Goal: Task Accomplishment & Management: Manage account settings

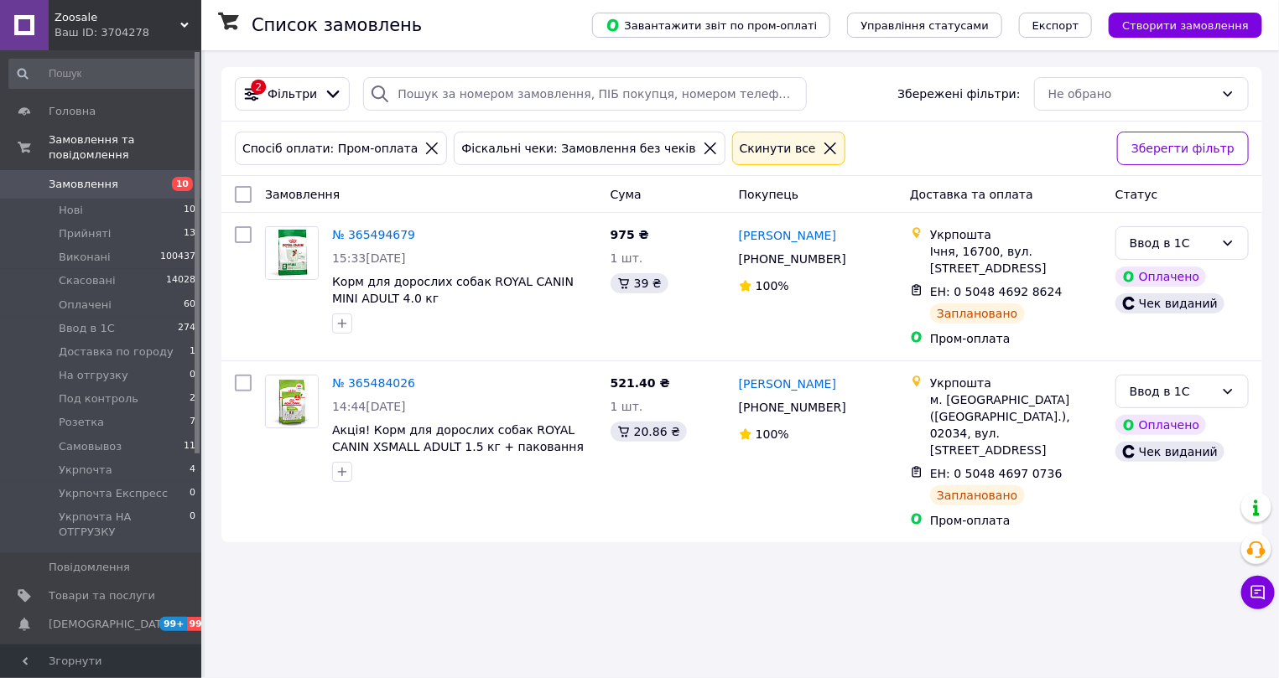
click at [823, 148] on icon at bounding box center [830, 148] width 15 height 15
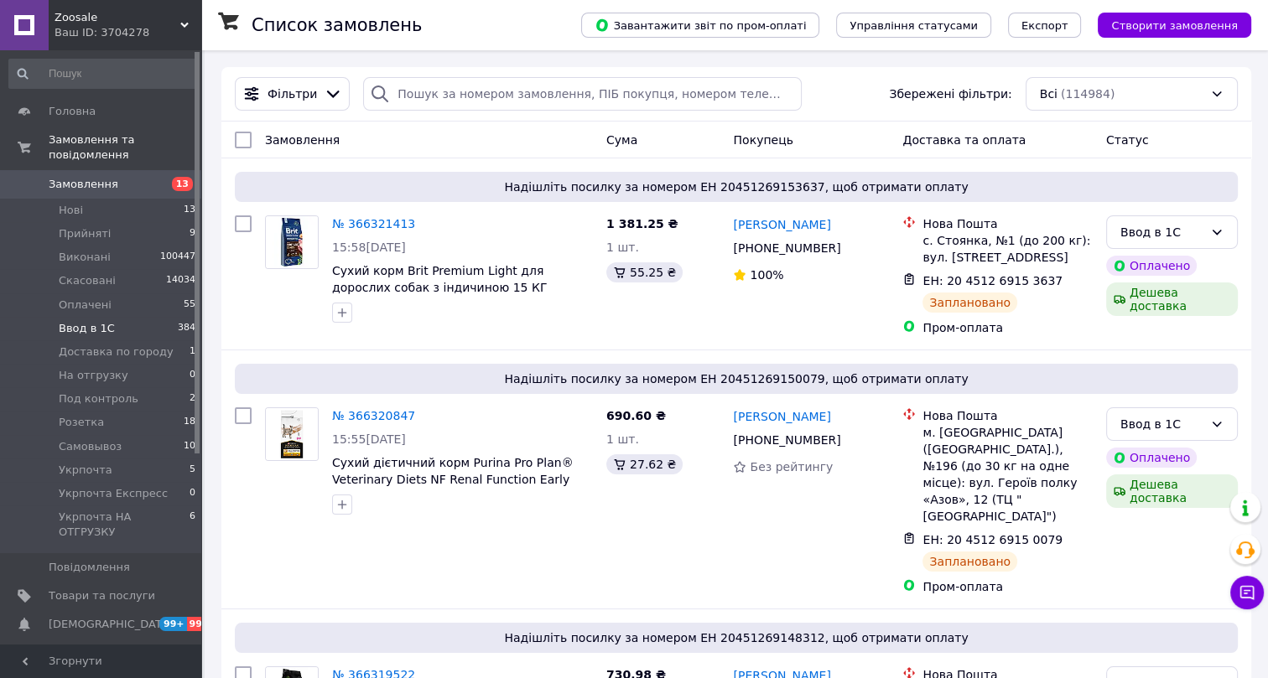
drag, startPoint x: 75, startPoint y: 313, endPoint x: 87, endPoint y: 312, distance: 11.8
click at [75, 321] on span "Ввод в 1С" at bounding box center [87, 328] width 56 height 15
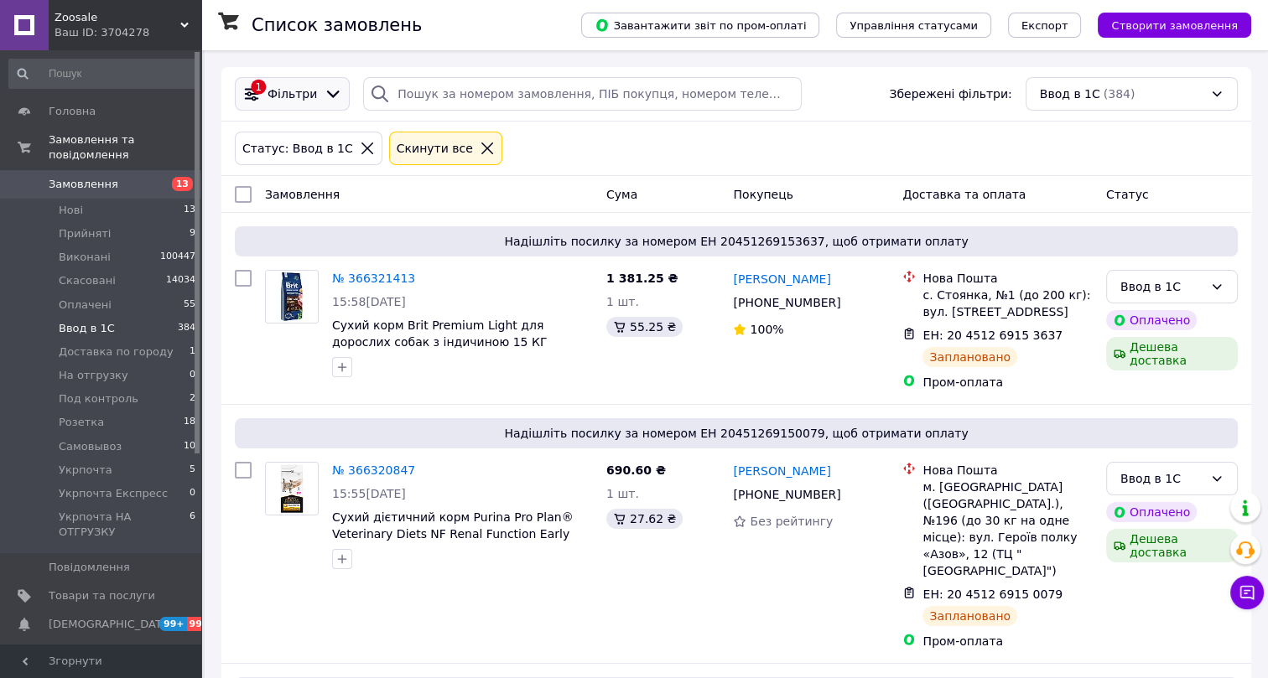
click at [310, 96] on div "Фільтри" at bounding box center [292, 94] width 56 height 17
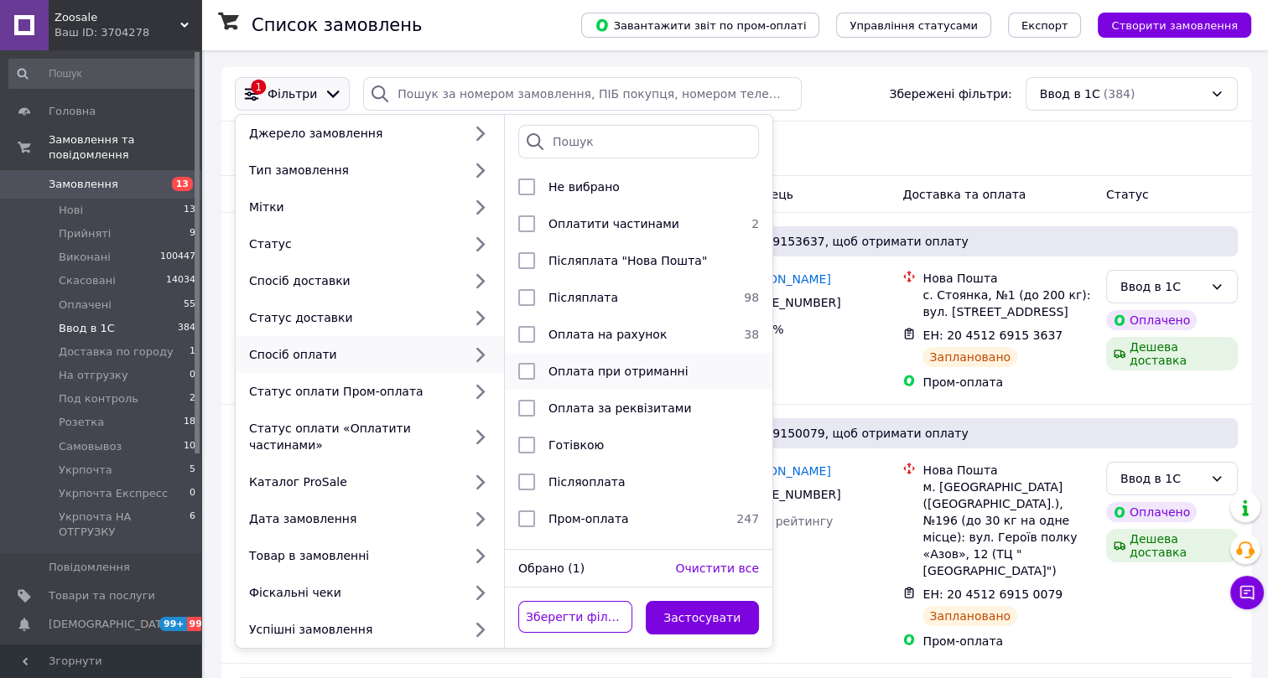
scroll to position [4, 0]
click at [595, 516] on span "Пром-оплата" at bounding box center [588, 518] width 81 height 13
checkbox input "true"
click at [696, 606] on button "Застосувати" at bounding box center [703, 618] width 114 height 34
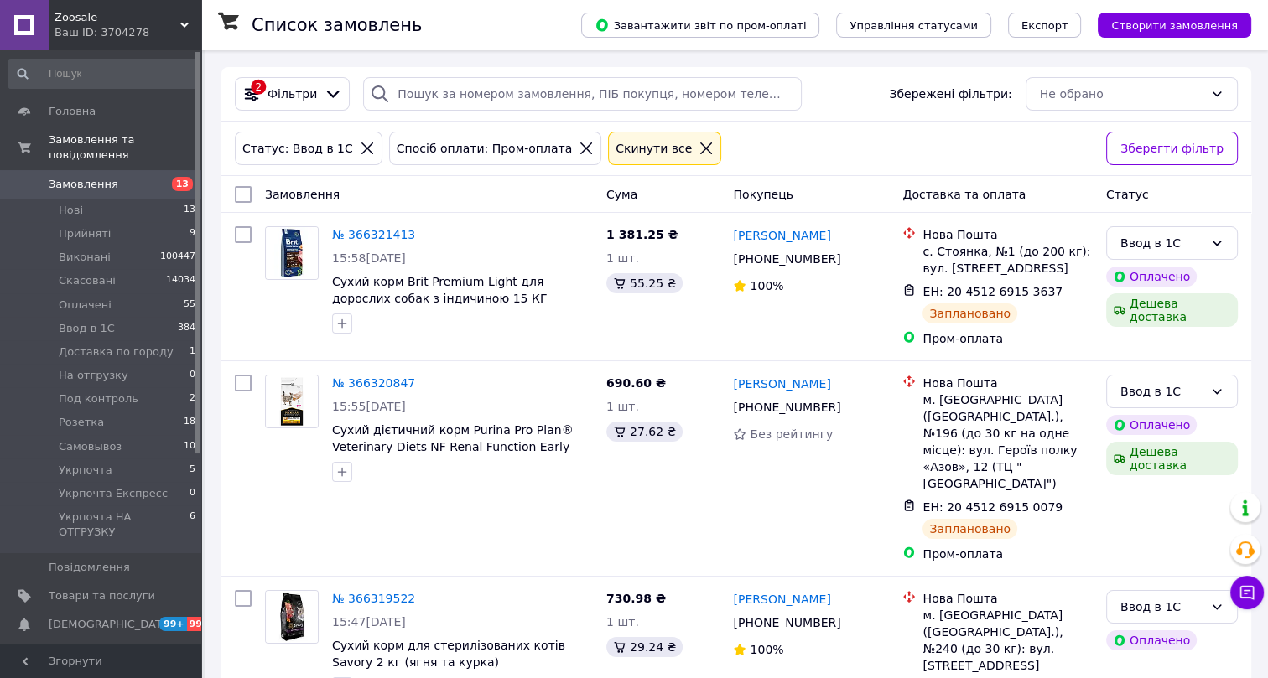
click at [296, 93] on span "Фільтри" at bounding box center [292, 94] width 49 height 17
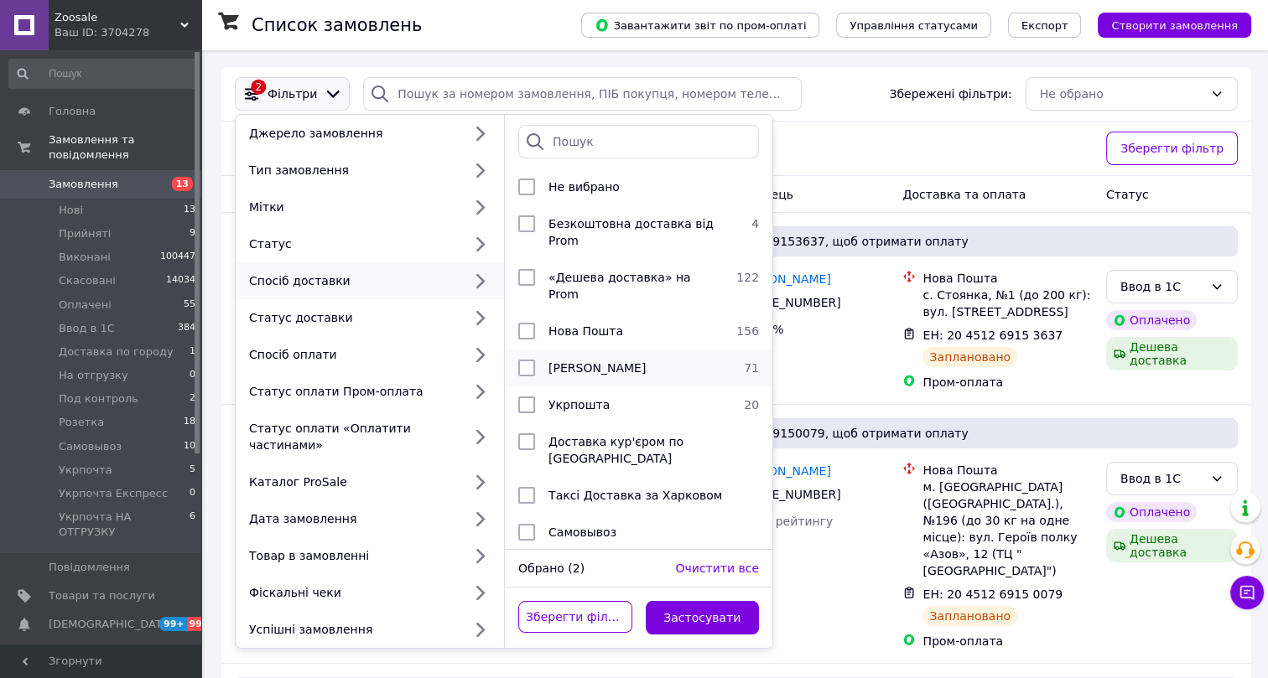
click at [573, 361] on span "[PERSON_NAME]" at bounding box center [596, 367] width 97 height 13
checkbox input "true"
click at [701, 601] on button "Застосувати" at bounding box center [703, 618] width 114 height 34
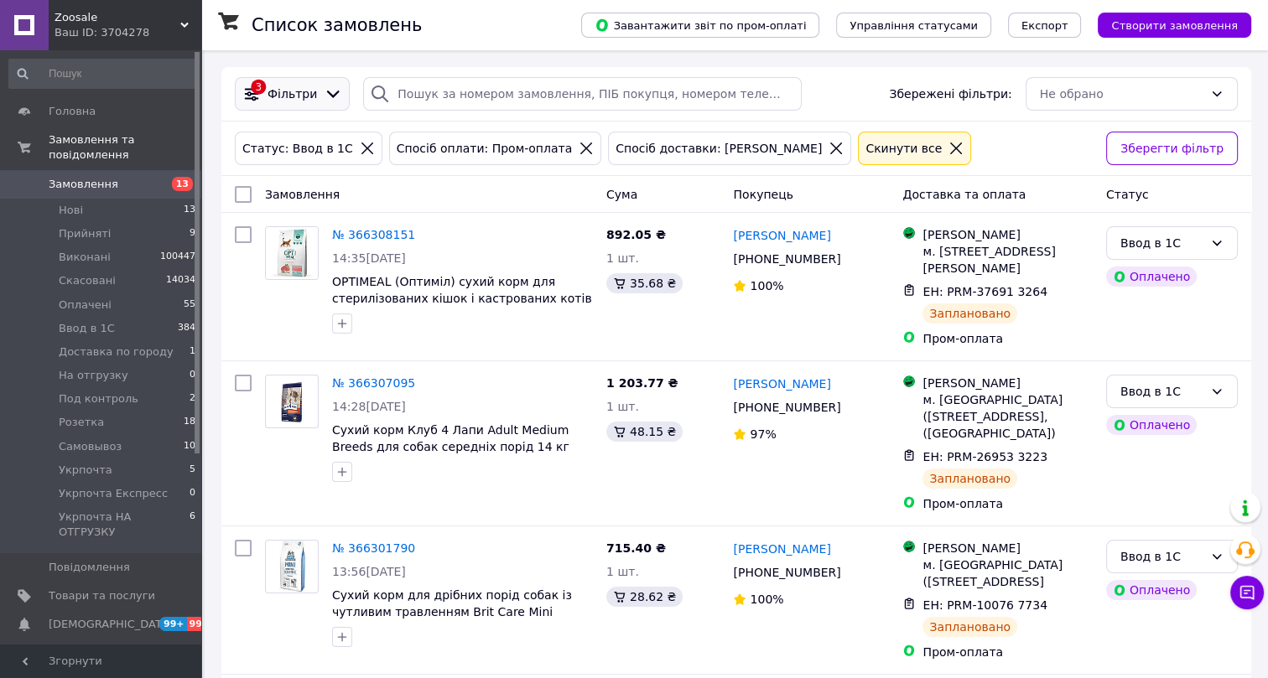
click at [299, 91] on span "Фільтри" at bounding box center [292, 94] width 49 height 17
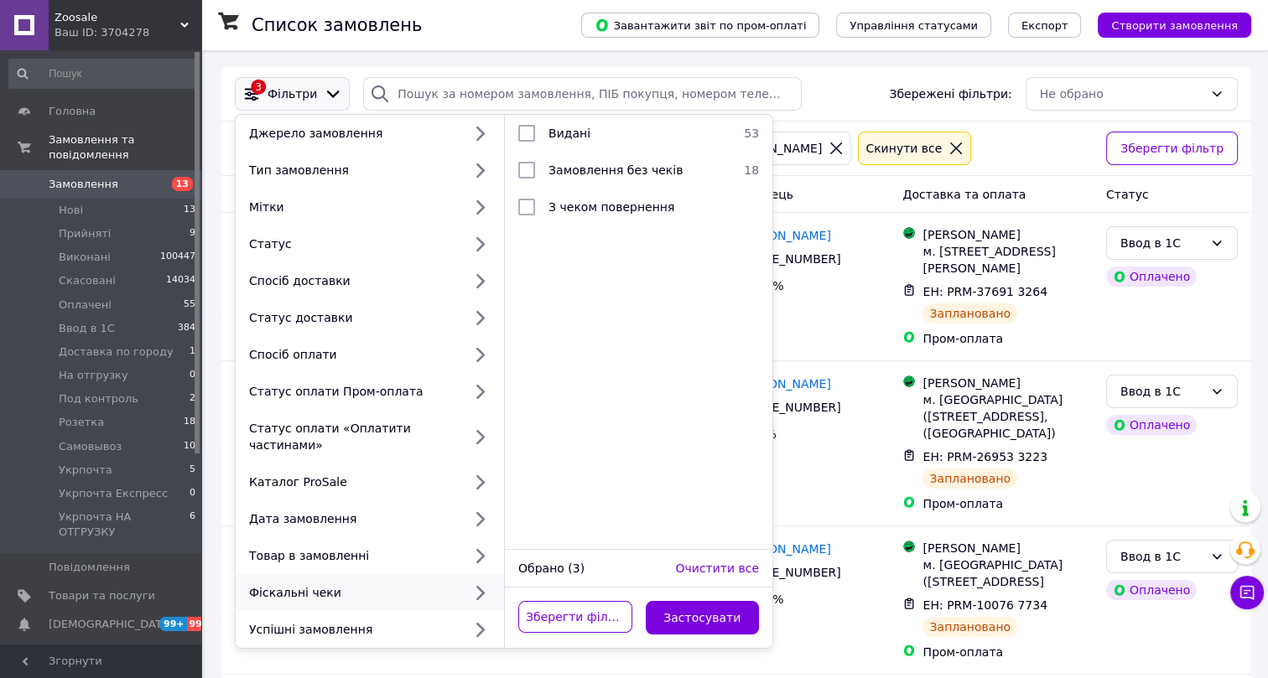
click at [857, 95] on div "3 Фільтри Джерело замовлення Тип замовлення Мітки Статус Спосіб доставки Статус…" at bounding box center [736, 94] width 1016 height 34
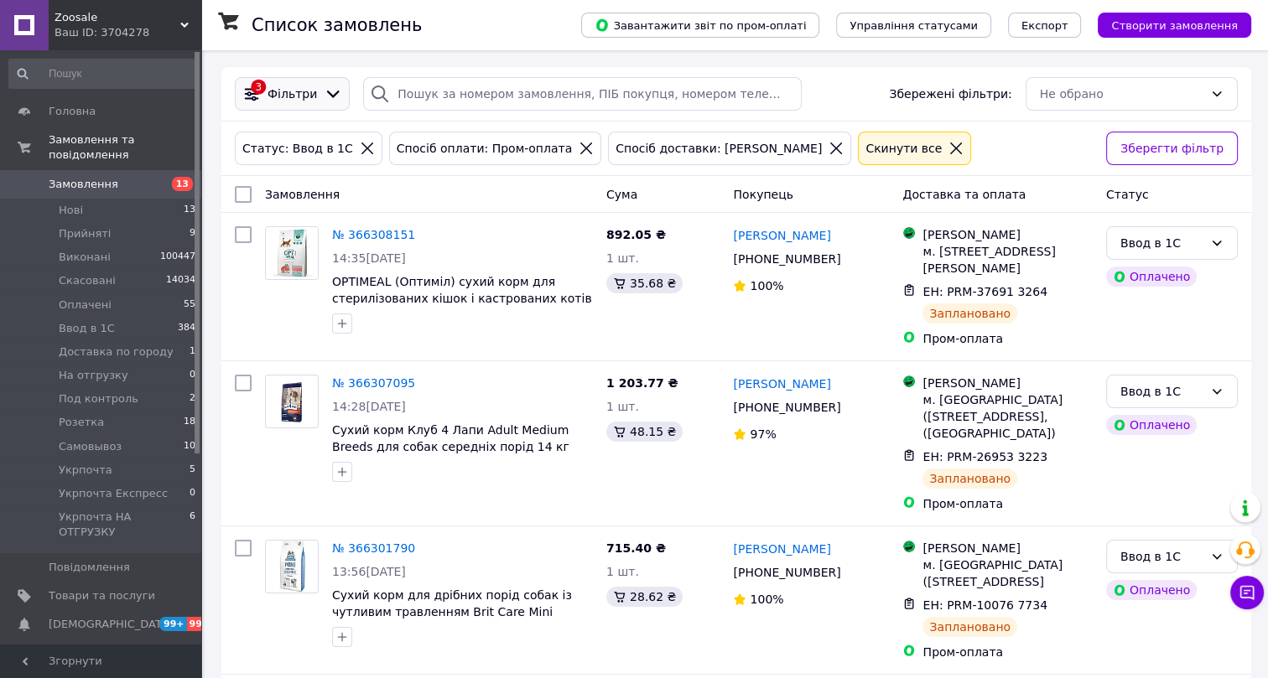
click at [288, 98] on span "Фільтри" at bounding box center [292, 94] width 49 height 17
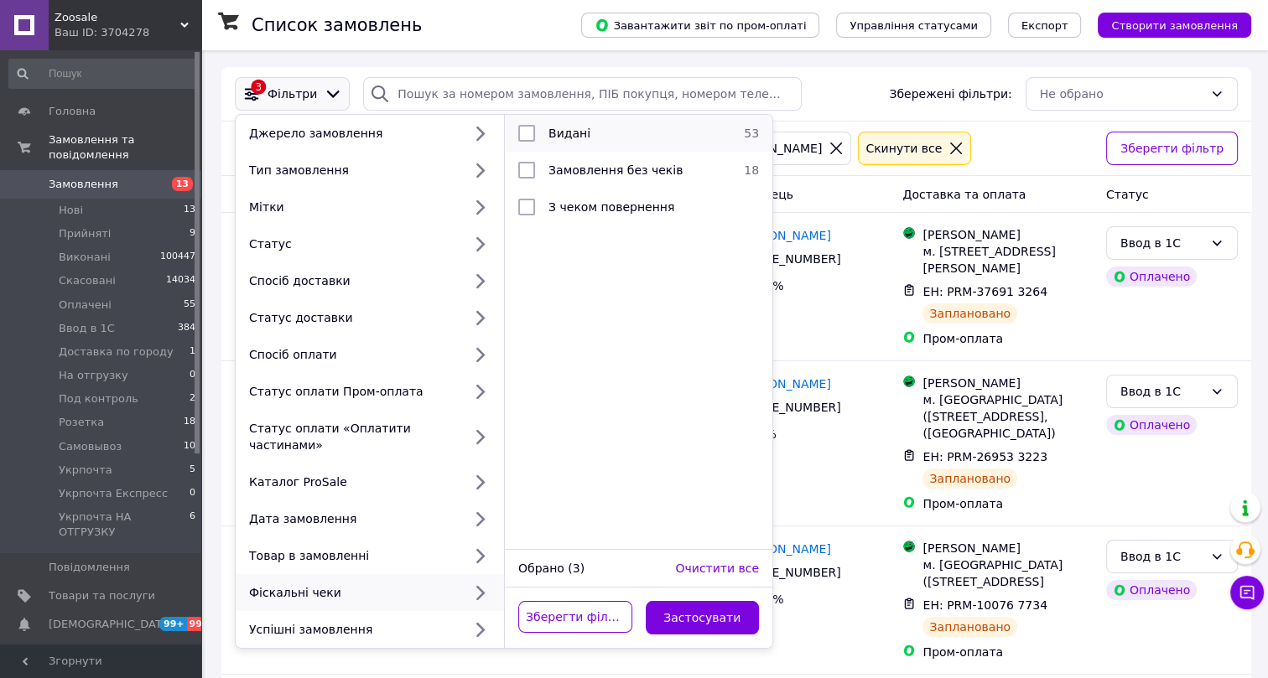
click at [596, 134] on div "Видані" at bounding box center [636, 133] width 189 height 17
checkbox input "true"
click at [701, 604] on button "Застосувати" at bounding box center [703, 618] width 114 height 34
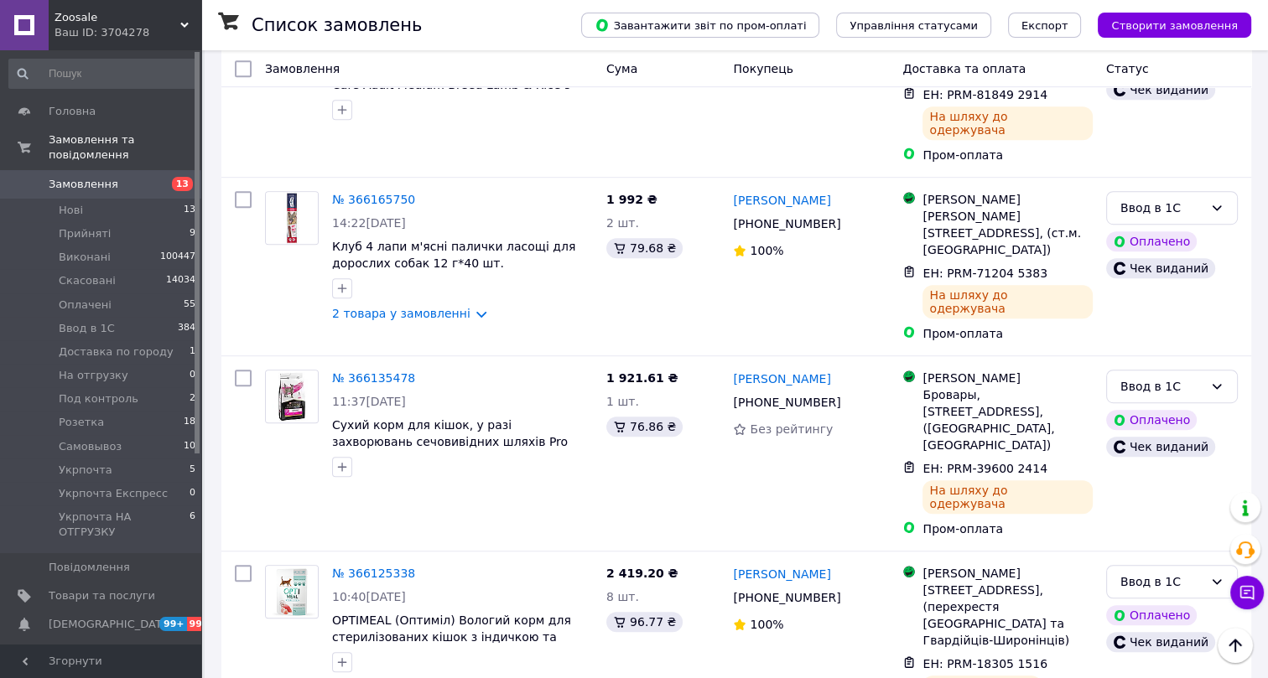
scroll to position [7732, 0]
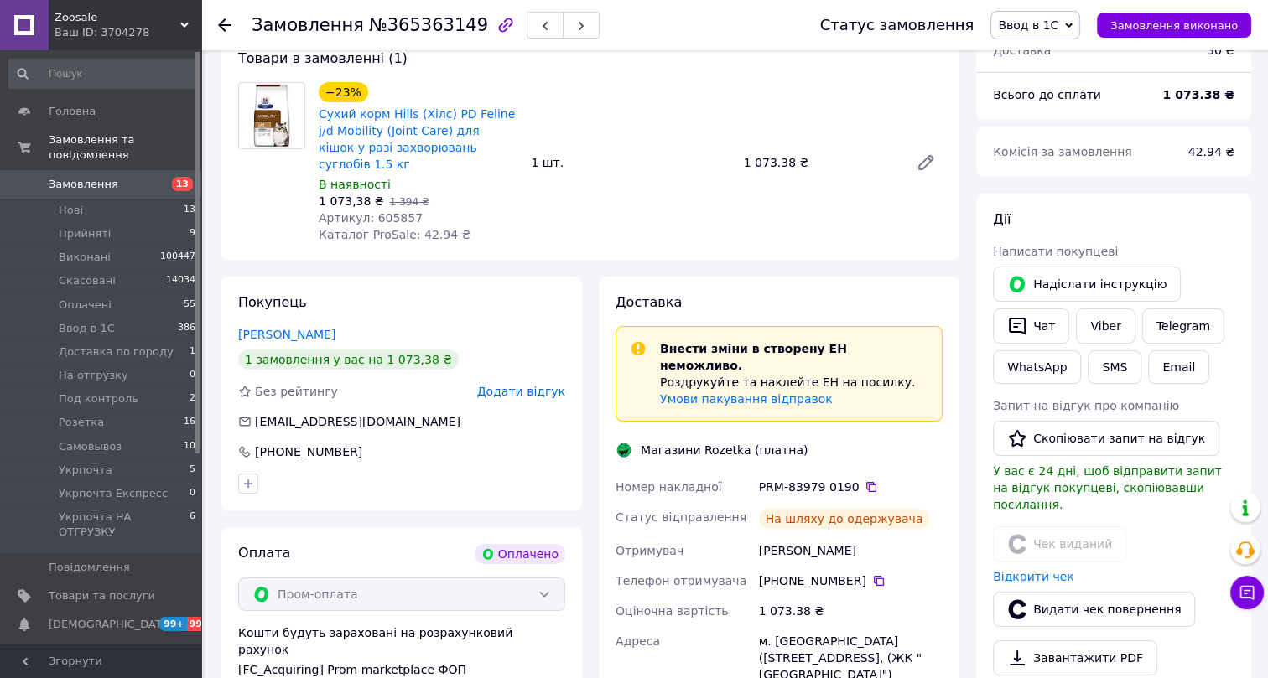
scroll to position [101, 0]
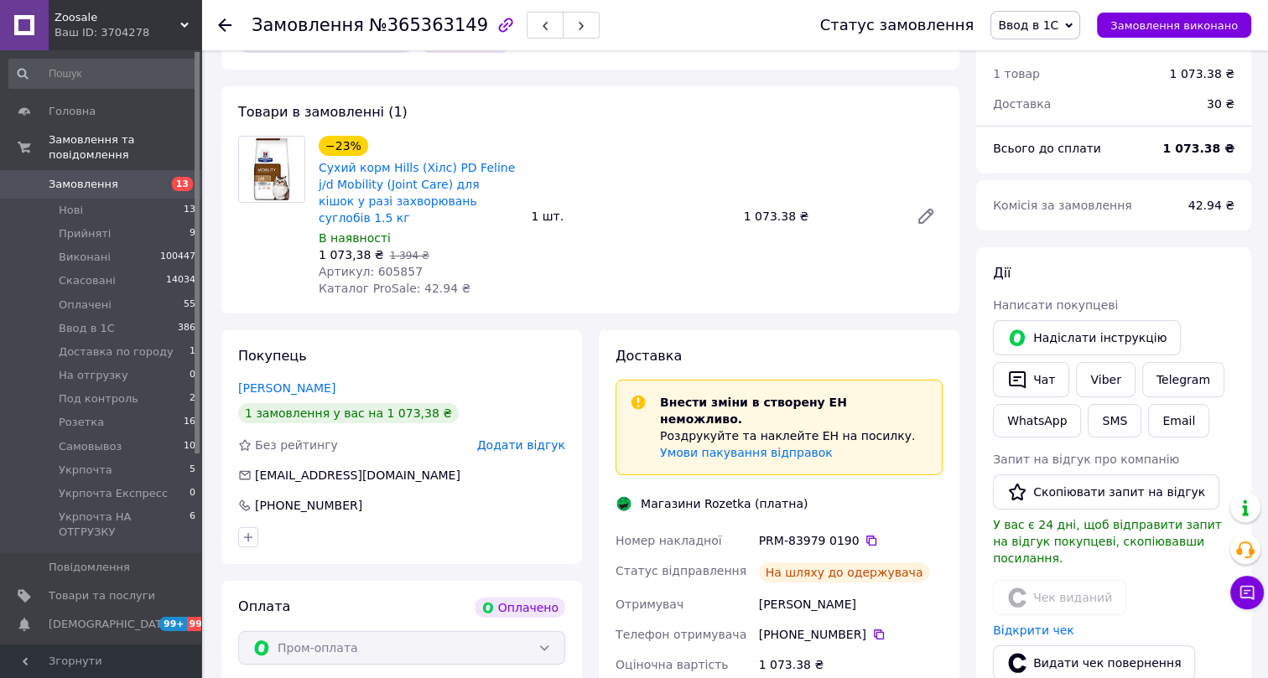
click at [1050, 23] on span "Ввод в 1С" at bounding box center [1028, 24] width 60 height 13
click at [1058, 78] on li "Виконано" at bounding box center [1065, 83] width 149 height 25
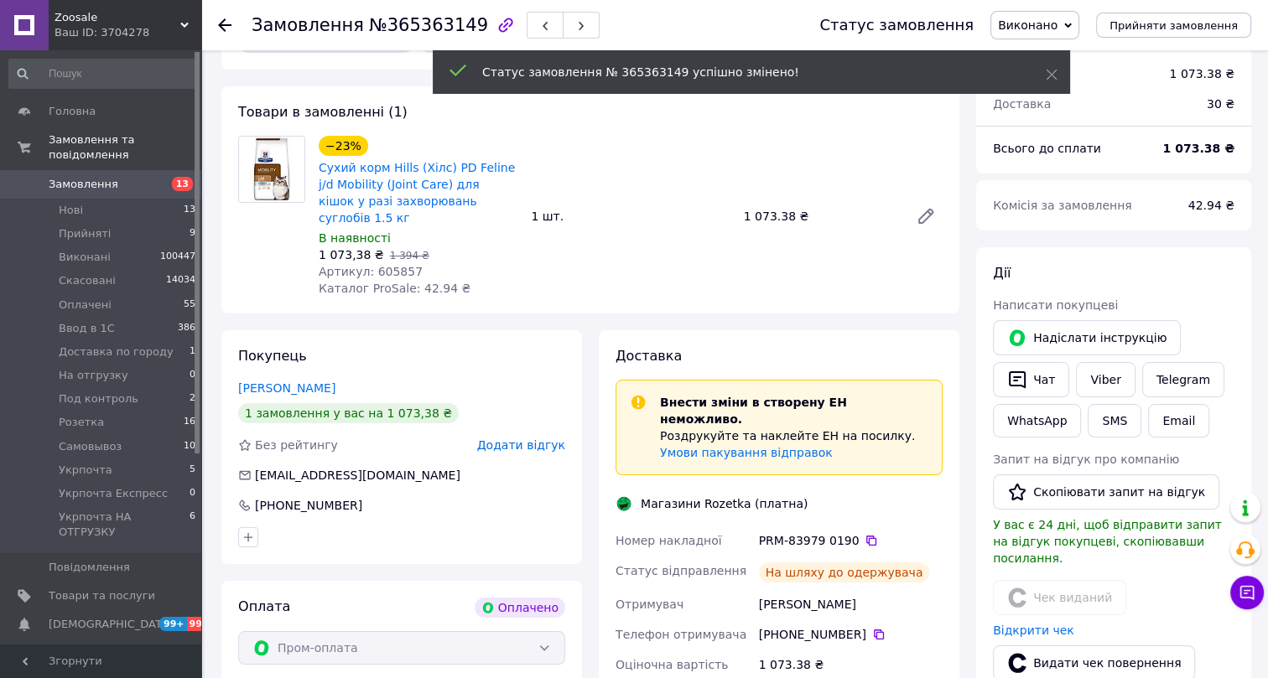
scroll to position [93, 0]
click at [397, 24] on span "№365363149" at bounding box center [428, 25] width 119 height 20
copy span "365363149"
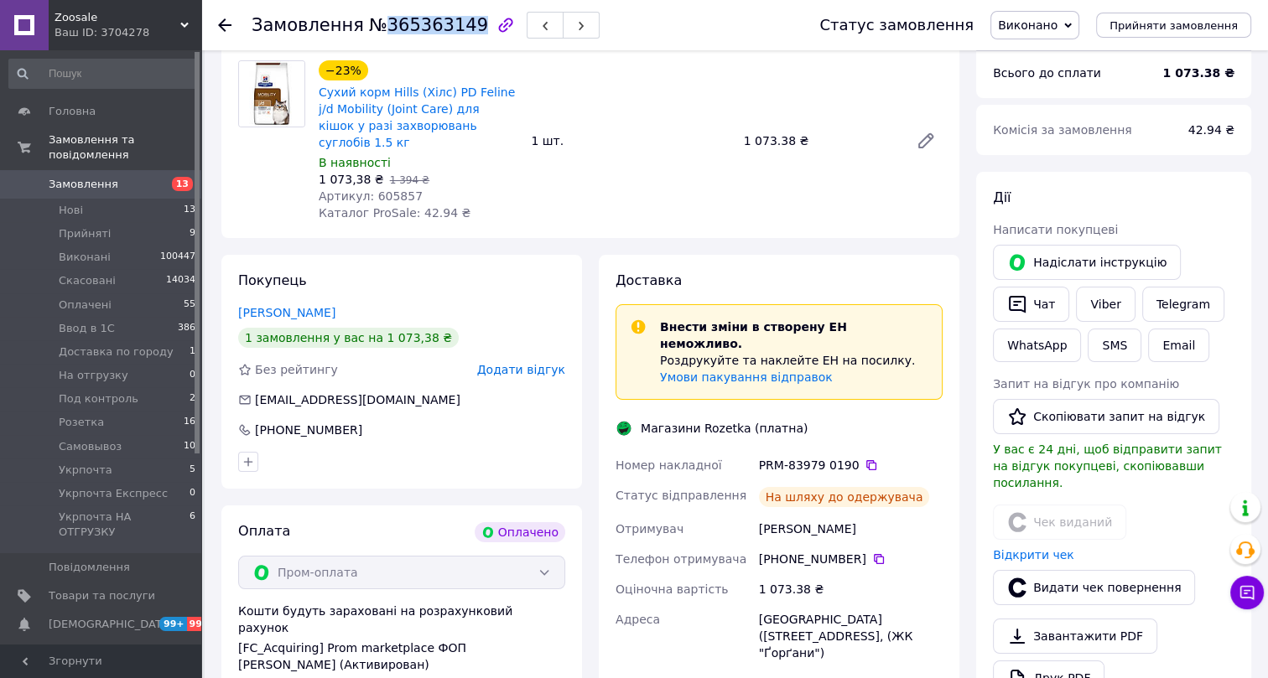
scroll to position [176, 0]
drag, startPoint x: 370, startPoint y: 408, endPoint x: 249, endPoint y: 400, distance: 121.0
click at [249, 400] on div "Покупець Климчак Марія 1 замовлення у вас на 1 073,38 ₴ Без рейтингу Додати від…" at bounding box center [401, 372] width 361 height 234
copy div "+380 63 887 74 80"
drag, startPoint x: 325, startPoint y: 296, endPoint x: 236, endPoint y: 294, distance: 88.9
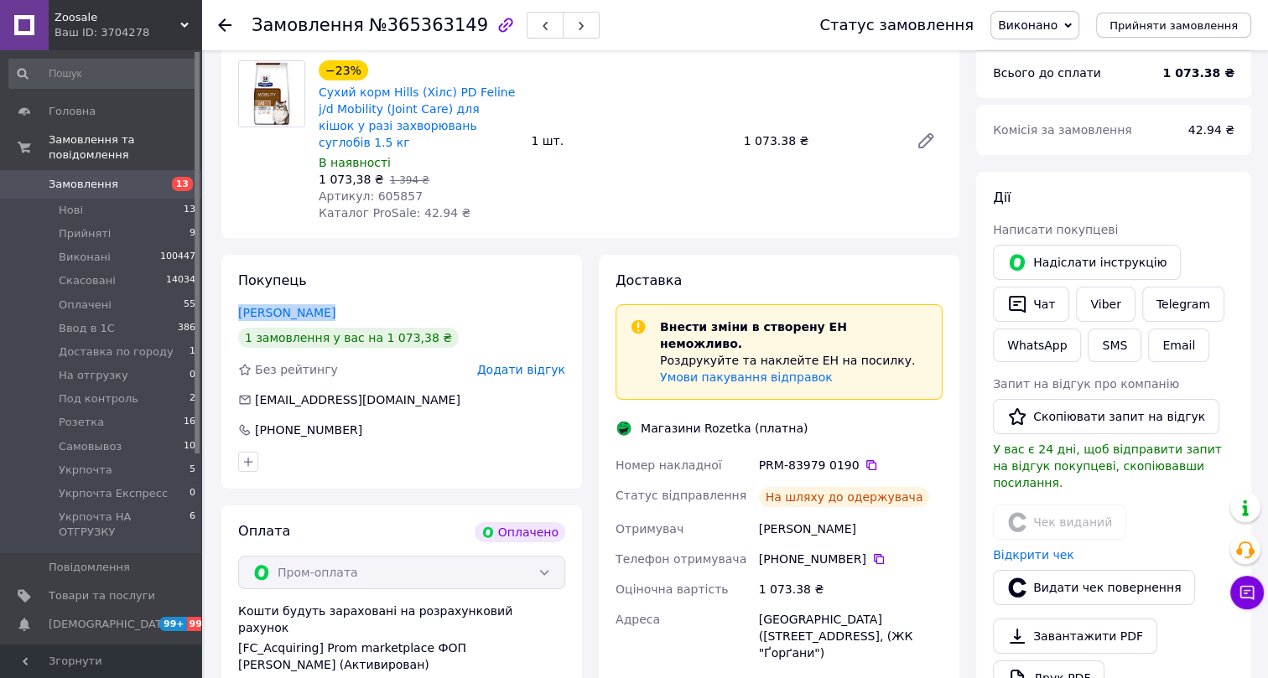
click at [235, 293] on div "Покупець Климчак Марія 1 замовлення у вас на 1 073,38 ₴ Без рейтингу Додати від…" at bounding box center [401, 372] width 361 height 234
copy link "Климчак Марія"
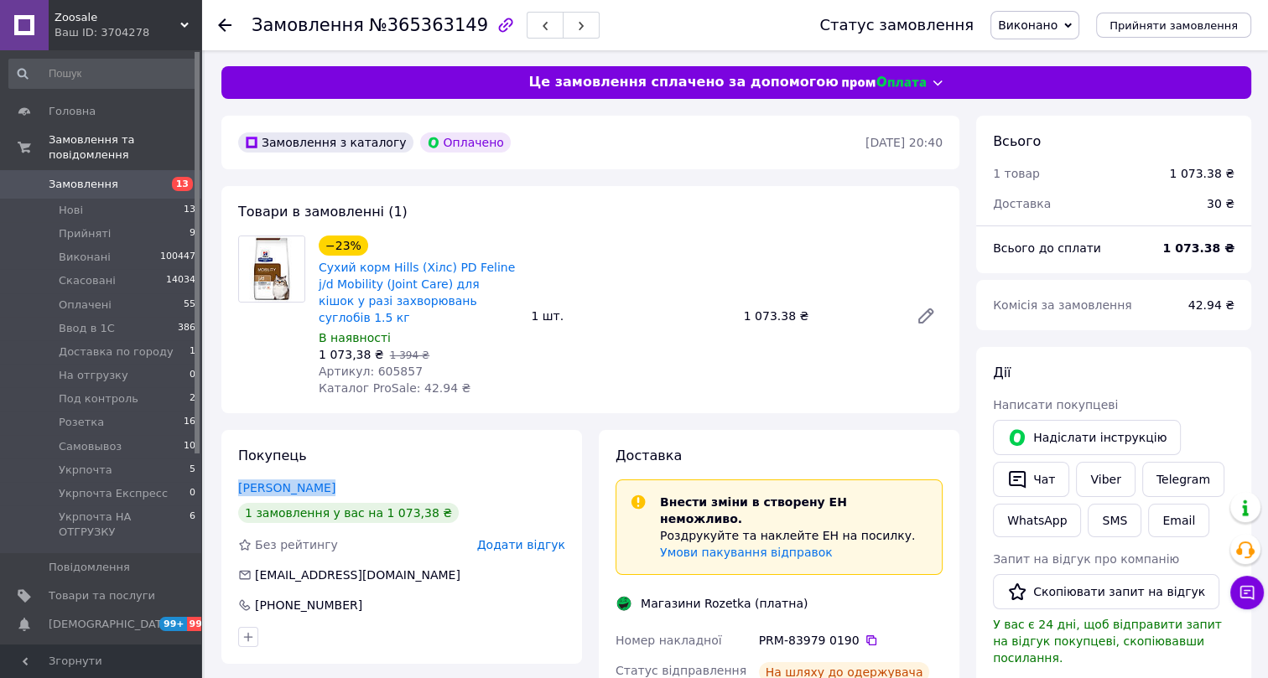
scroll to position [0, 0]
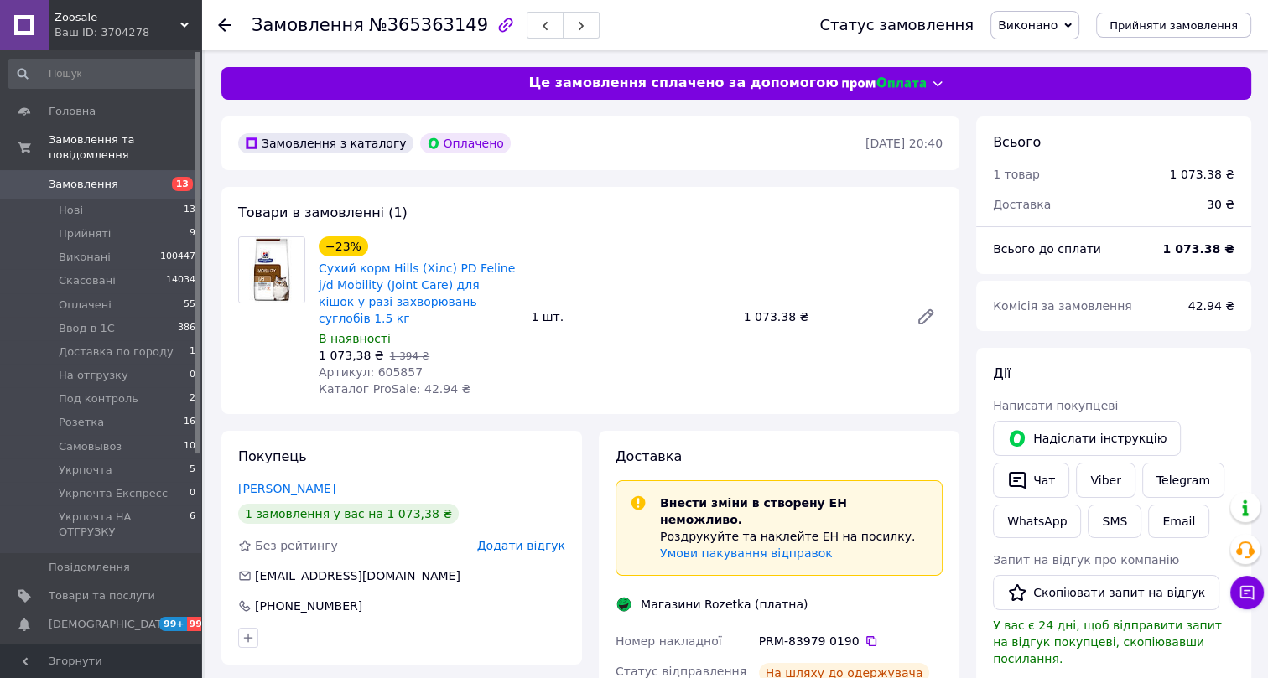
click at [377, 366] on span "Артикул: 605857" at bounding box center [371, 372] width 104 height 13
copy span "605857"
click at [226, 25] on use at bounding box center [224, 24] width 13 height 13
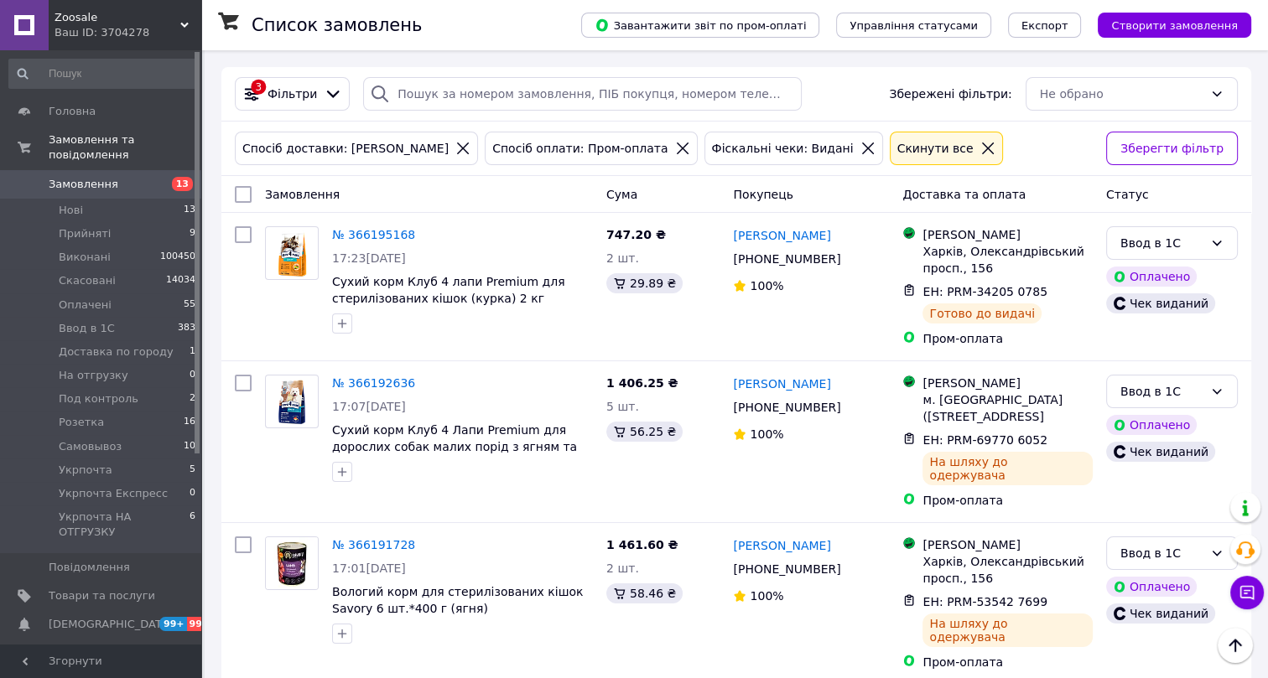
scroll to position [7568, 0]
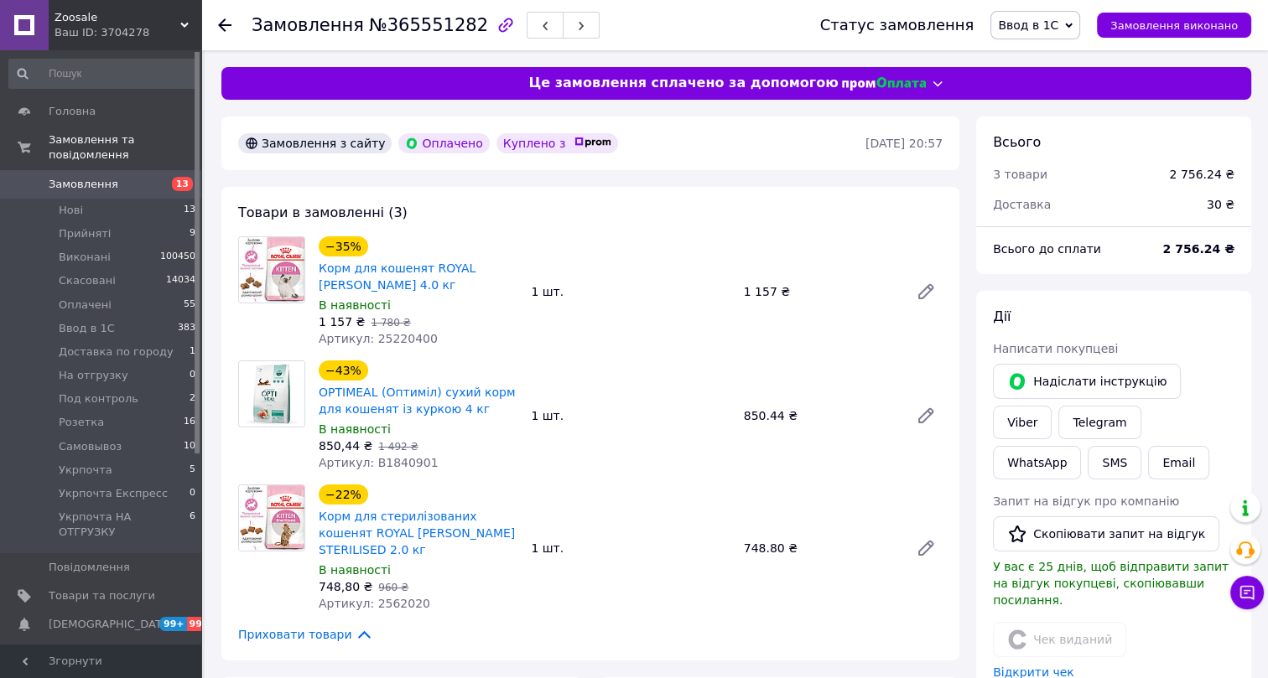
click at [1053, 25] on span "Ввод в 1С" at bounding box center [1028, 24] width 60 height 13
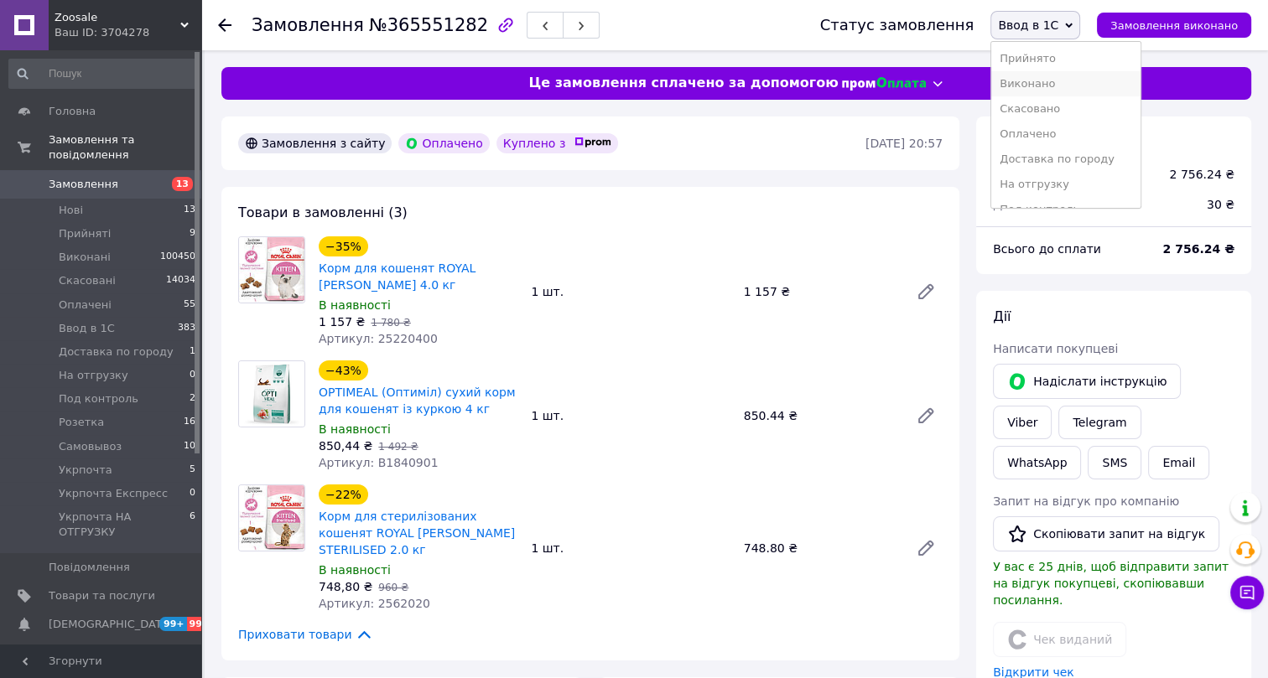
click at [1048, 91] on li "Виконано" at bounding box center [1065, 83] width 149 height 25
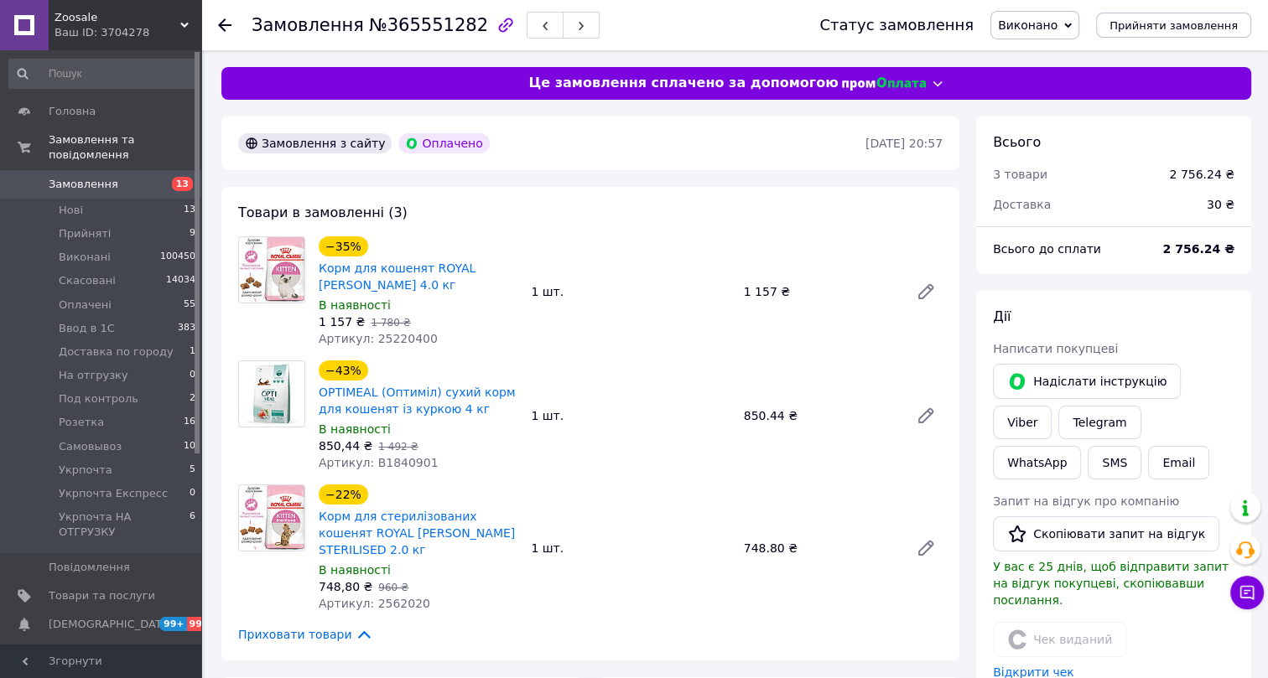
click at [393, 27] on span "№365551282" at bounding box center [428, 25] width 119 height 20
copy span "365551282"
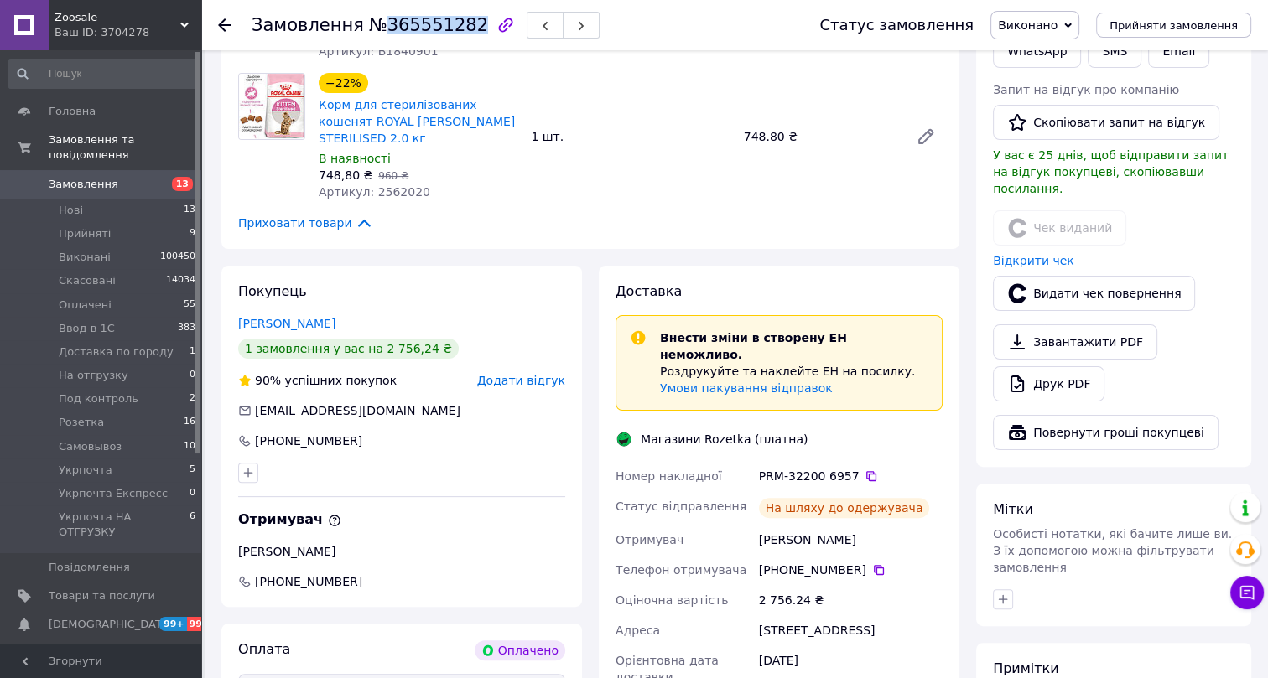
scroll to position [457, 0]
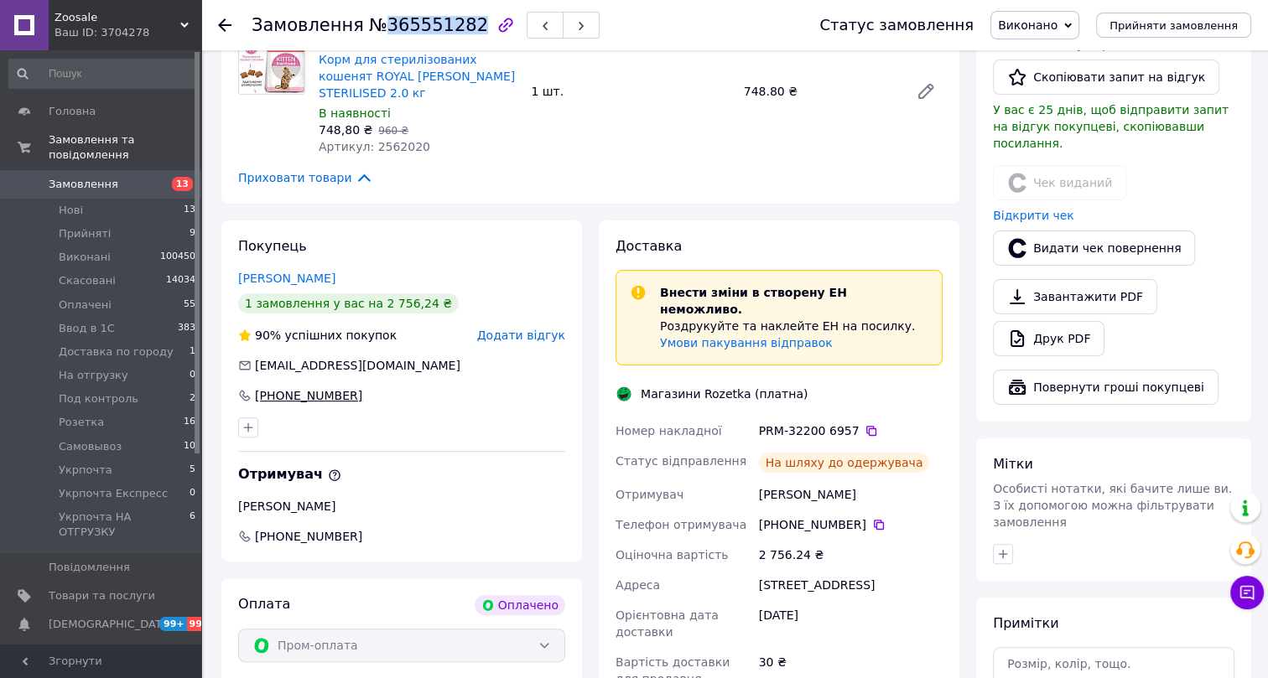
drag, startPoint x: 359, startPoint y: 392, endPoint x: 255, endPoint y: 391, distance: 104.0
click at [255, 391] on div "+380 63 823 24 35" at bounding box center [401, 395] width 327 height 17
copy div "+380 63 823 24 35"
drag, startPoint x: 304, startPoint y: 276, endPoint x: 236, endPoint y: 277, distance: 67.9
click at [236, 277] on div "Покупець Таранюк Ганна 1 замовлення у вас на 2 756,24 ₴ 90% успішних покупок До…" at bounding box center [401, 391] width 361 height 341
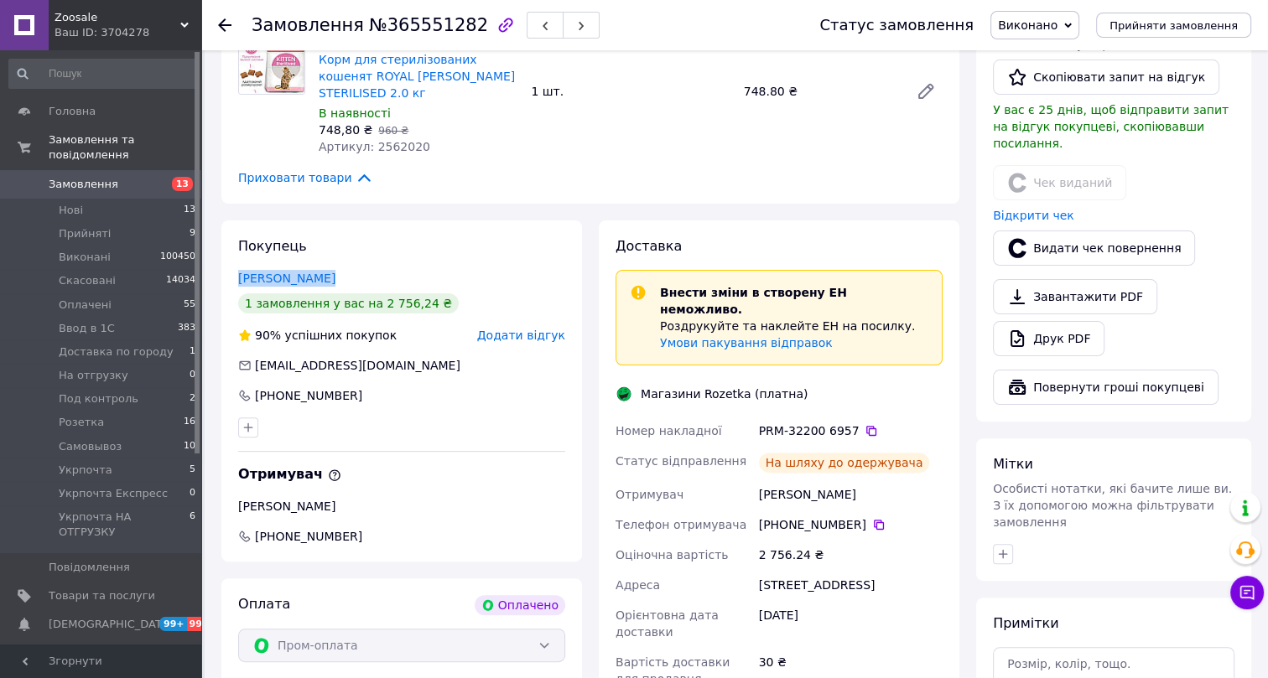
copy link "Таранюк Ганна"
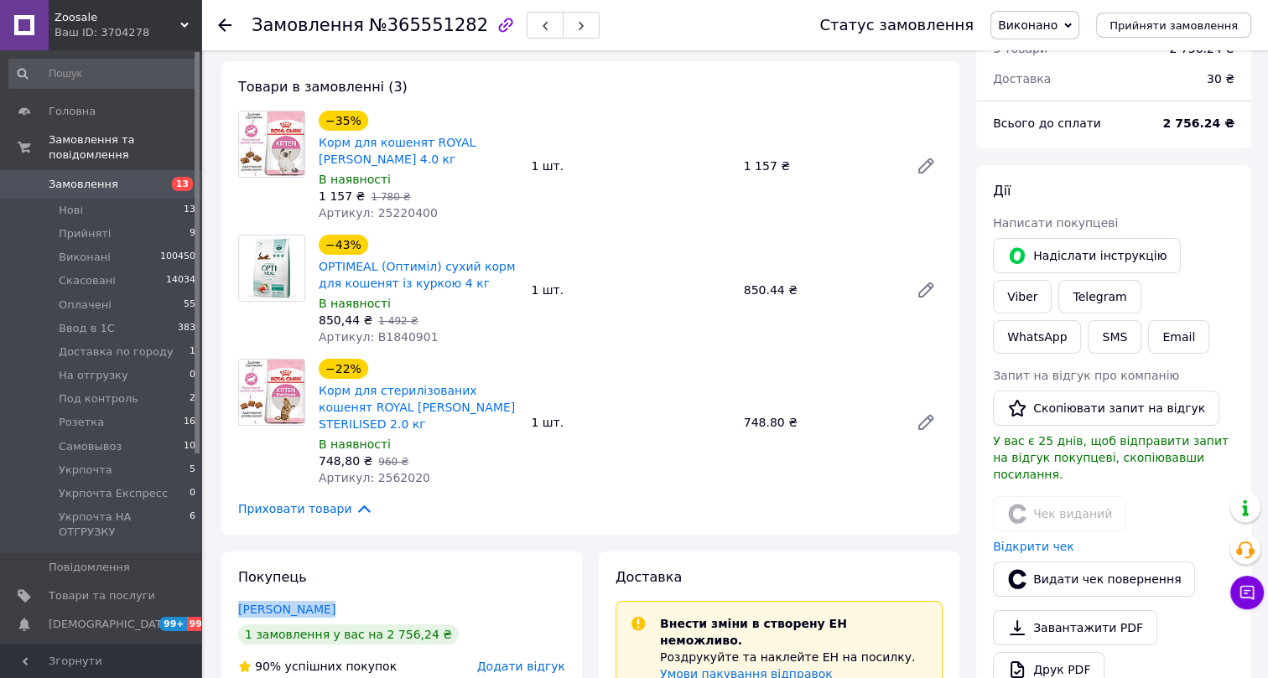
scroll to position [75, 0]
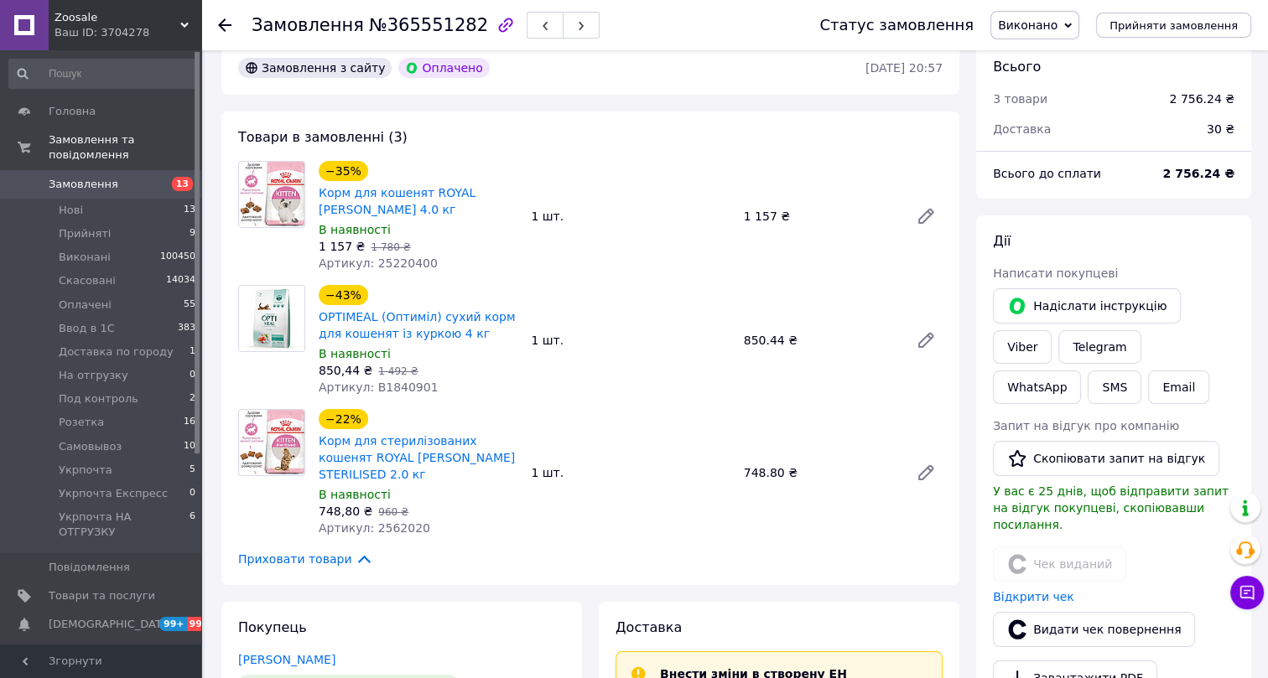
click at [395, 260] on span "Артикул: 25220400" at bounding box center [378, 263] width 119 height 13
copy span "25220400"
drag, startPoint x: 432, startPoint y: 385, endPoint x: 372, endPoint y: 384, distance: 59.5
click at [372, 384] on div "Артикул: B1840901" at bounding box center [418, 387] width 199 height 17
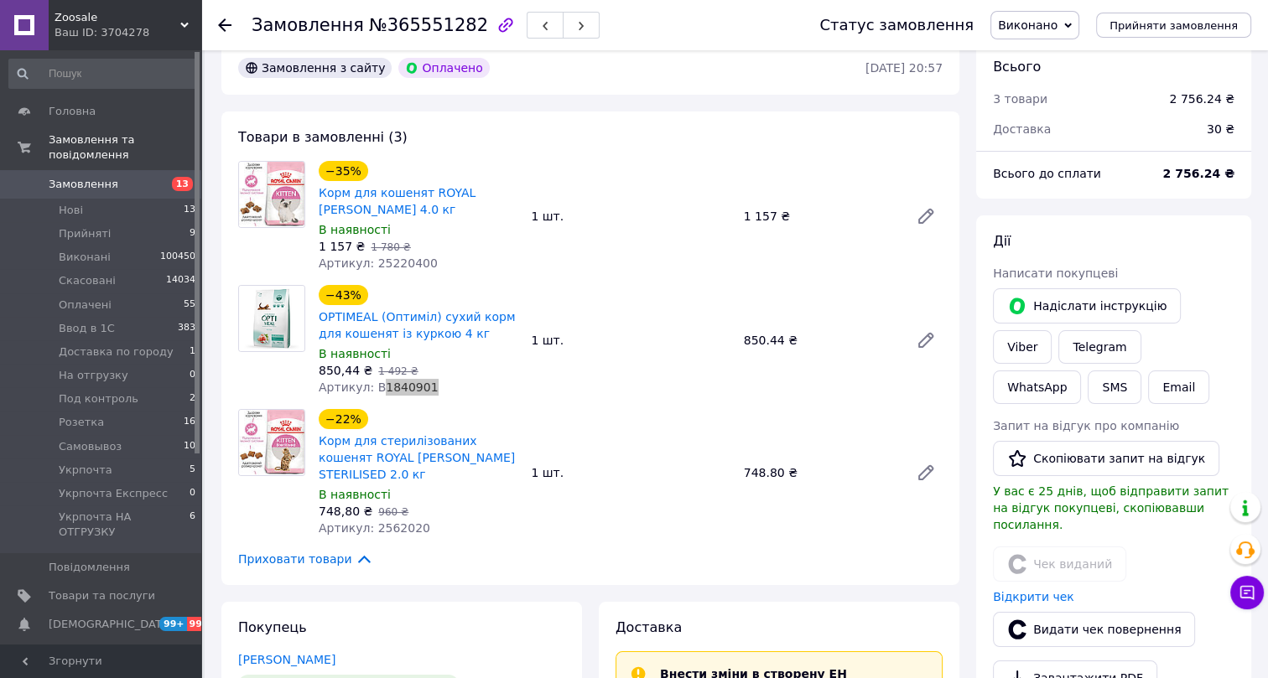
copy span "1840901"
click at [387, 529] on span "Артикул: 2562020" at bounding box center [375, 528] width 112 height 13
copy span "2562020"
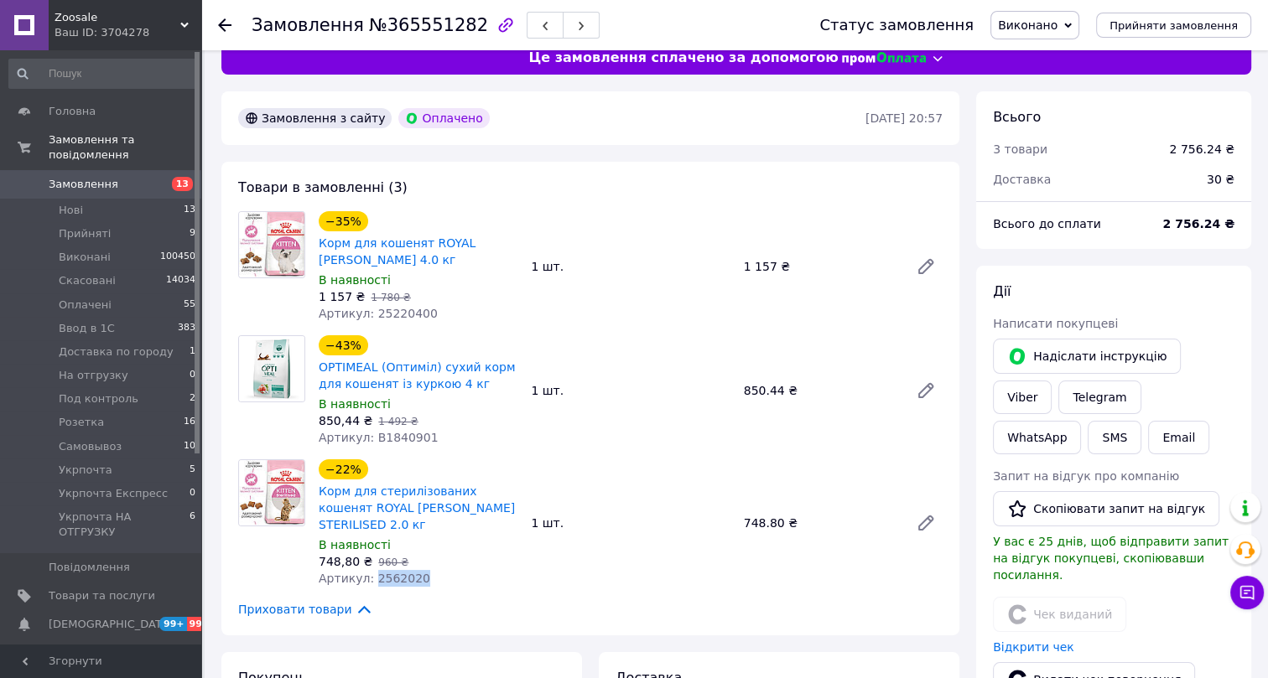
scroll to position [0, 0]
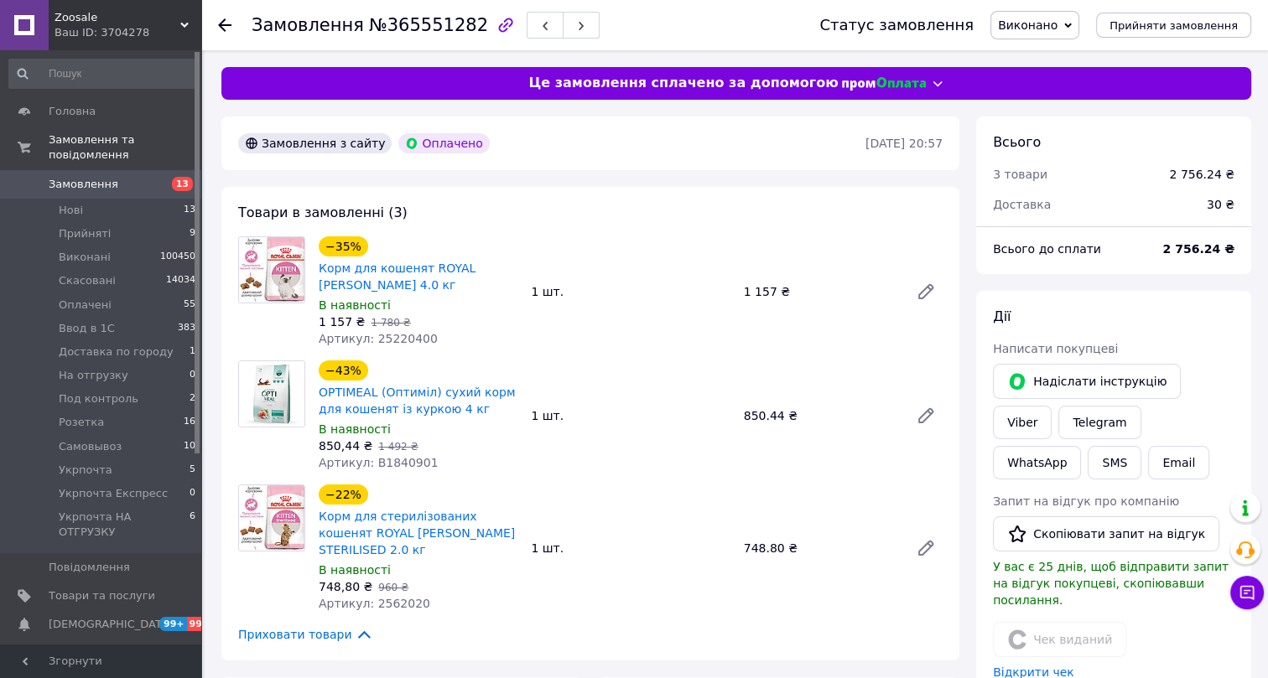
click at [219, 24] on use at bounding box center [224, 24] width 13 height 13
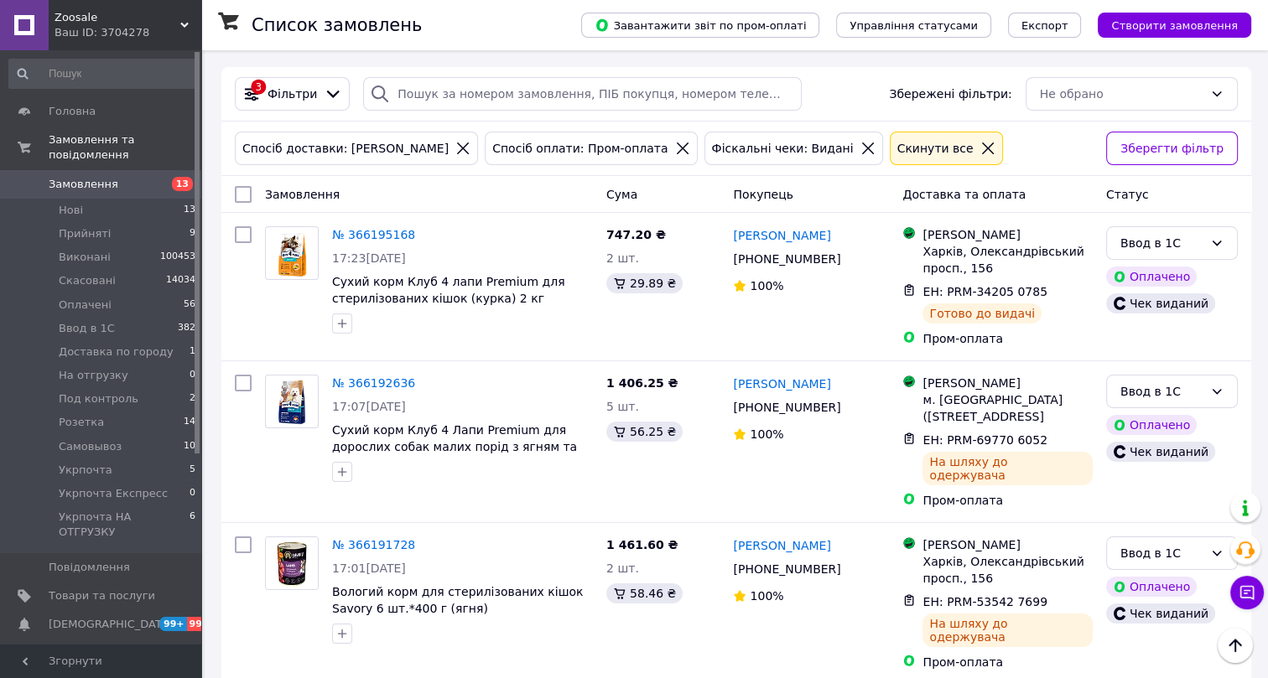
scroll to position [7419, 0]
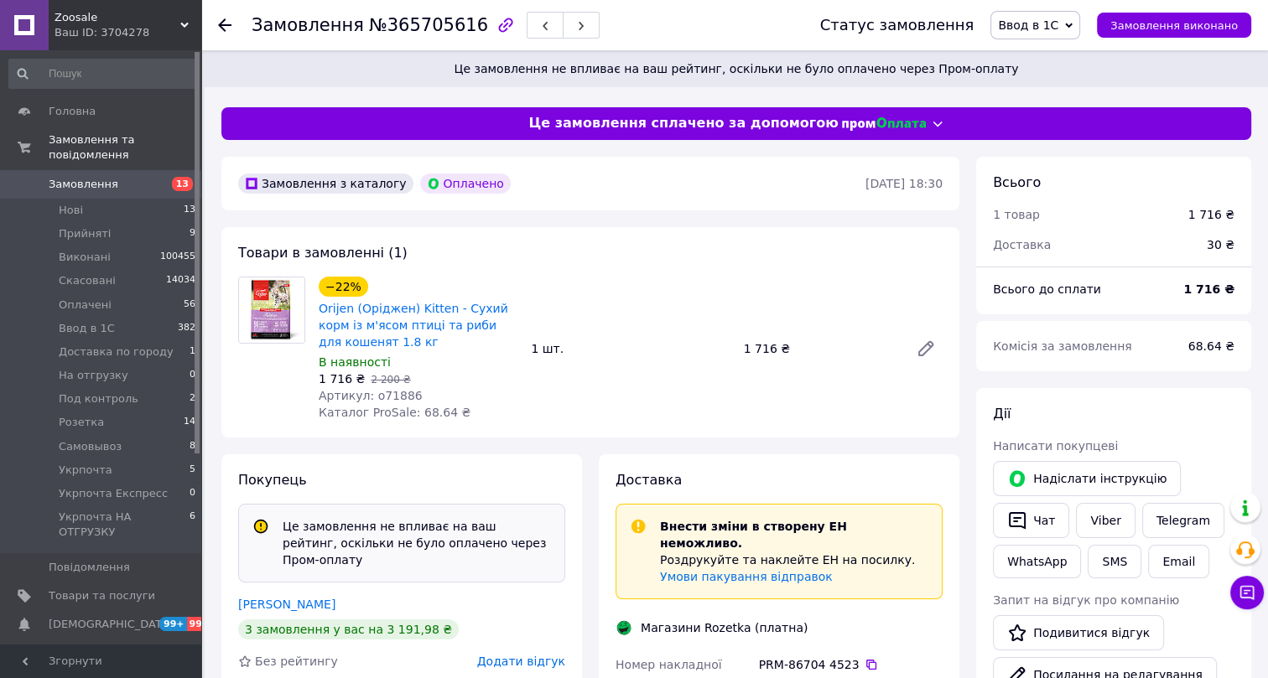
click at [1043, 24] on span "Ввод в 1С" at bounding box center [1028, 24] width 60 height 13
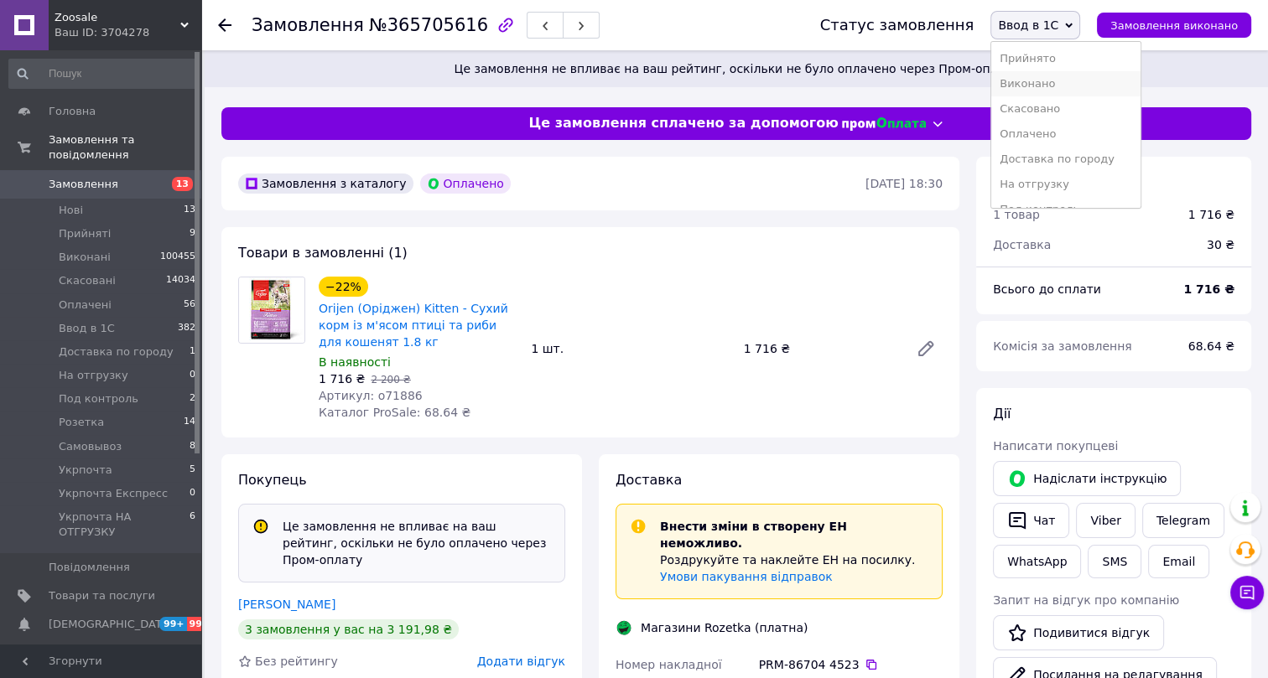
click at [1061, 86] on li "Виконано" at bounding box center [1065, 83] width 149 height 25
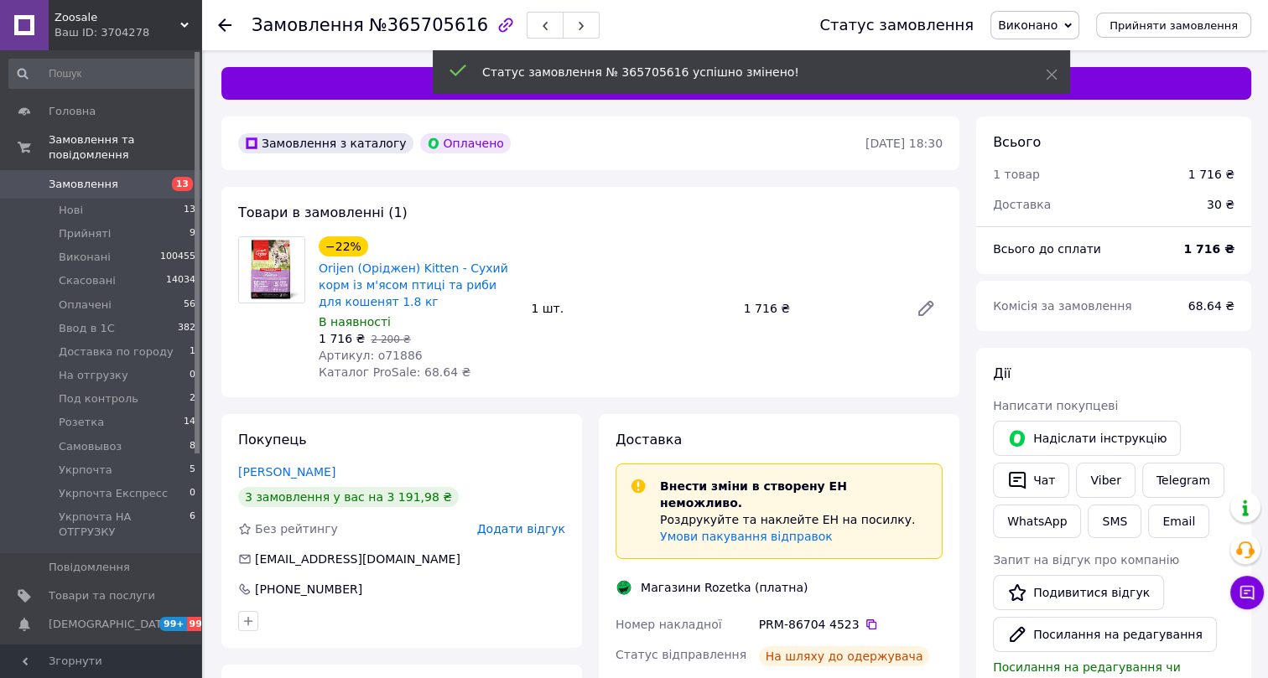
scroll to position [110, 0]
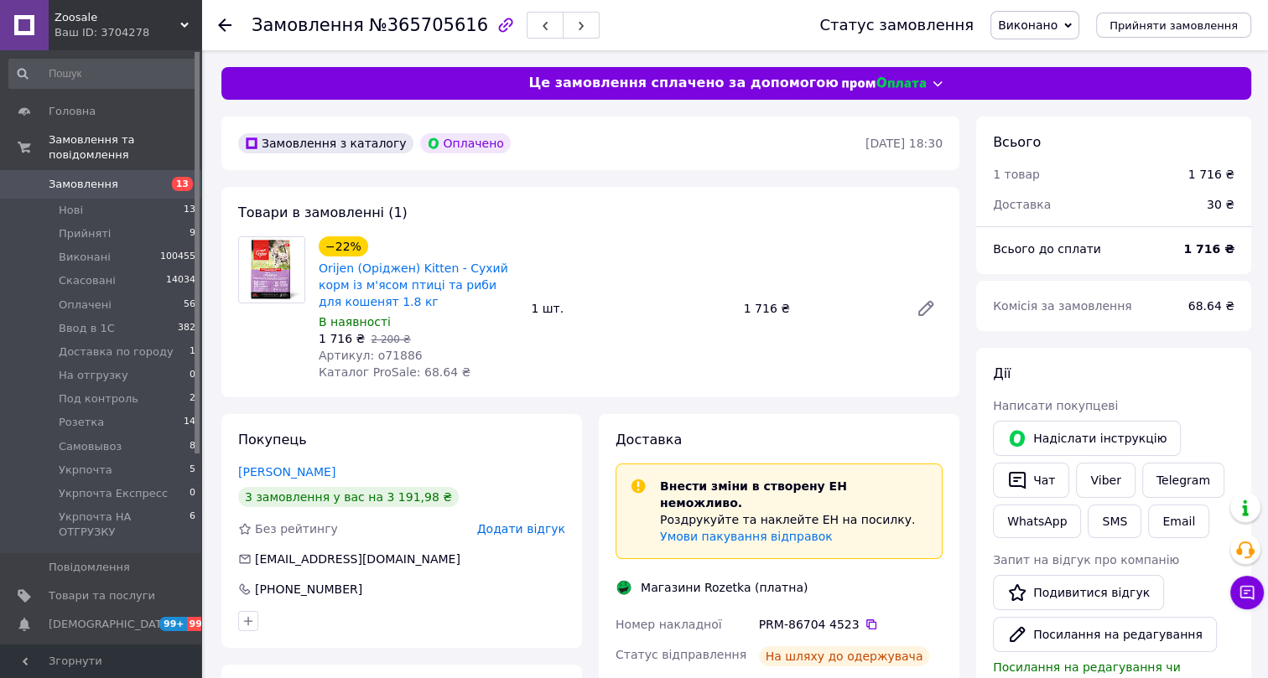
click at [404, 23] on span "№365705616" at bounding box center [428, 25] width 119 height 20
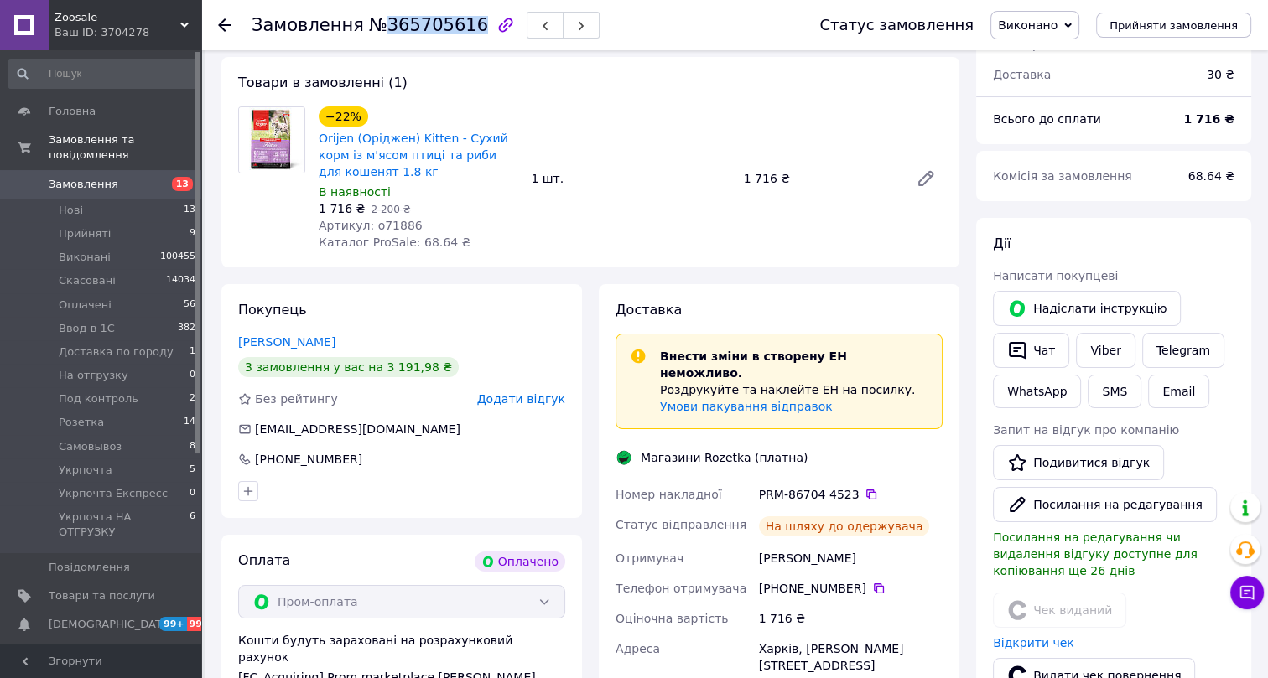
scroll to position [152, 0]
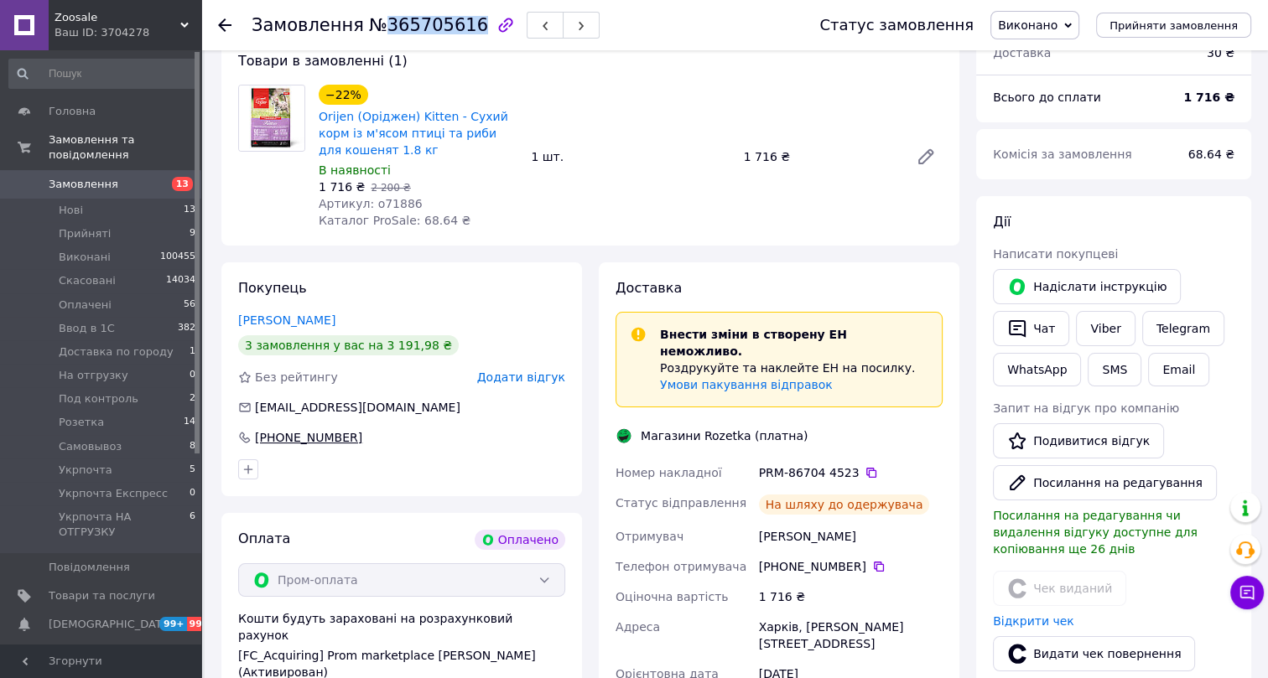
drag, startPoint x: 366, startPoint y: 436, endPoint x: 252, endPoint y: 435, distance: 114.9
click at [252, 435] on div "[PHONE_NUMBER]" at bounding box center [401, 437] width 327 height 17
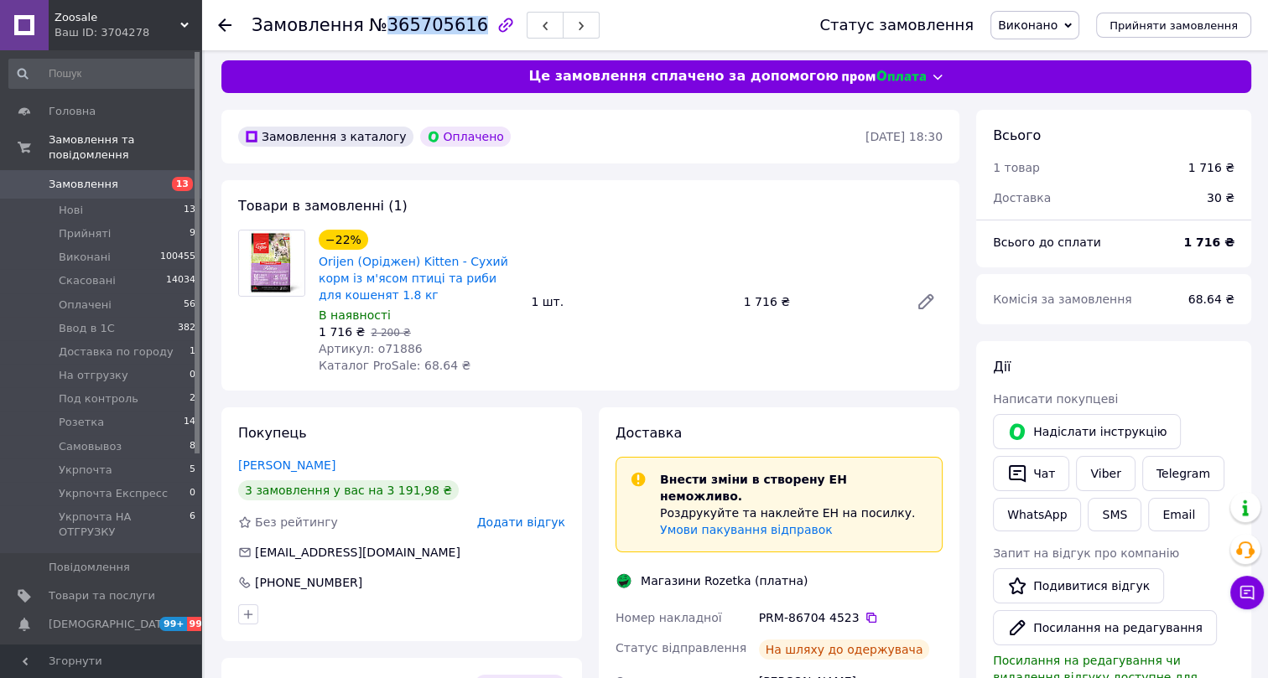
scroll to position [0, 0]
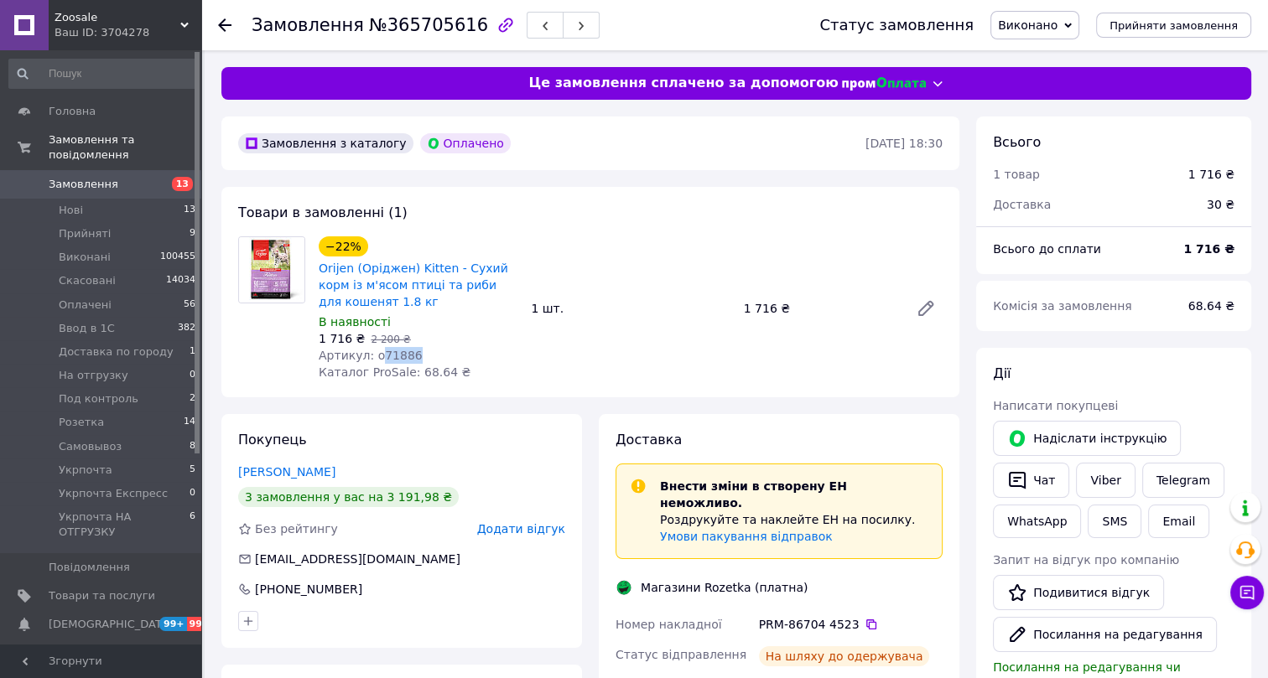
drag, startPoint x: 414, startPoint y: 353, endPoint x: 377, endPoint y: 353, distance: 37.7
click at [377, 353] on div "Артикул: o71886" at bounding box center [418, 355] width 199 height 17
click at [222, 23] on use at bounding box center [224, 24] width 13 height 13
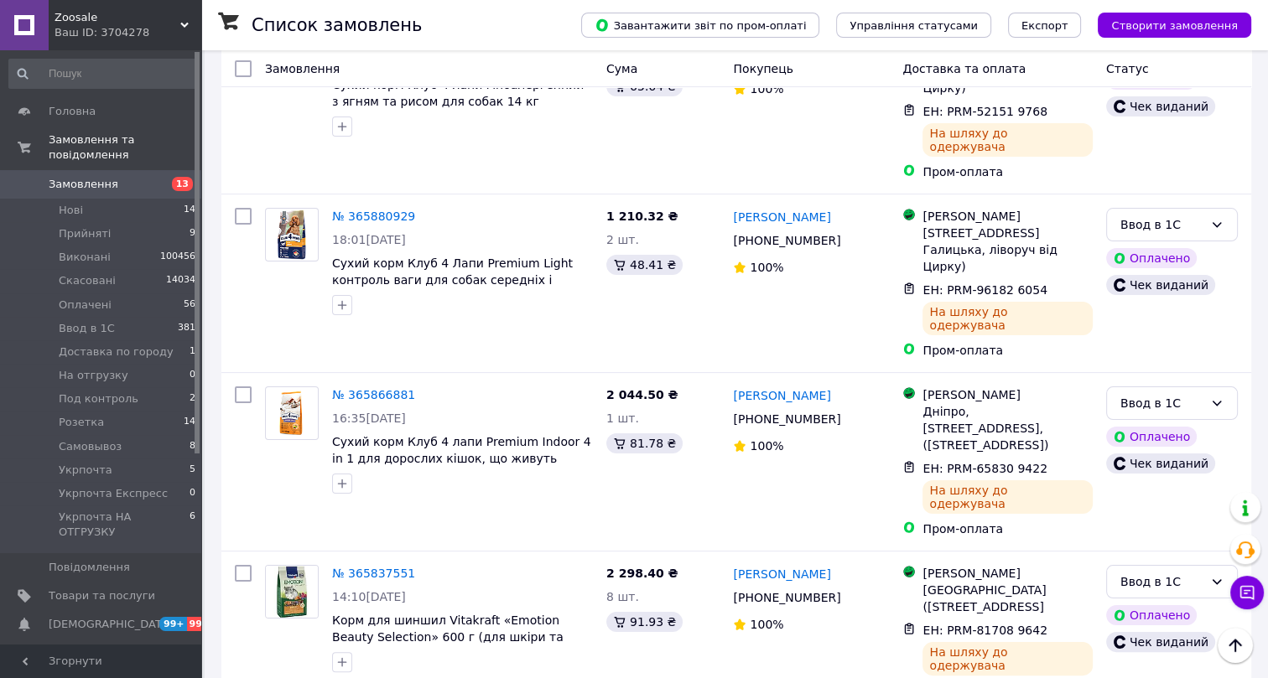
scroll to position [7271, 0]
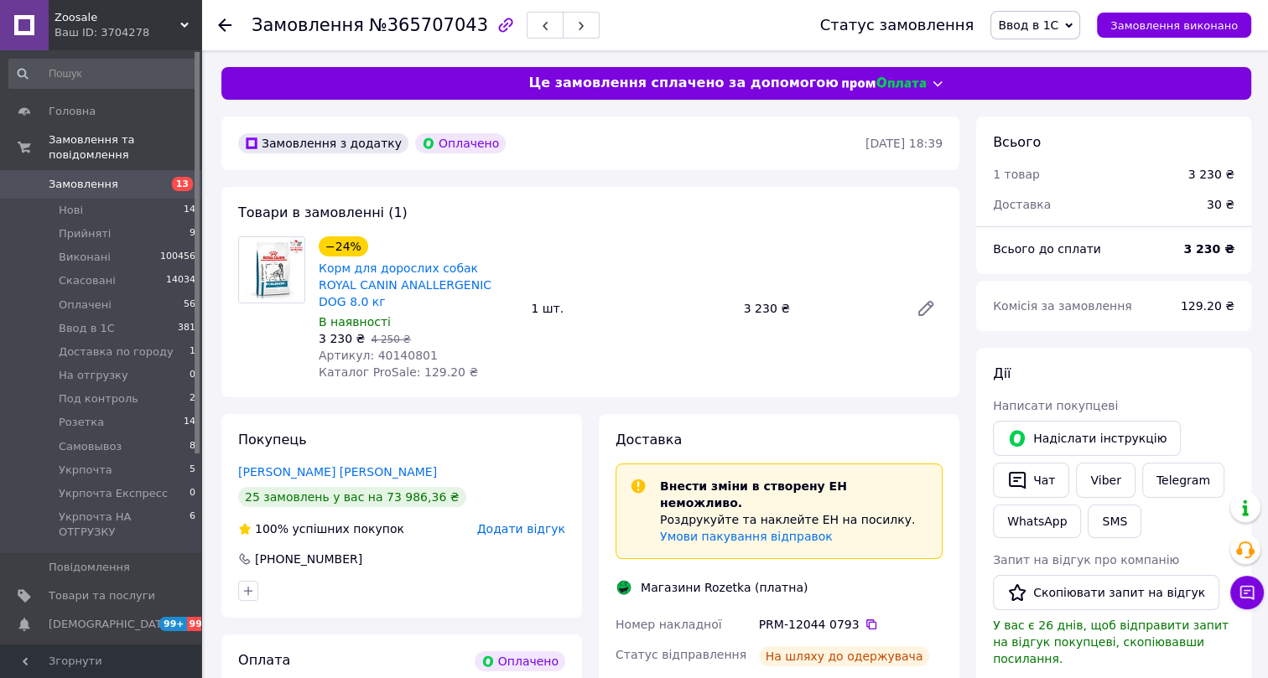
click at [1058, 25] on span "Ввод в 1С" at bounding box center [1028, 24] width 60 height 13
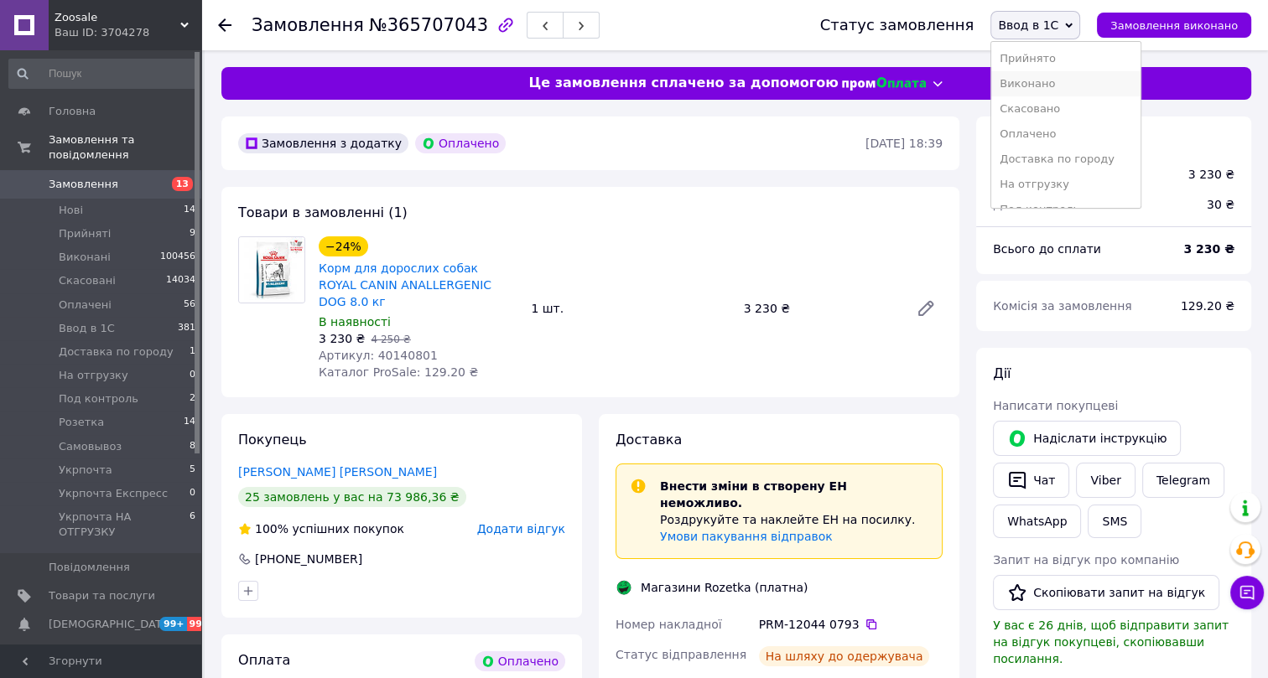
click at [1052, 84] on li "Виконано" at bounding box center [1065, 83] width 149 height 25
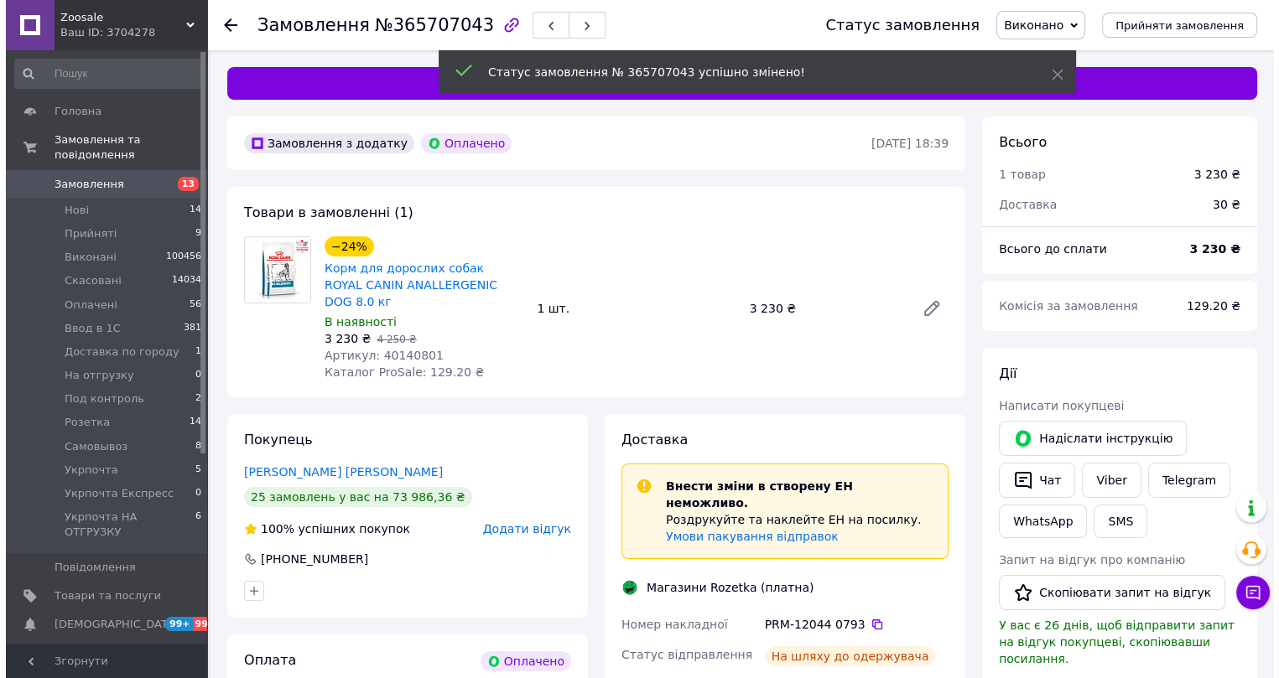
scroll to position [13, 0]
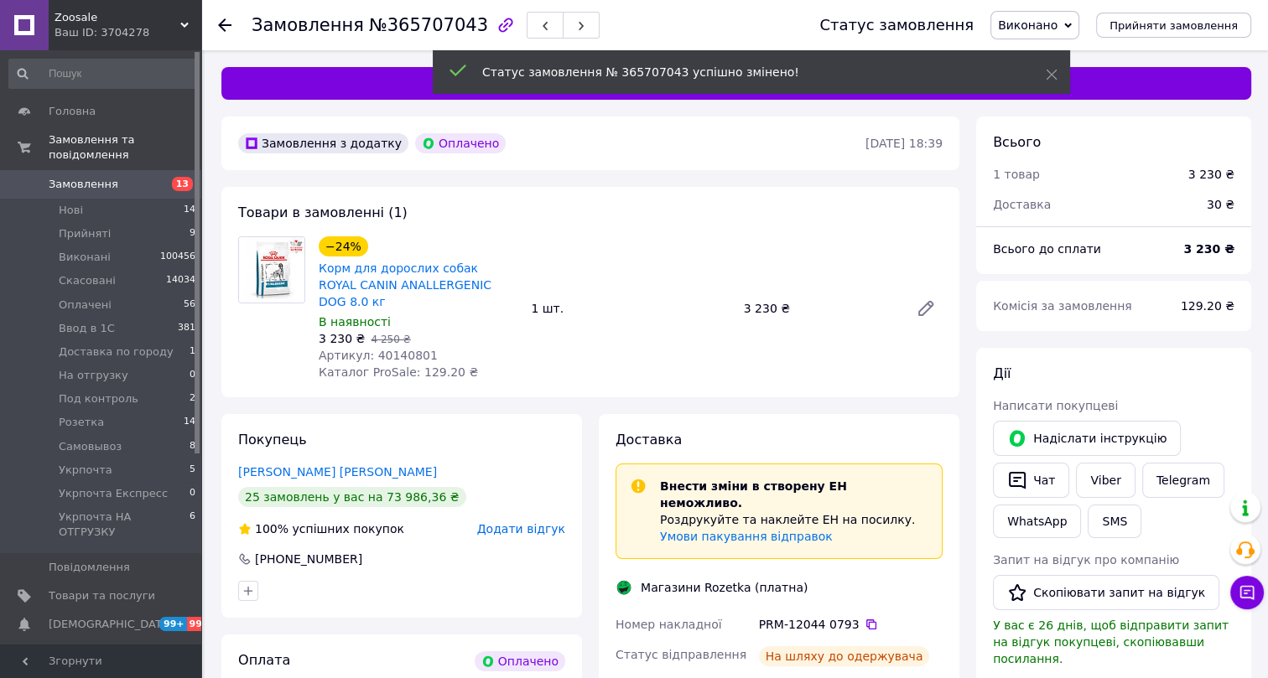
click at [404, 27] on span "№365707043" at bounding box center [428, 25] width 119 height 20
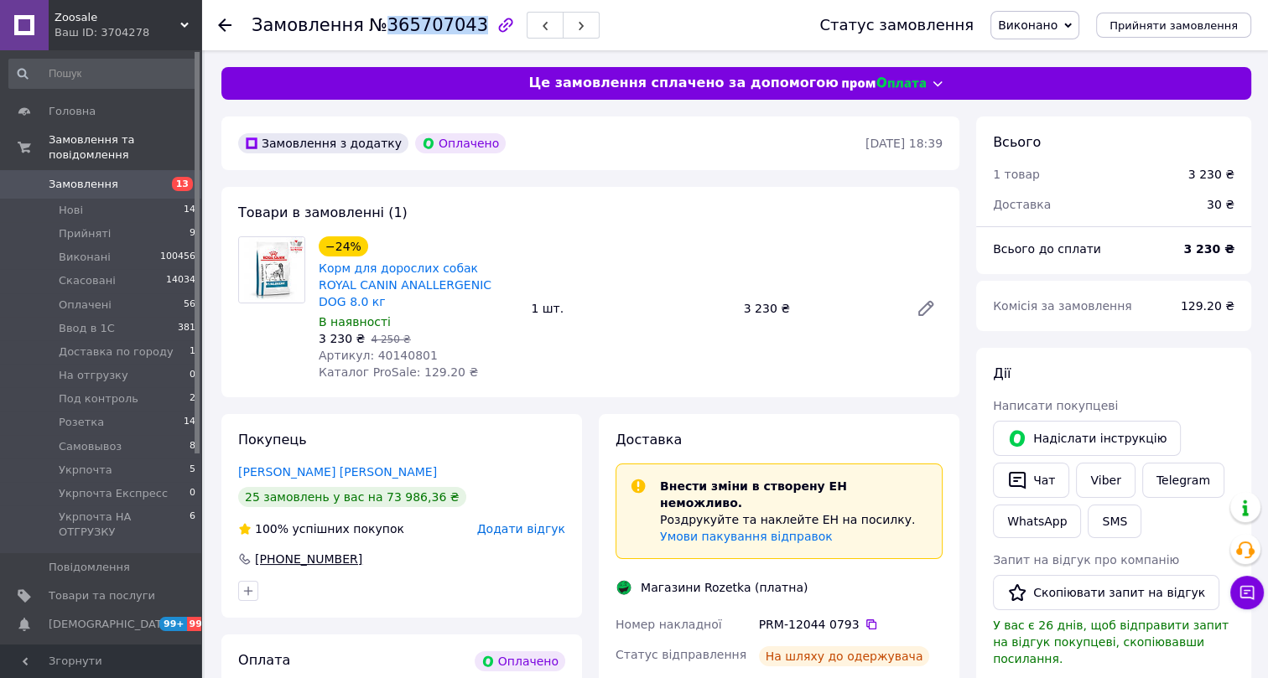
drag, startPoint x: 357, startPoint y: 541, endPoint x: 242, endPoint y: 539, distance: 115.7
click at [242, 551] on div "+380 63 750 20 46" at bounding box center [401, 559] width 327 height 17
drag, startPoint x: 424, startPoint y: 335, endPoint x: 368, endPoint y: 332, distance: 56.3
click at [368, 347] on div "Артикул: 40140801" at bounding box center [418, 355] width 199 height 17
click at [228, 21] on icon at bounding box center [224, 24] width 13 height 13
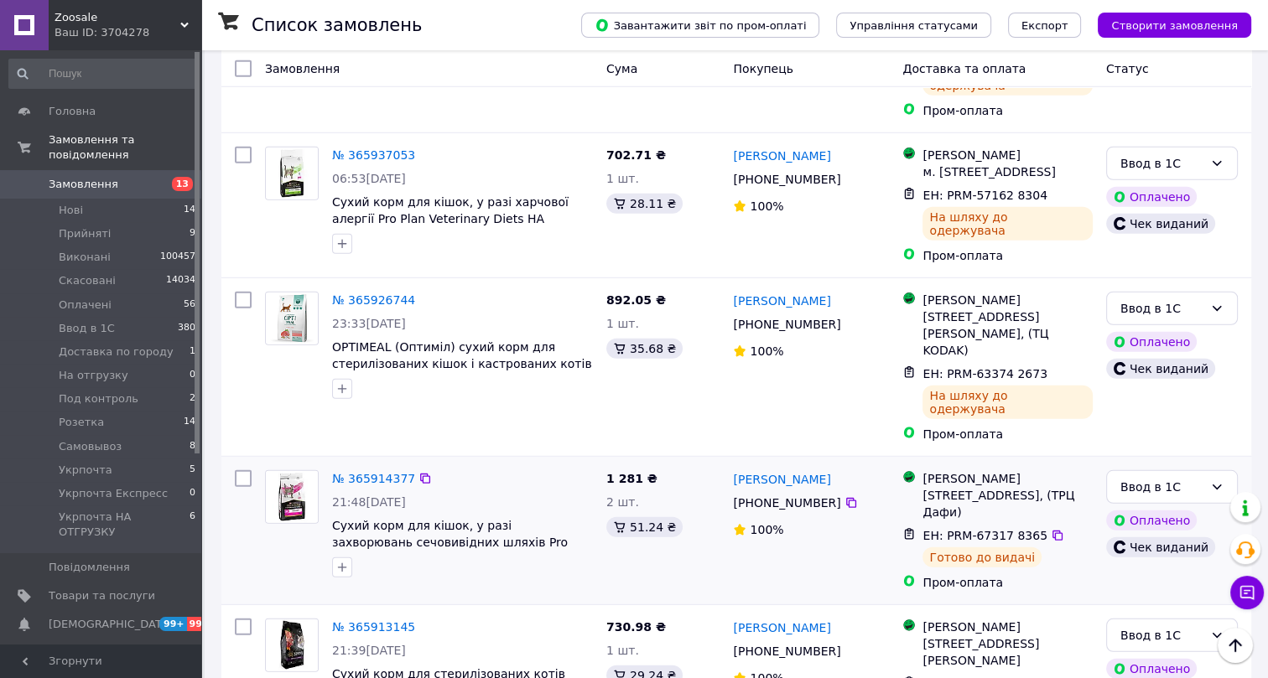
scroll to position [4988, 0]
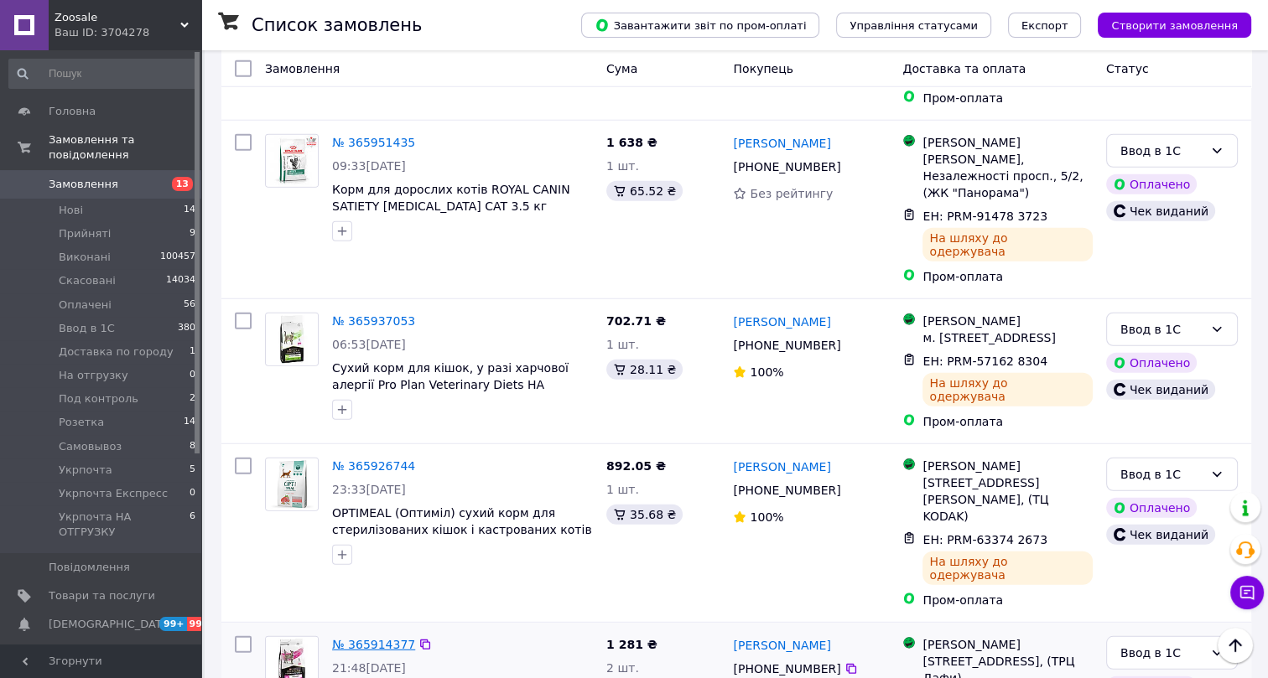
click at [375, 638] on link "№ 365914377" at bounding box center [373, 644] width 83 height 13
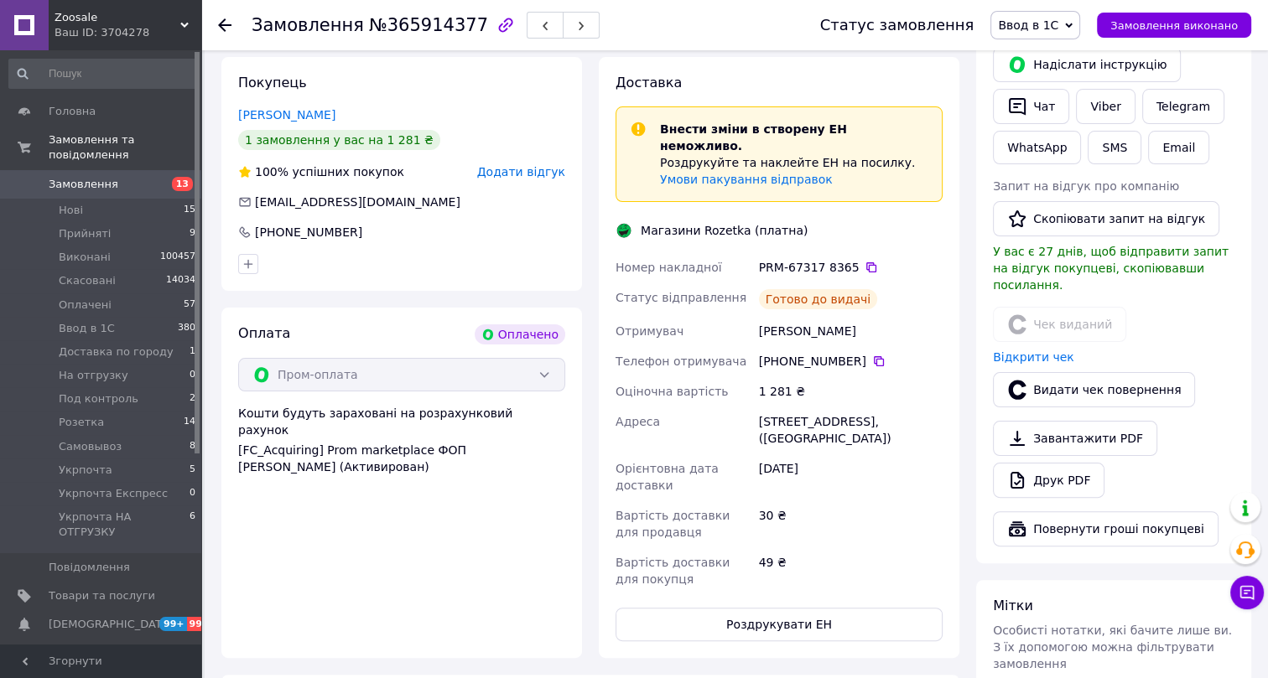
scroll to position [145, 0]
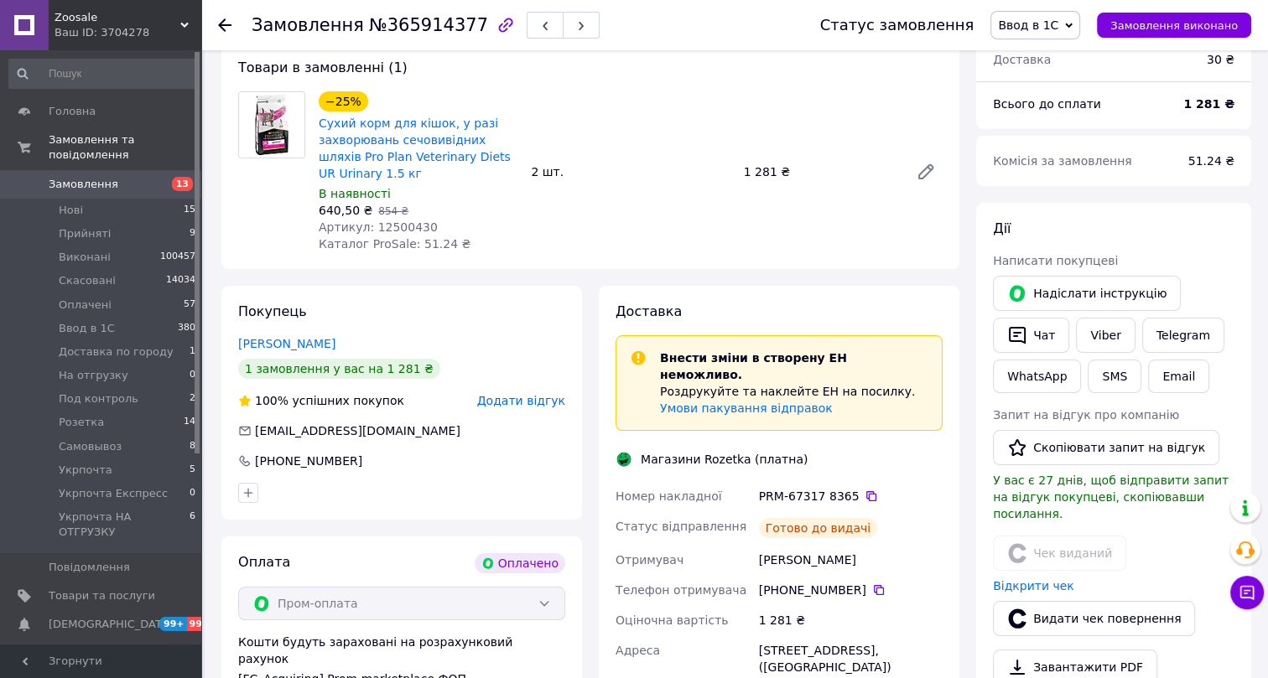
click at [1048, 23] on span "Ввод в 1С" at bounding box center [1028, 24] width 60 height 13
click at [1053, 86] on li "Виконано" at bounding box center [1065, 83] width 149 height 25
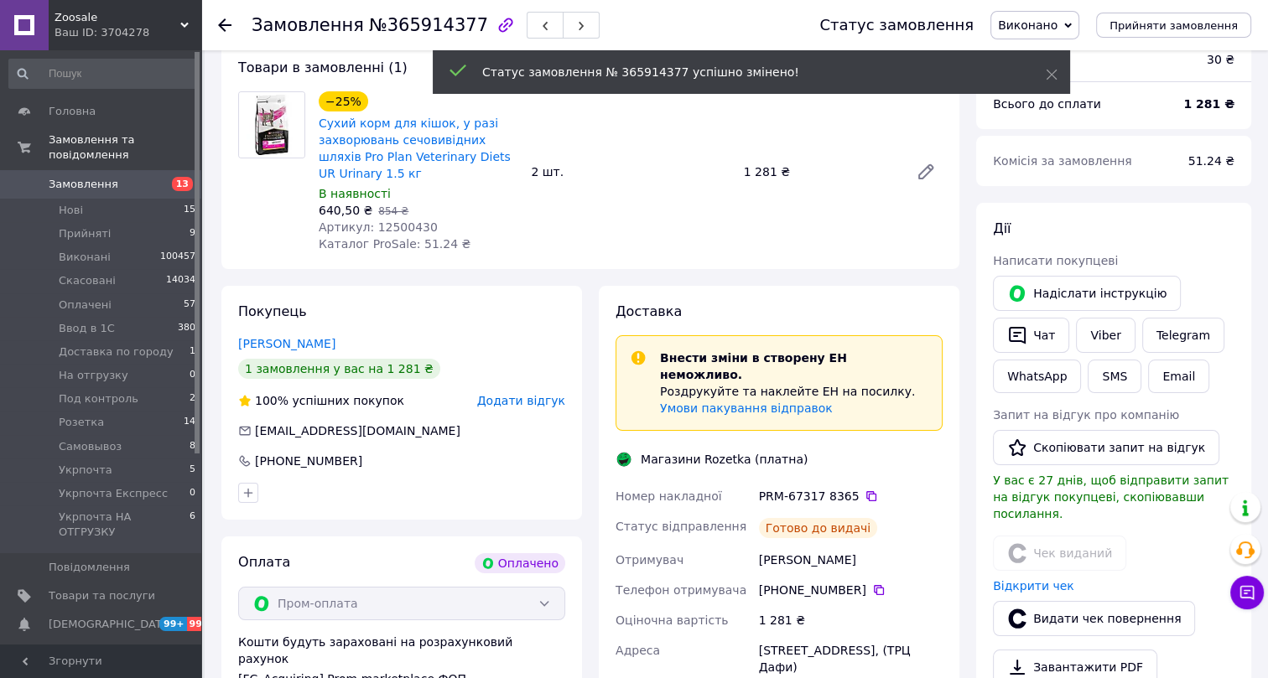
click at [391, 27] on span "№365914377" at bounding box center [428, 25] width 119 height 20
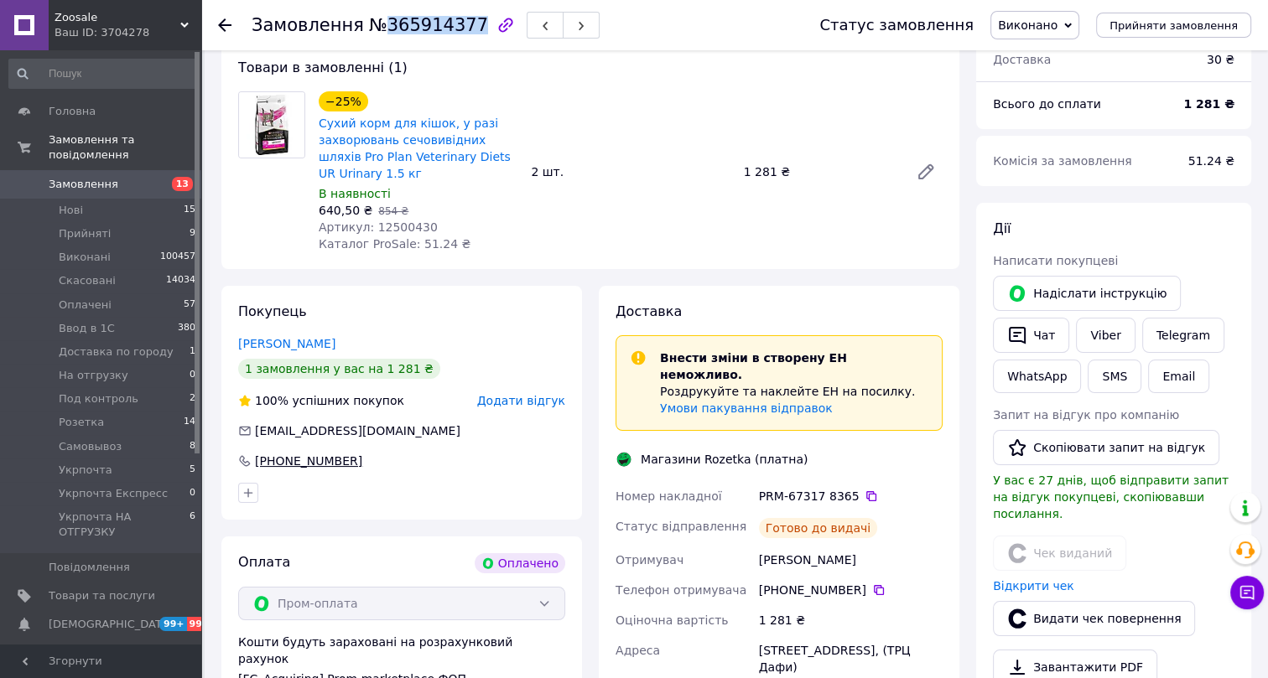
drag, startPoint x: 356, startPoint y: 459, endPoint x: 252, endPoint y: 465, distance: 105.0
click at [252, 465] on div "+380 93 952 76 33" at bounding box center [401, 461] width 327 height 17
drag, startPoint x: 310, startPoint y: 344, endPoint x: 239, endPoint y: 344, distance: 71.3
click at [239, 344] on div "Стец Надежда" at bounding box center [401, 343] width 327 height 17
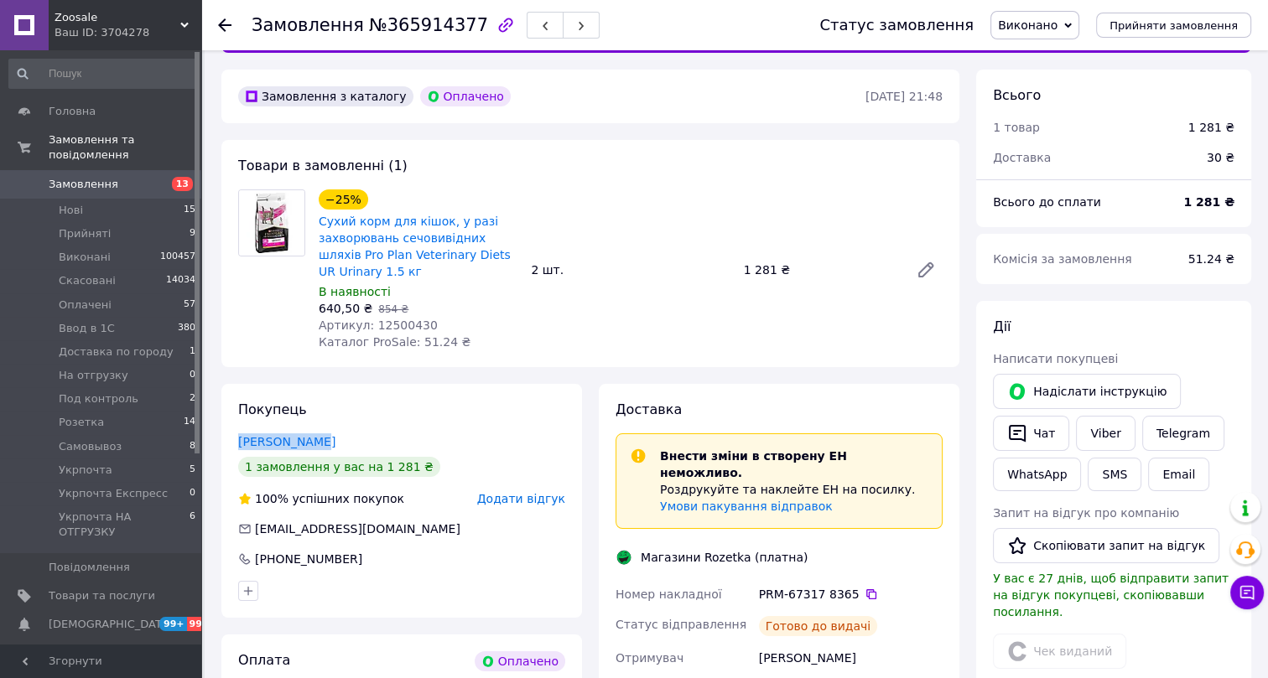
scroll to position [0, 0]
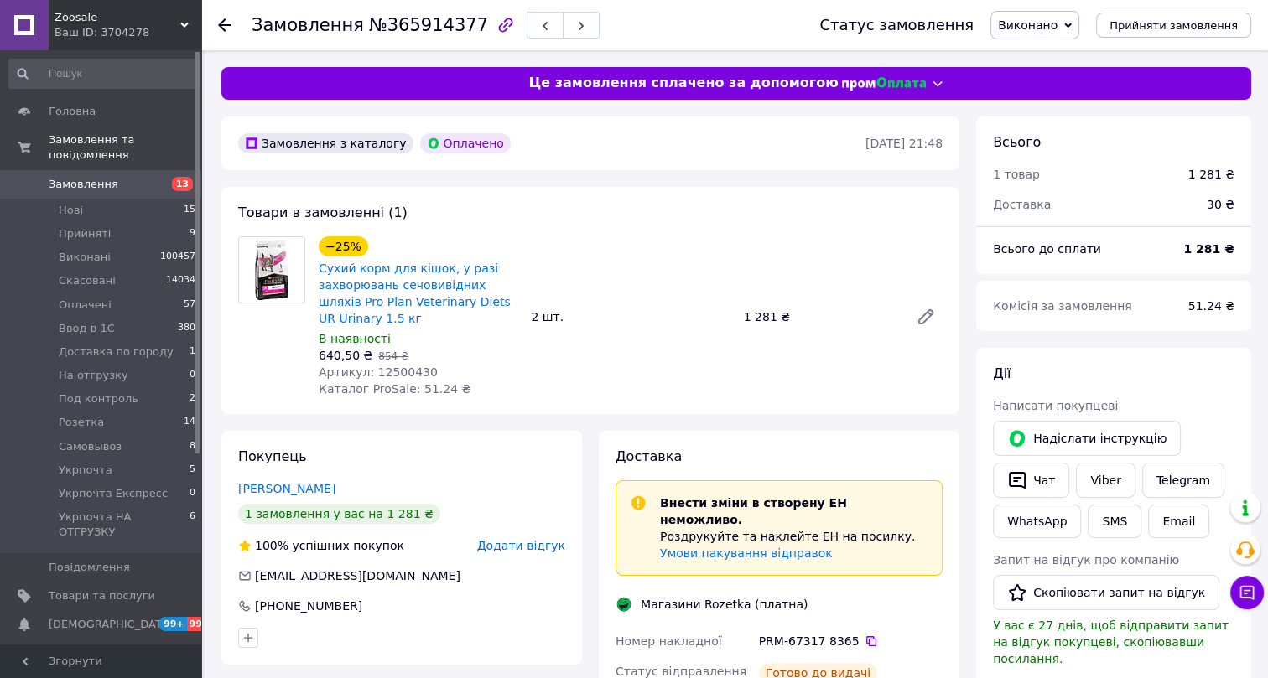
click at [388, 371] on span "Артикул: 12500430" at bounding box center [378, 372] width 119 height 13
click at [222, 23] on icon at bounding box center [224, 24] width 13 height 13
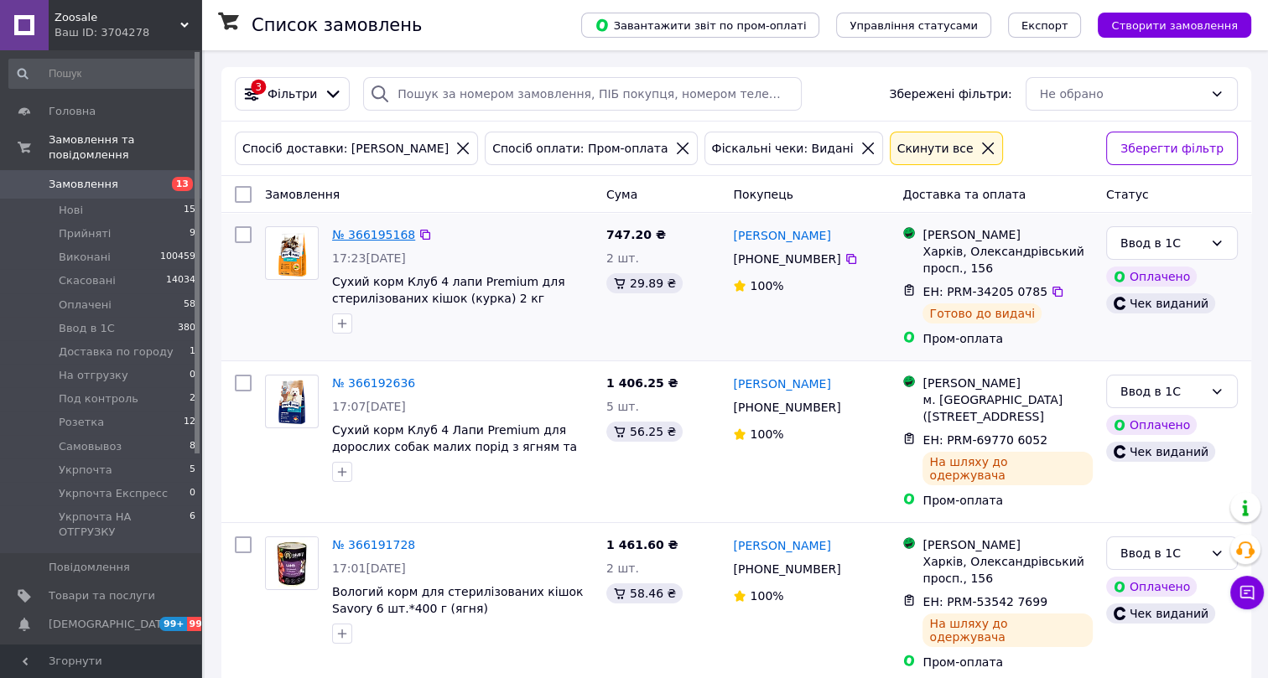
click at [378, 237] on link "№ 366195168" at bounding box center [373, 234] width 83 height 13
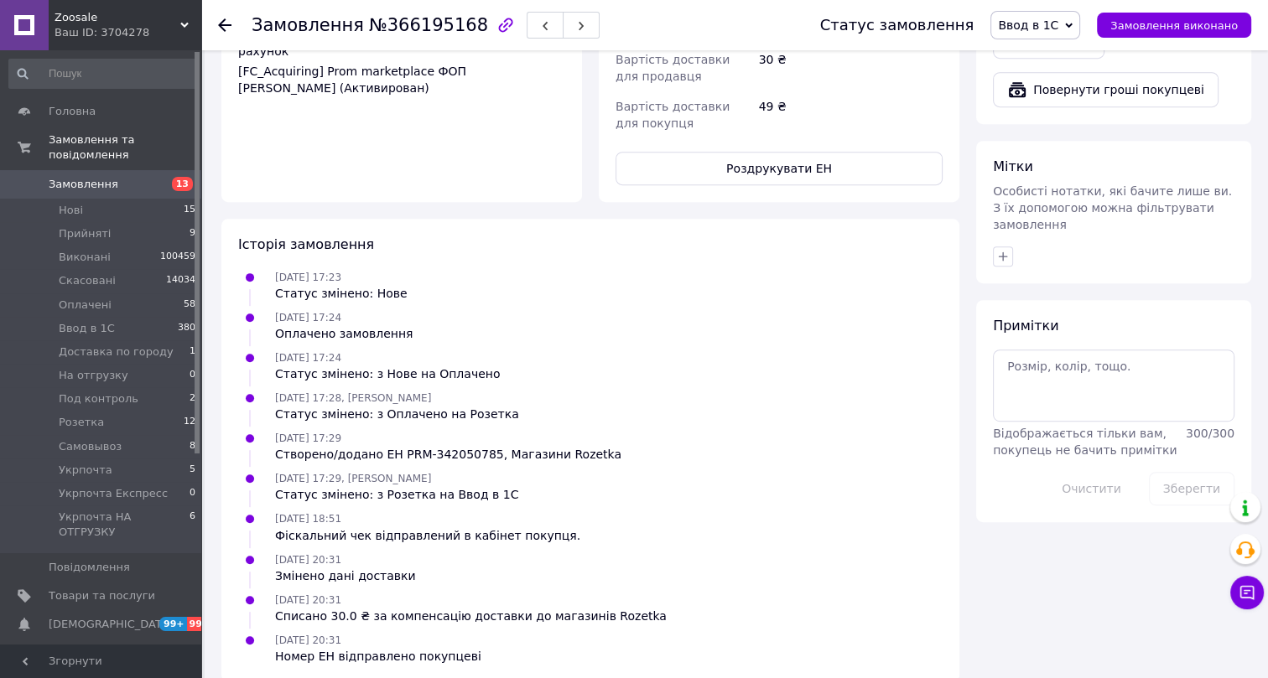
scroll to position [814, 0]
click at [224, 26] on icon at bounding box center [224, 24] width 13 height 13
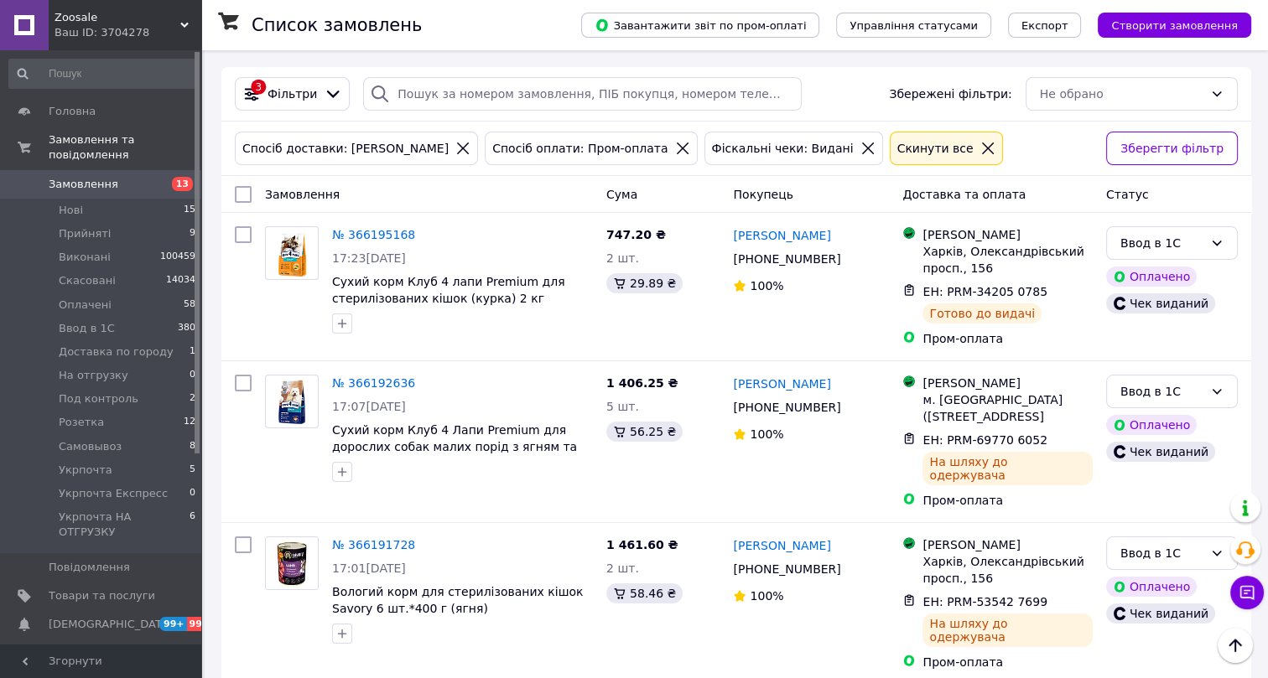
scroll to position [6975, 0]
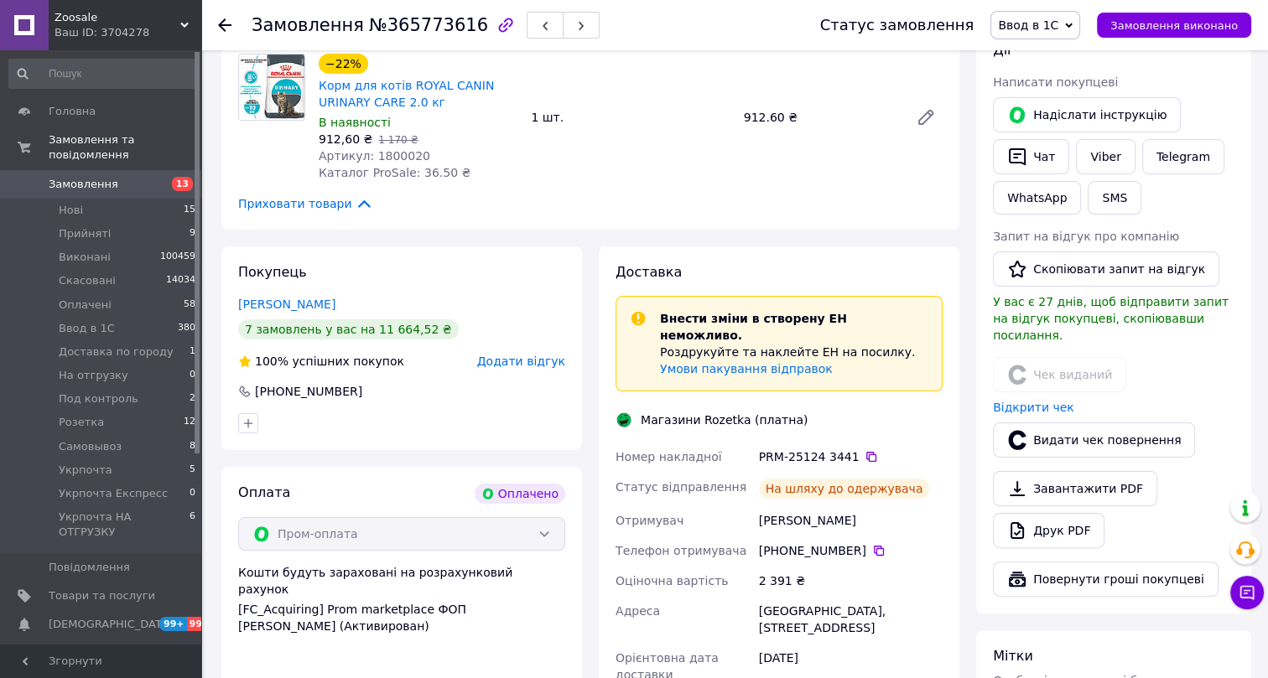
scroll to position [272, 0]
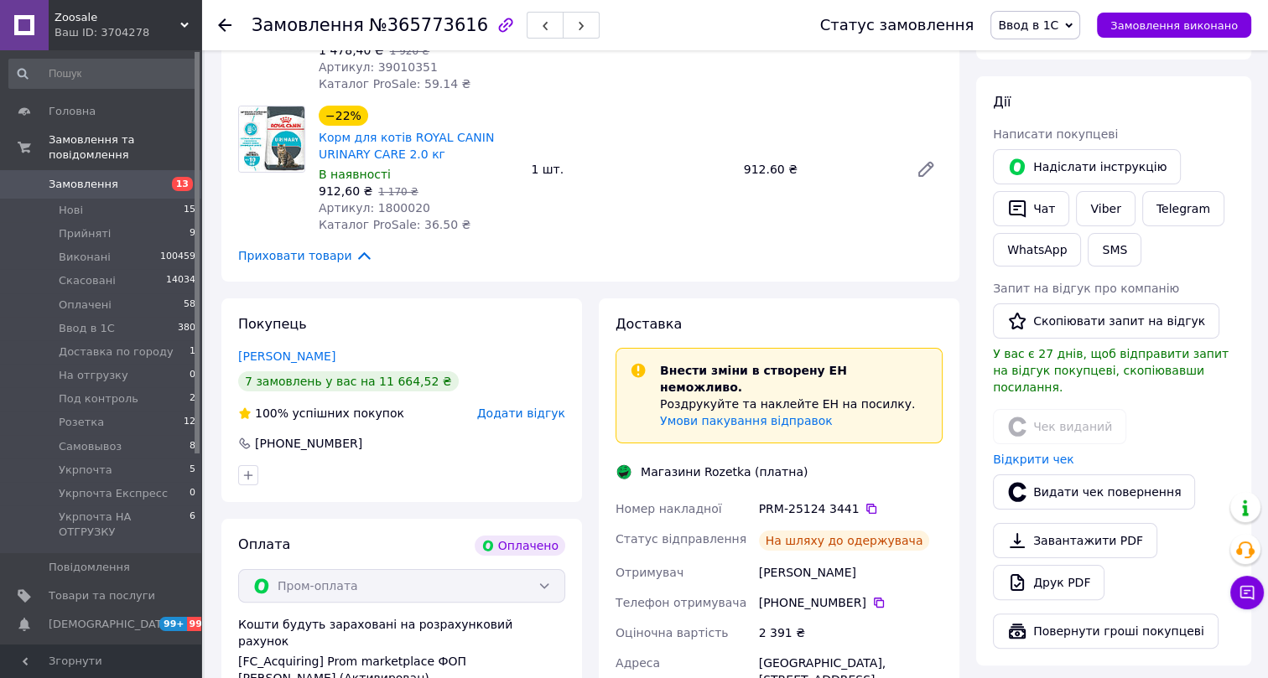
click at [1052, 24] on span "Ввод в 1С" at bounding box center [1028, 24] width 60 height 13
click at [1055, 84] on li "Виконано" at bounding box center [1065, 83] width 149 height 25
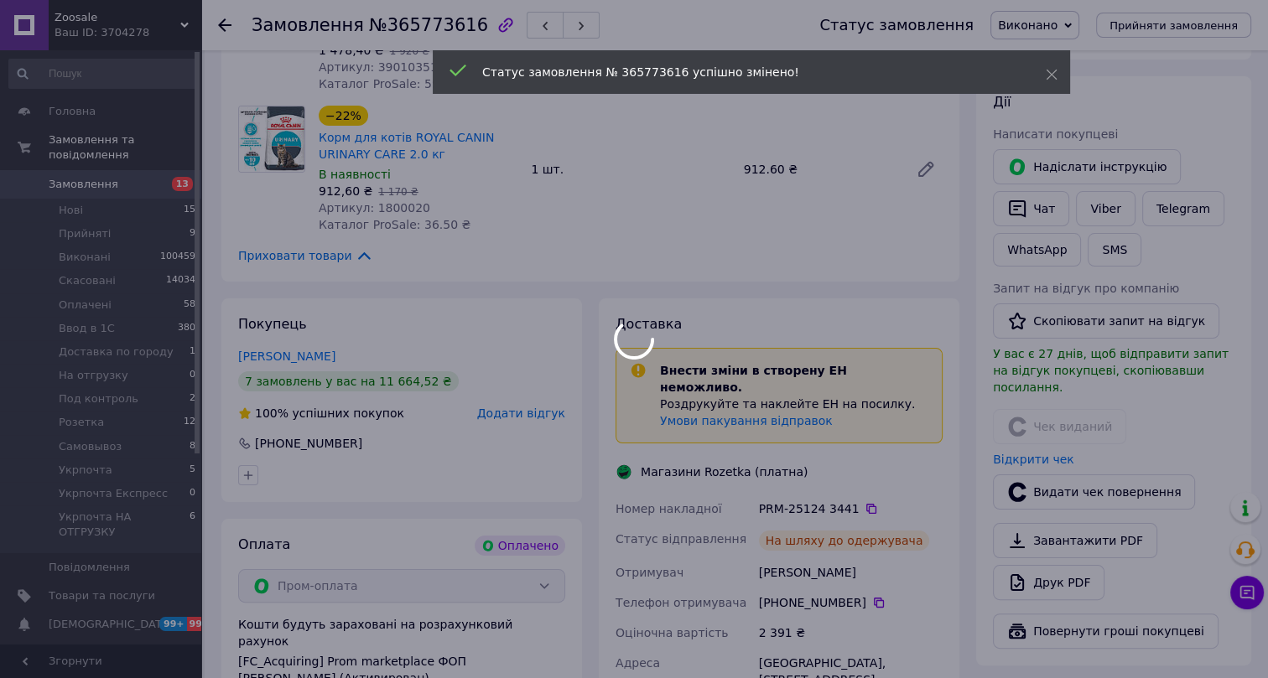
scroll to position [13, 0]
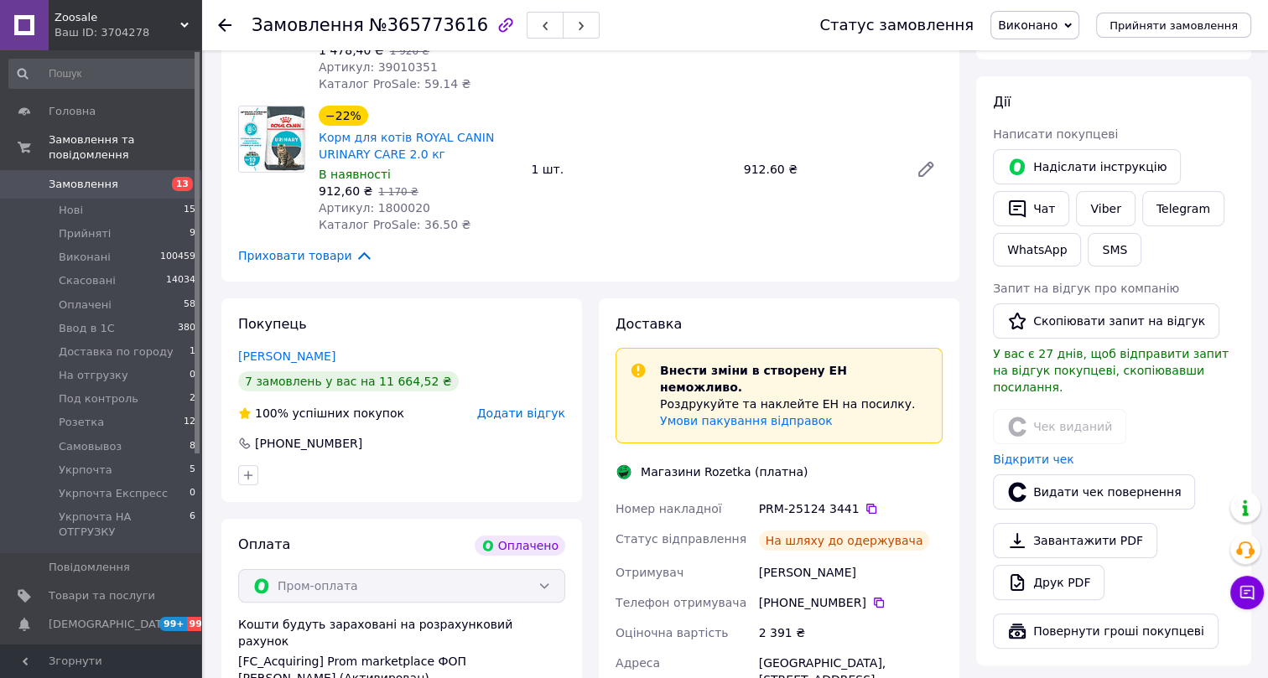
click at [398, 24] on span "№365773616" at bounding box center [428, 25] width 119 height 20
drag, startPoint x: 346, startPoint y: 354, endPoint x: 232, endPoint y: 360, distance: 114.2
click at [232, 360] on div "Покупець Тетяна Кравченко 7 замовлень у вас на 11 664,52 ₴ 100% успішних покупо…" at bounding box center [401, 401] width 361 height 204
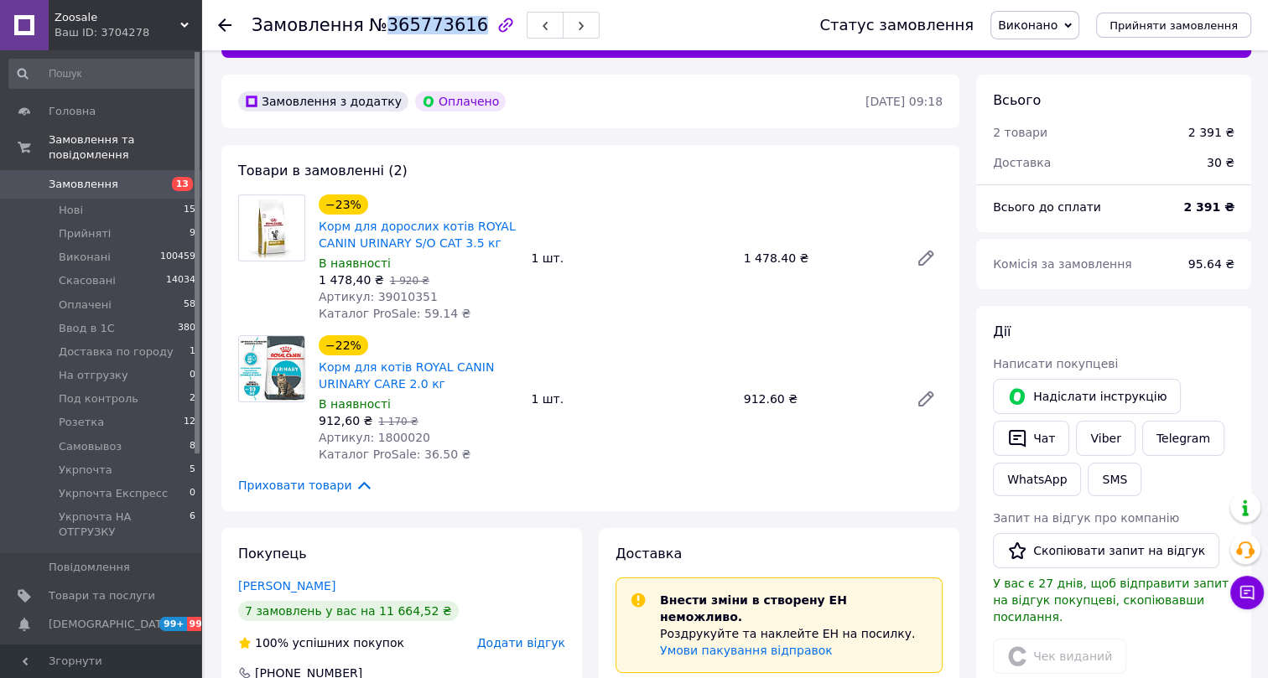
scroll to position [0, 0]
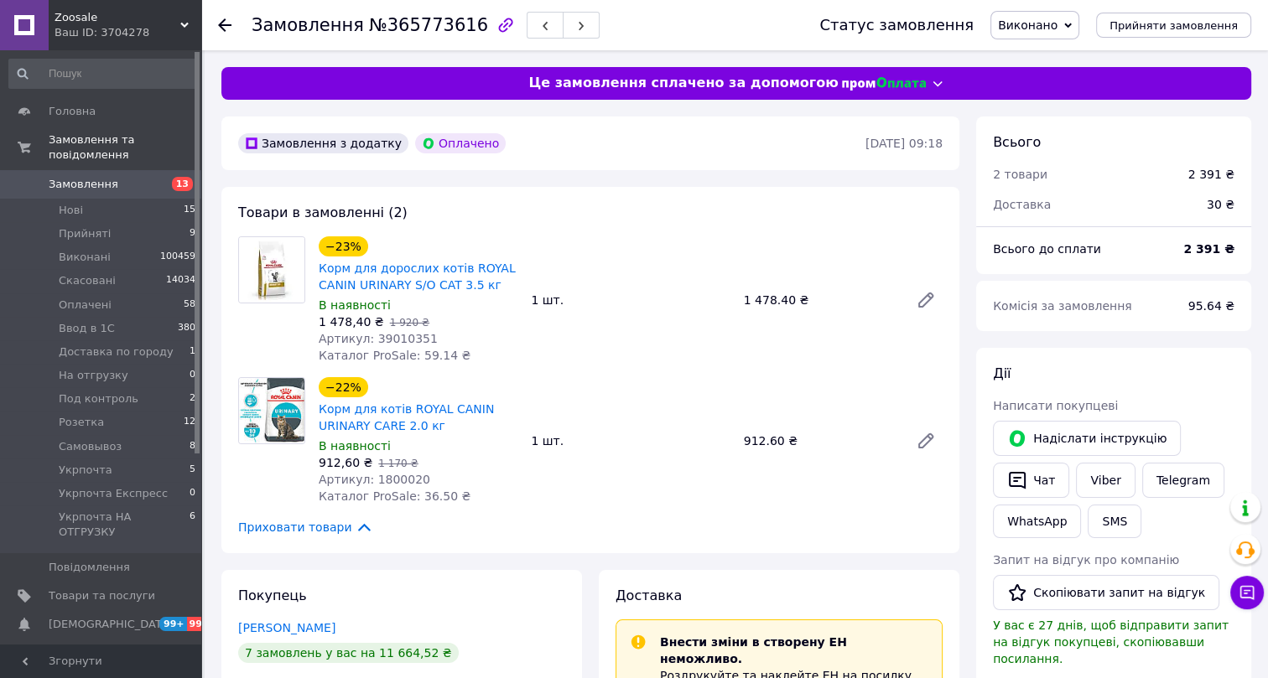
click at [391, 335] on span "Артикул: 39010351" at bounding box center [378, 338] width 119 height 13
click at [390, 479] on span "Артикул: 1800020" at bounding box center [375, 479] width 112 height 13
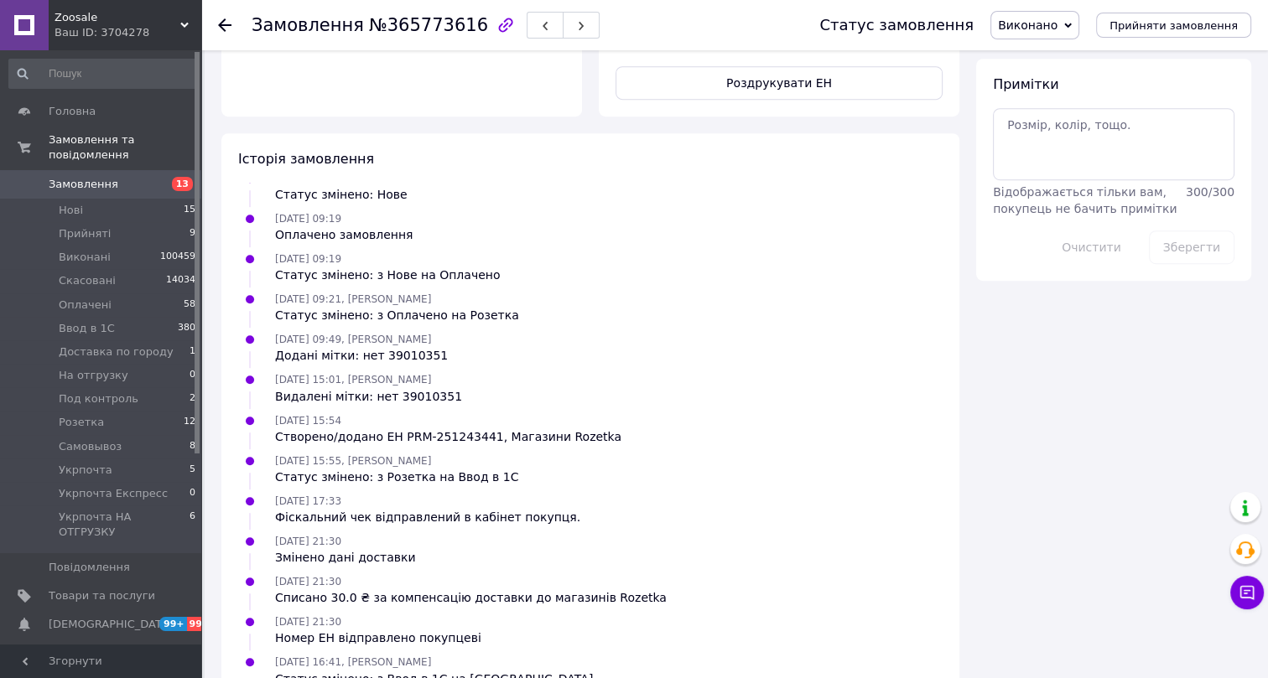
scroll to position [1061, 0]
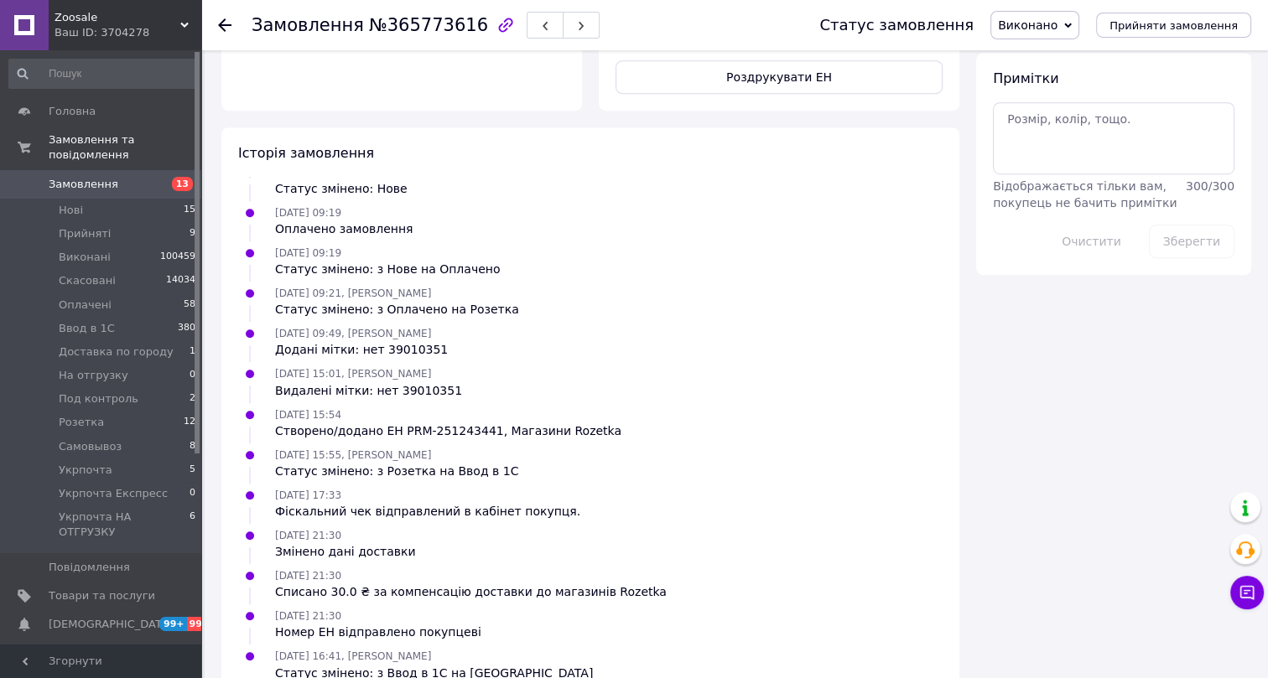
click at [224, 20] on use at bounding box center [224, 24] width 13 height 13
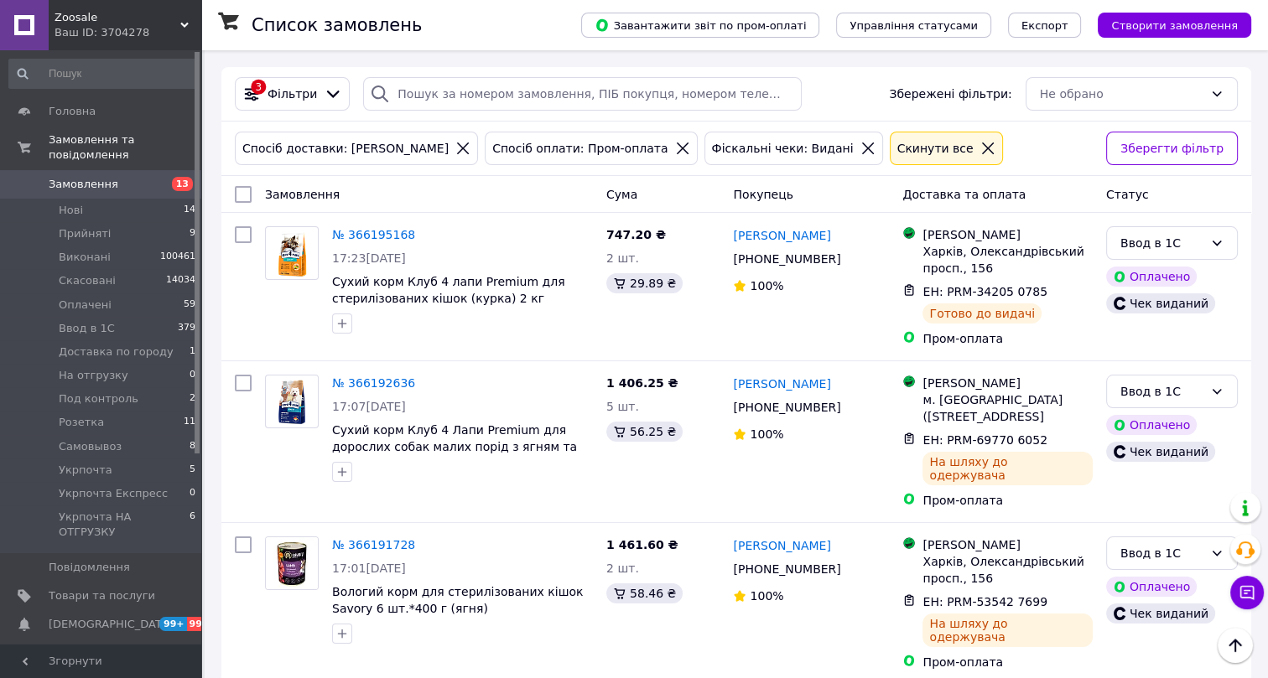
scroll to position [6816, 0]
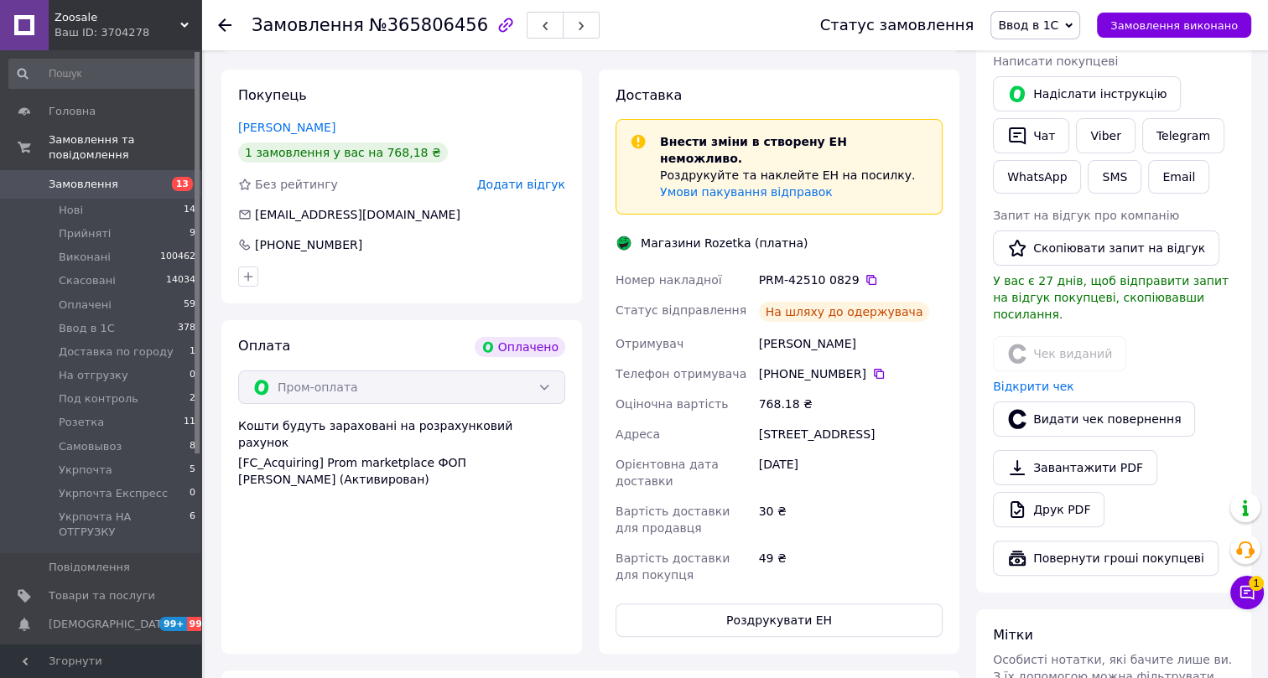
scroll to position [268, 0]
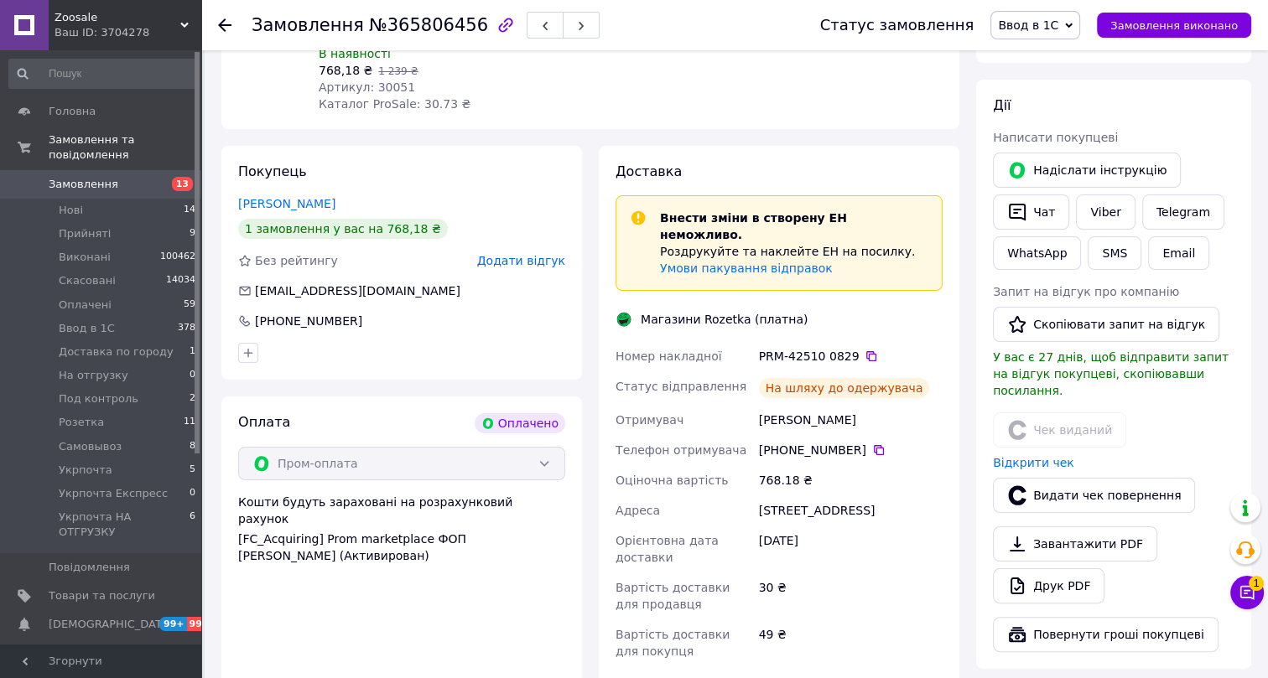
click at [1052, 29] on span "Ввод в 1С" at bounding box center [1028, 24] width 60 height 13
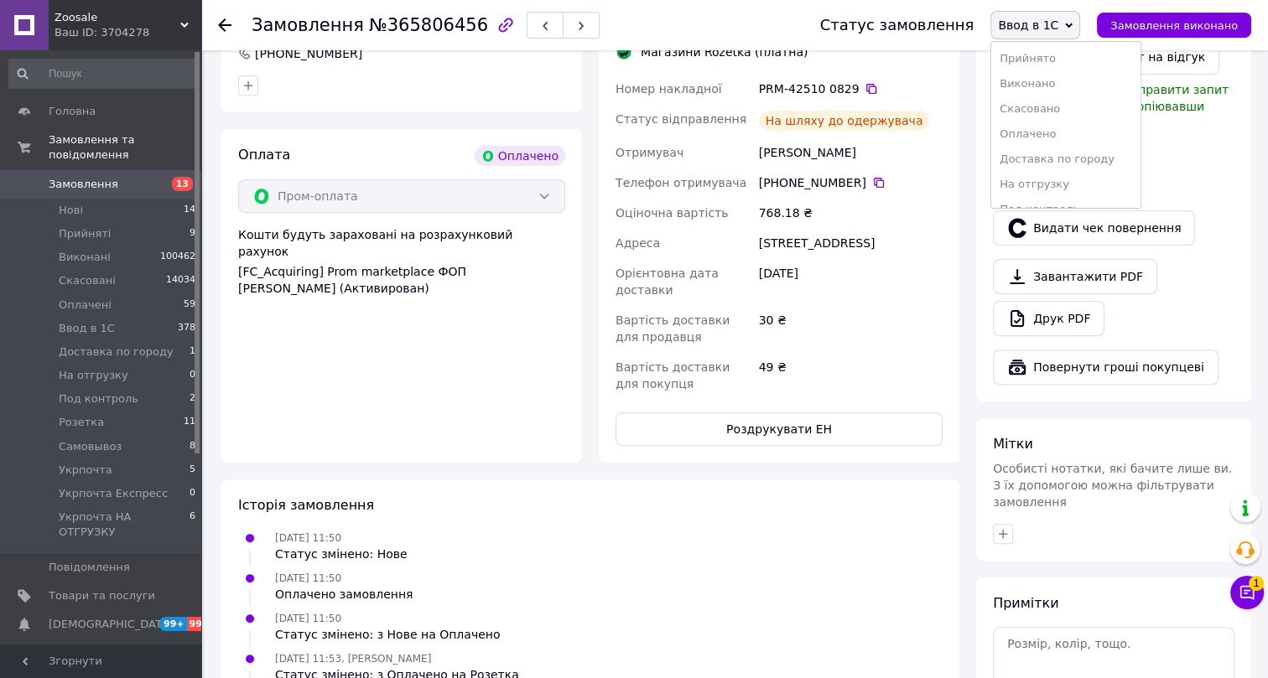
scroll to position [497, 0]
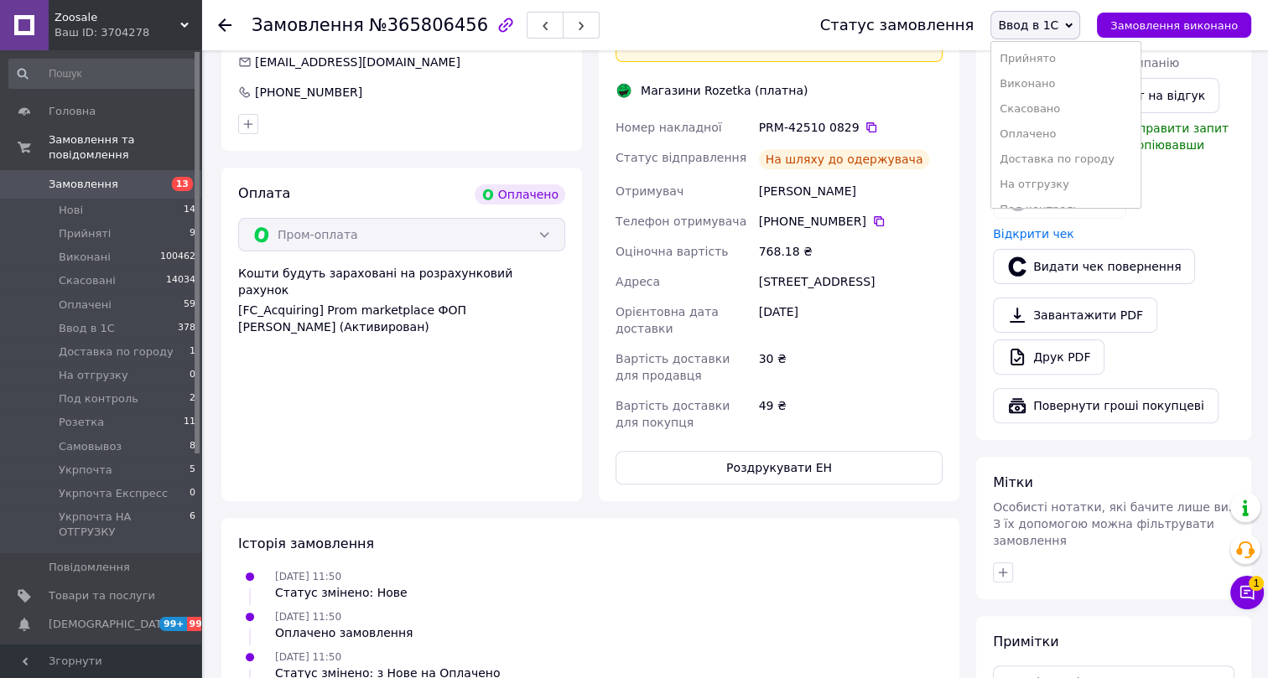
click at [226, 19] on use at bounding box center [224, 24] width 13 height 13
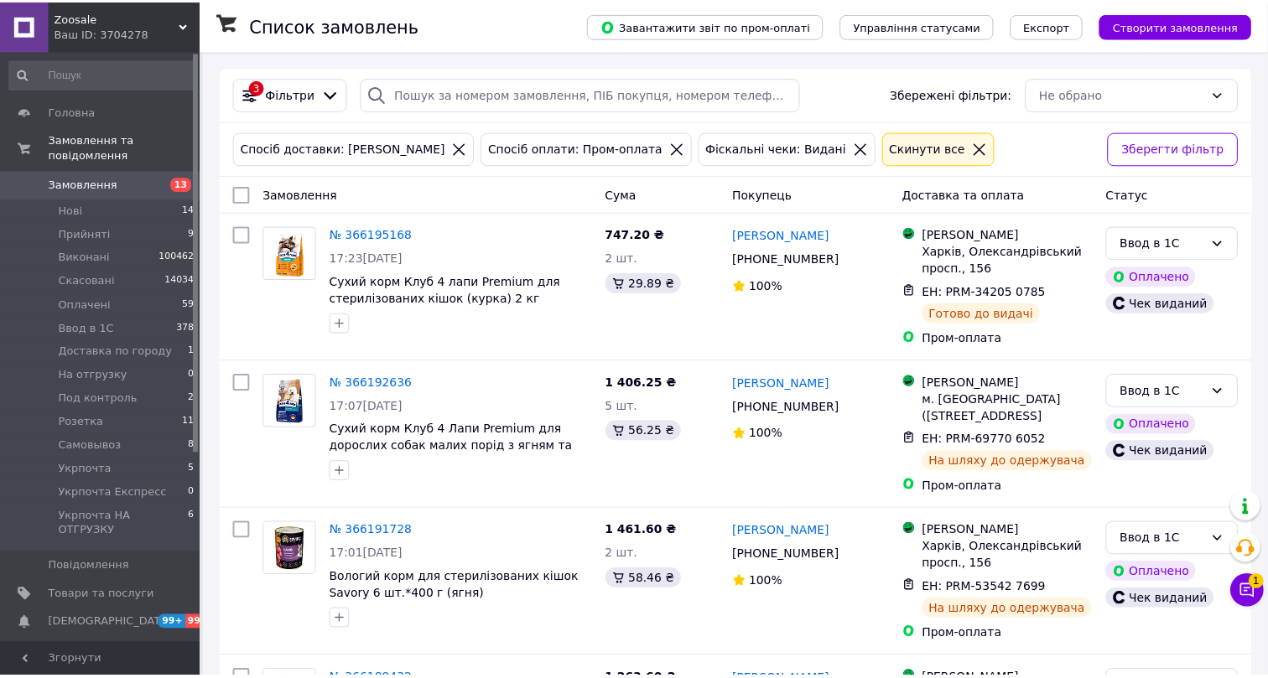
scroll to position [6816, 0]
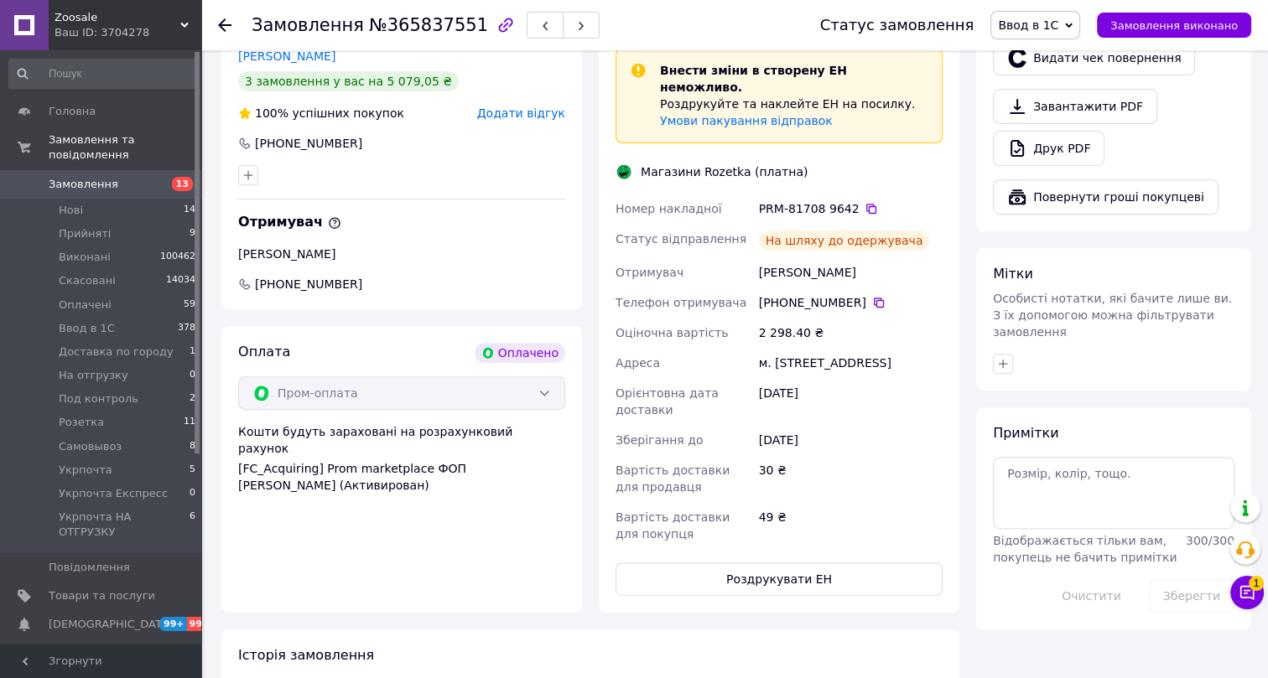
scroll to position [1135, 0]
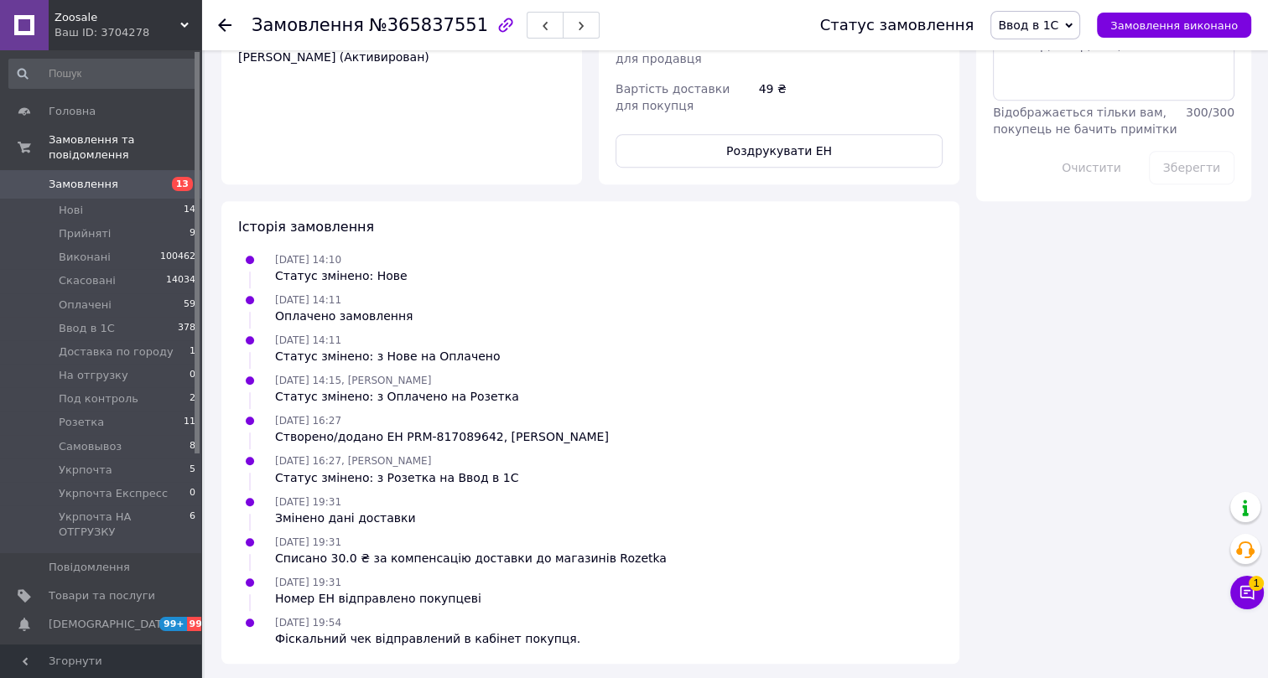
click at [222, 21] on use at bounding box center [224, 24] width 13 height 13
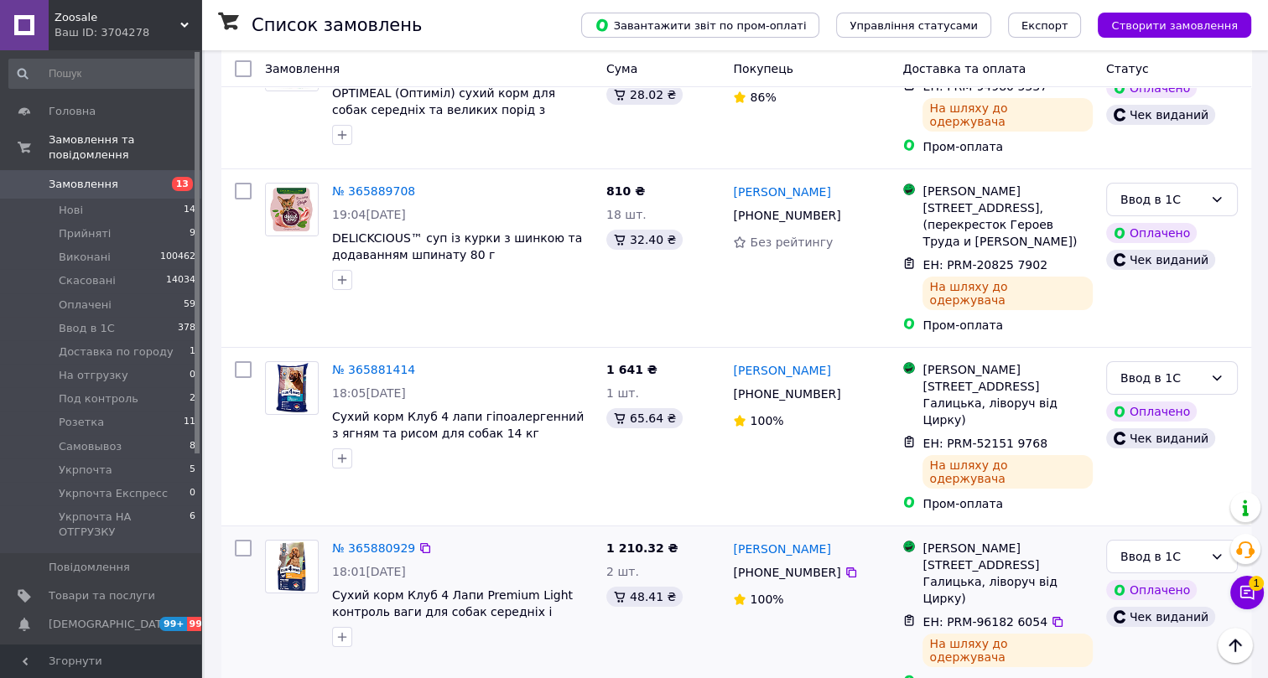
scroll to position [6663, 0]
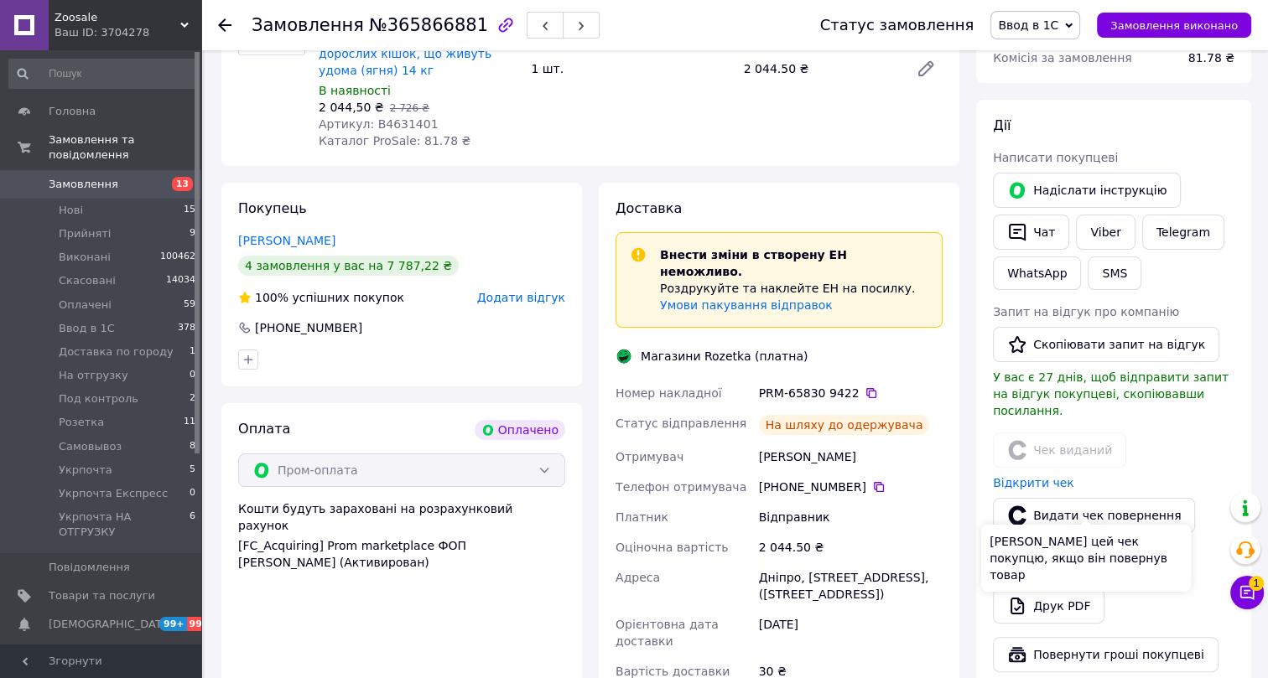
scroll to position [247, 0]
click at [1052, 28] on span "Ввод в 1С" at bounding box center [1028, 24] width 60 height 13
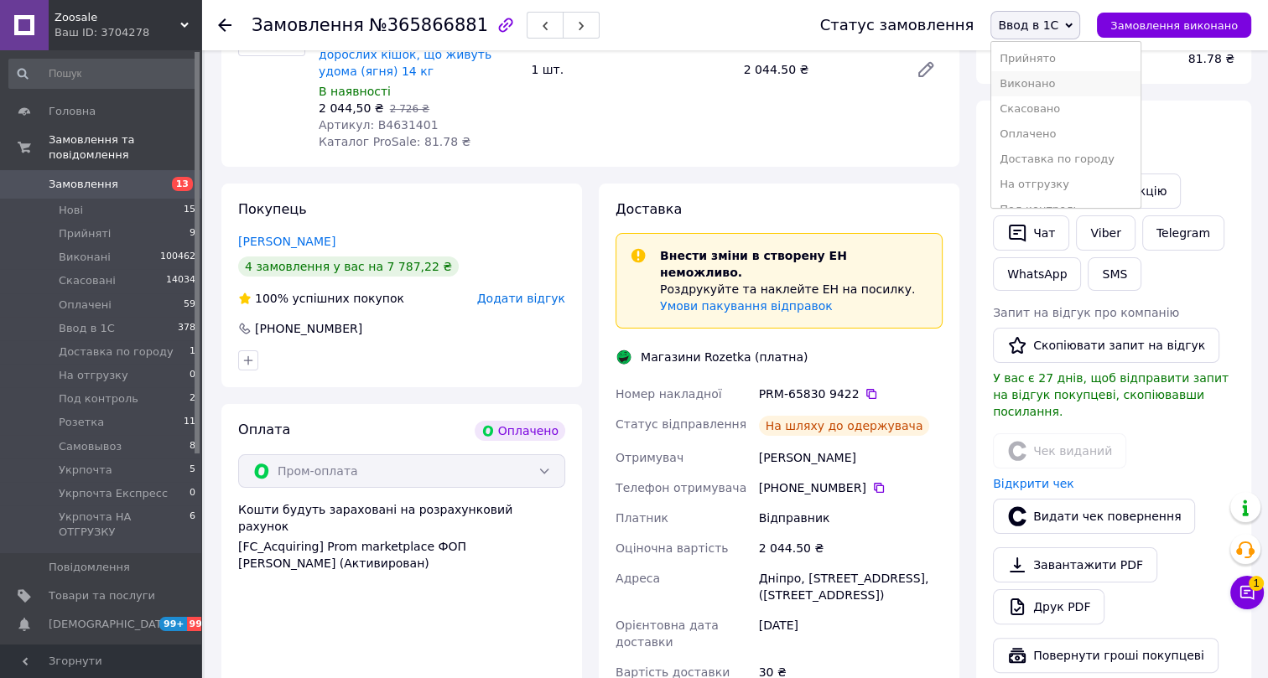
click at [1057, 83] on li "Виконано" at bounding box center [1065, 83] width 149 height 25
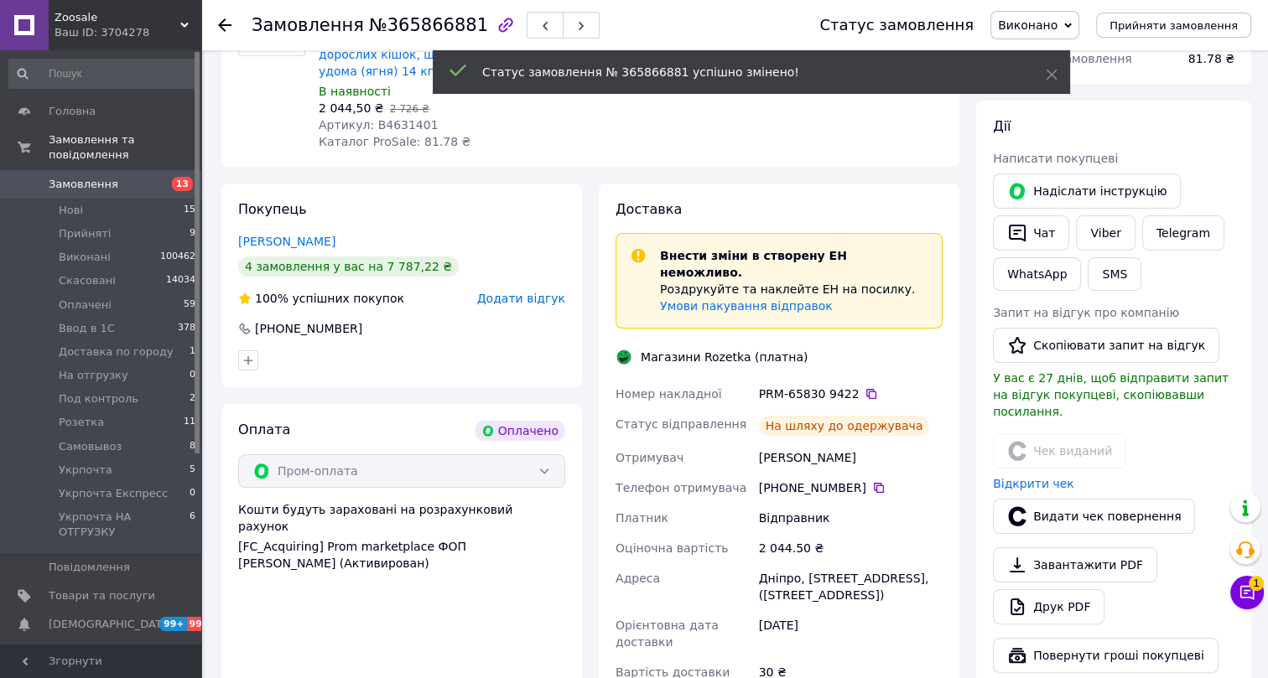
click at [391, 22] on span "№365866881" at bounding box center [428, 25] width 119 height 20
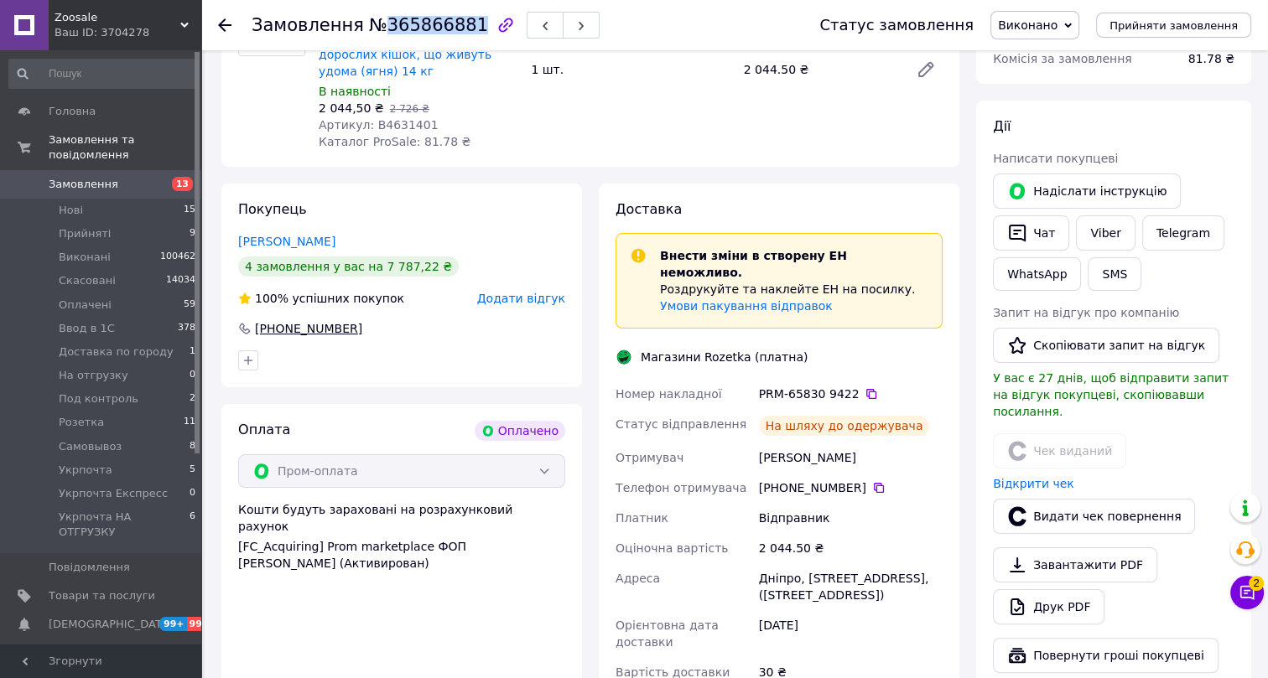
drag, startPoint x: 360, startPoint y: 308, endPoint x: 257, endPoint y: 305, distance: 102.3
click at [257, 320] on div "+380 68 873 15 08" at bounding box center [401, 328] width 327 height 17
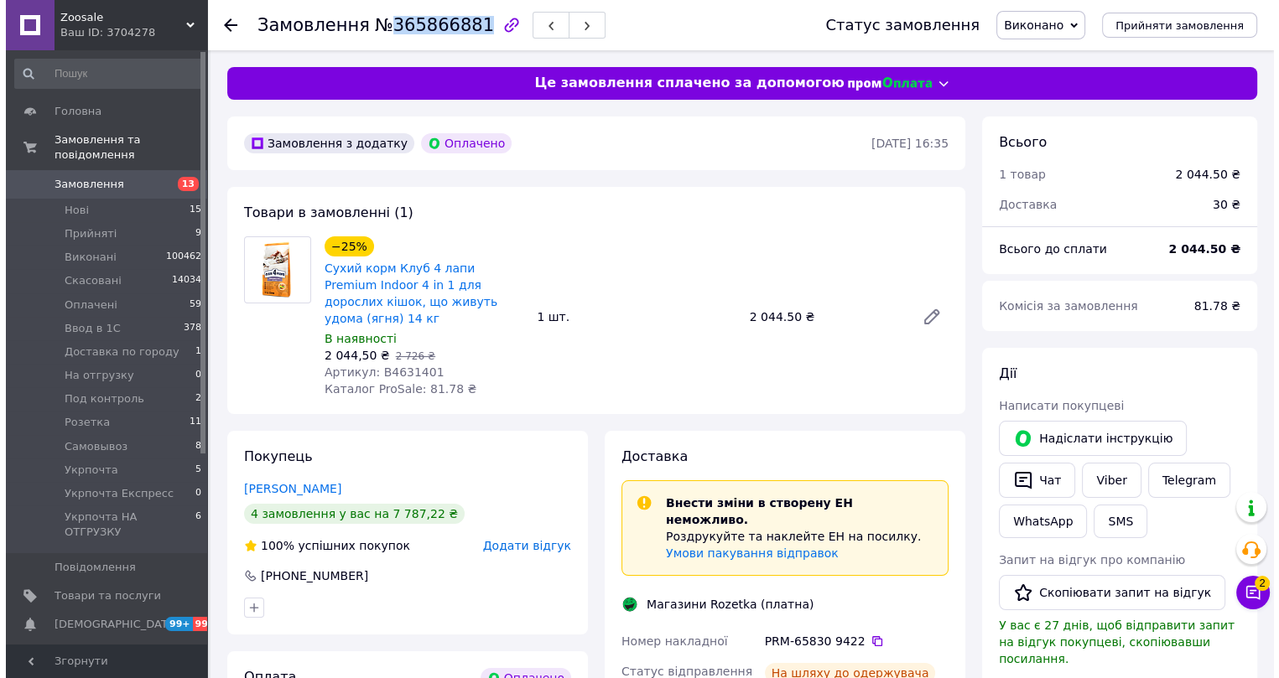
scroll to position [0, 0]
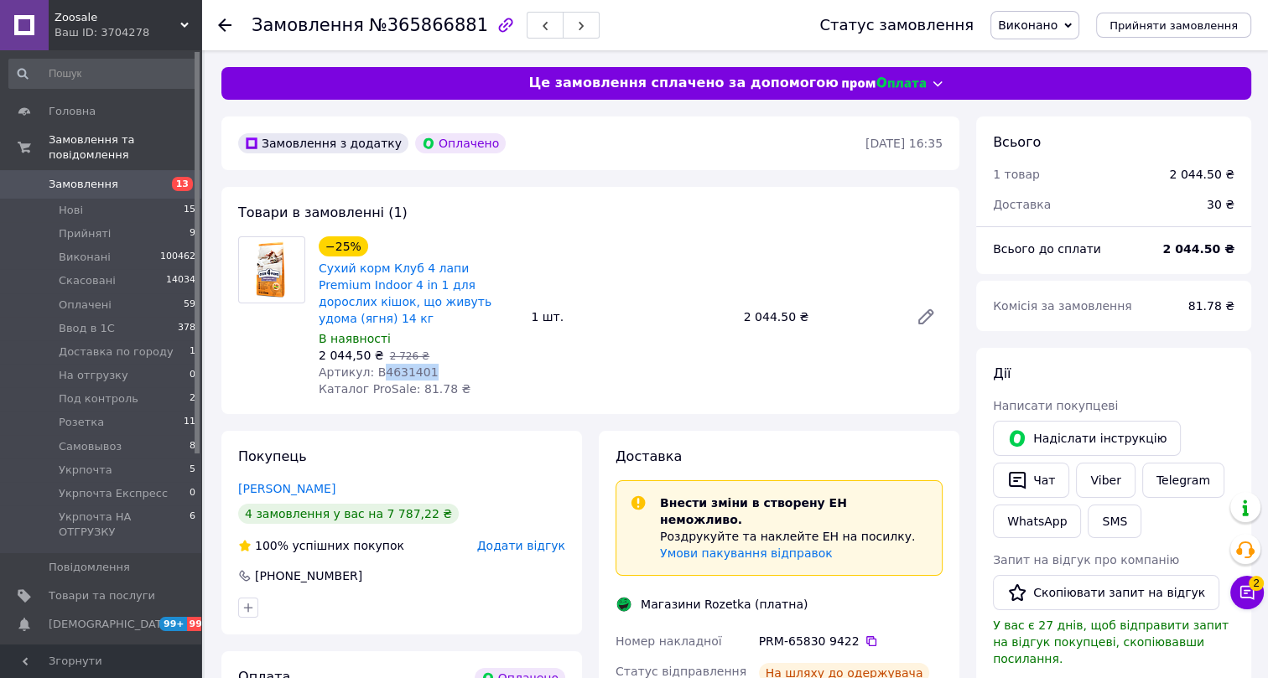
drag, startPoint x: 427, startPoint y: 355, endPoint x: 374, endPoint y: 351, distance: 52.9
click at [374, 364] on div "Артикул: B4631401" at bounding box center [418, 372] width 199 height 17
click at [221, 23] on use at bounding box center [224, 24] width 13 height 13
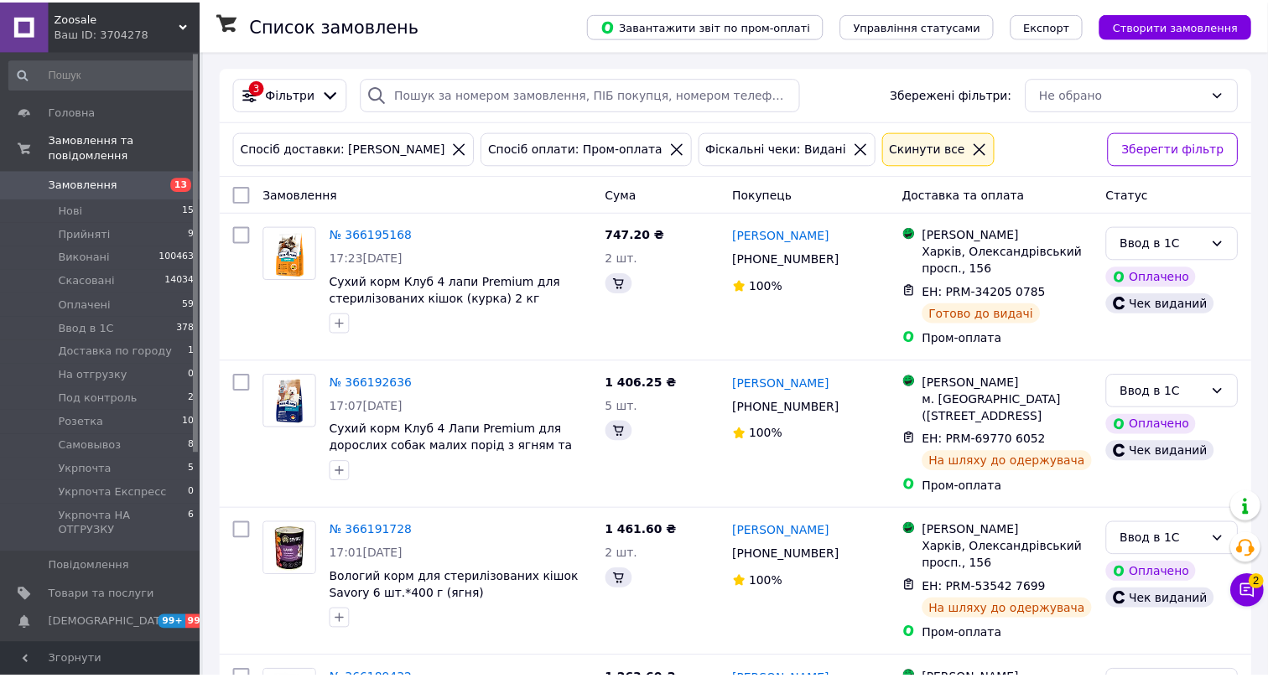
scroll to position [6667, 0]
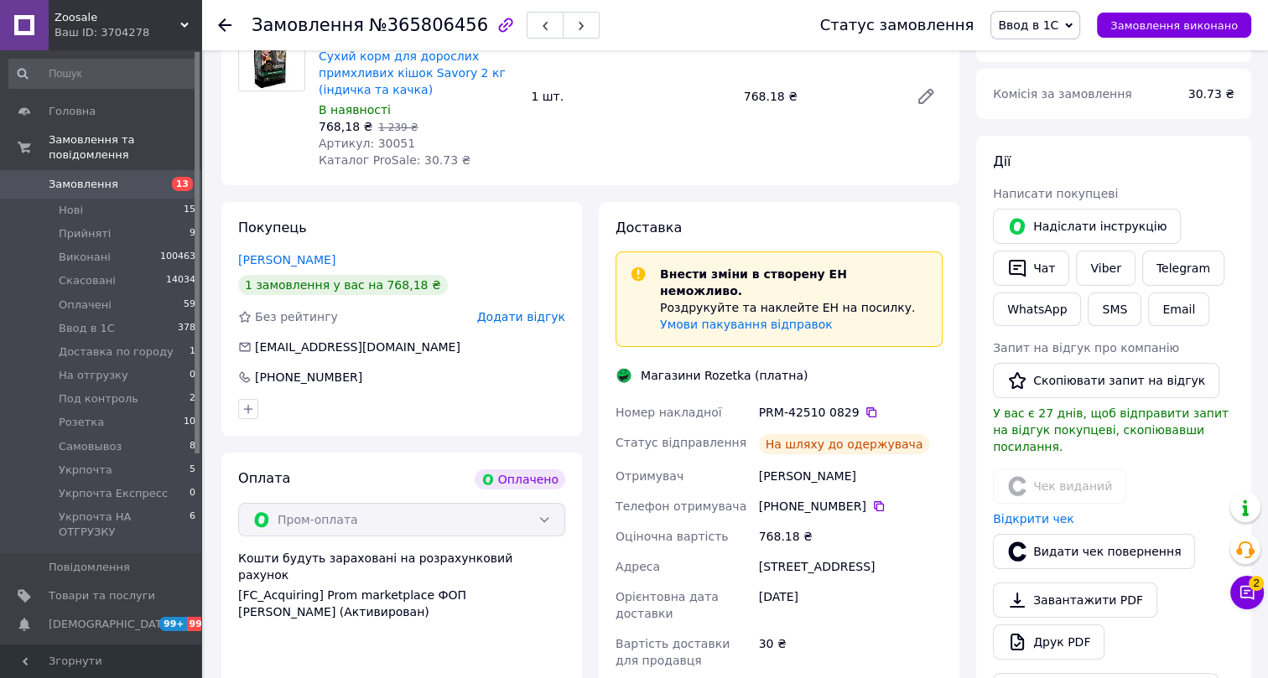
scroll to position [193, 0]
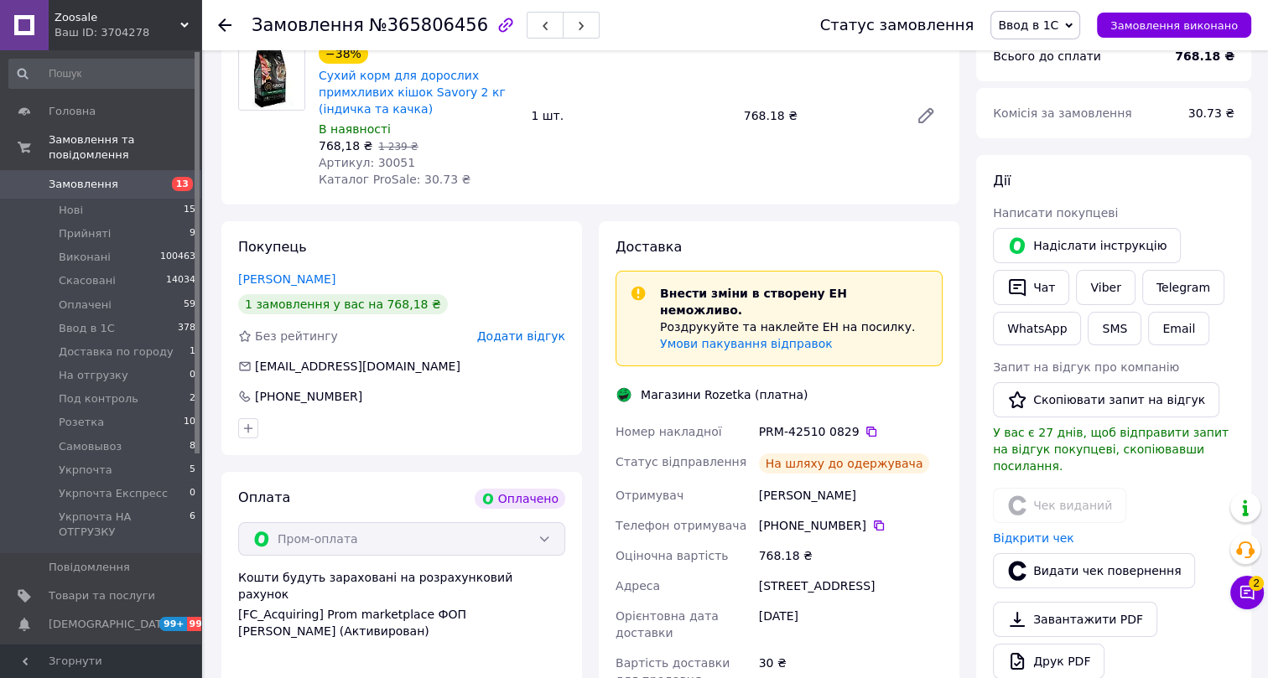
click at [1050, 19] on span "Ввод в 1С" at bounding box center [1028, 24] width 60 height 13
click at [1056, 78] on li "Виконано" at bounding box center [1065, 83] width 149 height 25
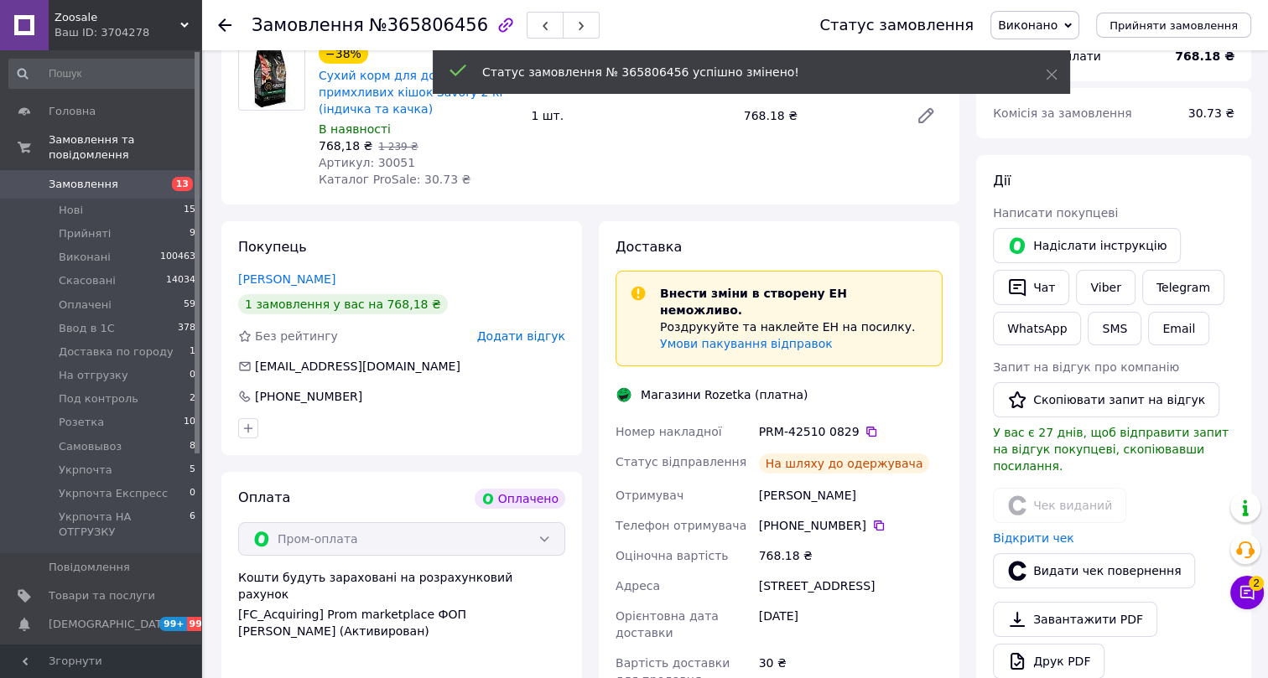
scroll to position [13, 0]
click at [395, 26] on span "№365806456" at bounding box center [428, 25] width 119 height 20
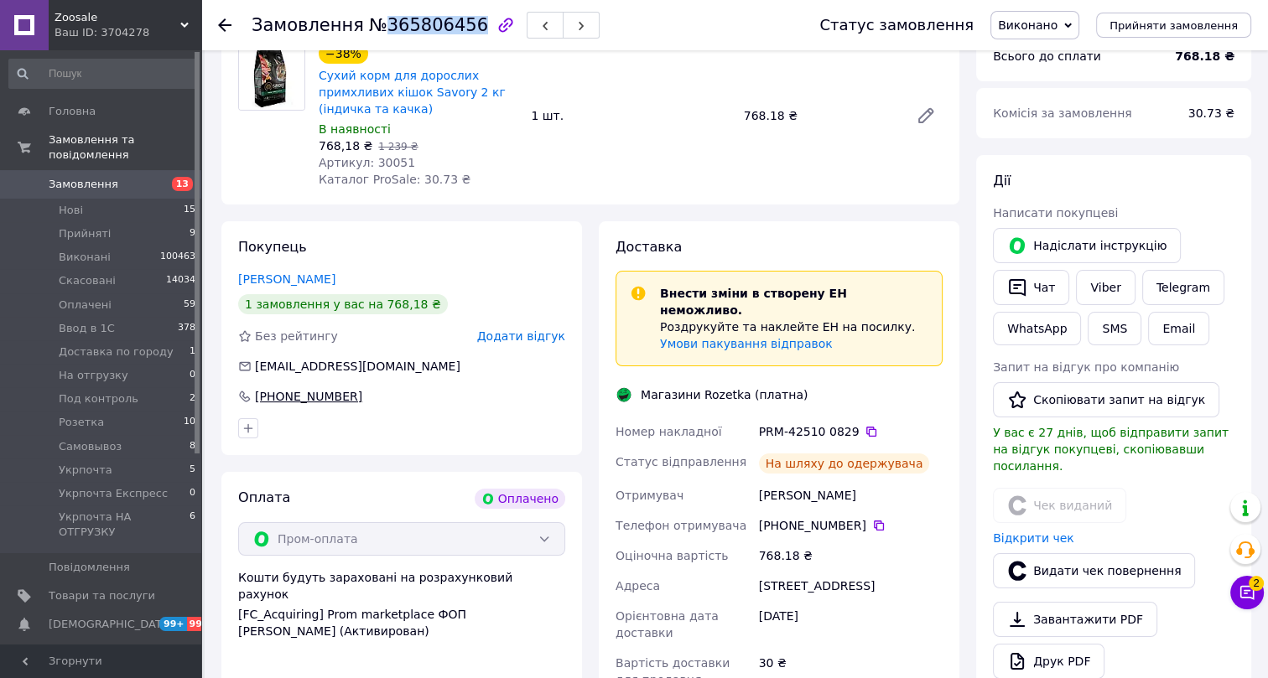
drag, startPoint x: 361, startPoint y: 393, endPoint x: 256, endPoint y: 401, distance: 105.9
click at [256, 401] on div "+380 50 606 02 89" at bounding box center [401, 396] width 327 height 17
drag, startPoint x: 352, startPoint y: 280, endPoint x: 236, endPoint y: 274, distance: 116.7
click at [236, 274] on div "Покупець Капорина Виталина 1 замовлення у вас на 768,18 ₴ Без рейтингу Додати в…" at bounding box center [401, 338] width 361 height 234
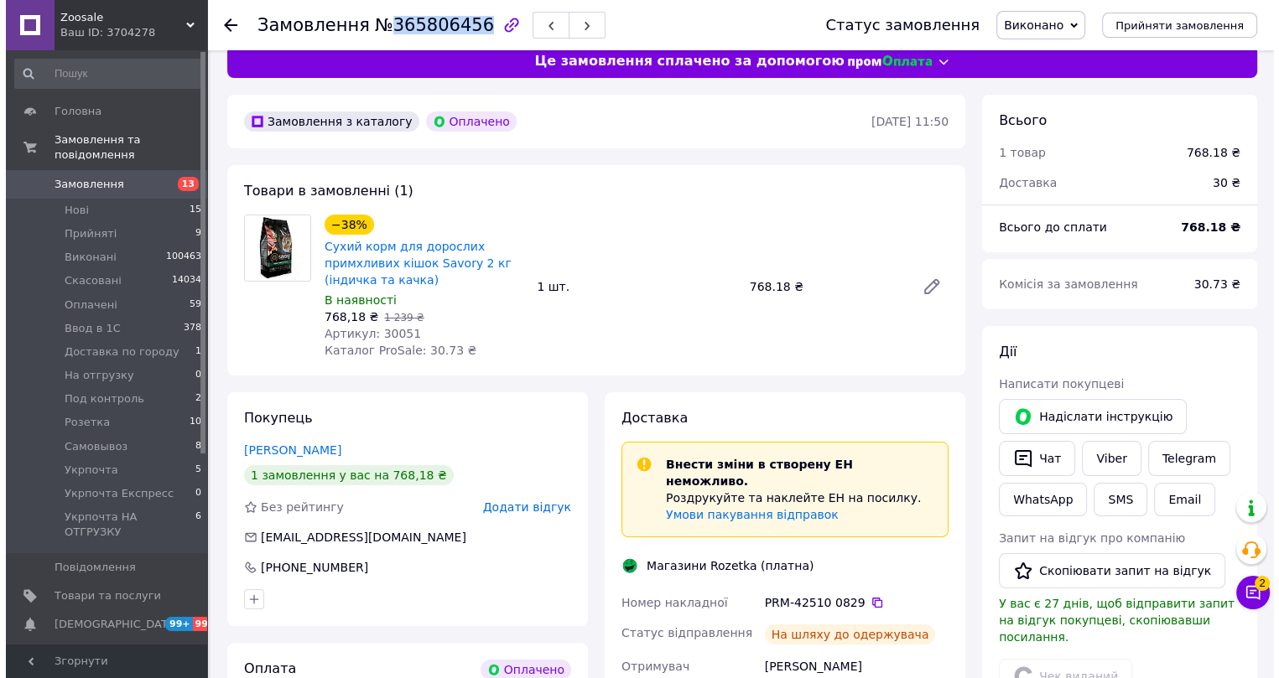
scroll to position [0, 0]
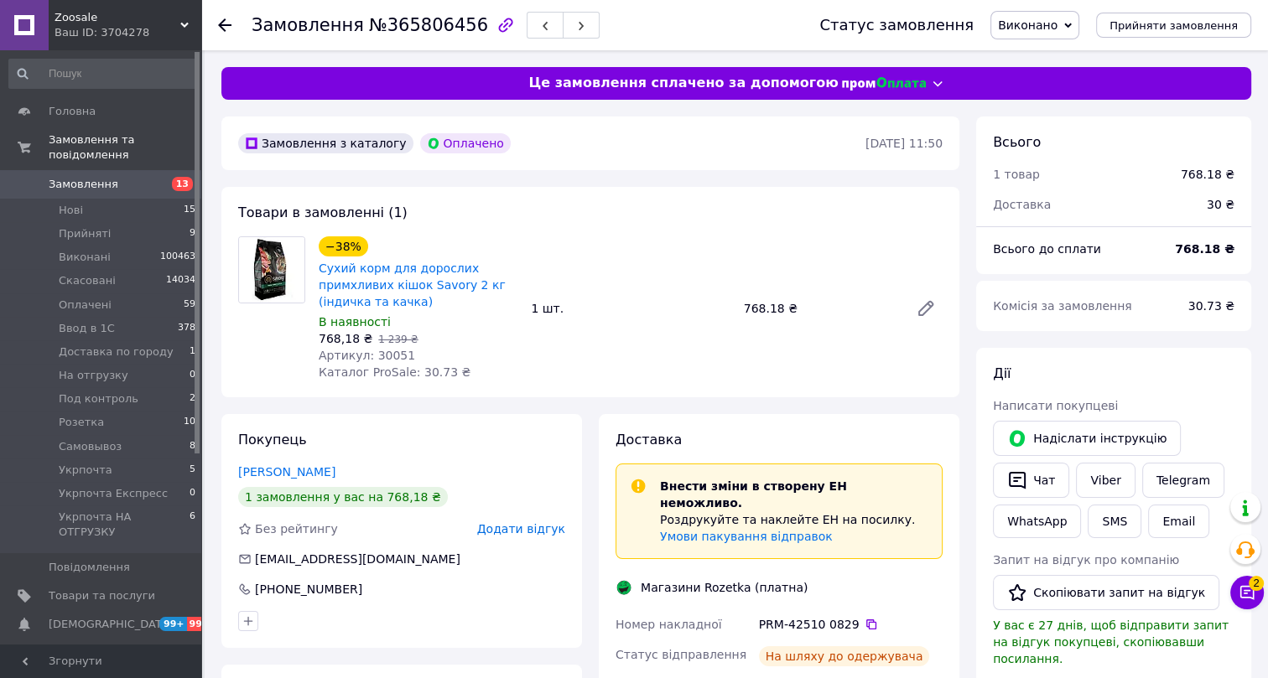
click at [380, 356] on span "Артикул: 30051" at bounding box center [367, 355] width 96 height 13
click at [224, 27] on icon at bounding box center [224, 24] width 13 height 13
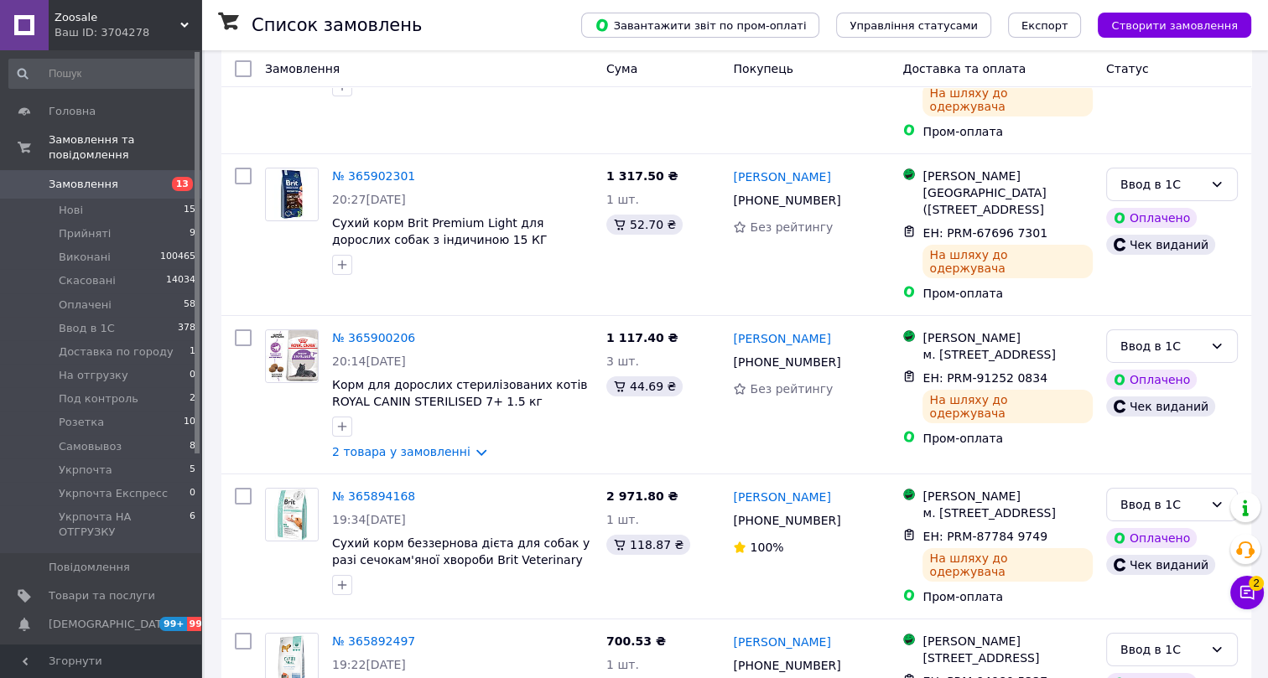
scroll to position [6532, 0]
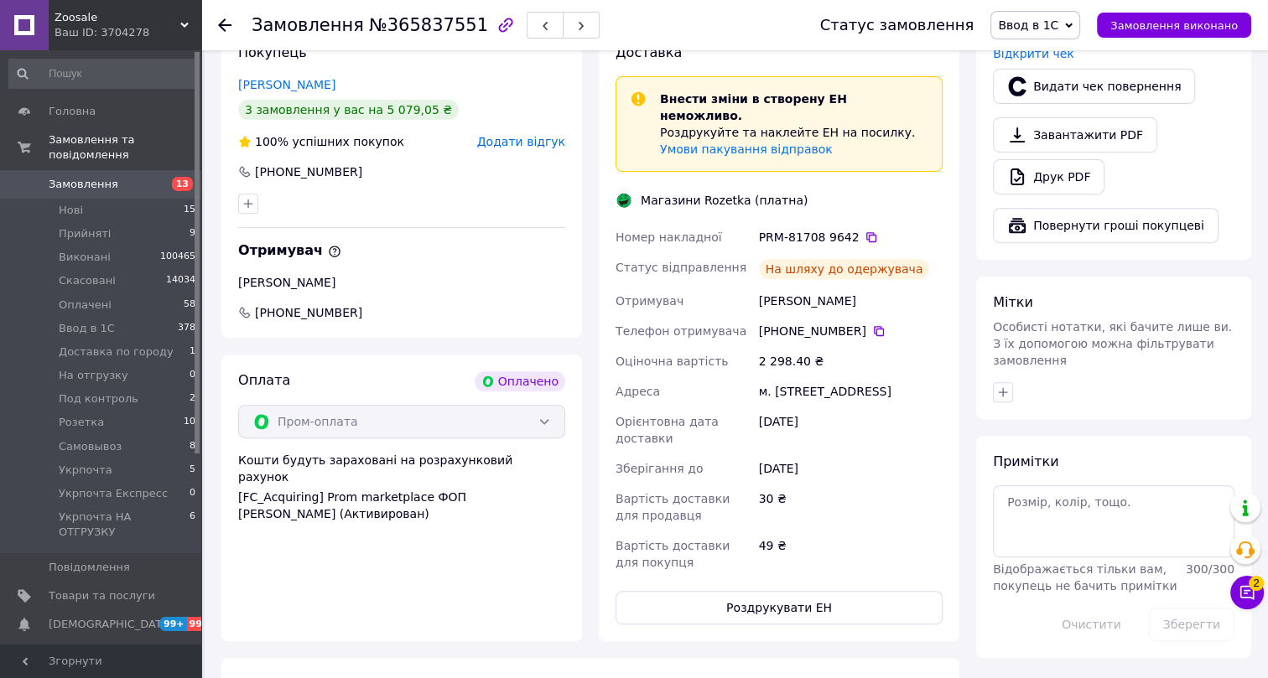
scroll to position [601, 0]
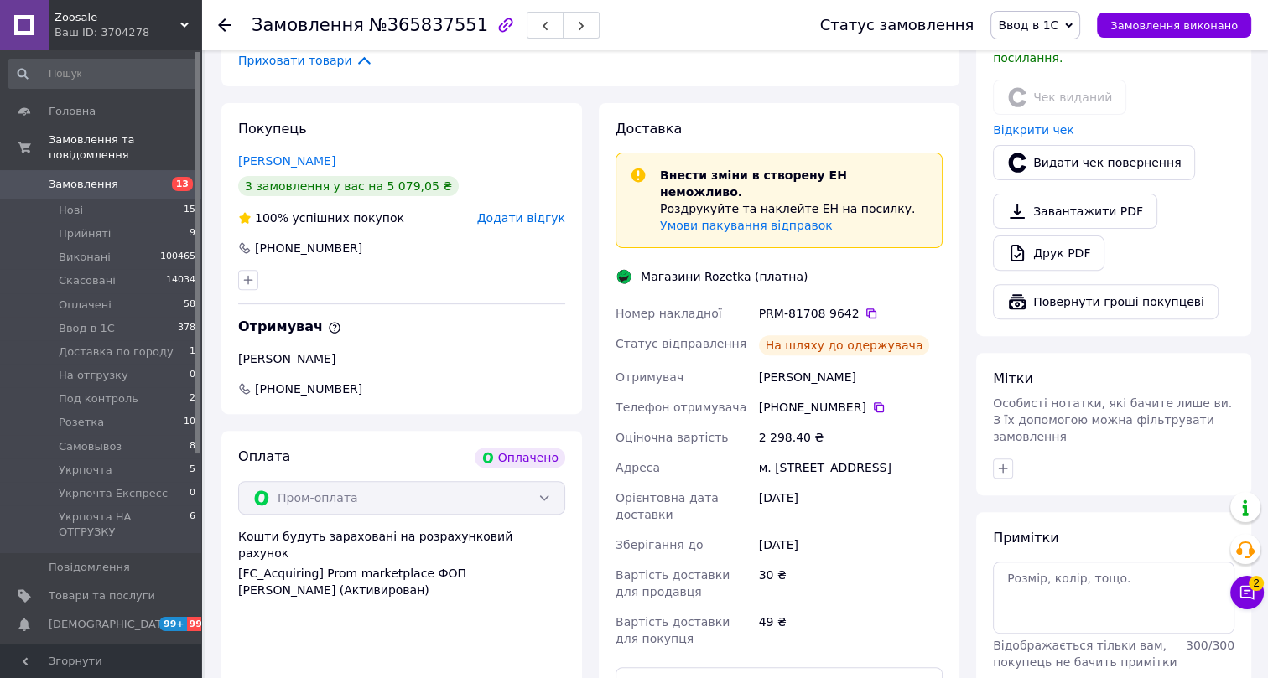
click at [1058, 21] on span "Ввод в 1С" at bounding box center [1028, 24] width 60 height 13
click at [1058, 74] on li "Виконано" at bounding box center [1065, 83] width 149 height 25
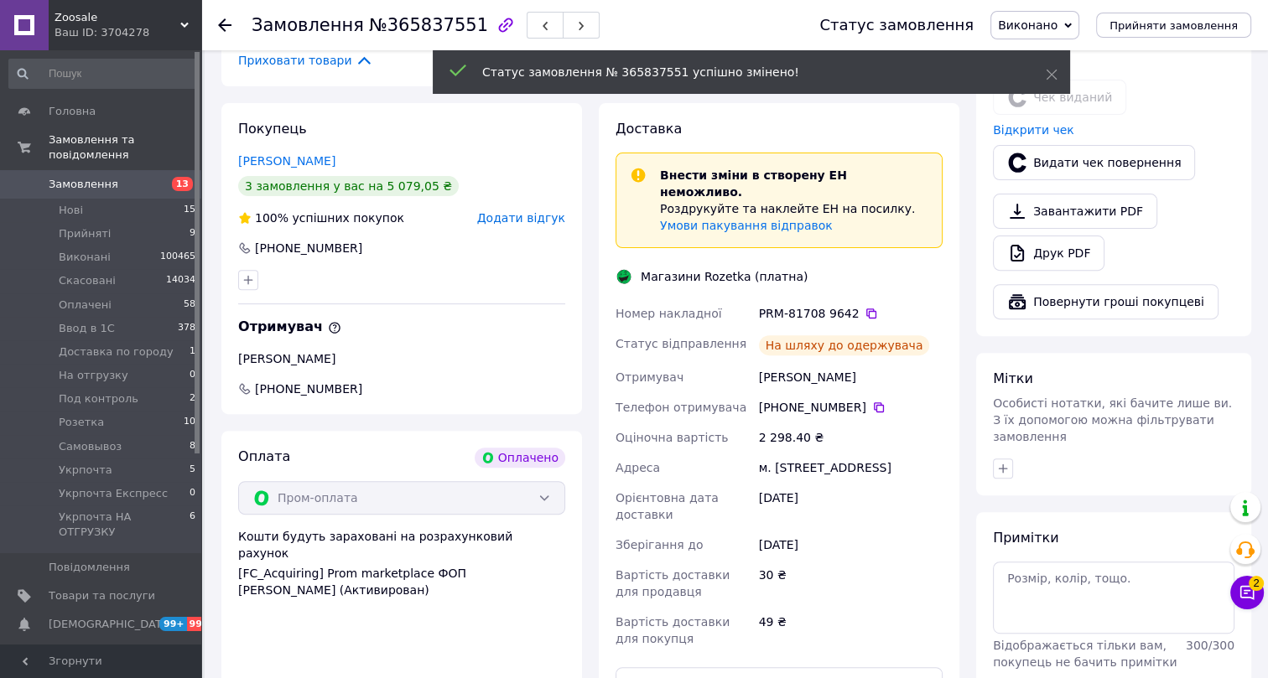
click at [398, 24] on span "№365837551" at bounding box center [428, 25] width 119 height 20
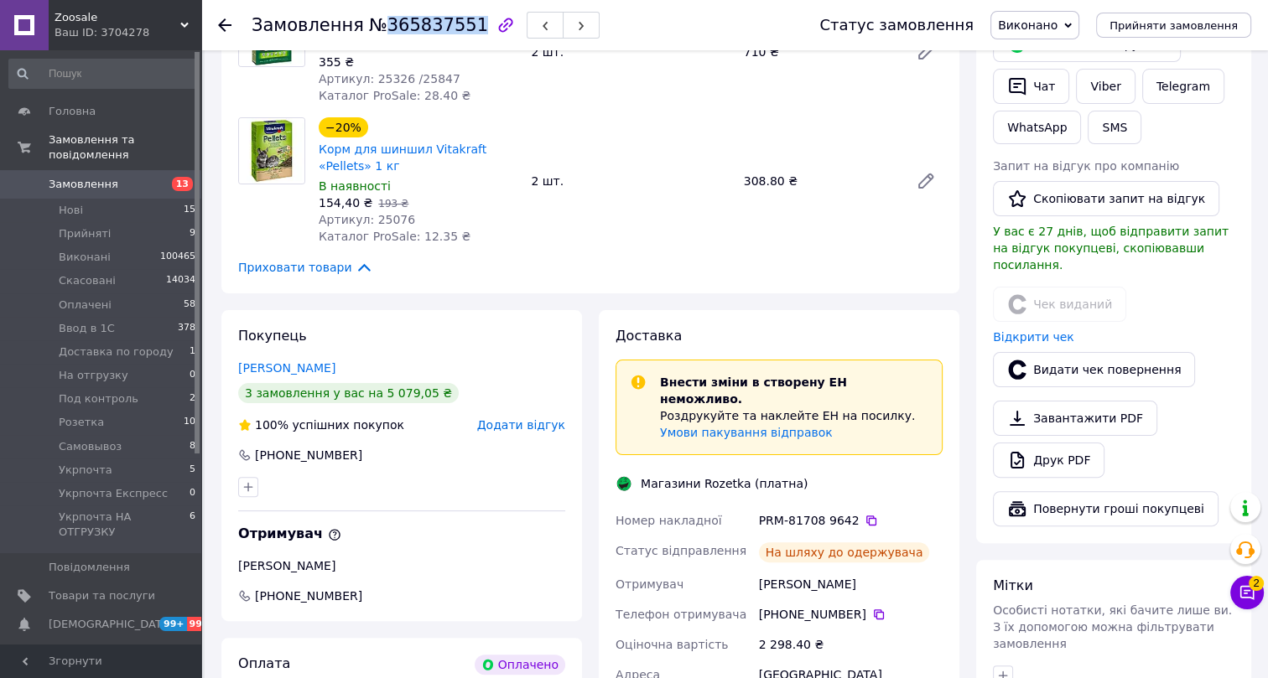
scroll to position [372, 0]
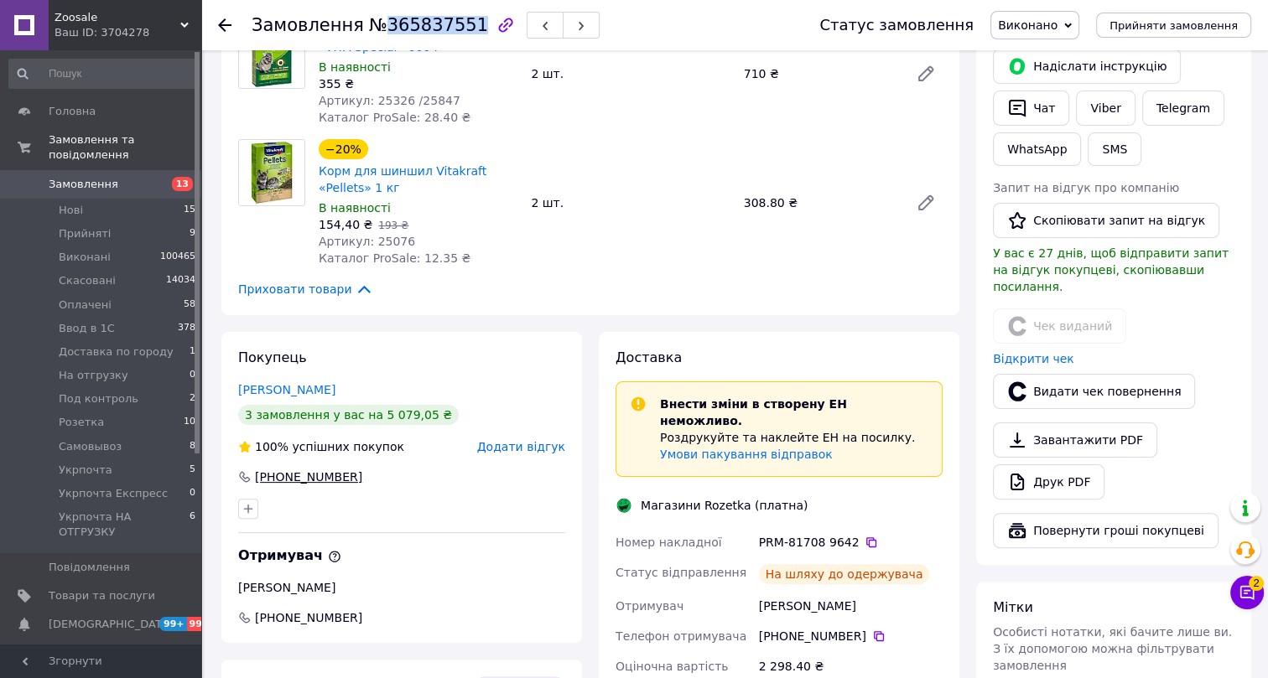
drag, startPoint x: 360, startPoint y: 475, endPoint x: 254, endPoint y: 472, distance: 105.7
click at [254, 472] on div "+380 50 175 66 23" at bounding box center [401, 477] width 327 height 17
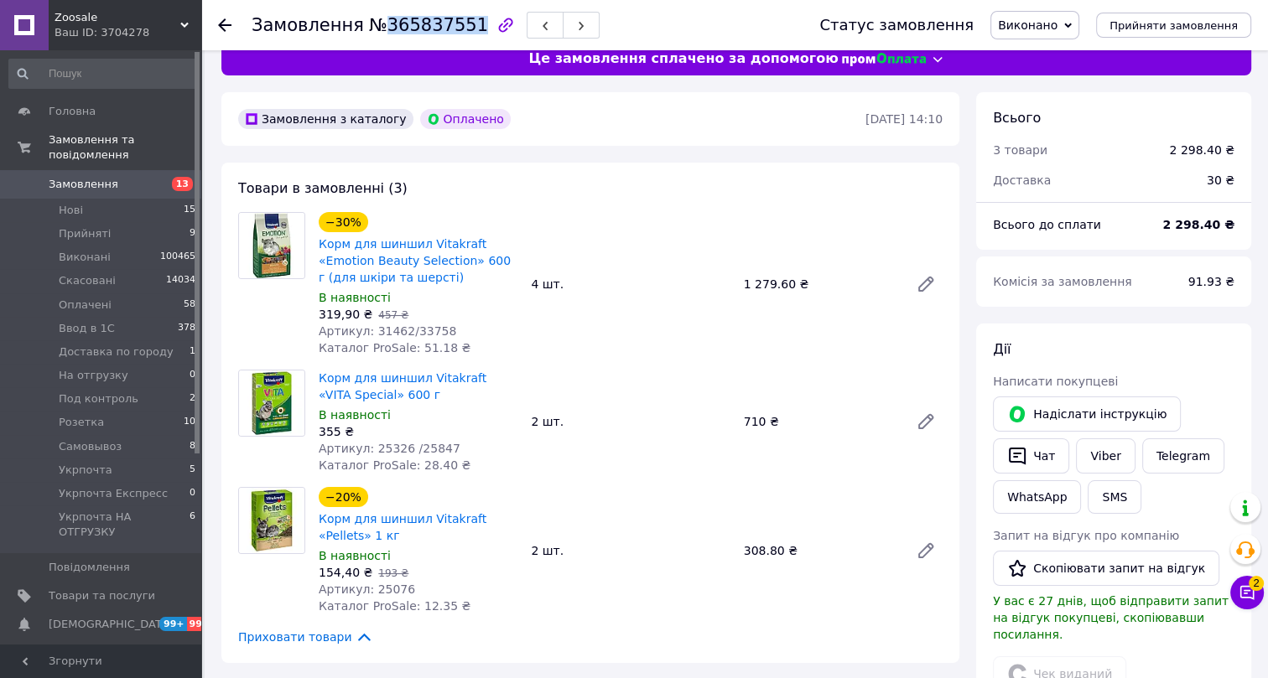
scroll to position [0, 0]
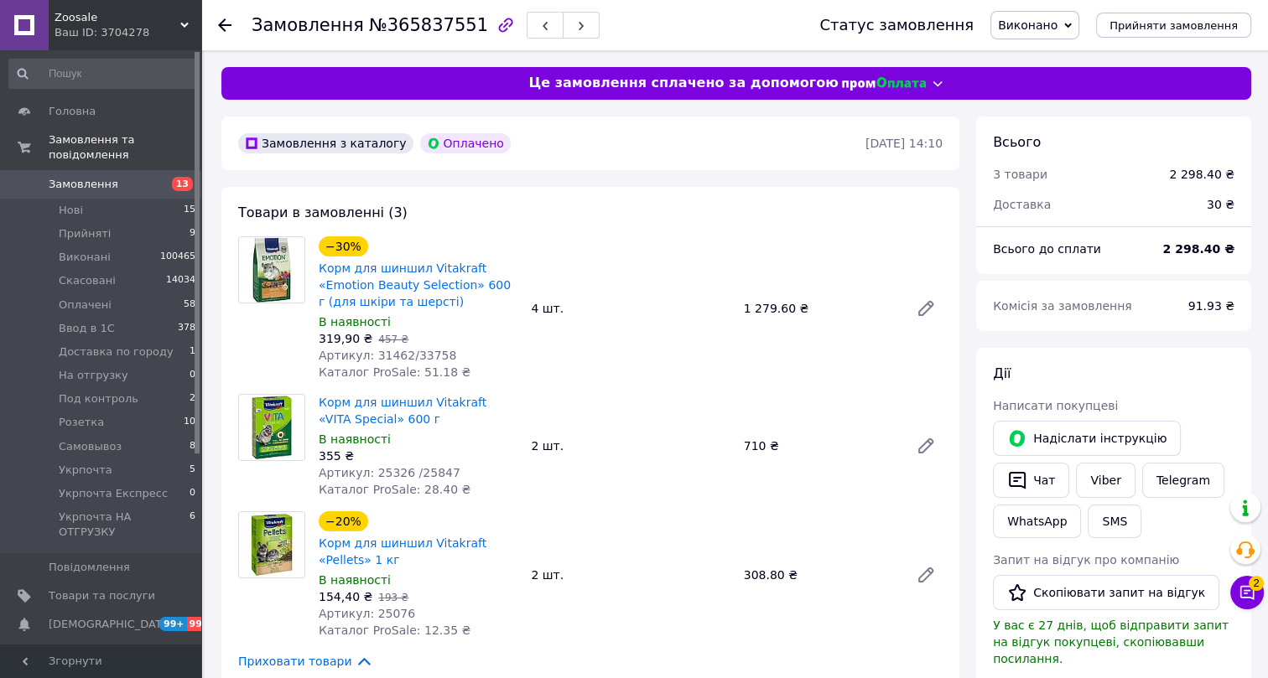
click at [381, 358] on span "Артикул: 31462/33758" at bounding box center [388, 355] width 138 height 13
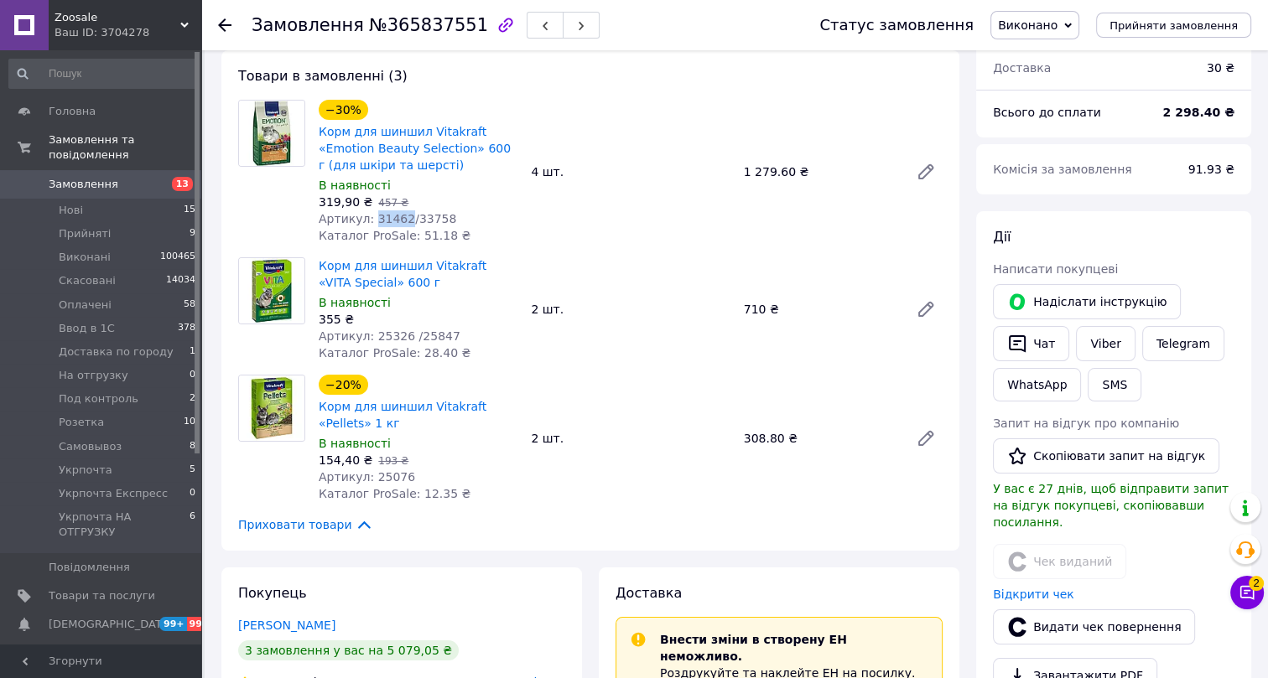
scroll to position [152, 0]
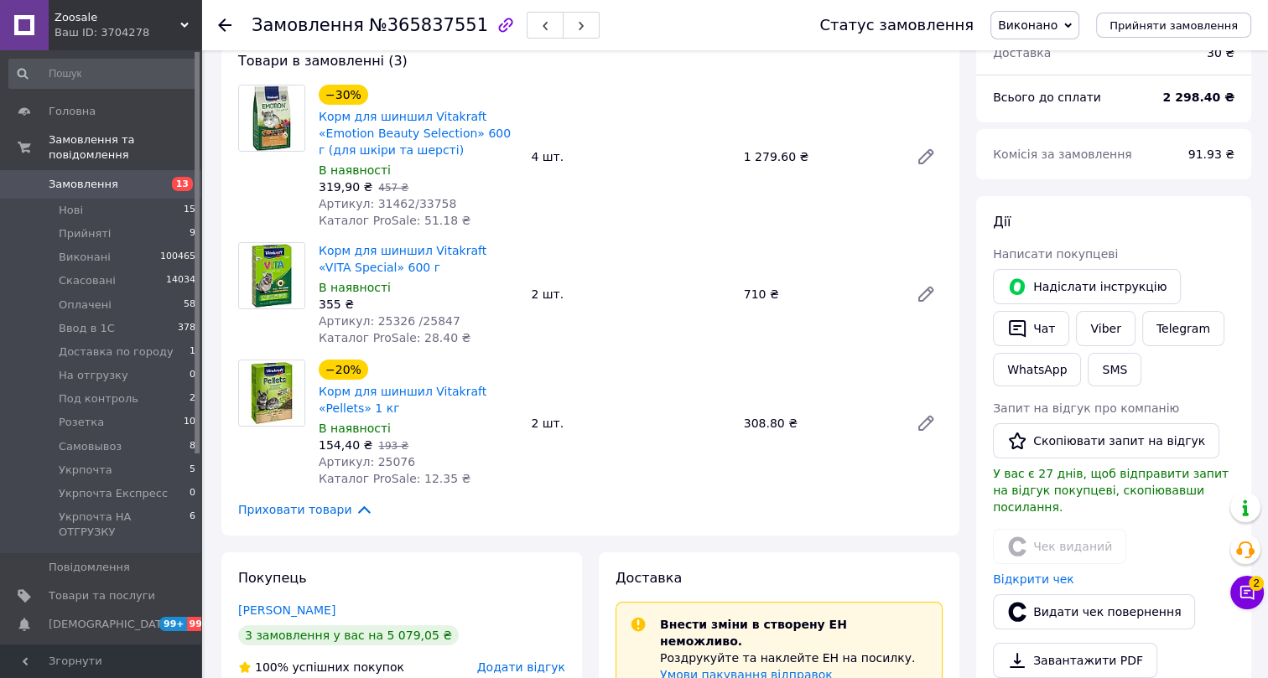
click at [379, 315] on span "Артикул: 25326 /25847" at bounding box center [390, 320] width 142 height 13
click at [383, 459] on span "Артикул: 25076" at bounding box center [367, 461] width 96 height 13
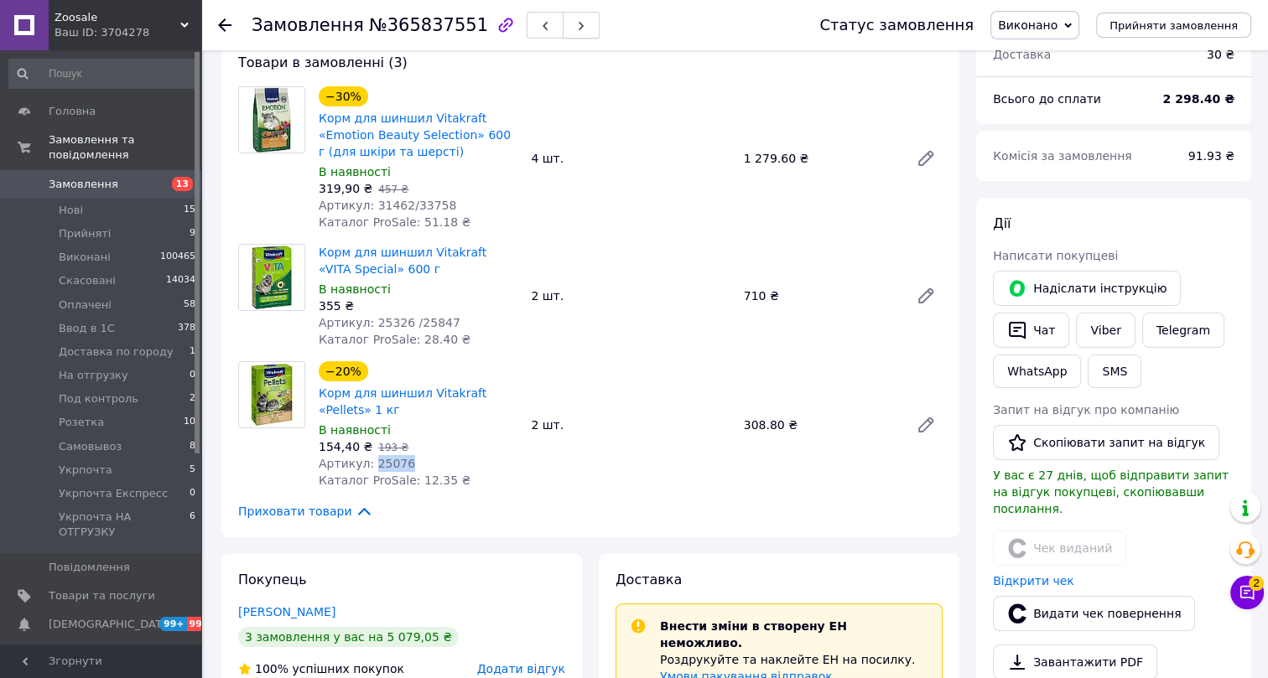
scroll to position [0, 0]
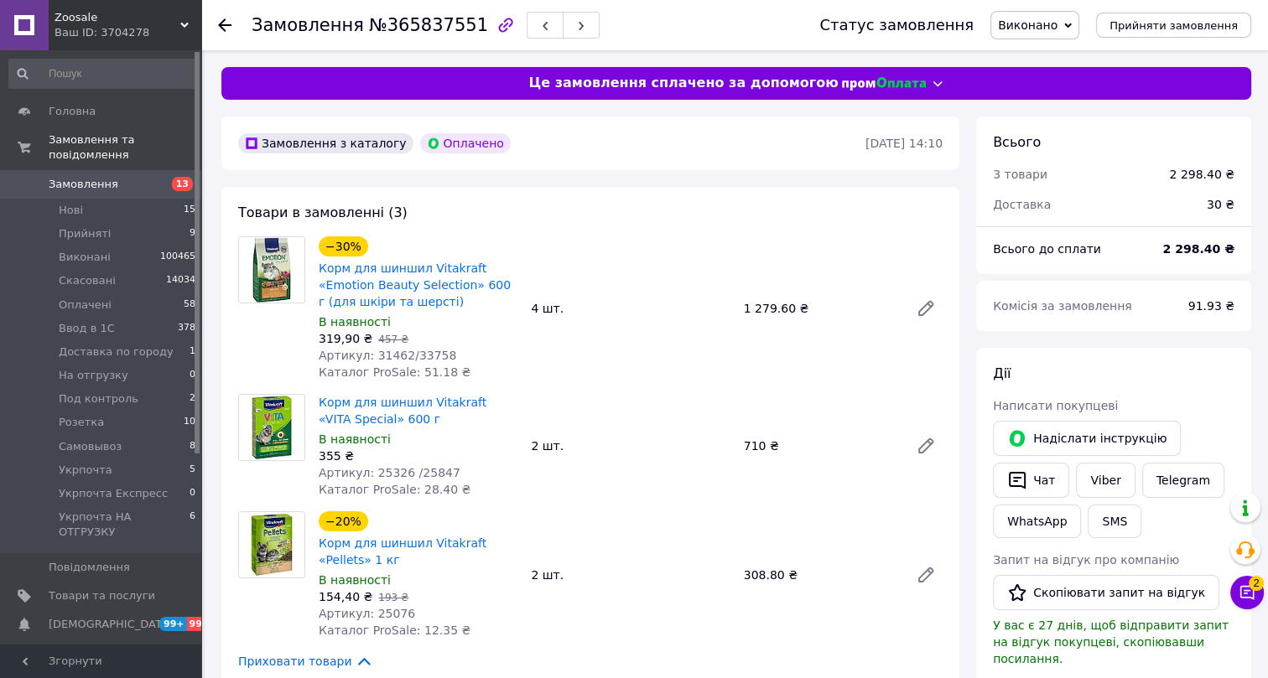
click at [222, 27] on use at bounding box center [224, 24] width 13 height 13
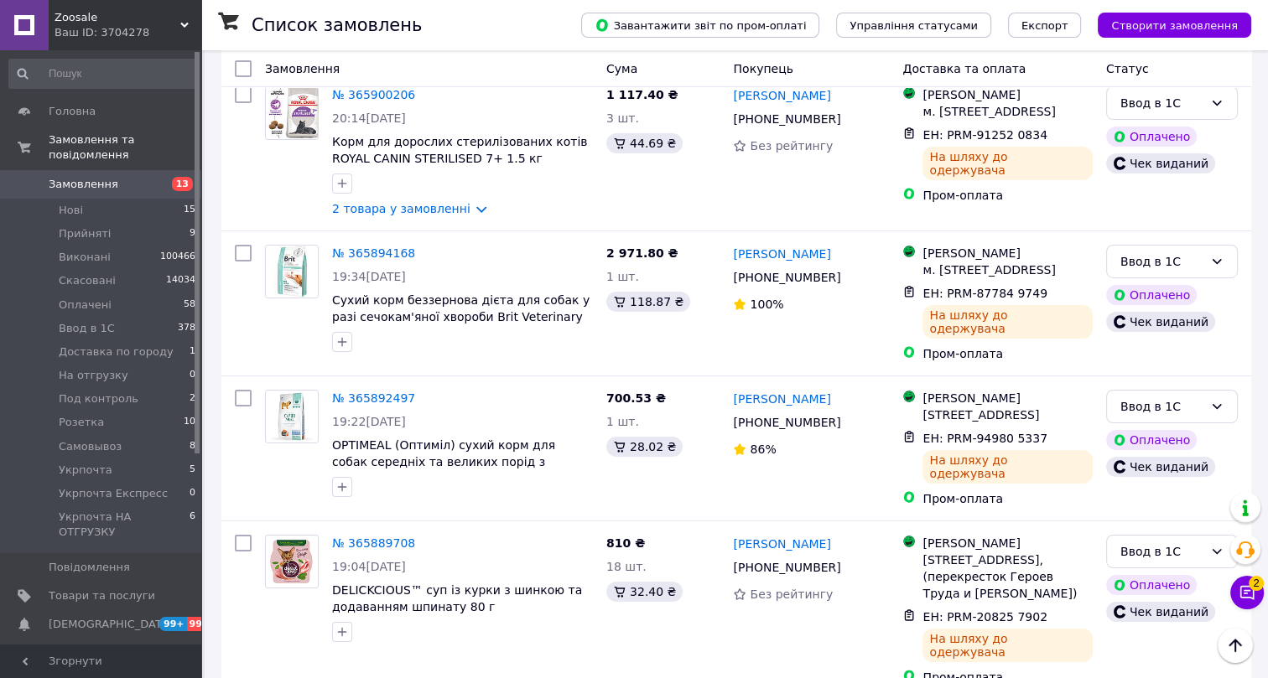
scroll to position [6373, 0]
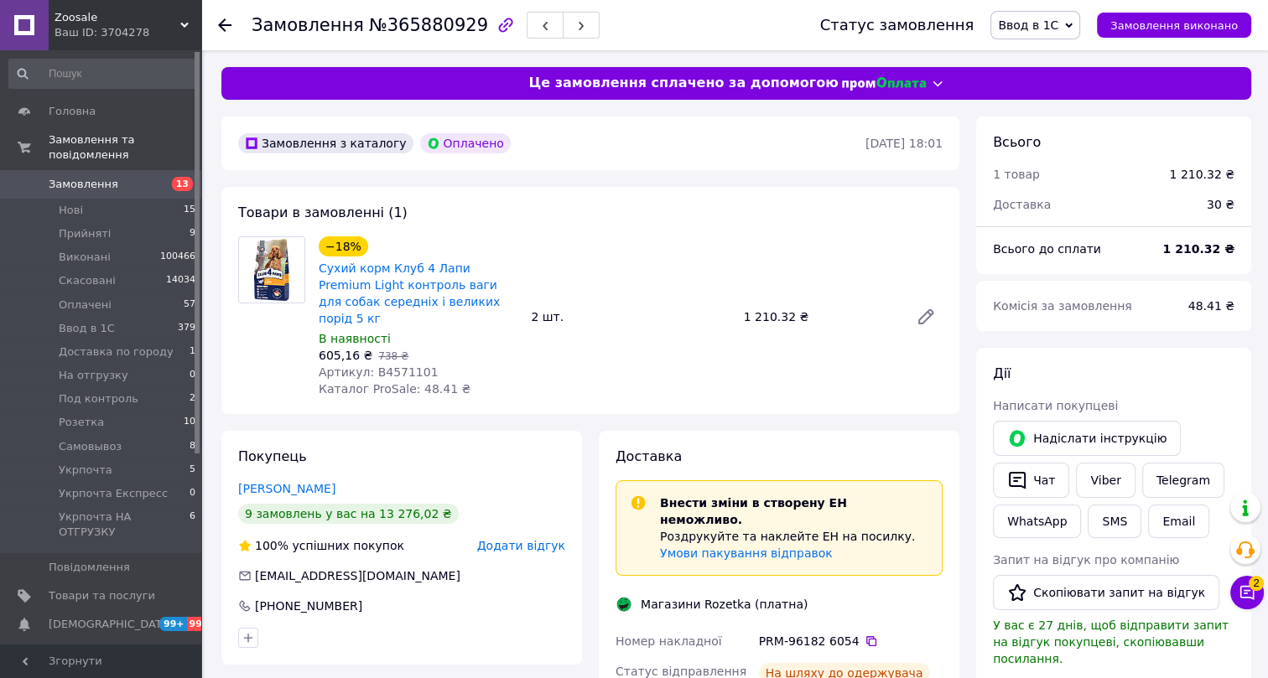
click at [1050, 23] on span "Ввод в 1С" at bounding box center [1028, 24] width 60 height 13
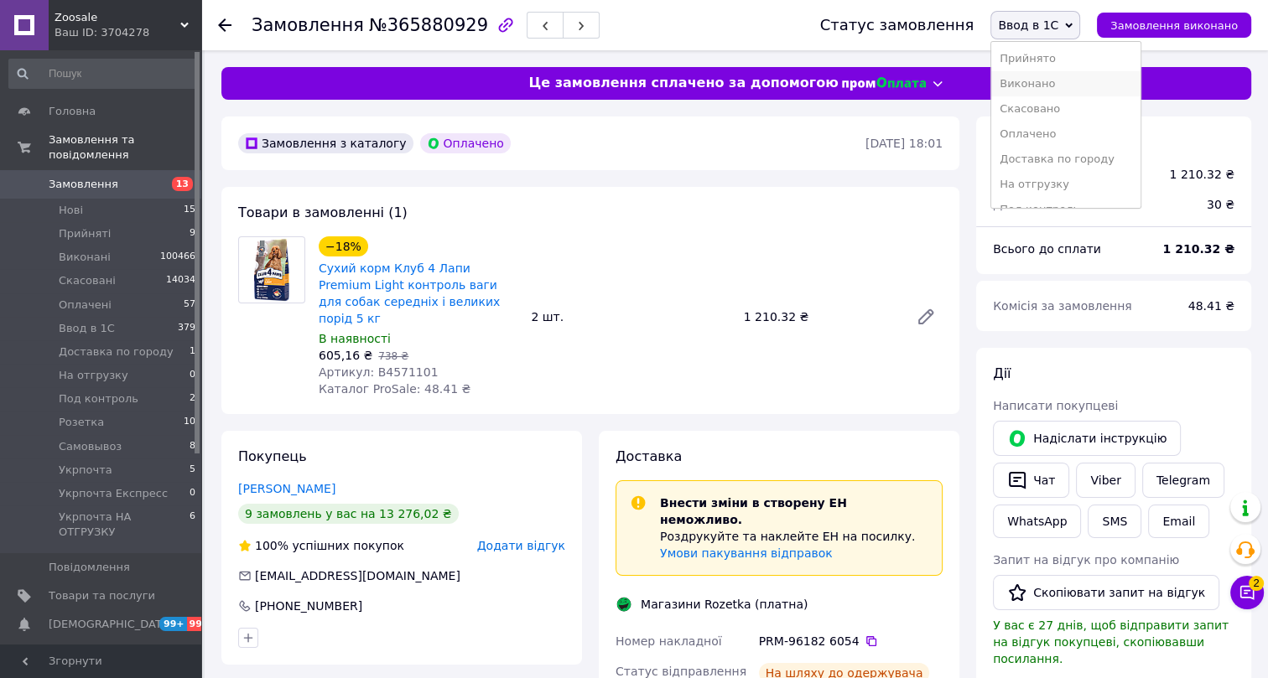
click at [1054, 86] on li "Виконано" at bounding box center [1065, 83] width 149 height 25
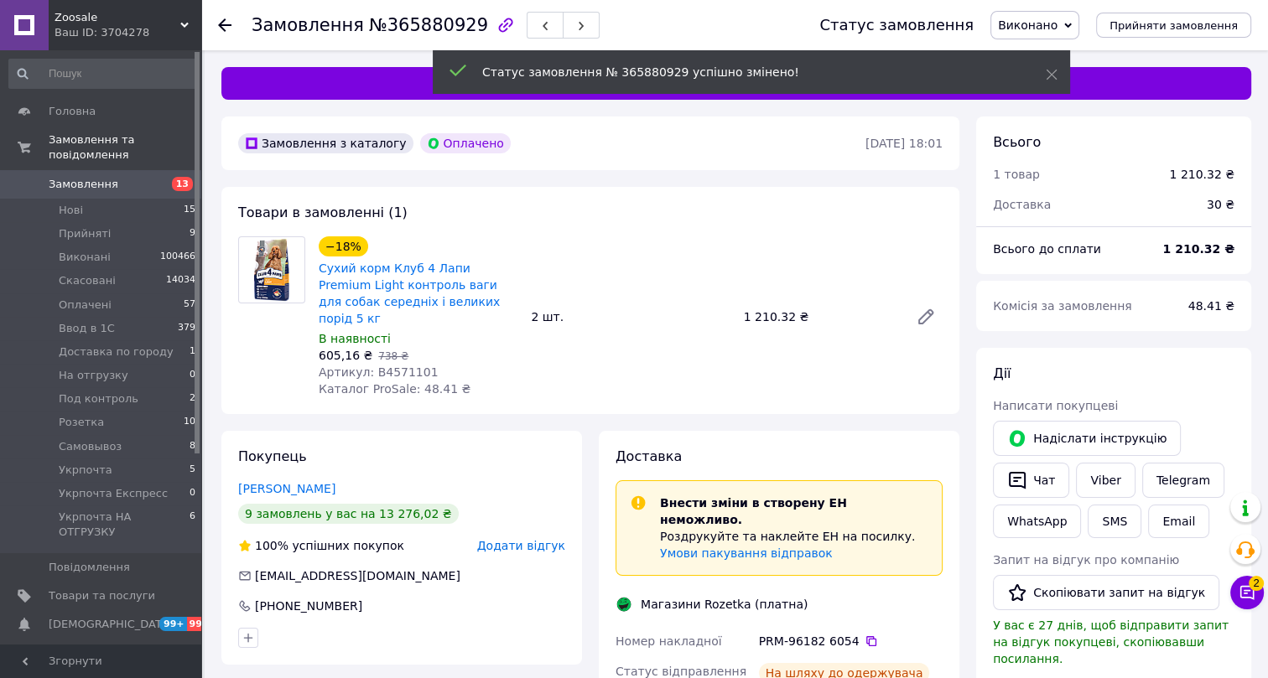
click at [398, 24] on span "№365880929" at bounding box center [428, 25] width 119 height 20
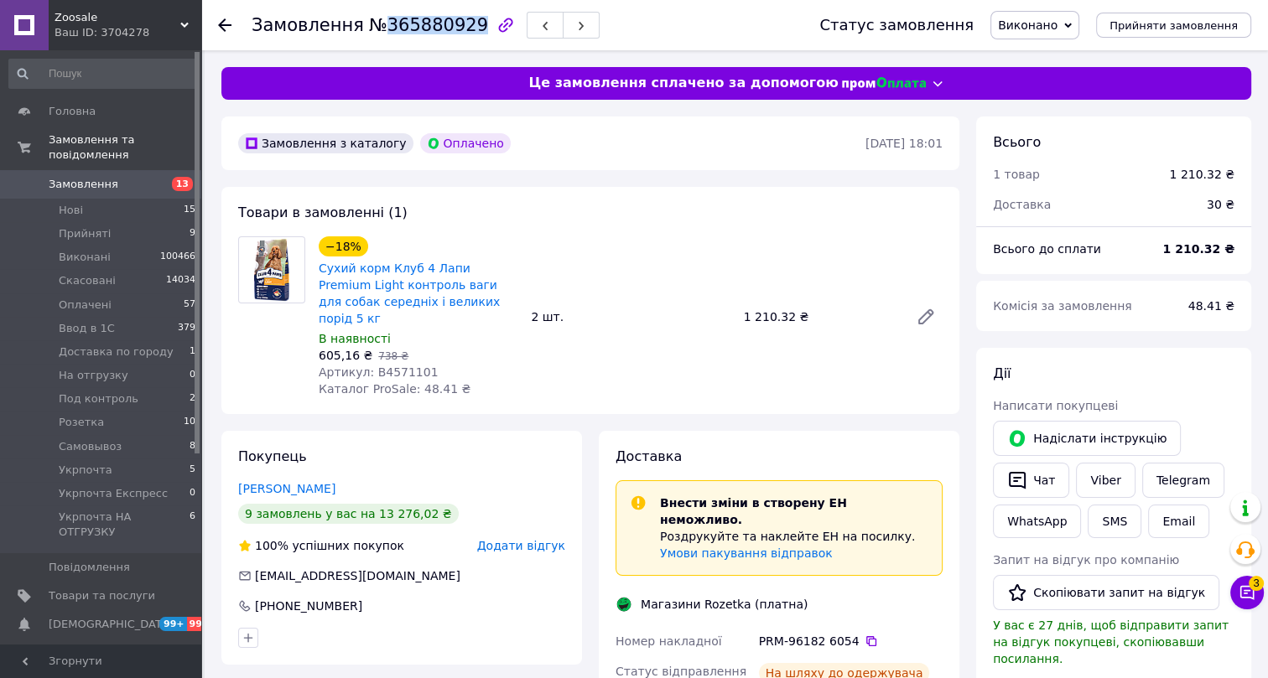
drag, startPoint x: 361, startPoint y: 472, endPoint x: 234, endPoint y: 472, distance: 127.5
click at [234, 472] on div "Покупець Грищенко Олександр 9 замовлень у вас на 13 276,02 ₴ 100% успішних поку…" at bounding box center [401, 548] width 361 height 234
drag, startPoint x: 421, startPoint y: 355, endPoint x: 372, endPoint y: 356, distance: 48.6
click at [372, 364] on div "Артикул: B4571101" at bounding box center [418, 372] width 199 height 17
click at [220, 19] on icon at bounding box center [224, 24] width 13 height 13
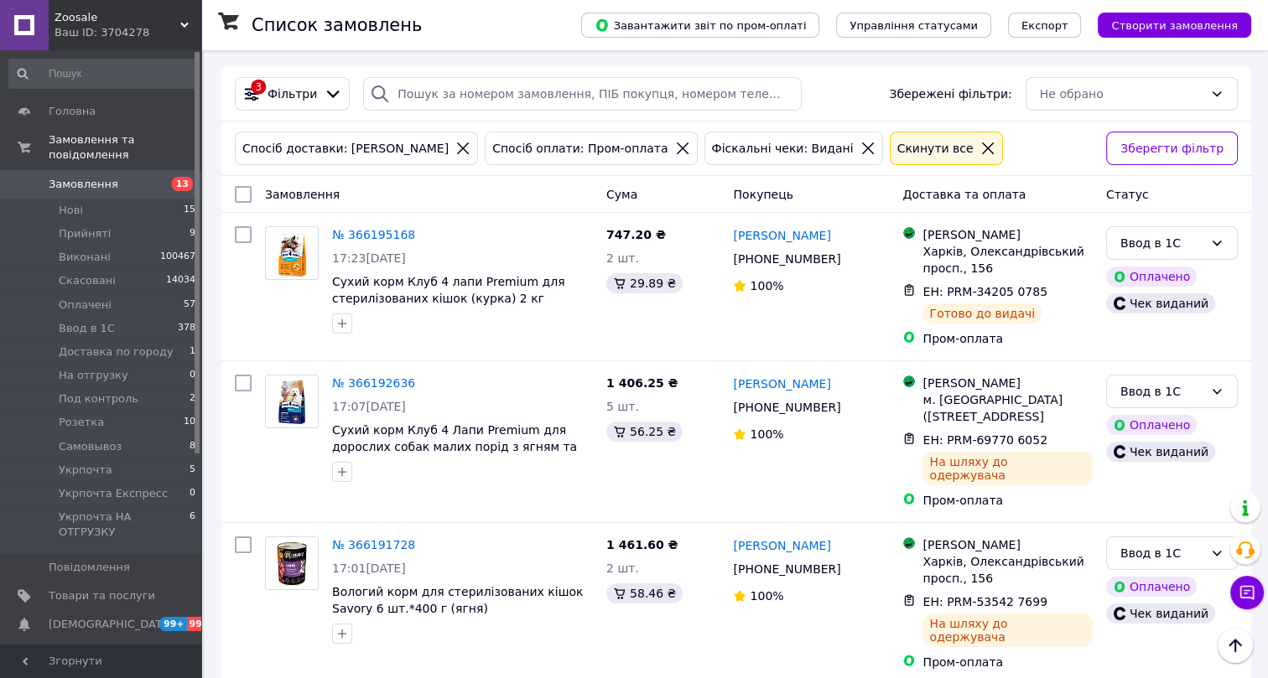
scroll to position [6208, 0]
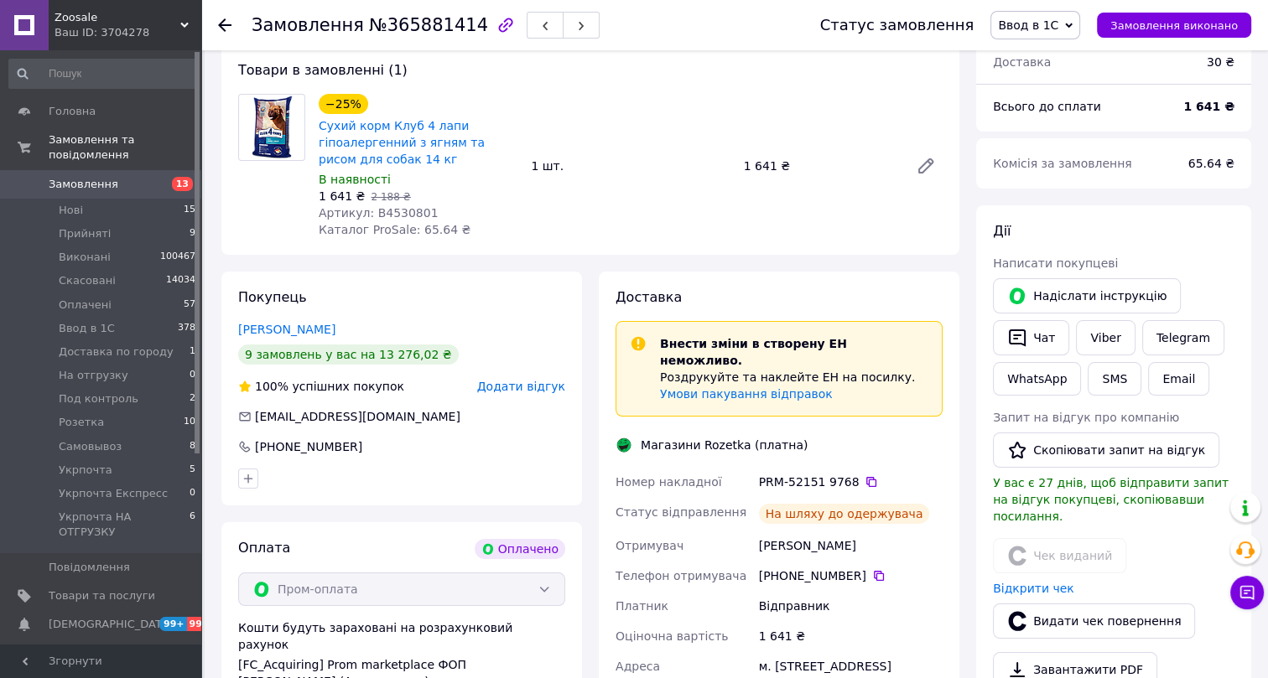
scroll to position [66, 0]
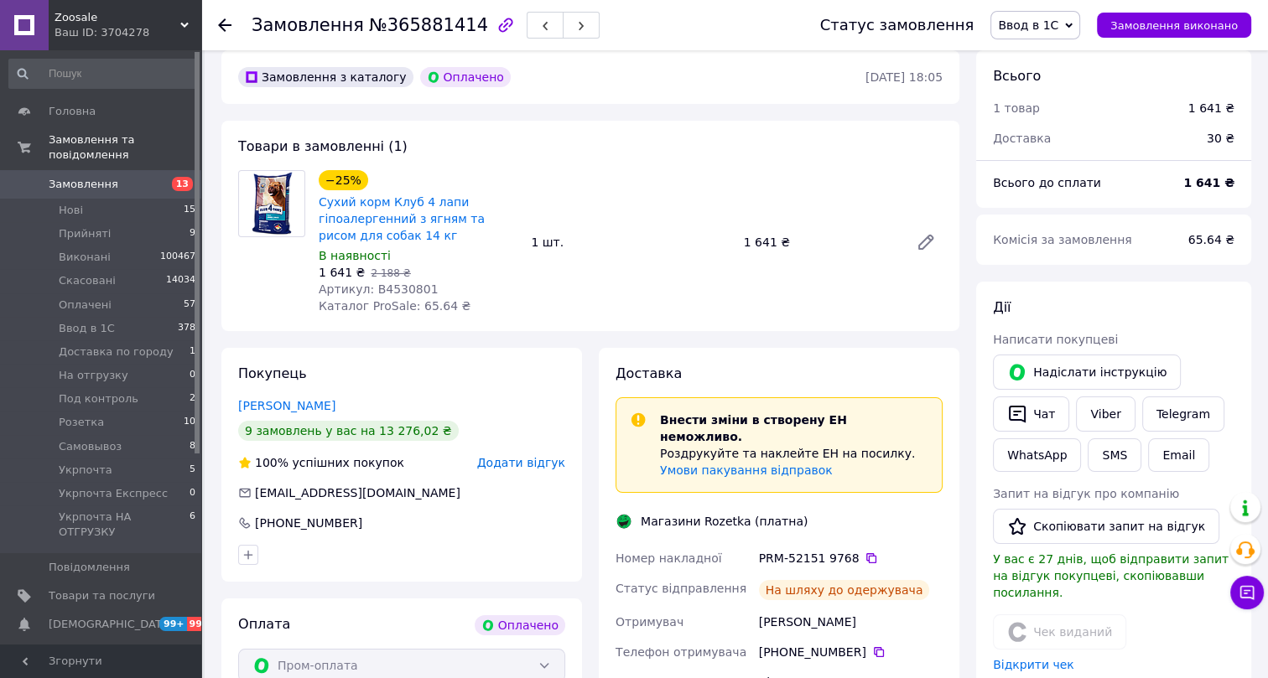
click at [1058, 22] on span "Ввод в 1С" at bounding box center [1028, 24] width 60 height 13
click at [1047, 79] on li "Виконано" at bounding box center [1065, 83] width 149 height 25
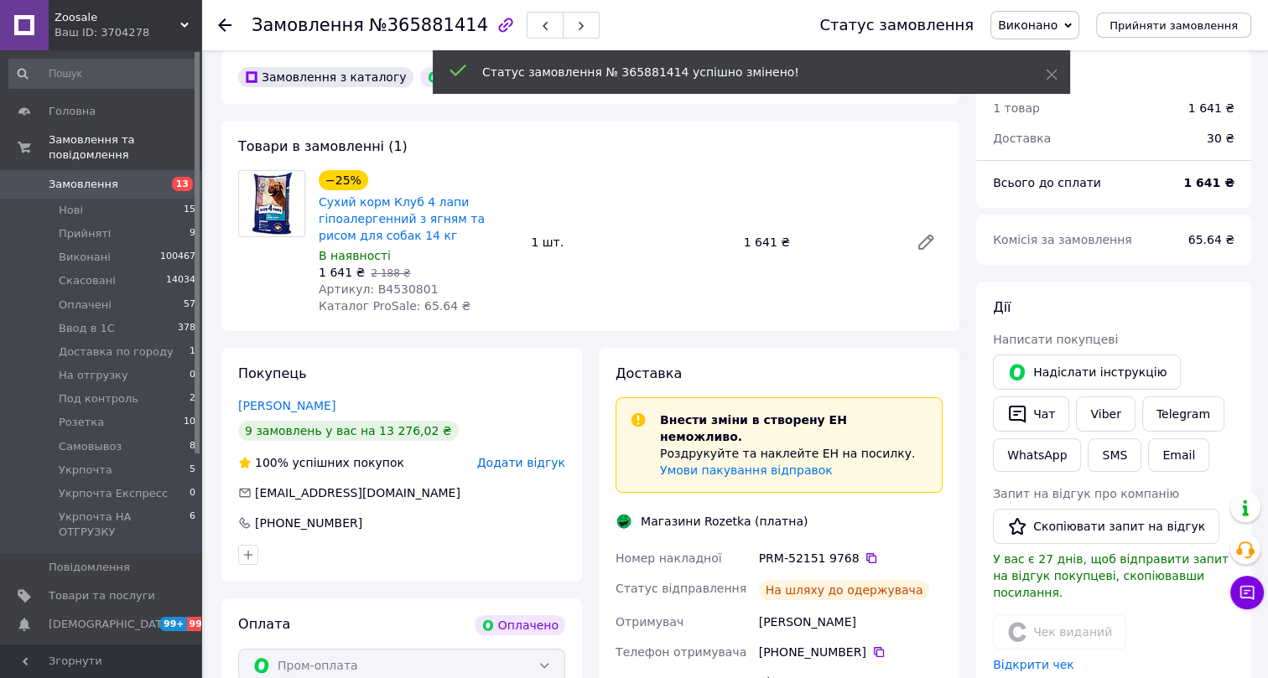
click at [402, 24] on span "№365881414" at bounding box center [428, 25] width 119 height 20
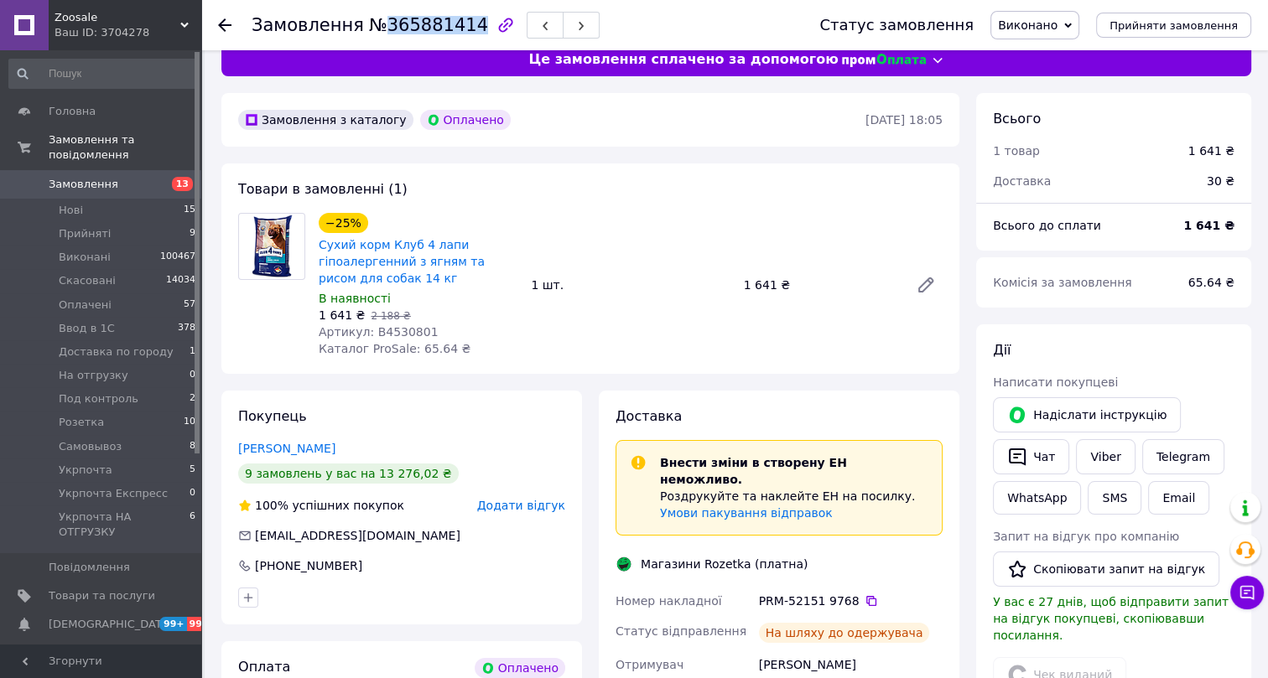
scroll to position [0, 0]
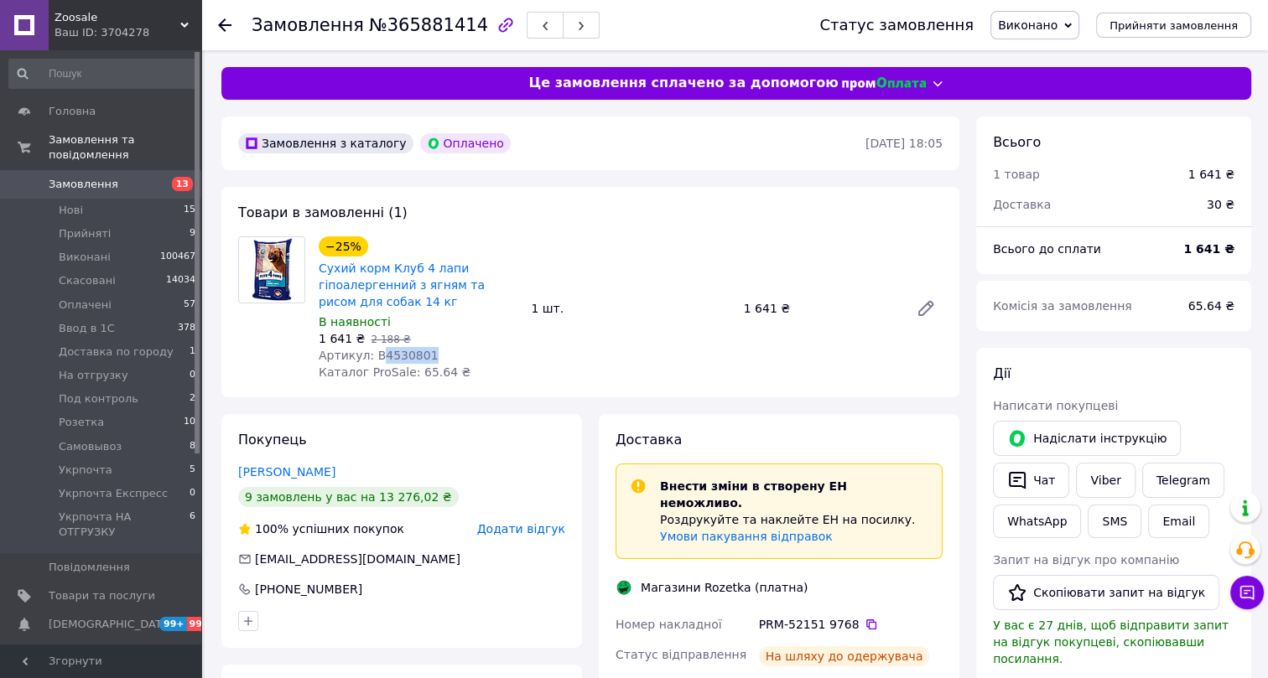
drag, startPoint x: 426, startPoint y: 351, endPoint x: 375, endPoint y: 360, distance: 51.8
click at [375, 360] on div "Артикул: B4530801" at bounding box center [418, 355] width 199 height 17
click at [225, 27] on icon at bounding box center [224, 24] width 13 height 13
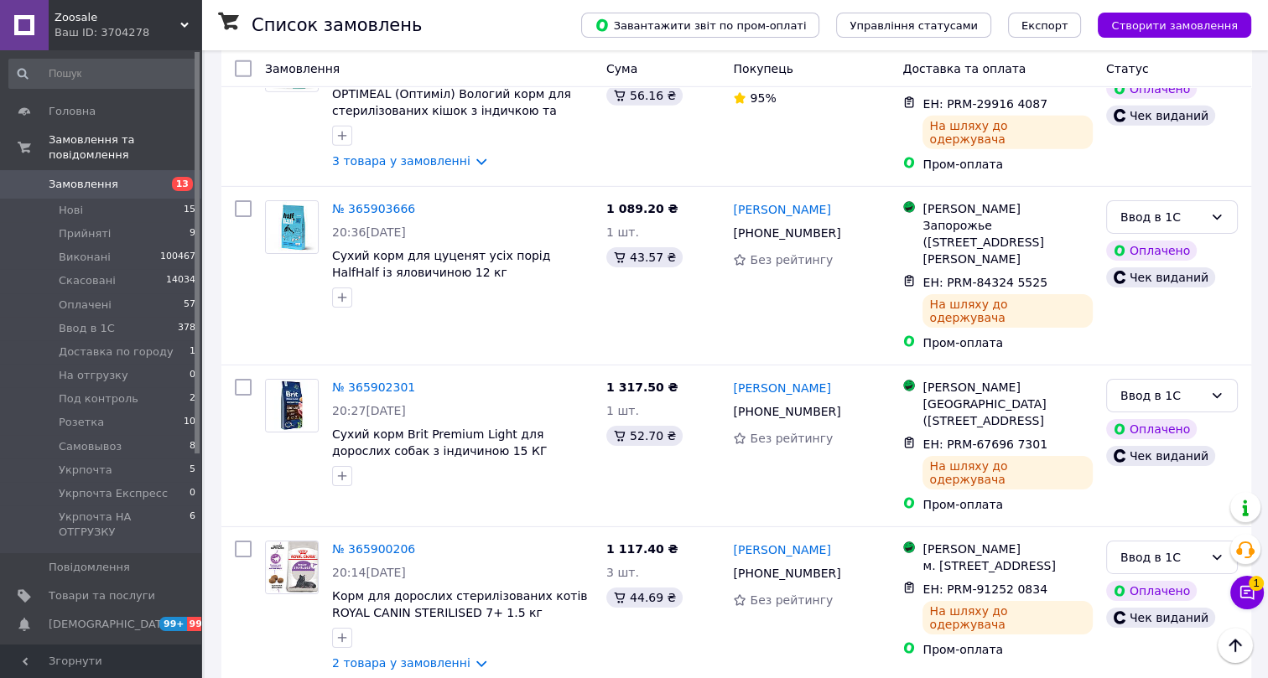
scroll to position [6042, 0]
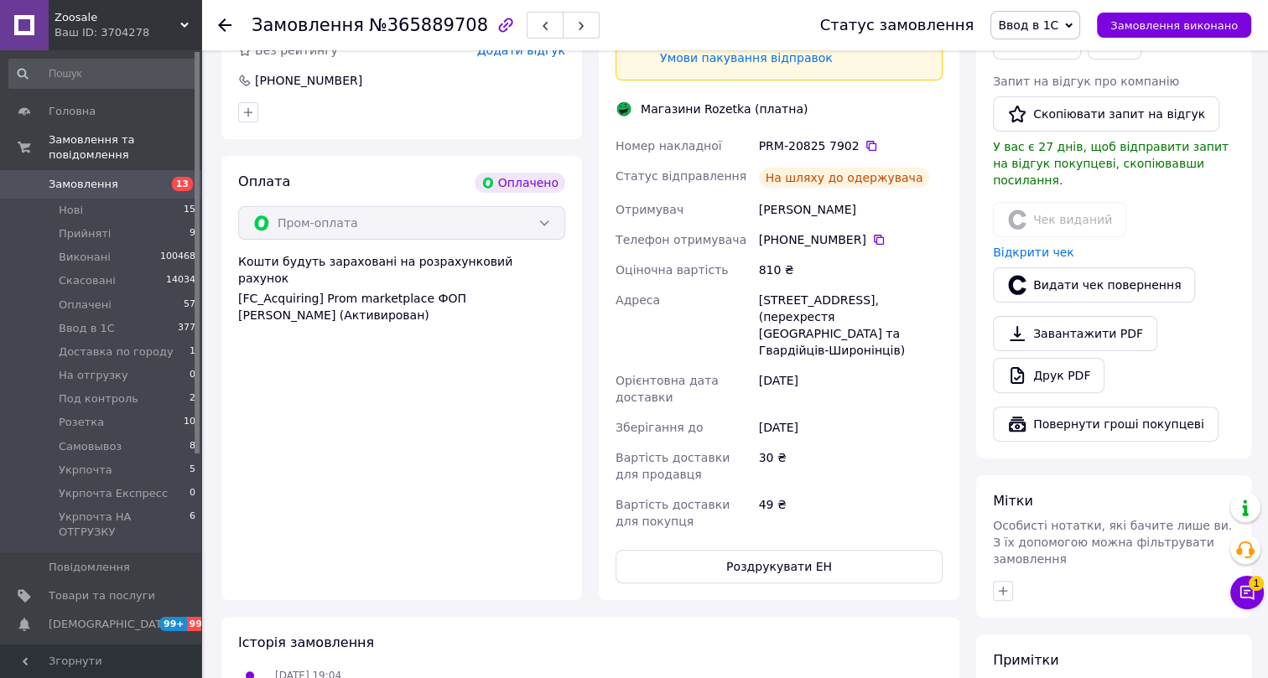
scroll to position [404, 0]
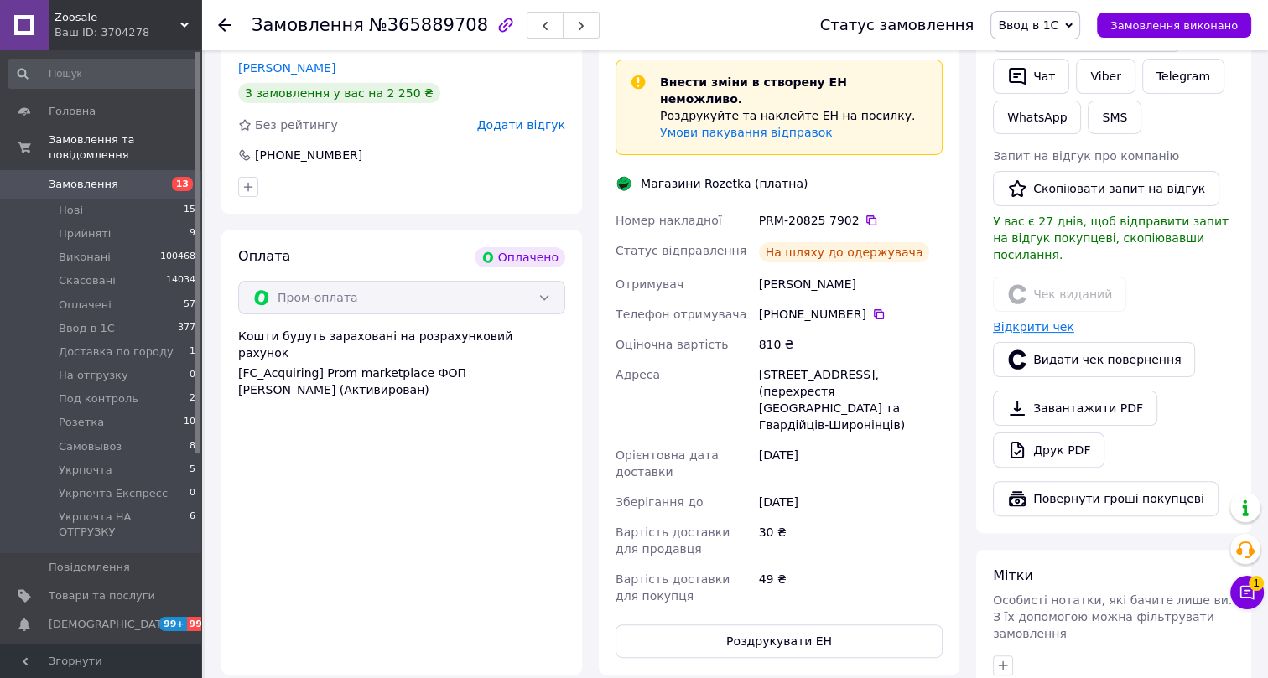
click at [1037, 320] on link "Відкрити чек" at bounding box center [1033, 326] width 81 height 13
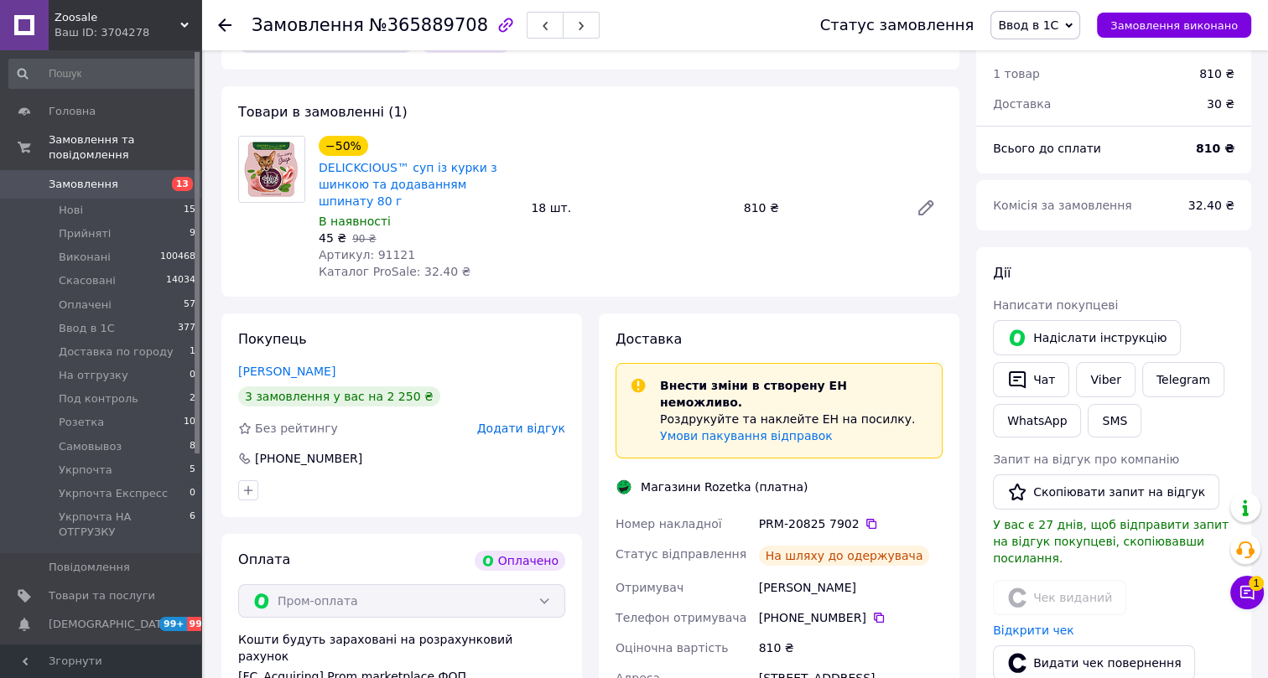
scroll to position [100, 0]
click at [1047, 31] on span "Ввод в 1С" at bounding box center [1028, 24] width 60 height 13
click at [1054, 84] on li "Виконано" at bounding box center [1065, 83] width 149 height 25
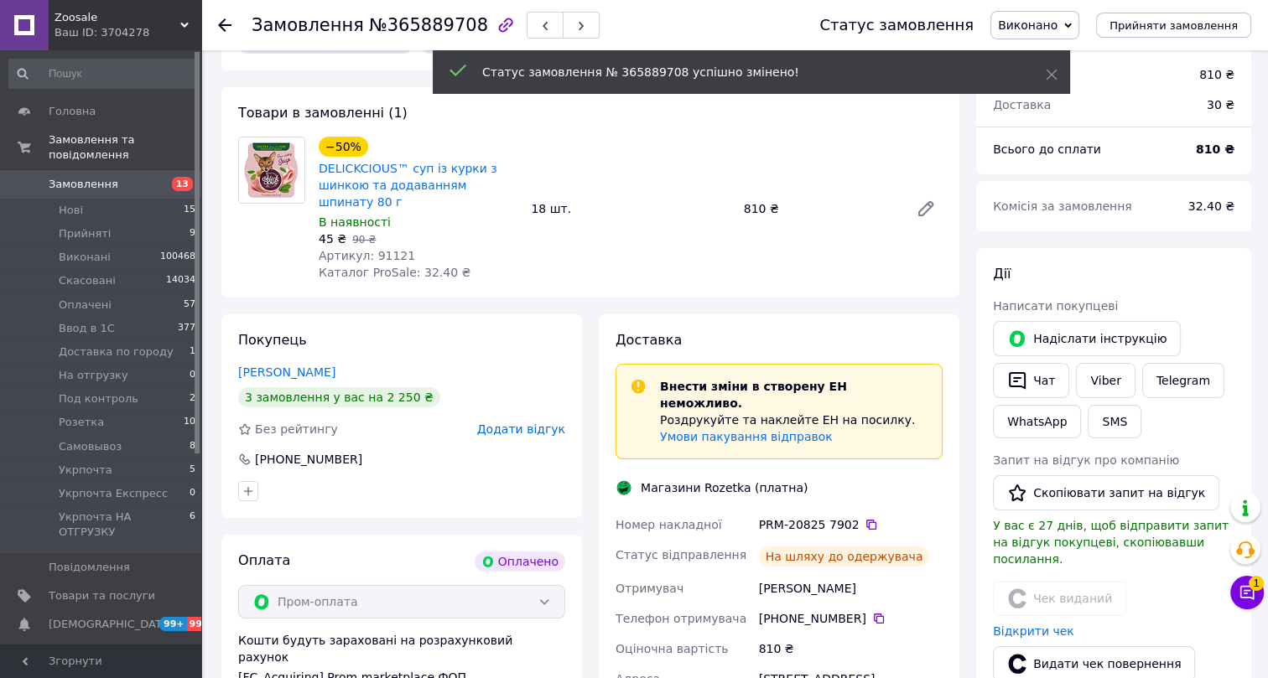
click at [395, 29] on span "№365889708" at bounding box center [428, 25] width 119 height 20
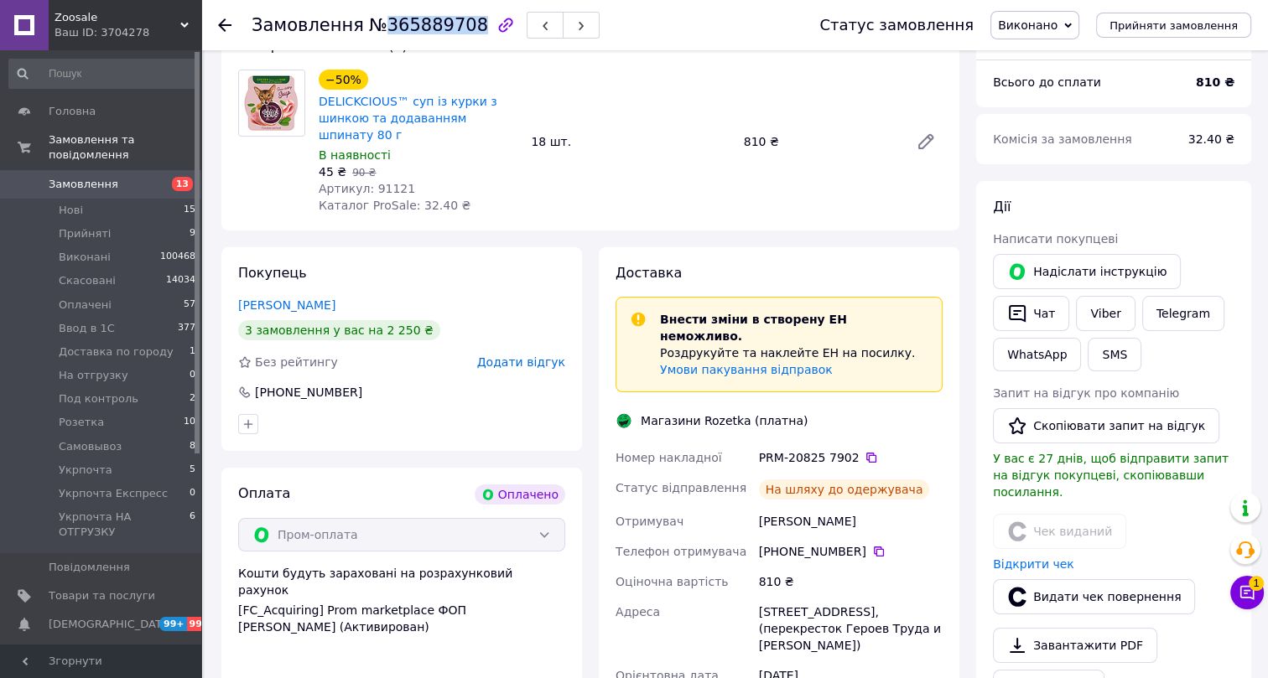
scroll to position [139, 0]
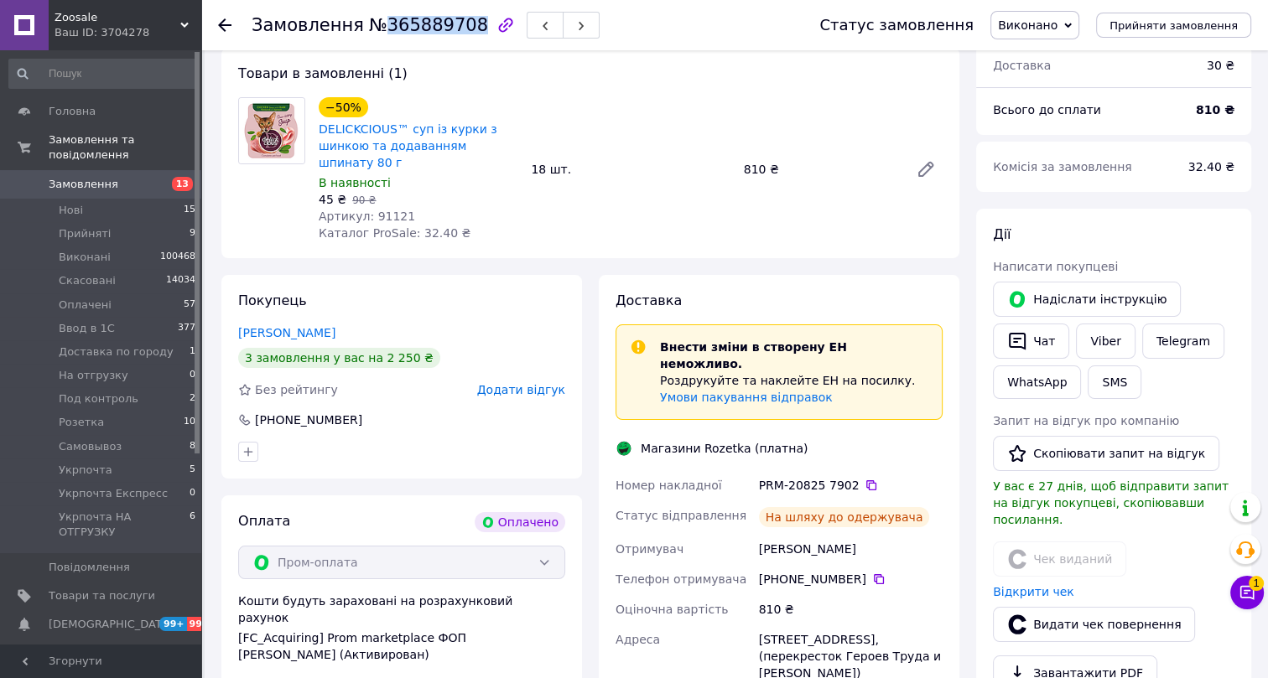
drag, startPoint x: 347, startPoint y: 328, endPoint x: 236, endPoint y: 328, distance: 111.5
click at [236, 328] on div "Покупець Свидченко Вадим 3 замовлення у вас на 2 250 ₴ Без рейтингу Додати відг…" at bounding box center [401, 377] width 361 height 204
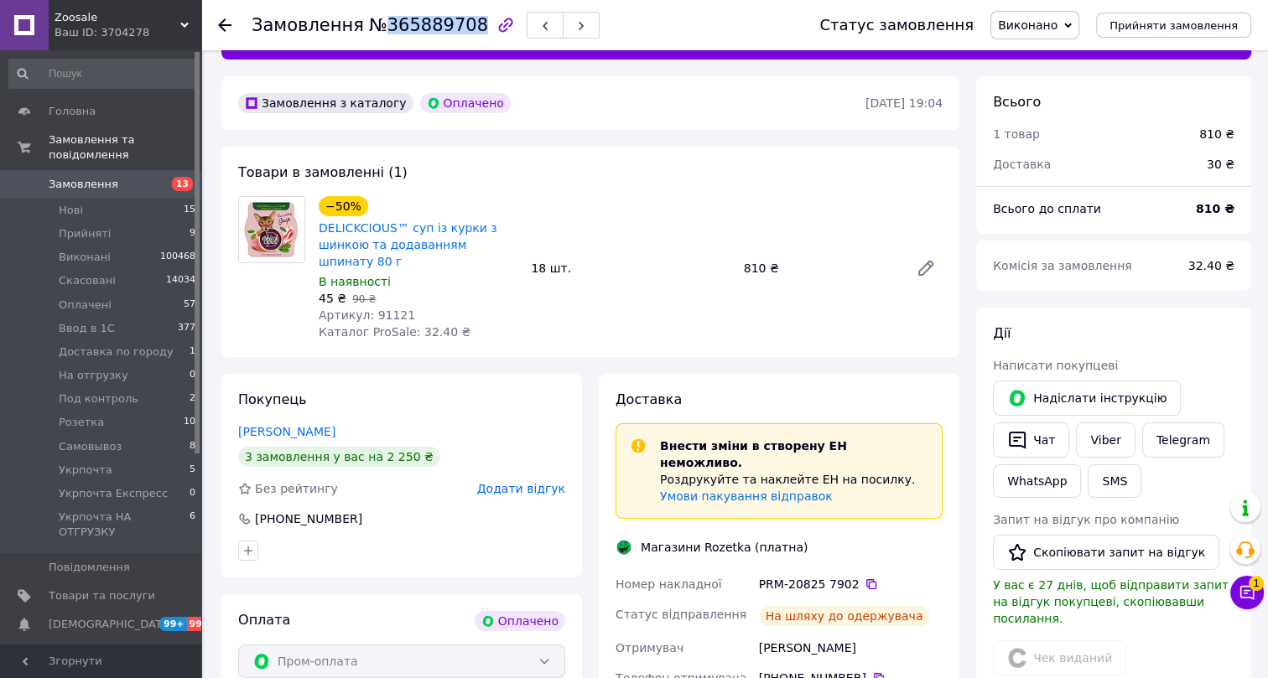
scroll to position [0, 0]
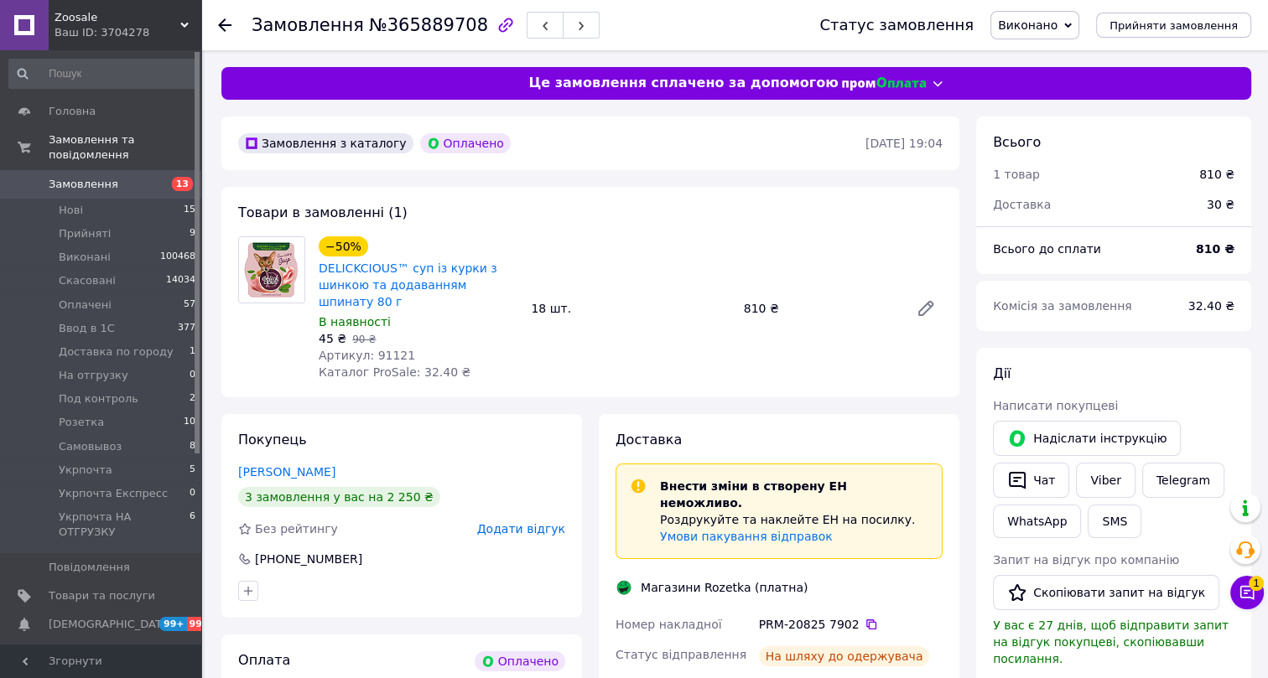
click at [386, 352] on span "Артикул: 91121" at bounding box center [367, 355] width 96 height 13
click at [383, 352] on span "Артикул: 91121" at bounding box center [367, 355] width 96 height 13
click at [382, 351] on span "Артикул: 91121" at bounding box center [367, 355] width 96 height 13
click at [226, 20] on icon at bounding box center [224, 24] width 13 height 13
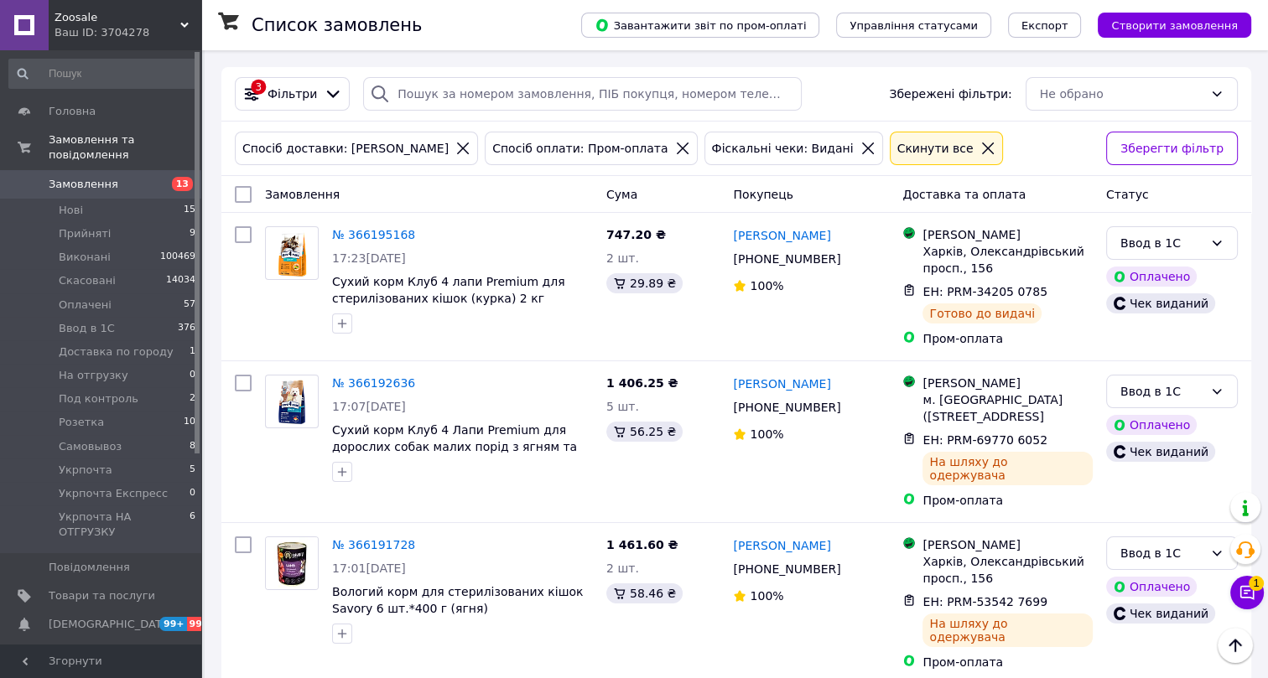
scroll to position [5878, 0]
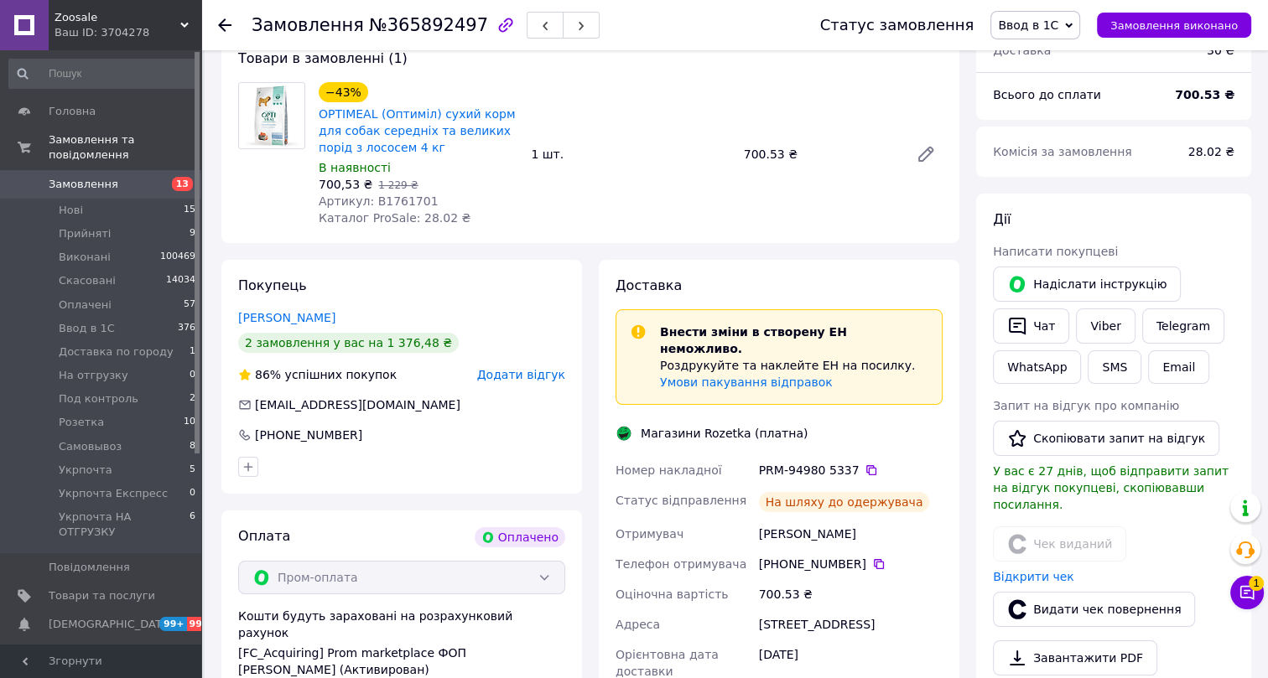
scroll to position [66, 0]
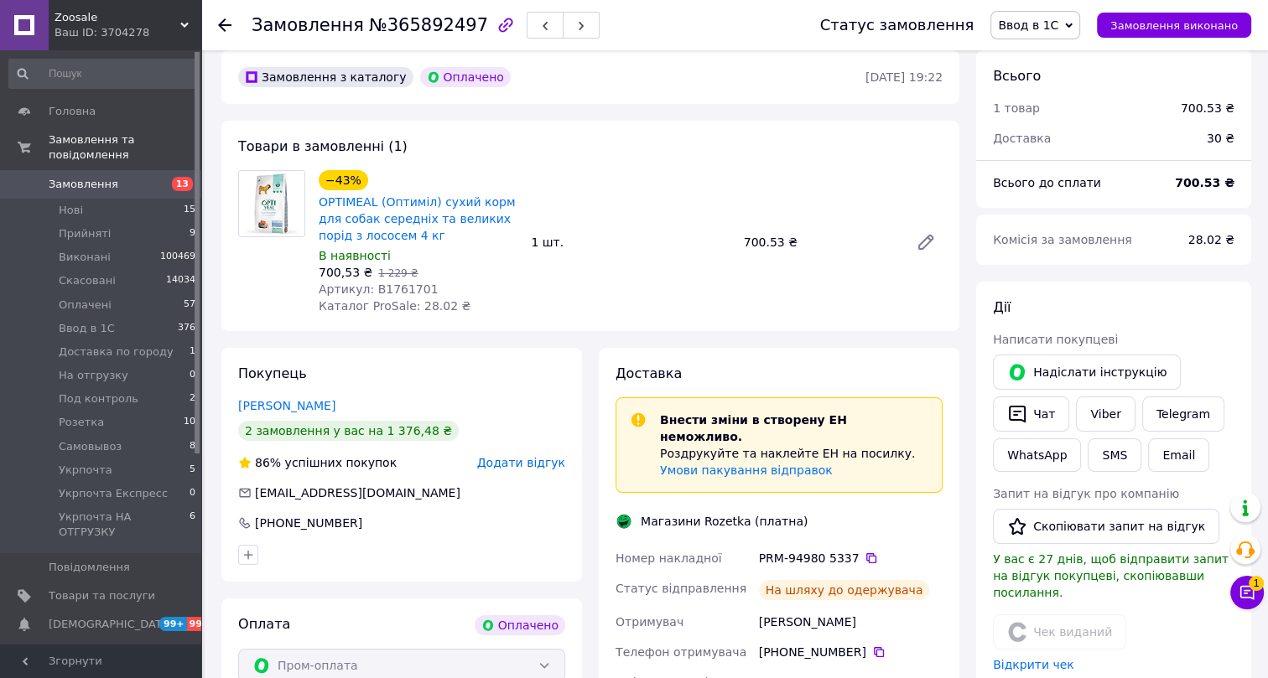
click at [1048, 19] on span "Ввод в 1С" at bounding box center [1028, 24] width 60 height 13
click at [1062, 77] on li "Виконано" at bounding box center [1065, 83] width 149 height 25
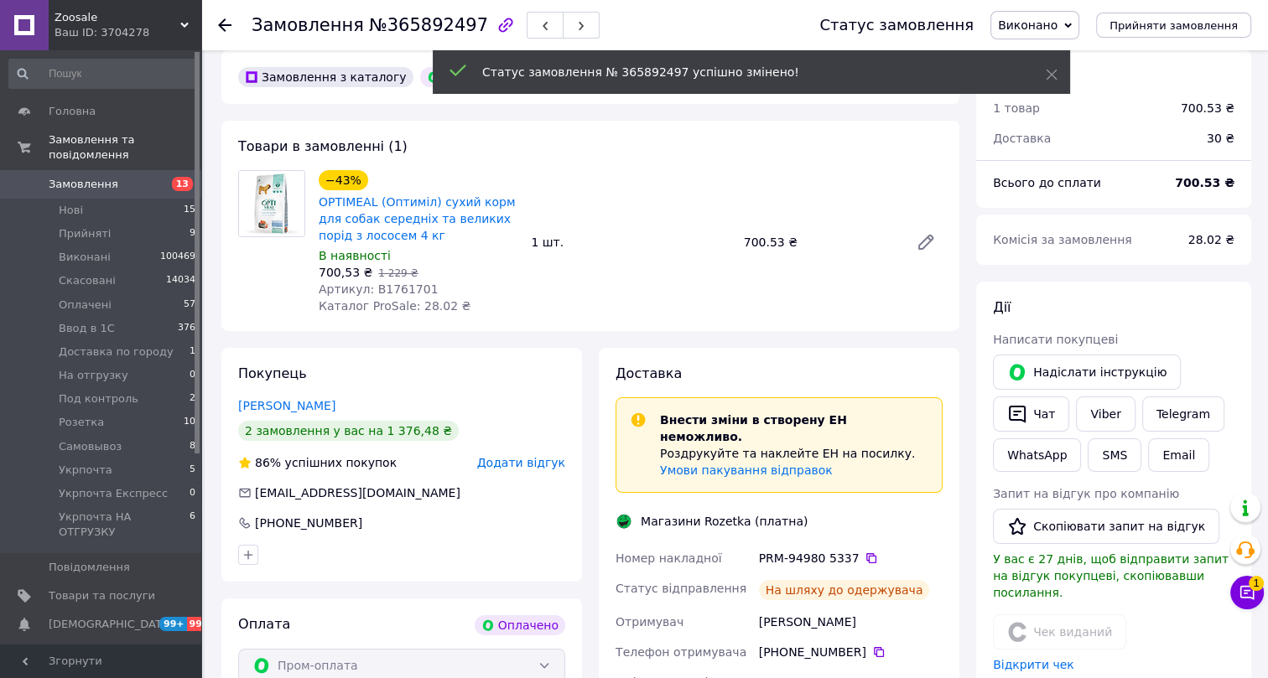
click at [399, 24] on span "№365892497" at bounding box center [428, 25] width 119 height 20
click at [398, 24] on span "№365892497" at bounding box center [428, 25] width 119 height 20
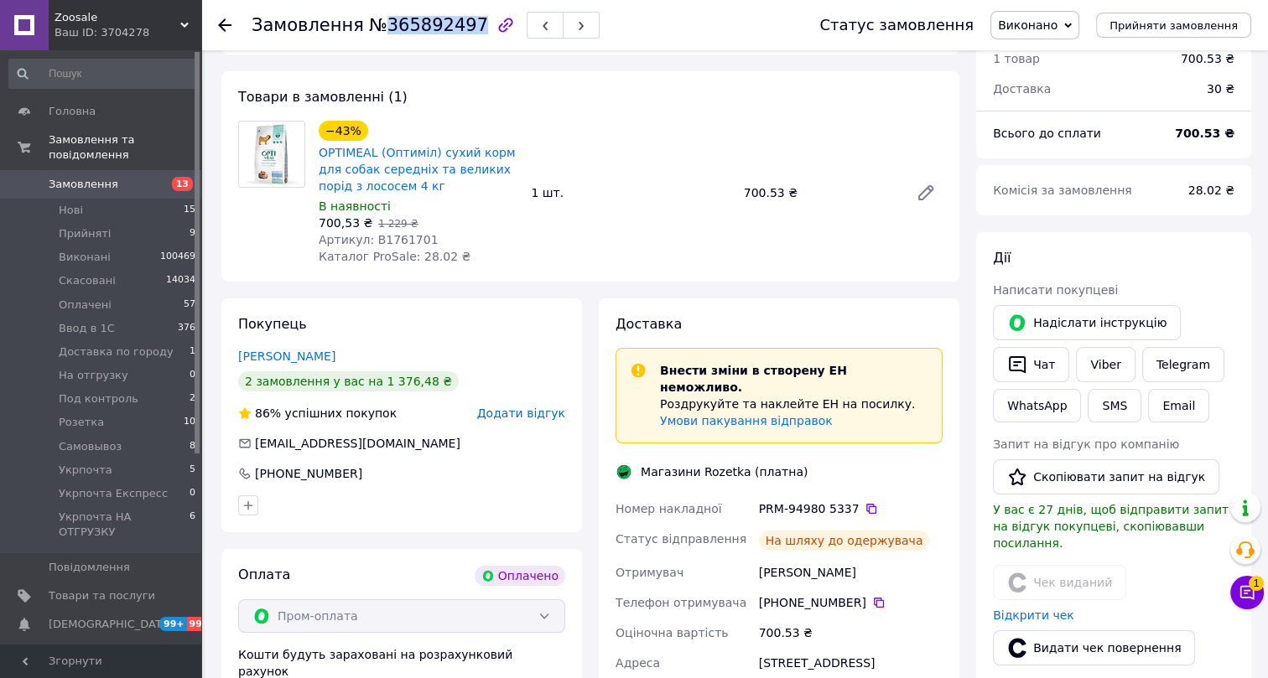
scroll to position [218, 0]
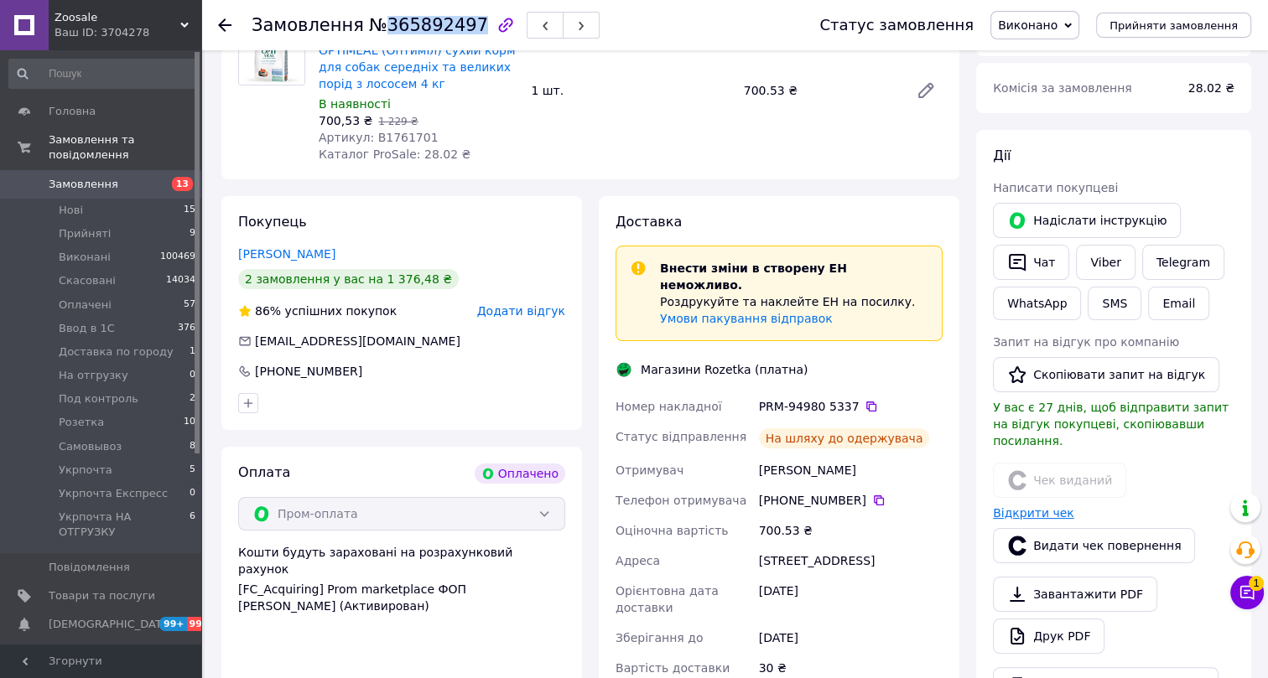
click at [1042, 507] on link "Відкрити чек" at bounding box center [1033, 513] width 81 height 13
drag, startPoint x: 340, startPoint y: 254, endPoint x: 229, endPoint y: 252, distance: 110.7
click at [231, 251] on div "Покупець Губська Олександра 2 замовлення у вас на 1 376,48 ₴ 86% успішних покуп…" at bounding box center [401, 313] width 361 height 234
drag, startPoint x: 361, startPoint y: 369, endPoint x: 253, endPoint y: 366, distance: 107.4
click at [253, 366] on div "+380 95 049 10 31" at bounding box center [401, 371] width 327 height 17
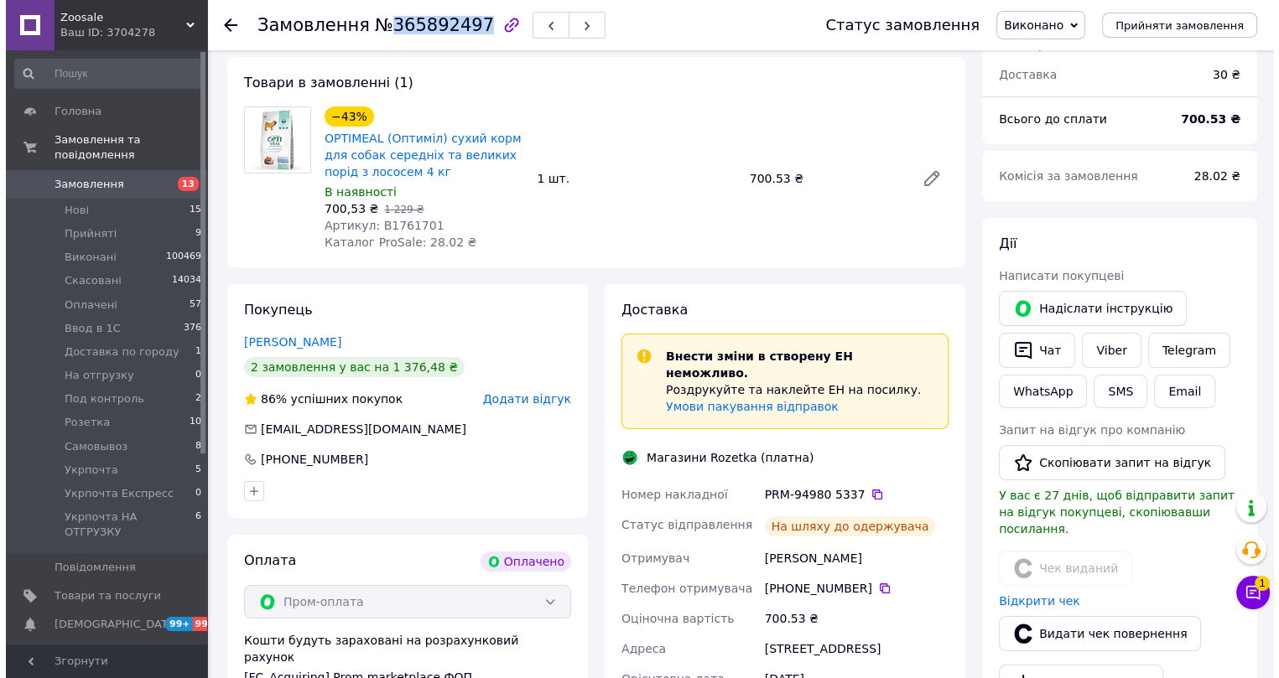
scroll to position [0, 0]
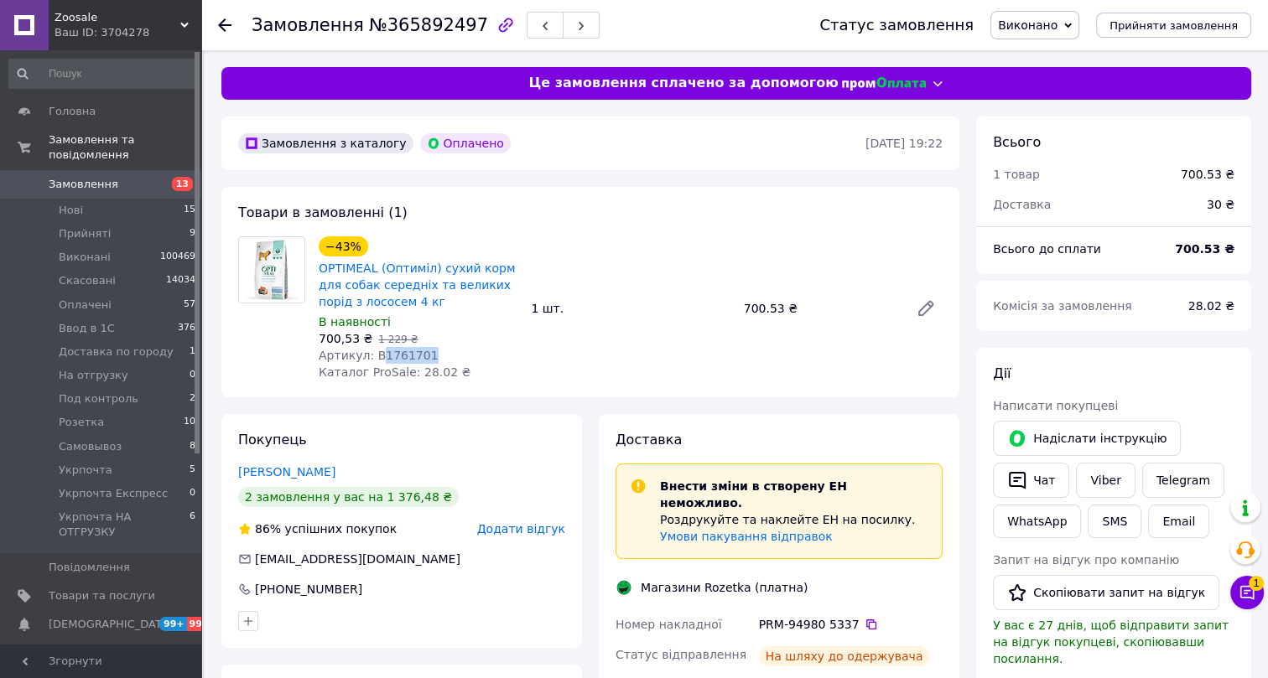
drag, startPoint x: 418, startPoint y: 354, endPoint x: 377, endPoint y: 354, distance: 41.9
click at [377, 354] on div "Артикул: B1761701" at bounding box center [418, 355] width 199 height 17
click at [221, 21] on icon at bounding box center [224, 24] width 13 height 13
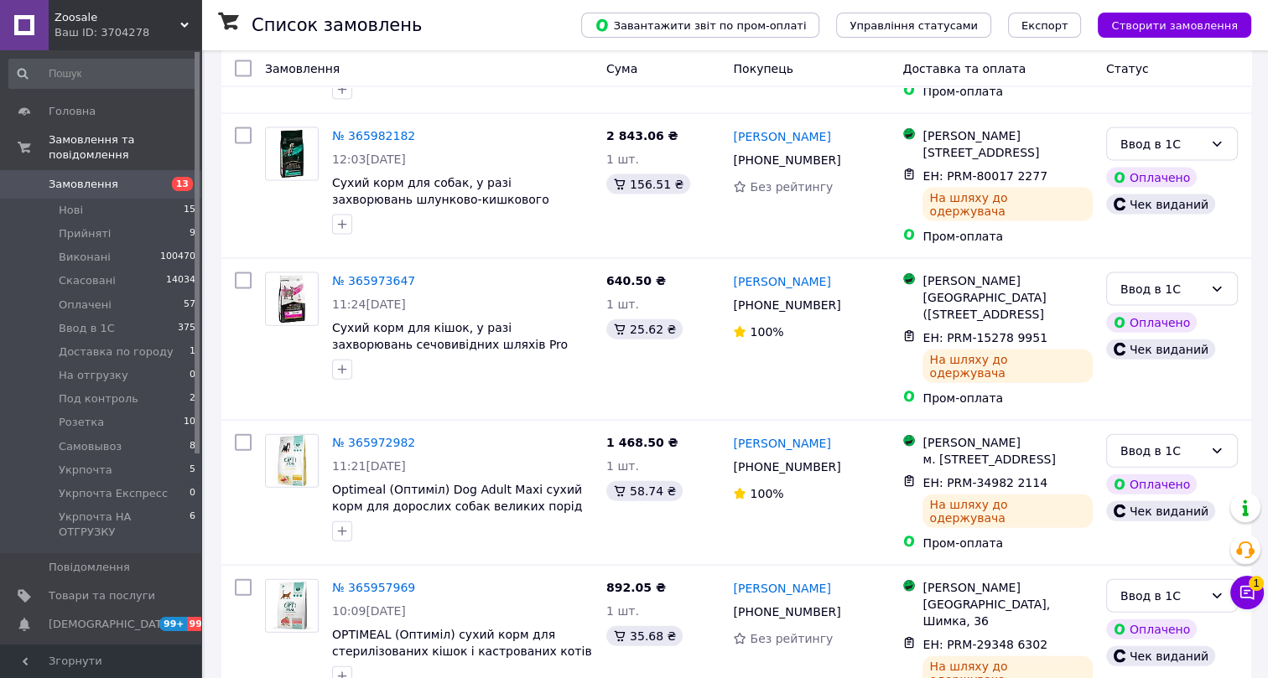
scroll to position [5743, 0]
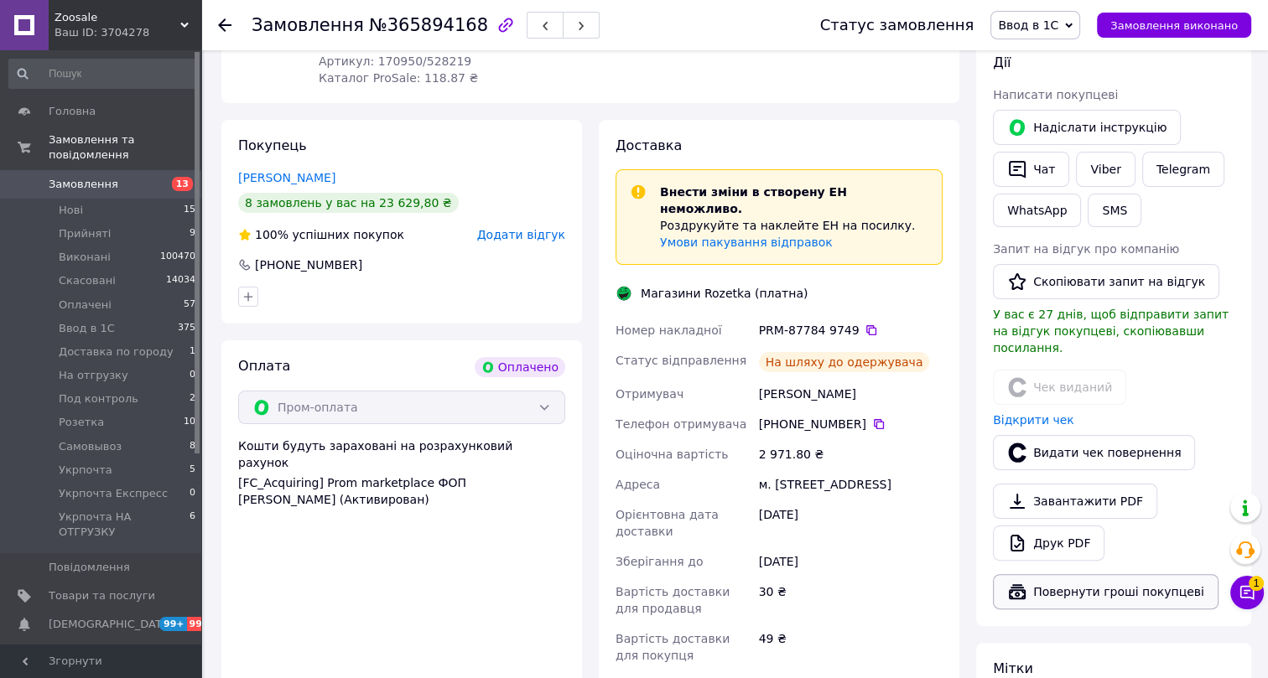
scroll to position [235, 0]
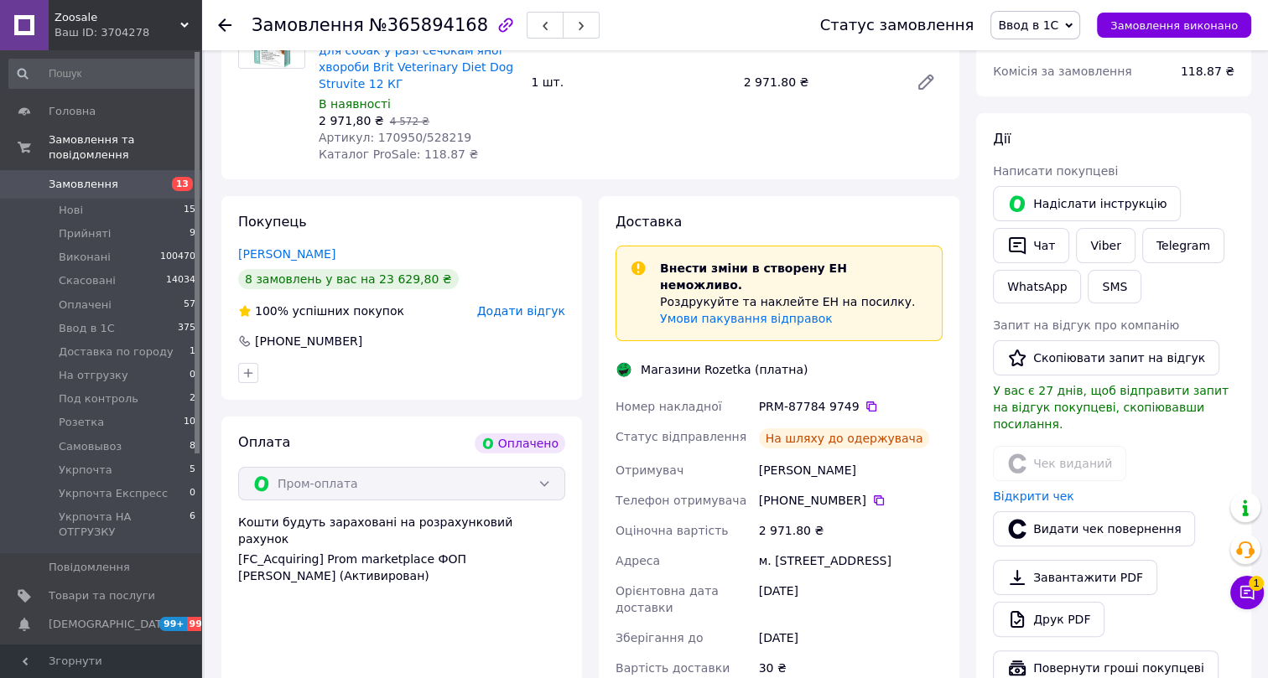
click at [1055, 27] on span "Ввод в 1С" at bounding box center [1028, 24] width 60 height 13
click at [1054, 82] on li "Виконано" at bounding box center [1065, 83] width 149 height 25
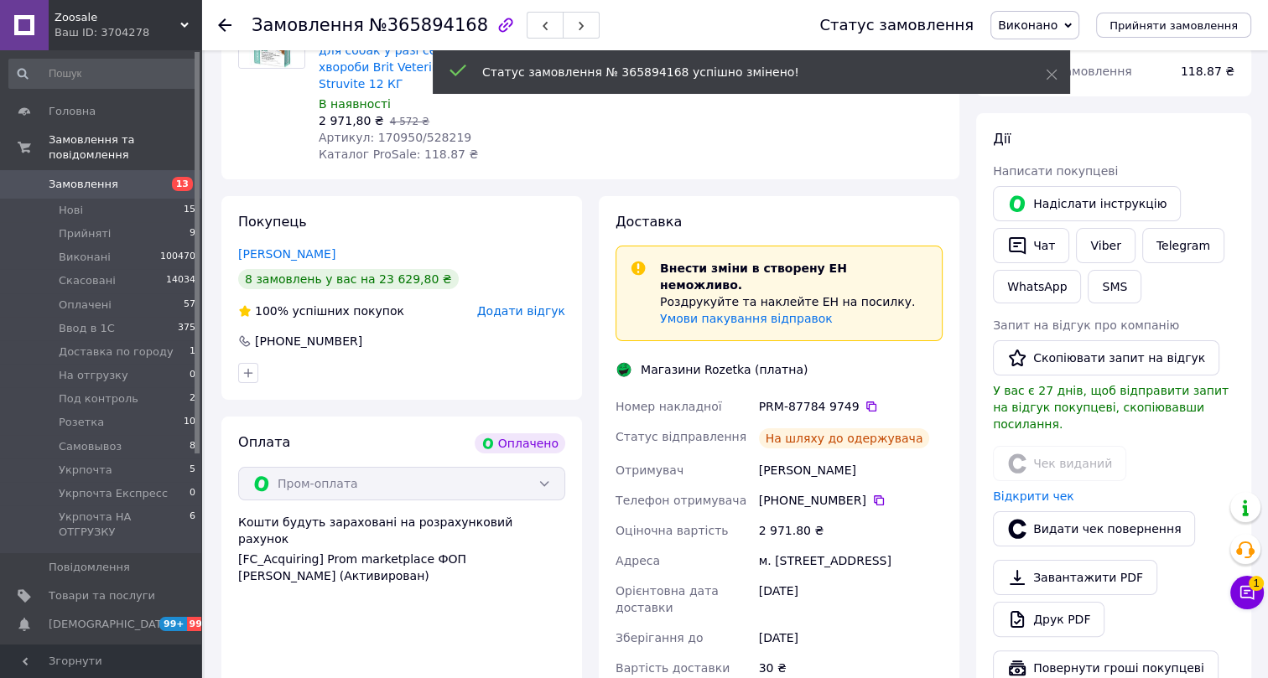
click at [399, 25] on span "№365894168" at bounding box center [428, 25] width 119 height 20
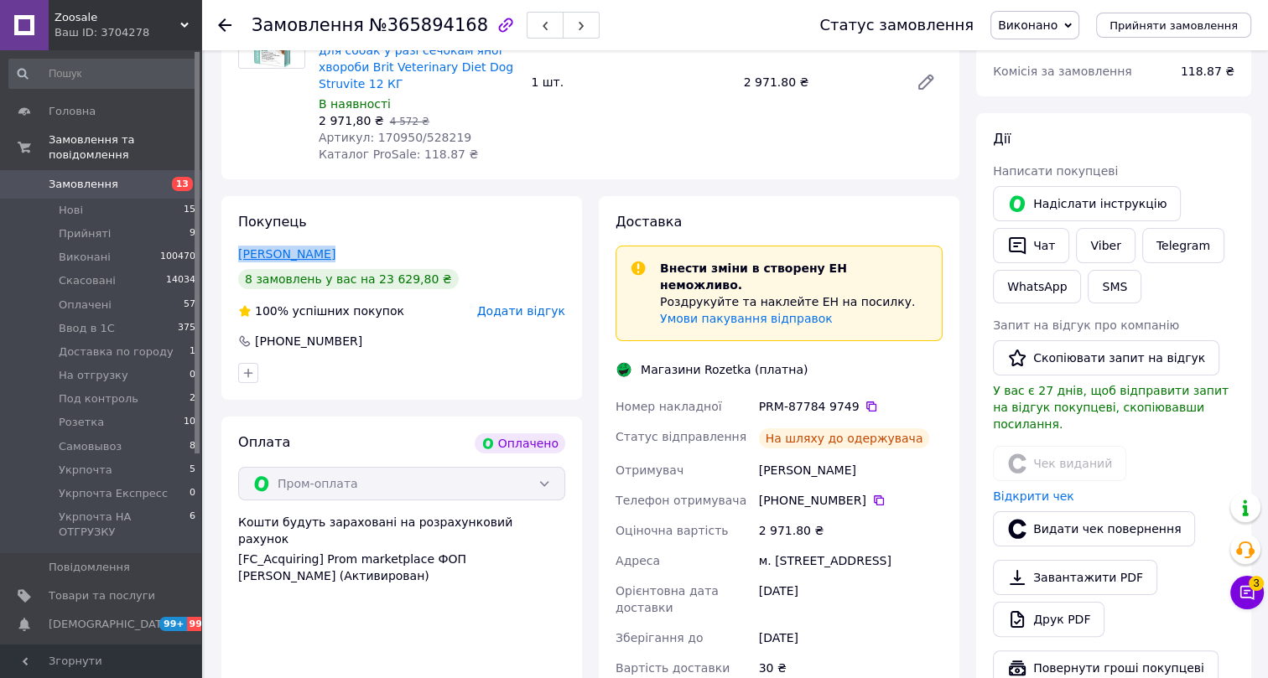
drag, startPoint x: 324, startPoint y: 230, endPoint x: 237, endPoint y: 235, distance: 86.5
click at [238, 246] on div "Людмила Гурін" at bounding box center [401, 254] width 327 height 17
drag, startPoint x: 367, startPoint y: 316, endPoint x: 257, endPoint y: 316, distance: 110.7
click at [257, 333] on div "+380 66 663 13 57" at bounding box center [401, 341] width 327 height 17
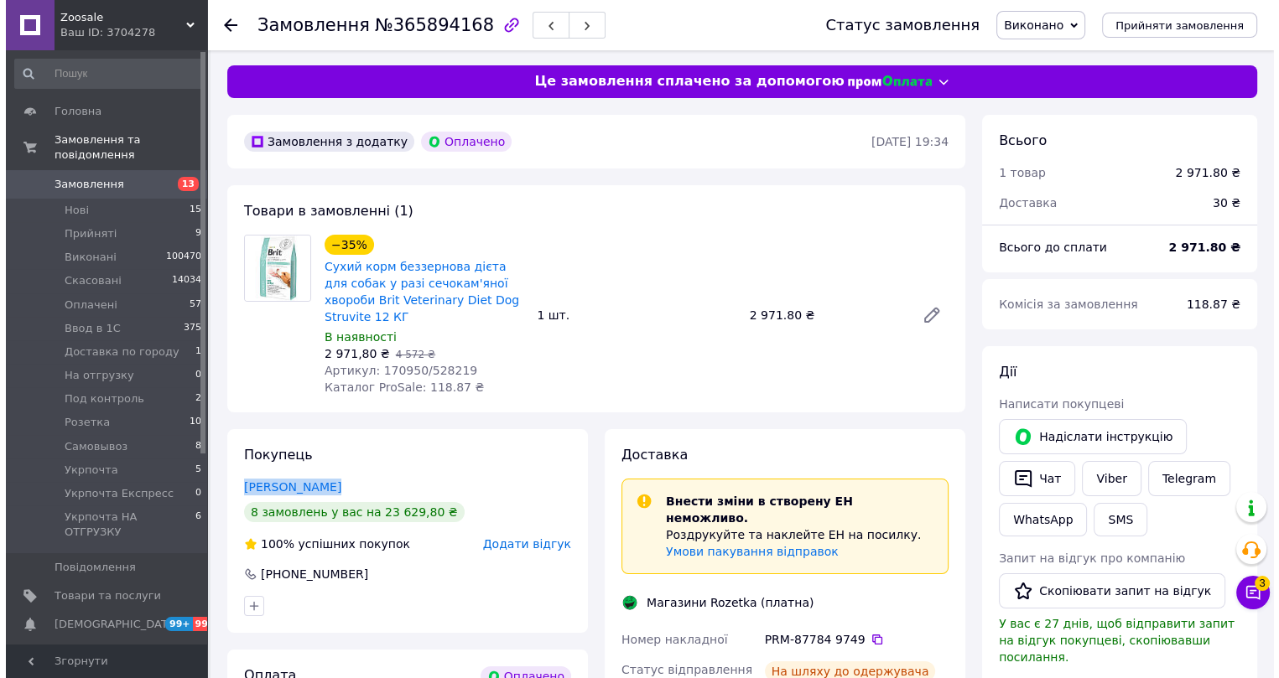
scroll to position [0, 0]
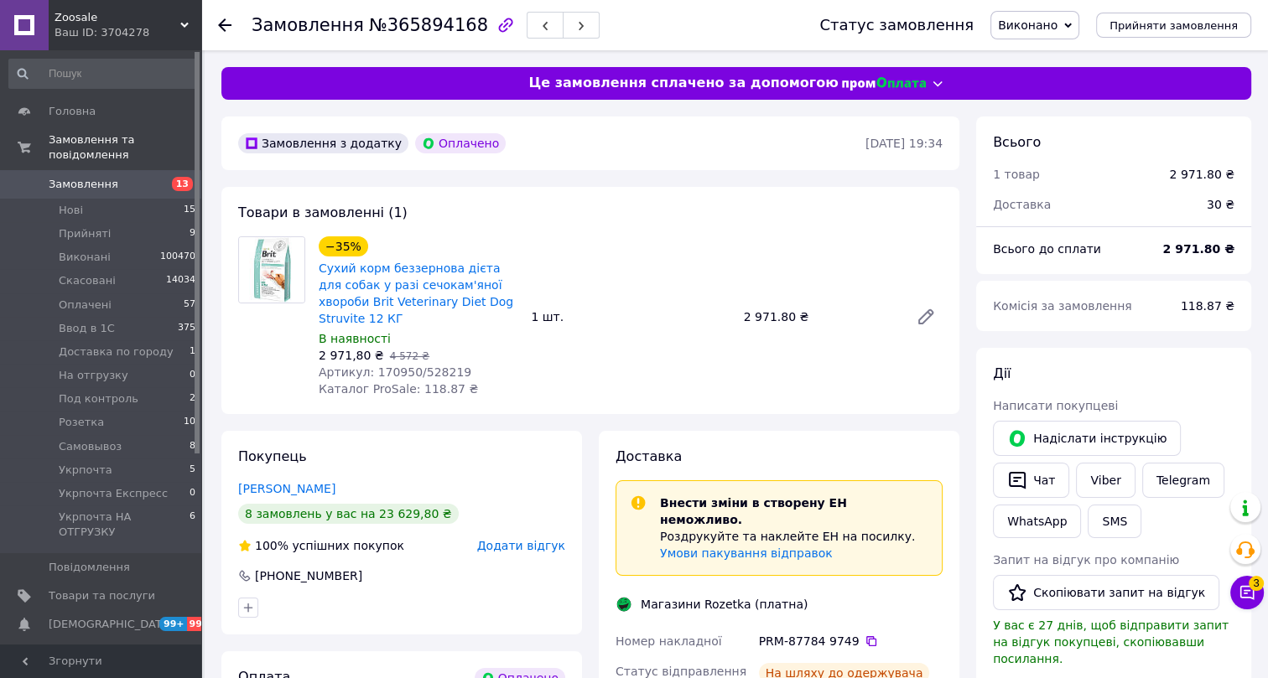
click at [384, 366] on span "Артикул: 170950/528219" at bounding box center [395, 372] width 153 height 13
click at [225, 21] on icon at bounding box center [224, 24] width 13 height 13
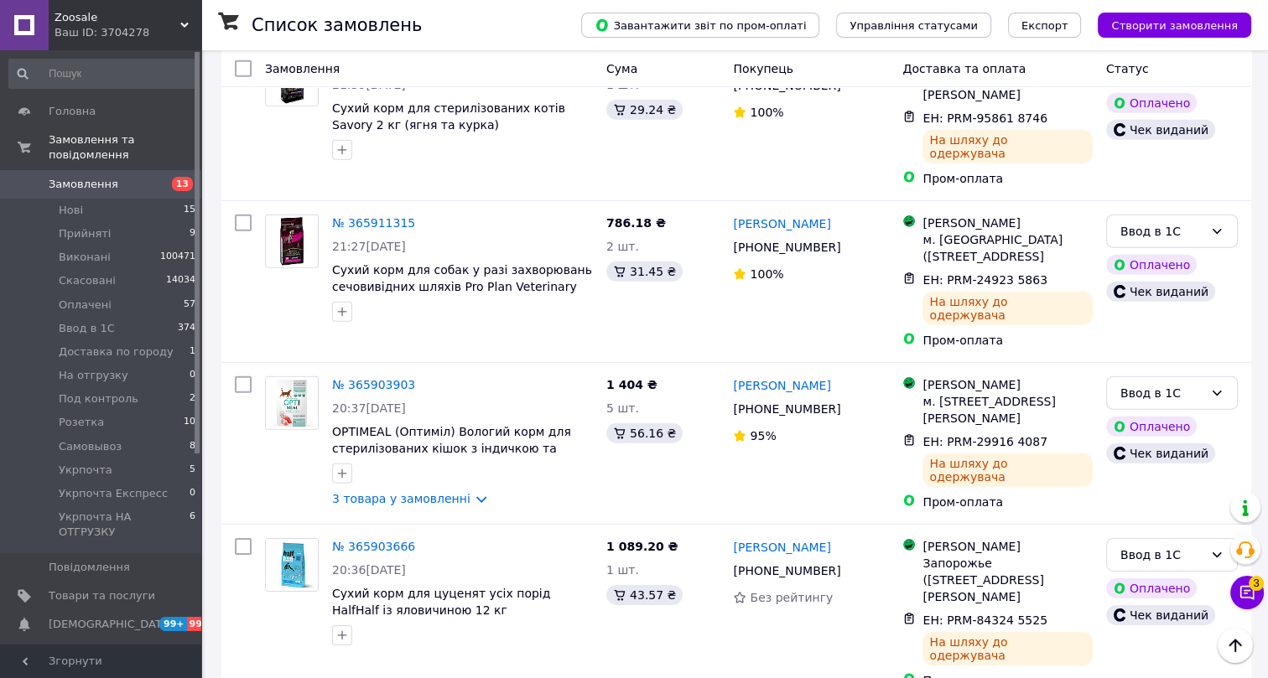
scroll to position [5594, 0]
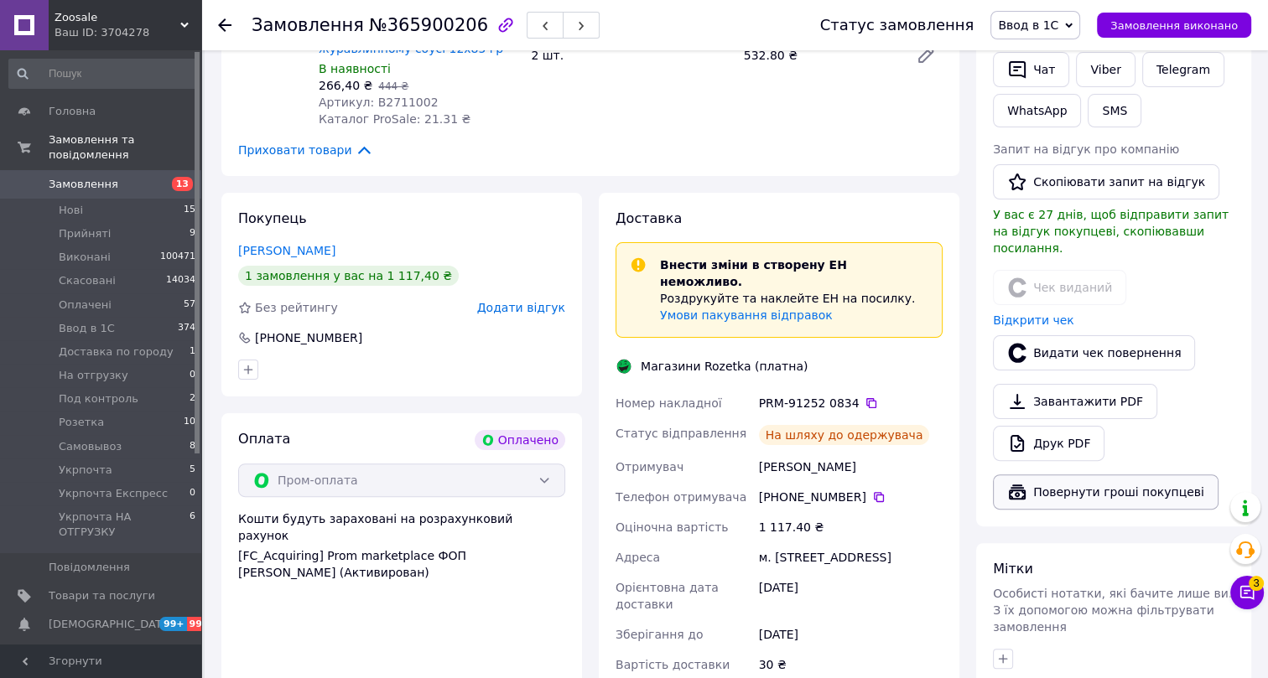
scroll to position [346, 0]
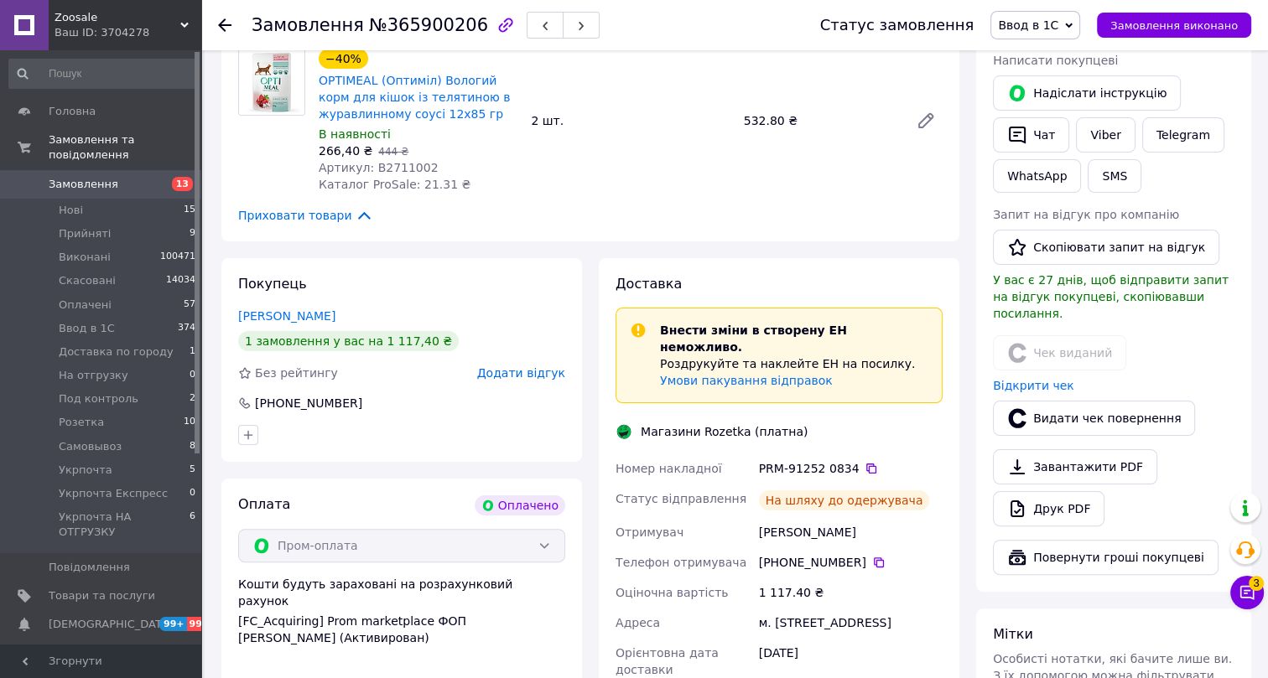
click at [1048, 23] on span "Ввод в 1С" at bounding box center [1028, 24] width 60 height 13
click at [1058, 81] on li "Виконано" at bounding box center [1065, 83] width 149 height 25
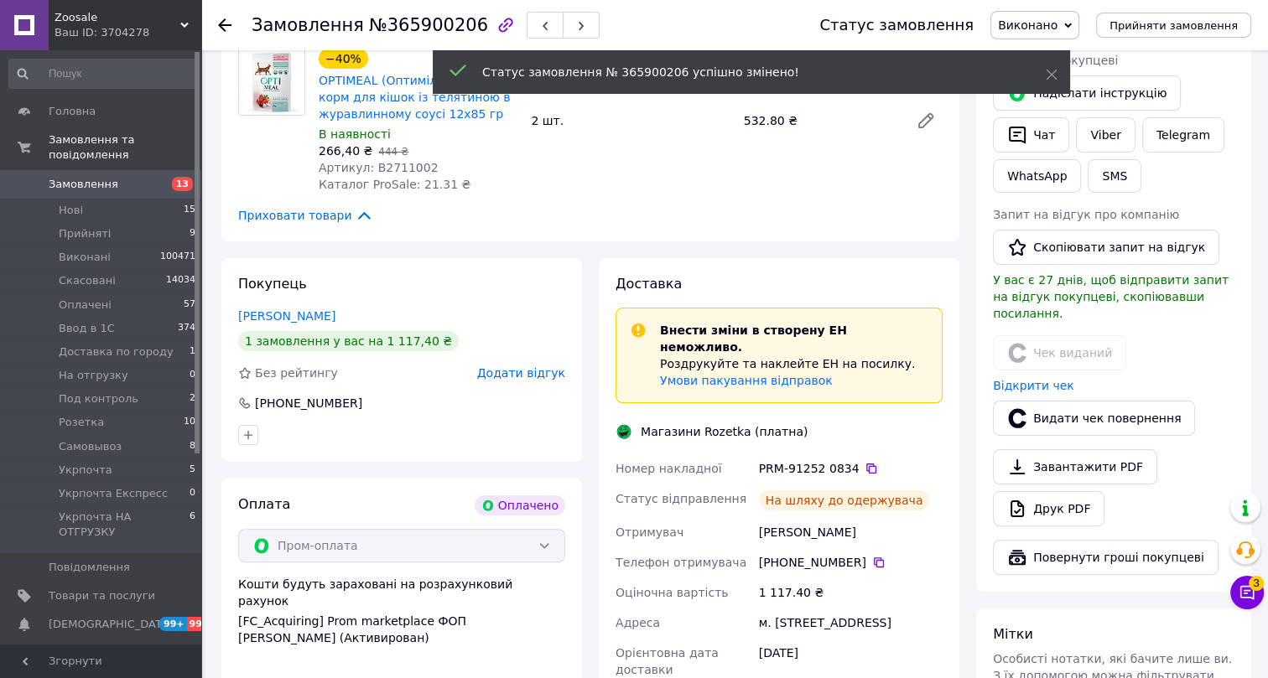
scroll to position [7, 0]
click at [398, 29] on span "№365900206" at bounding box center [428, 25] width 119 height 20
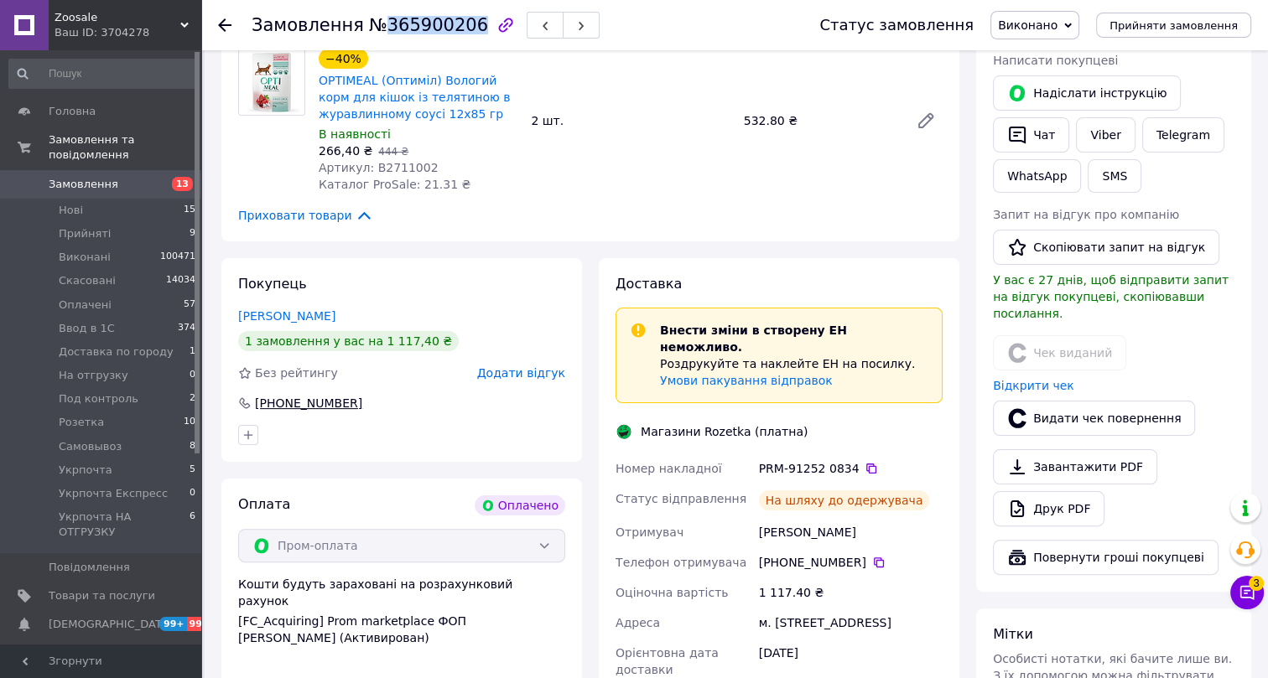
drag, startPoint x: 360, startPoint y: 399, endPoint x: 251, endPoint y: 401, distance: 109.0
click at [251, 401] on div "+380 67 501 08 58" at bounding box center [401, 403] width 327 height 17
drag, startPoint x: 330, startPoint y: 314, endPoint x: 239, endPoint y: 313, distance: 91.4
click at [239, 313] on div "Клімова Олена" at bounding box center [401, 316] width 327 height 17
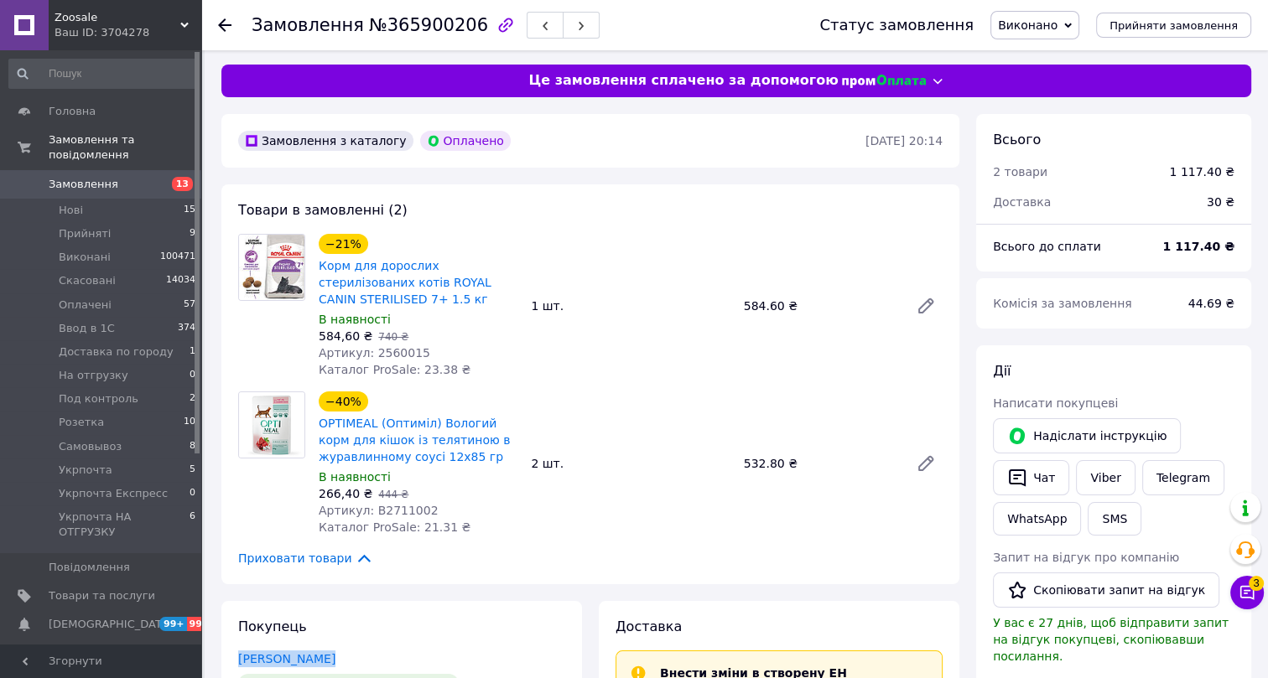
scroll to position [0, 0]
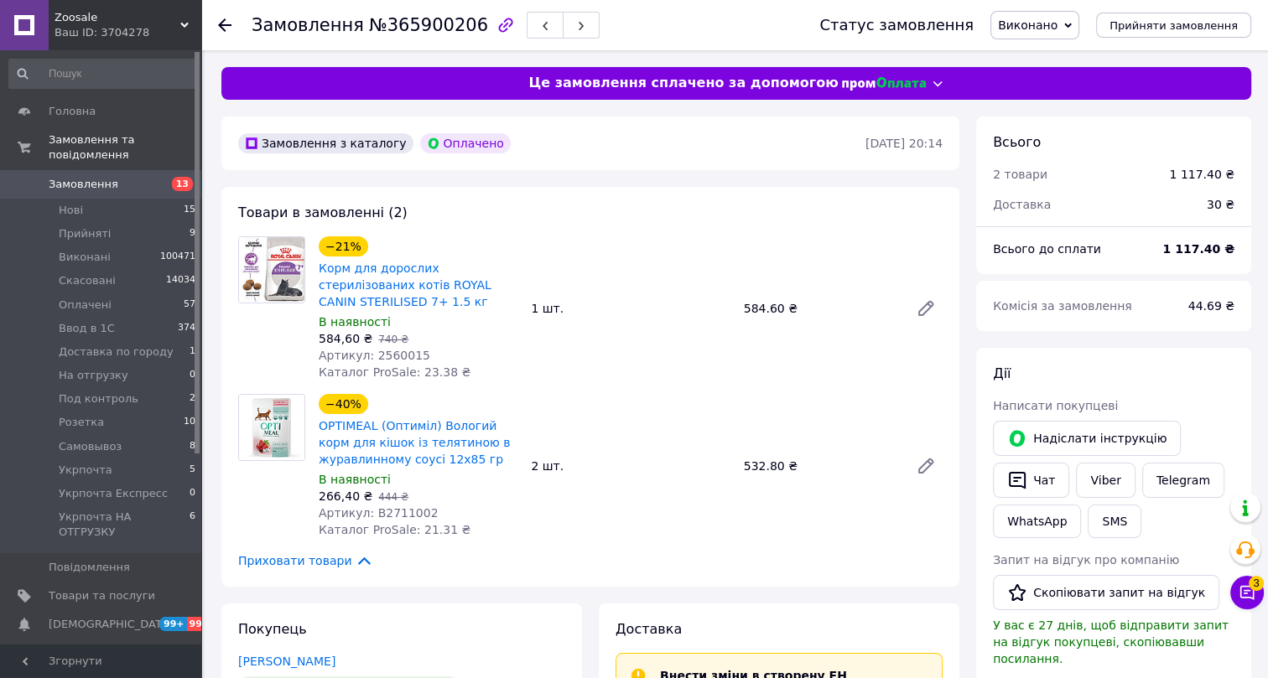
click at [387, 352] on span "Артикул: 2560015" at bounding box center [375, 355] width 112 height 13
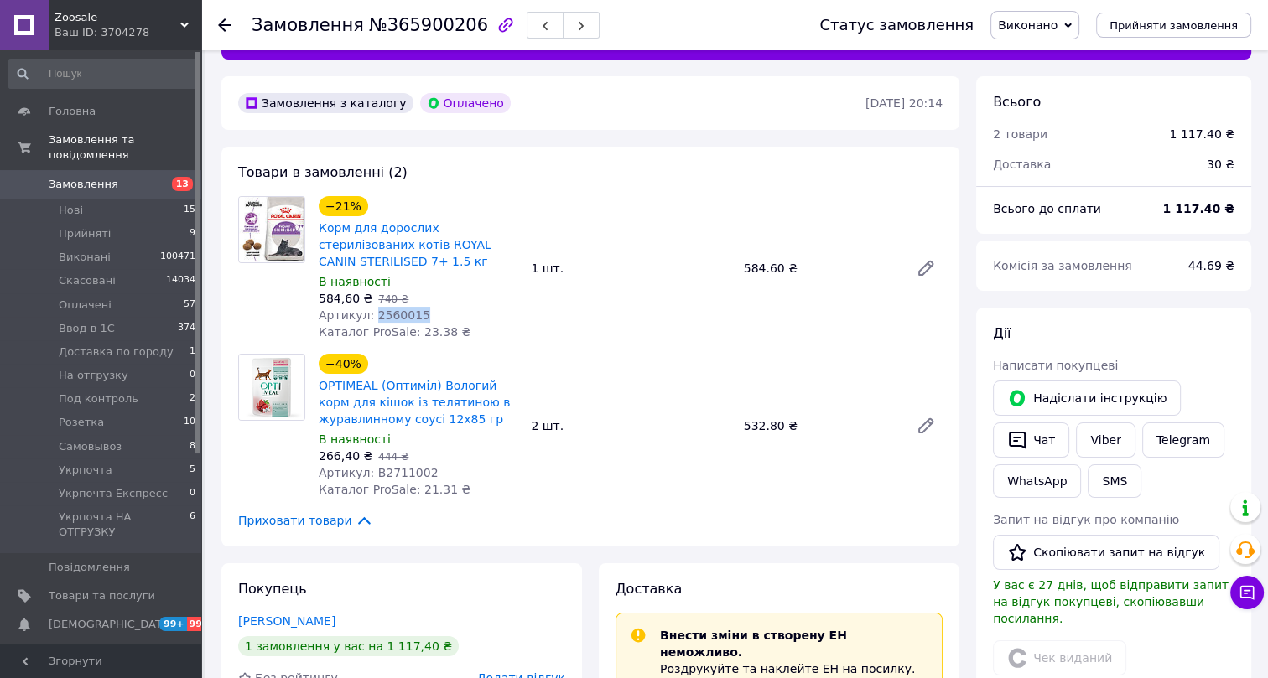
scroll to position [75, 0]
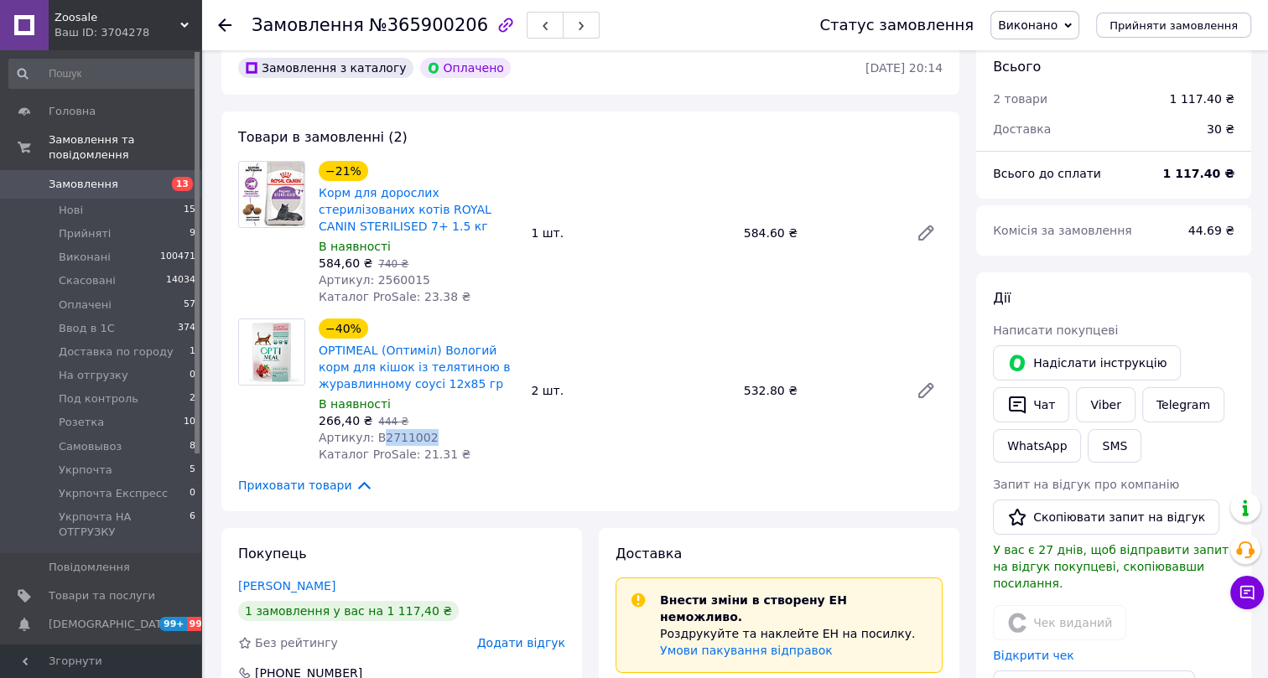
drag, startPoint x: 424, startPoint y: 435, endPoint x: 374, endPoint y: 435, distance: 50.3
click at [374, 435] on div "Артикул: B2711002" at bounding box center [418, 437] width 199 height 17
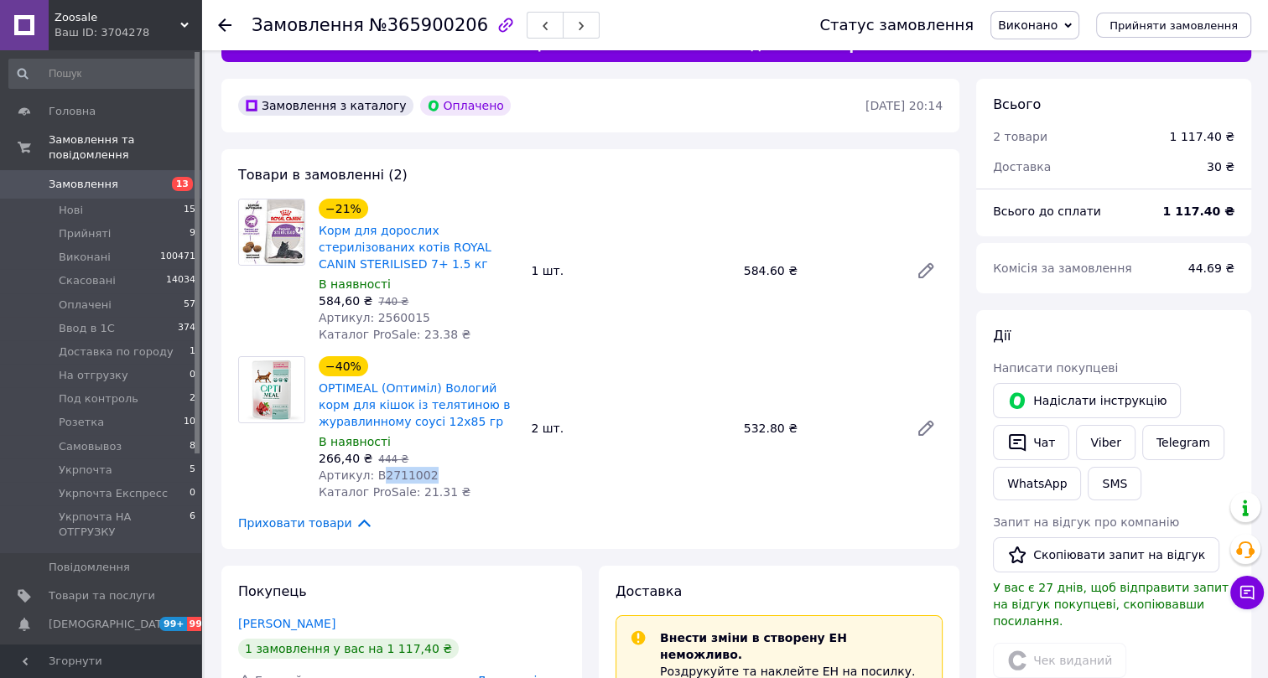
scroll to position [0, 0]
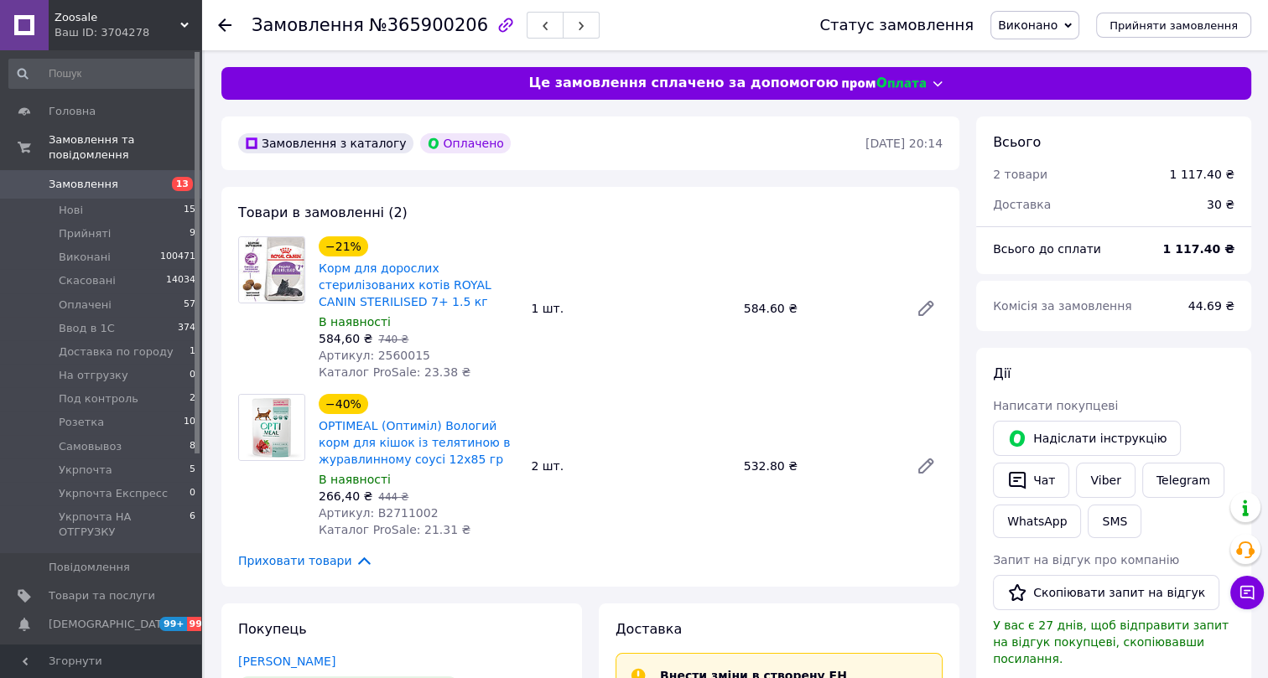
click at [219, 27] on icon at bounding box center [224, 24] width 13 height 13
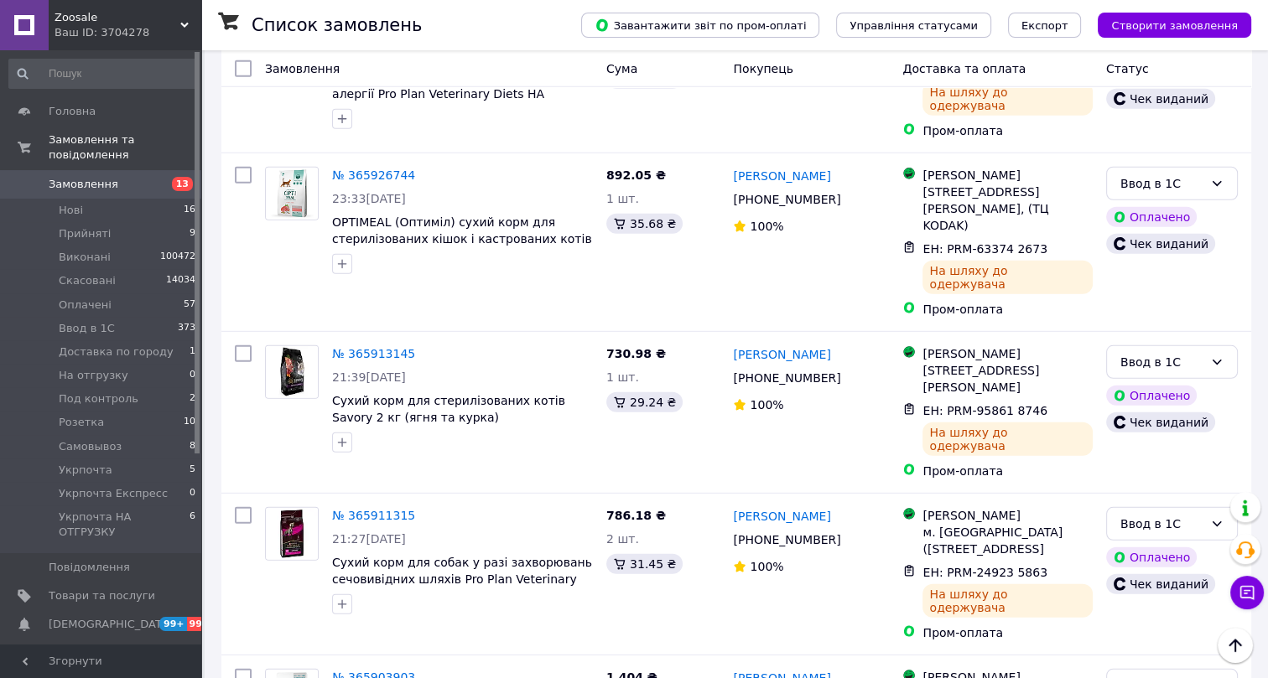
scroll to position [5435, 0]
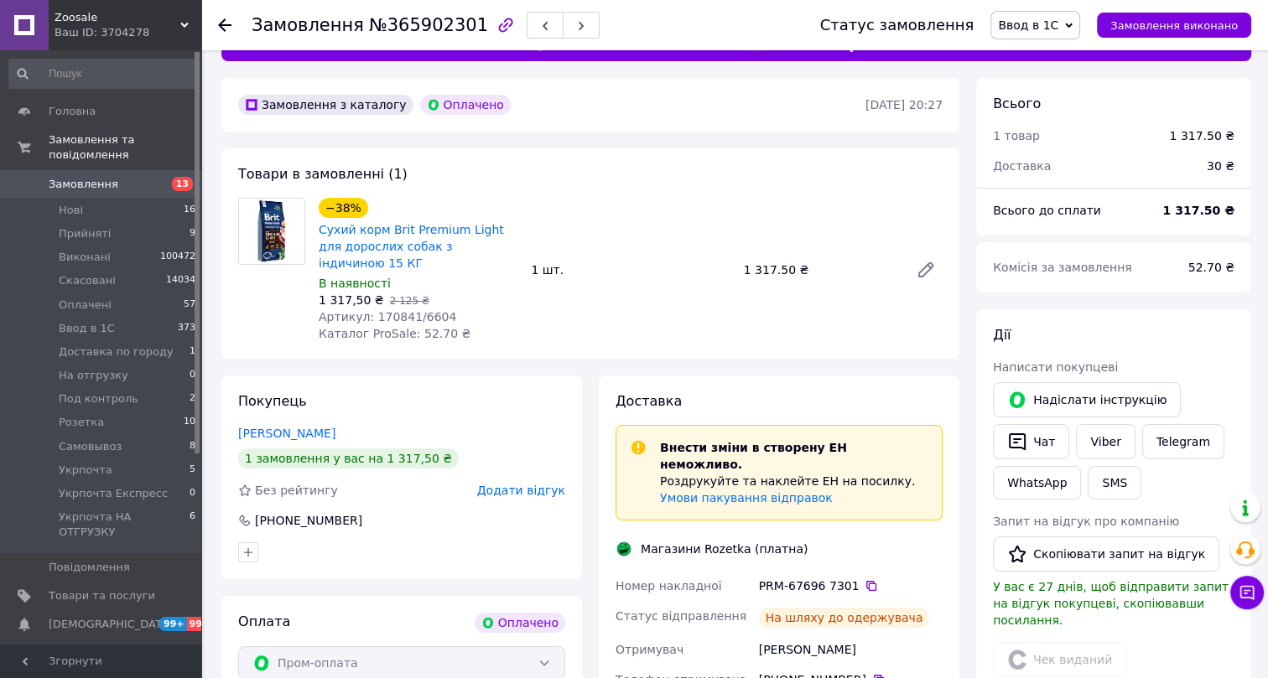
scroll to position [35, 0]
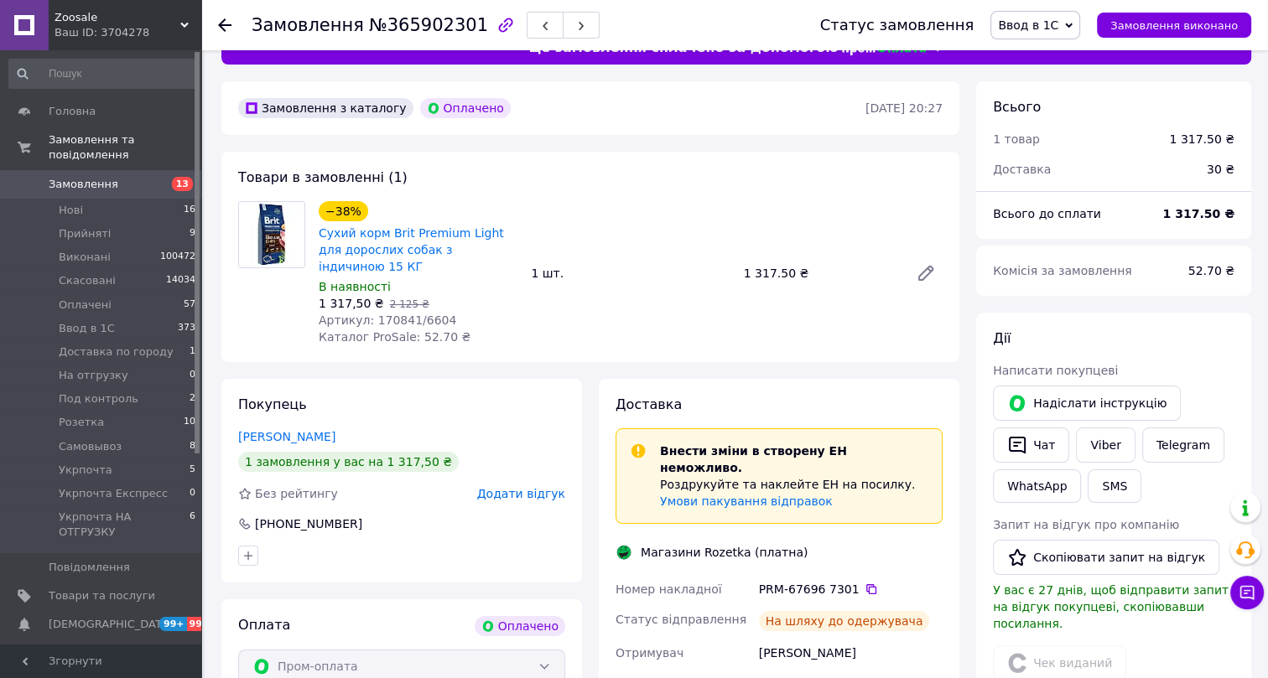
click at [1049, 18] on span "Ввод в 1С" at bounding box center [1028, 24] width 60 height 13
click at [1053, 79] on li "Виконано" at bounding box center [1065, 83] width 149 height 25
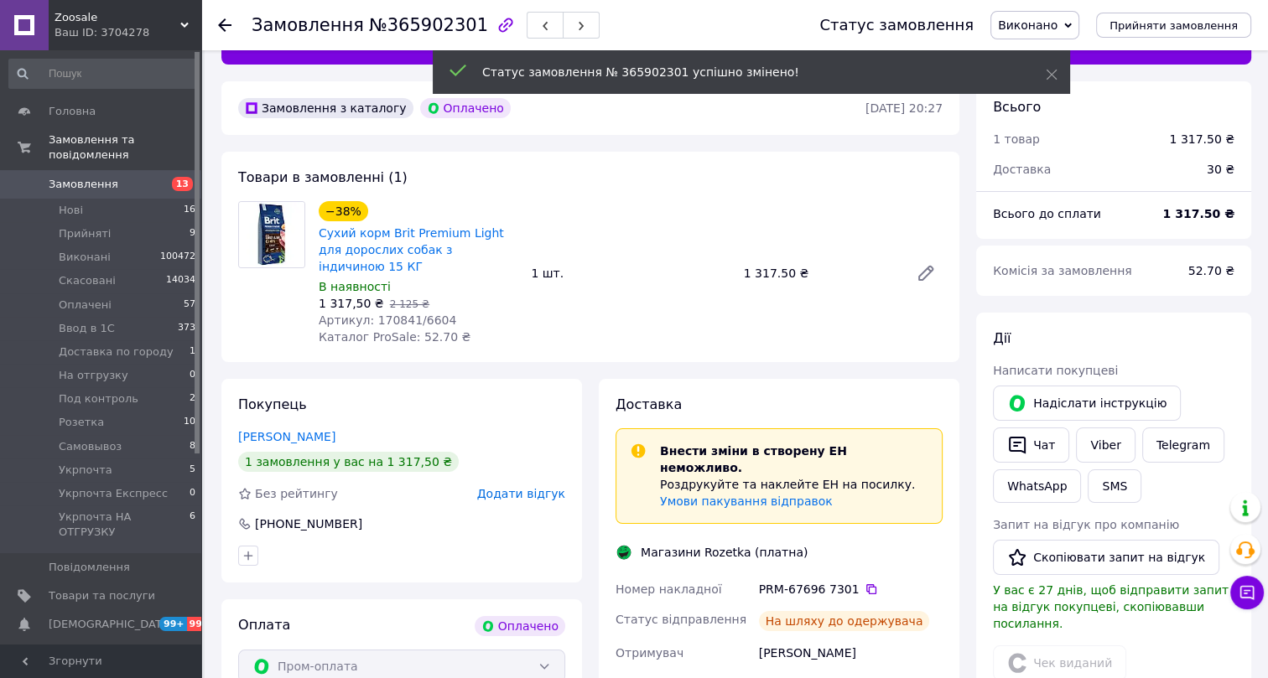
click at [394, 25] on span "№365902301" at bounding box center [428, 25] width 119 height 20
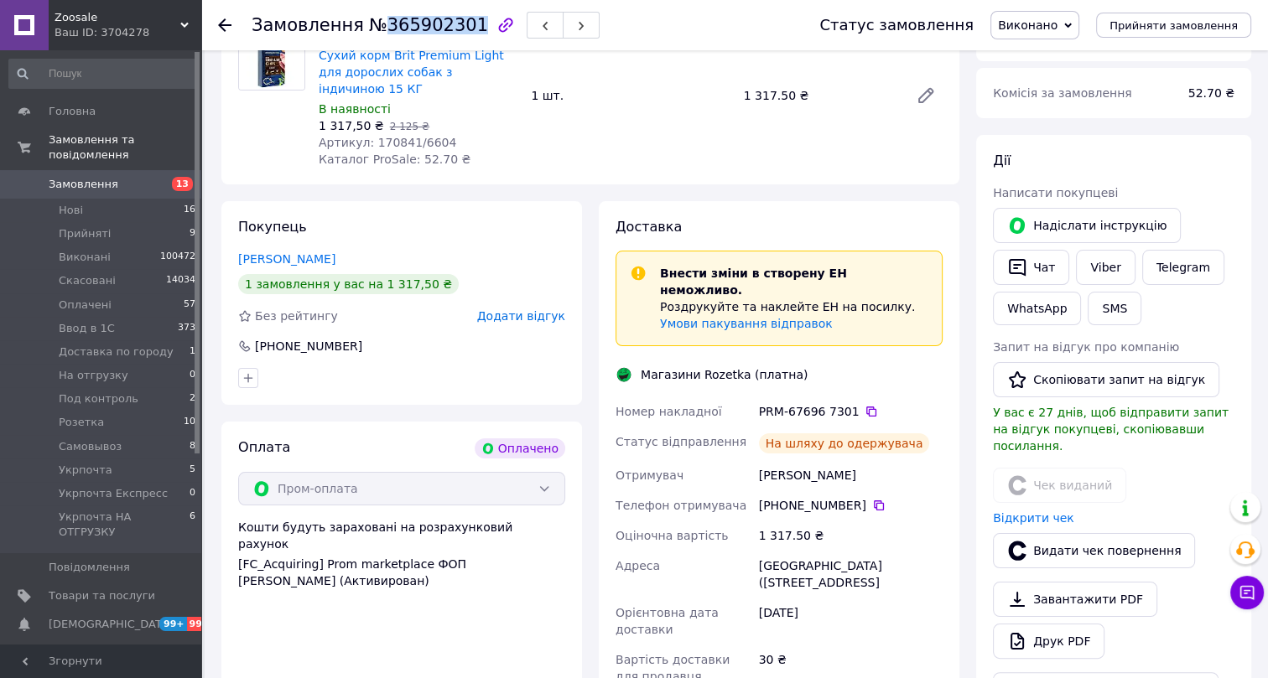
scroll to position [188, 0]
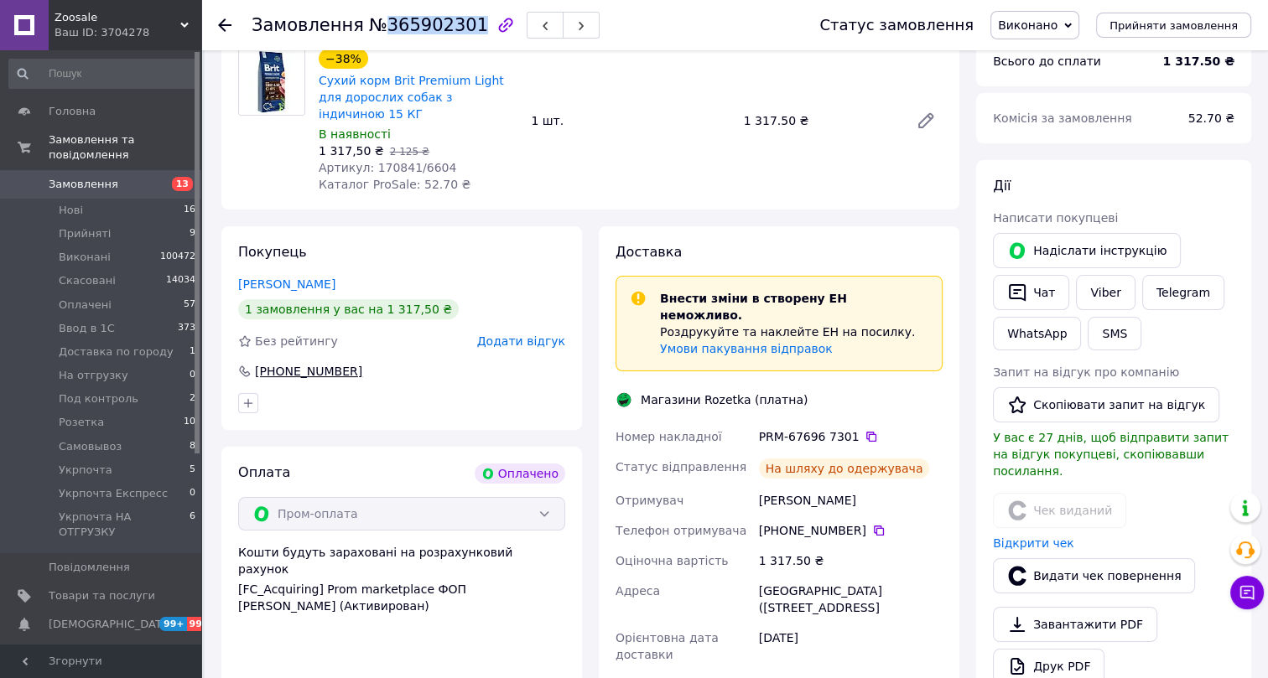
drag, startPoint x: 360, startPoint y: 352, endPoint x: 254, endPoint y: 352, distance: 105.7
click at [254, 363] on div "+380 67 674 93 41" at bounding box center [401, 371] width 327 height 17
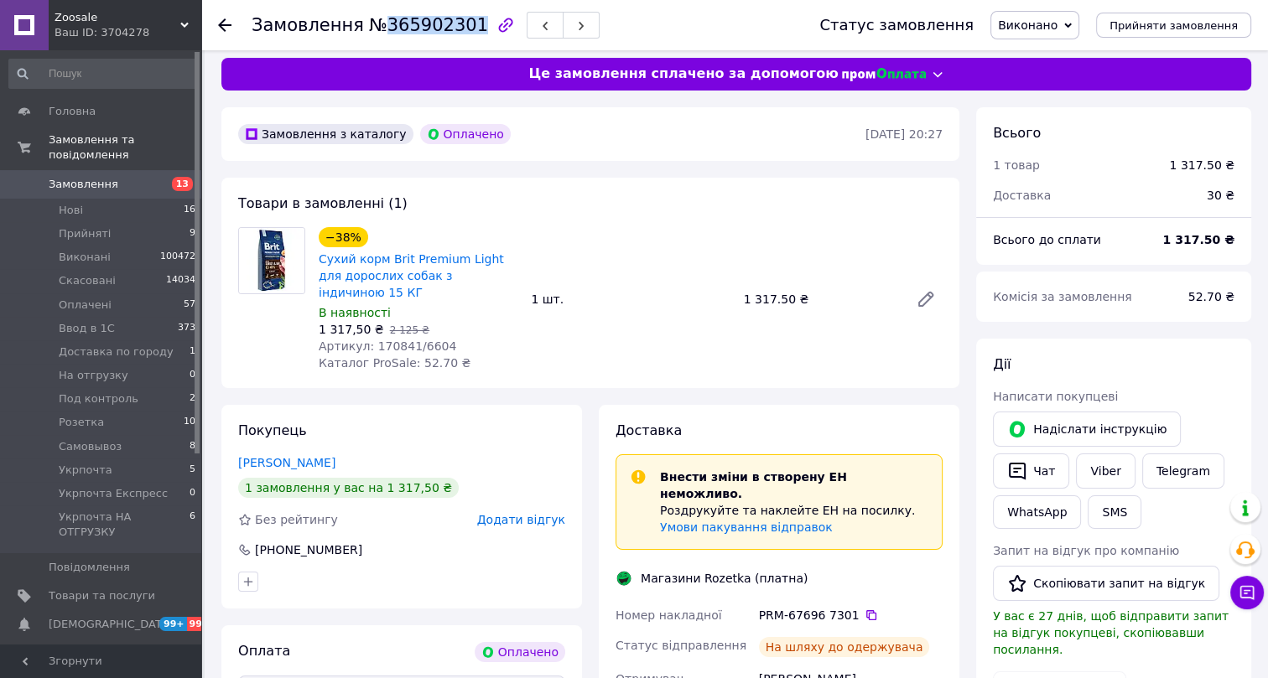
scroll to position [0, 0]
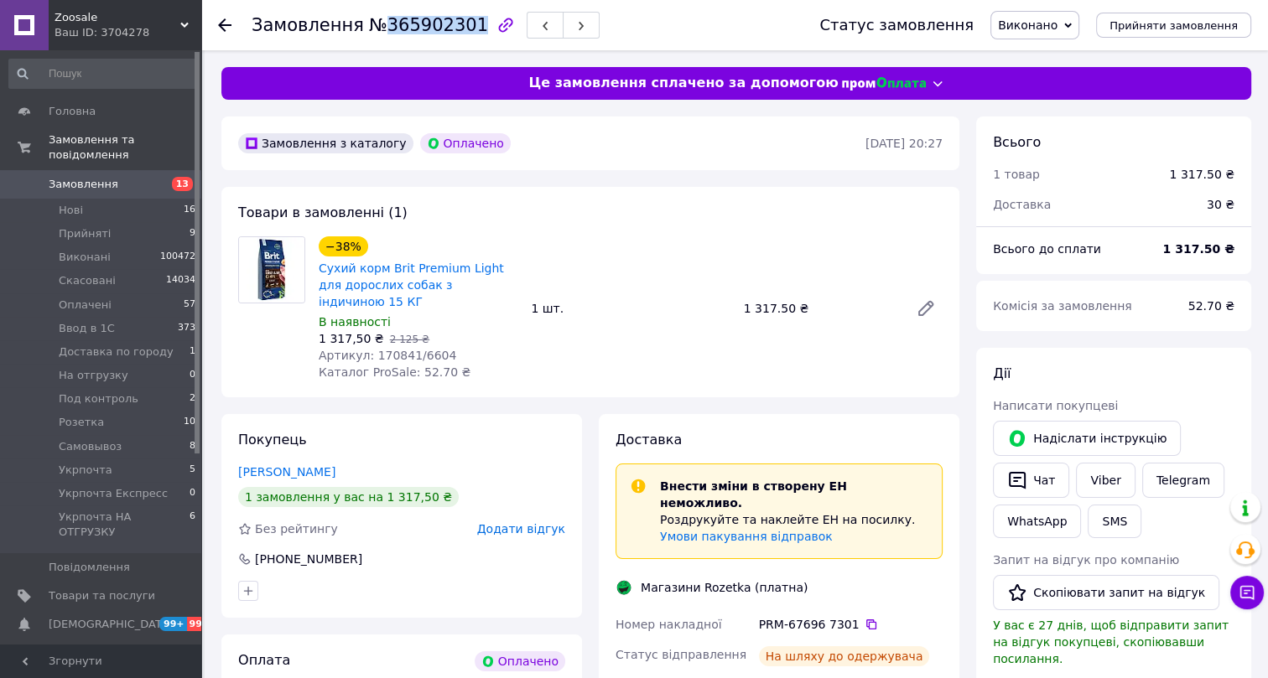
click at [385, 349] on span "Артикул: 170841/6604" at bounding box center [388, 355] width 138 height 13
click at [223, 17] on div at bounding box center [224, 25] width 13 height 17
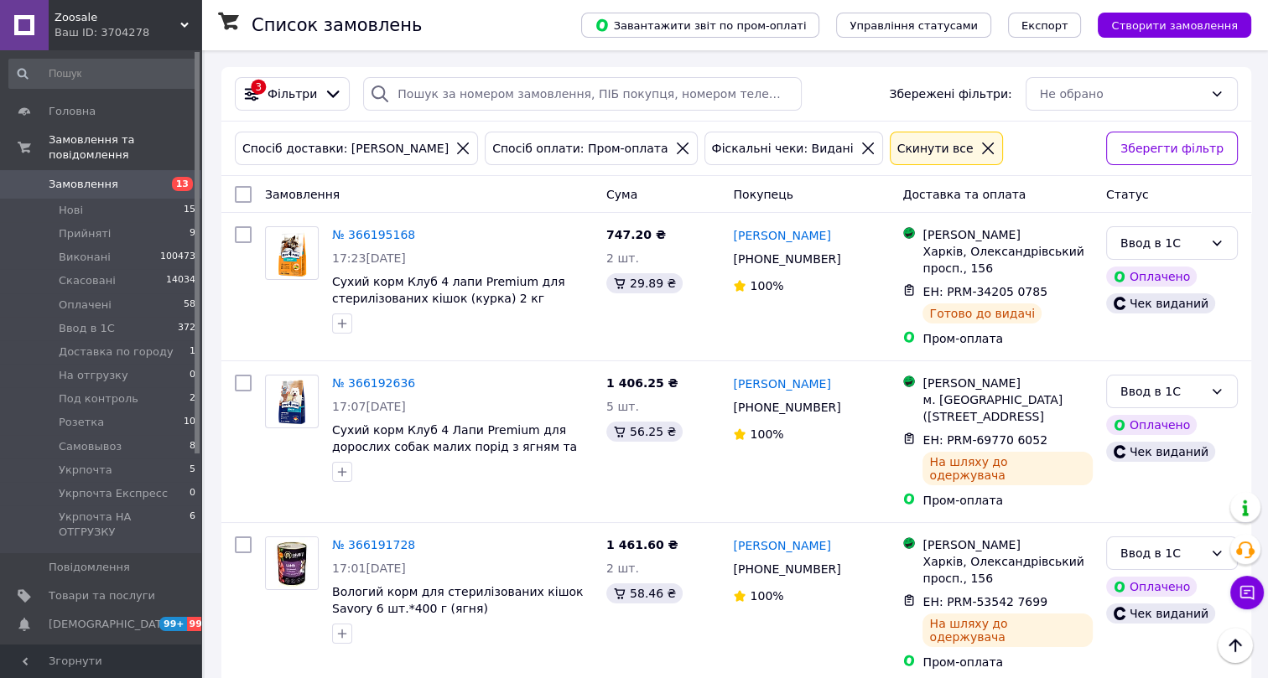
scroll to position [5287, 0]
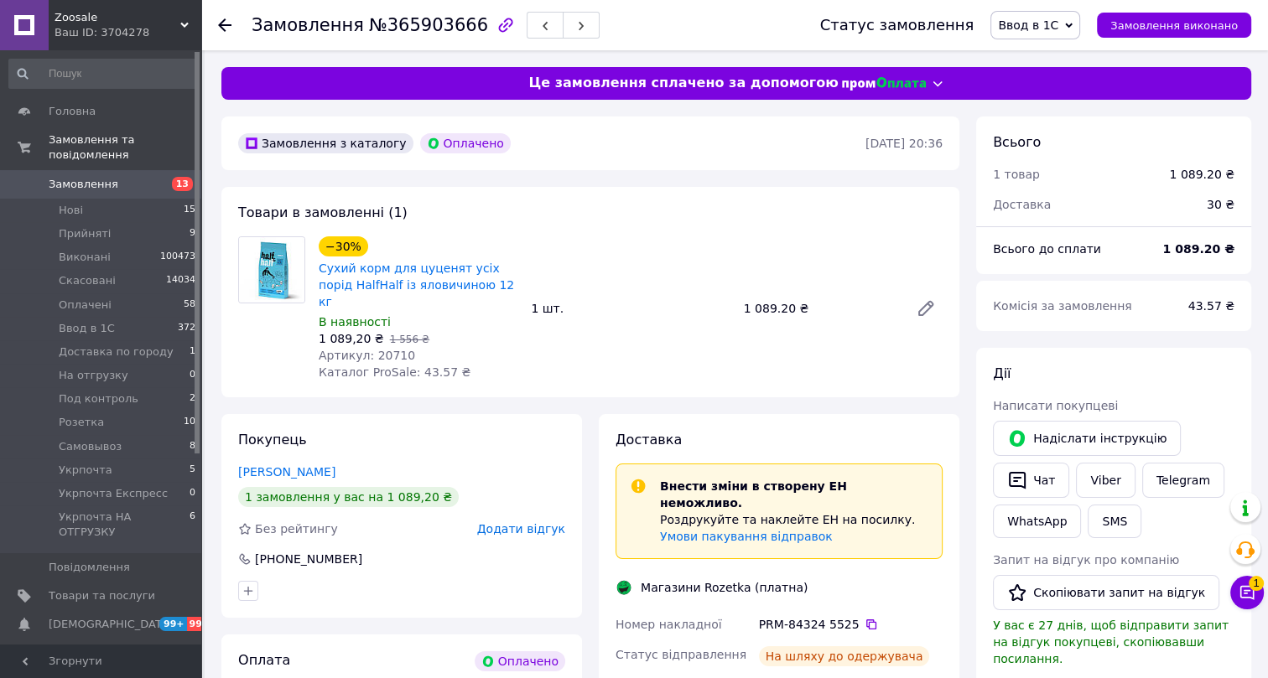
click at [1052, 23] on span "Ввод в 1С" at bounding box center [1028, 24] width 60 height 13
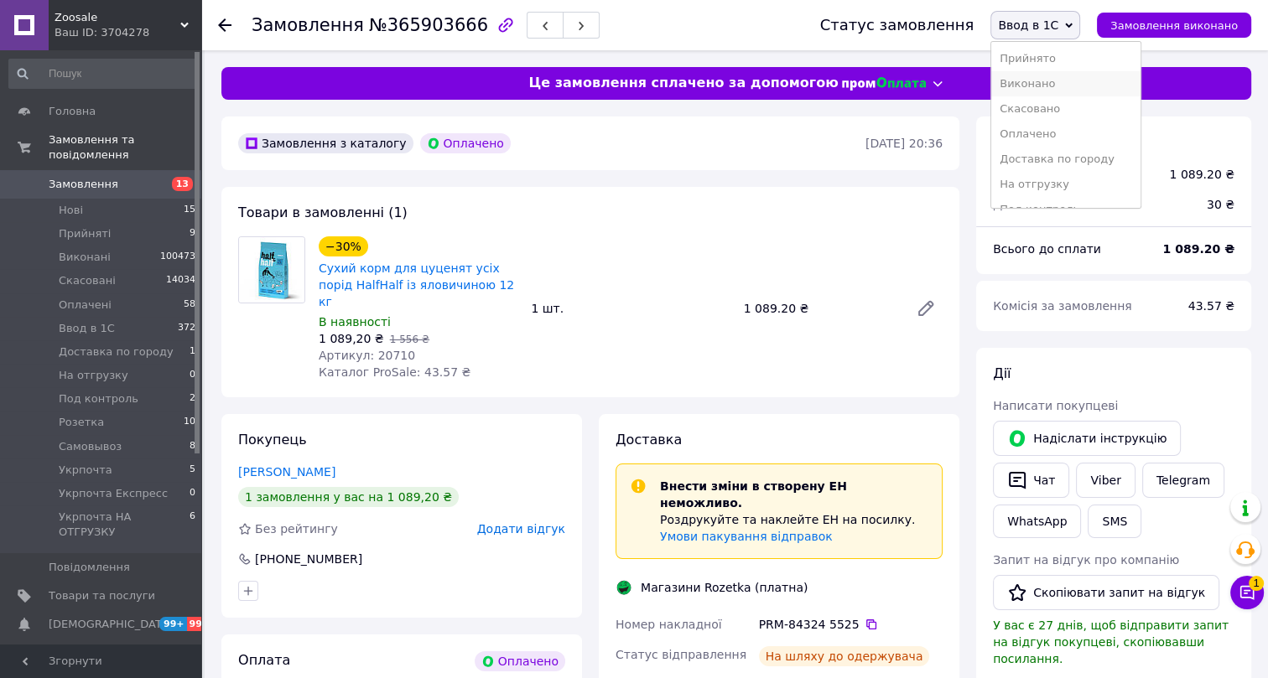
click at [1057, 80] on li "Виконано" at bounding box center [1065, 83] width 149 height 25
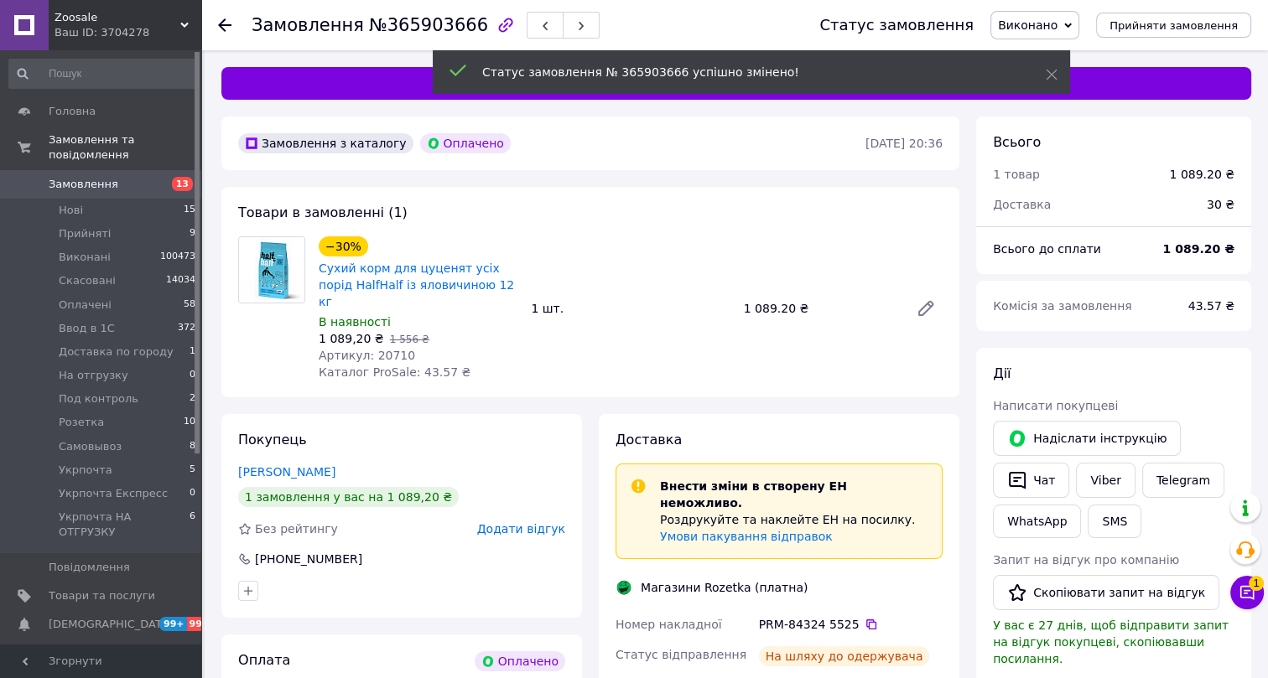
click at [390, 24] on span "№365903666" at bounding box center [428, 25] width 119 height 20
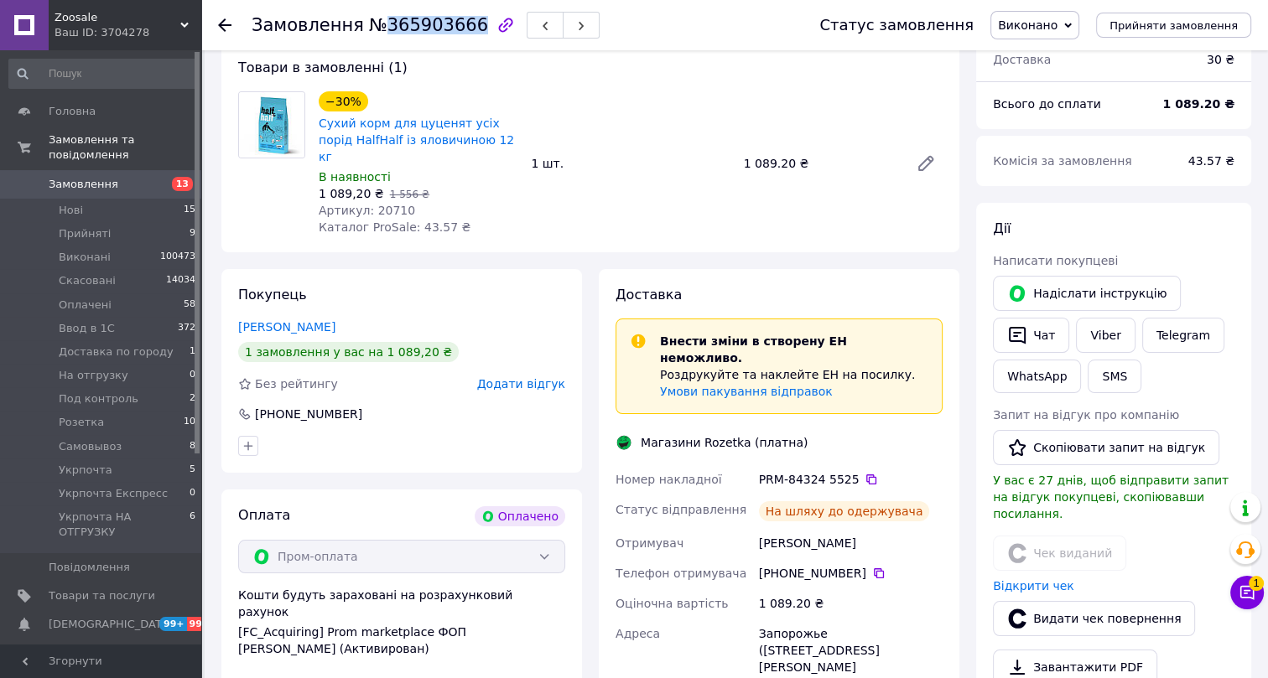
scroll to position [152, 0]
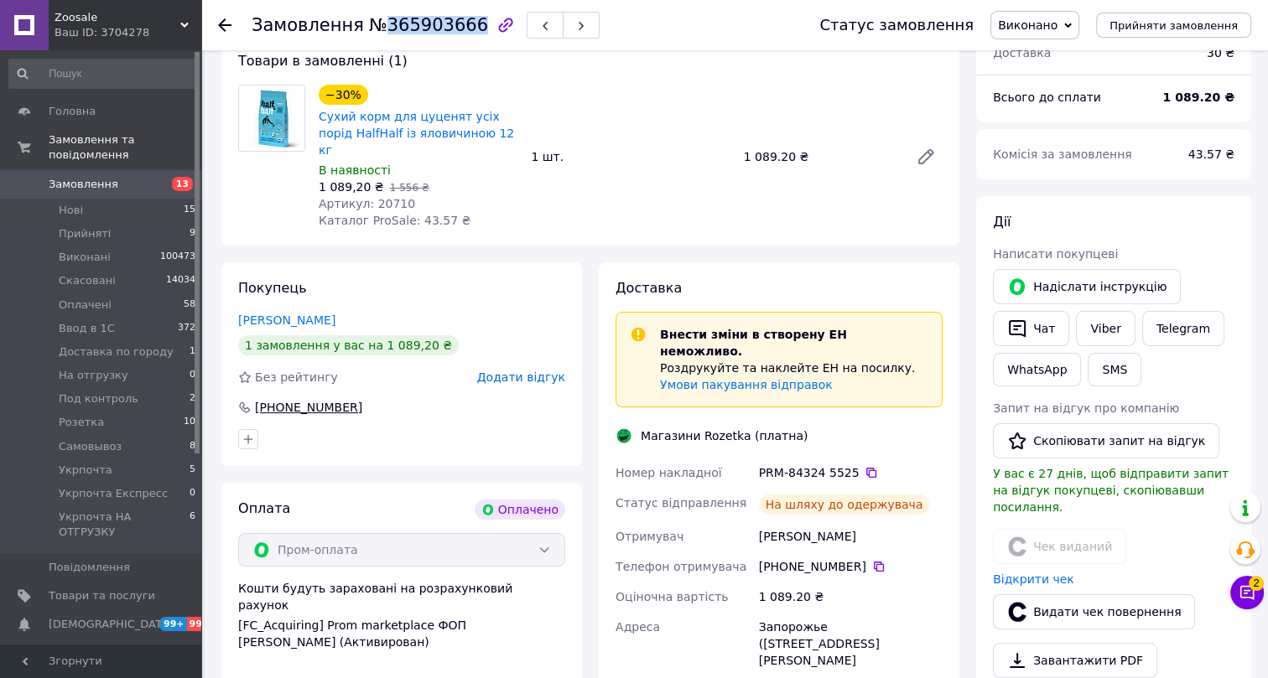
drag, startPoint x: 361, startPoint y: 387, endPoint x: 253, endPoint y: 396, distance: 107.7
click at [253, 399] on div "+380 50 850 94 44" at bounding box center [401, 407] width 327 height 17
drag, startPoint x: 346, startPoint y: 302, endPoint x: 238, endPoint y: 297, distance: 107.5
click at [238, 312] on div "Дашевский Сергей" at bounding box center [401, 320] width 327 height 17
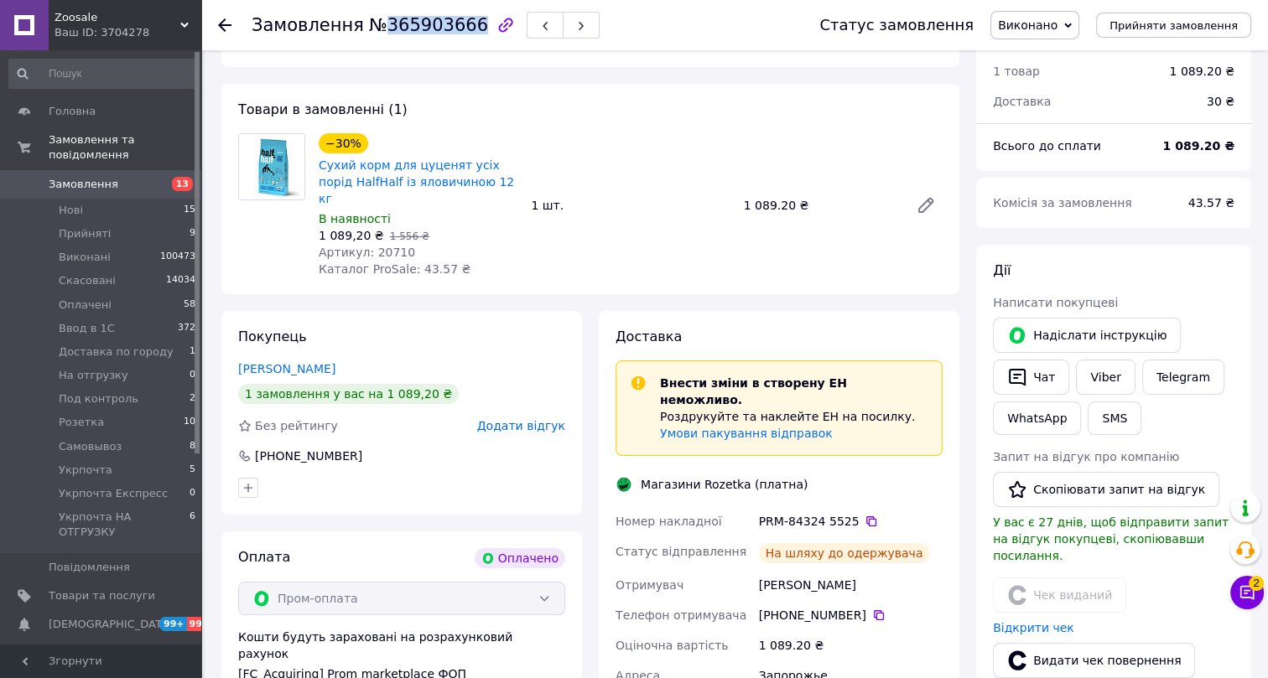
scroll to position [75, 0]
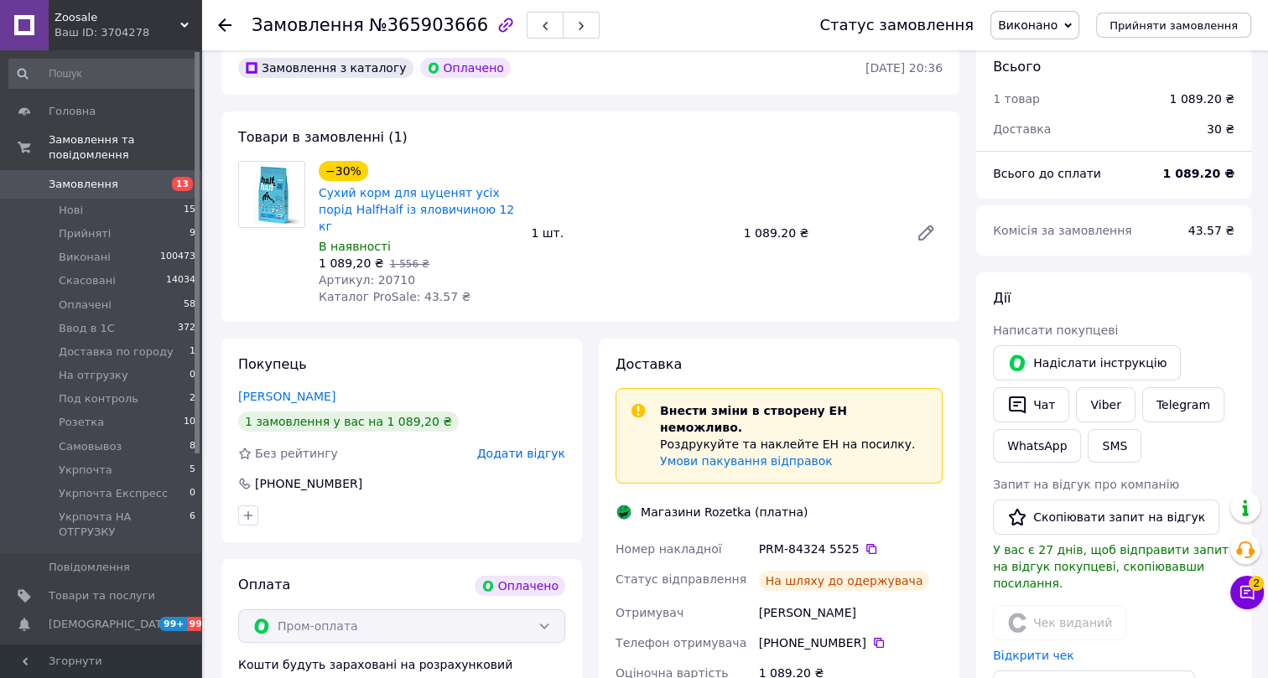
click at [383, 273] on span "Артикул: 20710" at bounding box center [367, 279] width 96 height 13
click at [382, 273] on span "Артикул: 20710" at bounding box center [367, 279] width 96 height 13
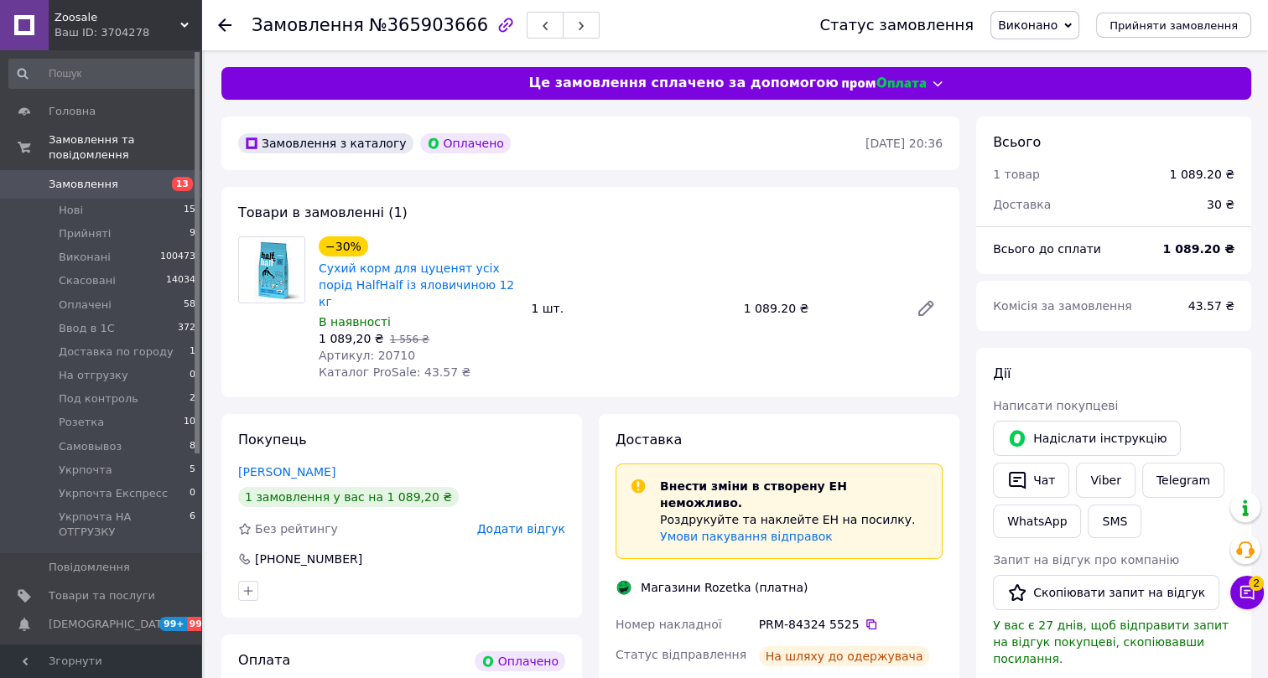
click at [222, 22] on use at bounding box center [224, 24] width 13 height 13
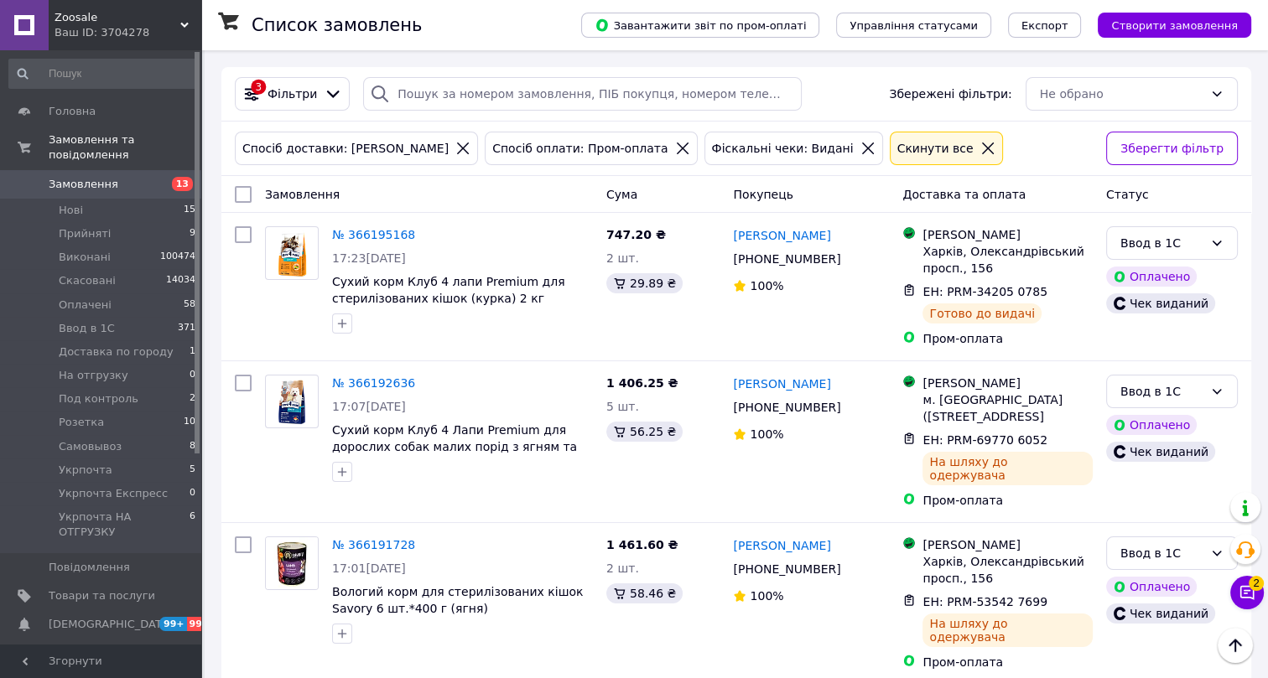
scroll to position [5122, 0]
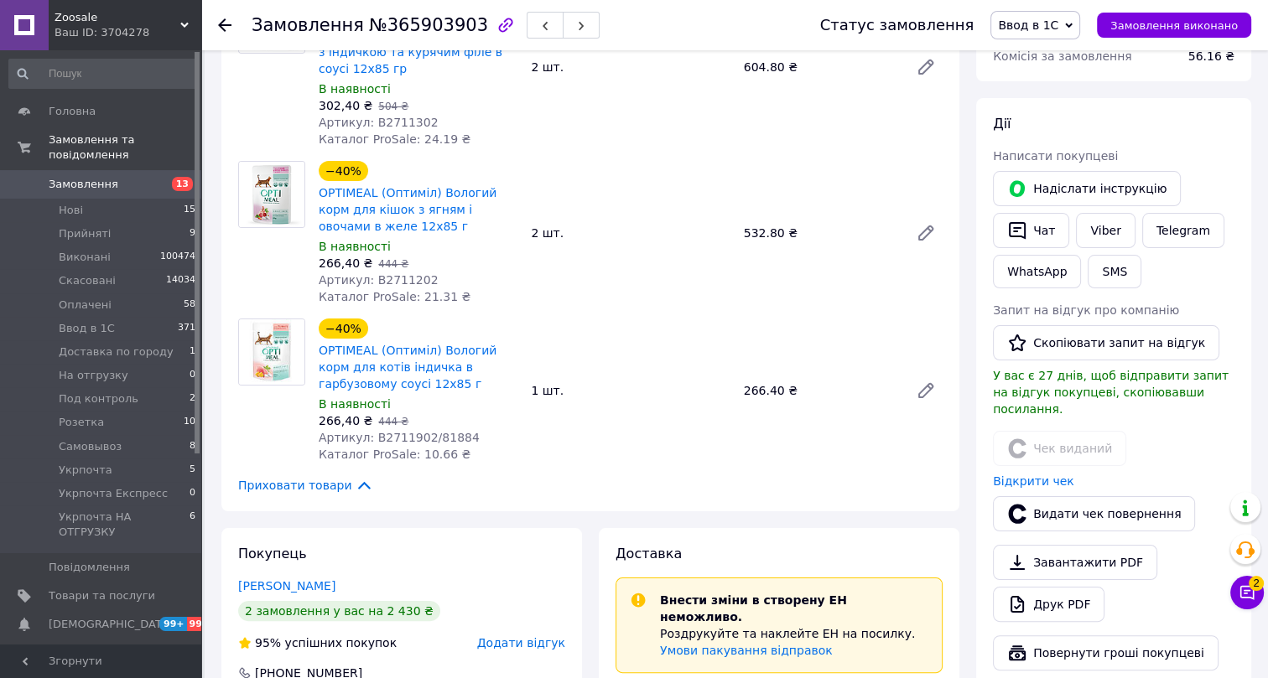
scroll to position [239, 0]
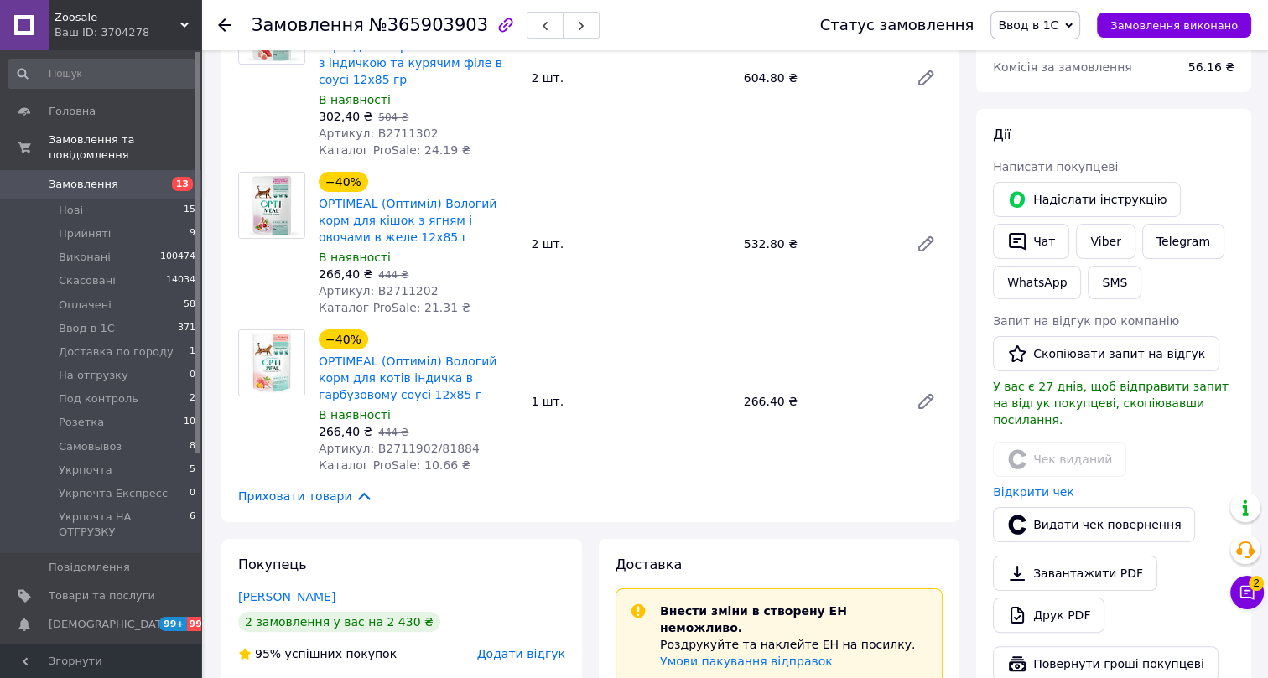
click at [1047, 15] on span "Ввод в 1С" at bounding box center [1035, 25] width 90 height 29
click at [1061, 79] on li "Виконано" at bounding box center [1065, 83] width 149 height 25
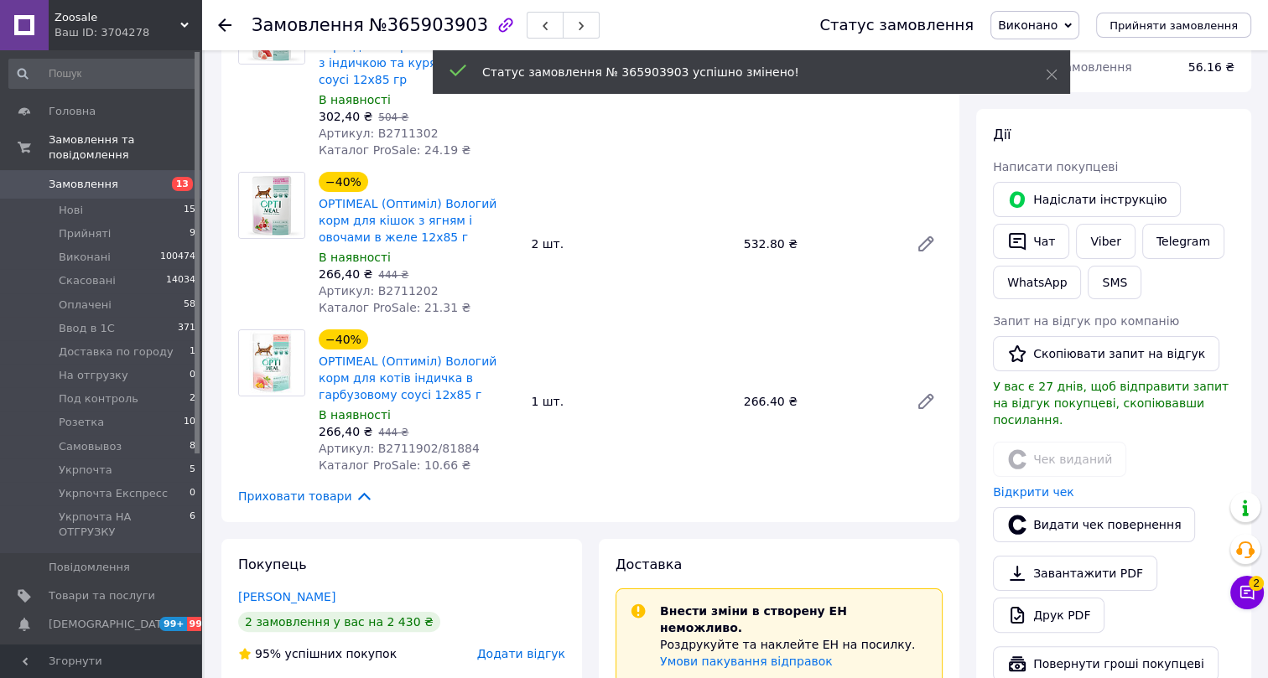
click at [400, 23] on span "№365903903" at bounding box center [428, 25] width 119 height 20
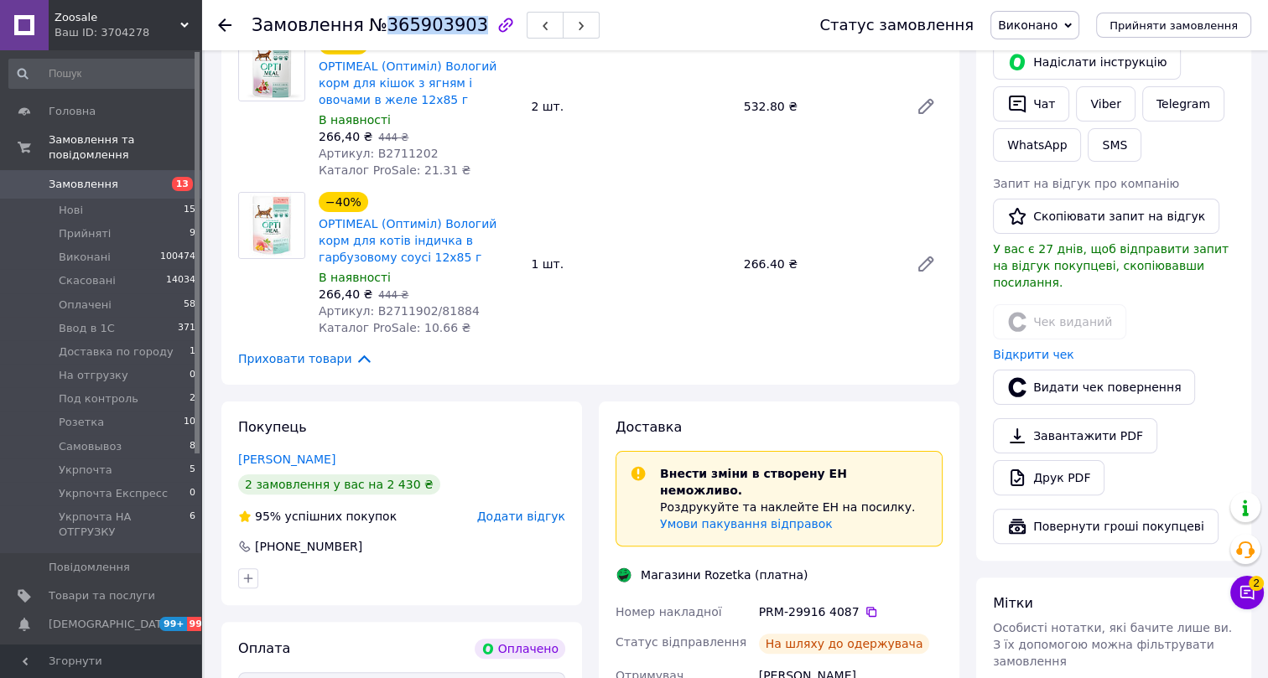
scroll to position [392, 0]
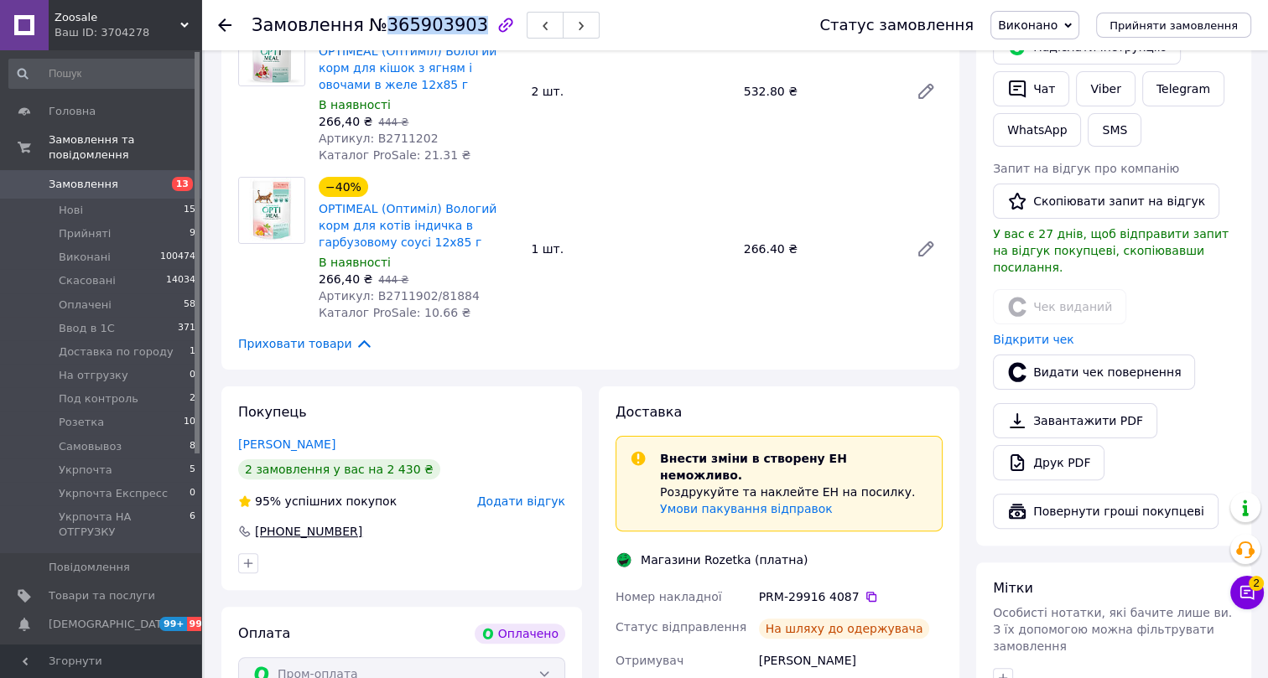
drag, startPoint x: 359, startPoint y: 524, endPoint x: 249, endPoint y: 537, distance: 110.6
click at [249, 537] on div "+380 95 310 65 76" at bounding box center [401, 531] width 327 height 17
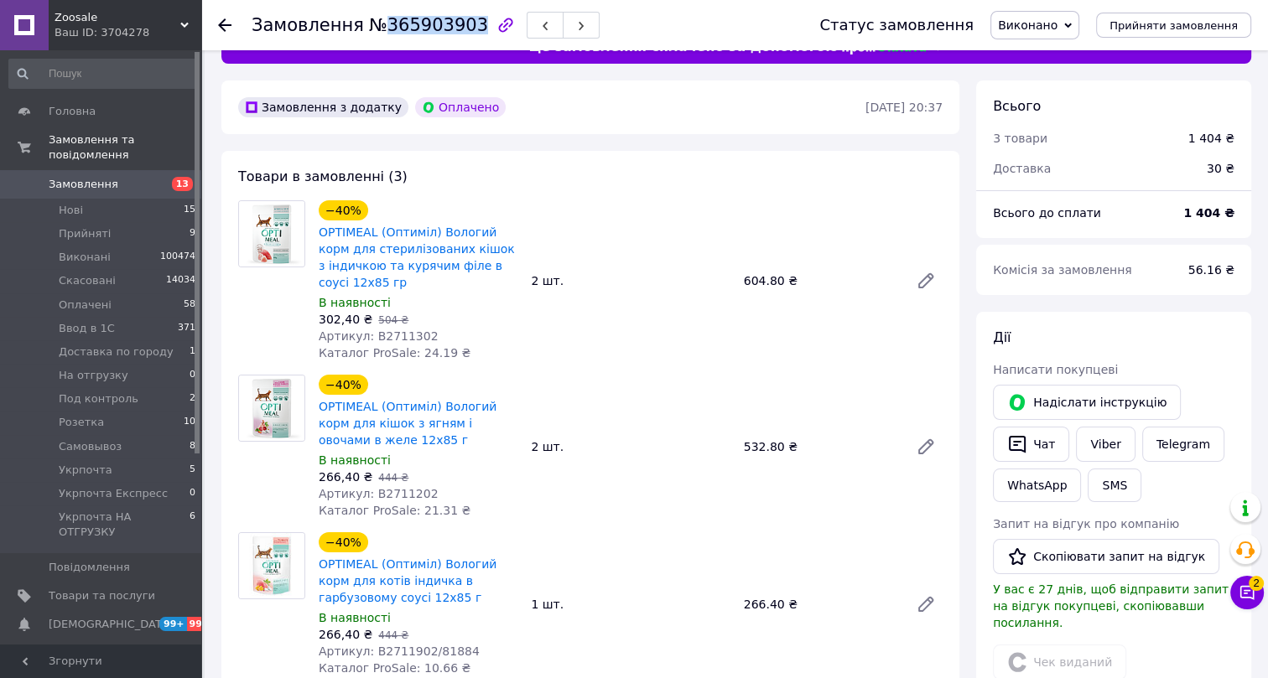
scroll to position [10, 0]
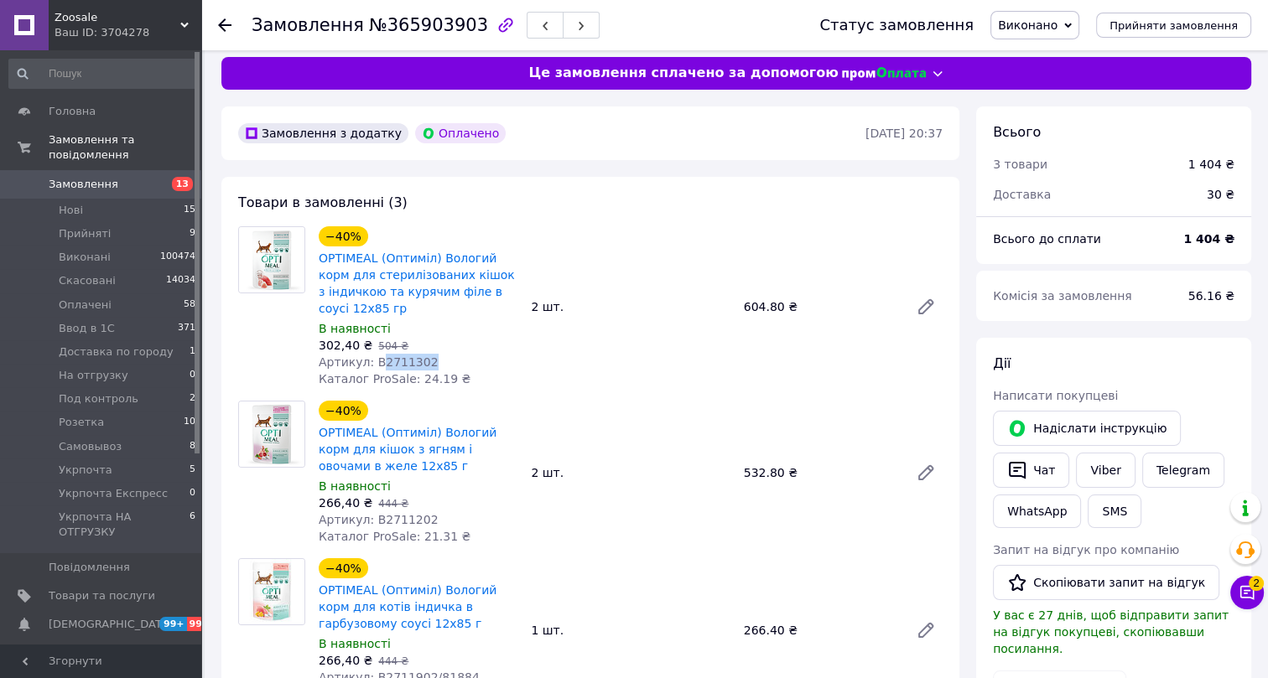
drag, startPoint x: 426, startPoint y: 360, endPoint x: 377, endPoint y: 360, distance: 49.5
click at [377, 360] on div "Артикул: B2711302" at bounding box center [418, 362] width 199 height 17
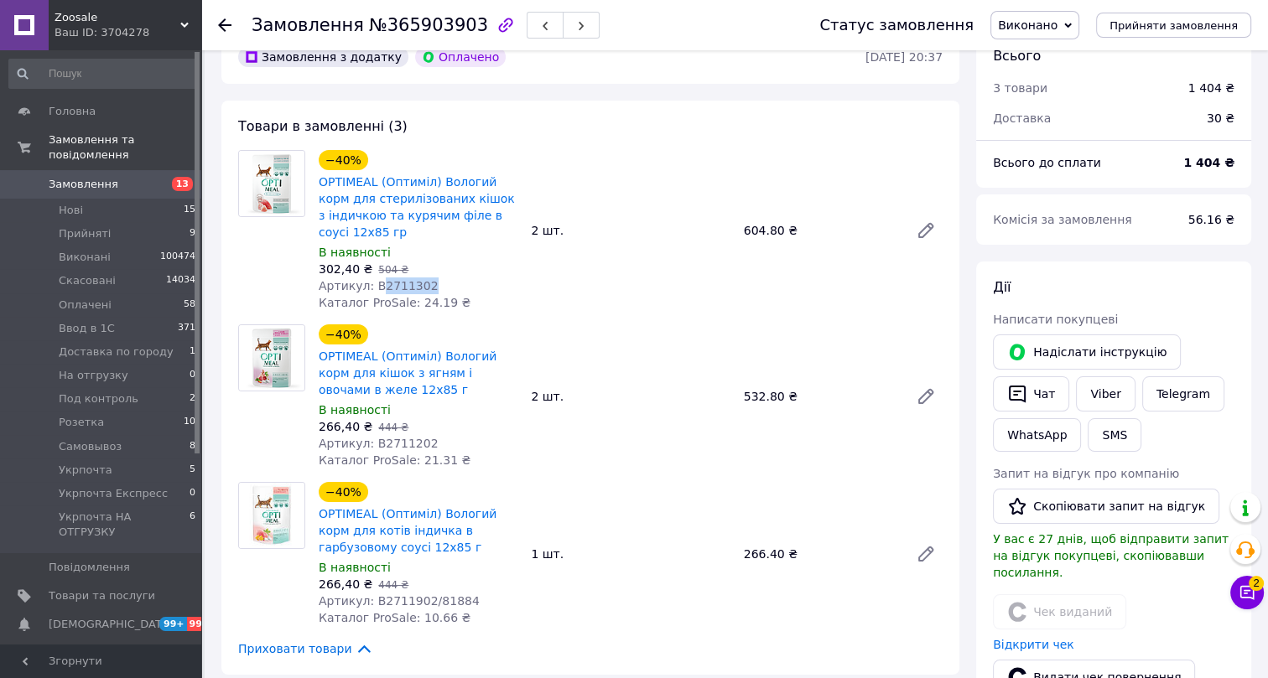
scroll to position [163, 0]
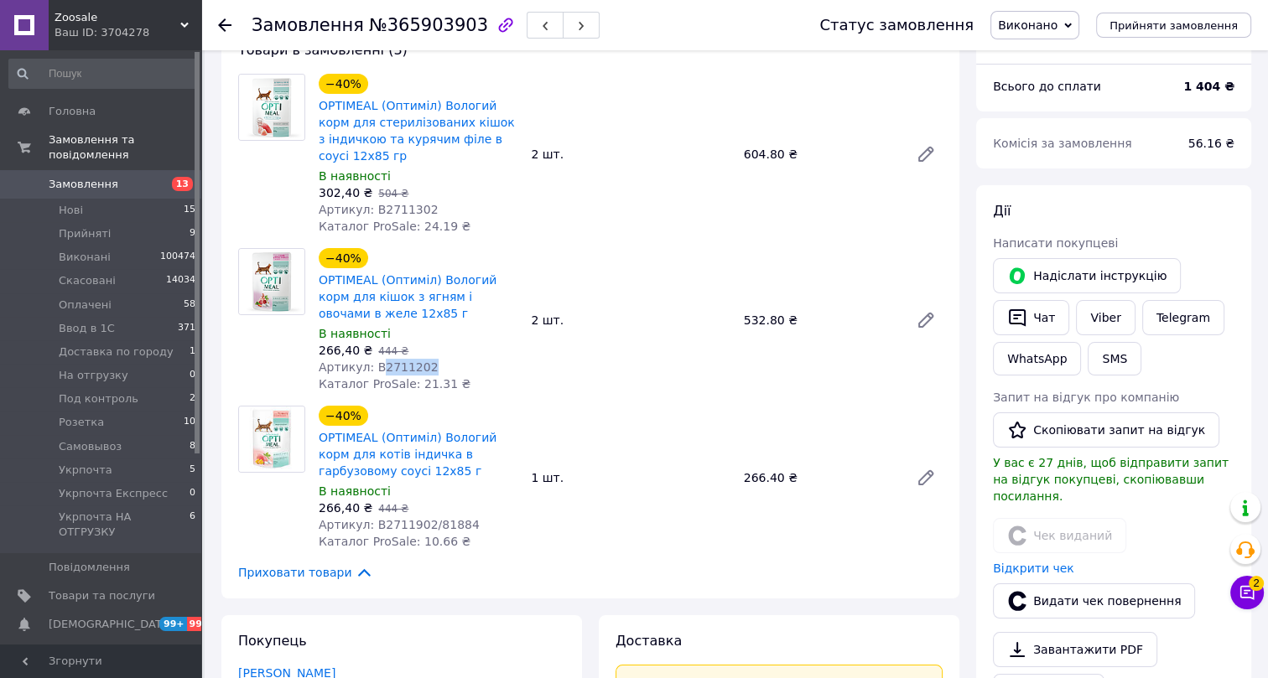
drag, startPoint x: 420, startPoint y: 361, endPoint x: 377, endPoint y: 368, distance: 44.1
click at [377, 368] on div "Артикул: B2711202" at bounding box center [418, 367] width 199 height 17
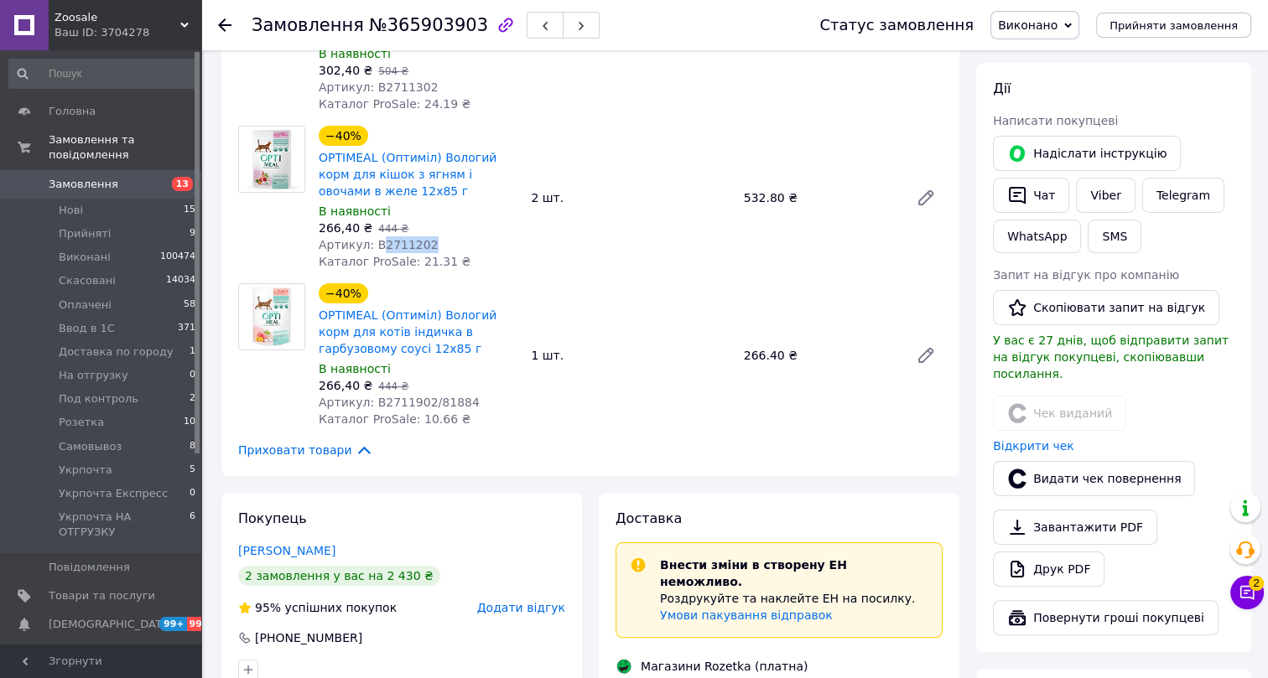
scroll to position [315, 0]
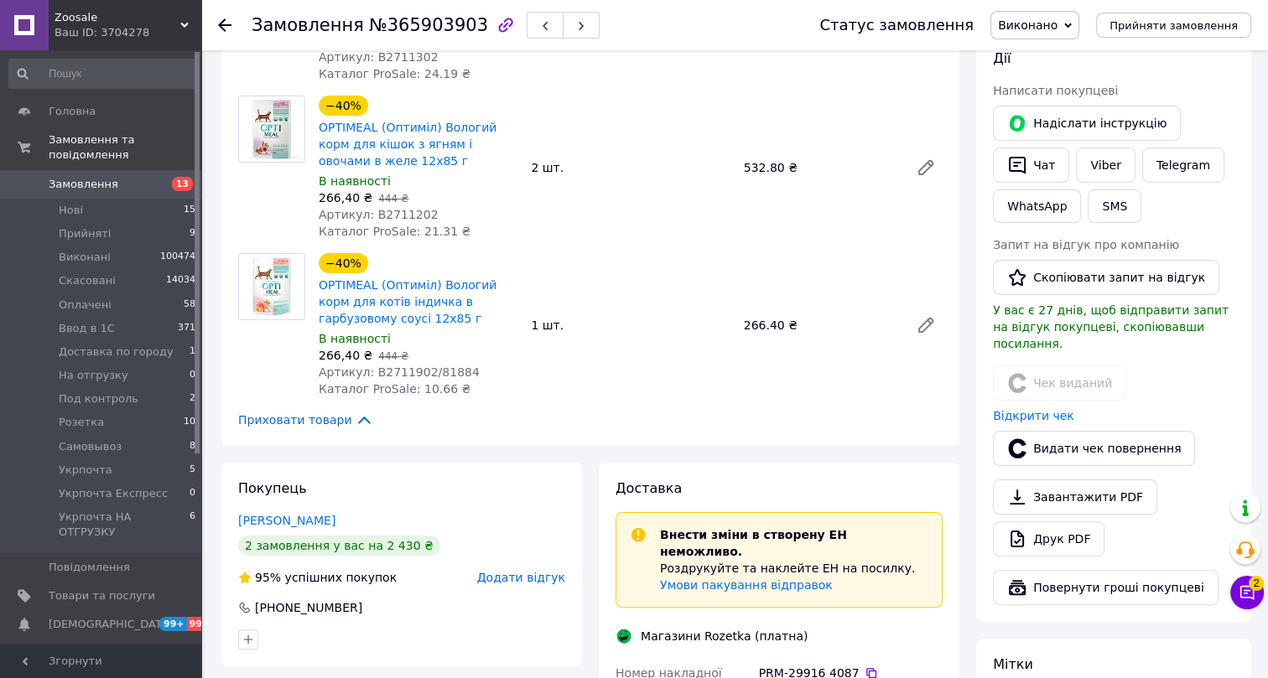
click at [444, 369] on span "Артикул: B2711902/81884" at bounding box center [399, 372] width 161 height 13
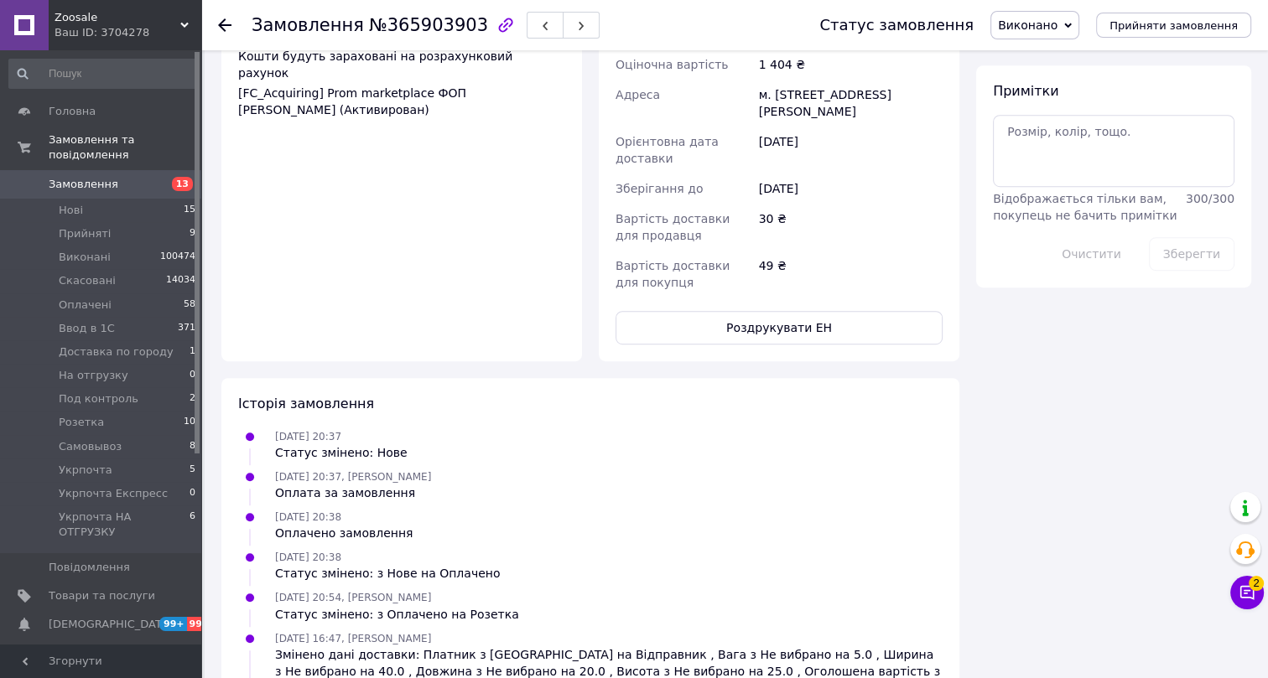
scroll to position [1219, 0]
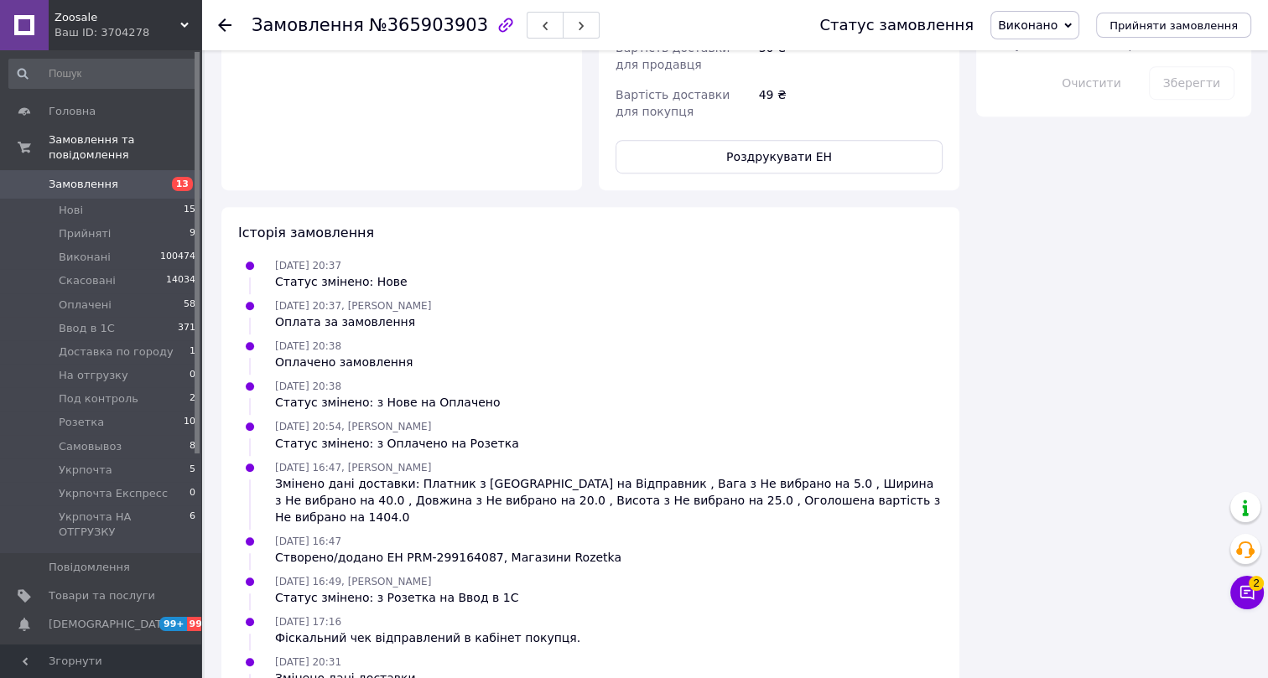
click at [225, 24] on use at bounding box center [224, 24] width 13 height 13
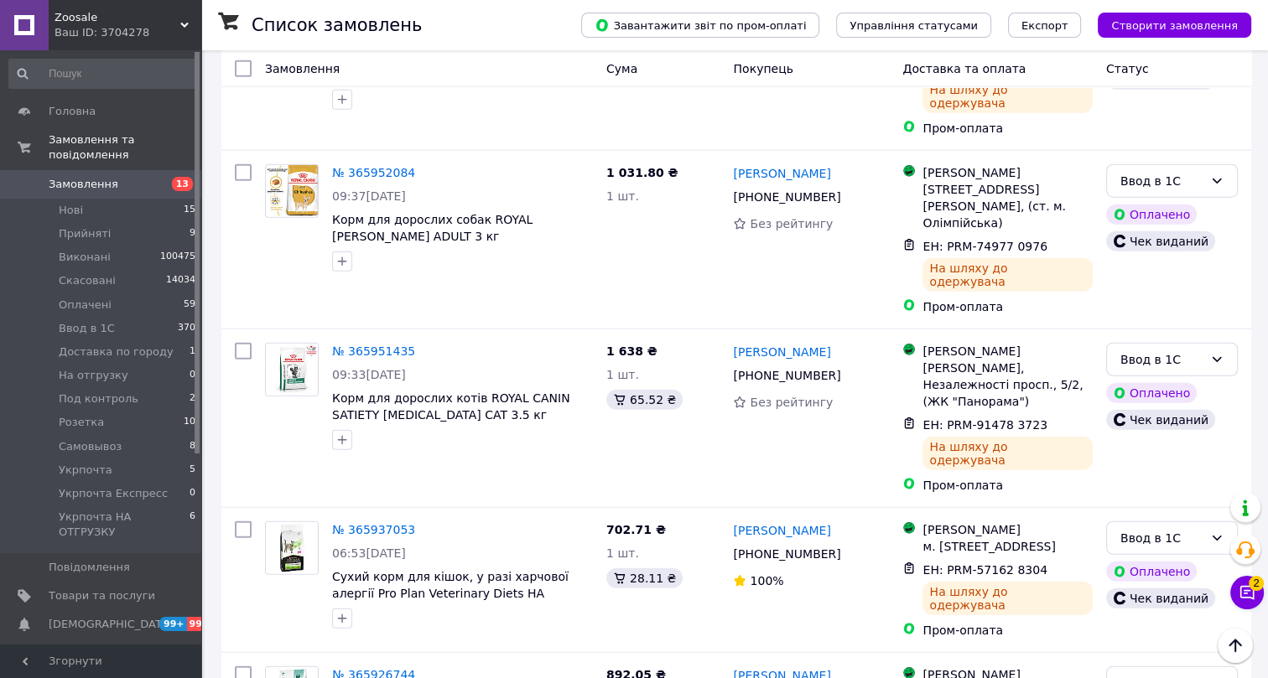
scroll to position [4963, 0]
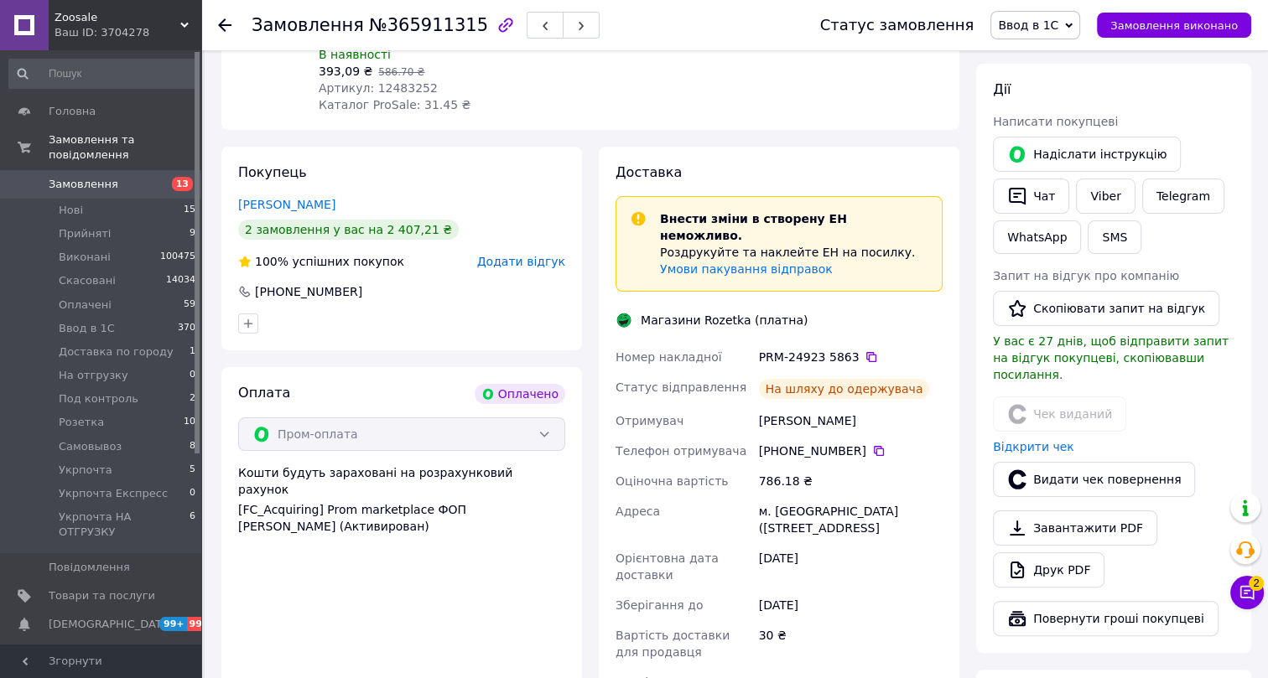
scroll to position [252, 0]
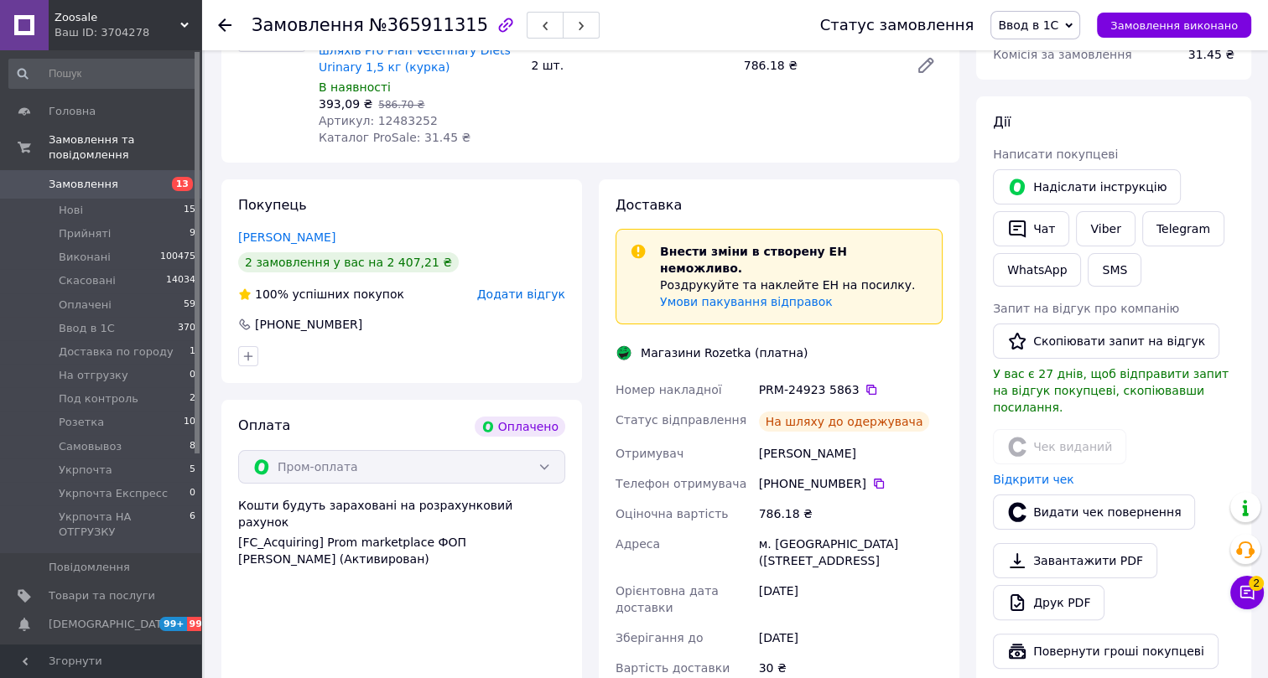
click at [1057, 22] on span "Ввод в 1С" at bounding box center [1028, 24] width 60 height 13
click at [1050, 86] on li "Виконано" at bounding box center [1065, 83] width 149 height 25
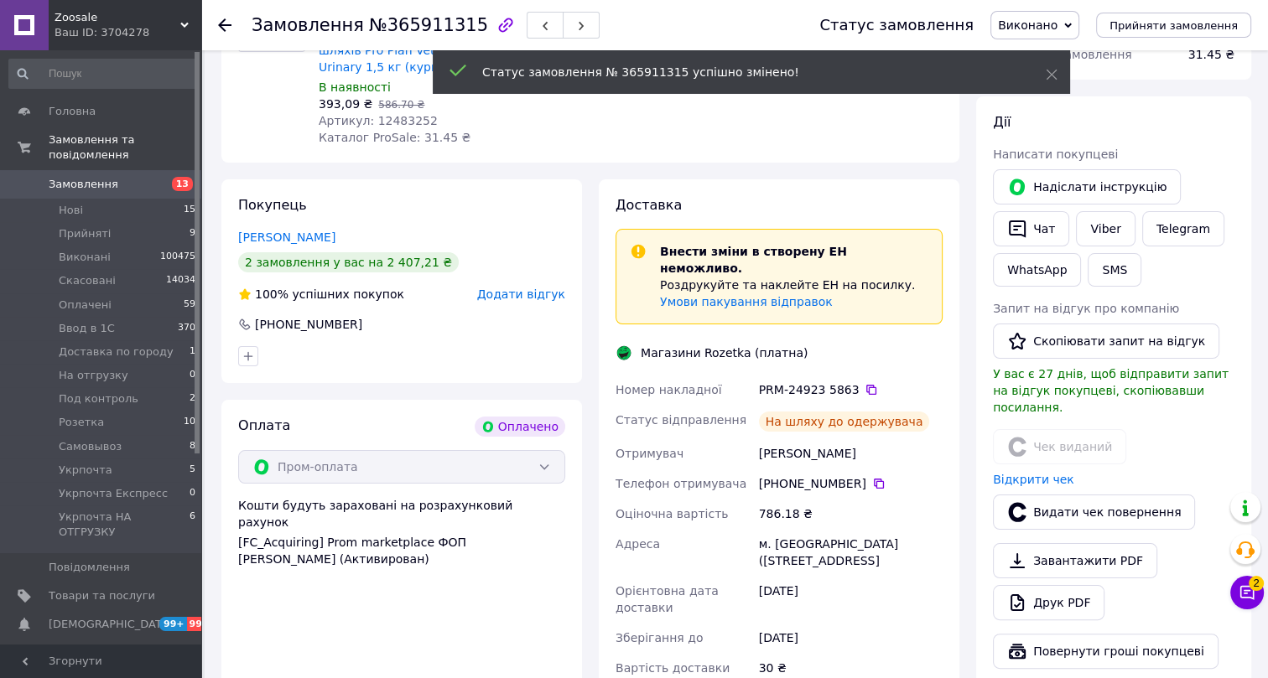
click at [404, 29] on span "№365911315" at bounding box center [428, 25] width 119 height 20
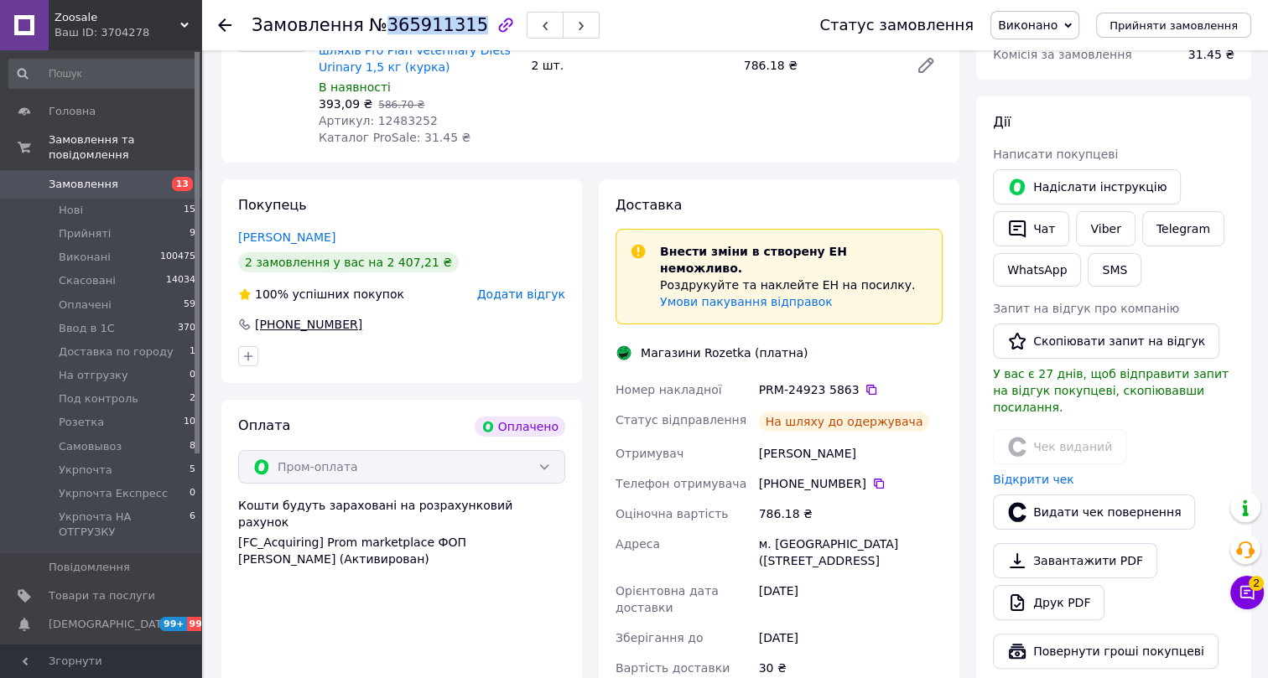
drag, startPoint x: 367, startPoint y: 319, endPoint x: 256, endPoint y: 327, distance: 111.9
click at [256, 327] on div "+380 66 255 91 35" at bounding box center [401, 324] width 327 height 17
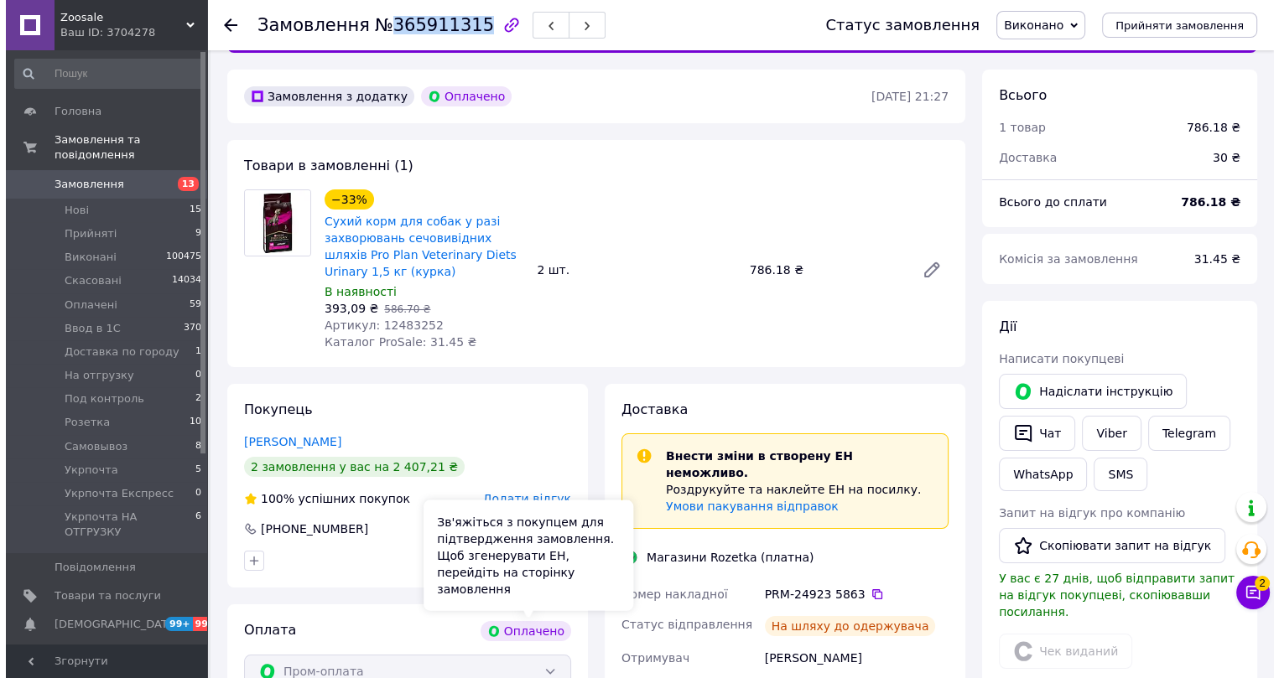
scroll to position [0, 0]
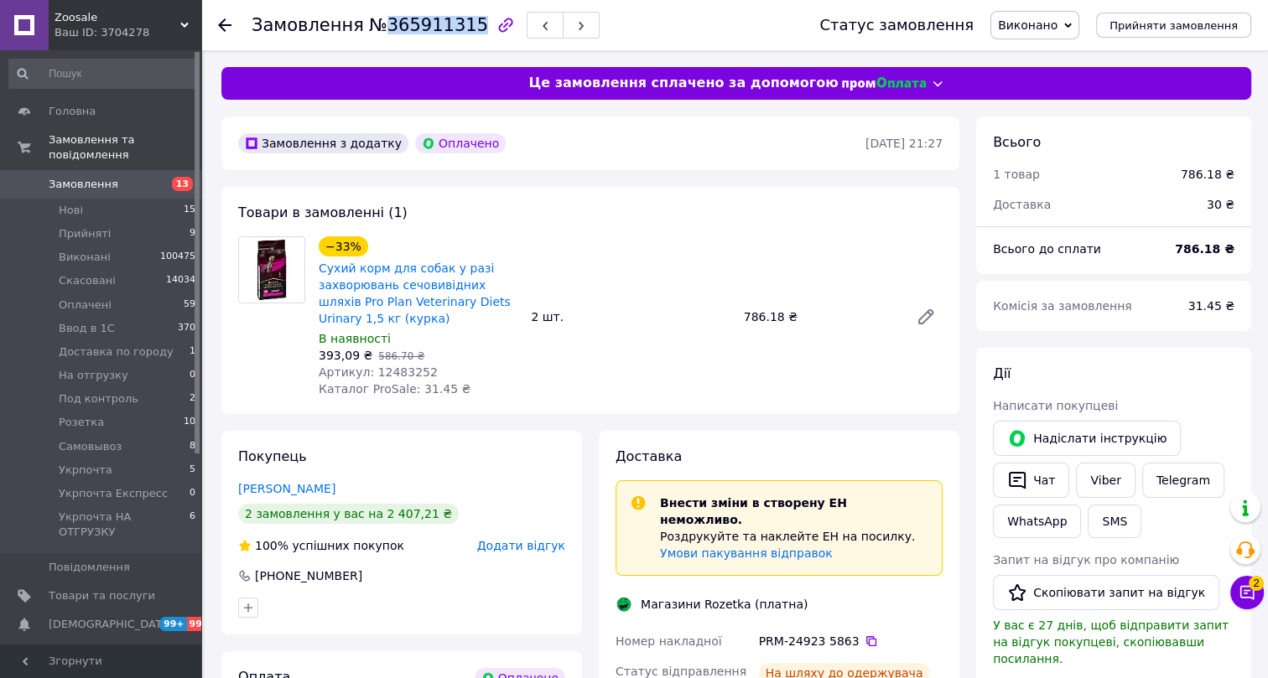
click at [384, 366] on span "Артикул: 12483252" at bounding box center [378, 372] width 119 height 13
click at [223, 24] on use at bounding box center [224, 24] width 13 height 13
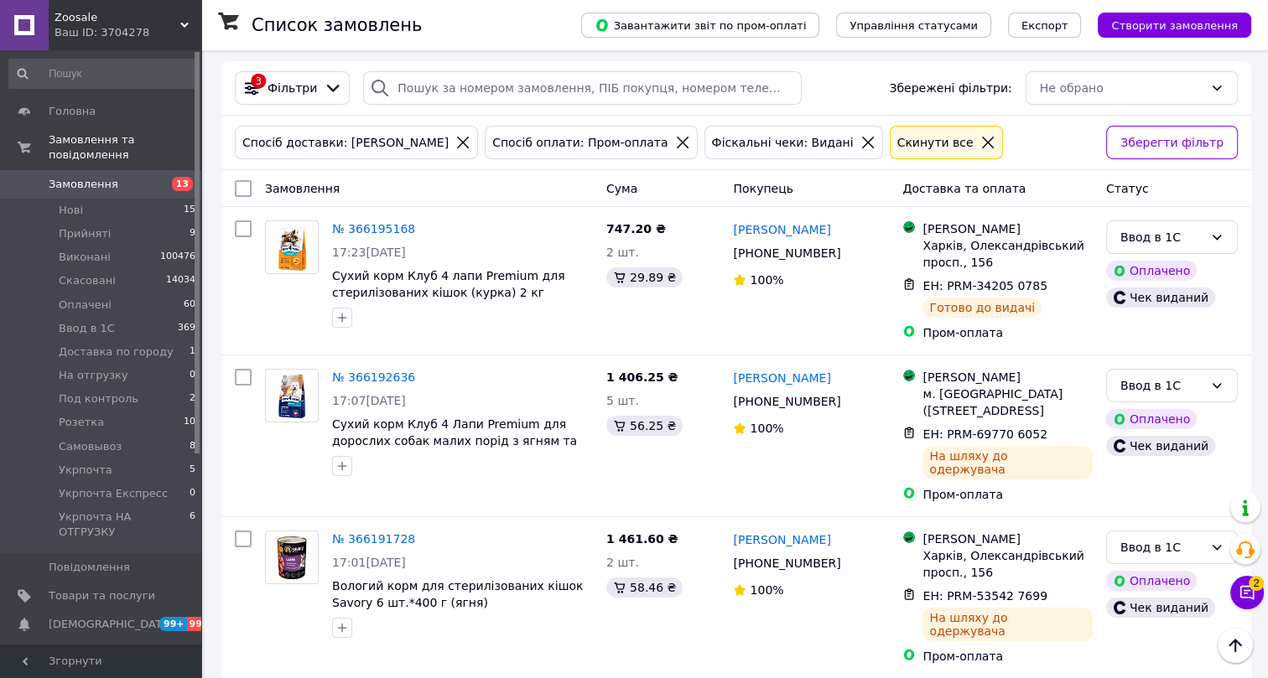
scroll to position [4797, 0]
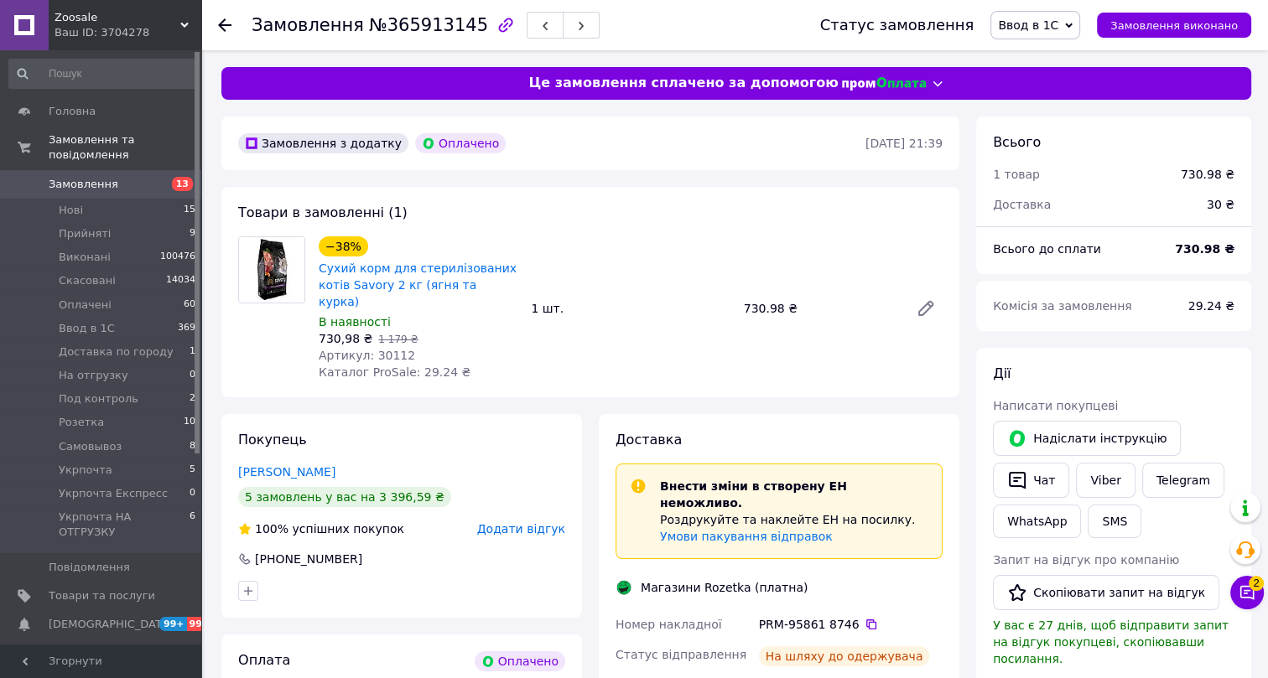
click at [1037, 29] on span "Ввод в 1С" at bounding box center [1028, 24] width 60 height 13
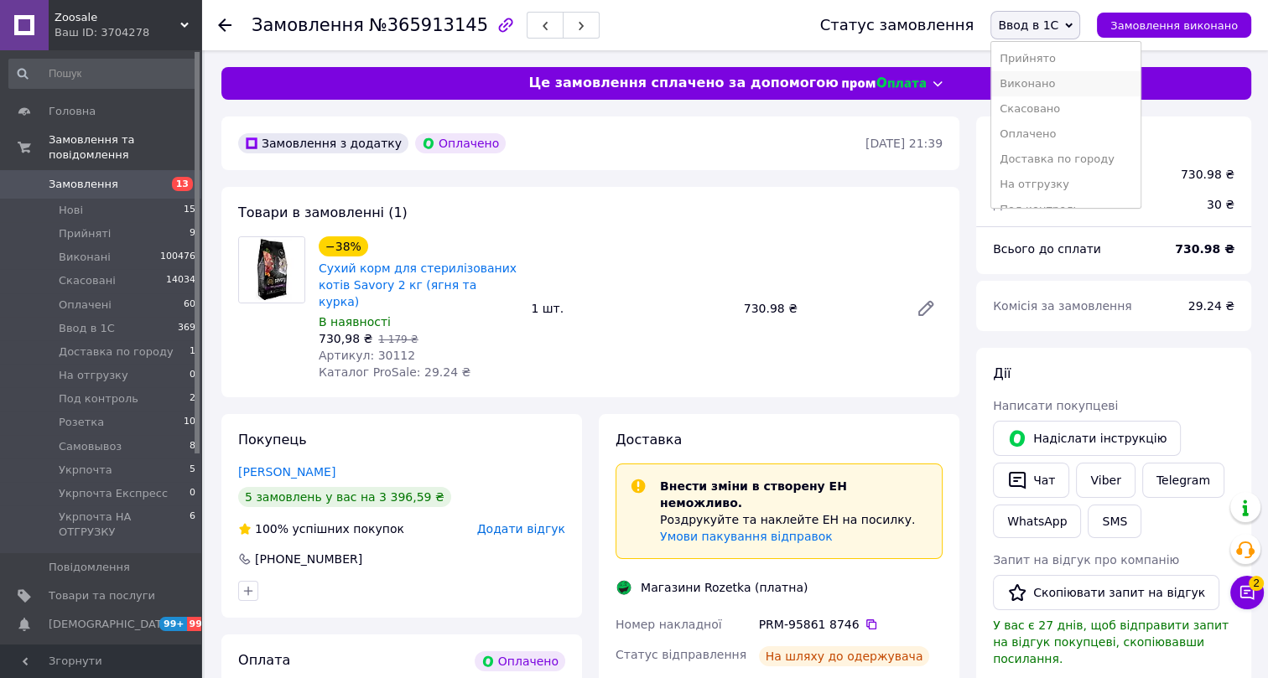
click at [1039, 84] on li "Виконано" at bounding box center [1065, 83] width 149 height 25
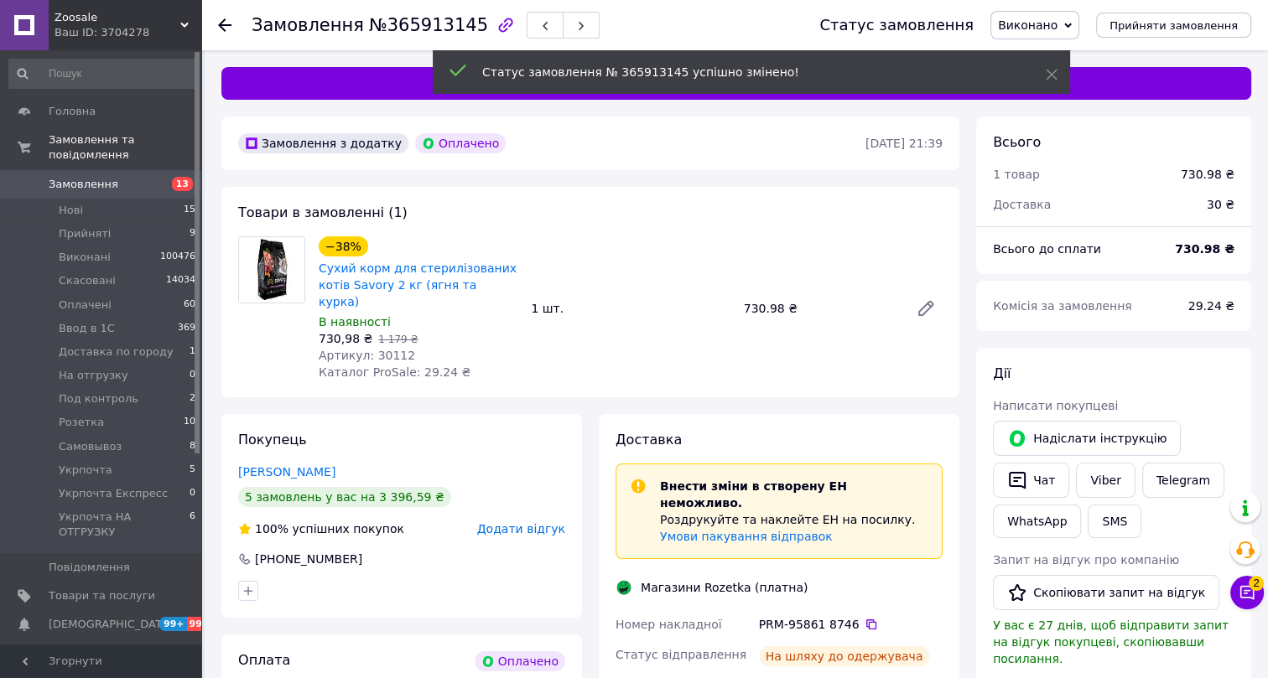
click at [401, 20] on span "№365913145" at bounding box center [428, 25] width 119 height 20
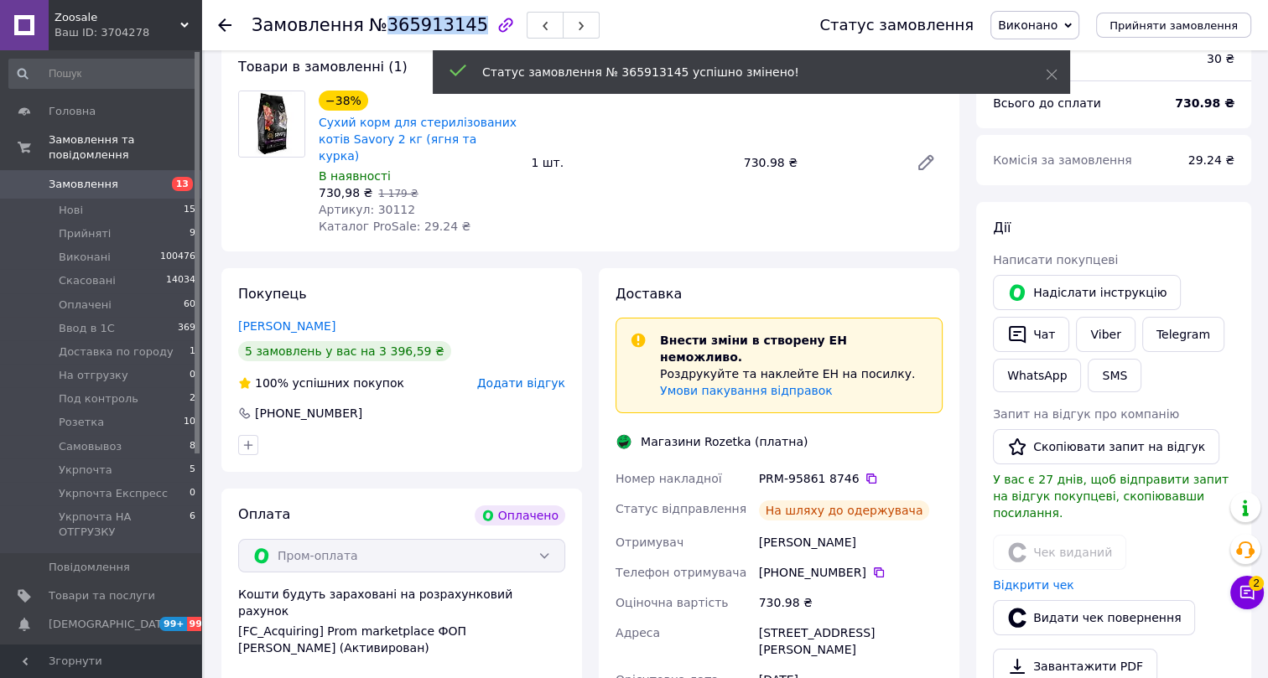
scroll to position [152, 0]
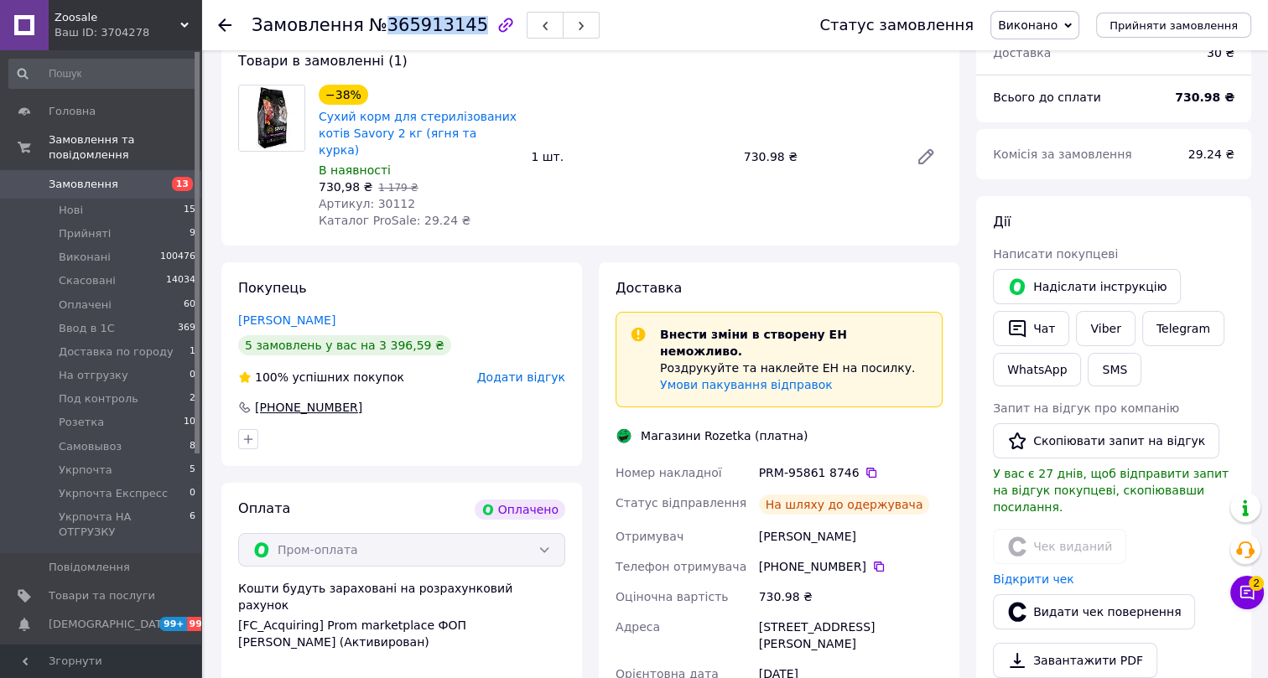
drag, startPoint x: 370, startPoint y: 385, endPoint x: 239, endPoint y: 385, distance: 130.8
click at [239, 399] on div "+380 95 392 14 68" at bounding box center [401, 407] width 327 height 17
click at [387, 197] on span "Артикул: 30112" at bounding box center [367, 203] width 96 height 13
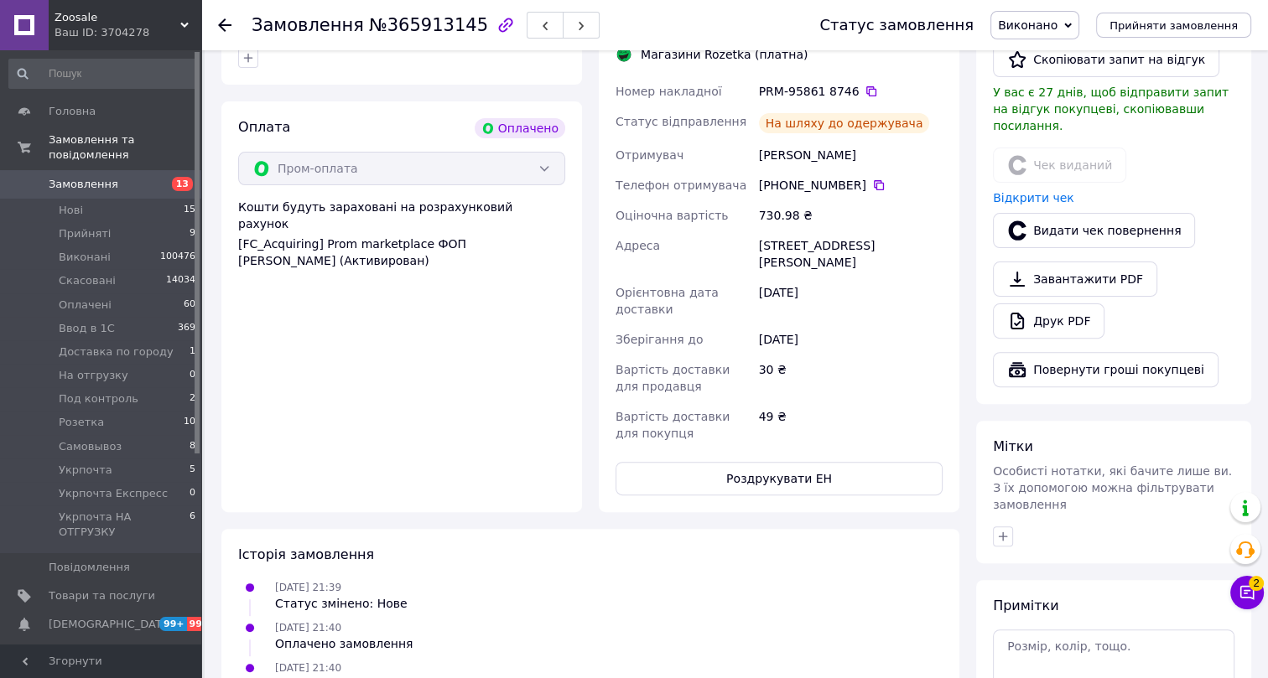
scroll to position [304, 0]
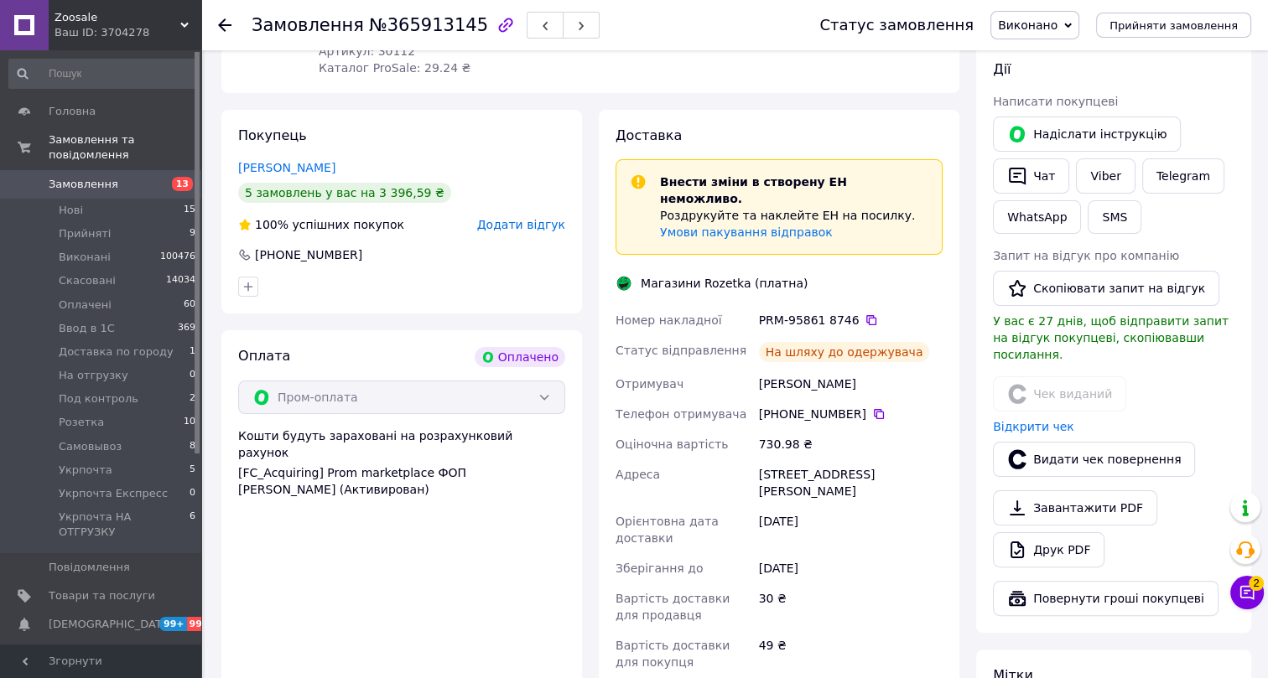
click at [223, 23] on icon at bounding box center [224, 24] width 13 height 13
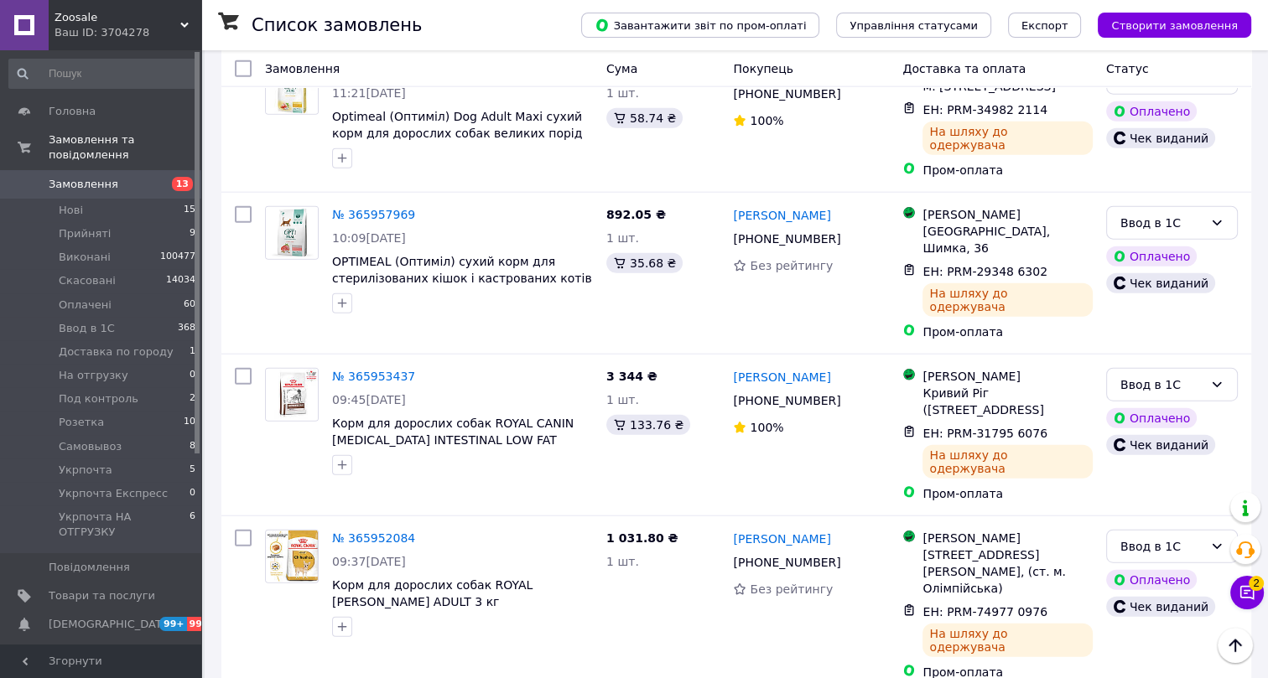
scroll to position [4663, 0]
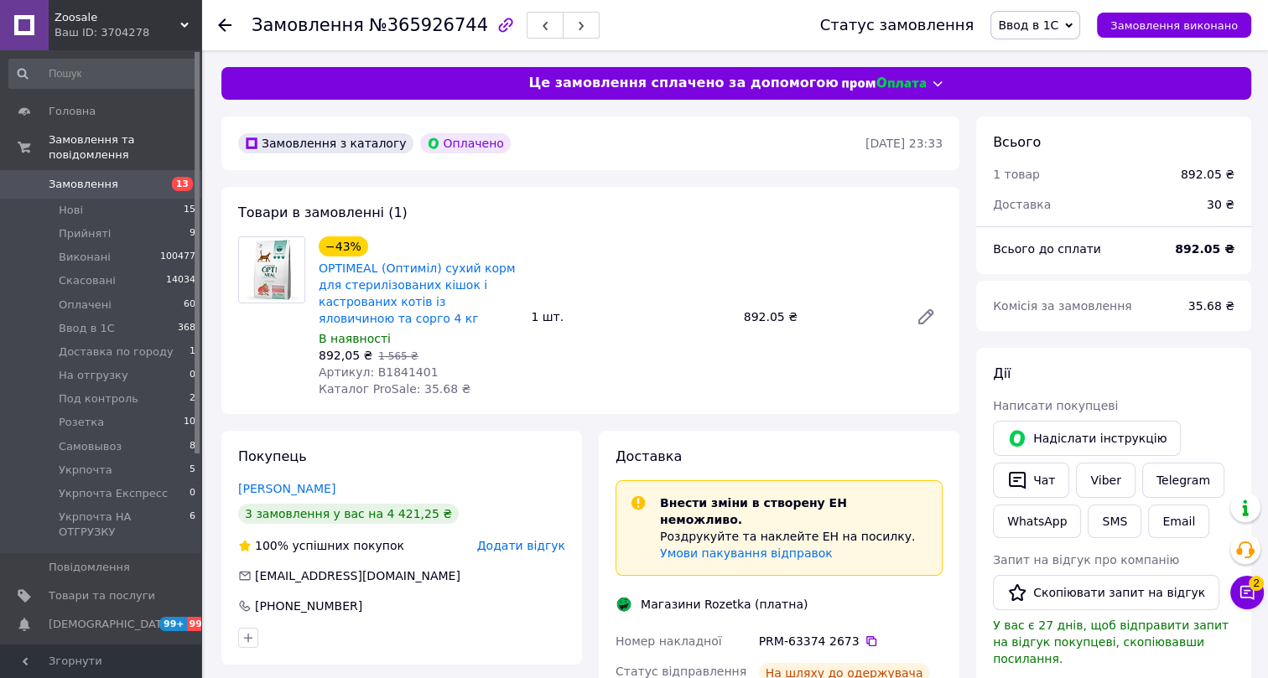
click at [1058, 20] on span "Ввод в 1С" at bounding box center [1028, 24] width 60 height 13
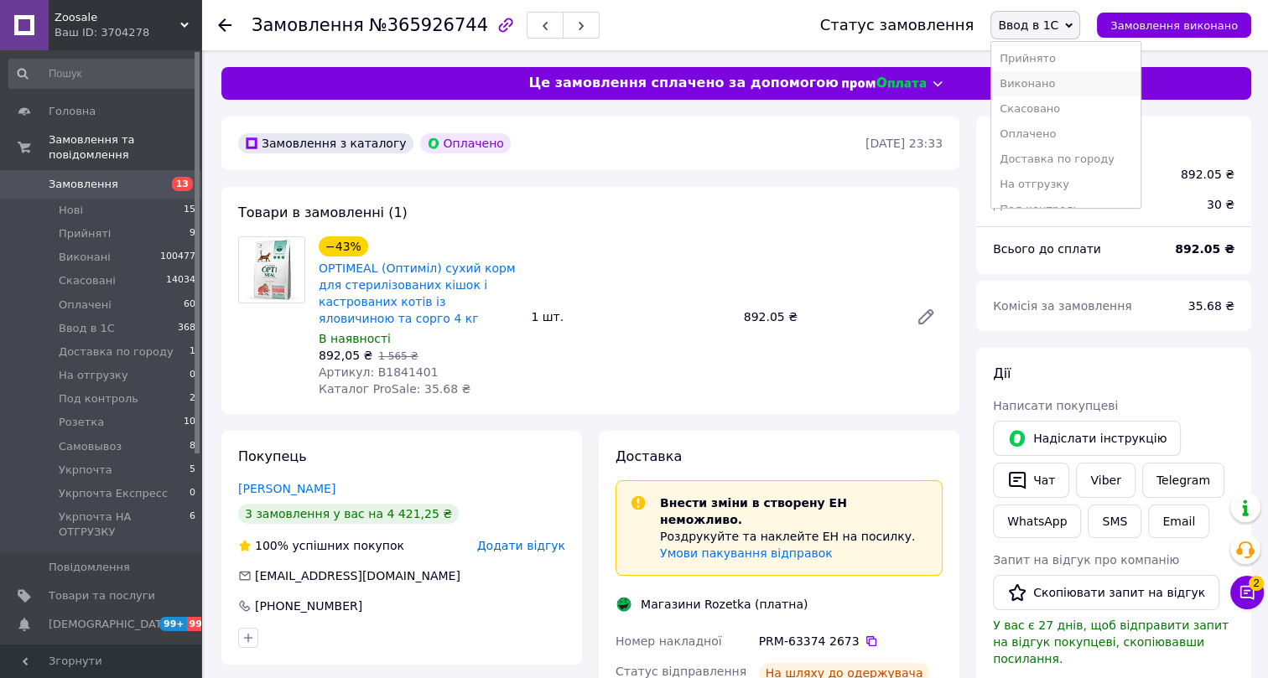
click at [1057, 84] on li "Виконано" at bounding box center [1065, 83] width 149 height 25
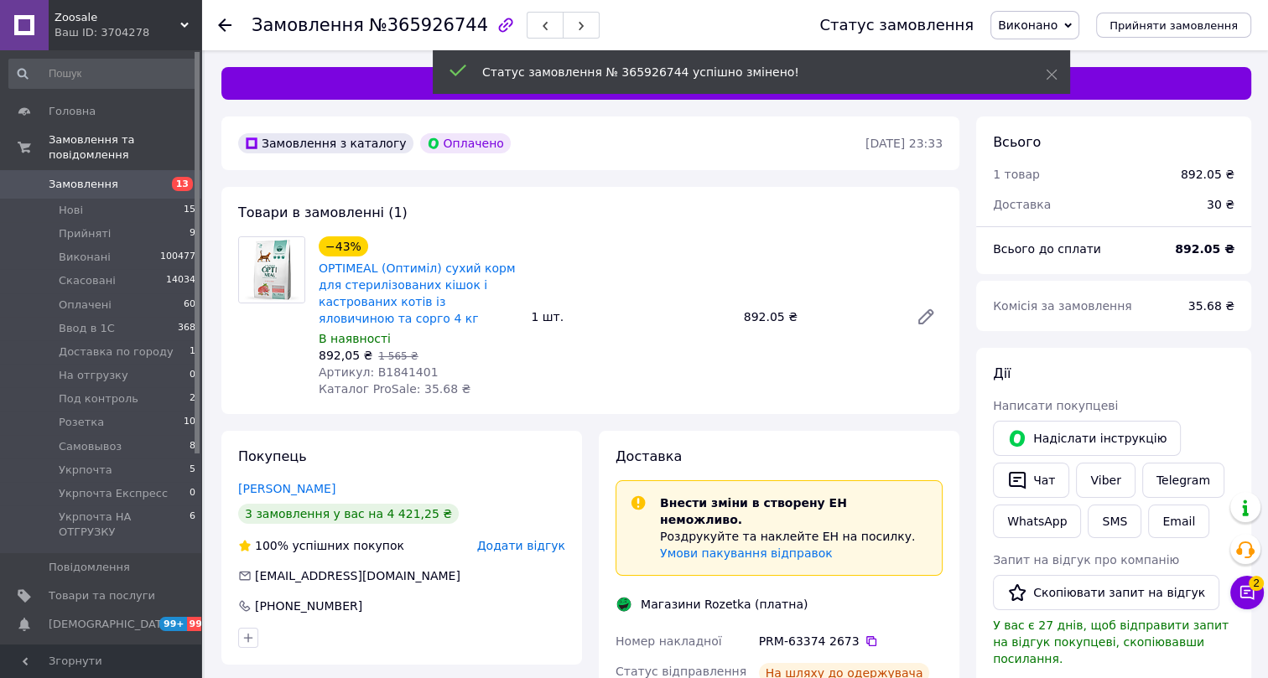
click at [397, 28] on span "№365926744" at bounding box center [428, 25] width 119 height 20
click at [395, 28] on span "№365926744" at bounding box center [428, 25] width 119 height 20
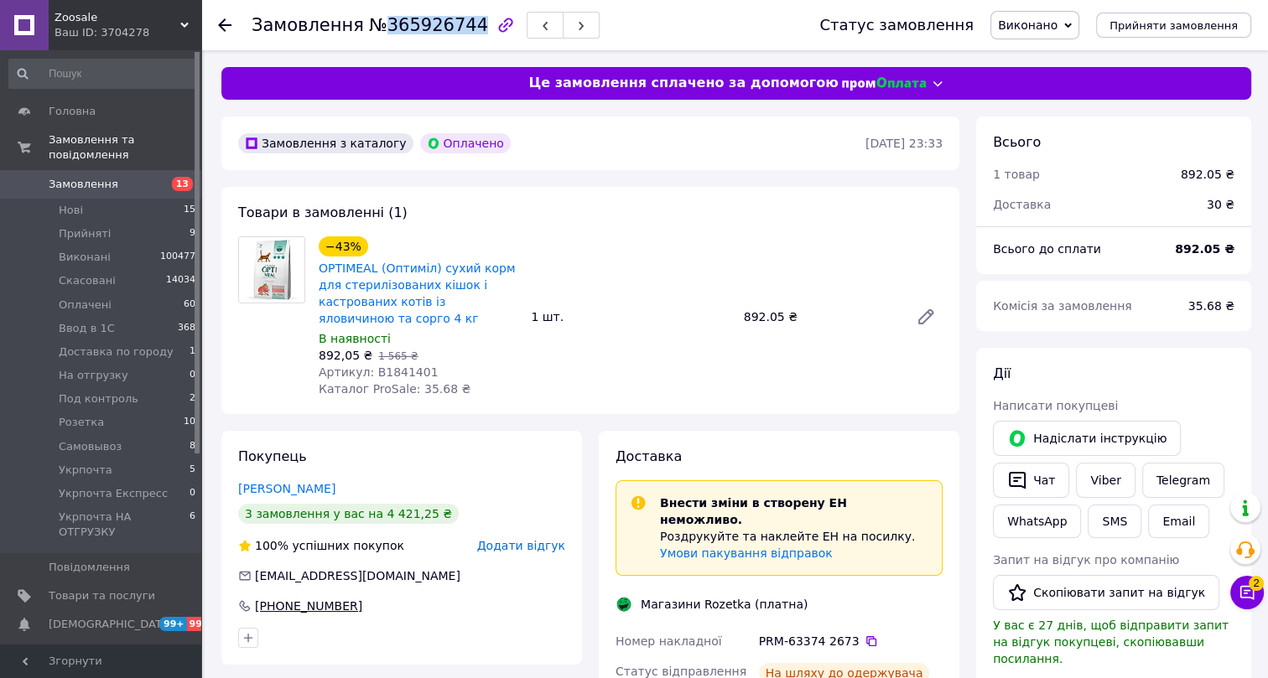
drag, startPoint x: 361, startPoint y: 581, endPoint x: 246, endPoint y: 590, distance: 116.0
click at [246, 598] on div "+380 67 280 74 28" at bounding box center [401, 606] width 327 height 17
drag, startPoint x: 427, startPoint y: 355, endPoint x: 372, endPoint y: 355, distance: 54.5
click at [372, 364] on div "Артикул: B1841401" at bounding box center [418, 372] width 199 height 17
click at [225, 23] on icon at bounding box center [224, 24] width 13 height 13
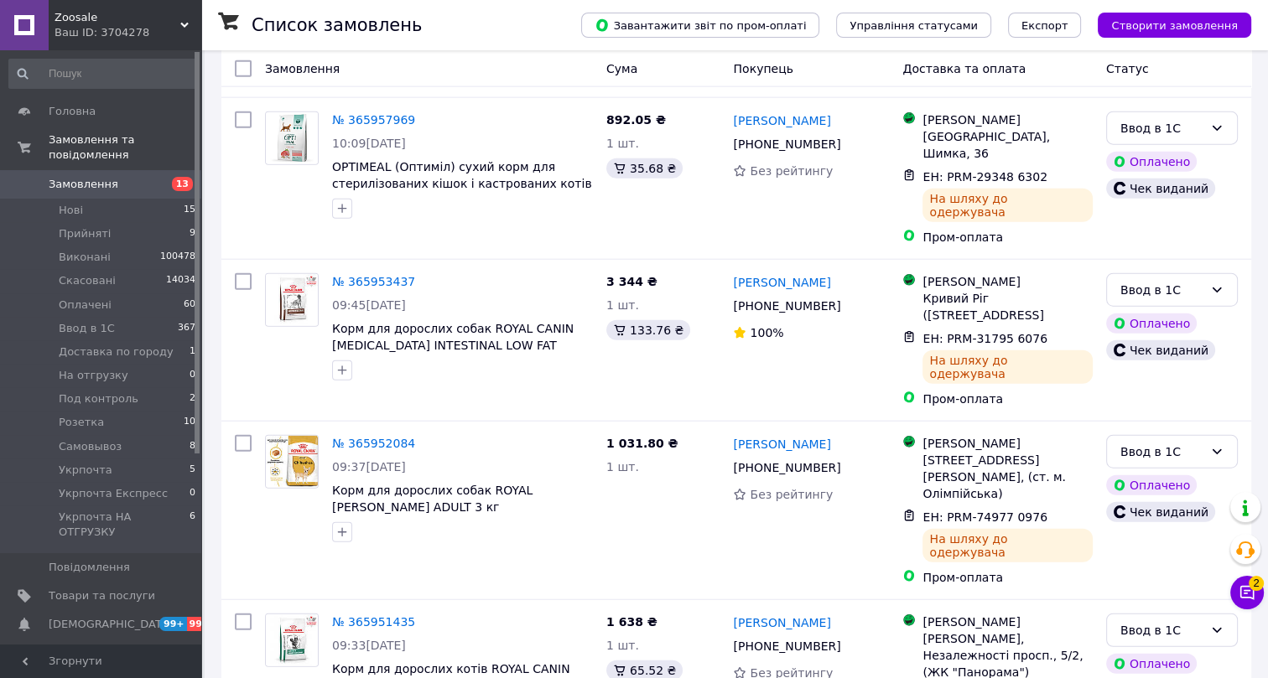
scroll to position [4514, 0]
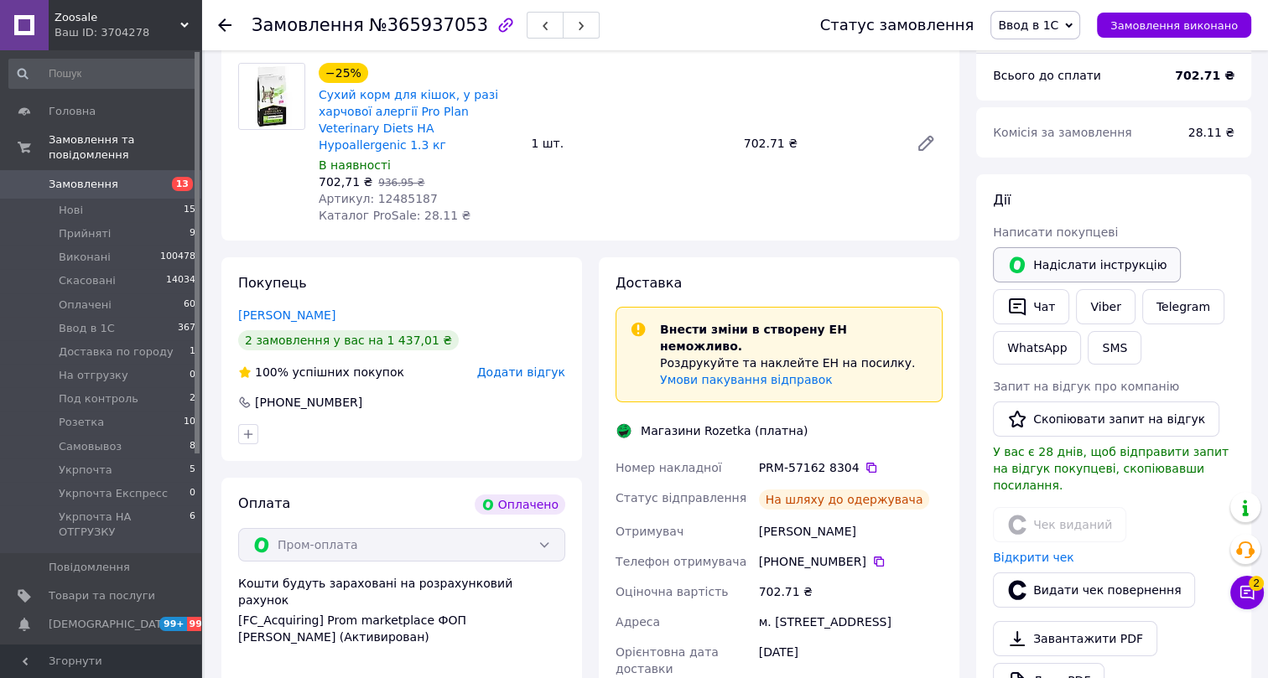
scroll to position [159, 0]
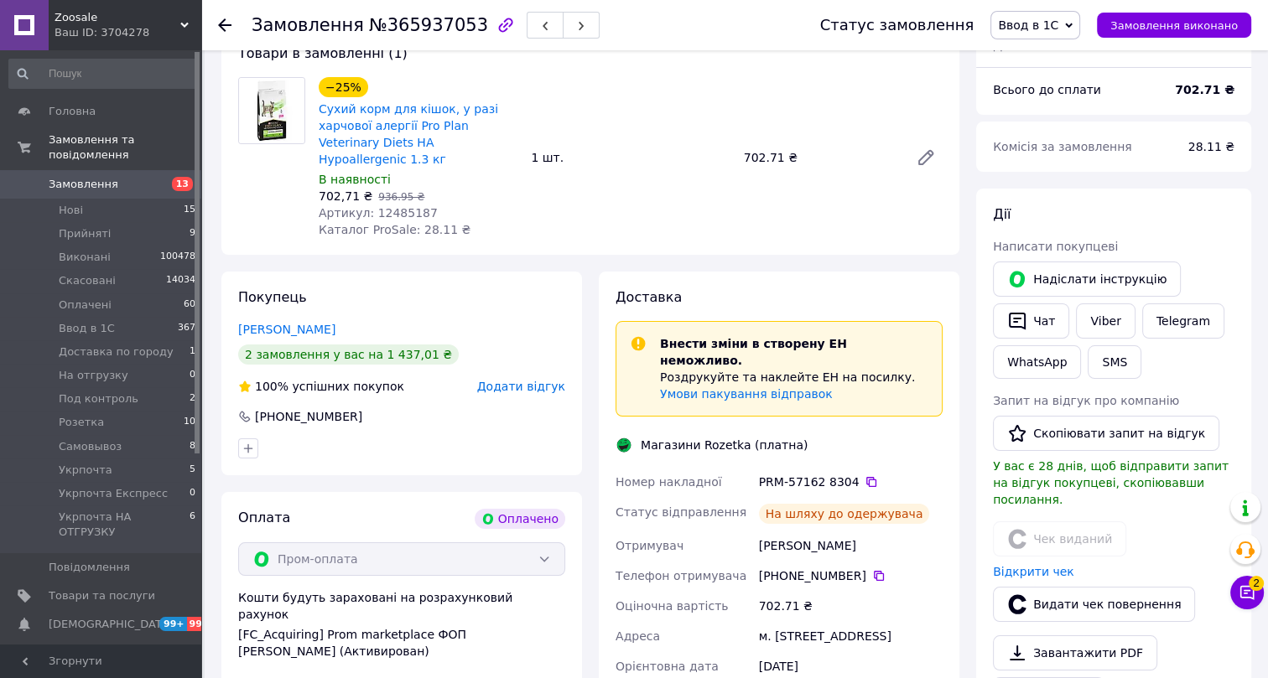
click at [1045, 27] on span "Ввод в 1С" at bounding box center [1028, 24] width 60 height 13
click at [1057, 80] on li "Виконано" at bounding box center [1065, 83] width 149 height 25
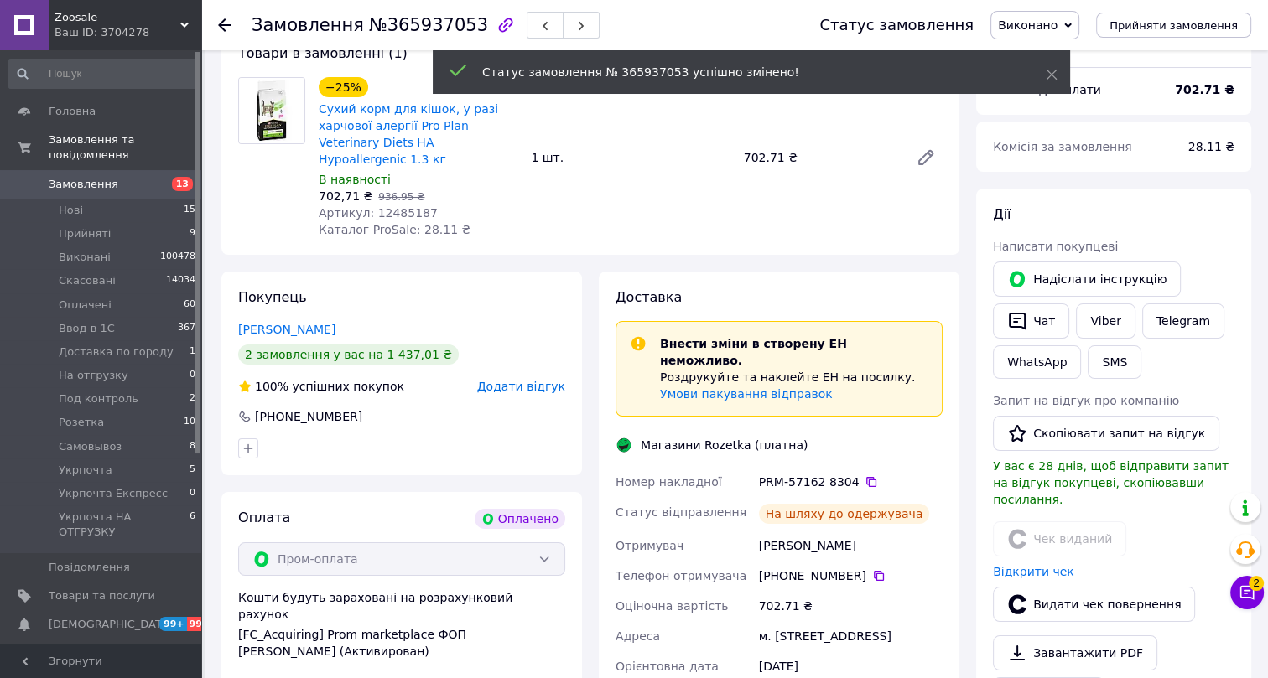
click at [399, 23] on span "№365937053" at bounding box center [428, 25] width 119 height 20
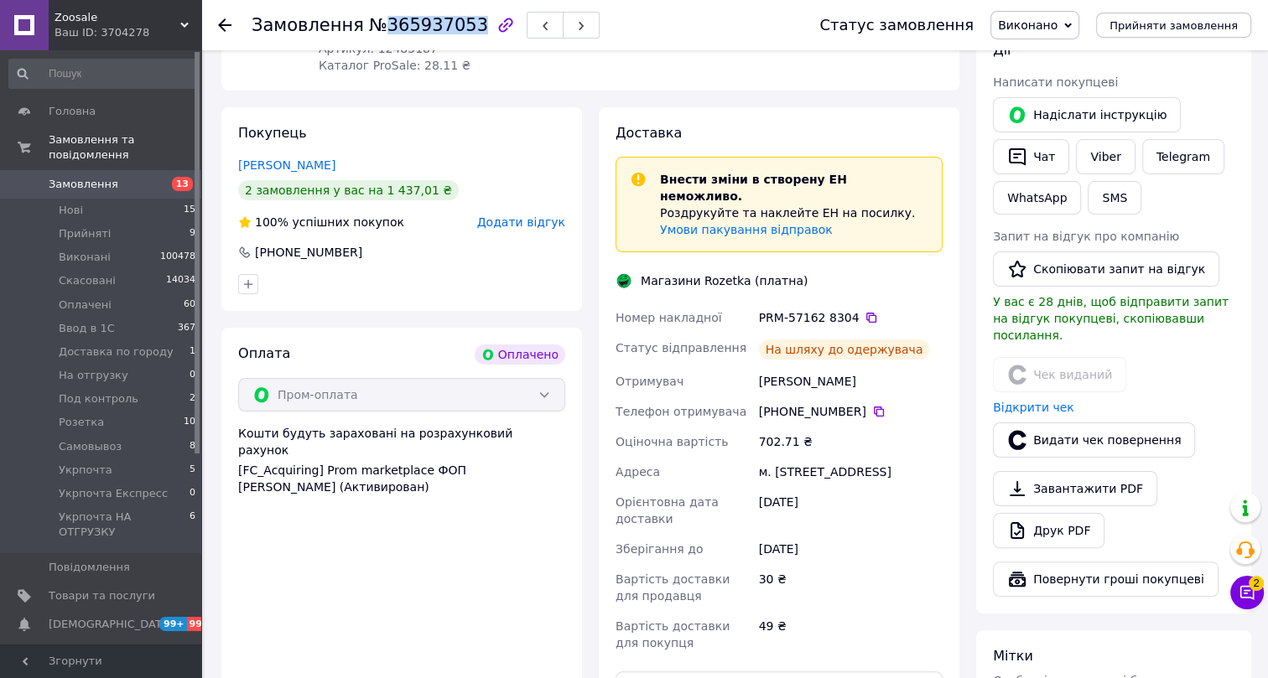
scroll to position [235, 0]
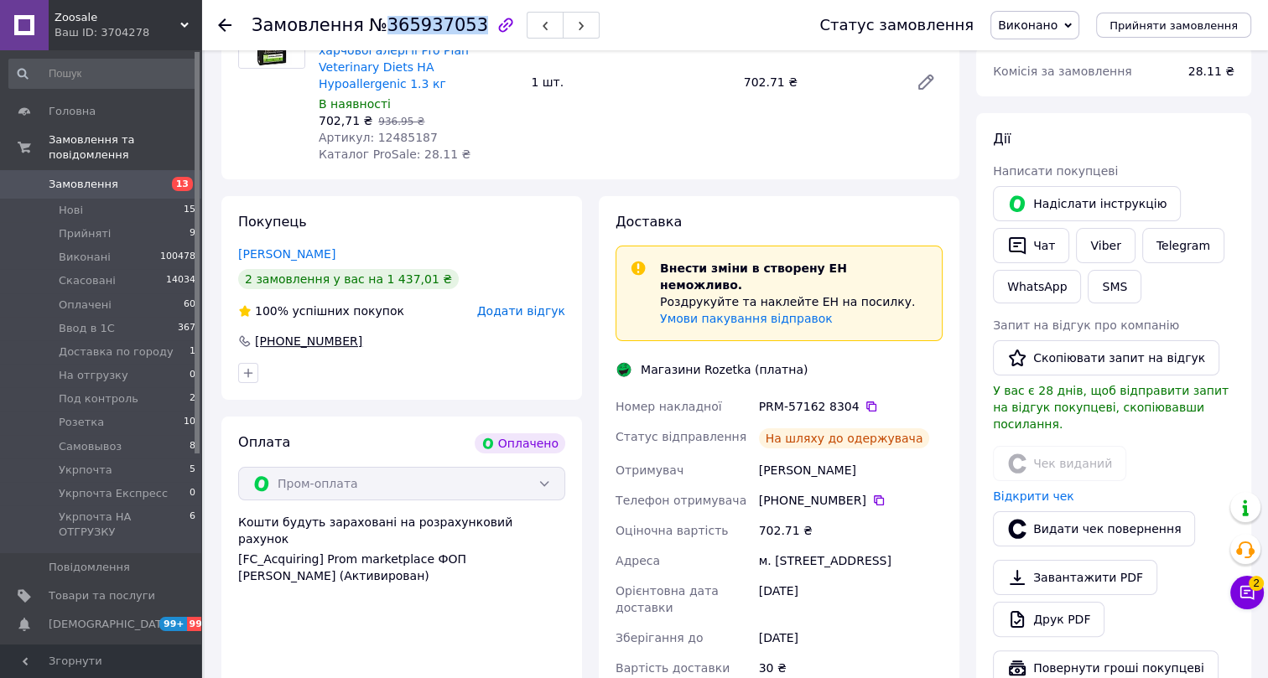
drag, startPoint x: 359, startPoint y: 320, endPoint x: 257, endPoint y: 325, distance: 101.6
click at [257, 333] on div "+380 98 555 44 91" at bounding box center [401, 341] width 327 height 17
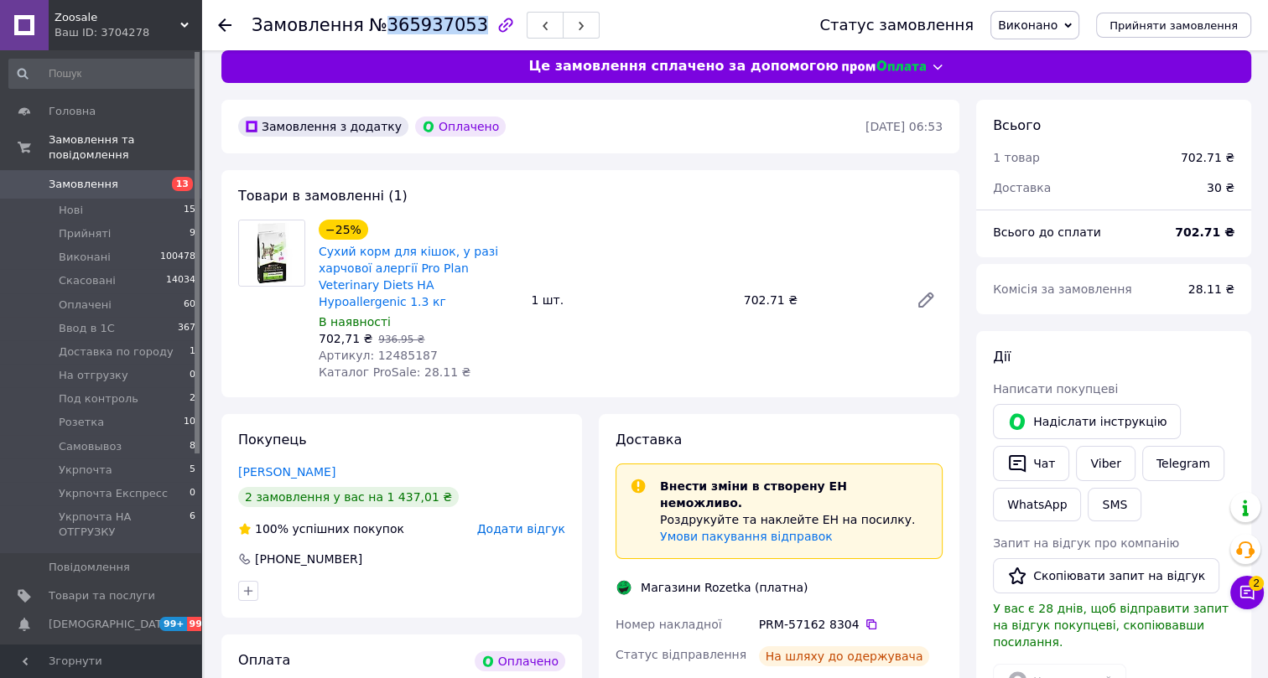
scroll to position [0, 0]
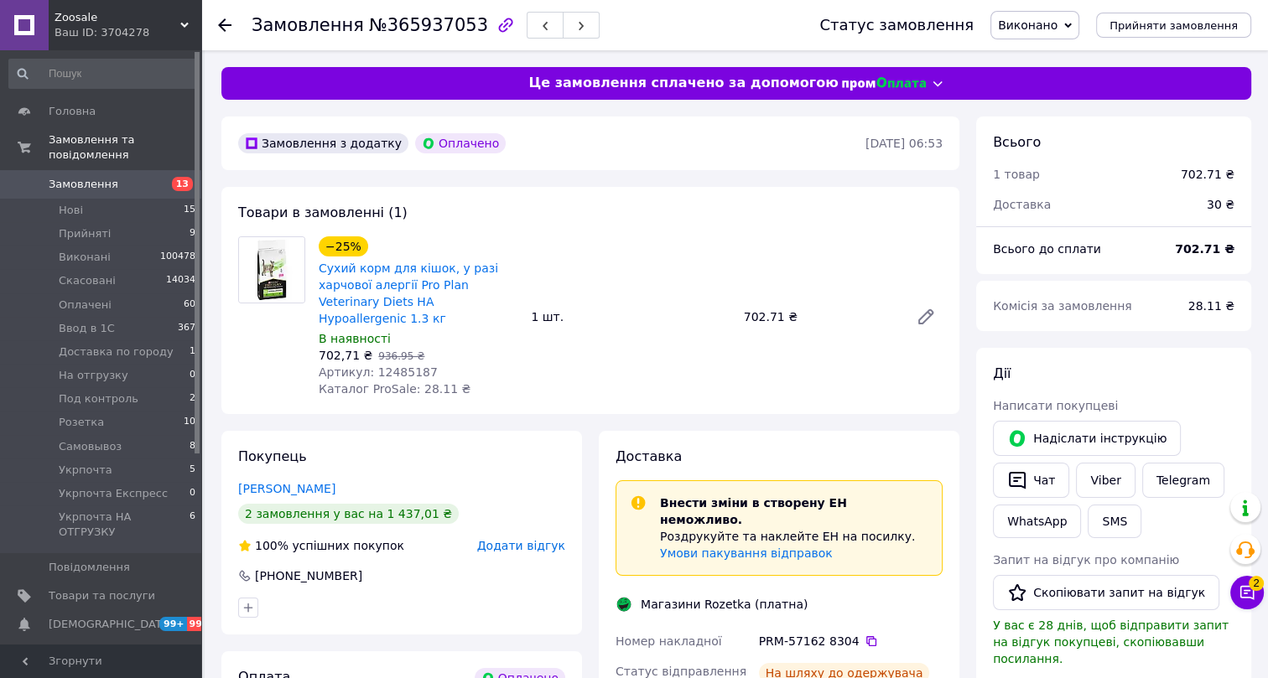
click at [392, 366] on span "Артикул: 12485187" at bounding box center [378, 372] width 119 height 13
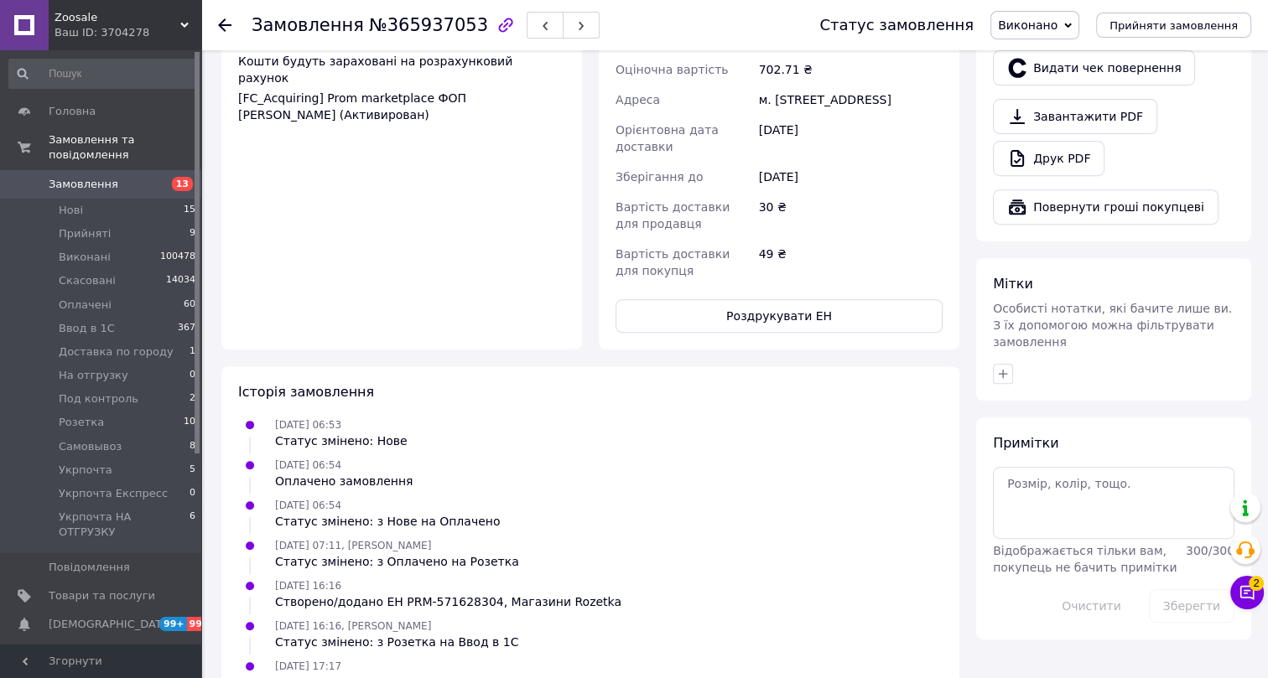
scroll to position [464, 0]
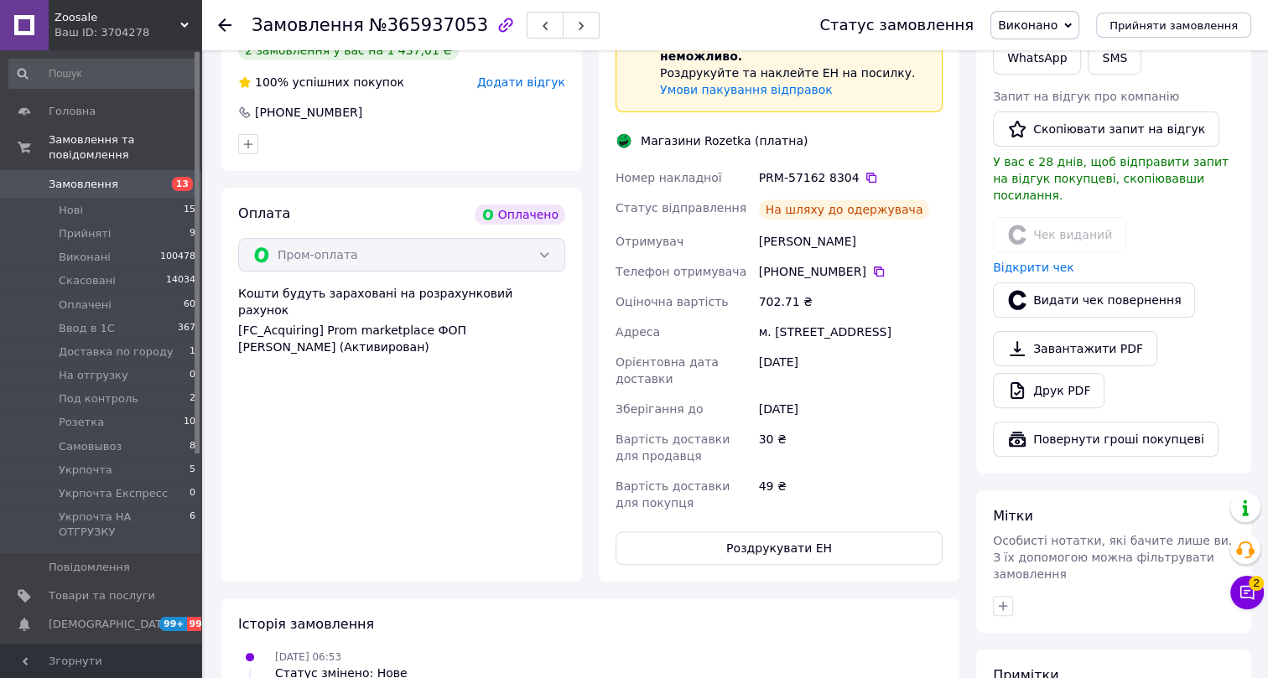
click at [226, 25] on use at bounding box center [224, 24] width 13 height 13
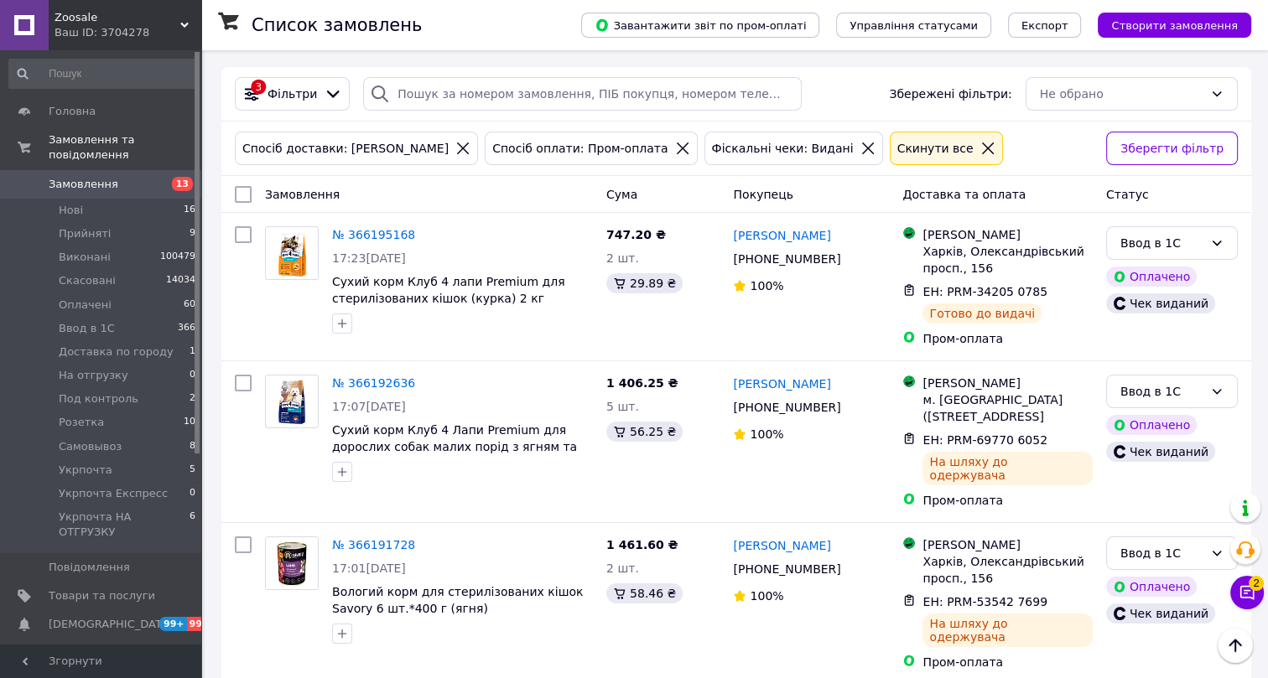
scroll to position [4366, 0]
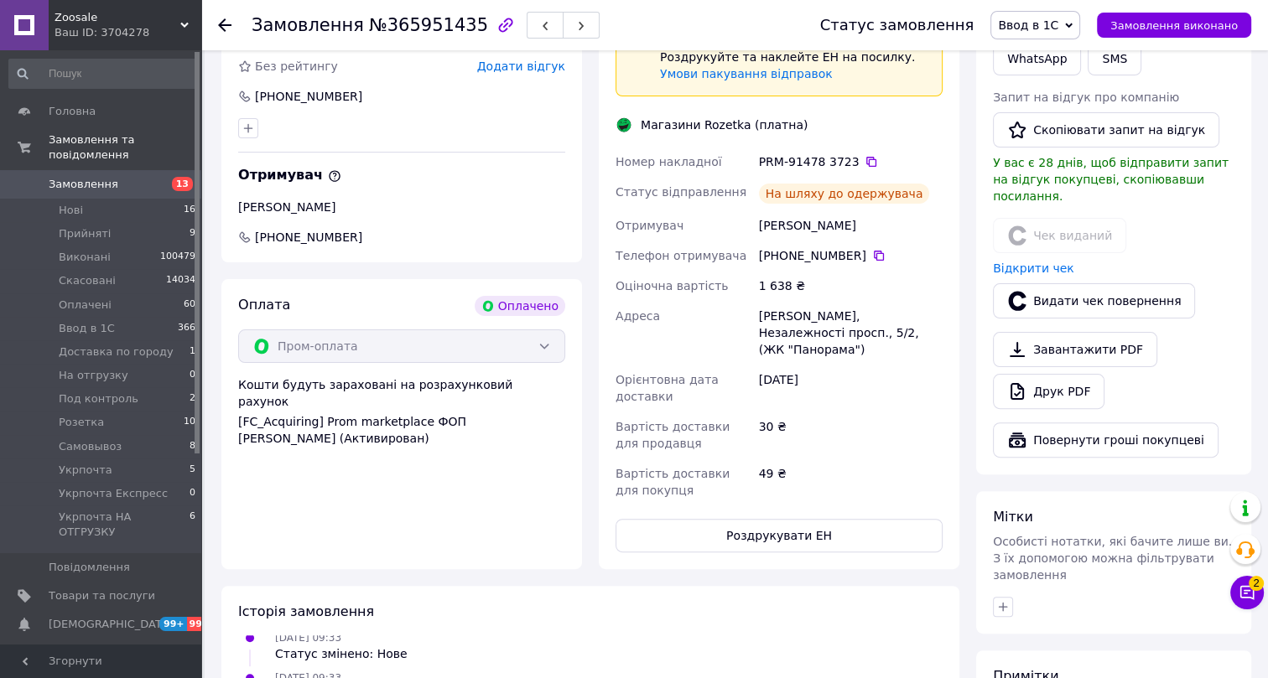
scroll to position [308, 0]
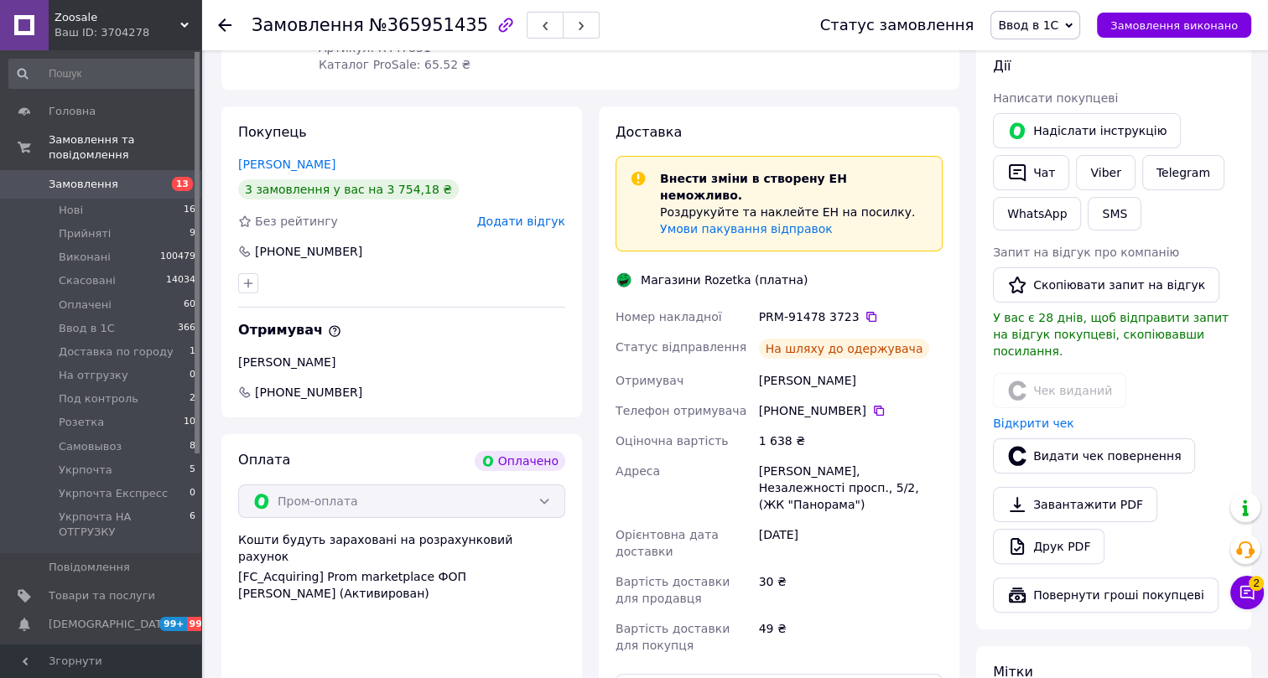
click at [1057, 26] on span "Ввод в 1С" at bounding box center [1028, 24] width 60 height 13
click at [1065, 82] on li "Виконано" at bounding box center [1065, 83] width 149 height 25
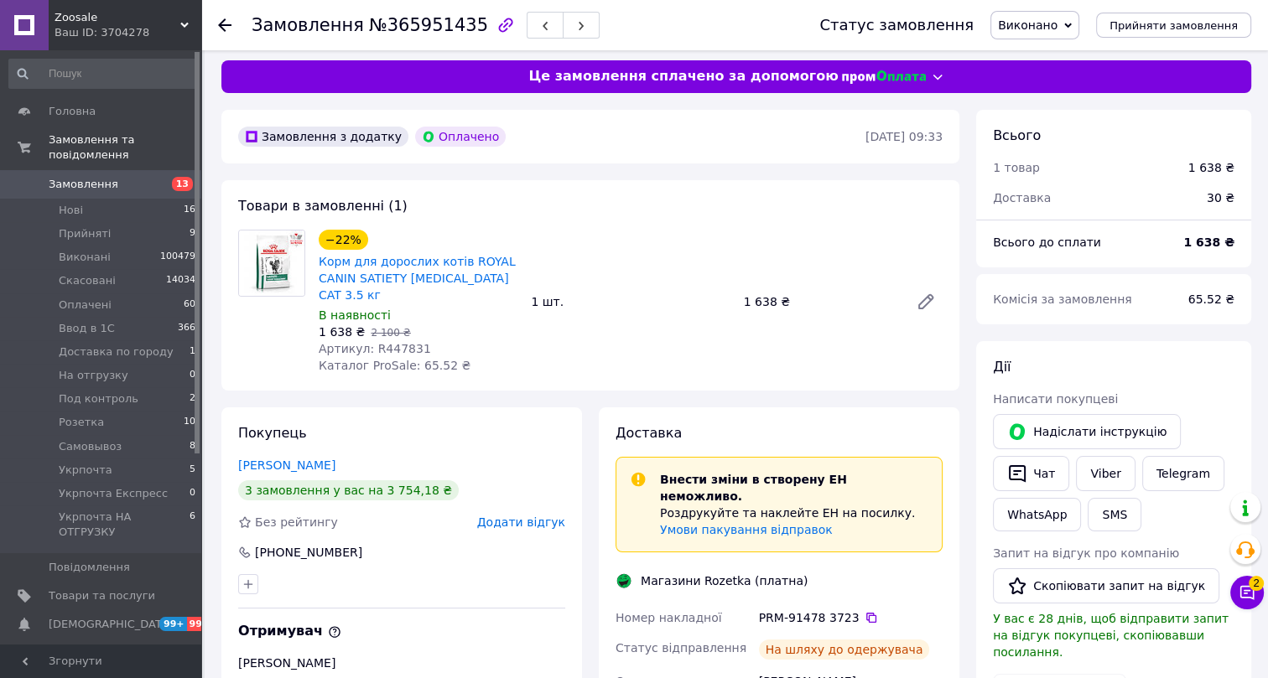
scroll to position [0, 0]
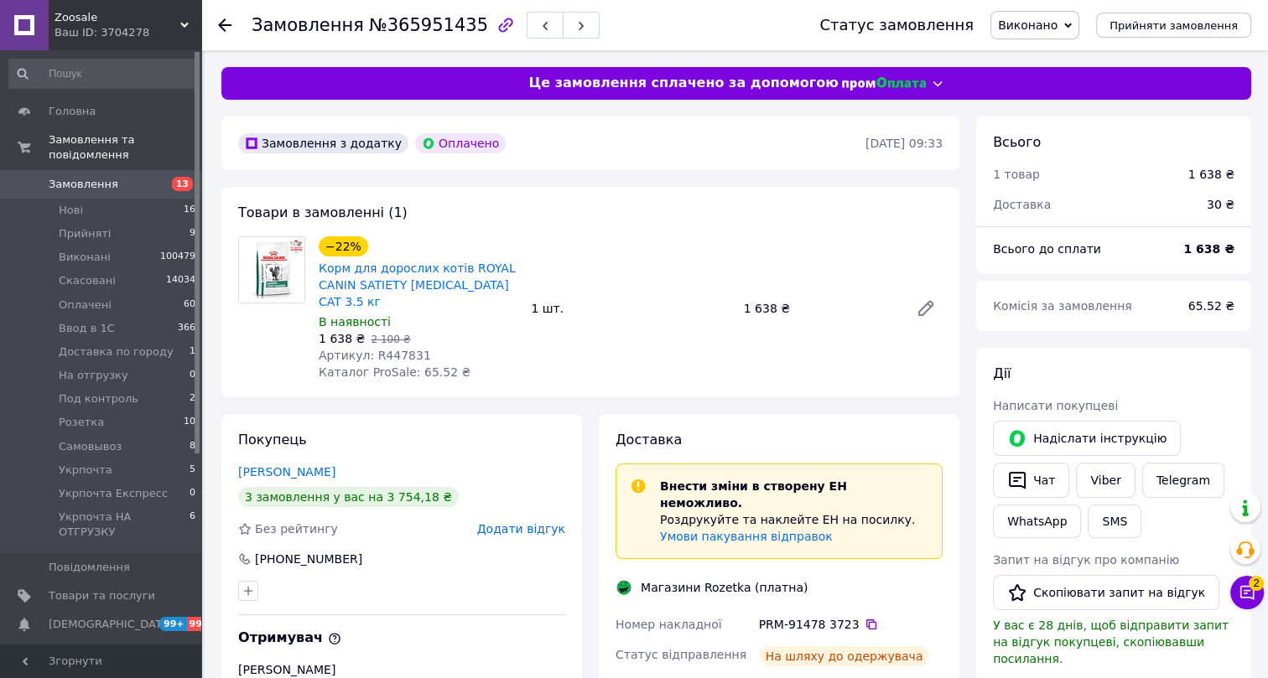
click at [408, 23] on span "№365951435" at bounding box center [428, 25] width 119 height 20
drag, startPoint x: 361, startPoint y: 555, endPoint x: 251, endPoint y: 562, distance: 110.1
click at [251, 562] on div "+380 68 238 39 19" at bounding box center [401, 559] width 327 height 17
drag, startPoint x: 421, startPoint y: 353, endPoint x: 374, endPoint y: 357, distance: 47.2
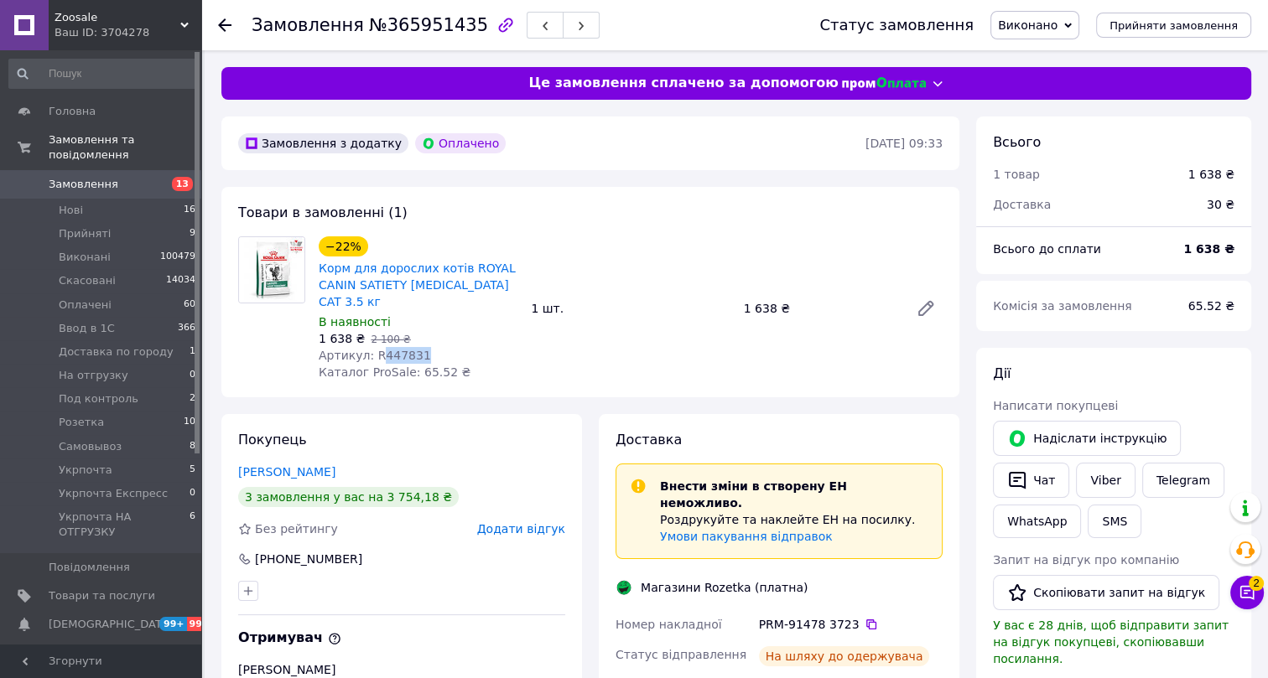
click at [374, 357] on div "Артикул: R447831" at bounding box center [418, 355] width 199 height 17
click at [225, 23] on icon at bounding box center [224, 24] width 13 height 13
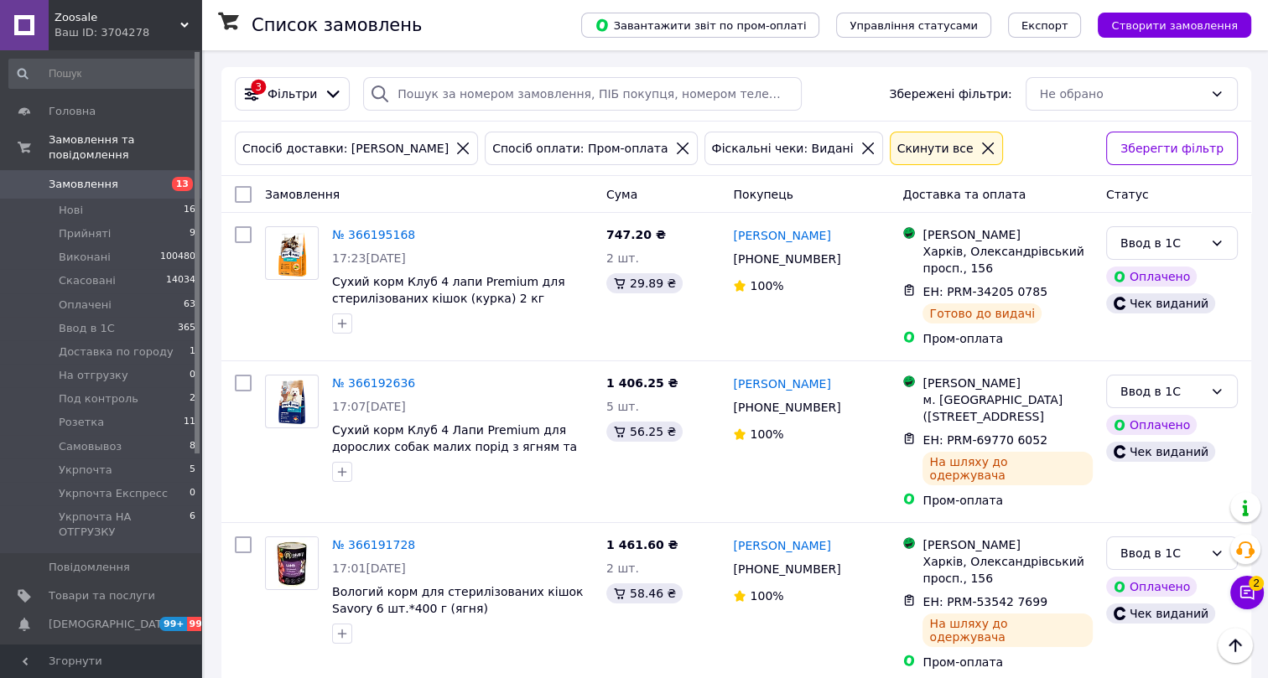
scroll to position [4218, 0]
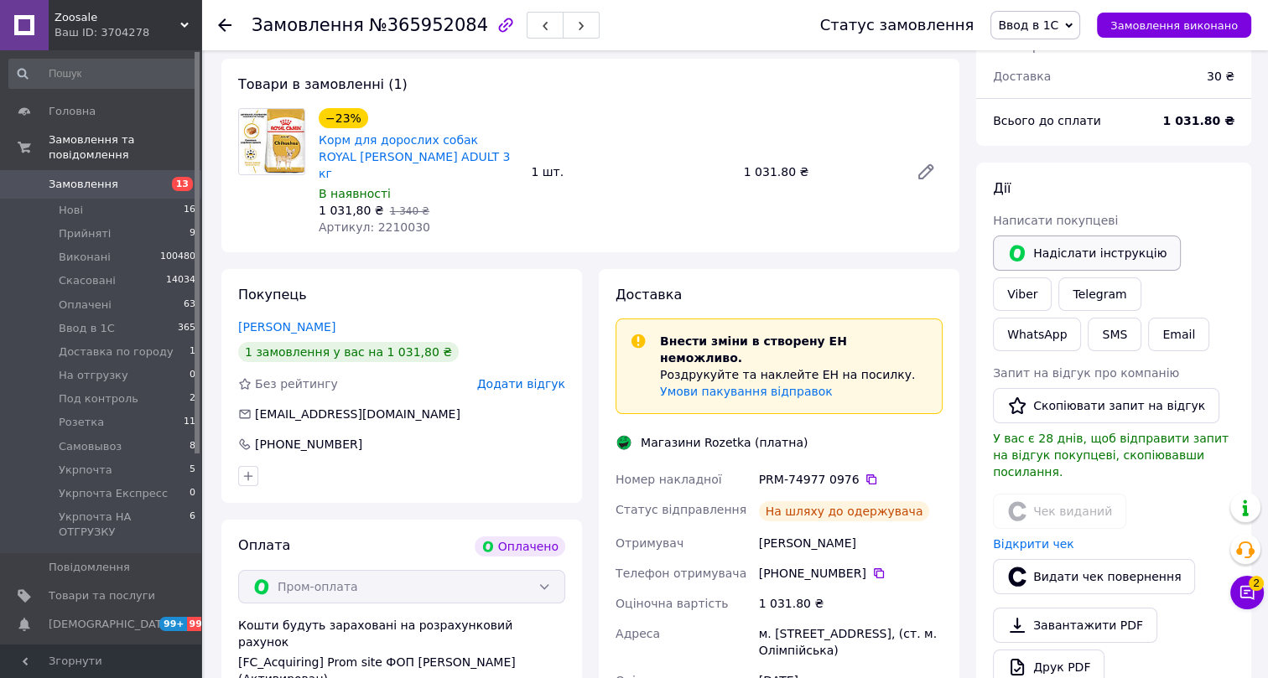
scroll to position [106, 0]
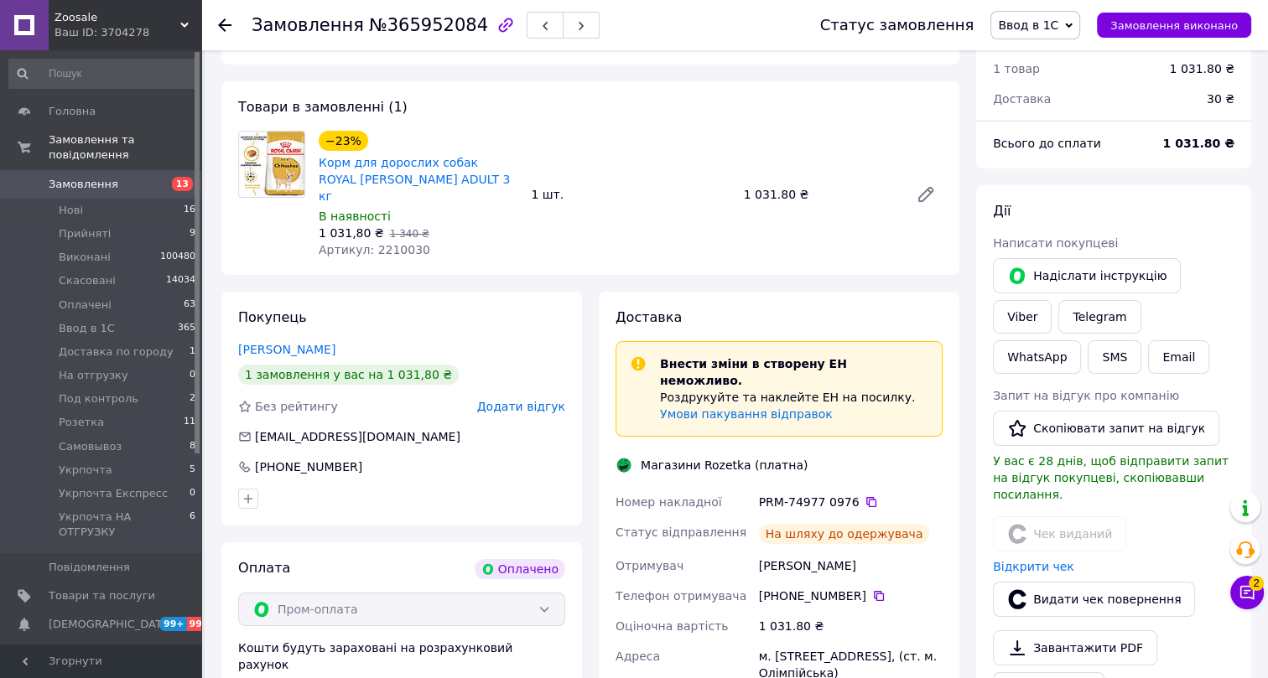
click at [1054, 24] on span "Ввод в 1С" at bounding box center [1028, 24] width 60 height 13
click at [1056, 80] on li "Виконано" at bounding box center [1065, 83] width 149 height 25
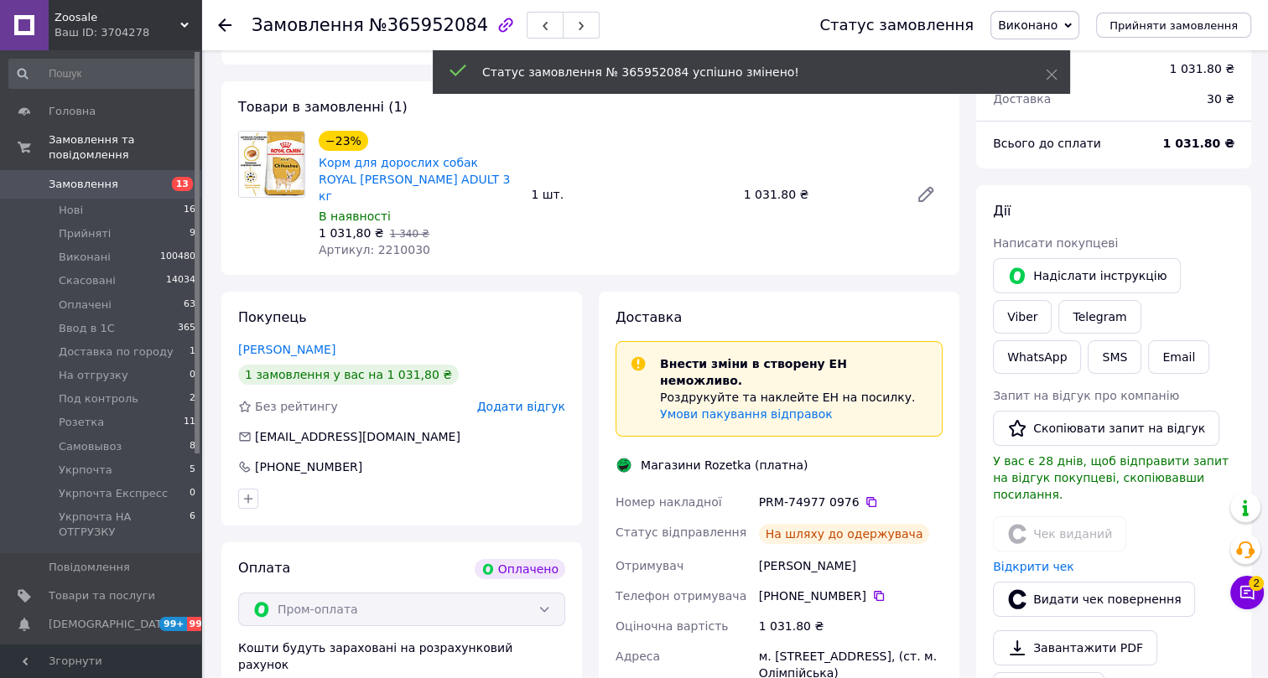
click at [402, 26] on span "№365952084" at bounding box center [428, 25] width 119 height 20
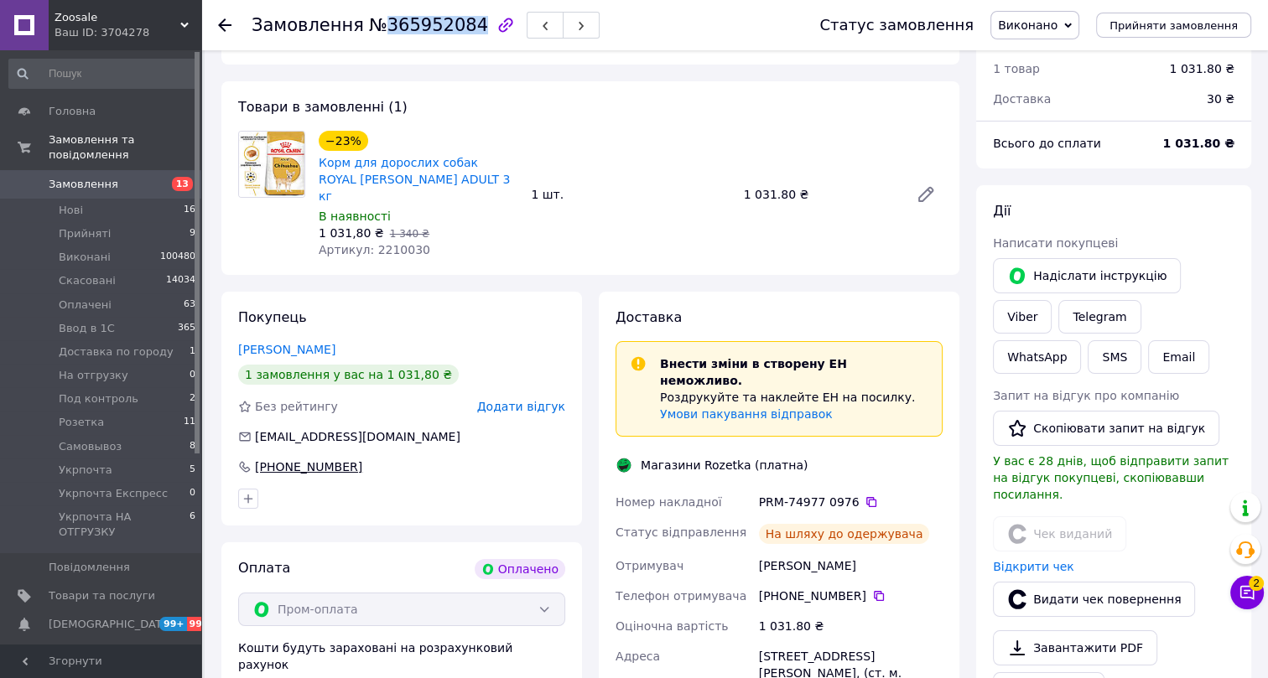
drag, startPoint x: 358, startPoint y: 450, endPoint x: 254, endPoint y: 454, distance: 104.0
click at [254, 459] on div "+380 67 232 00 30" at bounding box center [401, 467] width 327 height 17
click at [393, 243] on span "Артикул: 2210030" at bounding box center [375, 249] width 112 height 13
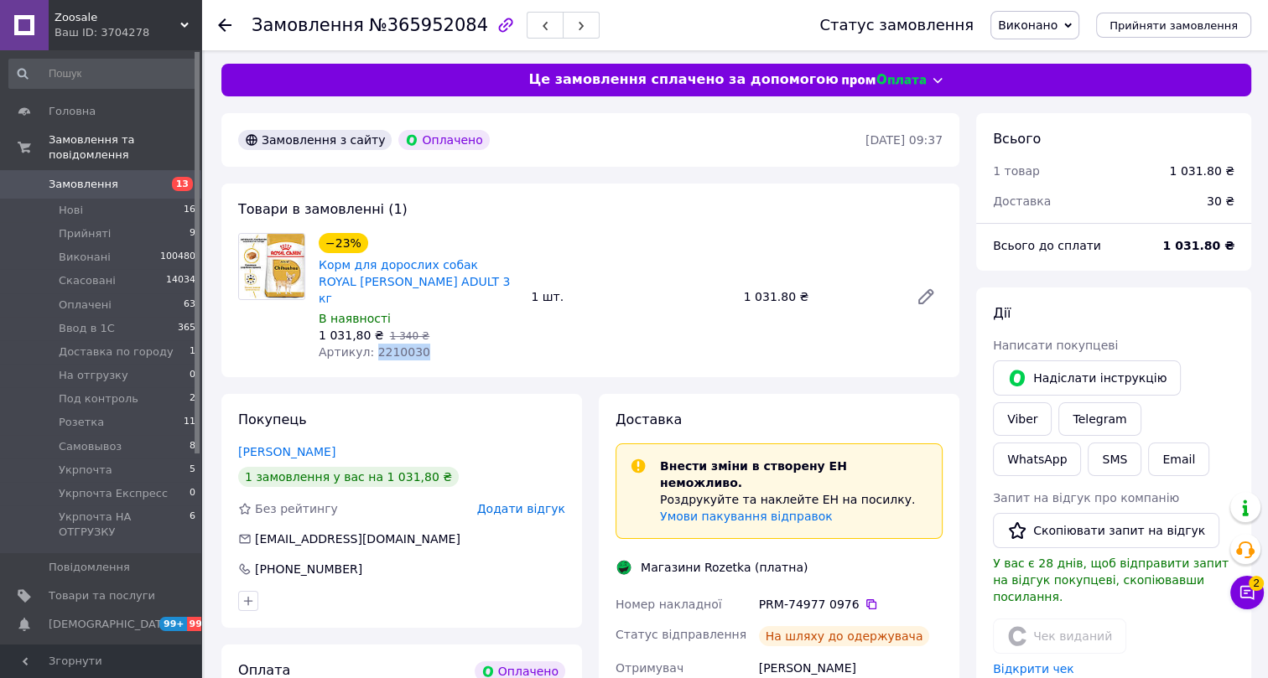
scroll to position [0, 0]
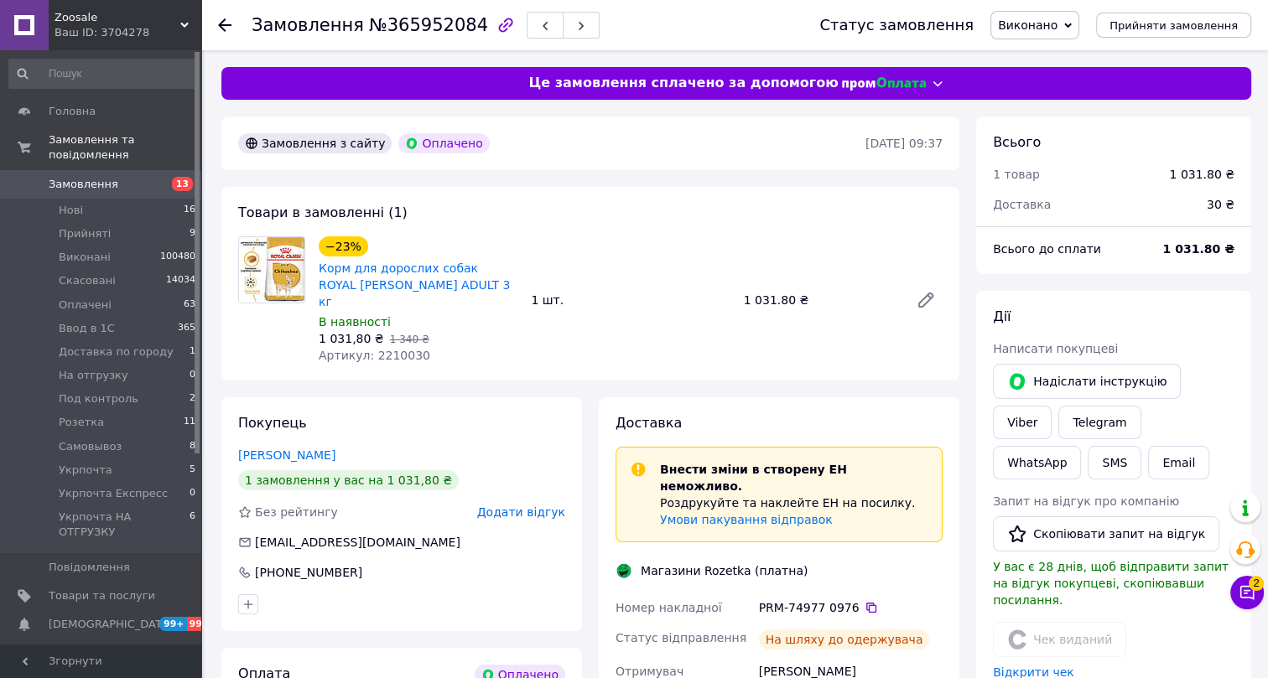
click at [221, 23] on use at bounding box center [224, 24] width 13 height 13
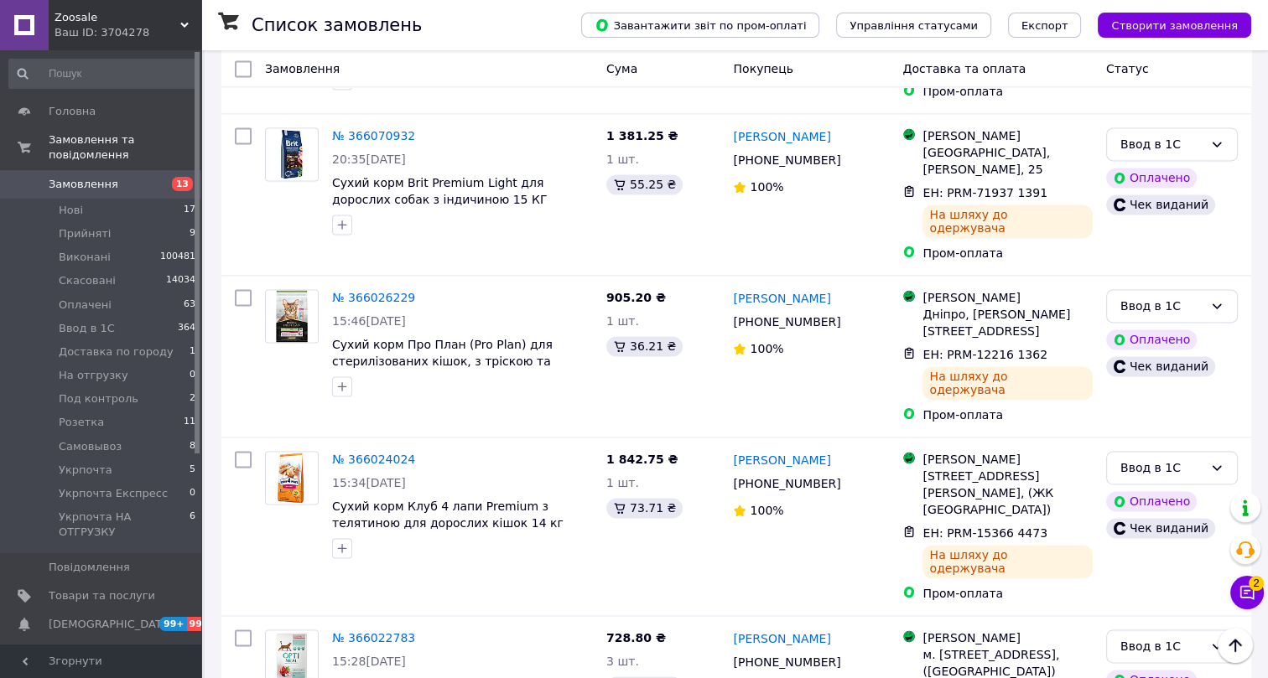
scroll to position [4052, 0]
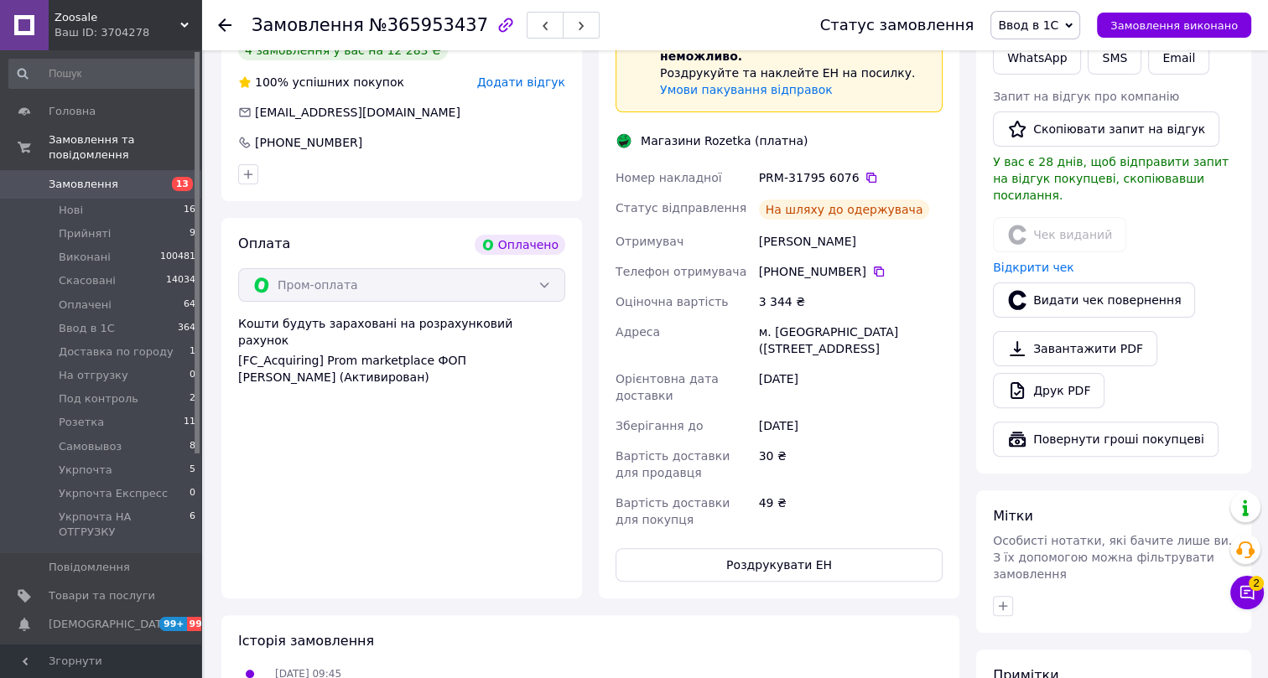
scroll to position [235, 0]
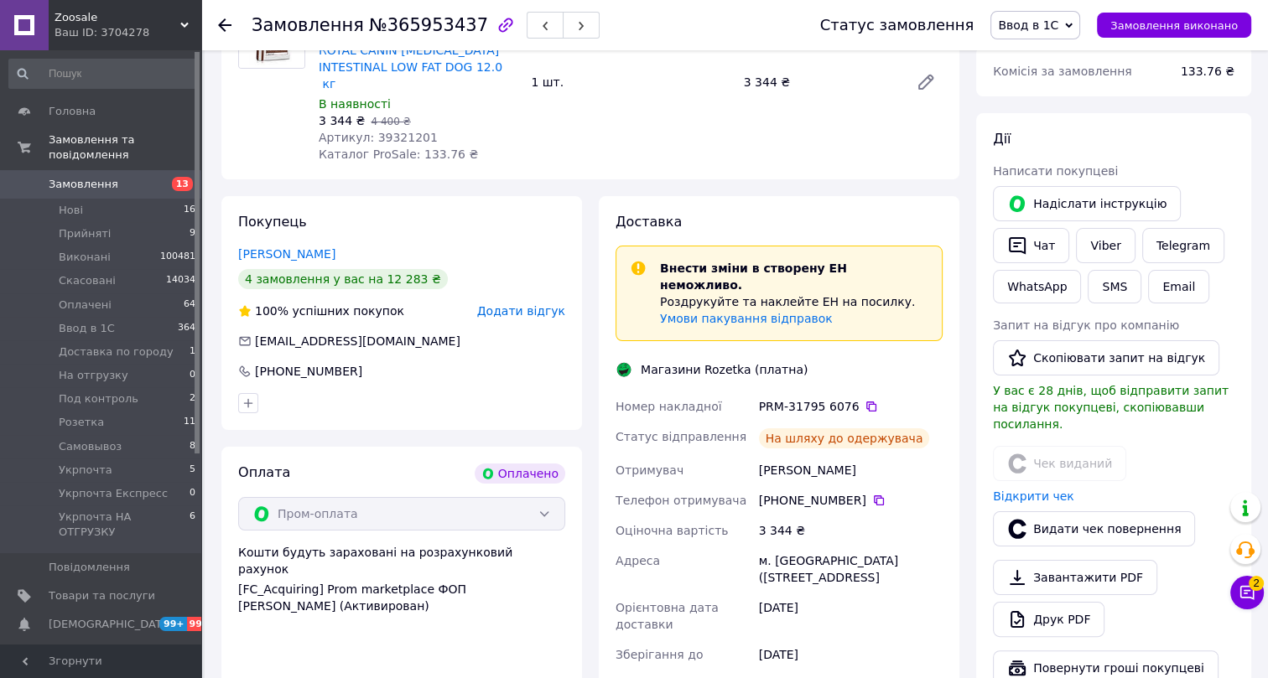
click at [1040, 29] on span "Ввод в 1С" at bounding box center [1028, 24] width 60 height 13
click at [1043, 83] on li "Виконано" at bounding box center [1065, 83] width 149 height 25
click at [400, 26] on span "№365953437" at bounding box center [428, 25] width 119 height 20
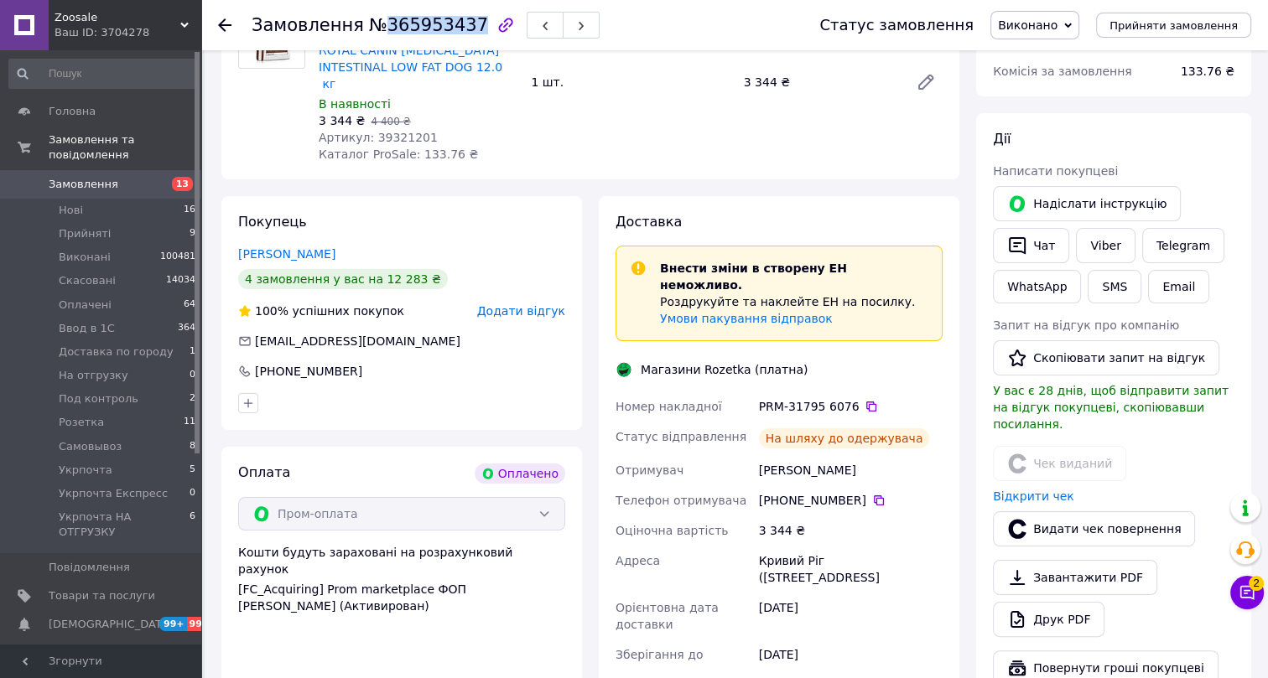
click at [400, 26] on span "№365953437" at bounding box center [428, 25] width 119 height 20
drag, startPoint x: 361, startPoint y: 348, endPoint x: 257, endPoint y: 346, distance: 104.0
click at [257, 363] on div "+380 67 987 92 88" at bounding box center [401, 371] width 327 height 17
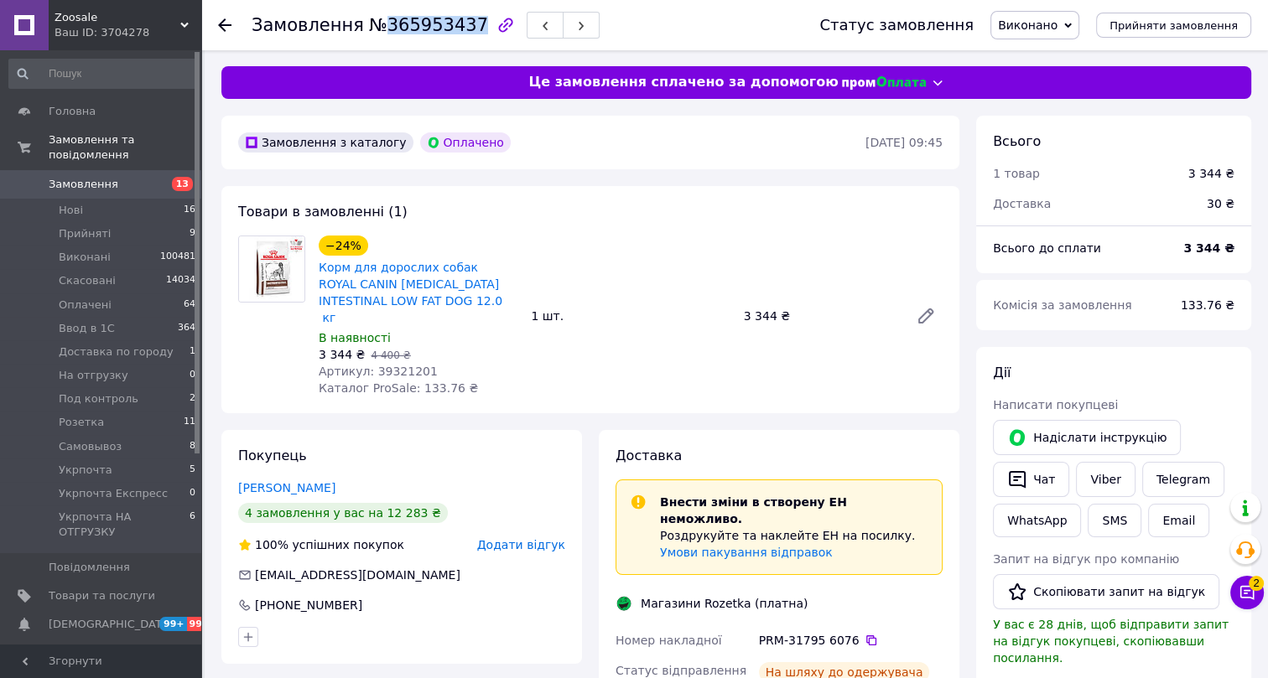
scroll to position [0, 0]
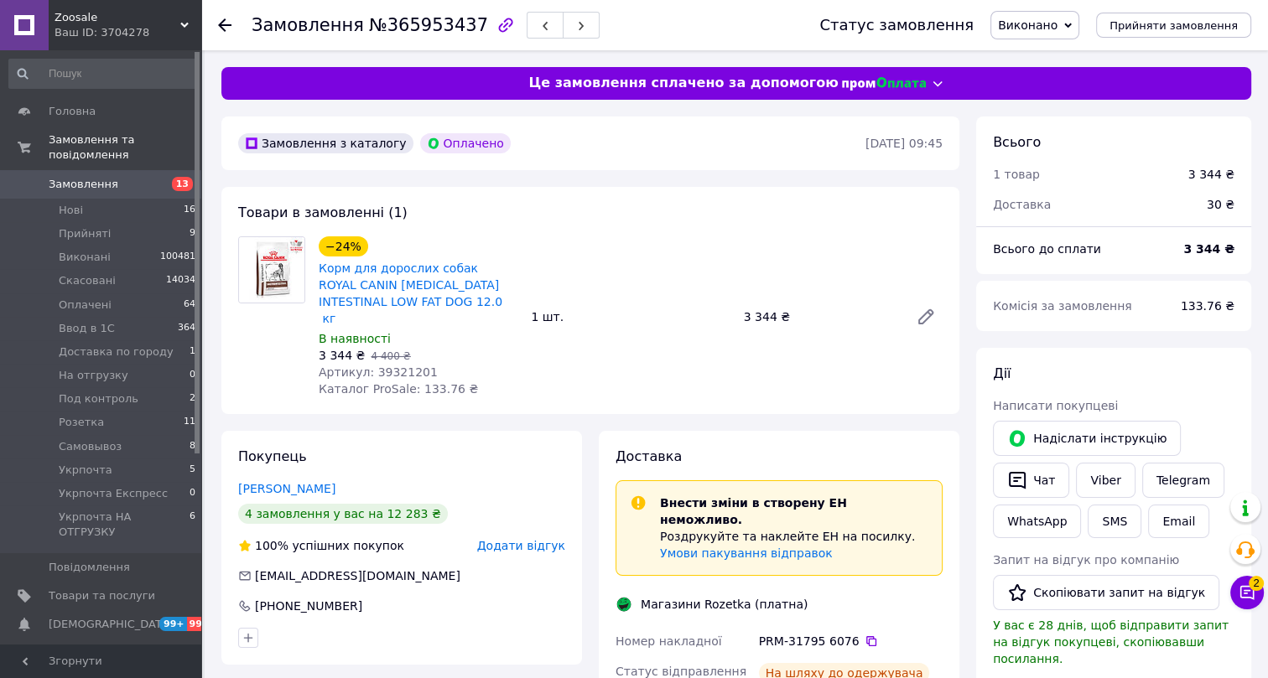
click at [388, 366] on span "Артикул: 39321201" at bounding box center [378, 372] width 119 height 13
click at [387, 366] on span "Артикул: 39321201" at bounding box center [378, 372] width 119 height 13
click at [222, 22] on use at bounding box center [224, 24] width 13 height 13
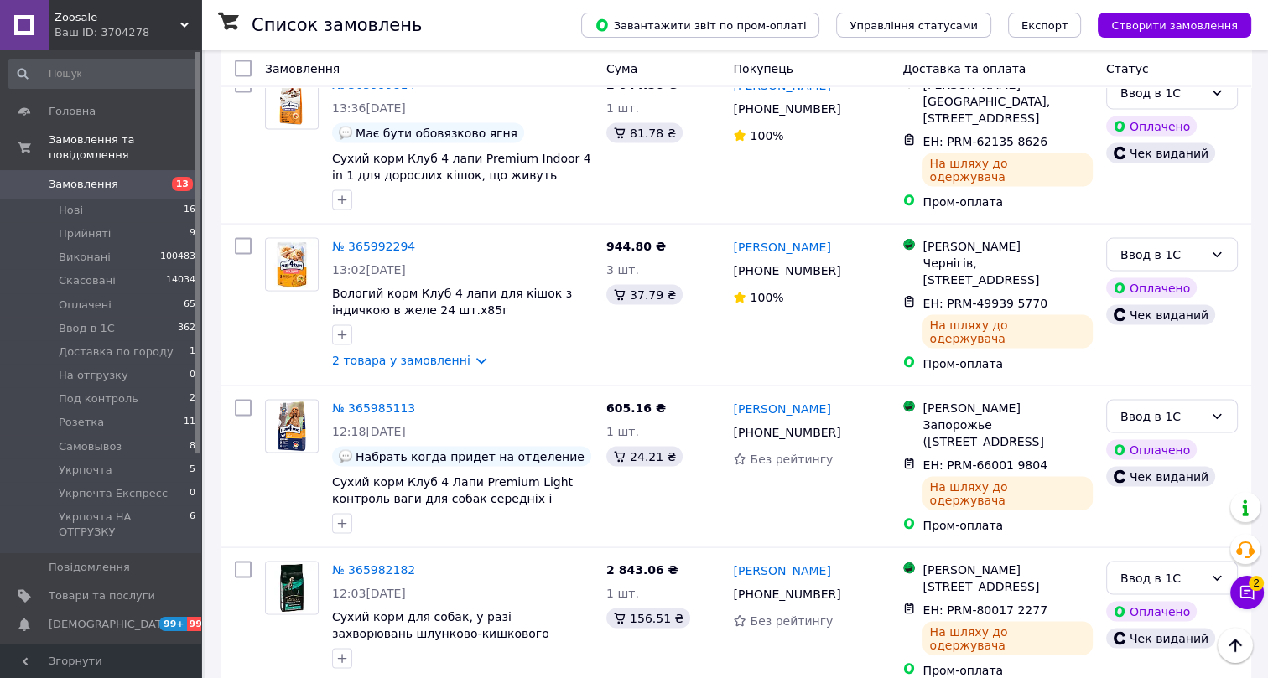
scroll to position [3905, 0]
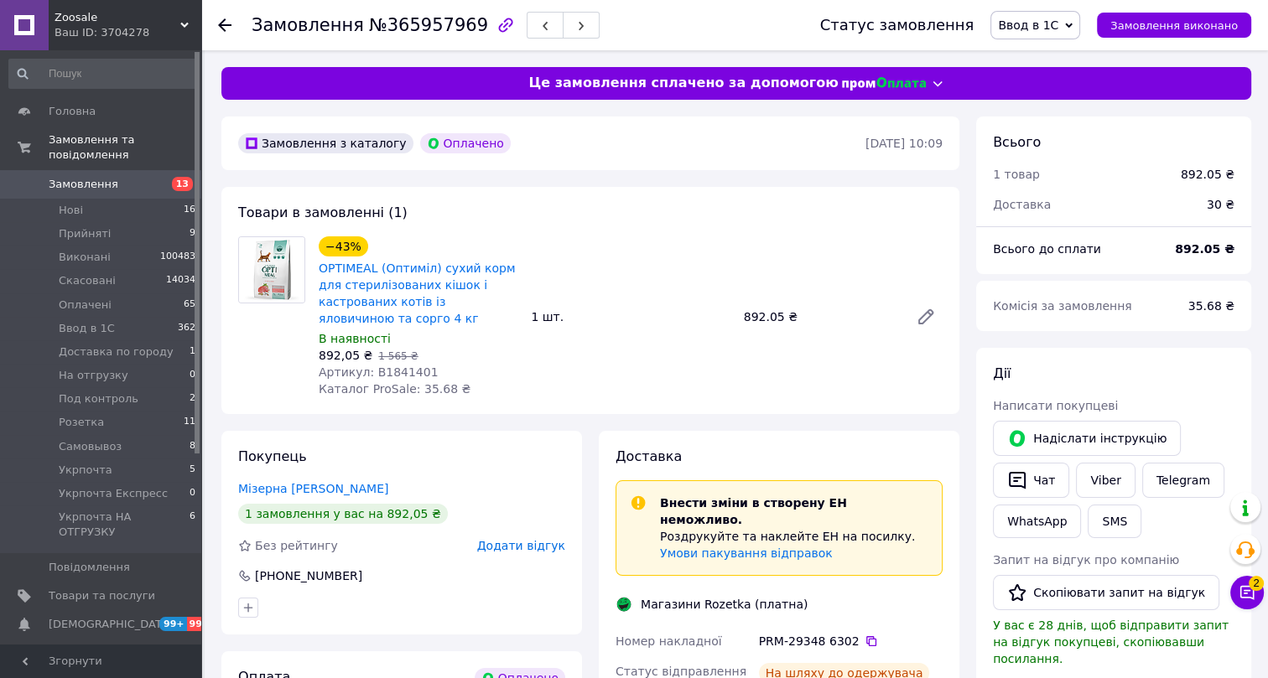
click at [1053, 21] on span "Ввод в 1С" at bounding box center [1028, 24] width 60 height 13
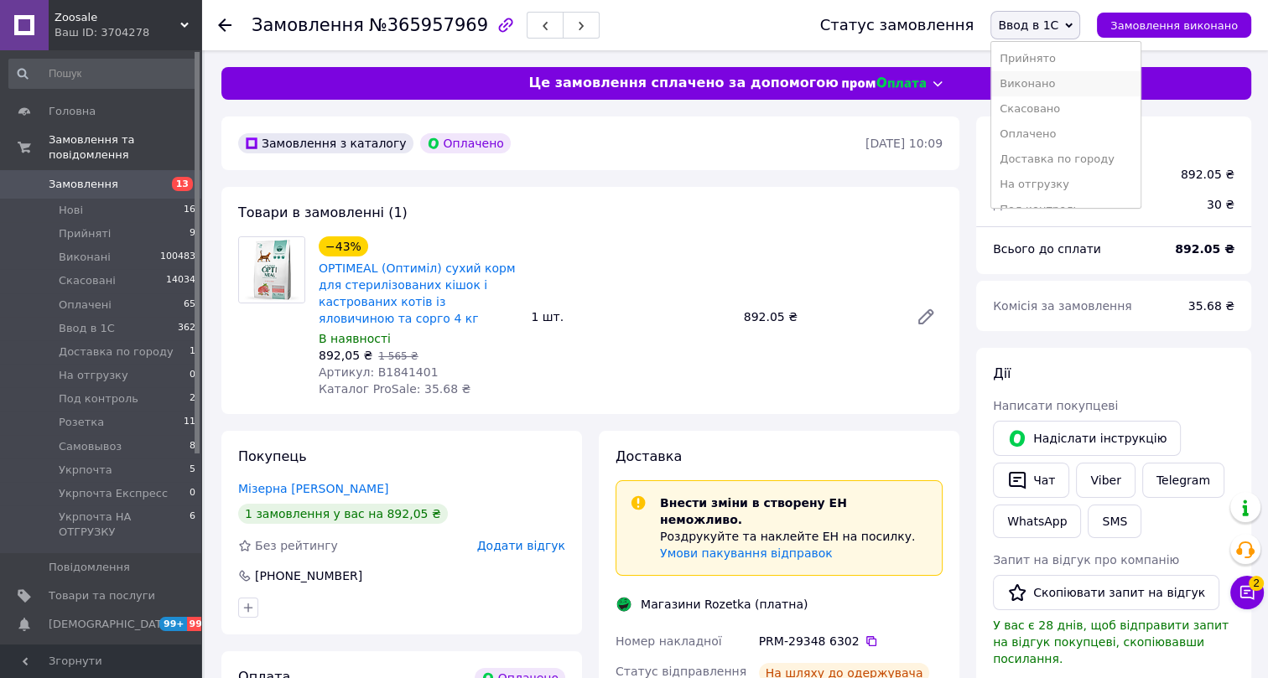
click at [1057, 83] on li "Виконано" at bounding box center [1065, 83] width 149 height 25
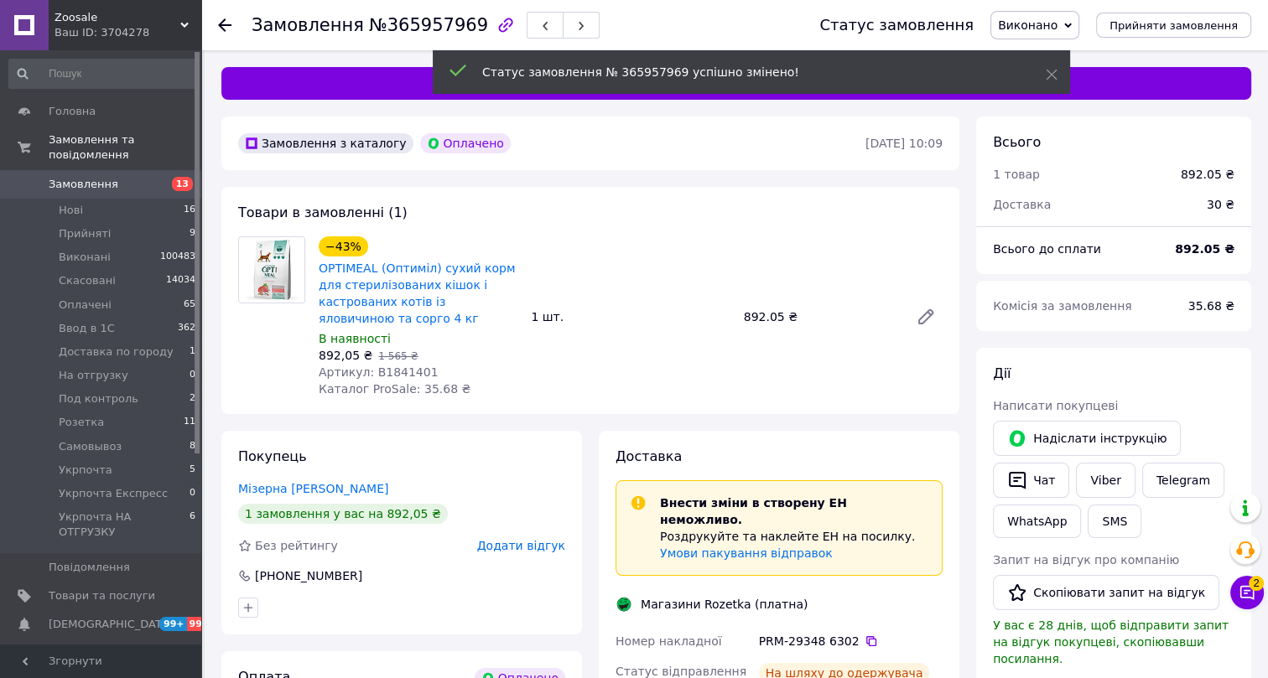
click at [398, 22] on span "№365957969" at bounding box center [428, 25] width 119 height 20
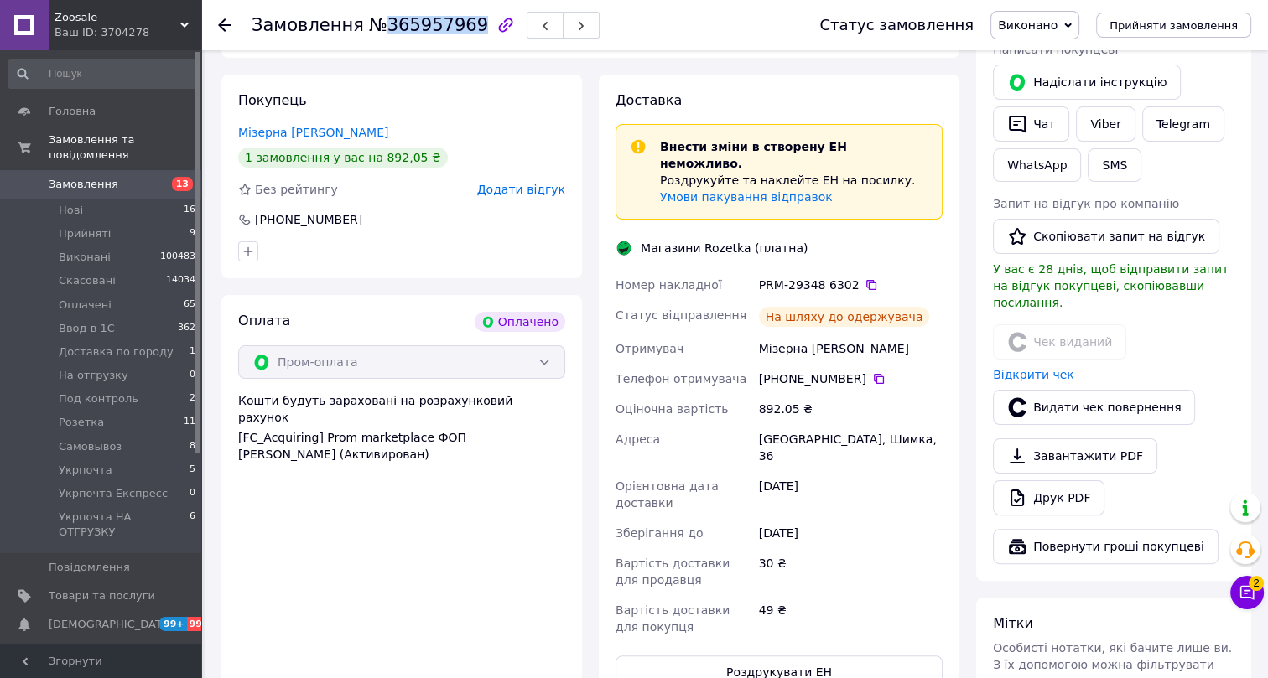
scroll to position [143, 0]
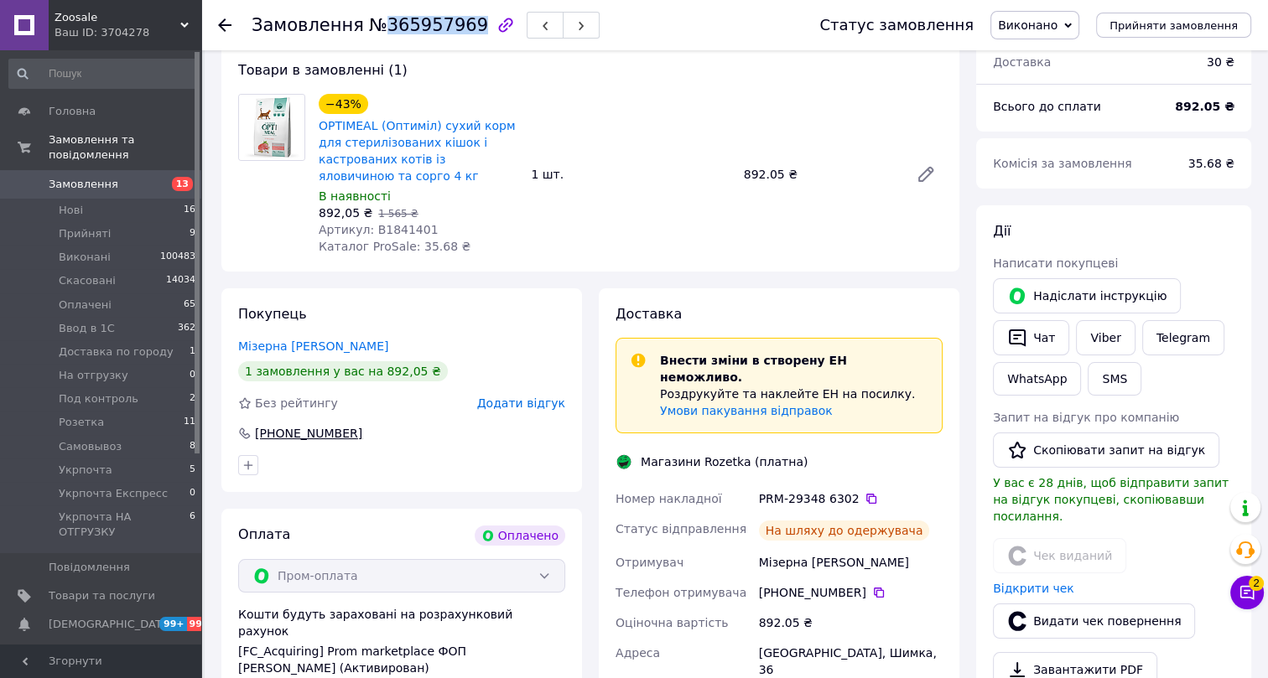
drag, startPoint x: 368, startPoint y: 412, endPoint x: 255, endPoint y: 413, distance: 113.2
click at [255, 425] on div "+380 67 433 02 16" at bounding box center [401, 433] width 327 height 17
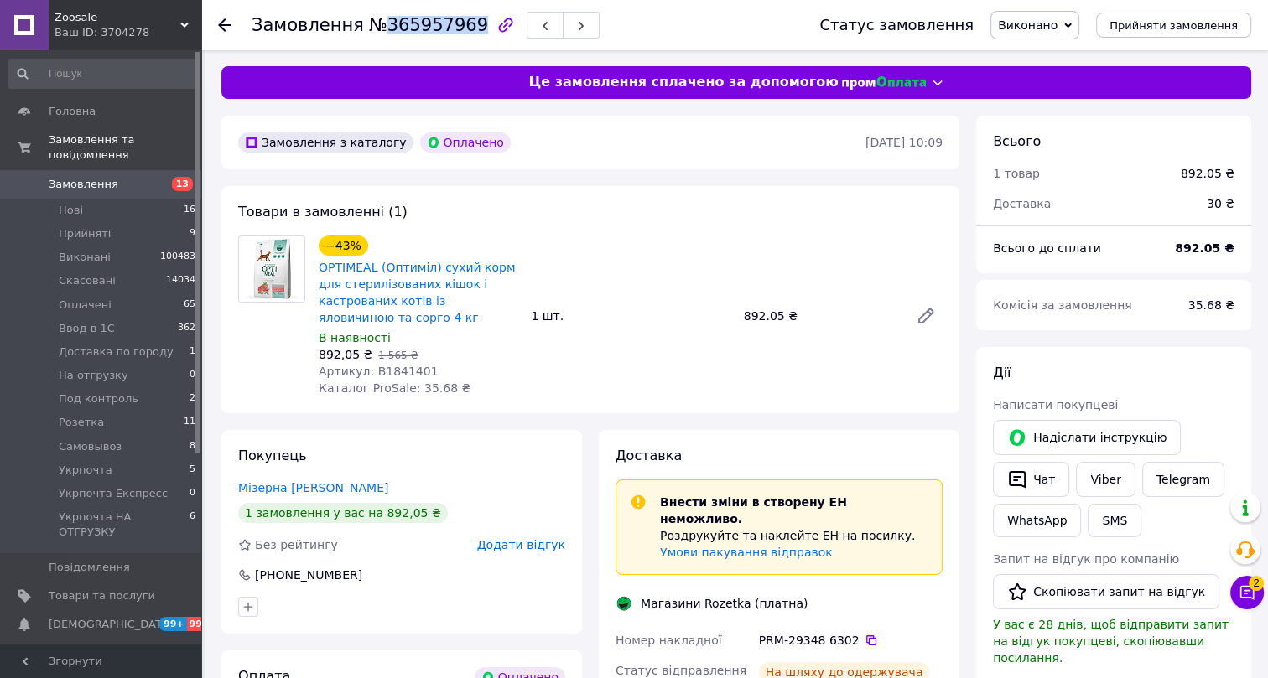
scroll to position [0, 0]
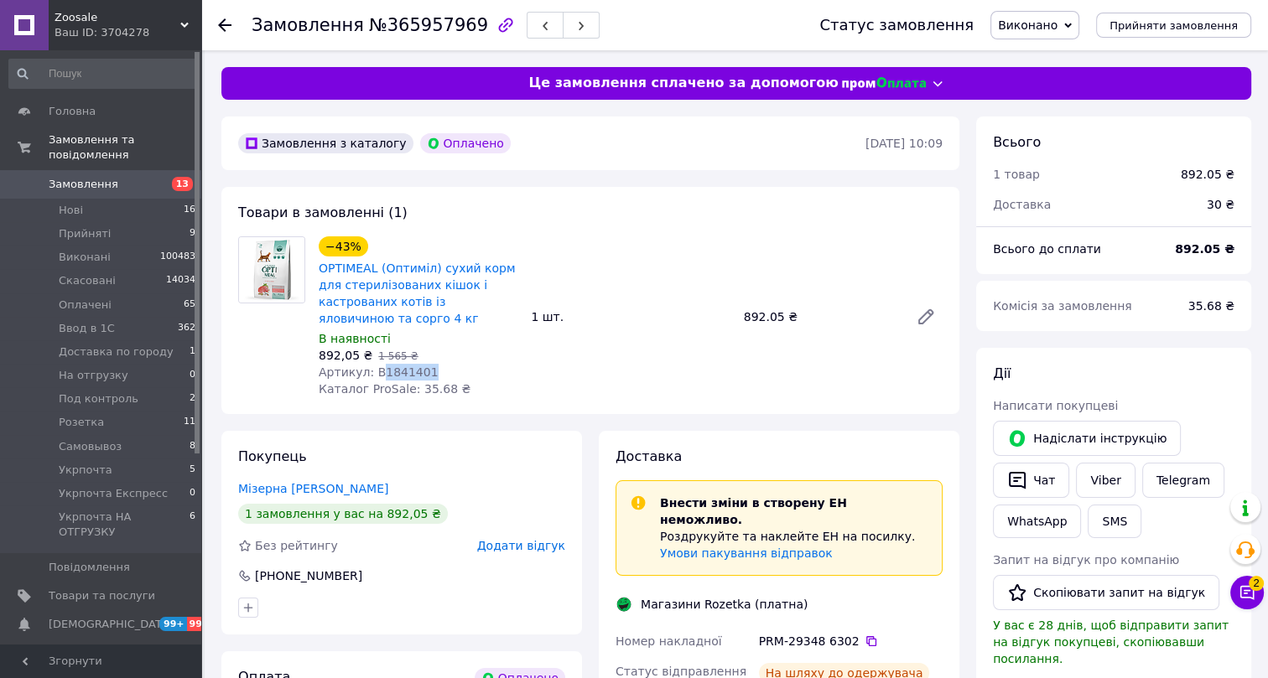
drag, startPoint x: 429, startPoint y: 351, endPoint x: 374, endPoint y: 356, distance: 54.7
click at [374, 364] on div "Артикул: B1841401" at bounding box center [418, 372] width 199 height 17
click at [222, 21] on use at bounding box center [224, 24] width 13 height 13
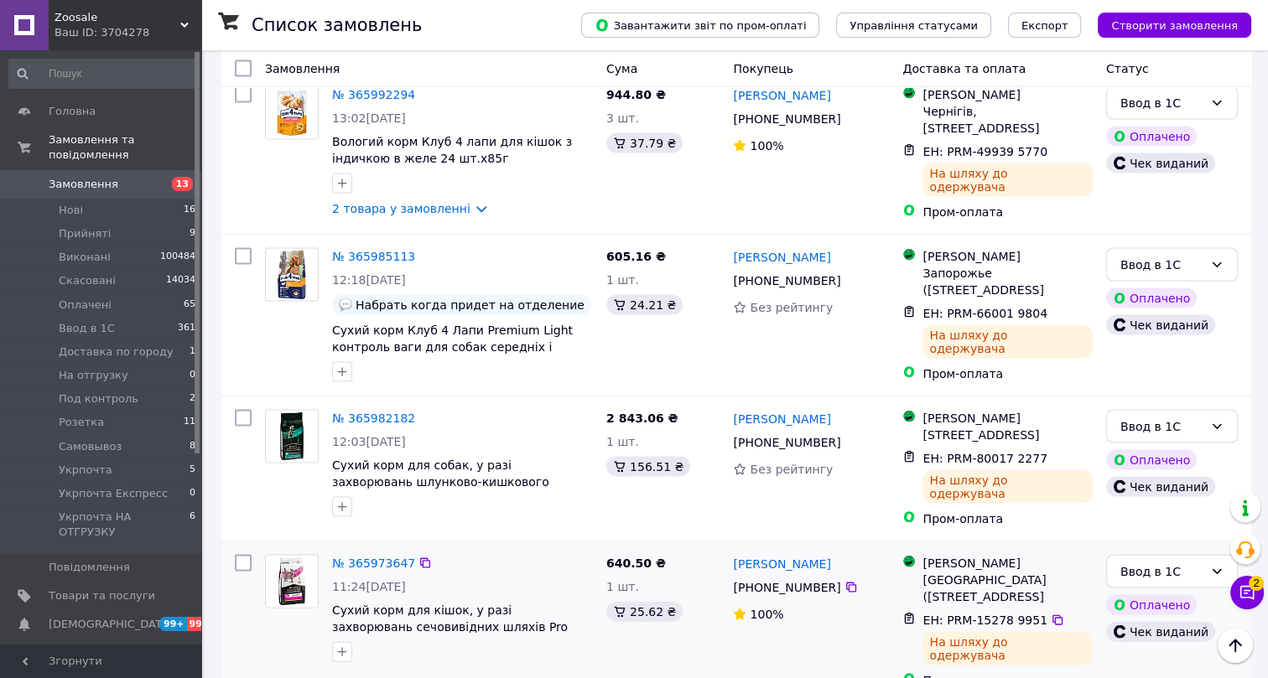
scroll to position [3770, 0]
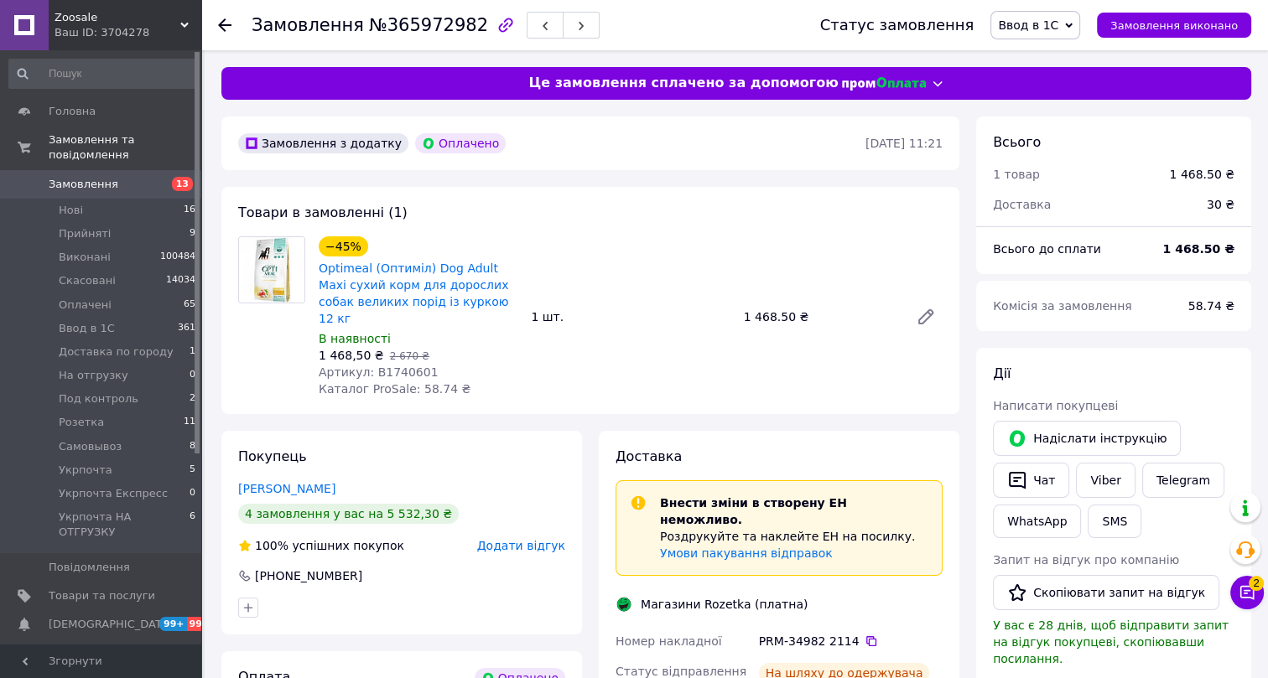
click at [1048, 24] on span "Ввод в 1С" at bounding box center [1028, 24] width 60 height 13
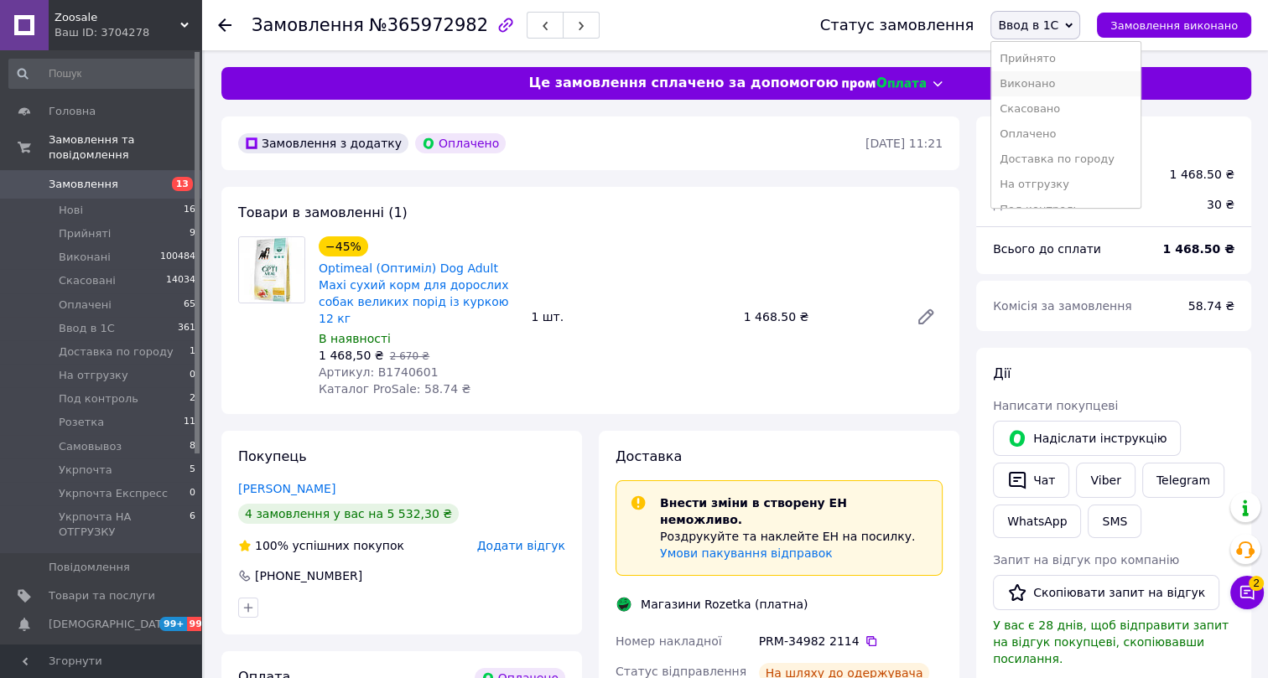
click at [1051, 82] on li "Виконано" at bounding box center [1065, 83] width 149 height 25
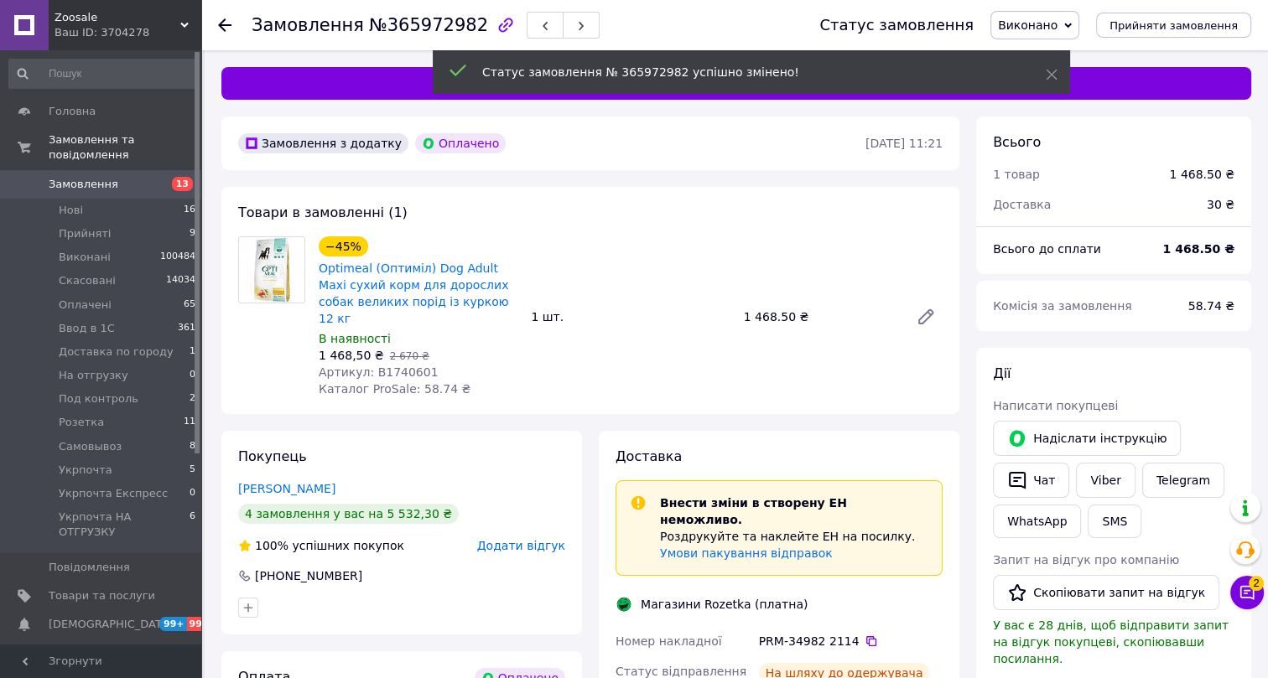
click at [400, 21] on span "№365972982" at bounding box center [428, 25] width 119 height 20
click at [399, 20] on span "№365972982" at bounding box center [428, 25] width 119 height 20
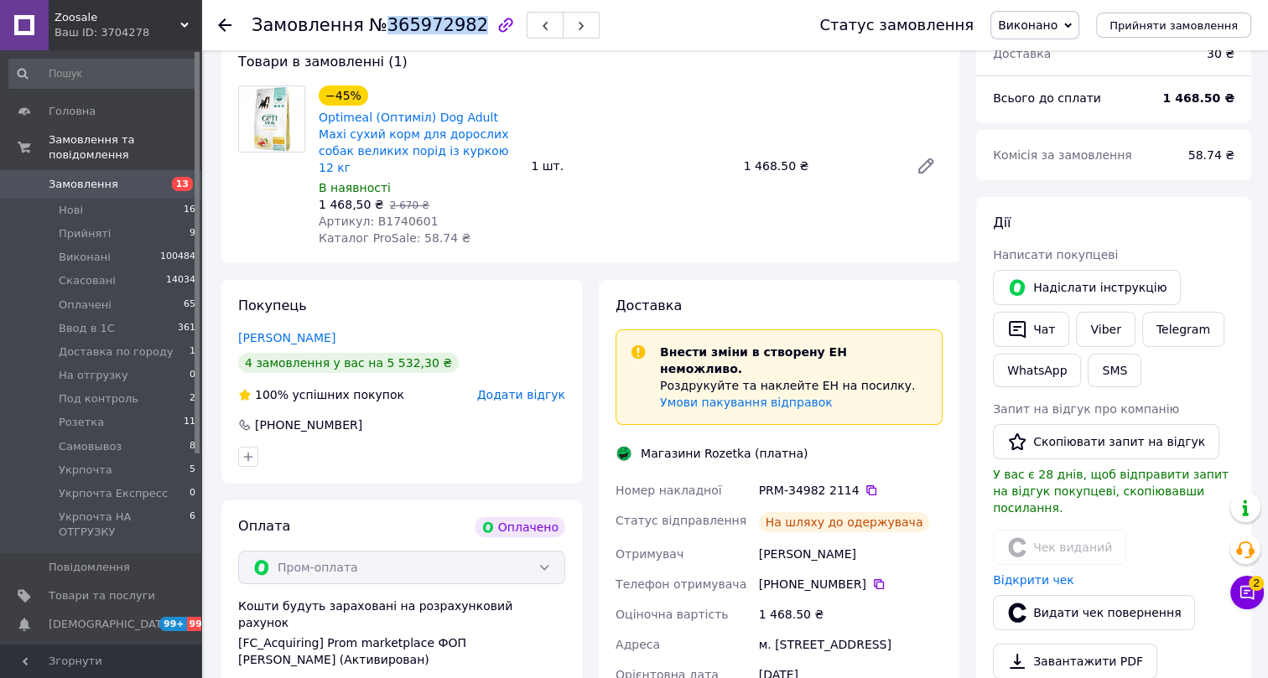
scroll to position [122, 0]
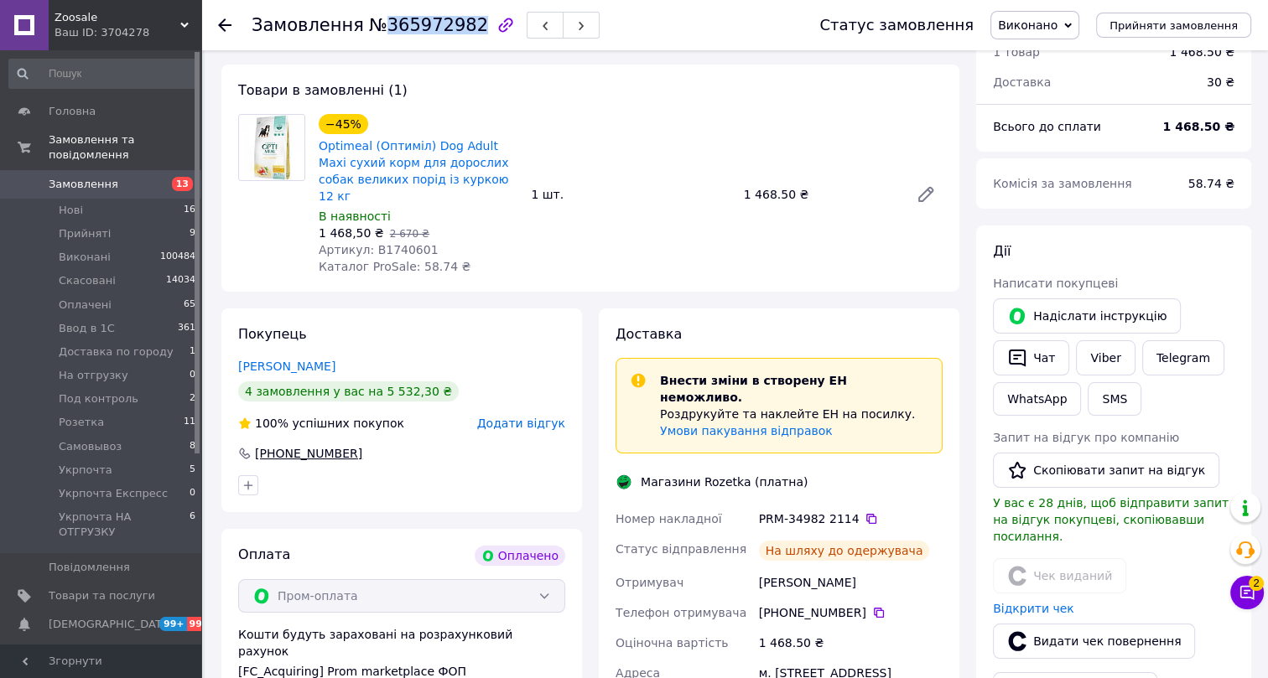
drag, startPoint x: 366, startPoint y: 436, endPoint x: 257, endPoint y: 429, distance: 108.4
click at [257, 445] on div "+380 99 730 05 30" at bounding box center [401, 453] width 327 height 17
drag, startPoint x: 231, startPoint y: 347, endPoint x: 291, endPoint y: 356, distance: 61.0
click at [291, 356] on div "Покупець Абрамова Светлана 4 замовлення у вас на 5 532,30 ₴ 100% успішних покуп…" at bounding box center [401, 411] width 361 height 204
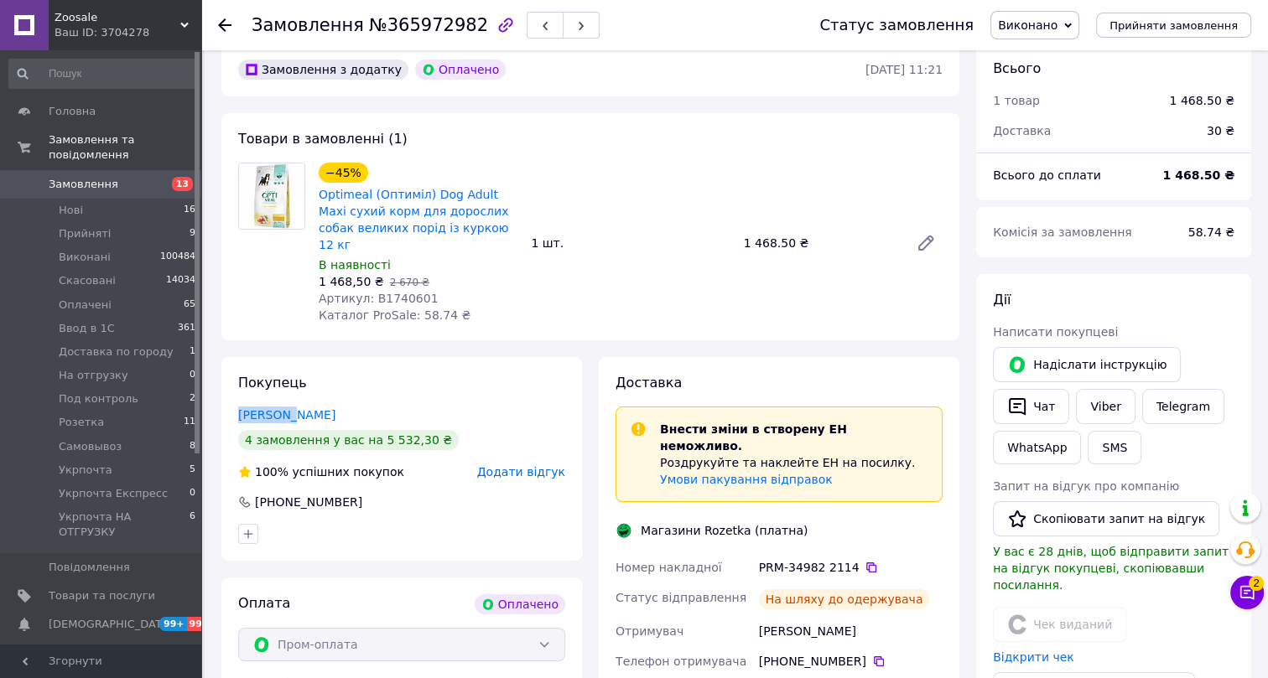
scroll to position [46, 0]
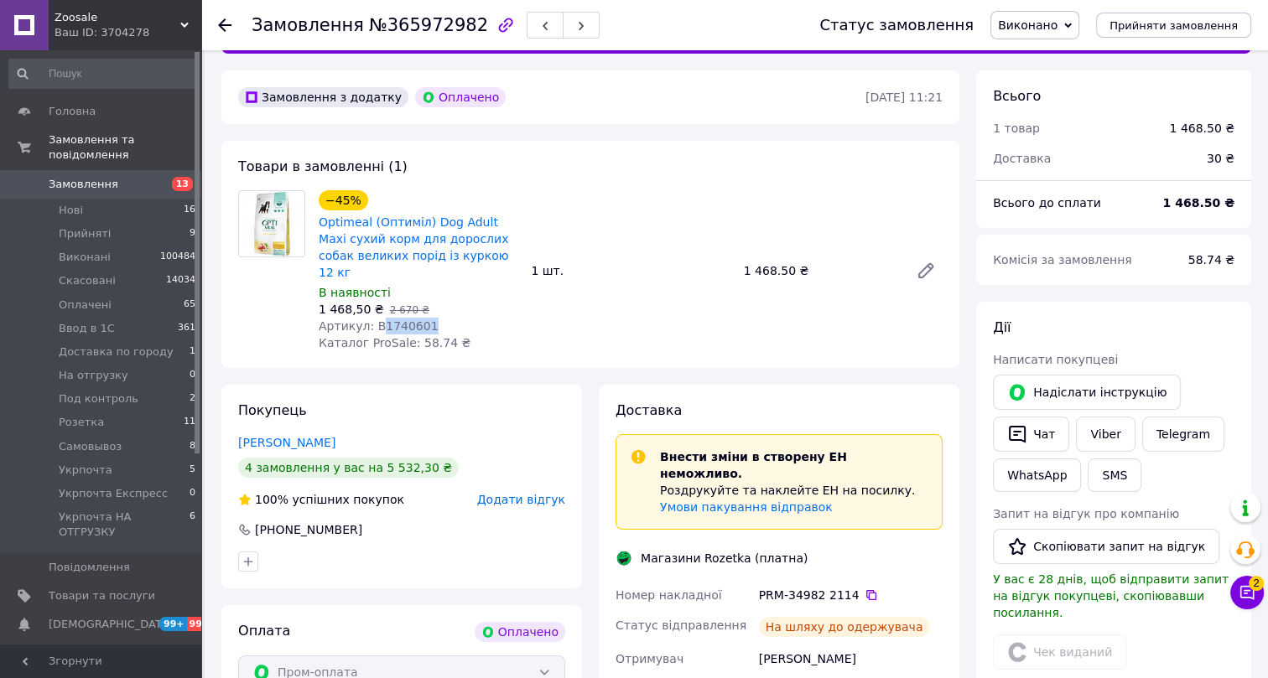
drag, startPoint x: 422, startPoint y: 306, endPoint x: 374, endPoint y: 309, distance: 47.9
click at [374, 318] on div "Артикул: B1740601" at bounding box center [418, 326] width 199 height 17
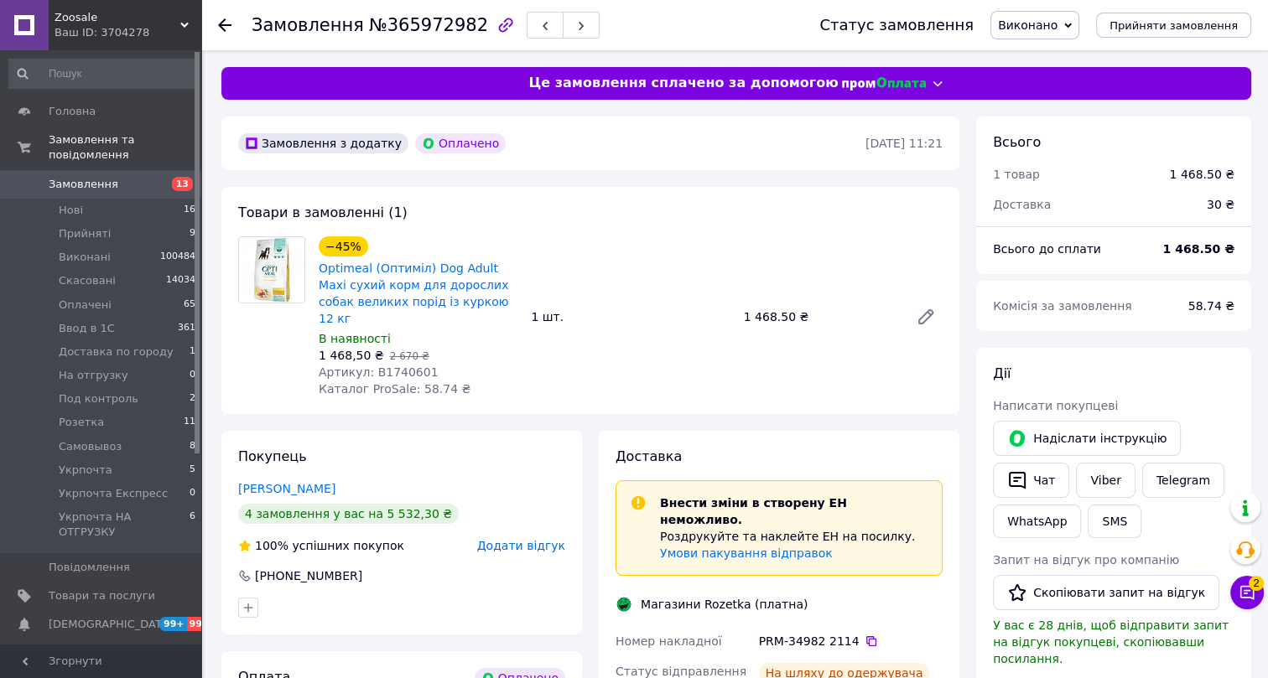
click at [226, 21] on icon at bounding box center [224, 24] width 13 height 13
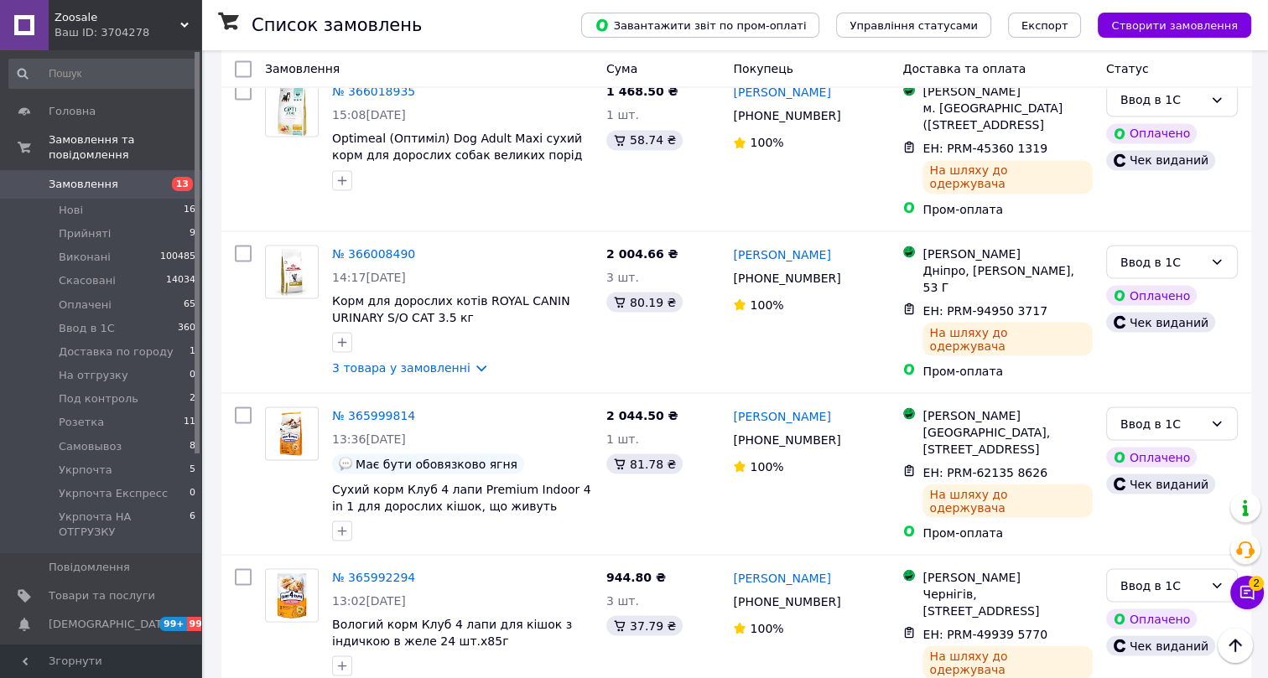
scroll to position [3621, 0]
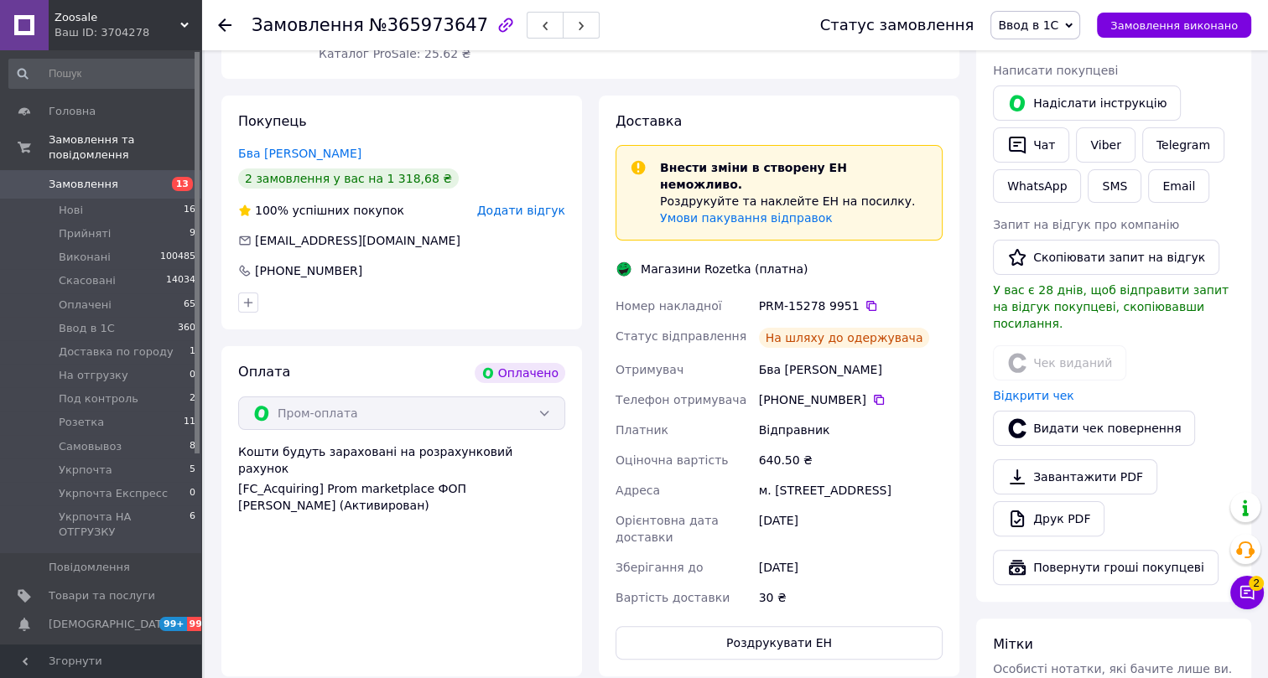
scroll to position [294, 0]
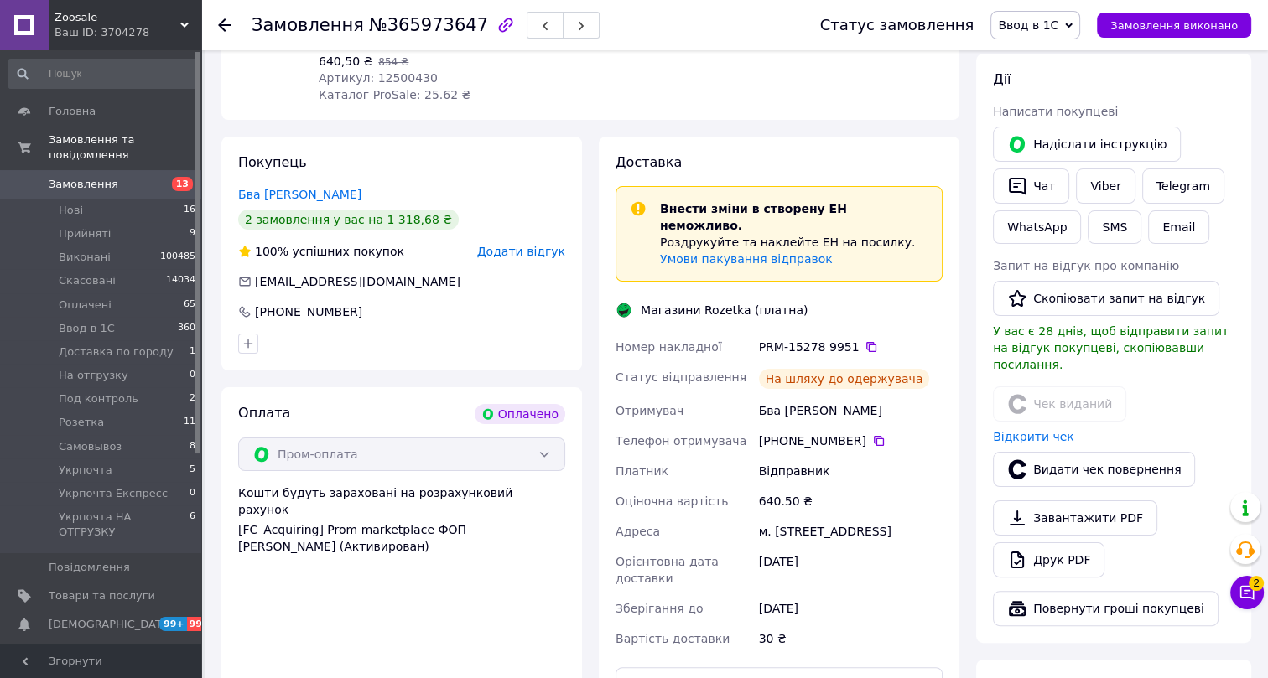
click at [1049, 24] on span "Ввод в 1С" at bounding box center [1028, 24] width 60 height 13
click at [1053, 81] on li "Виконано" at bounding box center [1065, 83] width 149 height 25
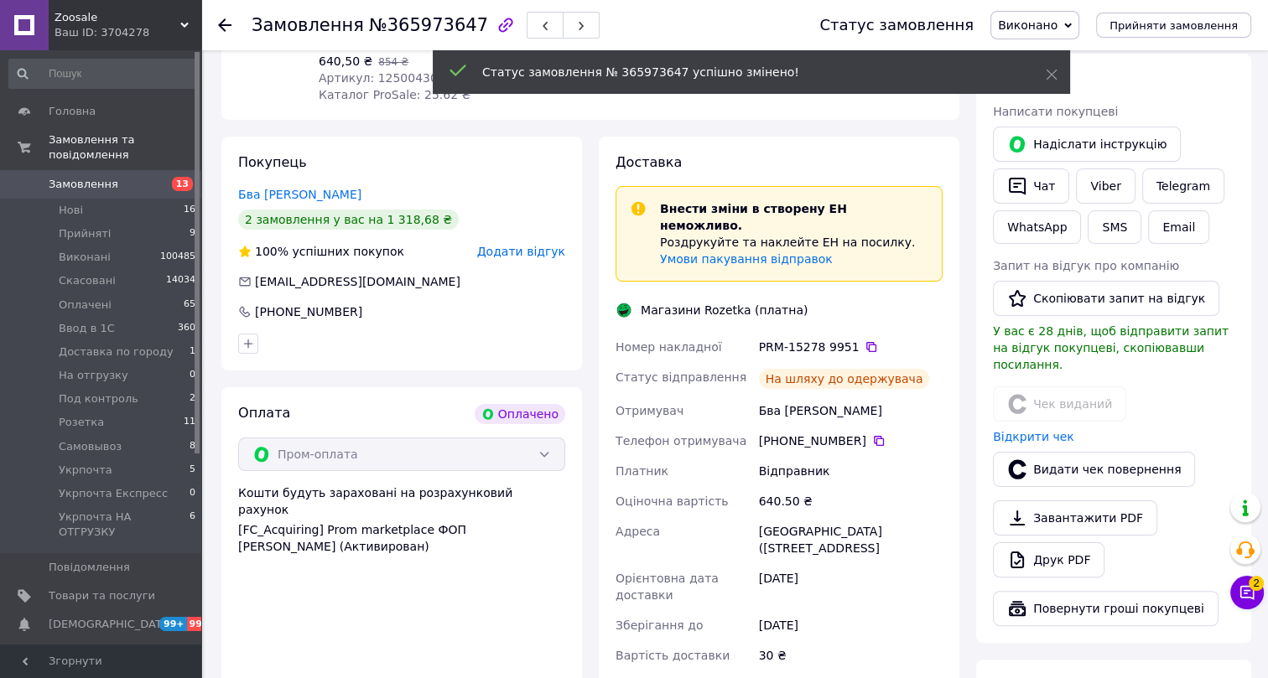
click at [391, 29] on span "№365973647" at bounding box center [428, 25] width 119 height 20
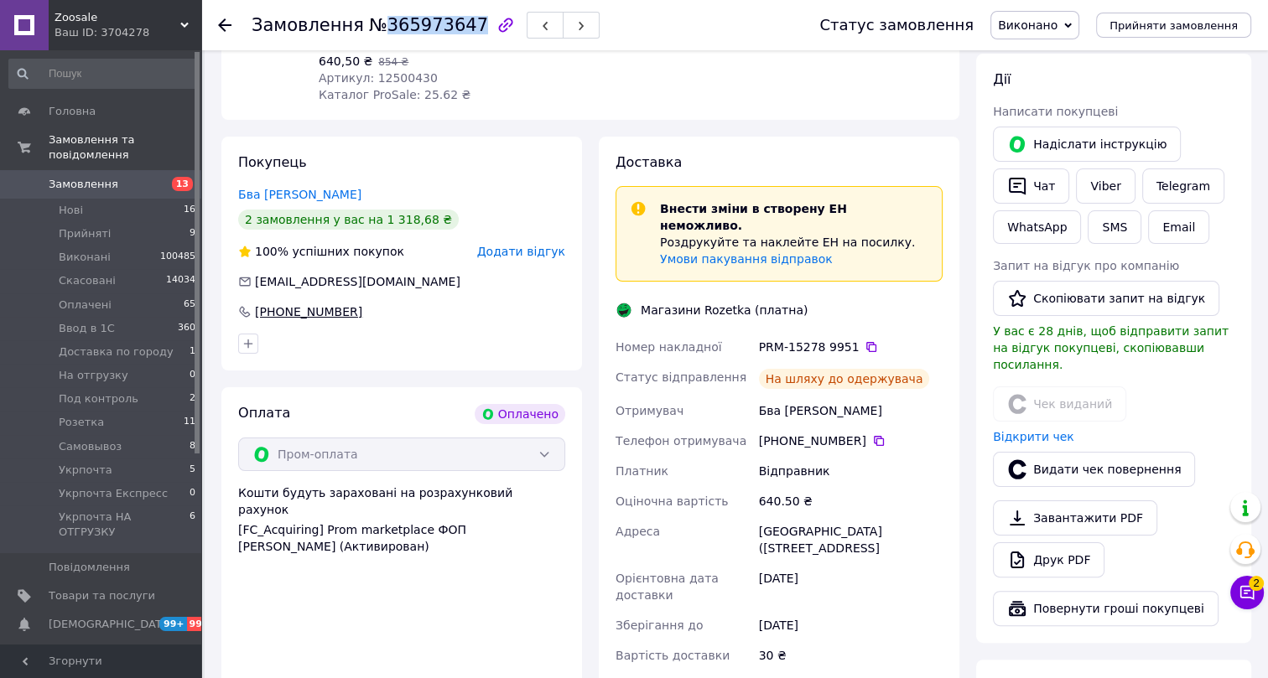
drag, startPoint x: 367, startPoint y: 306, endPoint x: 257, endPoint y: 304, distance: 110.7
click at [257, 304] on div "+380 68 606 66 62" at bounding box center [401, 312] width 327 height 17
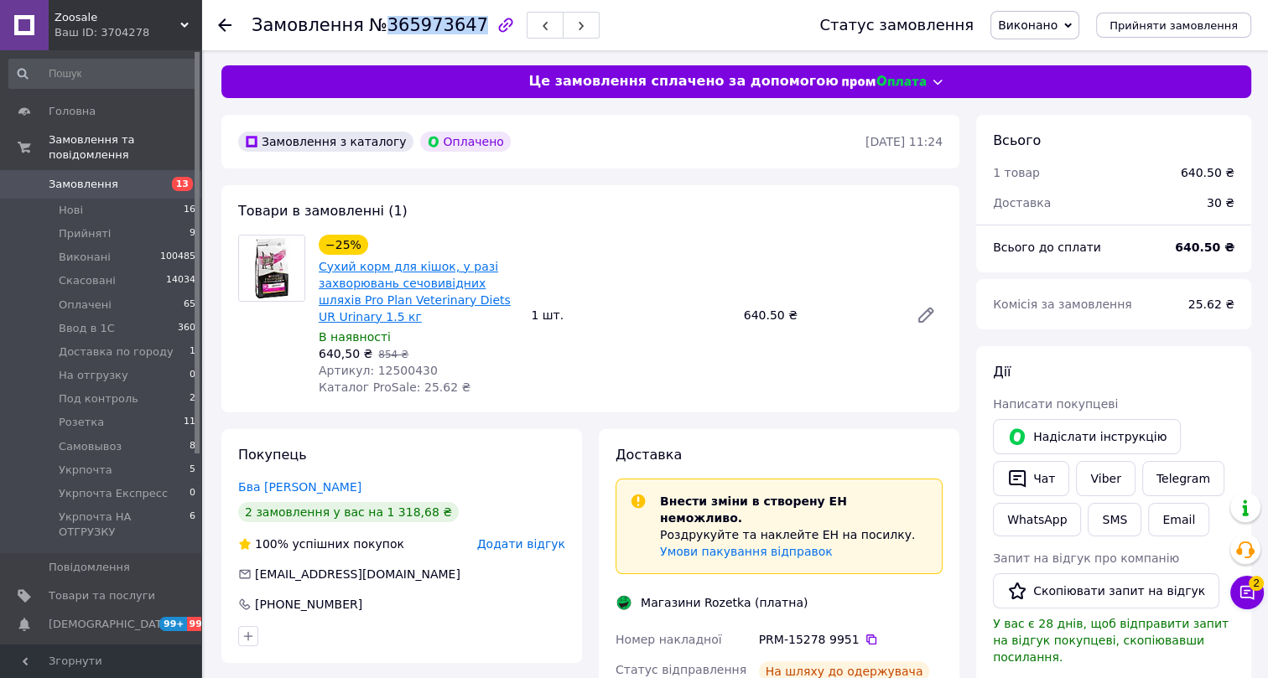
scroll to position [0, 0]
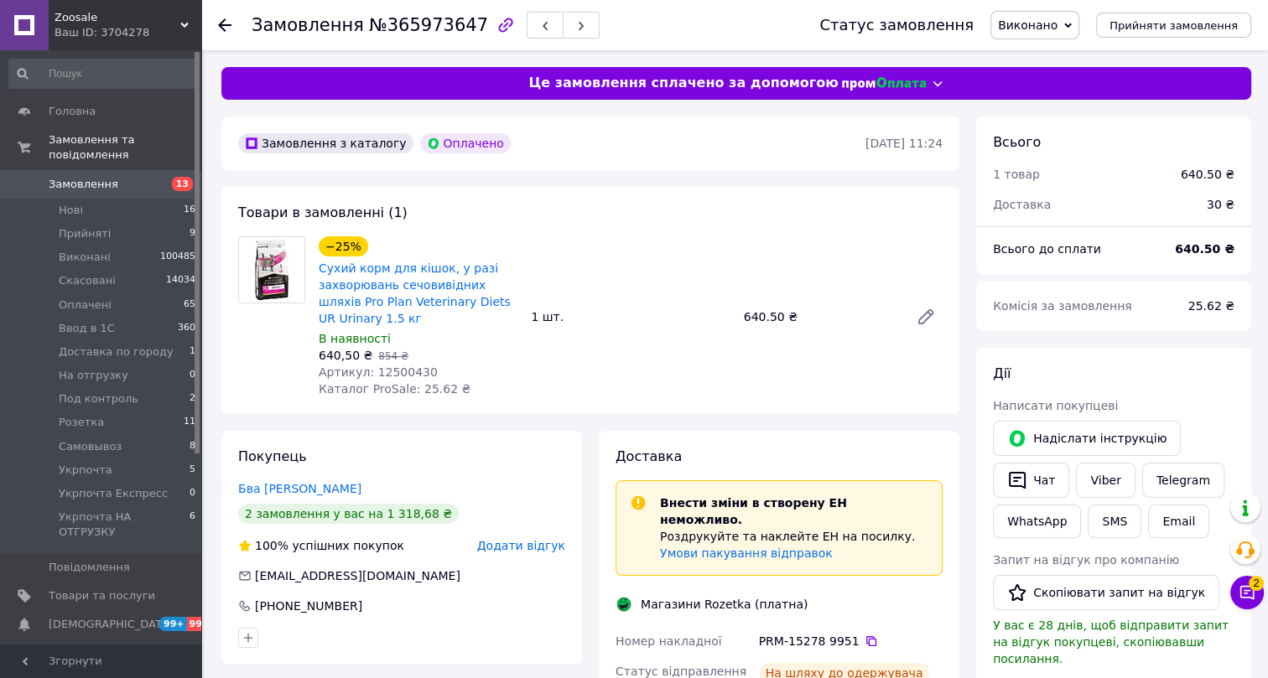
click at [396, 374] on span "Артикул: 12500430" at bounding box center [378, 372] width 119 height 13
click at [224, 21] on use at bounding box center [224, 24] width 13 height 13
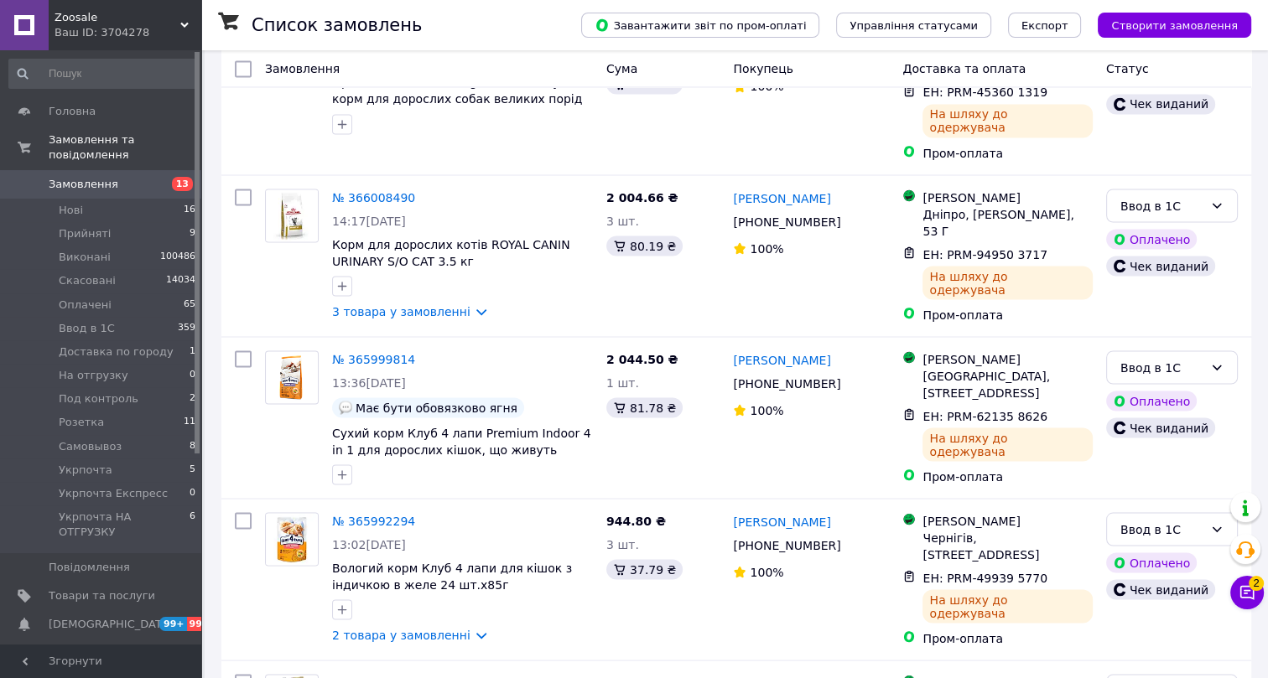
scroll to position [3472, 0]
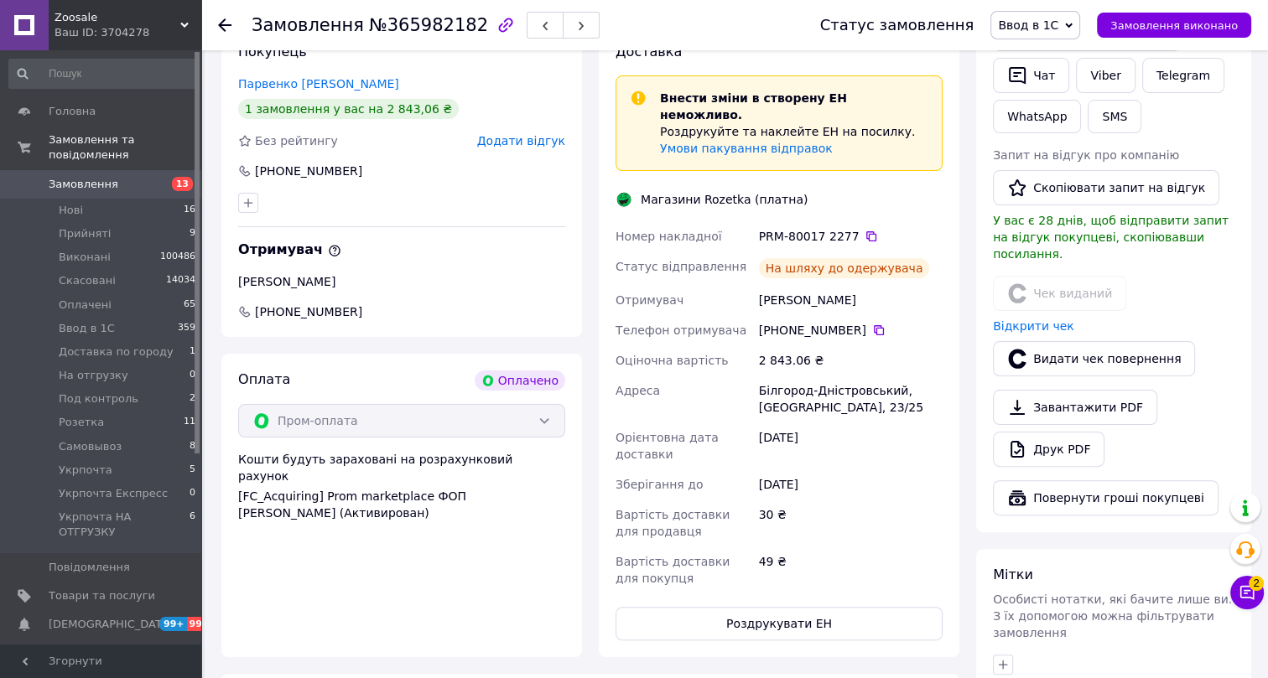
scroll to position [252, 0]
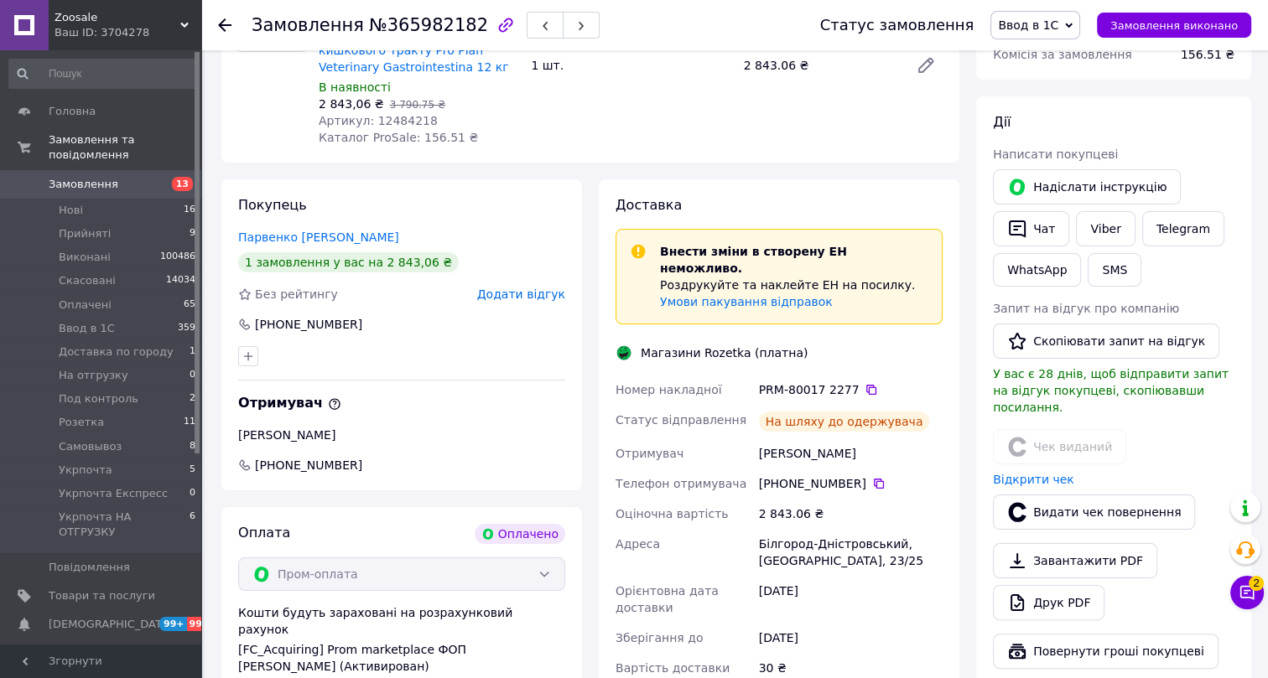
click at [1047, 26] on span "Ввод в 1С" at bounding box center [1028, 24] width 60 height 13
click at [1053, 80] on li "Виконано" at bounding box center [1065, 83] width 149 height 25
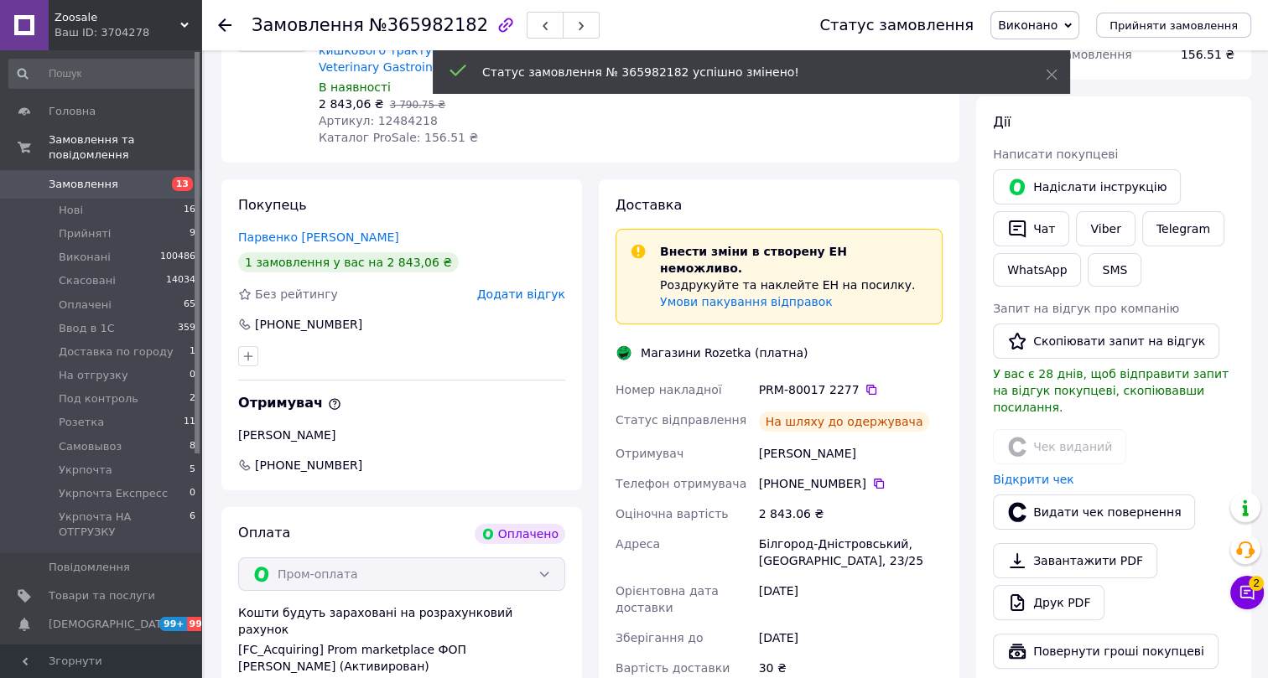
click at [400, 23] on span "№365982182" at bounding box center [428, 25] width 119 height 20
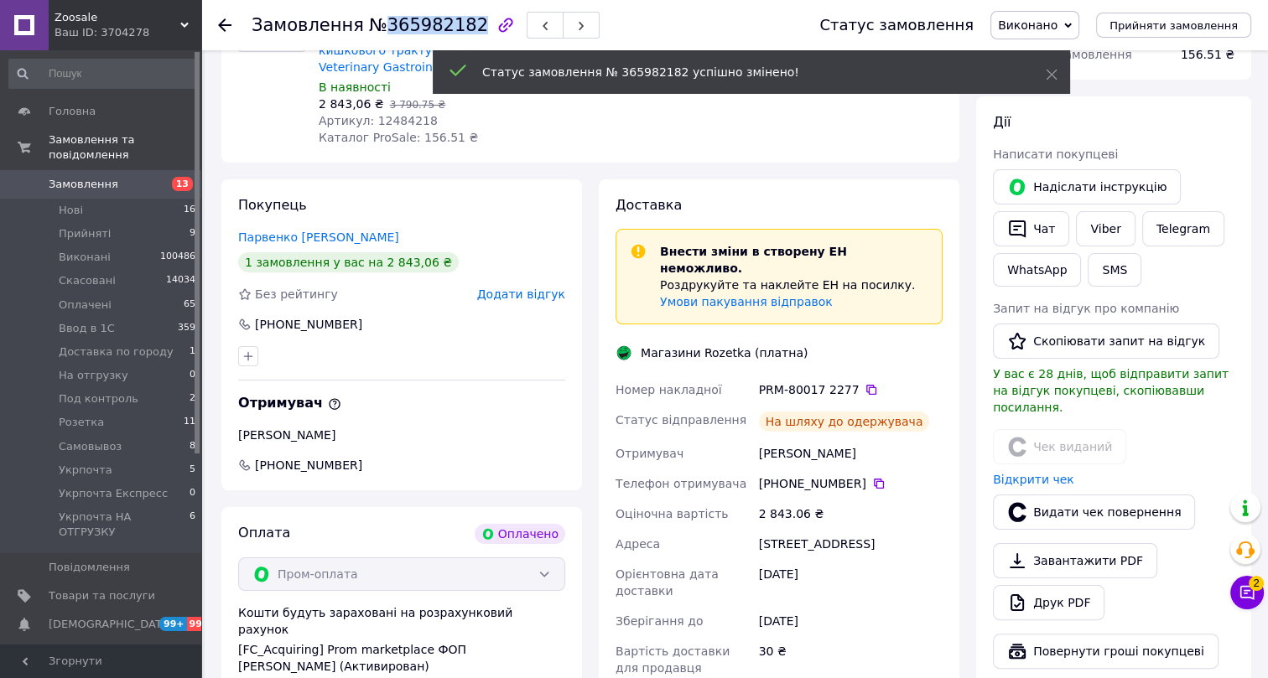
click at [400, 23] on span "№365982182" at bounding box center [428, 25] width 119 height 20
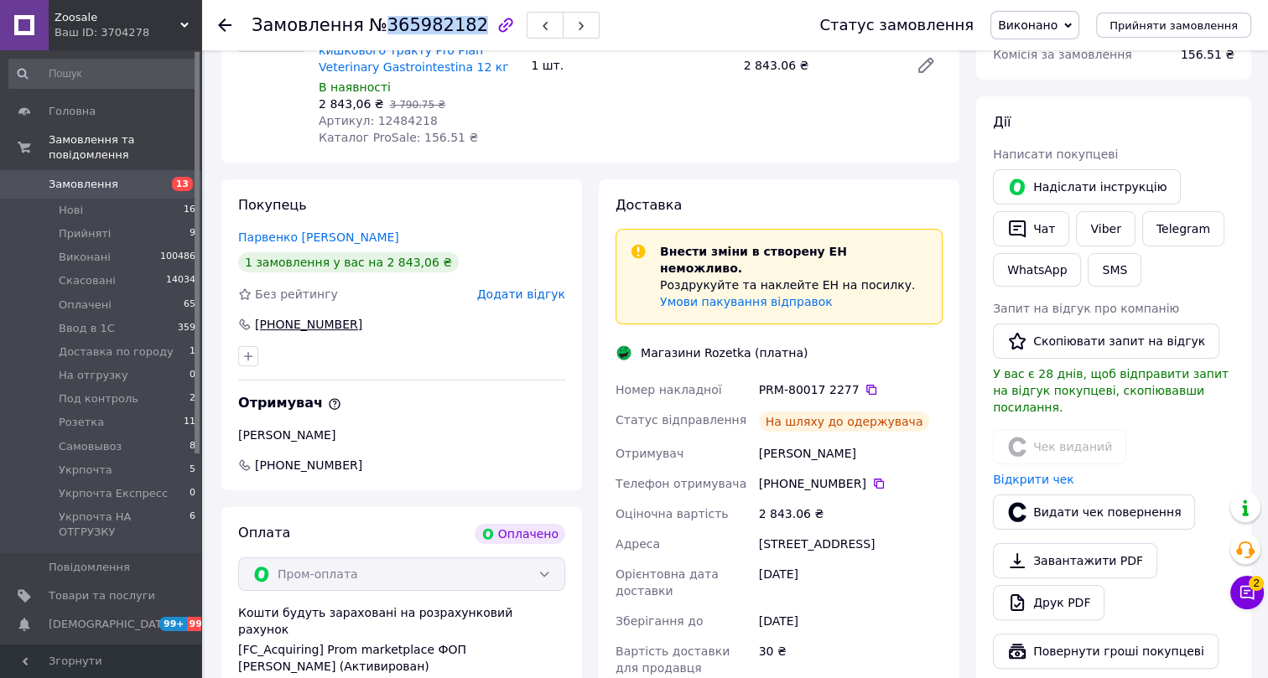
drag, startPoint x: 341, startPoint y: 320, endPoint x: 249, endPoint y: 322, distance: 92.3
click at [249, 322] on div "+380 97 287 75 23" at bounding box center [401, 324] width 327 height 17
drag, startPoint x: 351, startPoint y: 235, endPoint x: 237, endPoint y: 242, distance: 113.5
click at [238, 242] on div "Парвенко Карина" at bounding box center [401, 237] width 327 height 17
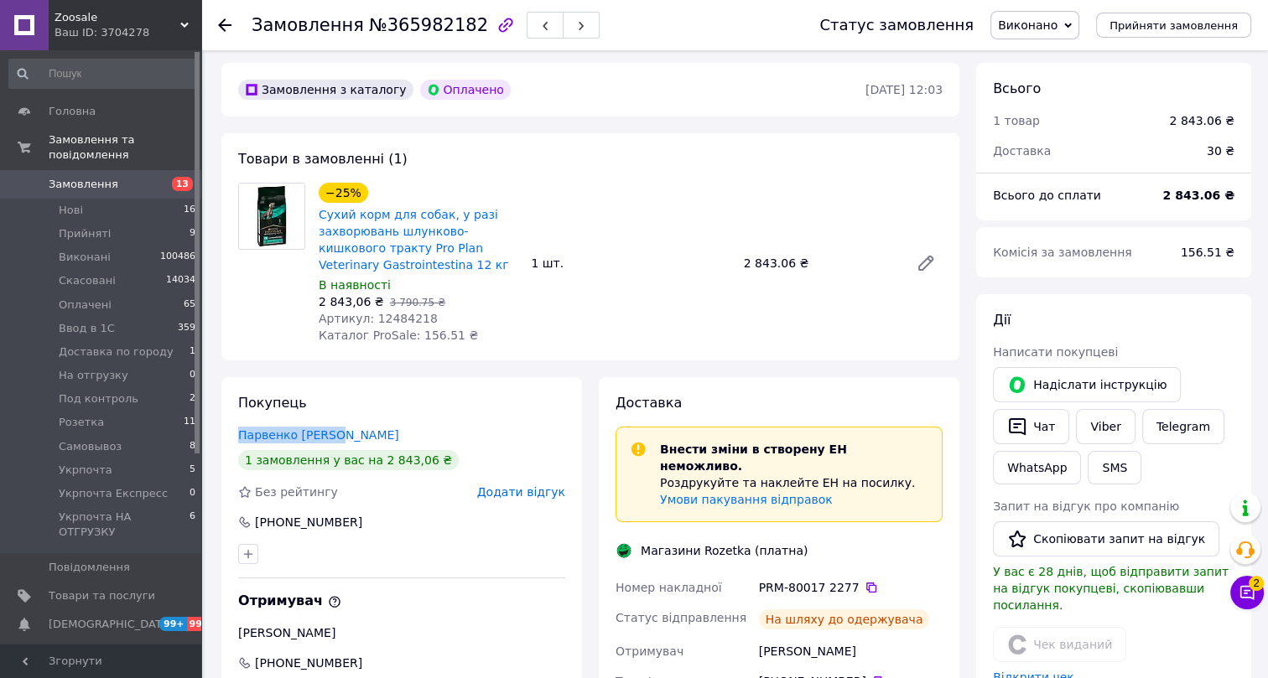
scroll to position [0, 0]
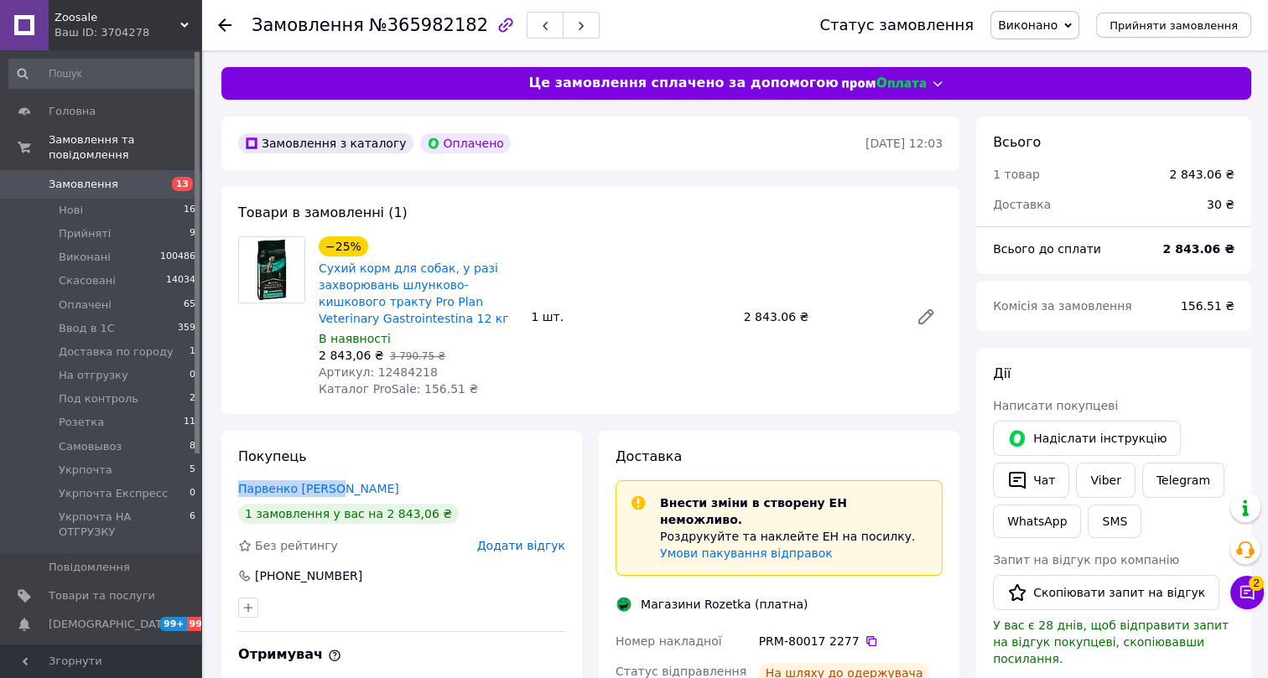
click at [392, 372] on span "Артикул: 12484218" at bounding box center [378, 372] width 119 height 13
click at [226, 23] on icon at bounding box center [224, 24] width 13 height 13
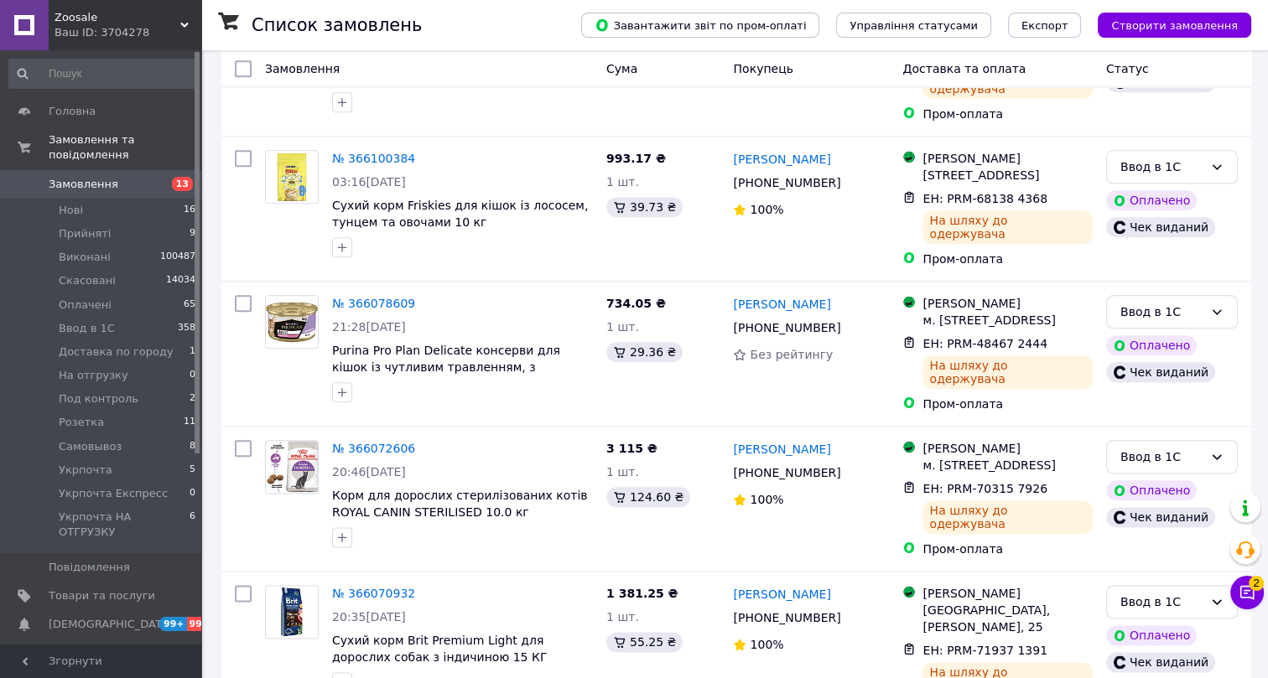
scroll to position [3324, 0]
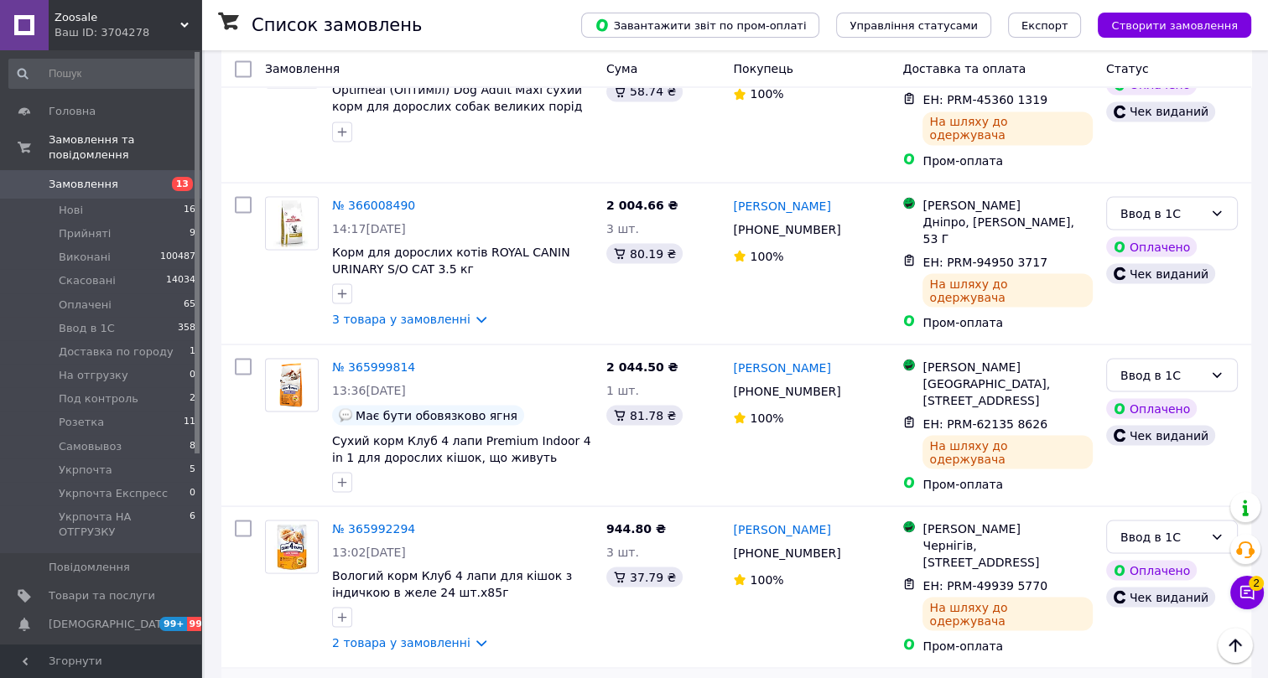
click at [378, 678] on link "№ 365985113" at bounding box center [373, 689] width 83 height 13
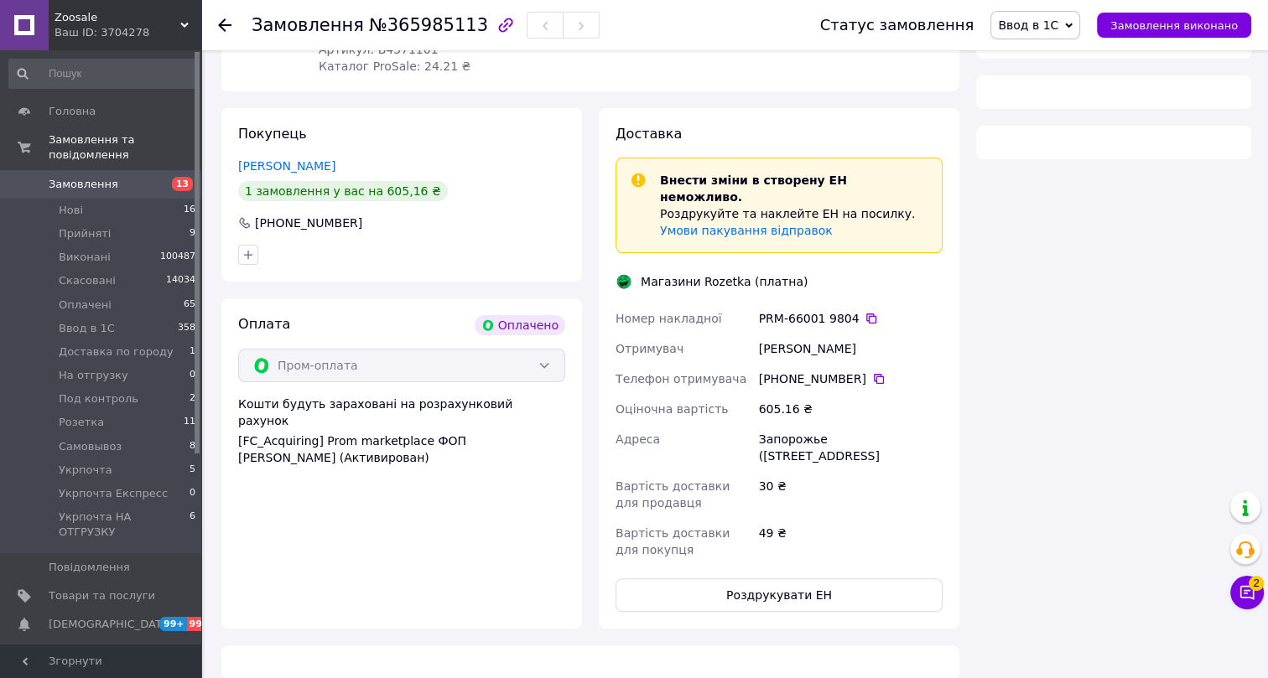
scroll to position [902, 0]
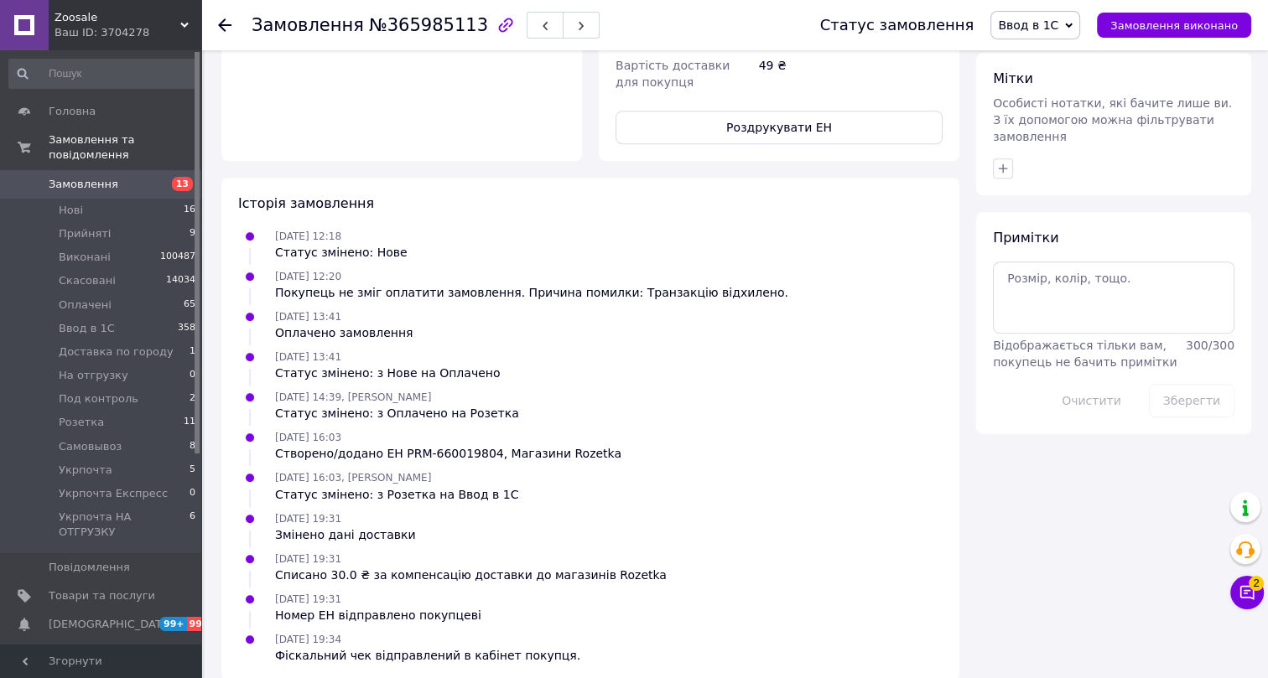
click at [226, 24] on use at bounding box center [224, 24] width 13 height 13
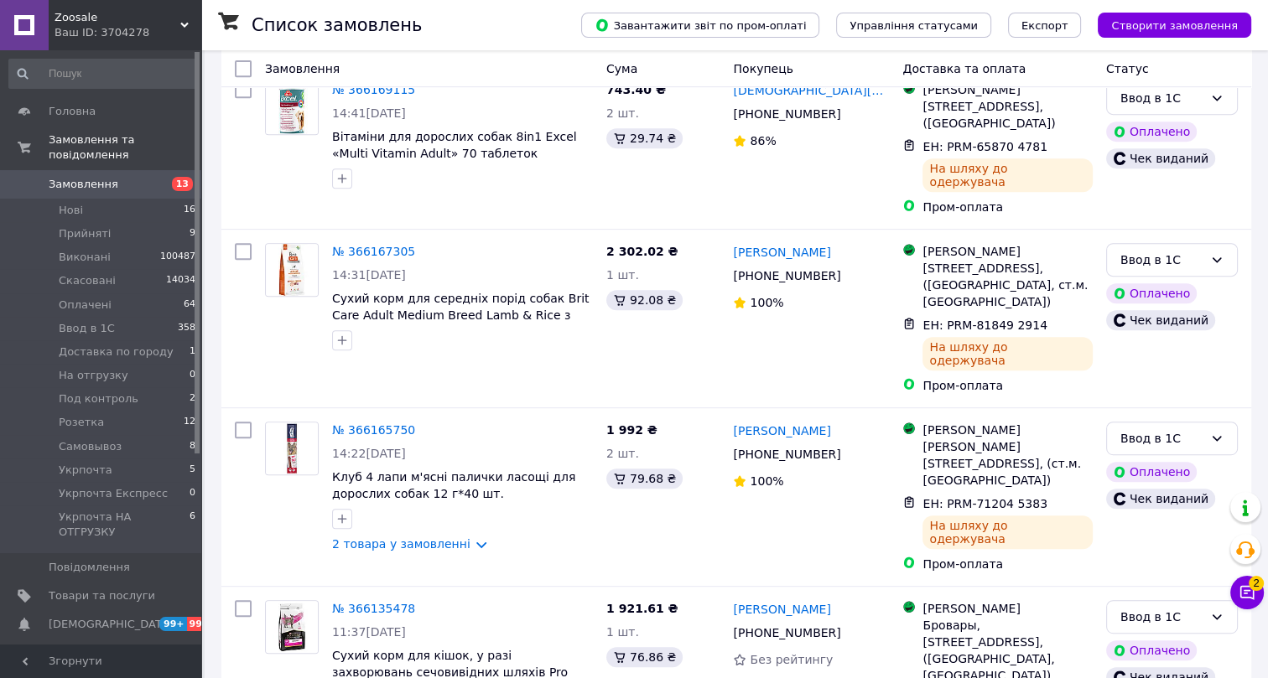
scroll to position [3324, 0]
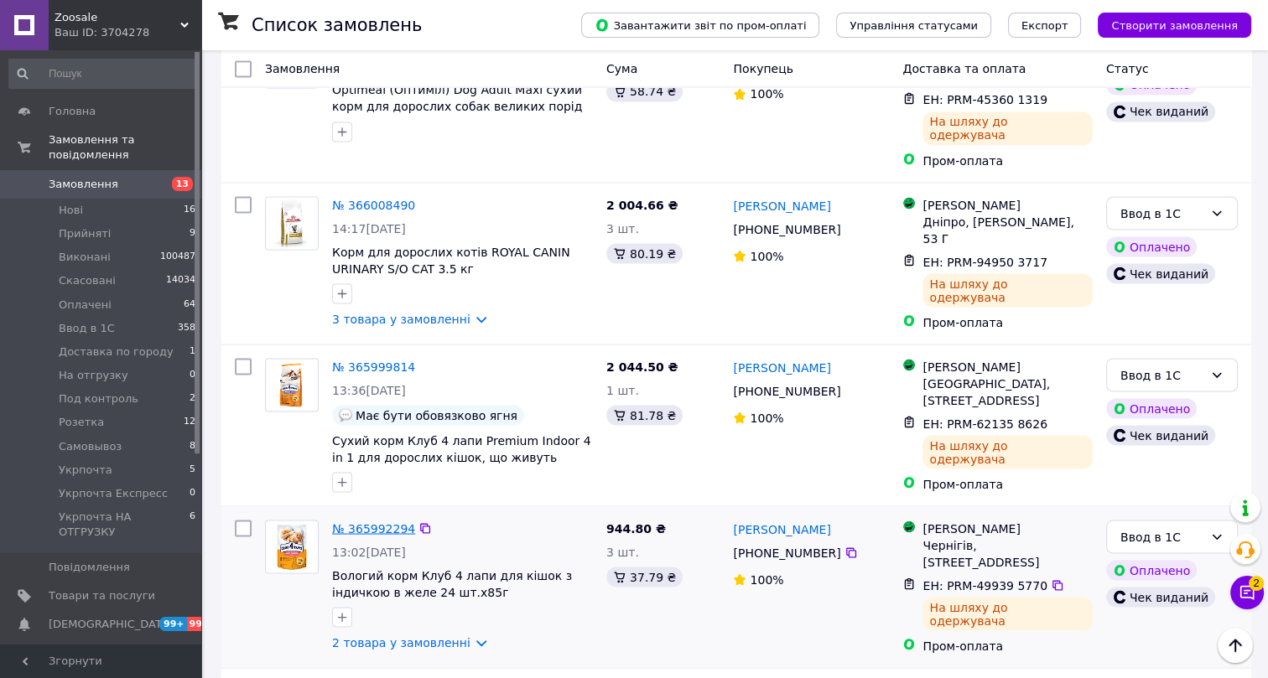
click at [372, 522] on link "№ 365992294" at bounding box center [373, 528] width 83 height 13
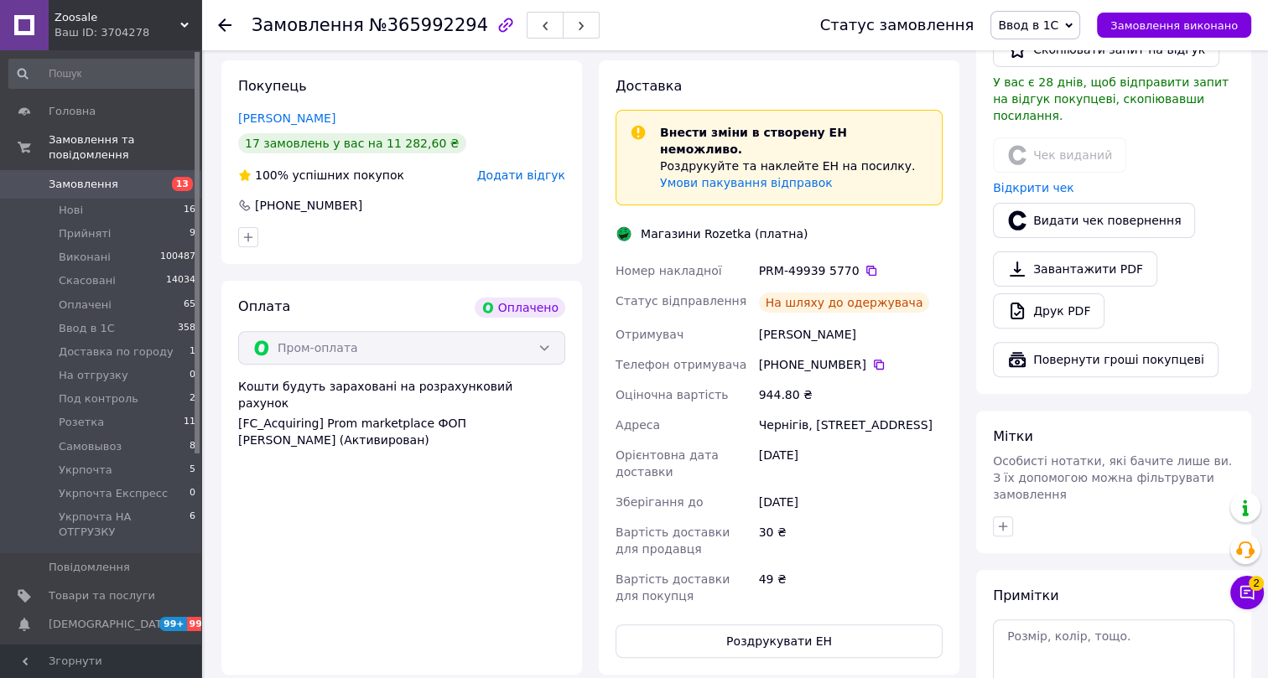
scroll to position [391, 0]
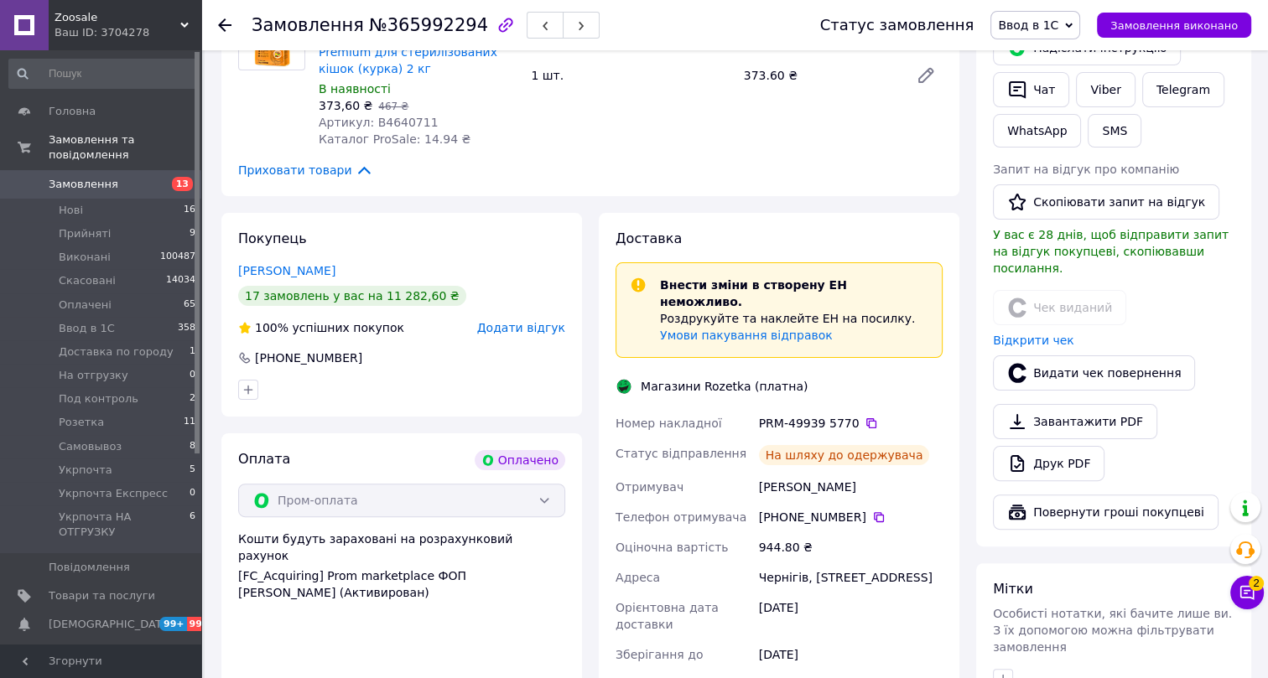
click at [1053, 28] on span "Ввод в 1С" at bounding box center [1028, 24] width 60 height 13
click at [1052, 75] on li "Виконано" at bounding box center [1065, 83] width 149 height 25
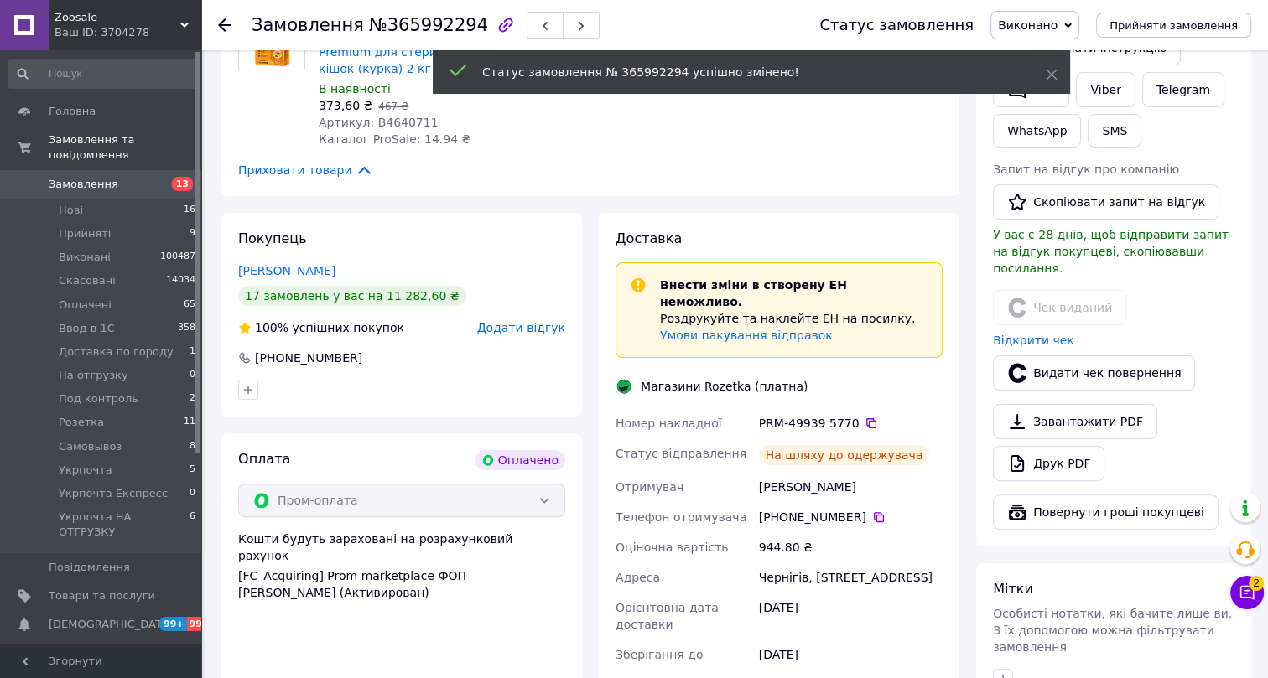
click at [399, 19] on span "№365992294" at bounding box center [428, 25] width 119 height 20
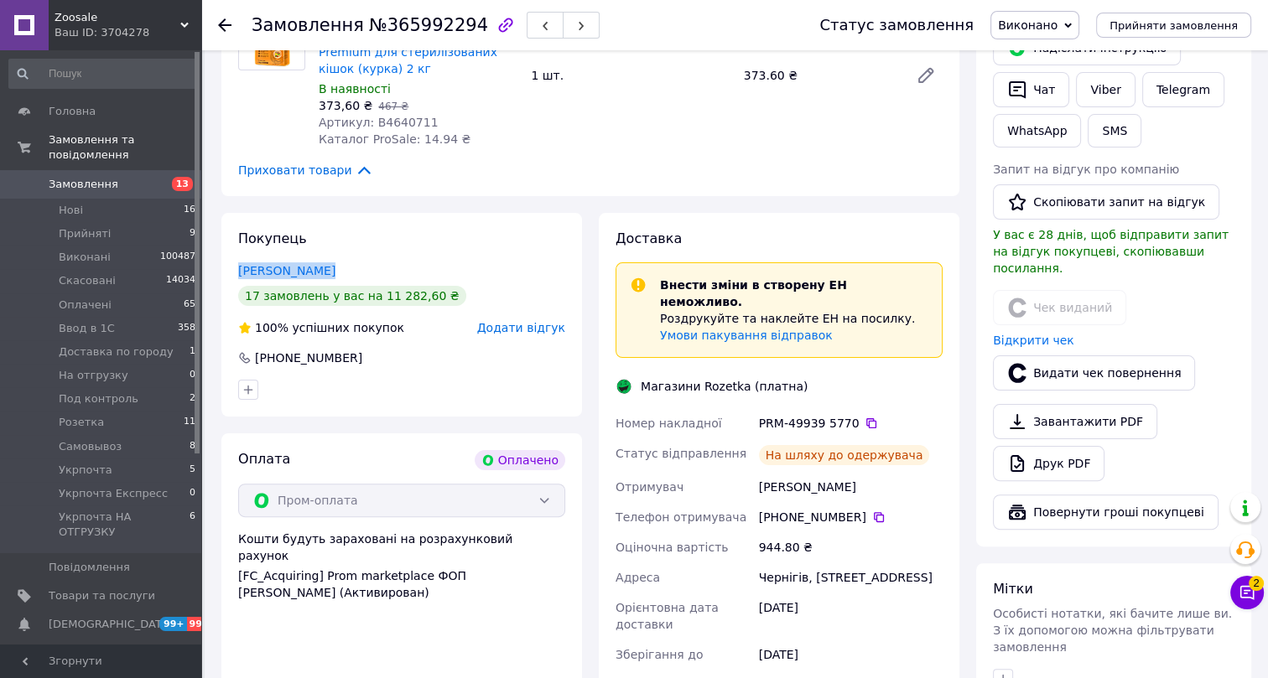
drag, startPoint x: 326, startPoint y: 252, endPoint x: 230, endPoint y: 252, distance: 96.4
click at [230, 252] on div "Покупець Максим Картун 17 замовлень у вас на 11 282,60 ₴ 100% успішних покупок …" at bounding box center [401, 315] width 361 height 204
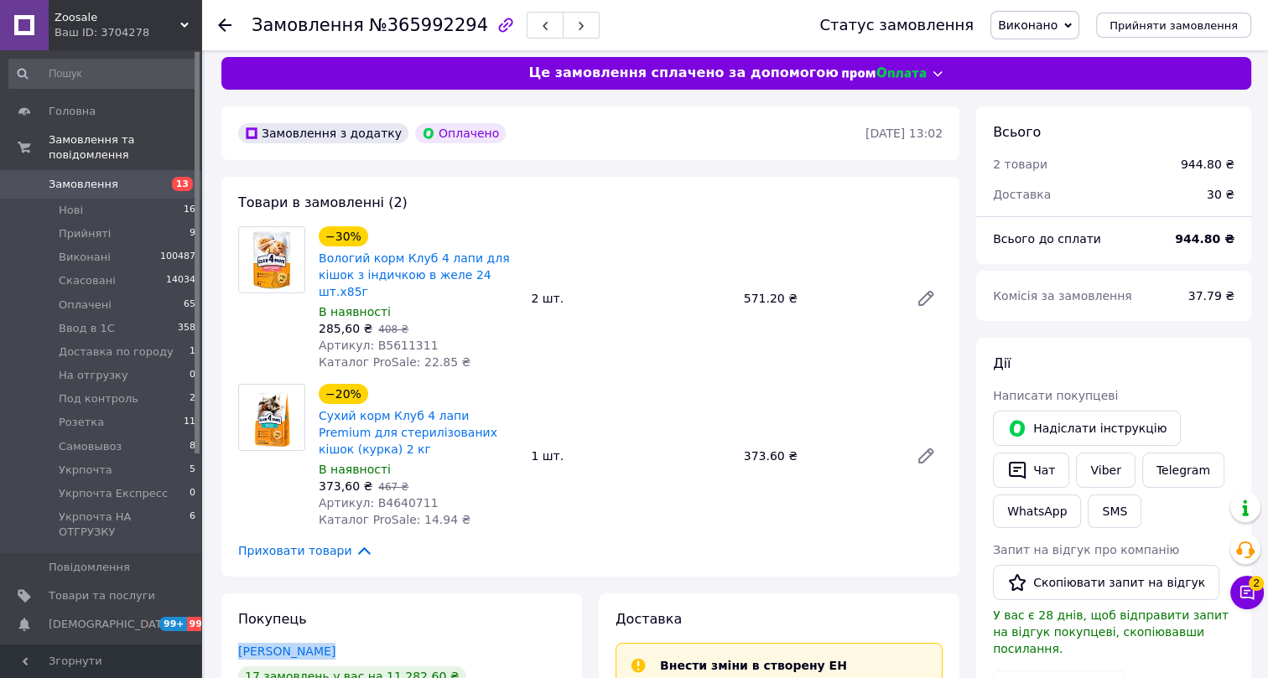
scroll to position [0, 0]
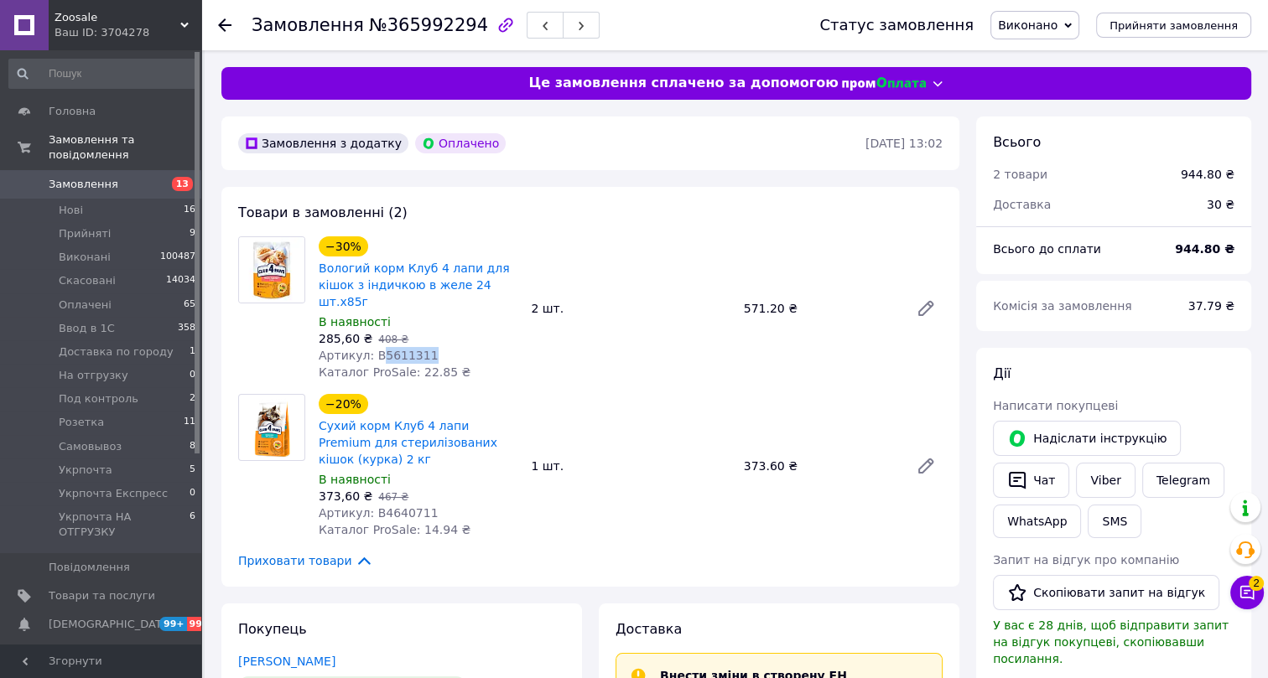
drag, startPoint x: 424, startPoint y: 337, endPoint x: 377, endPoint y: 337, distance: 47.0
click at [377, 347] on div "Артикул: B5611311" at bounding box center [418, 355] width 199 height 17
drag, startPoint x: 424, startPoint y: 496, endPoint x: 373, endPoint y: 501, distance: 50.6
click at [373, 505] on div "Артикул: B4640711" at bounding box center [418, 513] width 199 height 17
click at [228, 17] on div at bounding box center [224, 25] width 13 height 17
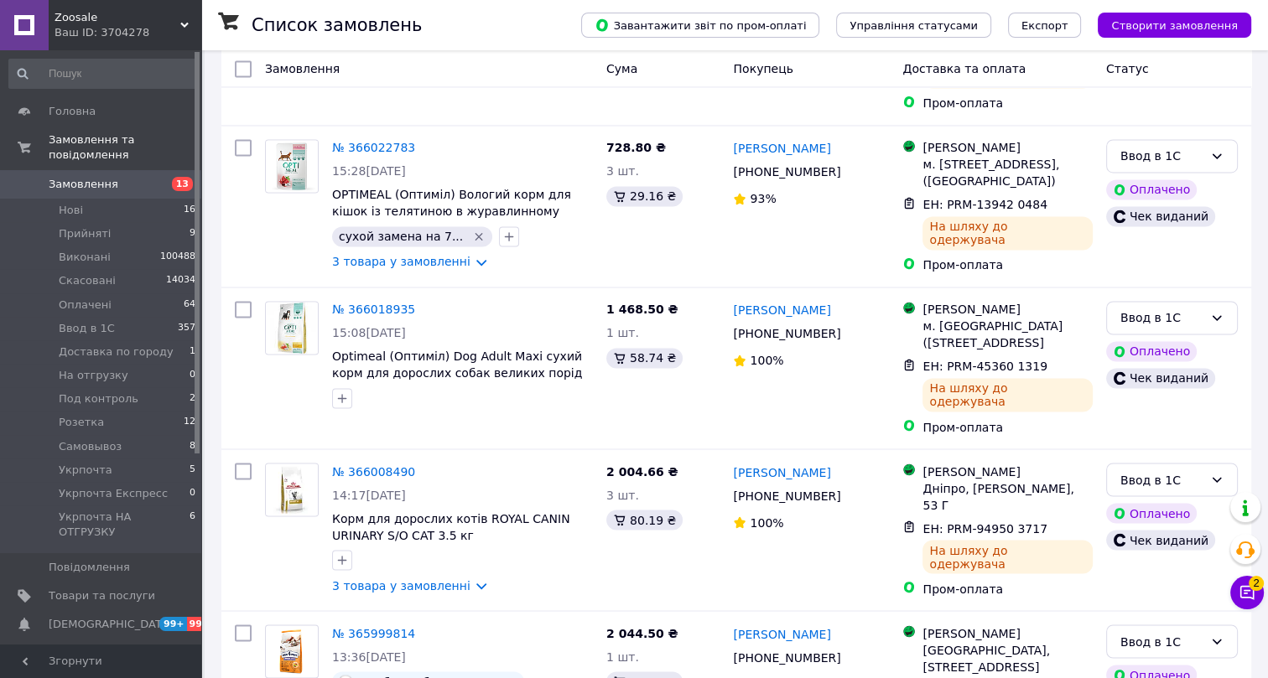
scroll to position [3165, 0]
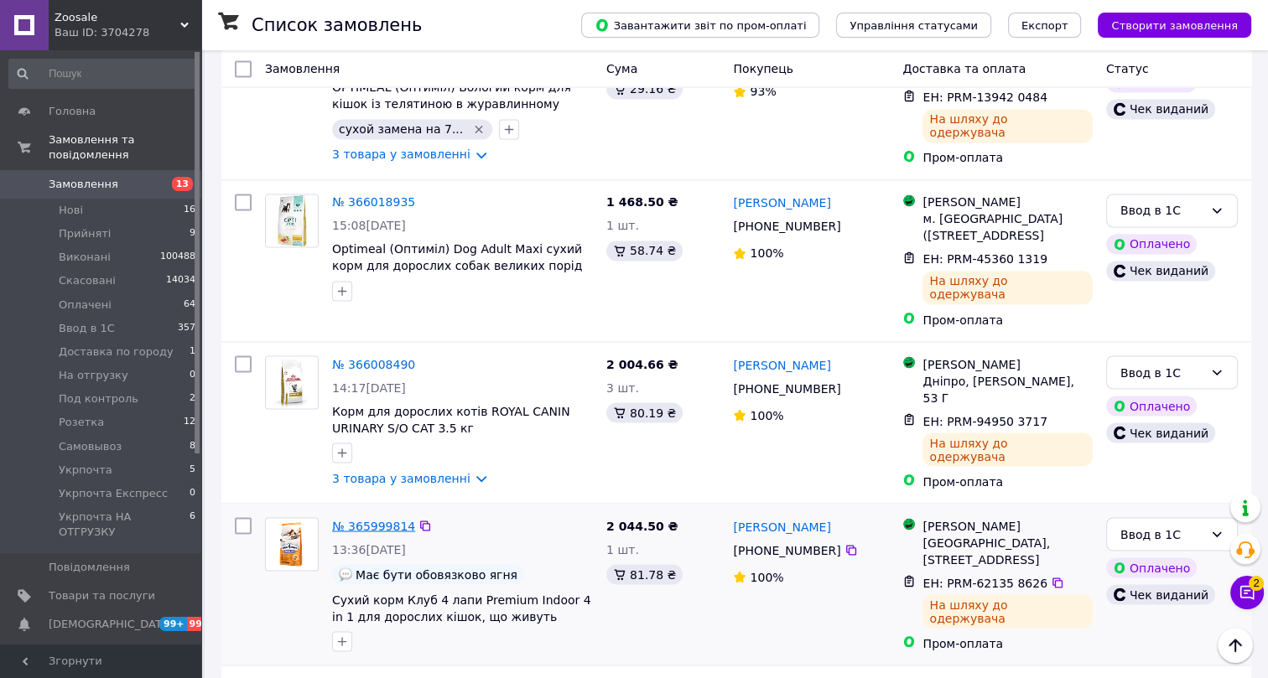
click at [352, 519] on link "№ 365999814" at bounding box center [373, 525] width 83 height 13
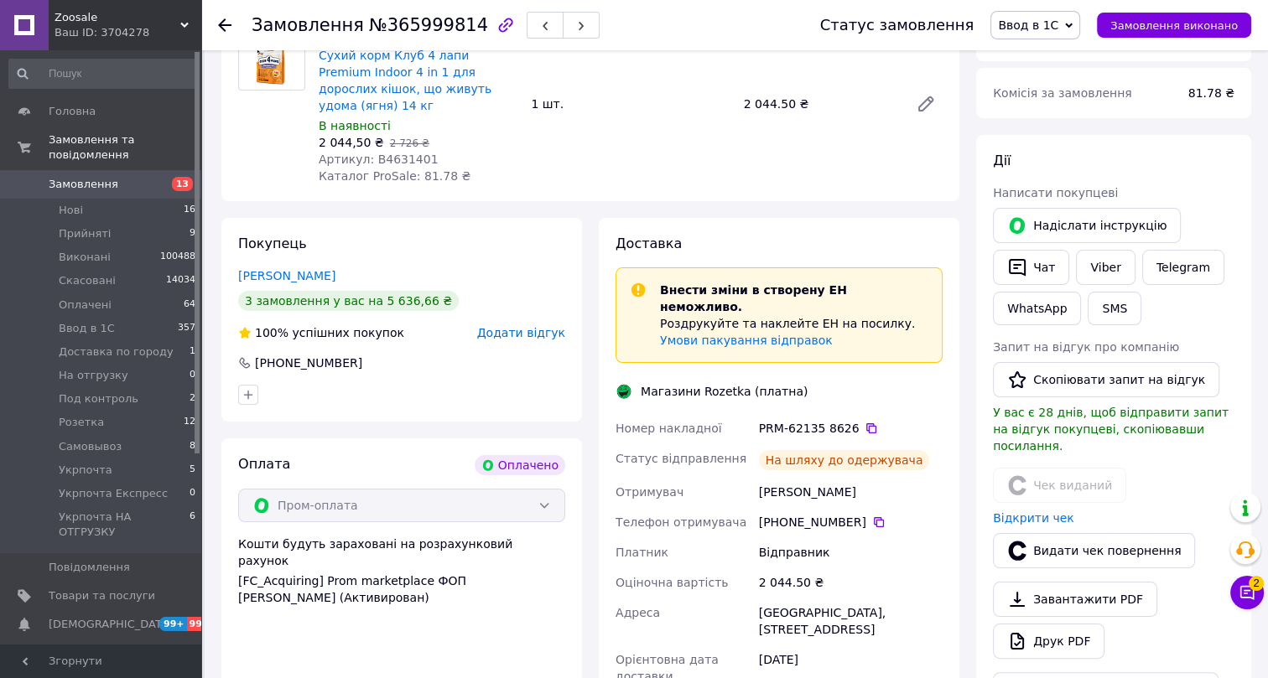
scroll to position [185, 0]
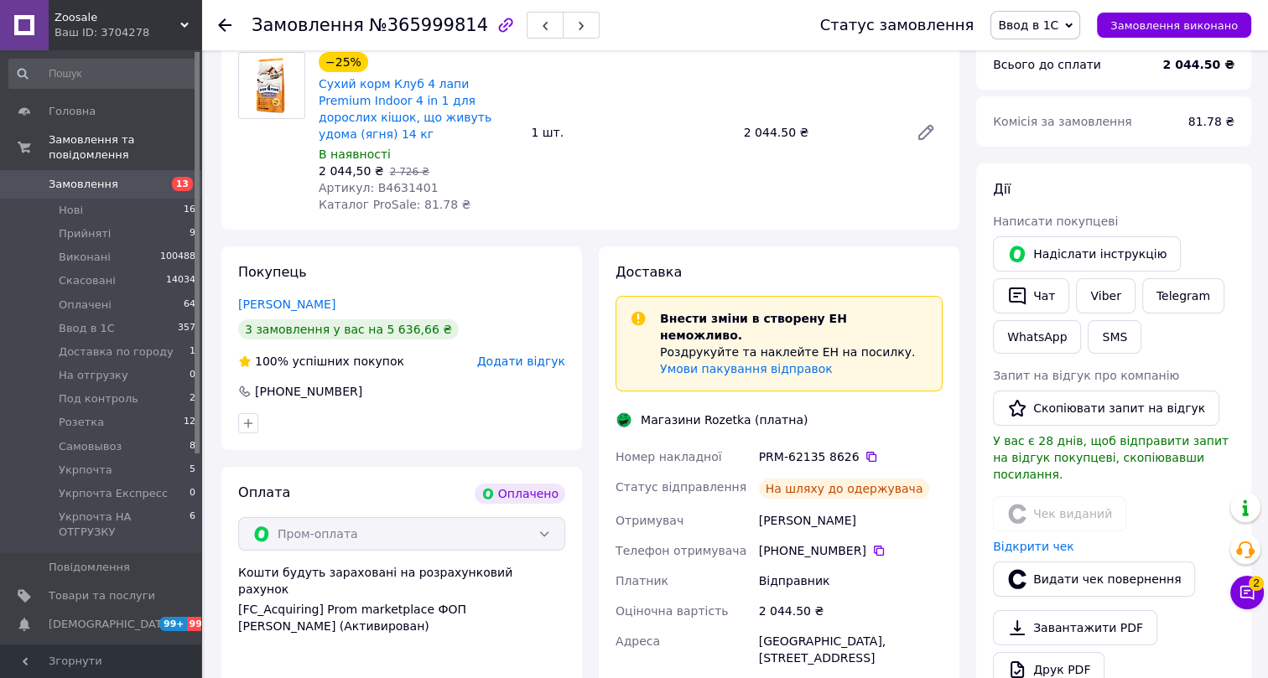
click at [1052, 23] on span "Ввод в 1С" at bounding box center [1028, 24] width 60 height 13
click at [1050, 77] on li "Виконано" at bounding box center [1065, 83] width 149 height 25
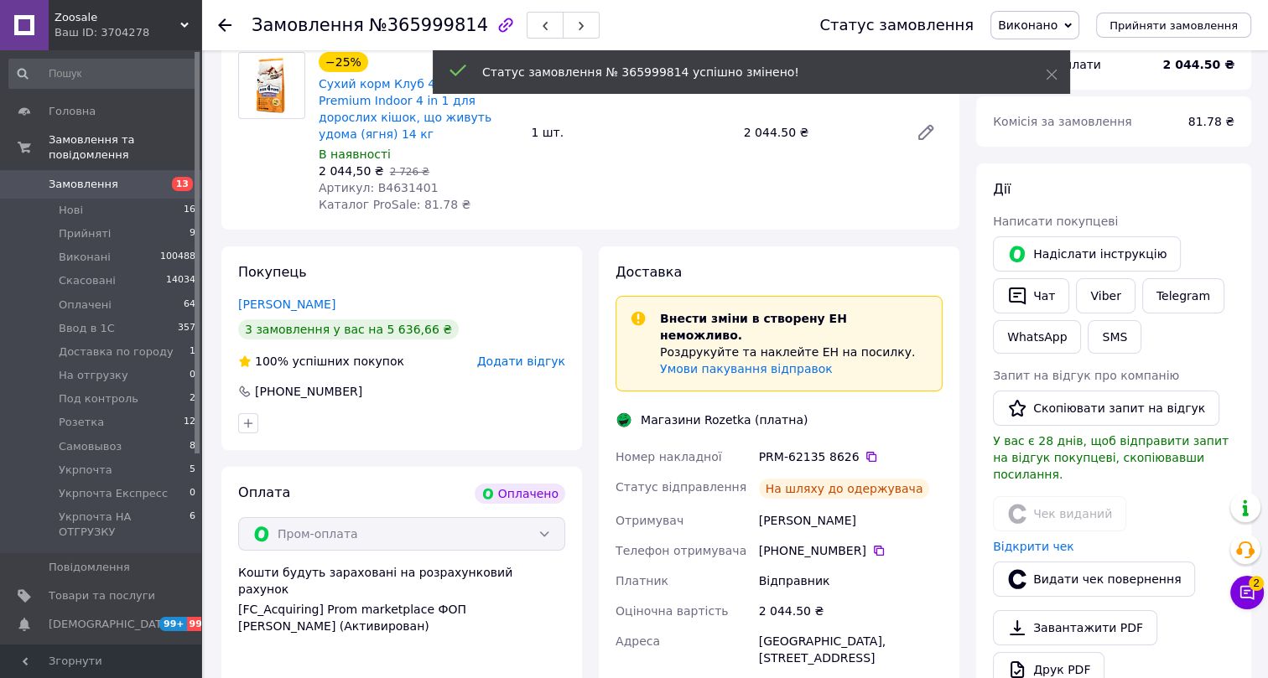
click at [404, 26] on span "№365999814" at bounding box center [428, 25] width 119 height 20
click at [405, 26] on span "№365999814" at bounding box center [428, 25] width 119 height 20
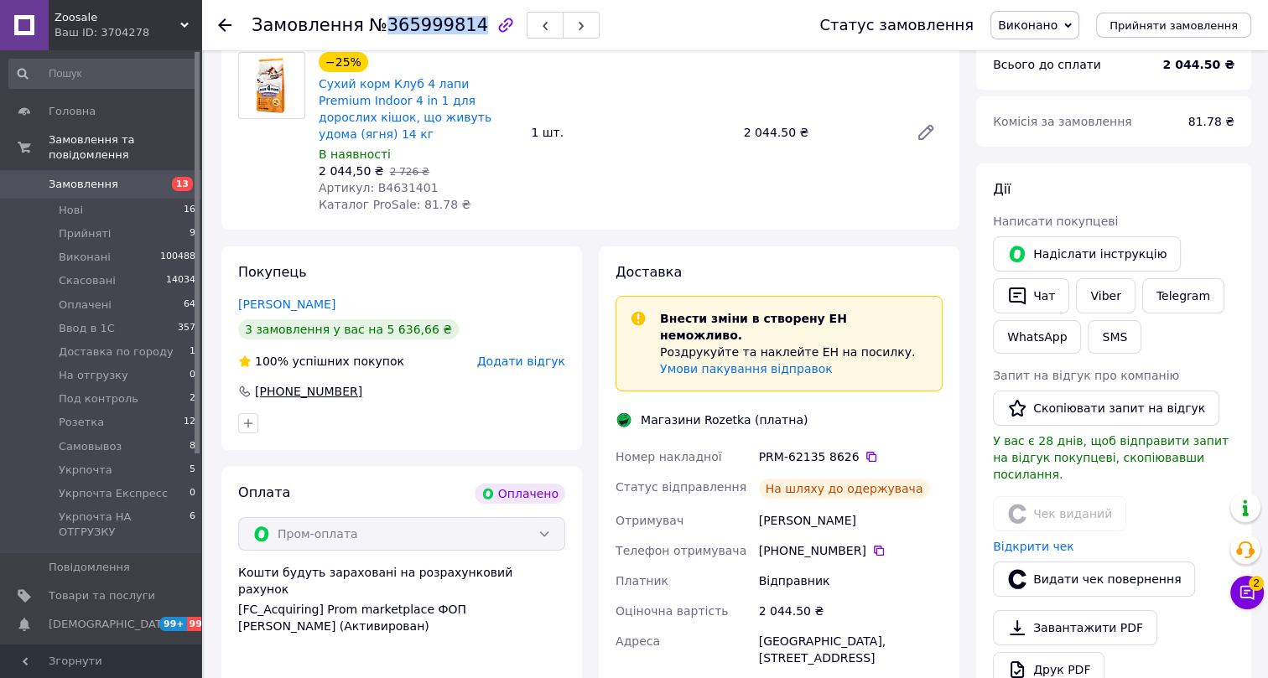
drag, startPoint x: 354, startPoint y: 371, endPoint x: 252, endPoint y: 372, distance: 102.3
click at [252, 383] on div "+380 96 981 80 14" at bounding box center [401, 391] width 327 height 17
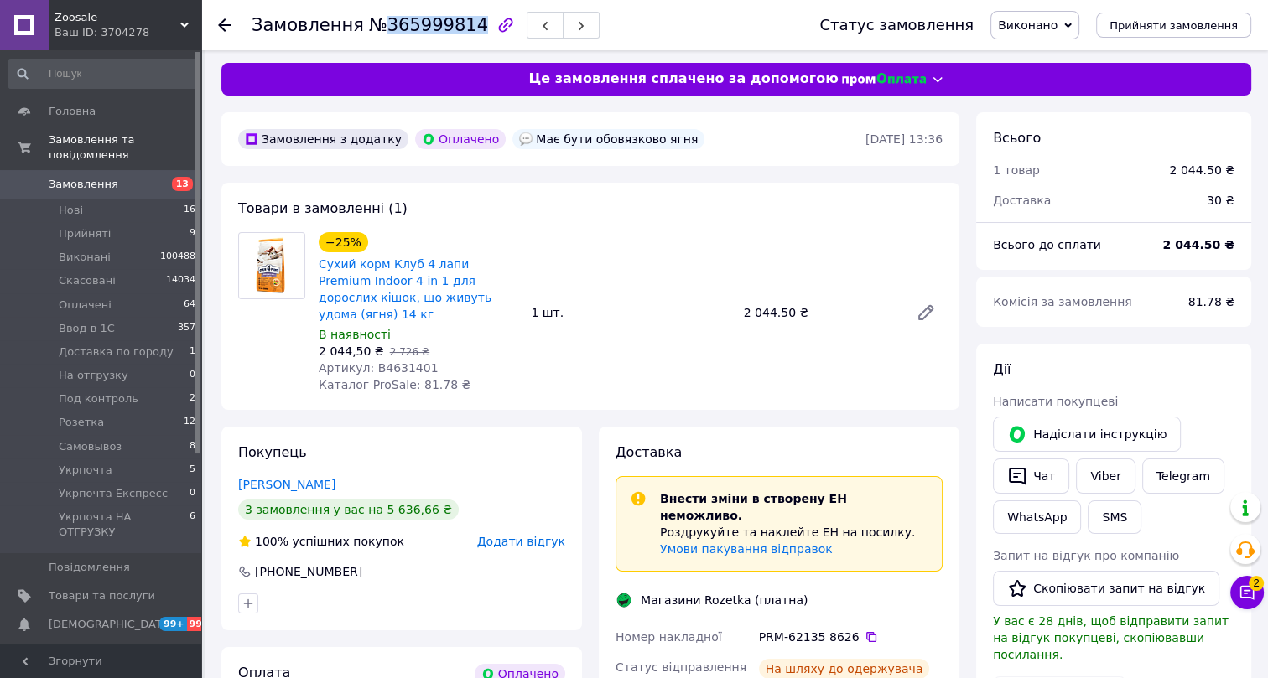
scroll to position [0, 0]
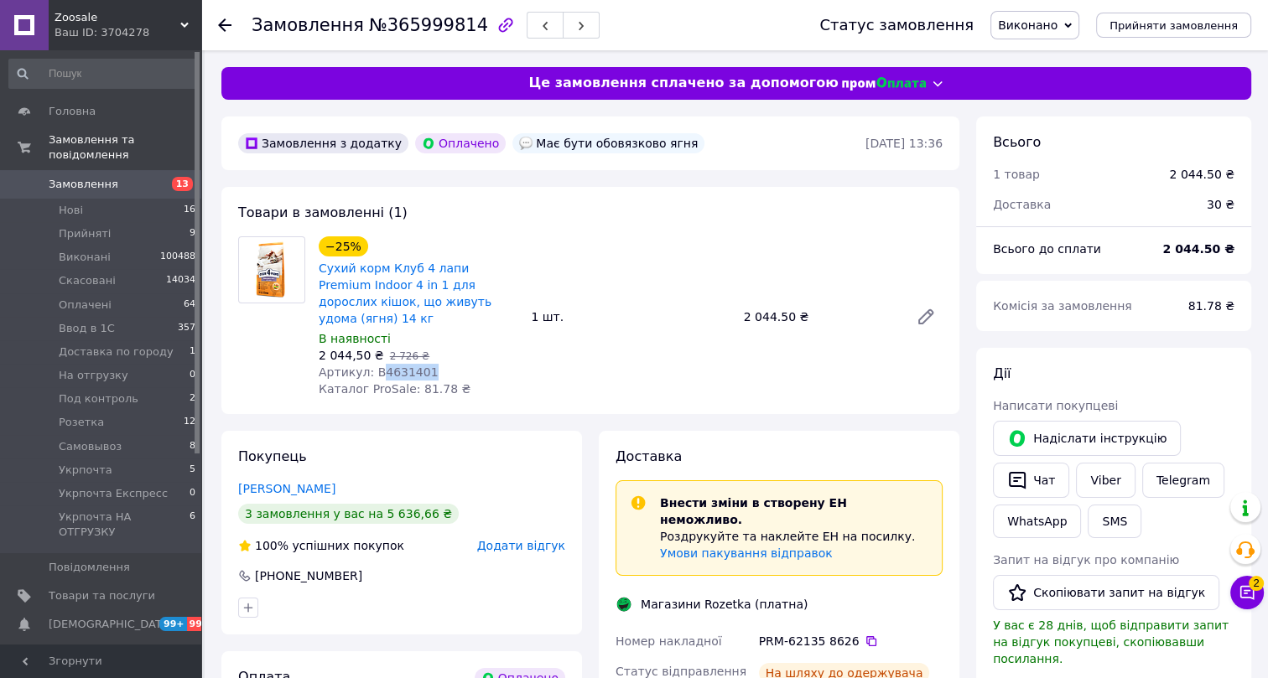
drag, startPoint x: 423, startPoint y: 352, endPoint x: 372, endPoint y: 356, distance: 50.5
click at [372, 364] on div "Артикул: B4631401" at bounding box center [418, 372] width 199 height 17
click at [224, 24] on use at bounding box center [224, 24] width 13 height 13
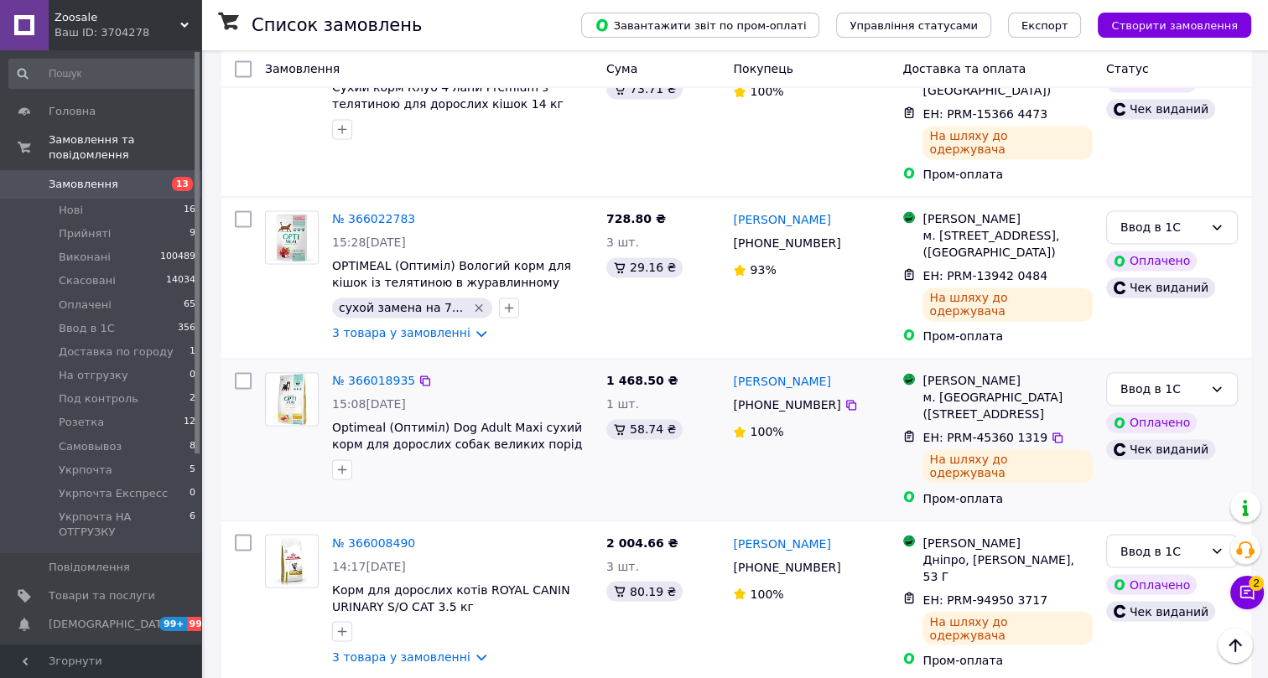
scroll to position [3003, 0]
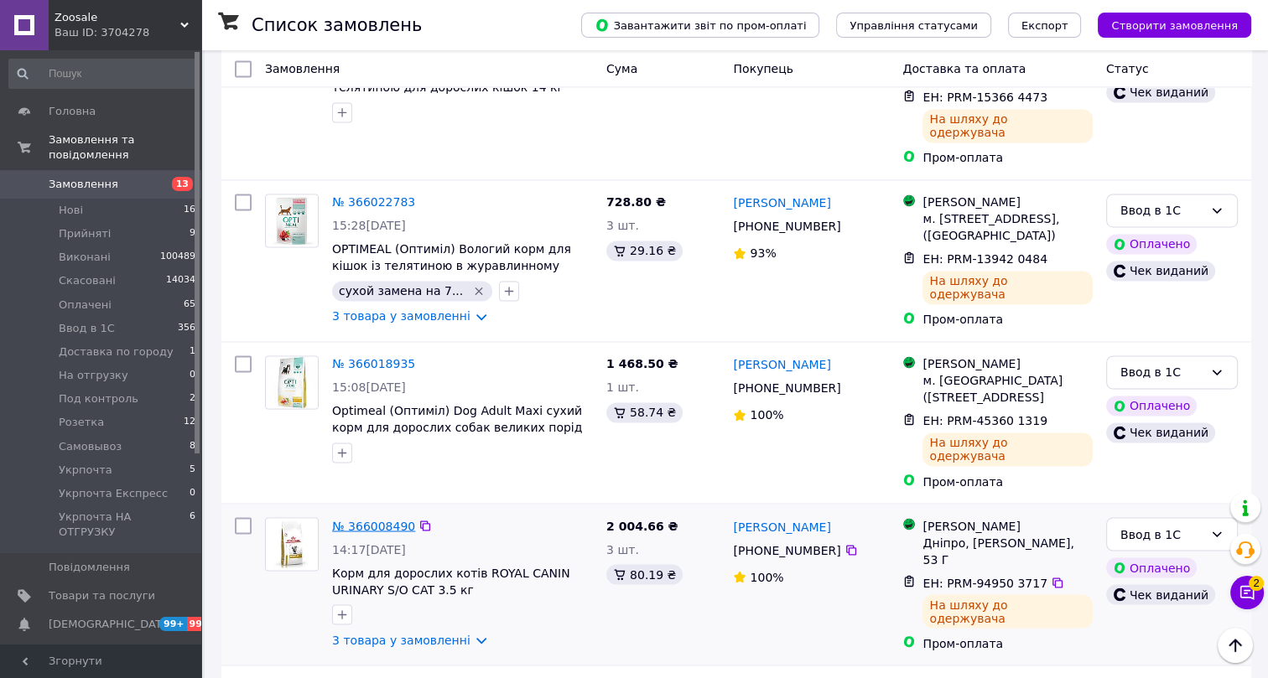
click at [364, 519] on link "№ 366008490" at bounding box center [373, 525] width 83 height 13
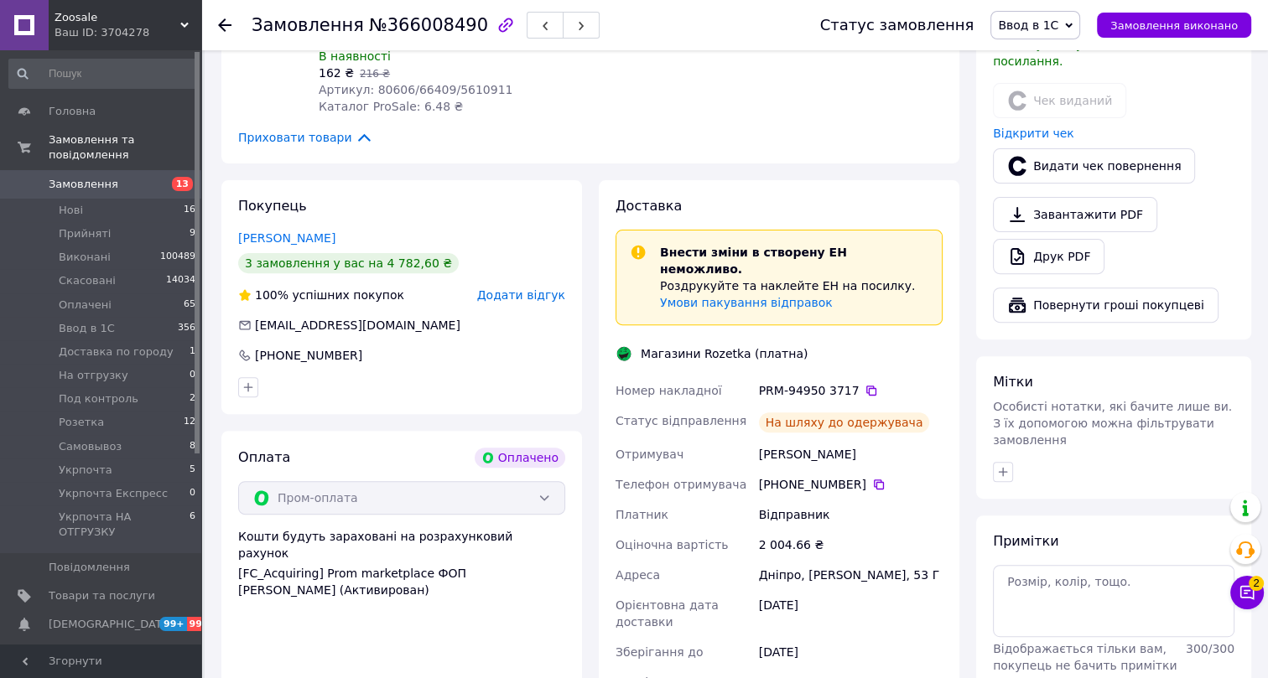
scroll to position [589, 0]
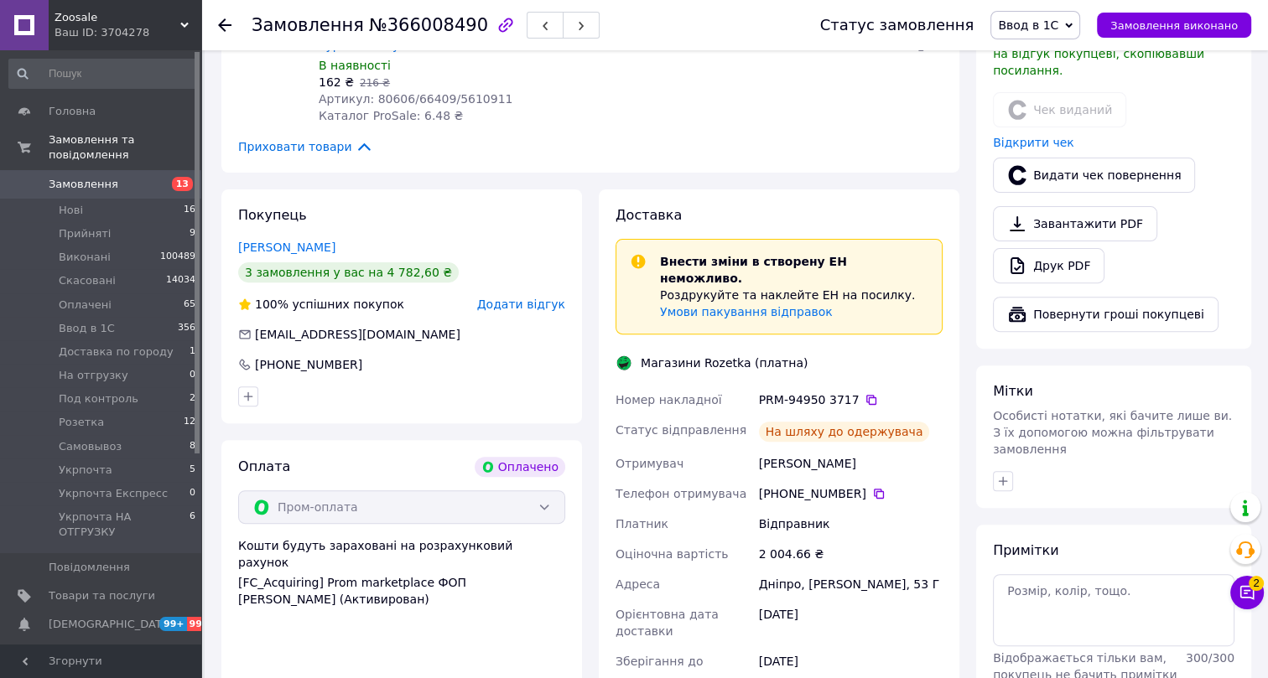
click at [1038, 34] on span "Ввод в 1С" at bounding box center [1035, 25] width 90 height 29
click at [1041, 85] on li "Виконано" at bounding box center [1065, 83] width 149 height 25
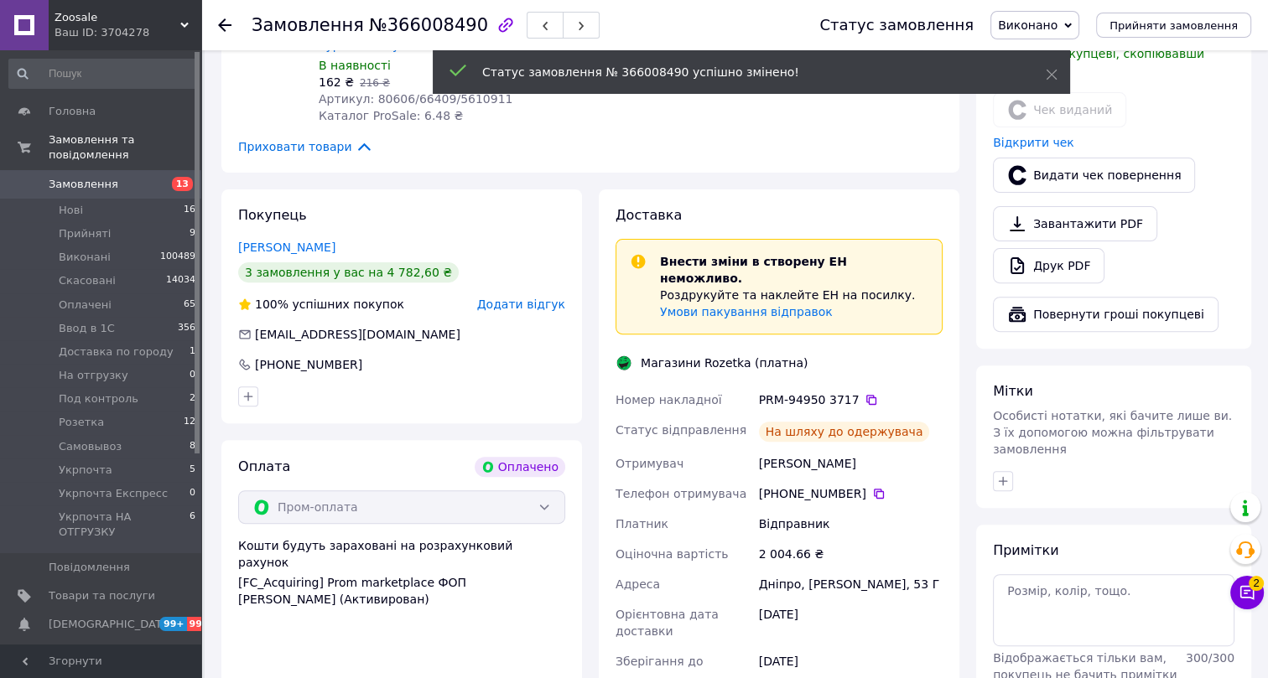
click at [398, 26] on span "№366008490" at bounding box center [428, 25] width 119 height 20
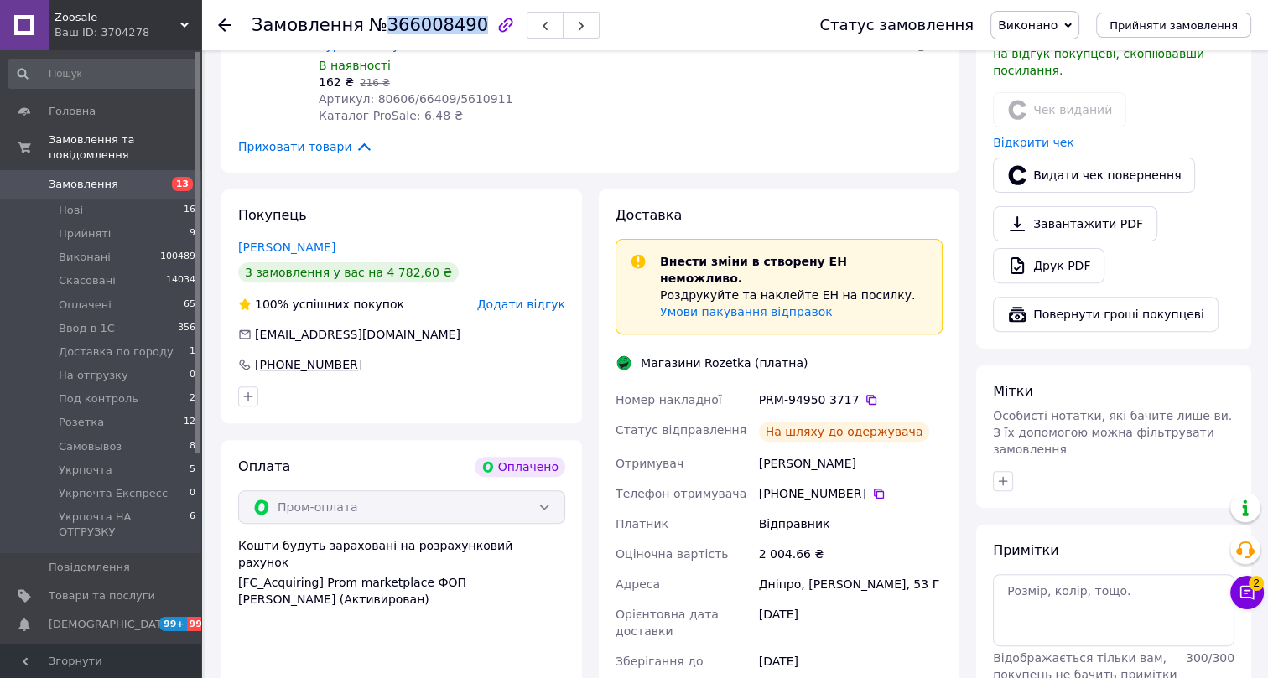
drag, startPoint x: 362, startPoint y: 344, endPoint x: 251, endPoint y: 343, distance: 111.5
click at [251, 356] on div "+380 50 363 53 10" at bounding box center [401, 364] width 327 height 17
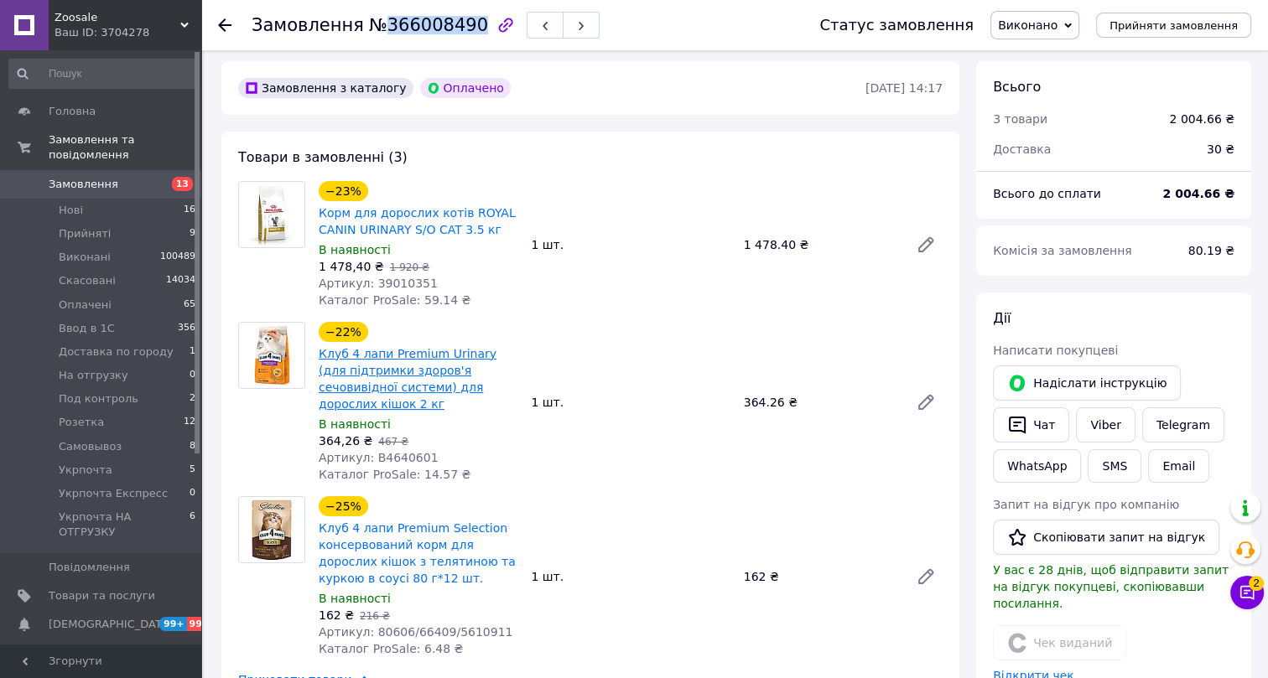
scroll to position [0, 0]
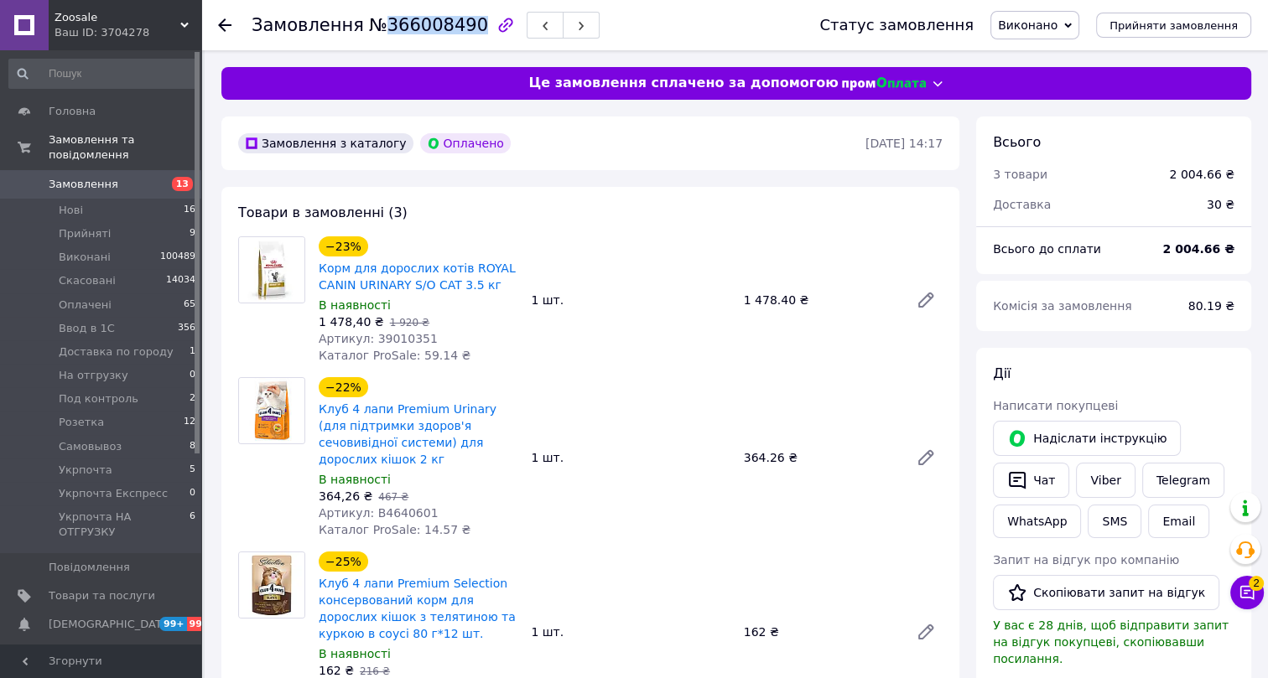
click at [389, 337] on span "Артикул: 39010351" at bounding box center [378, 338] width 119 height 13
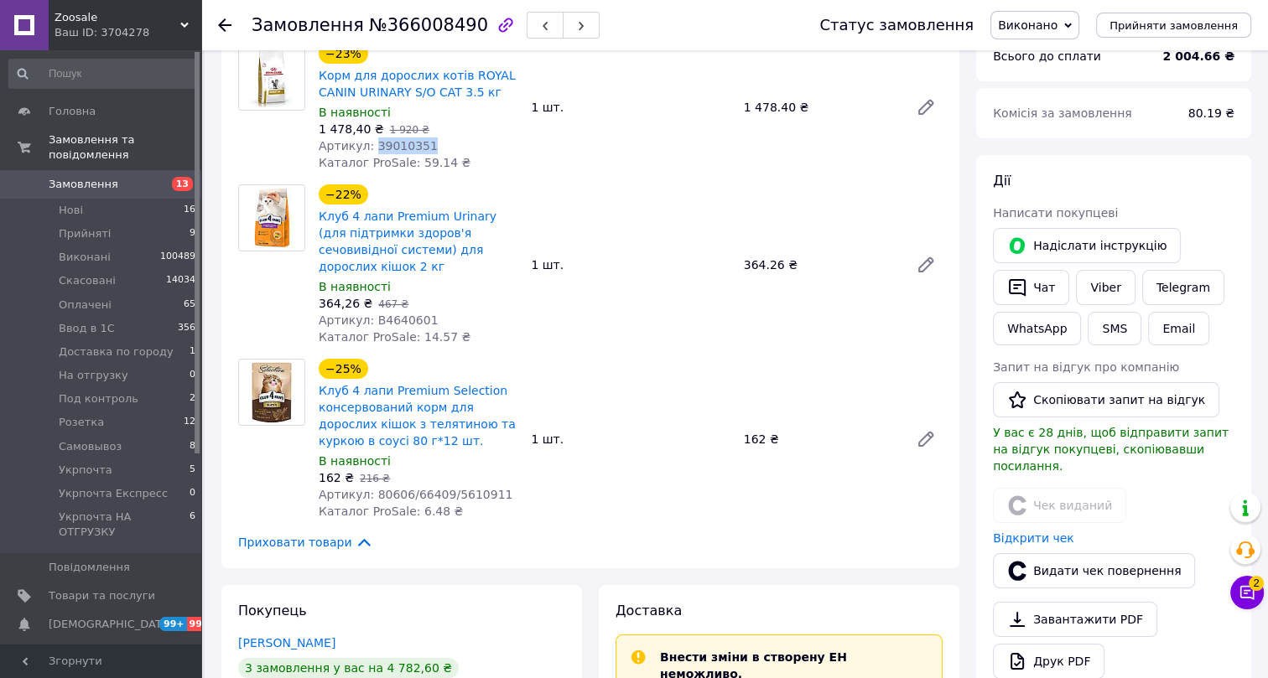
scroll to position [228, 0]
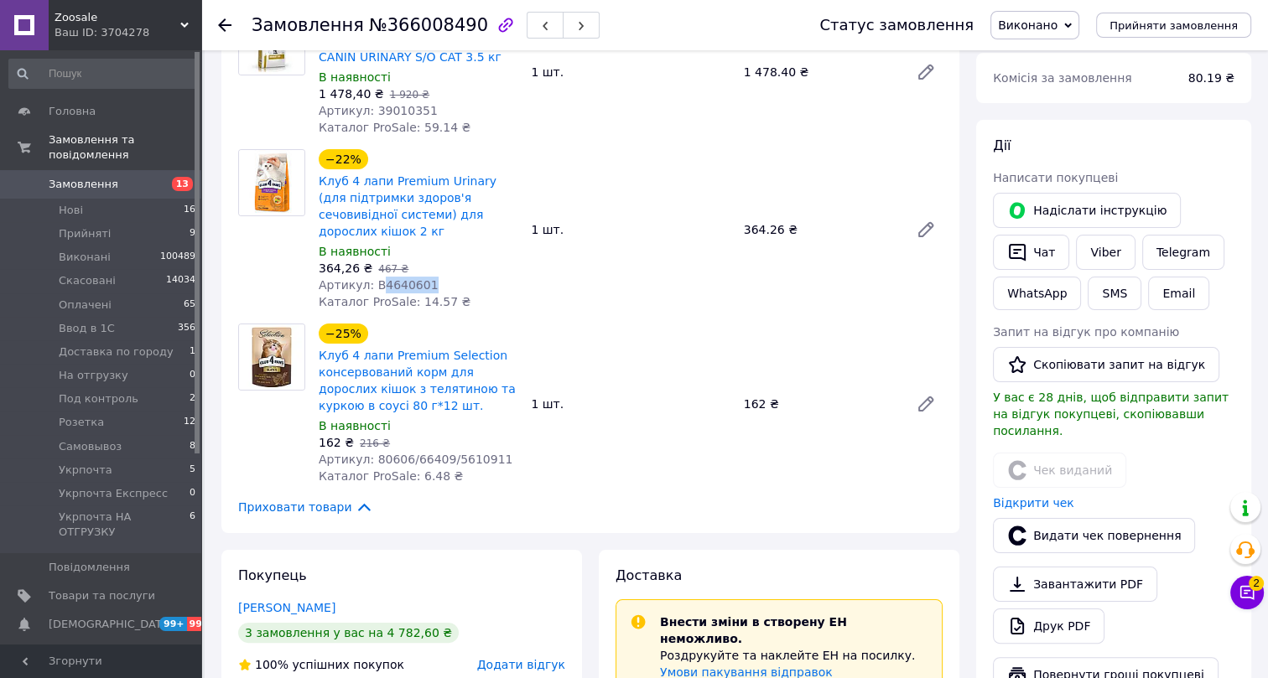
drag, startPoint x: 427, startPoint y: 263, endPoint x: 376, endPoint y: 268, distance: 51.3
click at [376, 277] on div "Артикул: B4640601" at bounding box center [418, 285] width 199 height 17
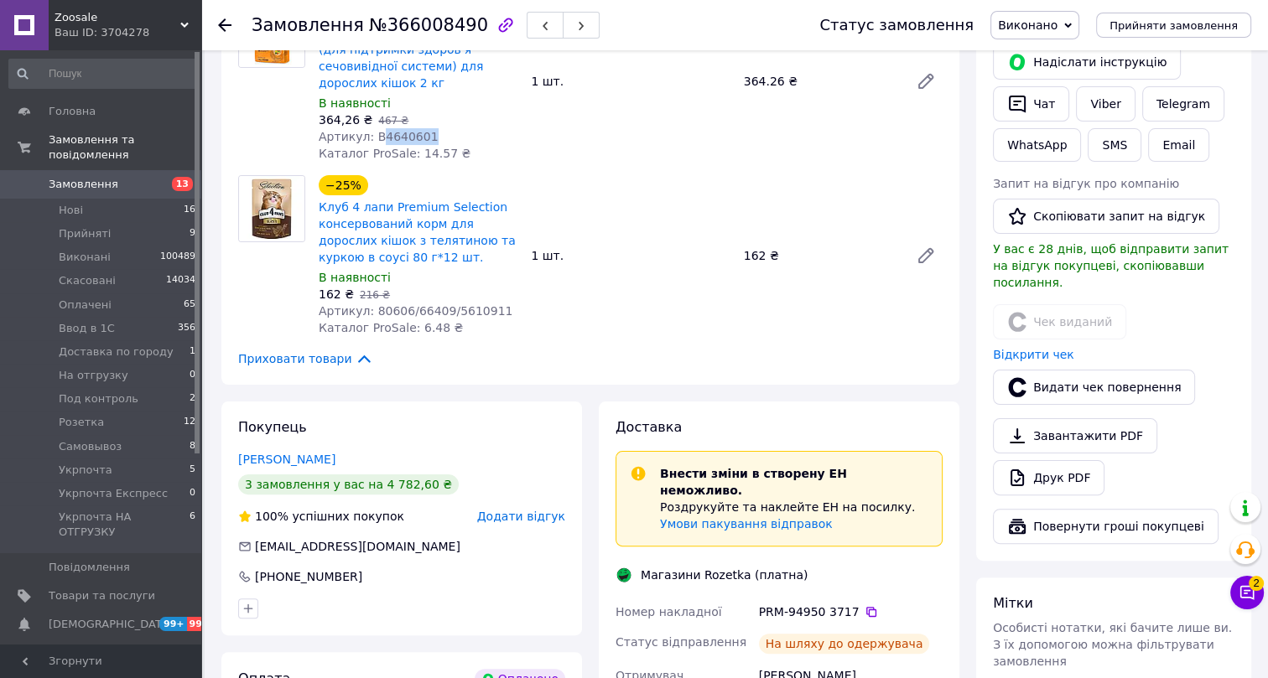
scroll to position [381, 0]
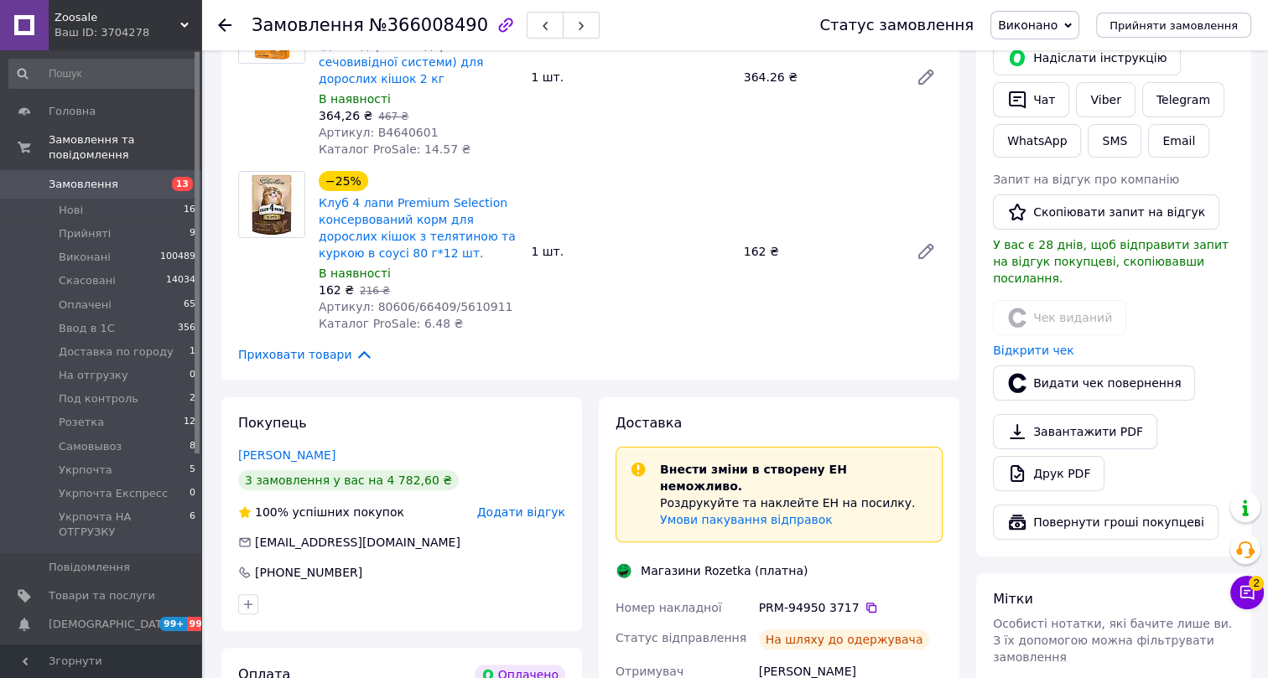
click at [386, 300] on span "Артикул: 80606/66409/5610911" at bounding box center [416, 306] width 194 height 13
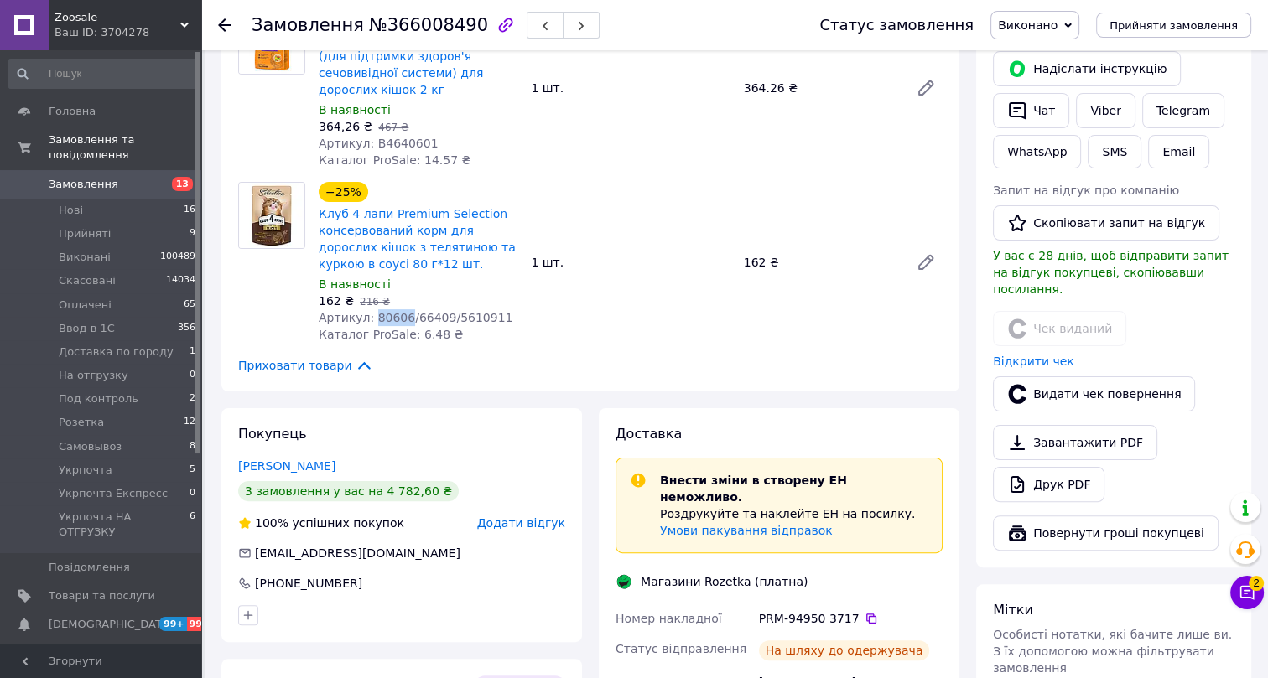
scroll to position [0, 0]
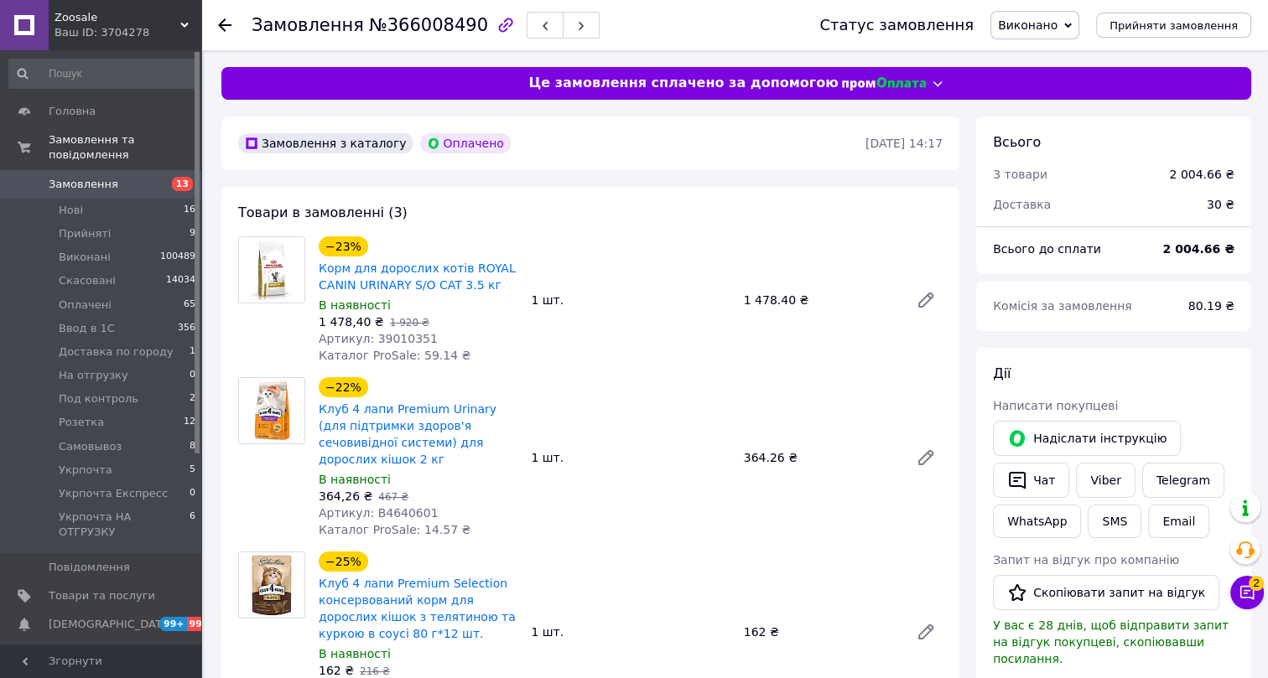
click at [227, 19] on icon at bounding box center [224, 24] width 13 height 13
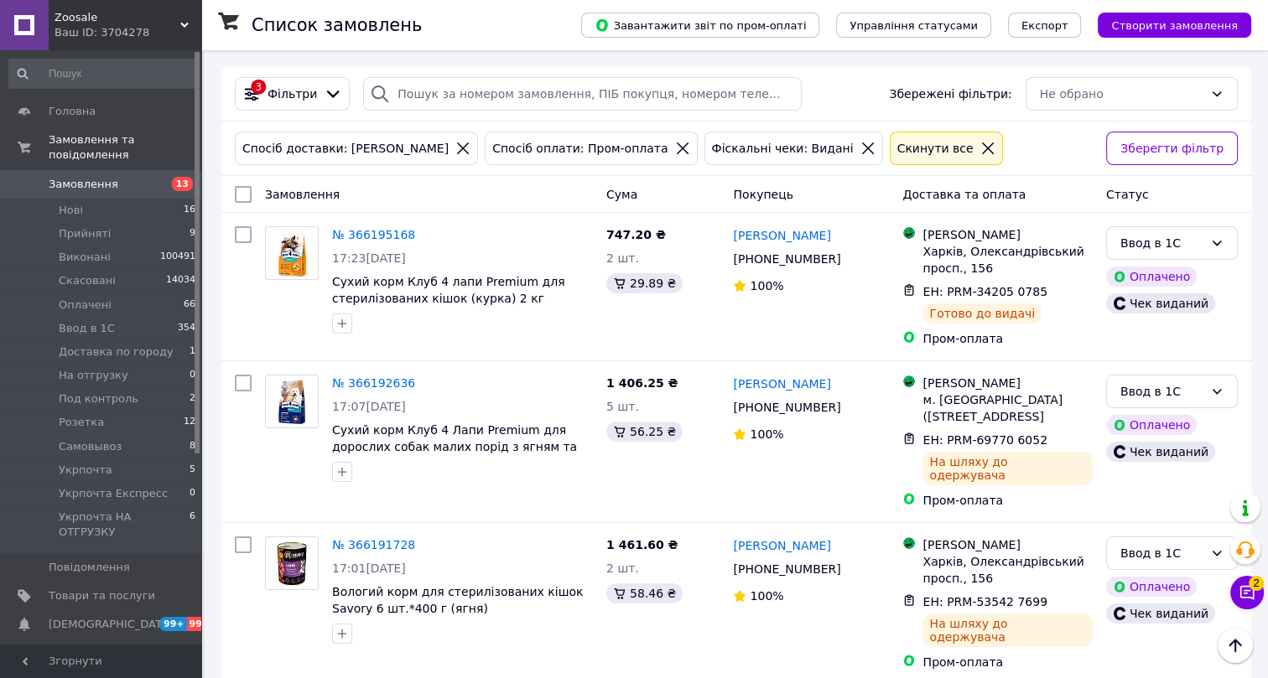
scroll to position [2844, 0]
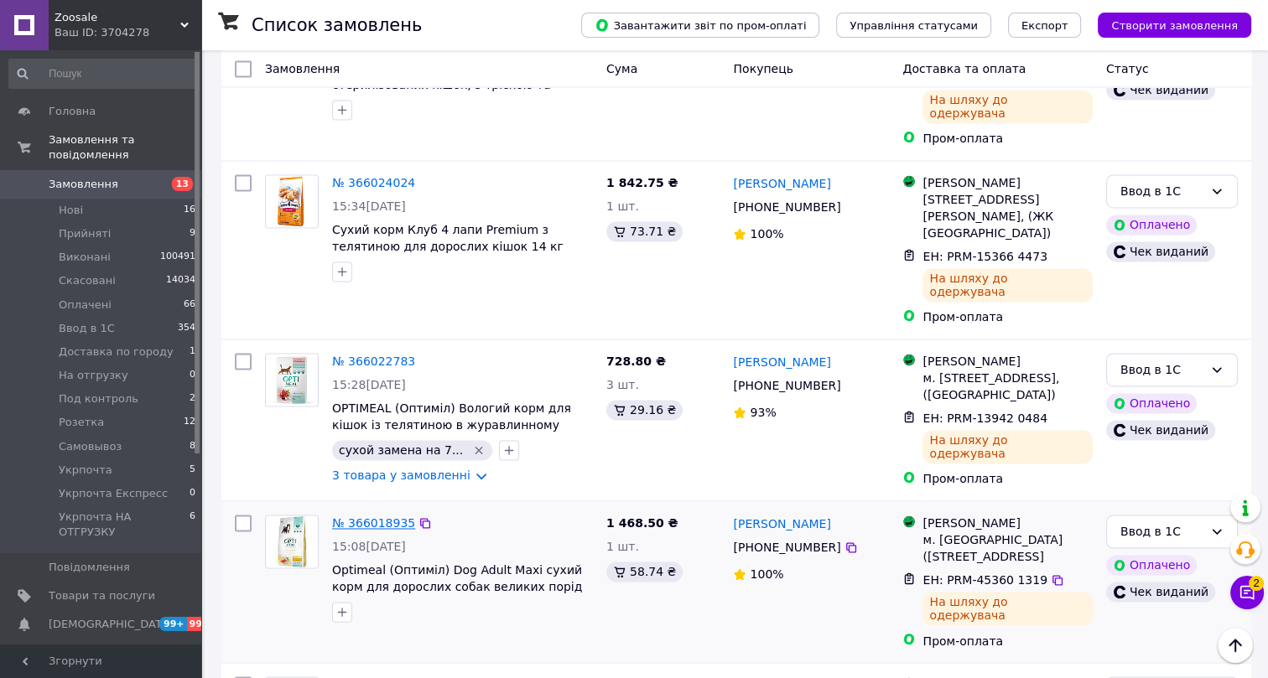
click at [366, 517] on link "№ 366018935" at bounding box center [373, 523] width 83 height 13
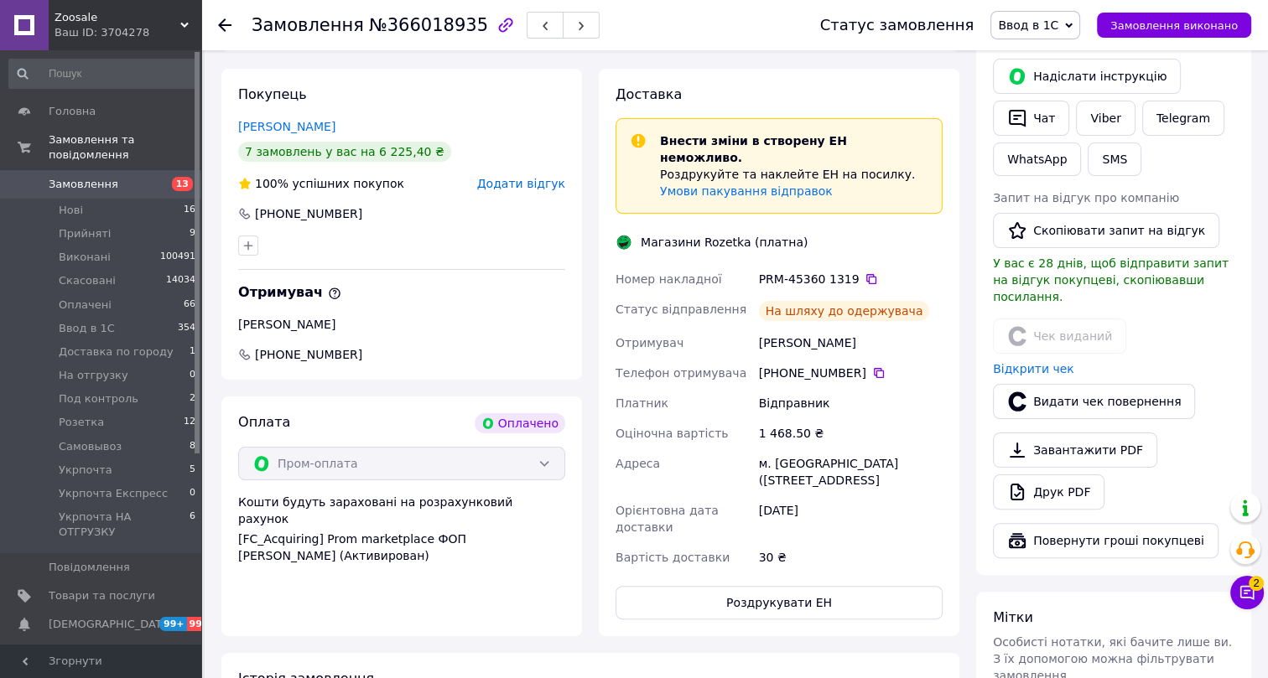
scroll to position [288, 0]
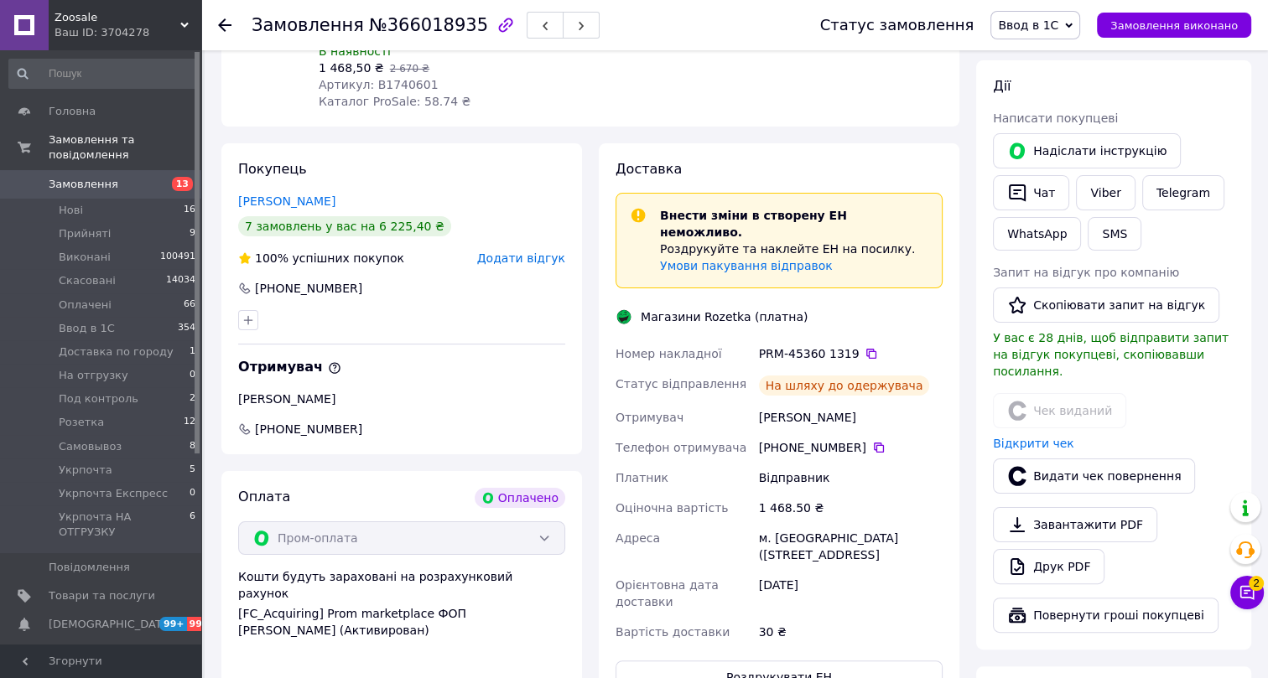
click at [1044, 28] on span "Ввод в 1С" at bounding box center [1028, 24] width 60 height 13
click at [1048, 81] on li "Виконано" at bounding box center [1065, 83] width 149 height 25
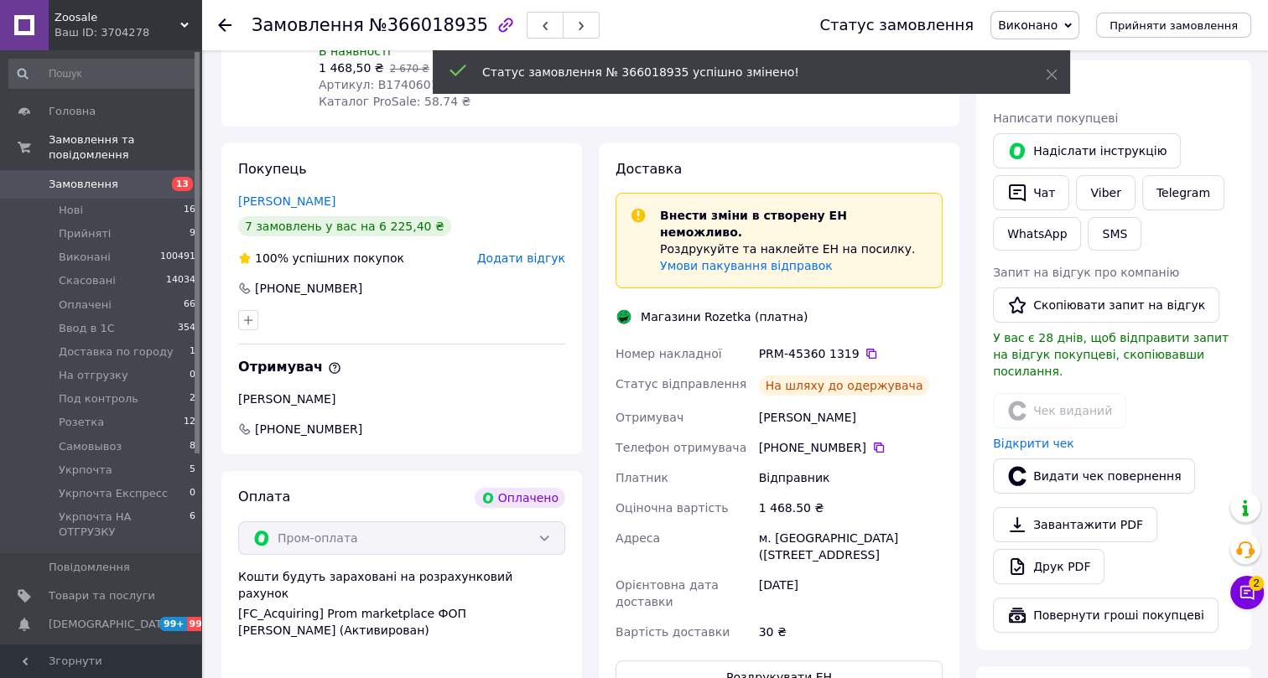
click at [397, 27] on span "№366018935" at bounding box center [428, 25] width 119 height 20
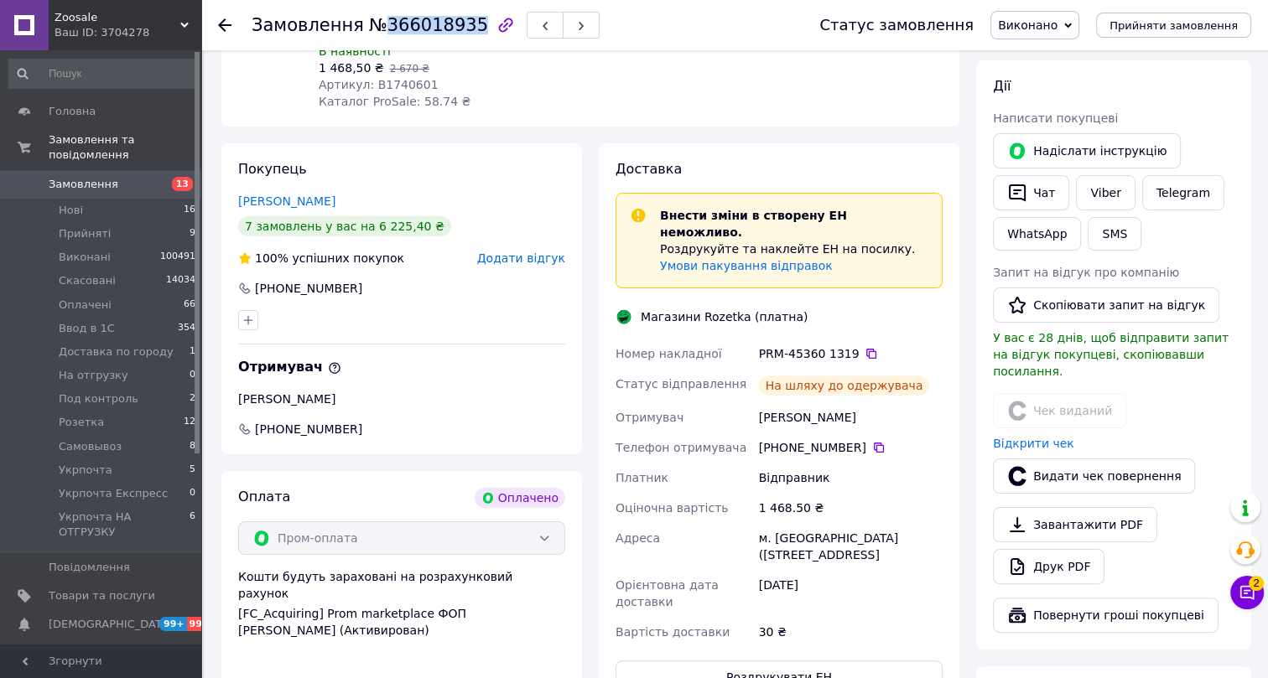
drag, startPoint x: 363, startPoint y: 266, endPoint x: 253, endPoint y: 261, distance: 110.0
click at [253, 261] on div "Покупець Саченко Мария 7 замовлень у вас на 6 225,40 ₴ 100% успішних покупок До…" at bounding box center [401, 298] width 361 height 311
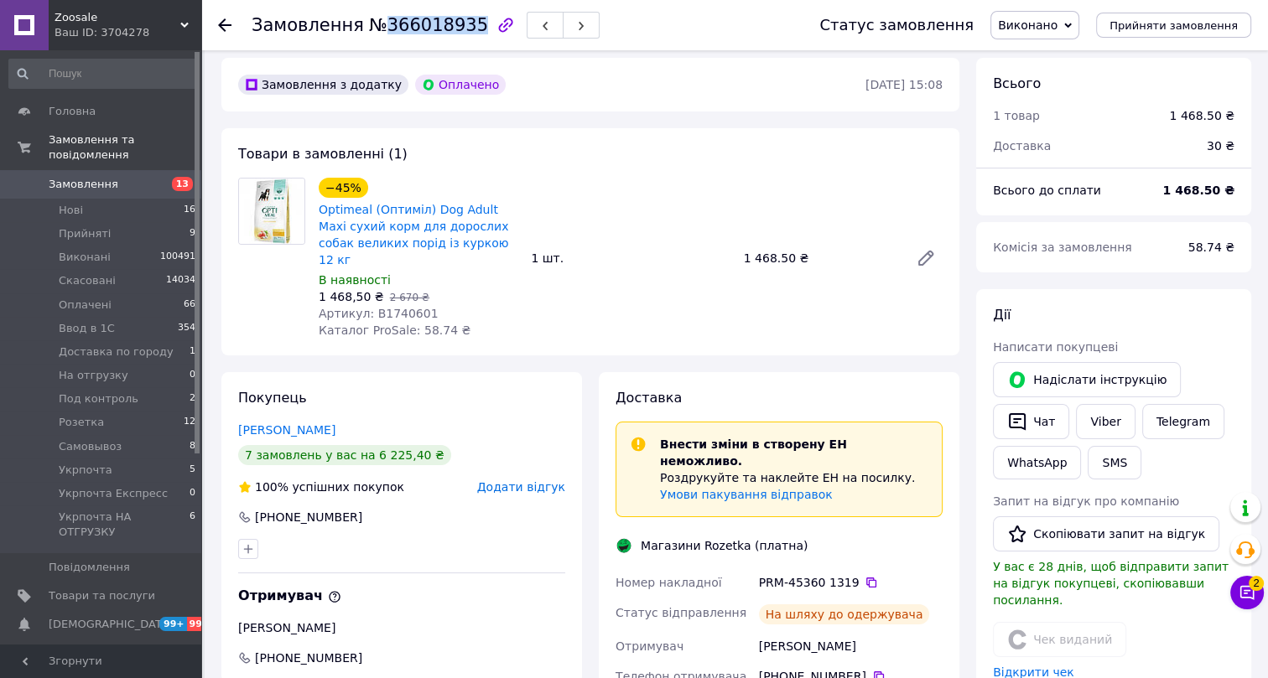
scroll to position [0, 0]
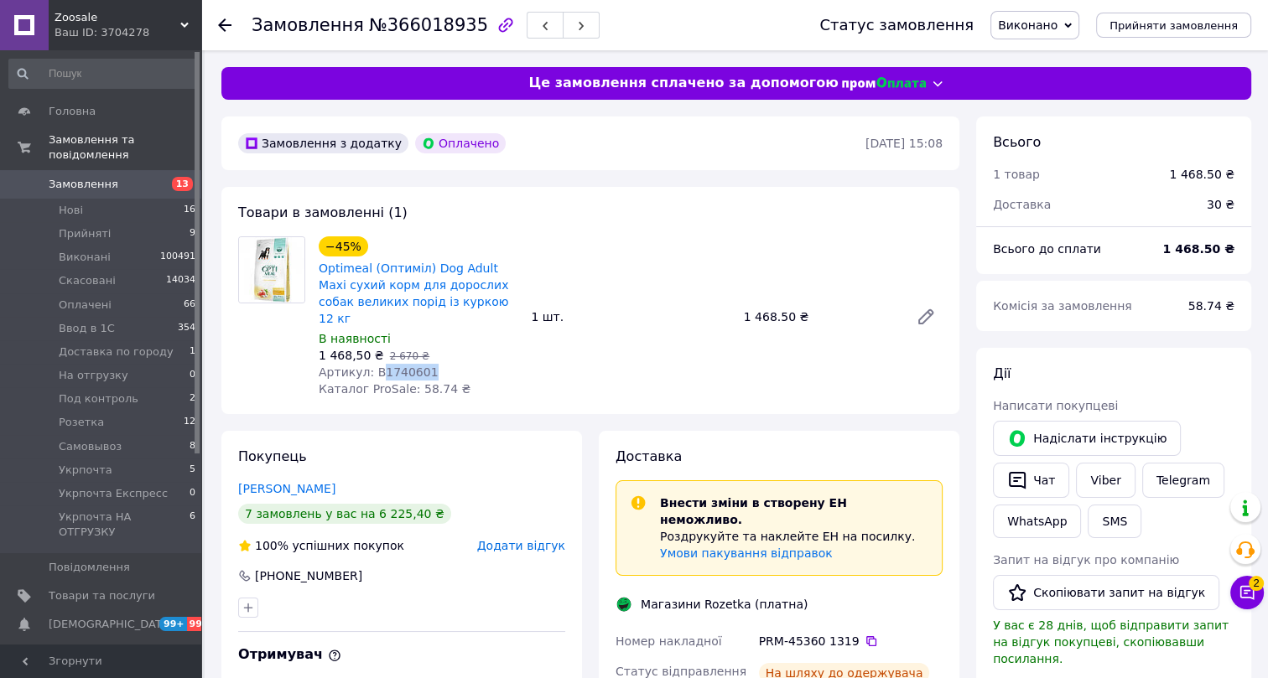
drag, startPoint x: 427, startPoint y: 351, endPoint x: 377, endPoint y: 351, distance: 50.3
click at [377, 364] on div "Артикул: B1740601" at bounding box center [418, 372] width 199 height 17
click at [226, 19] on icon at bounding box center [224, 24] width 13 height 13
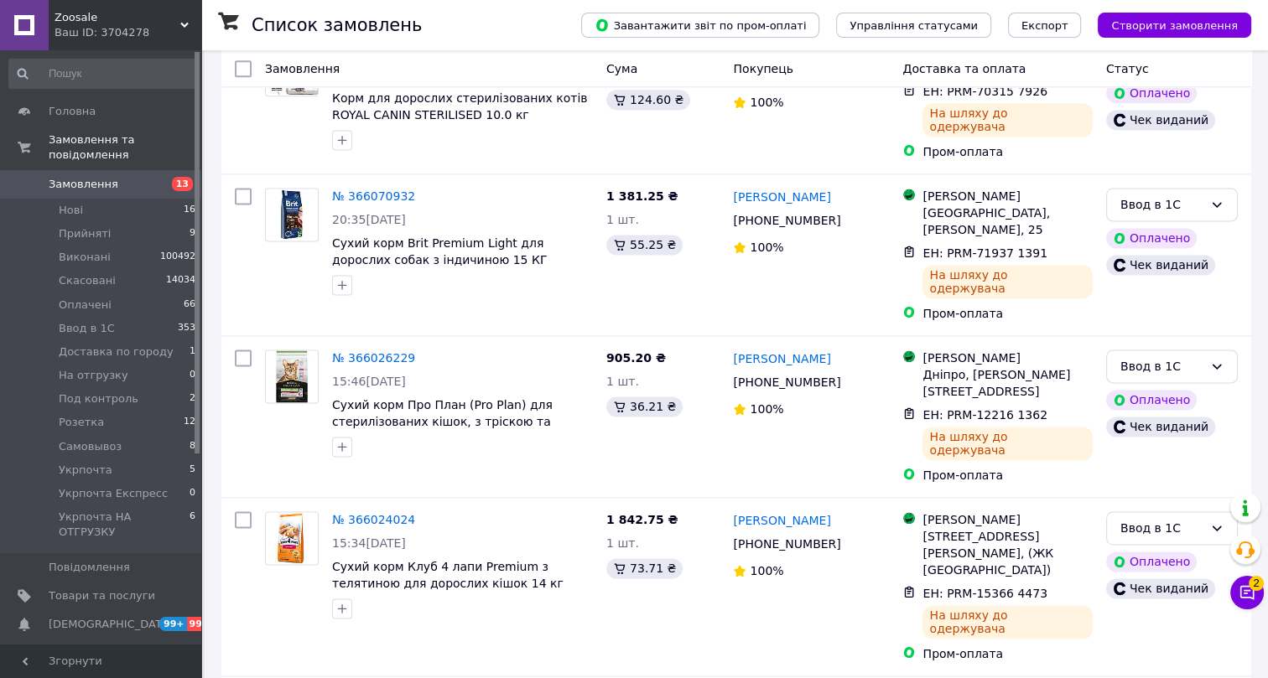
scroll to position [2646, 0]
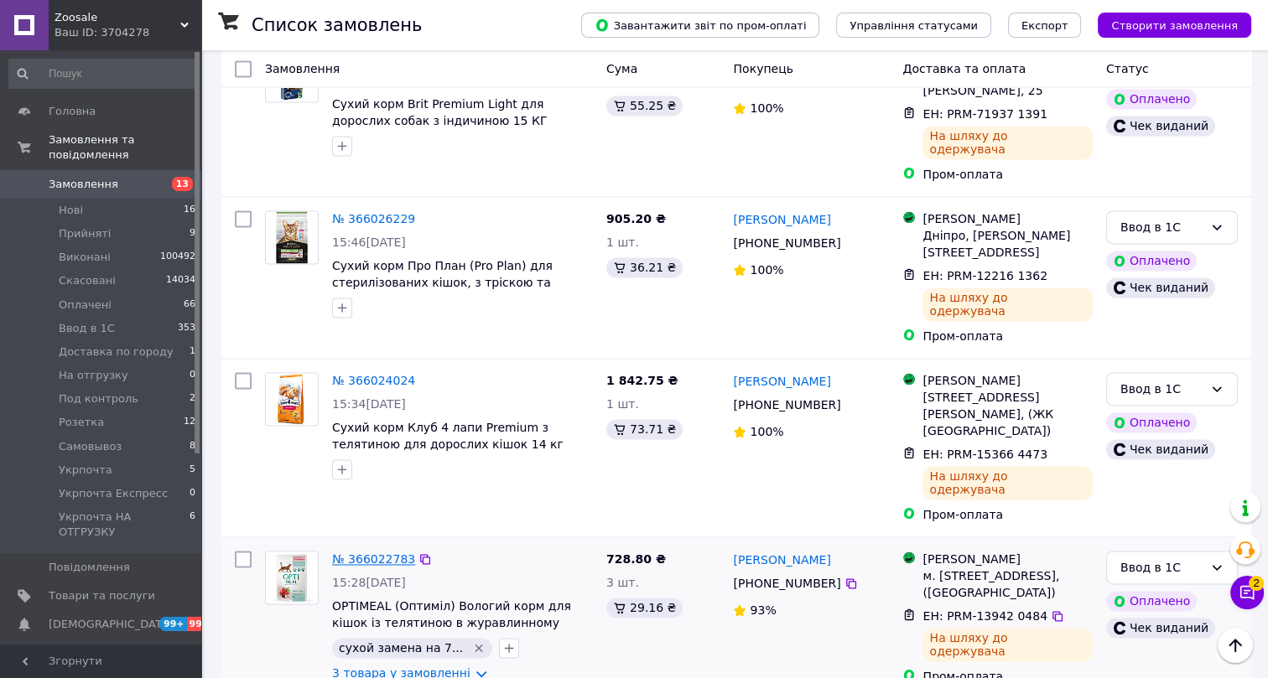
click at [367, 553] on link "№ 366022783" at bounding box center [373, 559] width 83 height 13
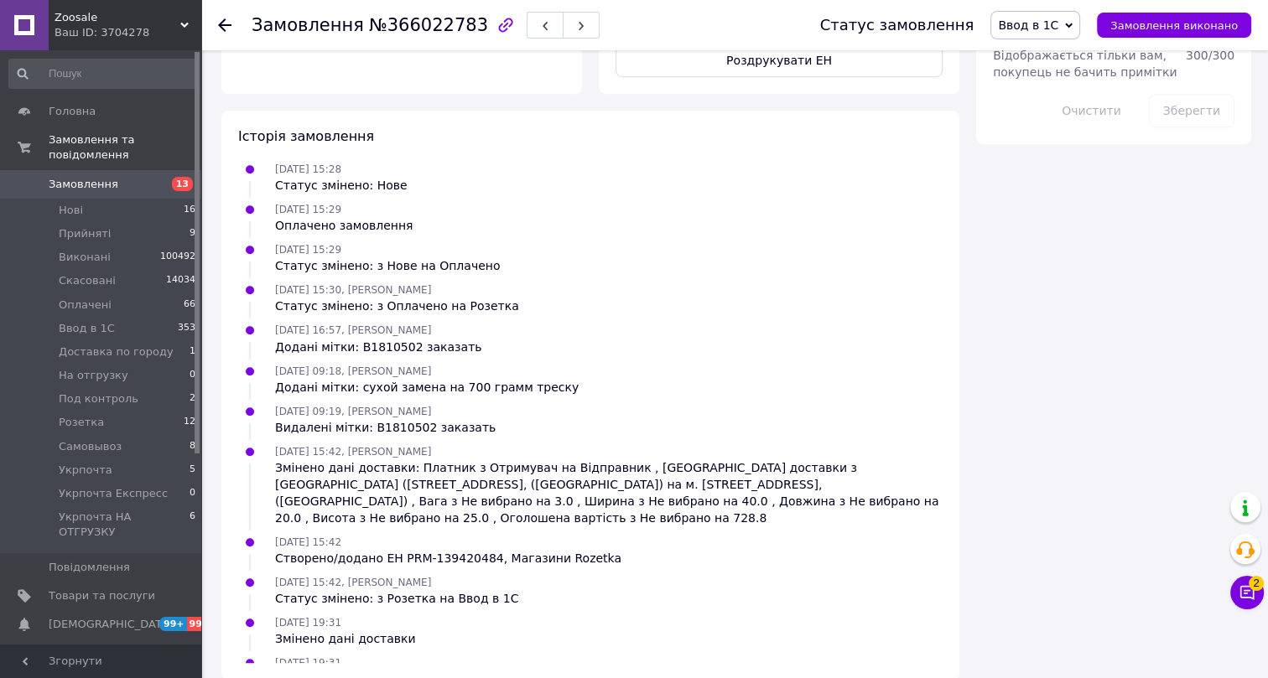
scroll to position [86, 0]
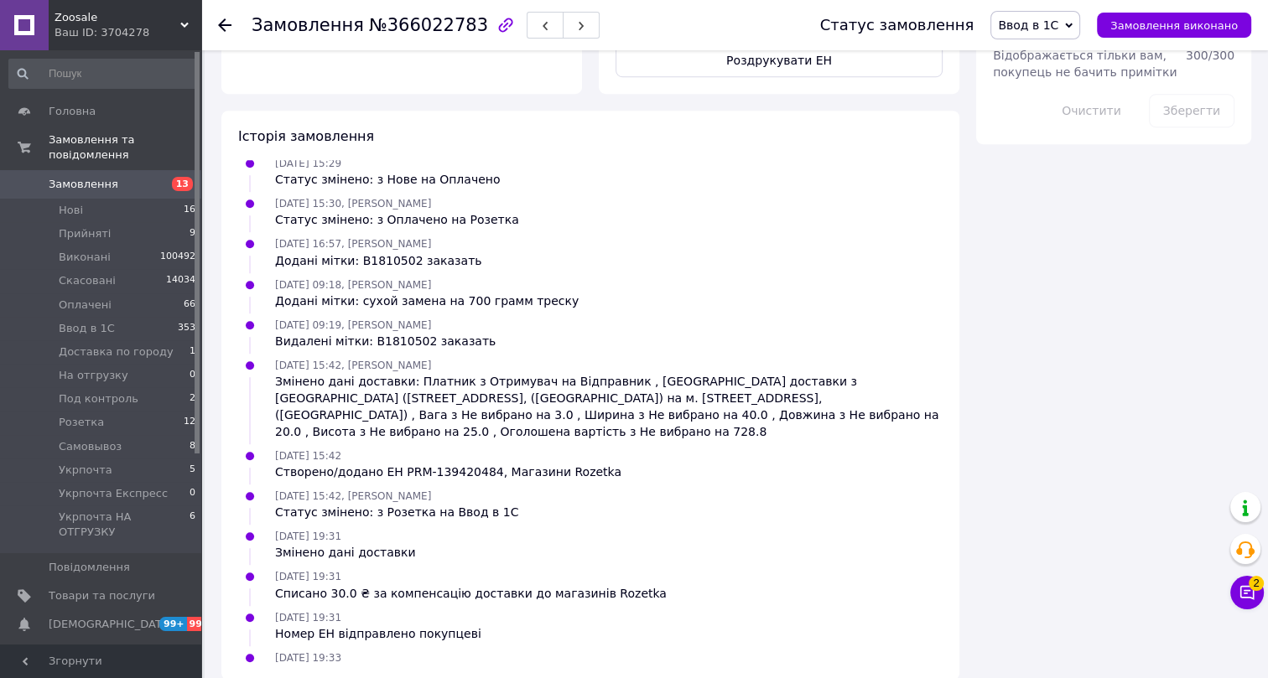
click at [221, 24] on use at bounding box center [224, 24] width 13 height 13
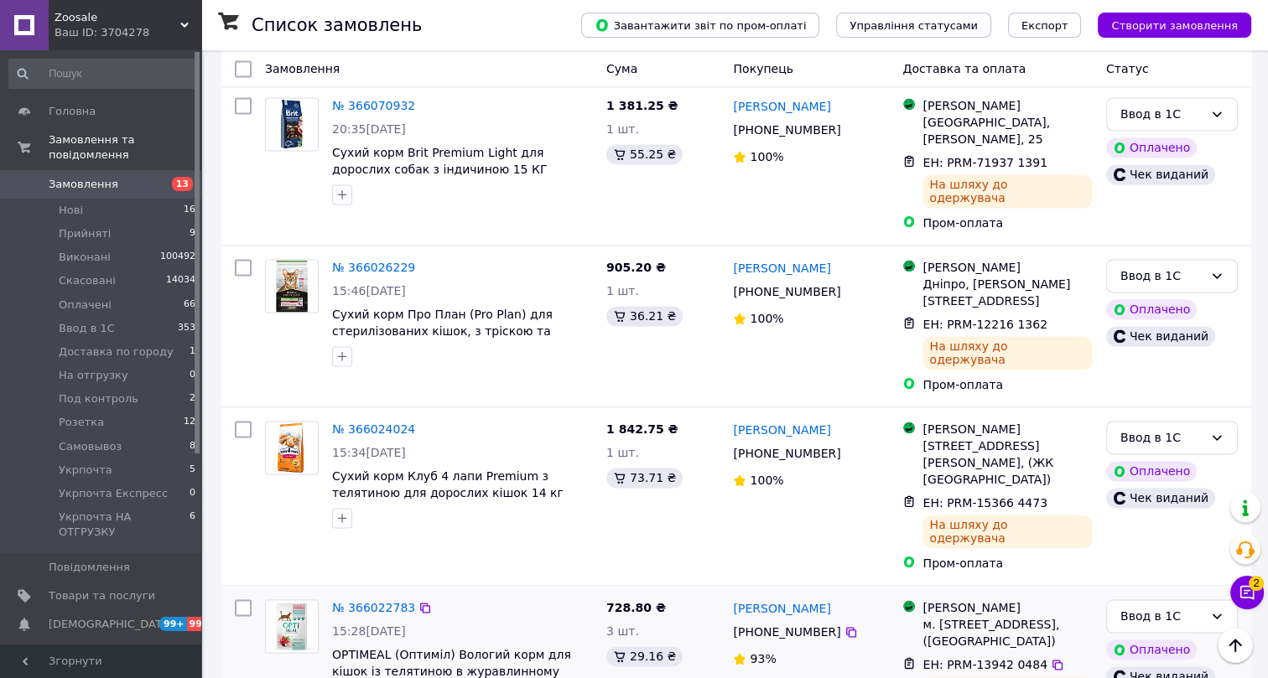
scroll to position [2570, 0]
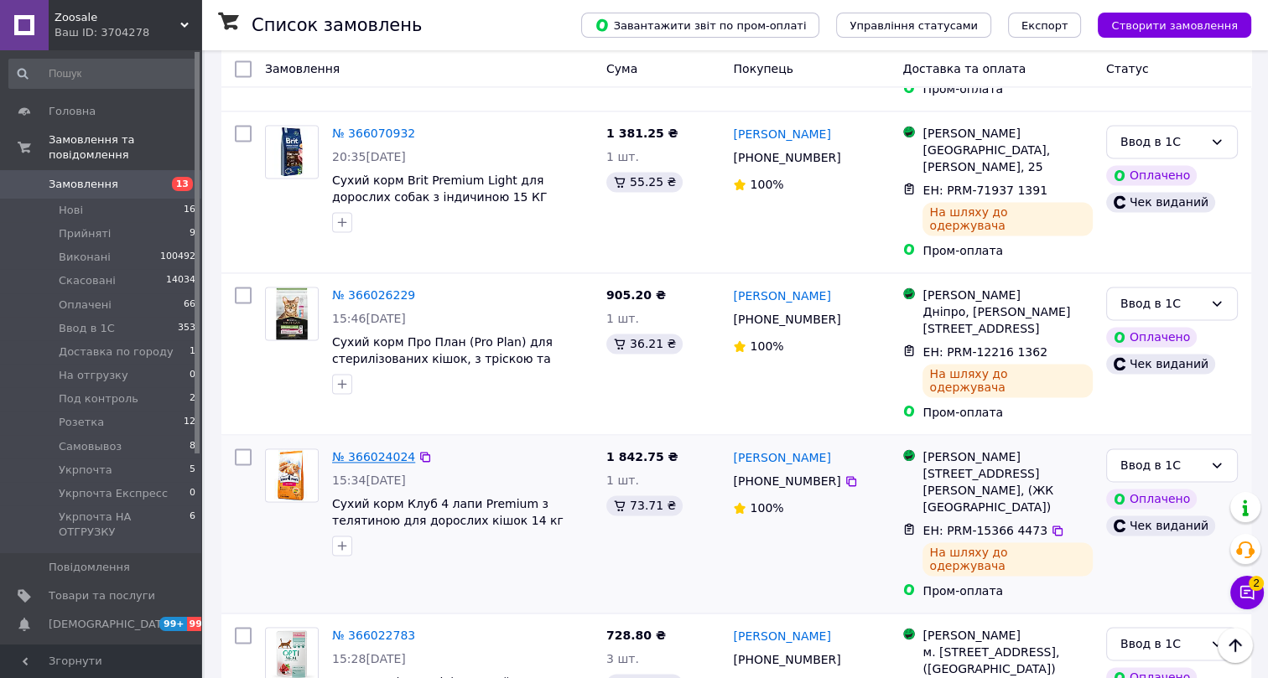
click at [376, 450] on link "№ 366024024" at bounding box center [373, 456] width 83 height 13
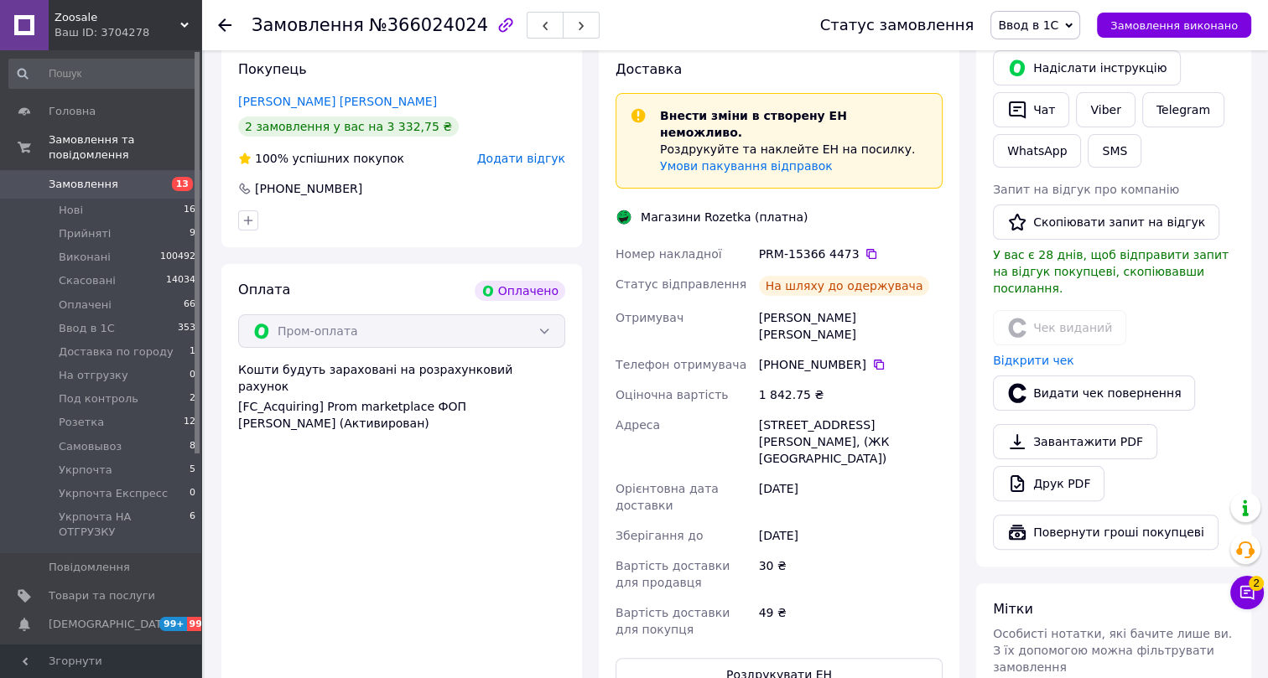
scroll to position [143, 0]
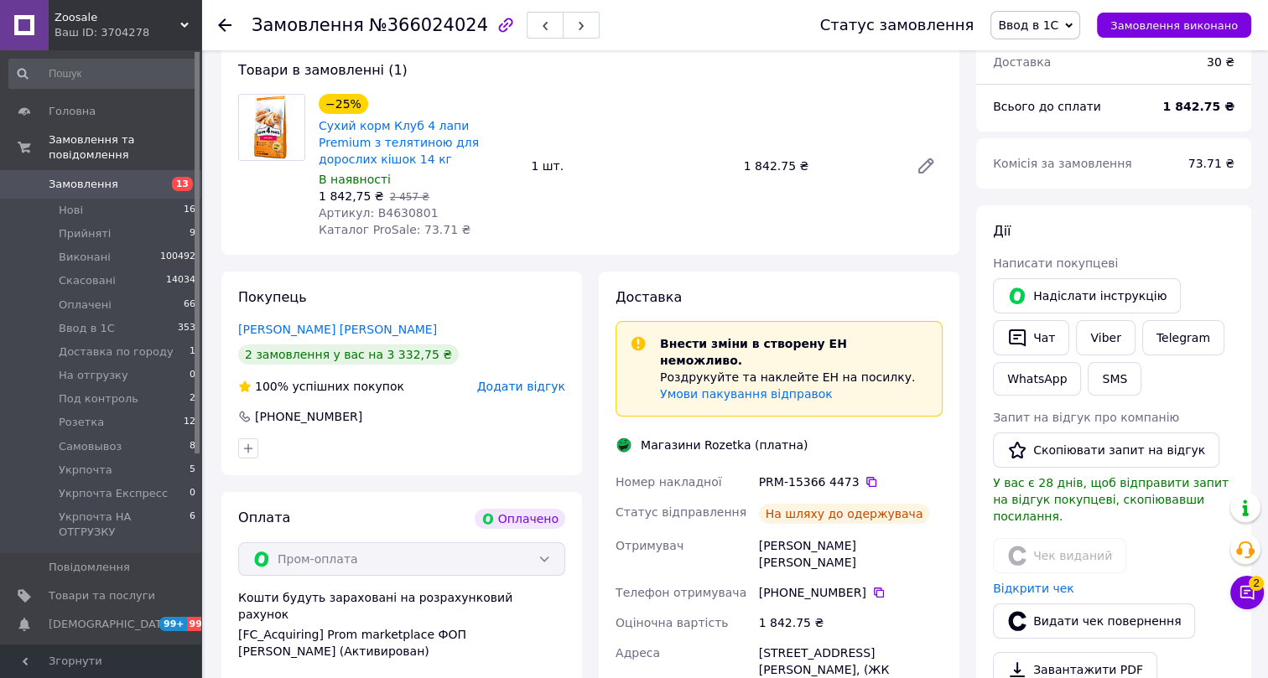
click at [1051, 24] on span "Ввод в 1С" at bounding box center [1028, 24] width 60 height 13
click at [1054, 82] on li "Виконано" at bounding box center [1065, 83] width 149 height 25
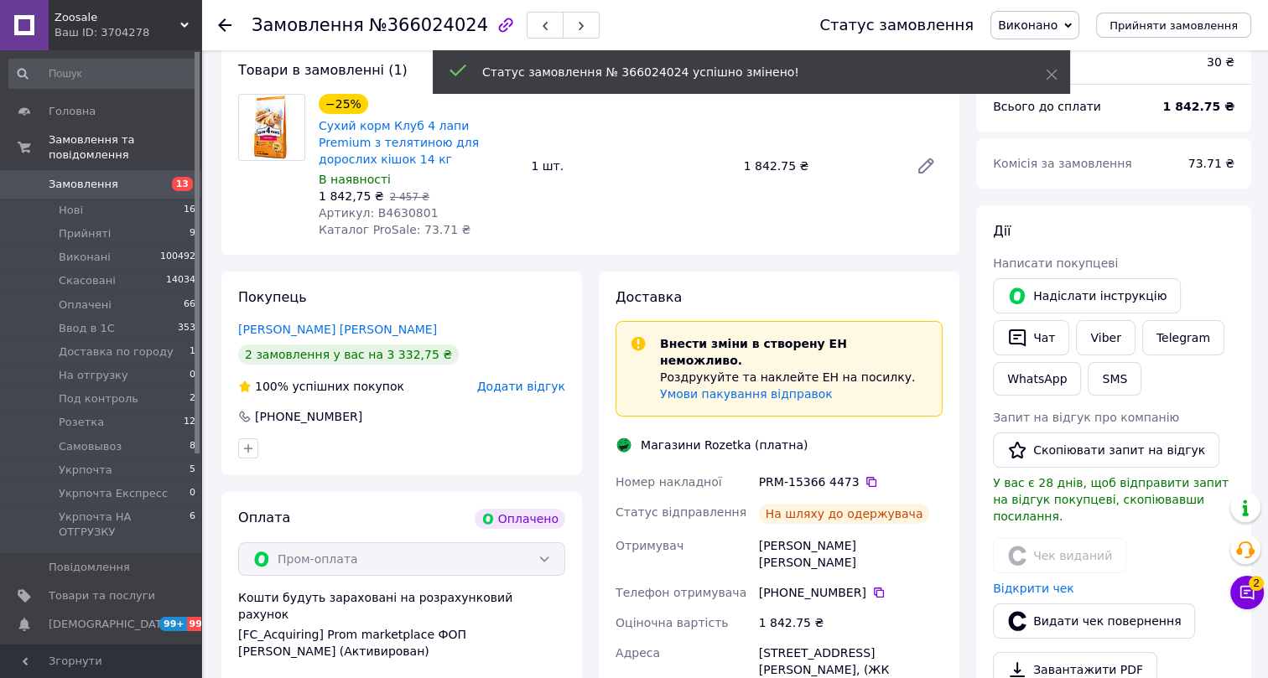
click at [382, 28] on span "№366024024" at bounding box center [428, 25] width 119 height 20
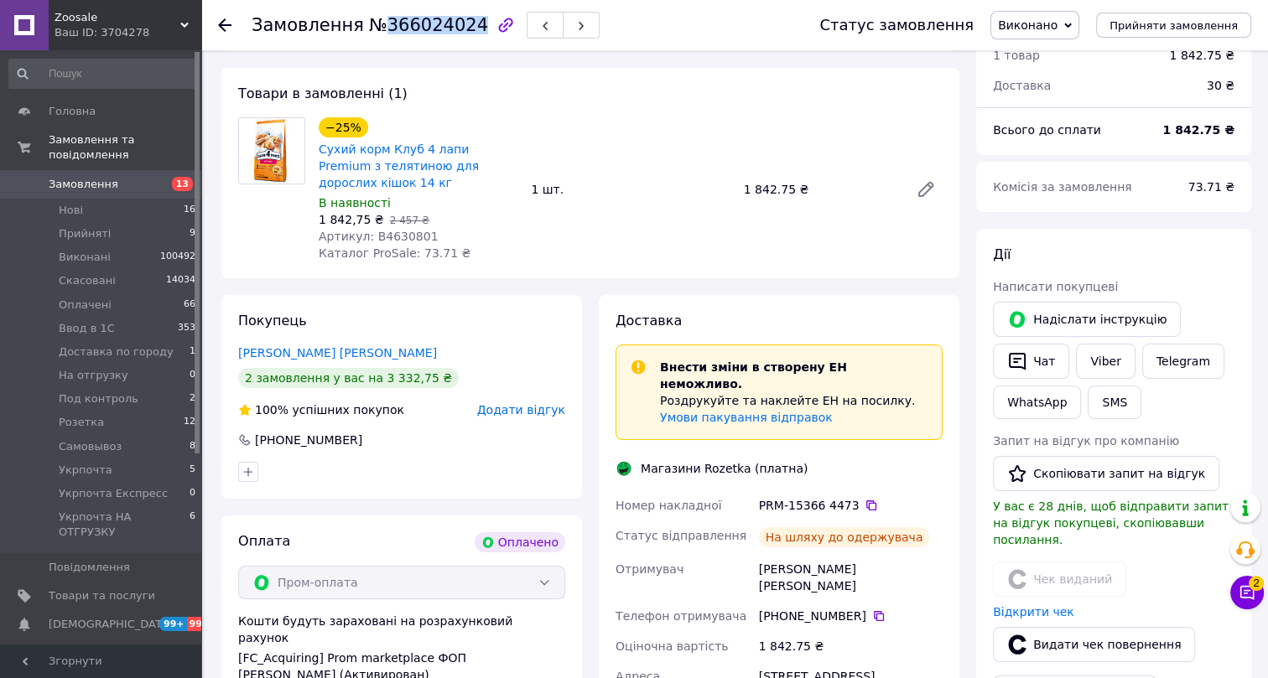
scroll to position [218, 0]
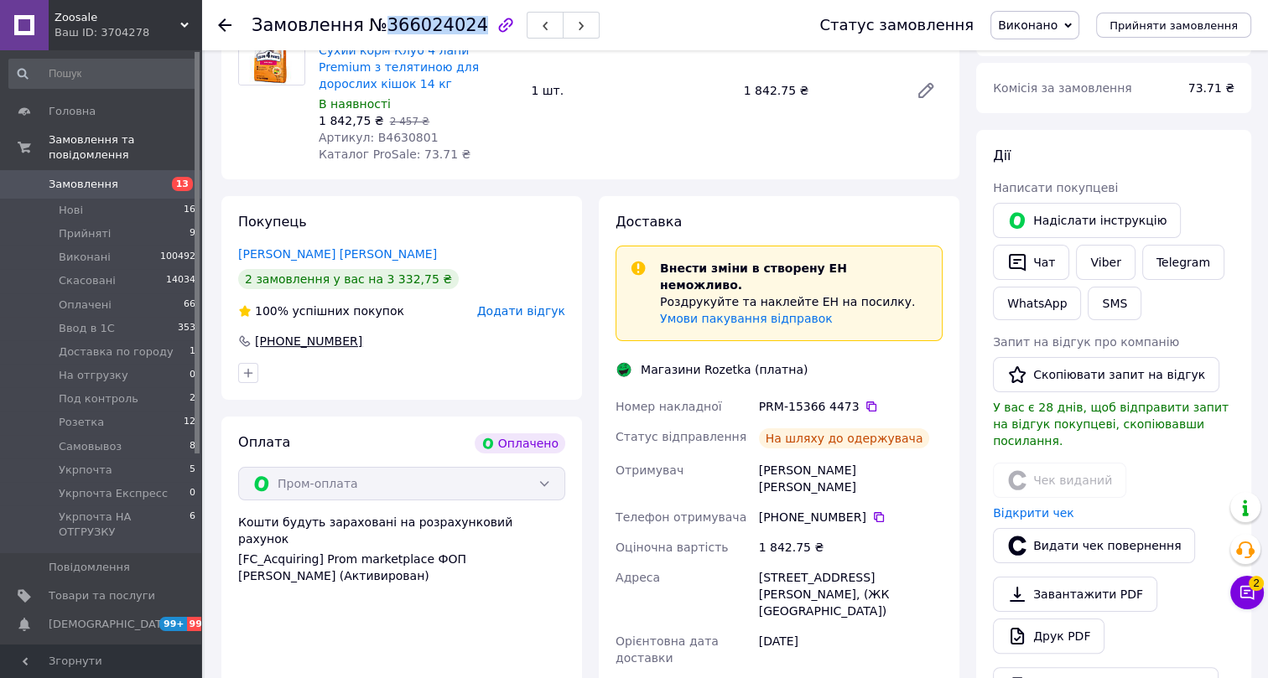
drag, startPoint x: 370, startPoint y: 322, endPoint x: 257, endPoint y: 322, distance: 113.2
click at [257, 333] on div "+380 97 183 43 49" at bounding box center [401, 341] width 327 height 17
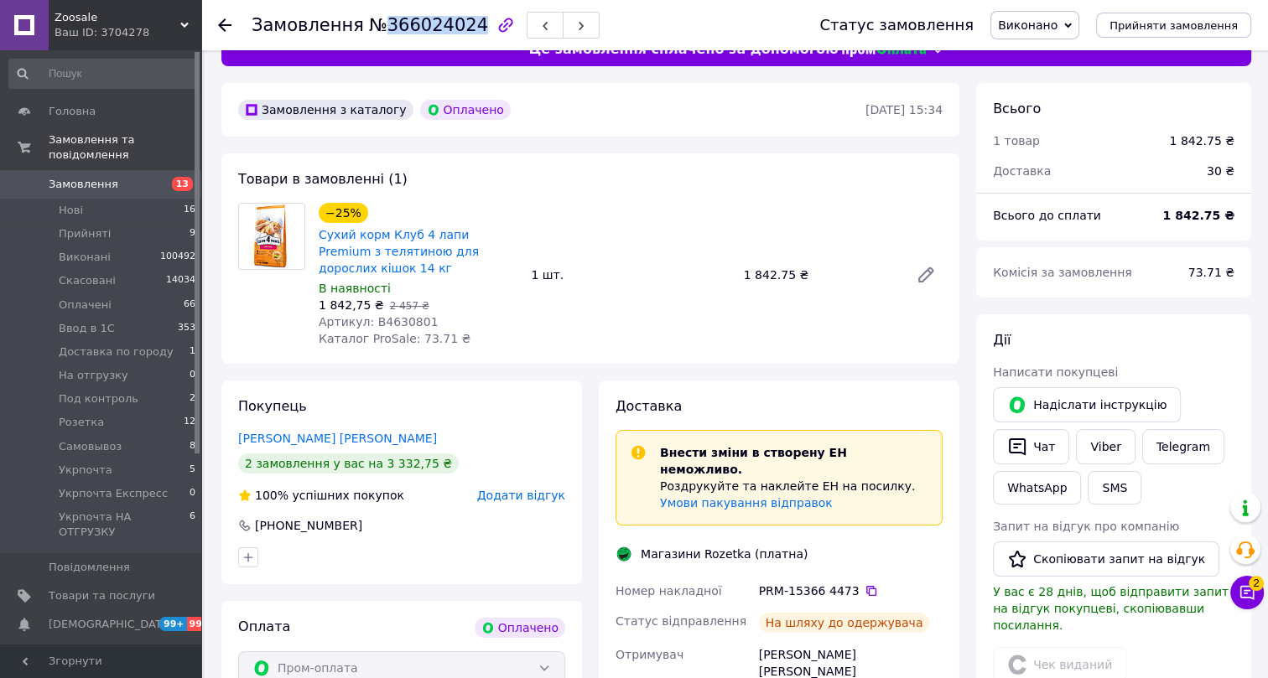
scroll to position [0, 0]
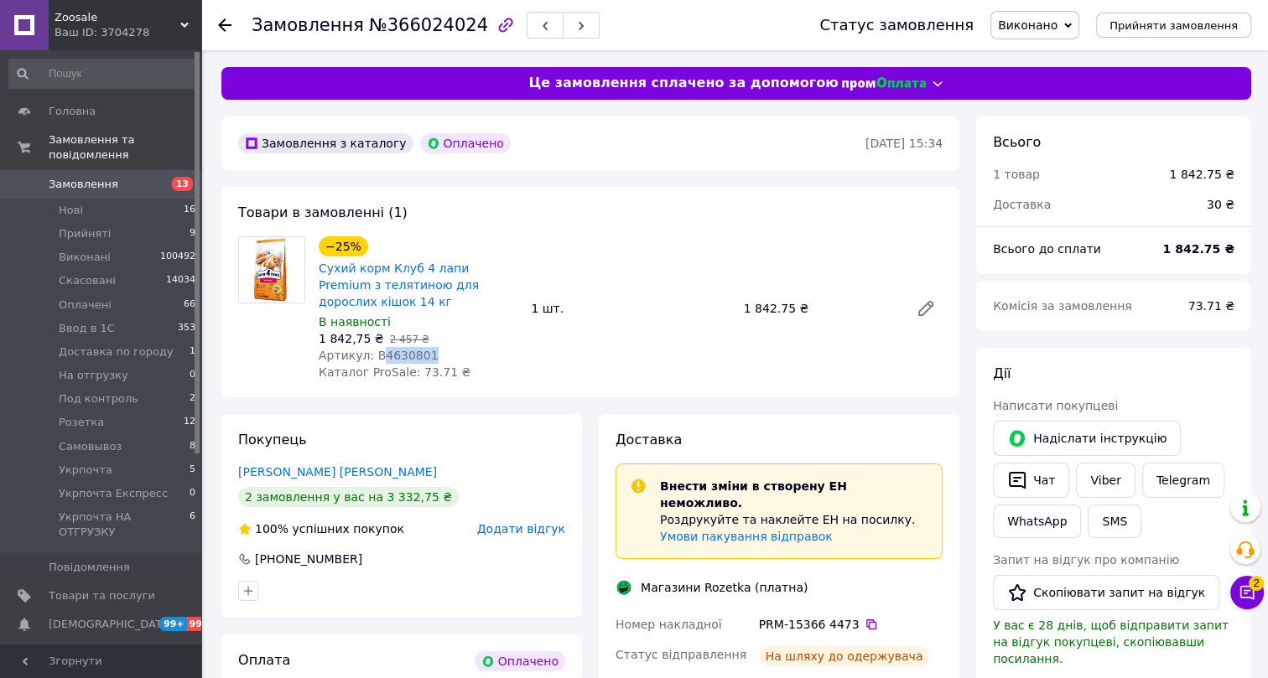
drag, startPoint x: 426, startPoint y: 336, endPoint x: 373, endPoint y: 334, distance: 52.9
click at [373, 347] on div "Артикул: B4630801" at bounding box center [418, 355] width 199 height 17
click at [222, 20] on use at bounding box center [224, 24] width 13 height 13
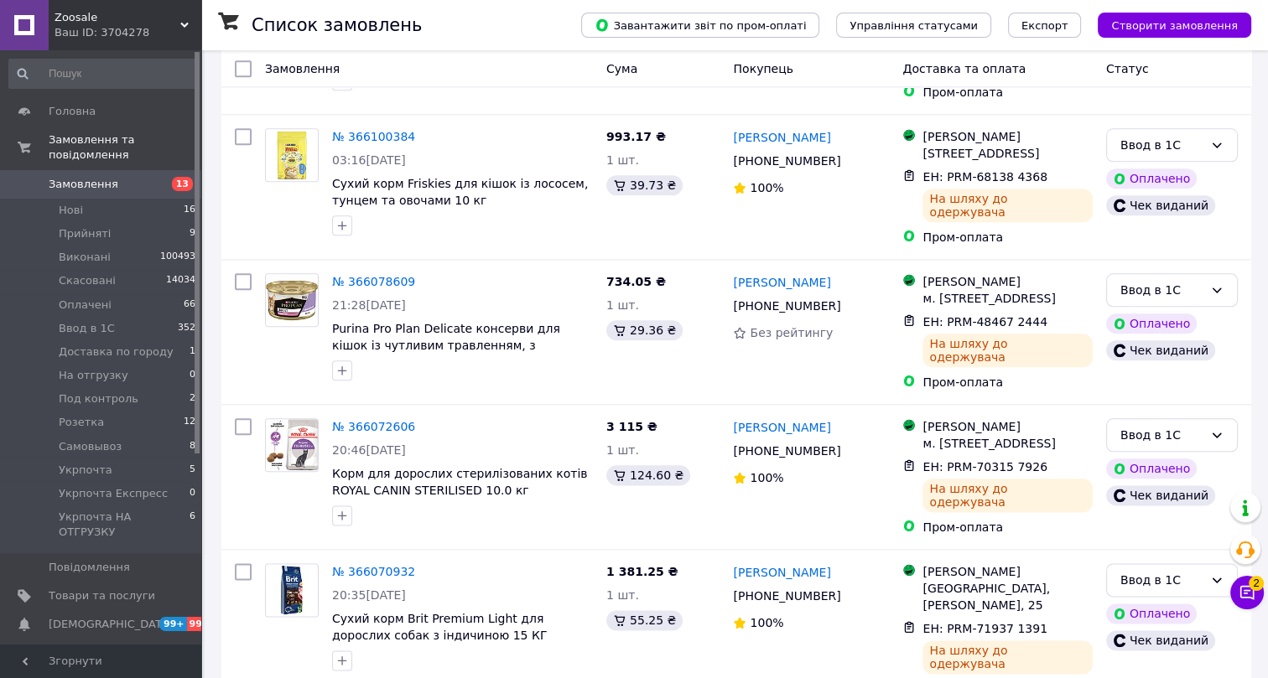
scroll to position [2497, 0]
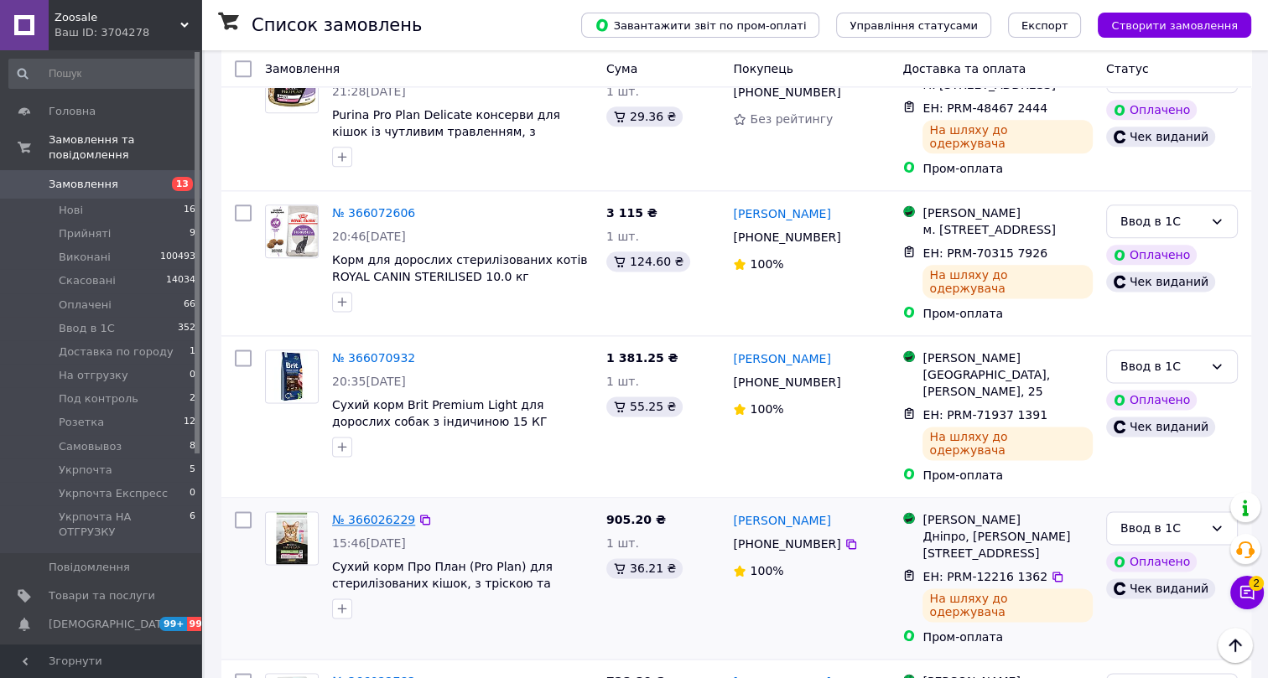
click at [373, 513] on link "№ 366026229" at bounding box center [373, 519] width 83 height 13
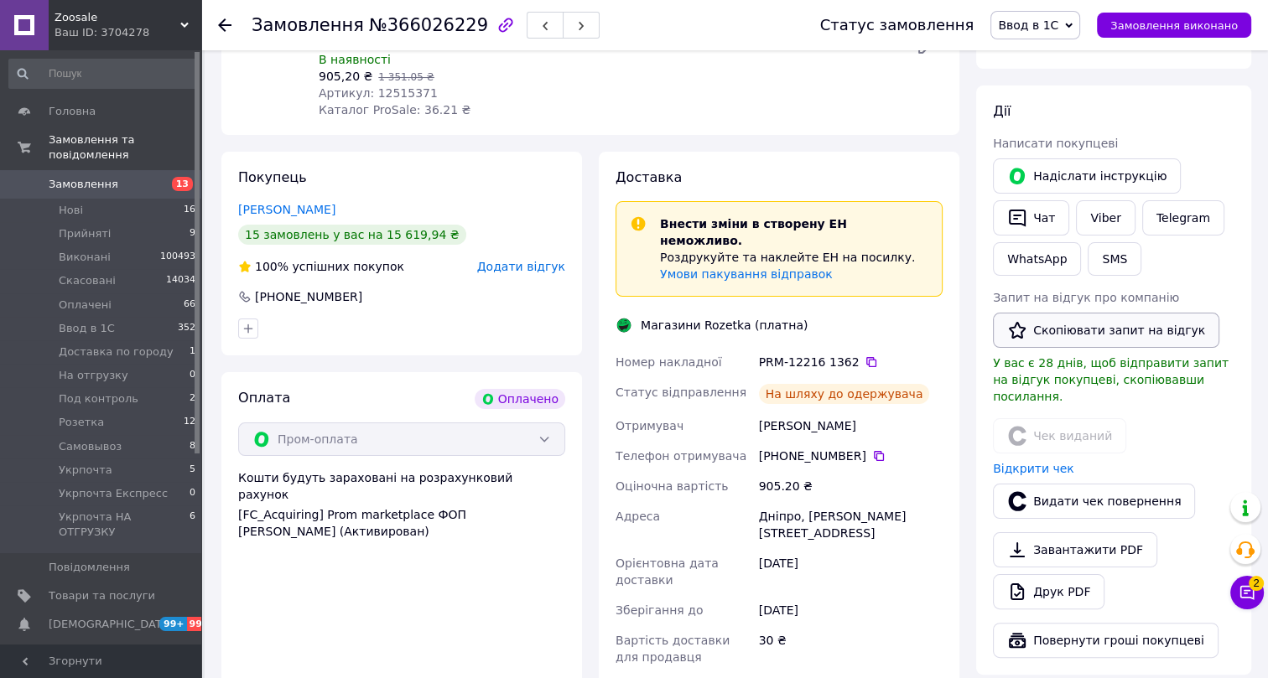
scroll to position [235, 0]
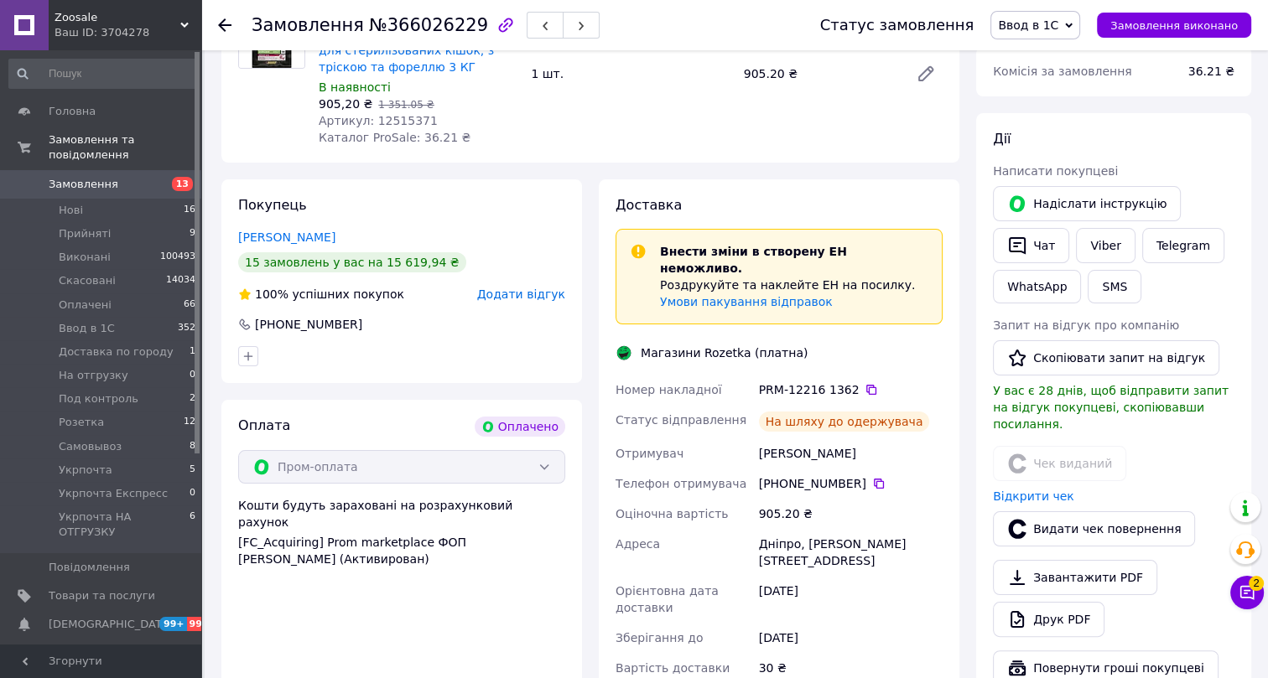
click at [1051, 28] on span "Ввод в 1С" at bounding box center [1028, 24] width 60 height 13
click at [1046, 74] on li "Виконано" at bounding box center [1065, 83] width 149 height 25
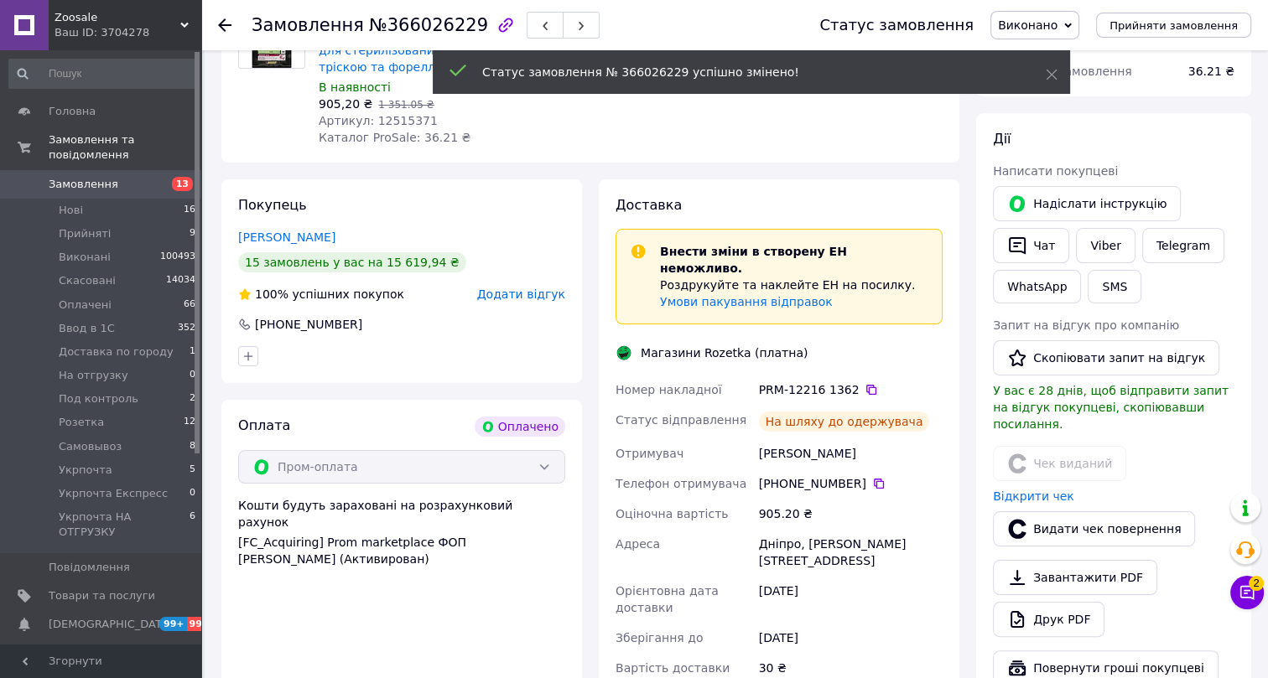
click at [403, 24] on span "№366026229" at bounding box center [428, 25] width 119 height 20
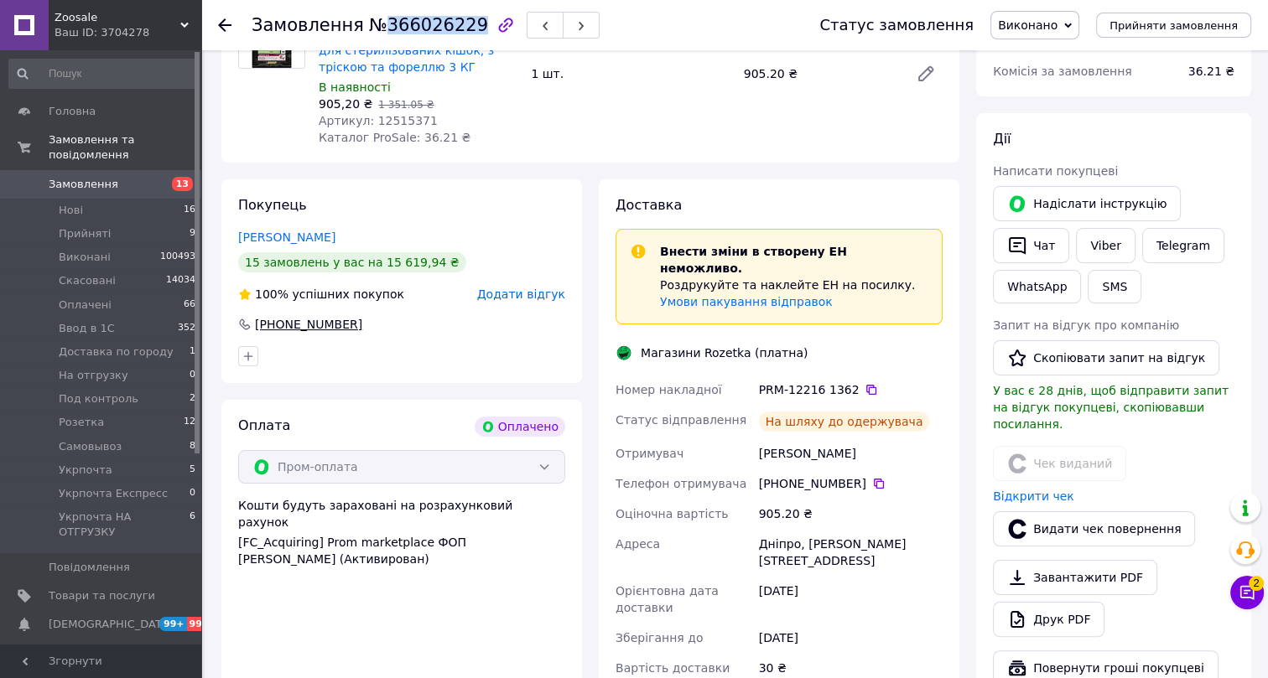
drag, startPoint x: 365, startPoint y: 319, endPoint x: 242, endPoint y: 318, distance: 123.3
click at [242, 318] on div "+380 67 918 01 86" at bounding box center [401, 324] width 327 height 17
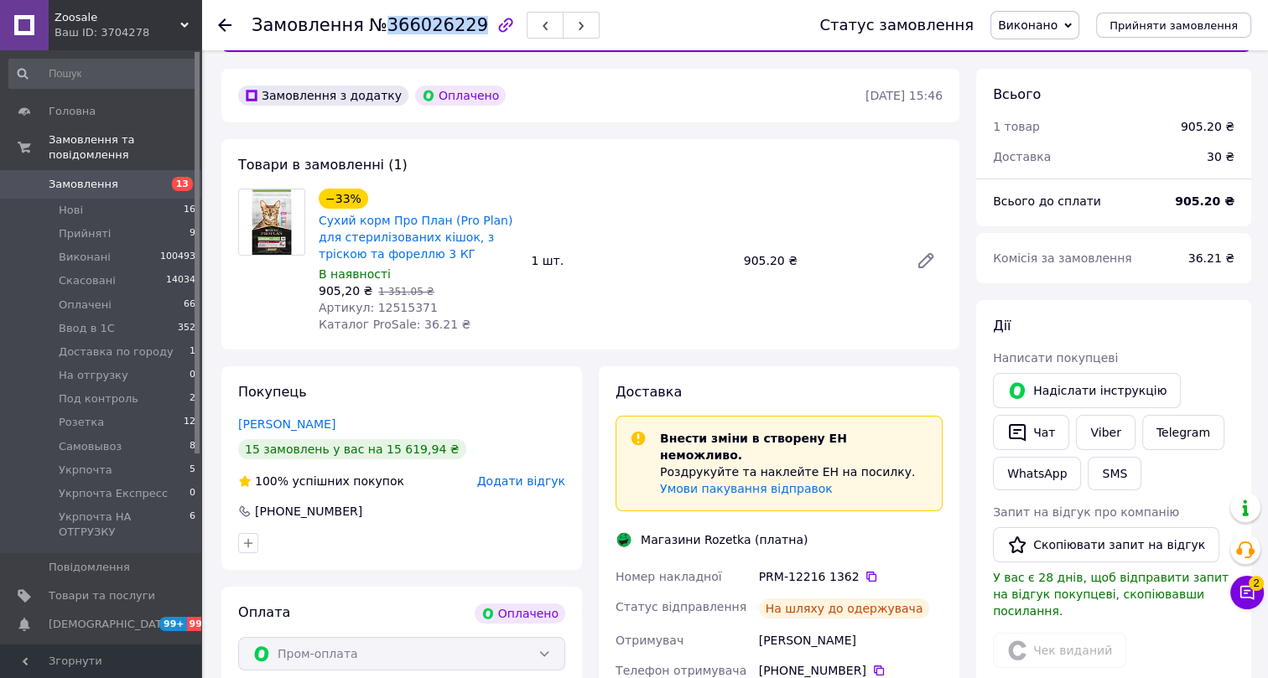
scroll to position [0, 0]
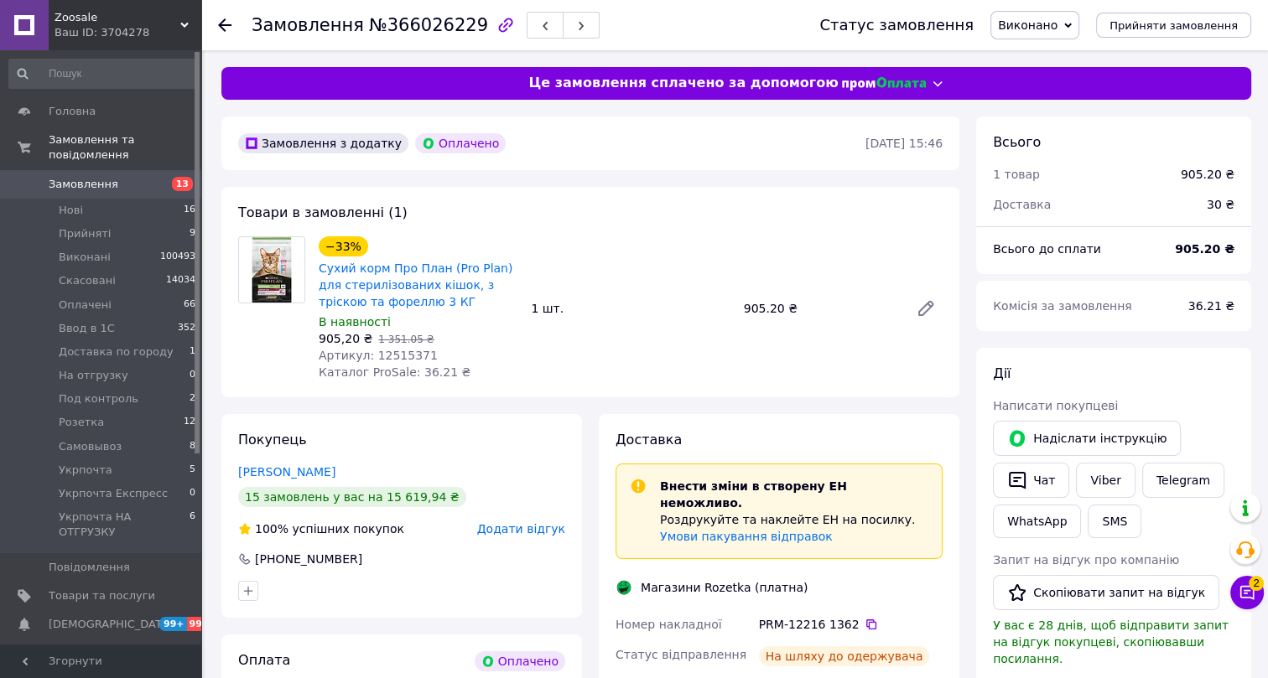
click at [402, 351] on span "Артикул: 12515371" at bounding box center [378, 355] width 119 height 13
click at [224, 21] on use at bounding box center [224, 24] width 13 height 13
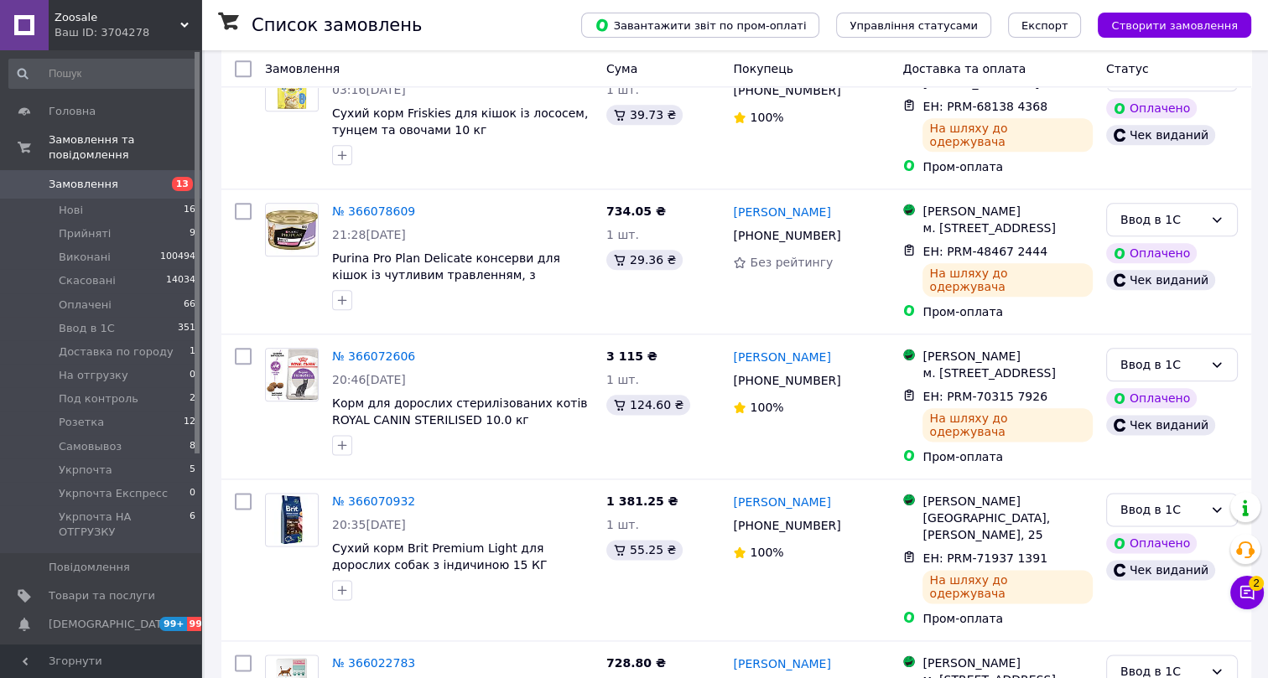
scroll to position [2349, 0]
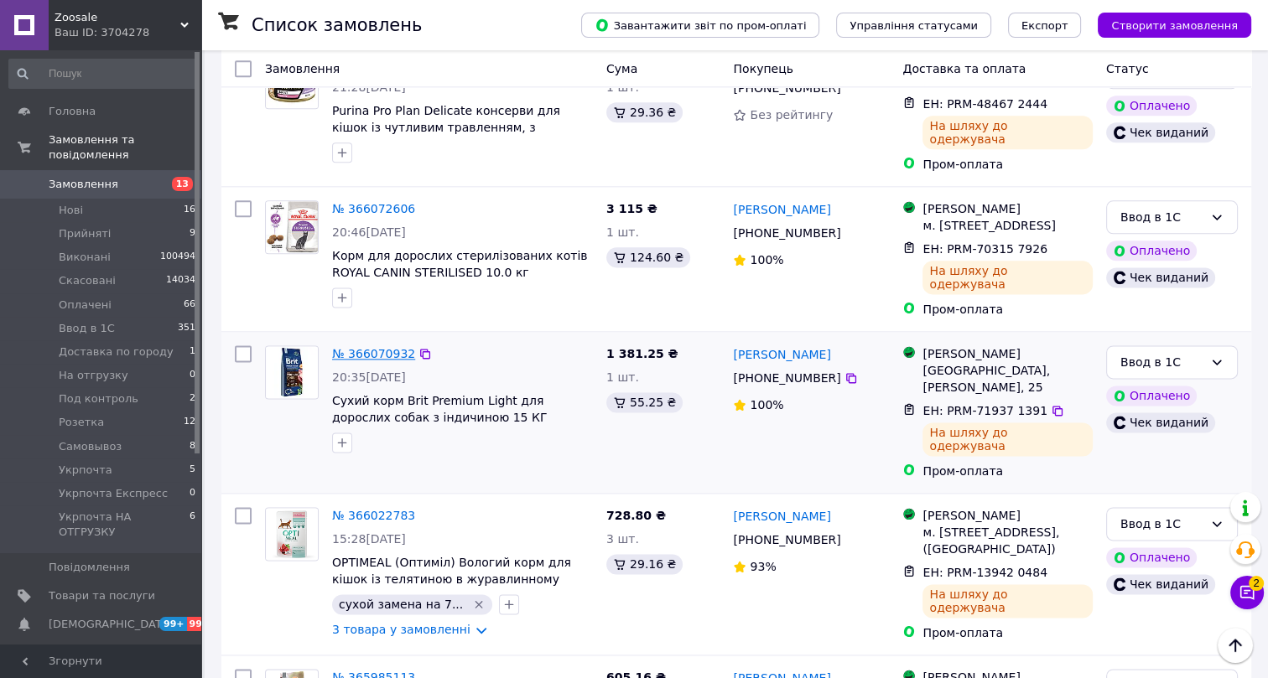
click at [377, 347] on link "№ 366070932" at bounding box center [373, 353] width 83 height 13
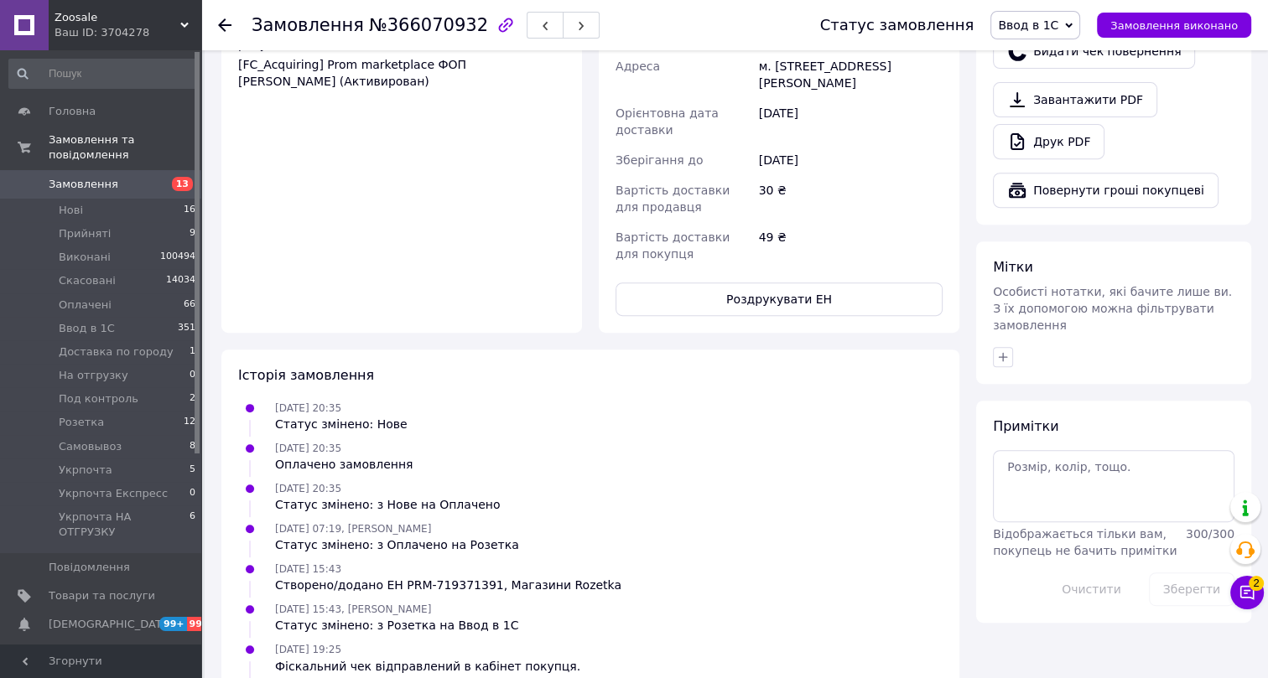
scroll to position [447, 0]
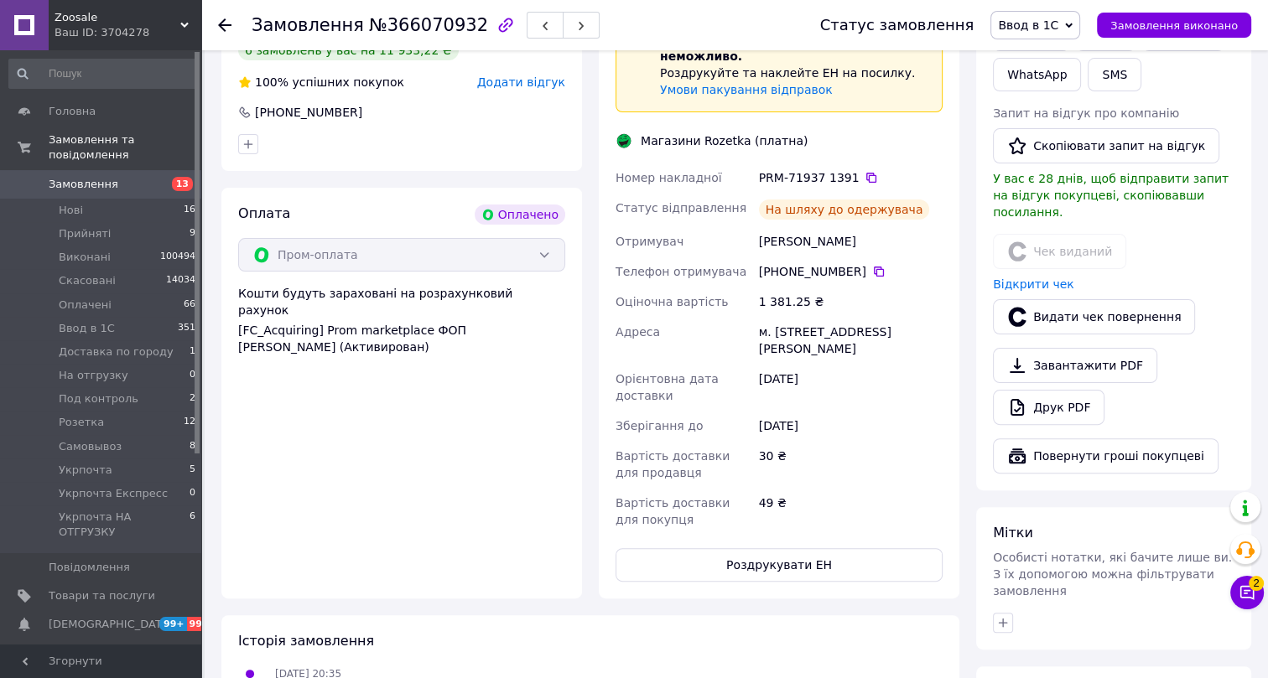
click at [226, 23] on icon at bounding box center [224, 24] width 13 height 13
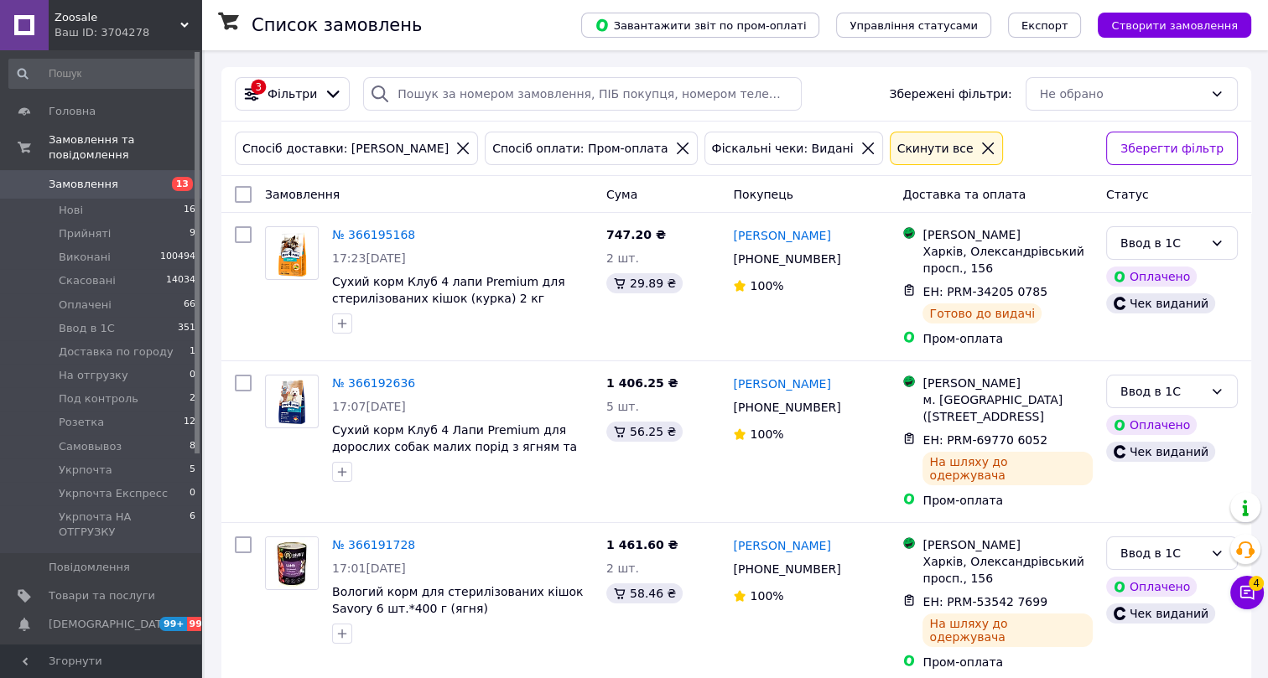
click at [980, 143] on icon at bounding box center [987, 148] width 15 height 15
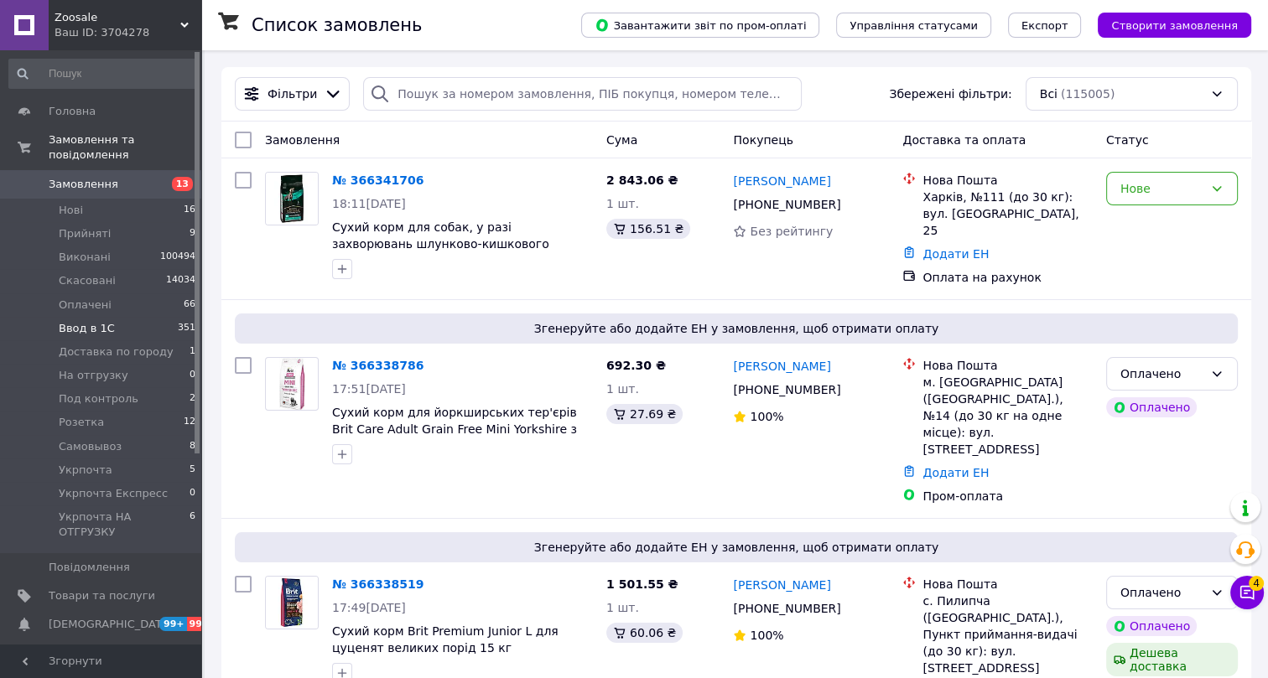
click at [92, 321] on span "Ввод в 1С" at bounding box center [87, 328] width 56 height 15
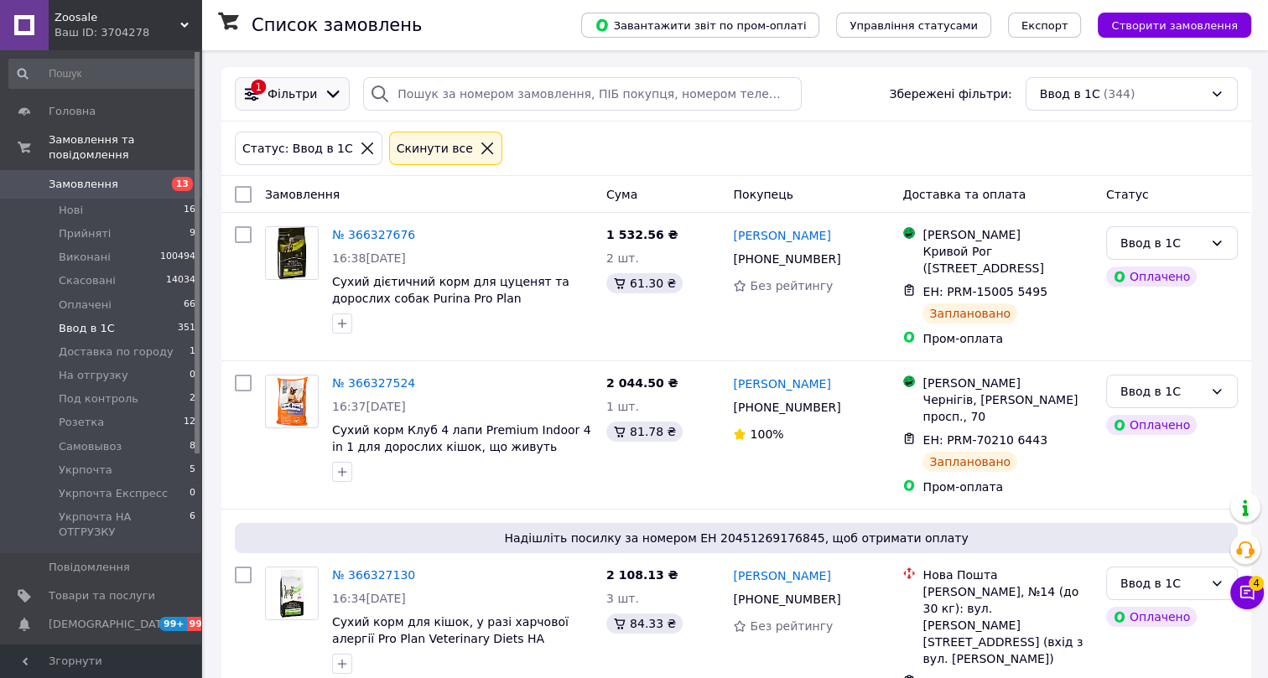
click at [307, 92] on span "Фільтри" at bounding box center [292, 94] width 49 height 17
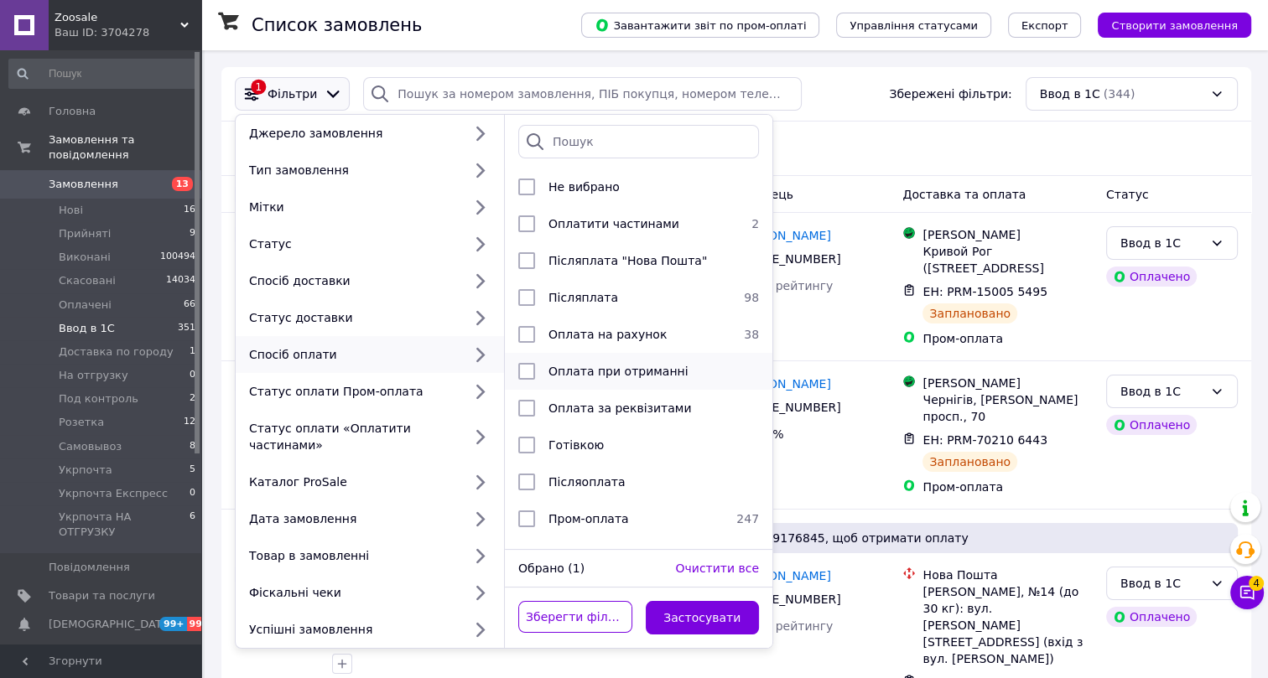
scroll to position [4, 0]
click at [595, 514] on span "Пром-оплата" at bounding box center [588, 518] width 81 height 13
checkbox input "true"
click at [683, 606] on button "Застосувати" at bounding box center [703, 618] width 114 height 34
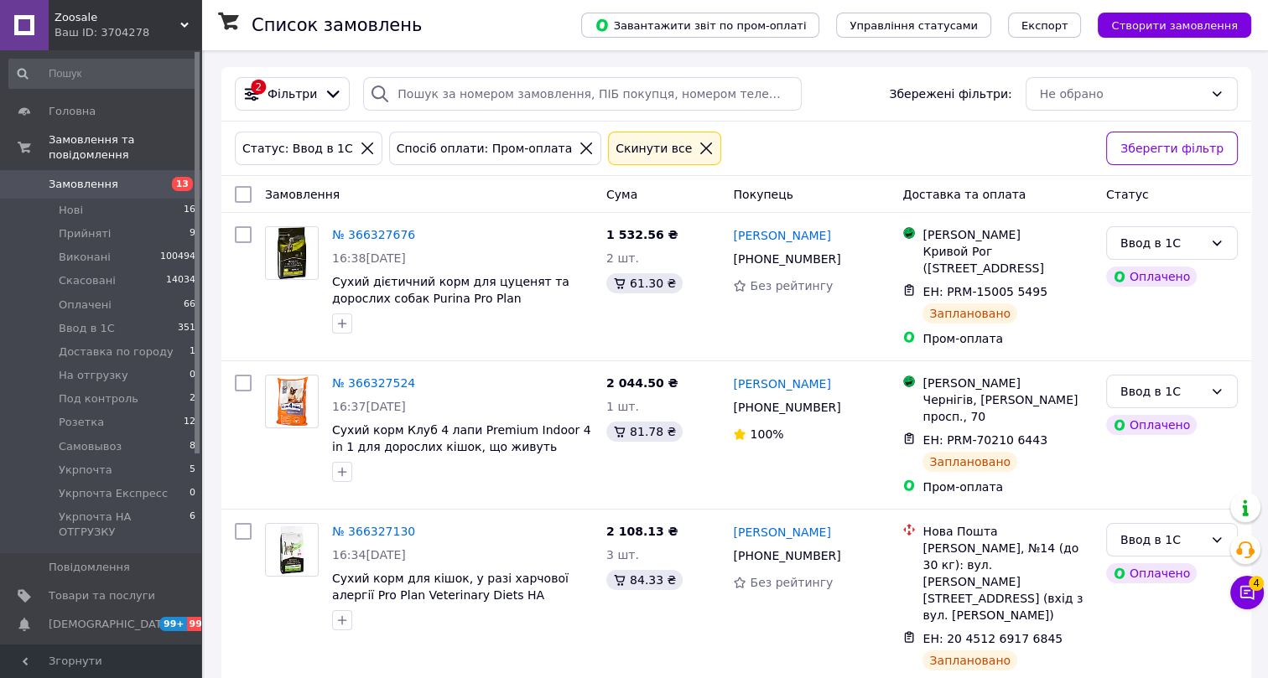
click at [292, 95] on span "Фільтри" at bounding box center [292, 94] width 49 height 17
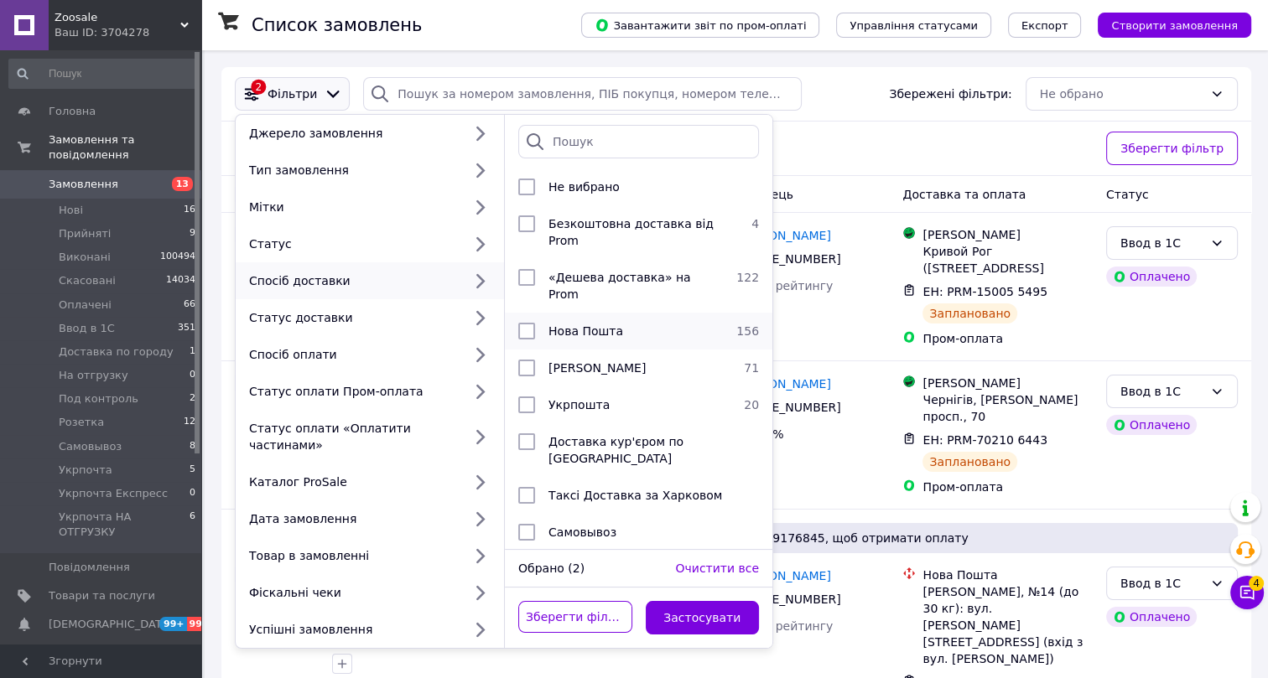
click at [564, 325] on span "Нова Пошта" at bounding box center [585, 331] width 75 height 13
checkbox input "true"
click at [693, 601] on button "Застосувати" at bounding box center [703, 618] width 114 height 34
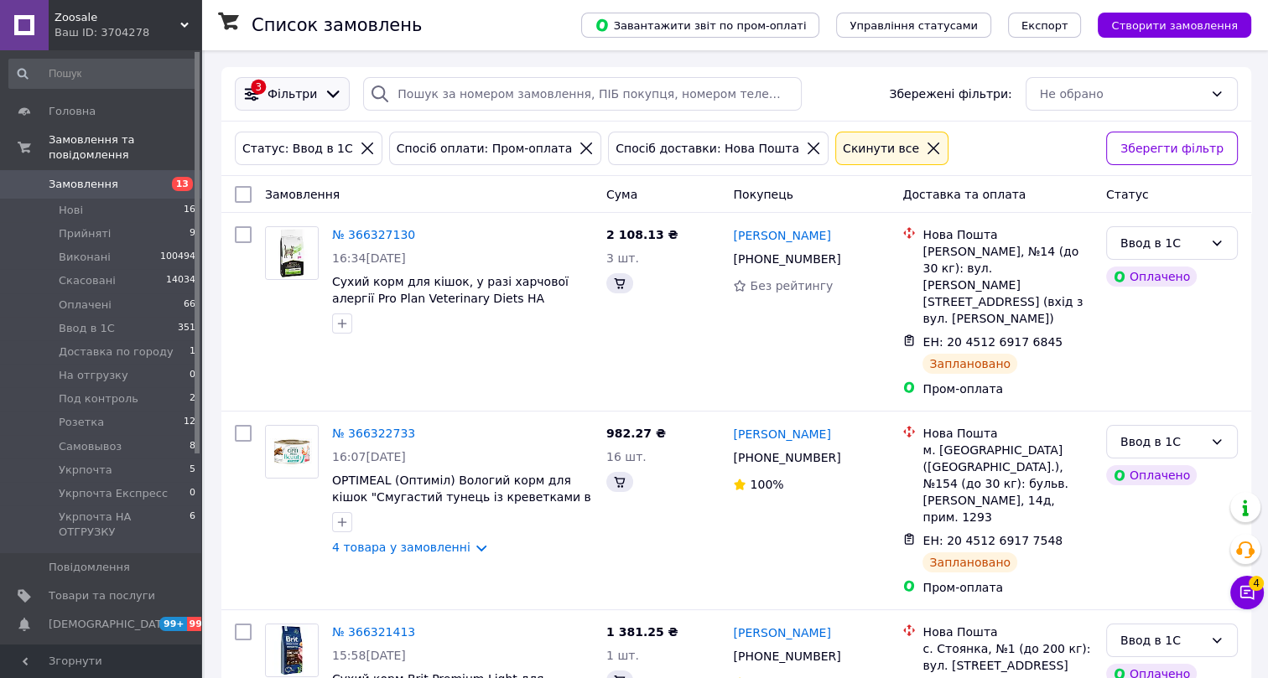
click at [298, 95] on span "Фільтри" at bounding box center [292, 94] width 49 height 17
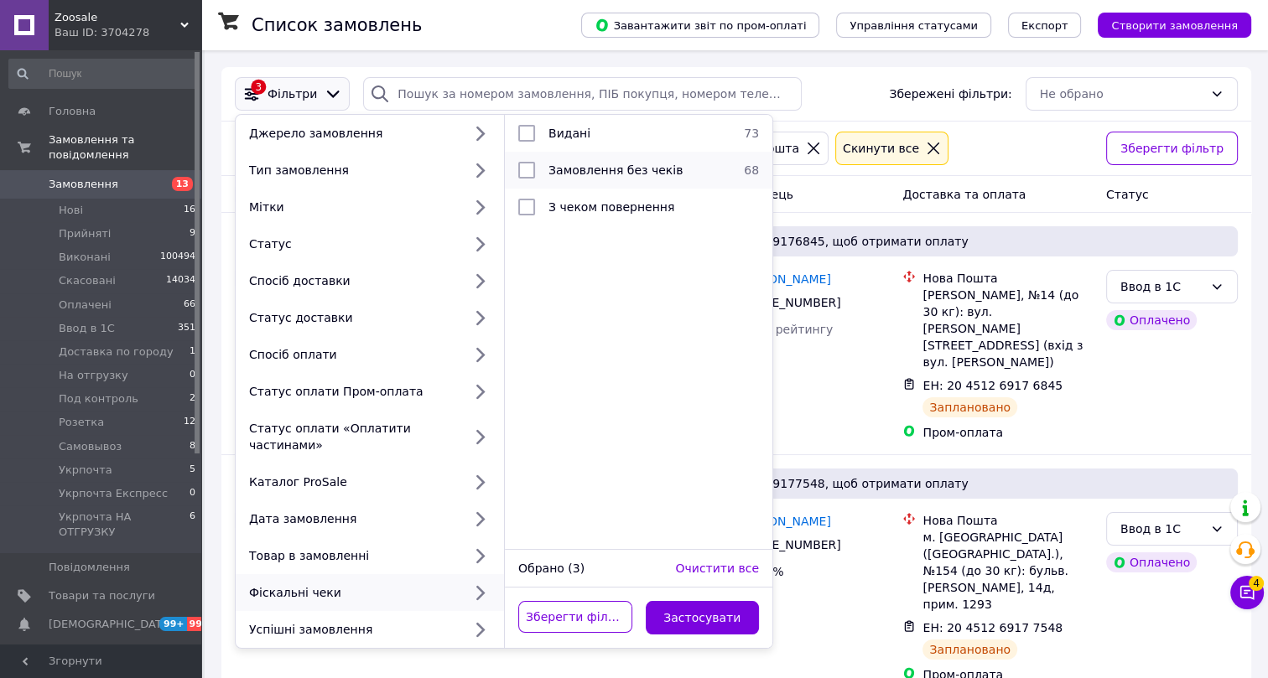
click at [589, 174] on span "Замовлення без чеків" at bounding box center [615, 170] width 134 height 13
checkbox input "true"
click at [675, 601] on button "Застосувати" at bounding box center [703, 618] width 114 height 34
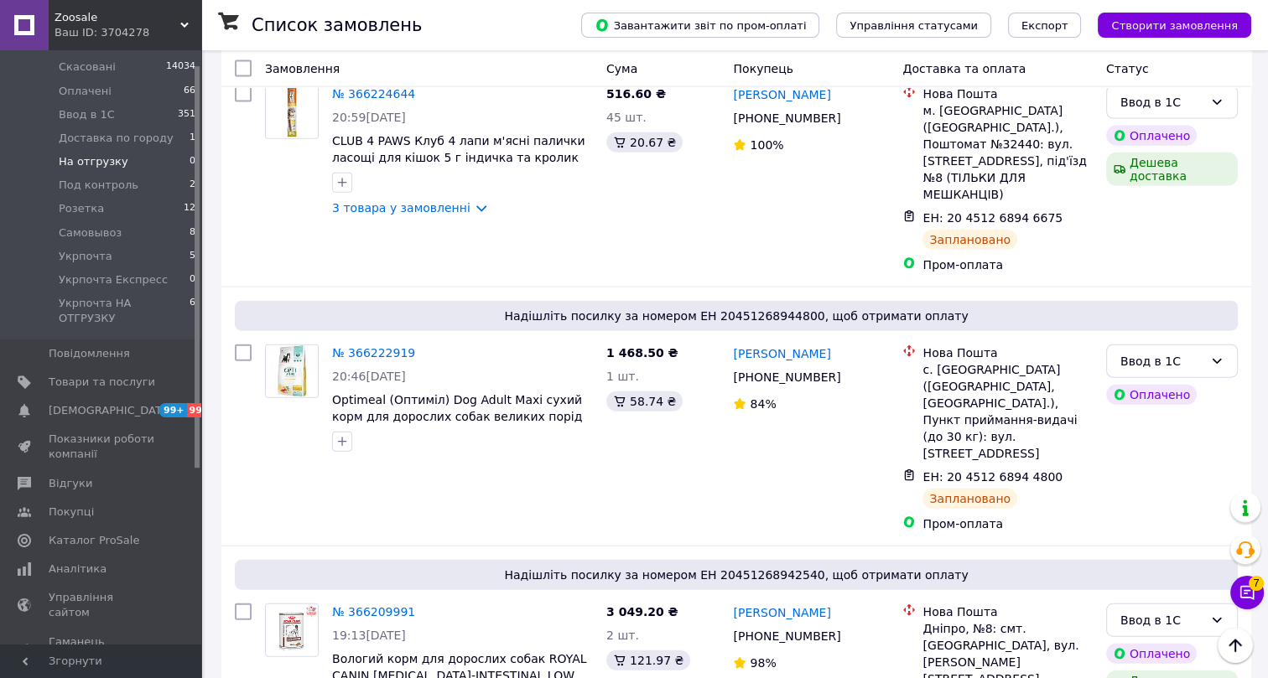
scroll to position [281, 0]
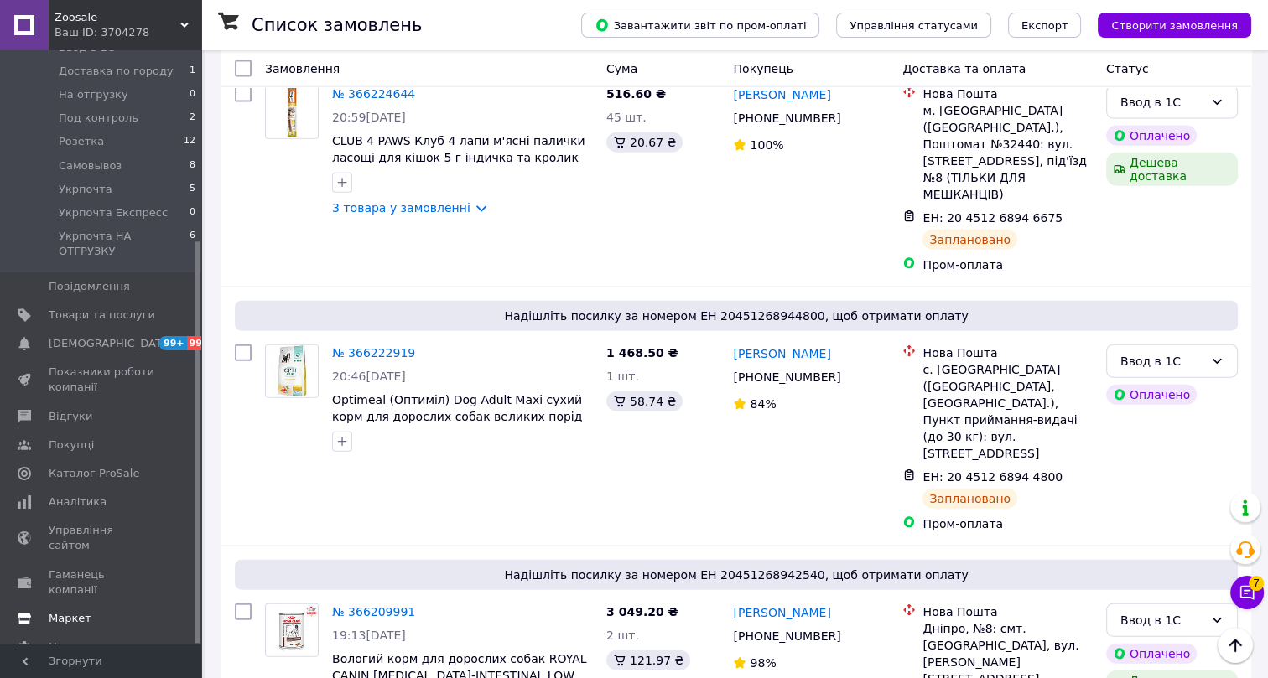
click at [70, 611] on span "Маркет" at bounding box center [70, 618] width 43 height 15
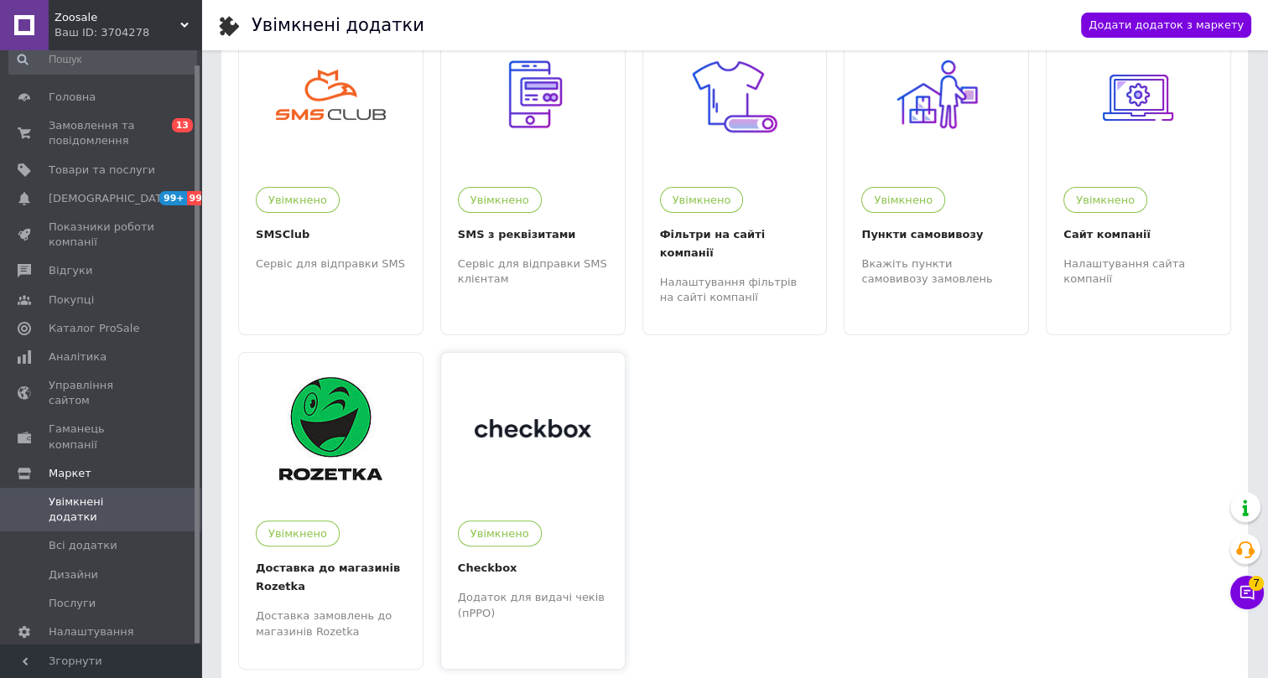
scroll to position [431, 0]
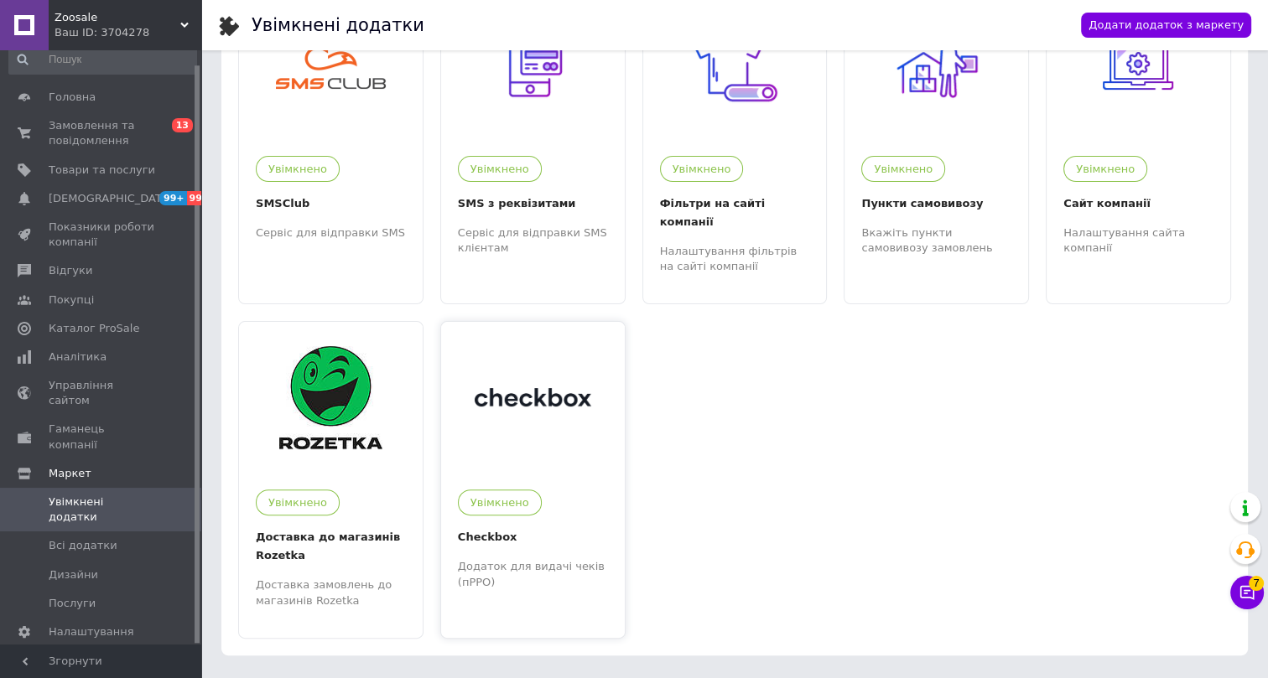
click at [486, 387] on div at bounding box center [533, 397] width 184 height 151
click at [75, 130] on span "Замовлення та повідомлення" at bounding box center [102, 133] width 107 height 30
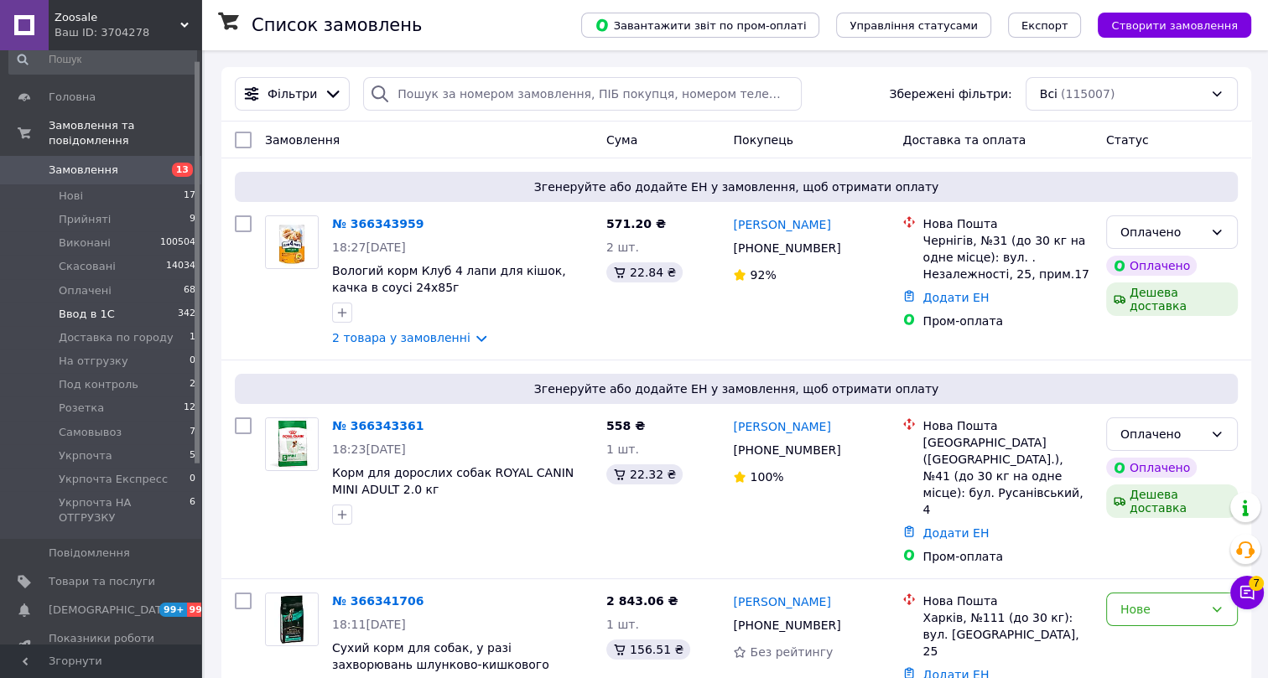
click at [87, 307] on span "Ввод в 1С" at bounding box center [87, 314] width 56 height 15
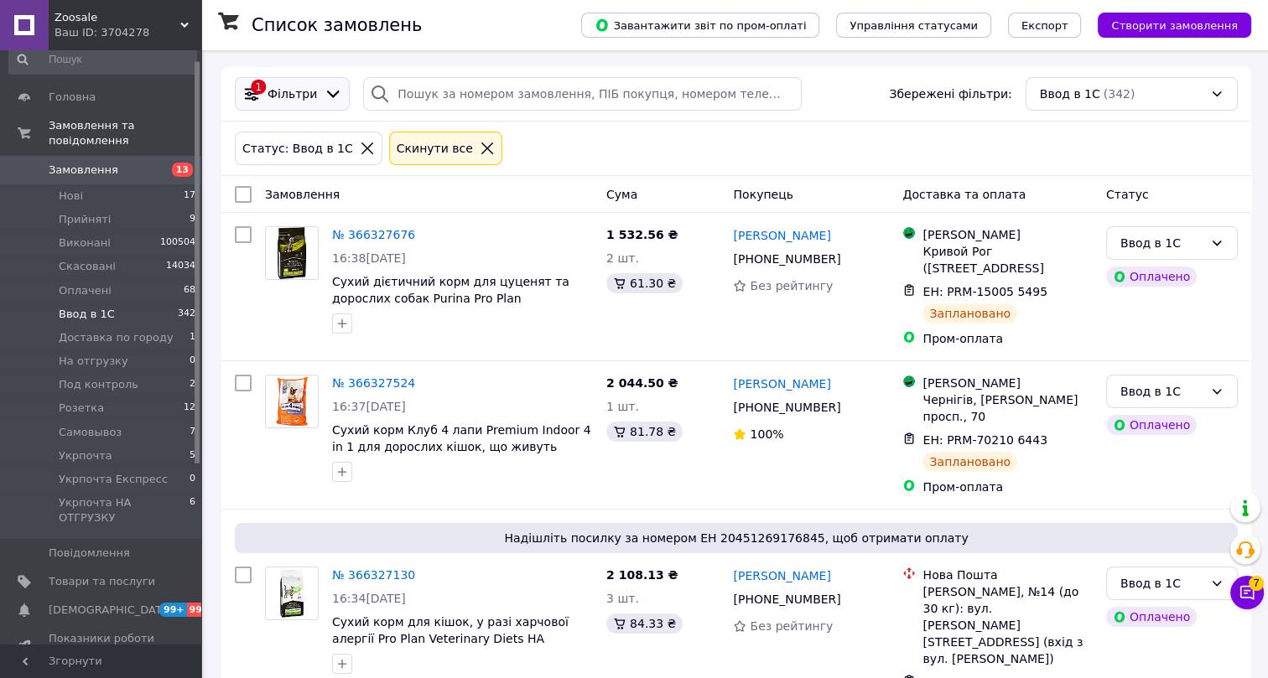
click at [302, 91] on span "Фільтри" at bounding box center [292, 94] width 49 height 17
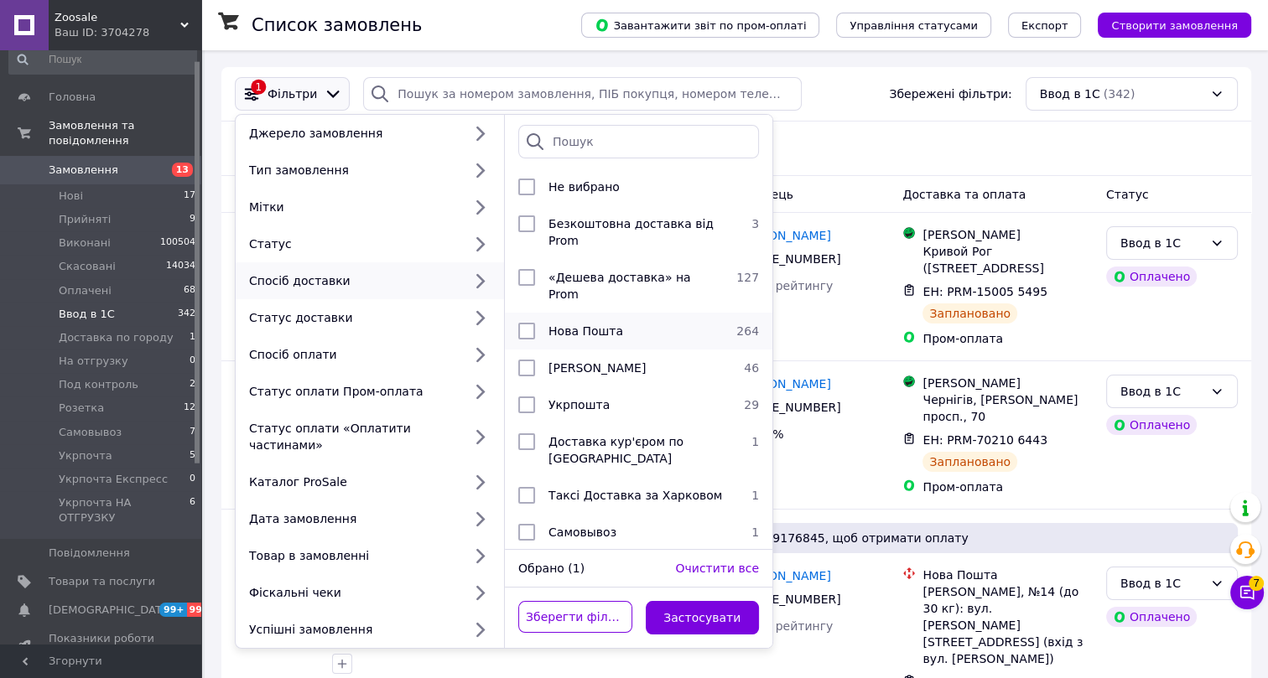
click at [592, 325] on span "Нова Пошта" at bounding box center [585, 331] width 75 height 13
checkbox input "true"
click at [694, 601] on button "Застосувати" at bounding box center [703, 618] width 114 height 34
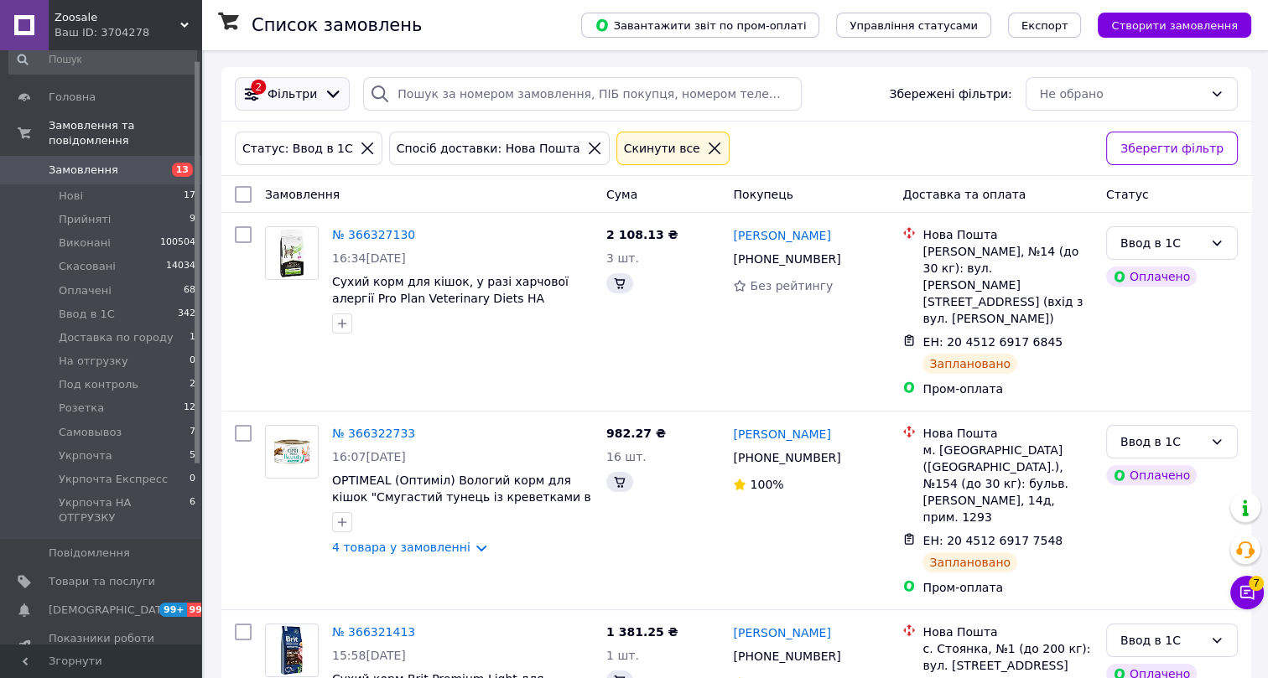
click at [303, 96] on span "Фільтри" at bounding box center [292, 94] width 49 height 17
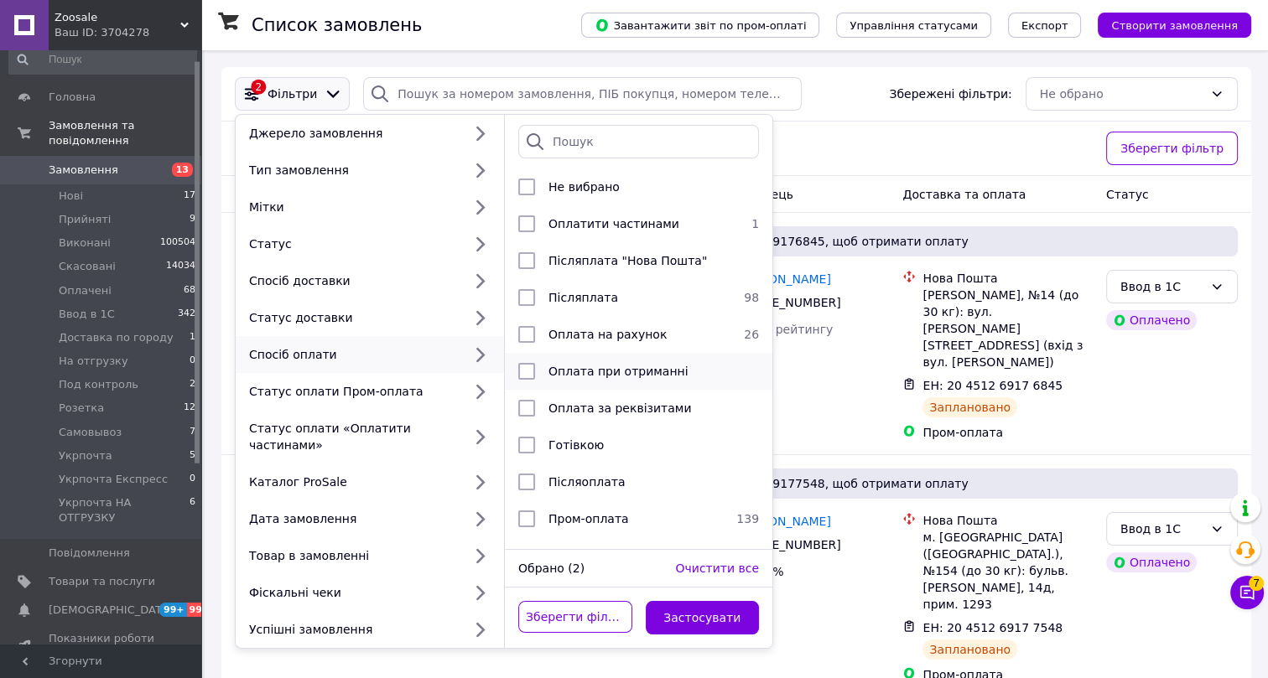
scroll to position [4, 0]
click at [590, 512] on span "Пром-оплата" at bounding box center [588, 518] width 81 height 13
checkbox input "true"
click at [685, 601] on button "Застосувати" at bounding box center [703, 618] width 114 height 34
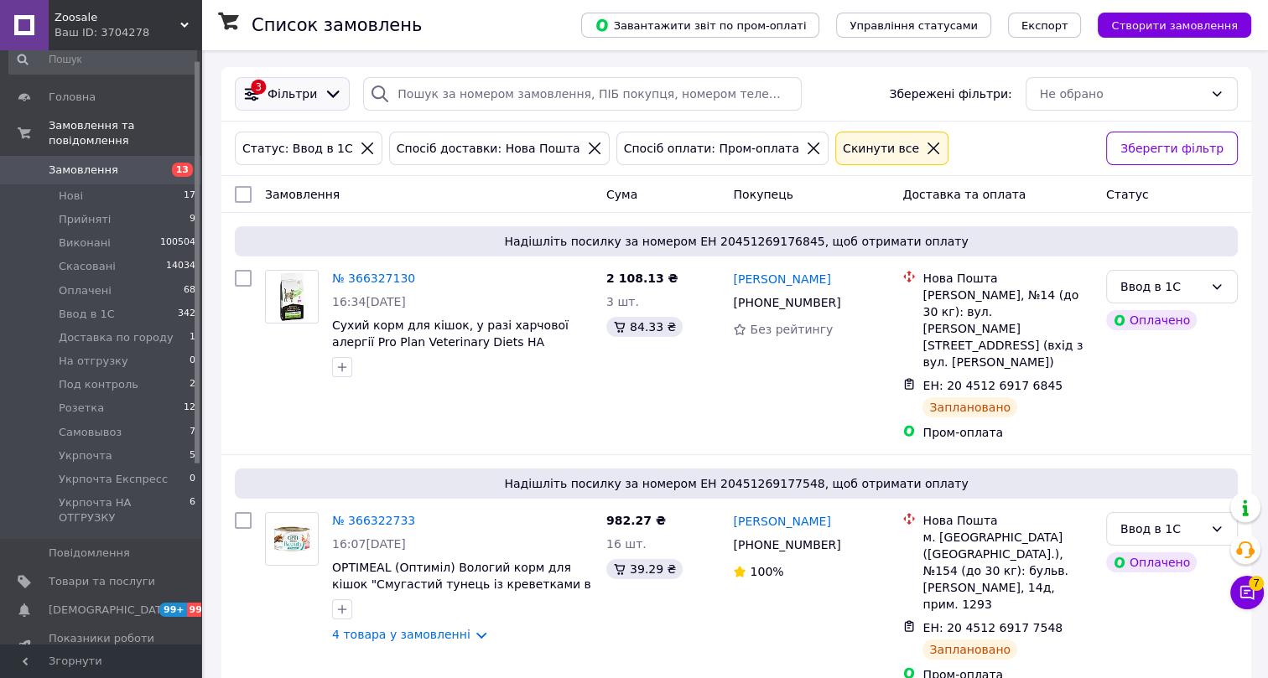
click at [284, 93] on span "Фільтри" at bounding box center [292, 94] width 49 height 17
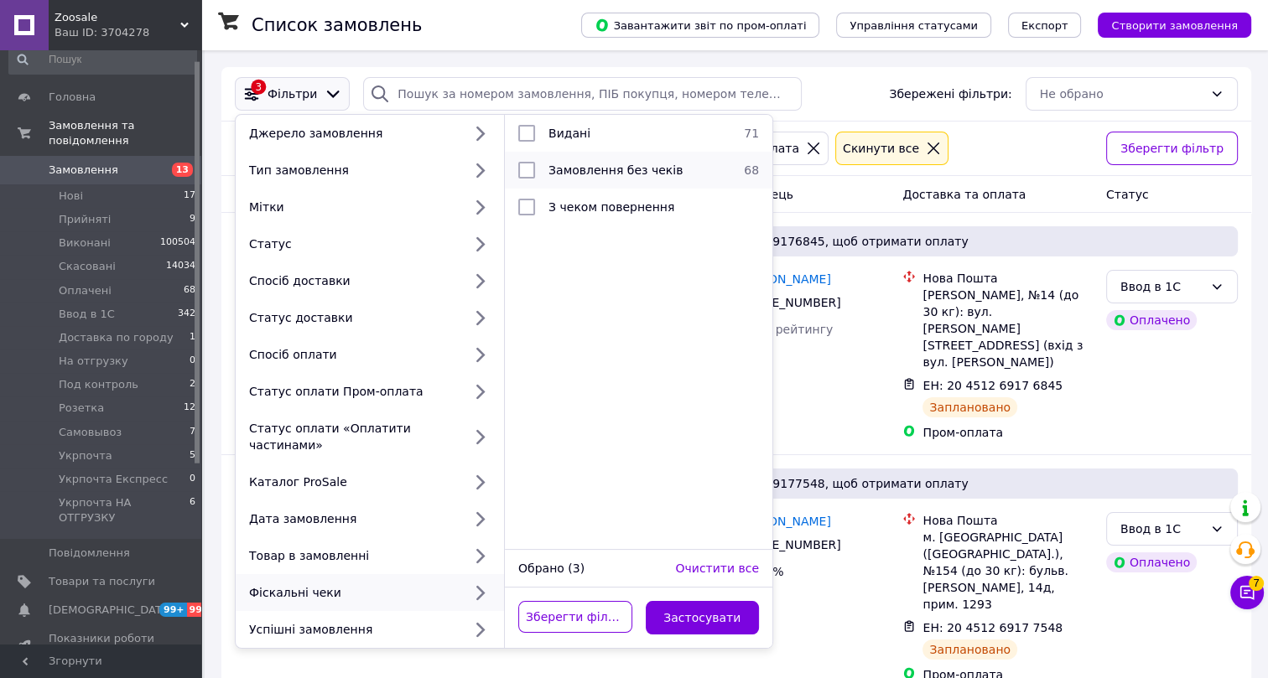
click at [585, 164] on span "Замовлення без чеків" at bounding box center [615, 170] width 134 height 13
checkbox input "true"
click at [694, 610] on button "Застосувати" at bounding box center [703, 618] width 114 height 34
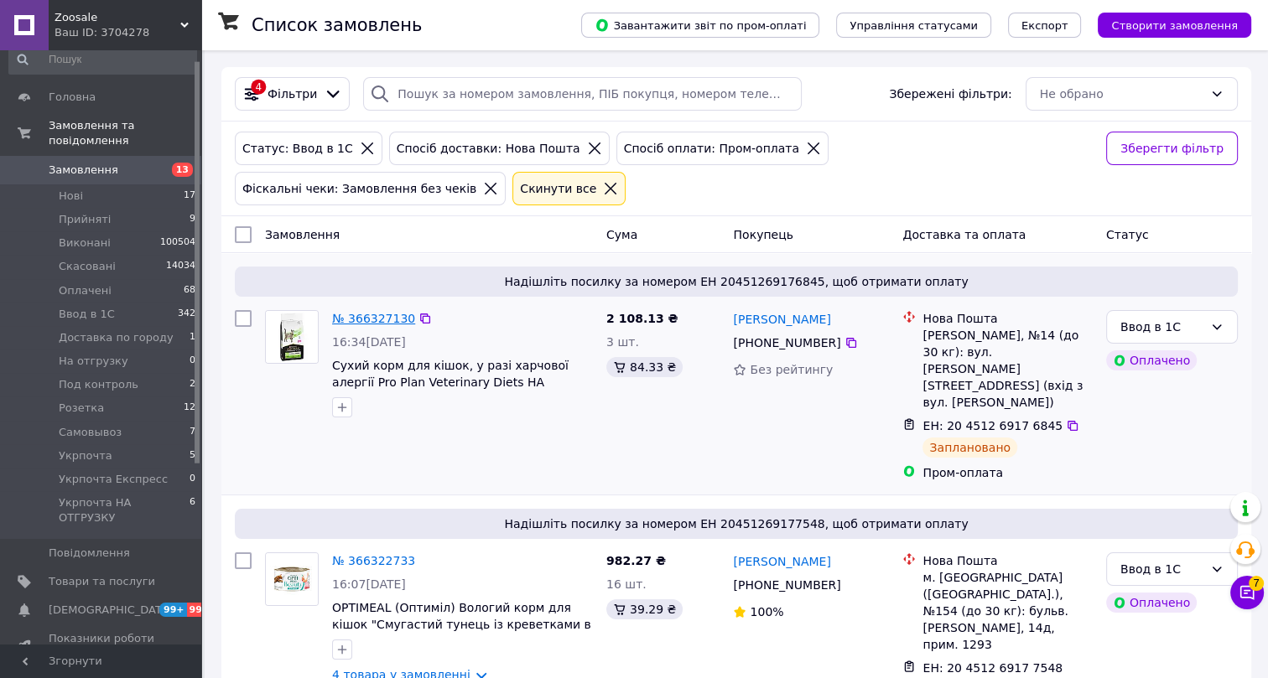
click at [376, 318] on link "№ 366327130" at bounding box center [373, 318] width 83 height 13
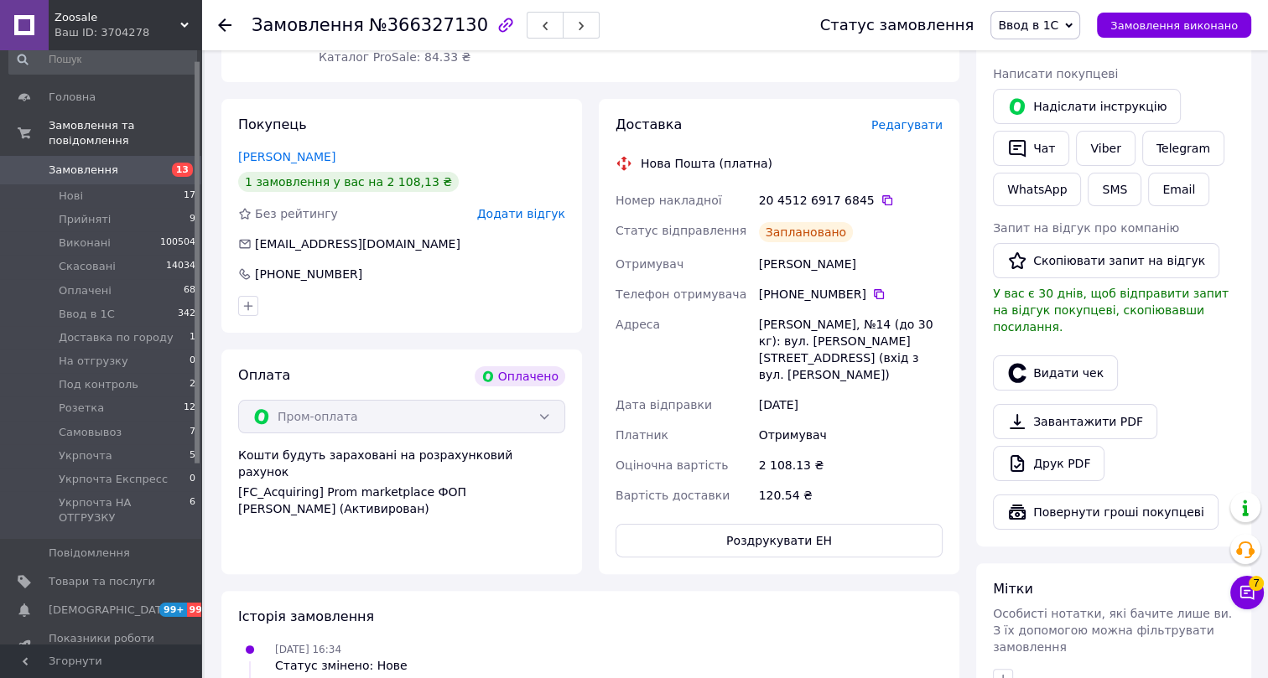
scroll to position [304, 0]
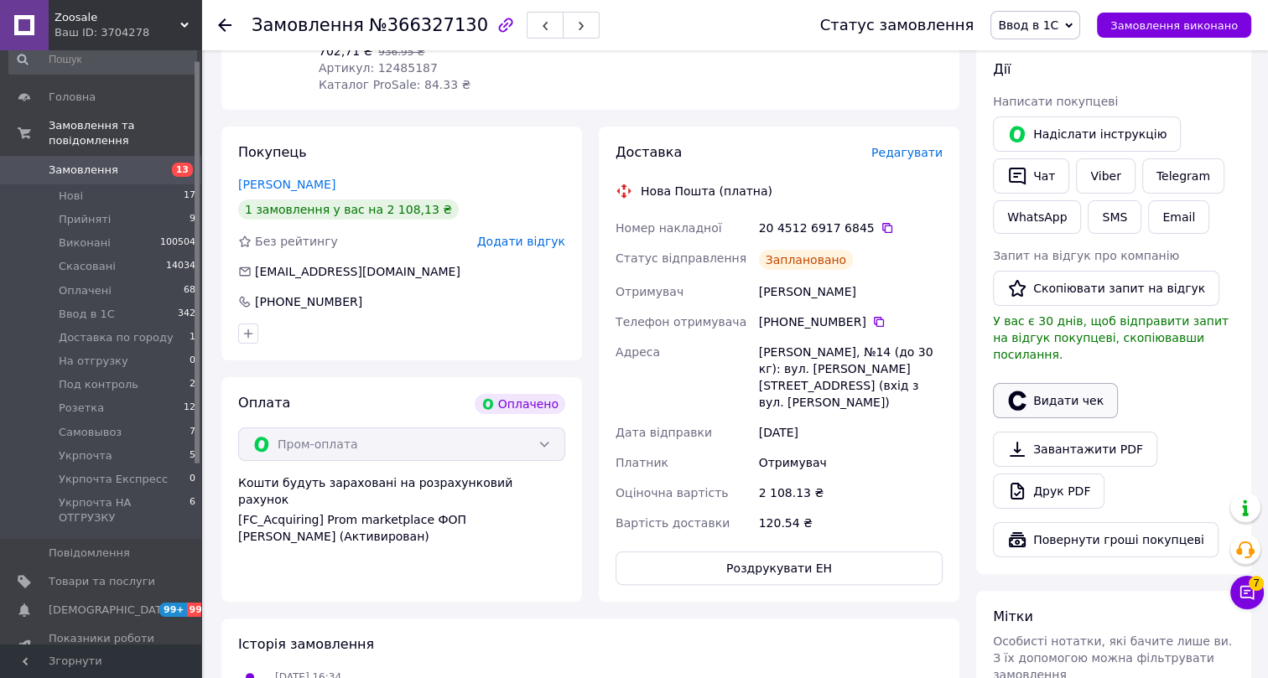
click at [1058, 383] on button "Видати чек" at bounding box center [1055, 400] width 125 height 35
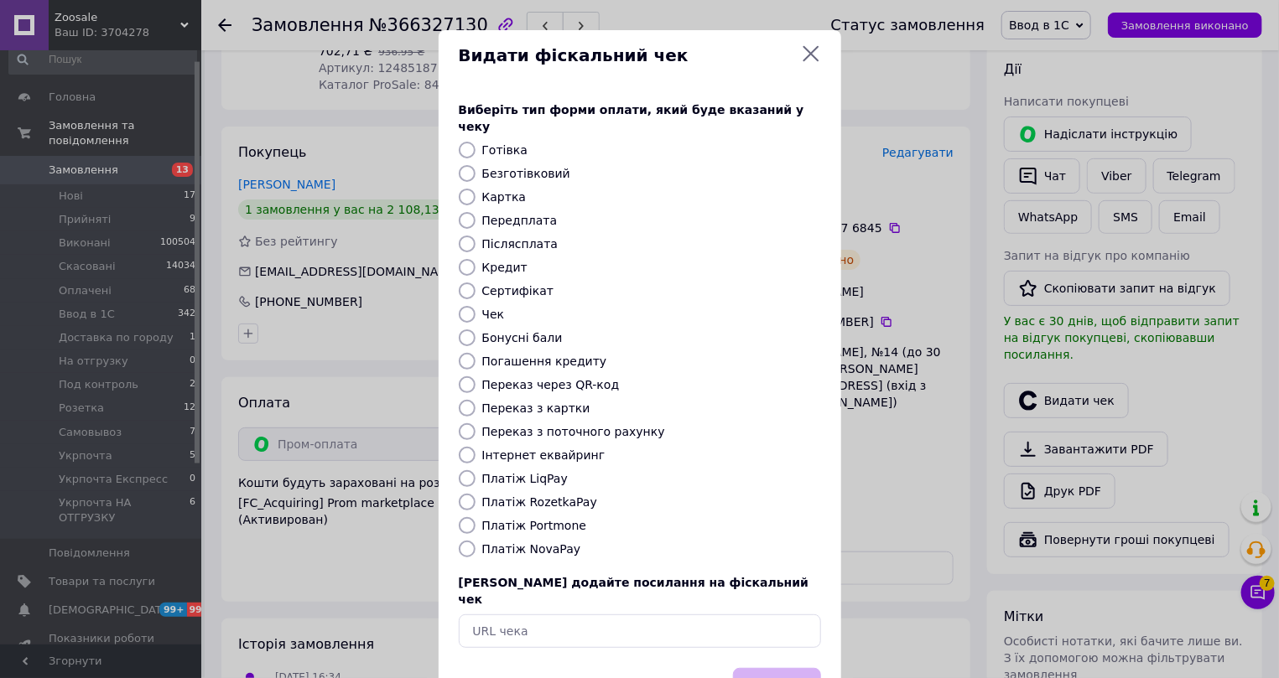
click at [517, 449] on label "Інтернет еквайринг" at bounding box center [543, 455] width 123 height 13
click at [476, 447] on input "Інтернет еквайринг" at bounding box center [467, 455] width 17 height 17
radio input "true"
click at [765, 668] on button "Вибрати" at bounding box center [777, 686] width 88 height 36
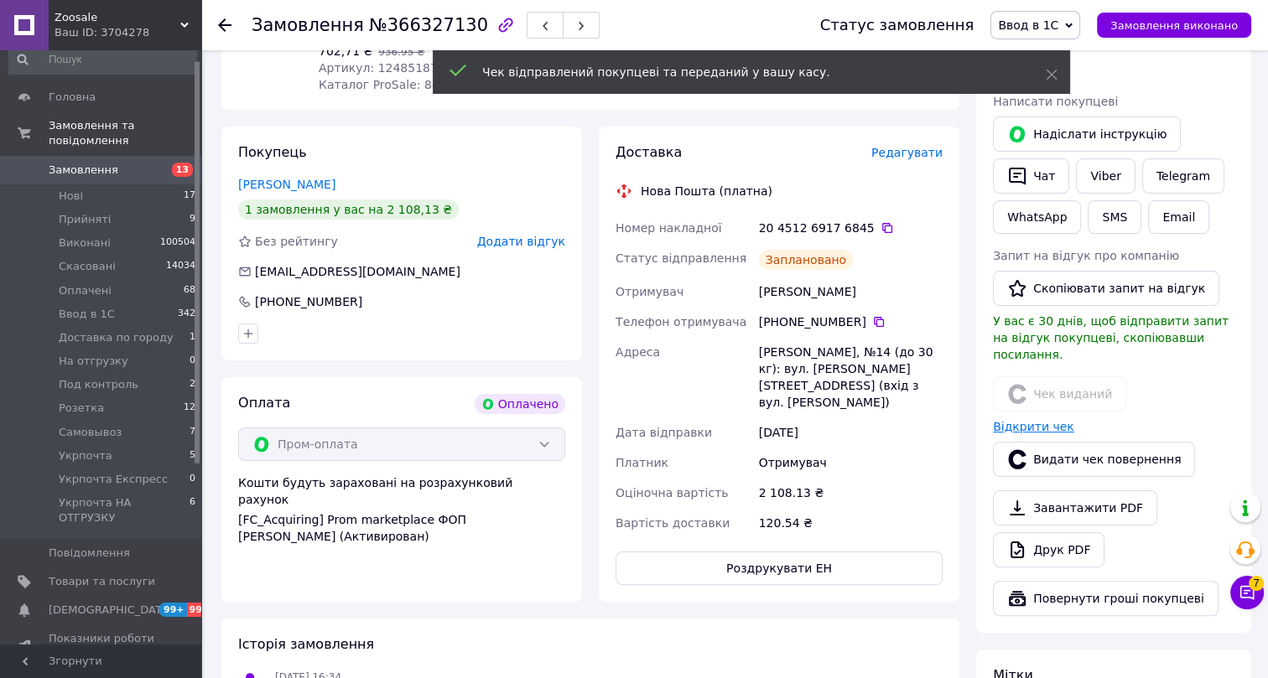
click at [1032, 420] on link "Відкрити чек" at bounding box center [1033, 426] width 81 height 13
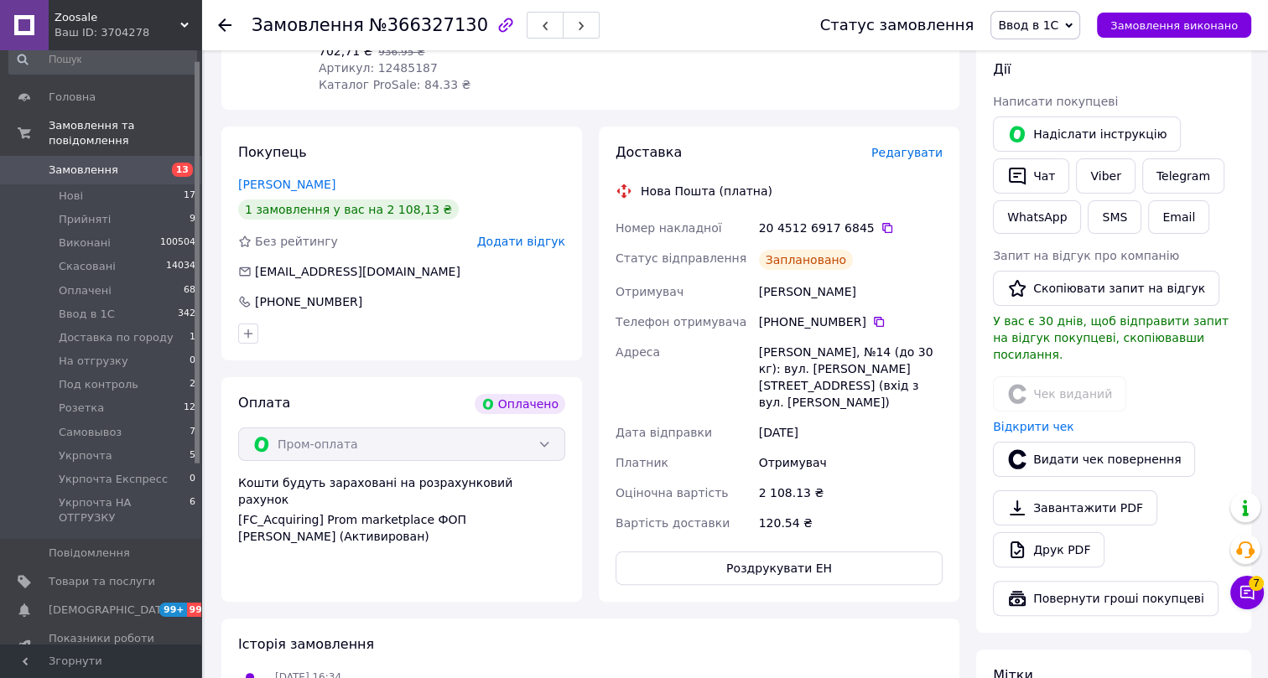
click at [220, 22] on icon at bounding box center [224, 24] width 13 height 13
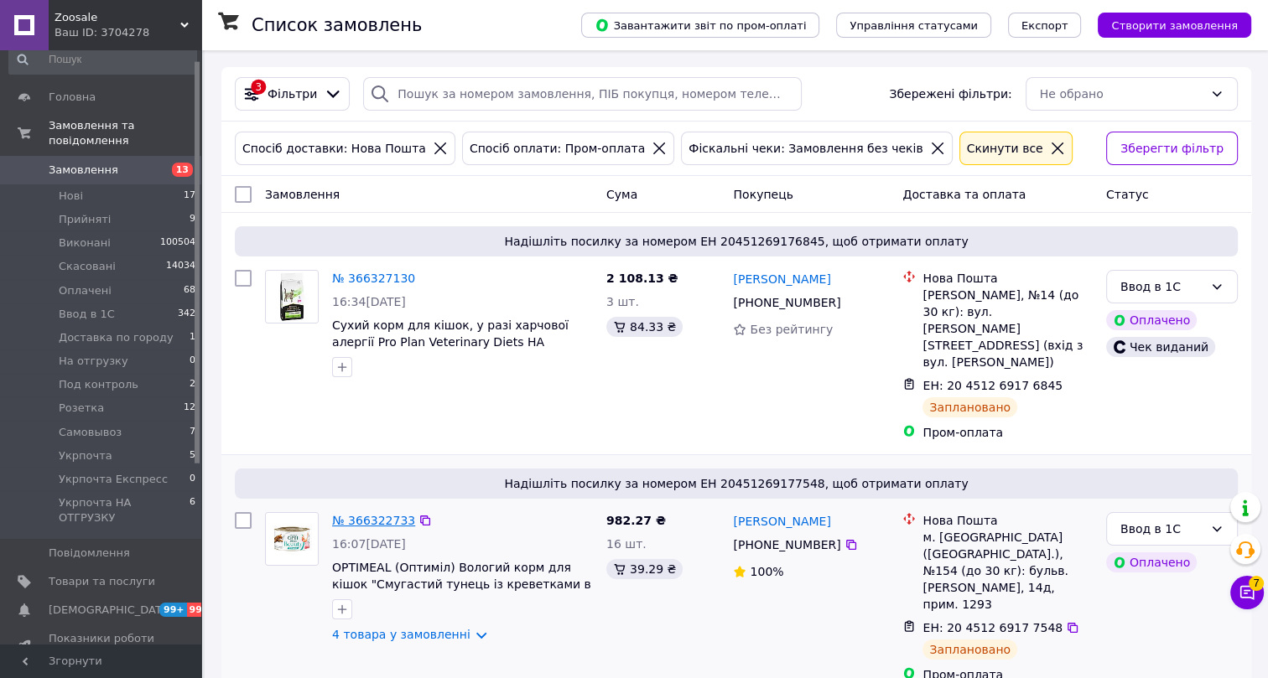
click at [382, 514] on link "№ 366322733" at bounding box center [373, 520] width 83 height 13
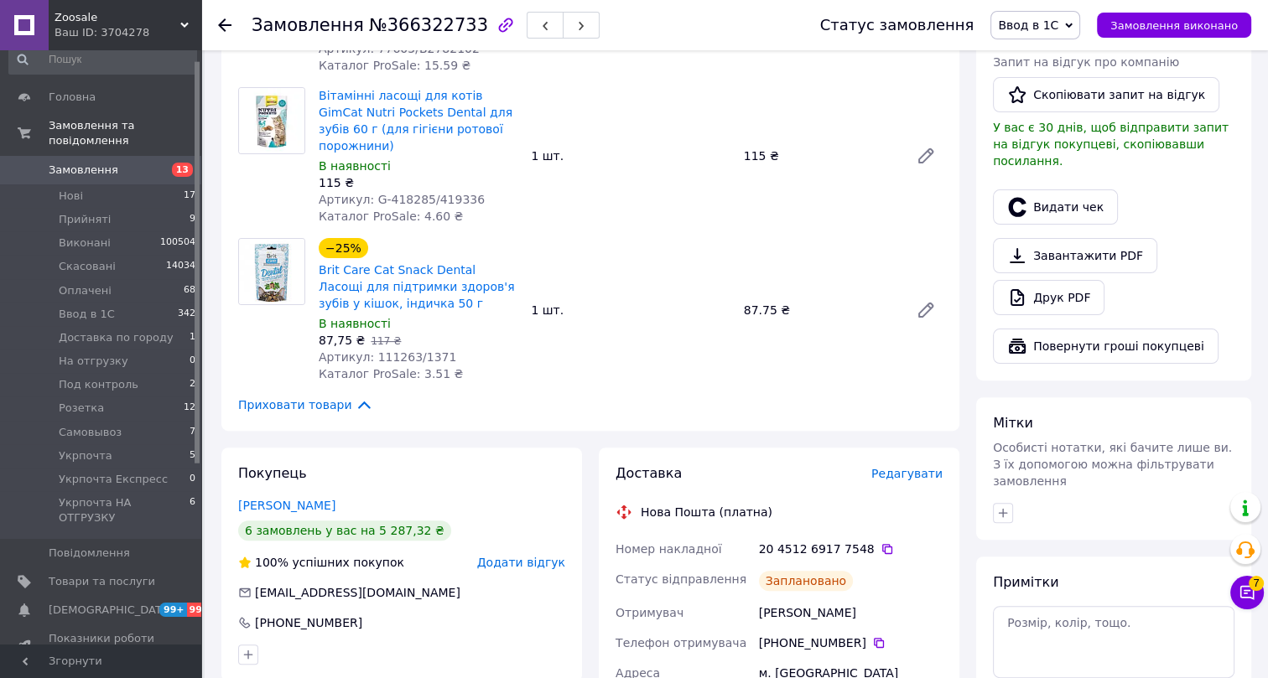
scroll to position [381, 0]
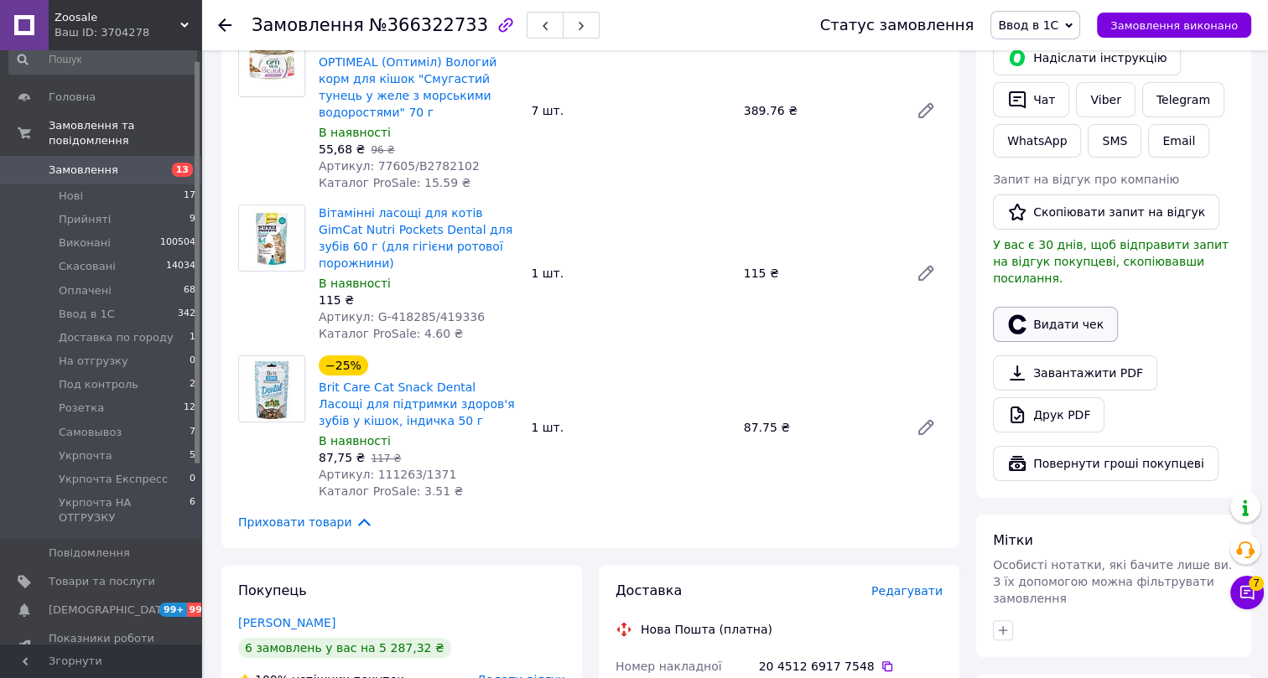
click at [1059, 310] on button "Видати чек" at bounding box center [1055, 324] width 125 height 35
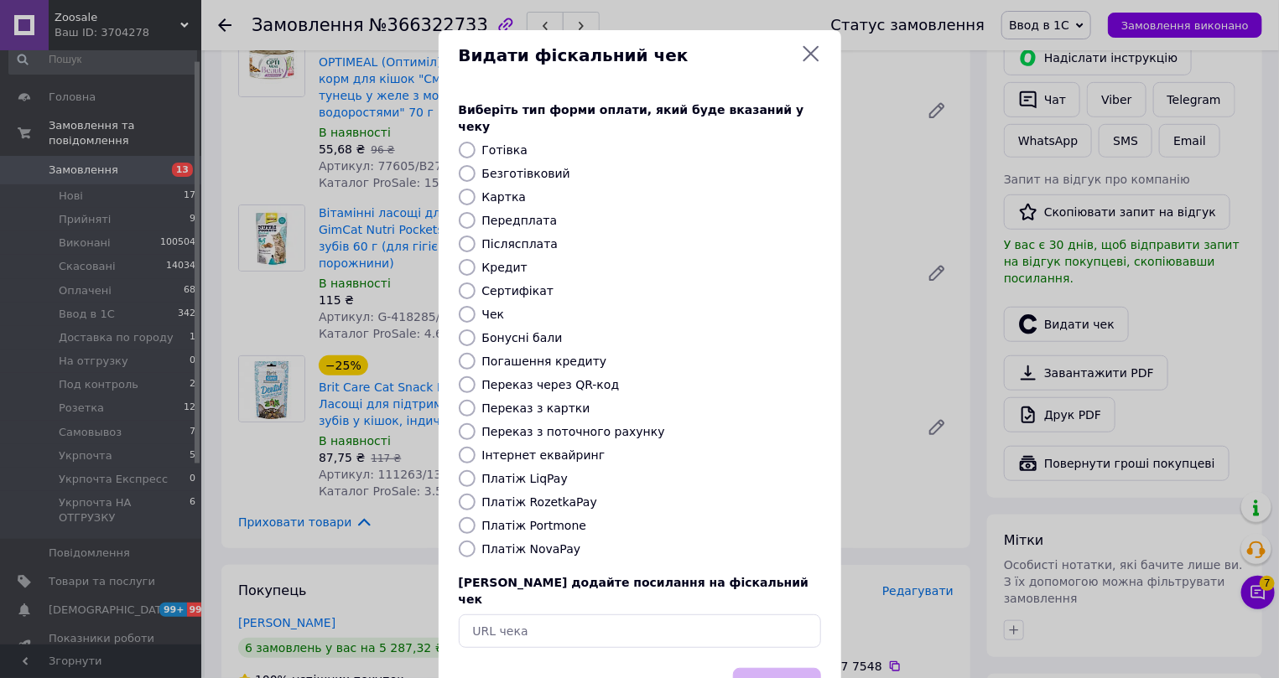
click at [503, 449] on label "Інтернет еквайринг" at bounding box center [543, 455] width 123 height 13
click at [476, 447] on input "Інтернет еквайринг" at bounding box center [467, 455] width 17 height 17
radio input "true"
click at [771, 668] on button "Вибрати" at bounding box center [777, 686] width 88 height 36
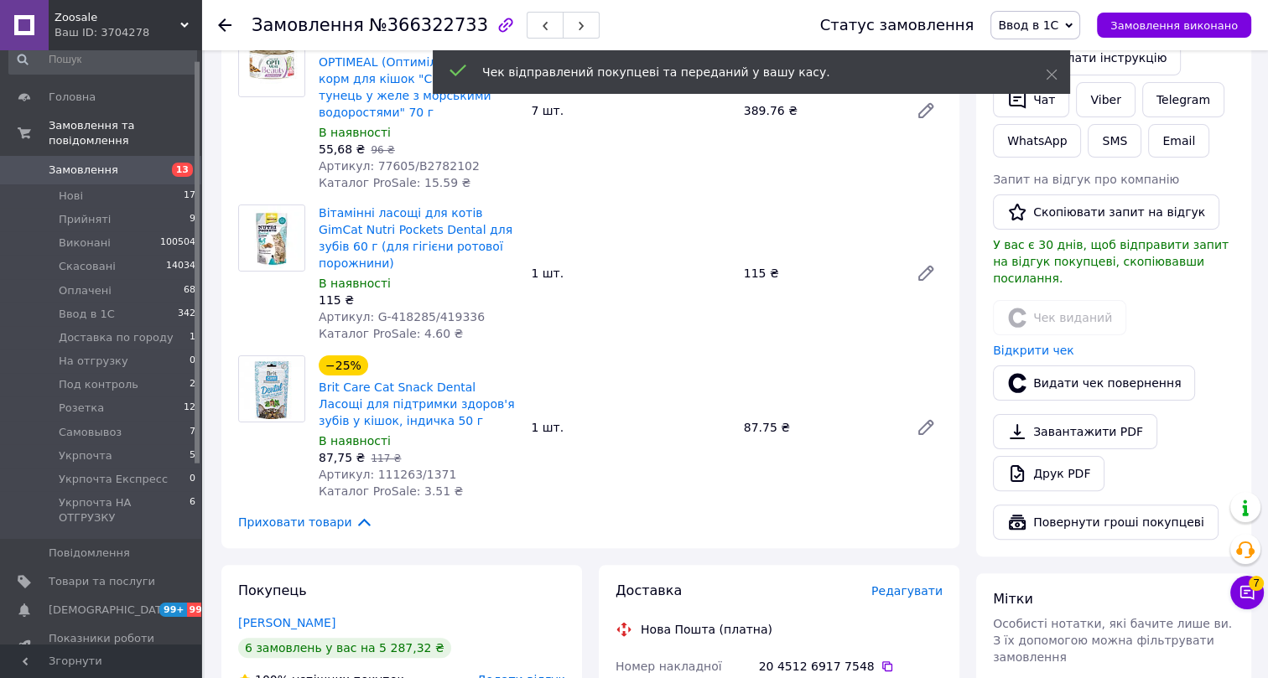
click at [225, 24] on use at bounding box center [224, 24] width 13 height 13
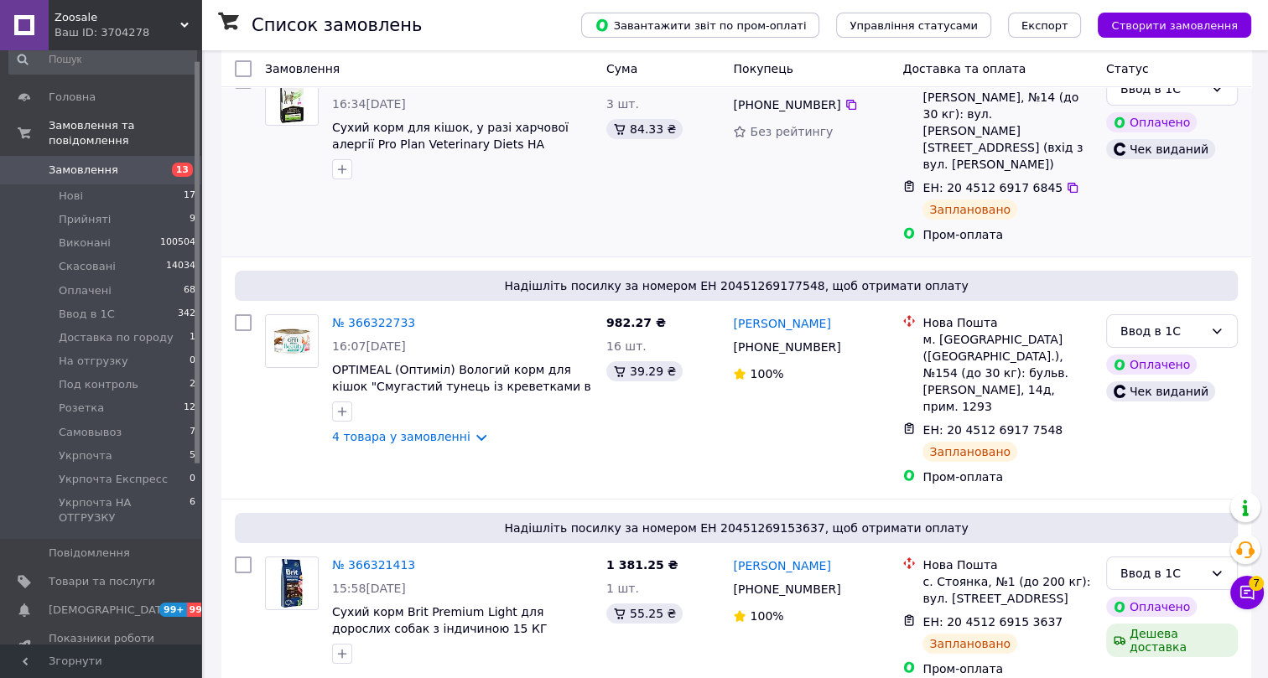
scroll to position [228, 0]
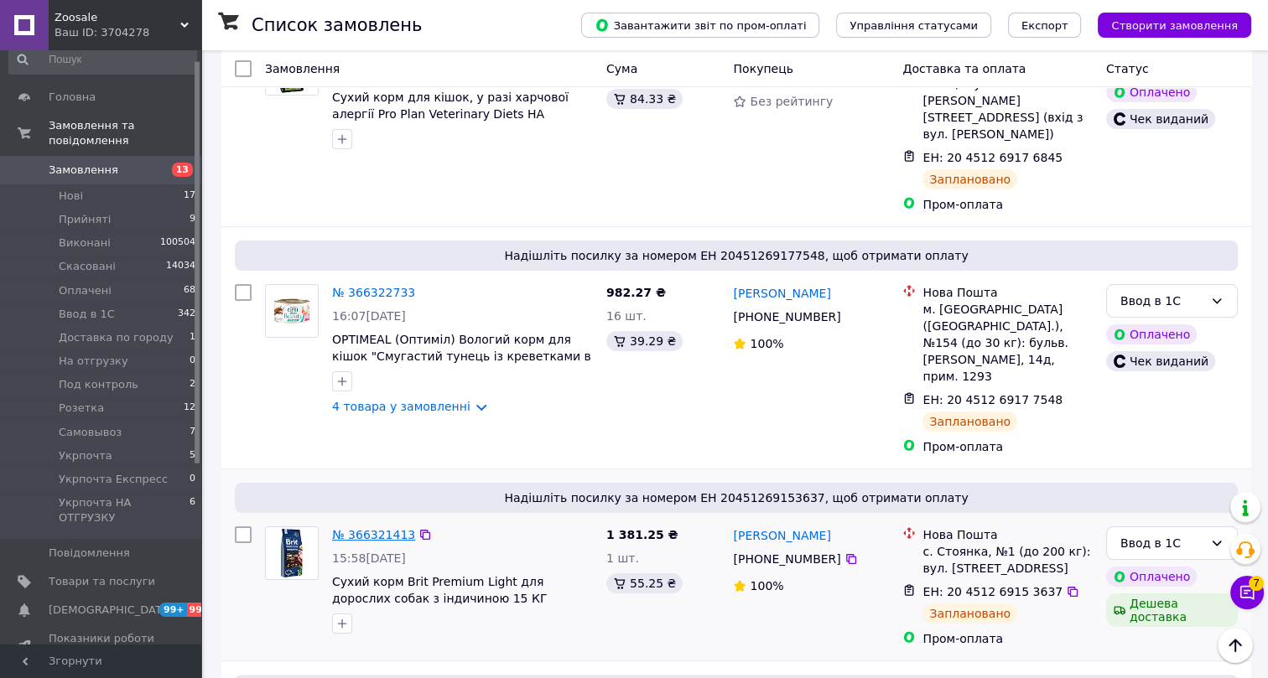
click at [379, 528] on link "№ 366321413" at bounding box center [373, 534] width 83 height 13
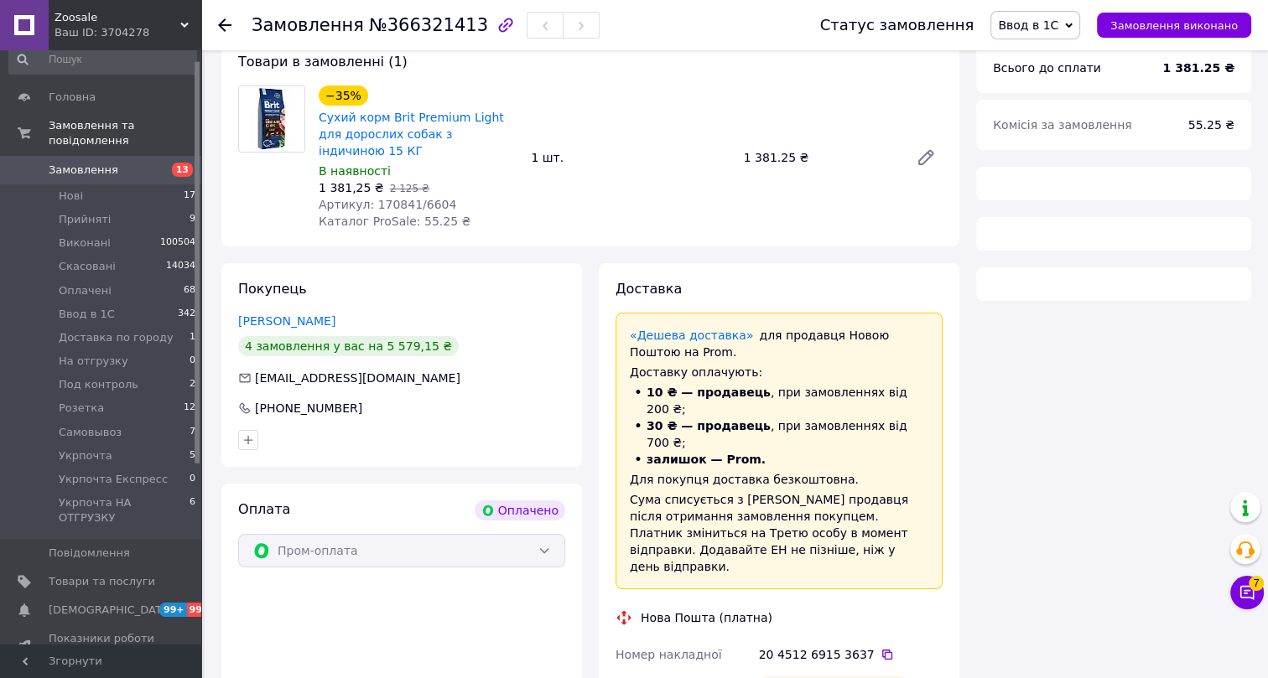
scroll to position [228, 0]
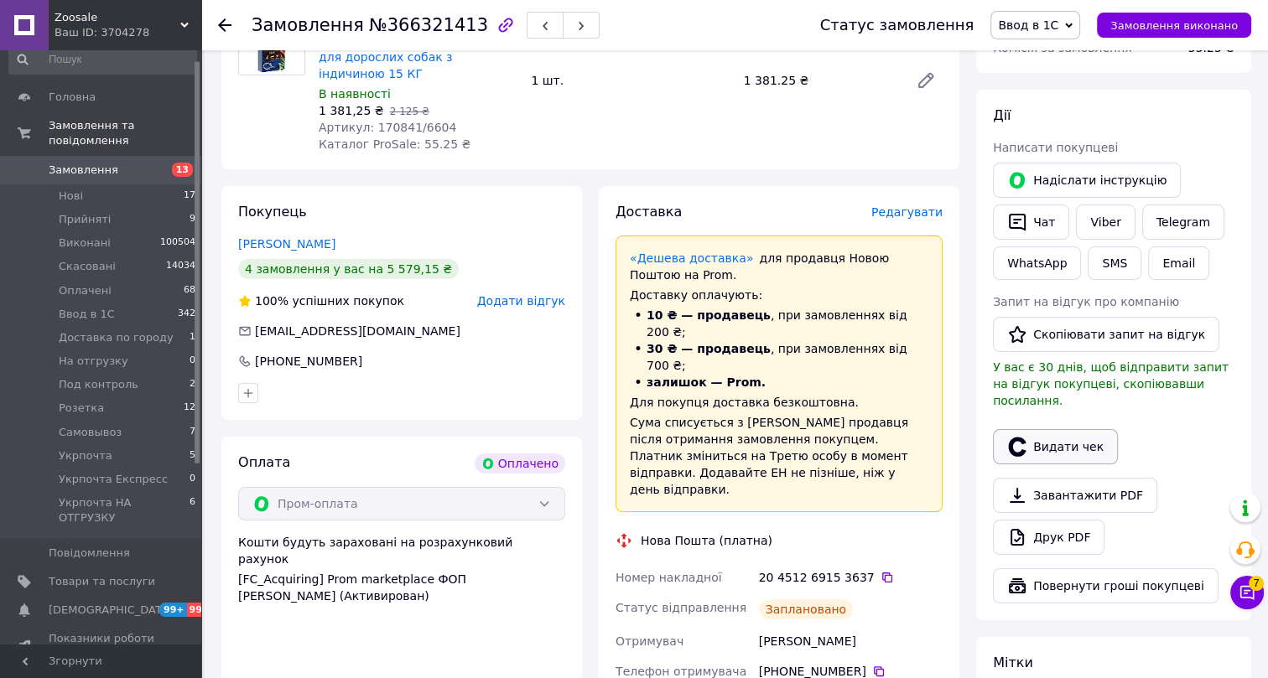
click at [1051, 434] on button "Видати чек" at bounding box center [1055, 446] width 125 height 35
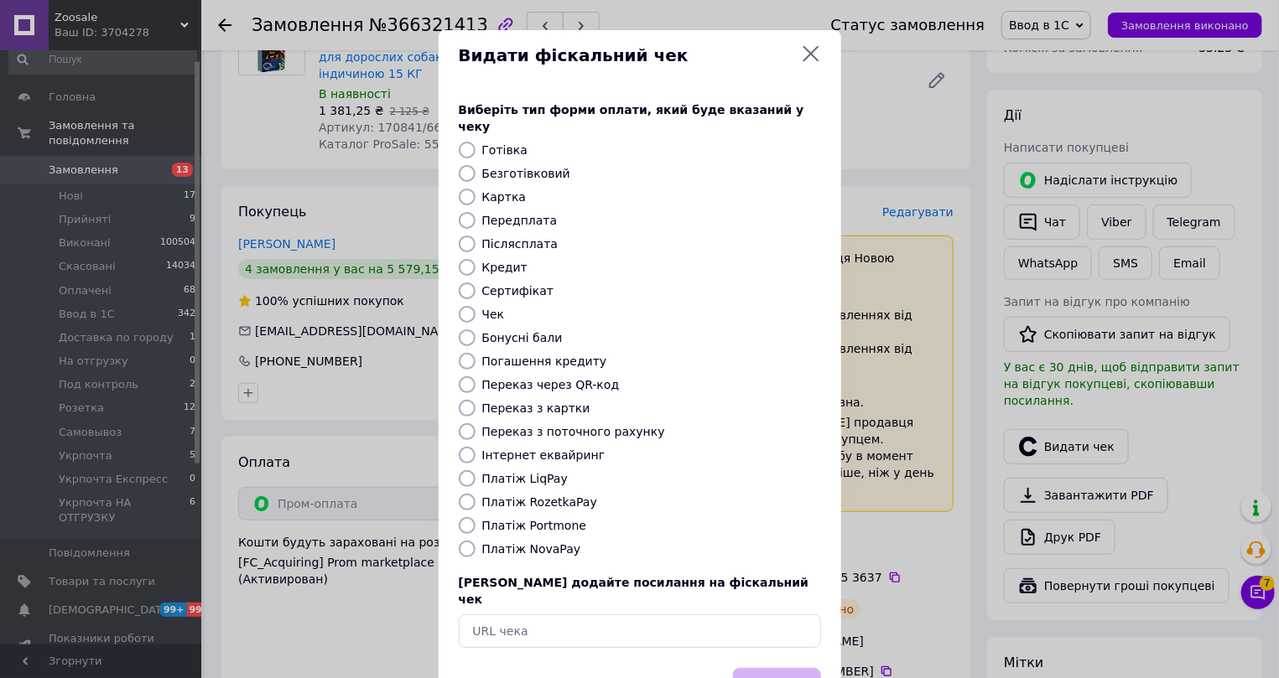
click at [517, 449] on label "Інтернет еквайринг" at bounding box center [543, 455] width 123 height 13
click at [476, 447] on input "Інтернет еквайринг" at bounding box center [467, 455] width 17 height 17
radio input "true"
click at [754, 668] on button "Вибрати" at bounding box center [777, 686] width 88 height 36
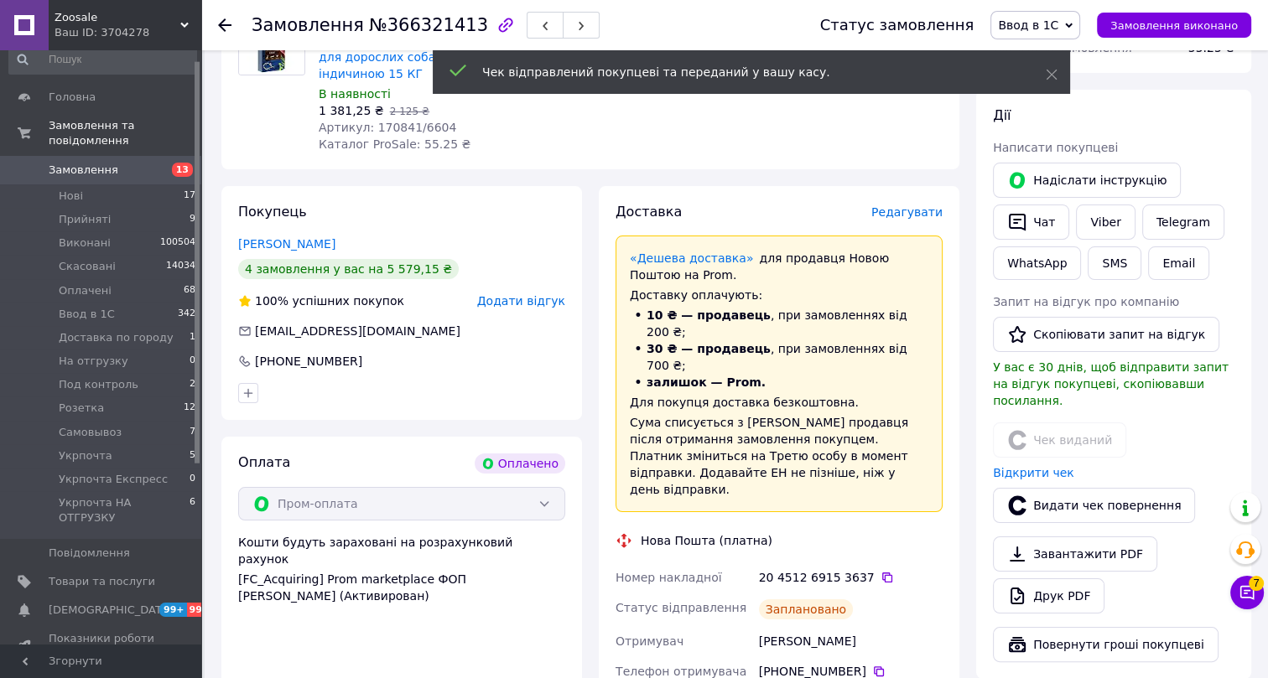
click at [221, 25] on use at bounding box center [224, 24] width 13 height 13
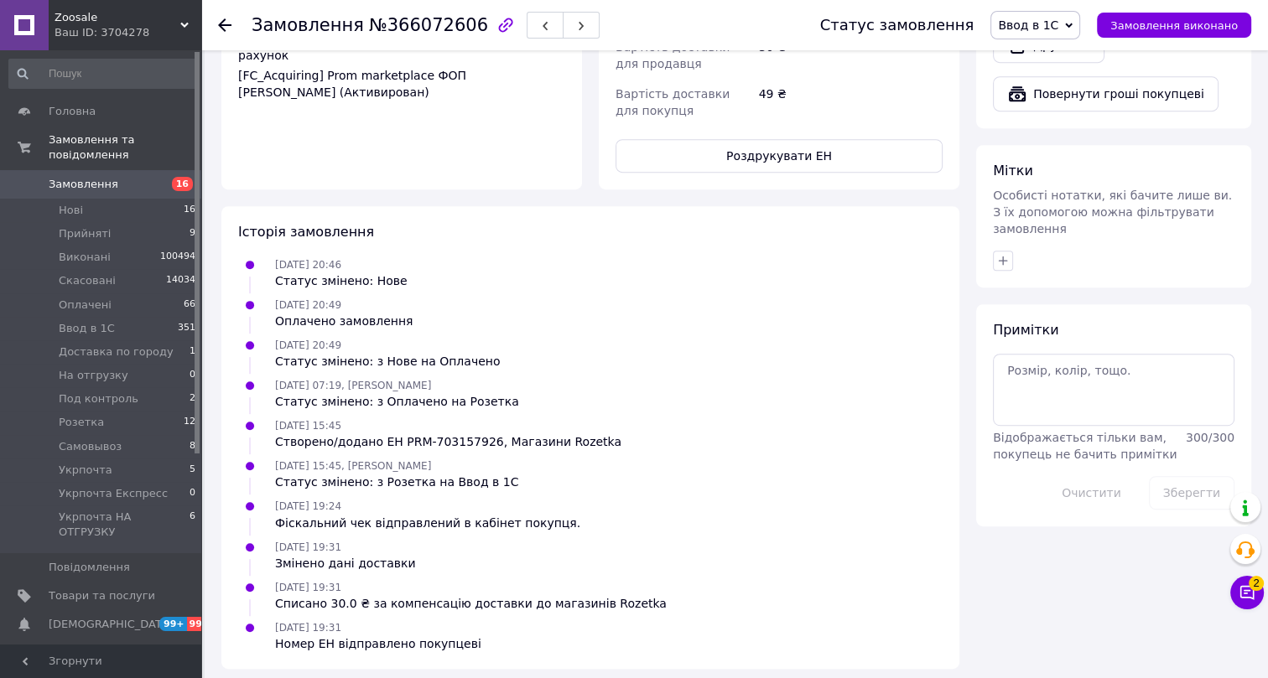
scroll to position [814, 0]
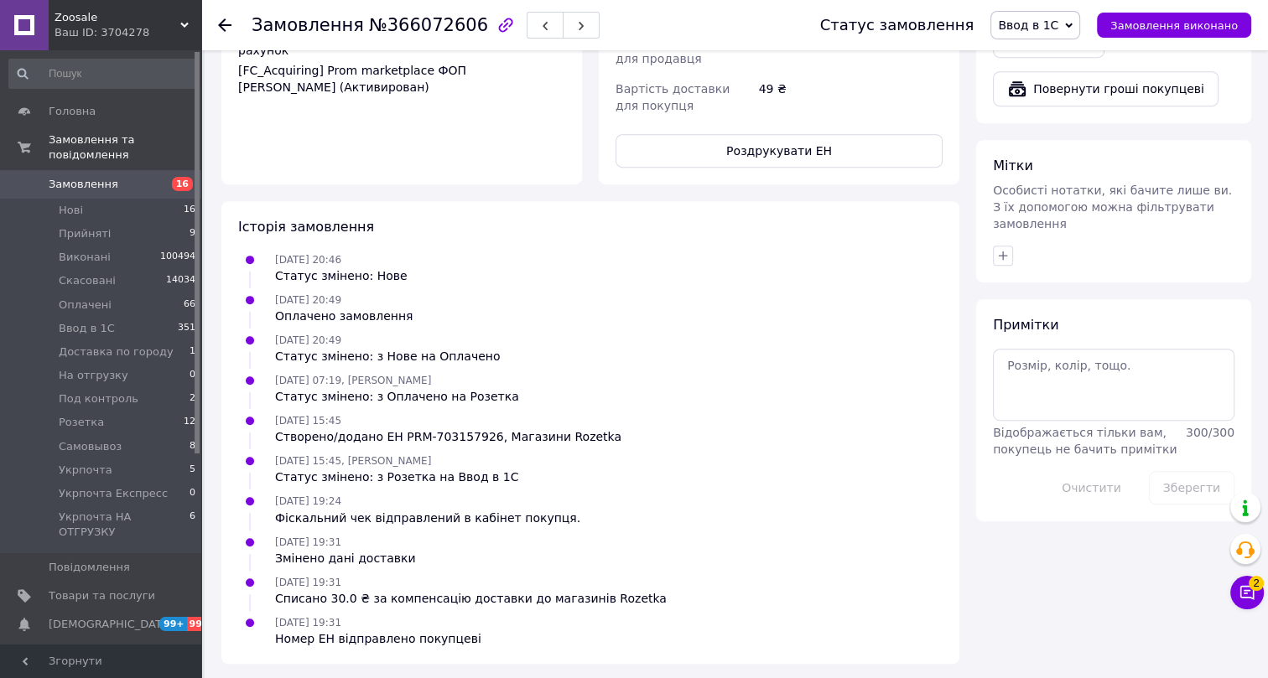
click at [734, 333] on div "[DATE] 20:49 Статус змінено: з Нове на Оплачено" at bounding box center [590, 348] width 718 height 34
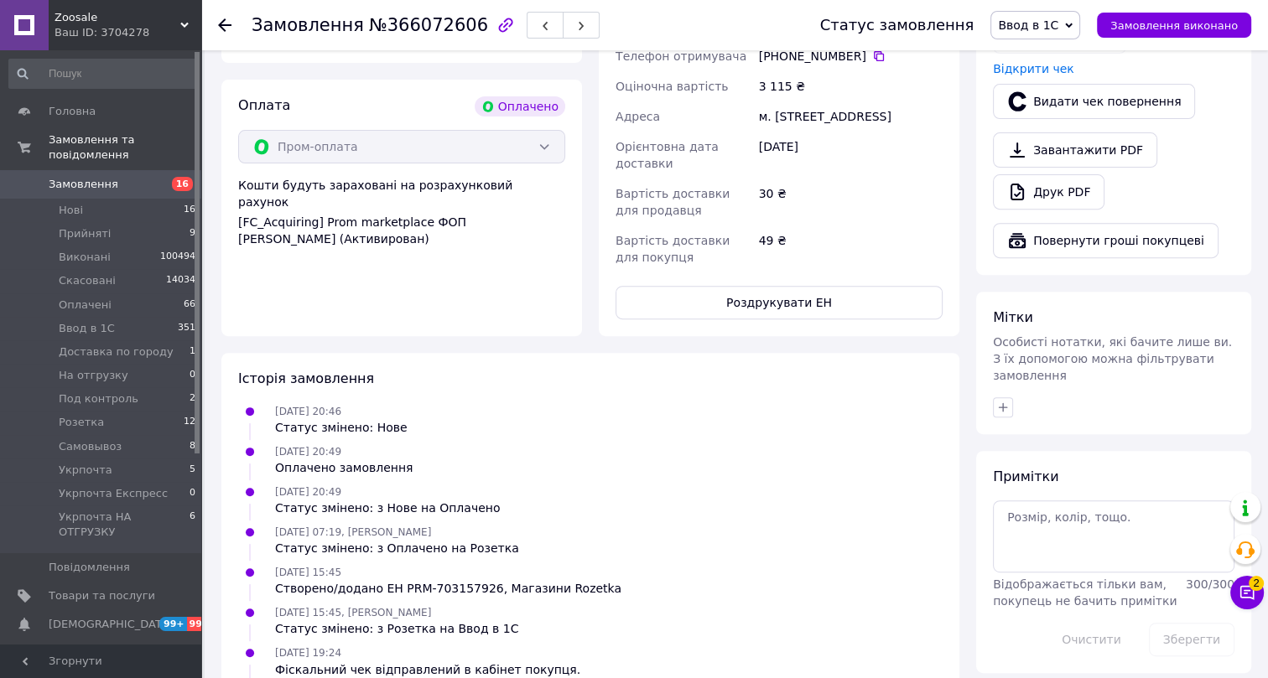
scroll to position [663, 0]
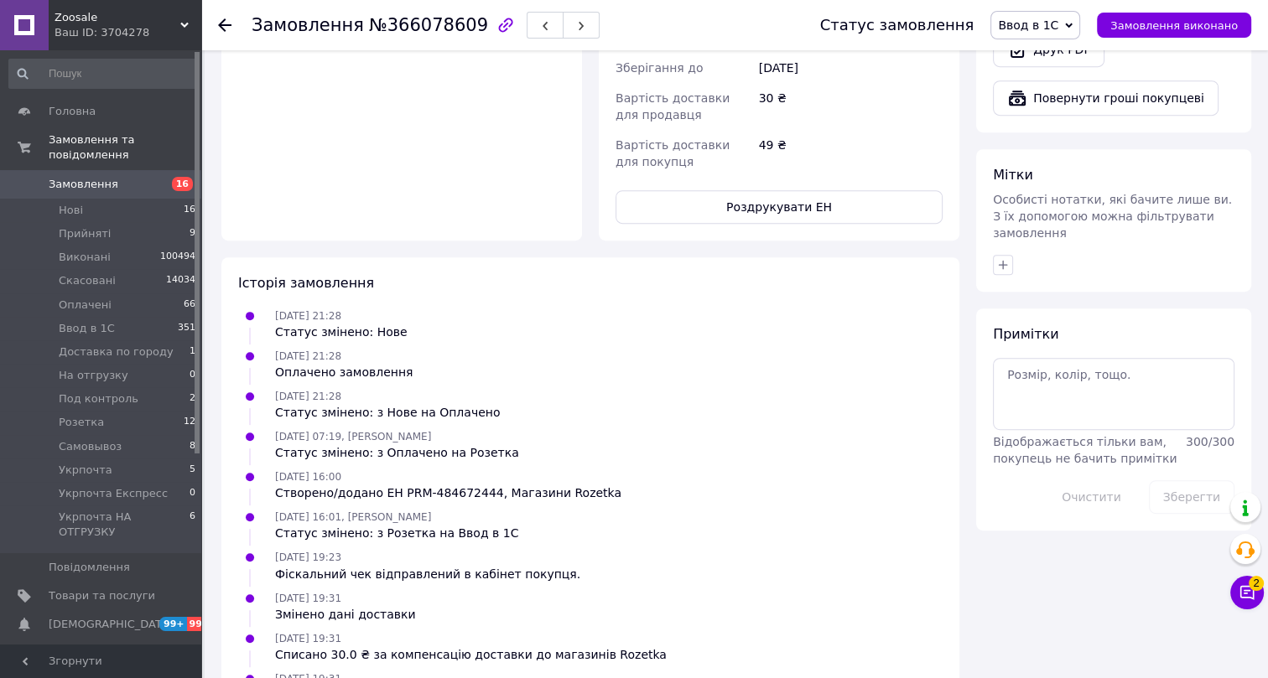
scroll to position [845, 0]
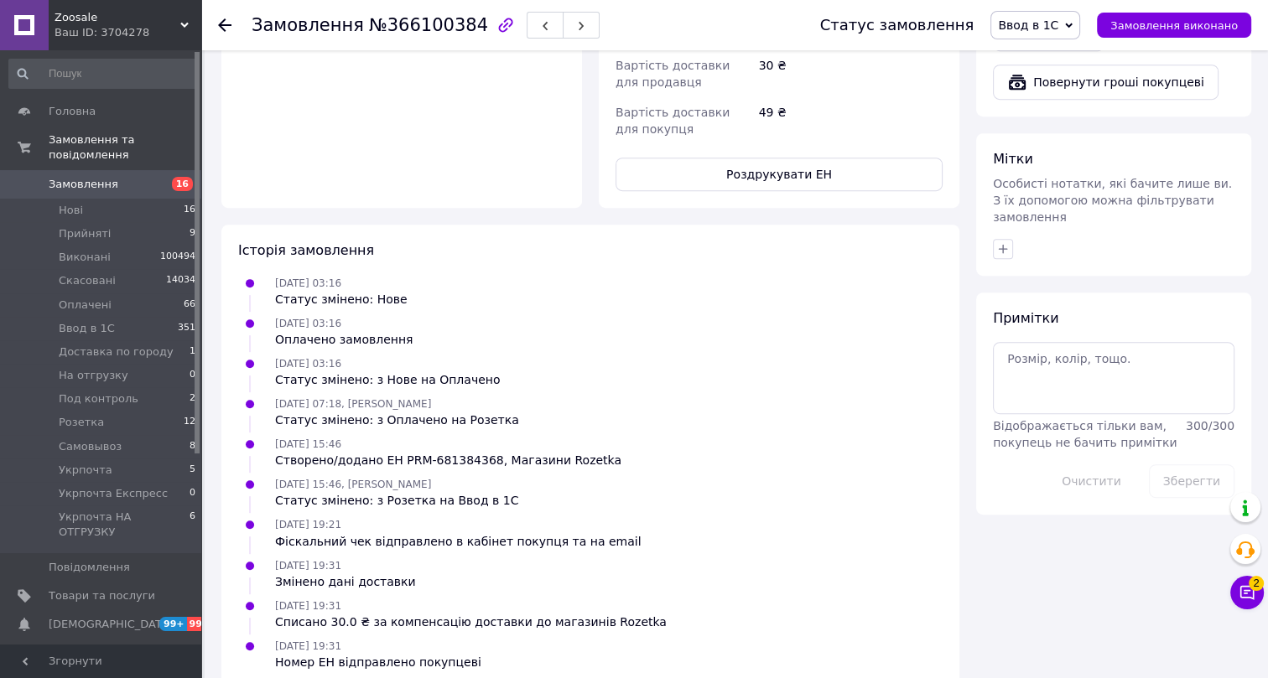
scroll to position [829, 0]
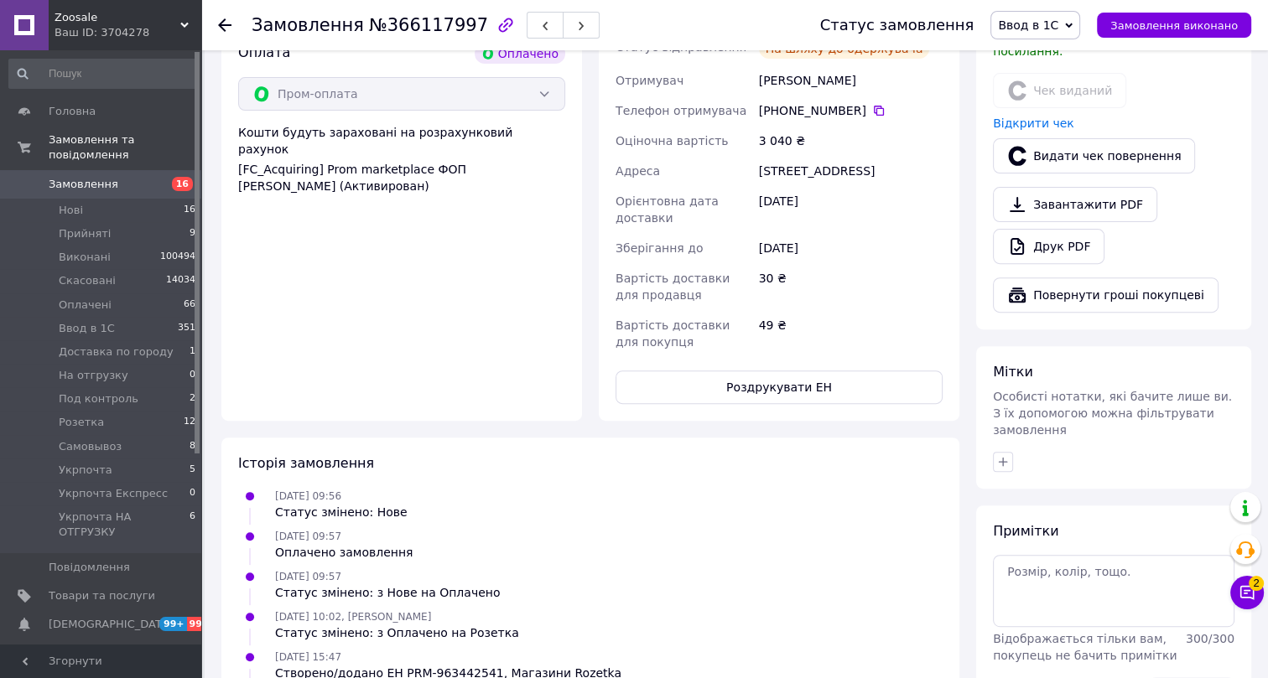
scroll to position [600, 0]
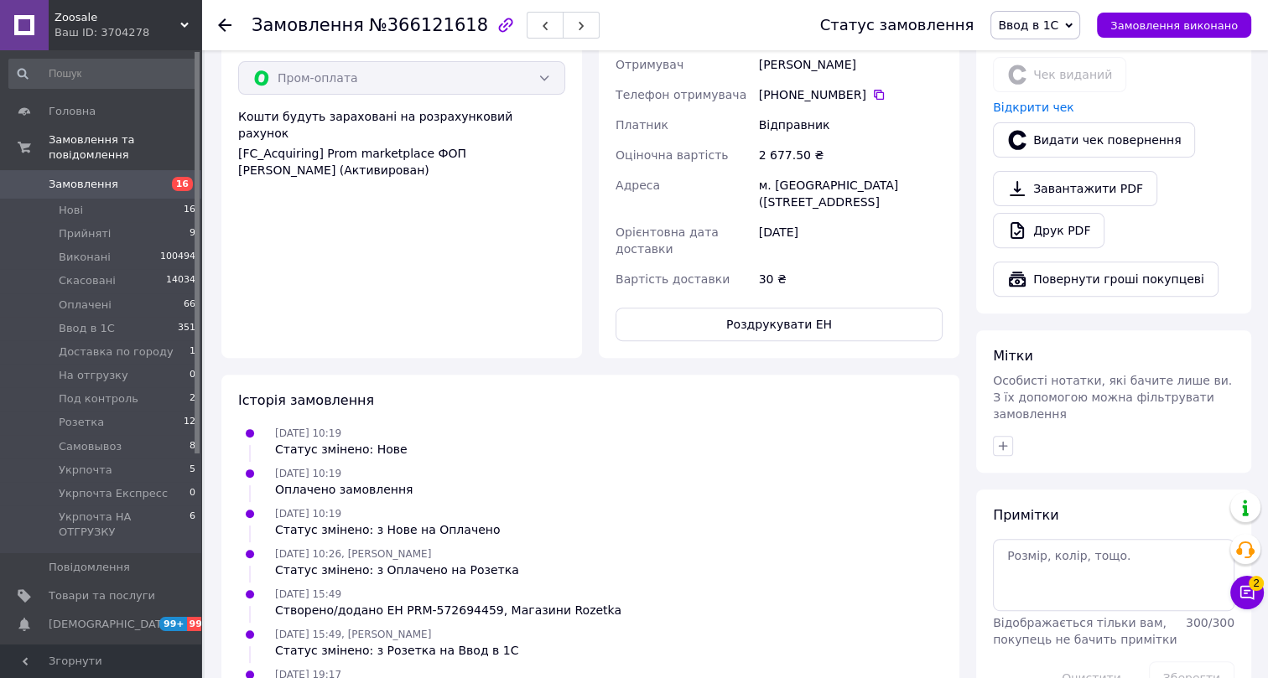
scroll to position [400, 0]
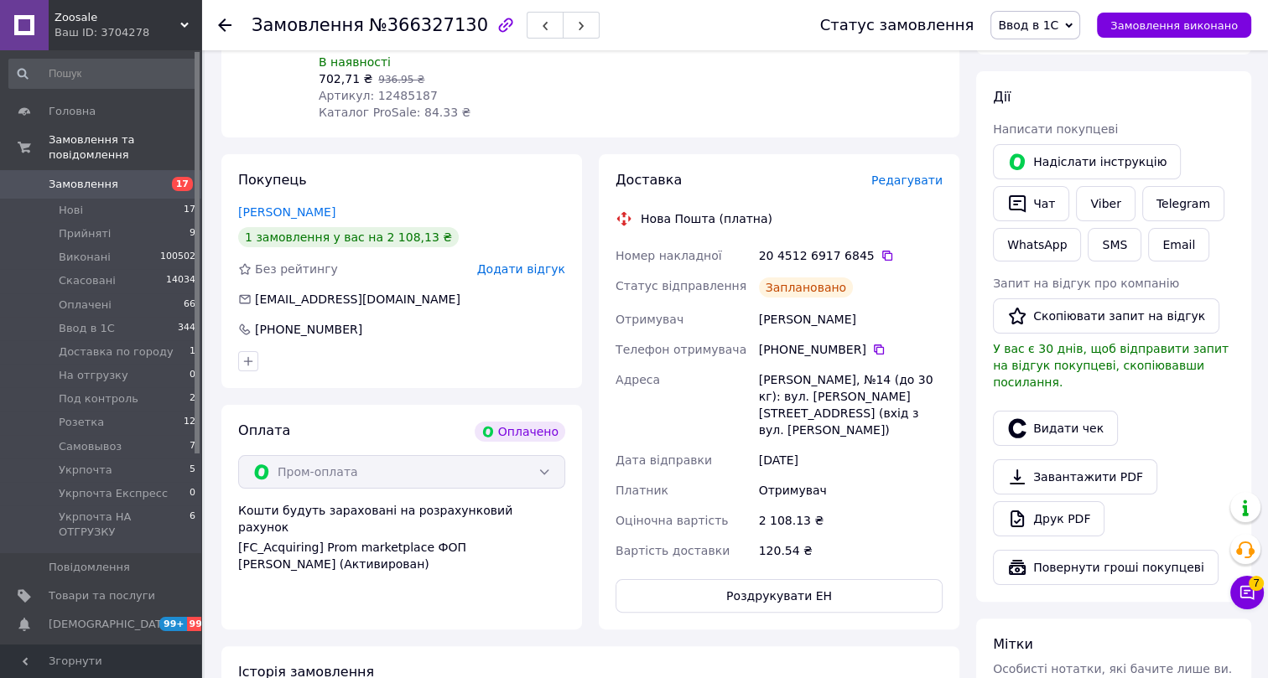
scroll to position [304, 0]
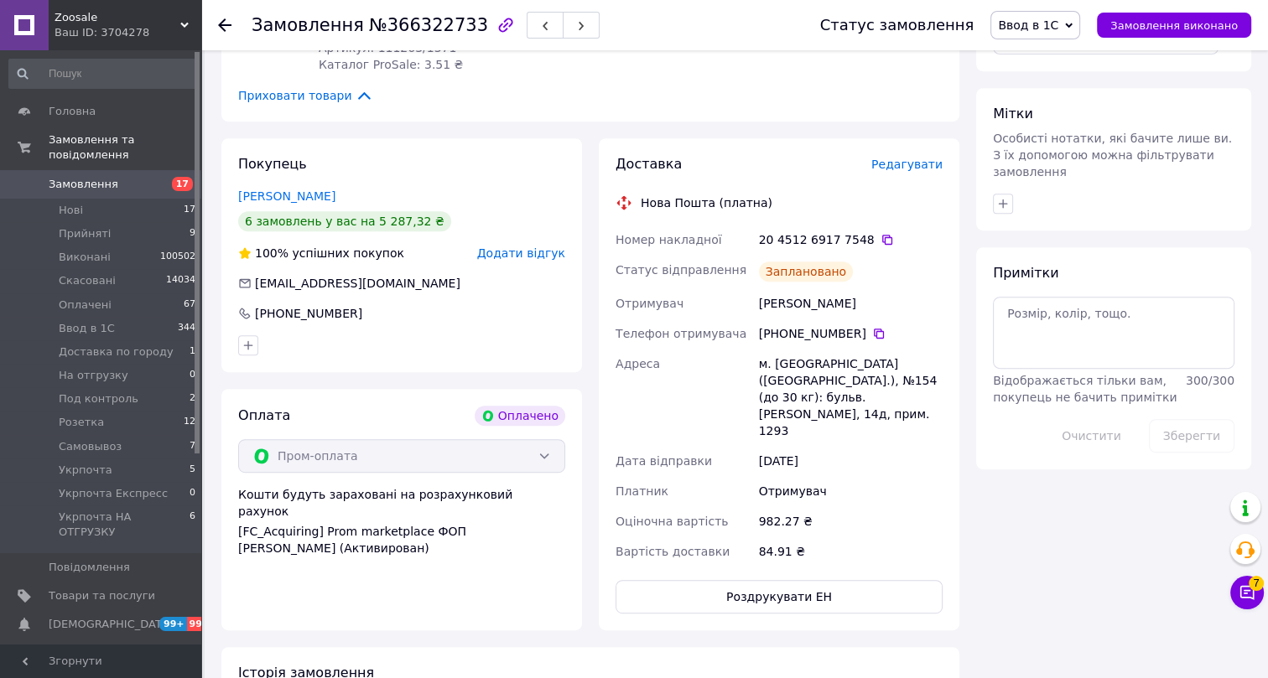
scroll to position [839, 0]
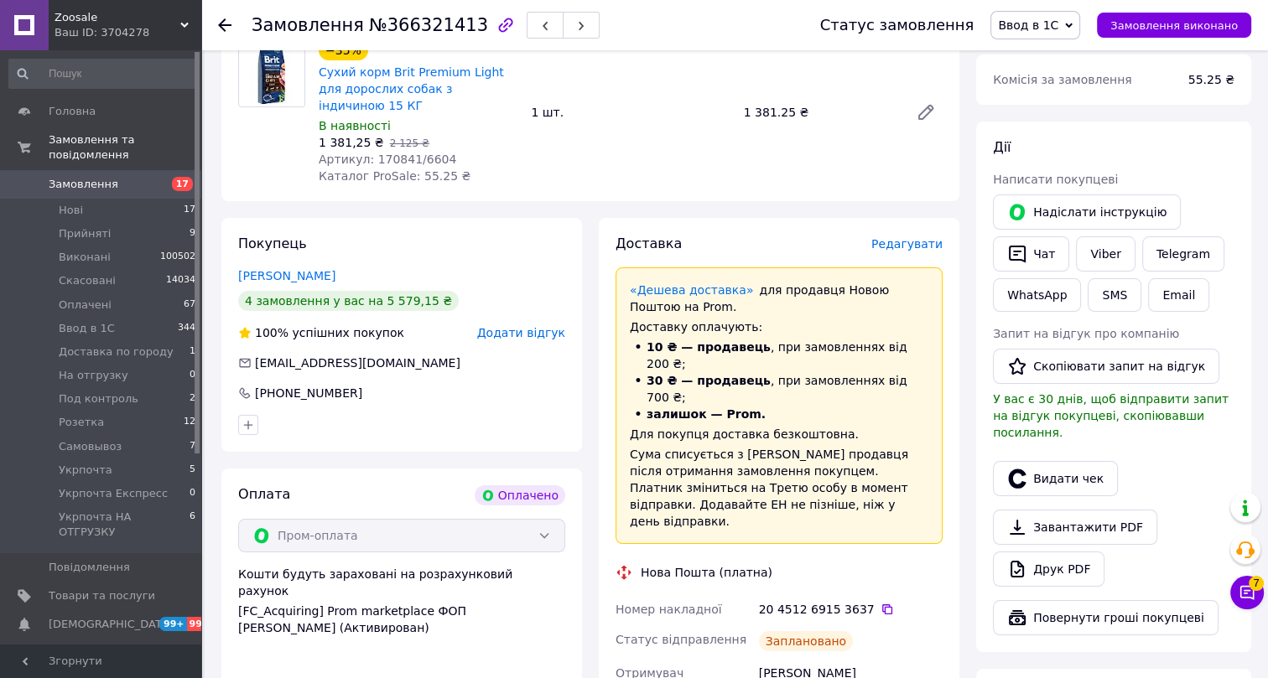
scroll to position [381, 0]
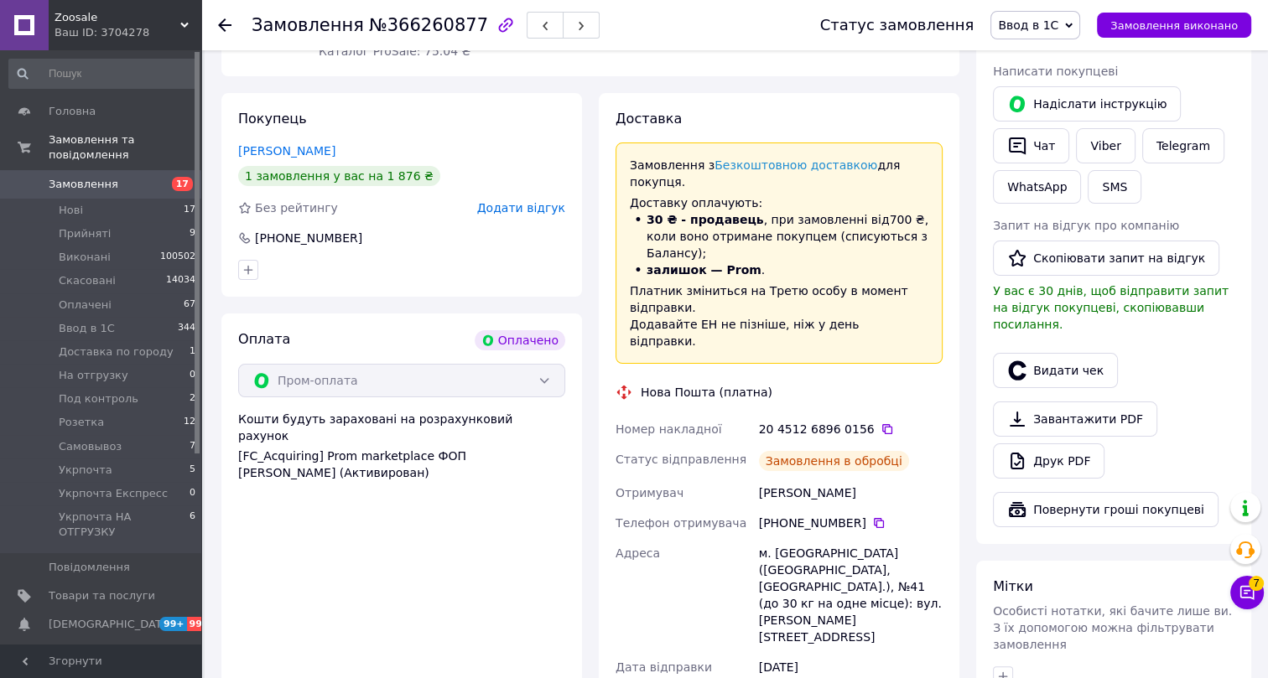
scroll to position [304, 0]
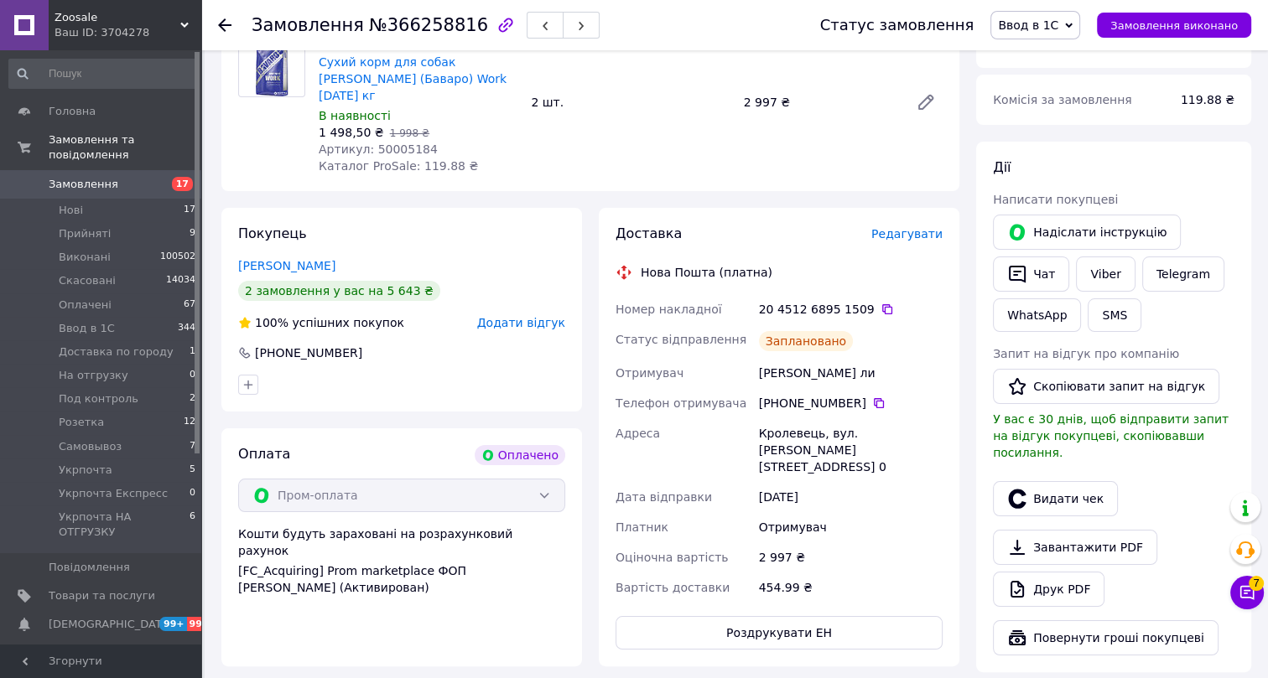
scroll to position [228, 0]
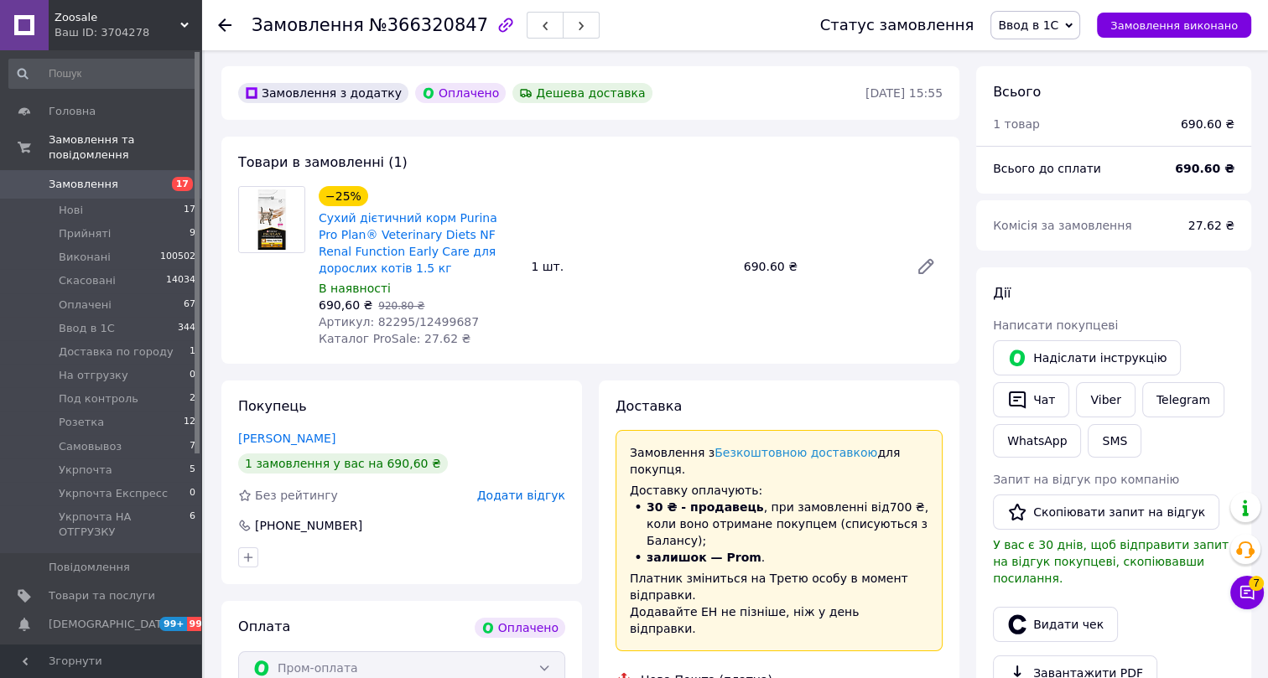
scroll to position [304, 0]
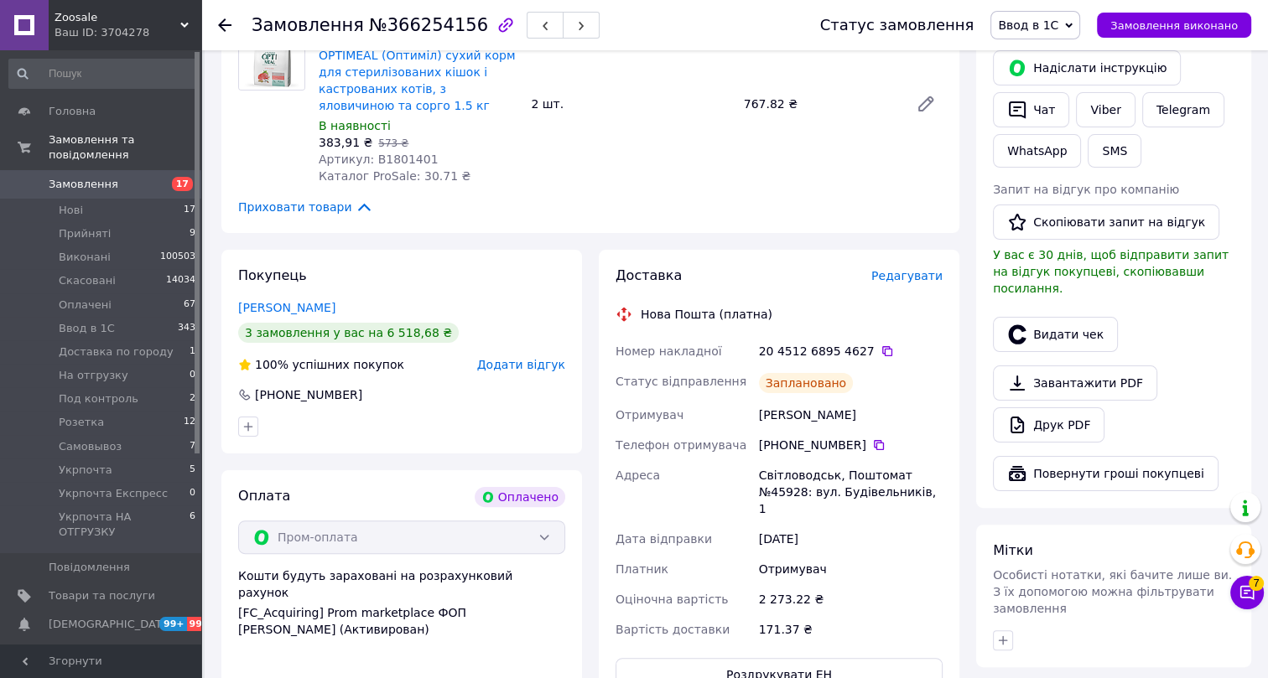
scroll to position [381, 0]
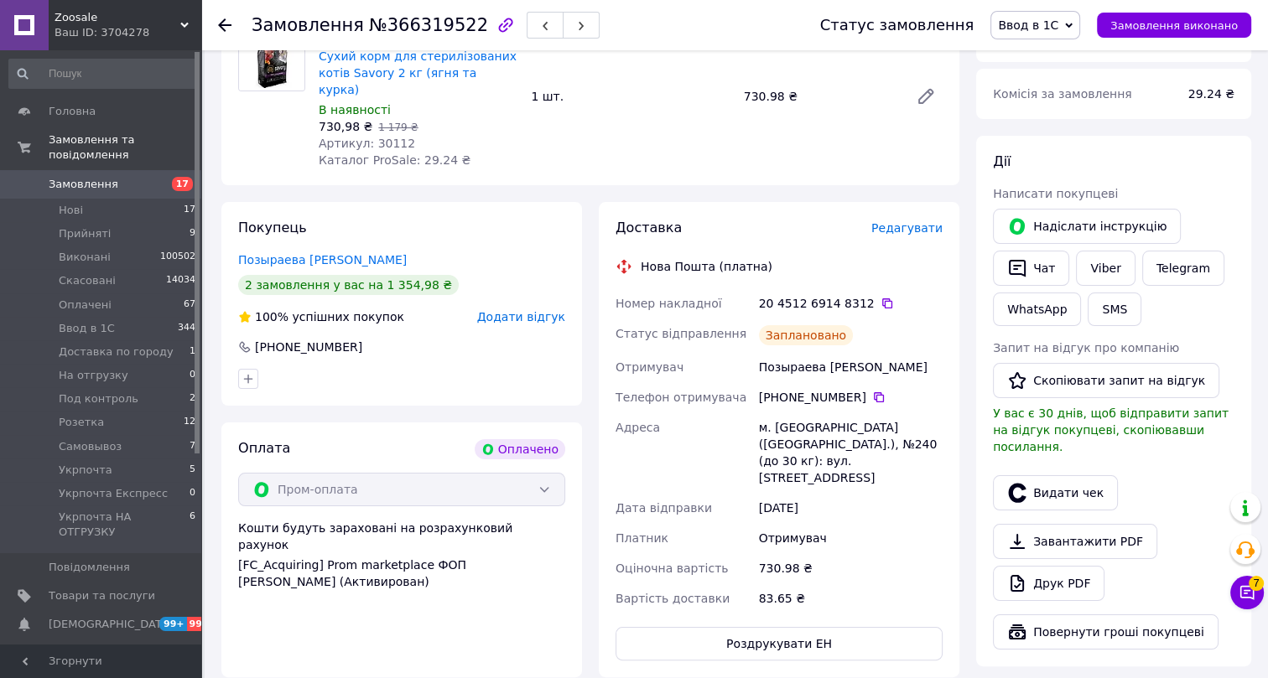
scroll to position [228, 0]
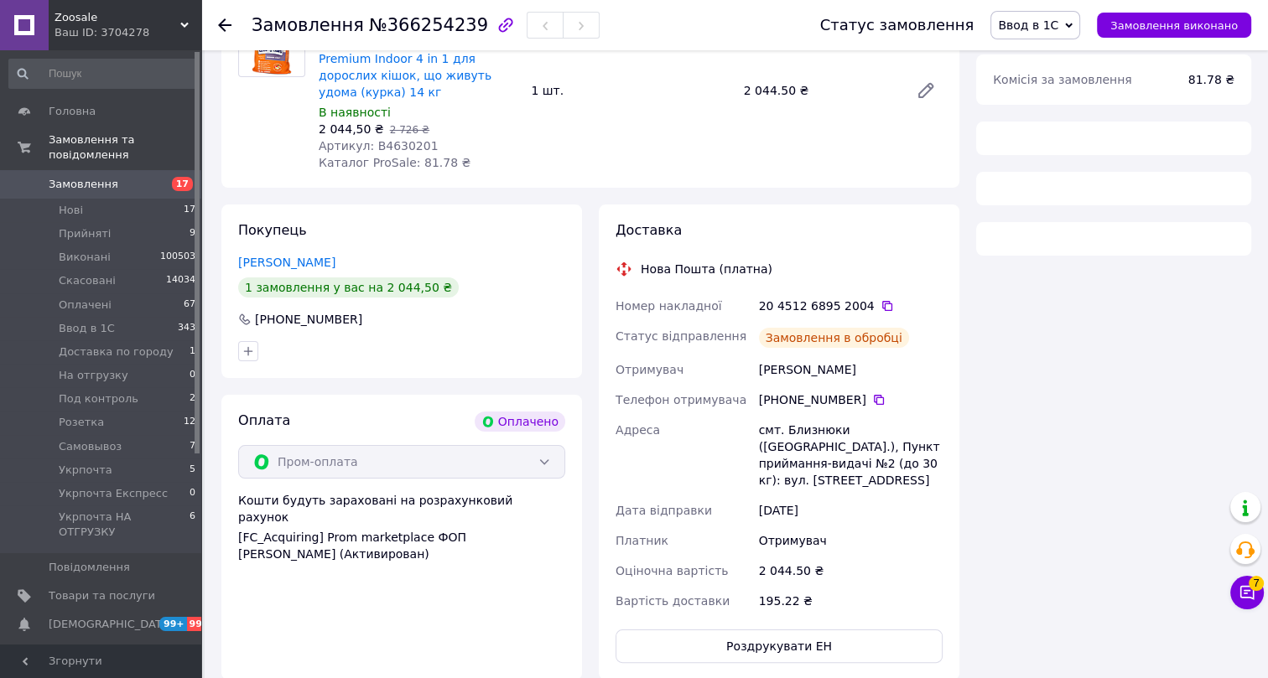
scroll to position [260, 0]
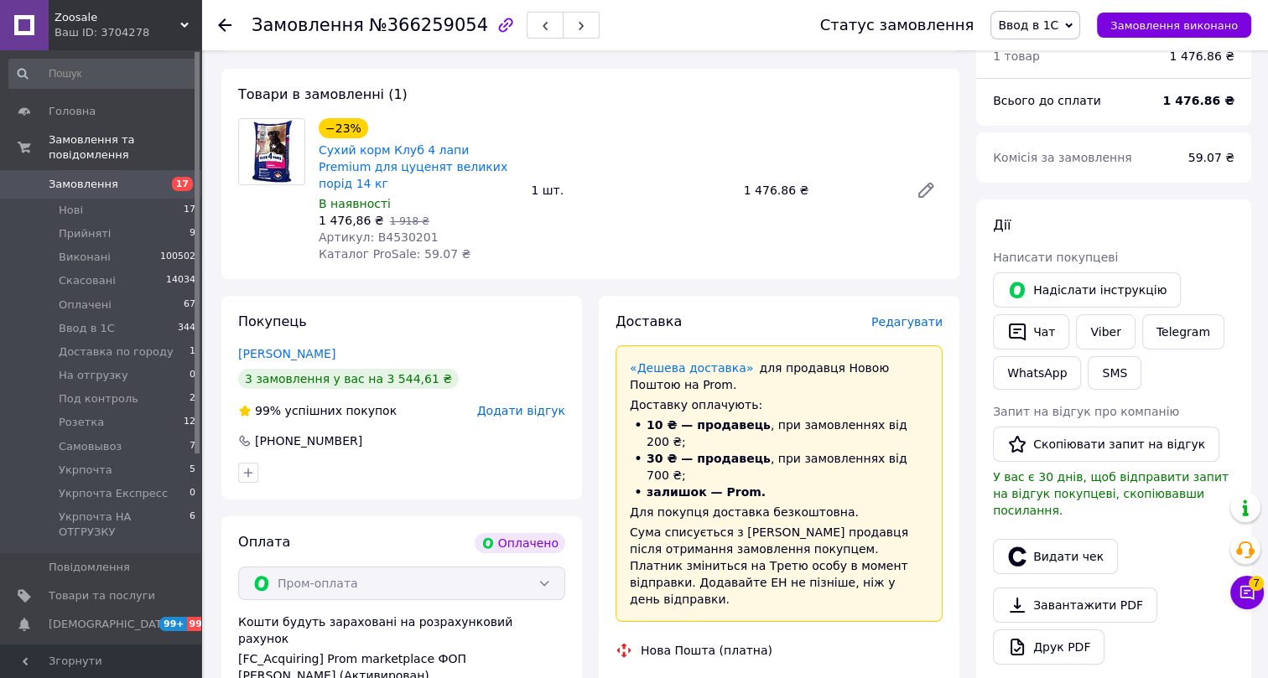
scroll to position [228, 0]
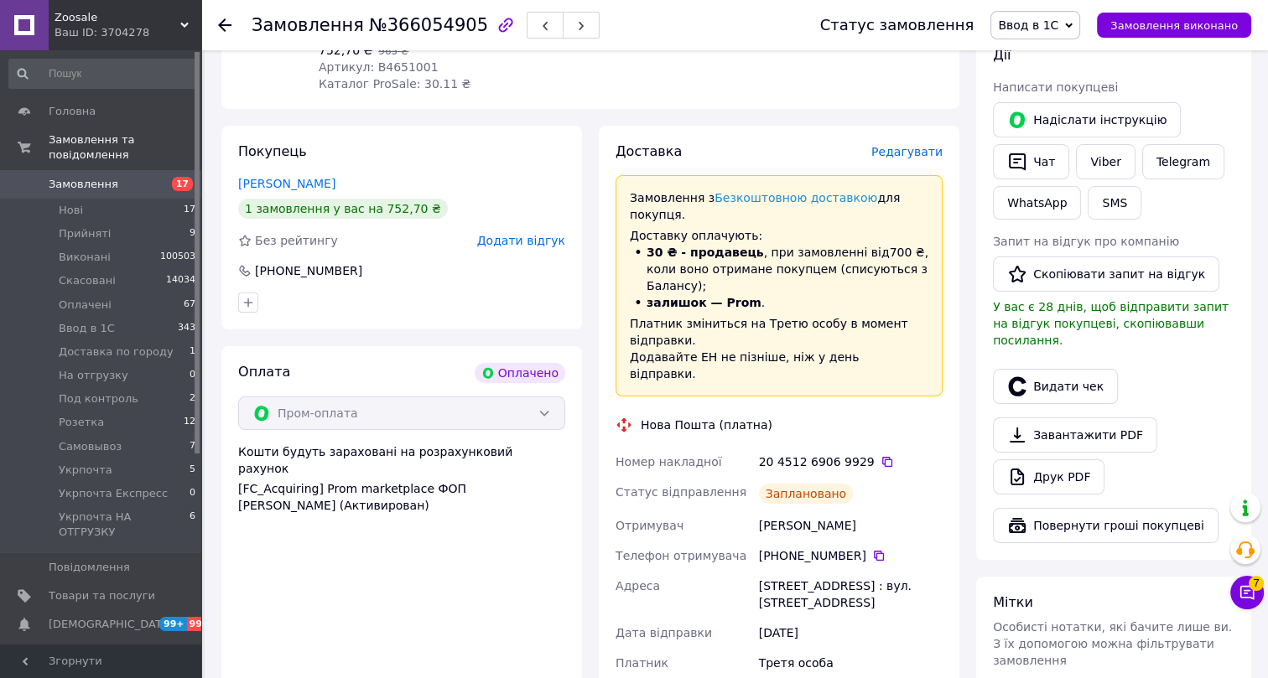
scroll to position [304, 0]
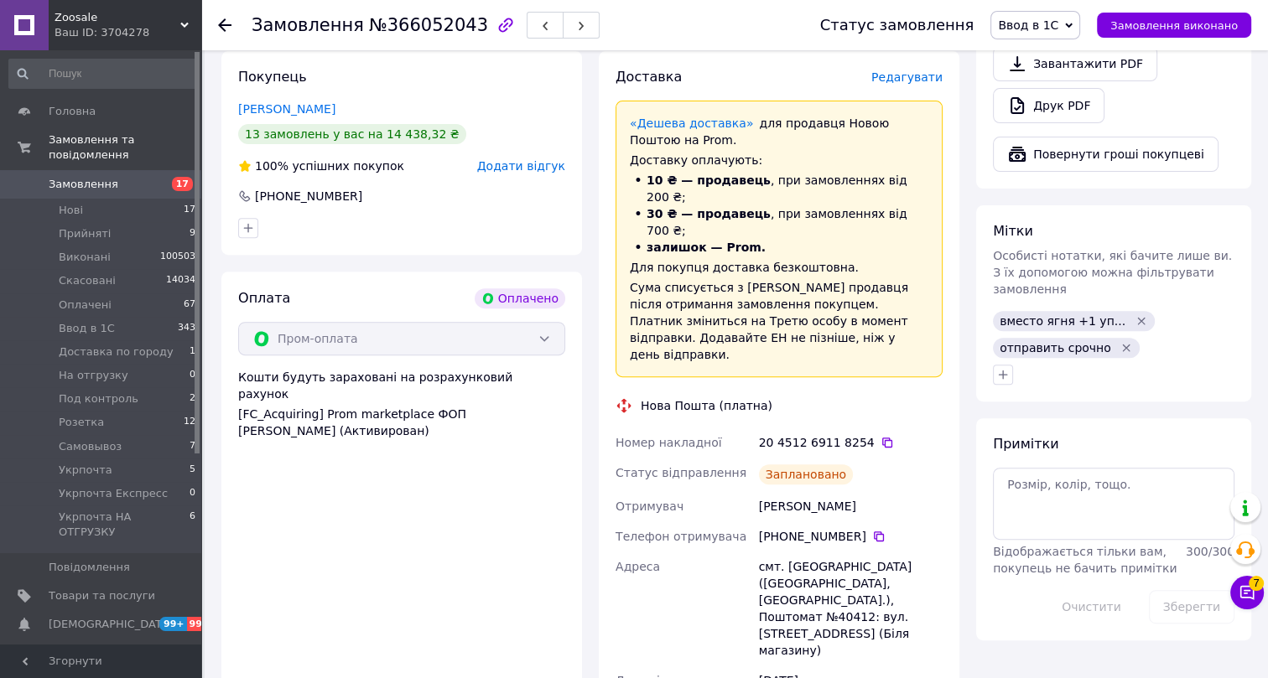
scroll to position [686, 0]
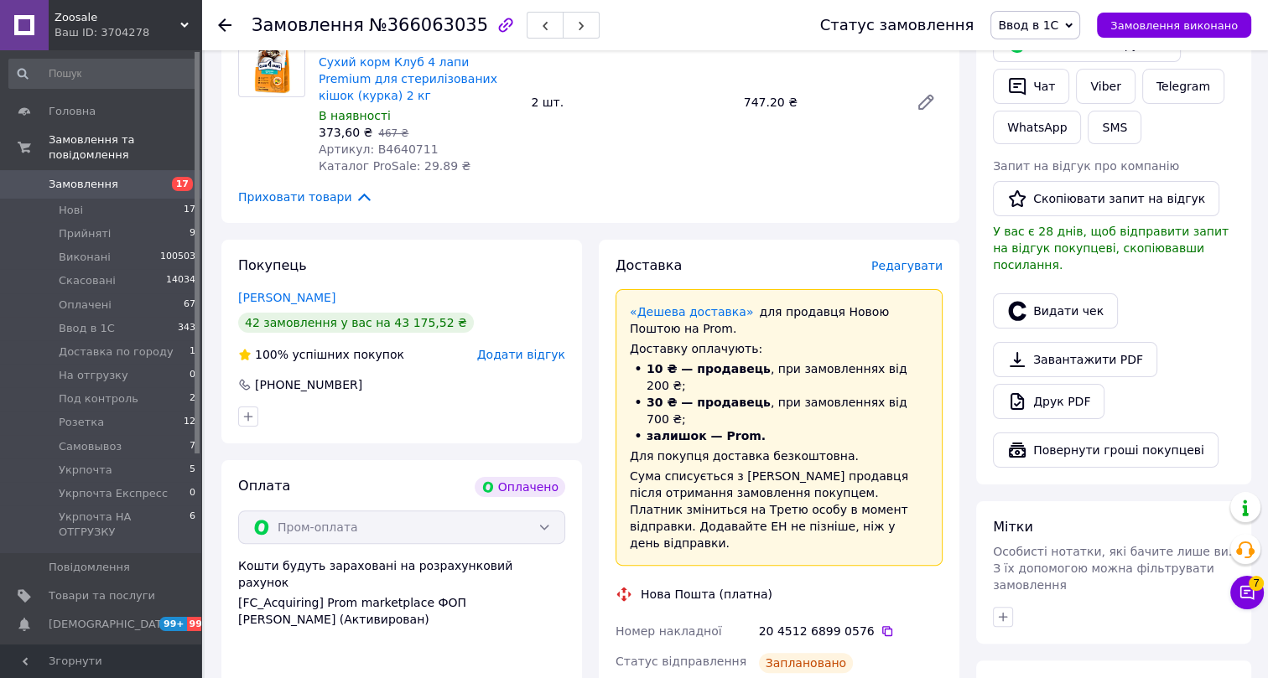
scroll to position [228, 0]
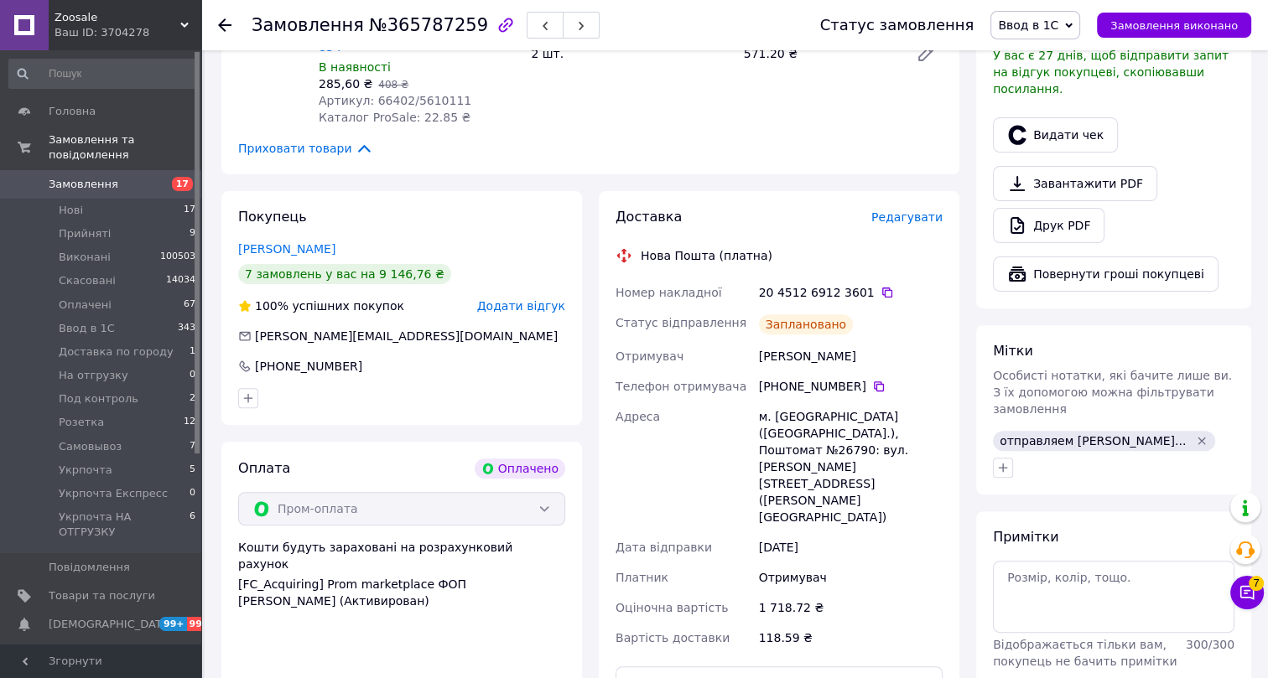
scroll to position [533, 0]
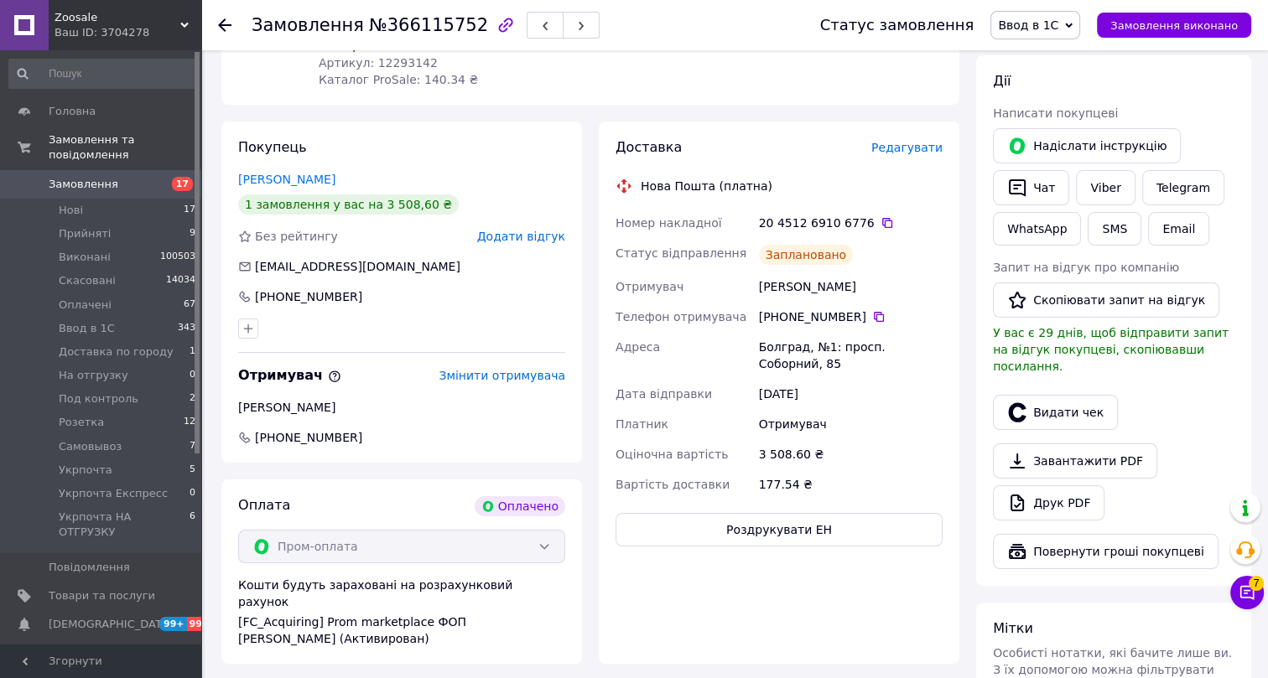
scroll to position [381, 0]
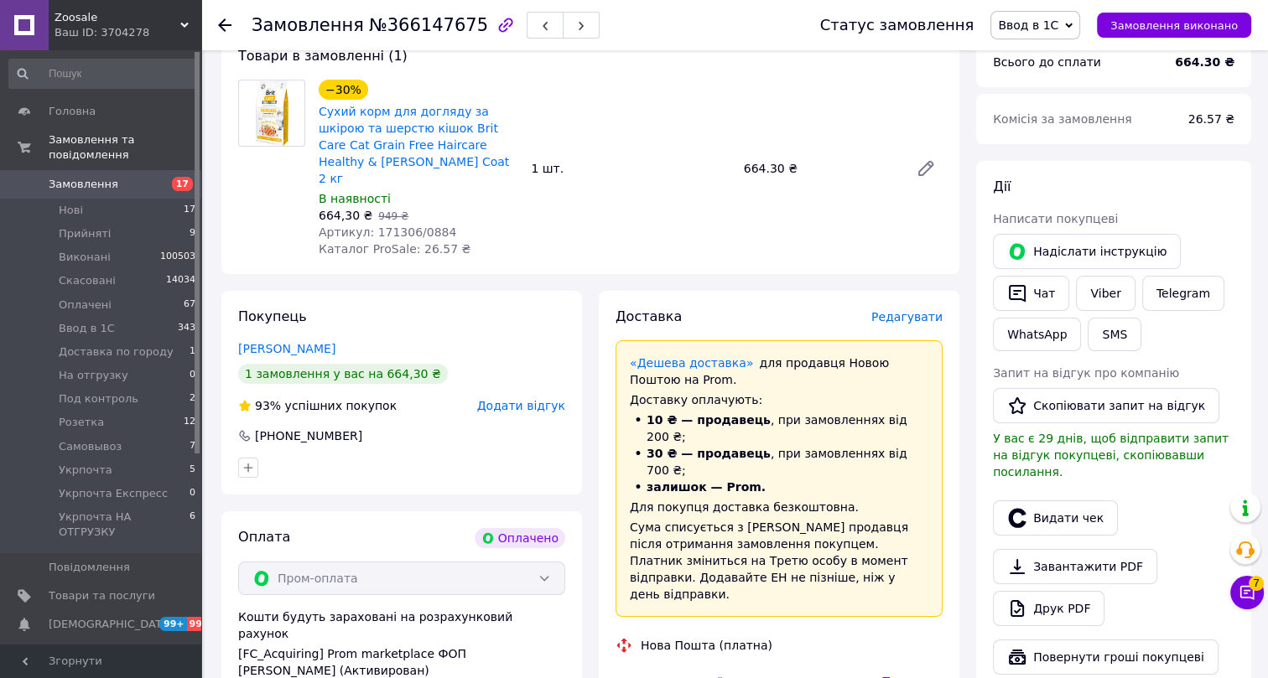
scroll to position [381, 0]
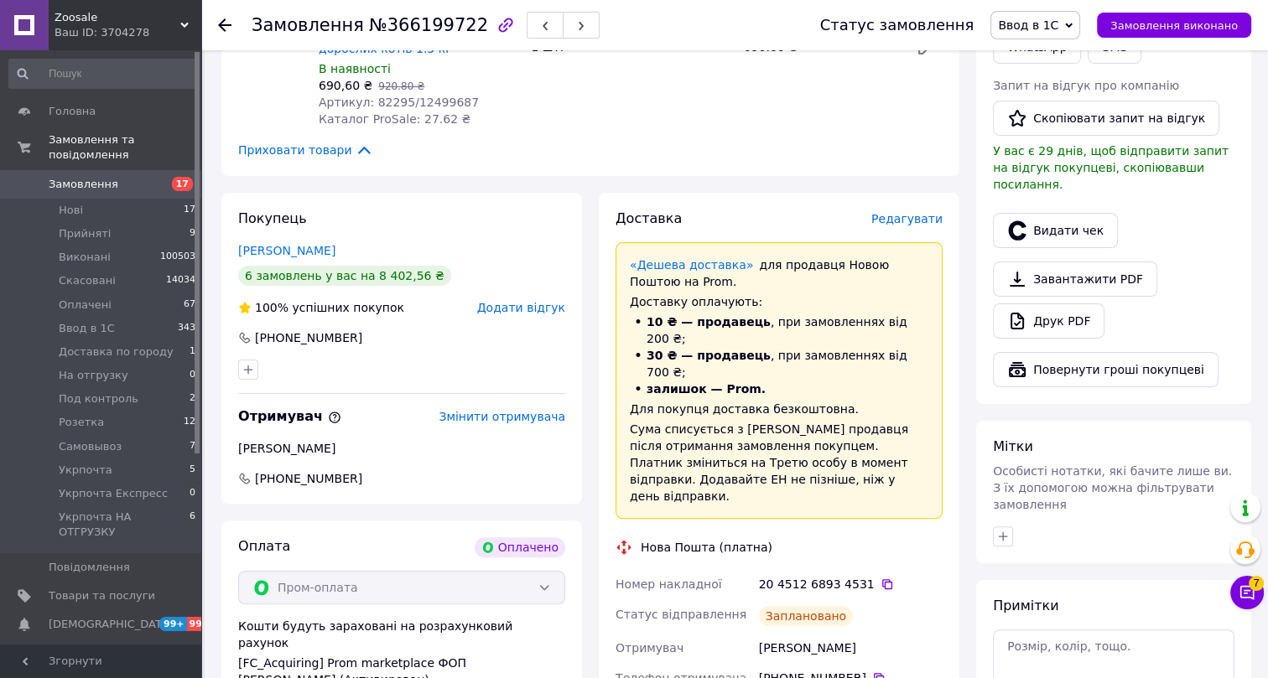
scroll to position [533, 0]
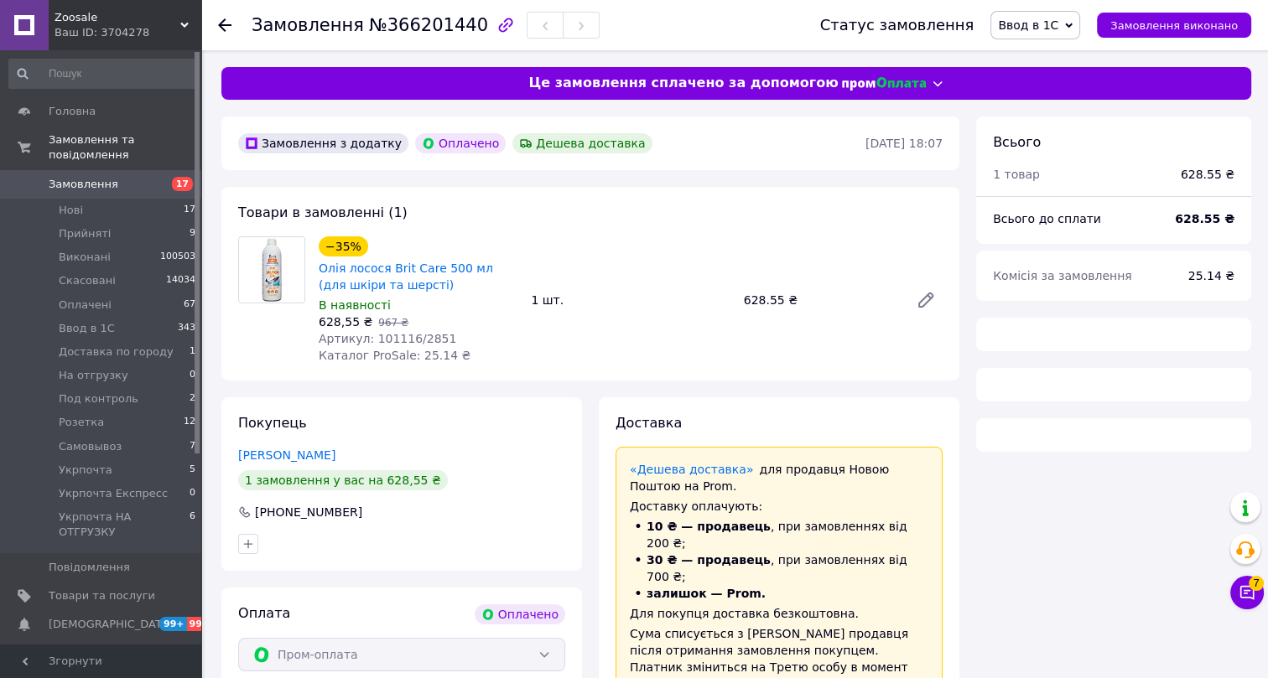
scroll to position [227, 0]
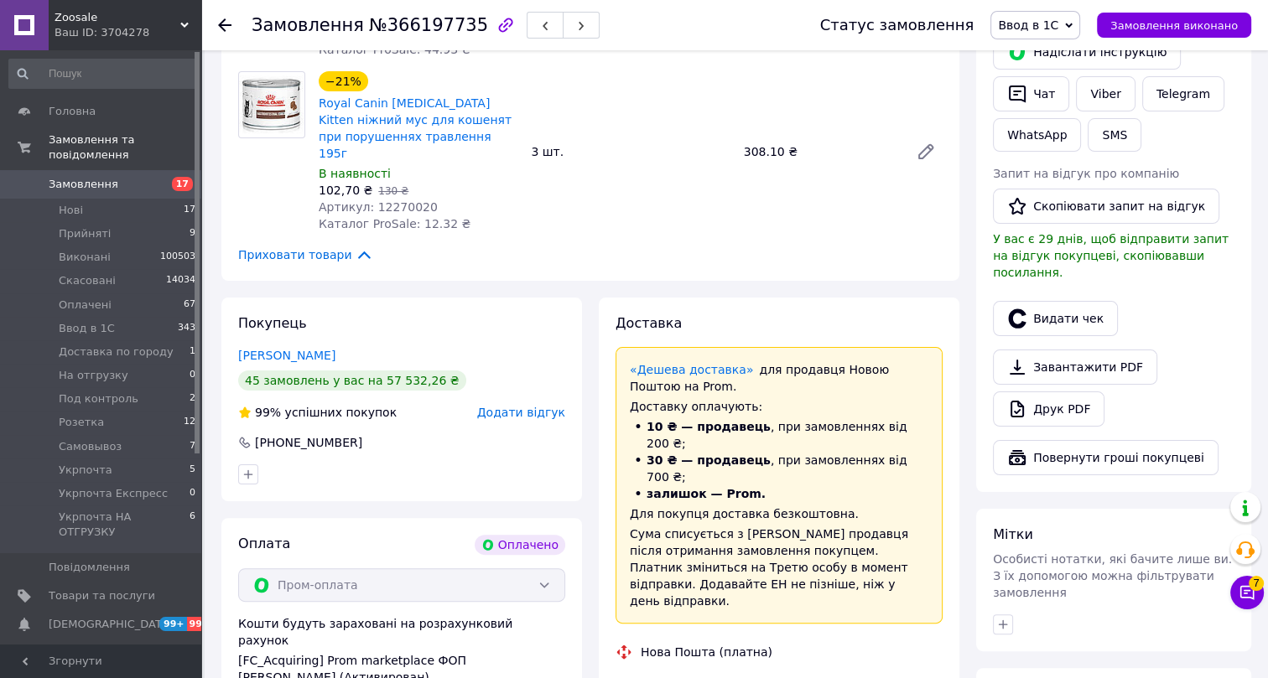
scroll to position [381, 0]
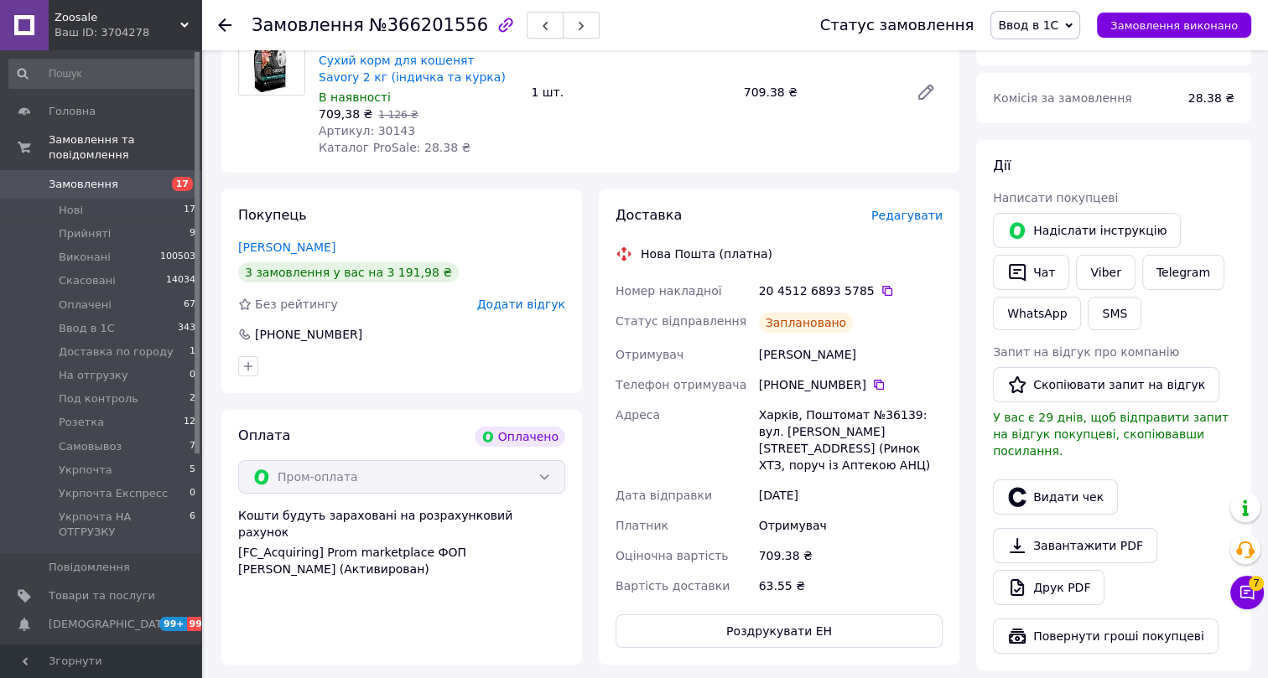
scroll to position [304, 0]
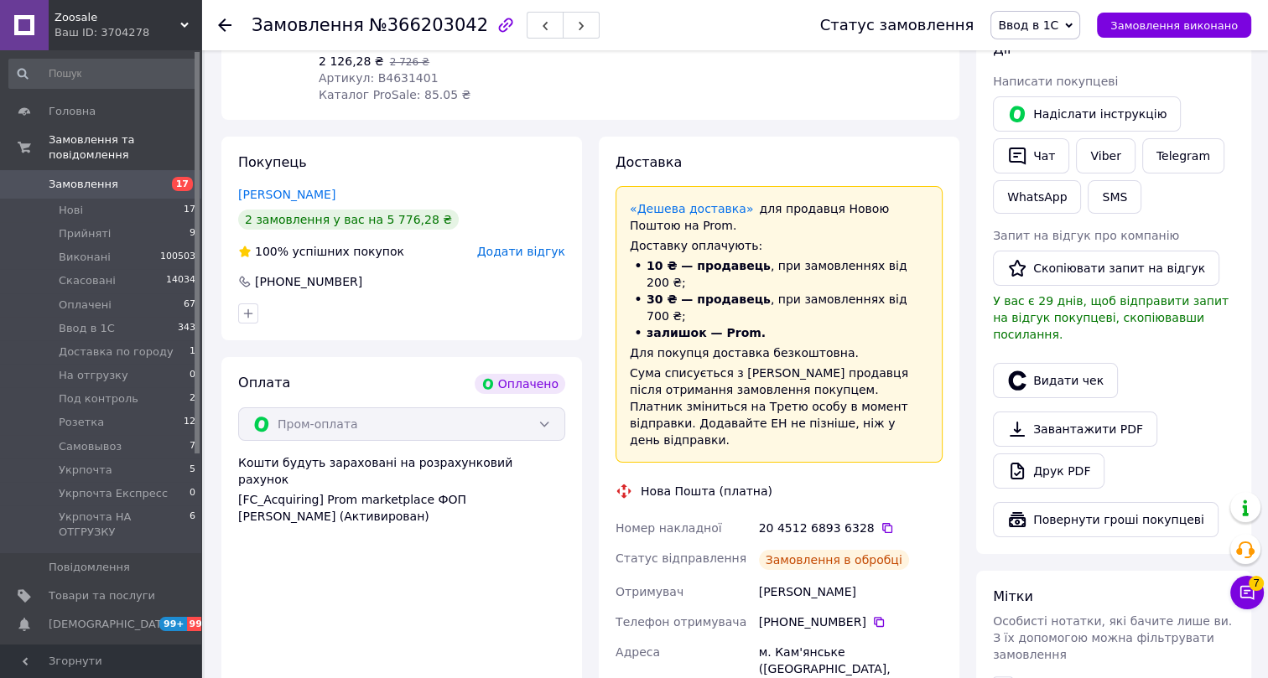
scroll to position [304, 0]
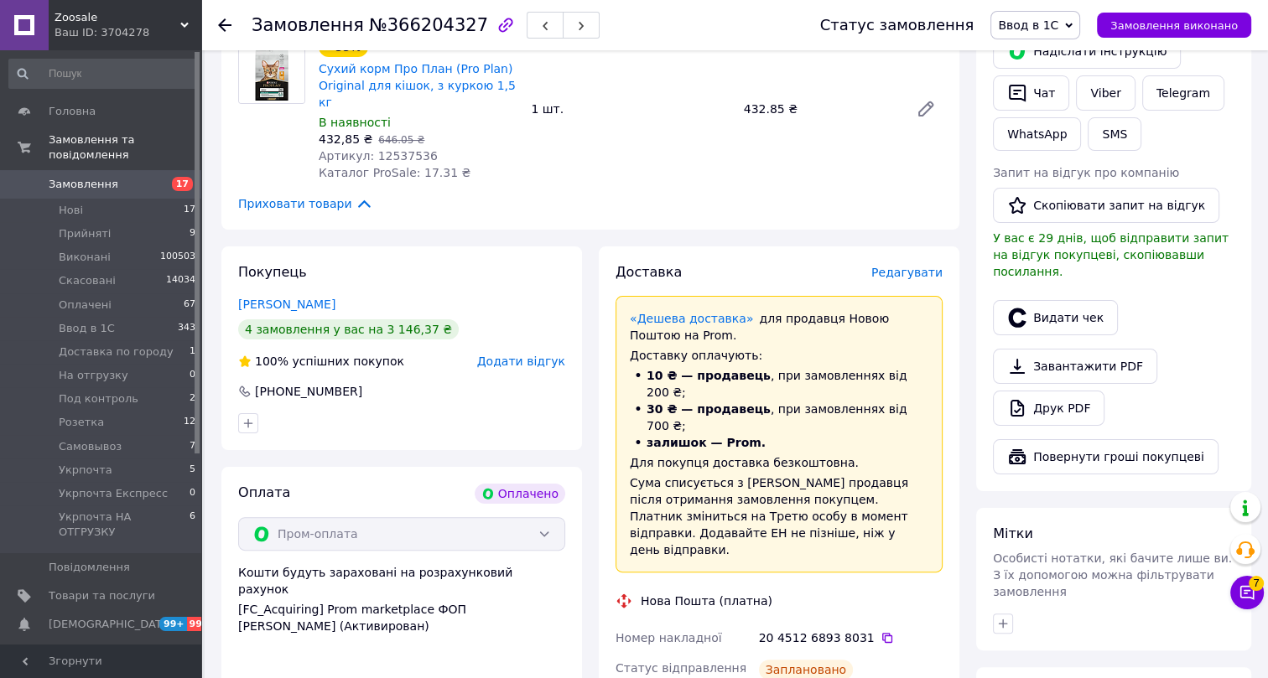
scroll to position [381, 0]
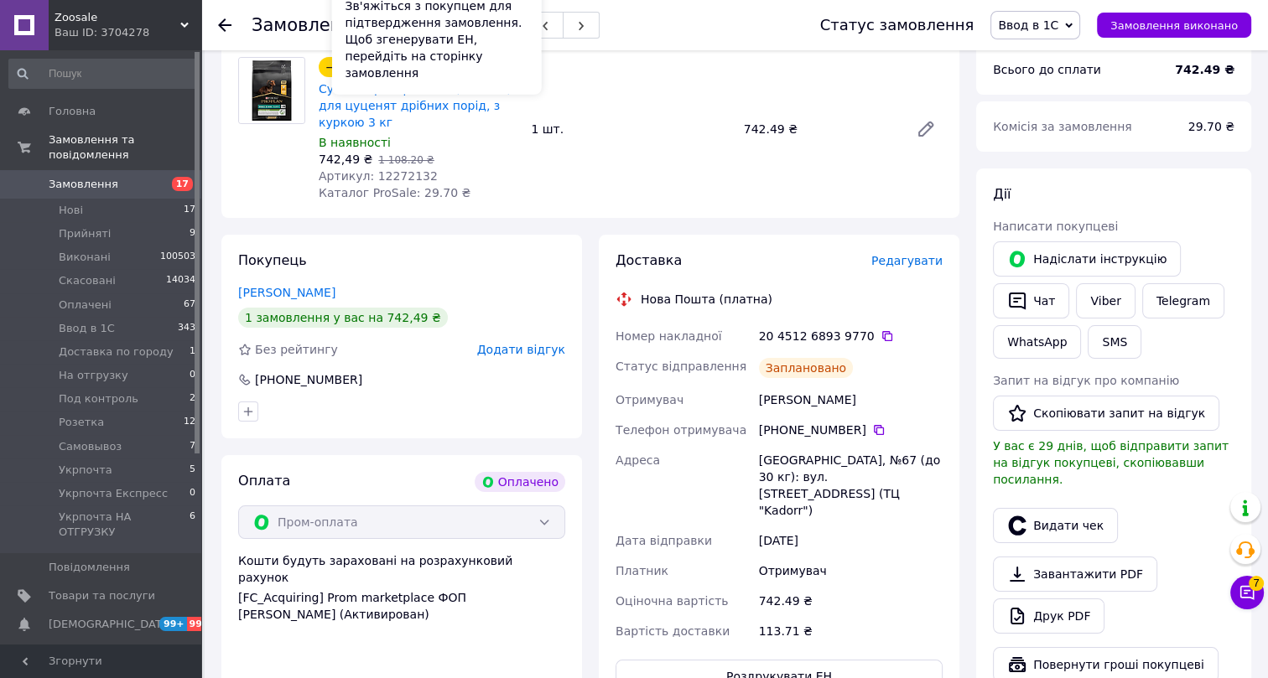
scroll to position [228, 0]
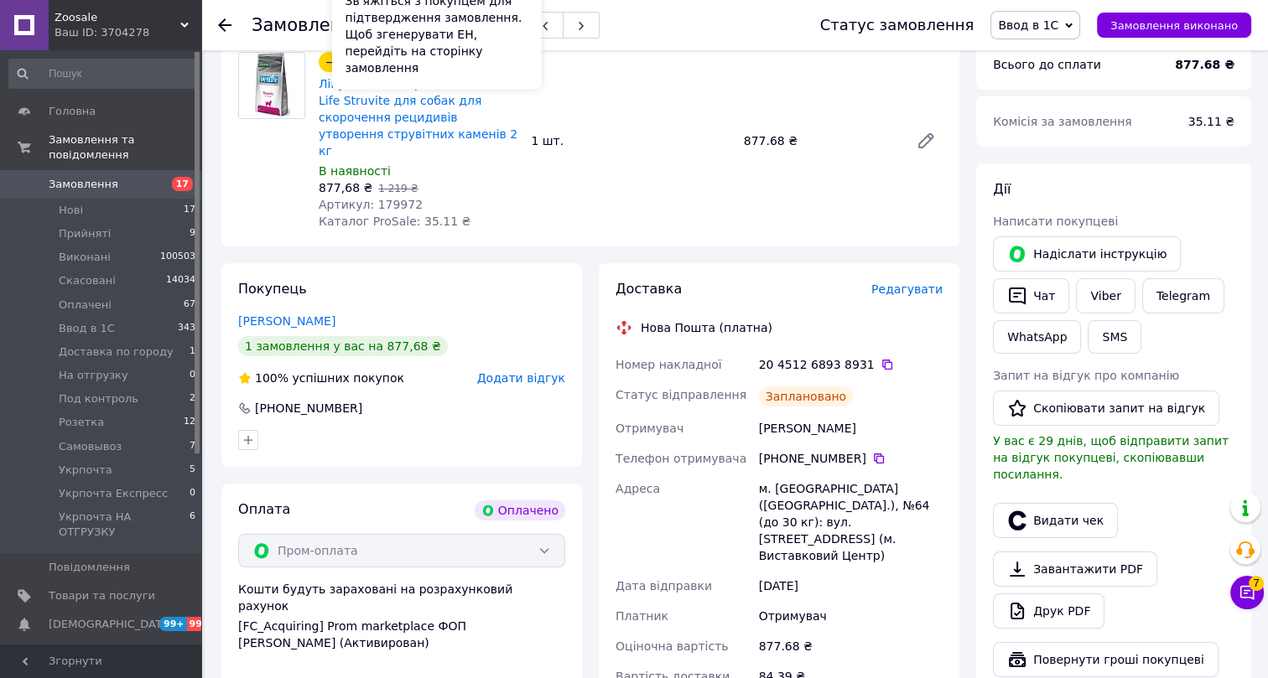
scroll to position [228, 0]
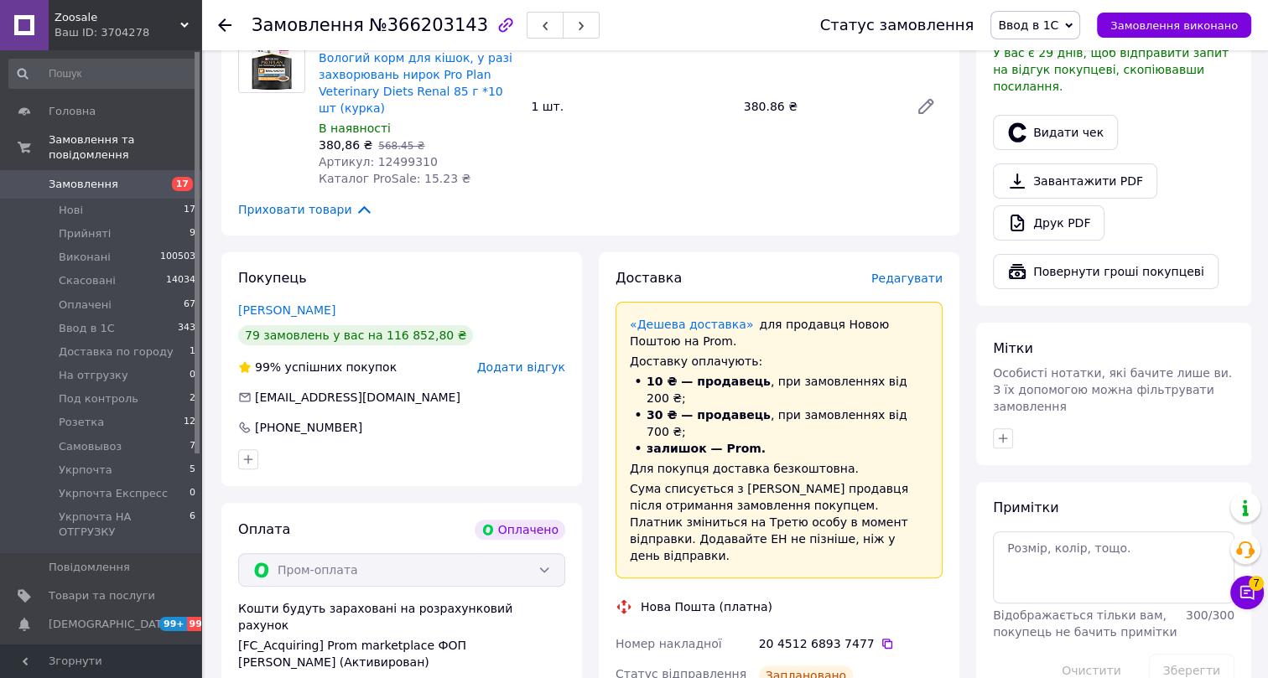
scroll to position [610, 0]
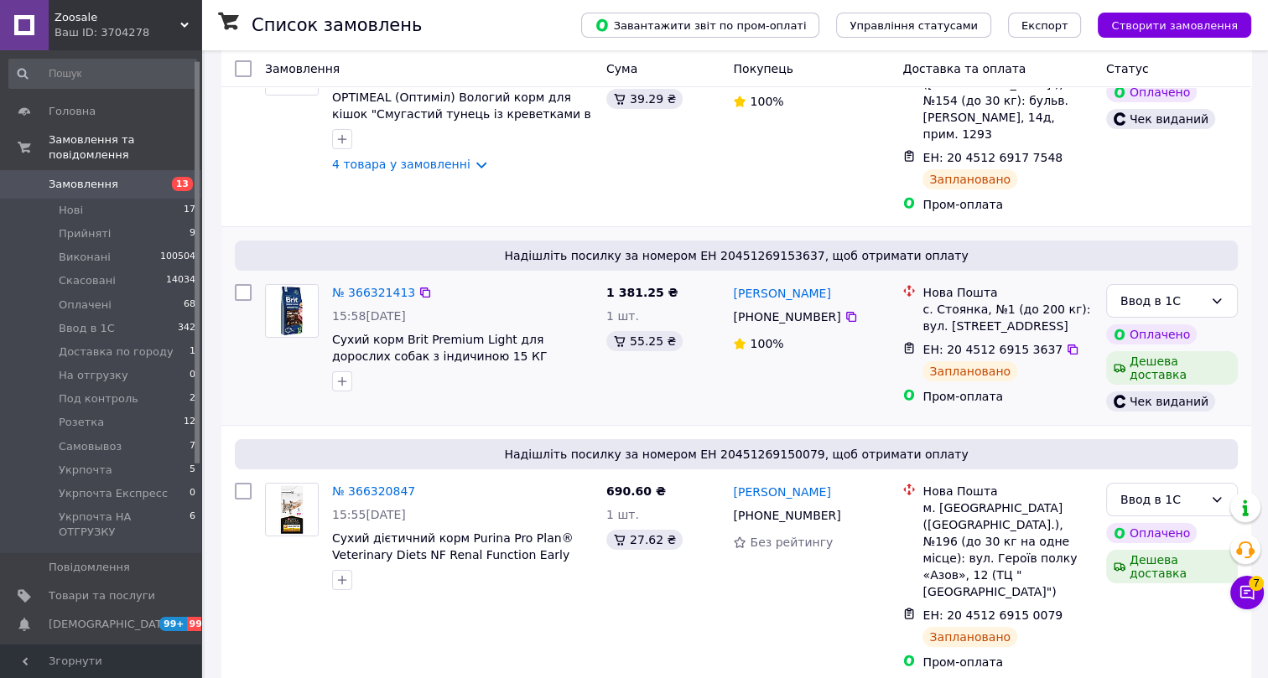
scroll to position [14, 0]
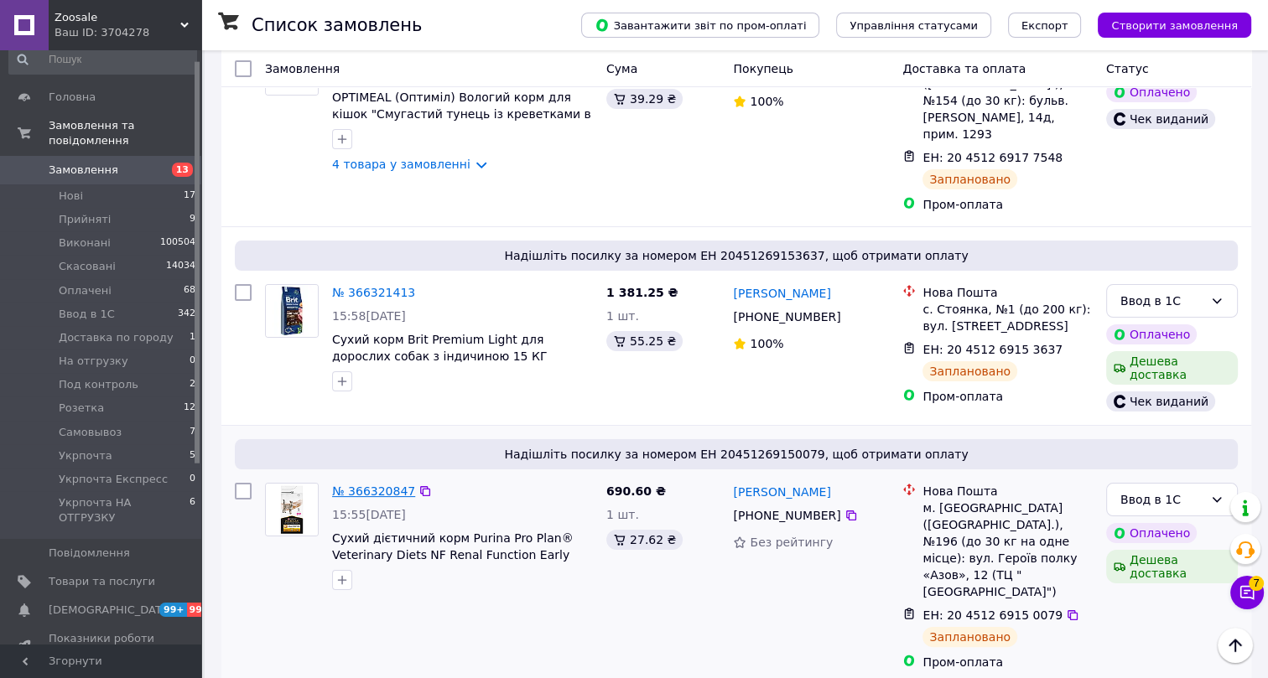
click at [368, 485] on link "№ 366320847" at bounding box center [373, 491] width 83 height 13
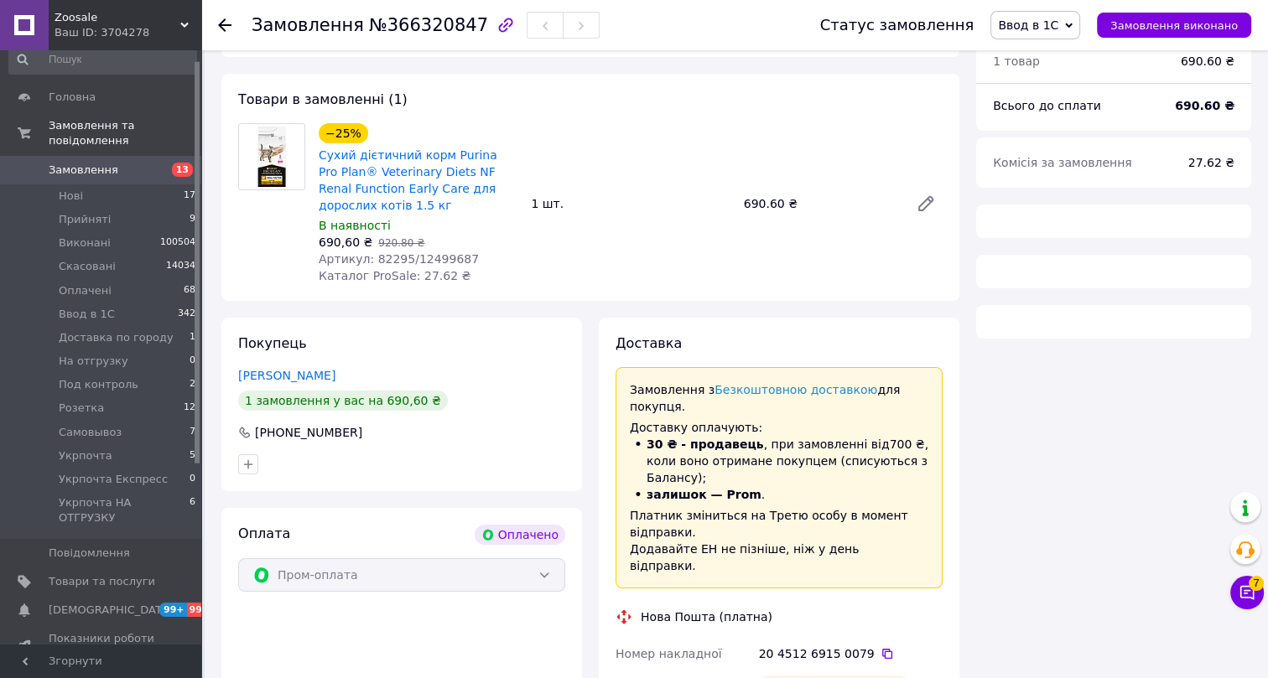
scroll to position [228, 0]
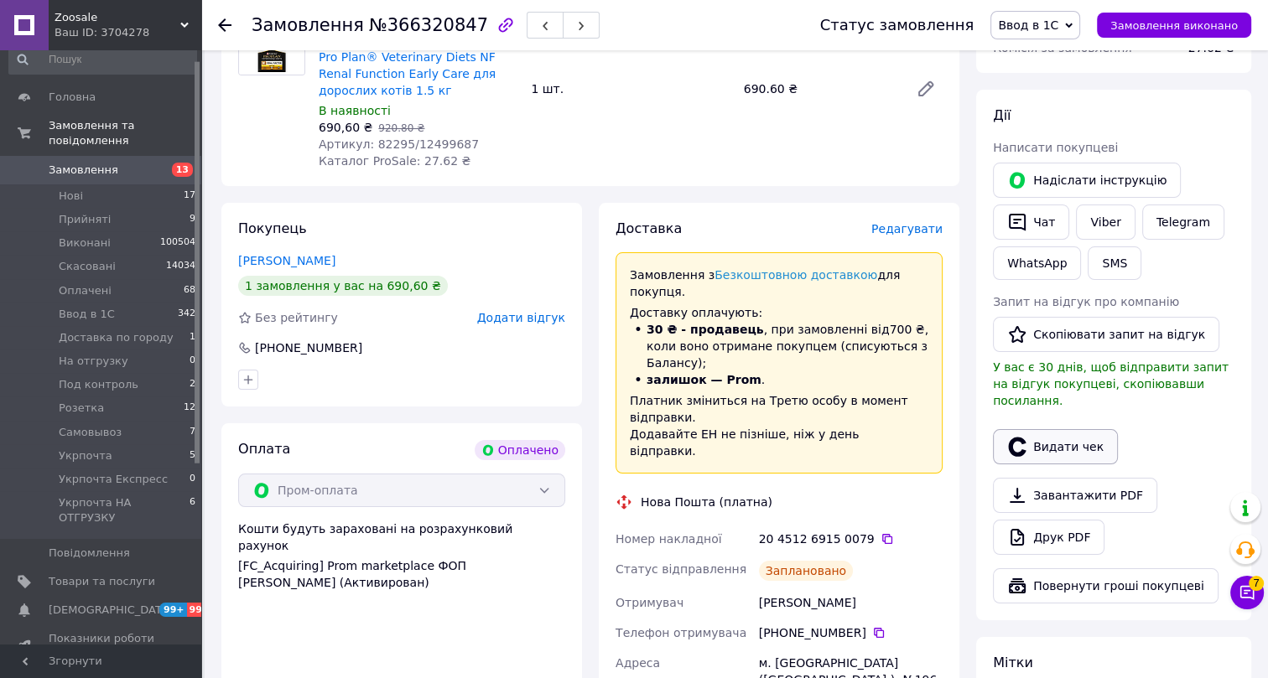
click at [1073, 429] on button "Видати чек" at bounding box center [1055, 446] width 125 height 35
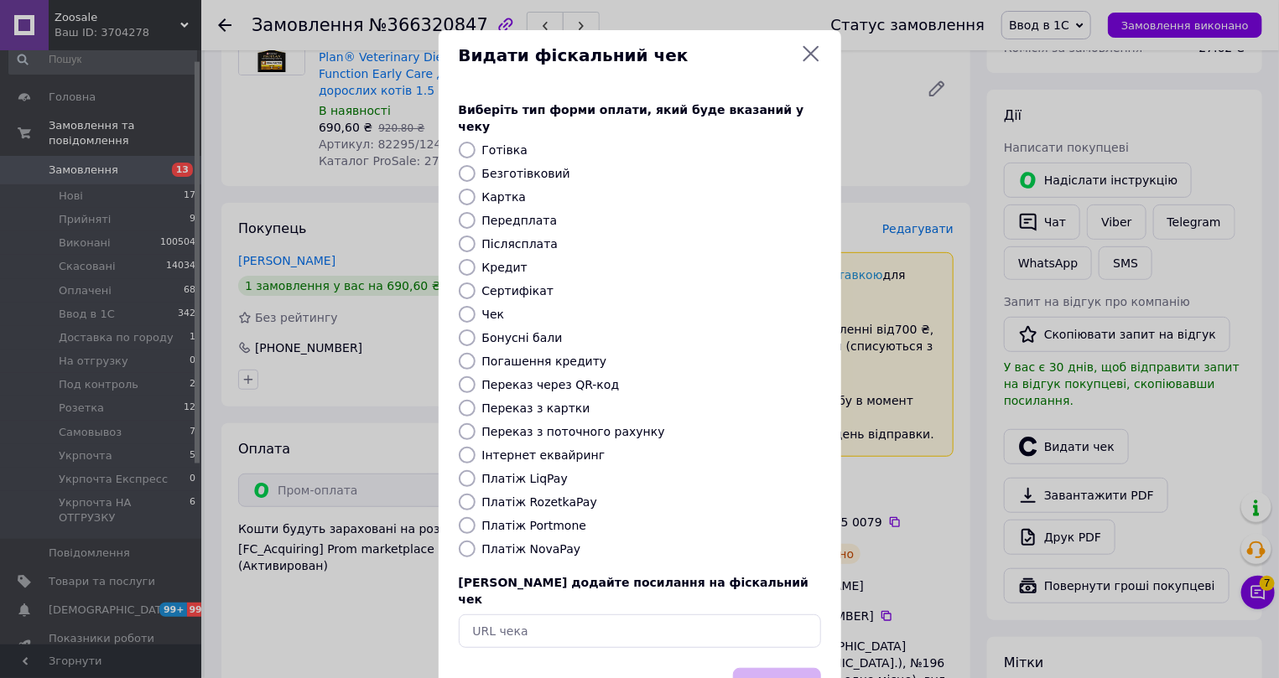
click at [508, 449] on label "Інтернет еквайринг" at bounding box center [543, 455] width 123 height 13
click at [476, 447] on input "Інтернет еквайринг" at bounding box center [467, 455] width 17 height 17
radio input "true"
click at [781, 668] on button "Вибрати" at bounding box center [777, 686] width 88 height 36
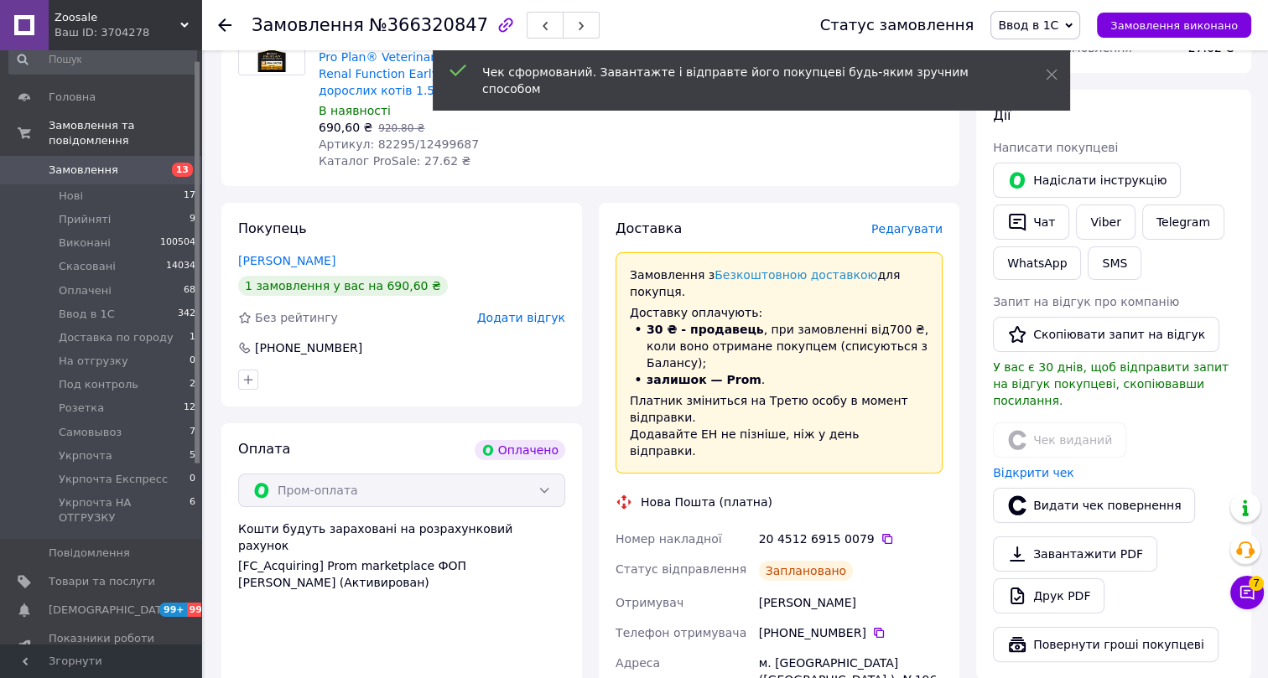
click at [221, 26] on use at bounding box center [224, 24] width 13 height 13
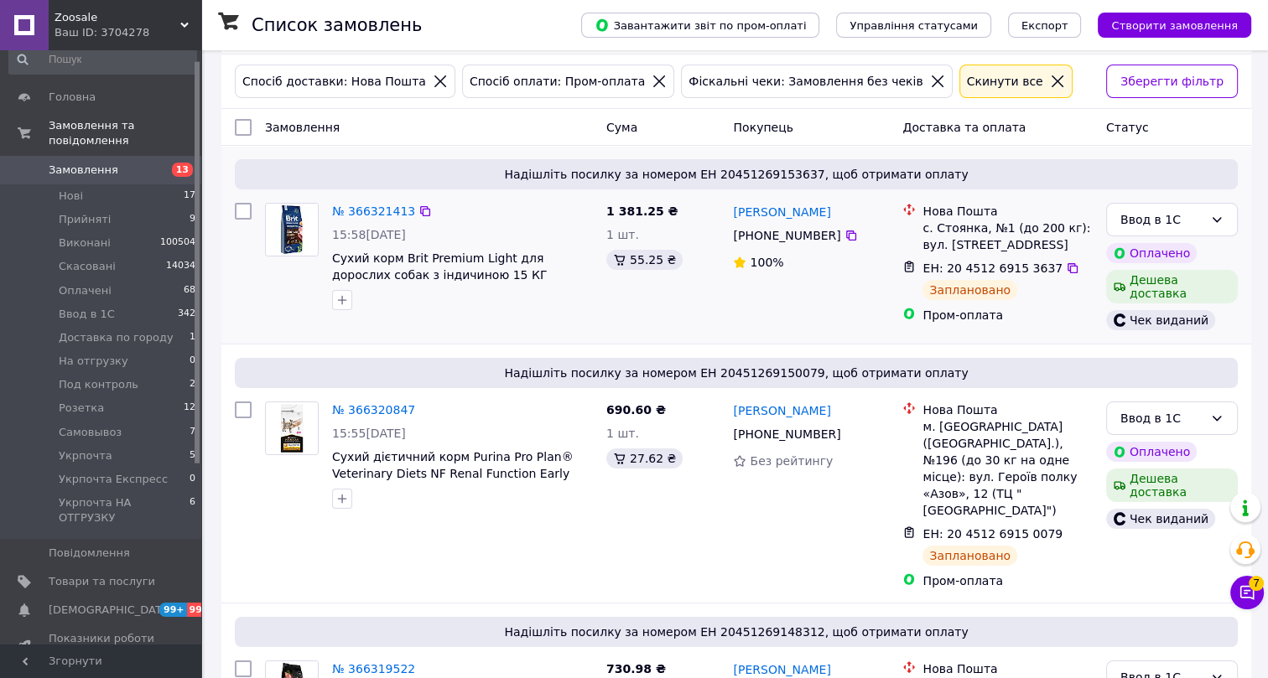
scroll to position [152, 0]
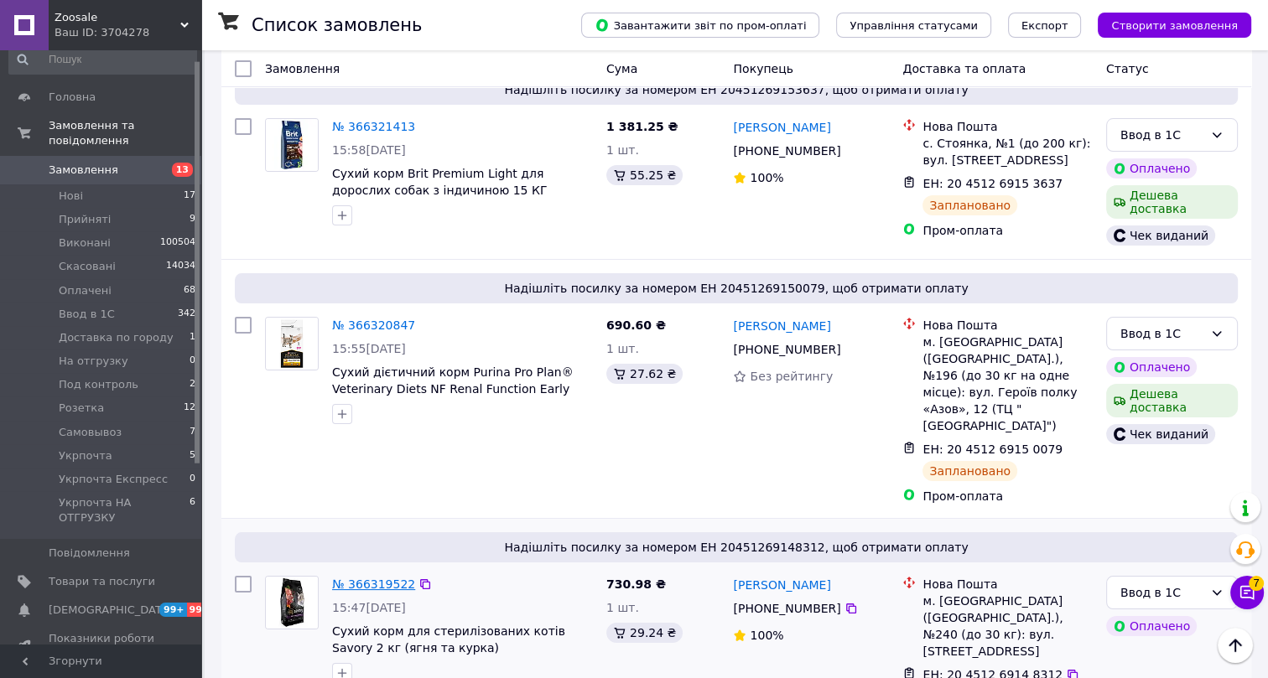
click at [385, 578] on link "№ 366319522" at bounding box center [373, 584] width 83 height 13
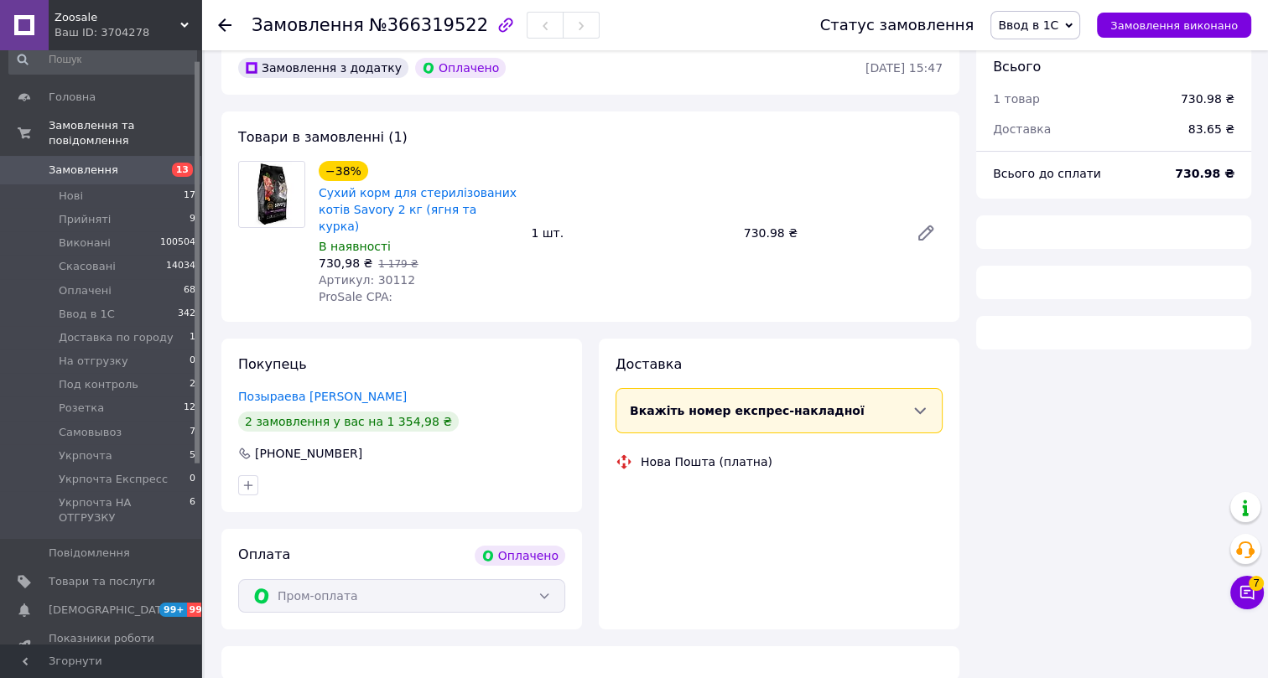
scroll to position [152, 0]
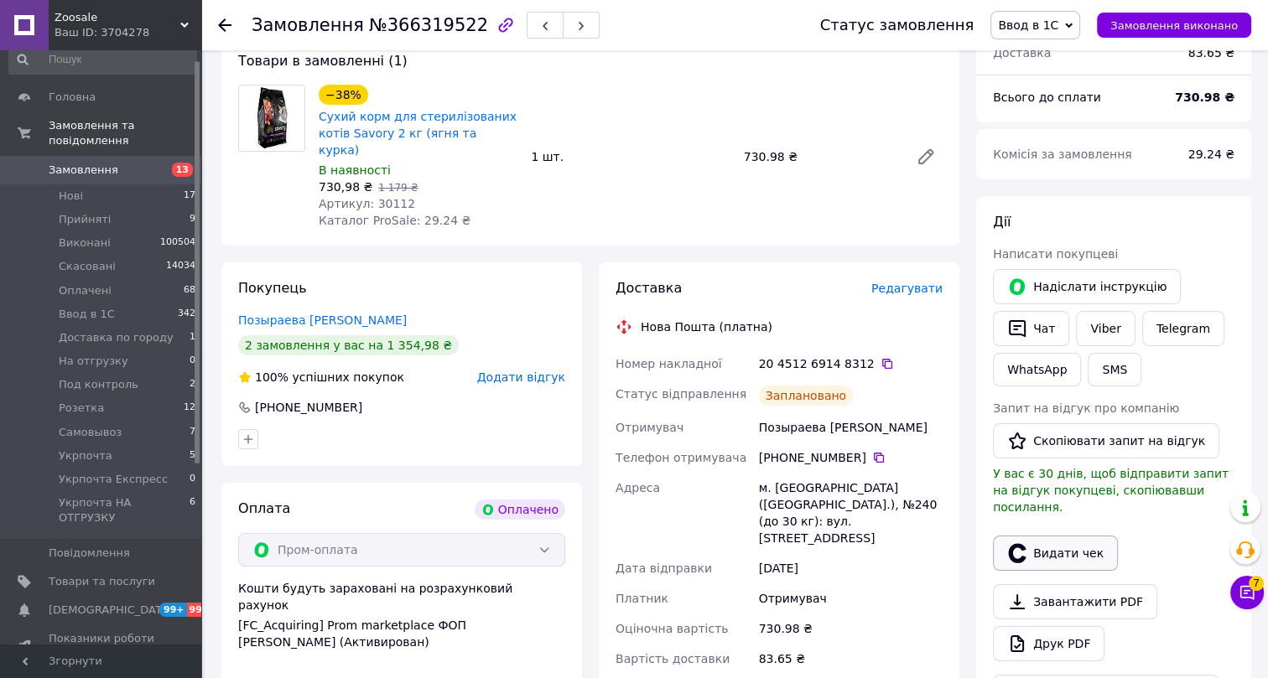
click at [1070, 543] on button "Видати чек" at bounding box center [1055, 553] width 125 height 35
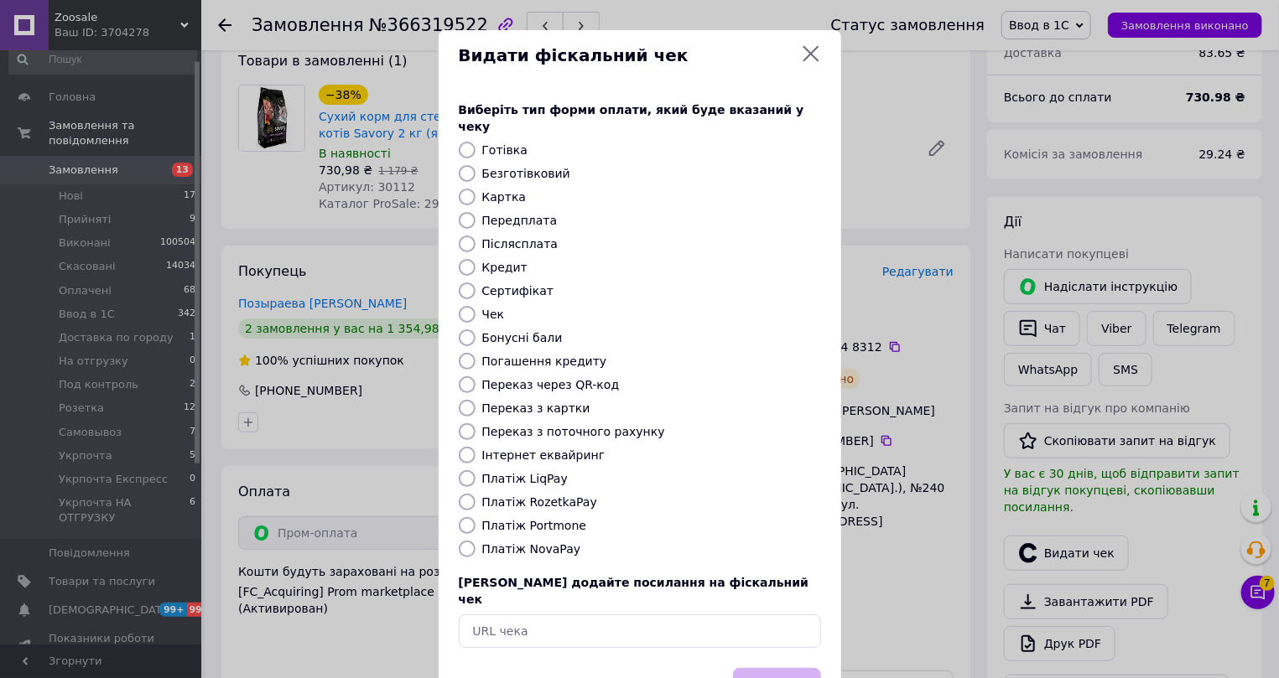
click at [511, 449] on label "Інтернет еквайринг" at bounding box center [543, 455] width 123 height 13
click at [476, 447] on input "Інтернет еквайринг" at bounding box center [467, 455] width 17 height 17
radio input "true"
click at [772, 668] on button "Вибрати" at bounding box center [777, 686] width 88 height 36
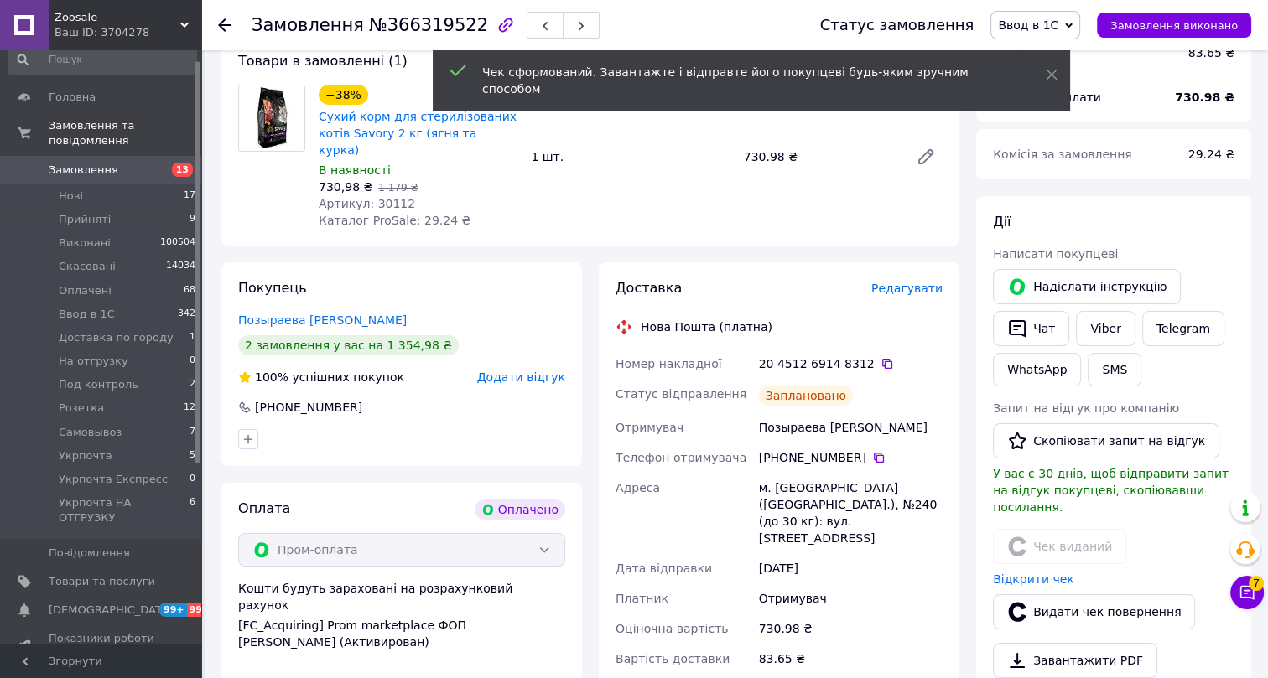
click at [225, 25] on use at bounding box center [224, 24] width 13 height 13
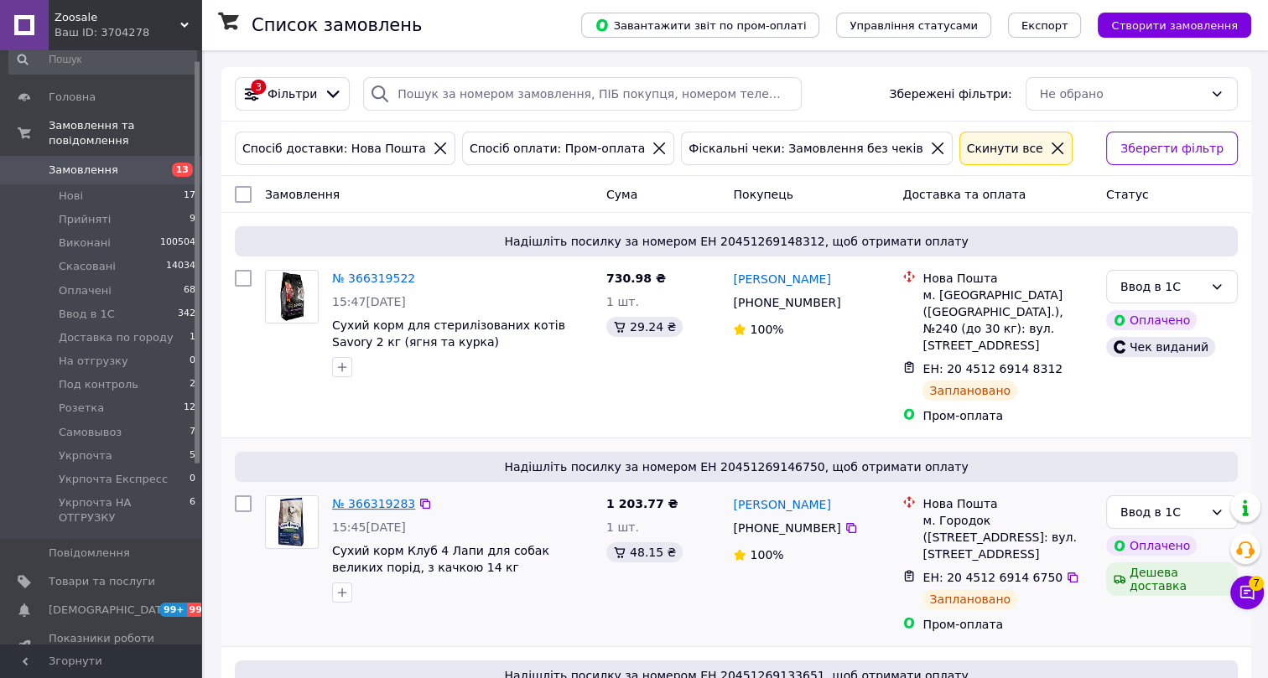
click at [368, 497] on link "№ 366319283" at bounding box center [373, 503] width 83 height 13
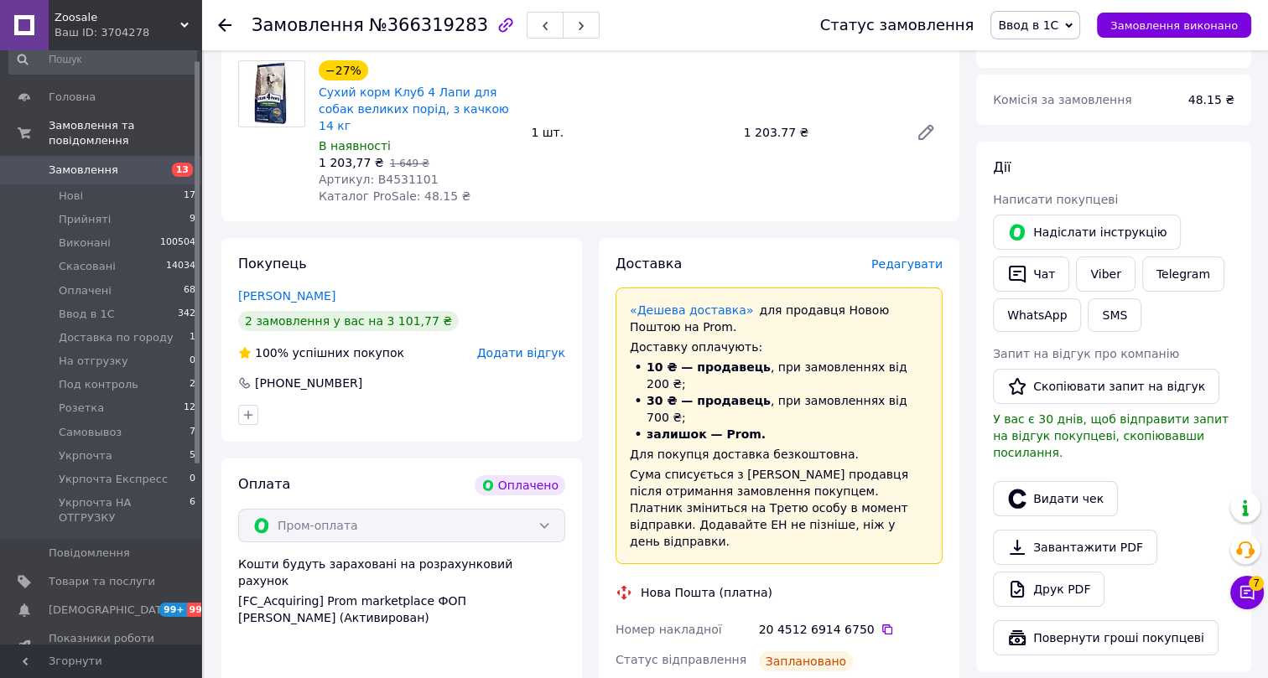
scroll to position [228, 0]
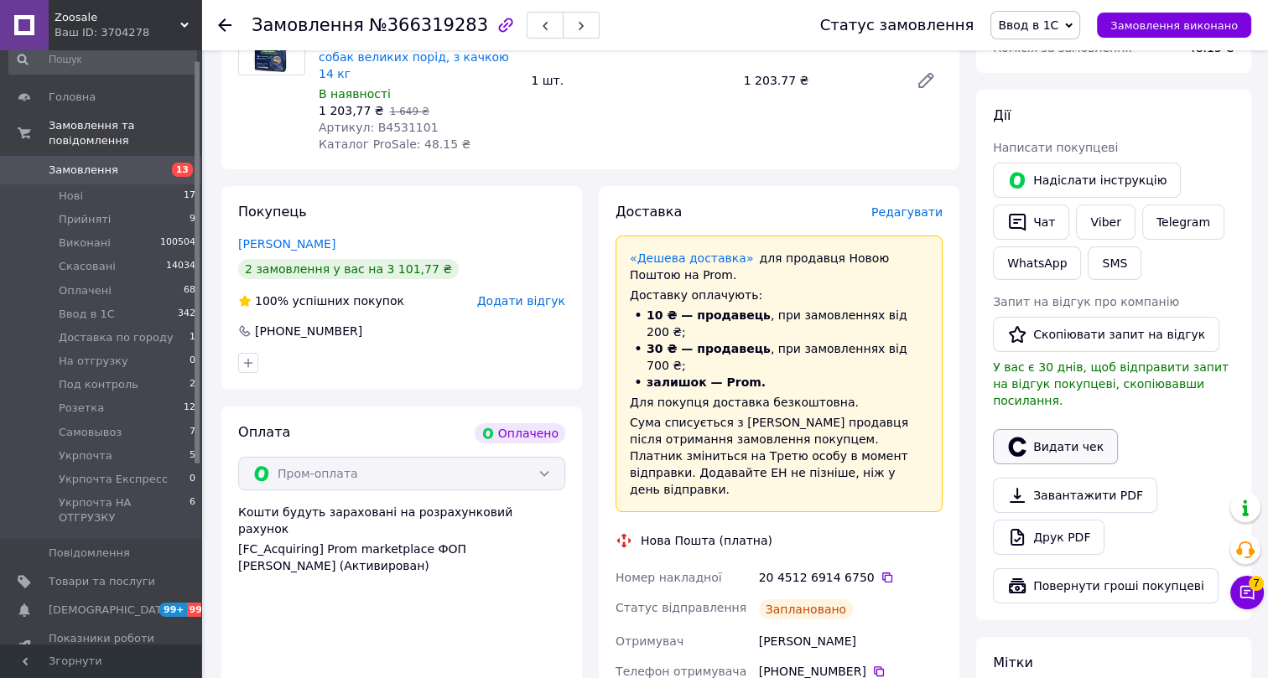
click at [1056, 429] on button "Видати чек" at bounding box center [1055, 446] width 125 height 35
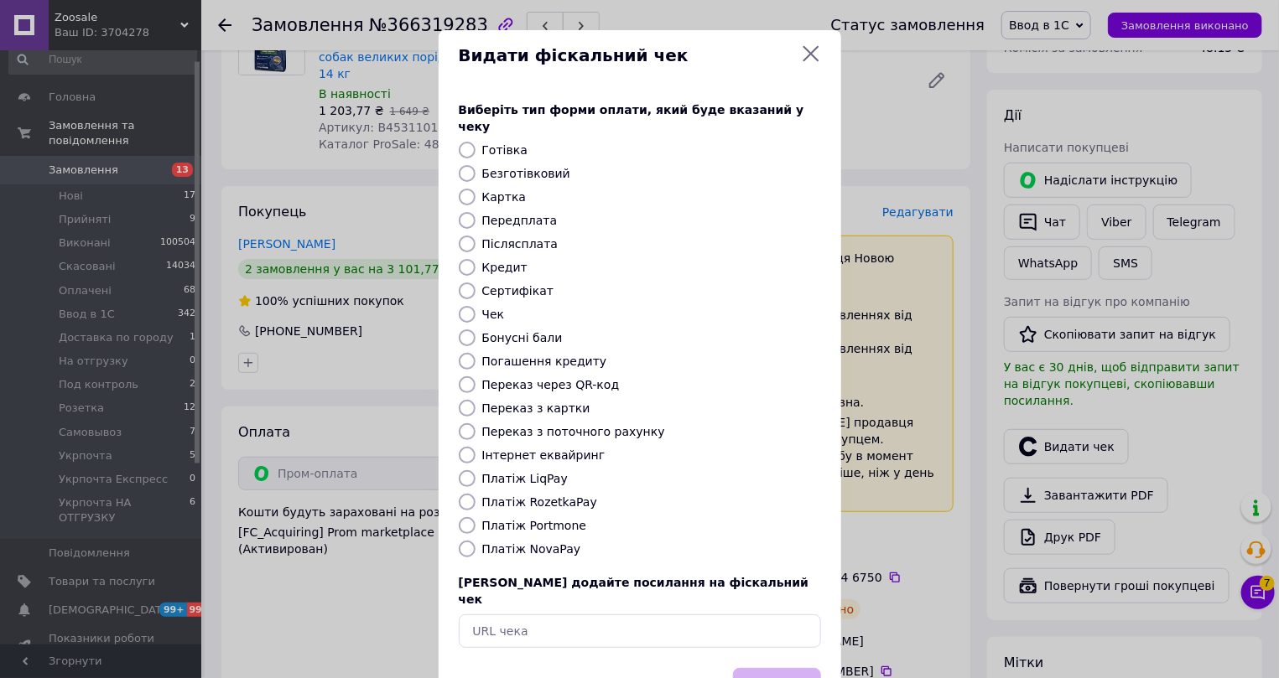
click at [504, 449] on label "Інтернет еквайринг" at bounding box center [543, 455] width 123 height 13
click at [476, 447] on input "Інтернет еквайринг" at bounding box center [467, 455] width 17 height 17
radio input "true"
click at [778, 668] on button "Вибрати" at bounding box center [777, 686] width 88 height 36
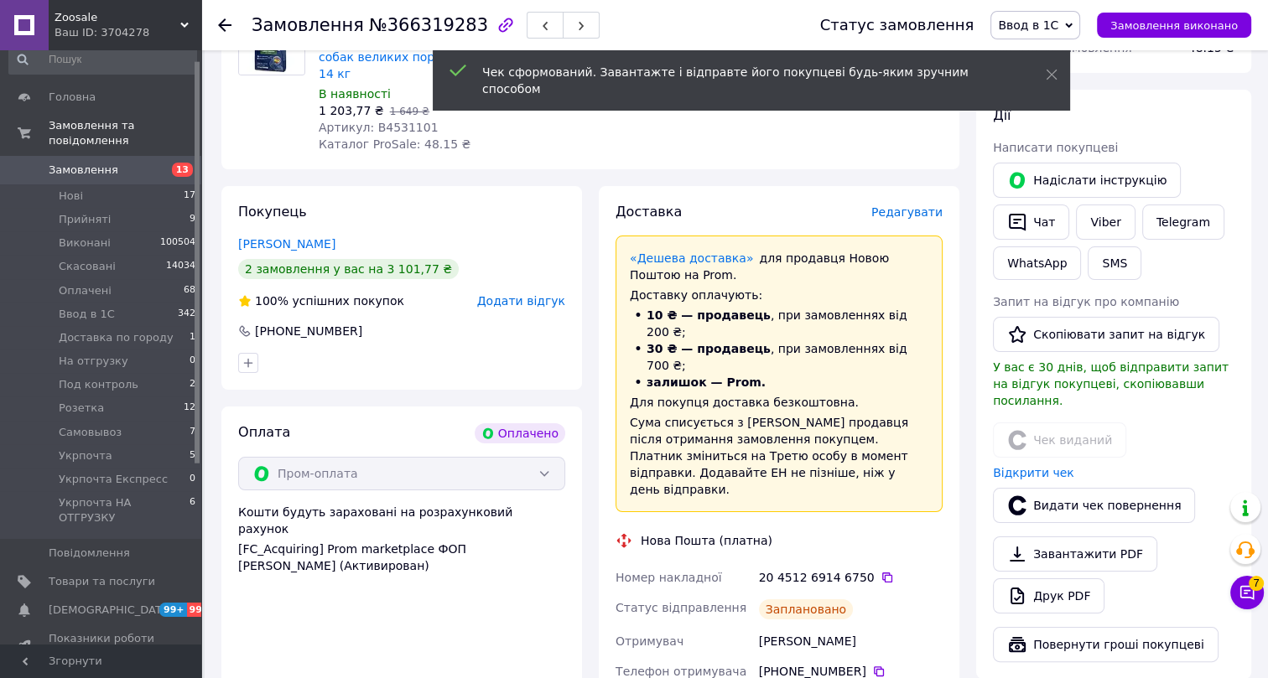
click at [226, 23] on icon at bounding box center [224, 24] width 13 height 13
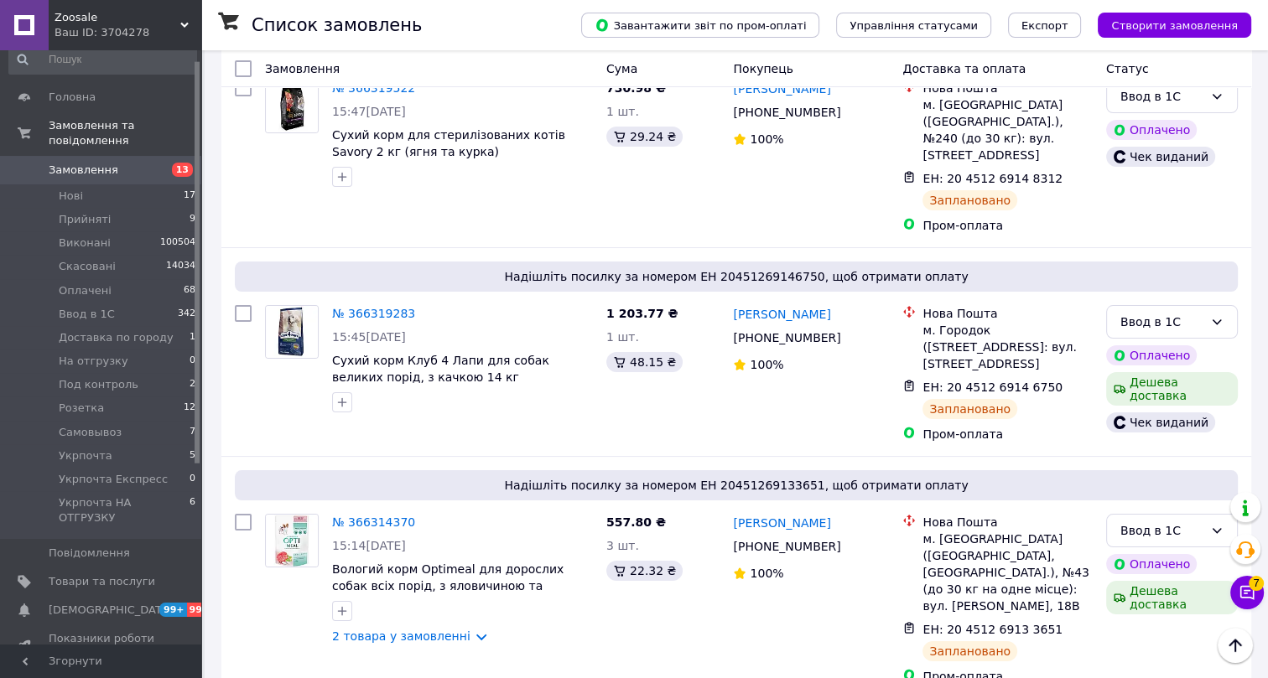
scroll to position [228, 0]
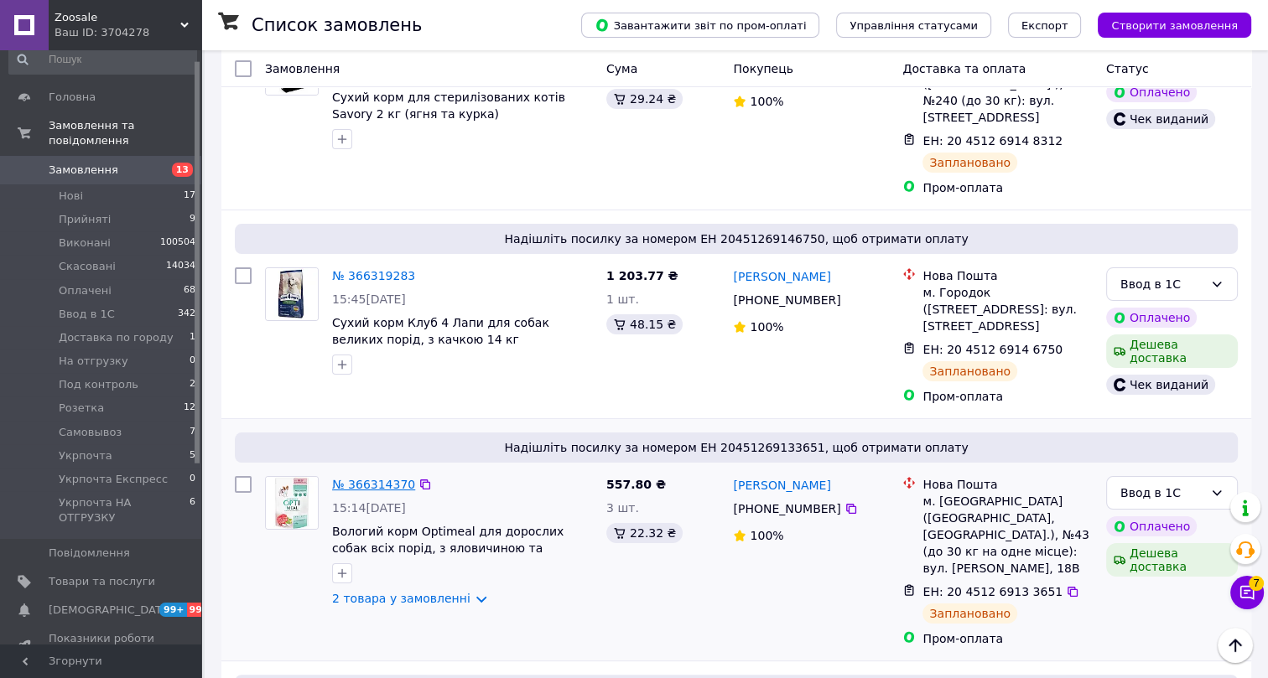
click at [385, 478] on link "№ 366314370" at bounding box center [373, 484] width 83 height 13
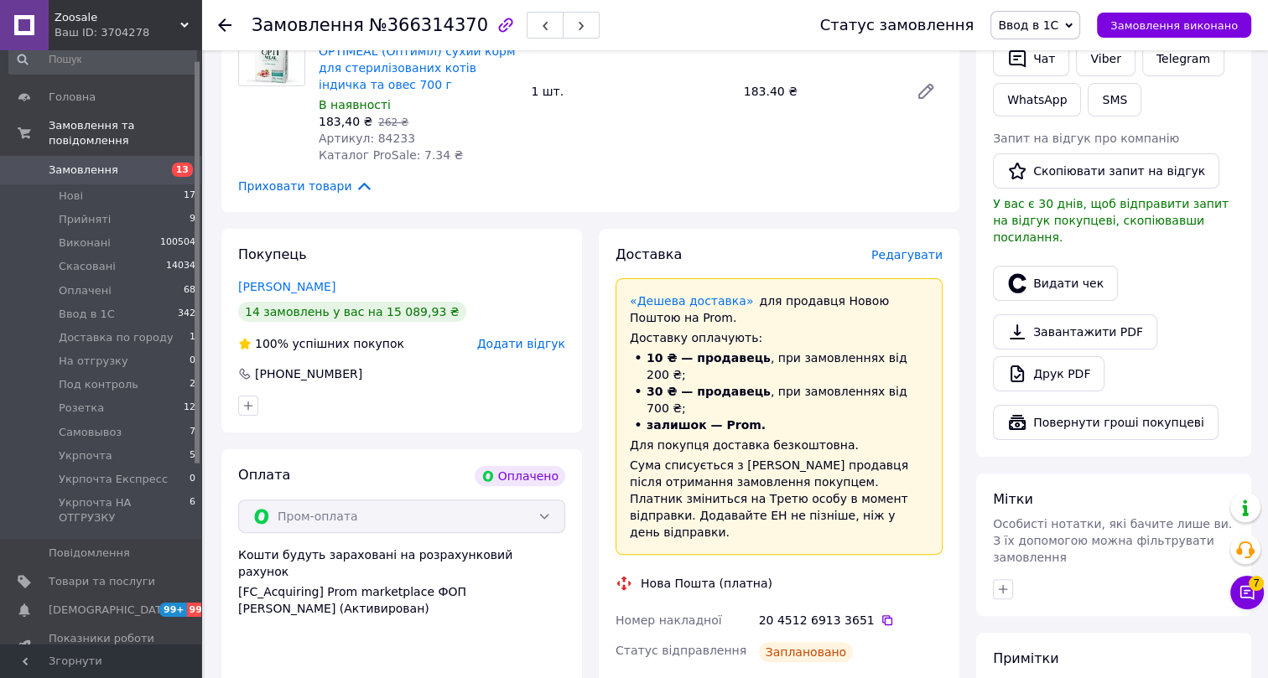
scroll to position [457, 0]
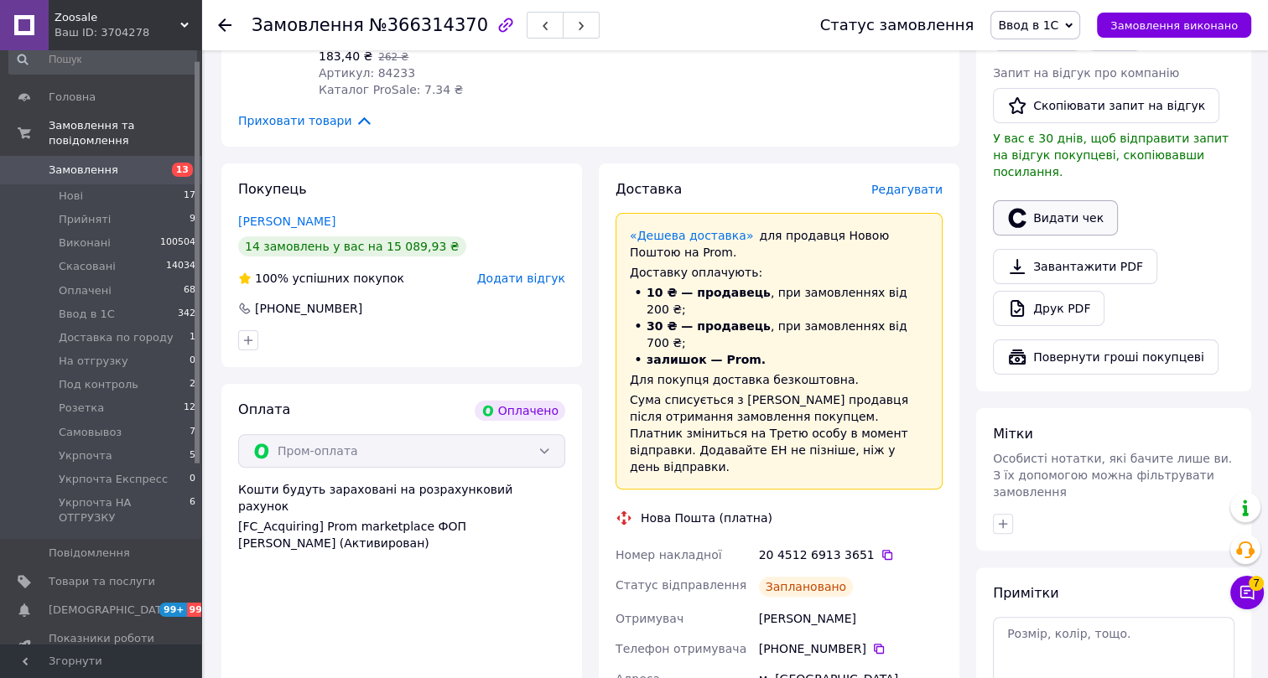
click at [1063, 205] on button "Видати чек" at bounding box center [1055, 217] width 125 height 35
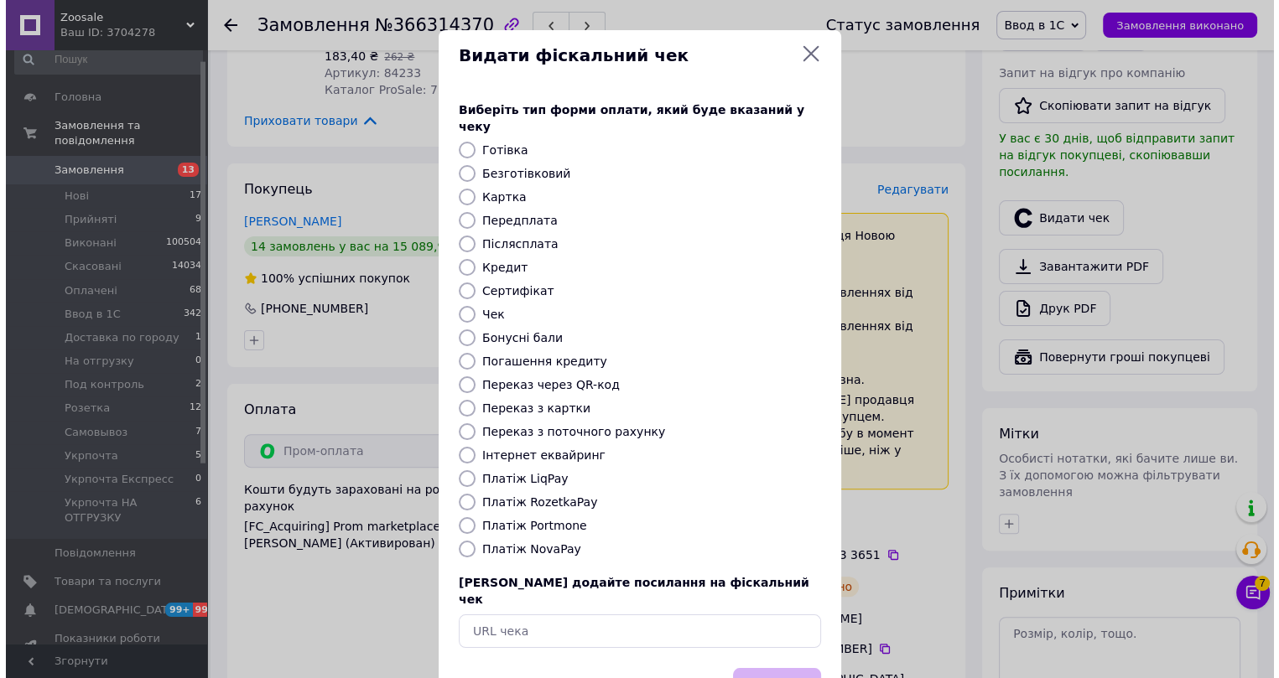
scroll to position [440, 0]
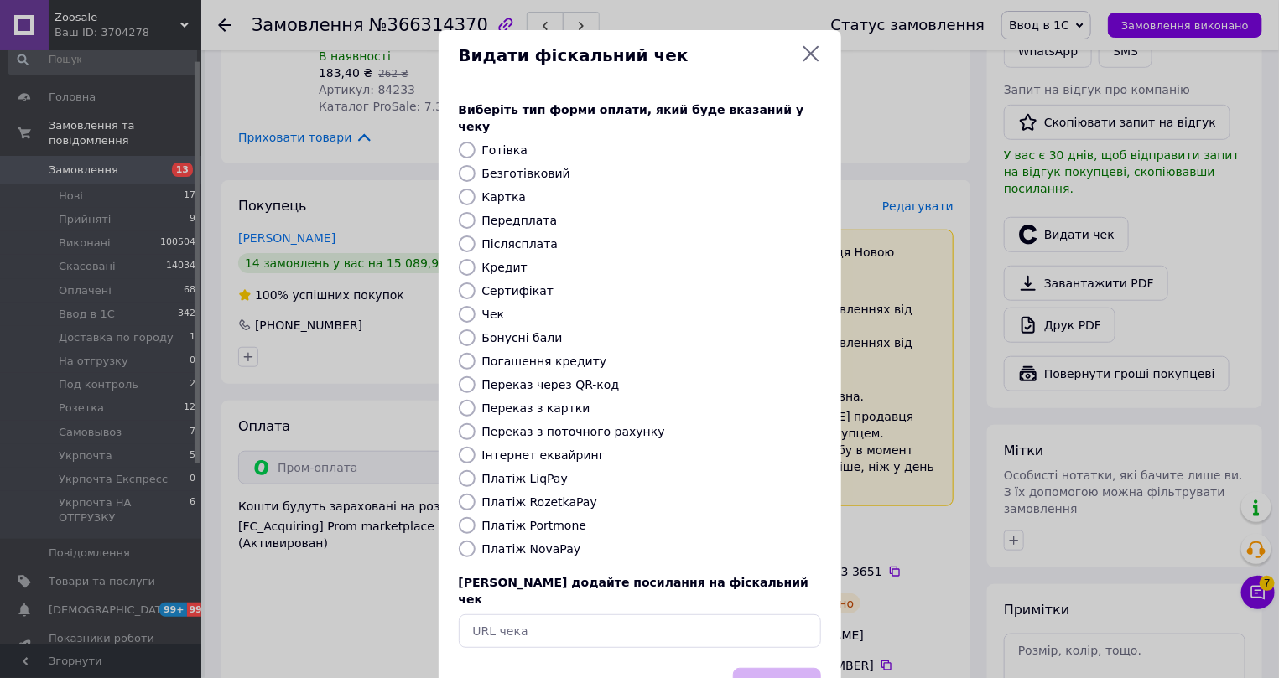
click at [511, 449] on label "Інтернет еквайринг" at bounding box center [543, 455] width 123 height 13
click at [476, 447] on input "Інтернет еквайринг" at bounding box center [467, 455] width 17 height 17
radio input "true"
click at [767, 668] on button "Вибрати" at bounding box center [777, 686] width 88 height 36
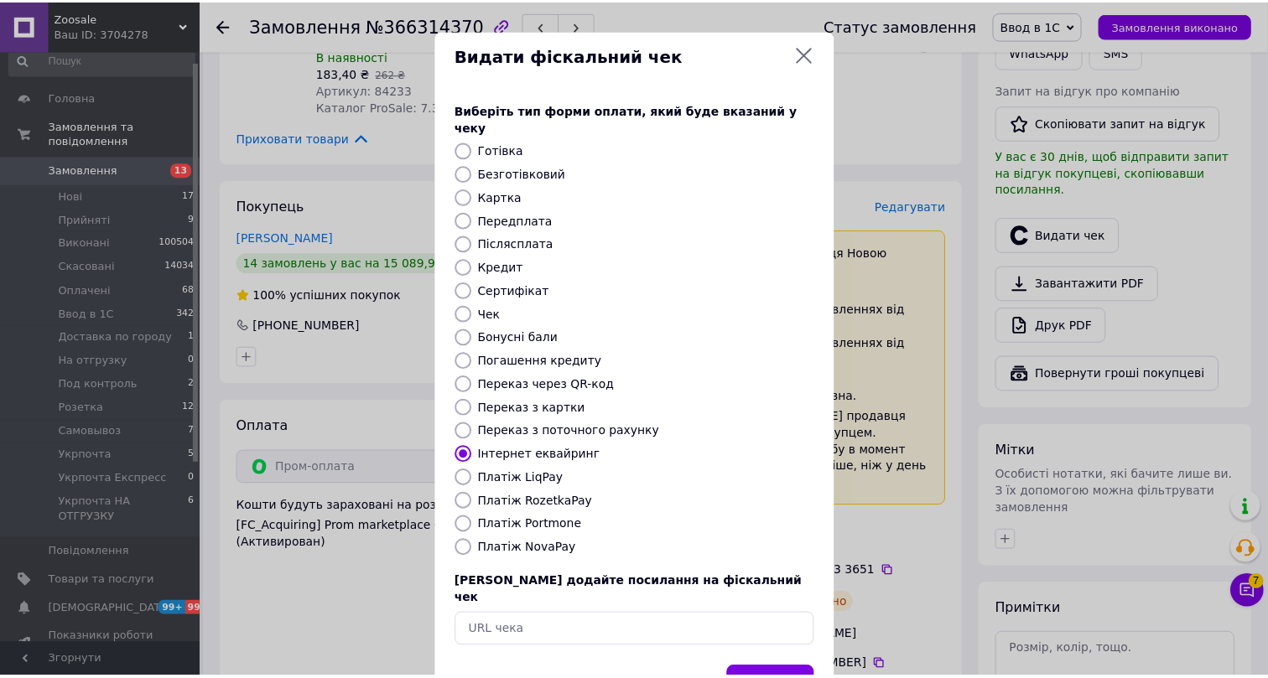
scroll to position [457, 0]
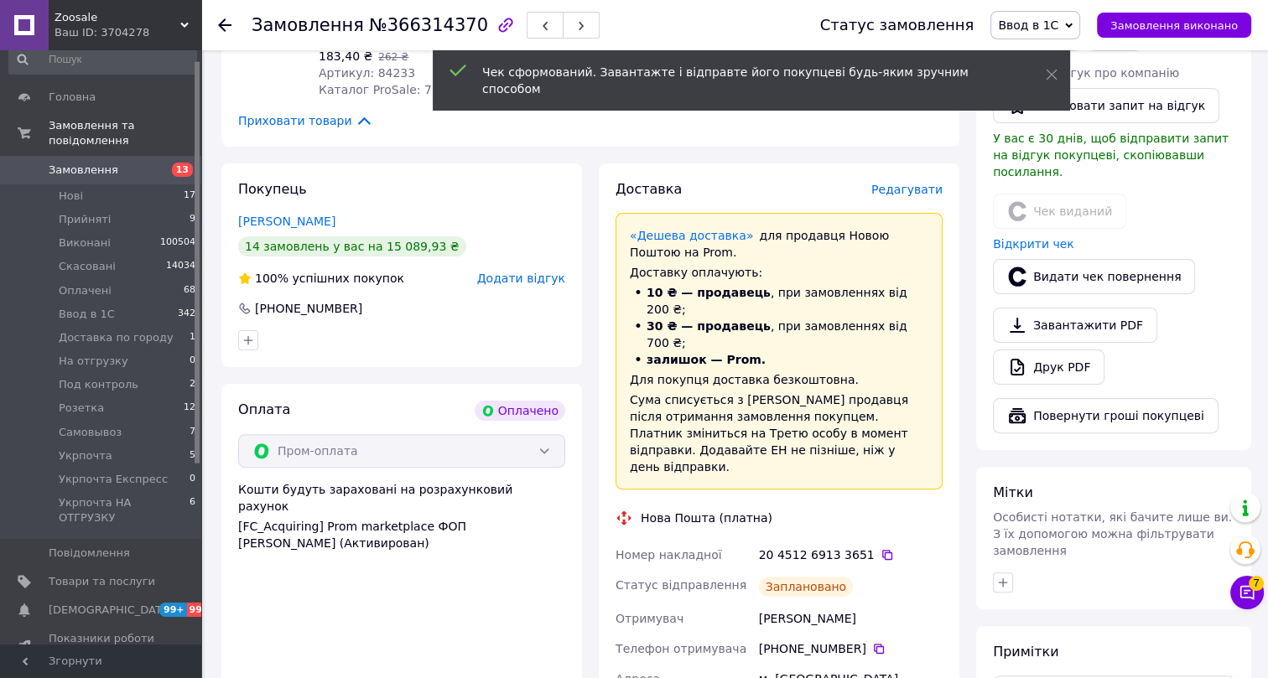
click at [224, 24] on use at bounding box center [224, 24] width 13 height 13
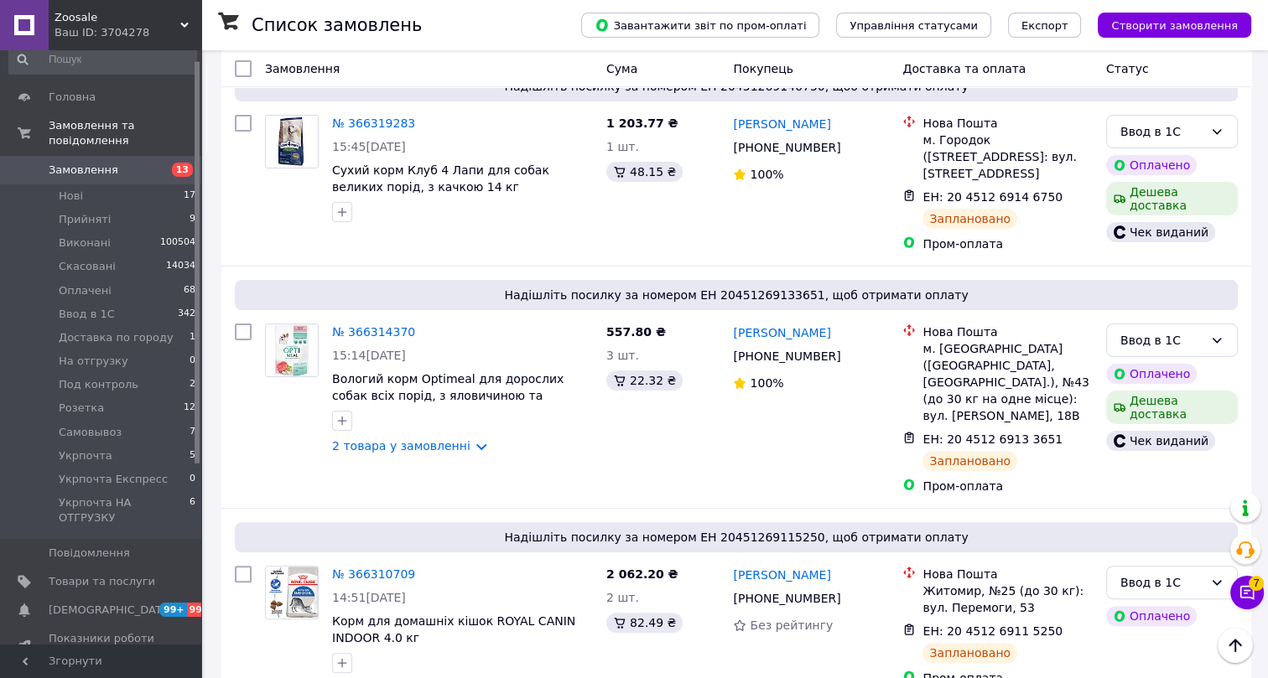
scroll to position [457, 0]
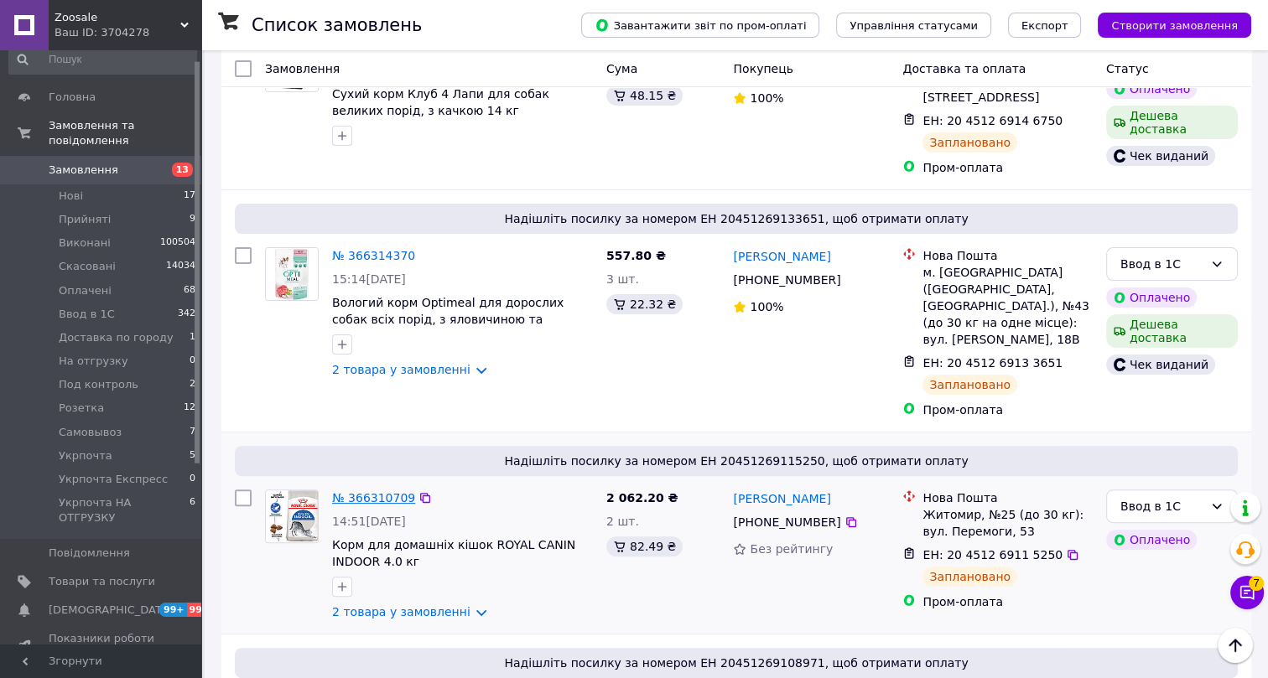
click at [386, 491] on link "№ 366310709" at bounding box center [373, 497] width 83 height 13
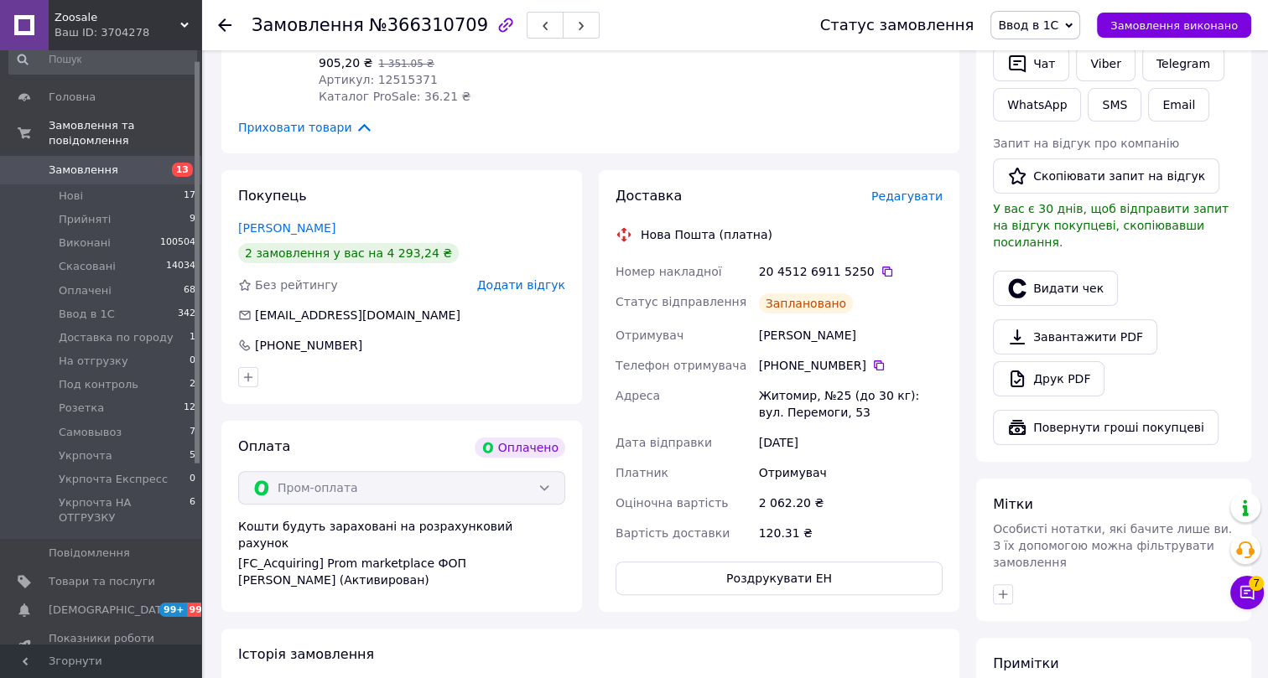
scroll to position [457, 0]
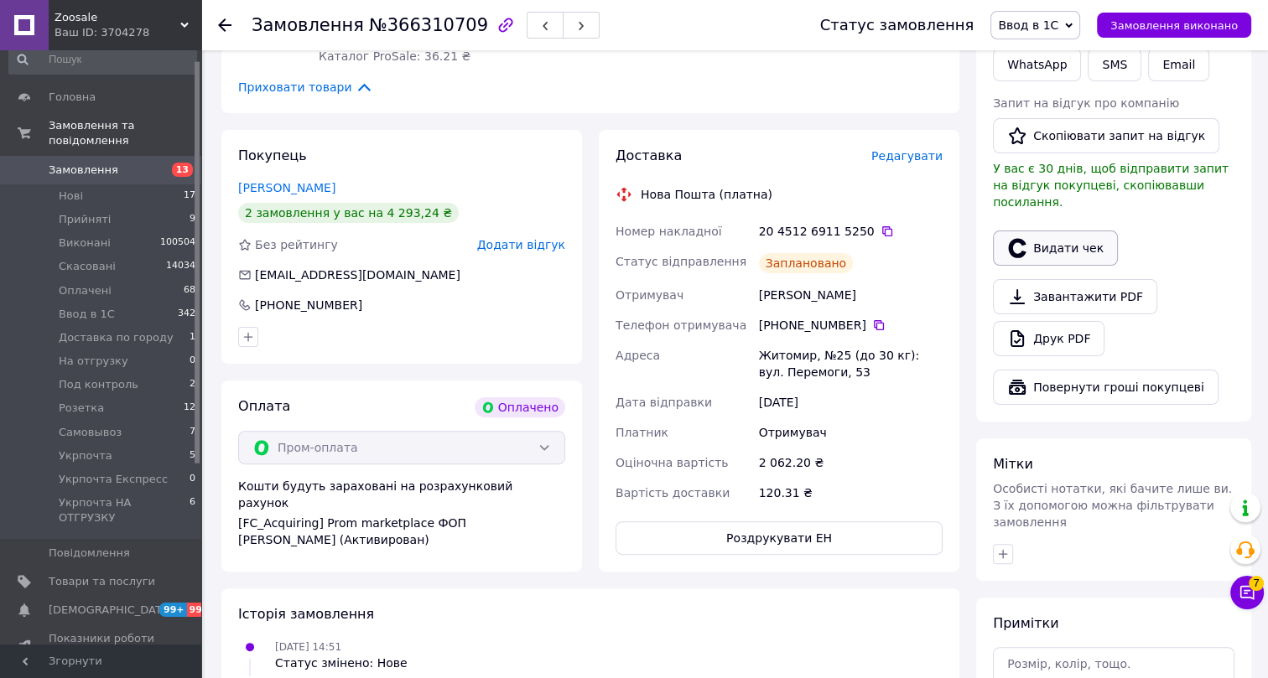
click at [1053, 235] on button "Видати чек" at bounding box center [1055, 248] width 125 height 35
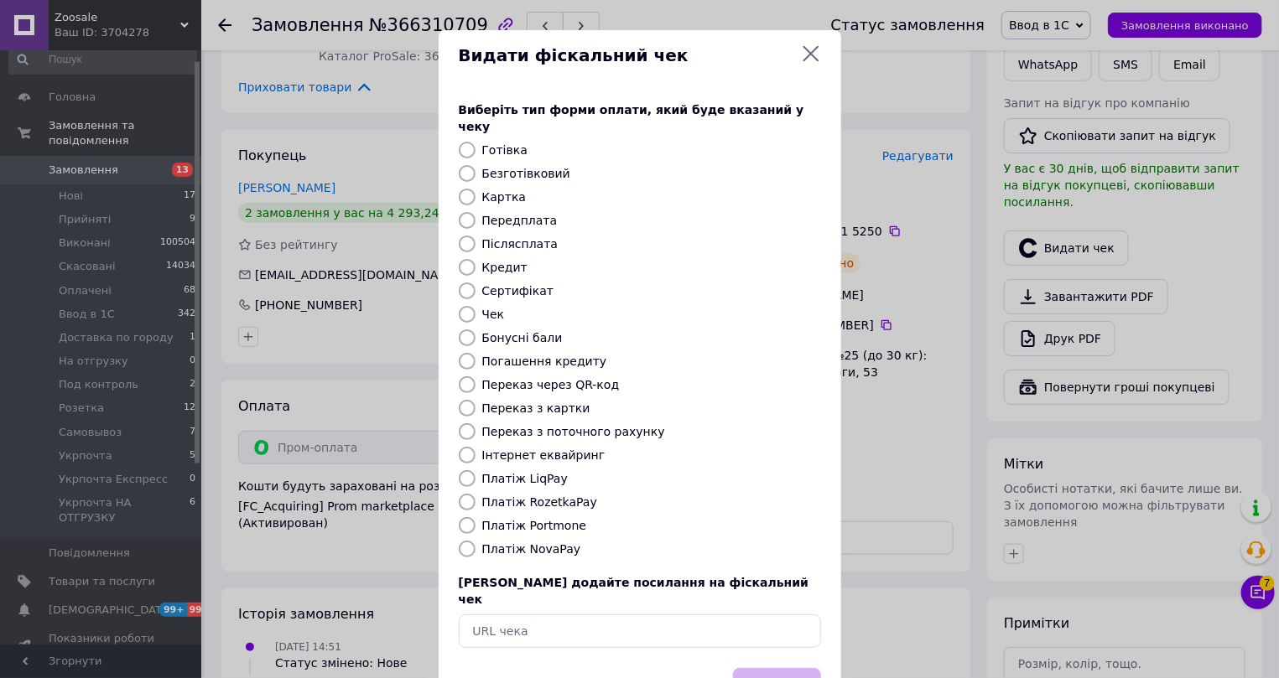
click at [517, 449] on label "Інтернет еквайринг" at bounding box center [543, 455] width 123 height 13
click at [476, 447] on input "Інтернет еквайринг" at bounding box center [467, 455] width 17 height 17
radio input "true"
click at [758, 668] on button "Вибрати" at bounding box center [777, 686] width 88 height 36
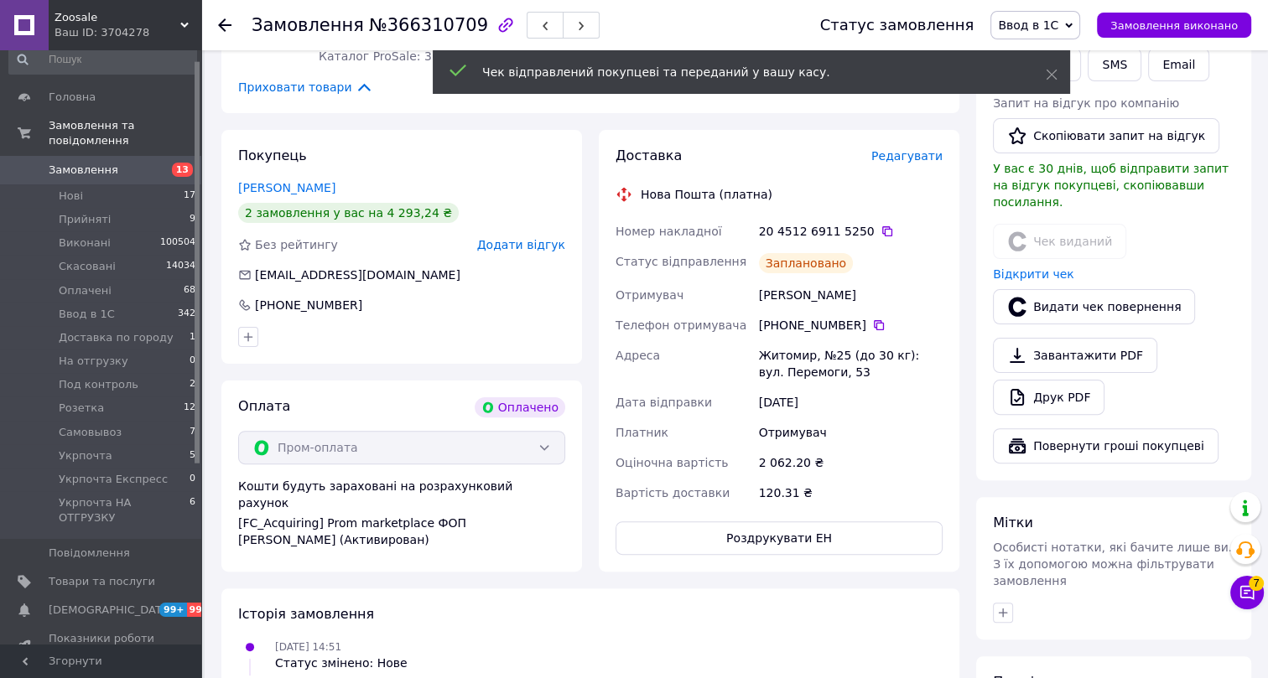
click at [220, 19] on icon at bounding box center [224, 24] width 13 height 13
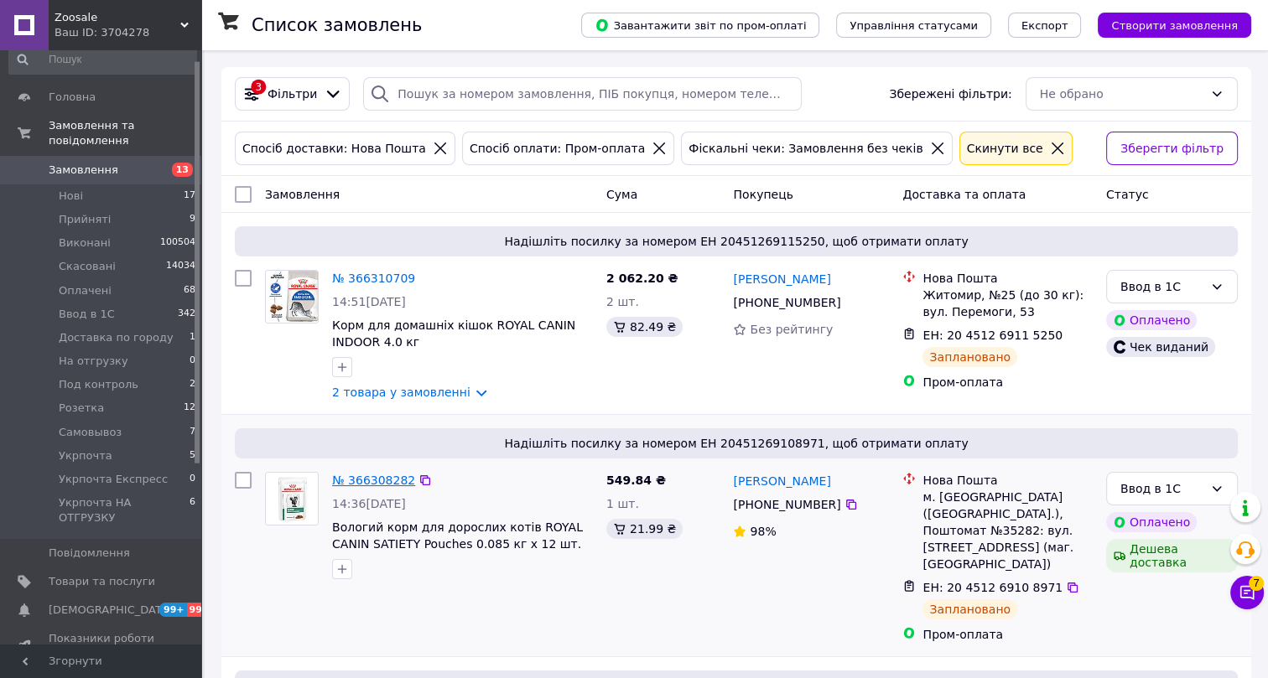
click at [372, 480] on link "№ 366308282" at bounding box center [373, 480] width 83 height 13
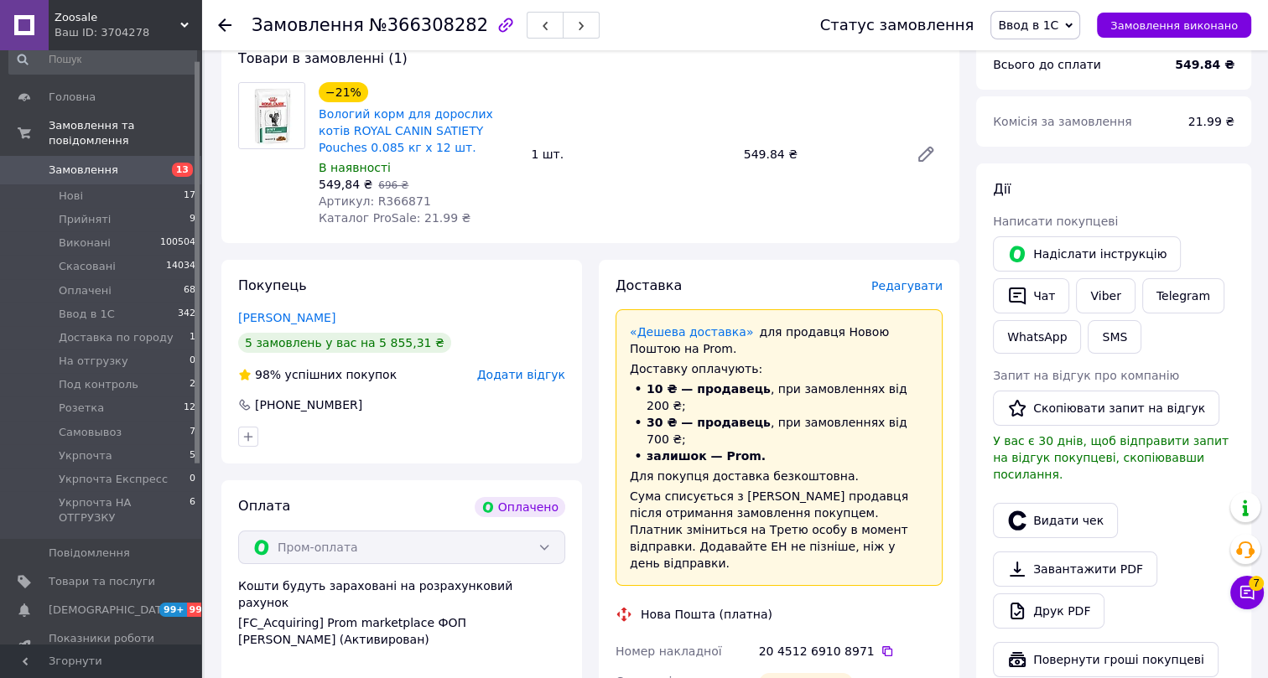
scroll to position [228, 0]
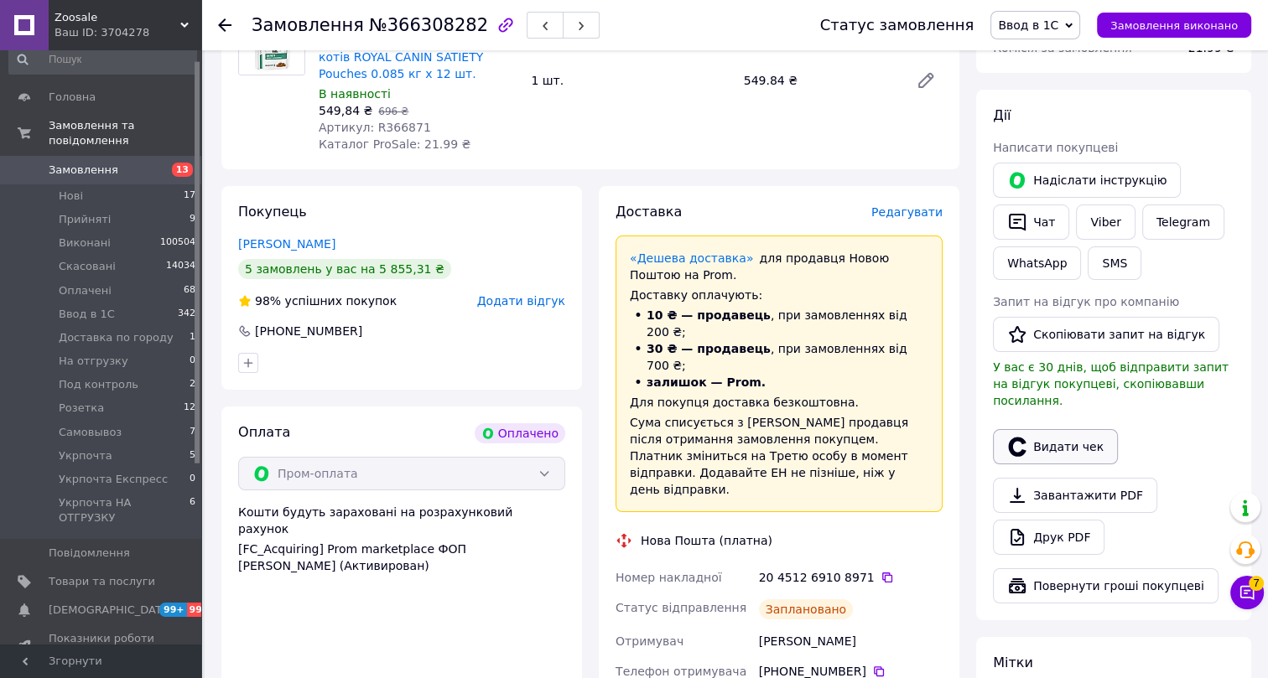
click at [1057, 429] on button "Видати чек" at bounding box center [1055, 446] width 125 height 35
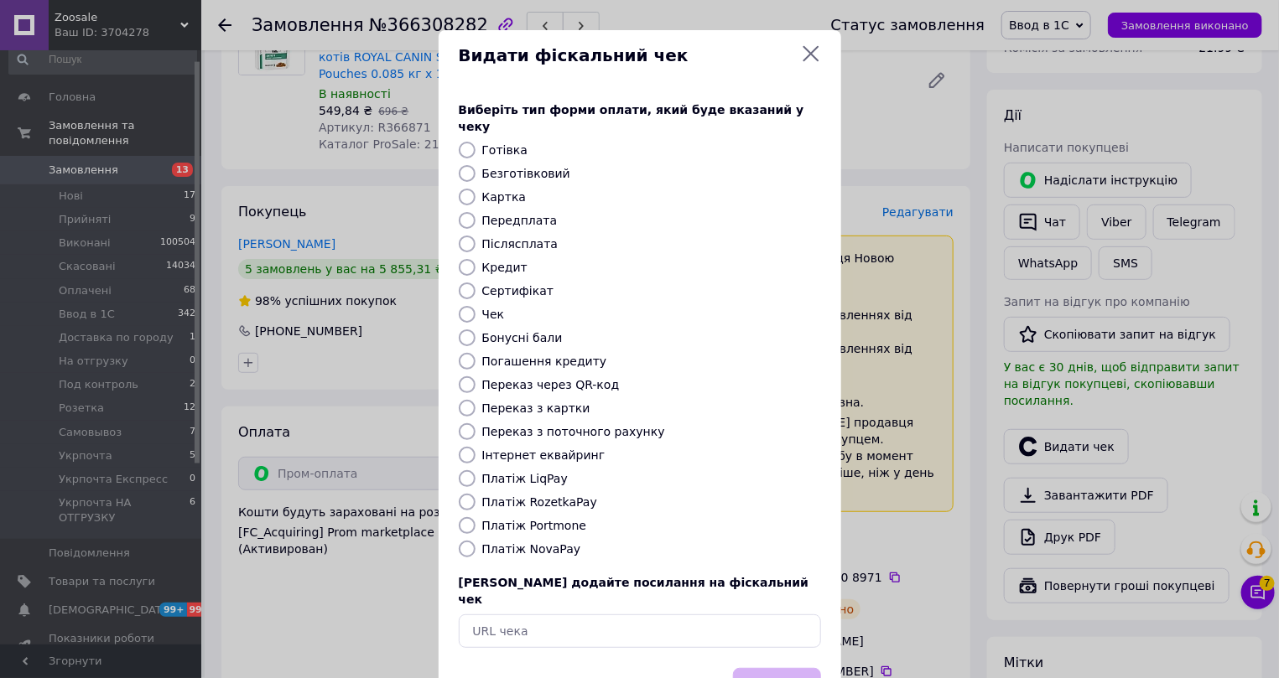
click at [495, 449] on label "Інтернет еквайринг" at bounding box center [543, 455] width 123 height 13
click at [476, 447] on input "Інтернет еквайринг" at bounding box center [467, 455] width 17 height 17
radio input "true"
click at [785, 668] on button "Вибрати" at bounding box center [777, 686] width 88 height 36
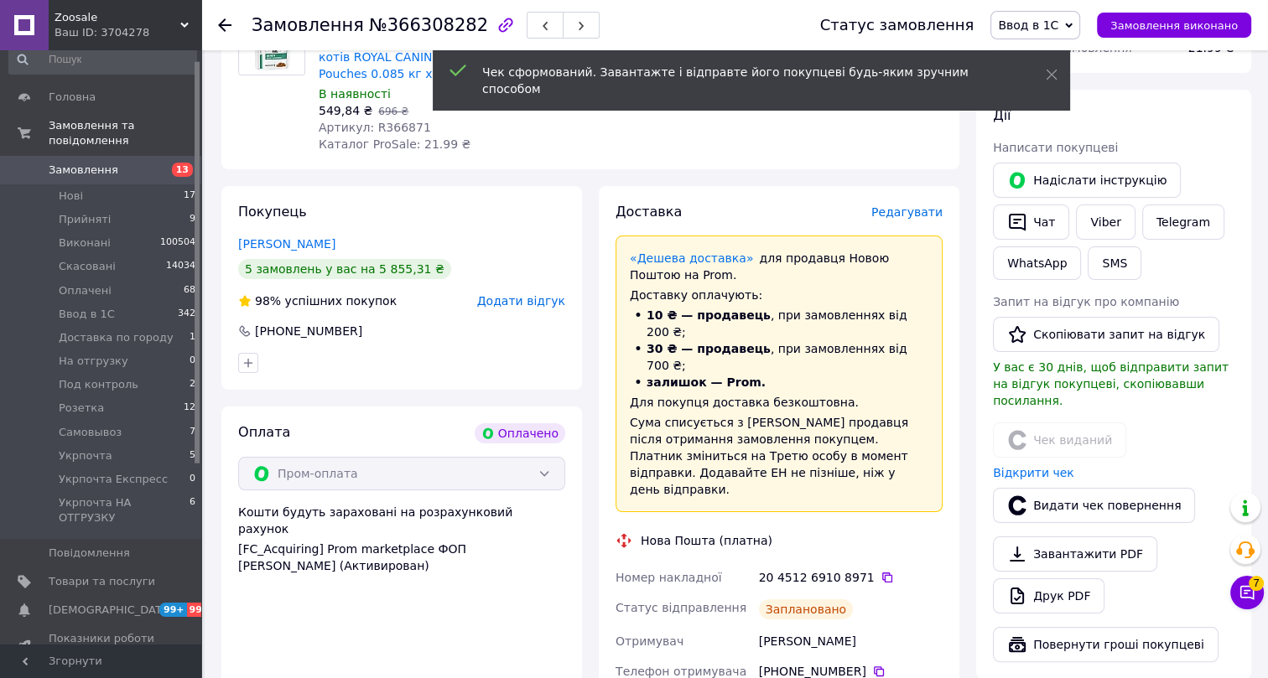
click at [221, 27] on use at bounding box center [224, 24] width 13 height 13
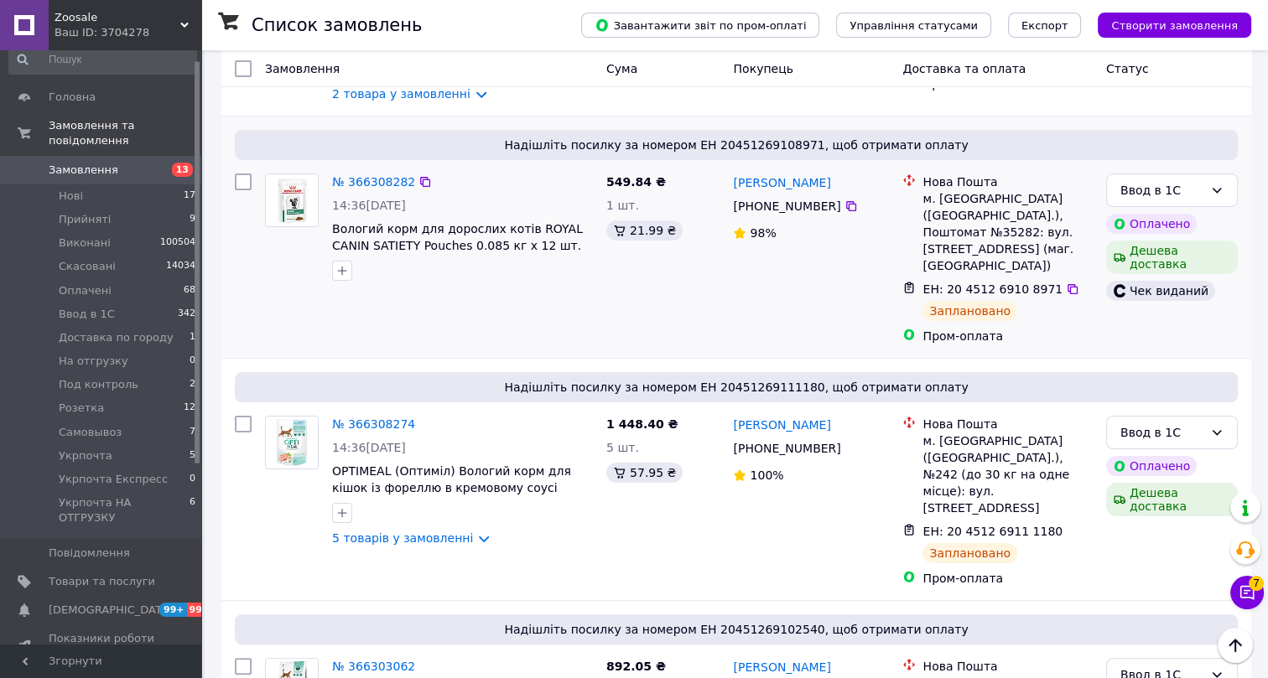
scroll to position [304, 0]
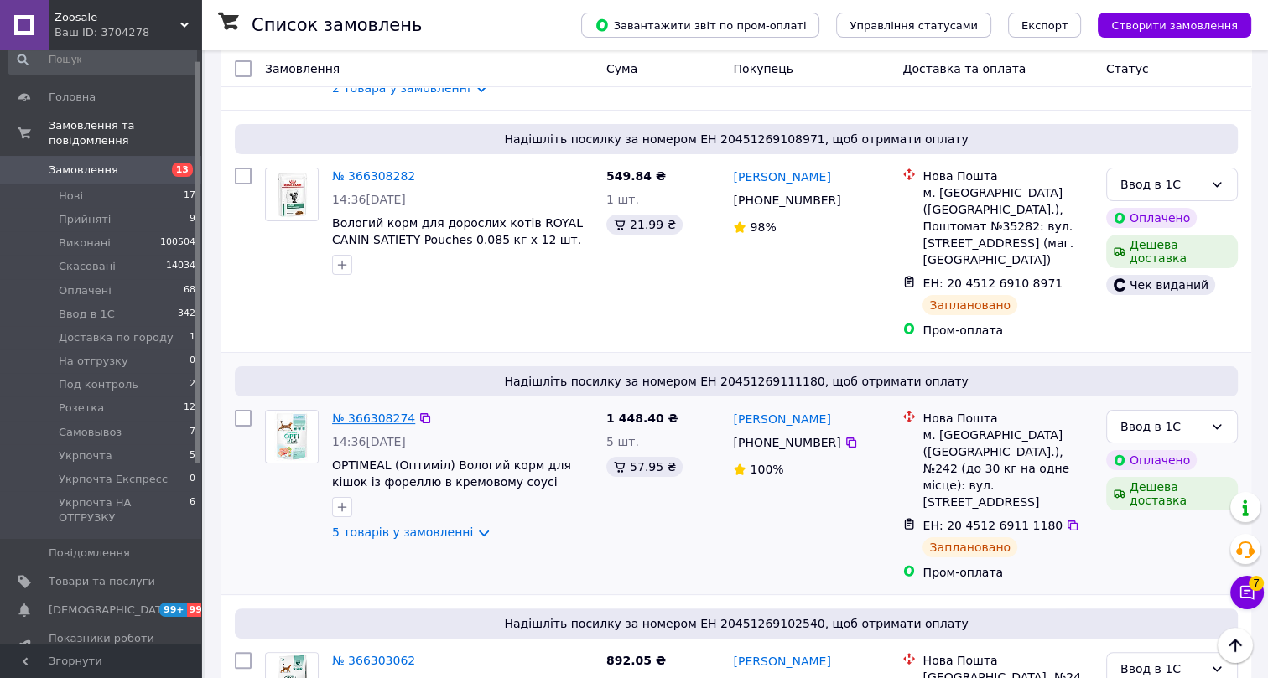
click at [374, 412] on link "№ 366308274" at bounding box center [373, 418] width 83 height 13
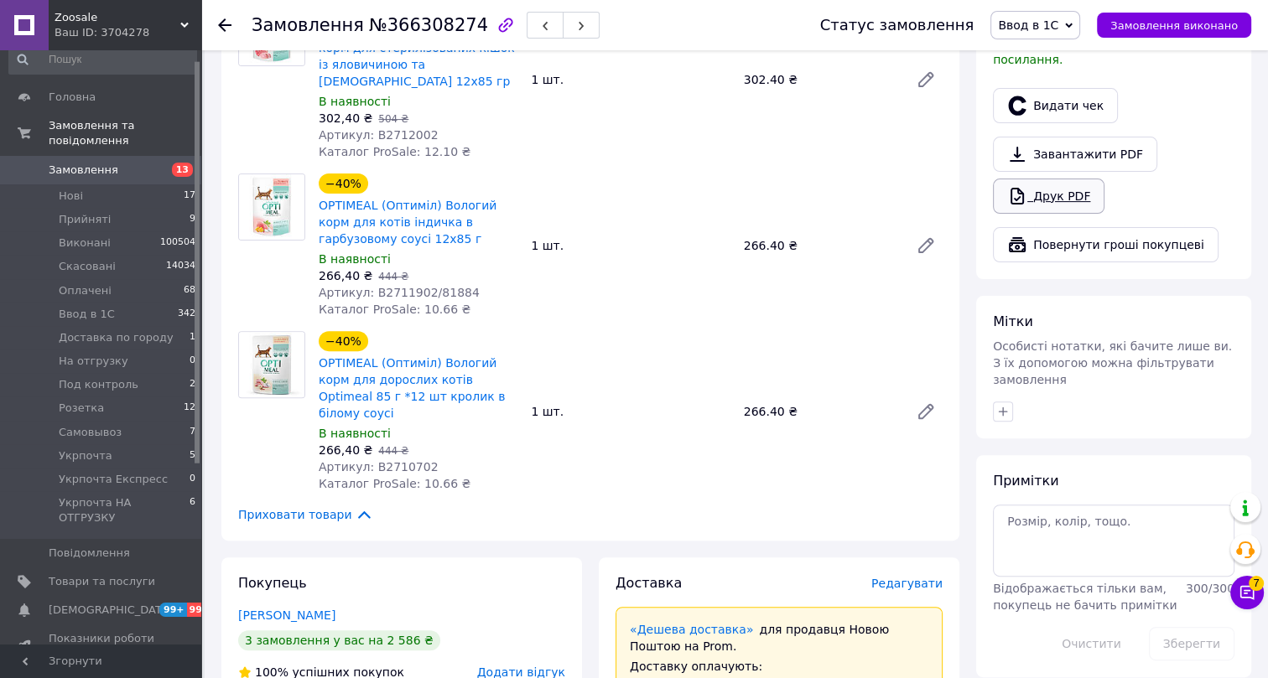
scroll to position [457, 0]
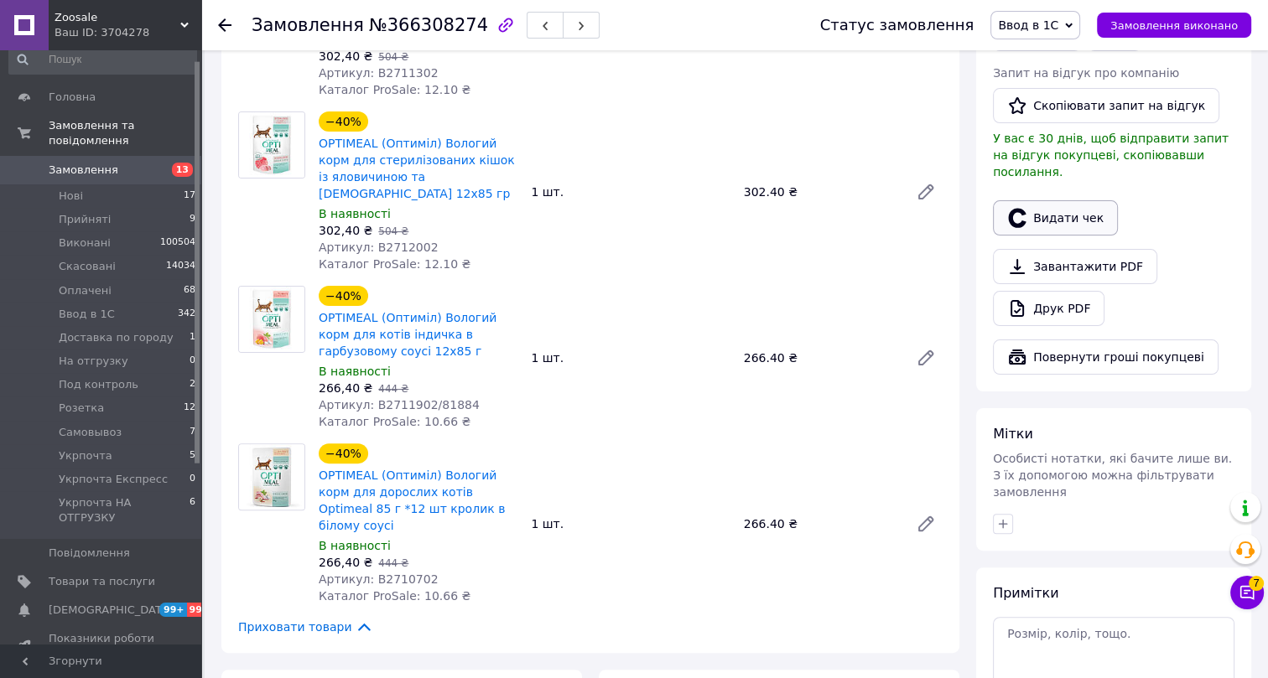
click at [1064, 200] on button "Видати чек" at bounding box center [1055, 217] width 125 height 35
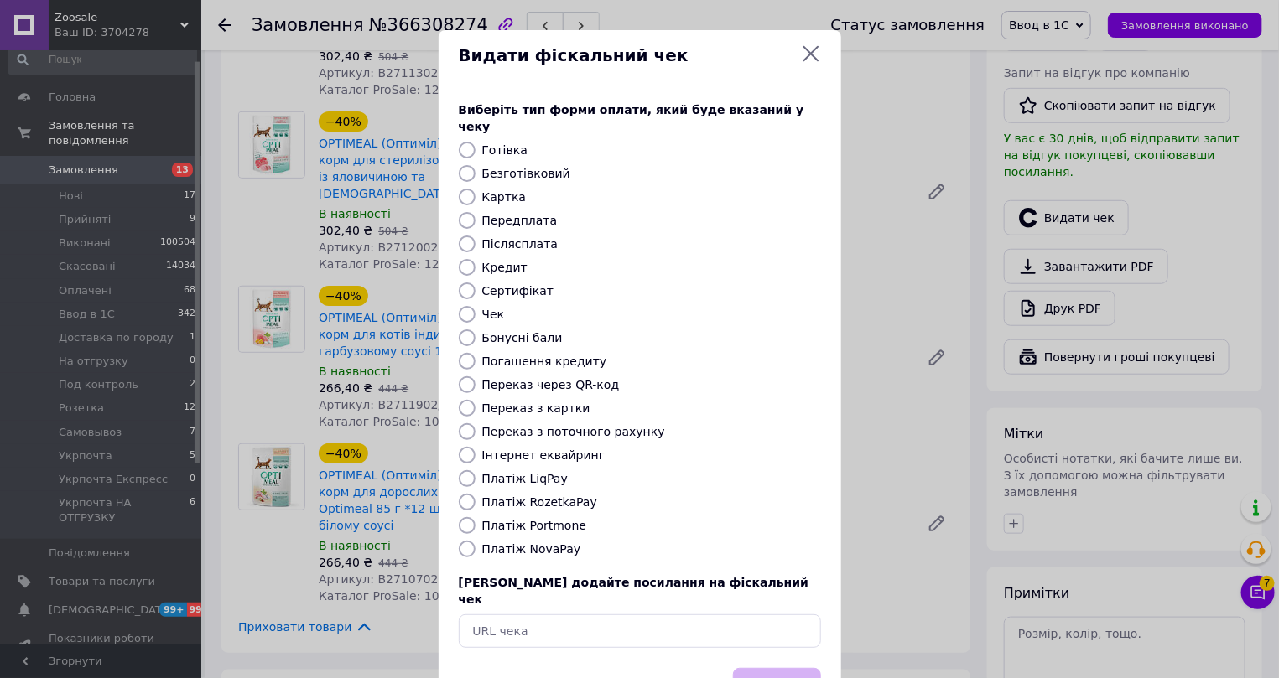
click at [514, 449] on label "Інтернет еквайринг" at bounding box center [543, 455] width 123 height 13
click at [476, 447] on input "Інтернет еквайринг" at bounding box center [467, 455] width 17 height 17
radio input "true"
click at [760, 668] on button "Вибрати" at bounding box center [777, 686] width 88 height 36
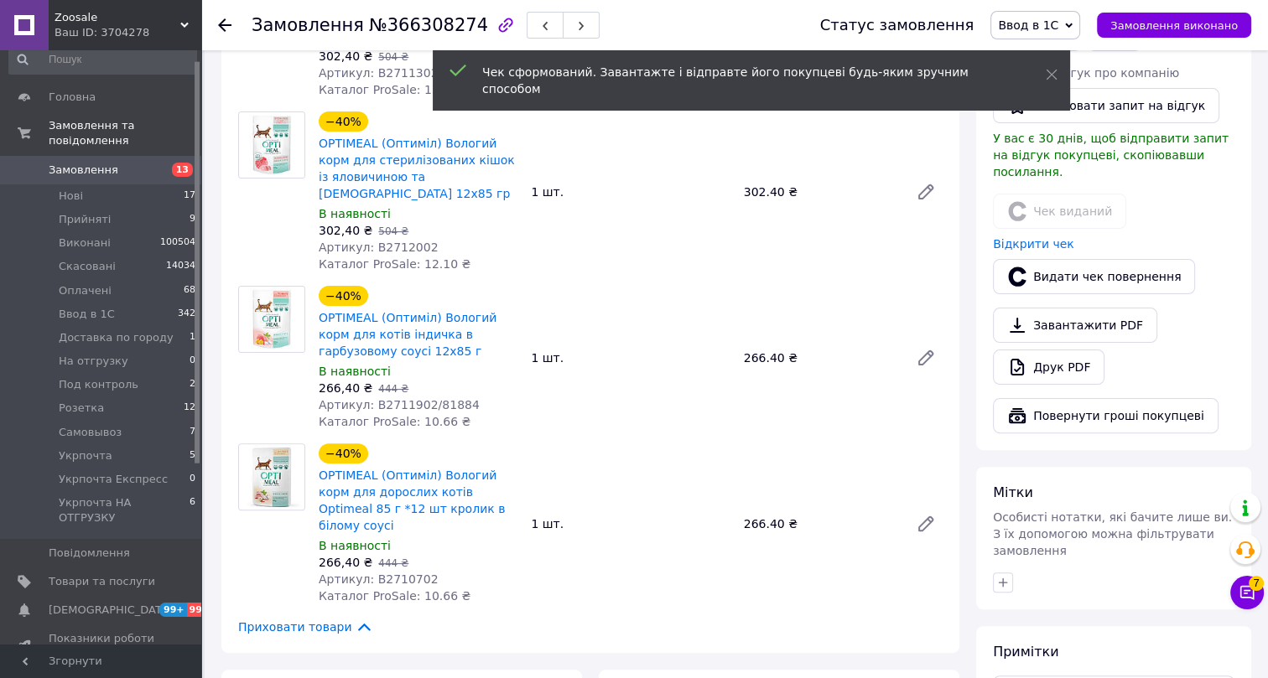
click at [219, 25] on use at bounding box center [224, 24] width 13 height 13
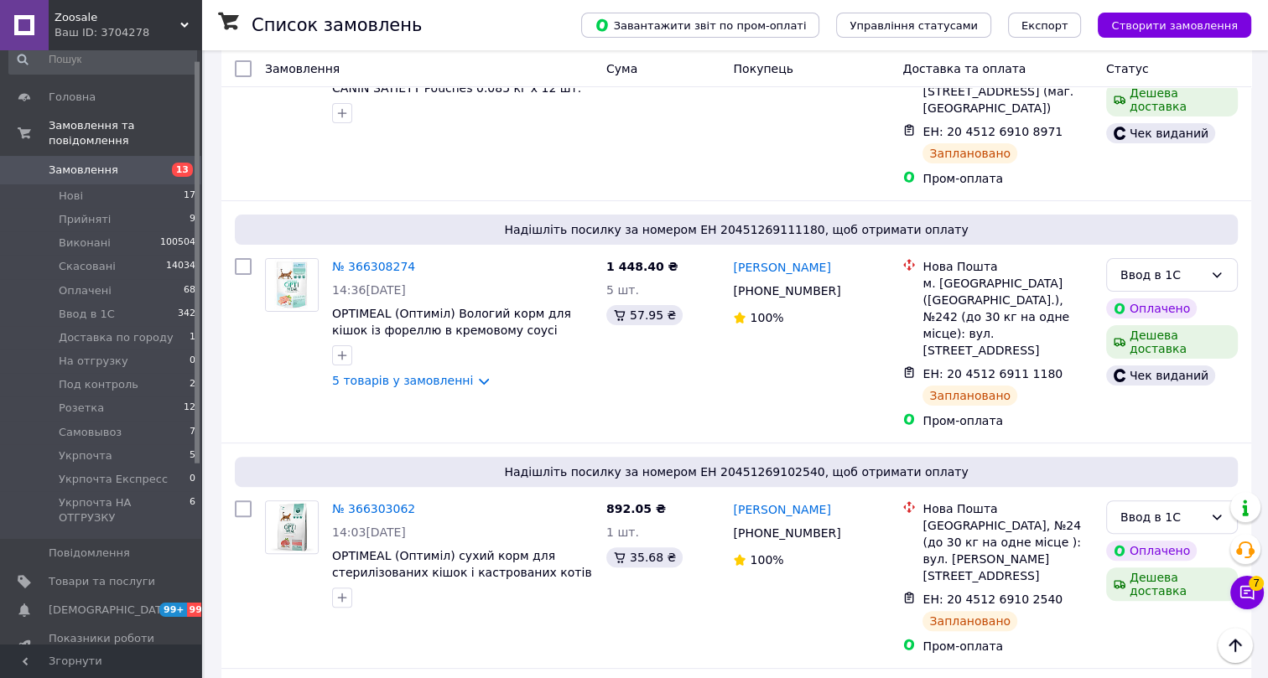
scroll to position [533, 0]
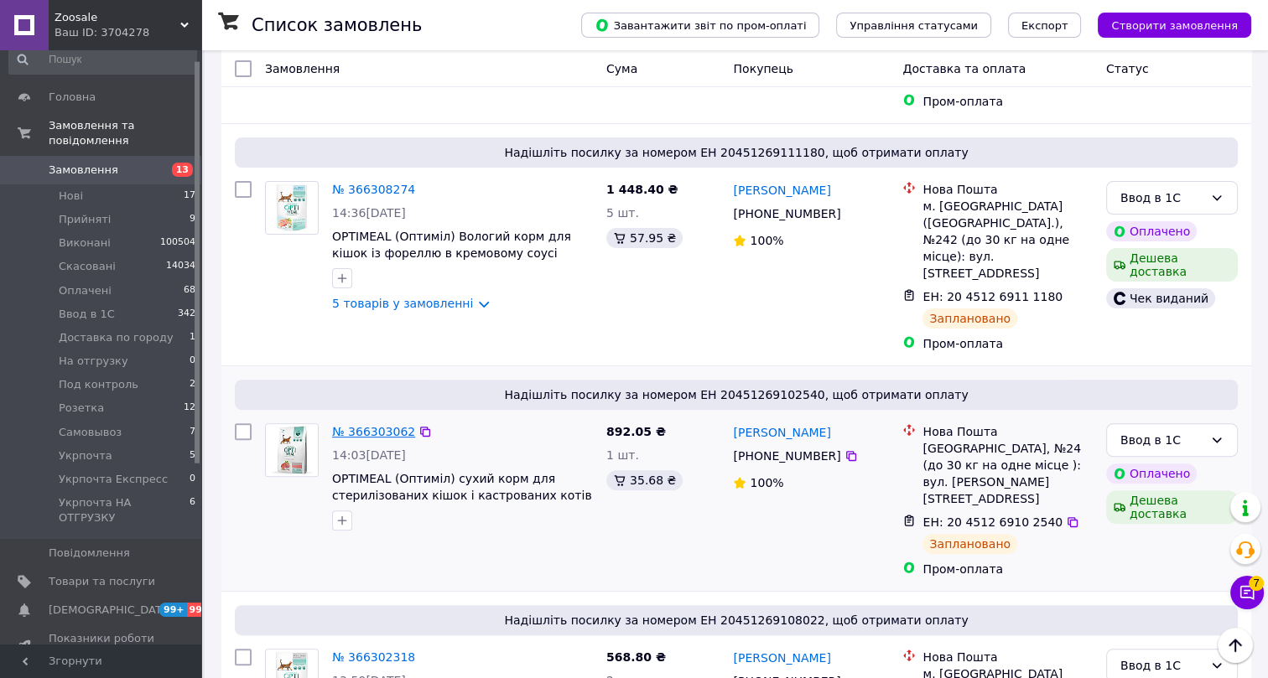
click at [366, 425] on link "№ 366303062" at bounding box center [373, 431] width 83 height 13
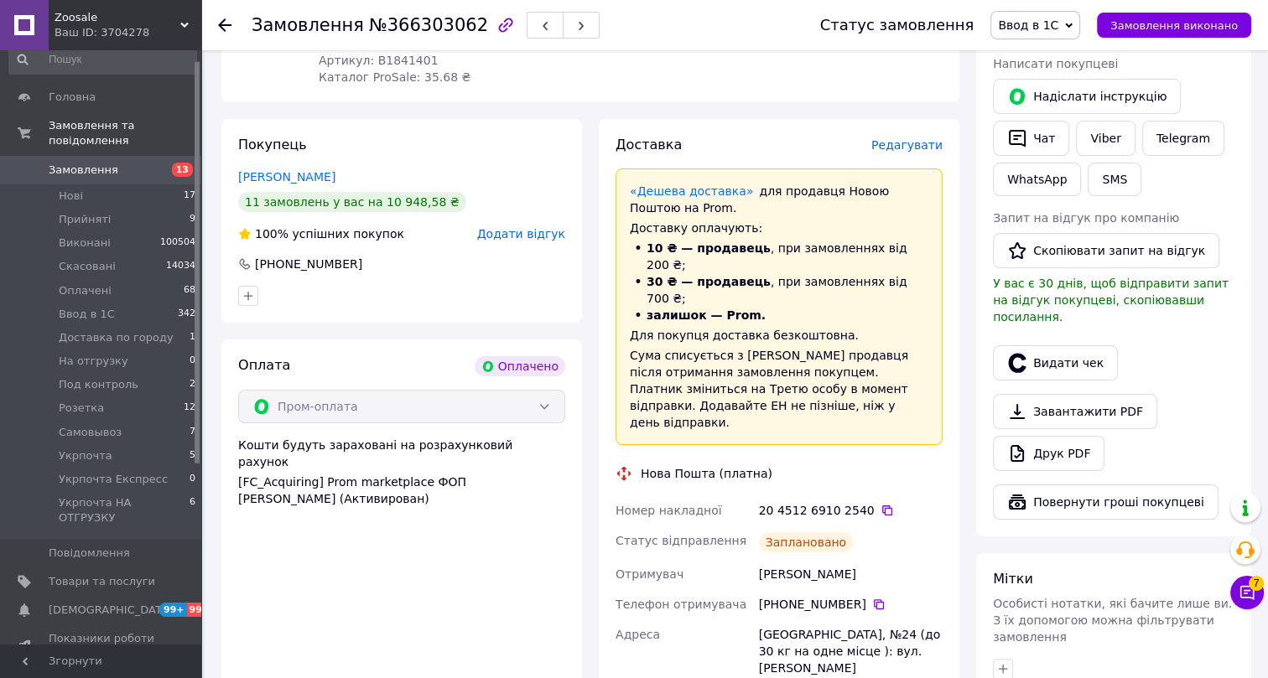
scroll to position [304, 0]
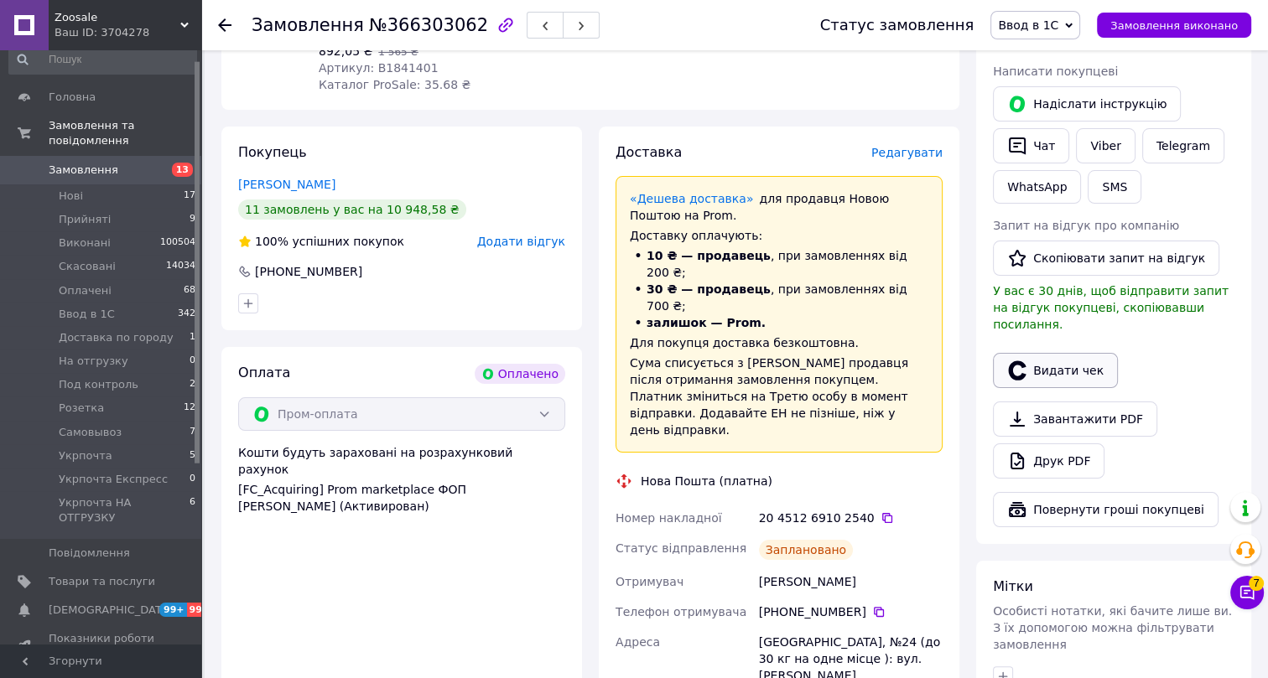
click at [1054, 353] on button "Видати чек" at bounding box center [1055, 370] width 125 height 35
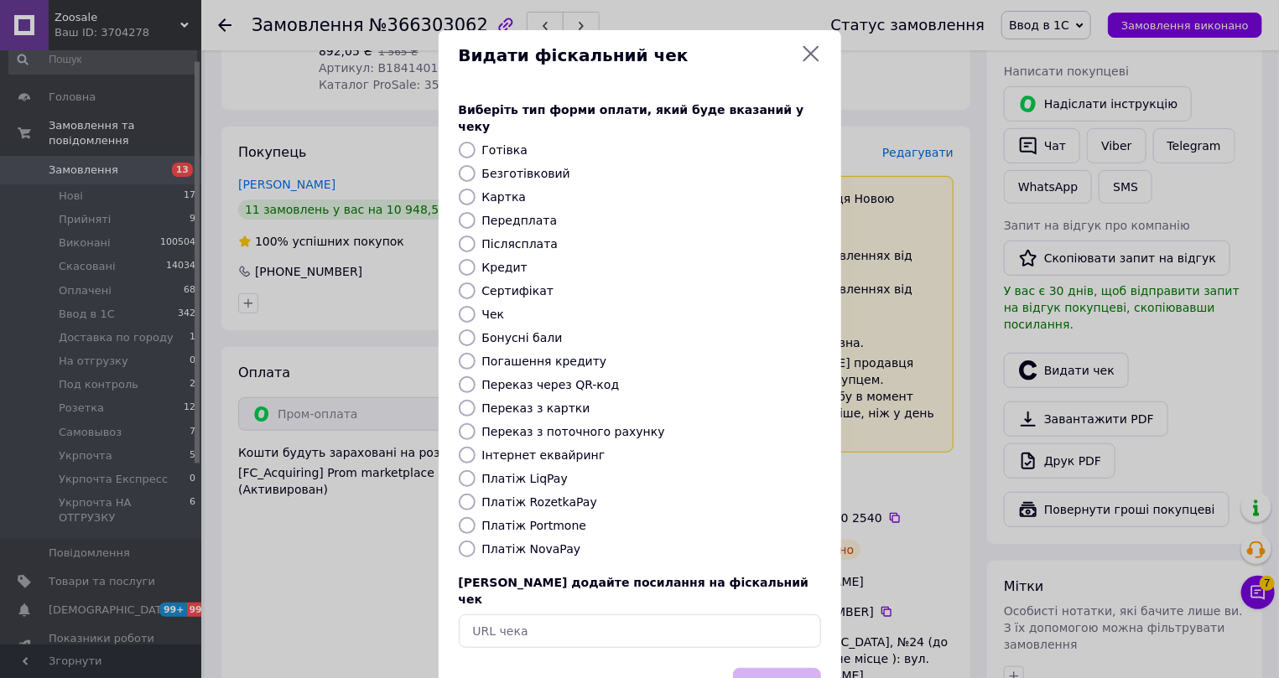
click at [513, 449] on label "Інтернет еквайринг" at bounding box center [543, 455] width 123 height 13
click at [476, 447] on input "Інтернет еквайринг" at bounding box center [467, 455] width 17 height 17
radio input "true"
click at [755, 668] on button "Вибрати" at bounding box center [777, 686] width 88 height 36
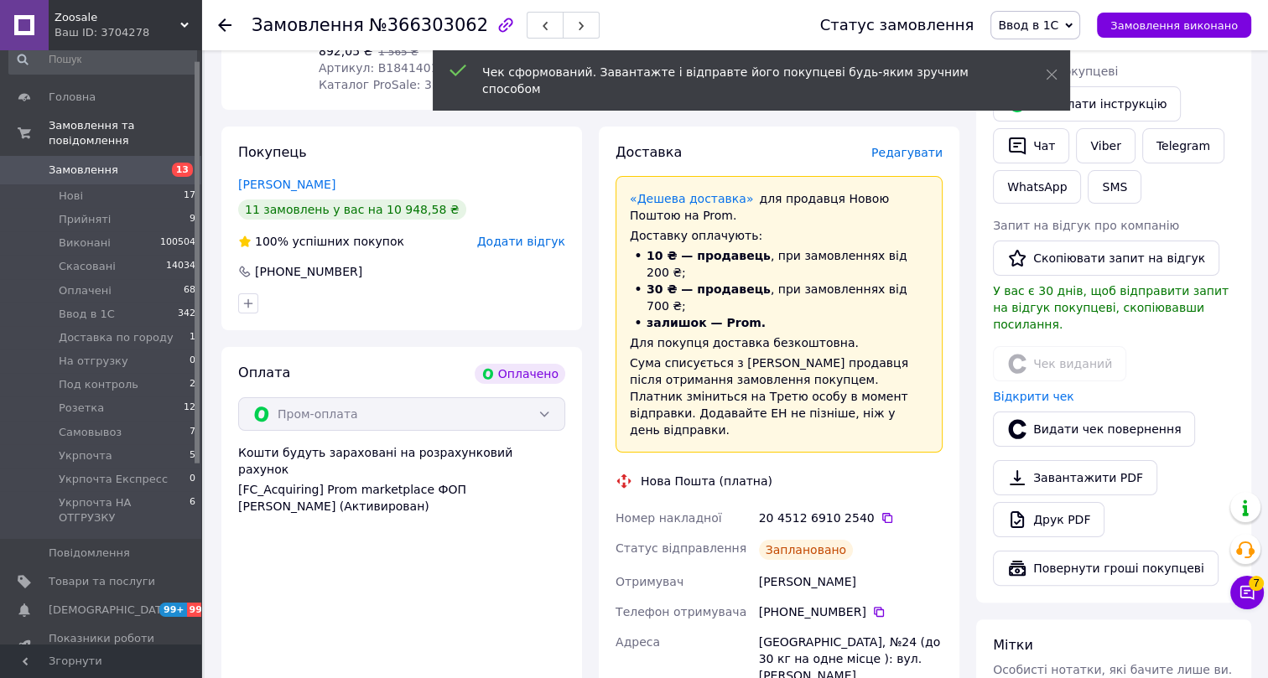
click at [221, 22] on use at bounding box center [224, 24] width 13 height 13
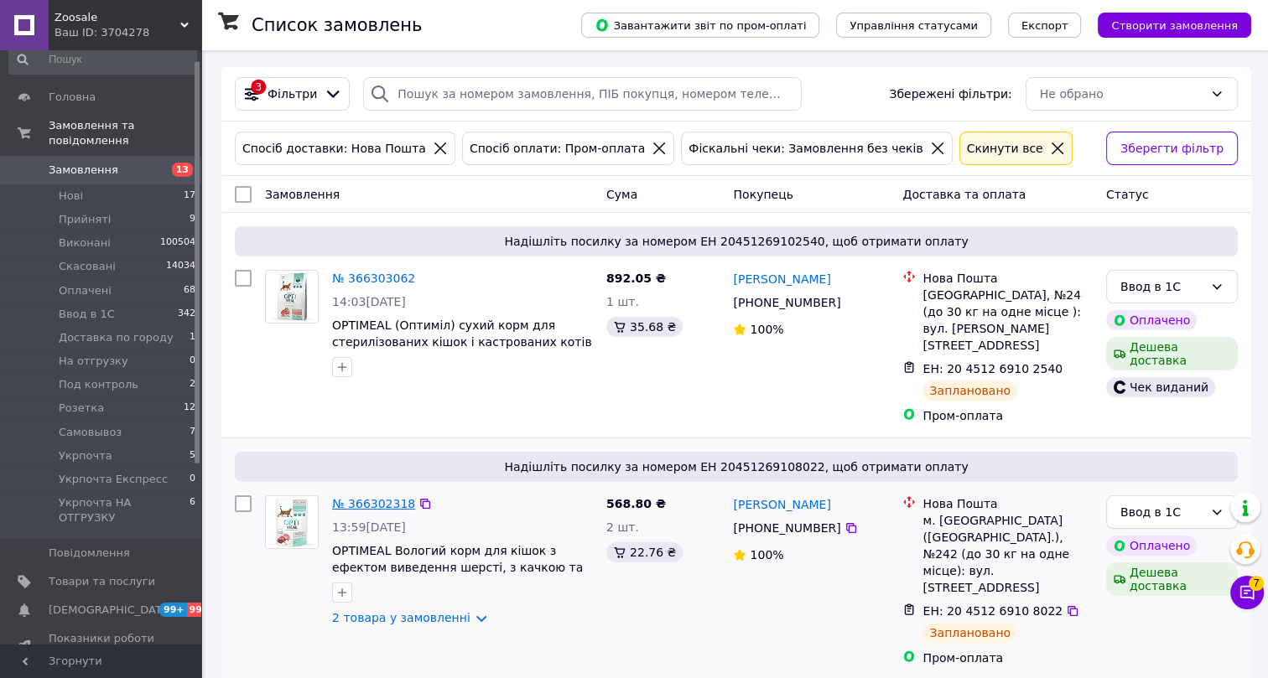
click at [377, 497] on link "№ 366302318" at bounding box center [373, 503] width 83 height 13
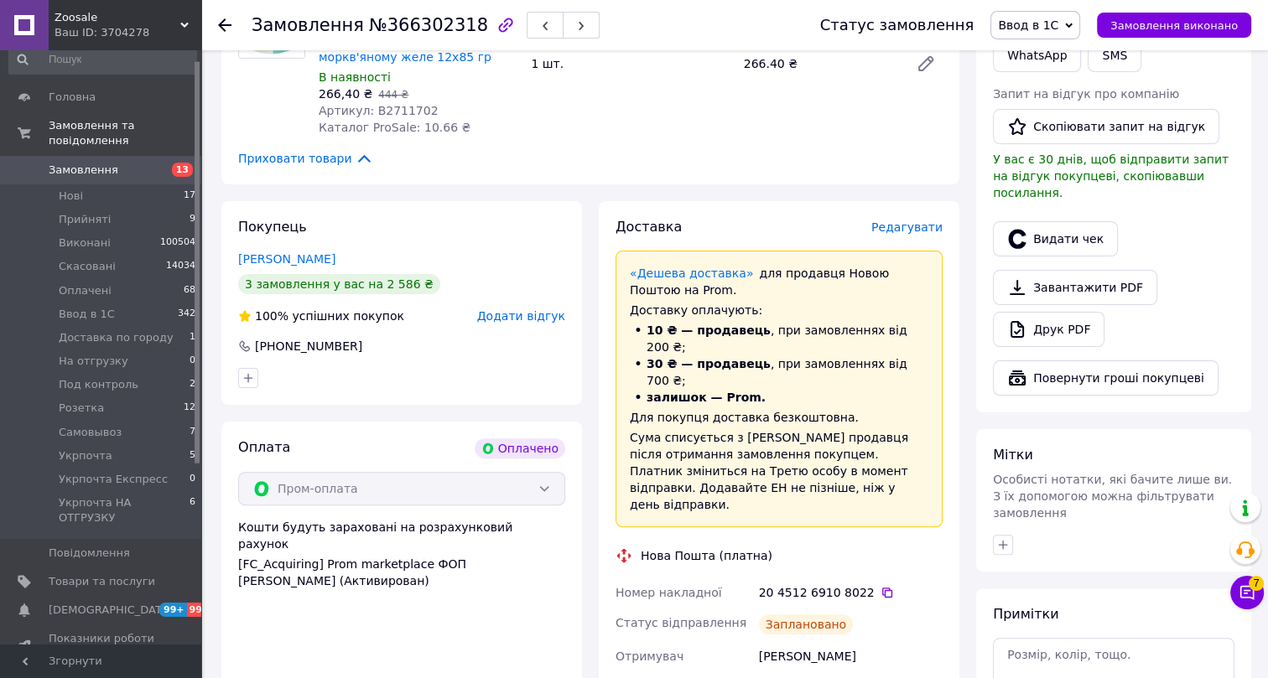
scroll to position [457, 0]
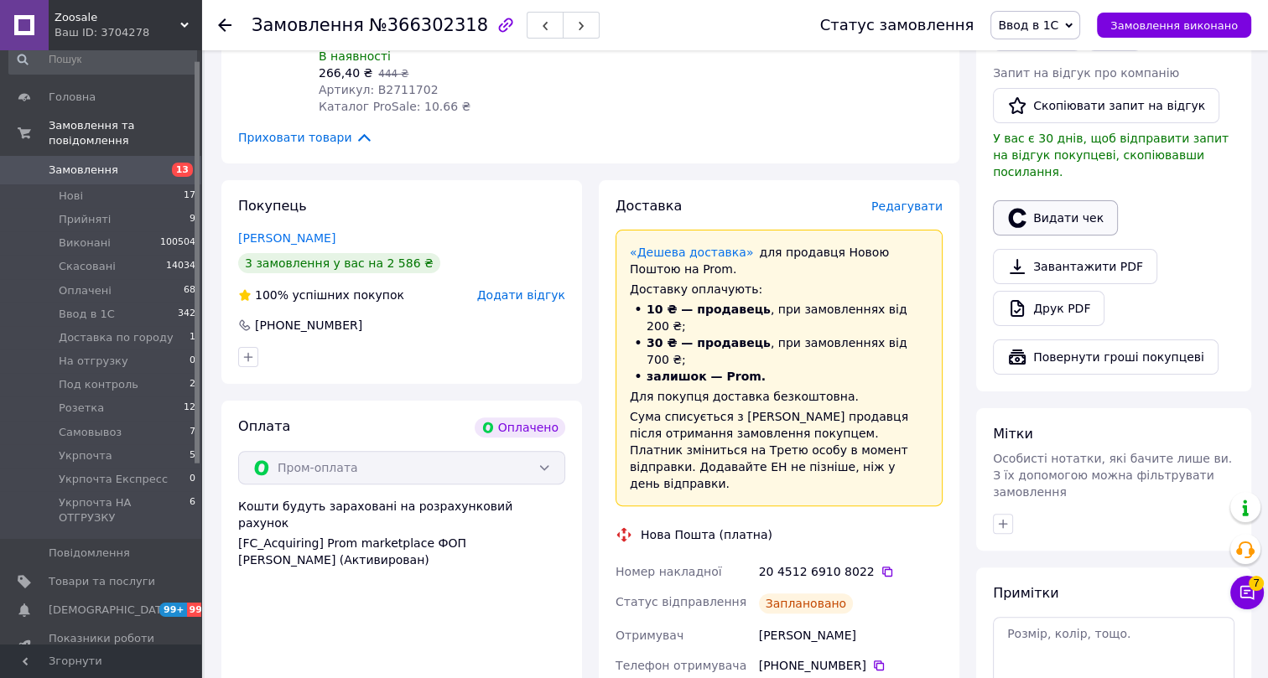
click at [1057, 200] on button "Видати чек" at bounding box center [1055, 217] width 125 height 35
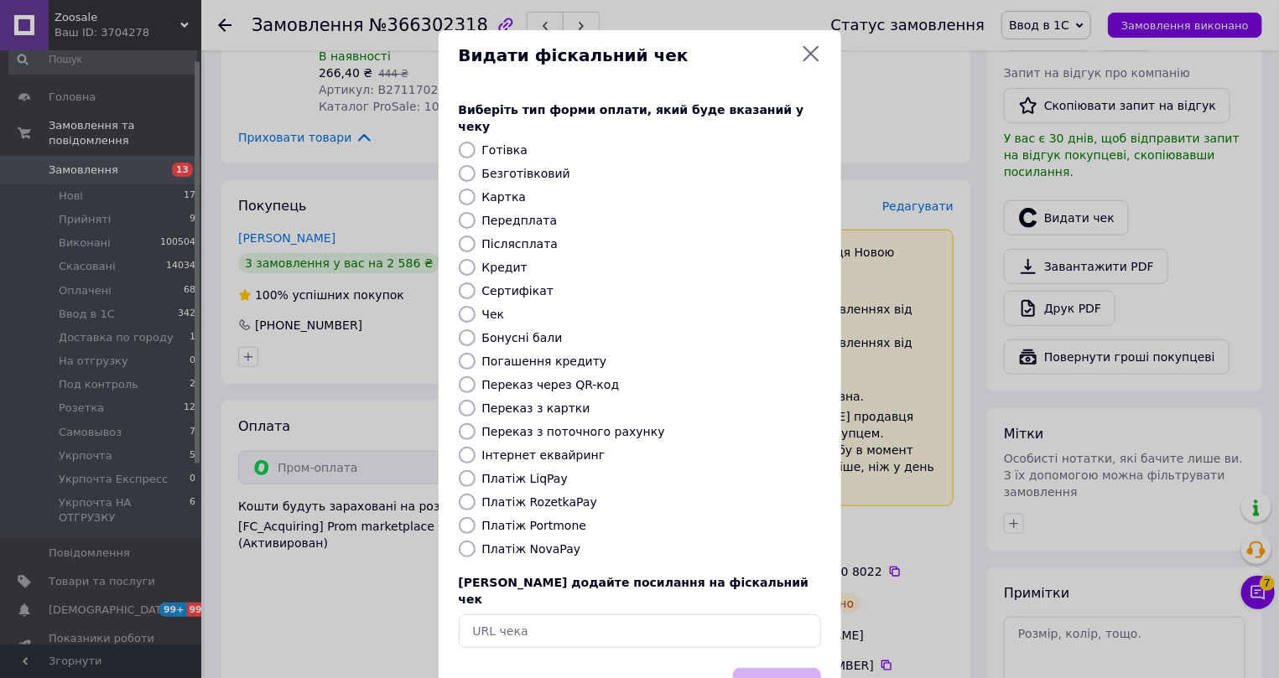
click at [486, 449] on label "Інтернет еквайринг" at bounding box center [543, 455] width 123 height 13
click at [476, 447] on input "Інтернет еквайринг" at bounding box center [467, 455] width 17 height 17
radio input "true"
click at [774, 668] on button "Вибрати" at bounding box center [777, 686] width 88 height 36
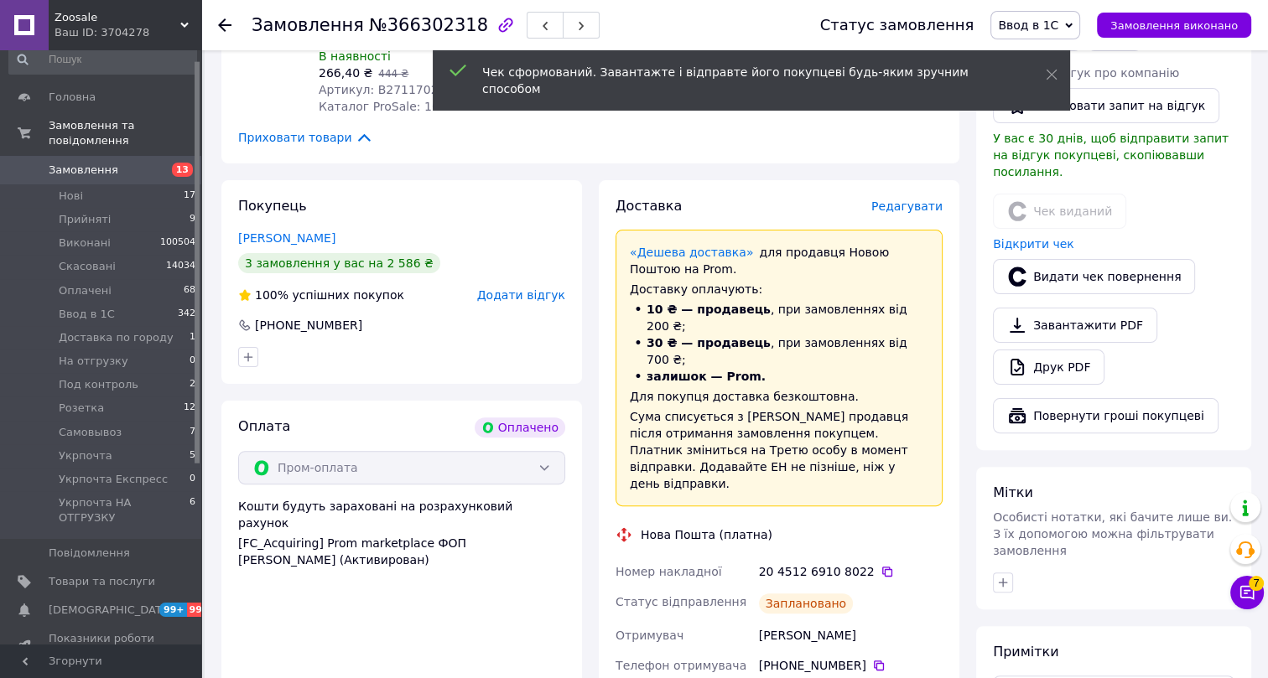
click at [218, 22] on icon at bounding box center [224, 24] width 13 height 13
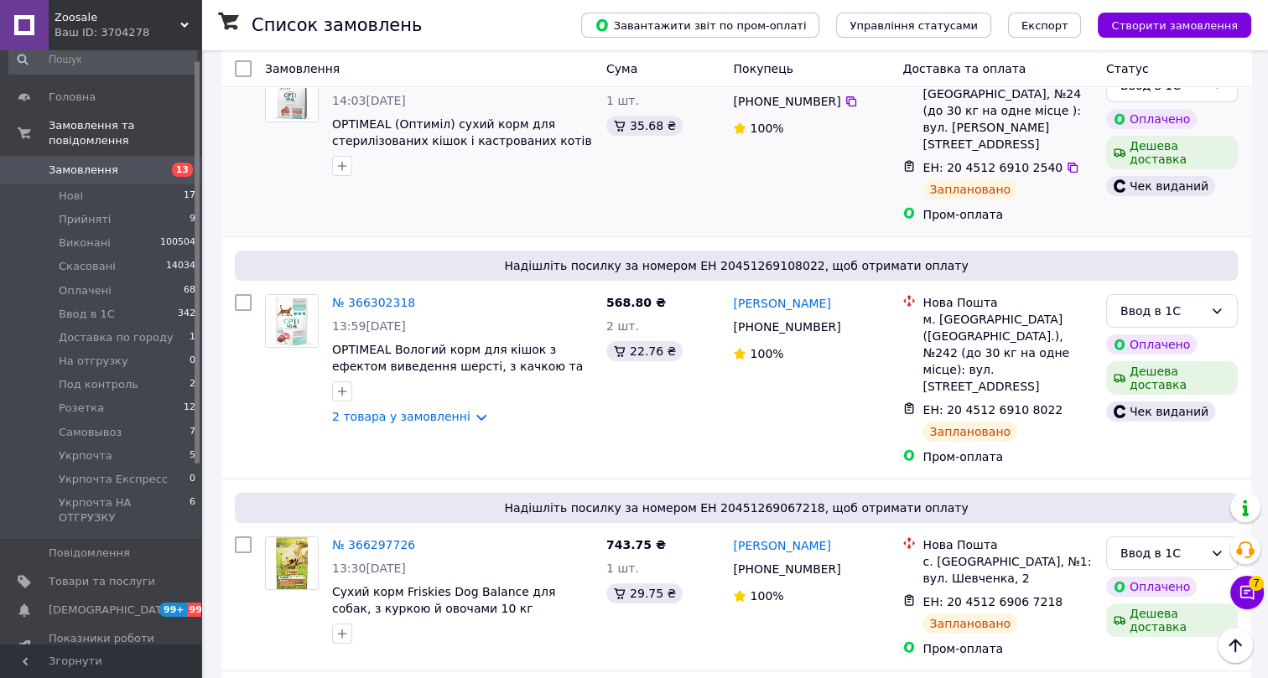
scroll to position [228, 0]
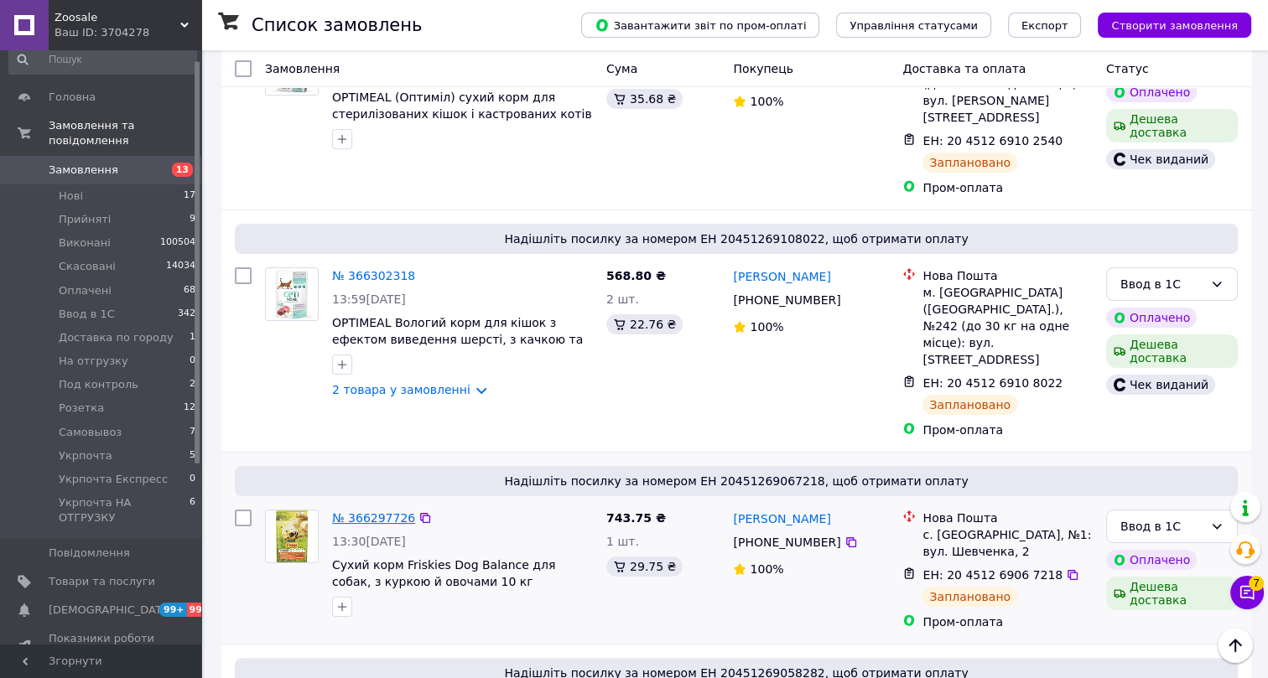
click at [378, 512] on link "№ 366297726" at bounding box center [373, 518] width 83 height 13
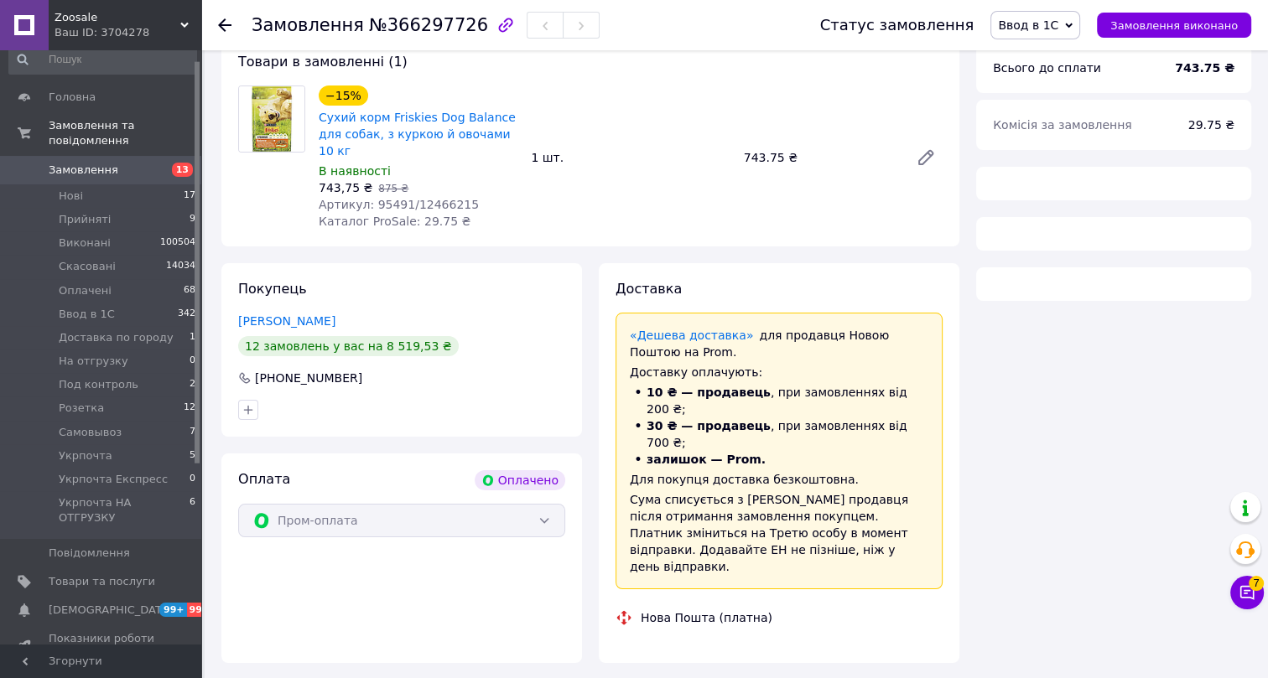
scroll to position [228, 0]
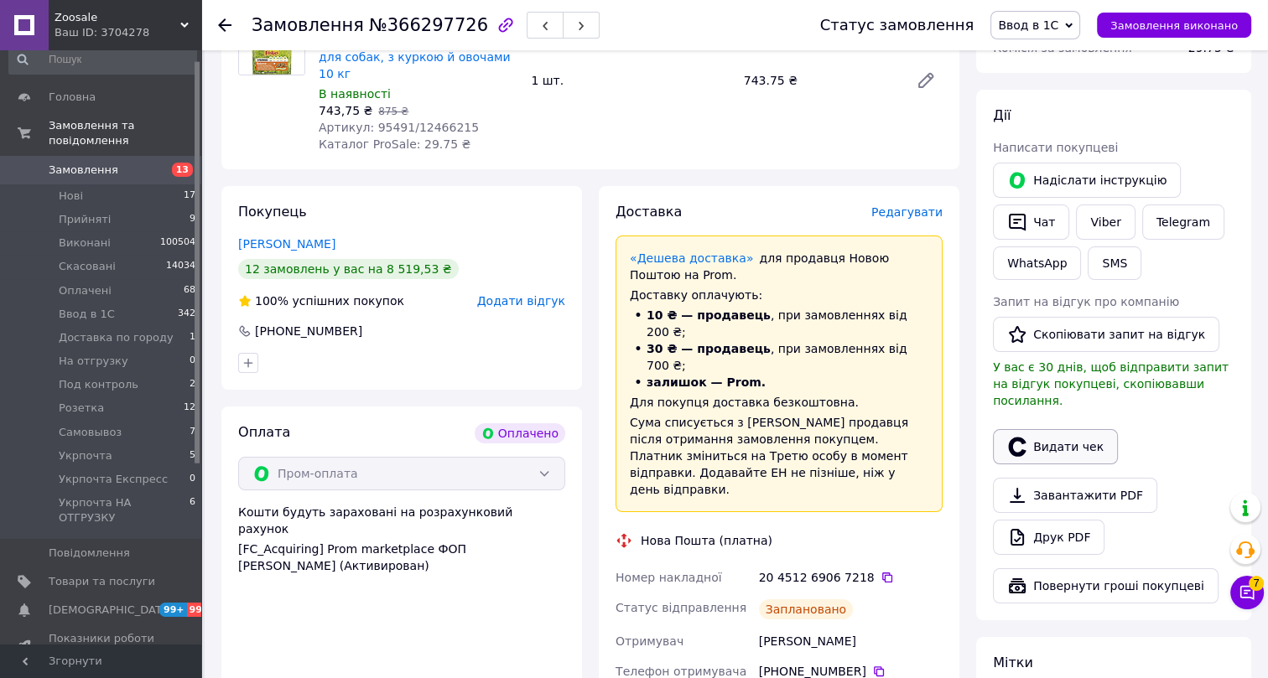
click at [1053, 429] on button "Видати чек" at bounding box center [1055, 446] width 125 height 35
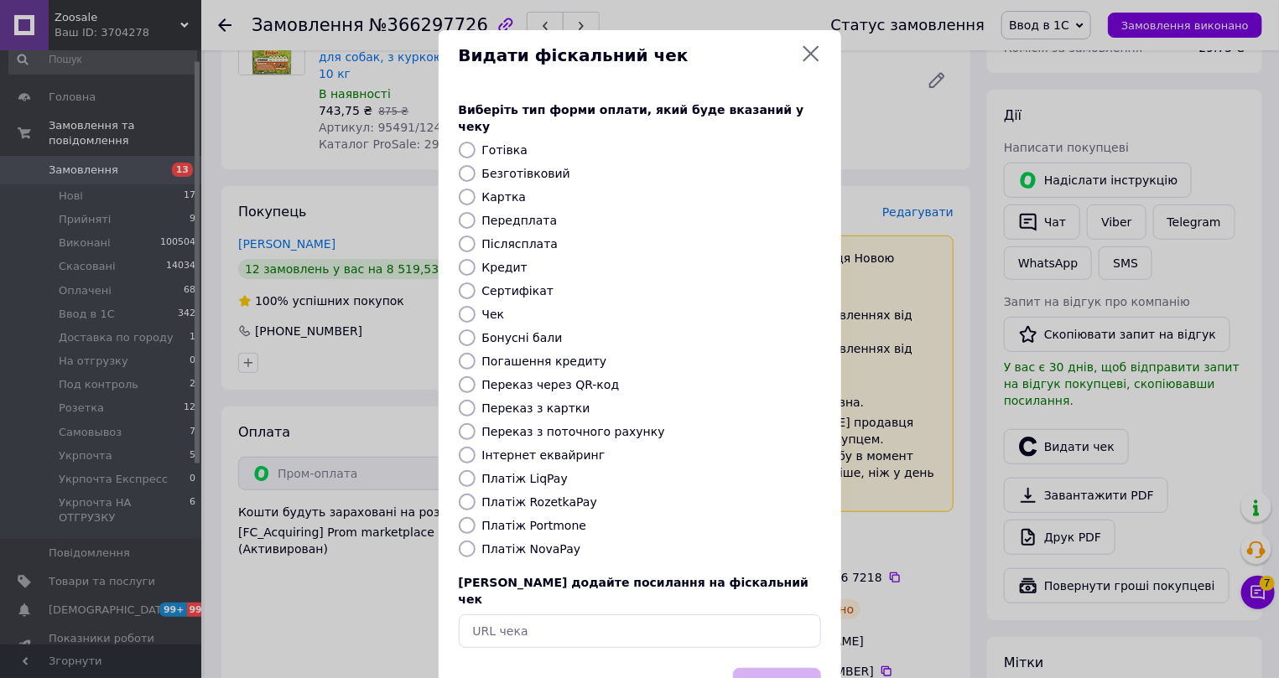
click at [487, 449] on label "Інтернет еквайринг" at bounding box center [543, 455] width 123 height 13
click at [476, 447] on input "Інтернет еквайринг" at bounding box center [467, 455] width 17 height 17
radio input "true"
click at [798, 668] on button "Вибрати" at bounding box center [777, 686] width 88 height 36
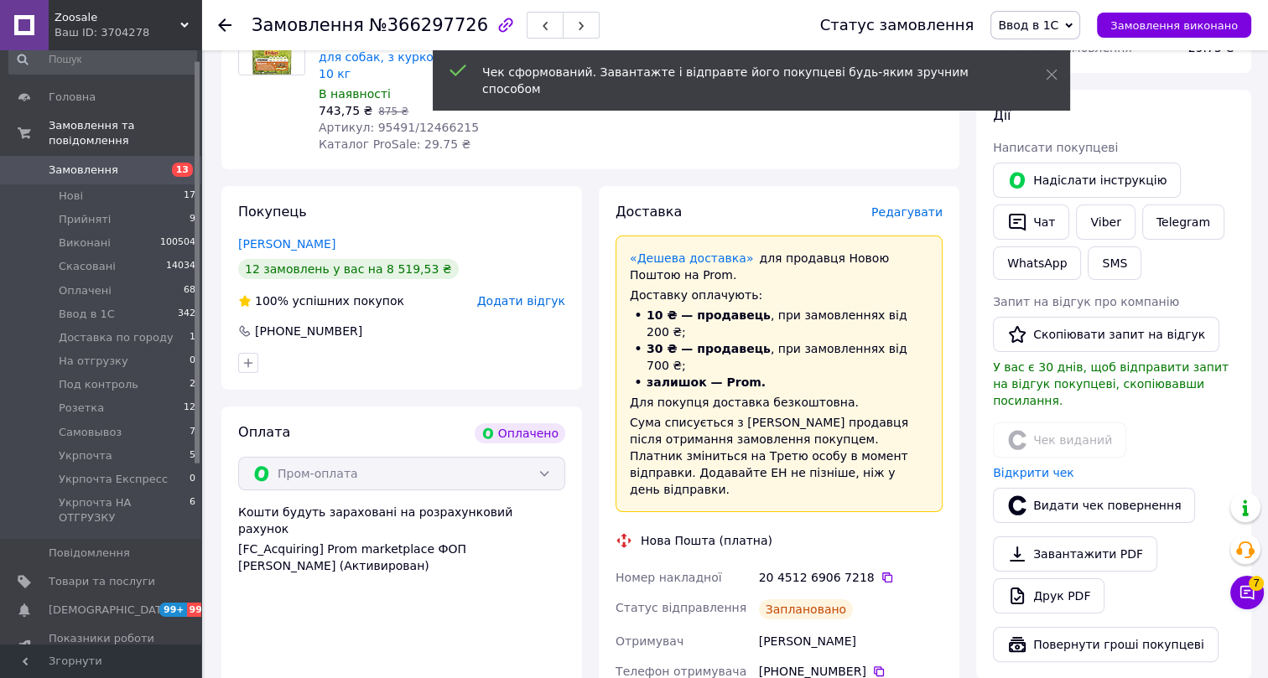
click at [221, 27] on use at bounding box center [224, 24] width 13 height 13
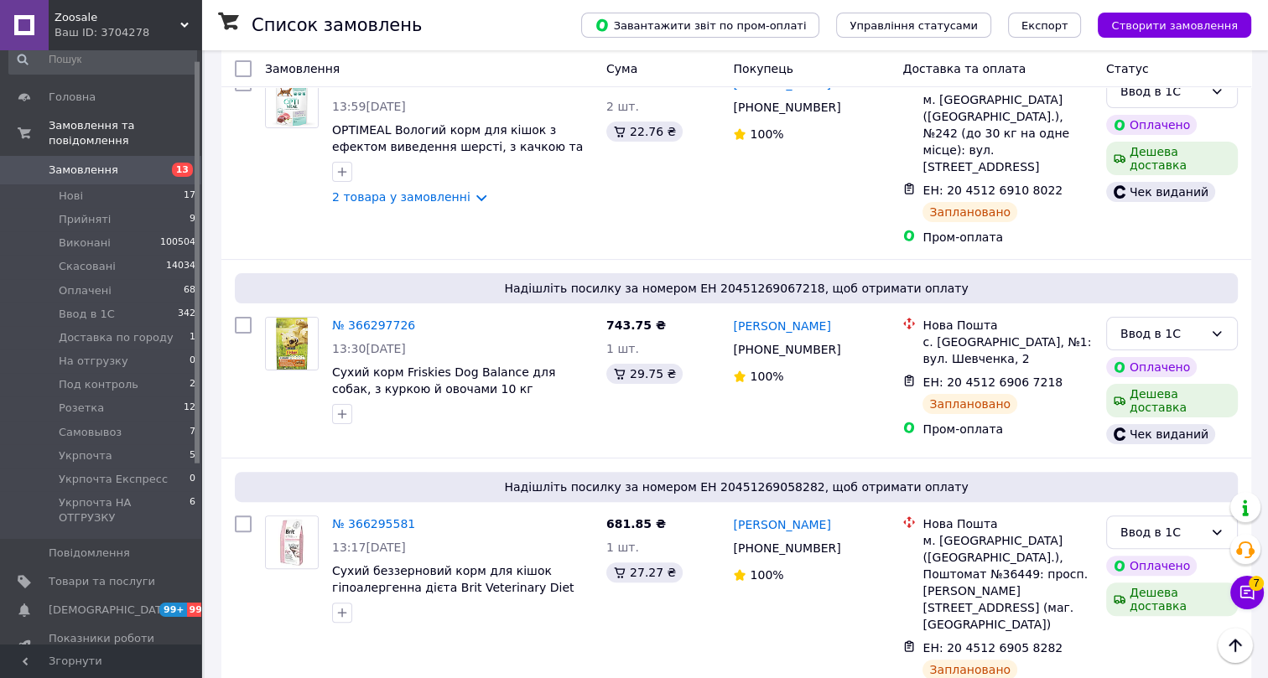
scroll to position [457, 0]
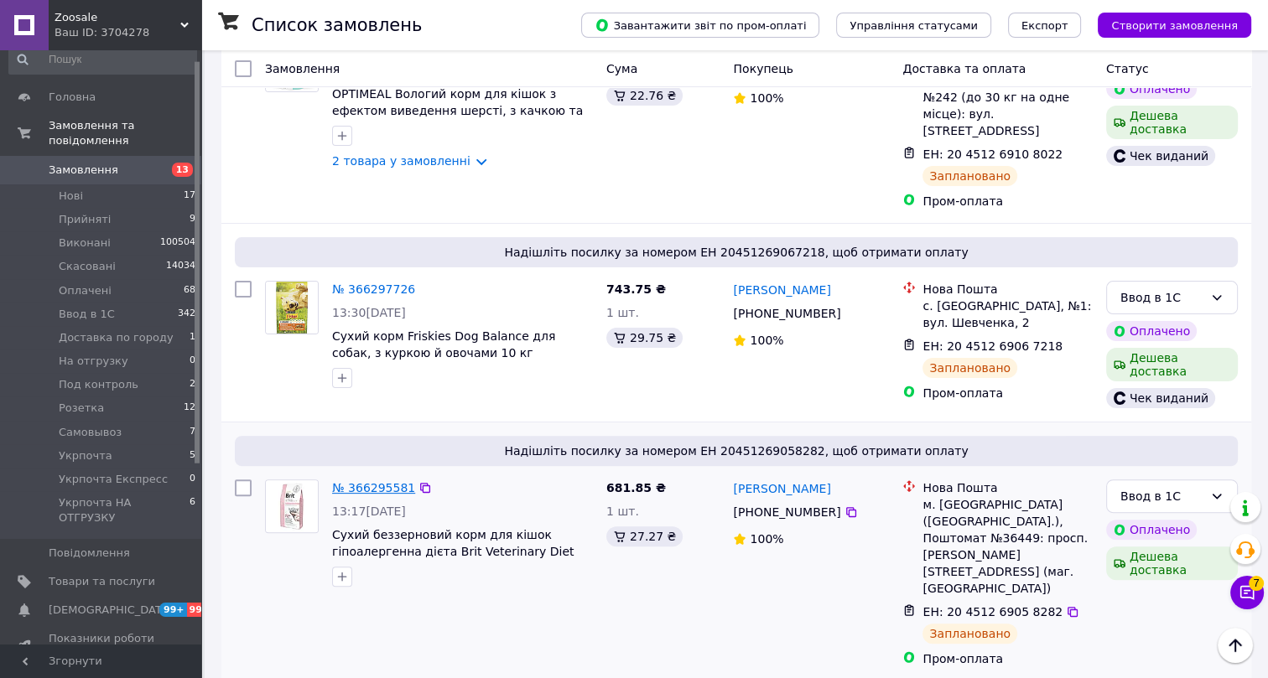
click at [372, 481] on link "№ 366295581" at bounding box center [373, 487] width 83 height 13
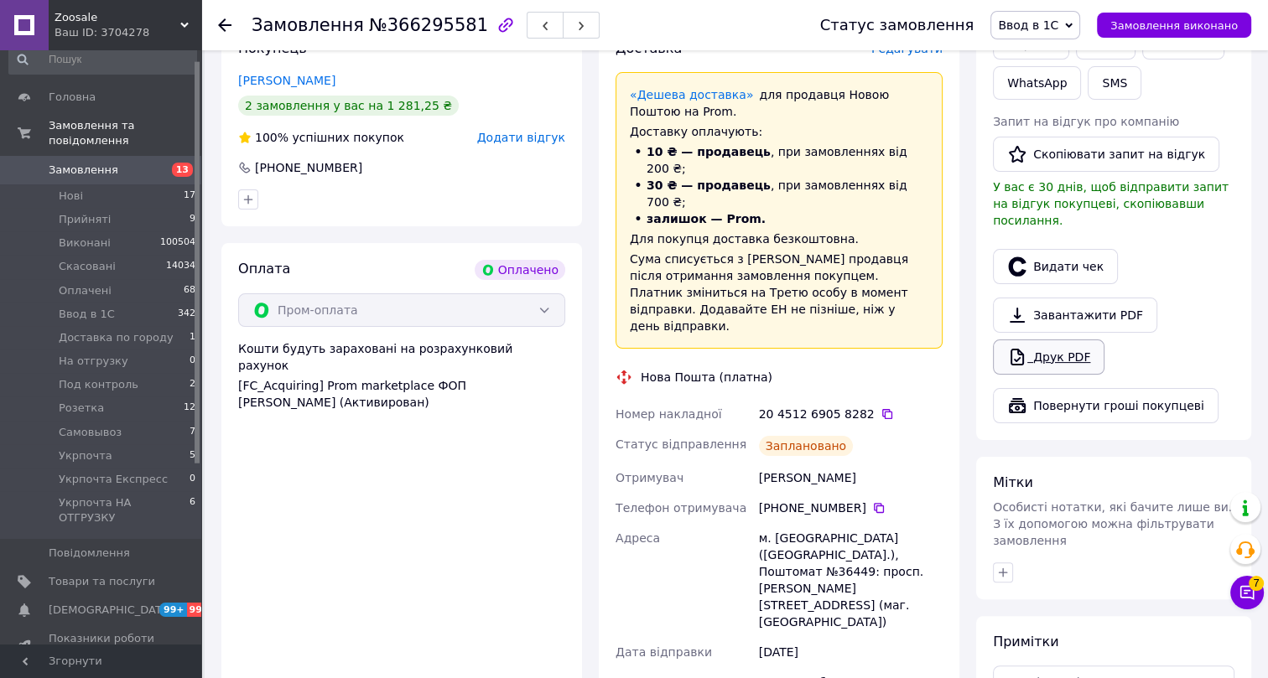
scroll to position [381, 0]
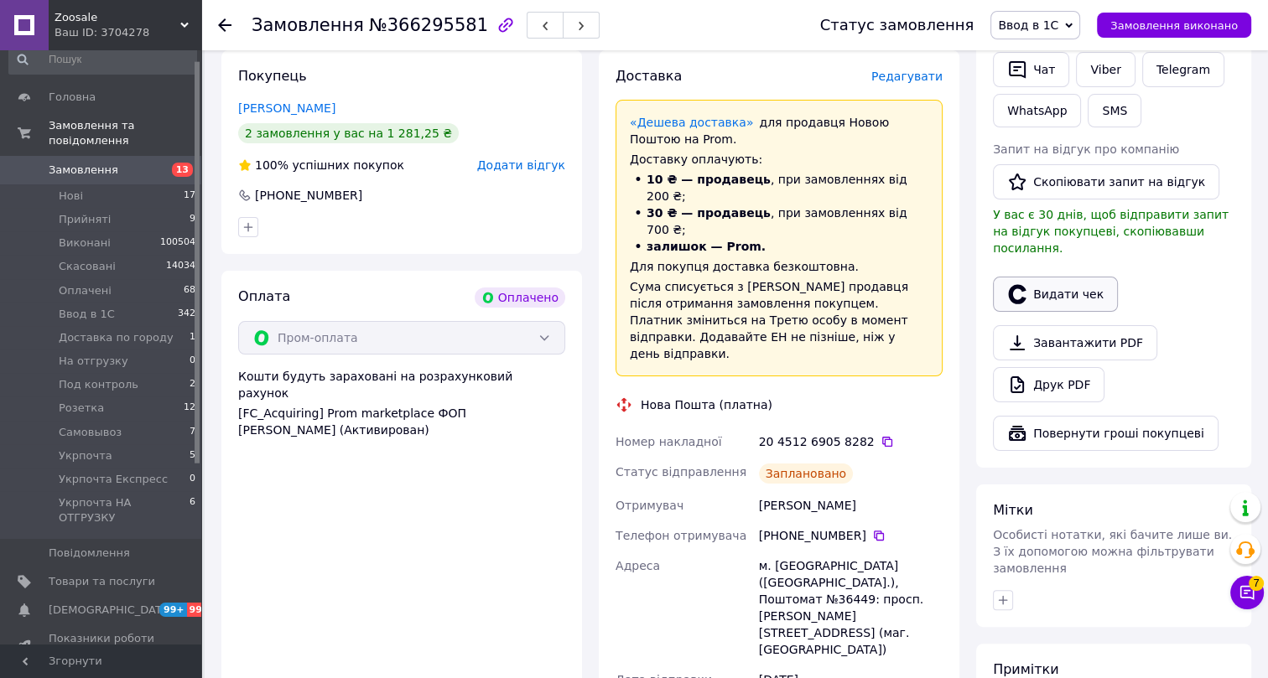
click at [1048, 277] on button "Видати чек" at bounding box center [1055, 294] width 125 height 35
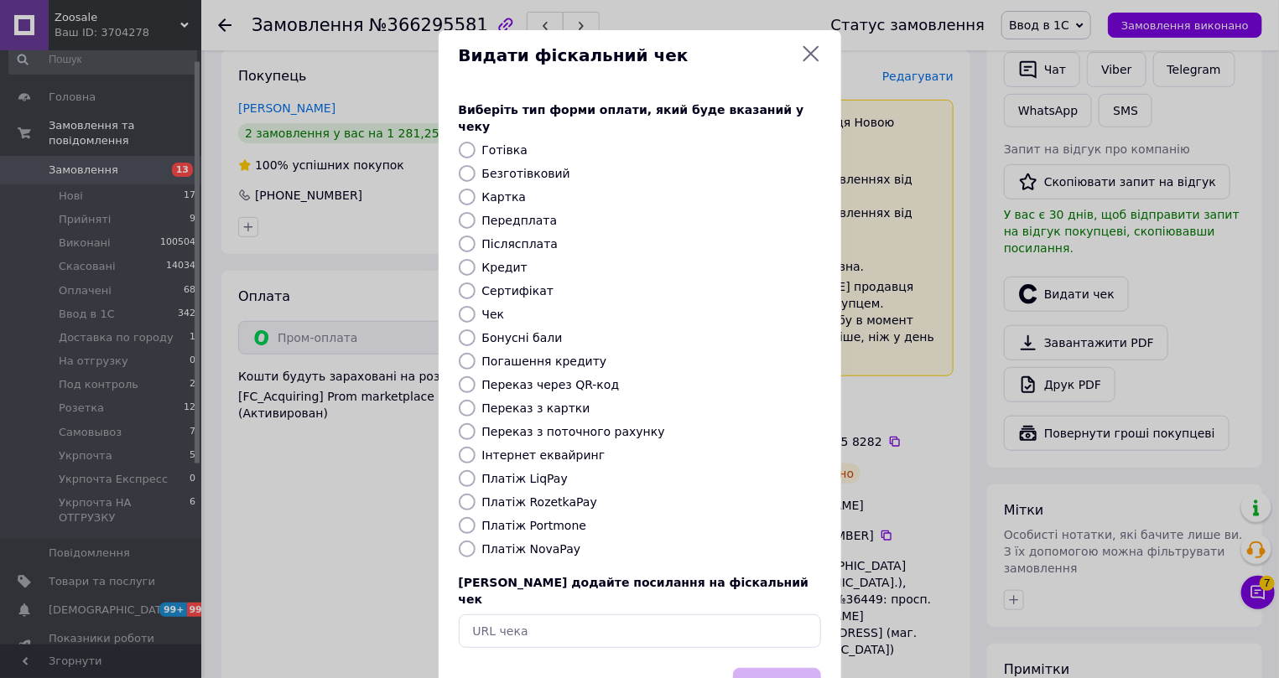
click at [512, 449] on label "Інтернет еквайринг" at bounding box center [543, 455] width 123 height 13
click at [476, 447] on input "Інтернет еквайринг" at bounding box center [467, 455] width 17 height 17
radio input "true"
click at [789, 668] on button "Вибрати" at bounding box center [777, 686] width 88 height 36
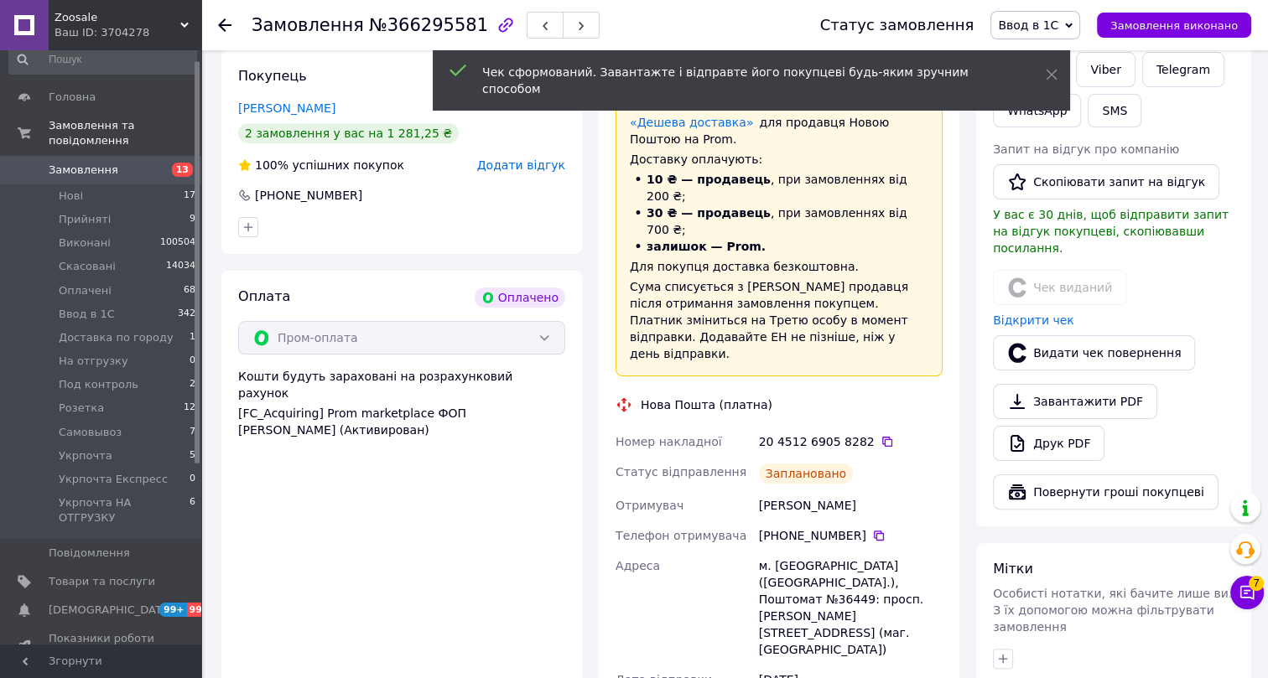
click at [228, 21] on icon at bounding box center [224, 24] width 13 height 13
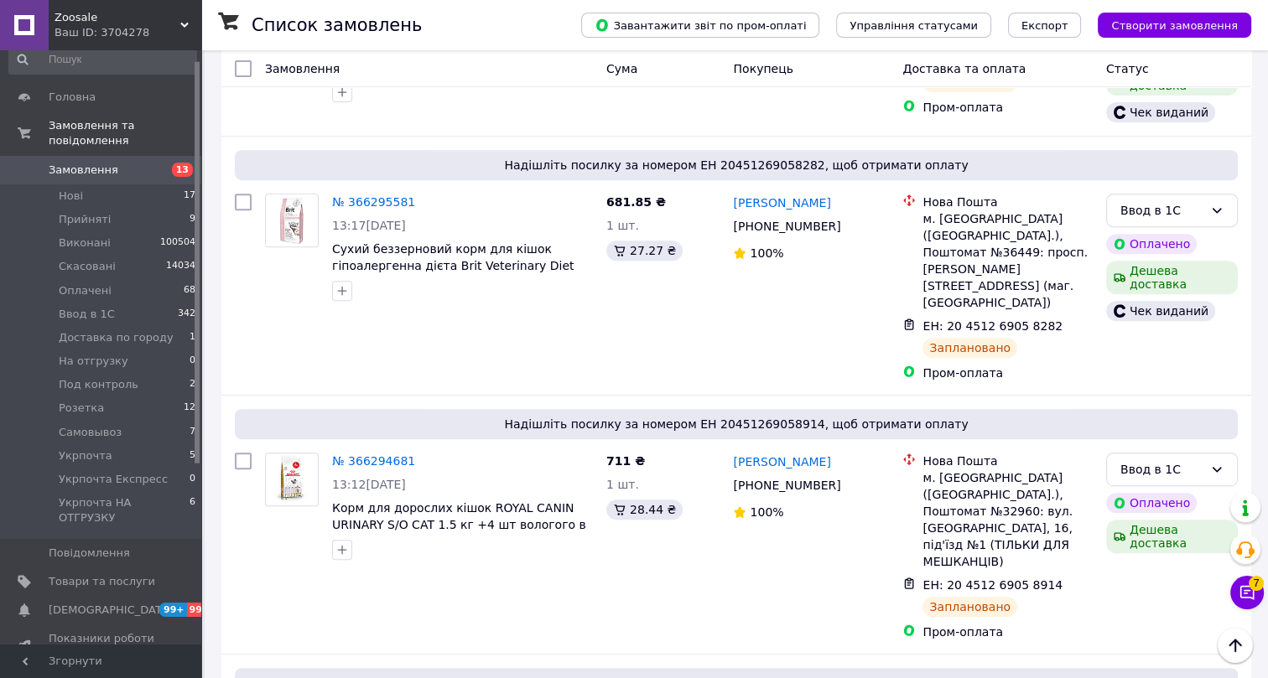
scroll to position [762, 0]
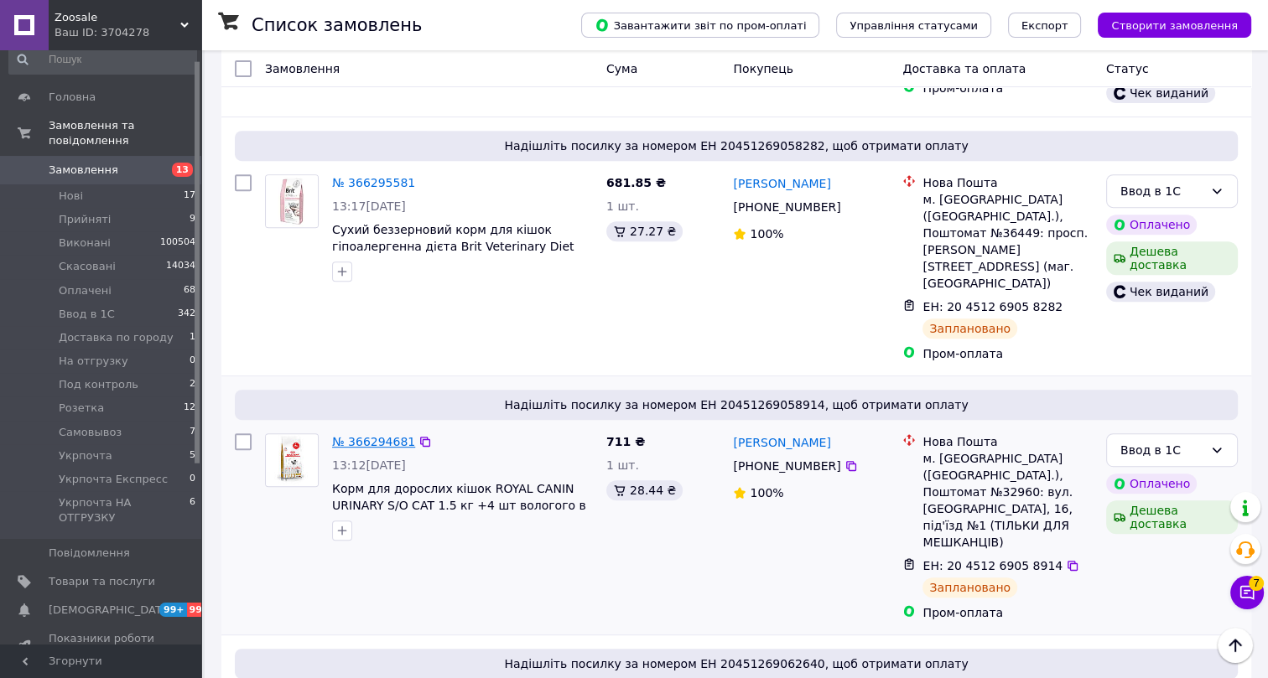
click at [355, 435] on link "№ 366294681" at bounding box center [373, 441] width 83 height 13
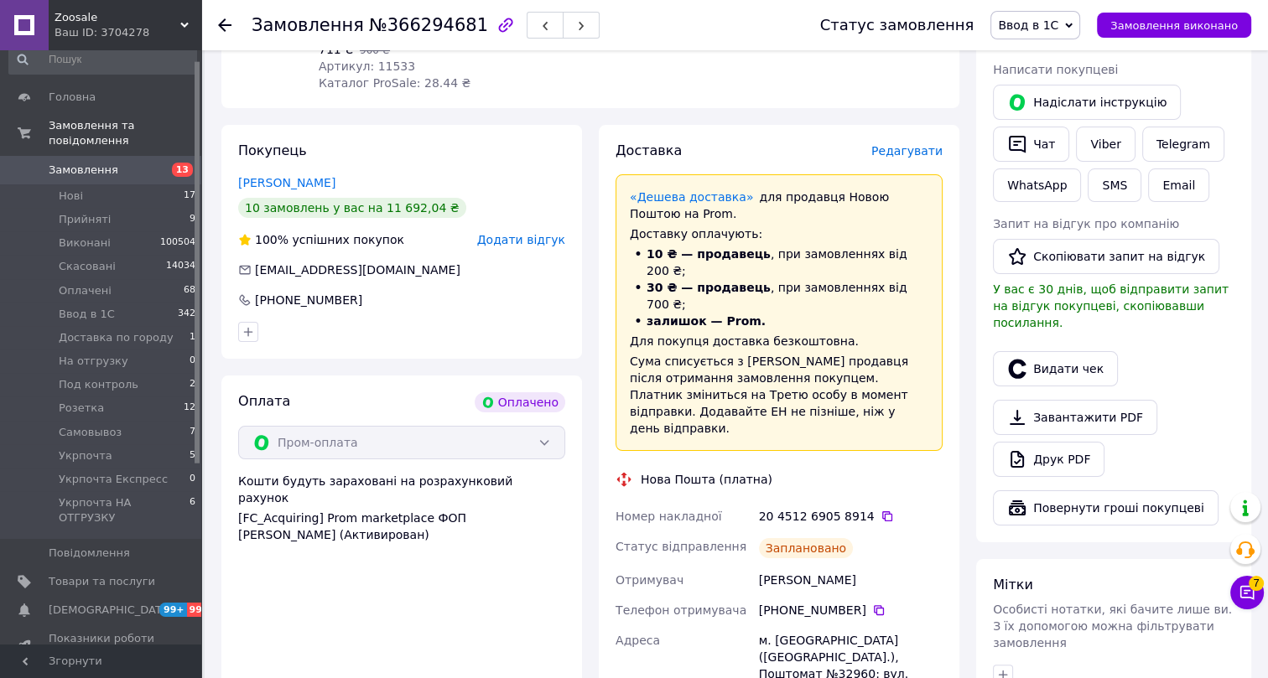
scroll to position [304, 0]
click at [1057, 357] on button "Видати чек" at bounding box center [1055, 370] width 125 height 35
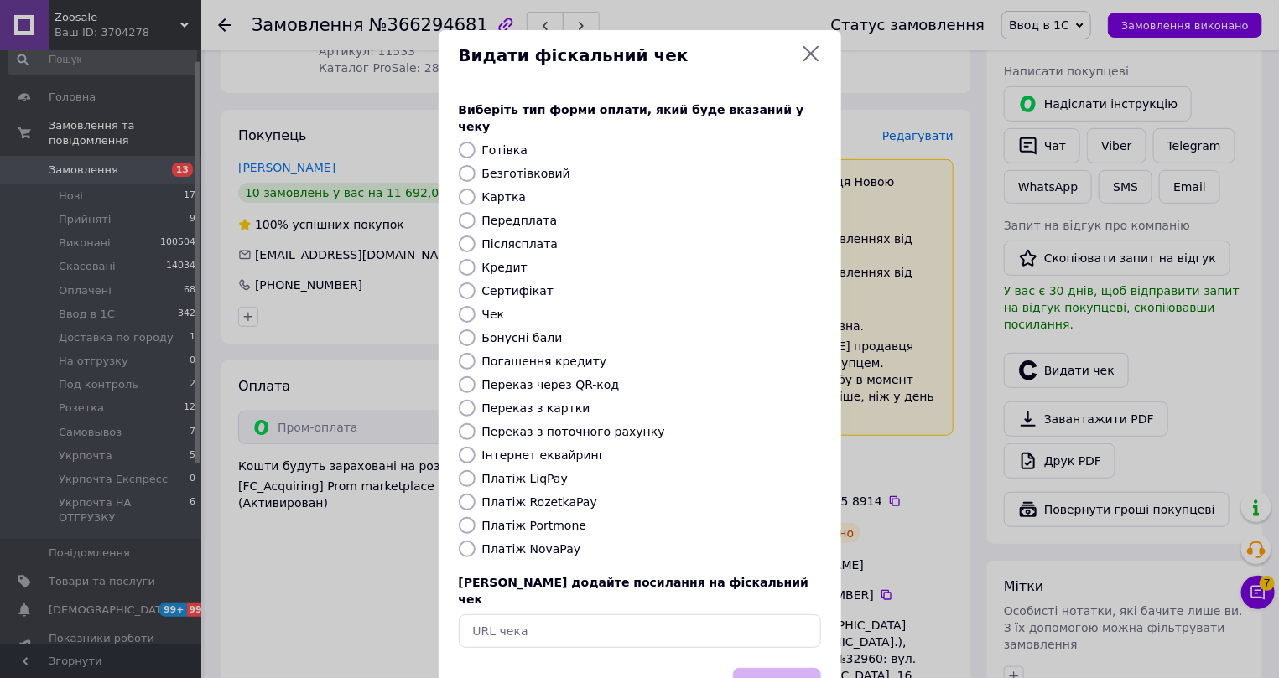
click at [490, 449] on label "Інтернет еквайринг" at bounding box center [543, 455] width 123 height 13
click at [476, 447] on input "Інтернет еквайринг" at bounding box center [467, 455] width 17 height 17
radio input "true"
click at [753, 668] on button "Вибрати" at bounding box center [777, 686] width 88 height 36
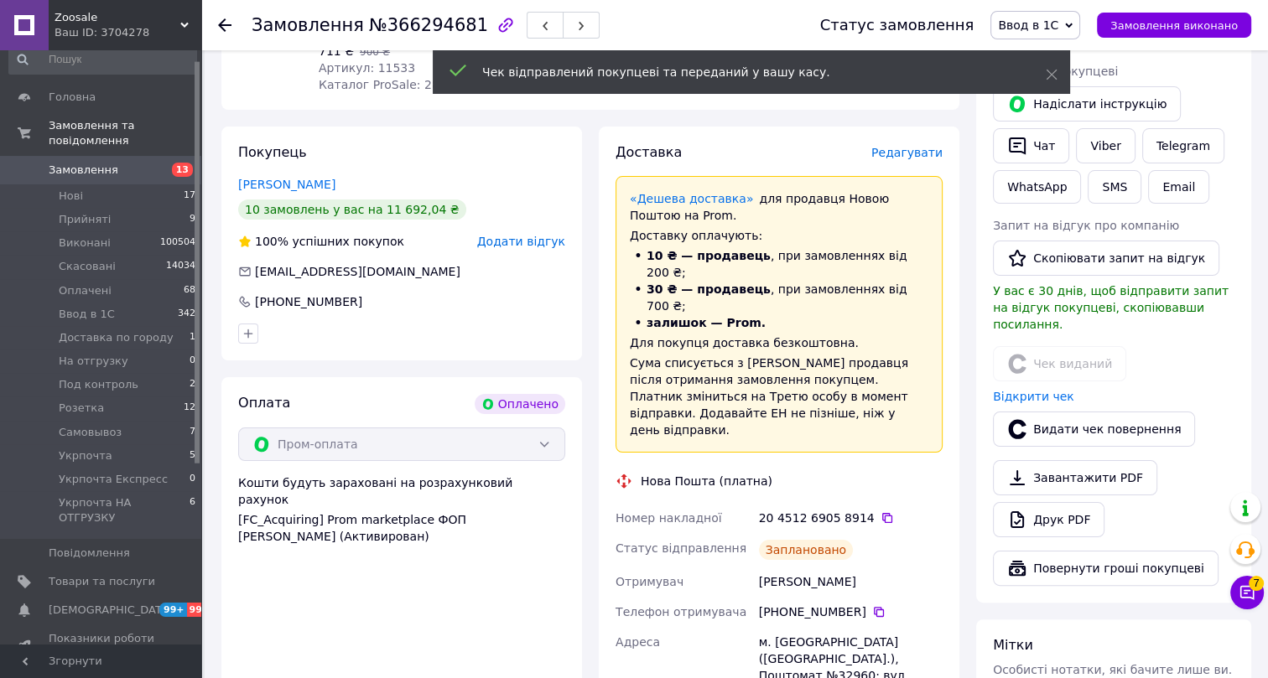
click at [226, 23] on icon at bounding box center [224, 24] width 13 height 13
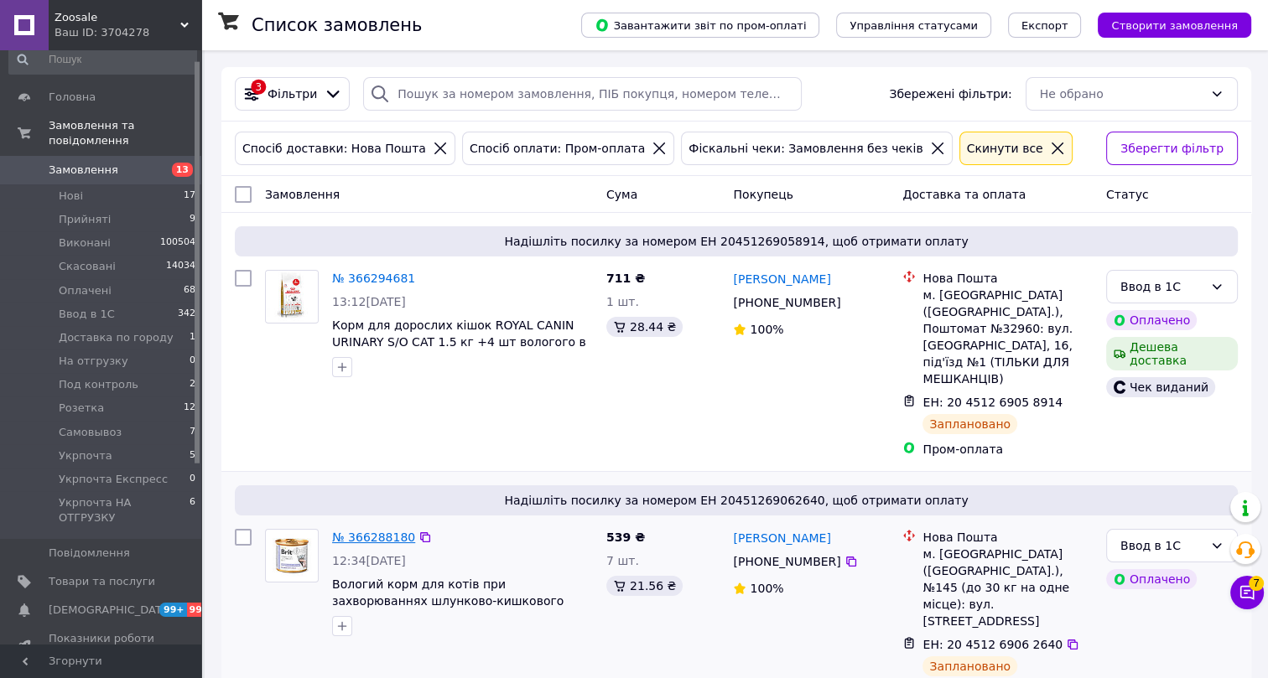
click at [372, 531] on link "№ 366288180" at bounding box center [373, 537] width 83 height 13
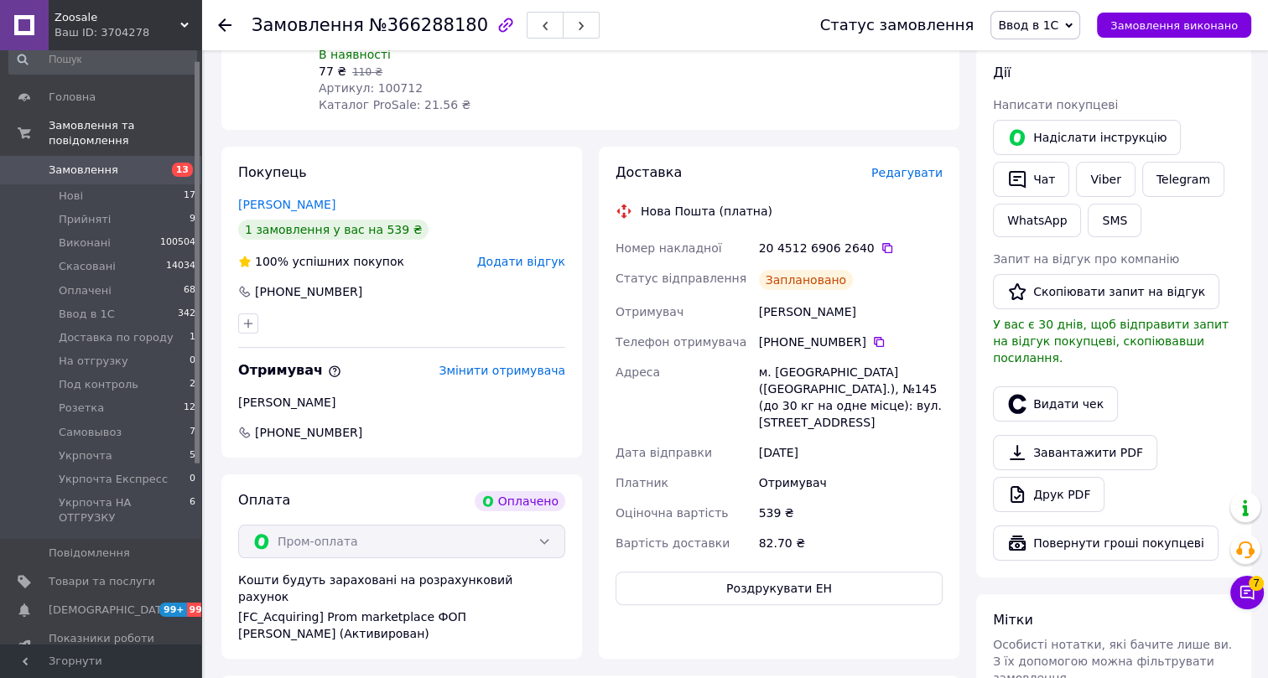
scroll to position [304, 0]
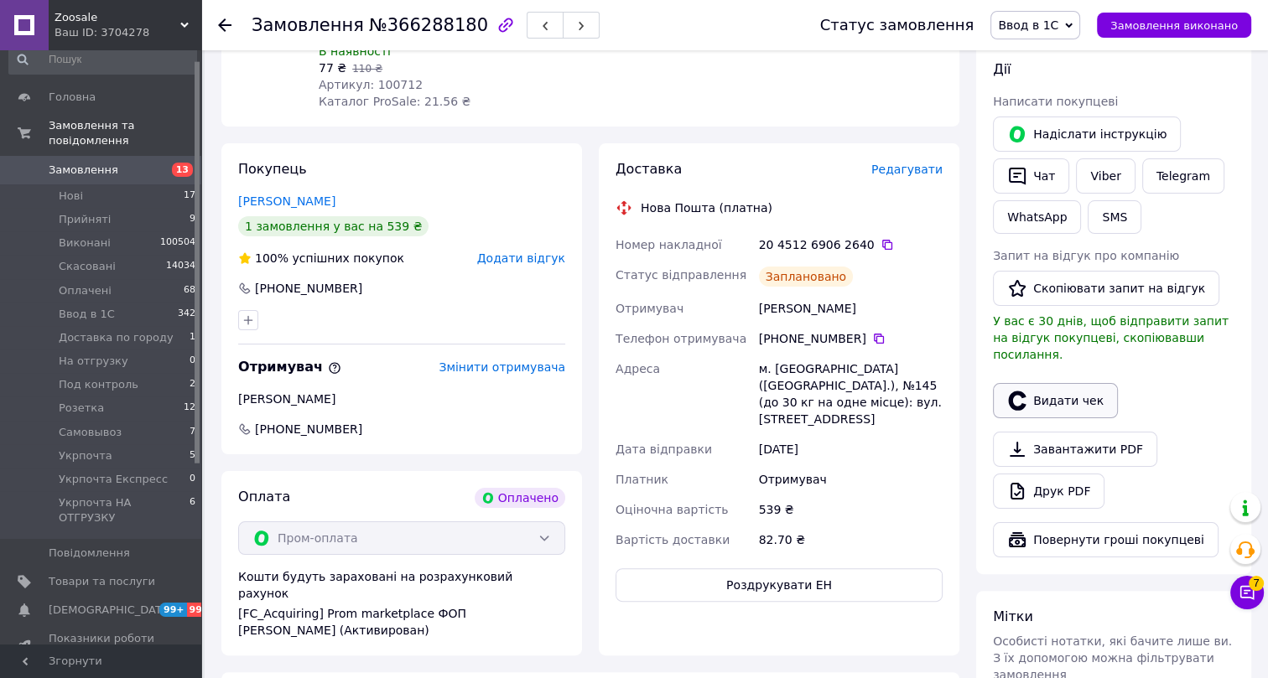
click at [1058, 383] on button "Видати чек" at bounding box center [1055, 400] width 125 height 35
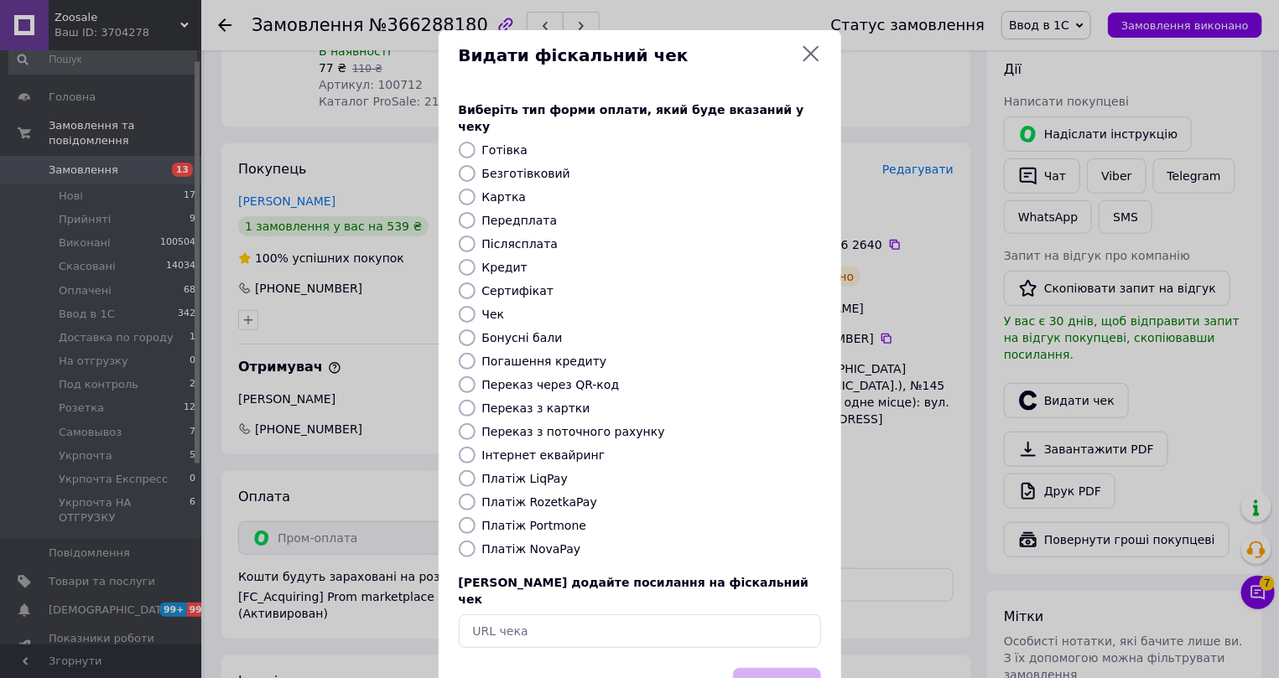
click at [504, 449] on label "Інтернет еквайринг" at bounding box center [543, 455] width 123 height 13
click at [476, 447] on input "Інтернет еквайринг" at bounding box center [467, 455] width 17 height 17
radio input "true"
click at [753, 668] on button "Вибрати" at bounding box center [777, 686] width 88 height 36
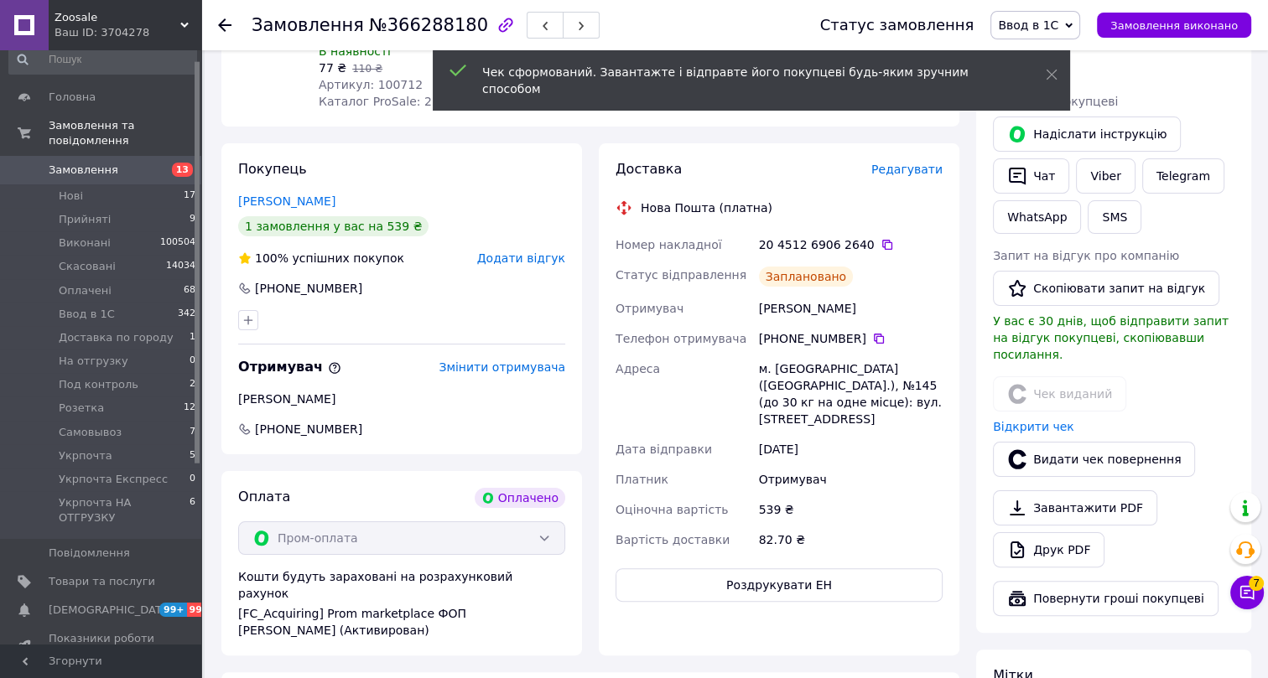
click at [226, 21] on icon at bounding box center [224, 24] width 13 height 13
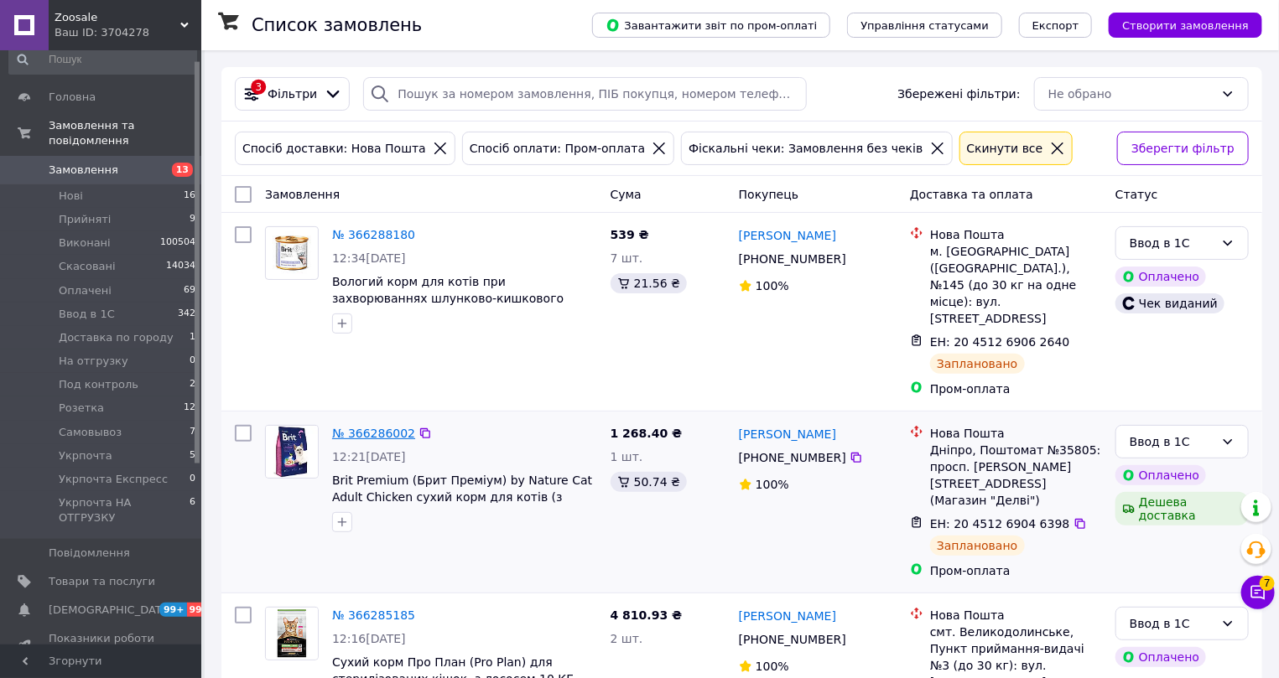
click at [372, 399] on div "№ 366288180 12:34, 12.10.2025 Вологий корм для котів при захворюваннях шлунково…" at bounding box center [431, 312] width 346 height 185
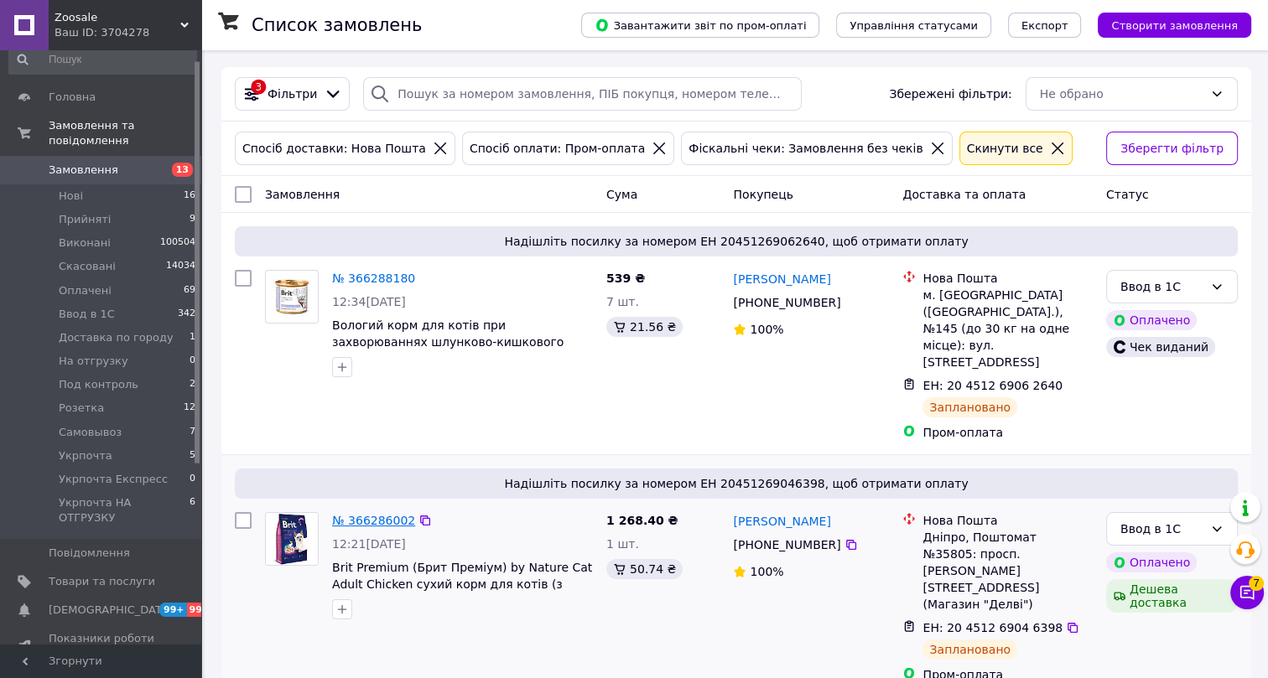
click at [376, 514] on link "№ 366286002" at bounding box center [373, 520] width 83 height 13
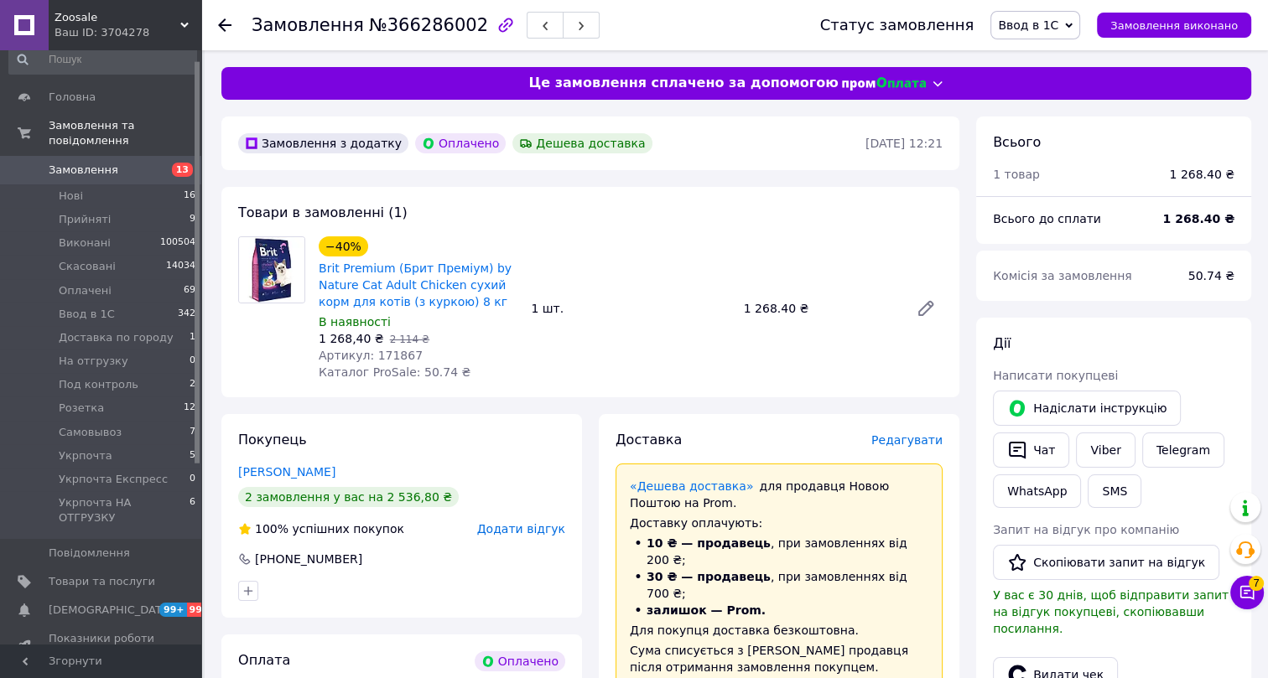
scroll to position [228, 0]
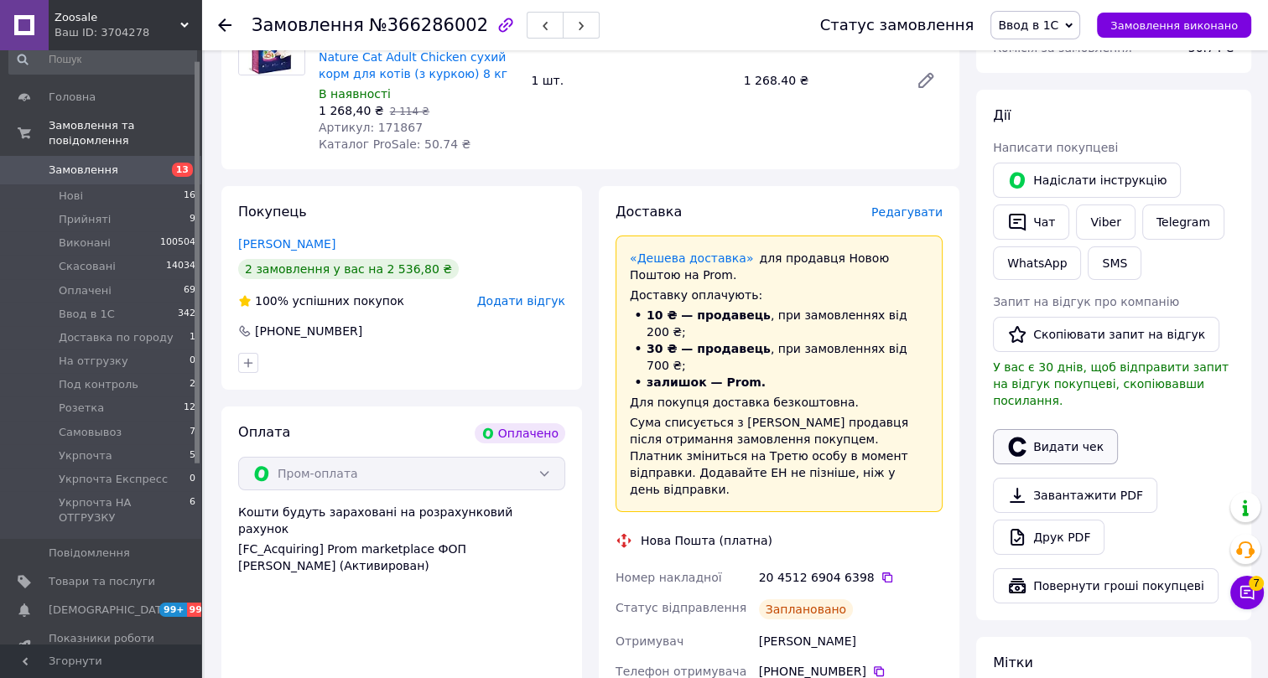
click at [1058, 429] on button "Видати чек" at bounding box center [1055, 446] width 125 height 35
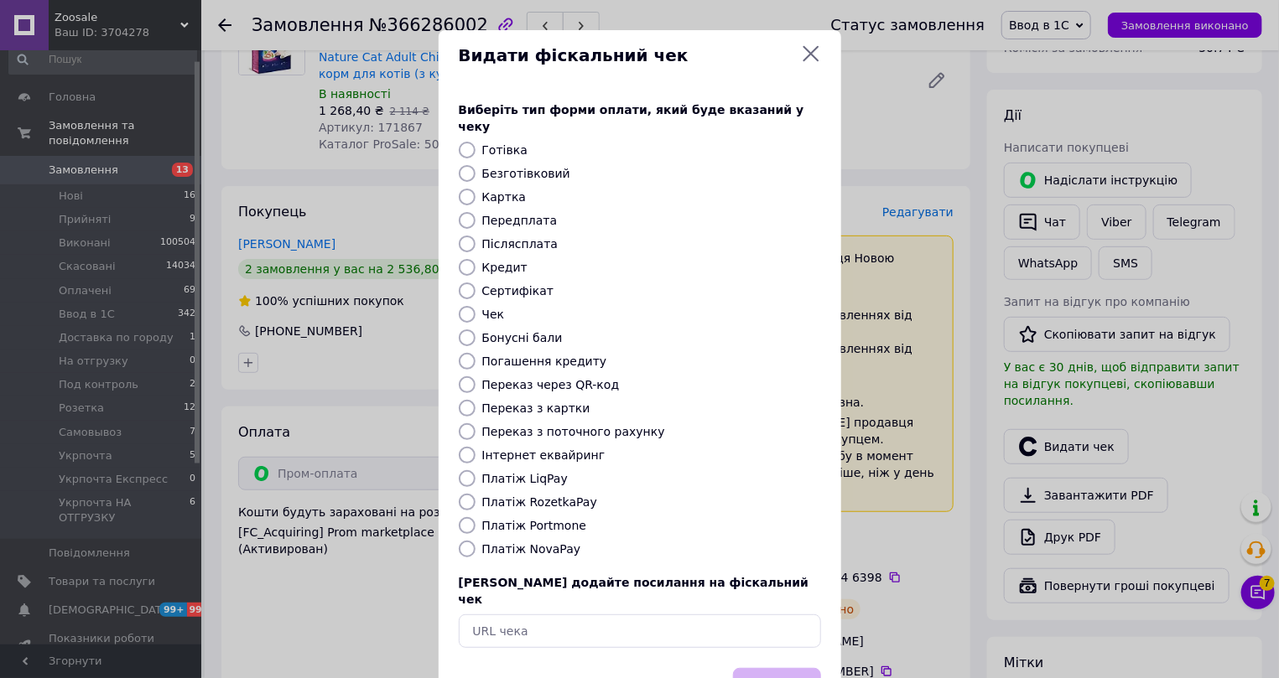
click at [495, 449] on label "Інтернет еквайринг" at bounding box center [543, 455] width 123 height 13
click at [476, 447] on input "Інтернет еквайринг" at bounding box center [467, 455] width 17 height 17
radio input "true"
click at [760, 668] on button "Вибрати" at bounding box center [777, 686] width 88 height 36
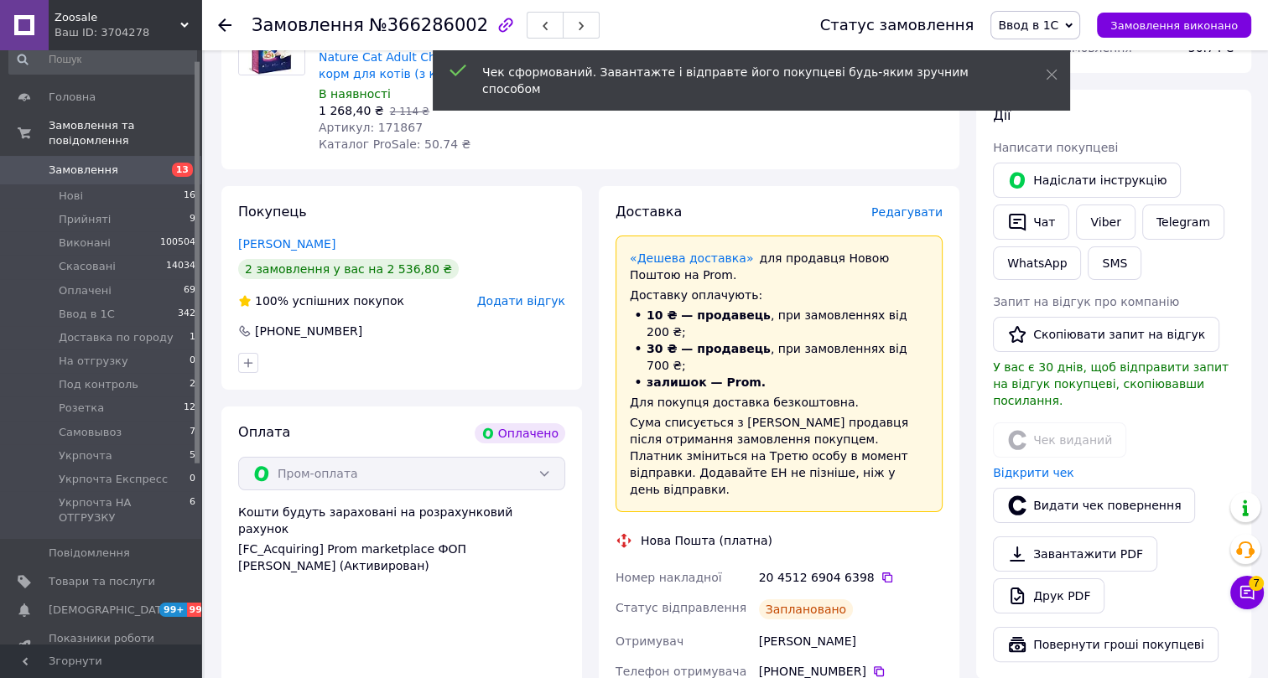
click at [224, 21] on use at bounding box center [224, 24] width 13 height 13
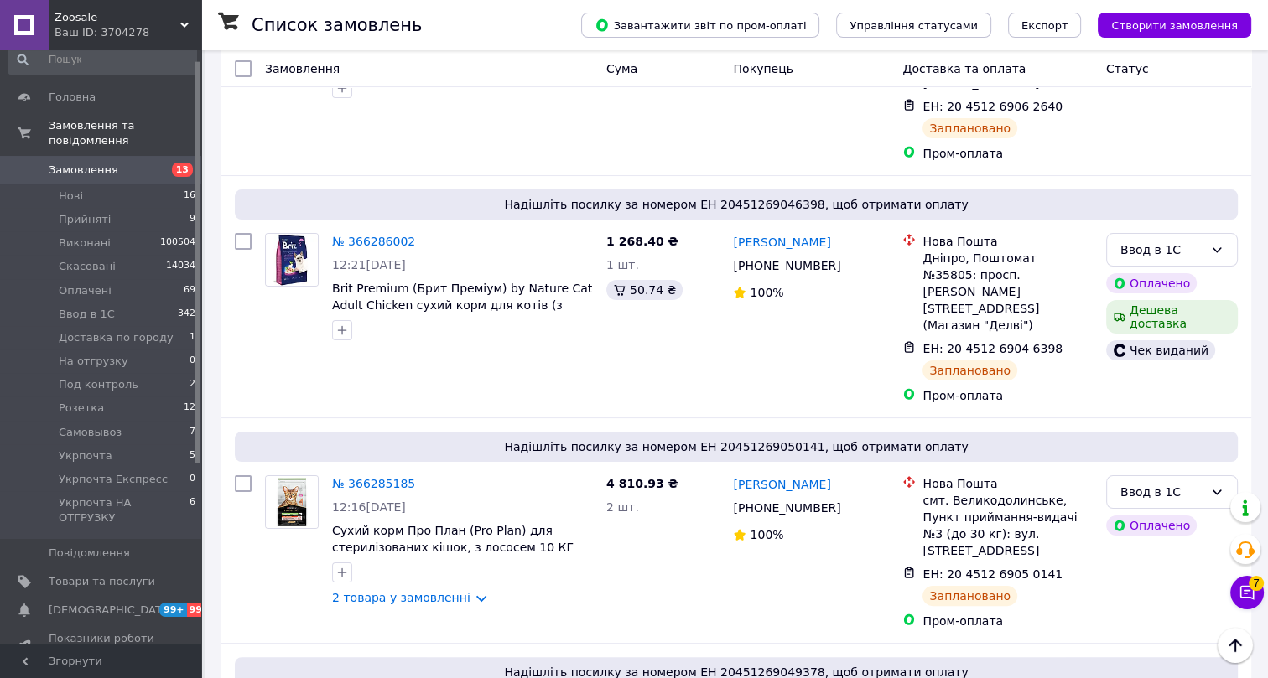
scroll to position [304, 0]
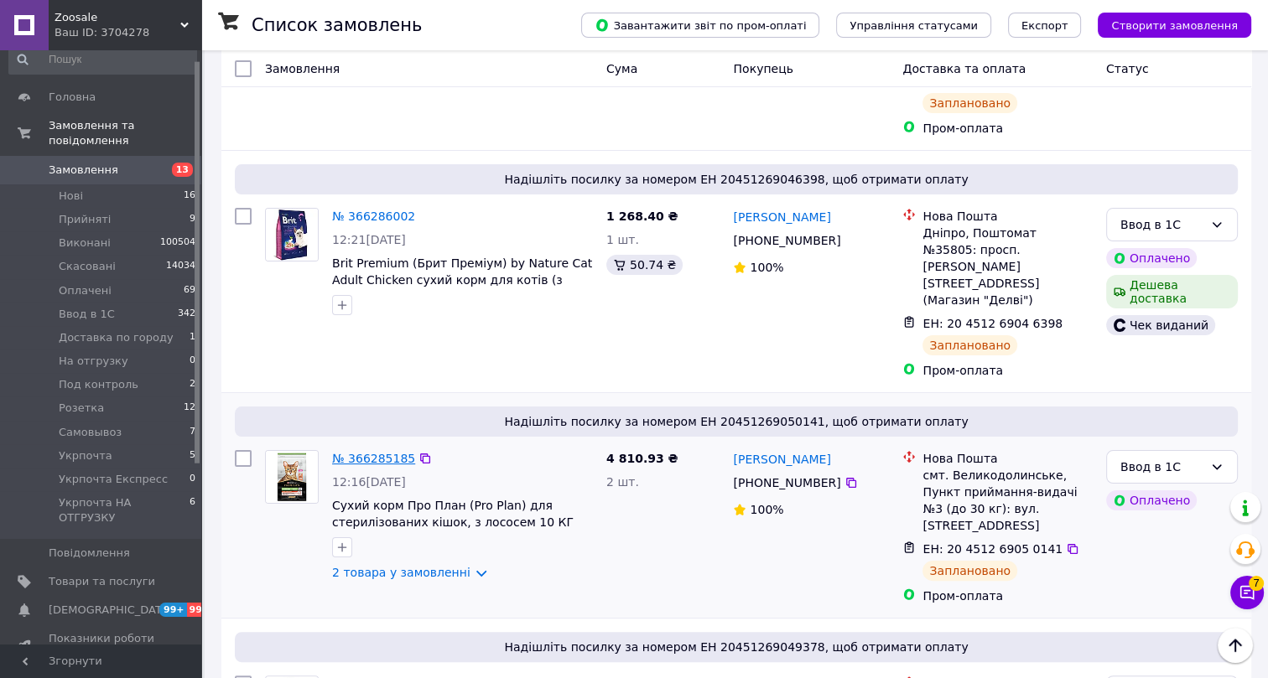
click at [376, 452] on link "№ 366285185" at bounding box center [373, 458] width 83 height 13
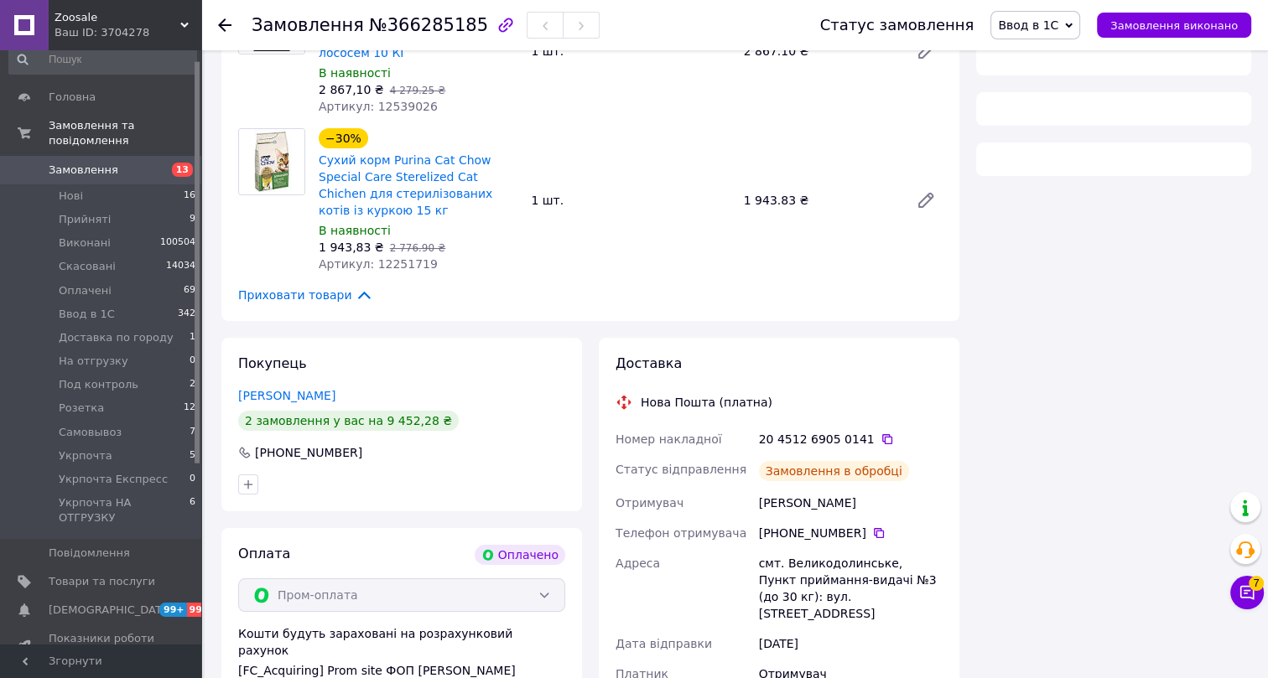
scroll to position [304, 0]
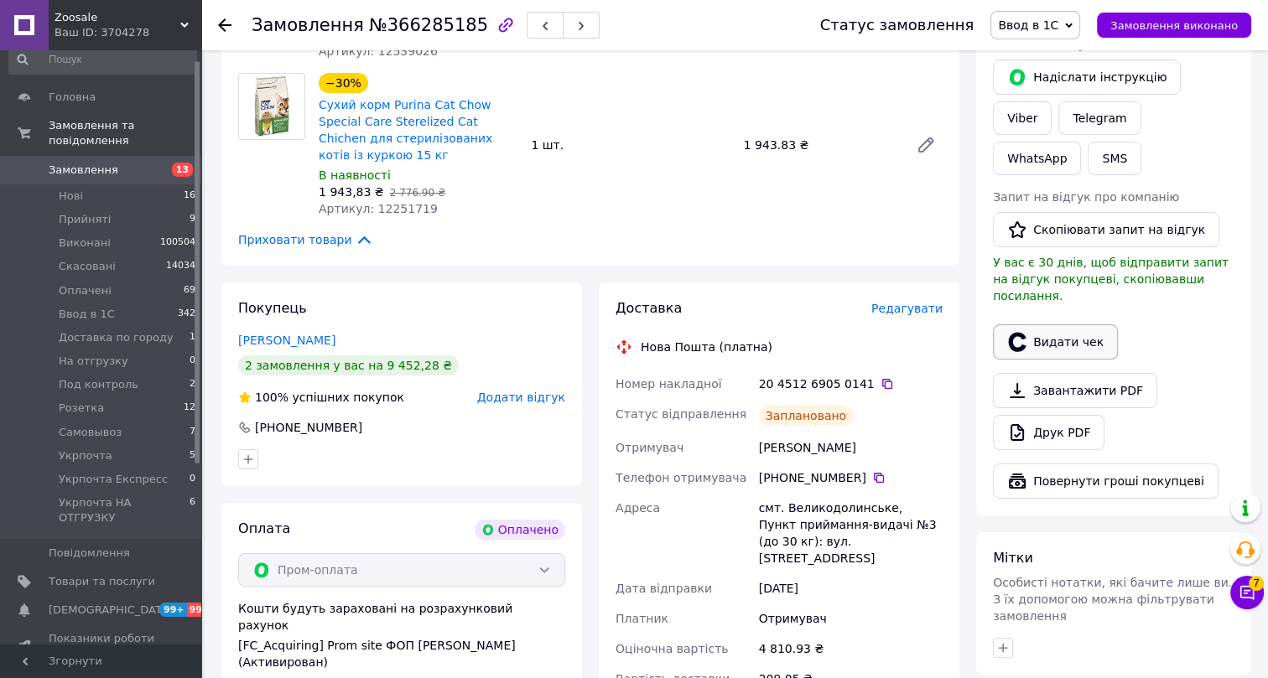
click at [1064, 325] on button "Видати чек" at bounding box center [1055, 342] width 125 height 35
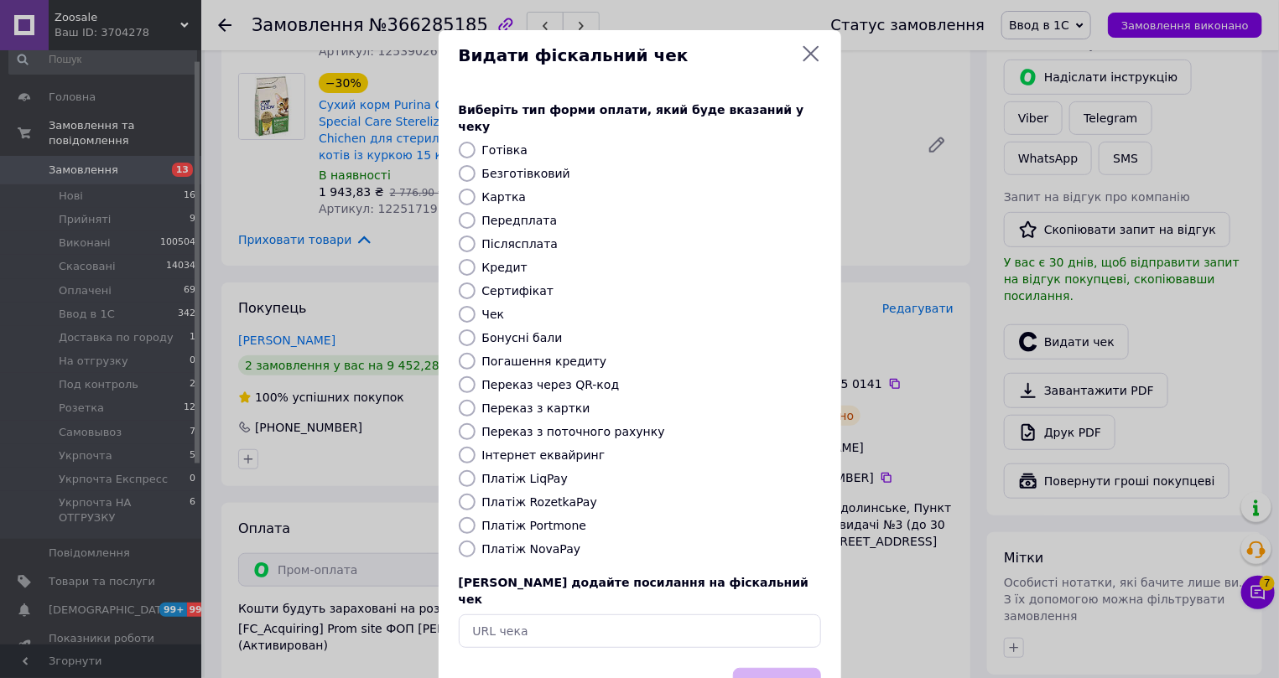
click at [506, 449] on label "Інтернет еквайринг" at bounding box center [543, 455] width 123 height 13
click at [476, 447] on input "Інтернет еквайринг" at bounding box center [467, 455] width 17 height 17
radio input "true"
click at [767, 668] on button "Вибрати" at bounding box center [777, 686] width 88 height 36
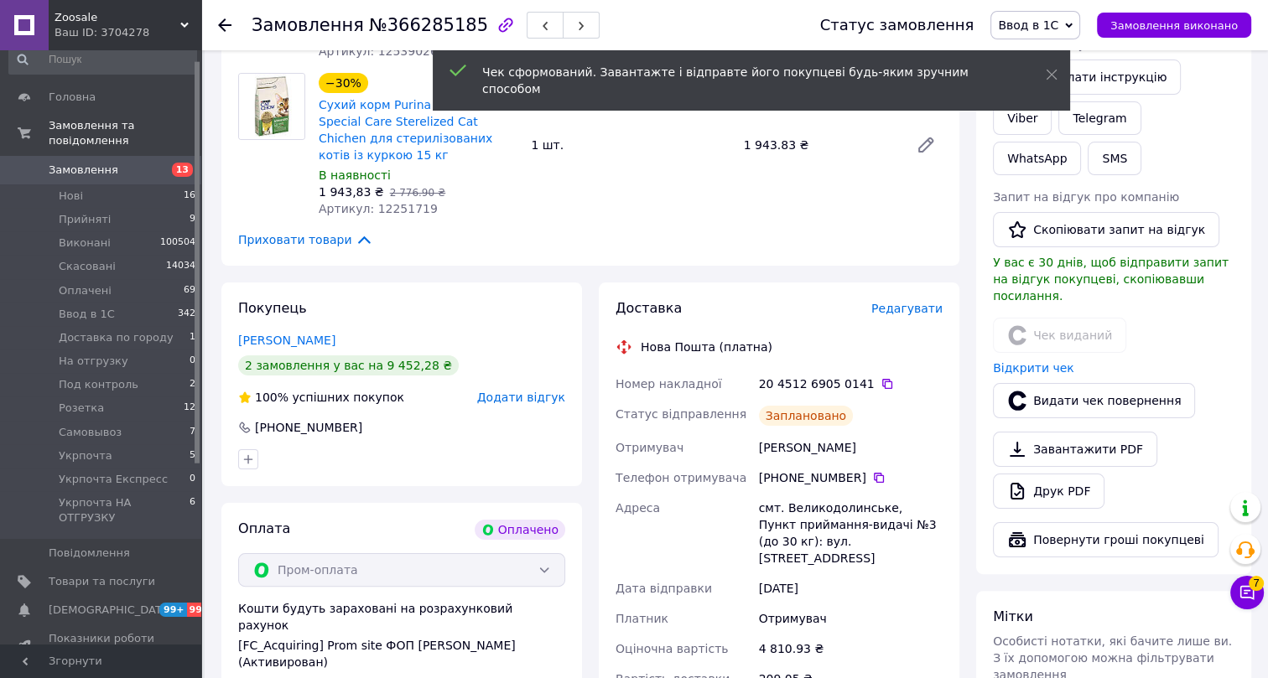
click at [228, 23] on icon at bounding box center [224, 24] width 13 height 13
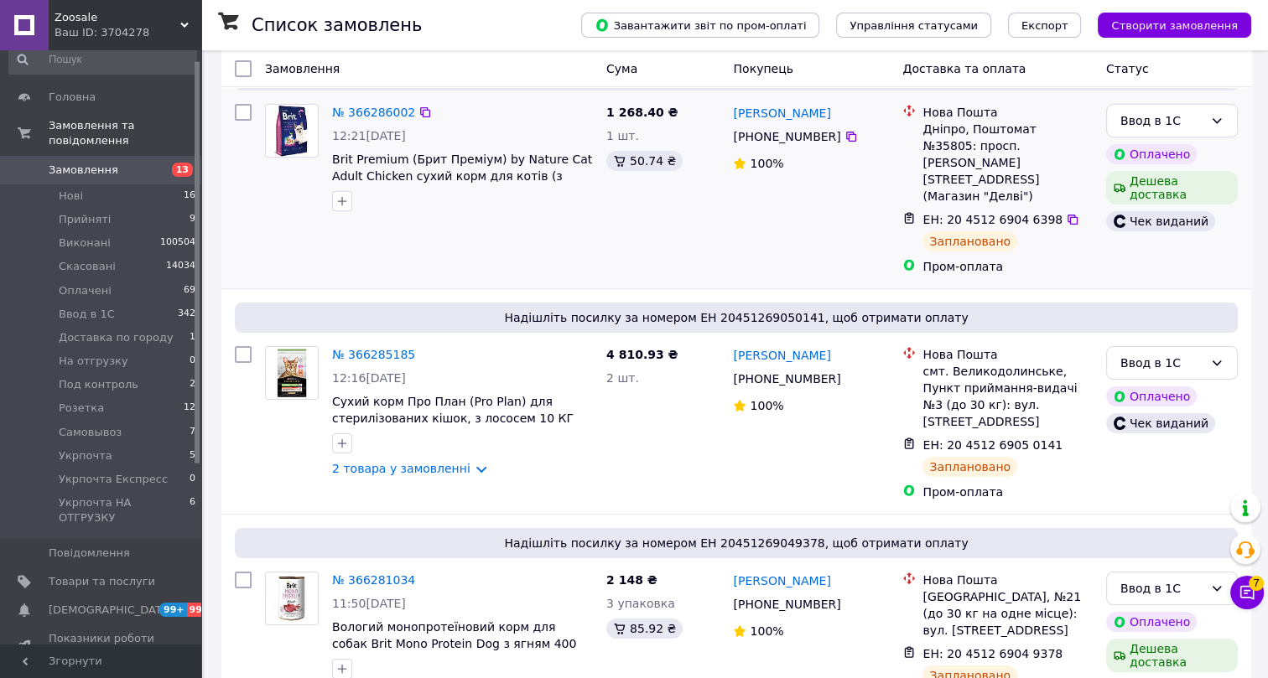
scroll to position [228, 0]
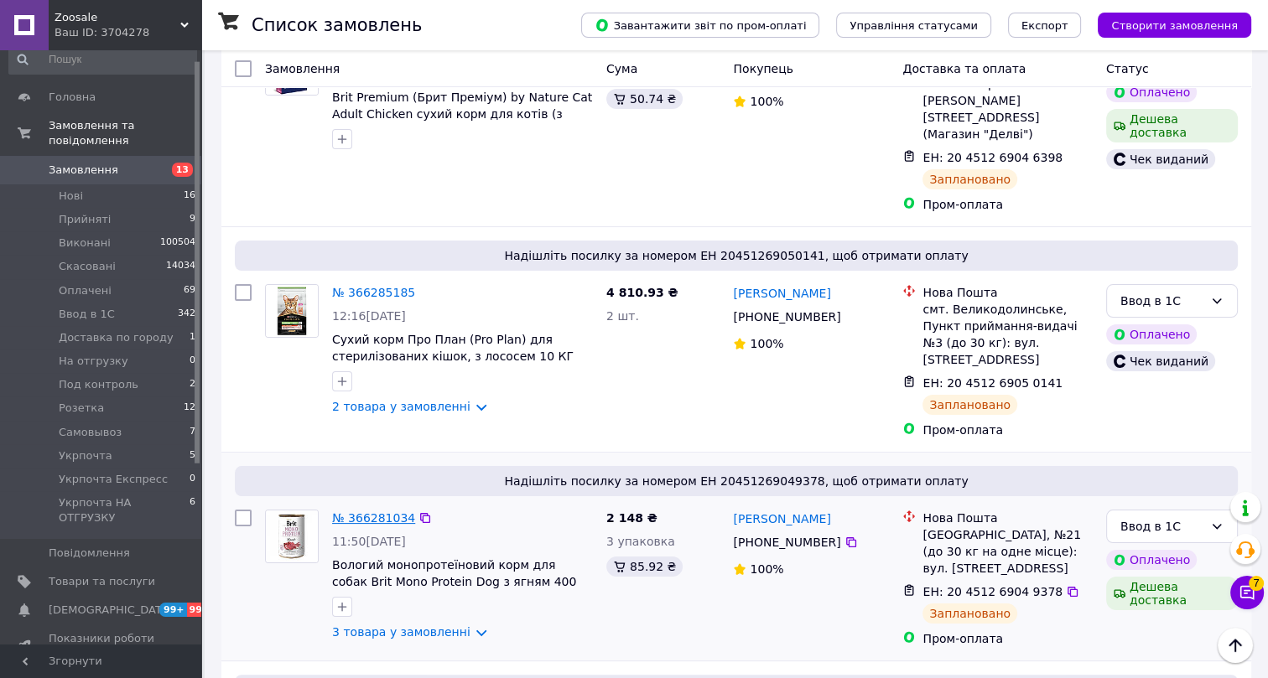
click at [380, 512] on link "№ 366281034" at bounding box center [373, 518] width 83 height 13
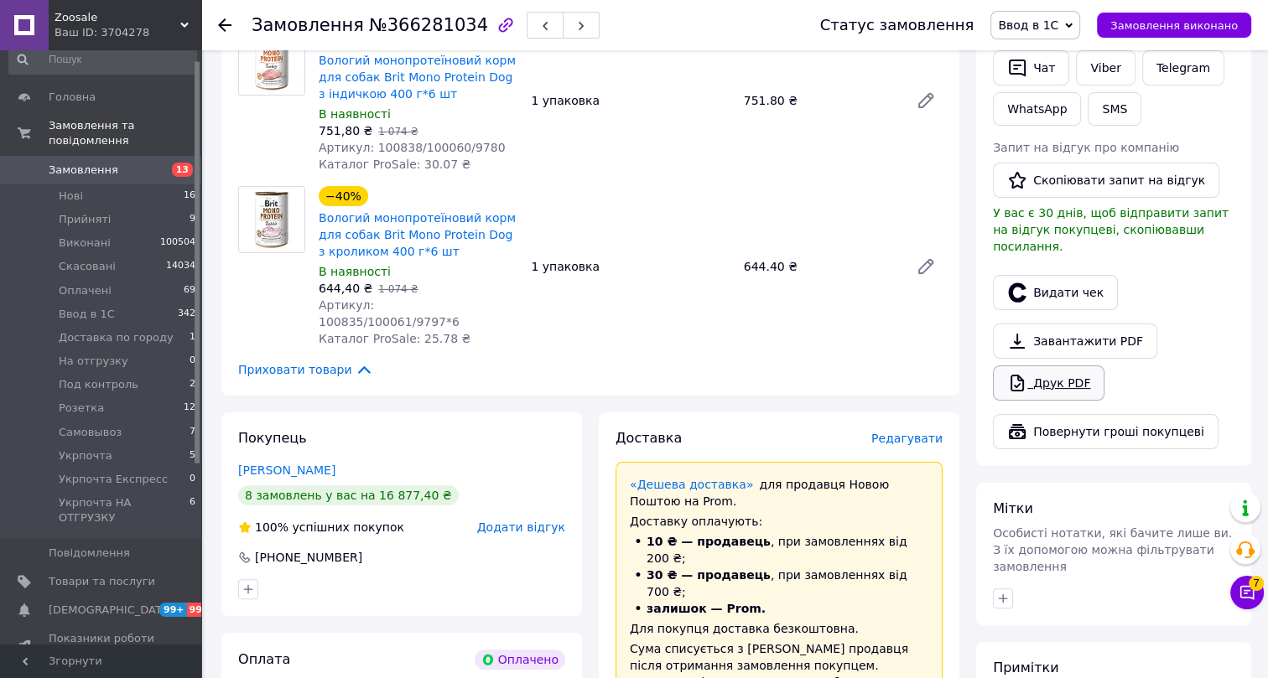
scroll to position [381, 0]
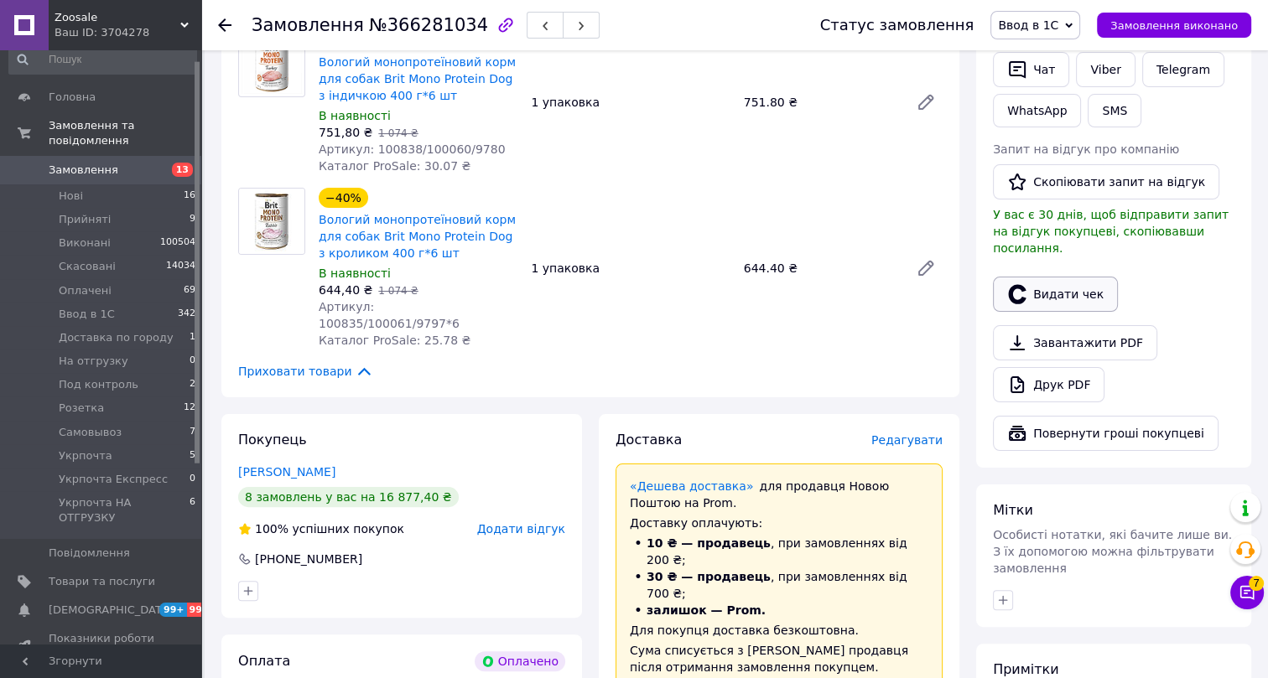
click at [1057, 278] on button "Видати чек" at bounding box center [1055, 294] width 125 height 35
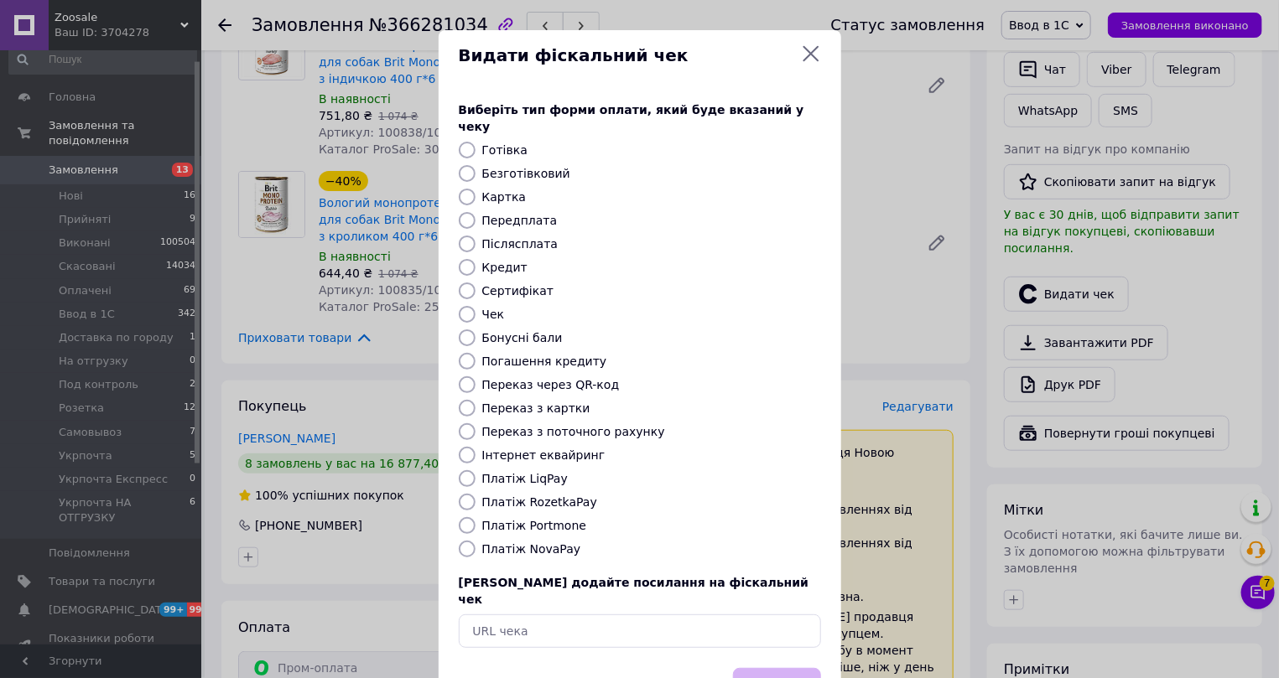
click at [500, 449] on label "Інтернет еквайринг" at bounding box center [543, 455] width 123 height 13
click at [476, 447] on input "Інтернет еквайринг" at bounding box center [467, 455] width 17 height 17
radio input "true"
click at [758, 668] on button "Вибрати" at bounding box center [777, 686] width 88 height 36
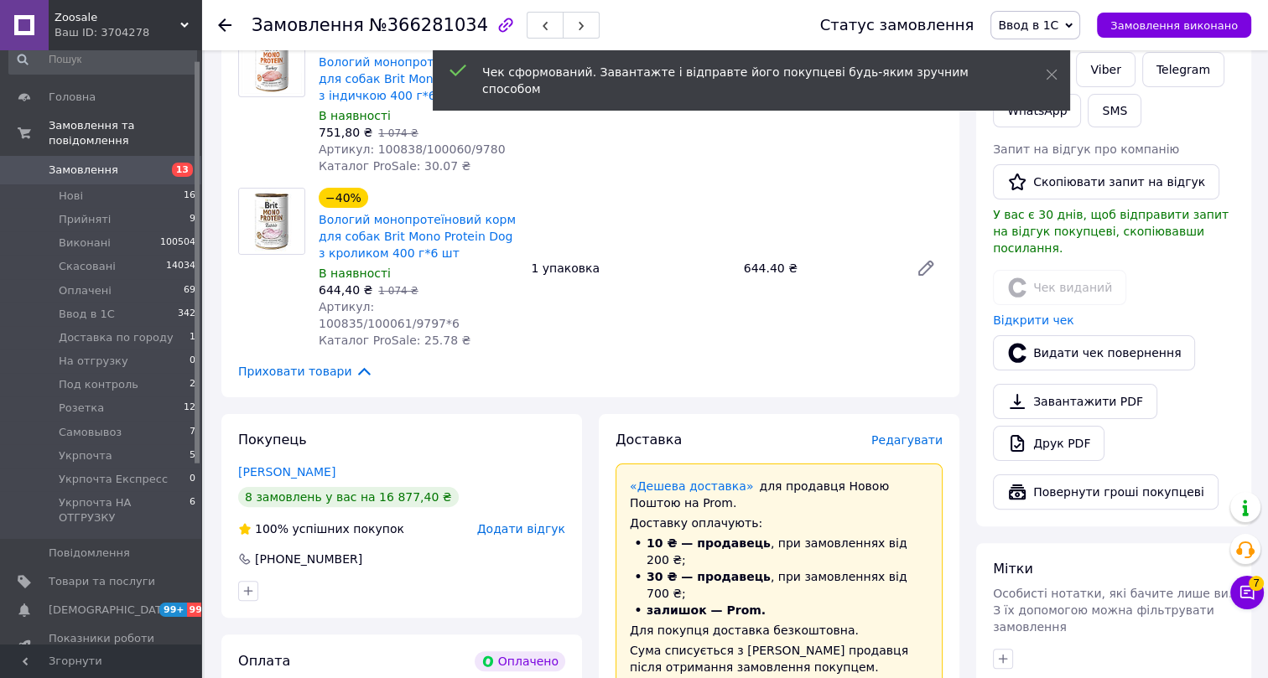
click at [225, 21] on icon at bounding box center [224, 24] width 13 height 13
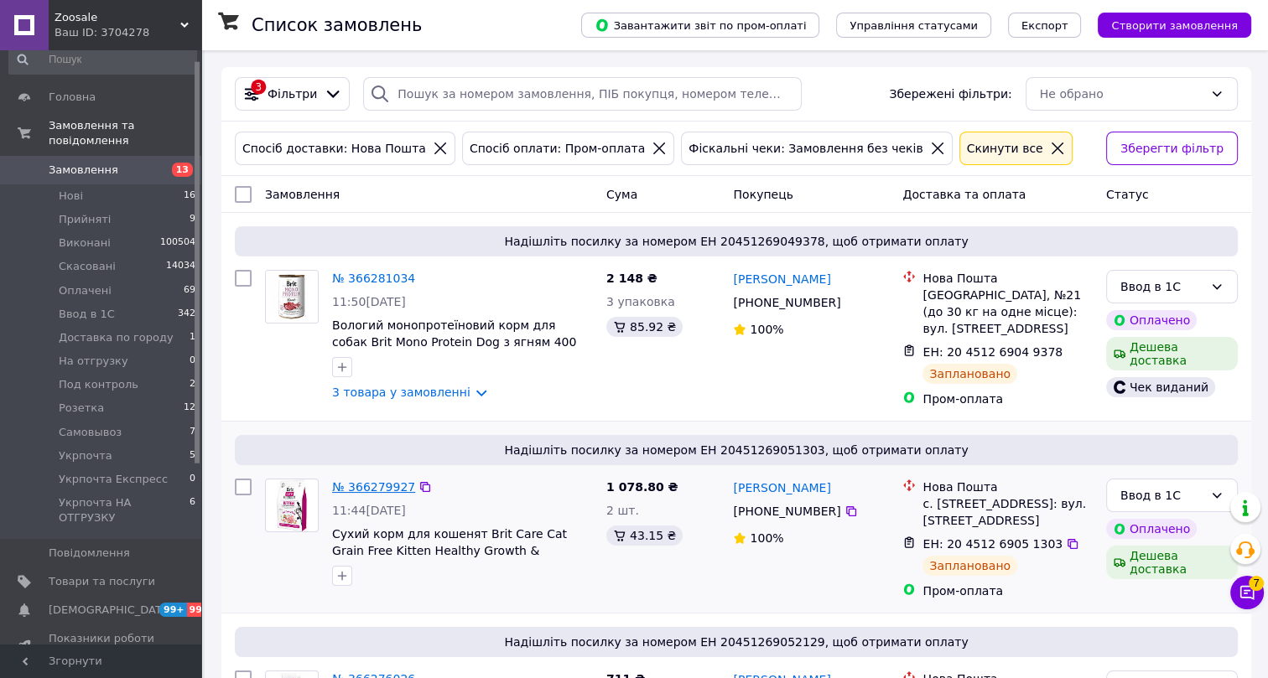
click at [377, 490] on link "№ 366279927" at bounding box center [373, 487] width 83 height 13
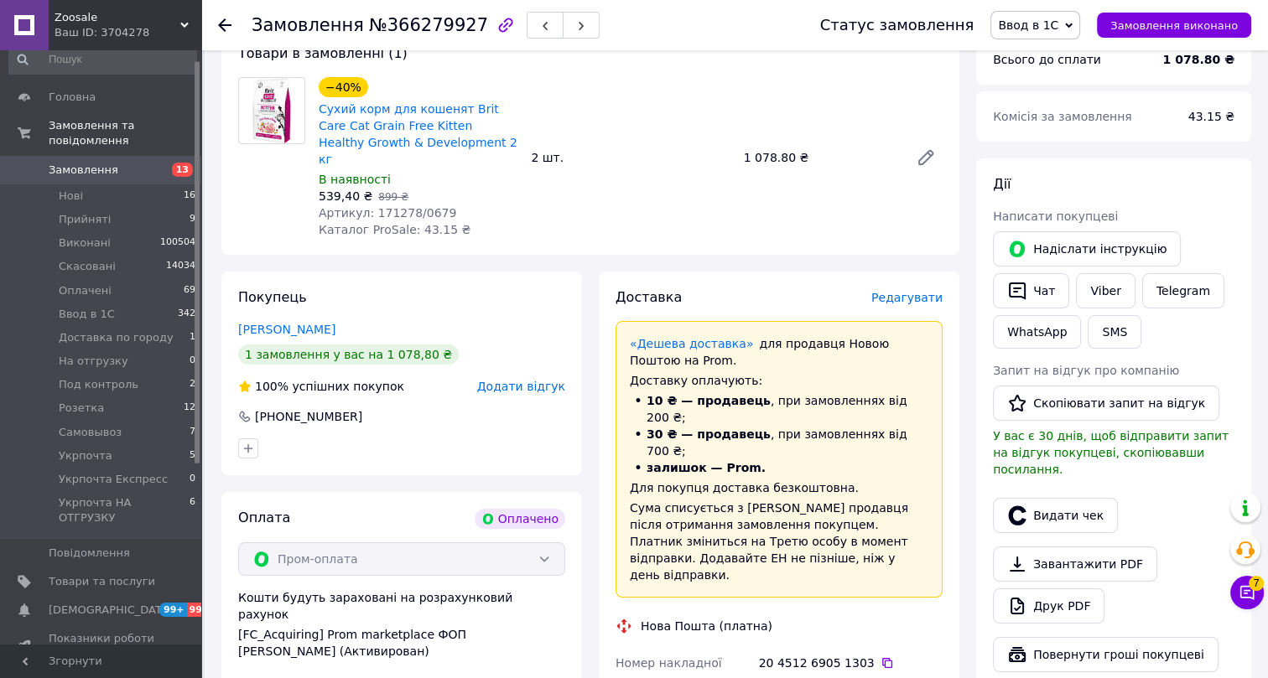
scroll to position [228, 0]
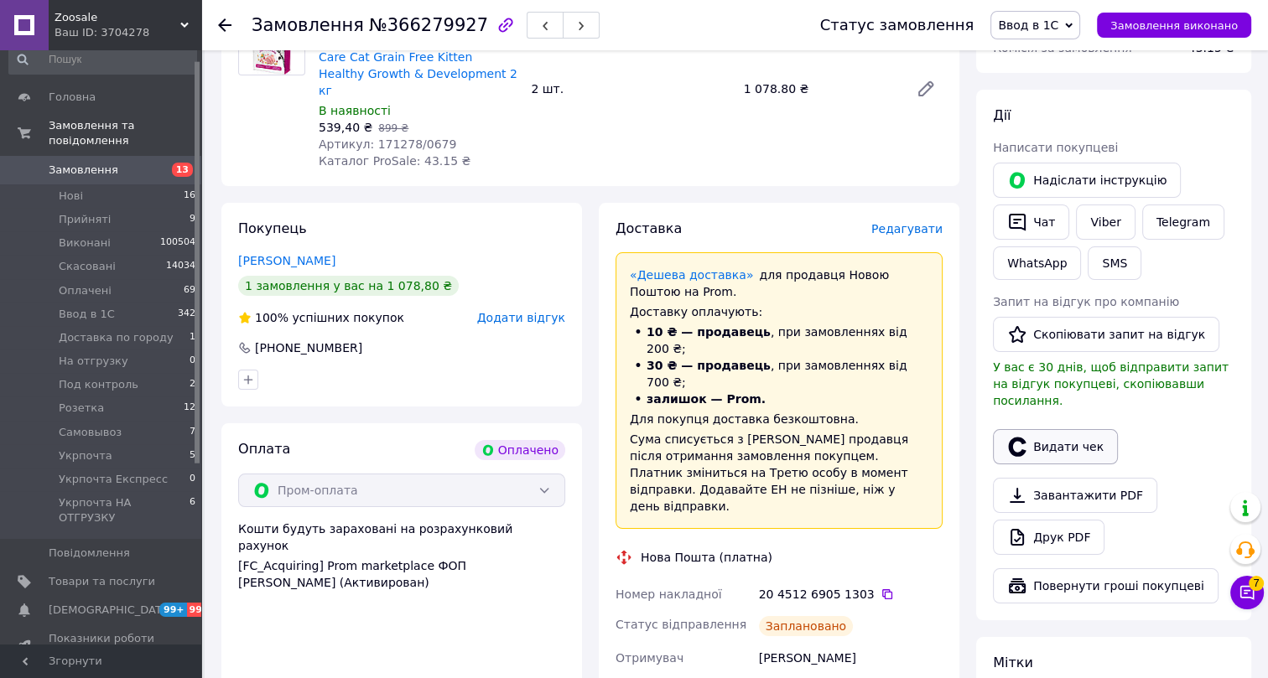
click at [1051, 429] on button "Видати чек" at bounding box center [1055, 446] width 125 height 35
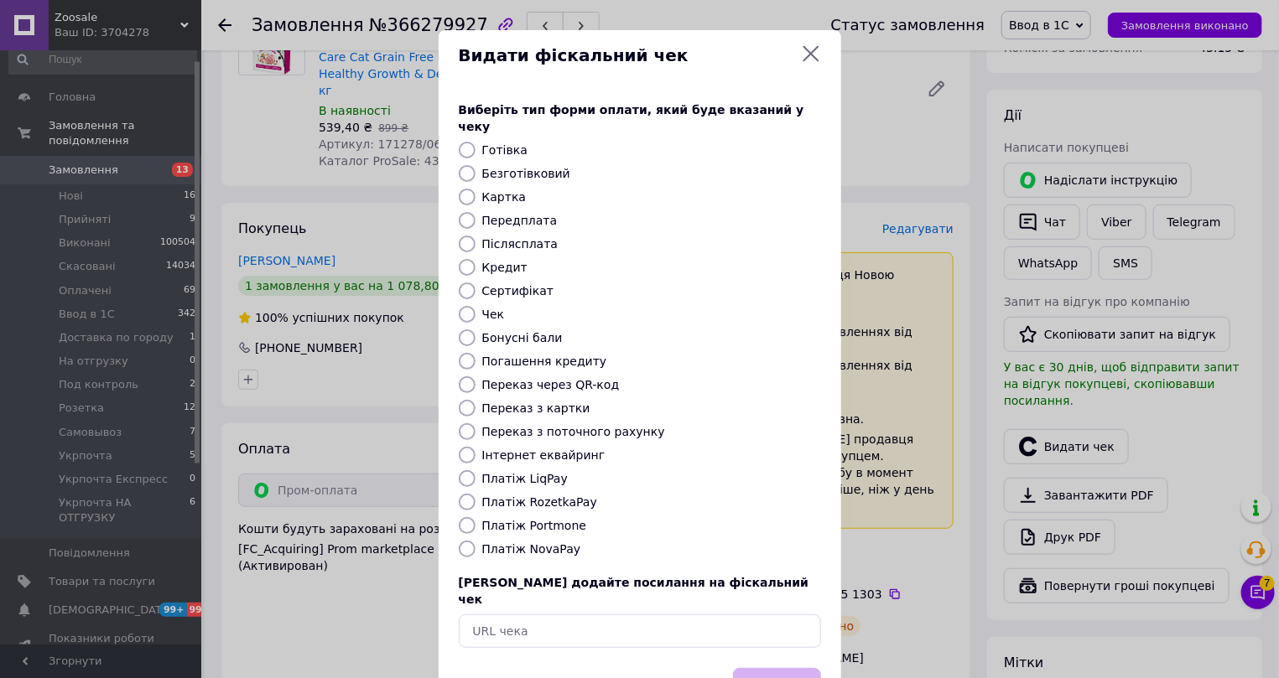
click at [503, 449] on label "Інтернет еквайринг" at bounding box center [543, 455] width 123 height 13
click at [476, 447] on input "Інтернет еквайринг" at bounding box center [467, 455] width 17 height 17
radio input "true"
click at [794, 668] on button "Вибрати" at bounding box center [777, 686] width 88 height 36
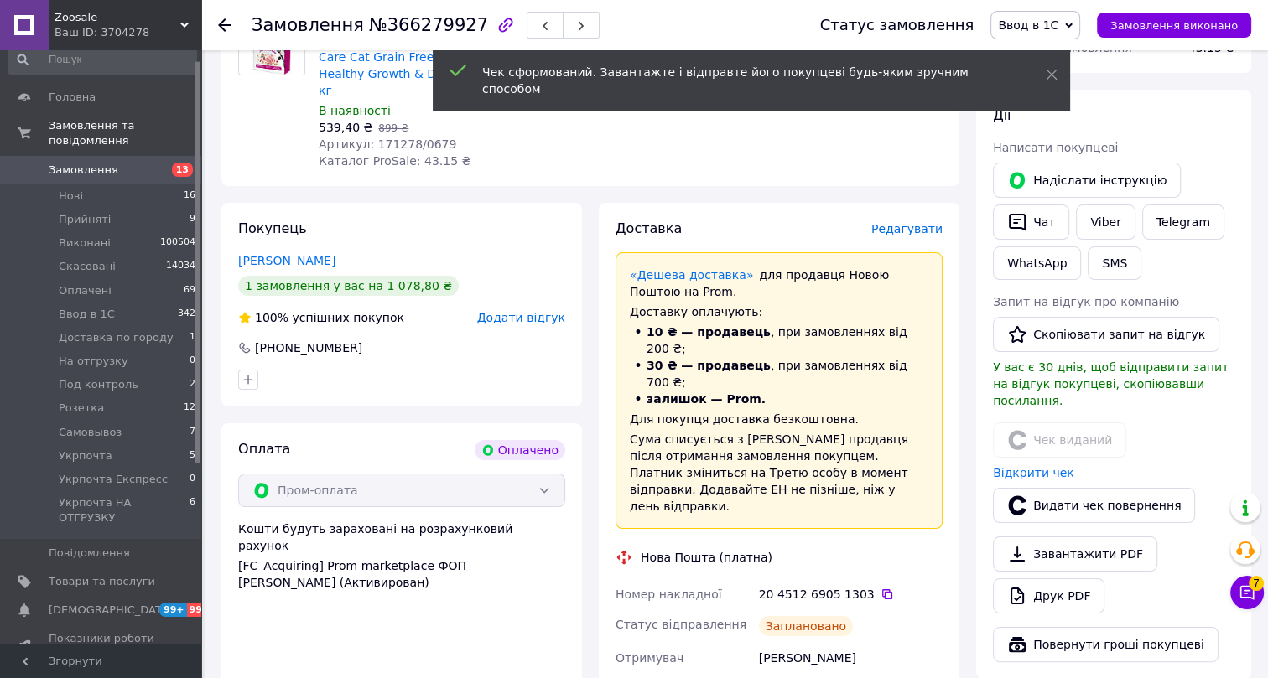
click at [227, 25] on use at bounding box center [224, 24] width 13 height 13
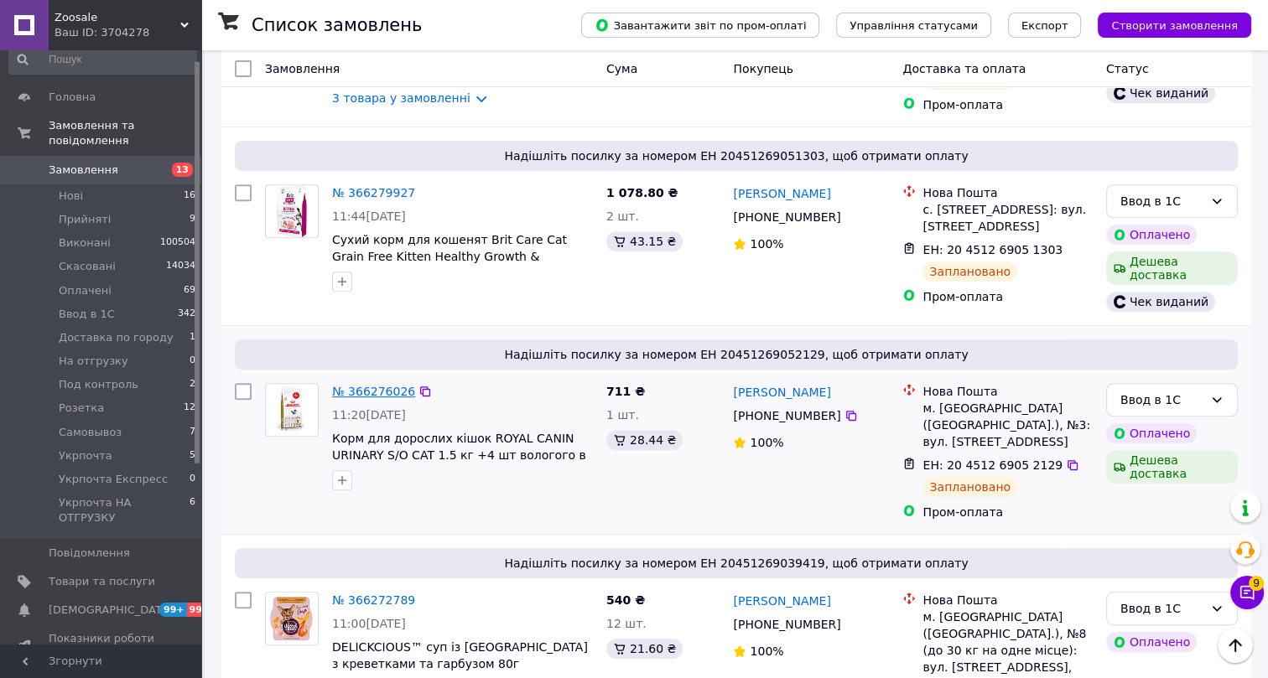
click at [376, 385] on link "№ 366276026" at bounding box center [373, 391] width 83 height 13
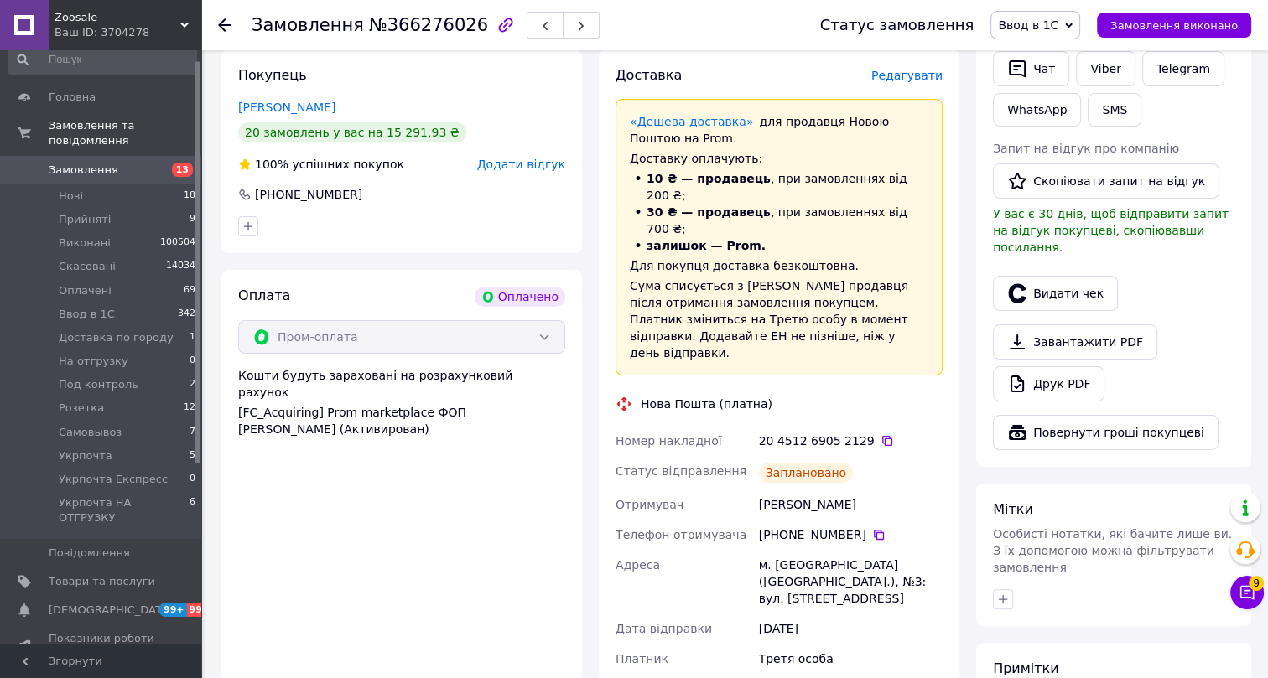
scroll to position [381, 0]
click at [1051, 277] on button "Видати чек" at bounding box center [1055, 294] width 125 height 35
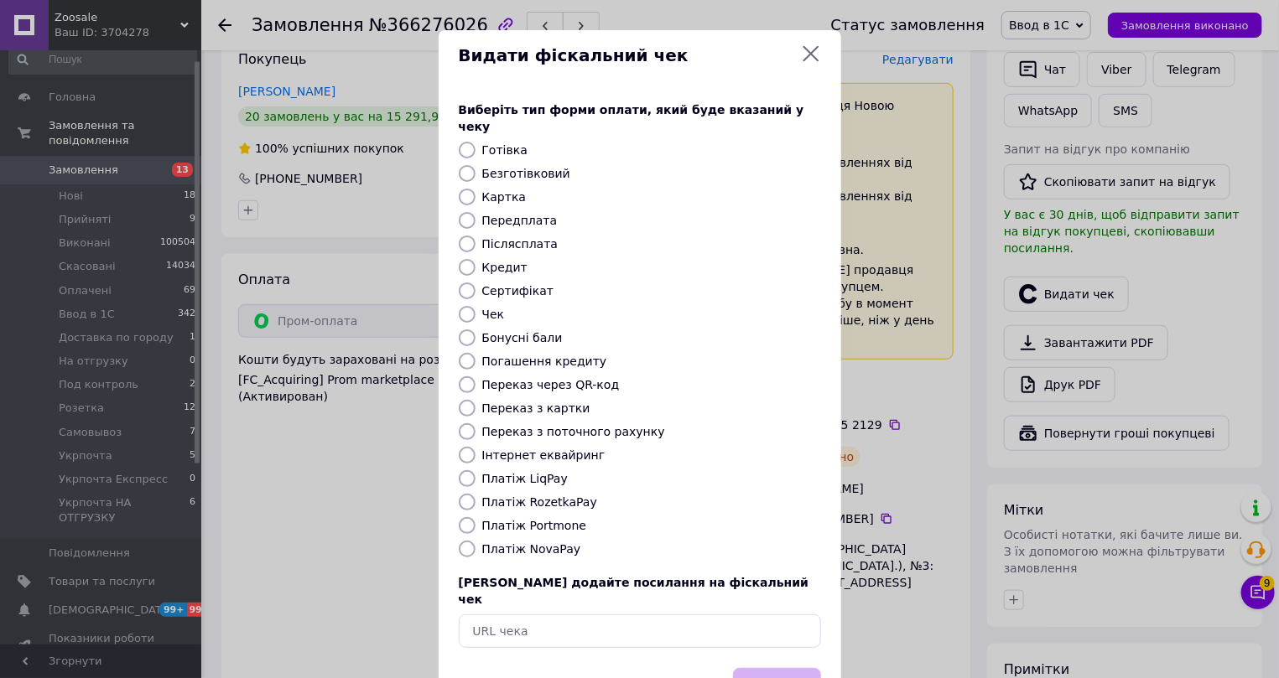
click at [505, 449] on label "Інтернет еквайринг" at bounding box center [543, 455] width 123 height 13
click at [476, 447] on input "Інтернет еквайринг" at bounding box center [467, 455] width 17 height 17
radio input "true"
click at [756, 668] on button "Вибрати" at bounding box center [777, 686] width 88 height 36
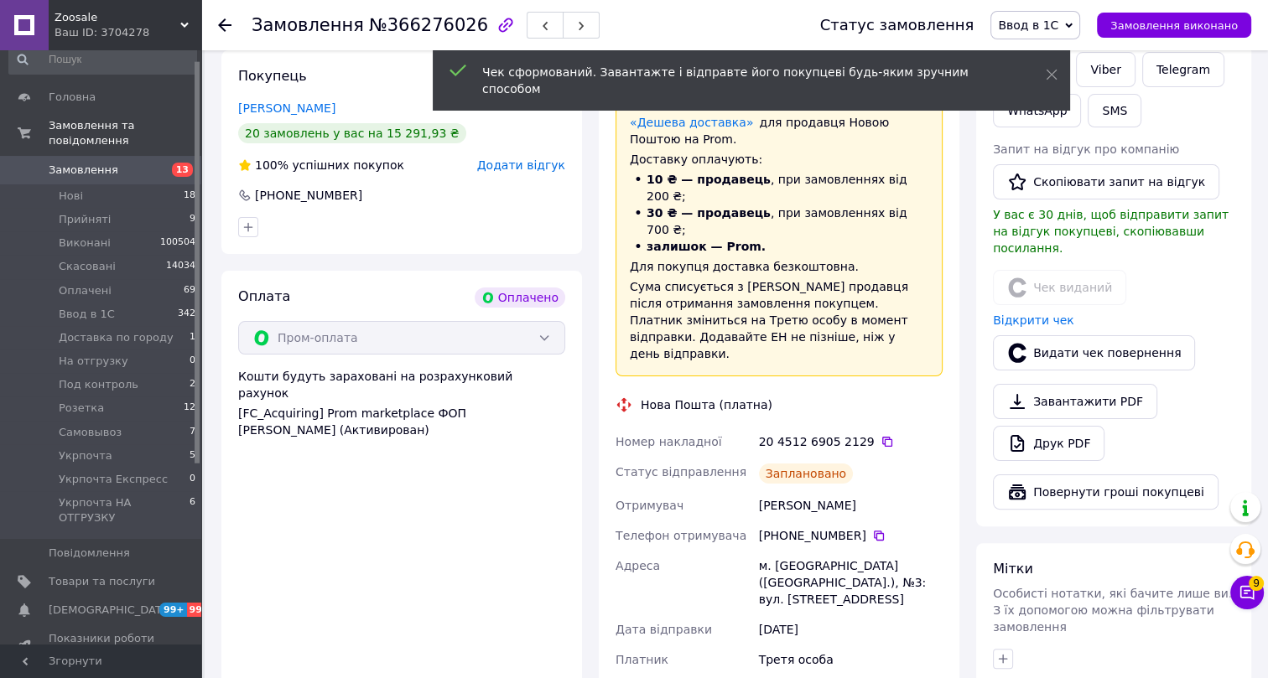
click at [224, 18] on icon at bounding box center [224, 24] width 13 height 13
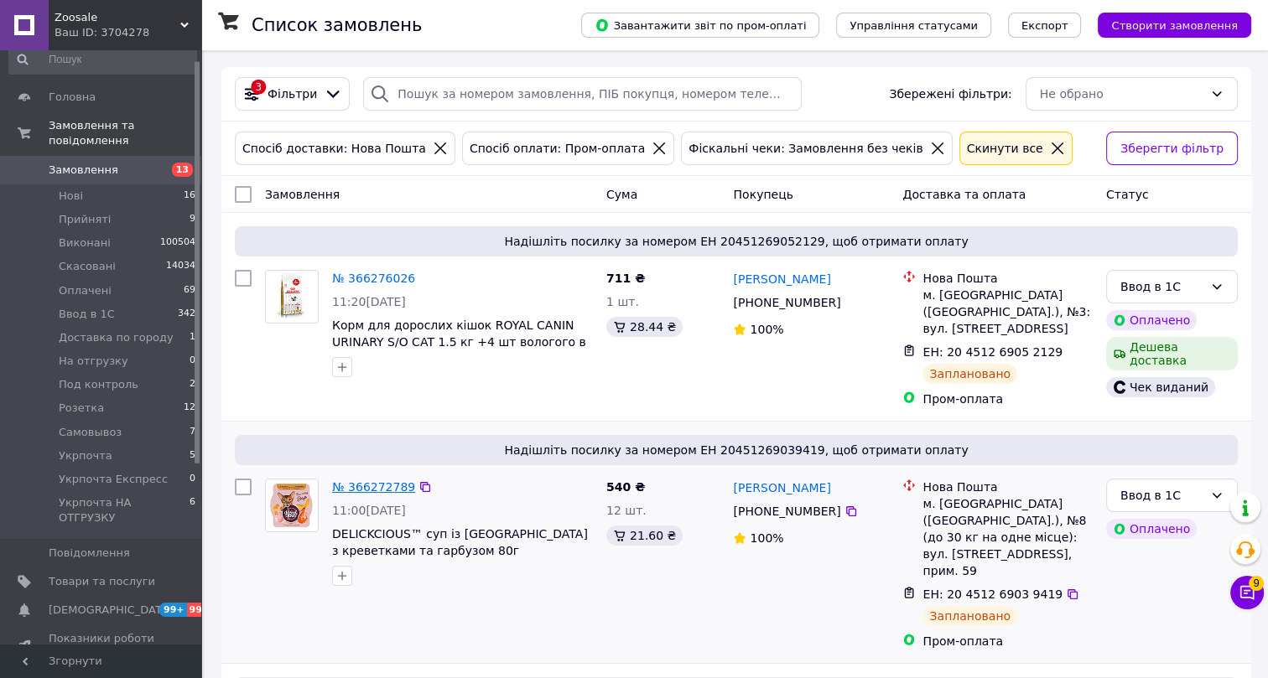
click at [368, 488] on link "№ 366272789" at bounding box center [373, 487] width 83 height 13
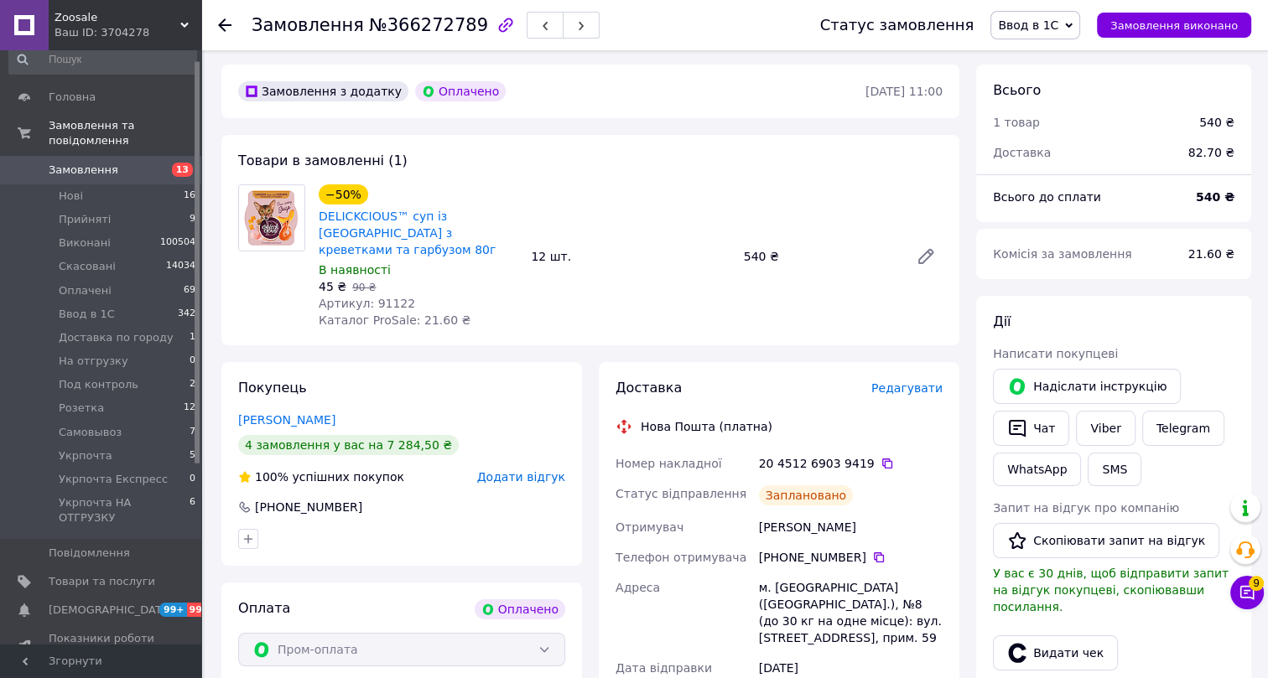
scroll to position [228, 0]
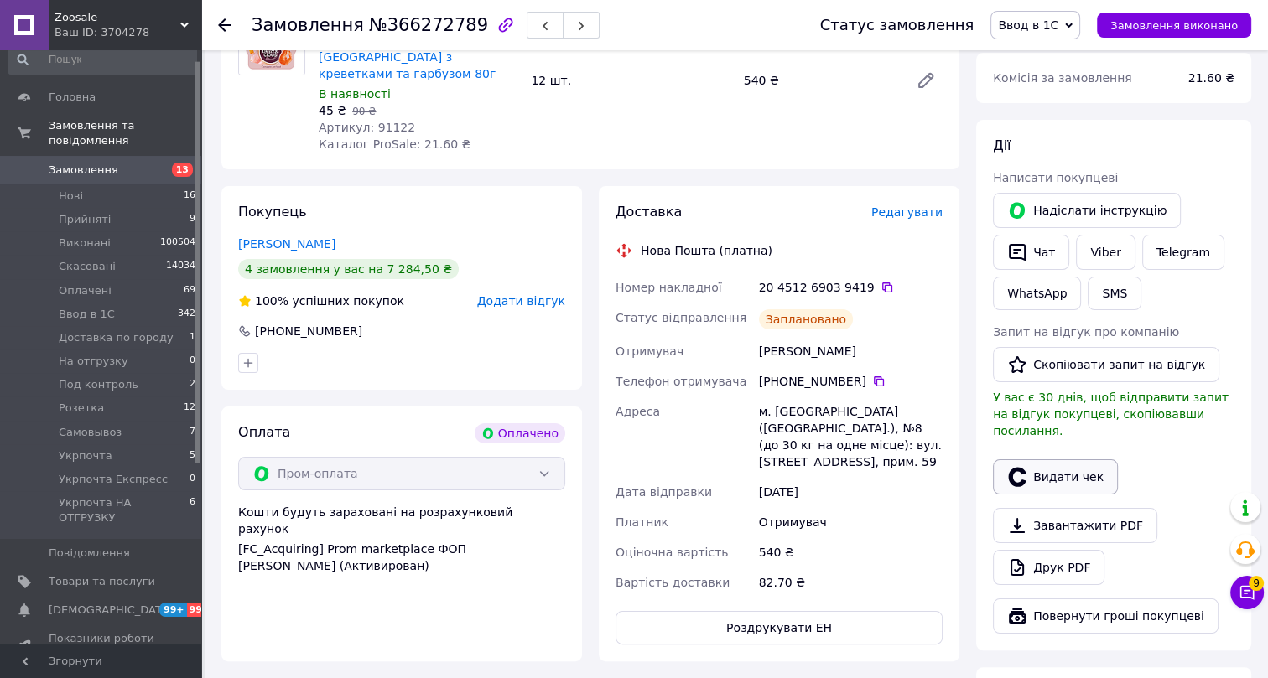
click at [1064, 460] on button "Видати чек" at bounding box center [1055, 477] width 125 height 35
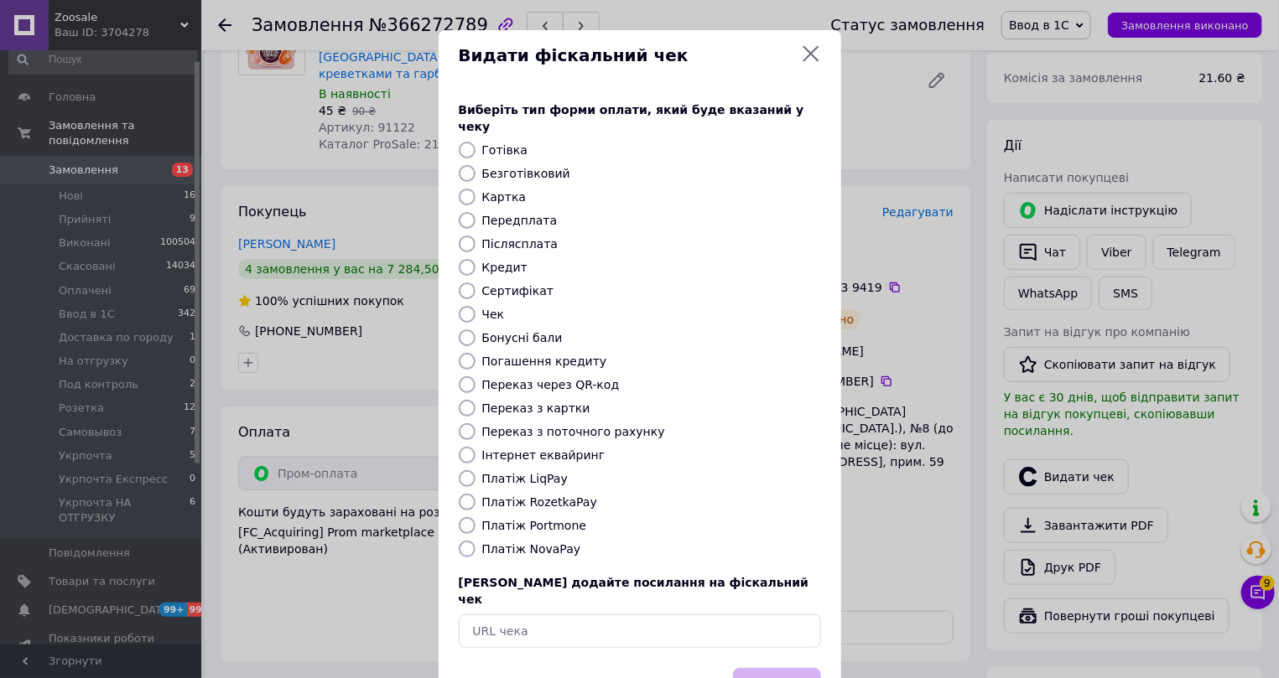
click at [501, 449] on label "Інтернет еквайринг" at bounding box center [543, 455] width 123 height 13
click at [476, 447] on input "Інтернет еквайринг" at bounding box center [467, 455] width 17 height 17
radio input "true"
click at [756, 668] on button "Вибрати" at bounding box center [777, 686] width 88 height 36
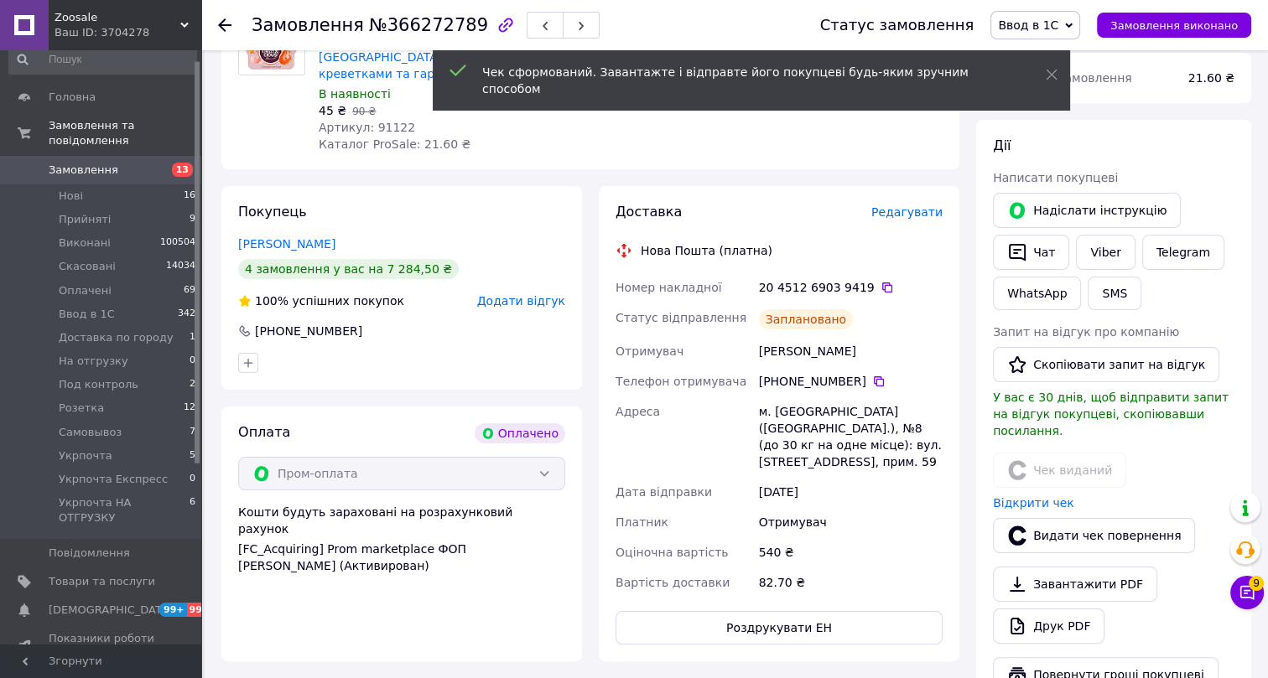
click at [223, 21] on use at bounding box center [224, 24] width 13 height 13
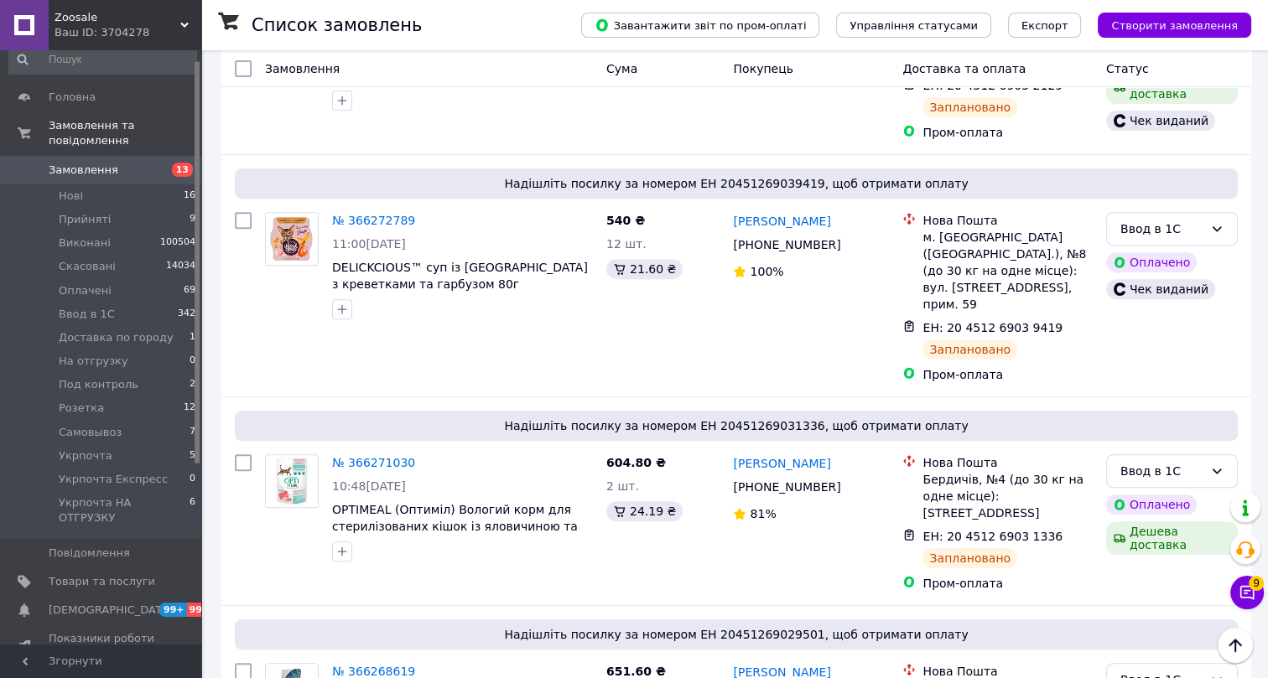
scroll to position [762, 0]
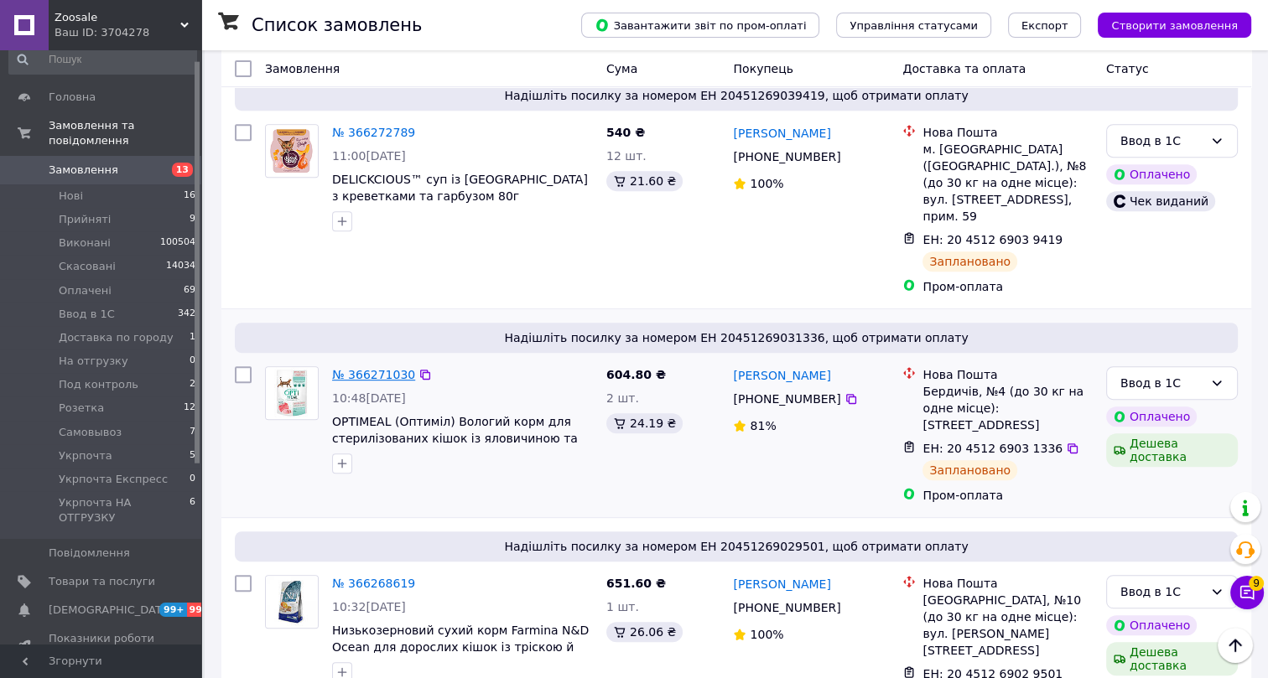
click at [363, 368] on link "№ 366271030" at bounding box center [373, 374] width 83 height 13
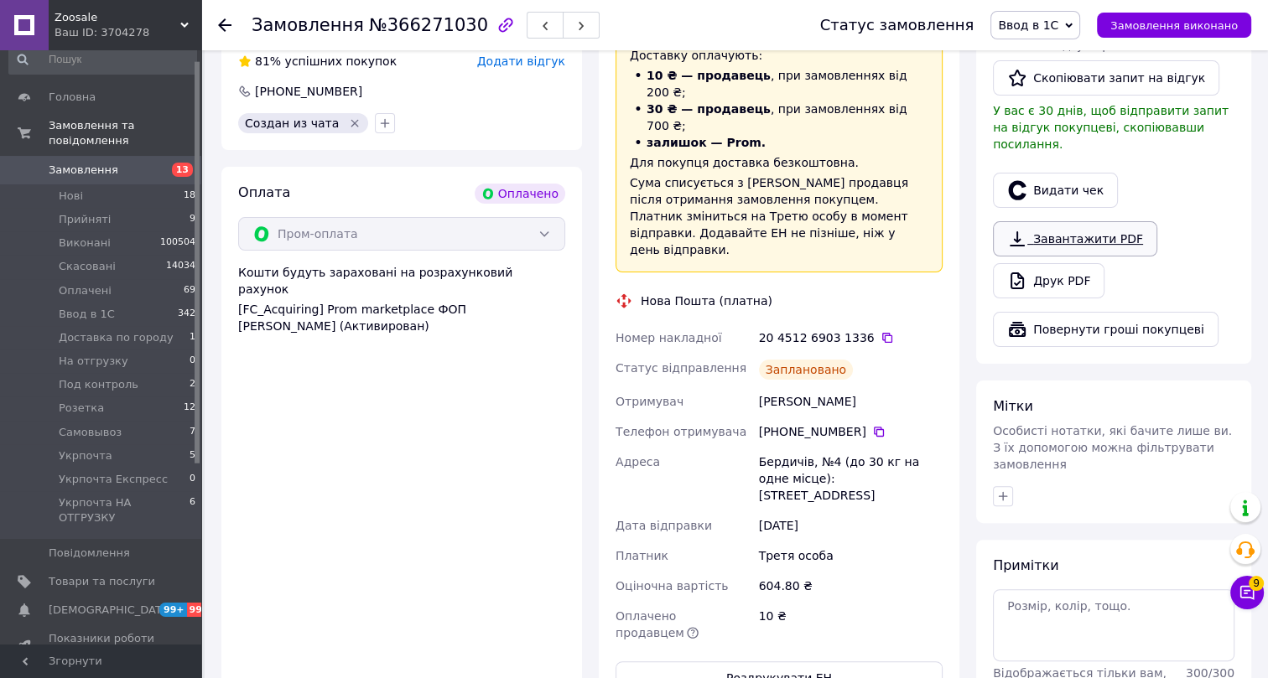
scroll to position [457, 0]
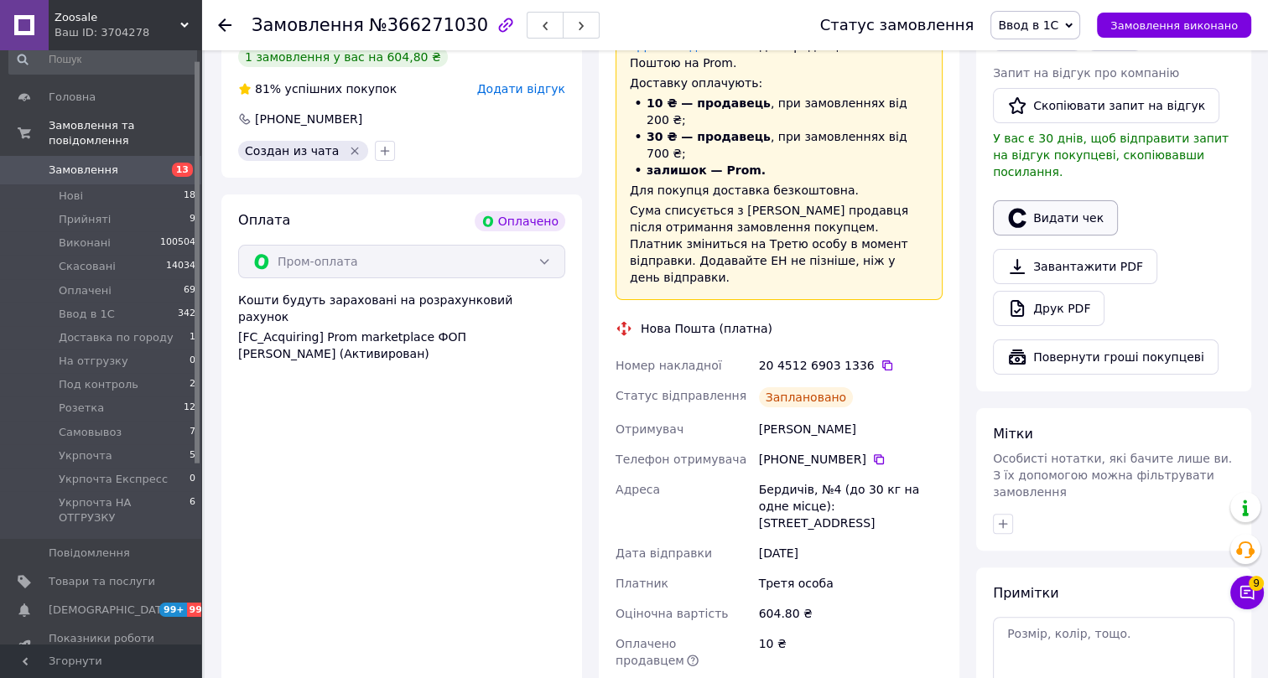
click at [1063, 201] on button "Видати чек" at bounding box center [1055, 217] width 125 height 35
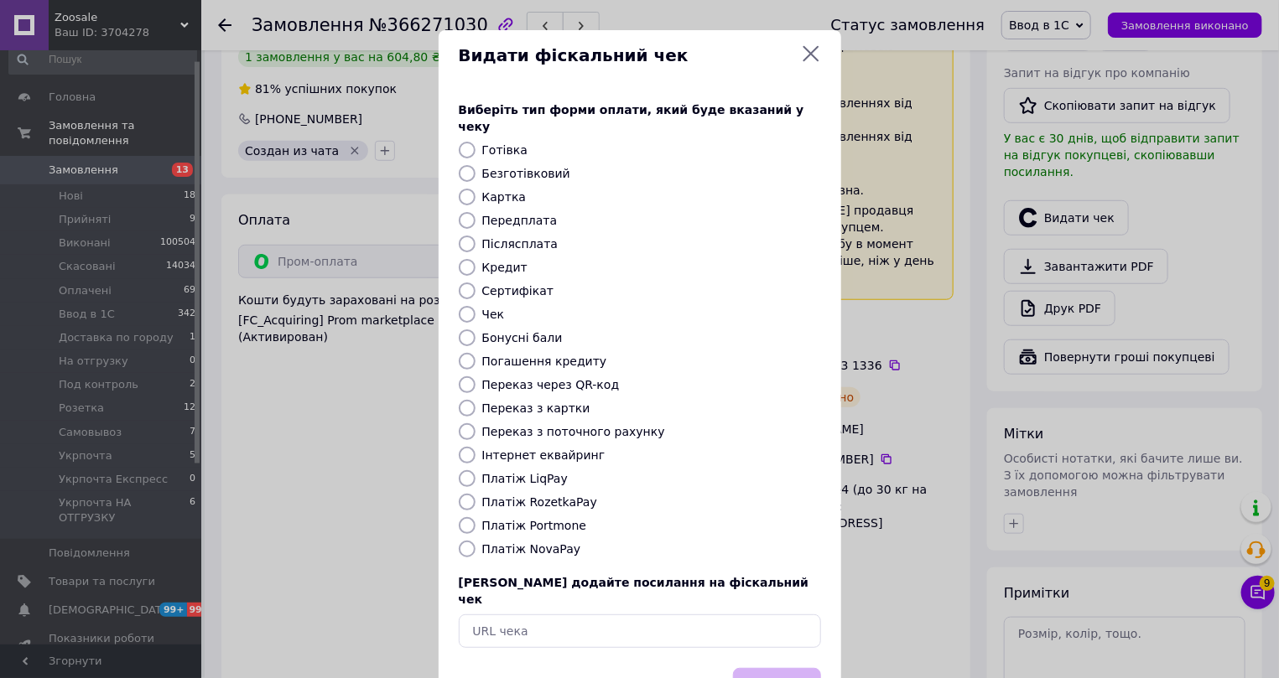
click at [499, 449] on label "Інтернет еквайринг" at bounding box center [543, 455] width 123 height 13
click at [476, 447] on input "Інтернет еквайринг" at bounding box center [467, 455] width 17 height 17
radio input "true"
click at [762, 668] on button "Вибрати" at bounding box center [777, 686] width 88 height 36
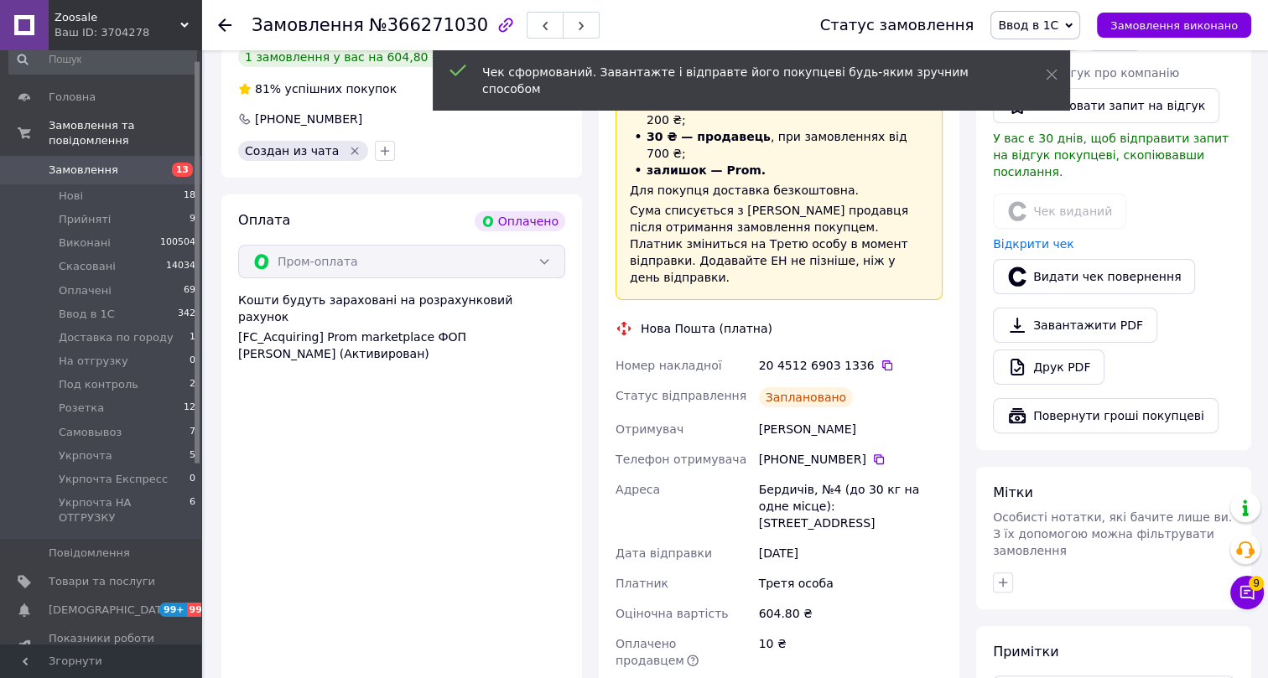
click at [224, 24] on use at bounding box center [224, 24] width 13 height 13
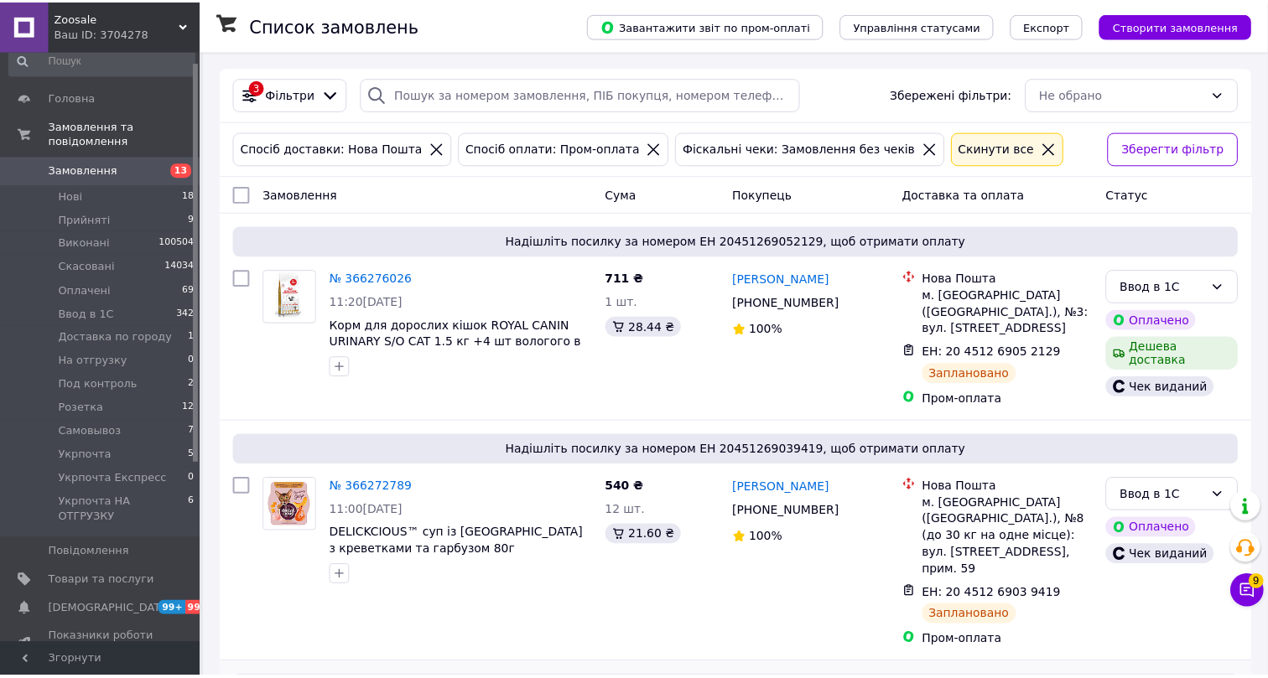
scroll to position [501, 0]
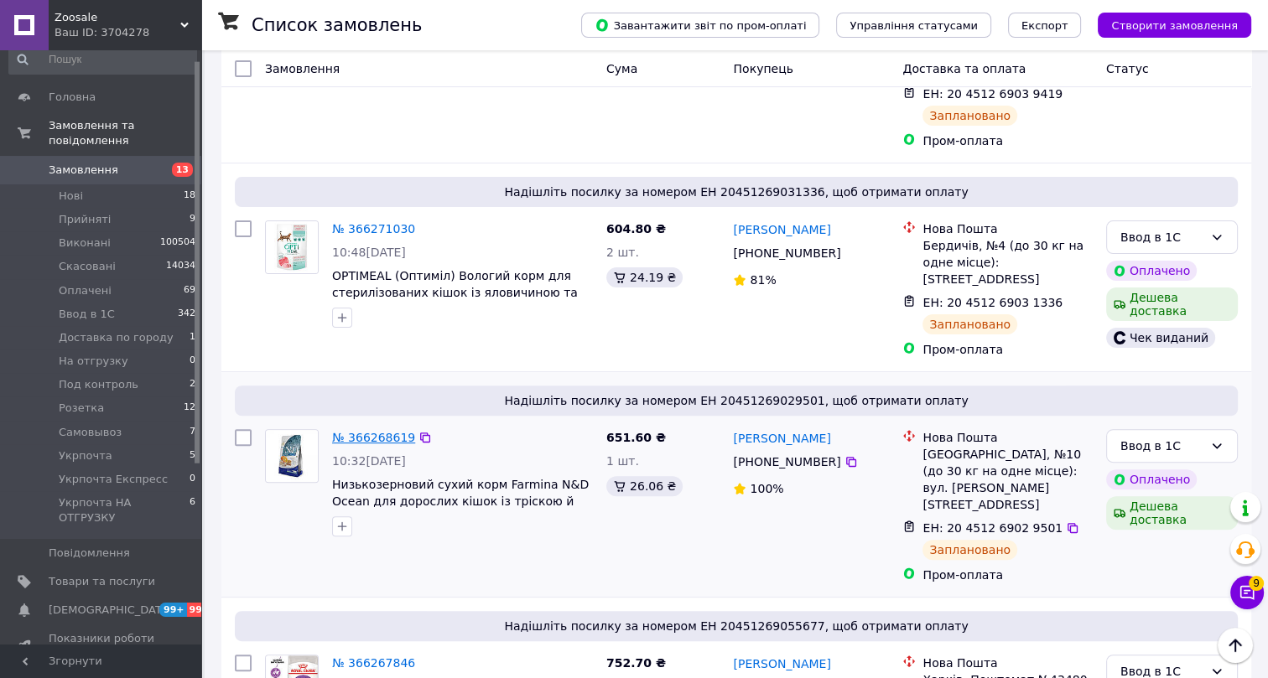
click at [377, 431] on link "№ 366268619" at bounding box center [373, 437] width 83 height 13
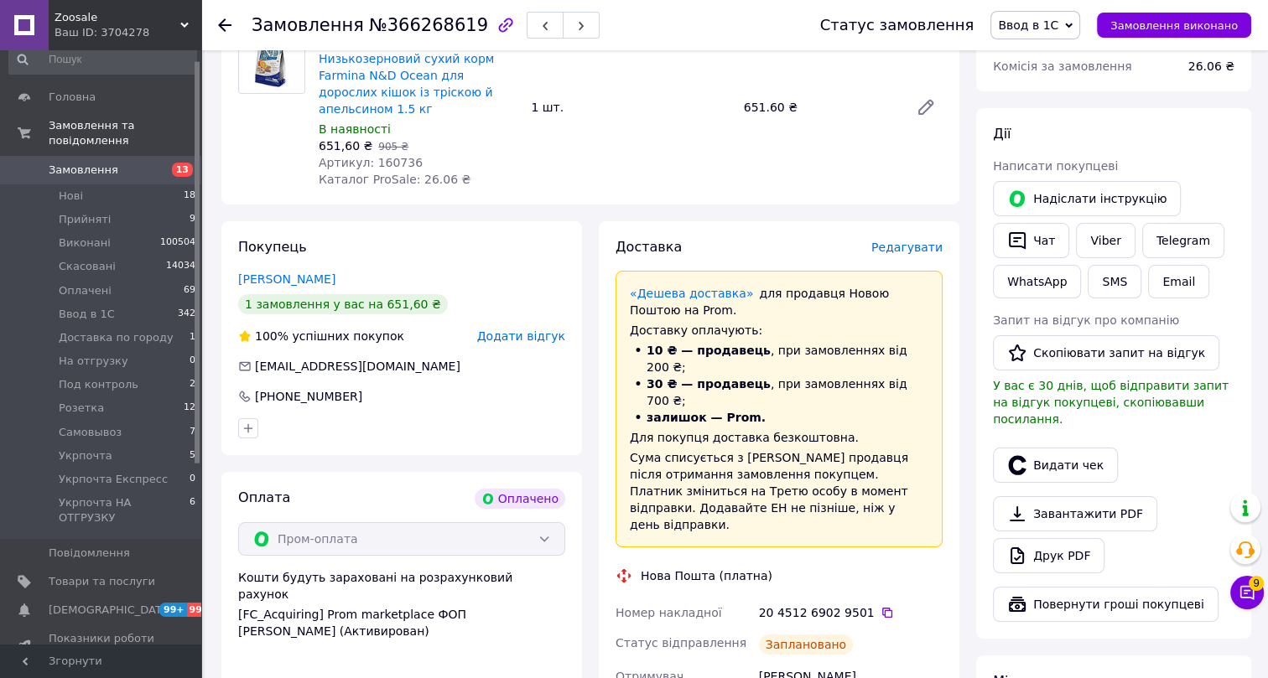
scroll to position [195, 0]
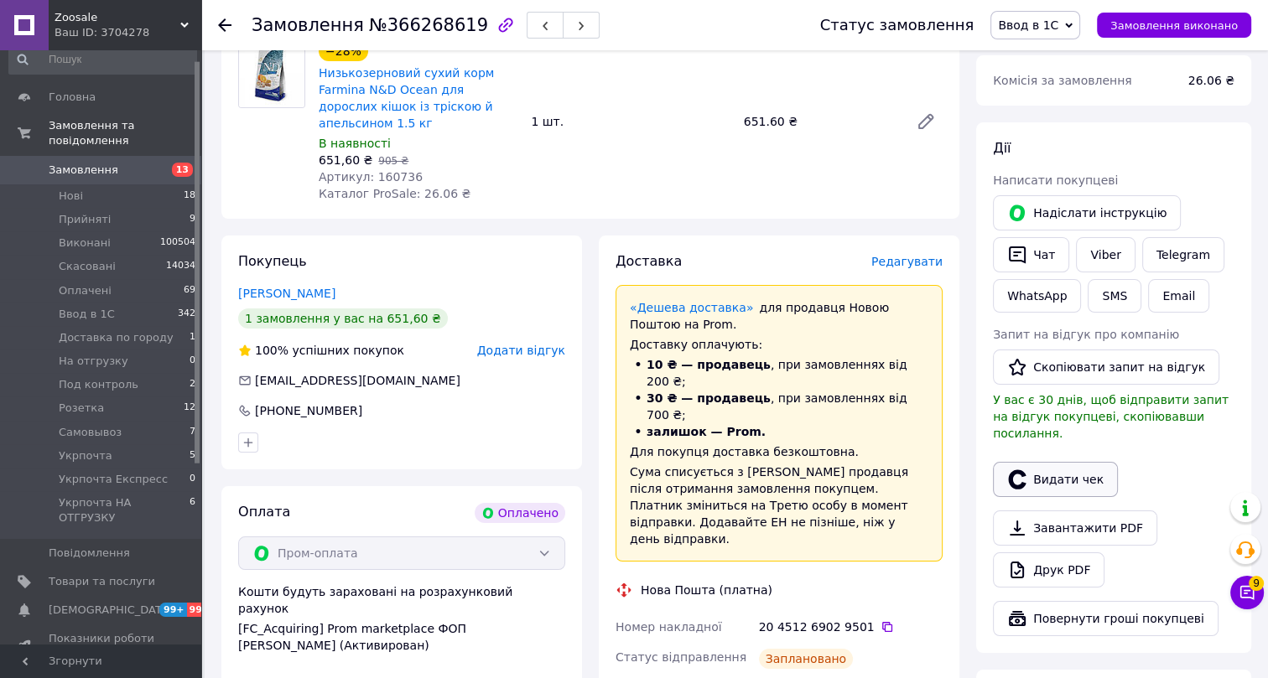
click at [1057, 462] on button "Видати чек" at bounding box center [1055, 479] width 125 height 35
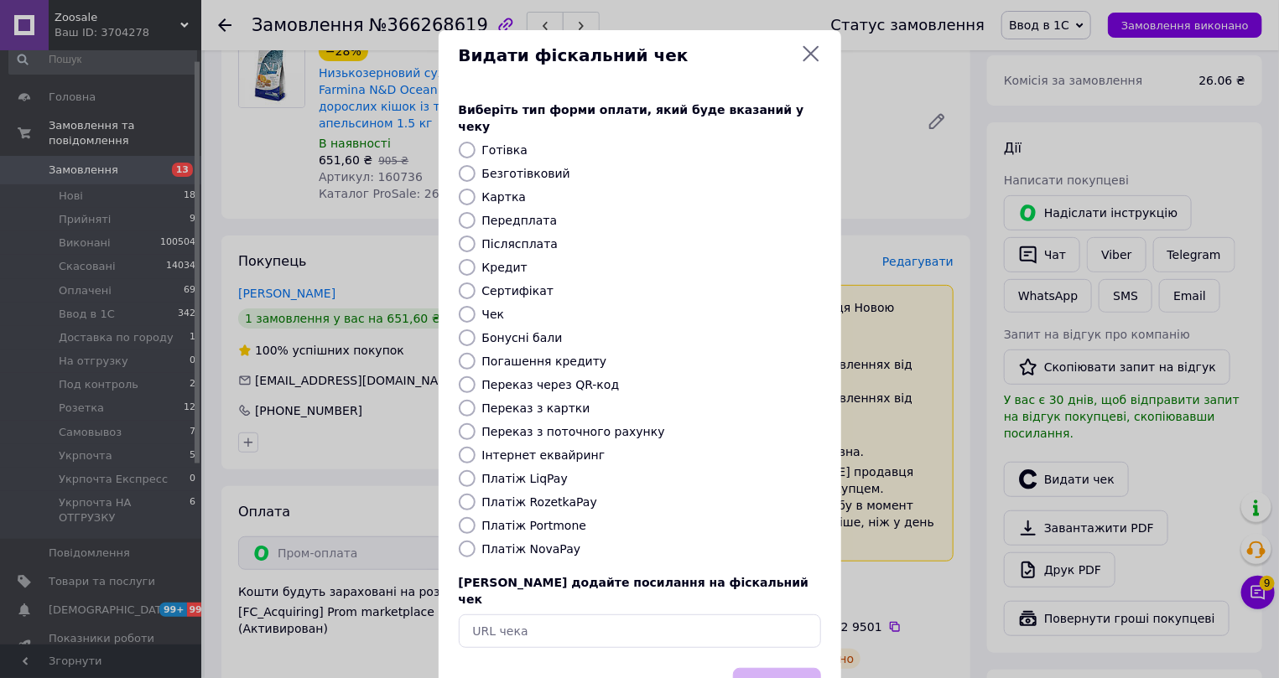
click at [502, 449] on label "Інтернет еквайринг" at bounding box center [543, 455] width 123 height 13
click at [476, 447] on input "Інтернет еквайринг" at bounding box center [467, 455] width 17 height 17
radio input "true"
click at [765, 668] on button "Вибрати" at bounding box center [777, 686] width 88 height 36
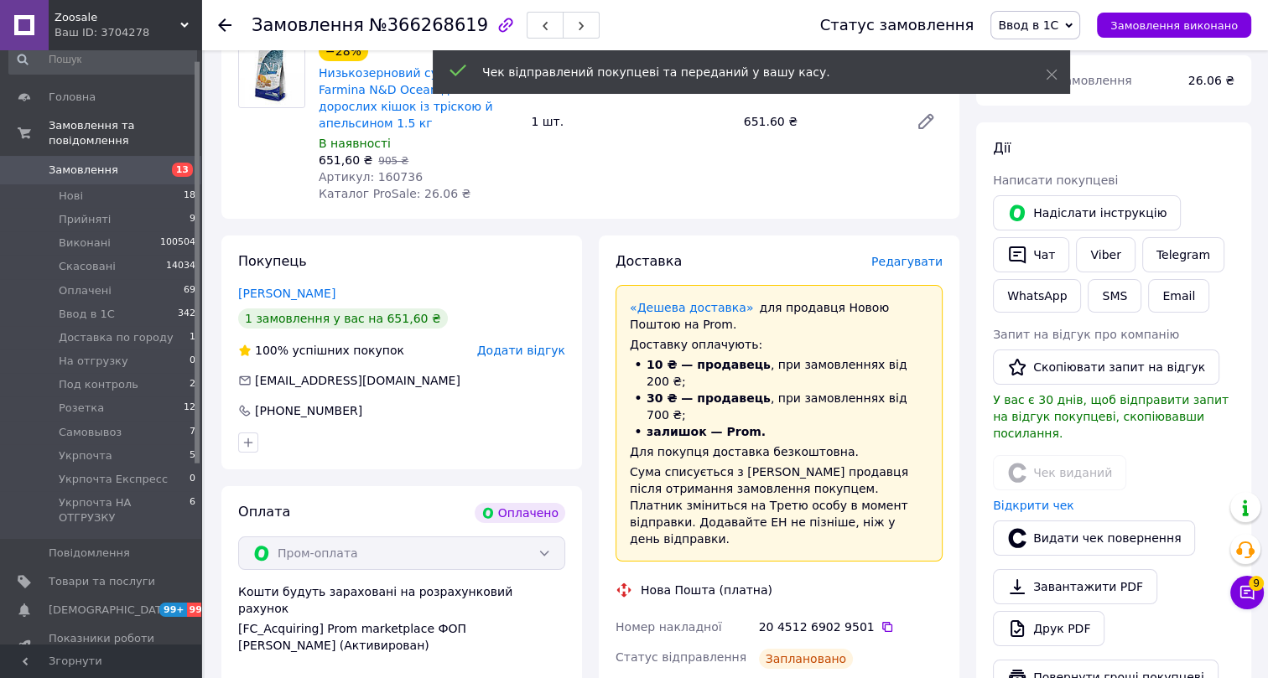
click at [226, 23] on icon at bounding box center [224, 24] width 13 height 13
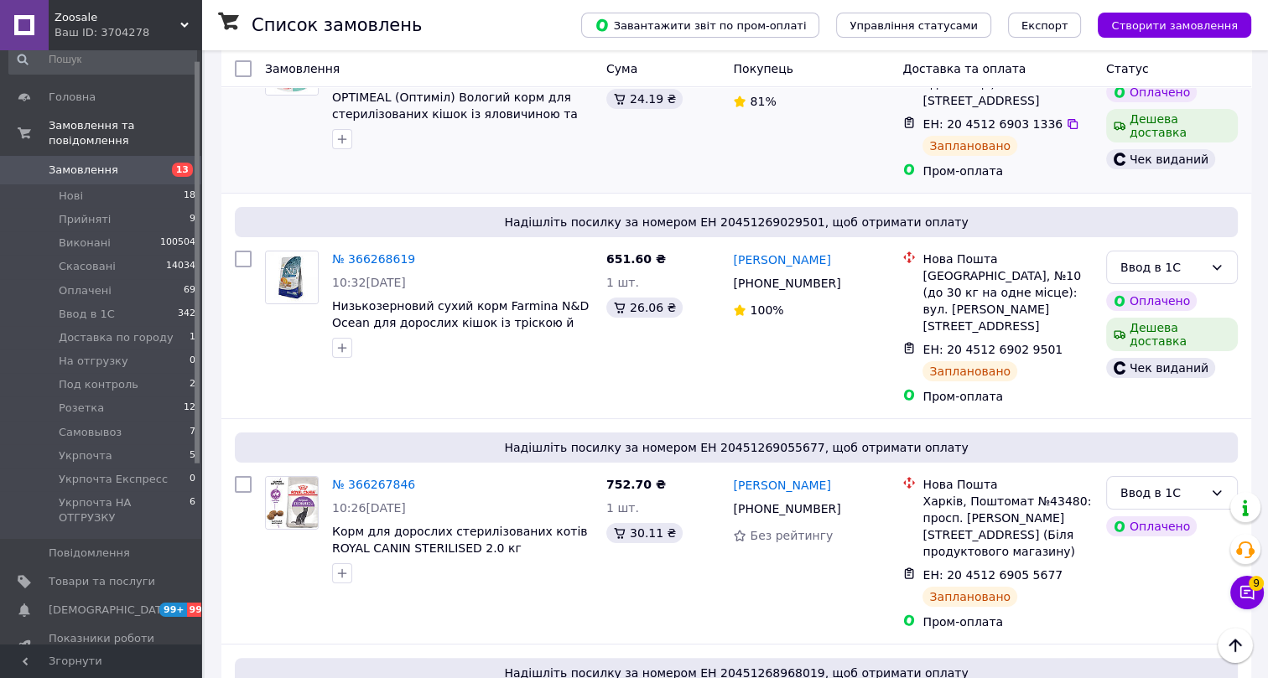
scroll to position [304, 0]
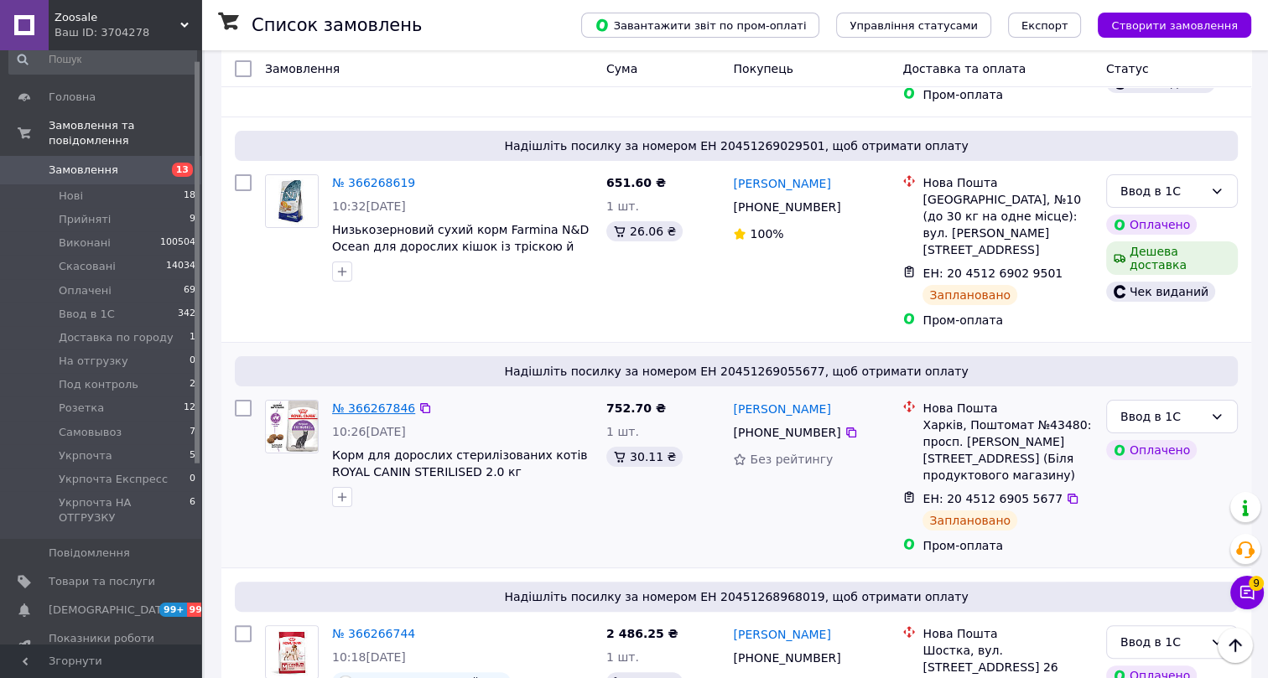
click at [366, 402] on link "№ 366267846" at bounding box center [373, 408] width 83 height 13
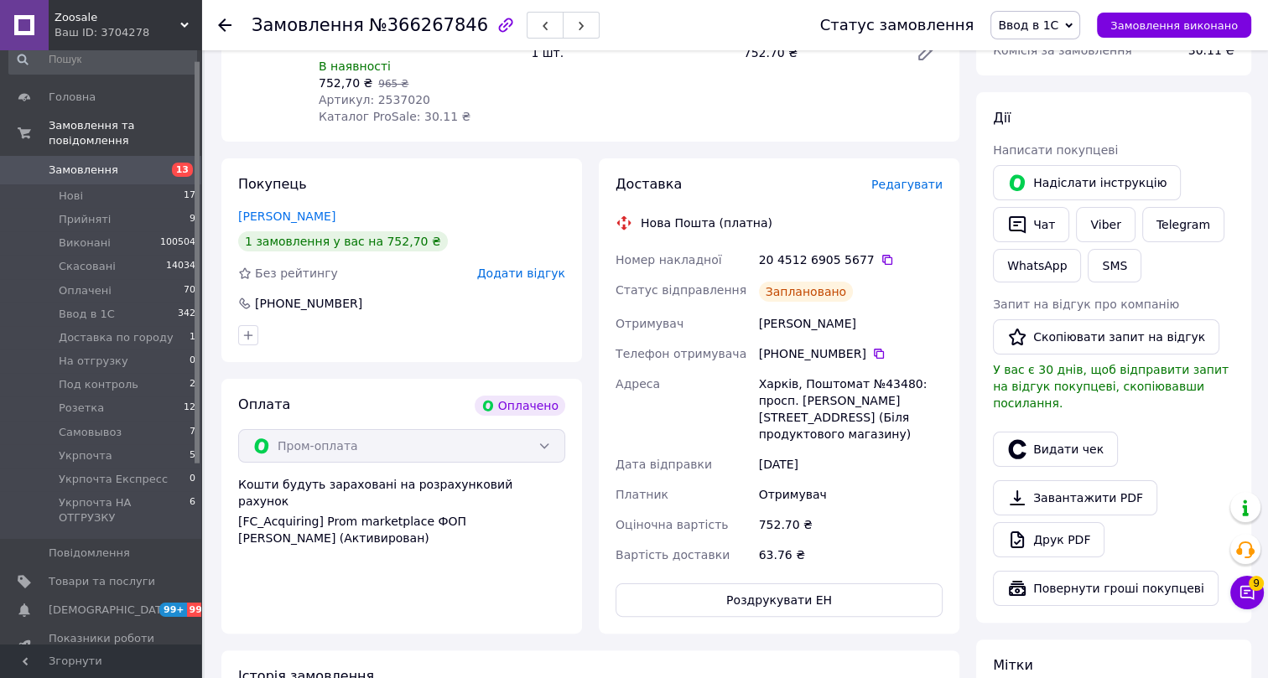
scroll to position [228, 0]
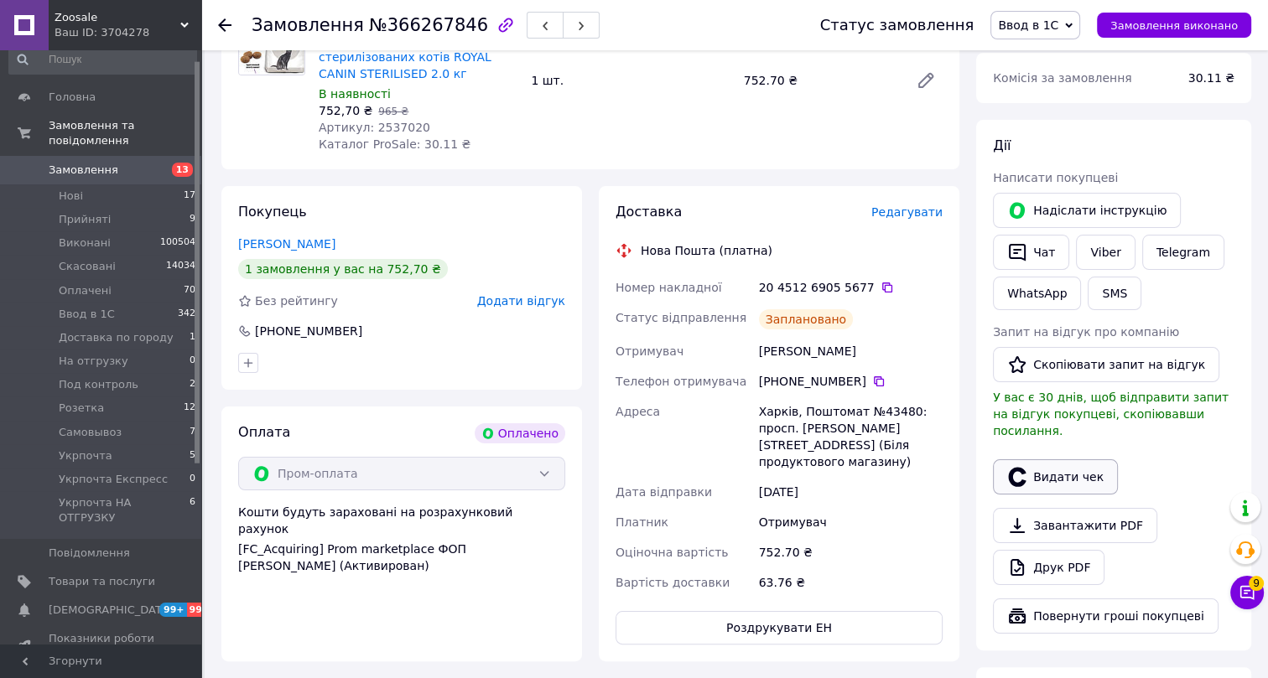
click at [1052, 460] on button "Видати чек" at bounding box center [1055, 477] width 125 height 35
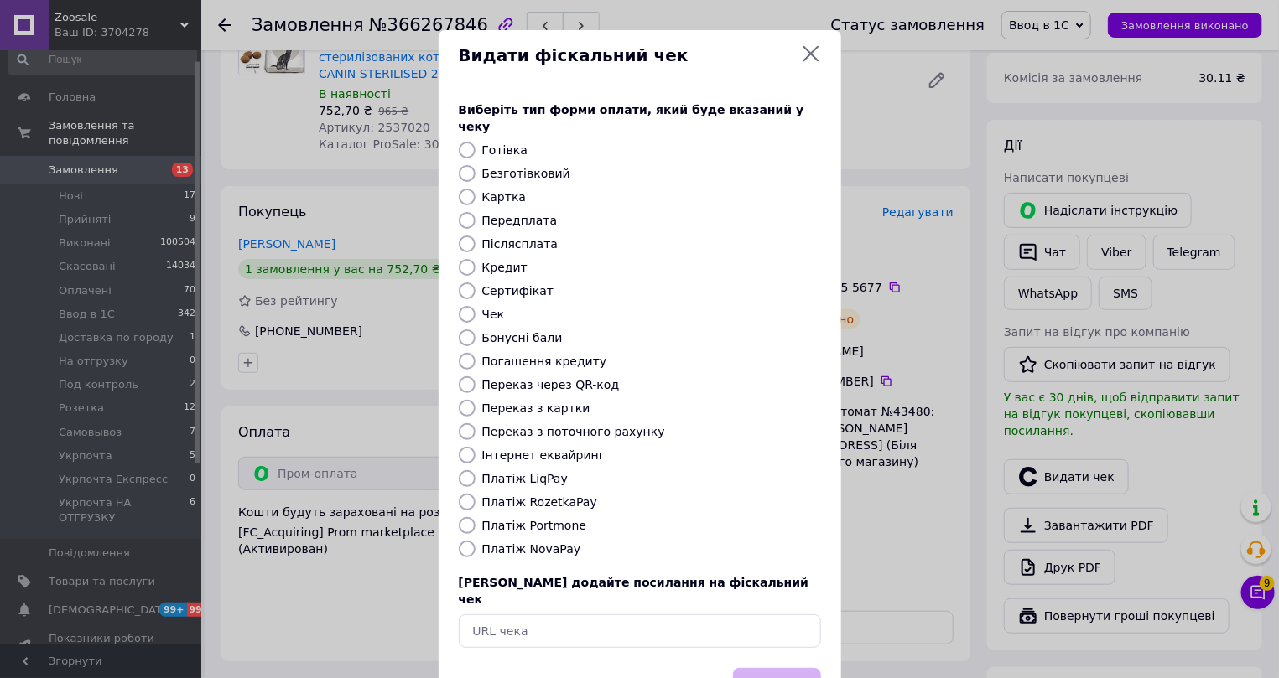
click at [491, 449] on label "Інтернет еквайринг" at bounding box center [543, 455] width 123 height 13
click at [476, 447] on input "Інтернет еквайринг" at bounding box center [467, 455] width 17 height 17
radio input "true"
click at [774, 668] on button "Вибрати" at bounding box center [777, 686] width 88 height 36
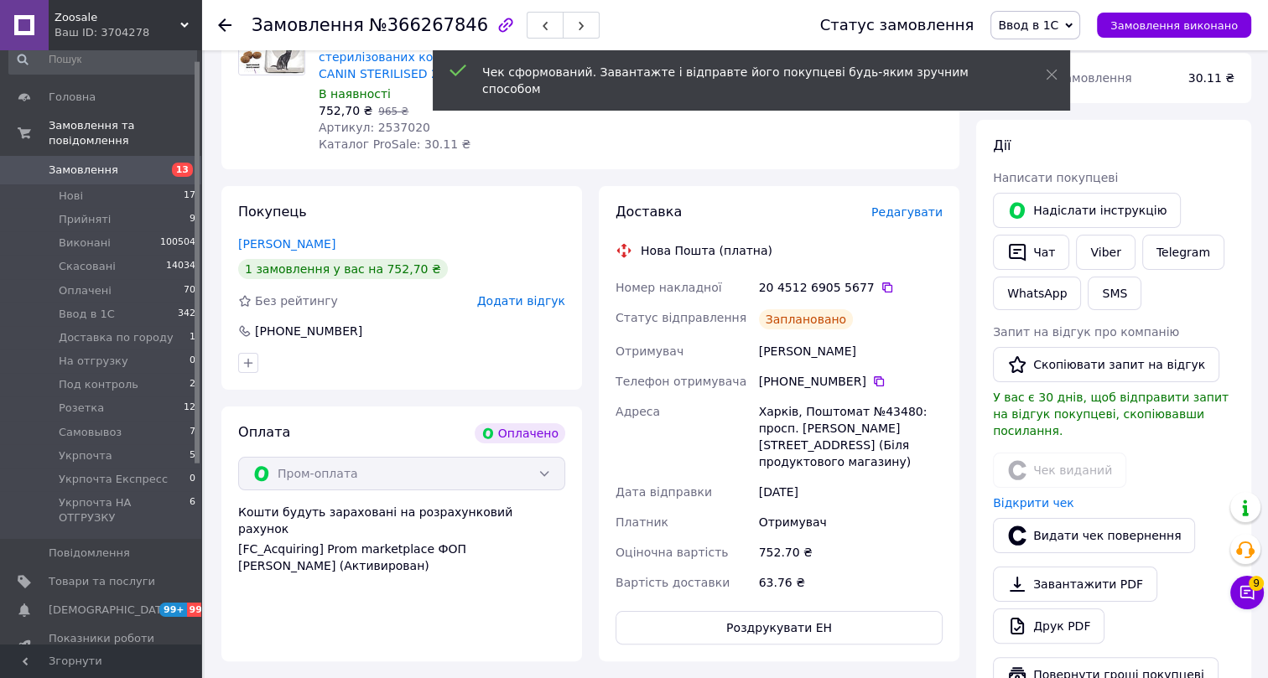
click at [226, 25] on use at bounding box center [224, 24] width 13 height 13
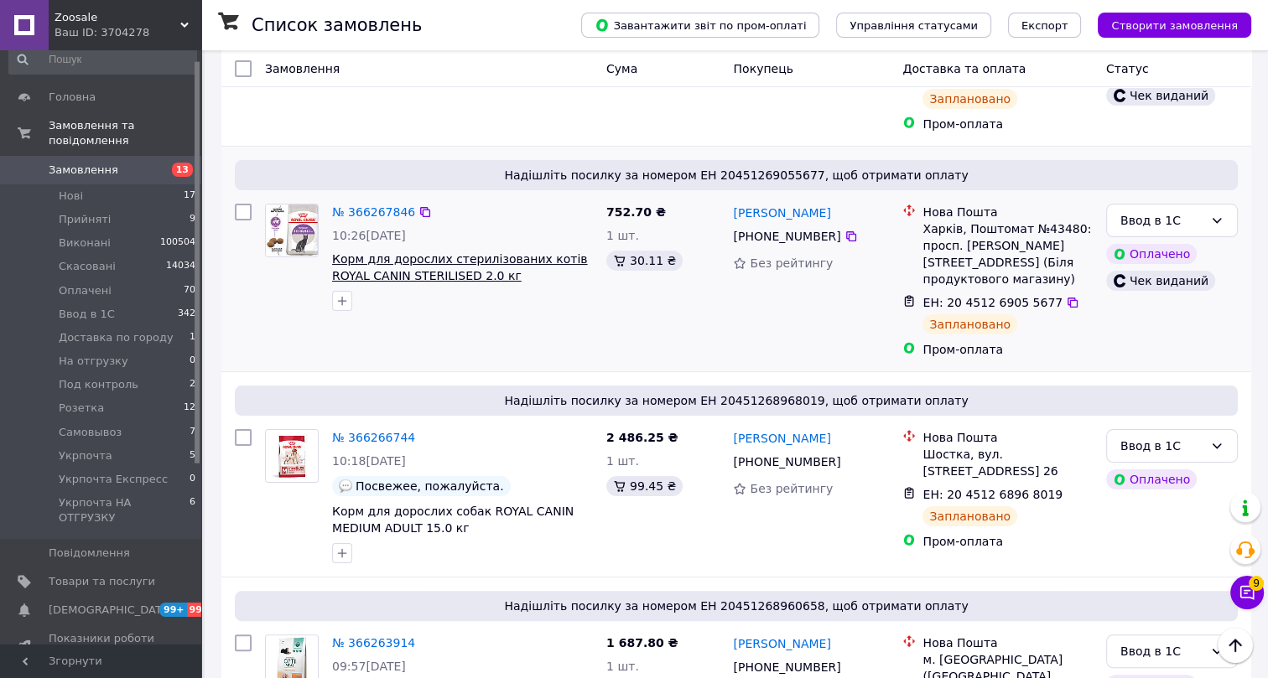
scroll to position [304, 0]
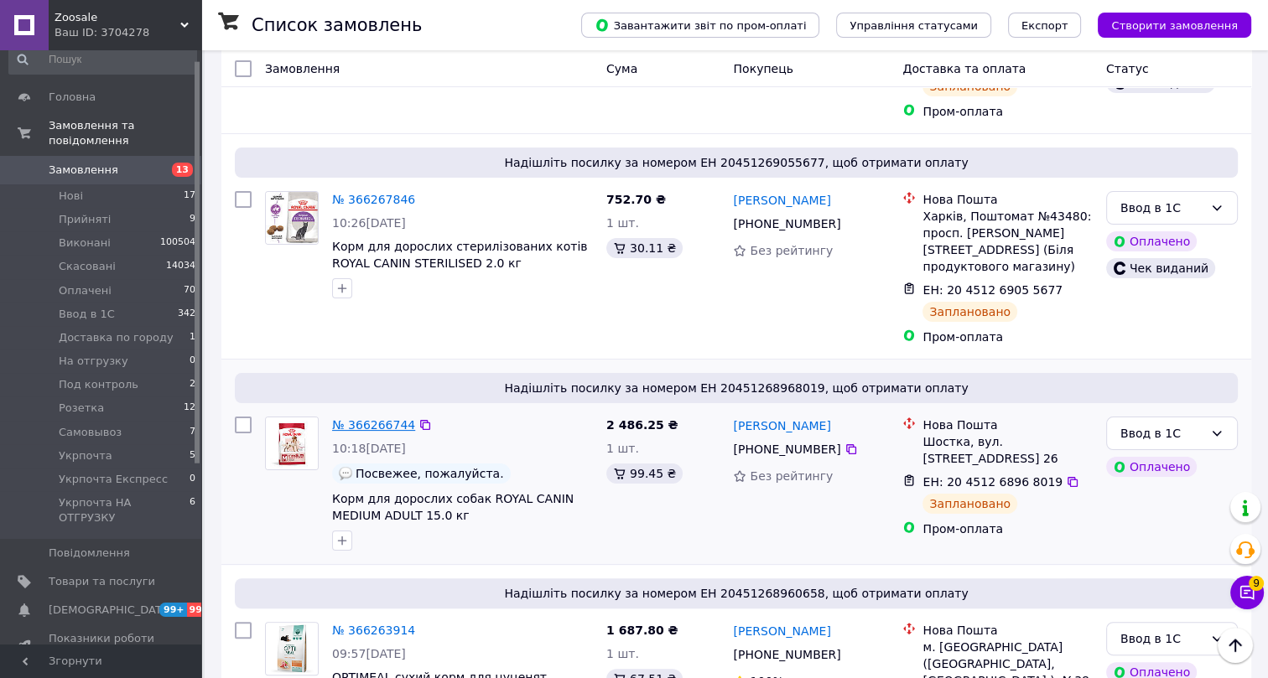
click at [384, 418] on link "№ 366266744" at bounding box center [373, 424] width 83 height 13
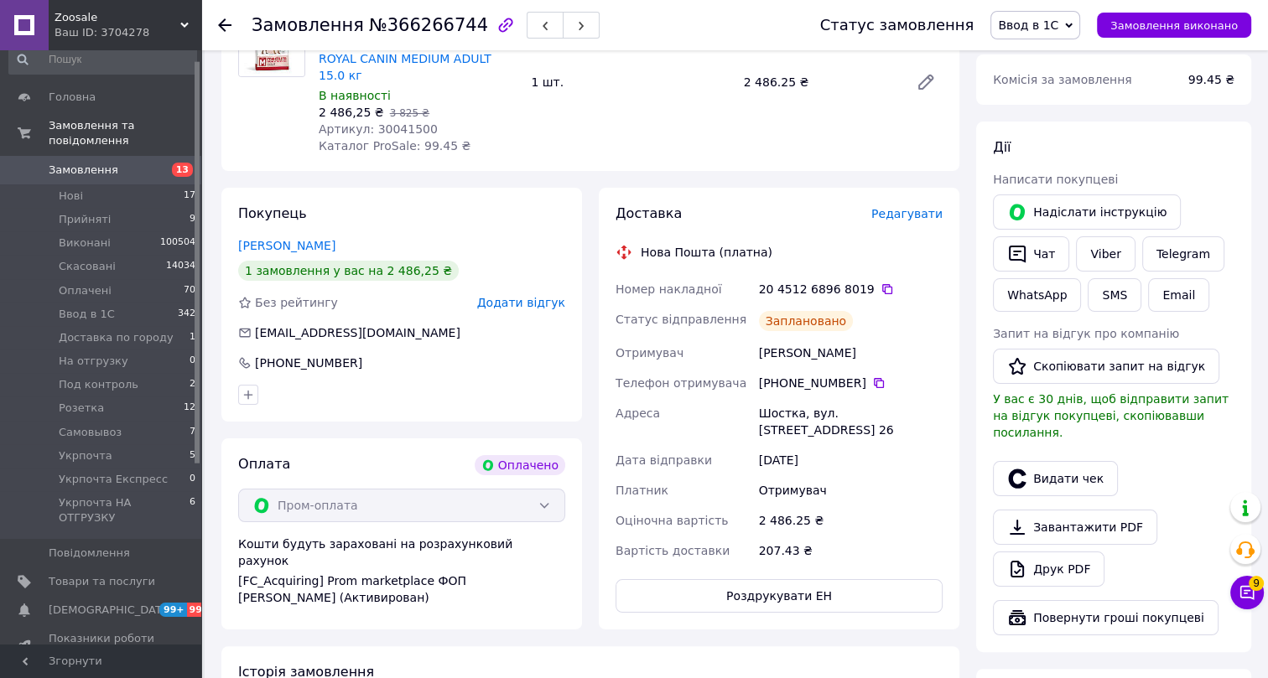
scroll to position [304, 0]
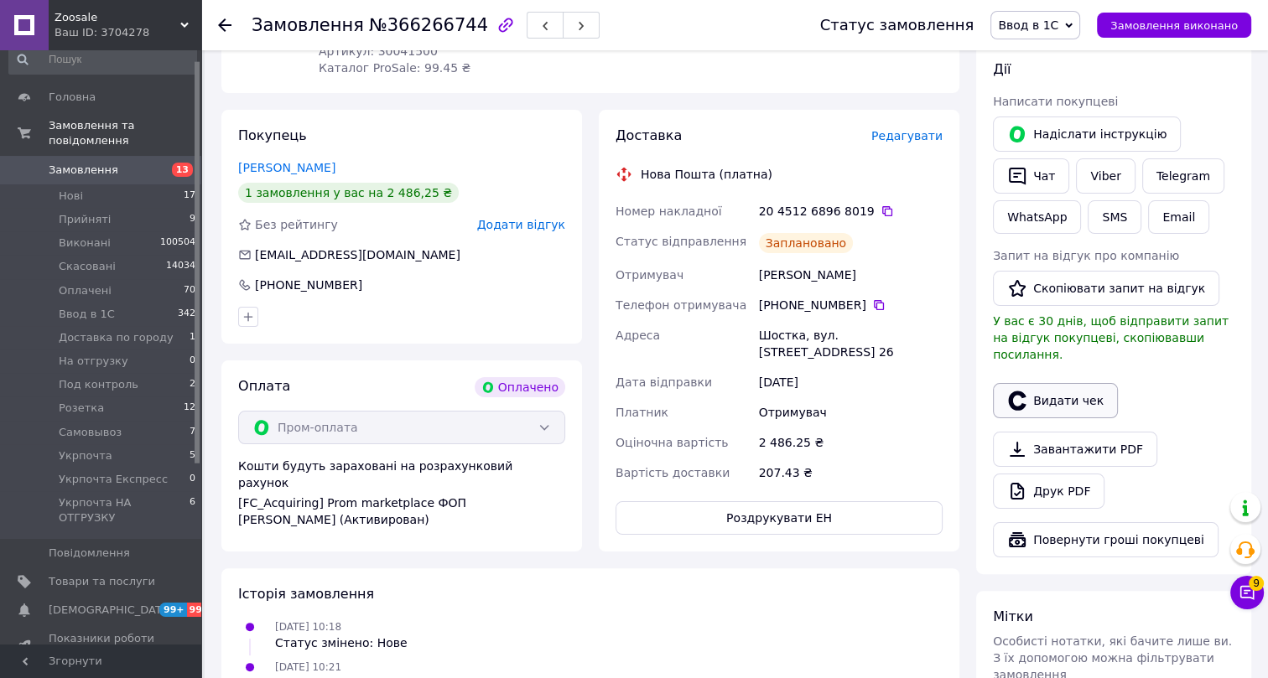
click at [1057, 383] on button "Видати чек" at bounding box center [1055, 400] width 125 height 35
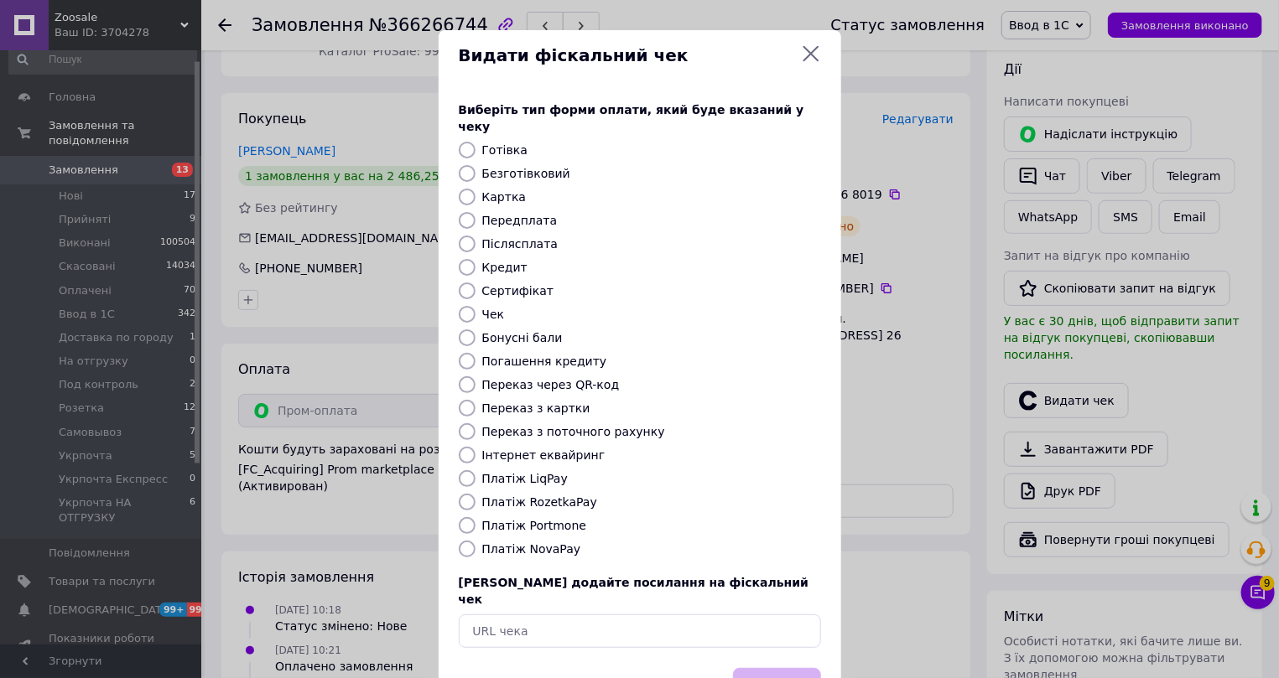
click at [507, 449] on label "Інтернет еквайринг" at bounding box center [543, 455] width 123 height 13
click at [476, 447] on input "Інтернет еквайринг" at bounding box center [467, 455] width 17 height 17
radio input "true"
click at [765, 668] on button "Вибрати" at bounding box center [777, 686] width 88 height 36
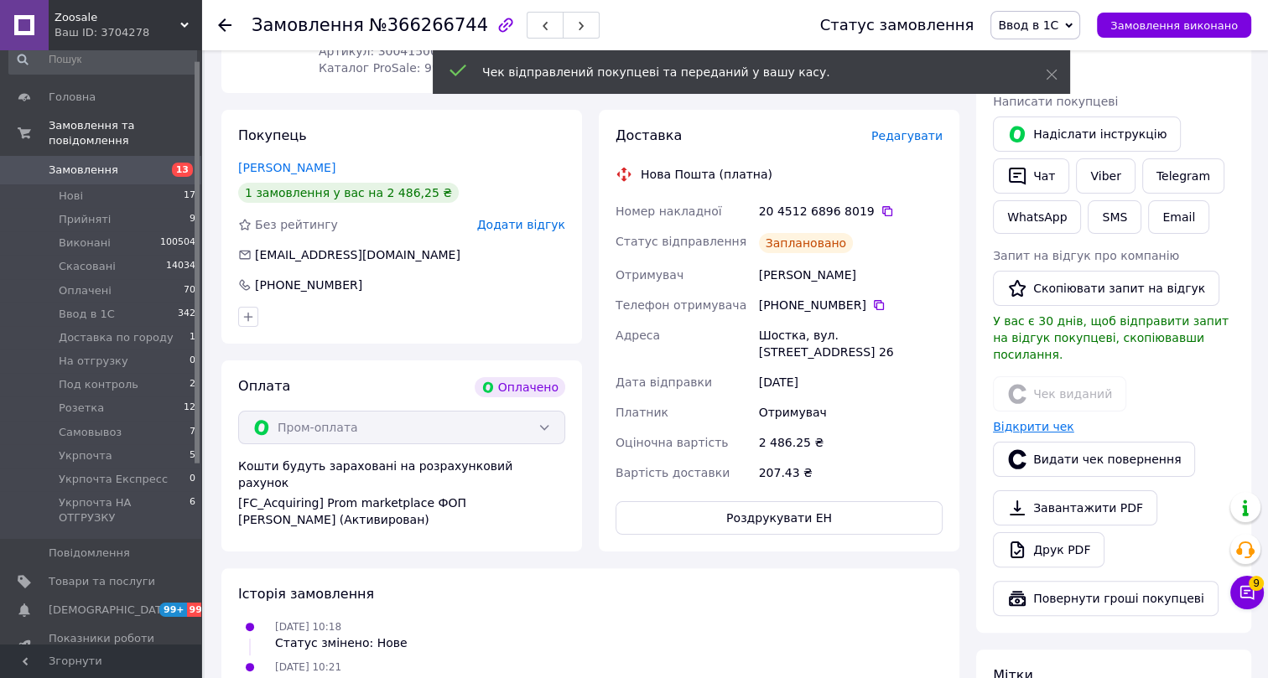
click at [1035, 420] on link "Відкрити чек" at bounding box center [1033, 426] width 81 height 13
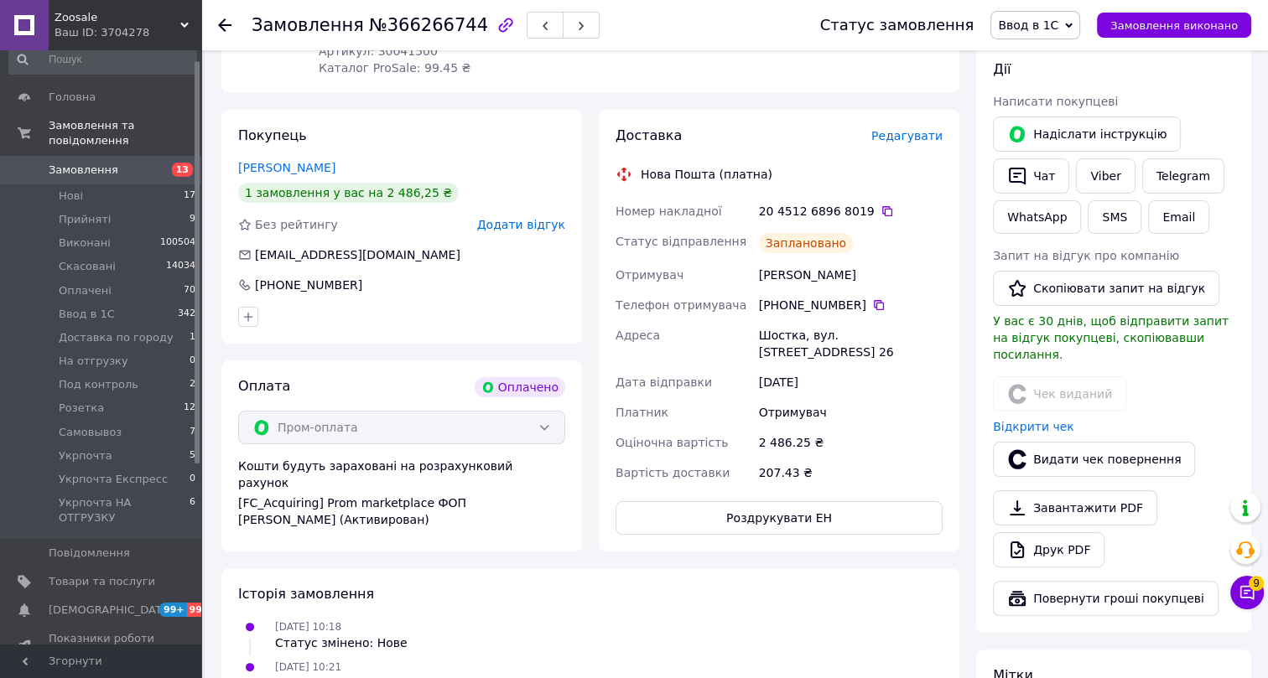
click at [227, 20] on icon at bounding box center [224, 24] width 13 height 13
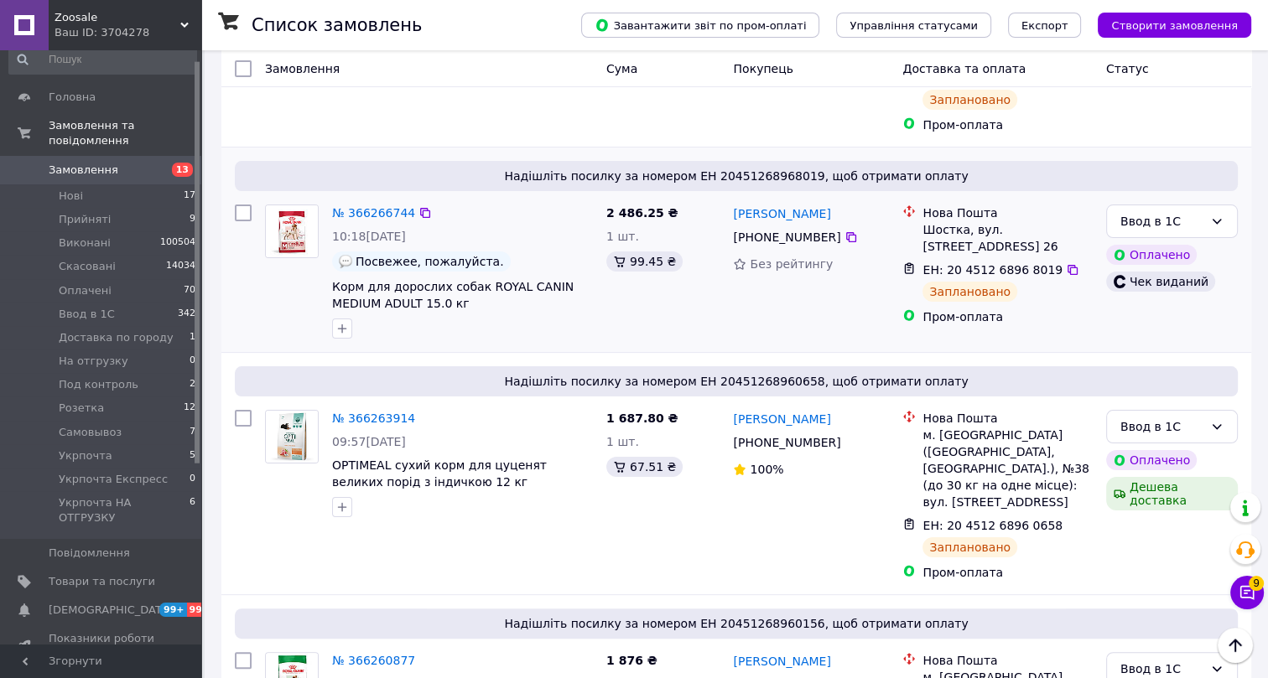
scroll to position [304, 0]
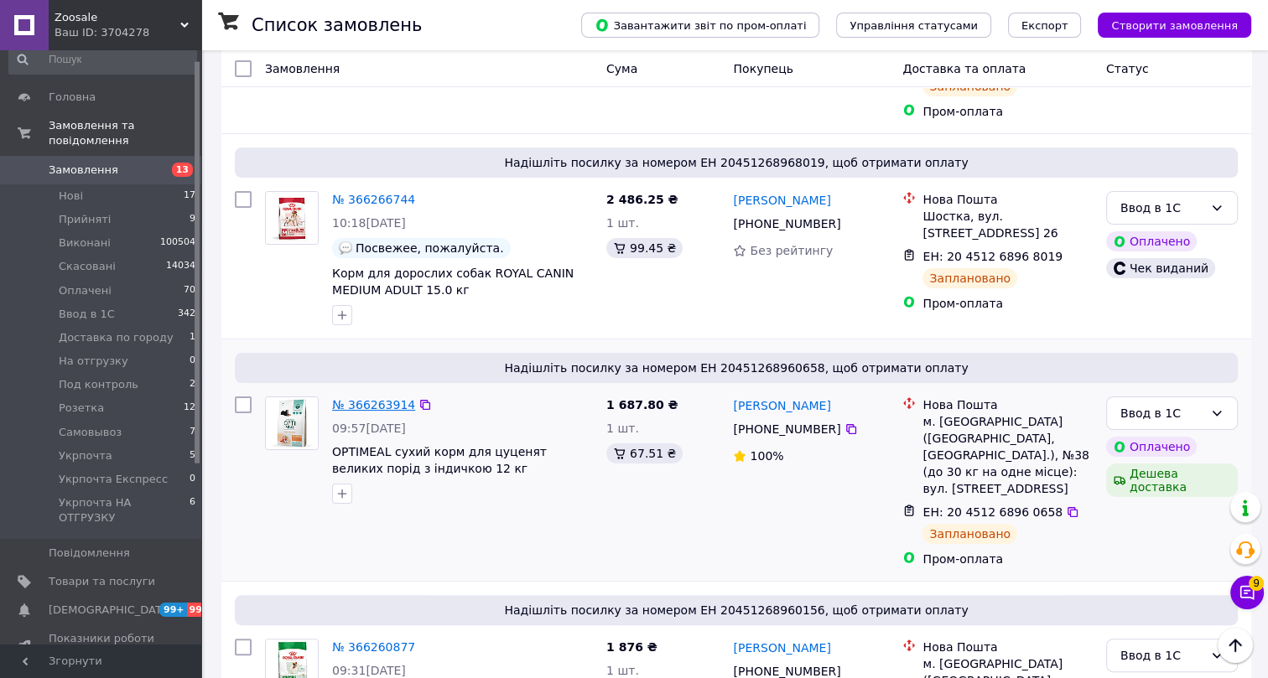
click at [377, 398] on link "№ 366263914" at bounding box center [373, 404] width 83 height 13
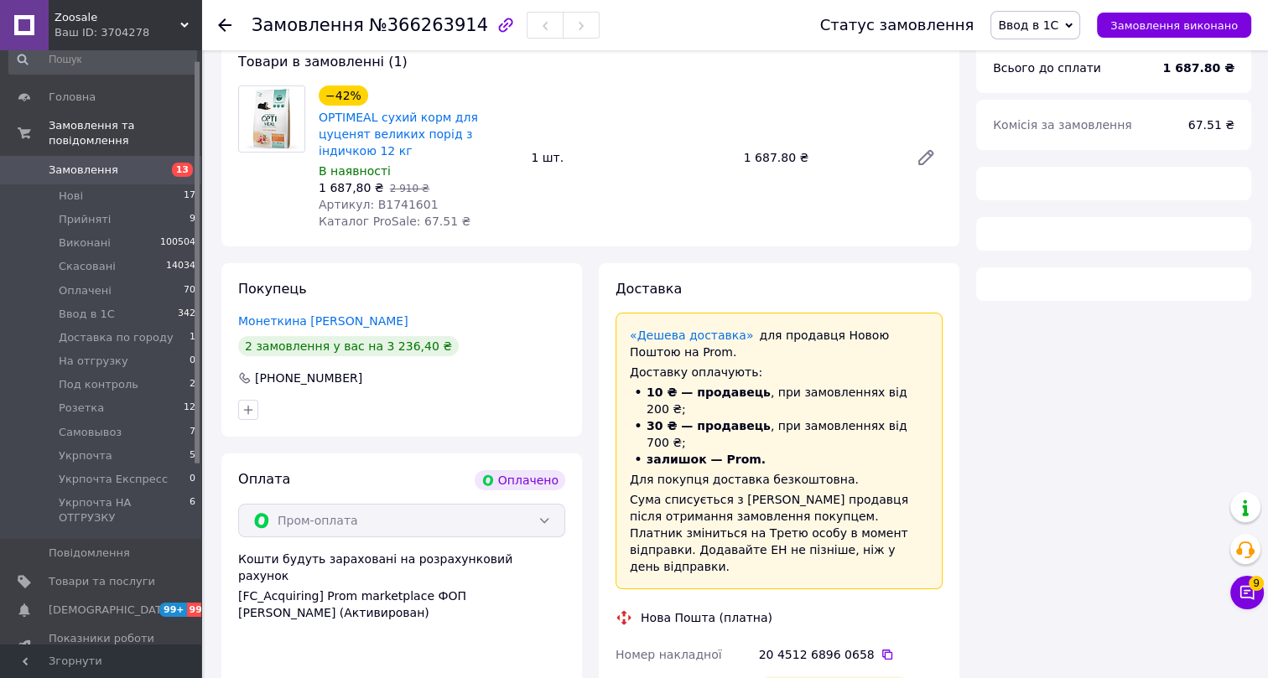
scroll to position [304, 0]
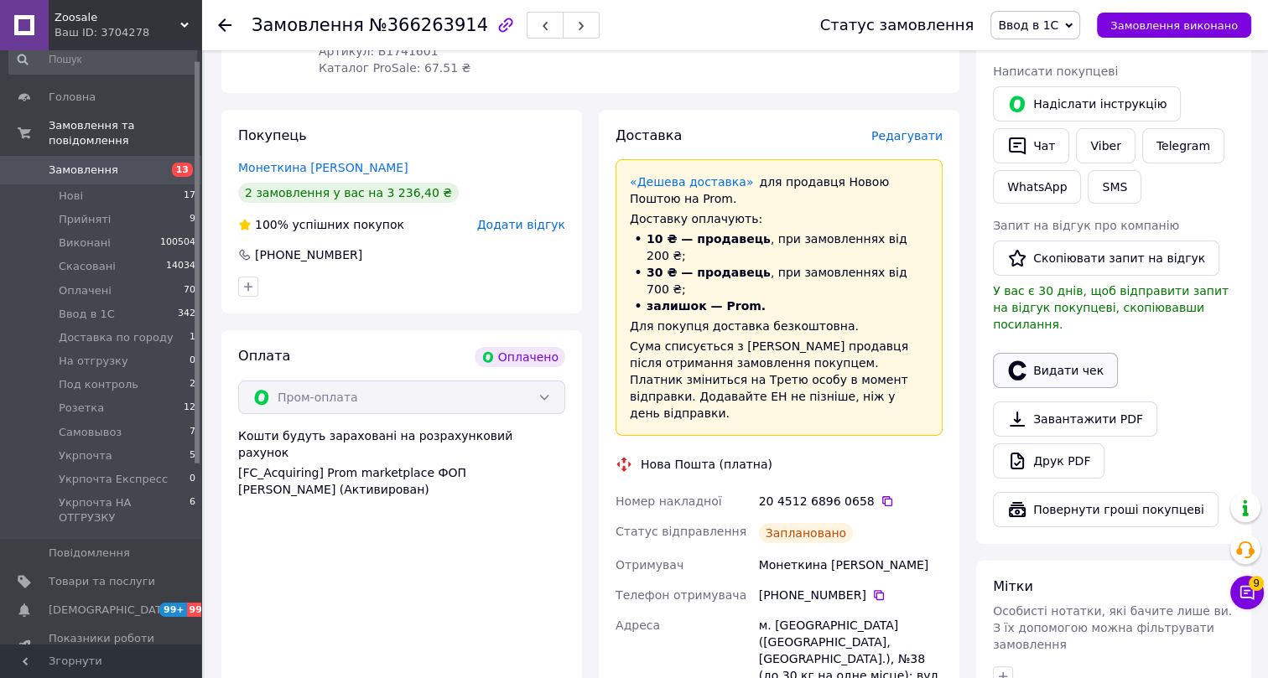
click at [1057, 354] on button "Видати чек" at bounding box center [1055, 370] width 125 height 35
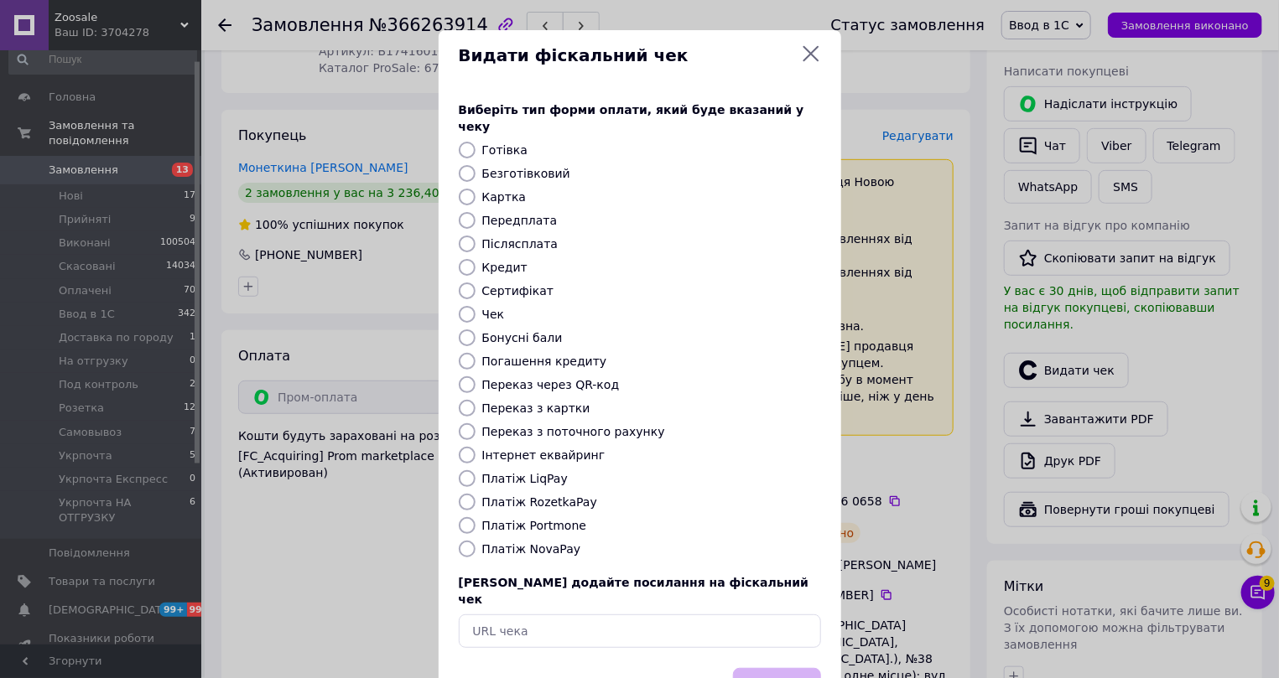
click at [521, 449] on label "Інтернет еквайринг" at bounding box center [543, 455] width 123 height 13
click at [476, 447] on input "Інтернет еквайринг" at bounding box center [467, 455] width 17 height 17
radio input "true"
click at [764, 668] on button "Вибрати" at bounding box center [777, 686] width 88 height 36
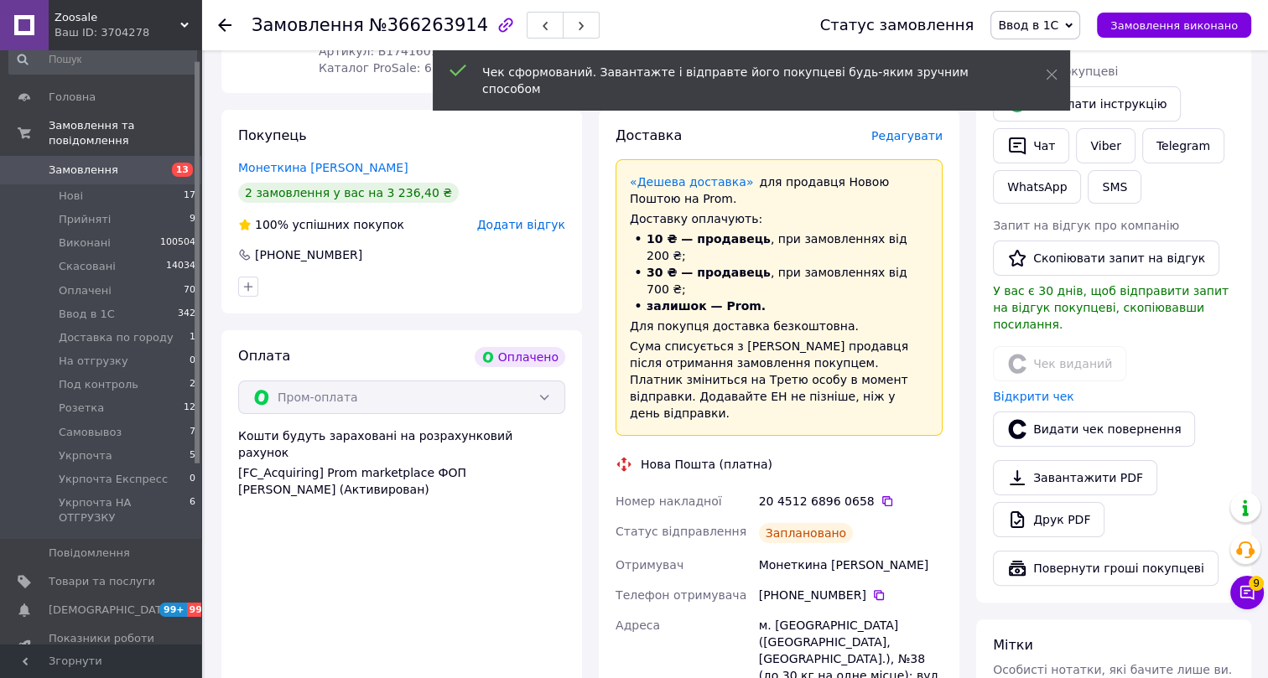
click at [224, 23] on icon at bounding box center [224, 24] width 13 height 13
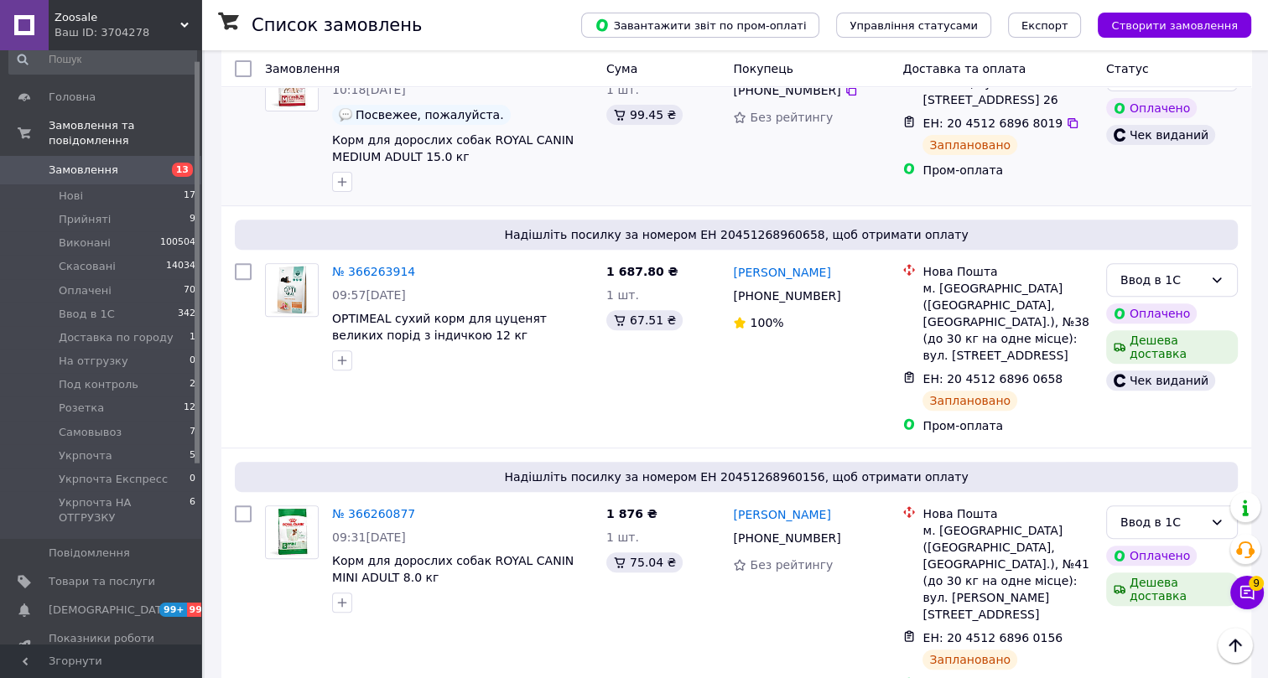
scroll to position [686, 0]
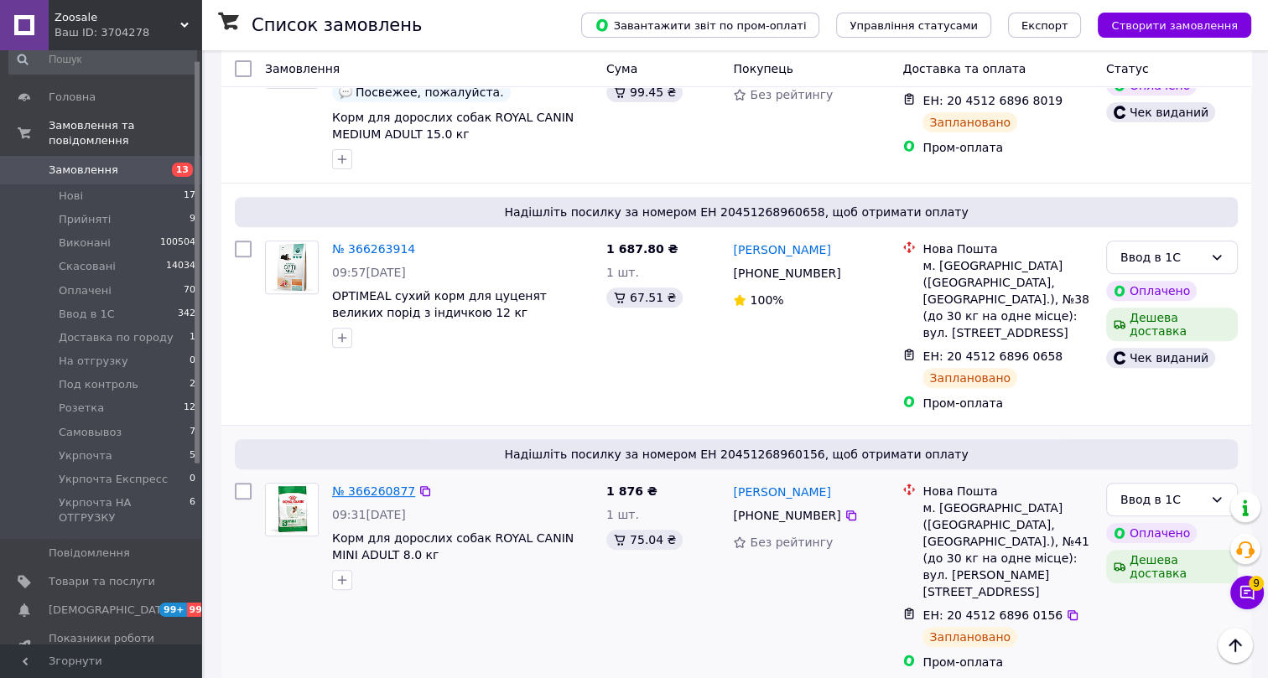
click at [366, 485] on link "№ 366260877" at bounding box center [373, 491] width 83 height 13
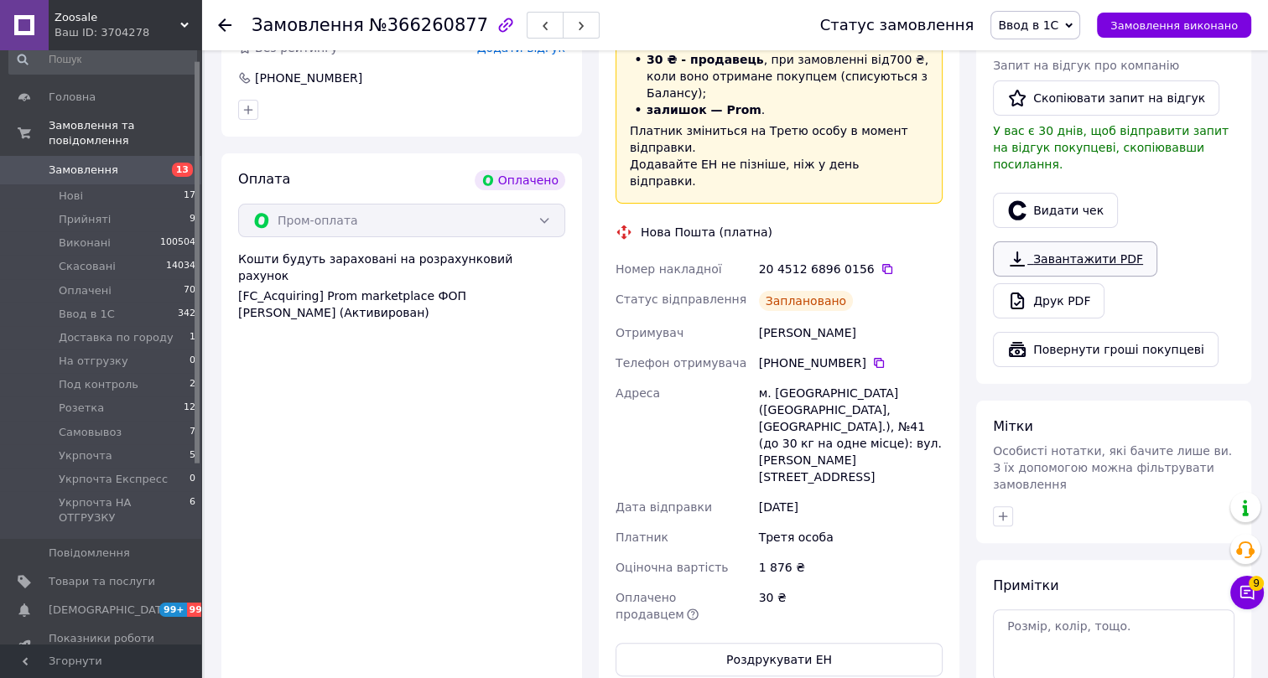
scroll to position [381, 0]
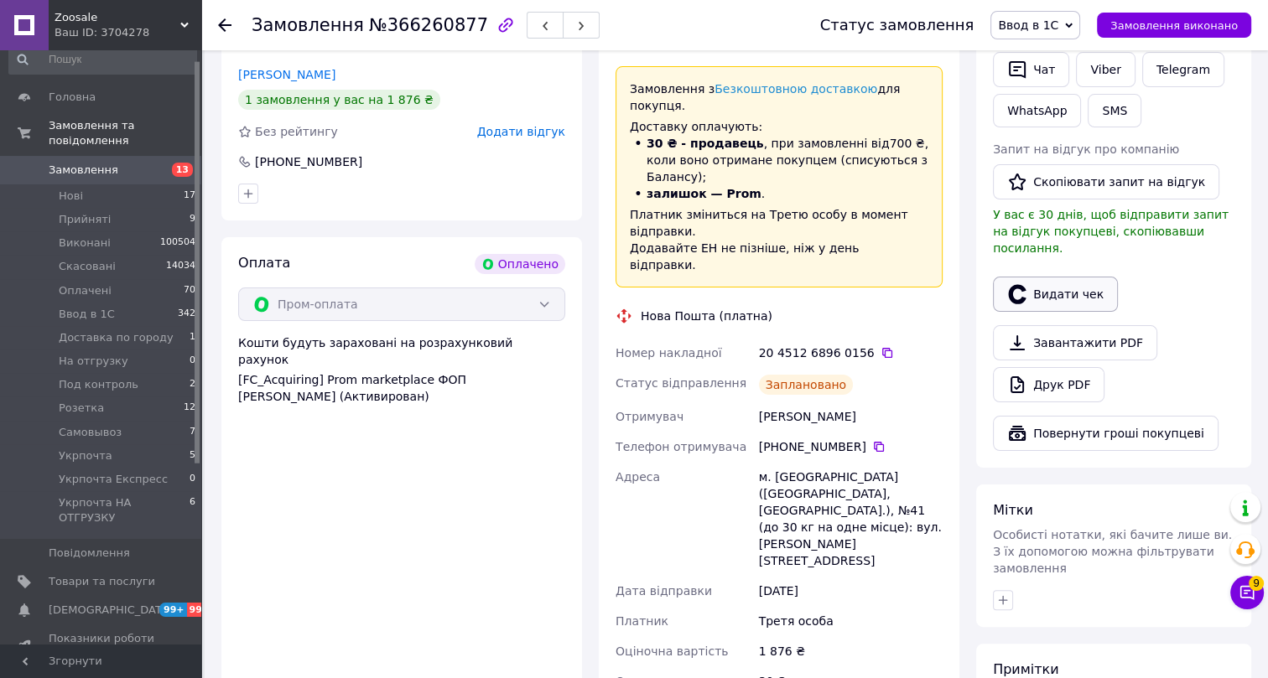
click at [1052, 278] on button "Видати чек" at bounding box center [1055, 294] width 125 height 35
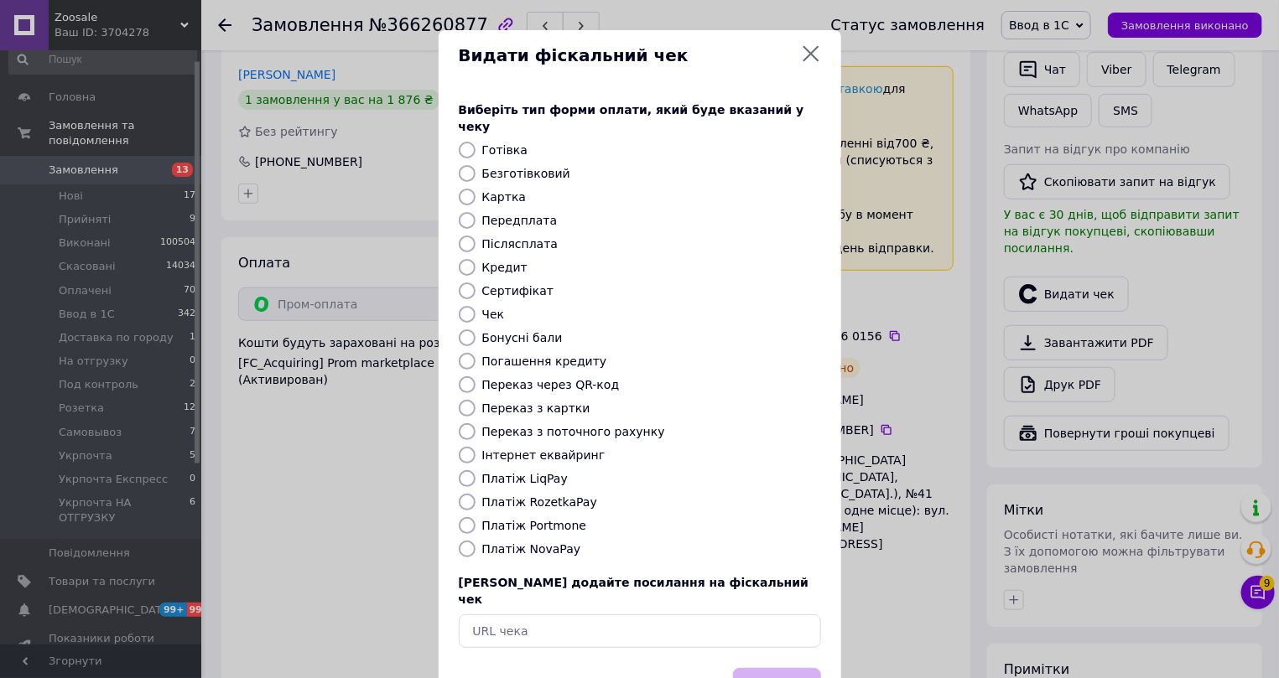
click at [511, 449] on label "Інтернет еквайринг" at bounding box center [543, 455] width 123 height 13
click at [476, 447] on input "Інтернет еквайринг" at bounding box center [467, 455] width 17 height 17
radio input "true"
click at [757, 668] on button "Вибрати" at bounding box center [777, 686] width 88 height 36
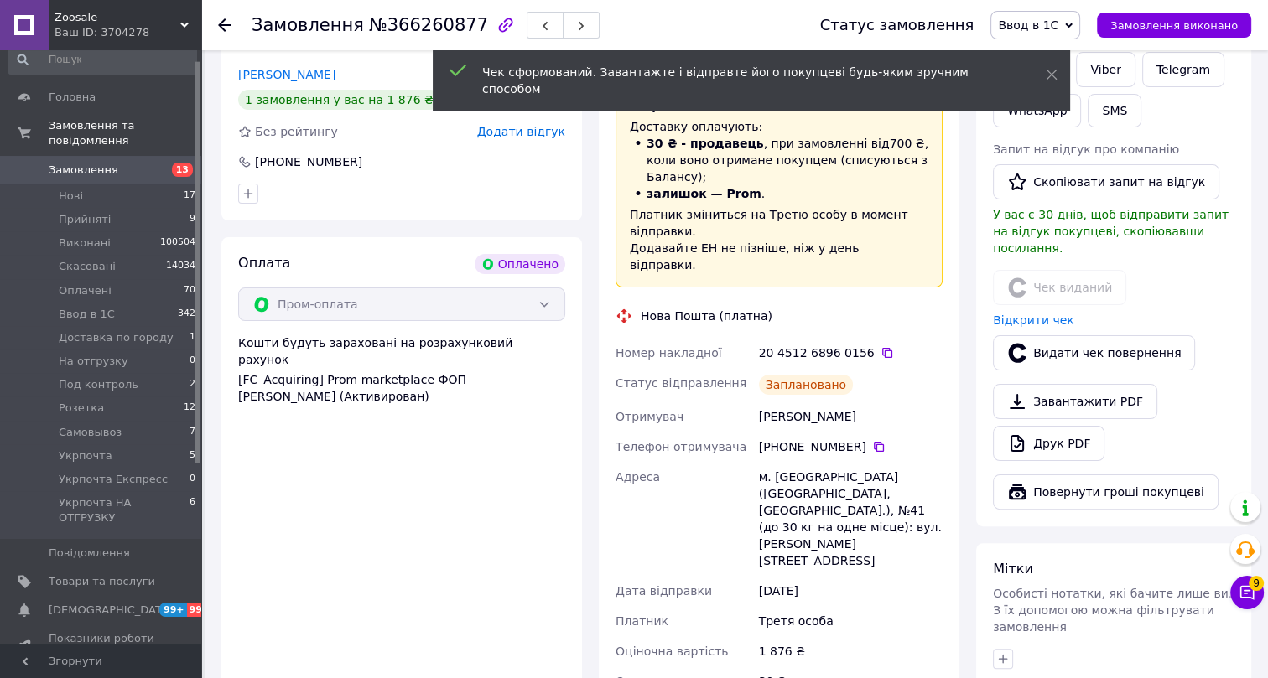
click at [222, 23] on icon at bounding box center [224, 24] width 13 height 13
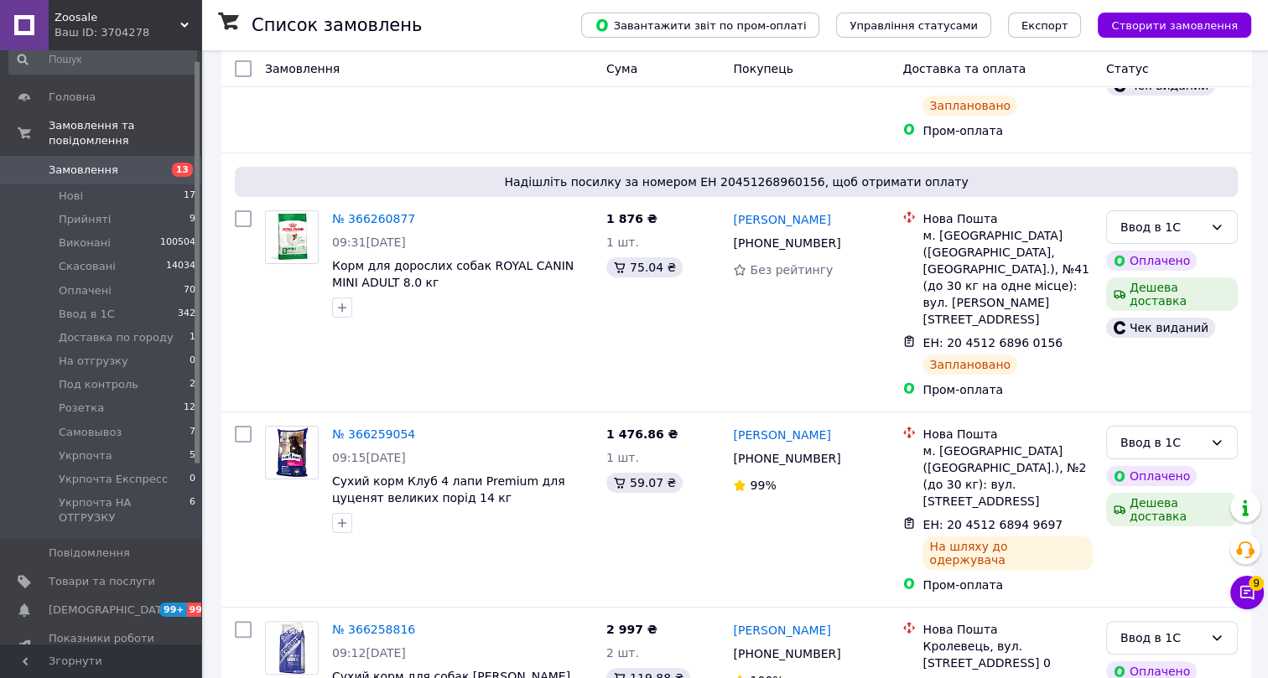
scroll to position [381, 0]
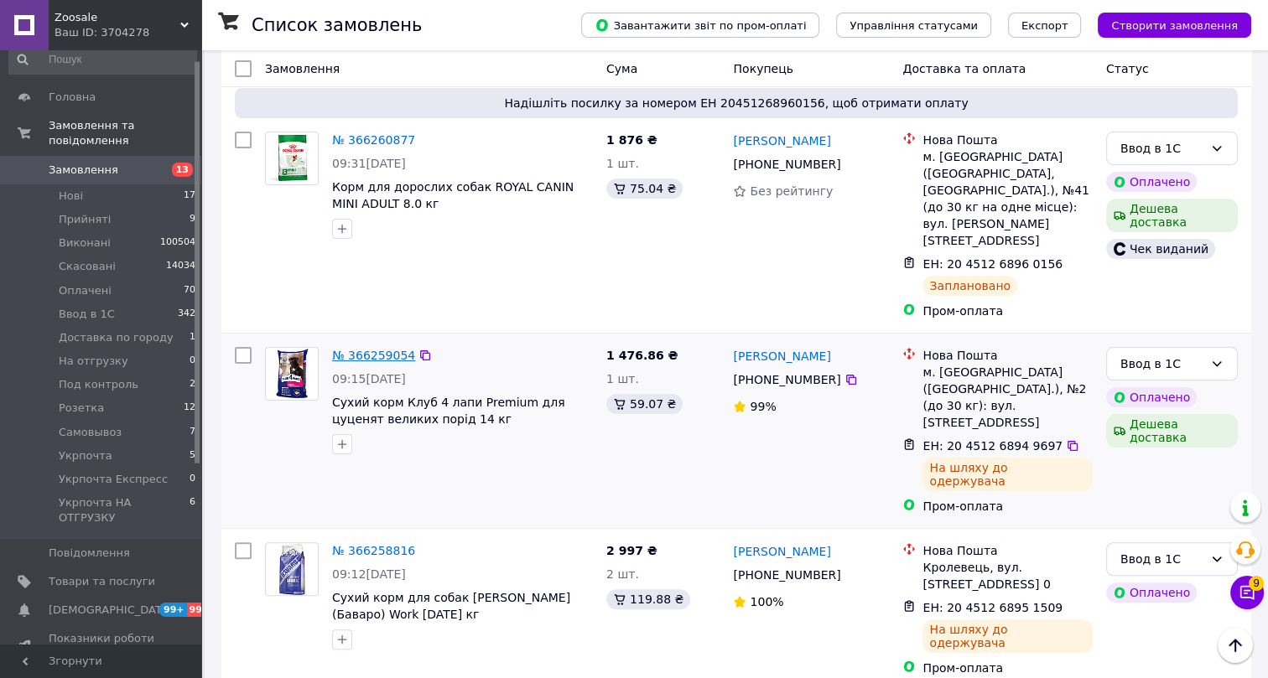
click at [378, 349] on link "№ 366259054" at bounding box center [373, 355] width 83 height 13
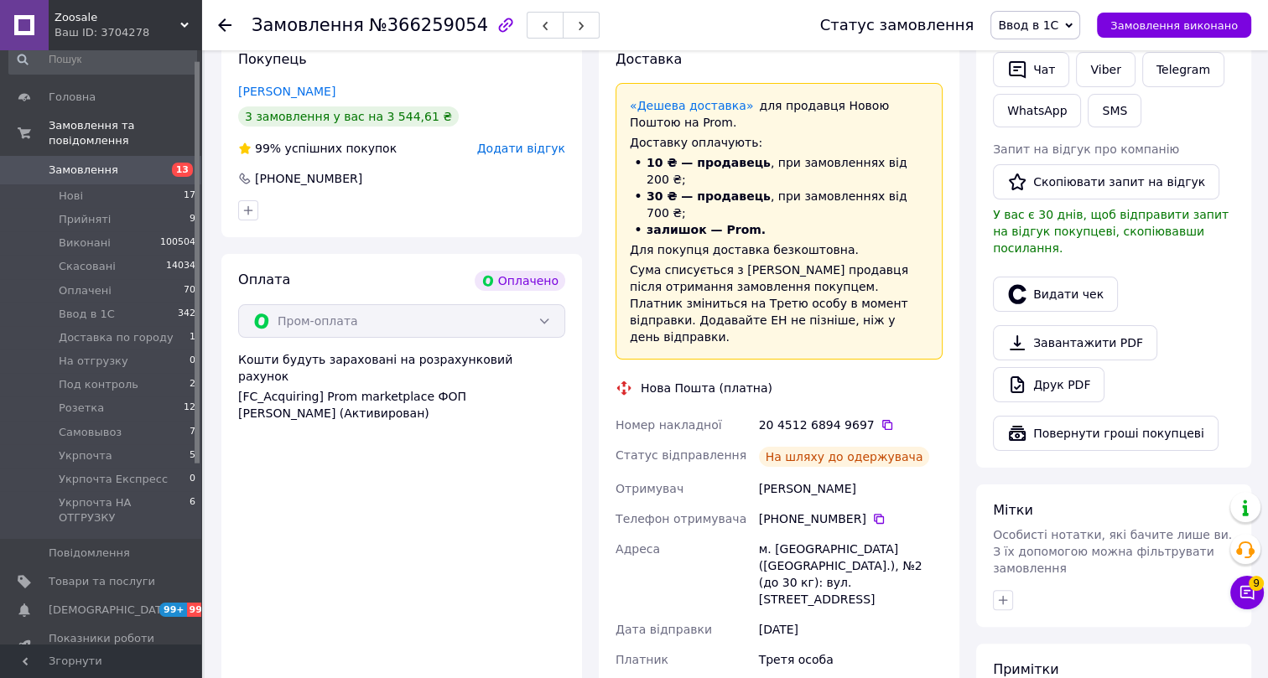
scroll to position [304, 0]
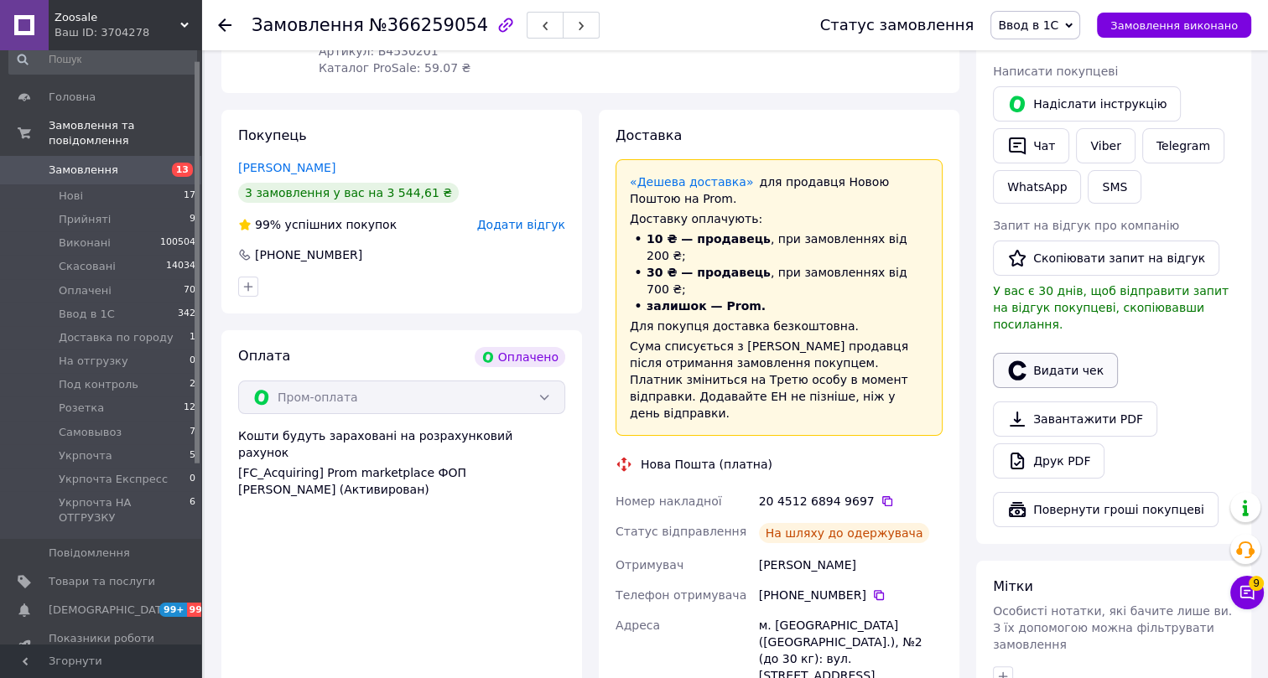
click at [1058, 353] on button "Видати чек" at bounding box center [1055, 370] width 125 height 35
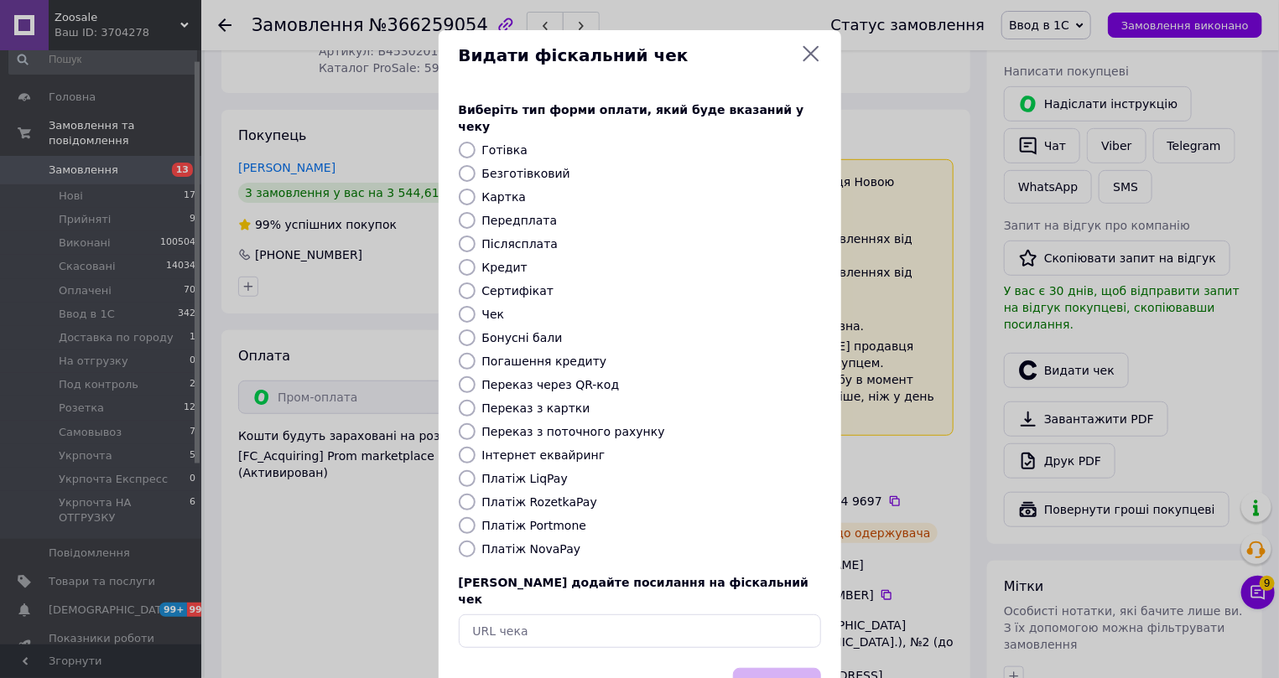
click at [498, 449] on label "Інтернет еквайринг" at bounding box center [543, 455] width 123 height 13
click at [476, 447] on input "Інтернет еквайринг" at bounding box center [467, 455] width 17 height 17
radio input "true"
click at [757, 668] on button "Вибрати" at bounding box center [777, 686] width 88 height 36
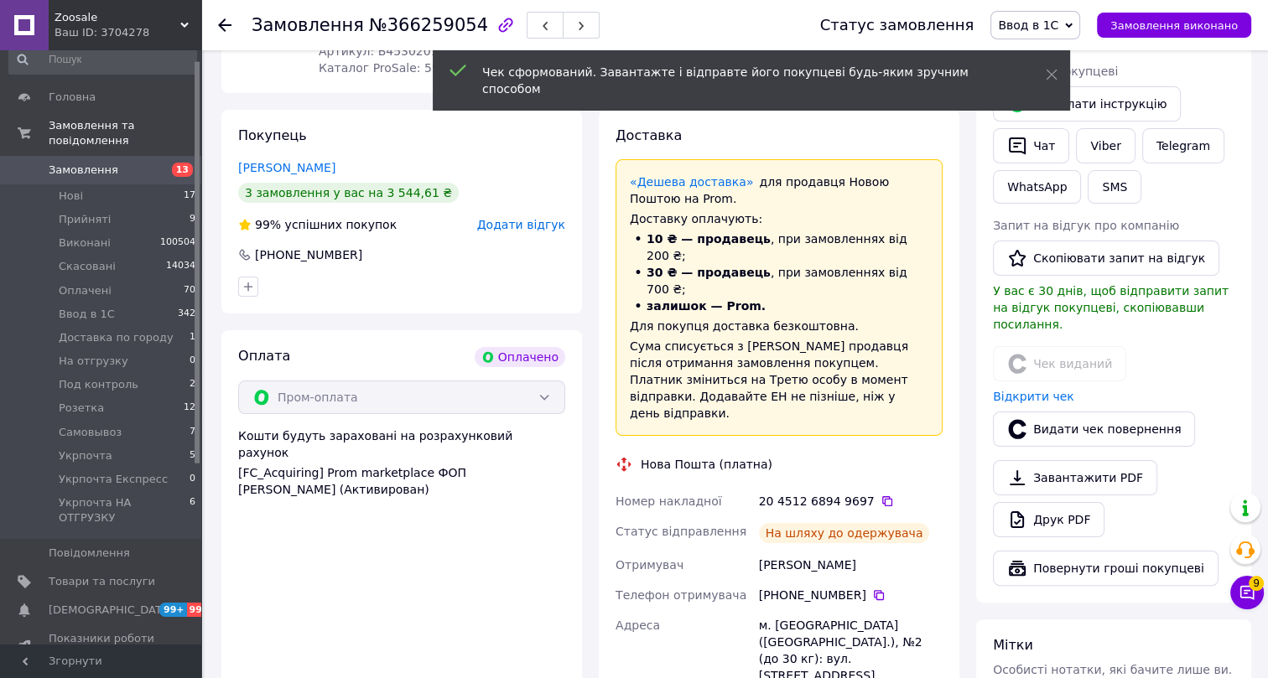
click at [221, 23] on use at bounding box center [224, 24] width 13 height 13
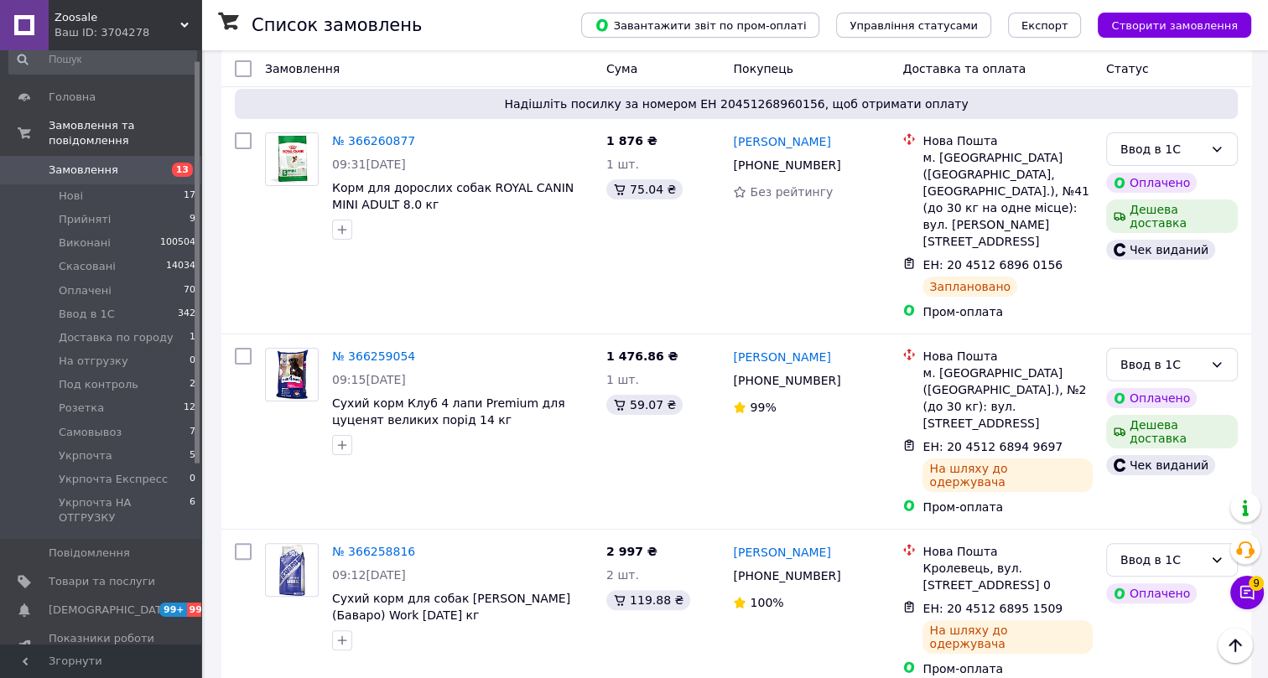
scroll to position [381, 0]
click at [373, 544] on link "№ 366258816" at bounding box center [373, 550] width 83 height 13
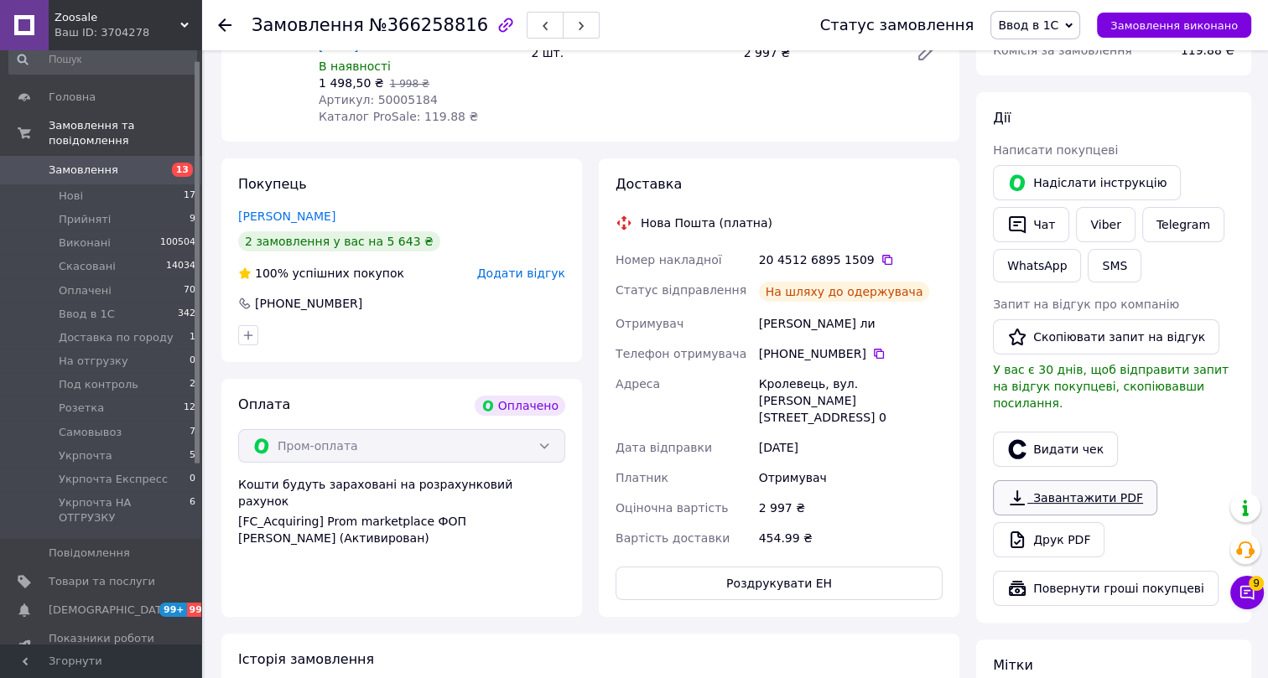
scroll to position [228, 0]
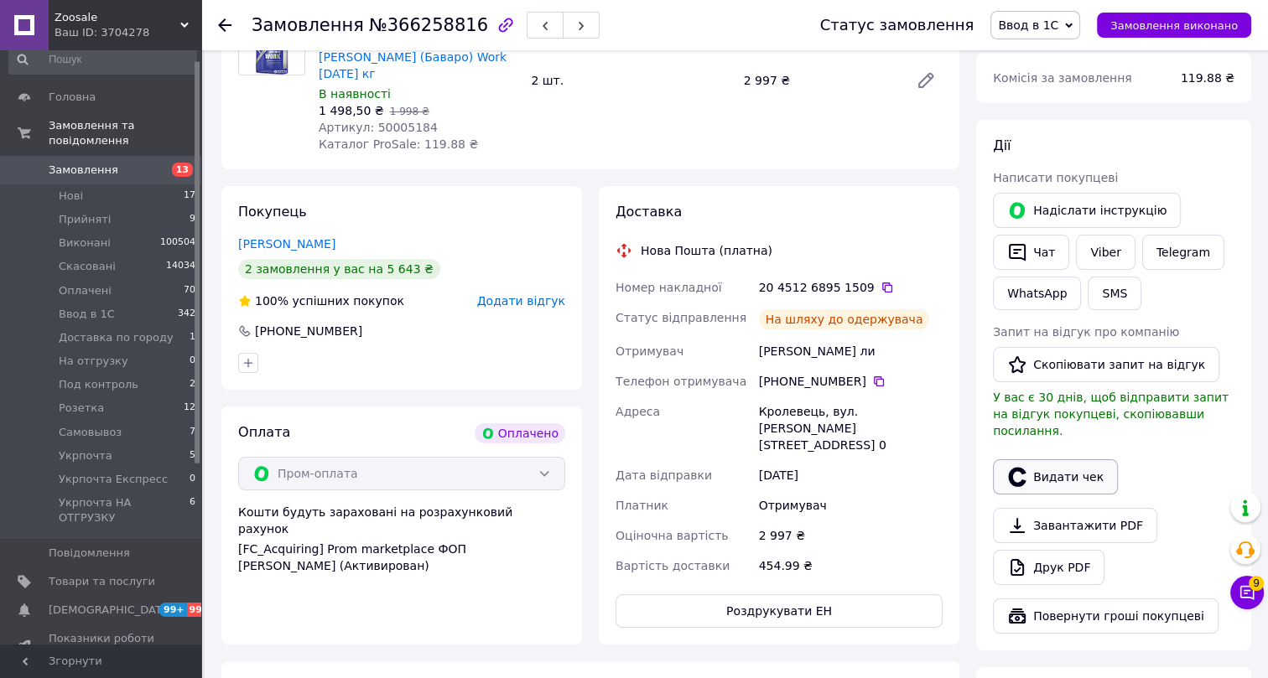
click at [1055, 460] on button "Видати чек" at bounding box center [1055, 477] width 125 height 35
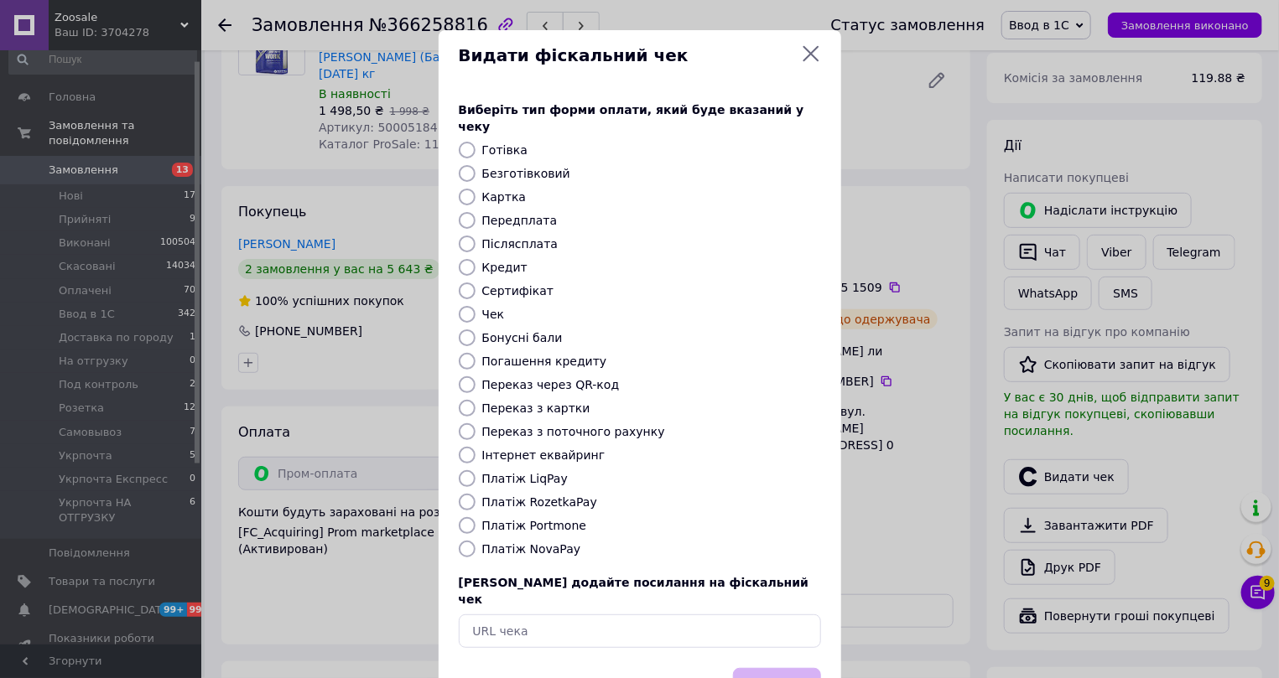
click at [511, 449] on label "Інтернет еквайринг" at bounding box center [543, 455] width 123 height 13
click at [476, 447] on input "Інтернет еквайринг" at bounding box center [467, 455] width 17 height 17
radio input "true"
click at [770, 668] on button "Вибрати" at bounding box center [777, 686] width 88 height 36
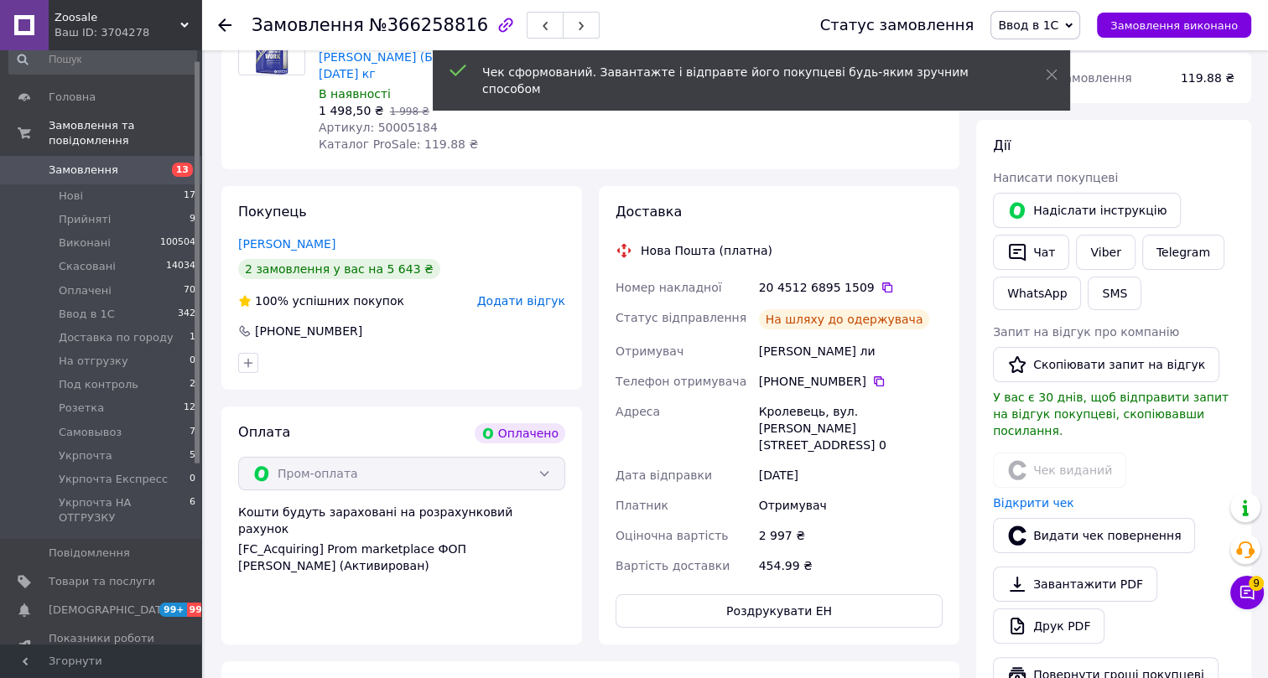
click at [224, 22] on icon at bounding box center [224, 24] width 13 height 13
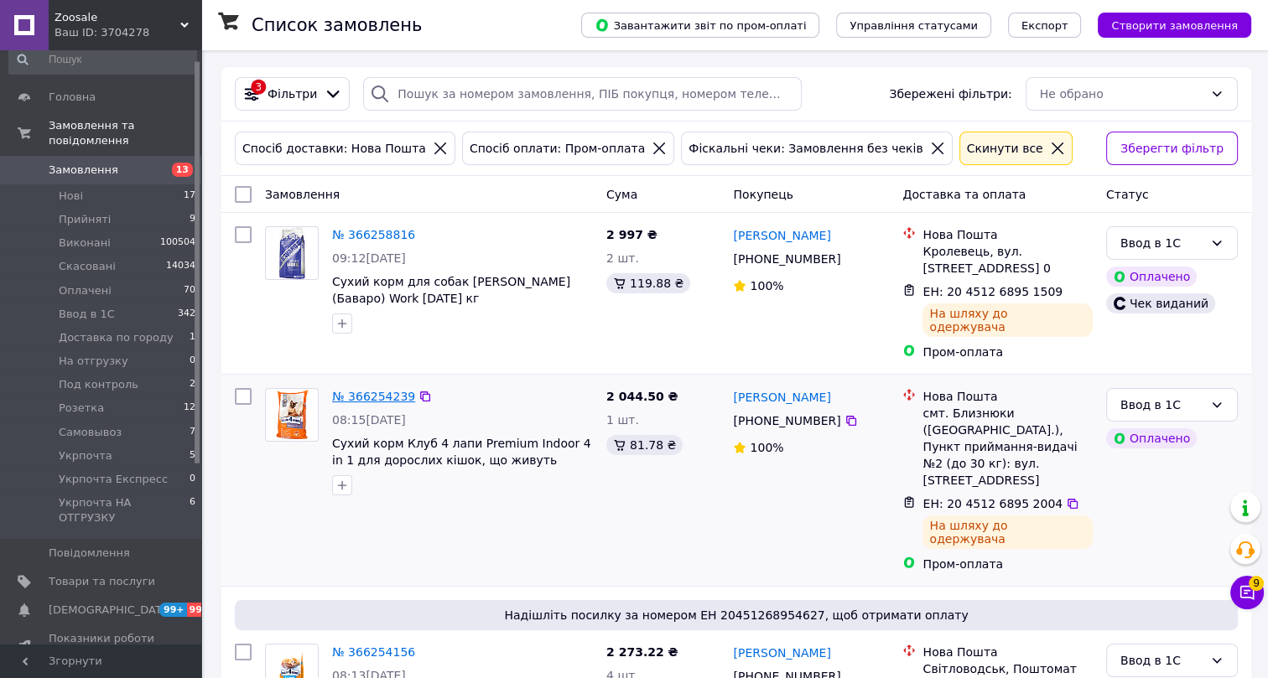
click at [371, 390] on link "№ 366254239" at bounding box center [373, 396] width 83 height 13
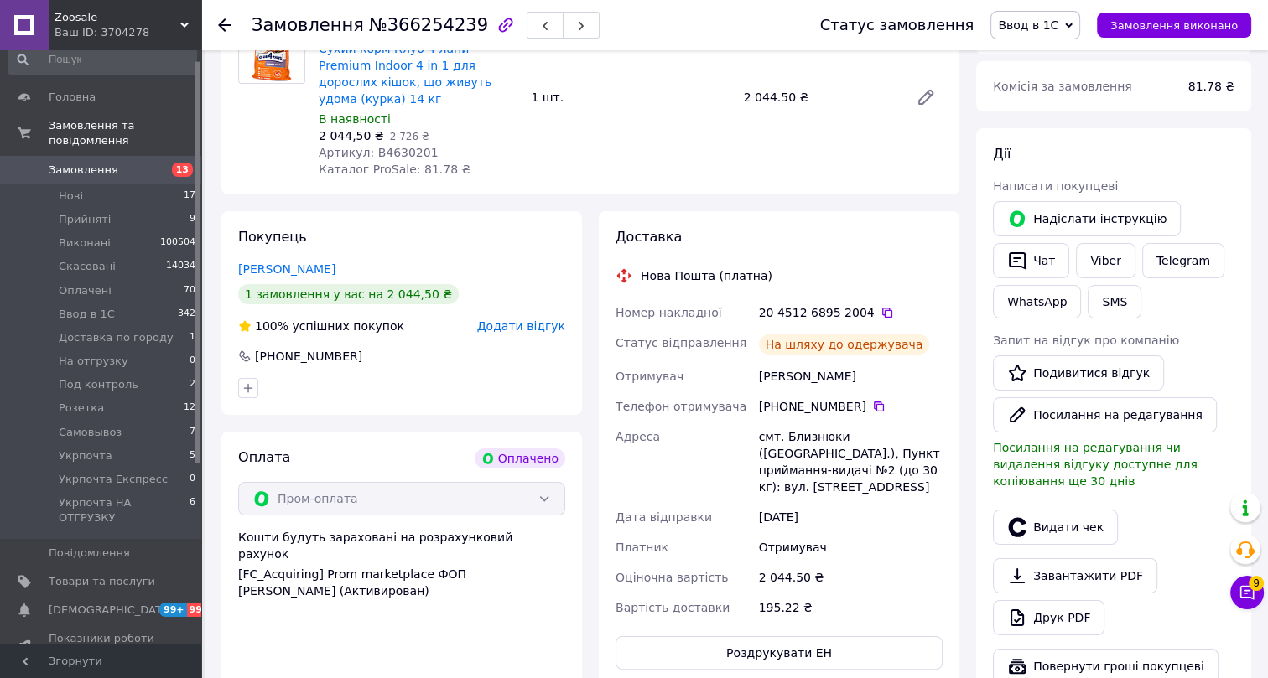
scroll to position [228, 0]
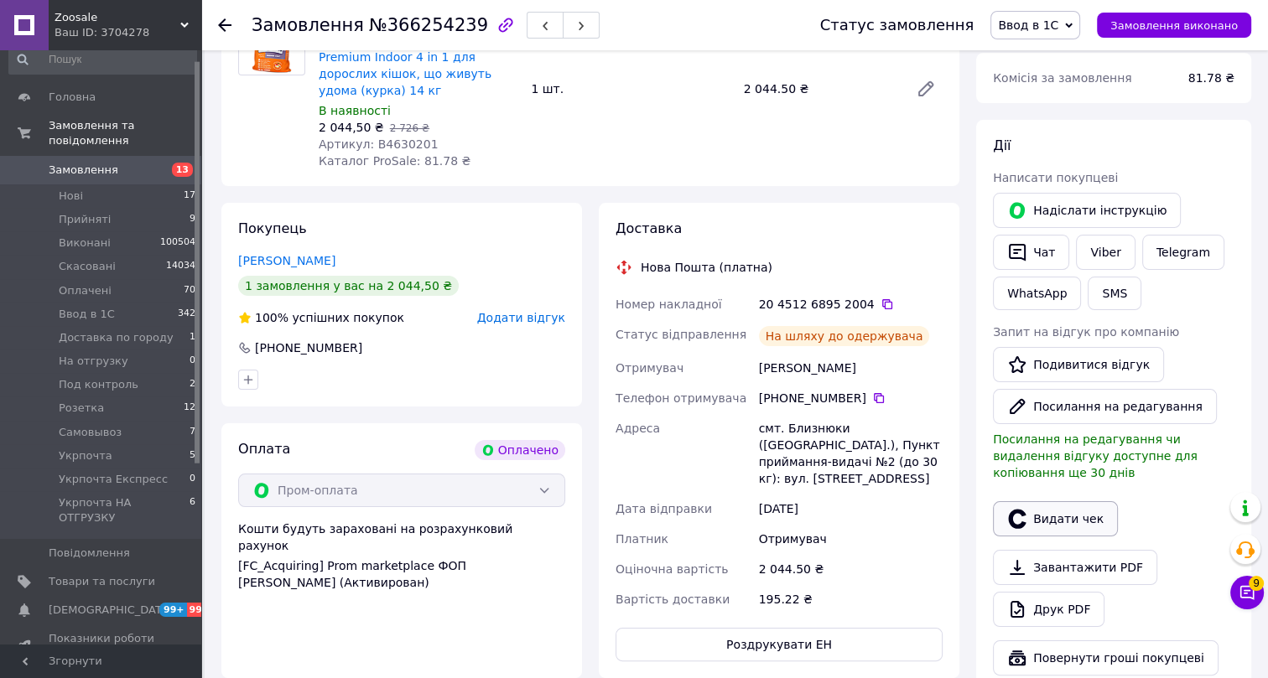
click at [1062, 502] on button "Видати чек" at bounding box center [1055, 519] width 125 height 35
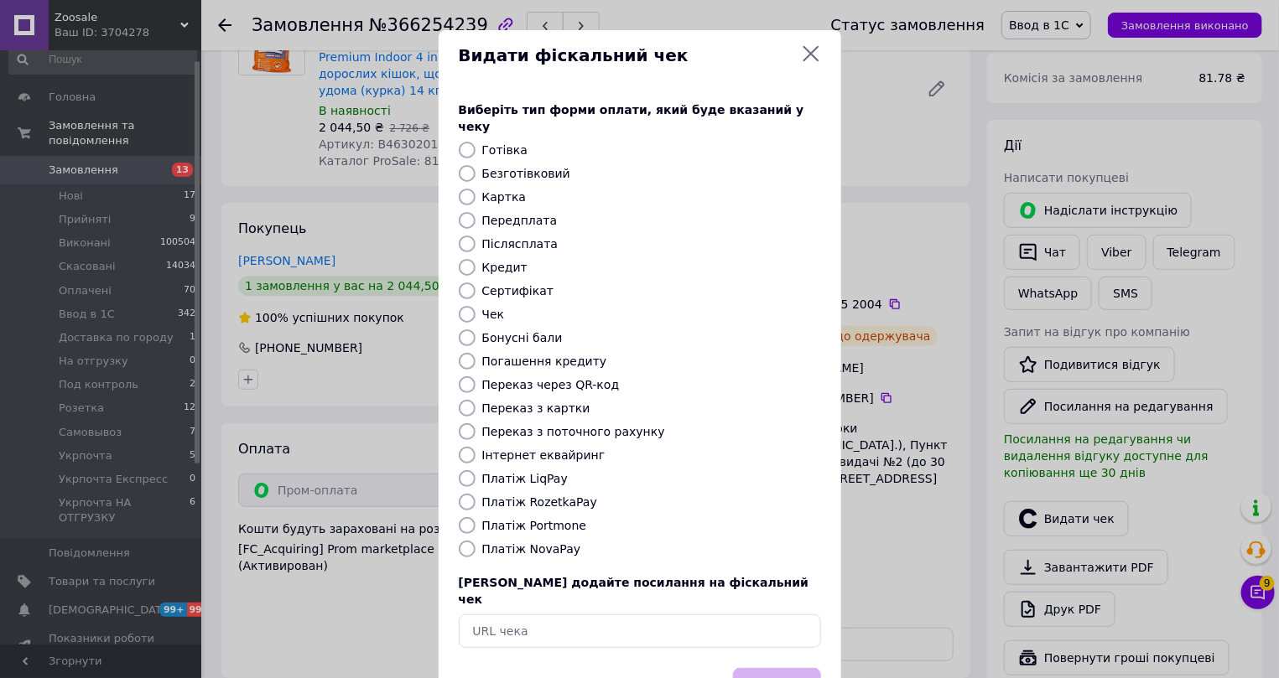
click at [514, 449] on label "Інтернет еквайринг" at bounding box center [543, 455] width 123 height 13
click at [476, 447] on input "Інтернет еквайринг" at bounding box center [467, 455] width 17 height 17
radio input "true"
click at [755, 668] on button "Вибрати" at bounding box center [777, 686] width 88 height 36
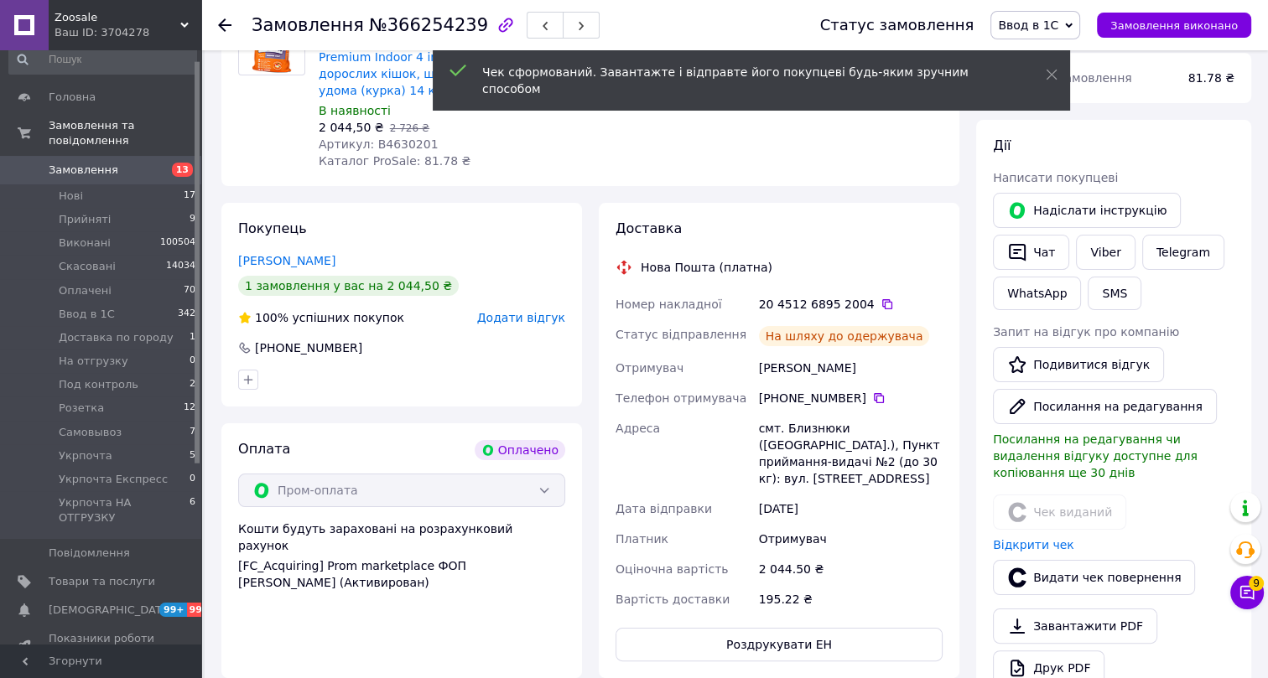
click at [225, 23] on icon at bounding box center [224, 24] width 13 height 13
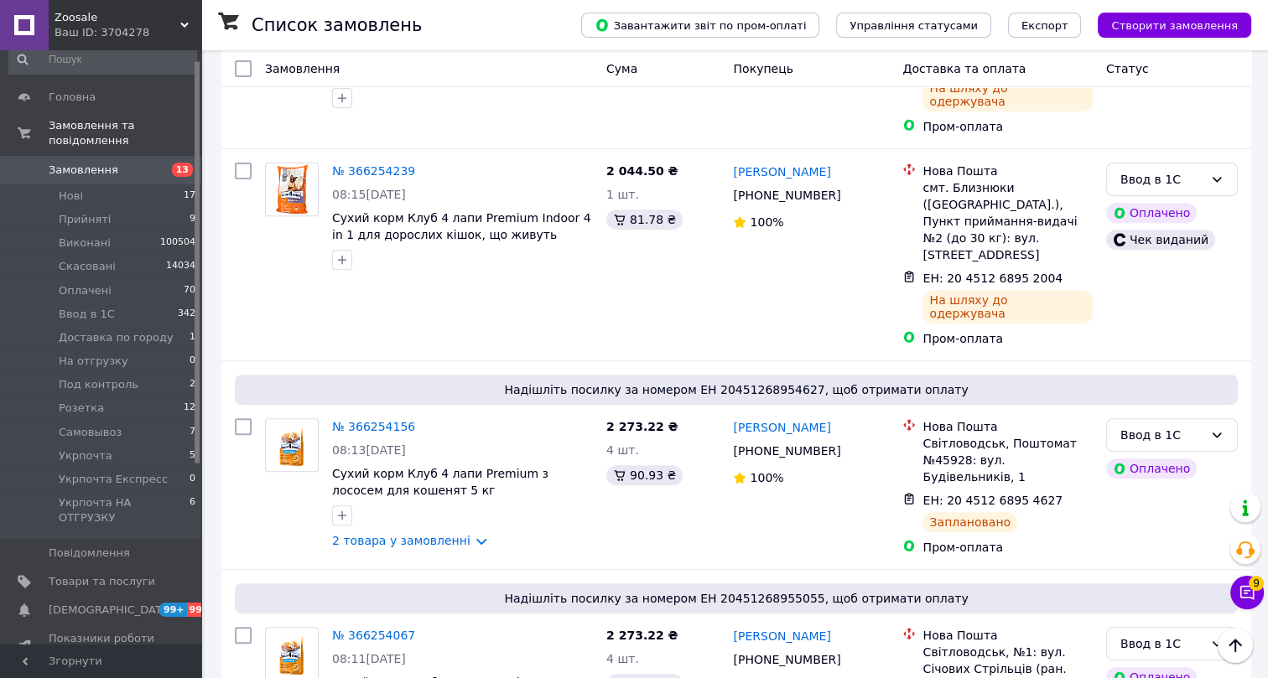
scroll to position [686, 0]
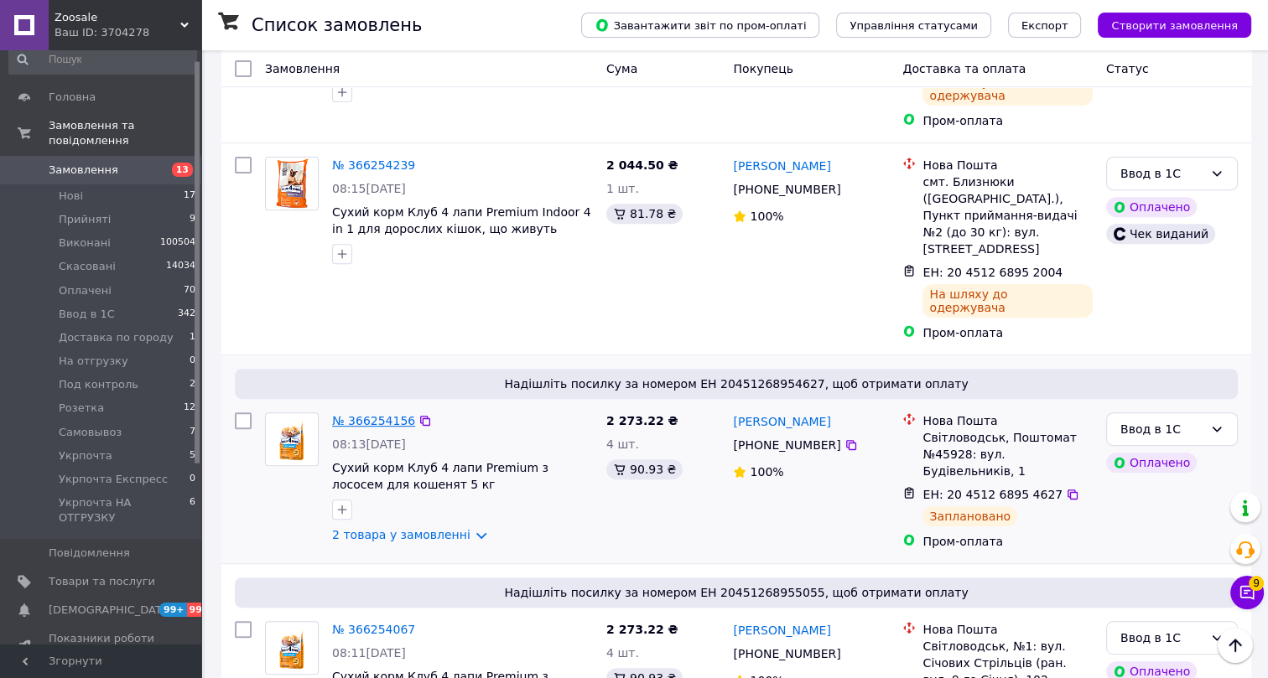
click at [366, 414] on link "№ 366254156" at bounding box center [373, 420] width 83 height 13
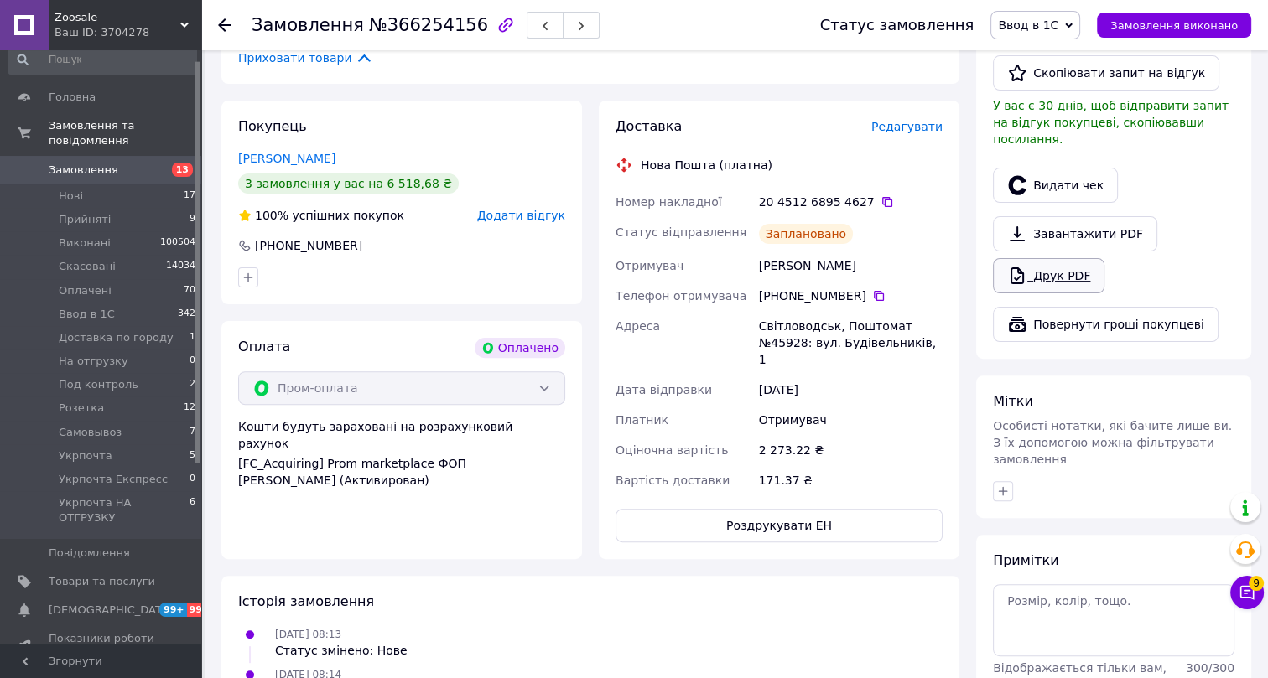
scroll to position [457, 0]
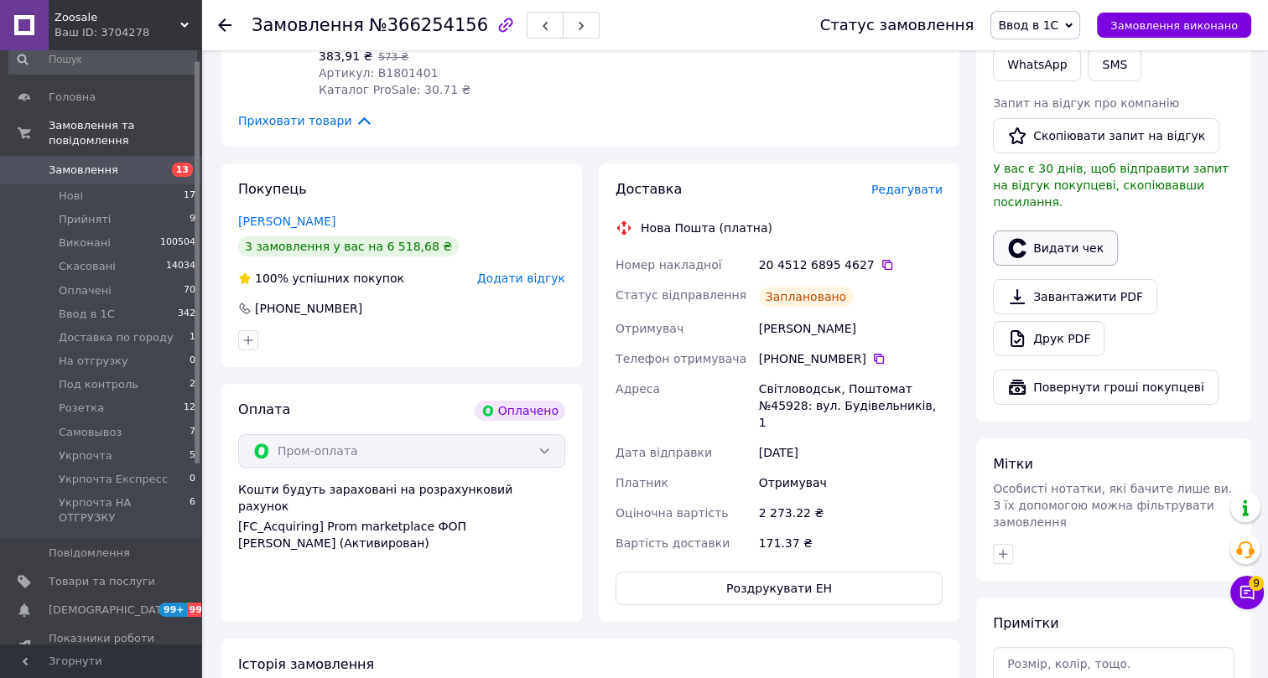
click at [1056, 231] on button "Видати чек" at bounding box center [1055, 248] width 125 height 35
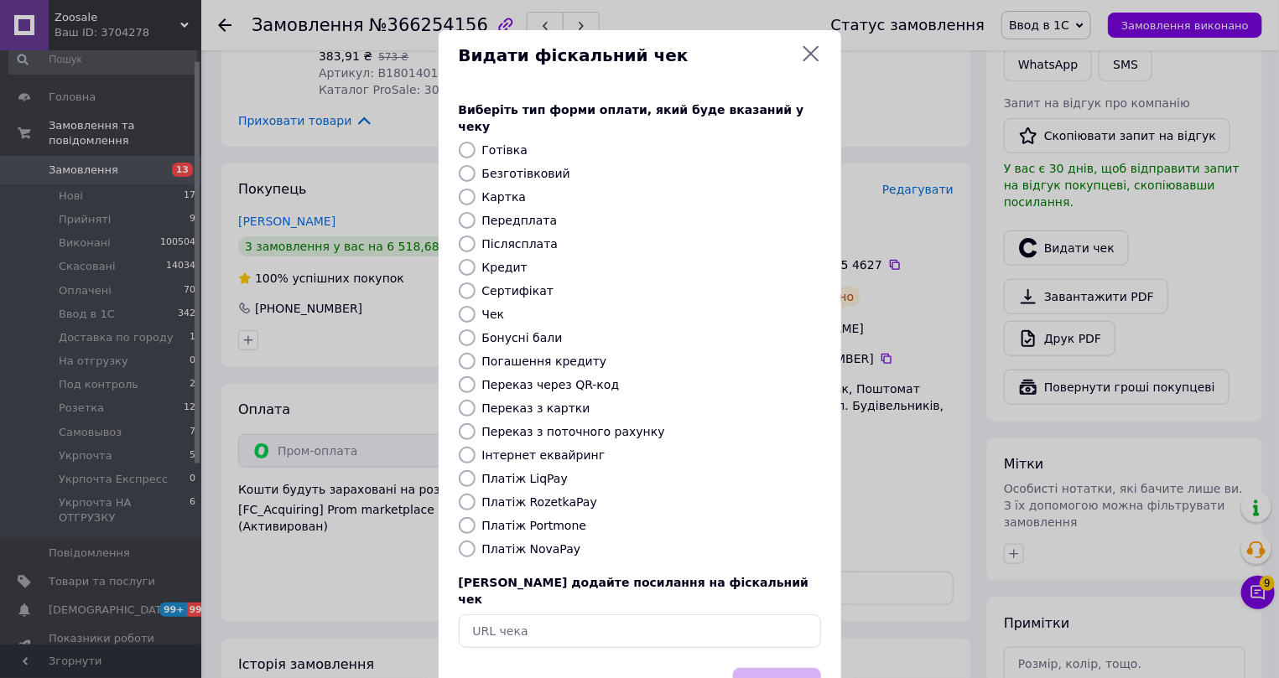
click at [495, 449] on label "Інтернет еквайринг" at bounding box center [543, 455] width 123 height 13
click at [476, 447] on input "Інтернет еквайринг" at bounding box center [467, 455] width 17 height 17
radio input "true"
click at [772, 668] on button "Вибрати" at bounding box center [777, 686] width 88 height 36
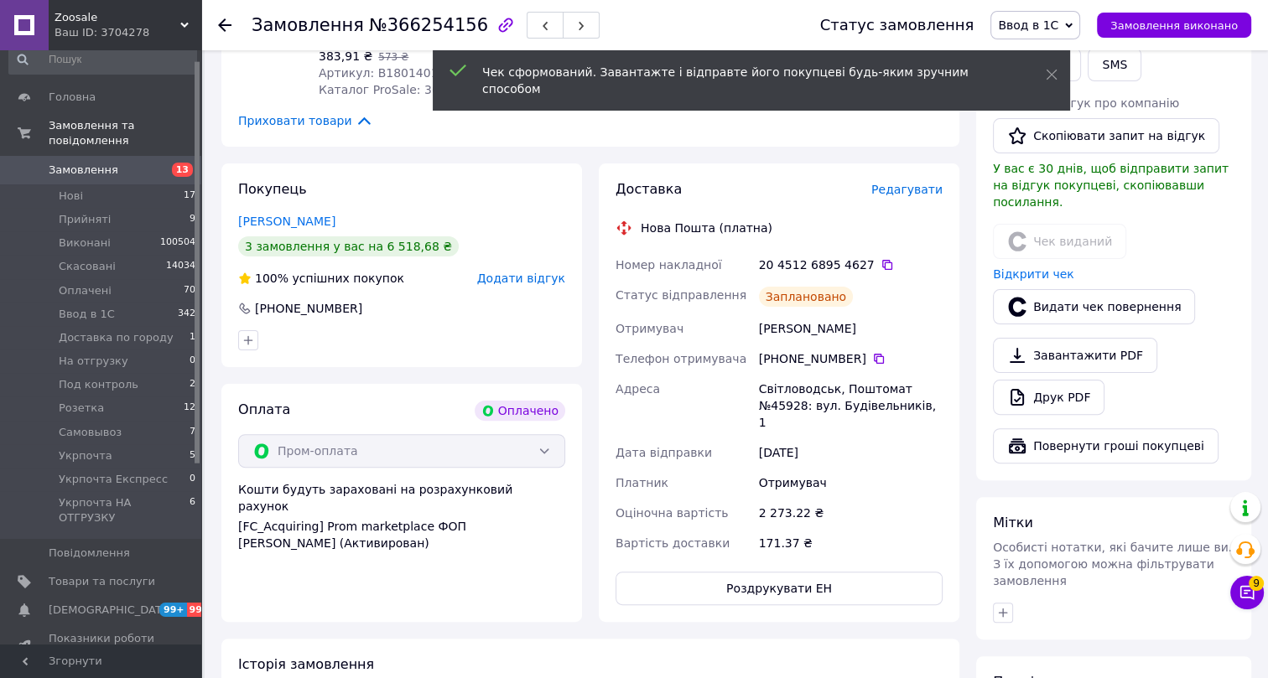
click at [223, 23] on icon at bounding box center [224, 24] width 13 height 13
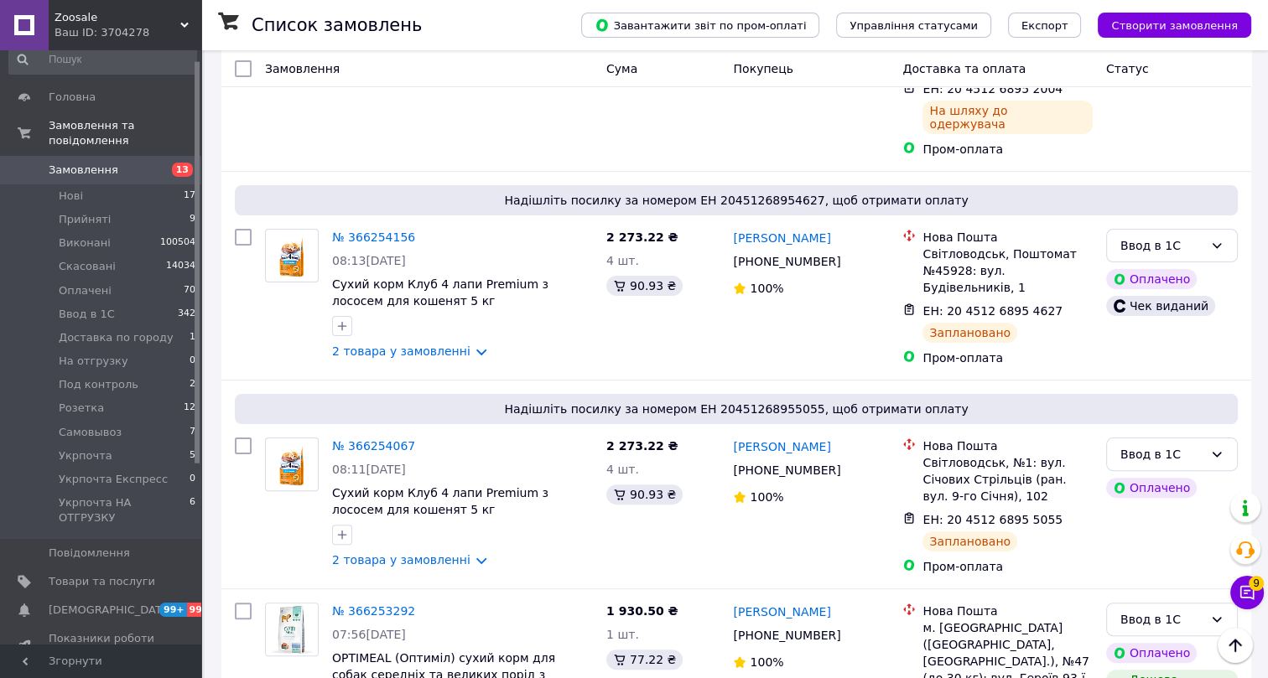
scroll to position [457, 0]
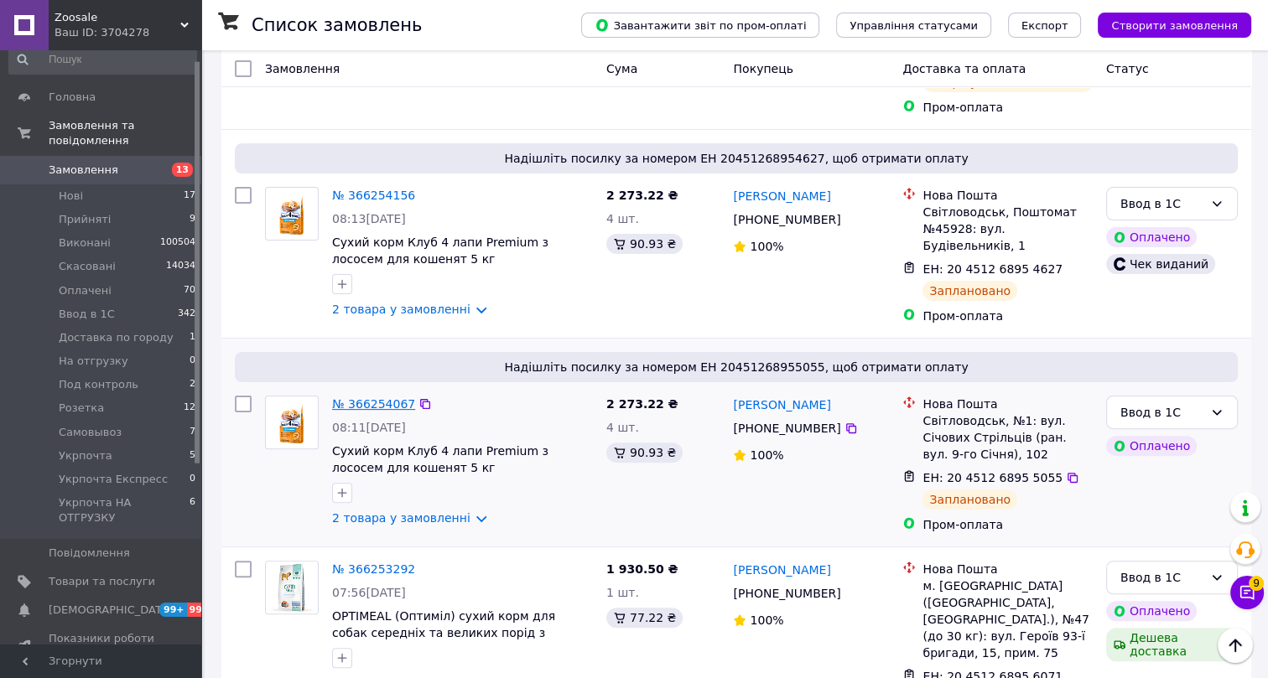
click at [377, 398] on link "№ 366254067" at bounding box center [373, 404] width 83 height 13
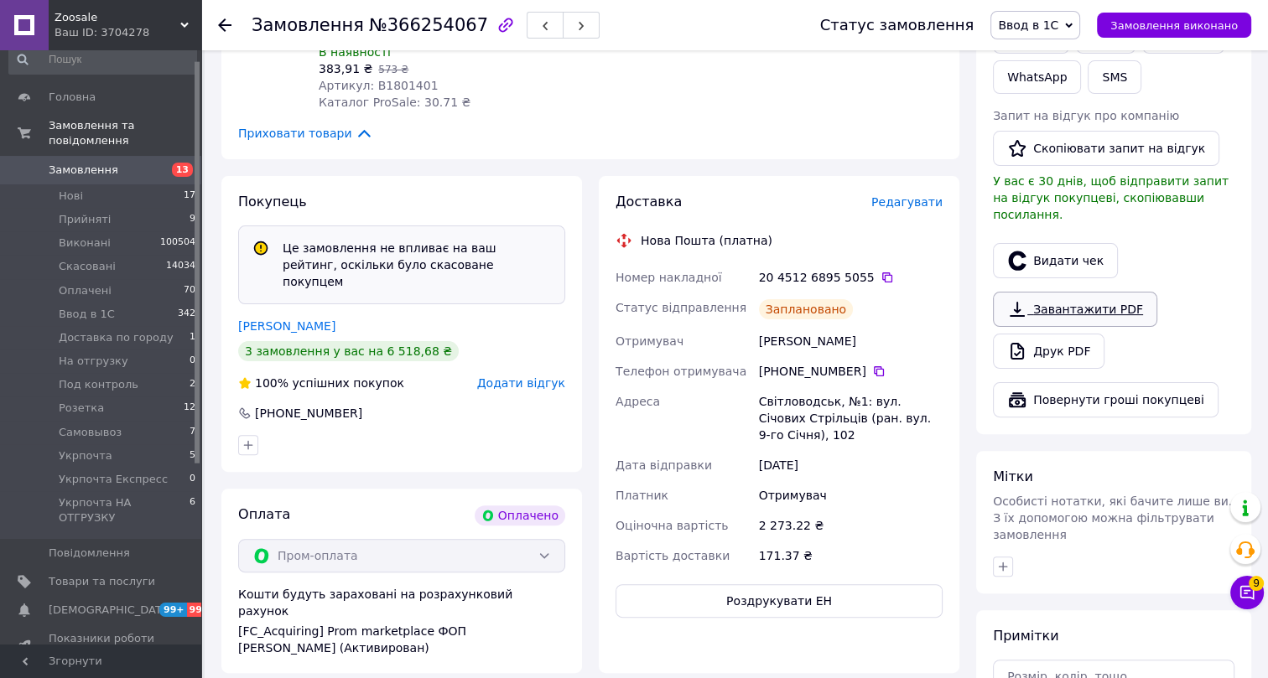
scroll to position [457, 0]
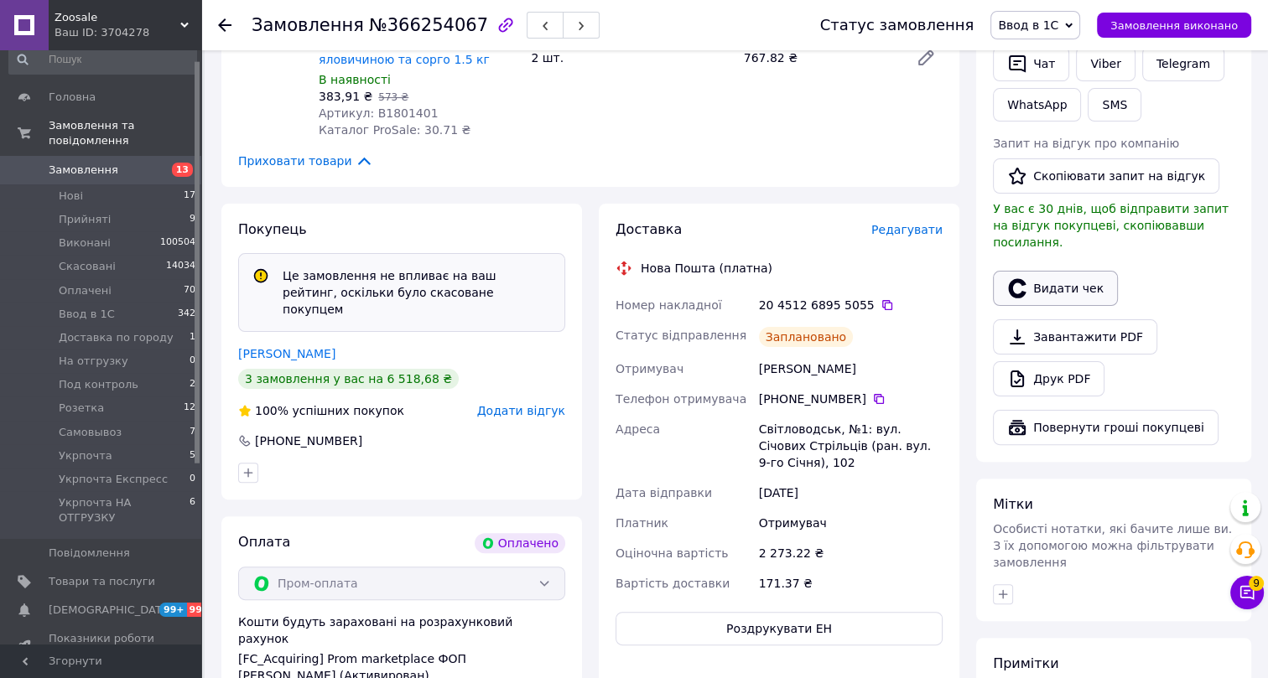
click at [1065, 271] on button "Видати чек" at bounding box center [1055, 288] width 125 height 35
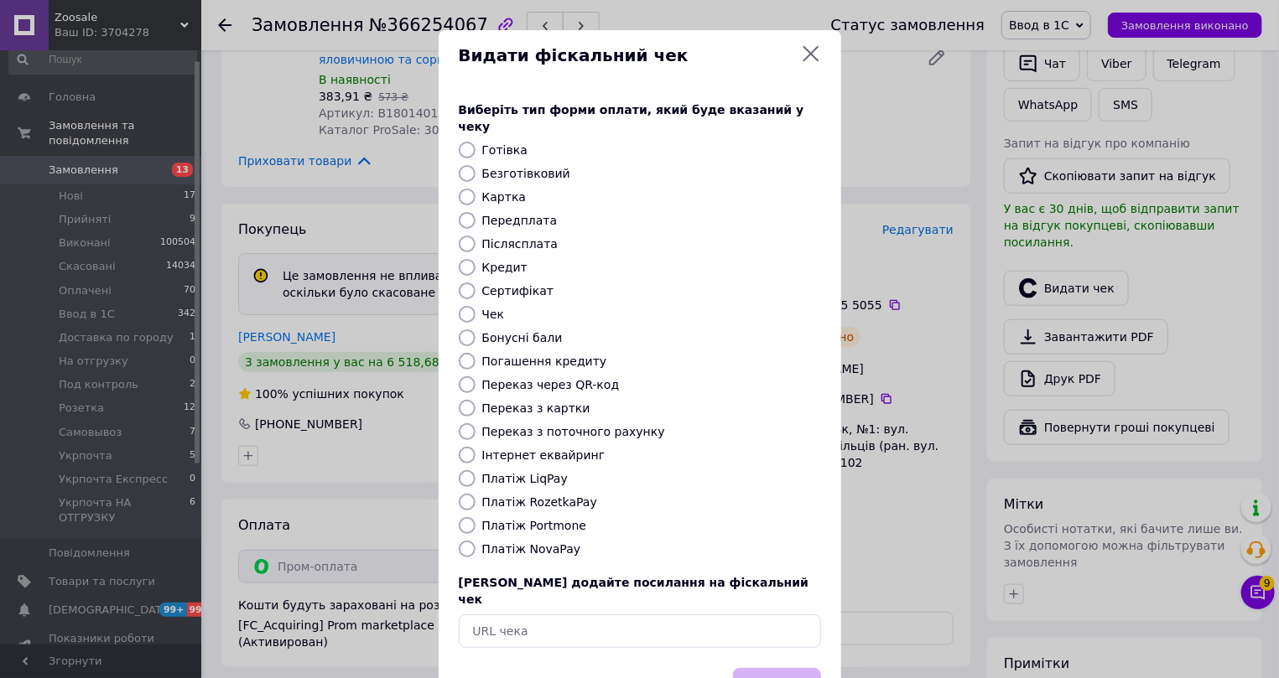
click at [507, 449] on label "Інтернет еквайринг" at bounding box center [543, 455] width 123 height 13
click at [476, 447] on input "Інтернет еквайринг" at bounding box center [467, 455] width 17 height 17
radio input "true"
click at [768, 668] on button "Вибрати" at bounding box center [777, 686] width 88 height 36
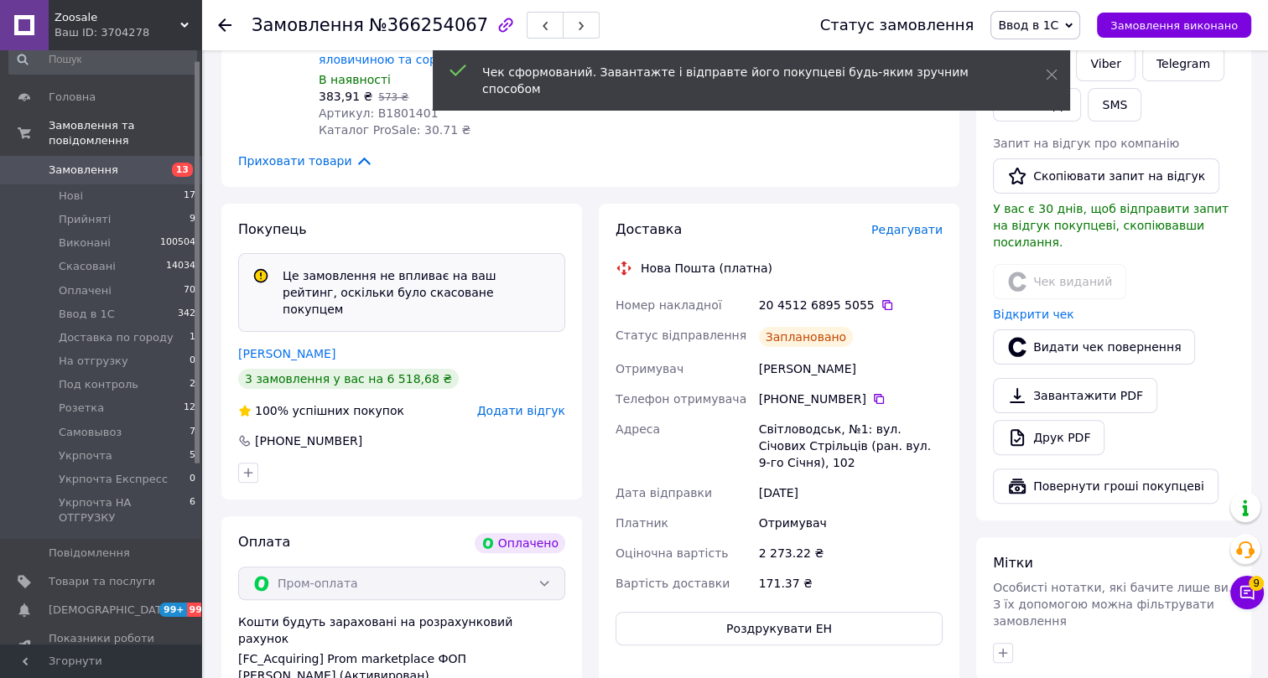
click at [222, 20] on use at bounding box center [224, 24] width 13 height 13
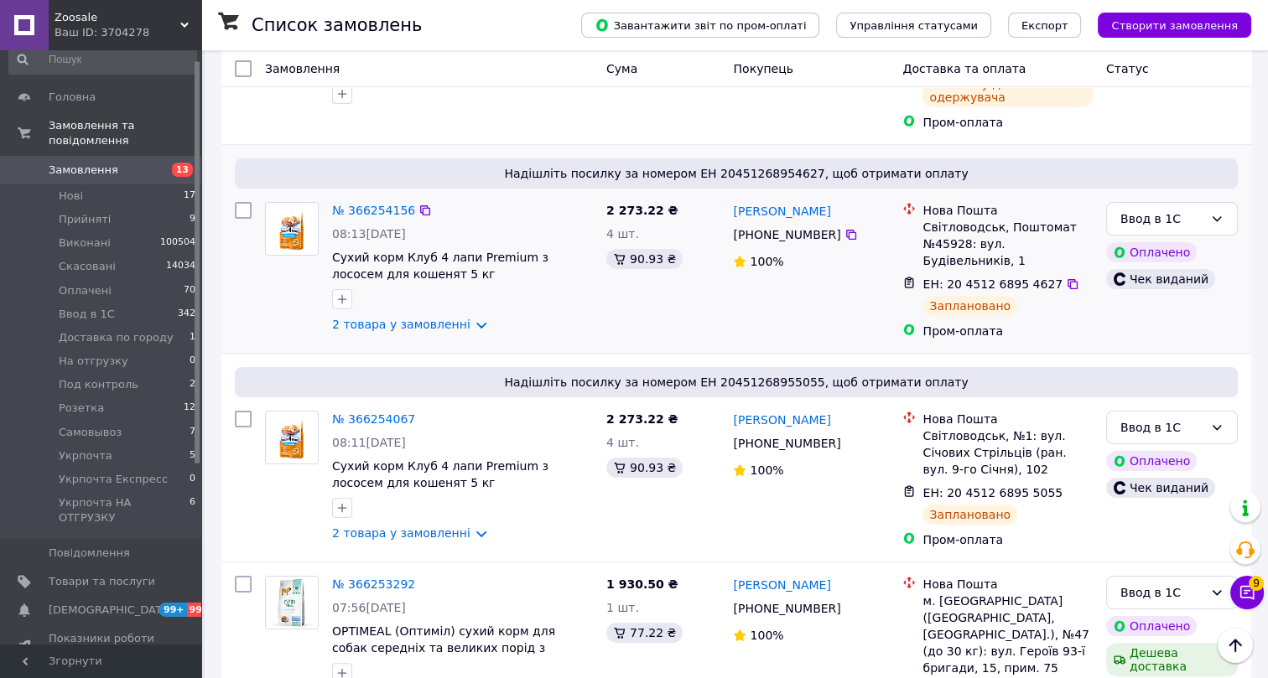
scroll to position [304, 0]
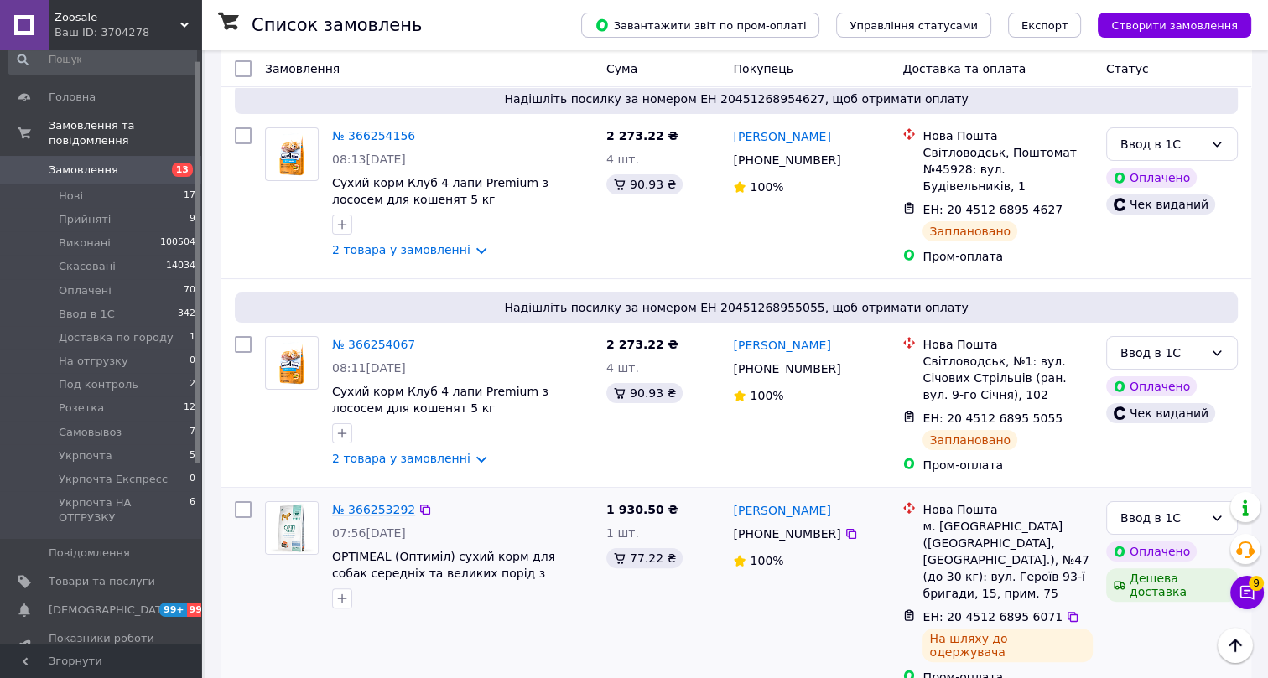
click at [363, 503] on link "№ 366253292" at bounding box center [373, 509] width 83 height 13
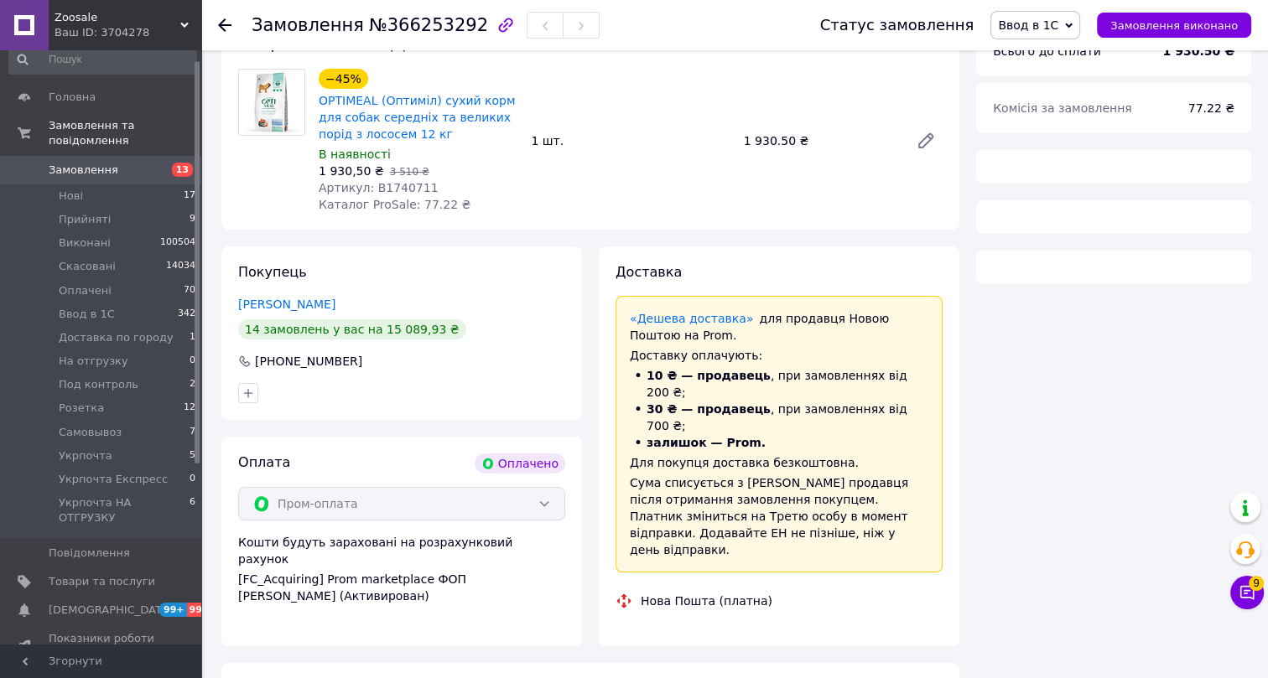
scroll to position [304, 0]
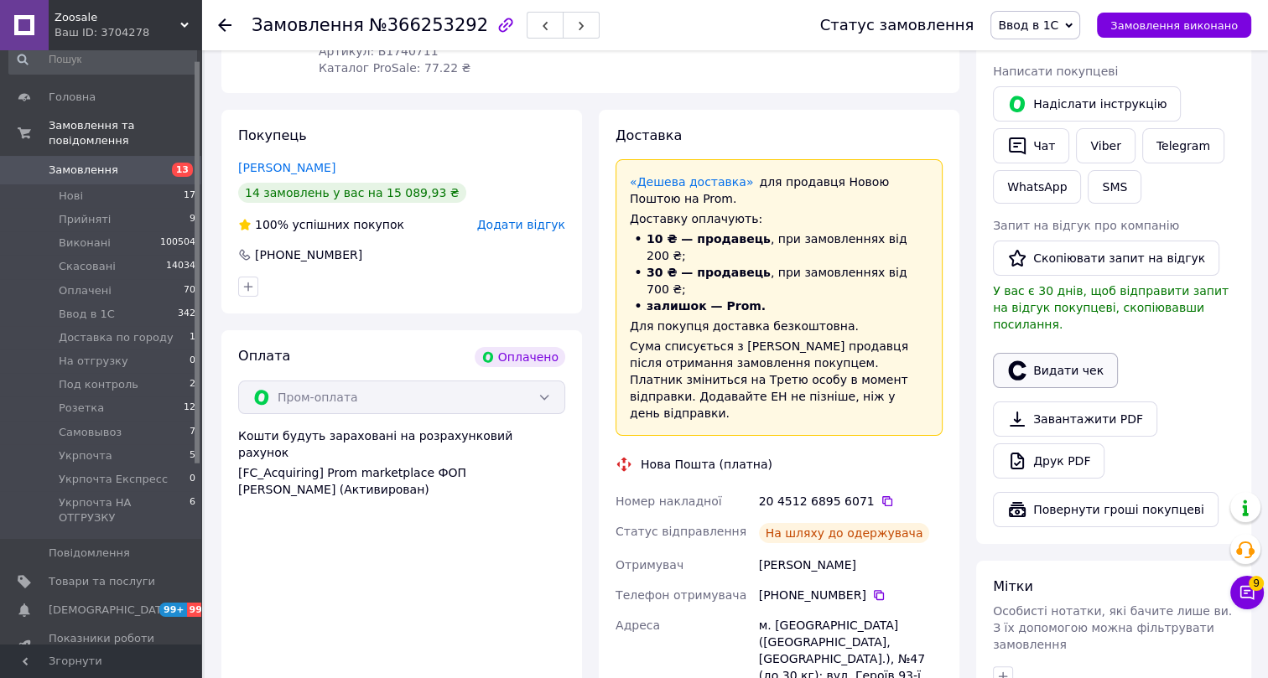
click at [1047, 354] on button "Видати чек" at bounding box center [1055, 370] width 125 height 35
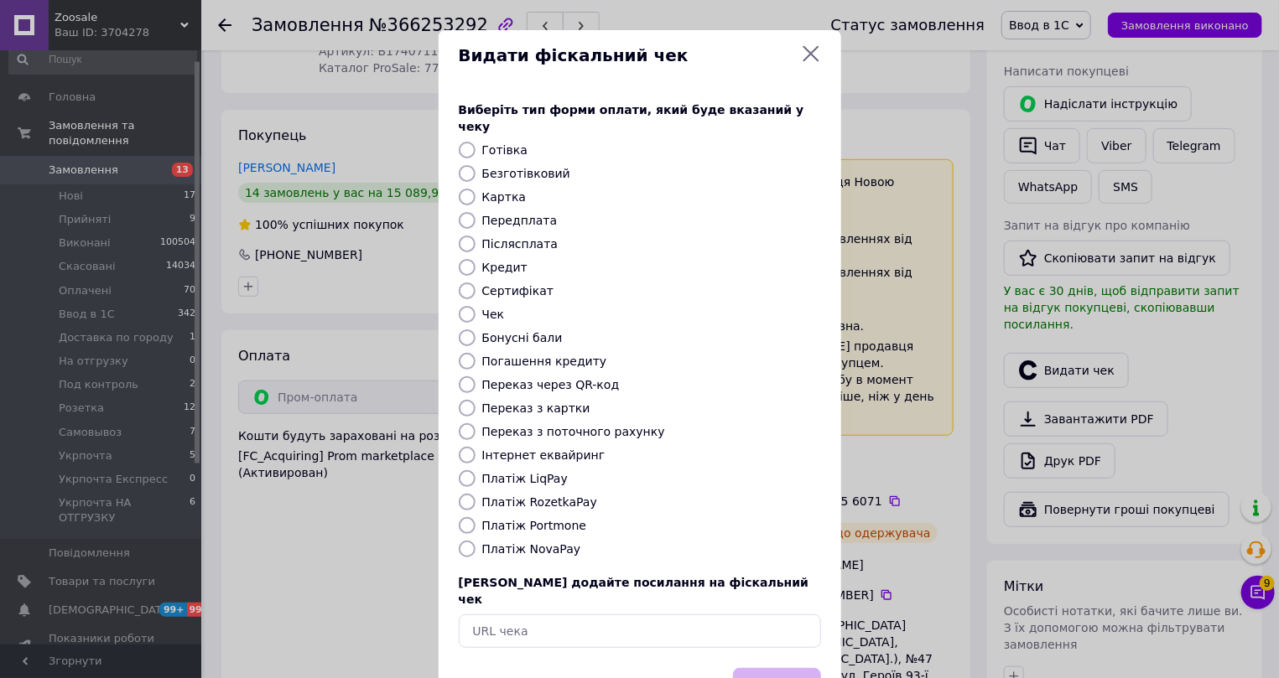
click at [507, 449] on label "Інтернет еквайринг" at bounding box center [543, 455] width 123 height 13
click at [476, 447] on input "Інтернет еквайринг" at bounding box center [467, 455] width 17 height 17
radio input "true"
click at [787, 668] on button "Вибрати" at bounding box center [777, 686] width 88 height 36
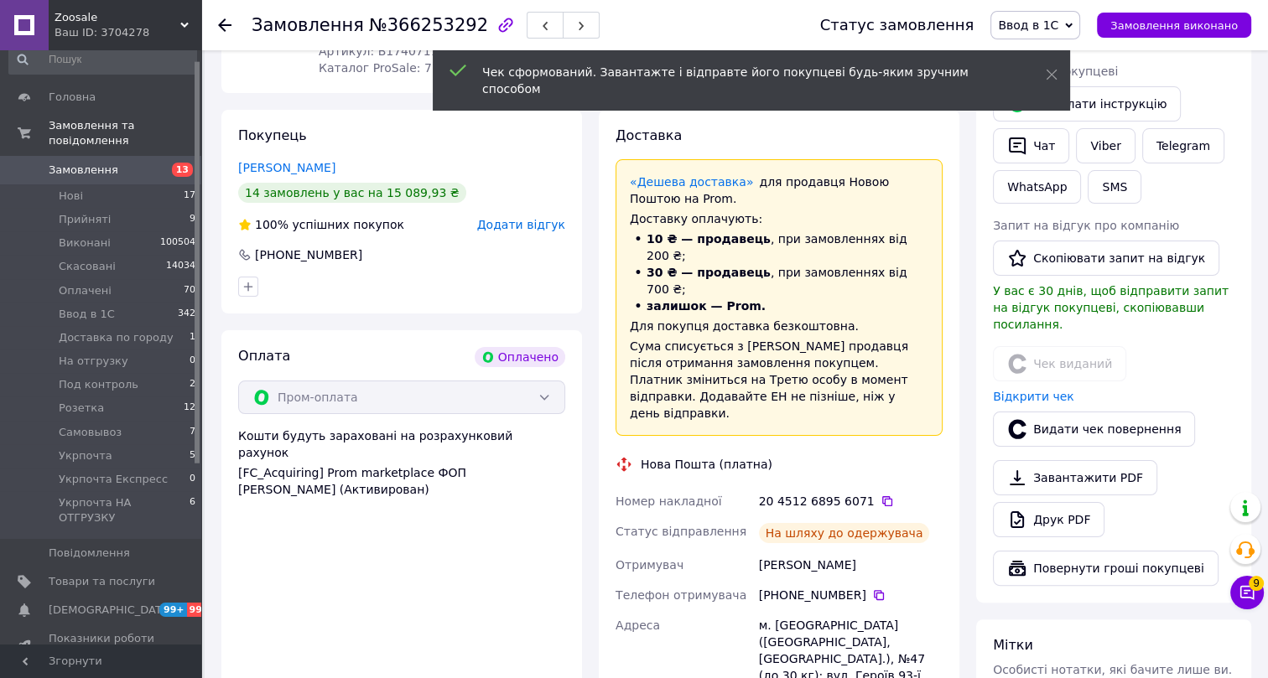
click at [223, 23] on icon at bounding box center [224, 24] width 13 height 13
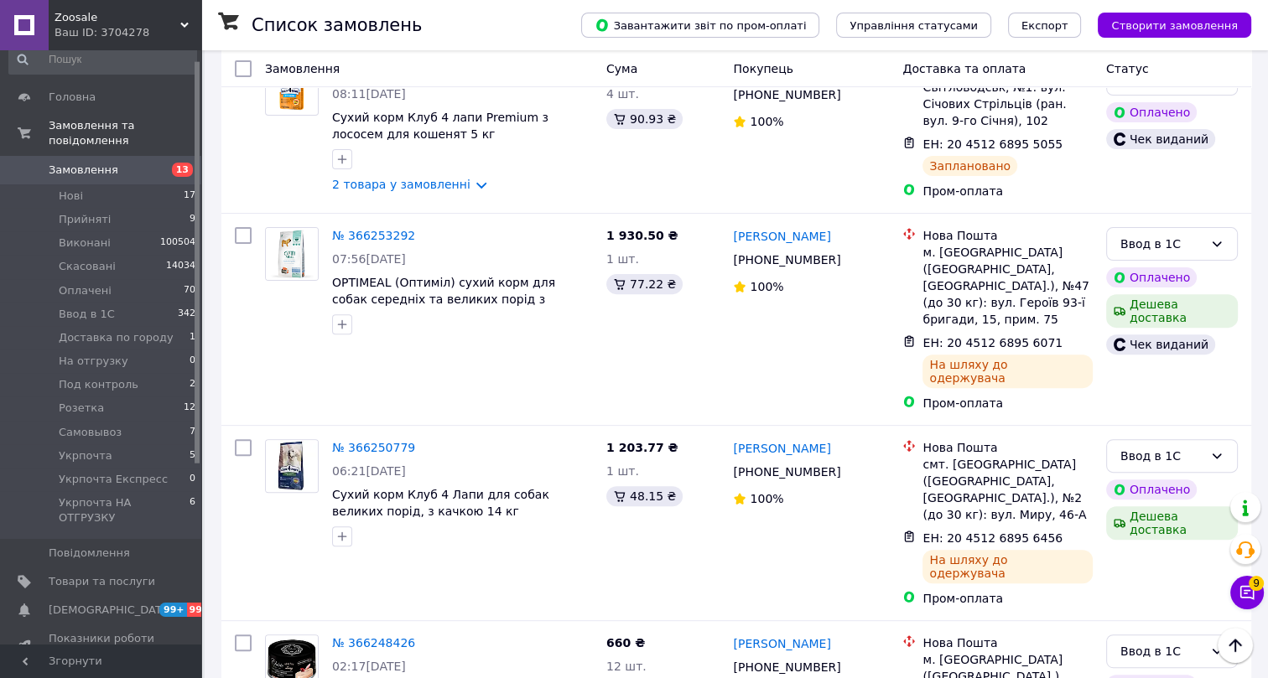
scroll to position [610, 0]
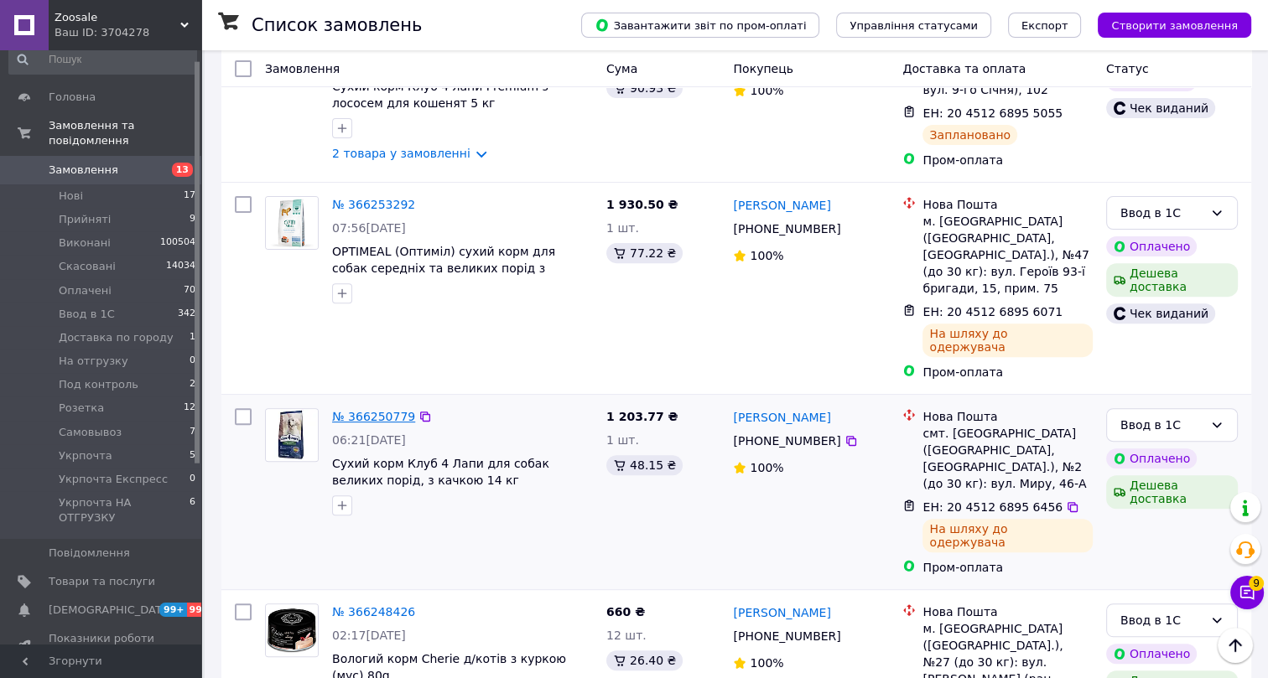
click at [377, 410] on link "№ 366250779" at bounding box center [373, 416] width 83 height 13
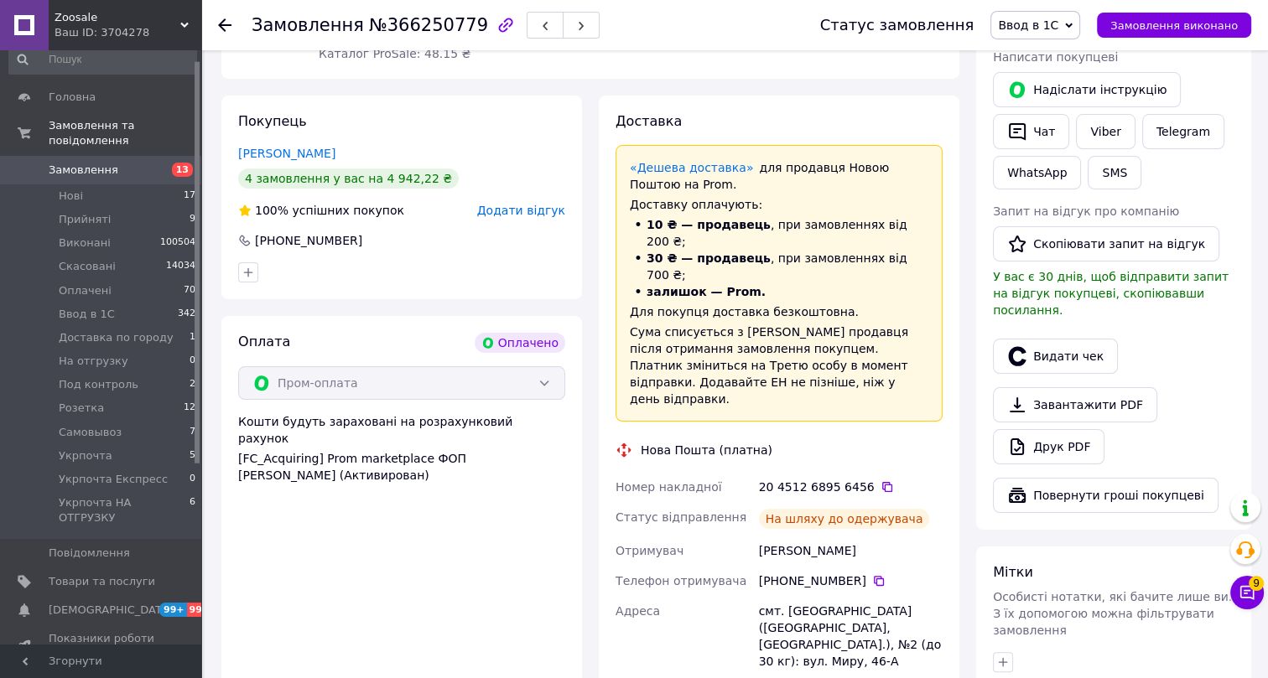
scroll to position [304, 0]
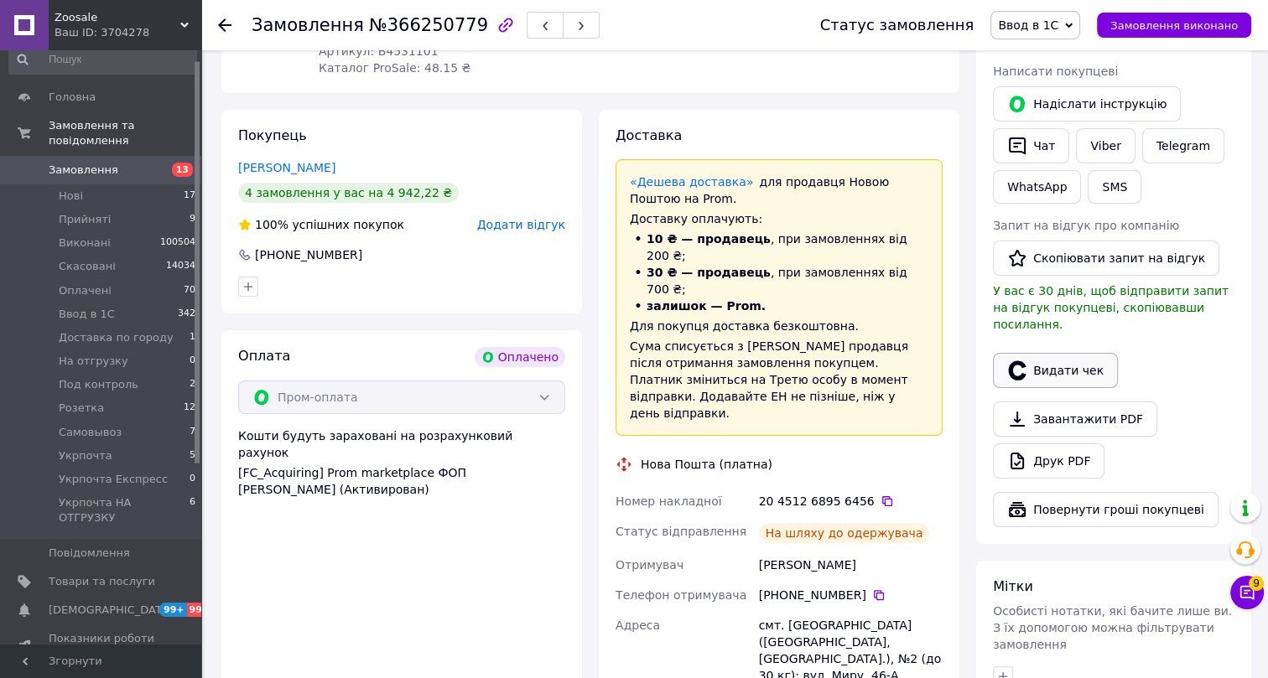
click at [1060, 355] on button "Видати чек" at bounding box center [1055, 370] width 125 height 35
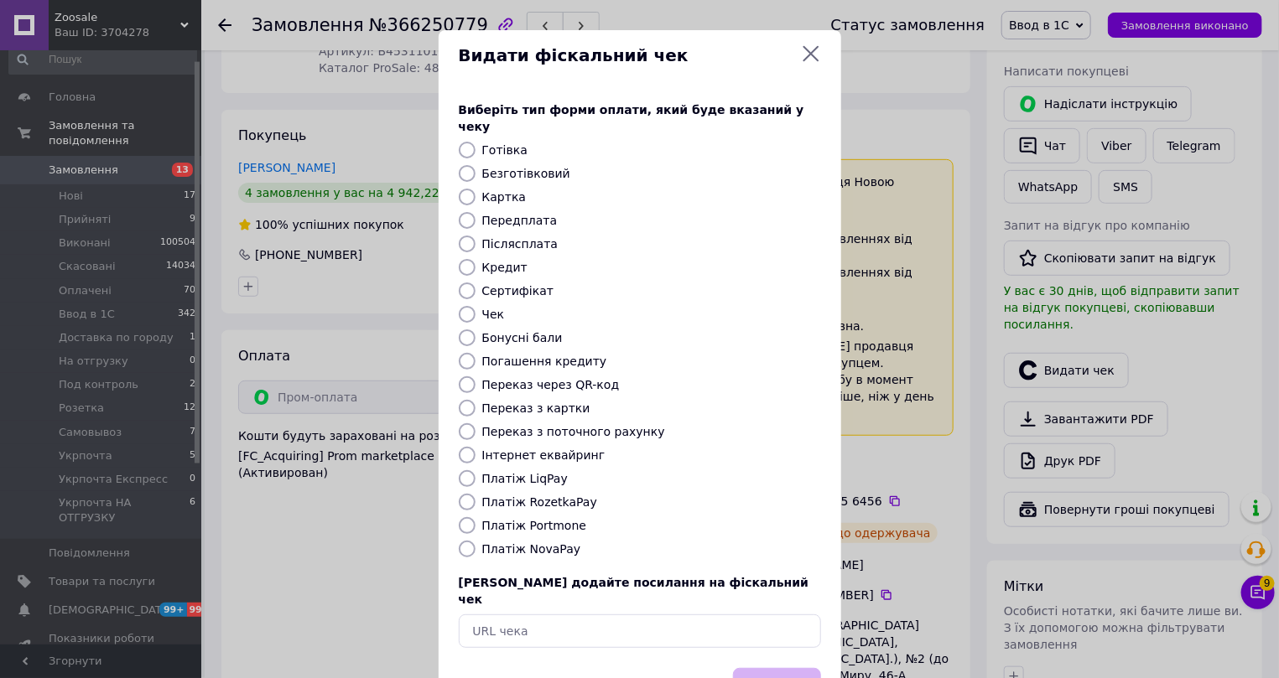
click at [512, 449] on label "Інтернет еквайринг" at bounding box center [543, 455] width 123 height 13
click at [476, 447] on input "Інтернет еквайринг" at bounding box center [467, 455] width 17 height 17
radio input "true"
click at [793, 668] on button "Вибрати" at bounding box center [777, 686] width 88 height 36
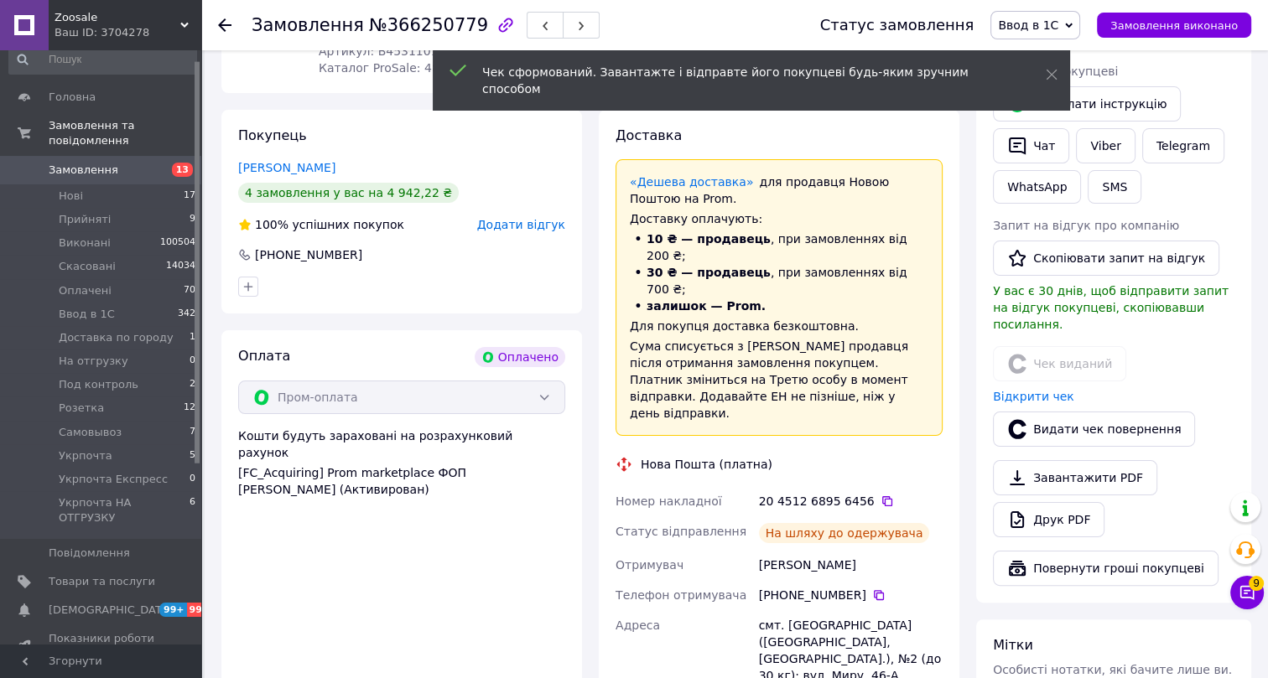
click at [221, 29] on icon at bounding box center [224, 24] width 13 height 13
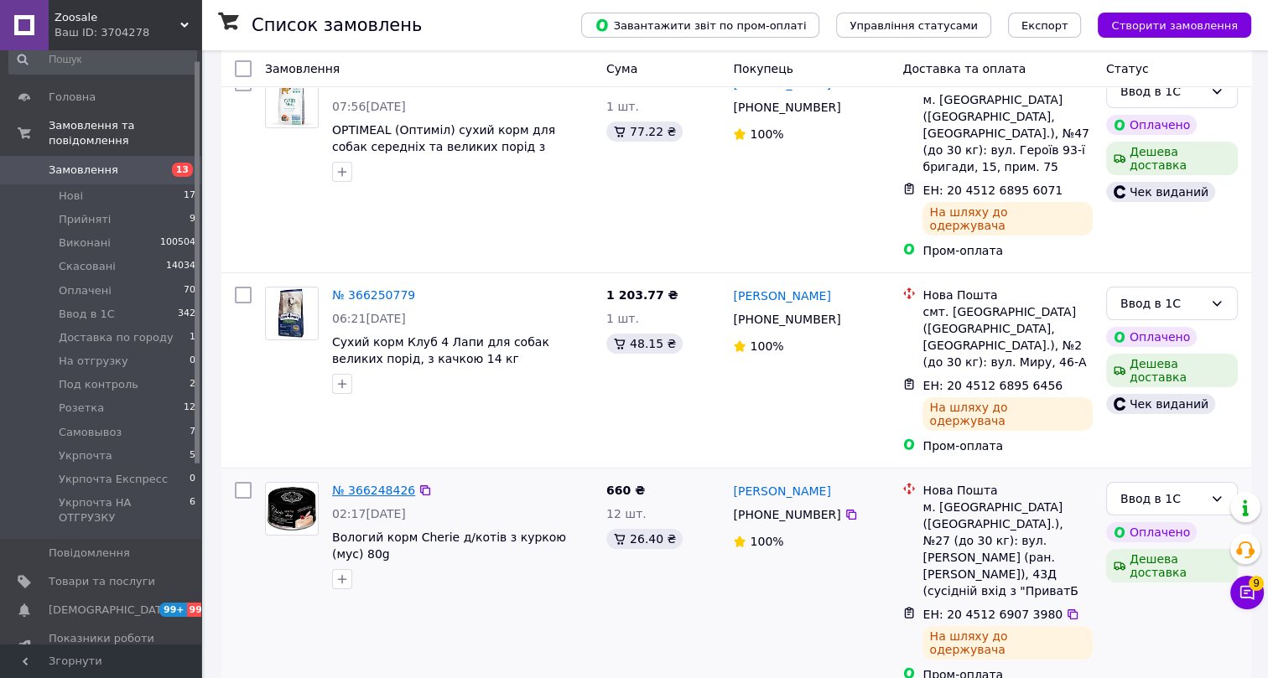
click at [375, 484] on link "№ 366248426" at bounding box center [373, 490] width 83 height 13
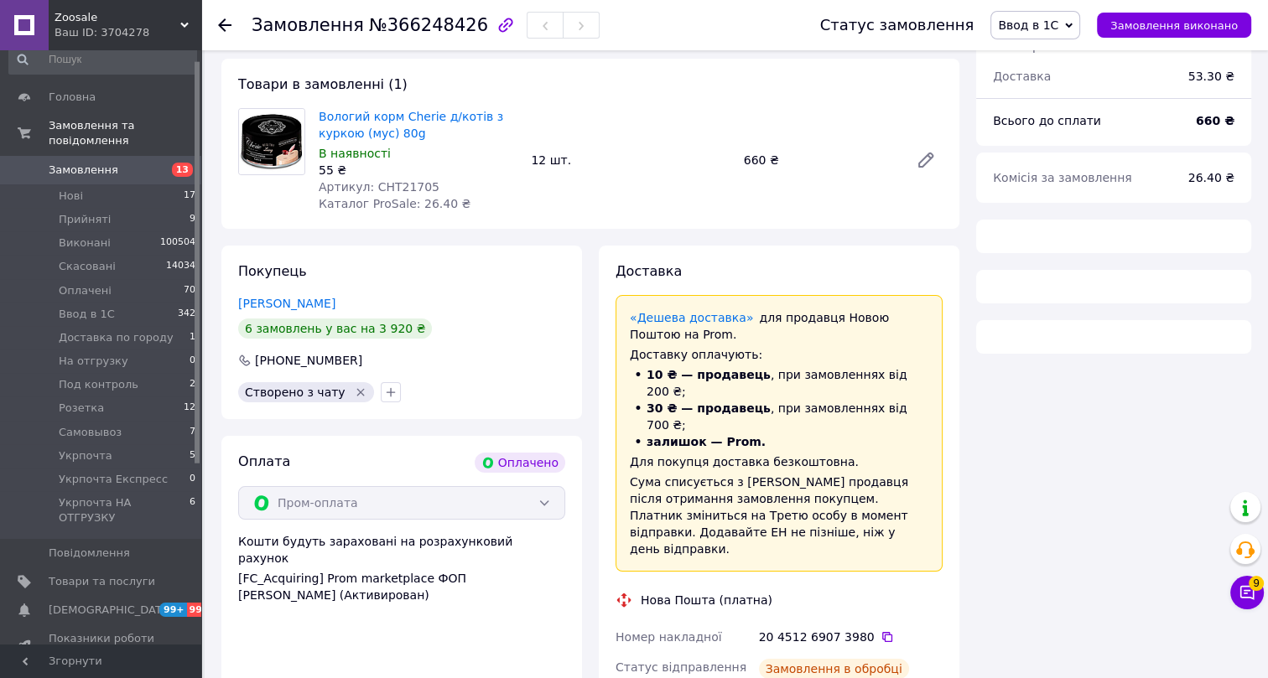
scroll to position [152, 0]
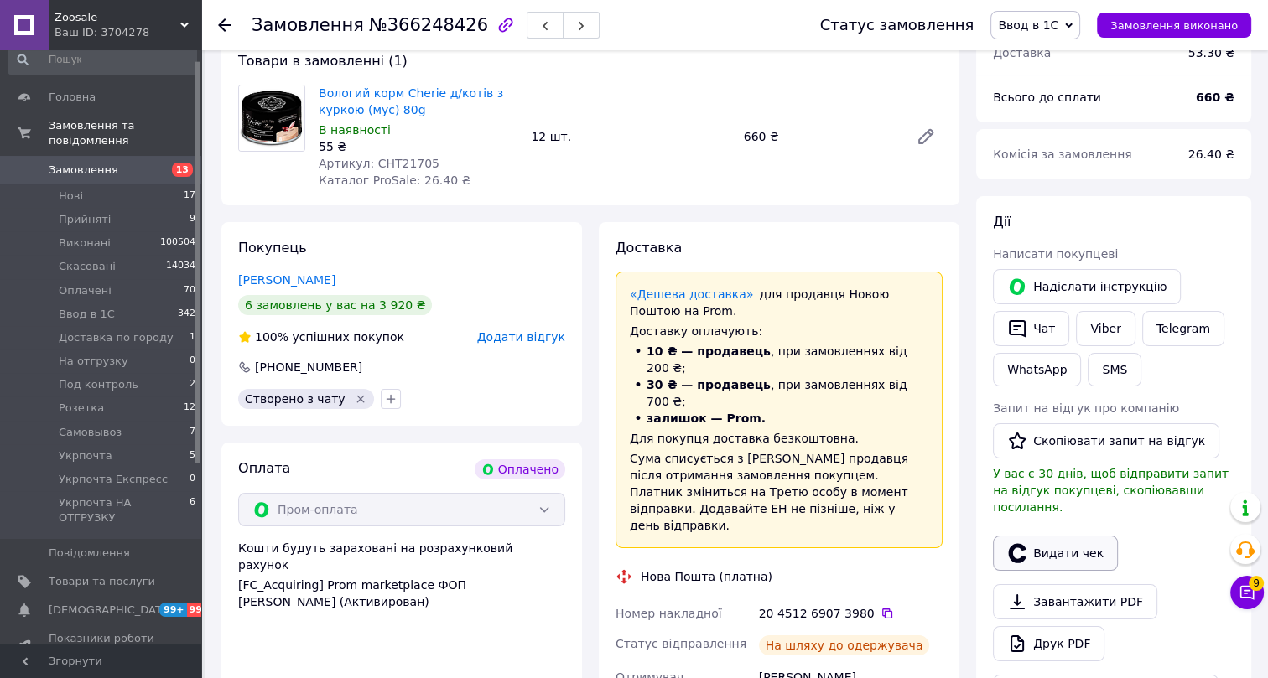
click at [1065, 537] on button "Видати чек" at bounding box center [1055, 553] width 125 height 35
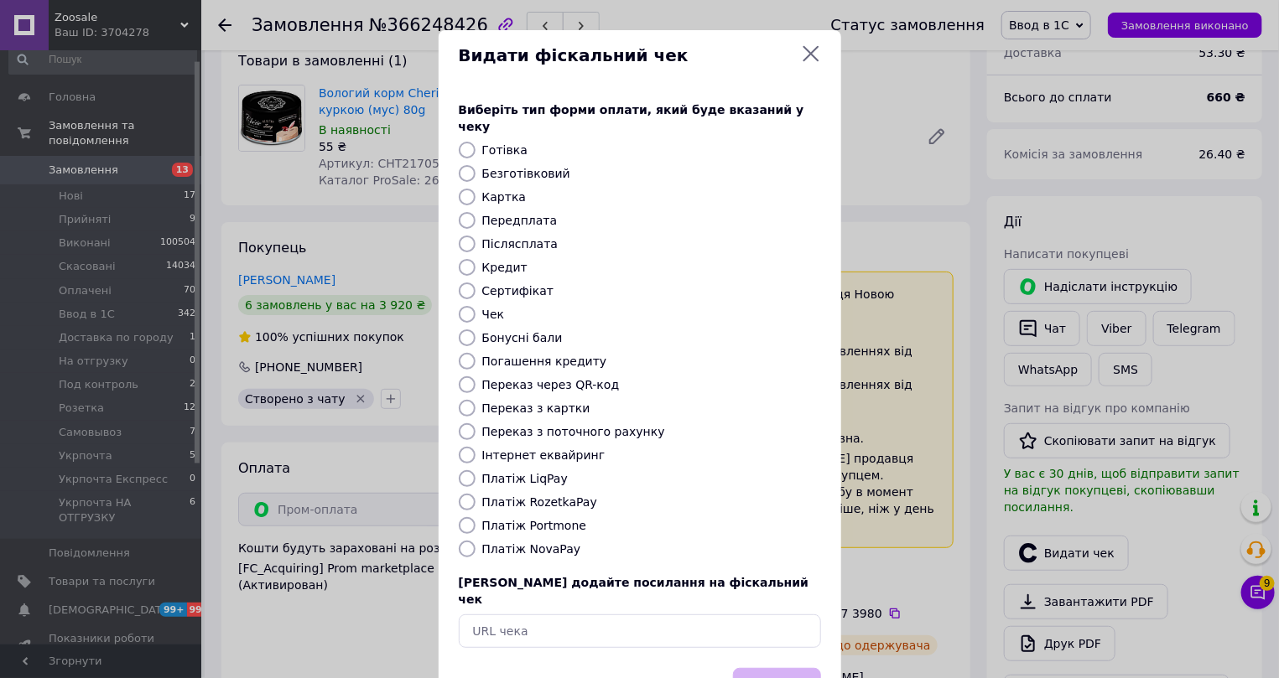
click at [517, 449] on label "Інтернет еквайринг" at bounding box center [543, 455] width 123 height 13
click at [476, 447] on input "Інтернет еквайринг" at bounding box center [467, 455] width 17 height 17
radio input "true"
click at [765, 668] on button "Вибрати" at bounding box center [777, 686] width 88 height 36
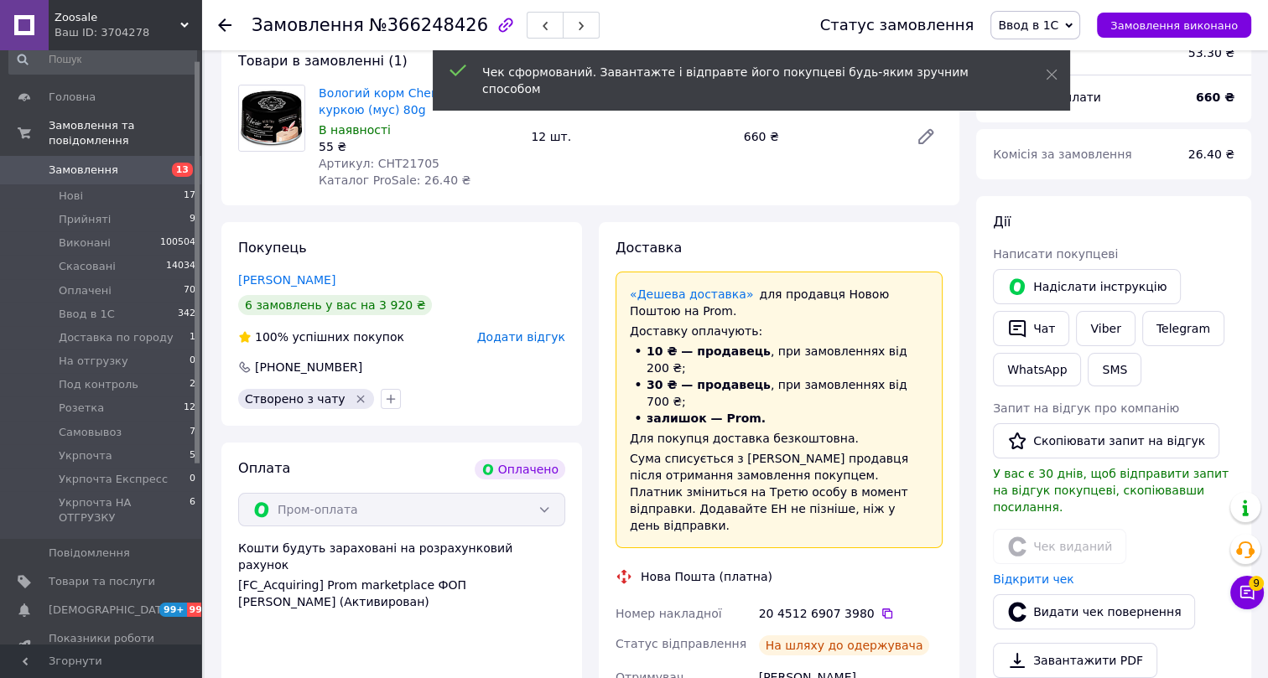
click at [225, 22] on icon at bounding box center [224, 24] width 13 height 13
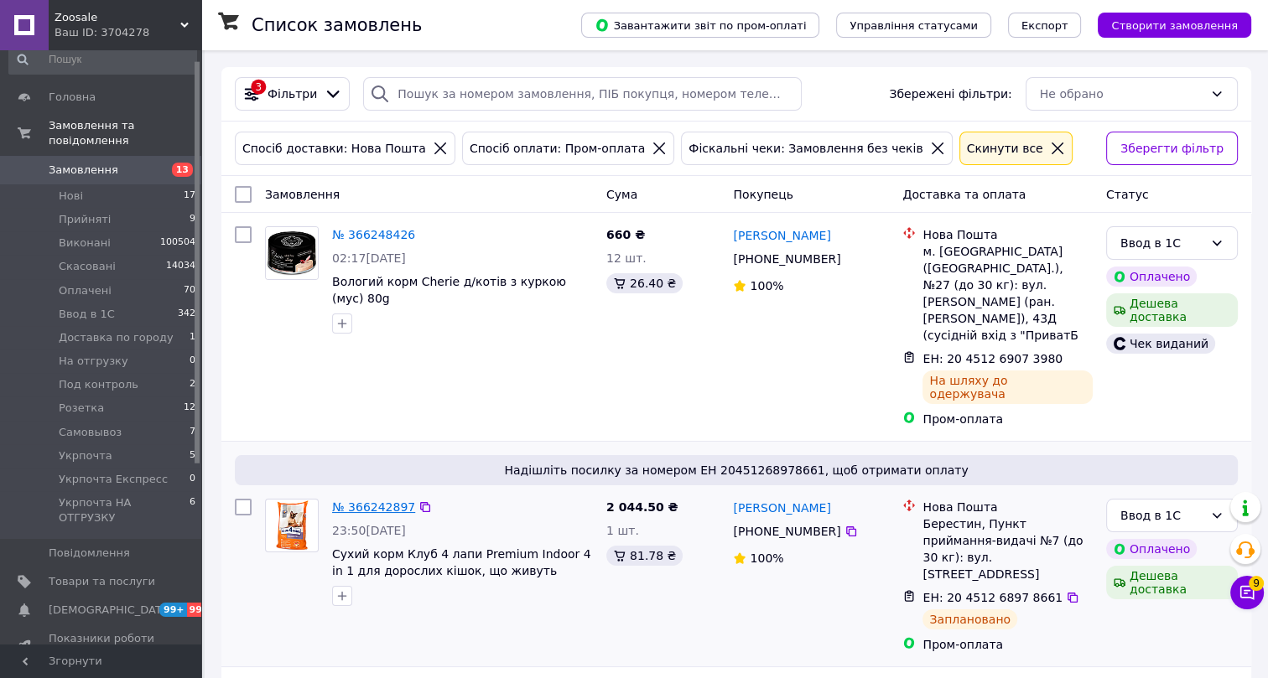
click at [369, 501] on link "№ 366242897" at bounding box center [373, 507] width 83 height 13
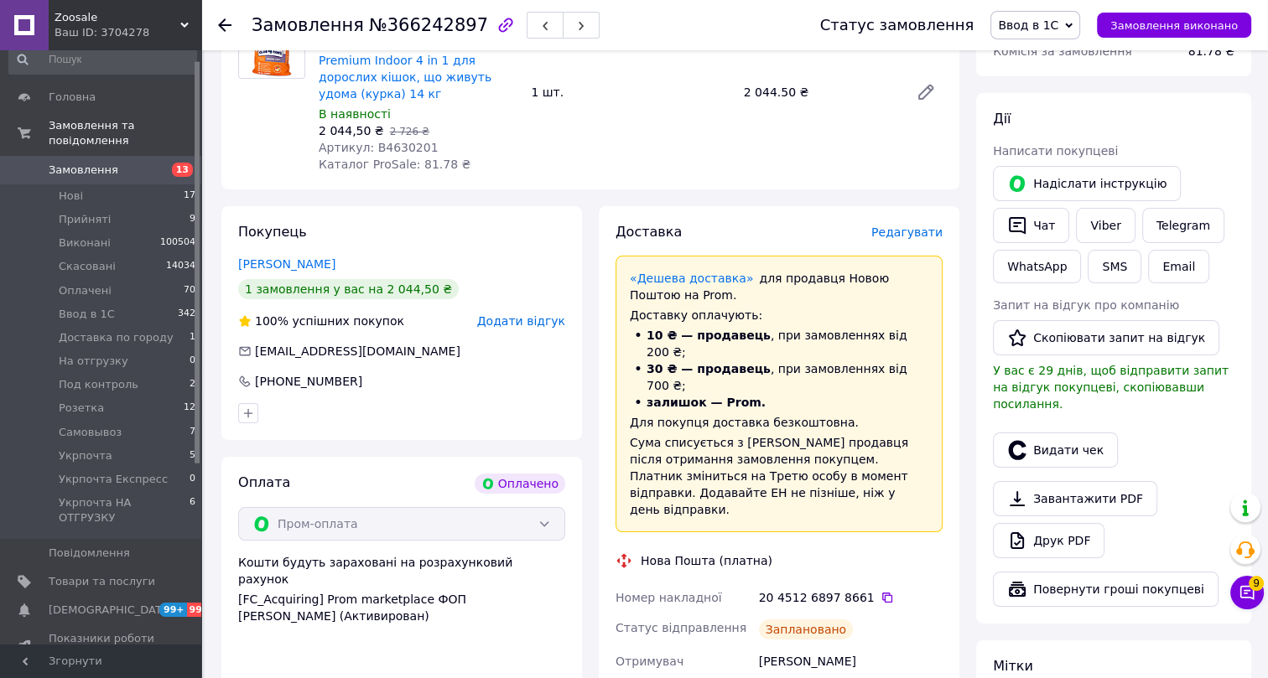
scroll to position [304, 0]
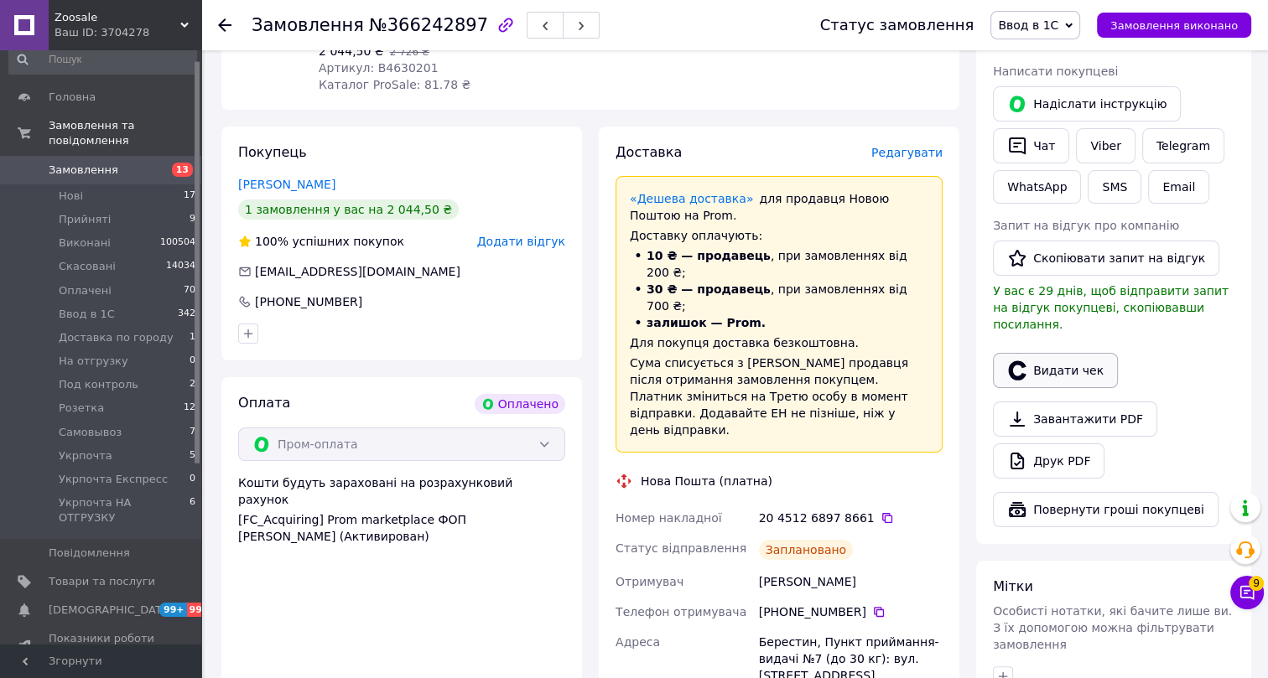
click at [1065, 353] on button "Видати чек" at bounding box center [1055, 370] width 125 height 35
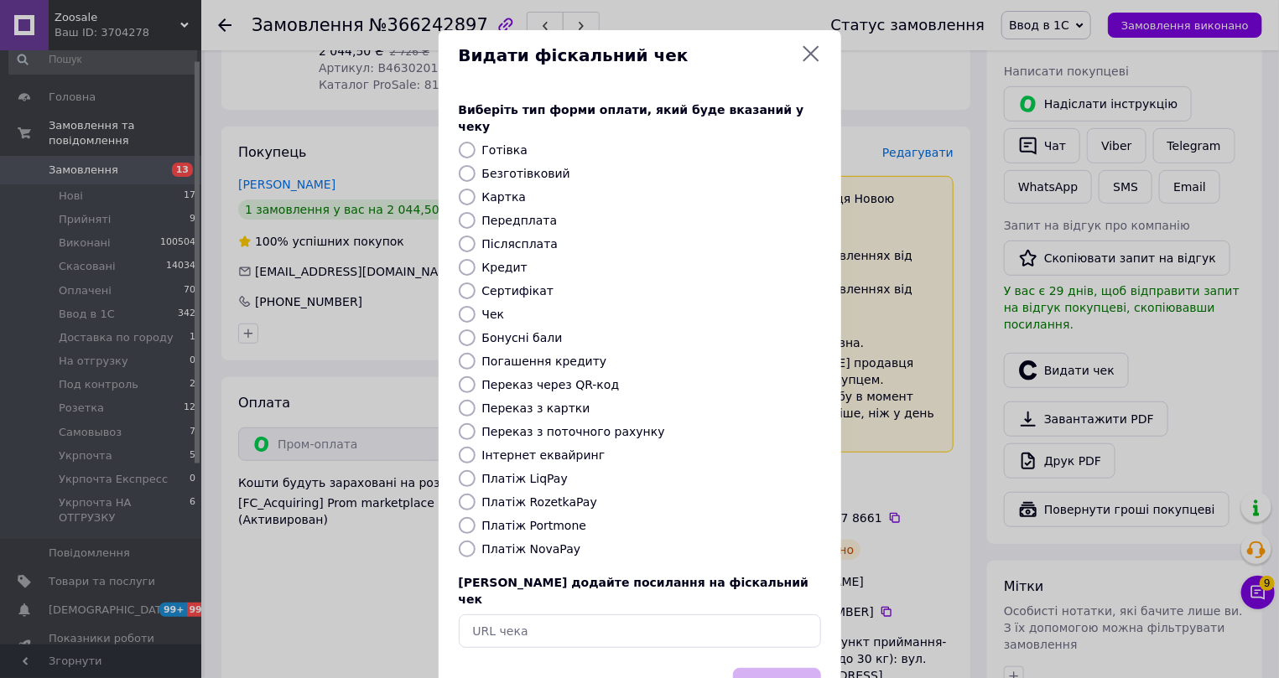
click at [495, 449] on label "Інтернет еквайринг" at bounding box center [543, 455] width 123 height 13
click at [476, 447] on input "Інтернет еквайринг" at bounding box center [467, 455] width 17 height 17
radio input "true"
click at [784, 668] on button "Вибрати" at bounding box center [777, 686] width 88 height 36
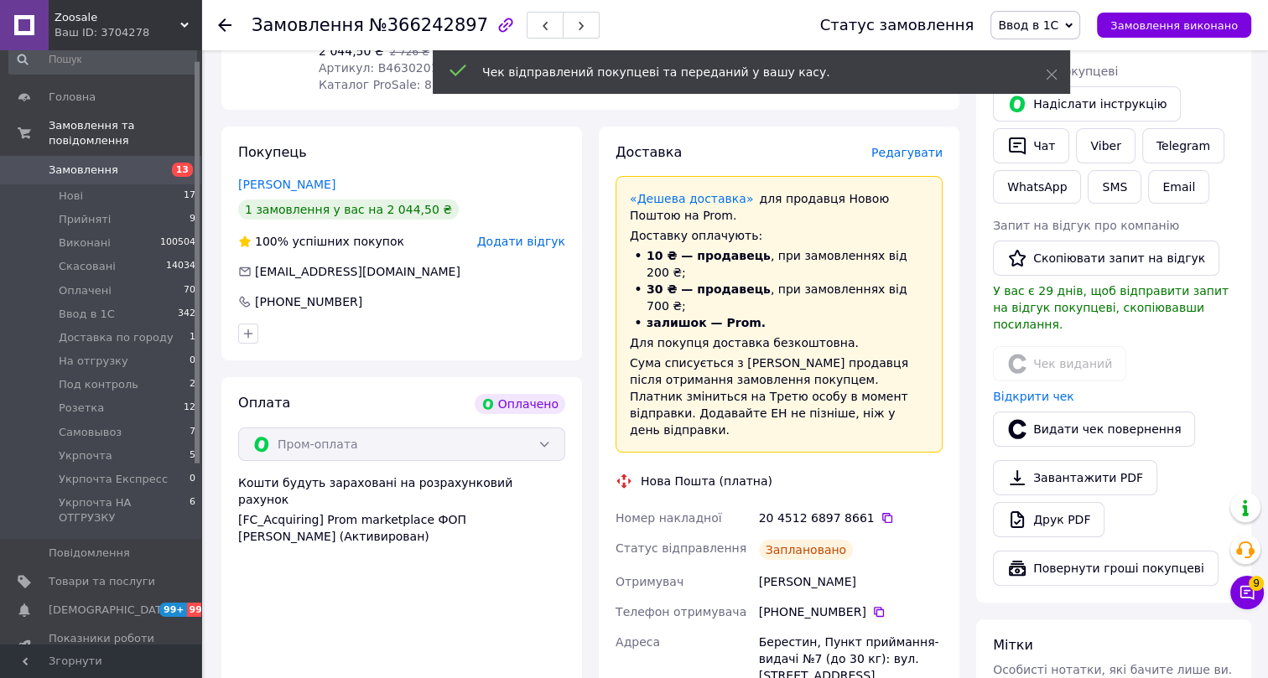
click at [226, 25] on use at bounding box center [224, 24] width 13 height 13
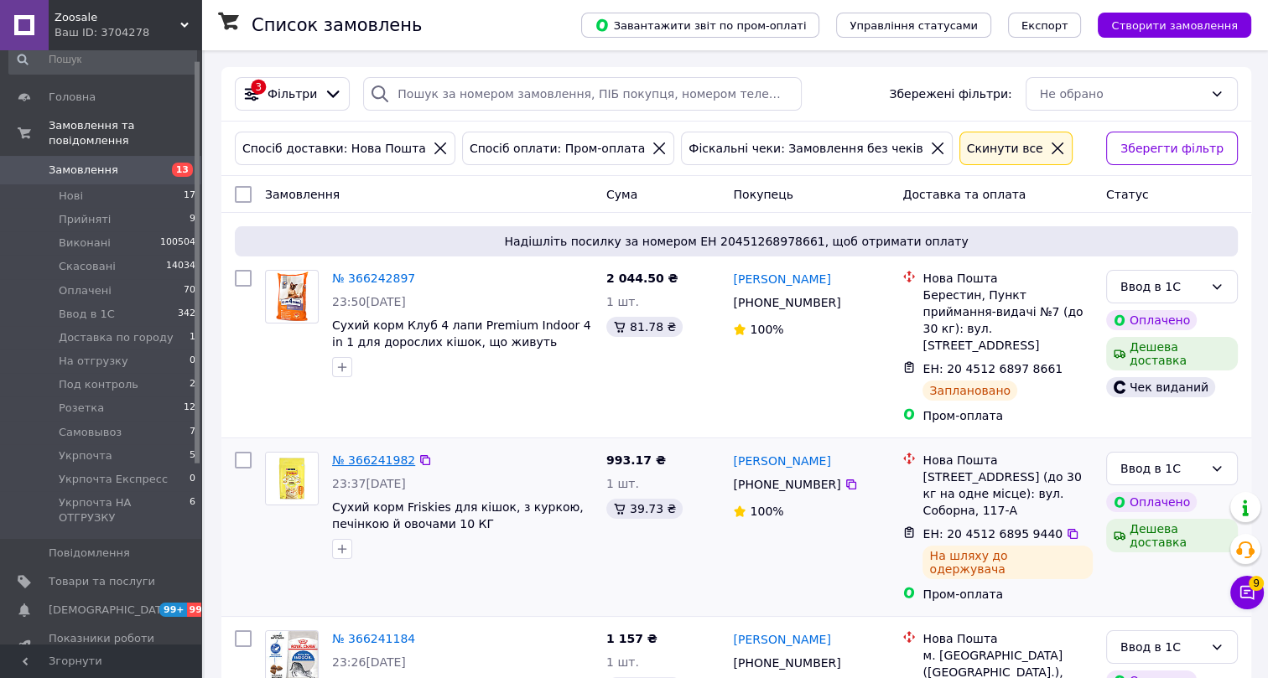
click at [377, 454] on link "№ 366241982" at bounding box center [373, 460] width 83 height 13
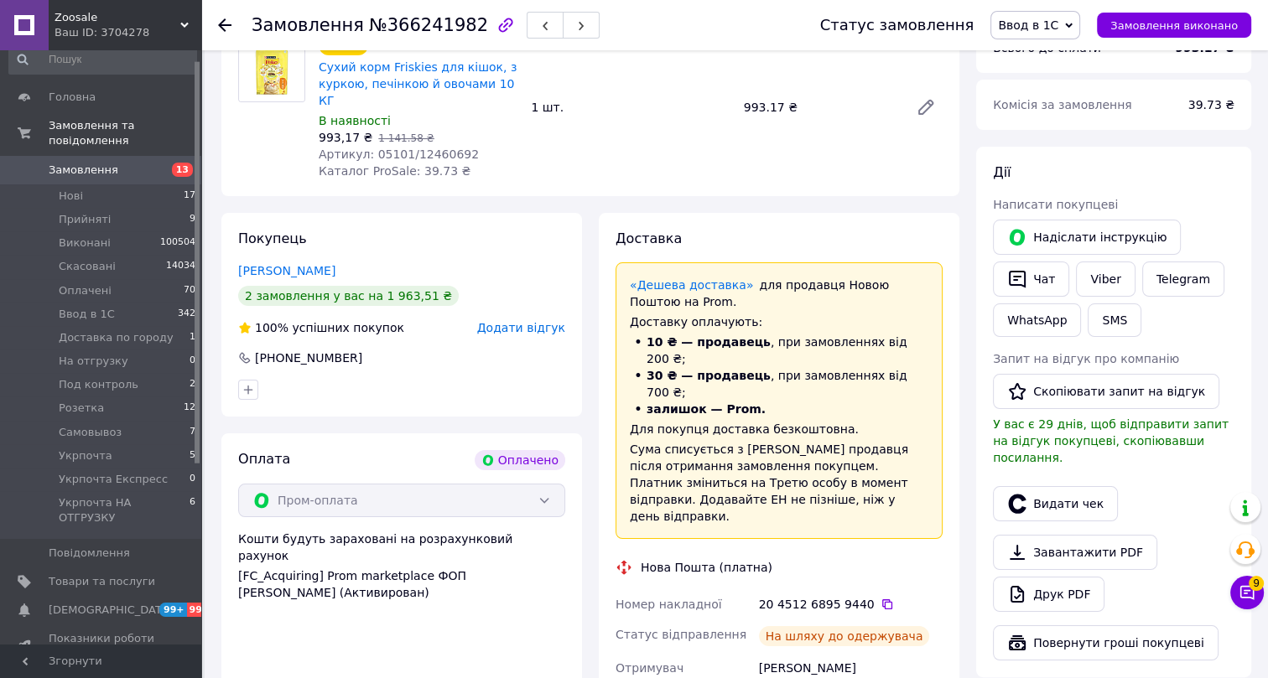
scroll to position [228, 0]
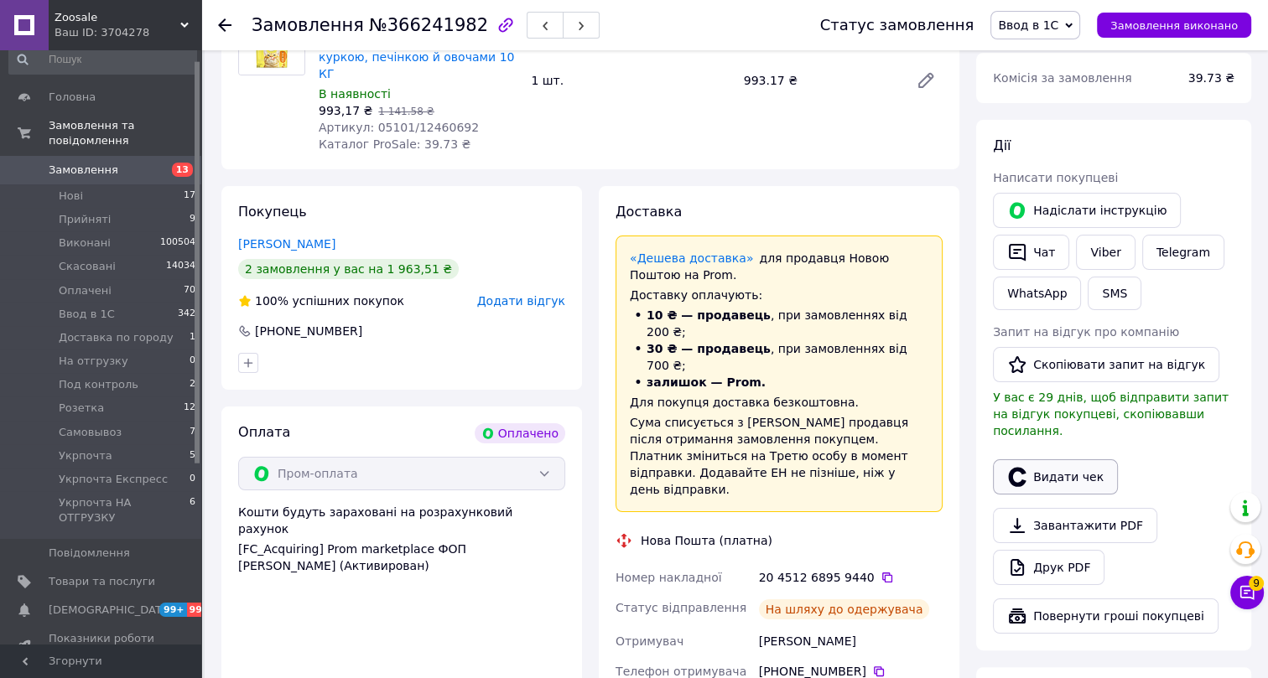
click at [1051, 460] on button "Видати чек" at bounding box center [1055, 477] width 125 height 35
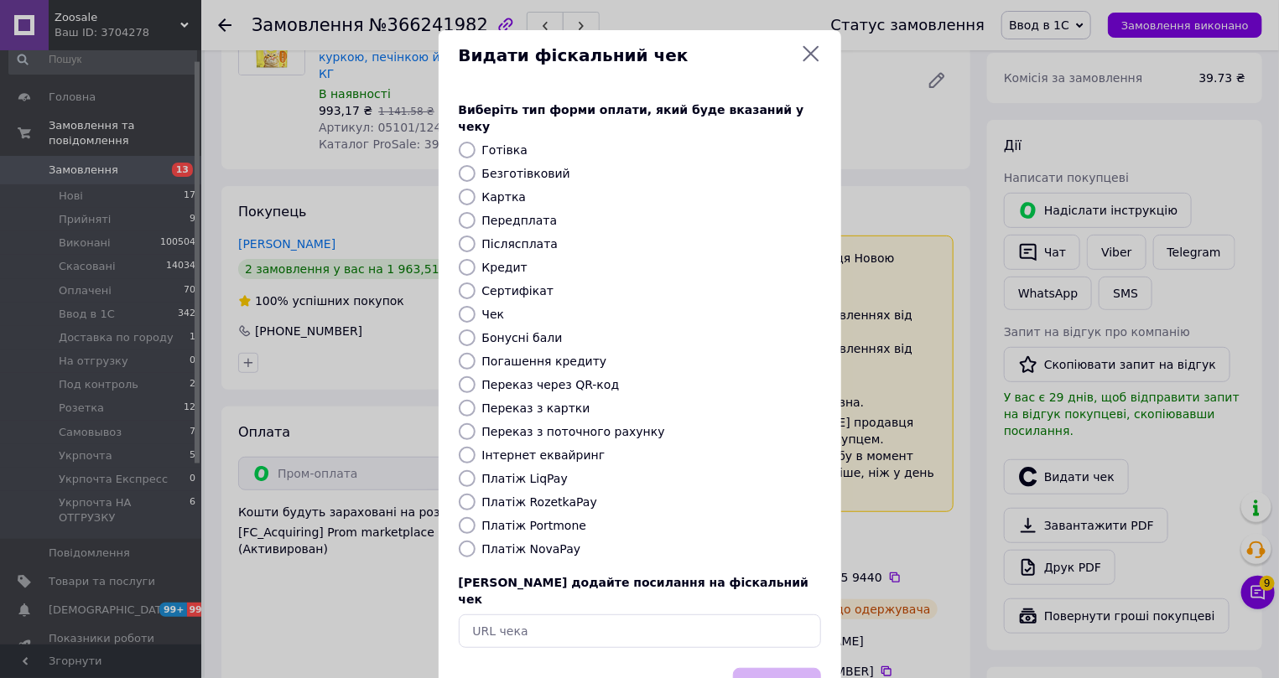
click at [499, 449] on label "Інтернет еквайринг" at bounding box center [543, 455] width 123 height 13
click at [476, 447] on input "Інтернет еквайринг" at bounding box center [467, 455] width 17 height 17
radio input "true"
click at [779, 668] on button "Вибрати" at bounding box center [777, 686] width 88 height 36
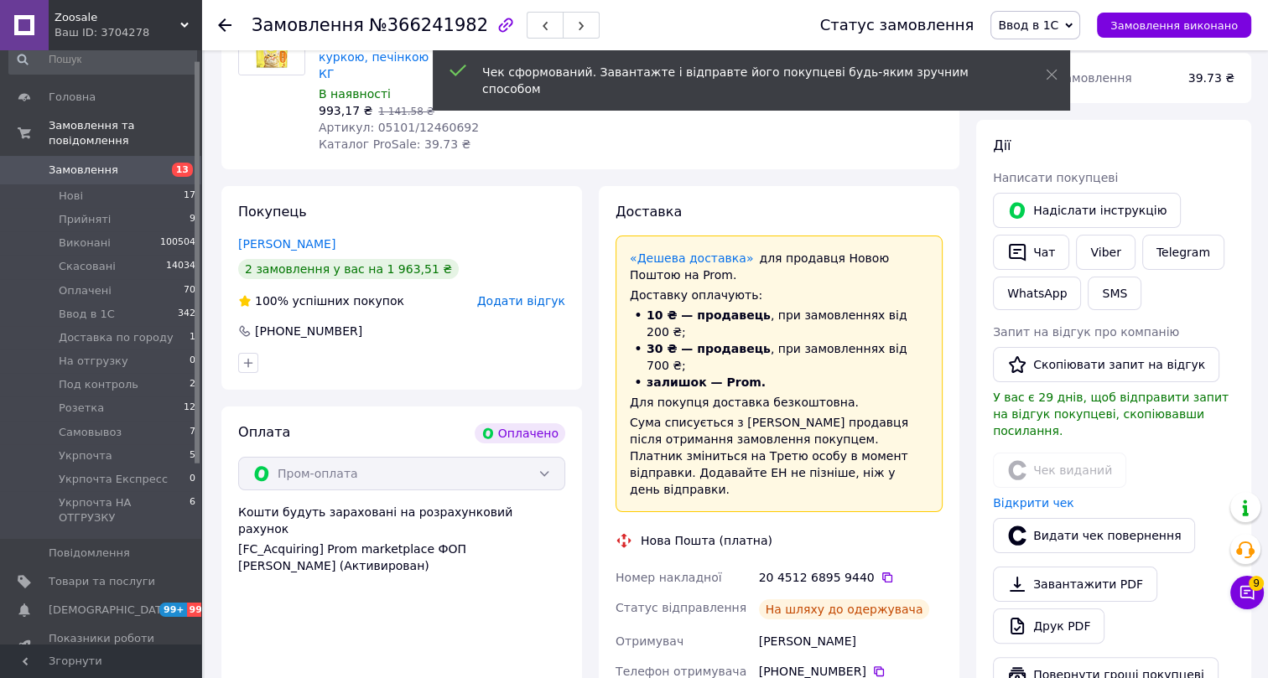
click at [226, 22] on icon at bounding box center [224, 24] width 13 height 13
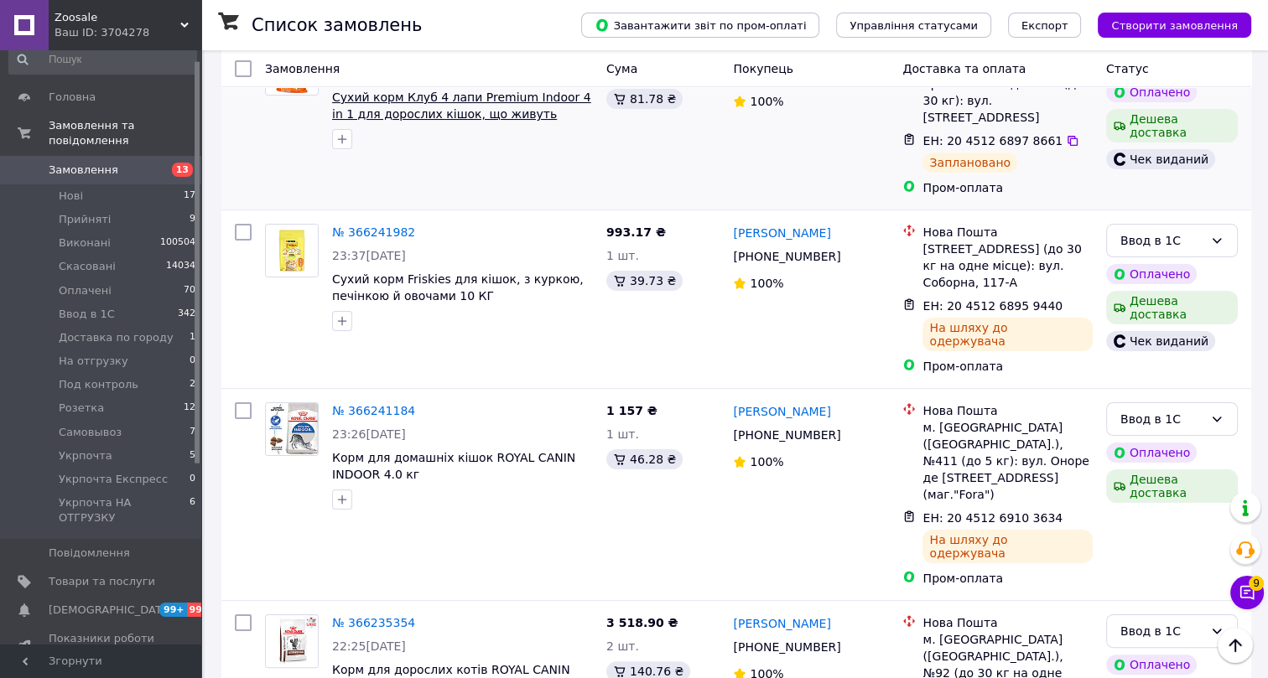
scroll to position [304, 0]
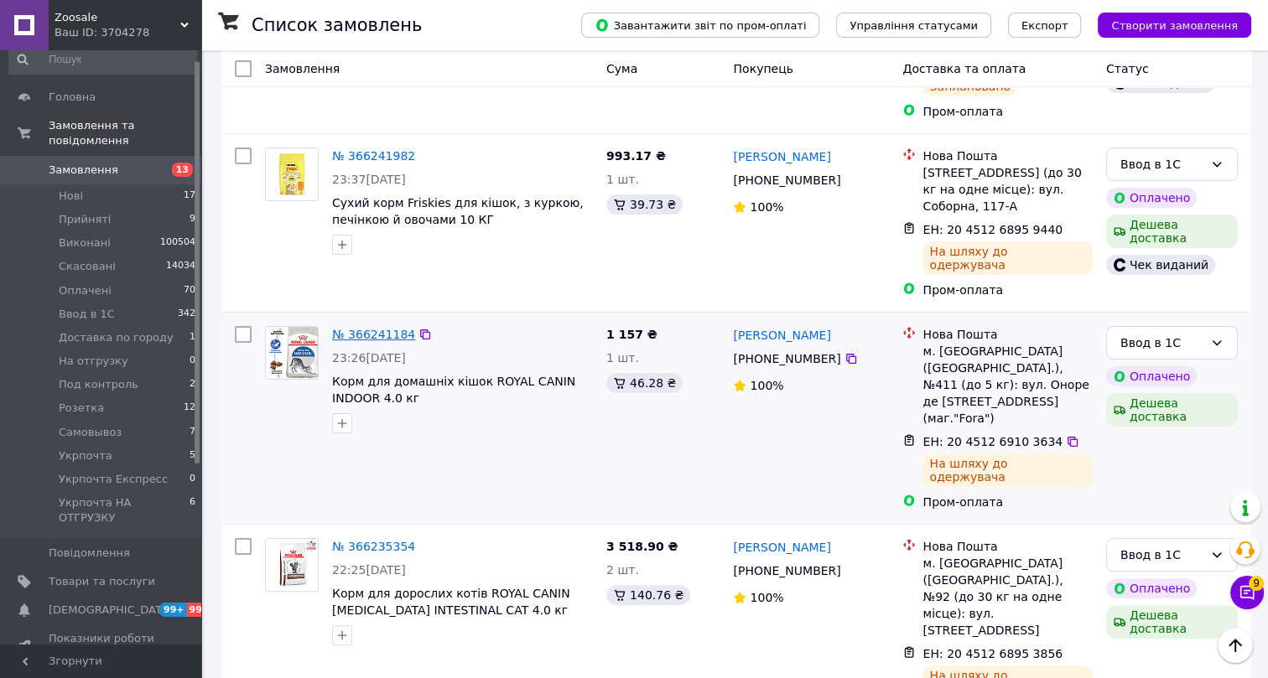
click at [380, 328] on link "№ 366241184" at bounding box center [373, 334] width 83 height 13
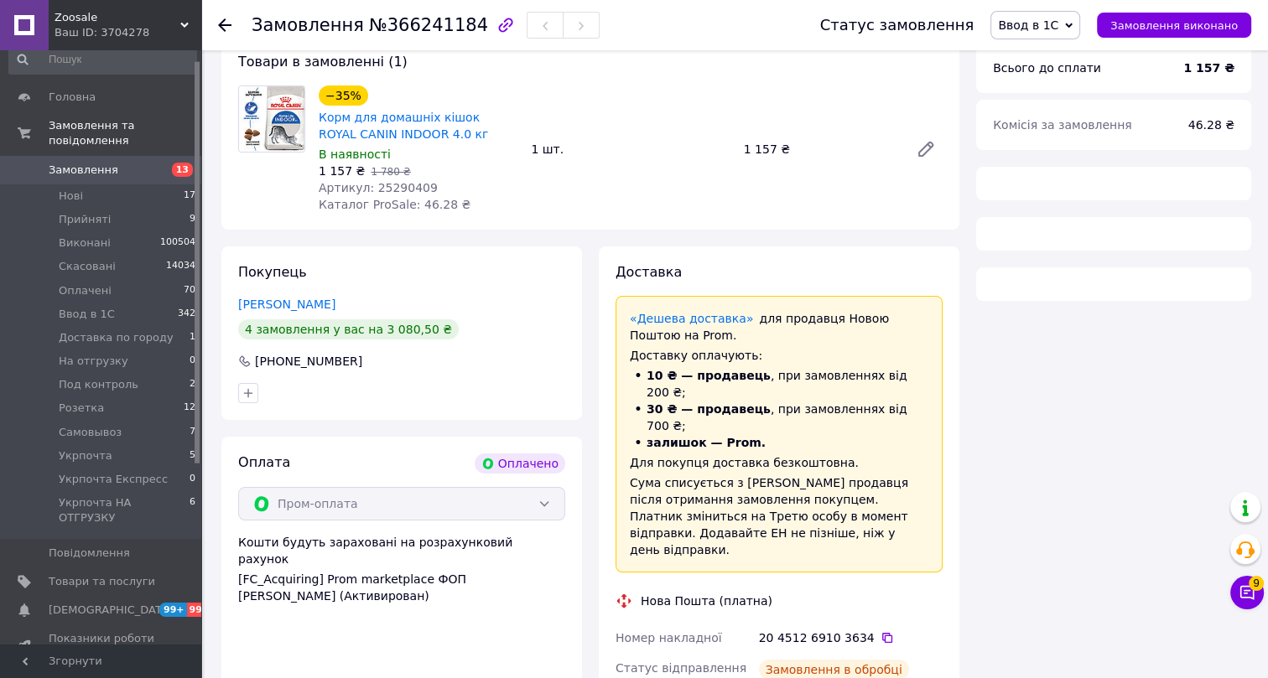
scroll to position [304, 0]
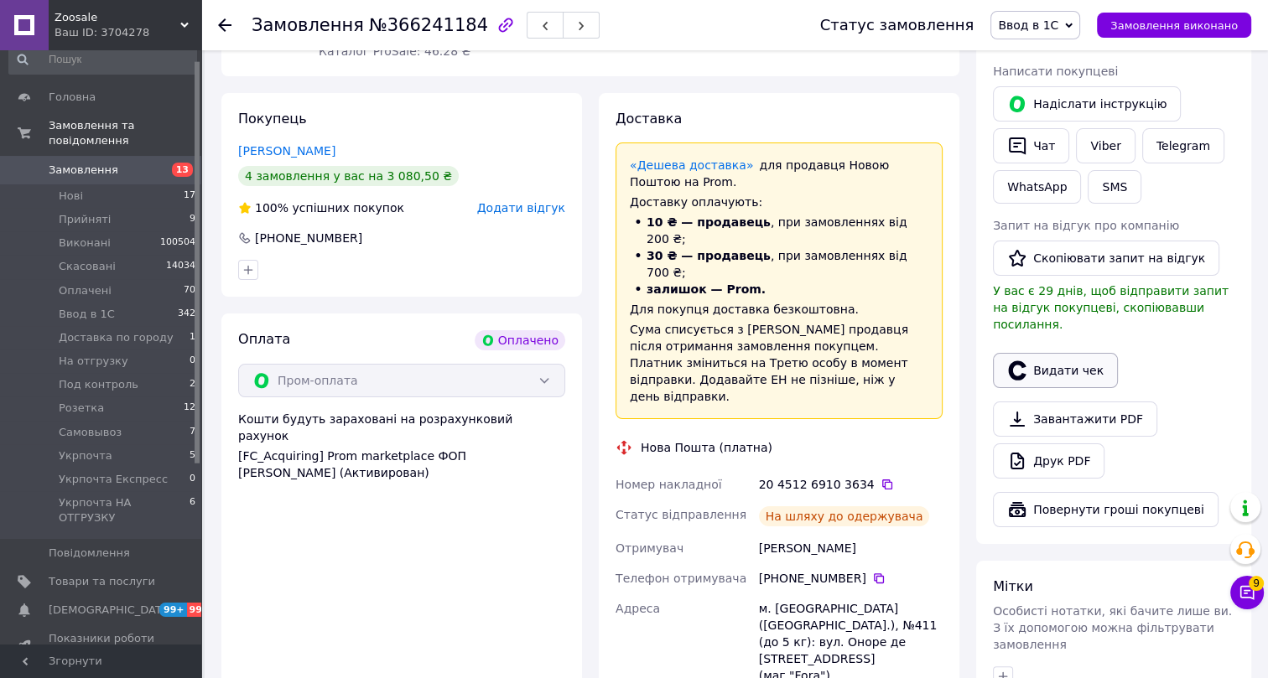
click at [1055, 355] on button "Видати чек" at bounding box center [1055, 370] width 125 height 35
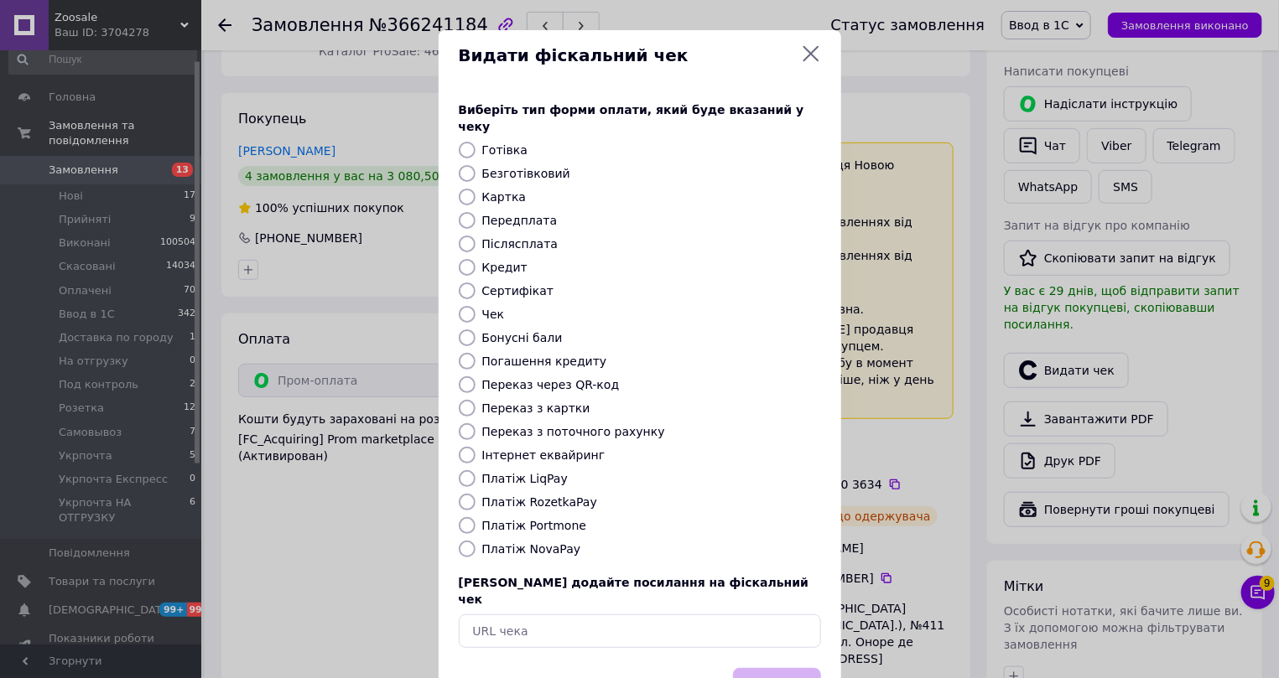
click at [494, 449] on label "Інтернет еквайринг" at bounding box center [543, 455] width 123 height 13
click at [476, 447] on input "Інтернет еквайринг" at bounding box center [467, 455] width 17 height 17
radio input "true"
click at [762, 668] on button "Вибрати" at bounding box center [777, 686] width 88 height 36
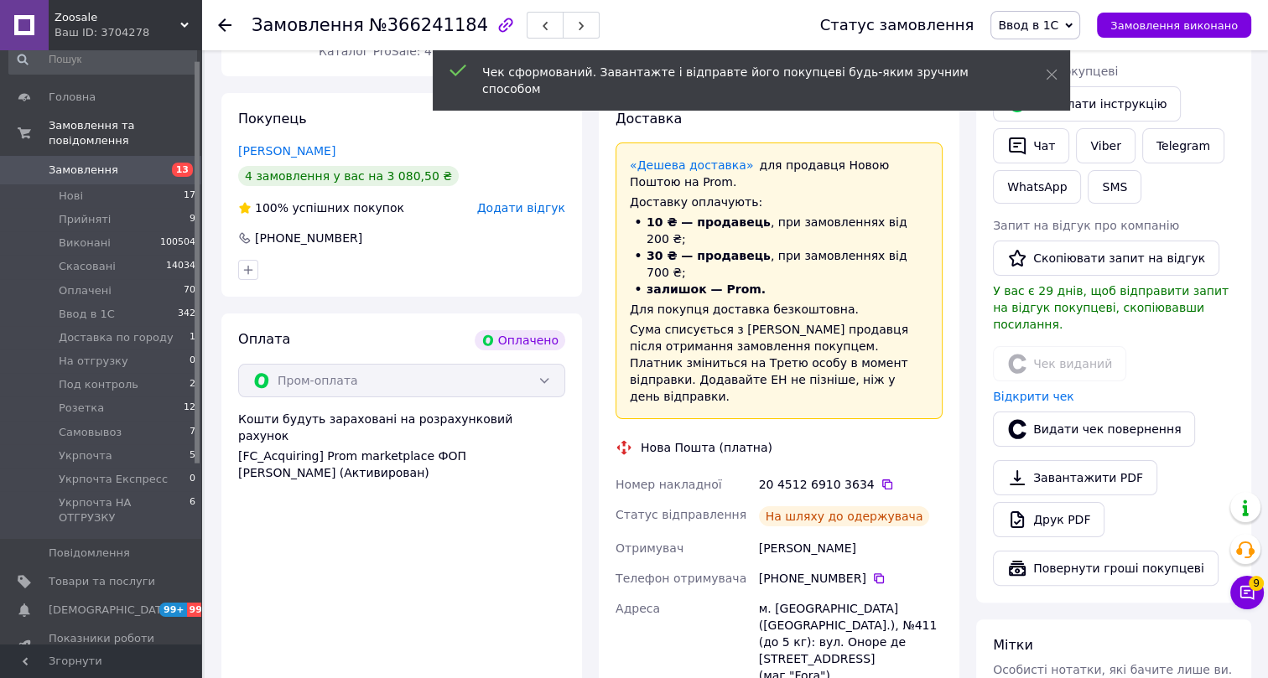
click at [222, 23] on use at bounding box center [224, 24] width 13 height 13
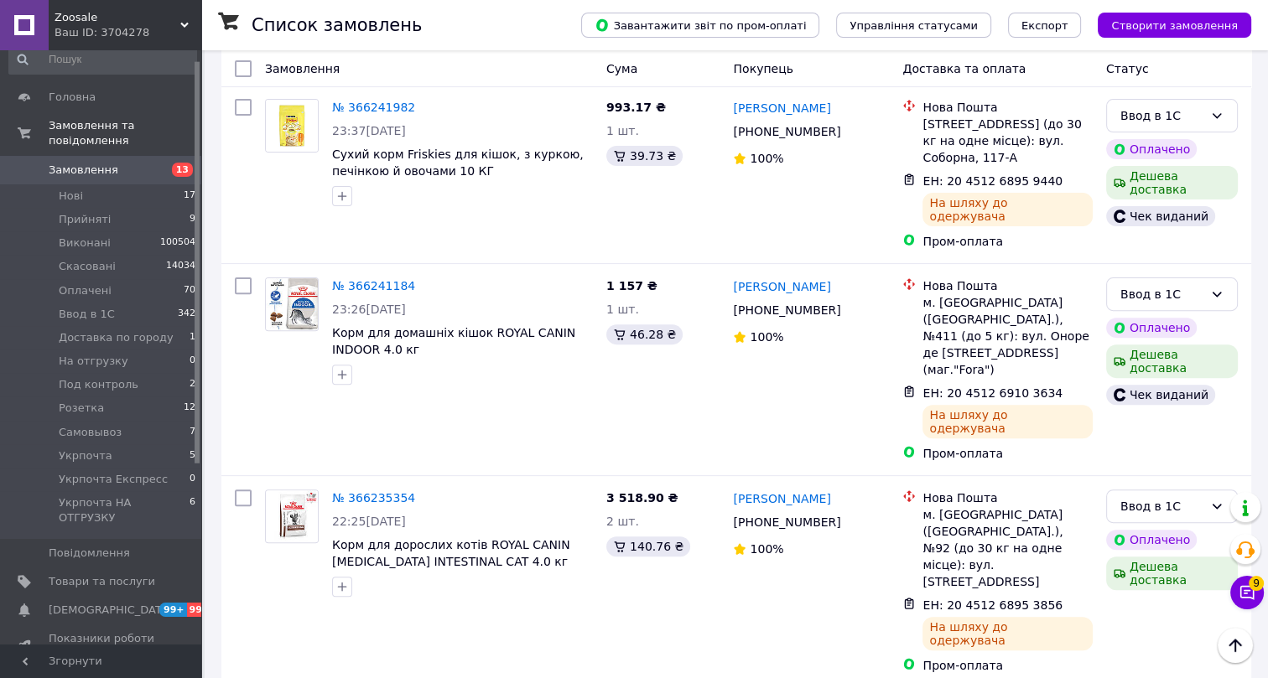
scroll to position [610, 0]
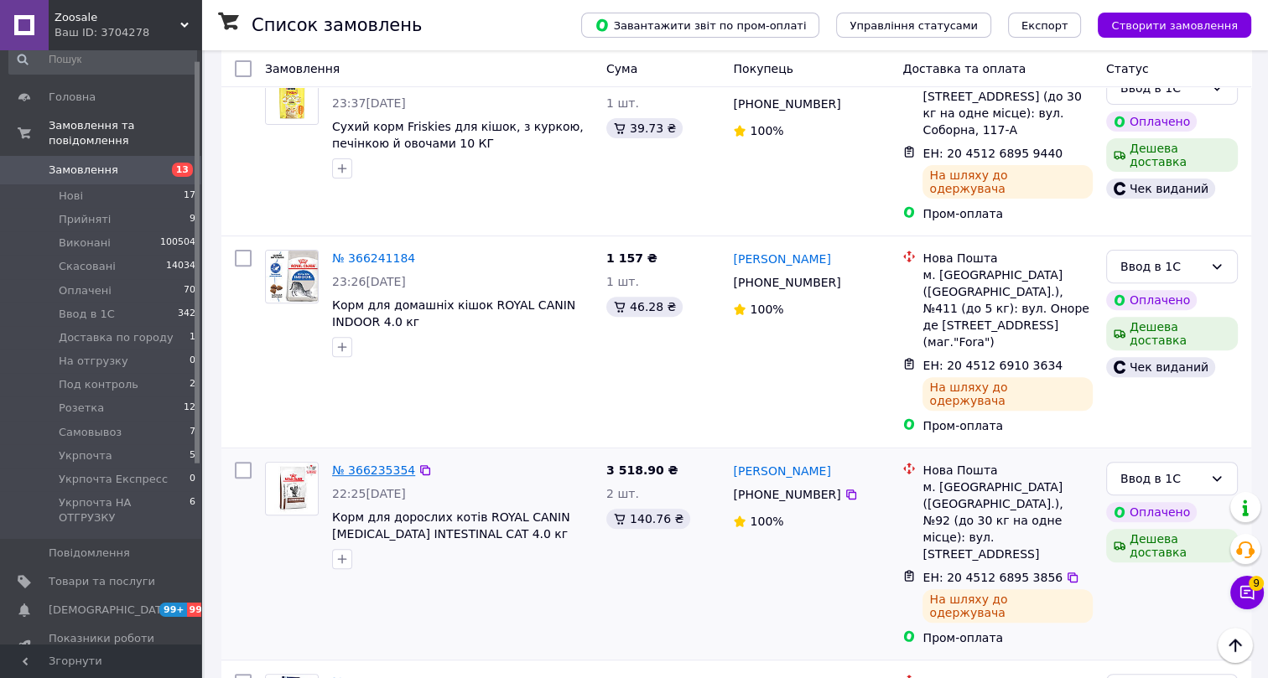
click at [383, 464] on link "№ 366235354" at bounding box center [373, 470] width 83 height 13
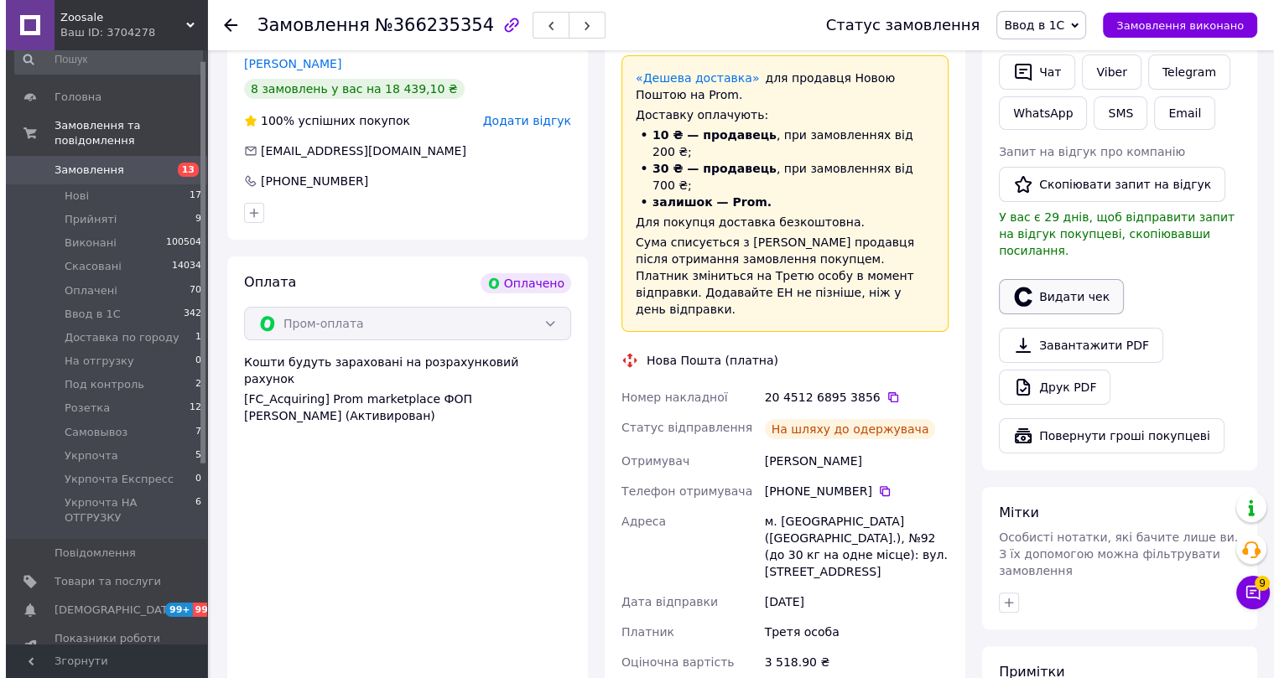
scroll to position [381, 0]
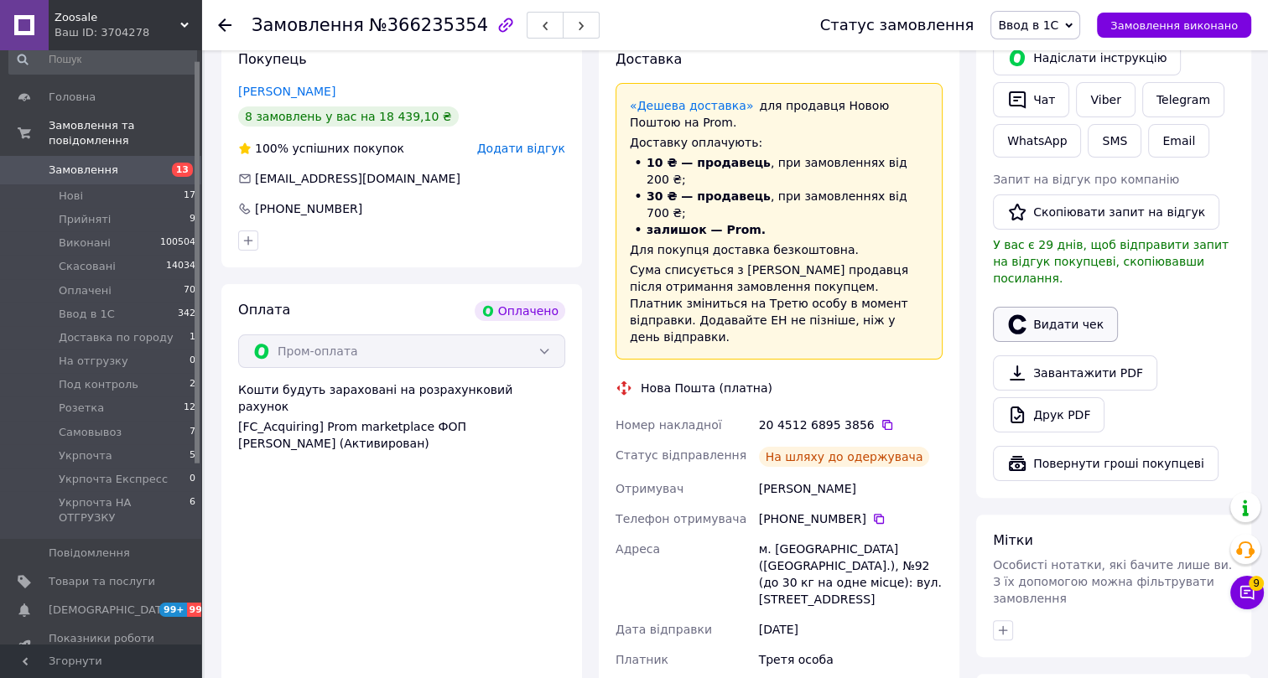
click at [1058, 309] on button "Видати чек" at bounding box center [1055, 324] width 125 height 35
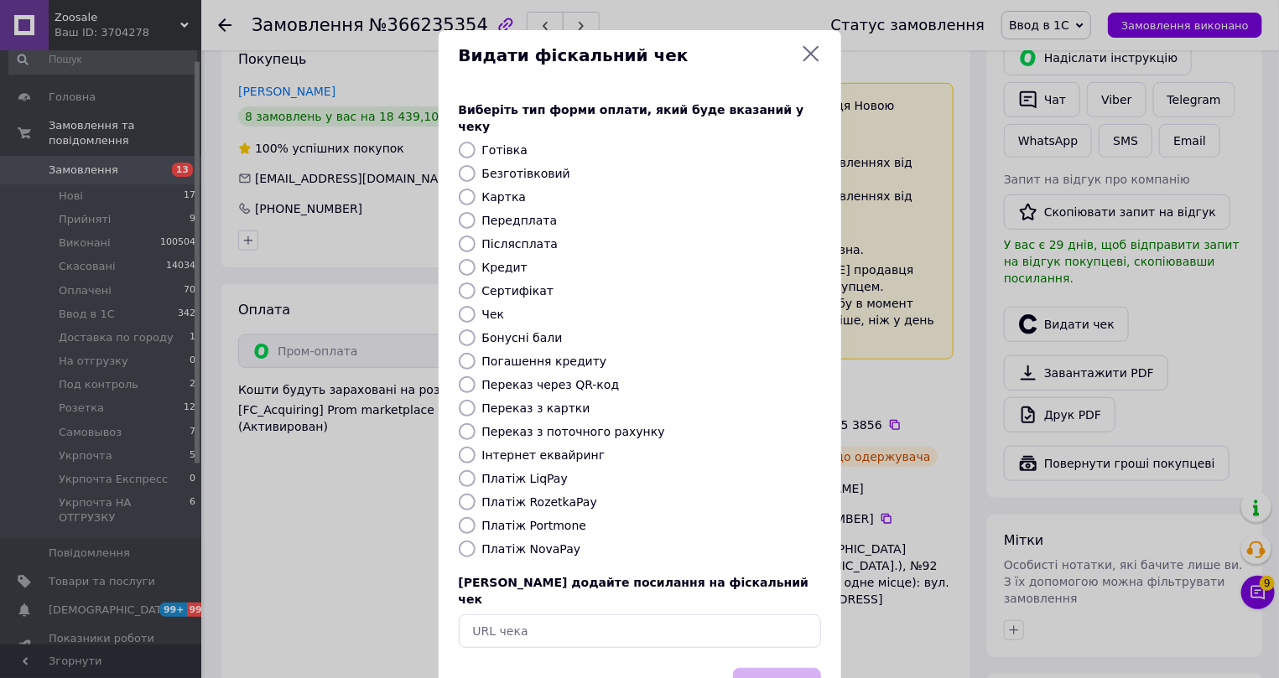
click at [496, 449] on label "Інтернет еквайринг" at bounding box center [543, 455] width 123 height 13
click at [476, 447] on input "Інтернет еквайринг" at bounding box center [467, 455] width 17 height 17
radio input "true"
click at [761, 668] on button "Вибрати" at bounding box center [777, 686] width 88 height 36
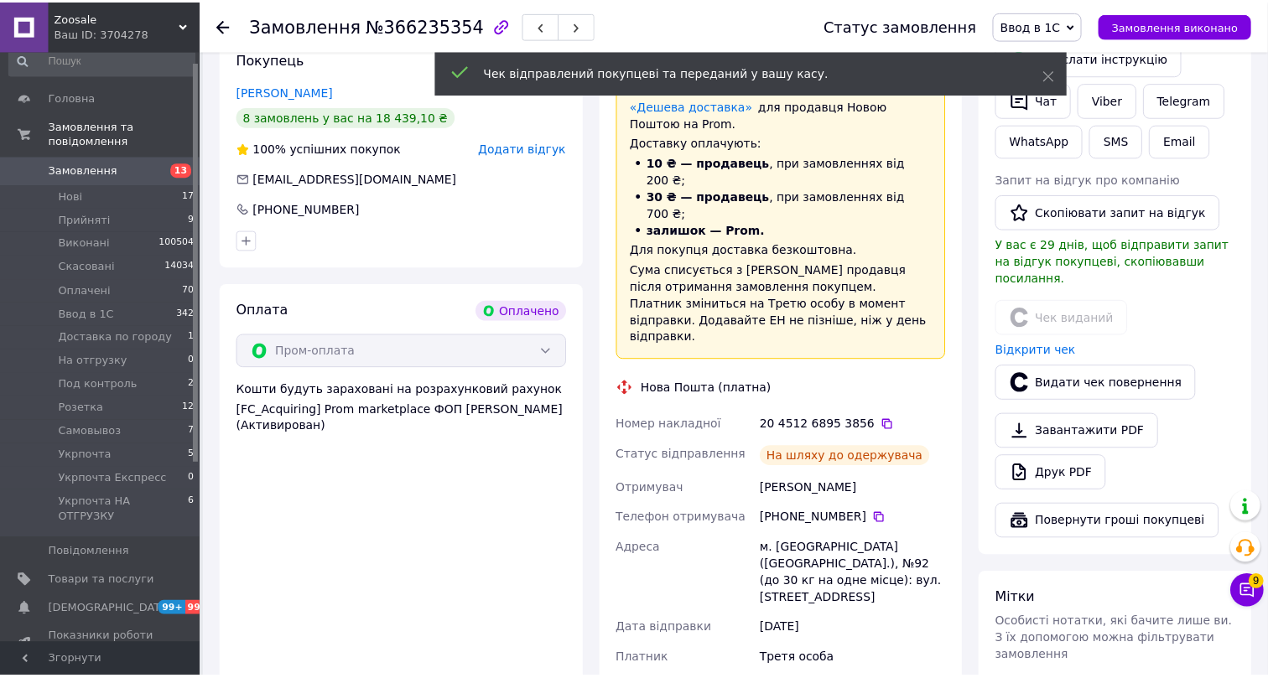
scroll to position [398, 0]
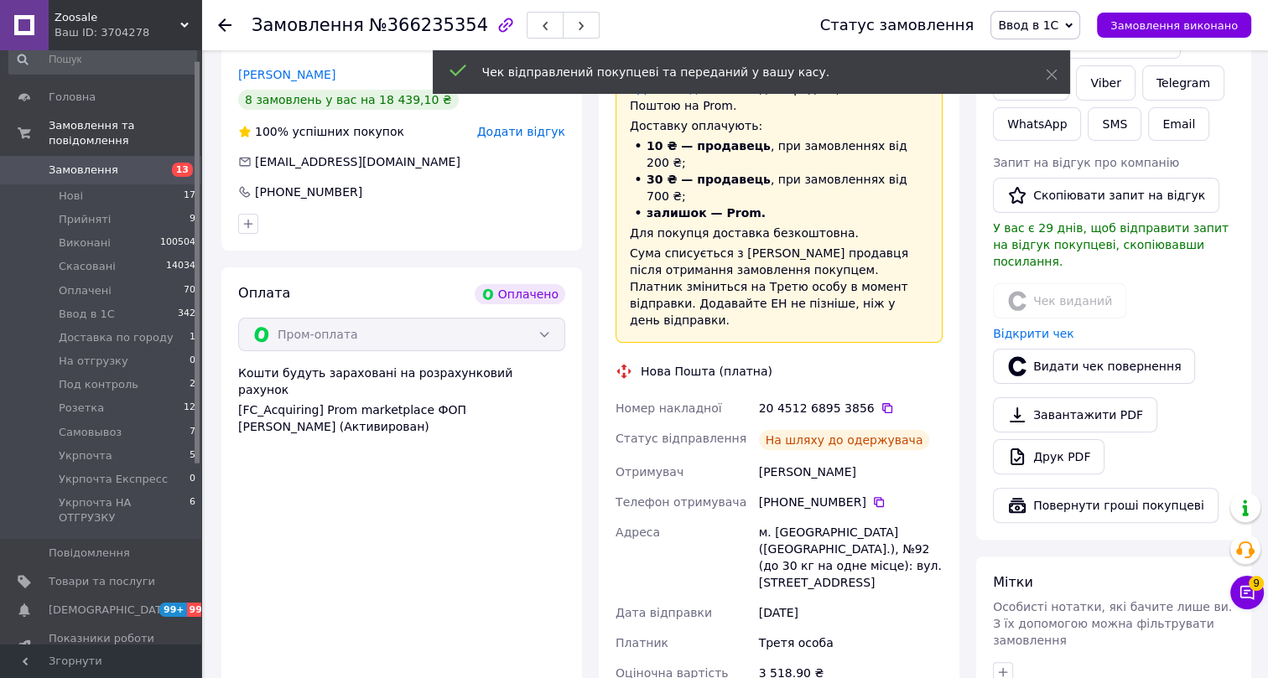
click at [225, 26] on icon at bounding box center [224, 24] width 13 height 13
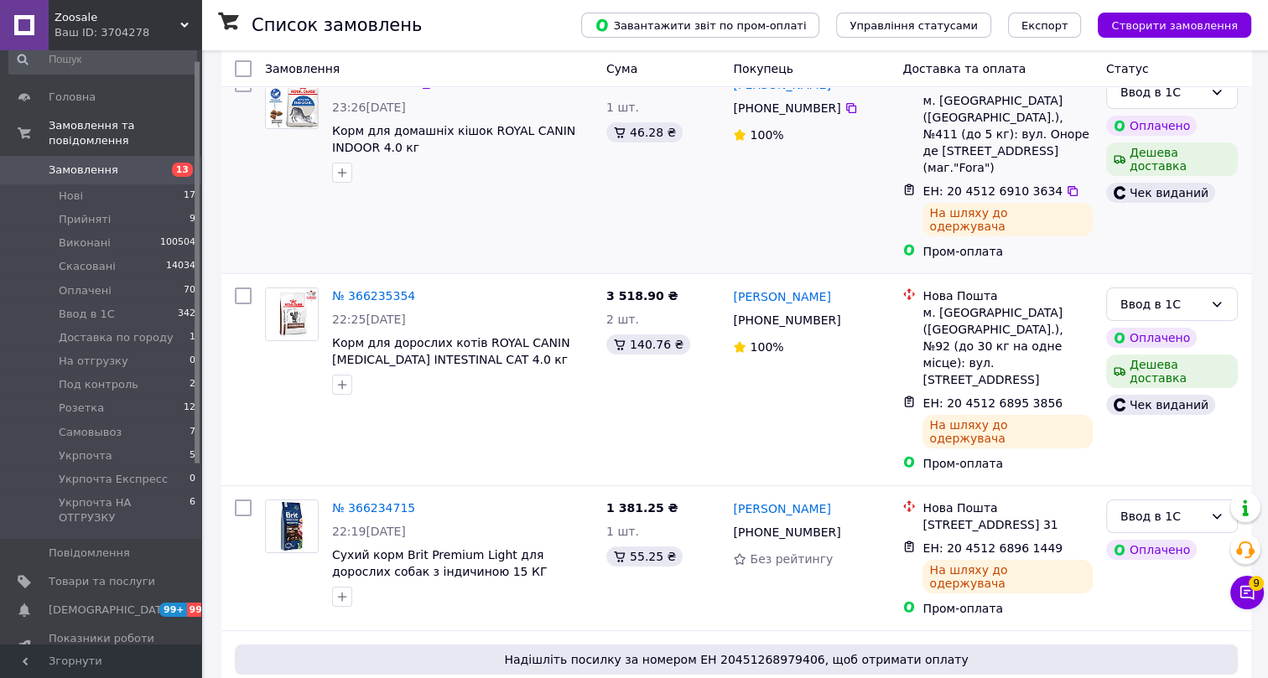
scroll to position [152, 0]
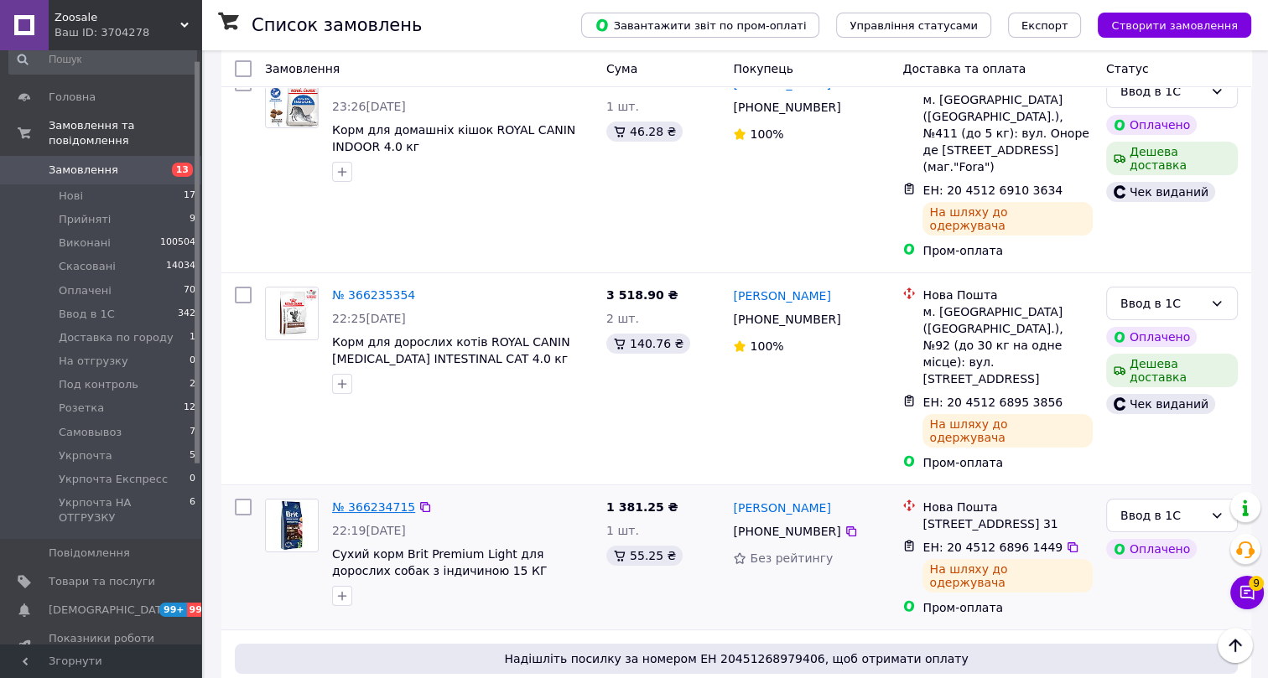
click at [378, 501] on link "№ 366234715" at bounding box center [373, 507] width 83 height 13
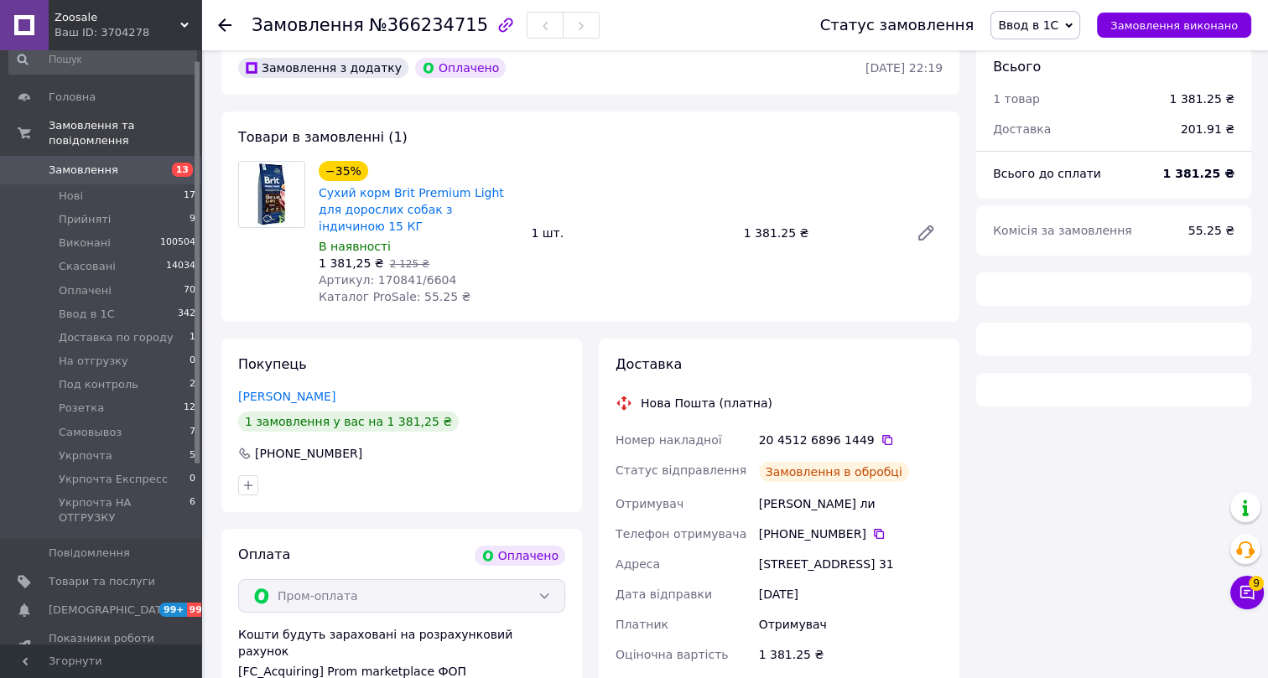
scroll to position [152, 0]
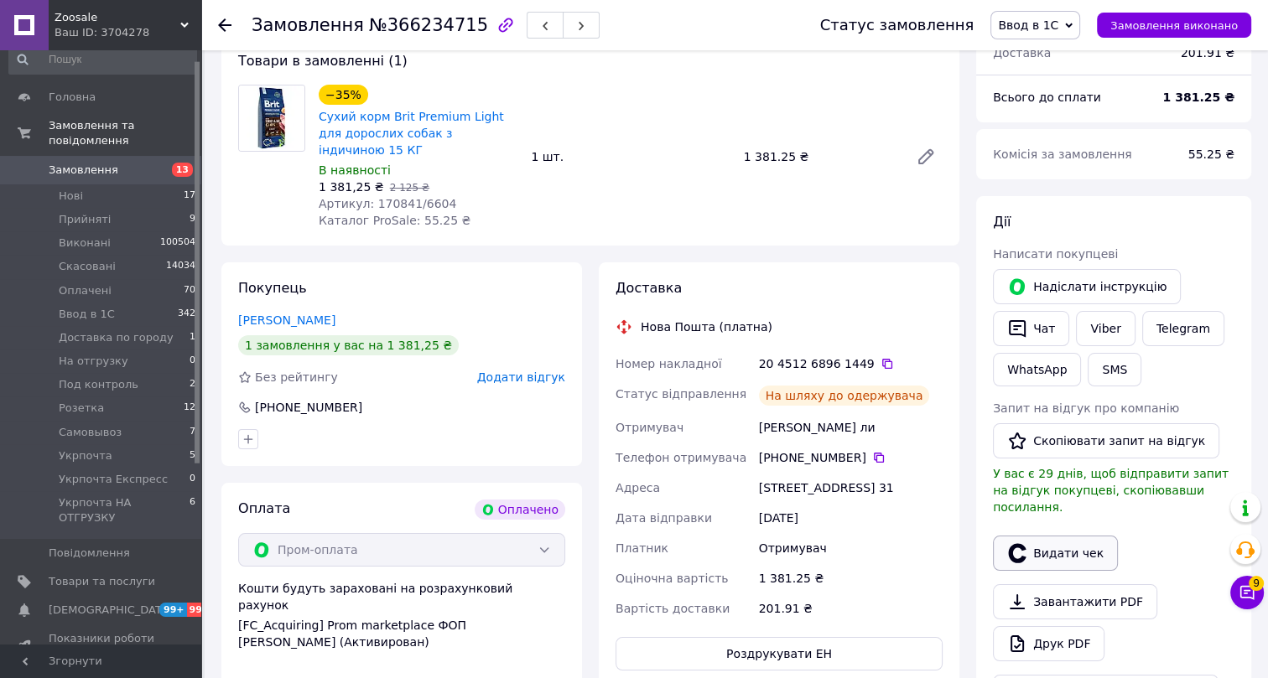
click at [1057, 536] on button "Видати чек" at bounding box center [1055, 553] width 125 height 35
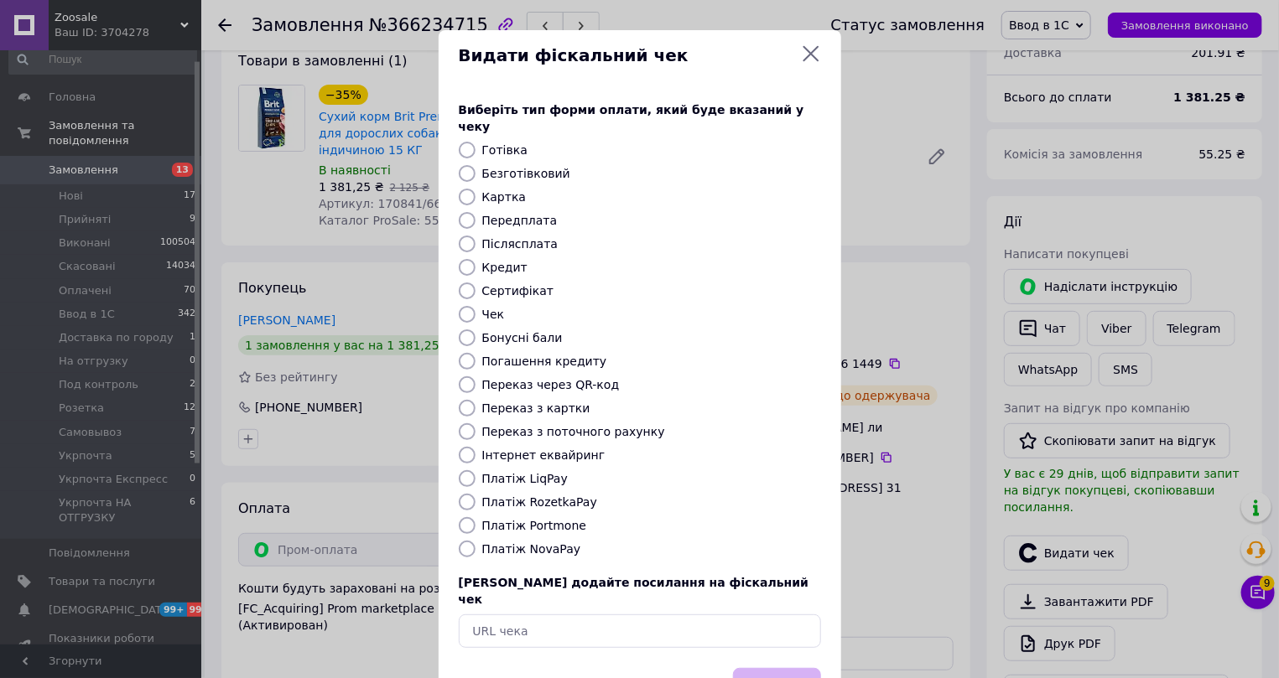
click at [514, 449] on label "Інтернет еквайринг" at bounding box center [543, 455] width 123 height 13
click at [476, 447] on input "Інтернет еквайринг" at bounding box center [467, 455] width 17 height 17
radio input "true"
click at [784, 668] on button "Вибрати" at bounding box center [777, 686] width 88 height 36
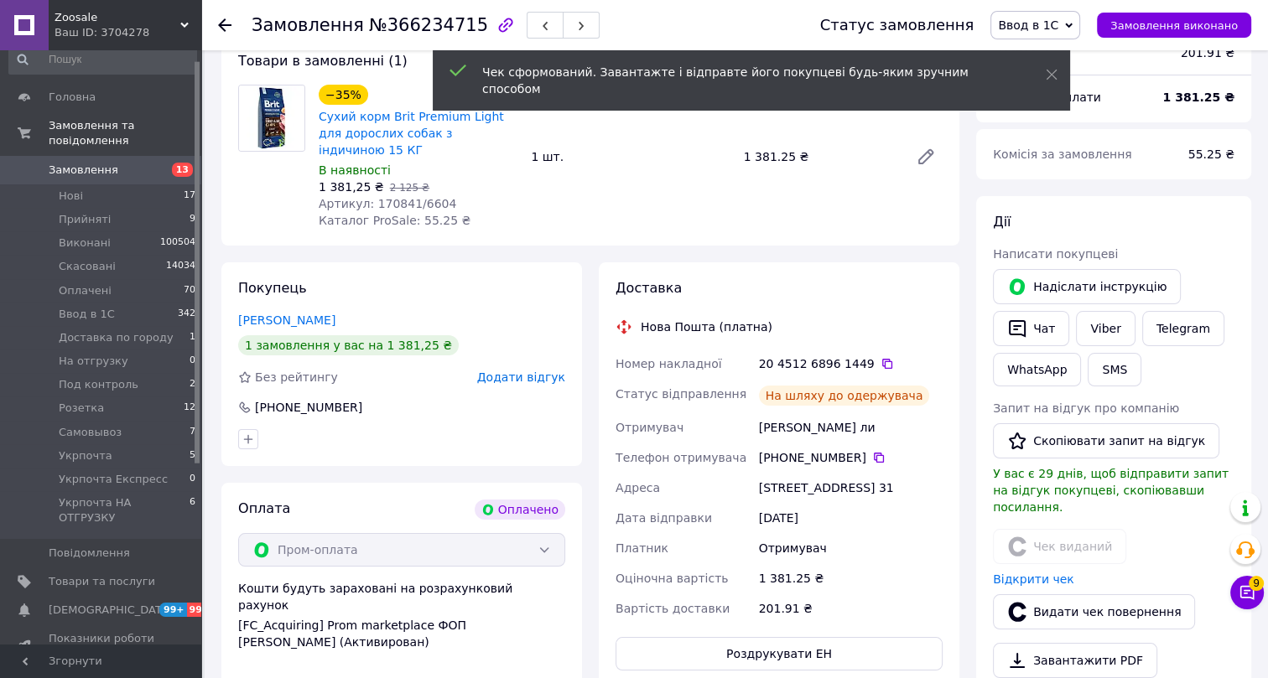
click at [226, 24] on use at bounding box center [224, 24] width 13 height 13
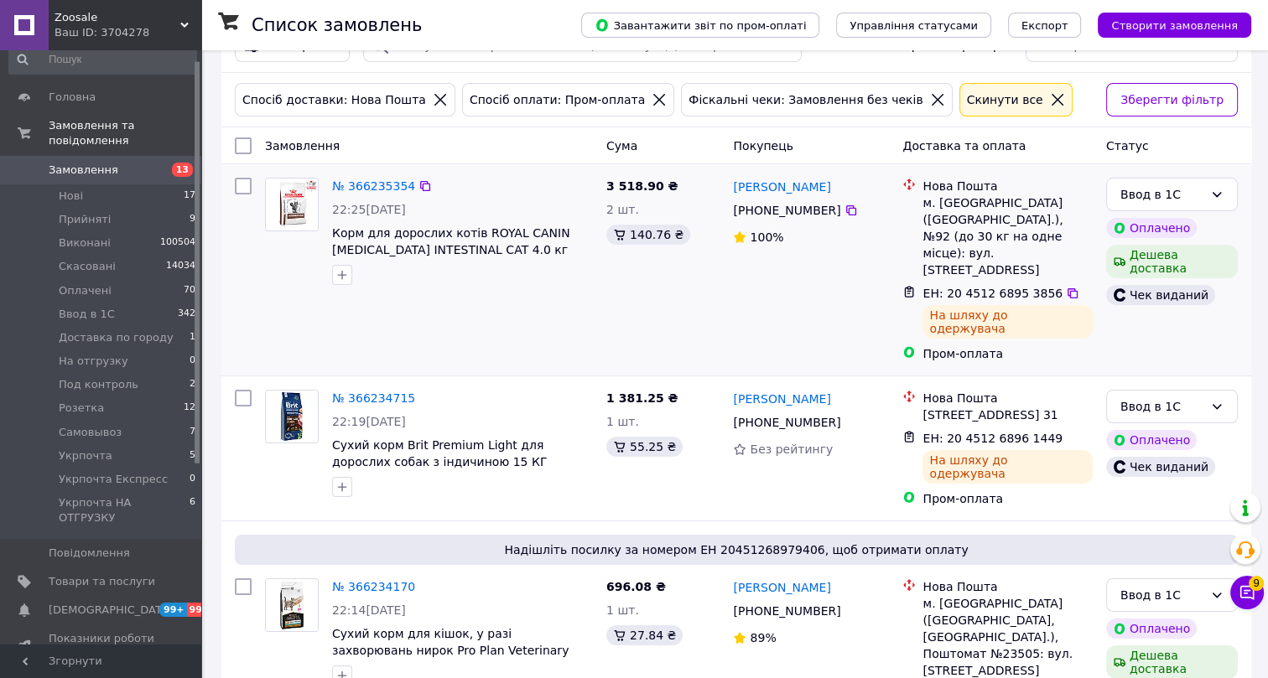
scroll to position [75, 0]
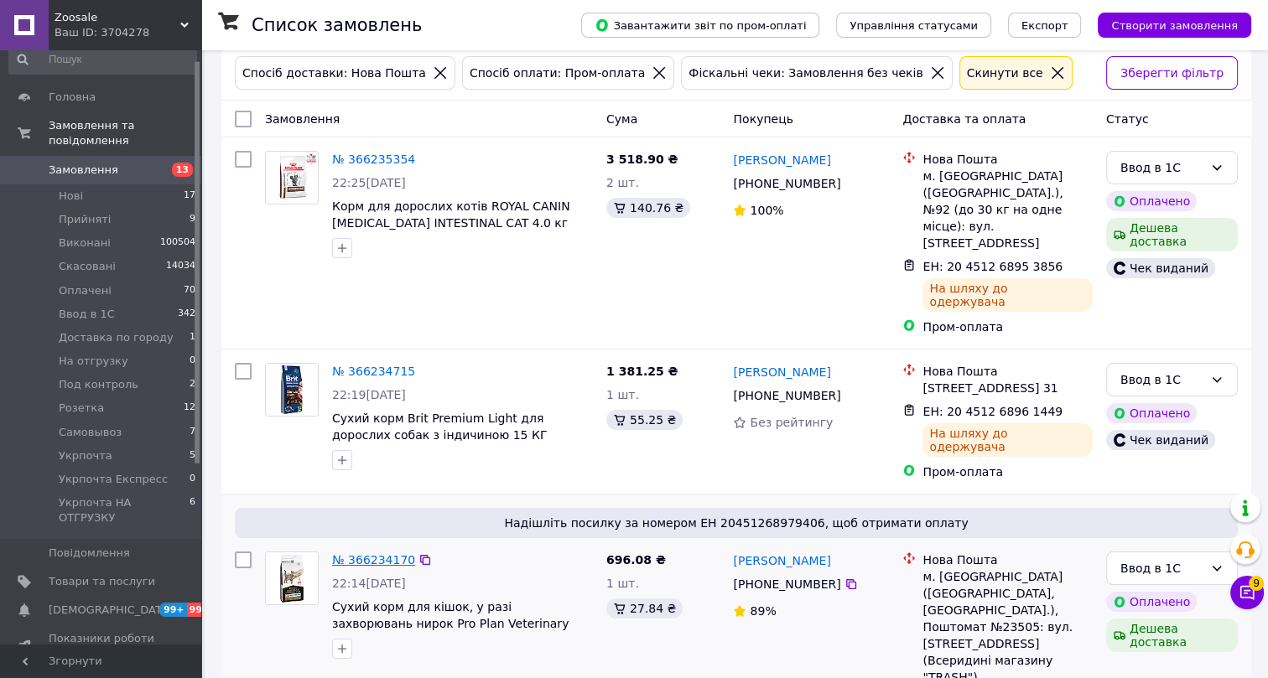
click at [382, 554] on link "№ 366234170" at bounding box center [373, 560] width 83 height 13
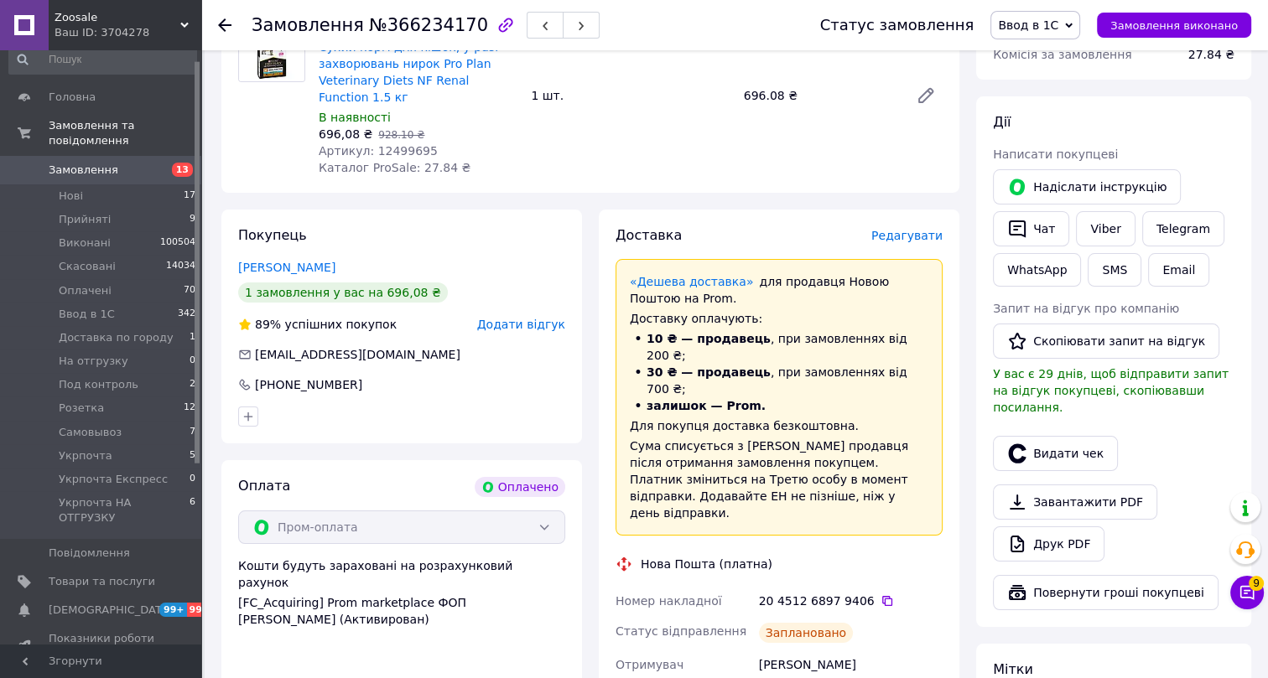
scroll to position [228, 0]
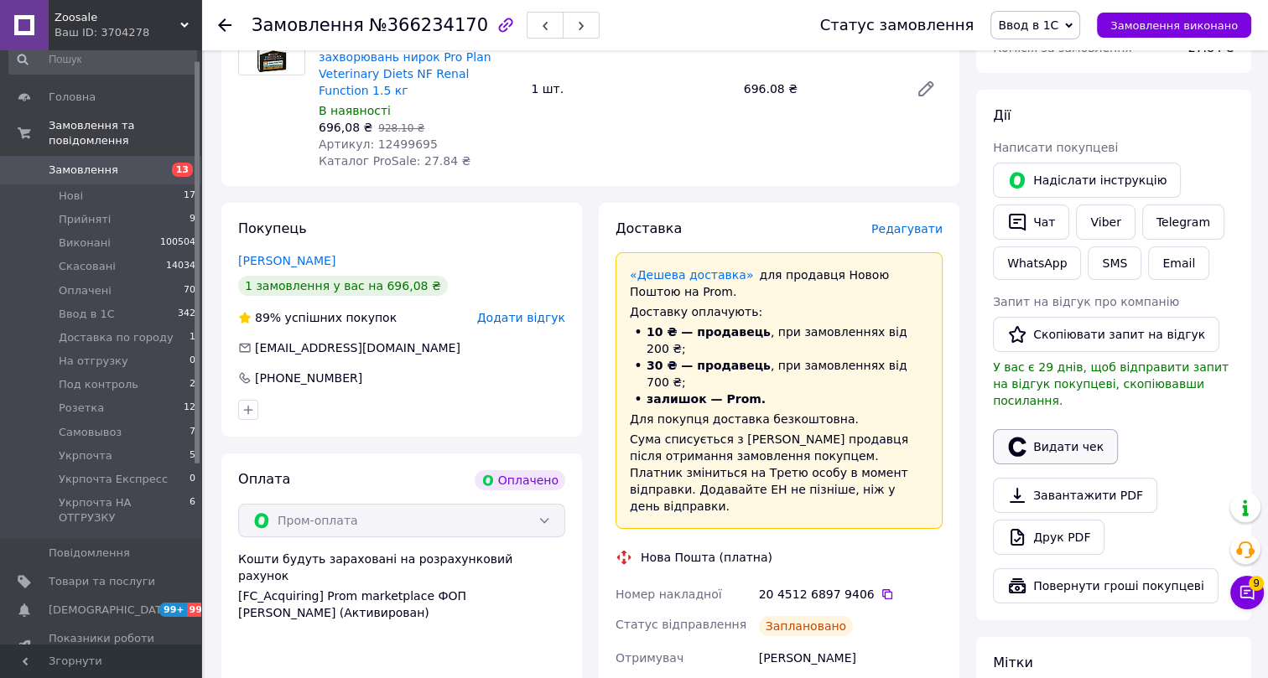
click at [1055, 429] on button "Видати чек" at bounding box center [1055, 446] width 125 height 35
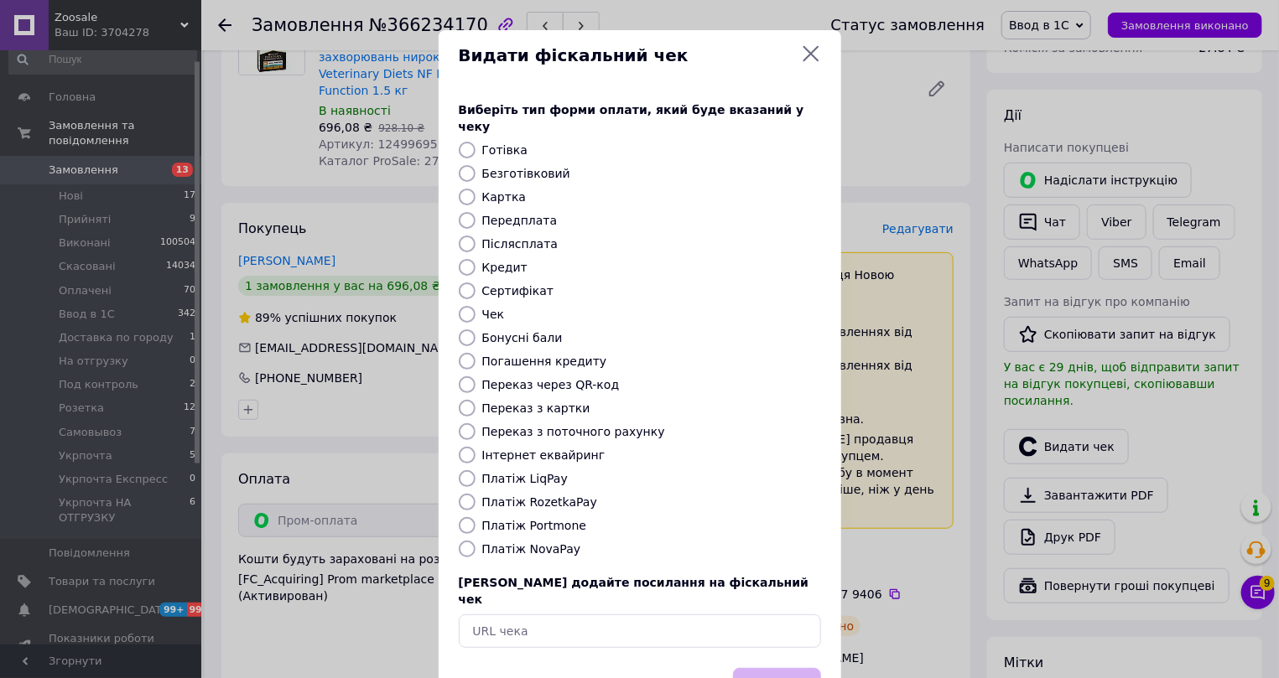
click at [507, 449] on label "Інтернет еквайринг" at bounding box center [543, 455] width 123 height 13
click at [476, 447] on input "Інтернет еквайринг" at bounding box center [467, 455] width 17 height 17
radio input "true"
click at [761, 668] on button "Вибрати" at bounding box center [777, 686] width 88 height 36
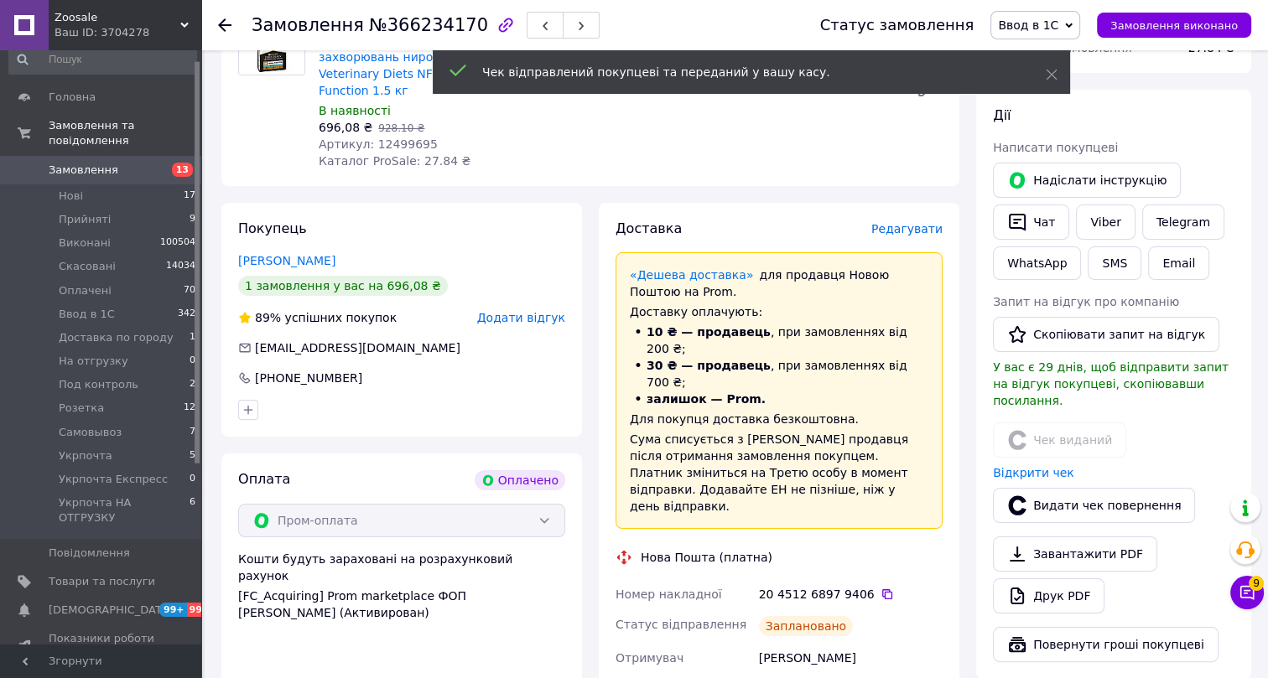
click at [229, 24] on use at bounding box center [224, 24] width 13 height 13
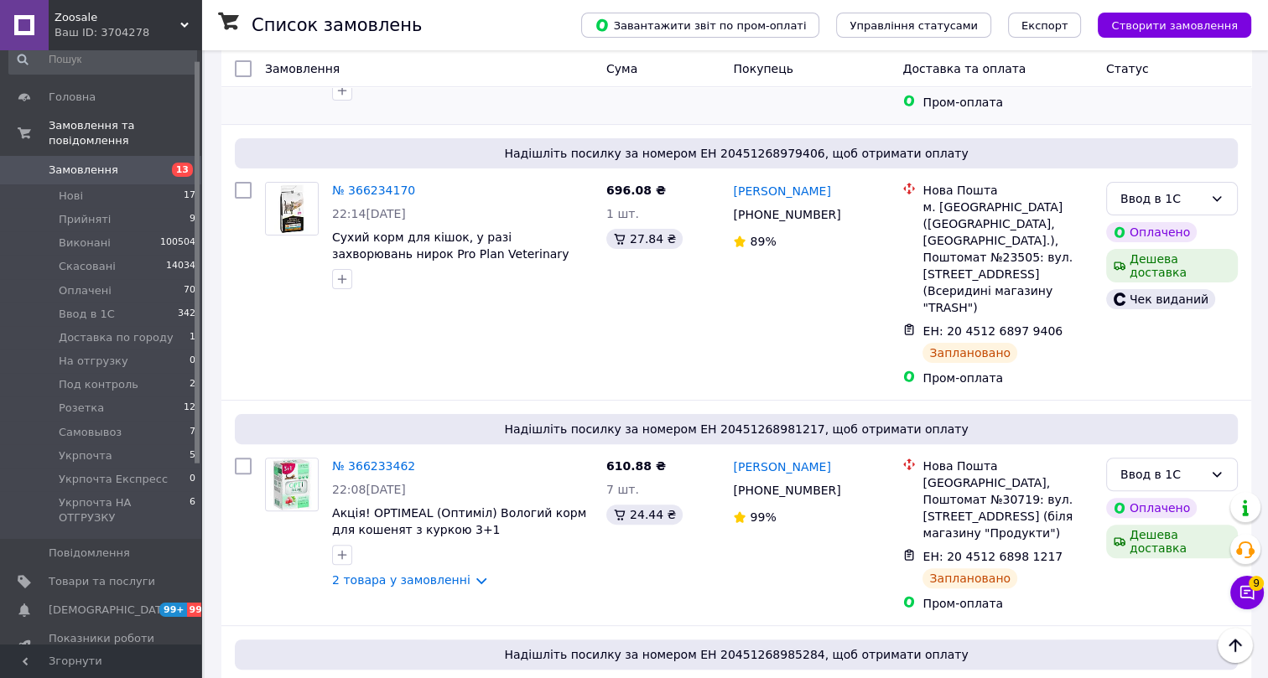
scroll to position [457, 0]
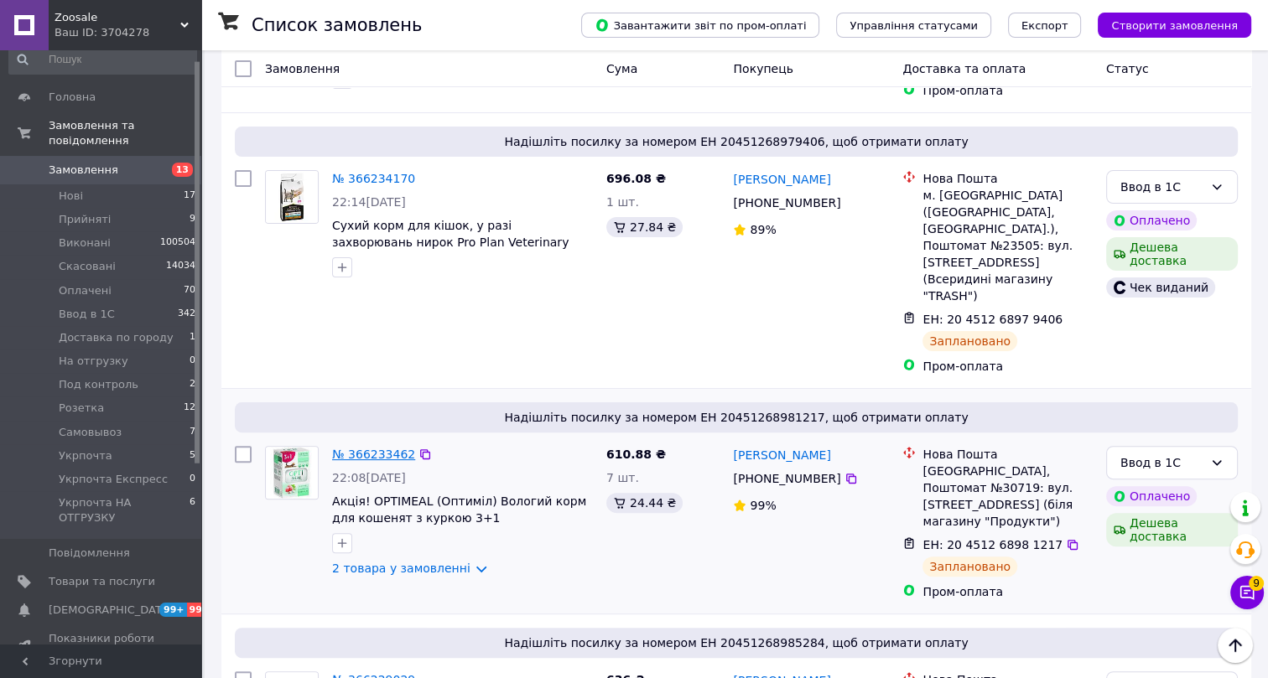
click at [371, 448] on link "№ 366233462" at bounding box center [373, 454] width 83 height 13
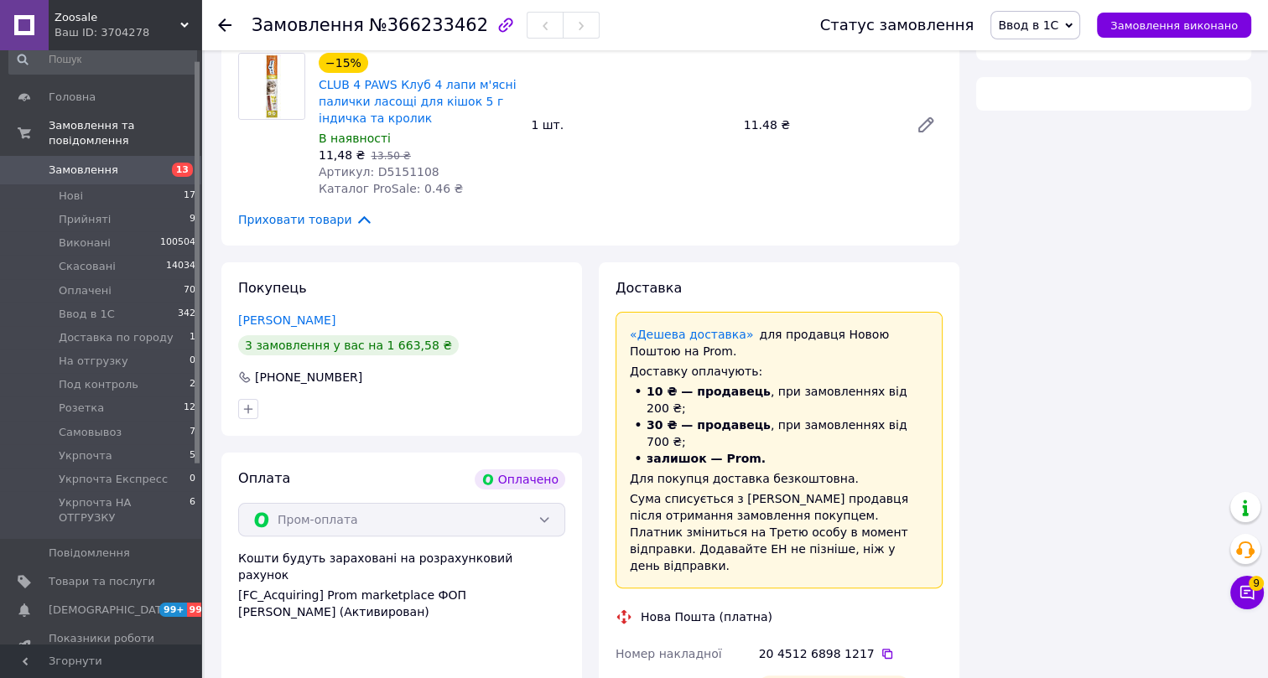
scroll to position [457, 0]
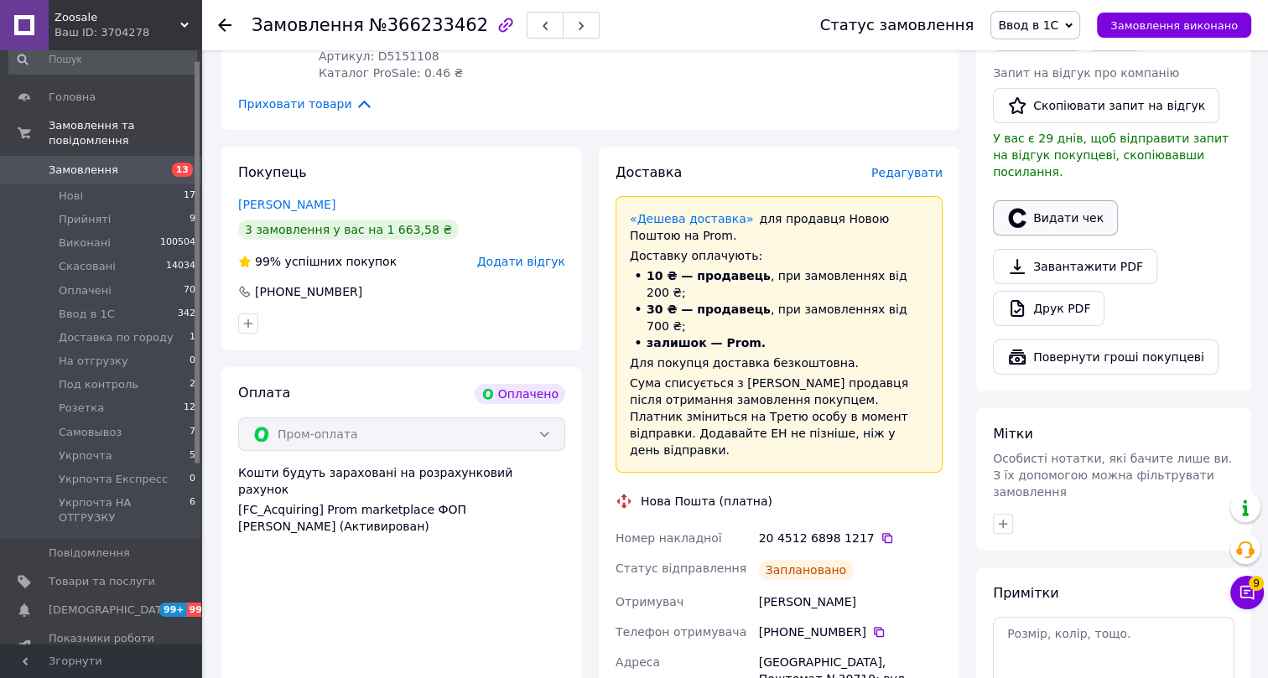
click at [1074, 200] on button "Видати чек" at bounding box center [1055, 217] width 125 height 35
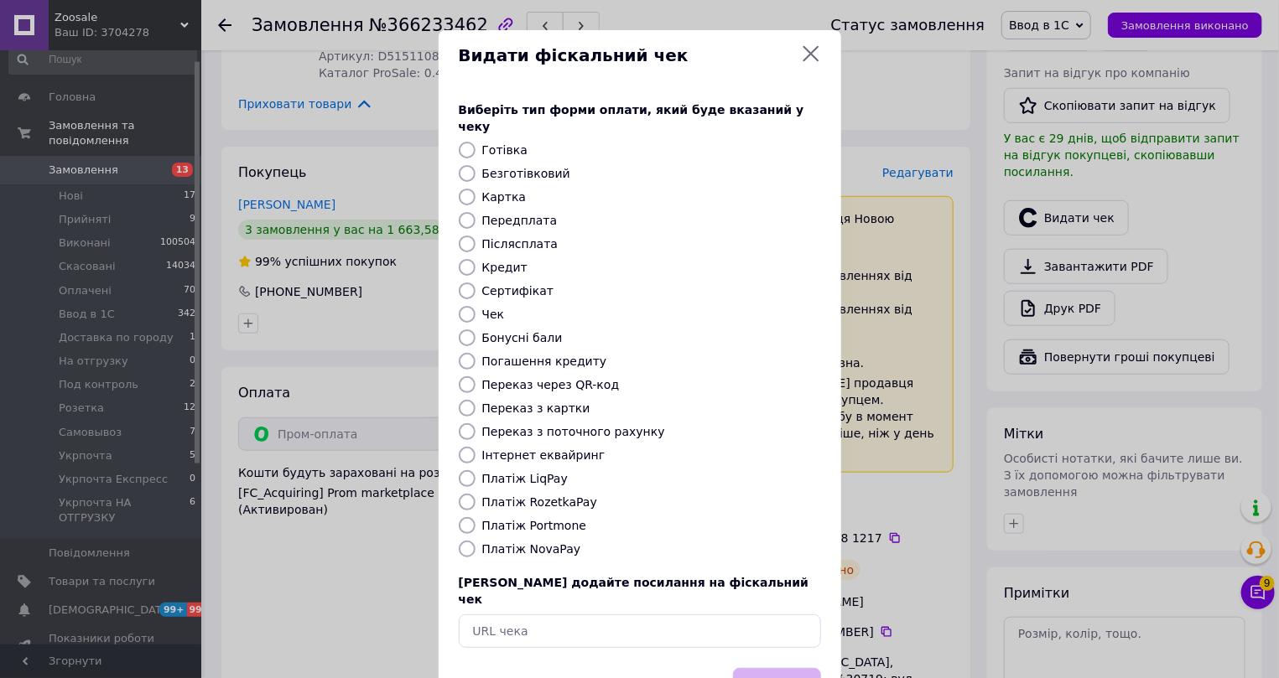
click at [515, 449] on label "Інтернет еквайринг" at bounding box center [543, 455] width 123 height 13
click at [476, 447] on input "Інтернет еквайринг" at bounding box center [467, 455] width 17 height 17
radio input "true"
click at [769, 668] on button "Вибрати" at bounding box center [777, 686] width 88 height 36
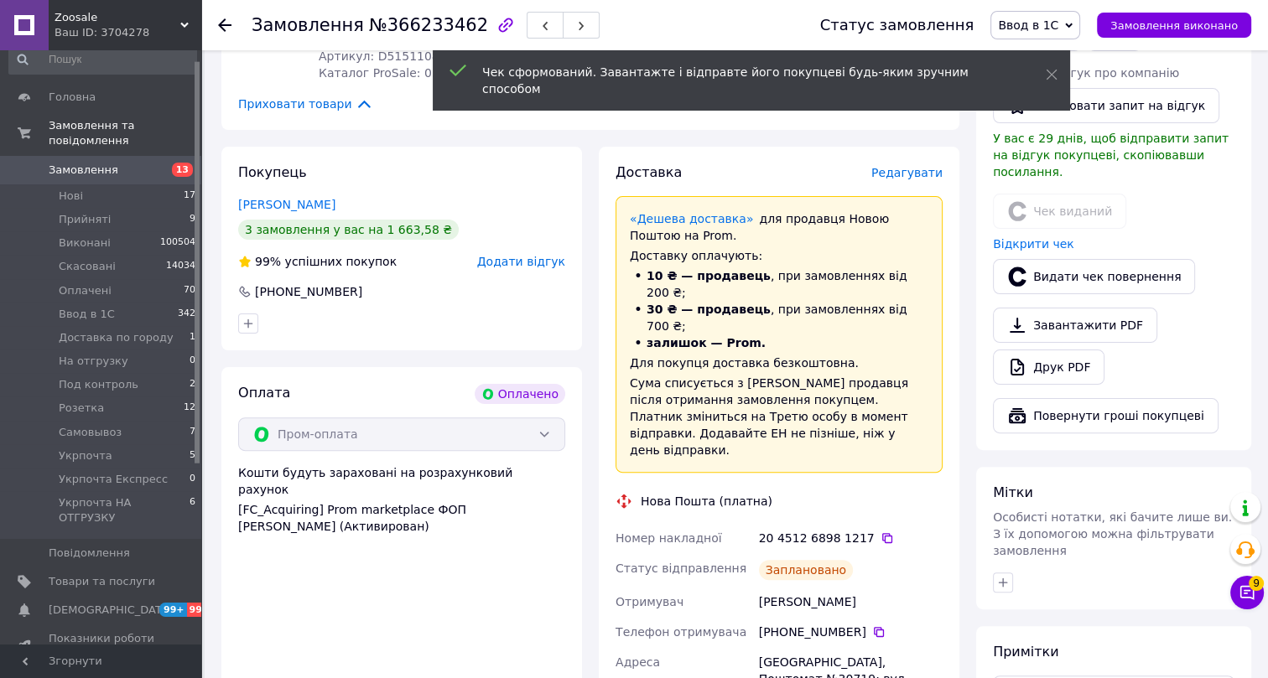
click at [226, 18] on icon at bounding box center [224, 24] width 13 height 13
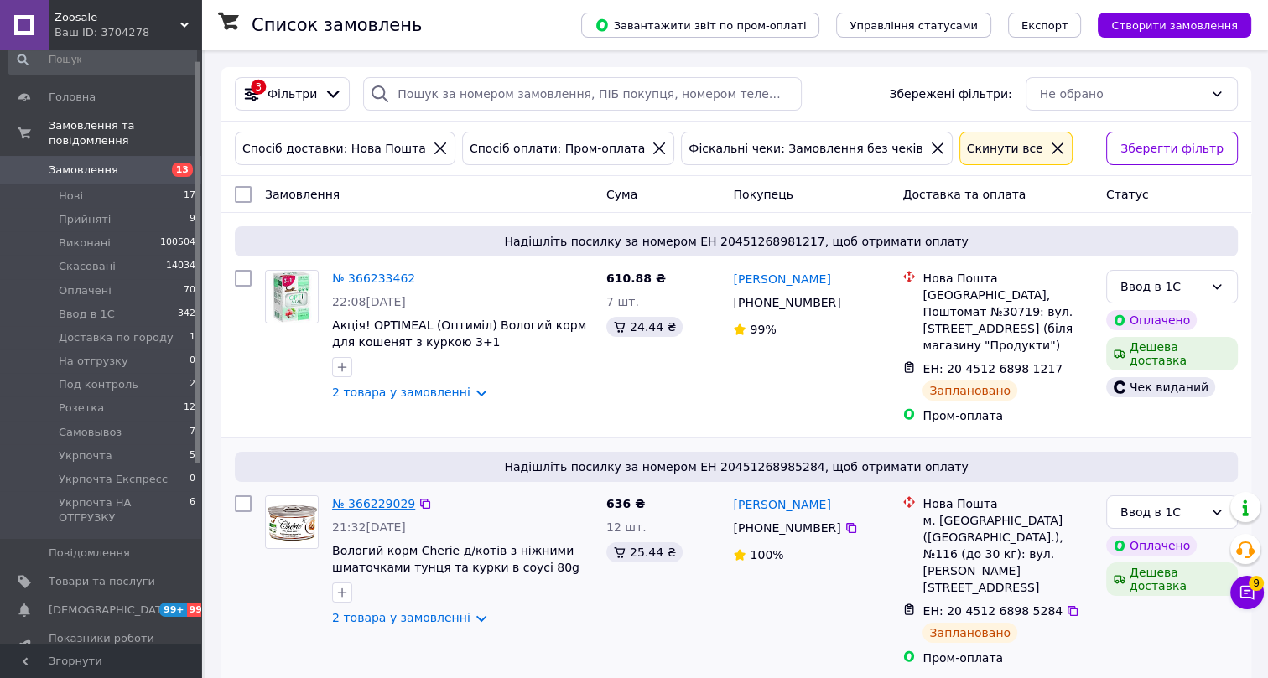
click at [370, 497] on link "№ 366229029" at bounding box center [373, 503] width 83 height 13
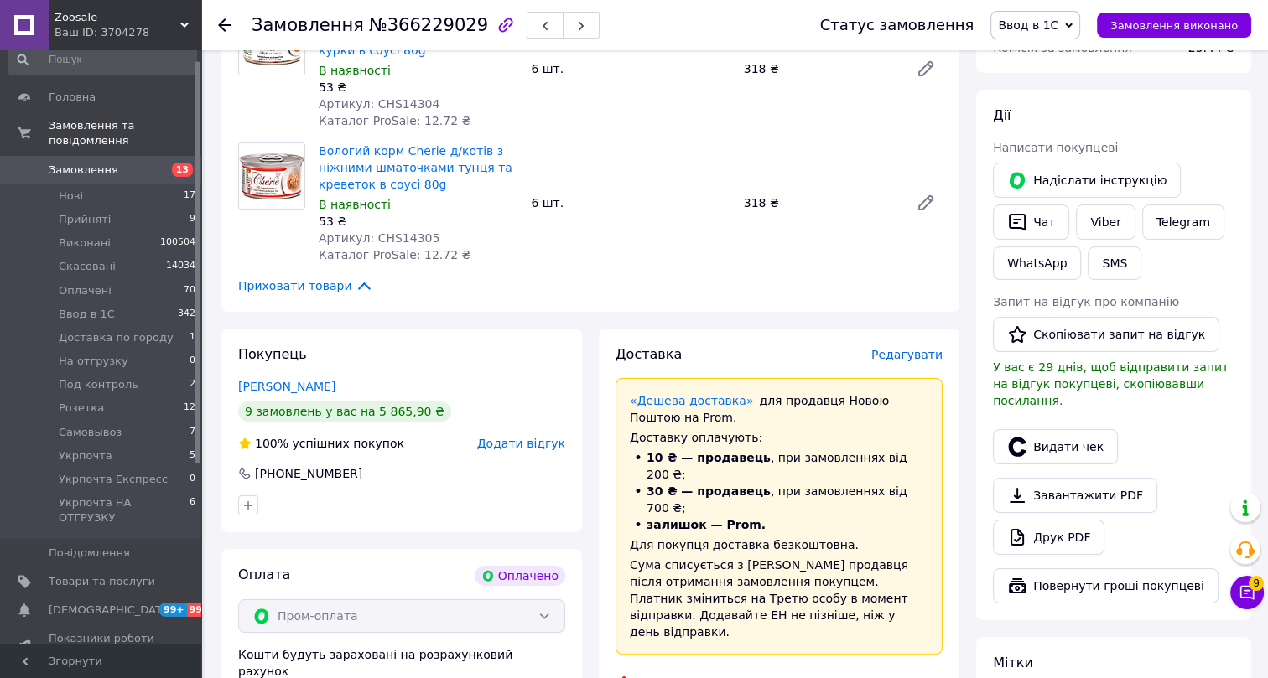
scroll to position [381, 0]
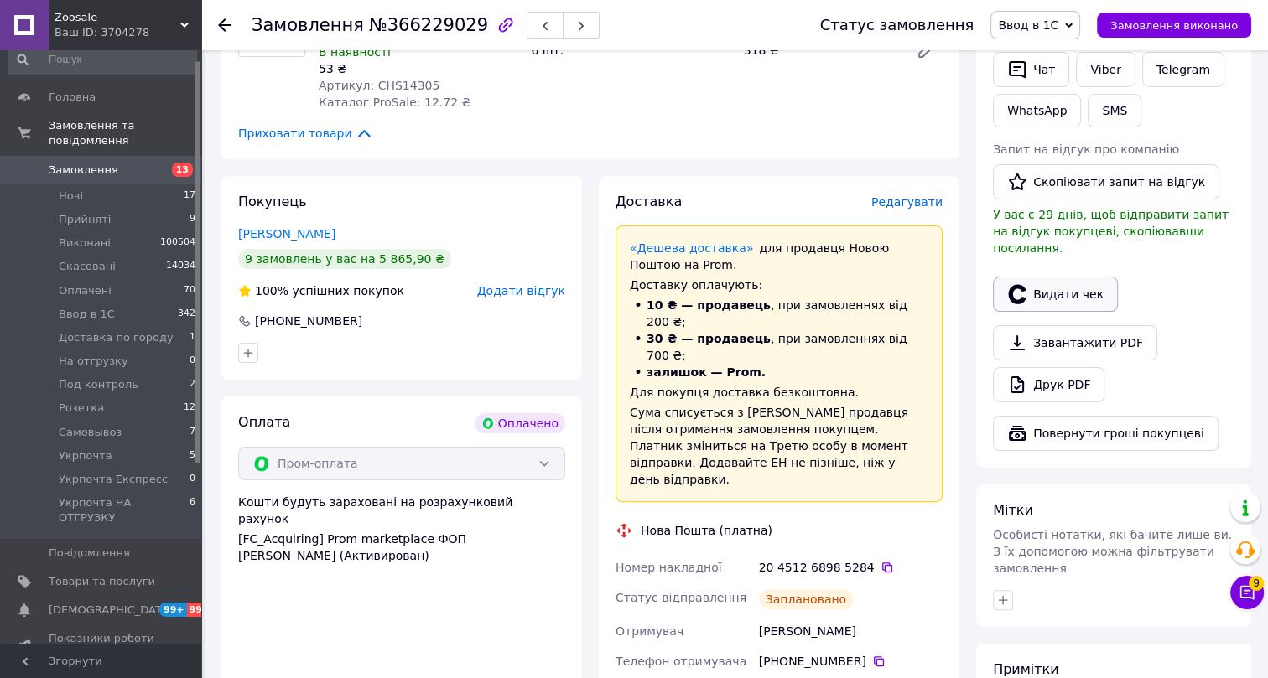
click at [1063, 281] on button "Видати чек" at bounding box center [1055, 294] width 125 height 35
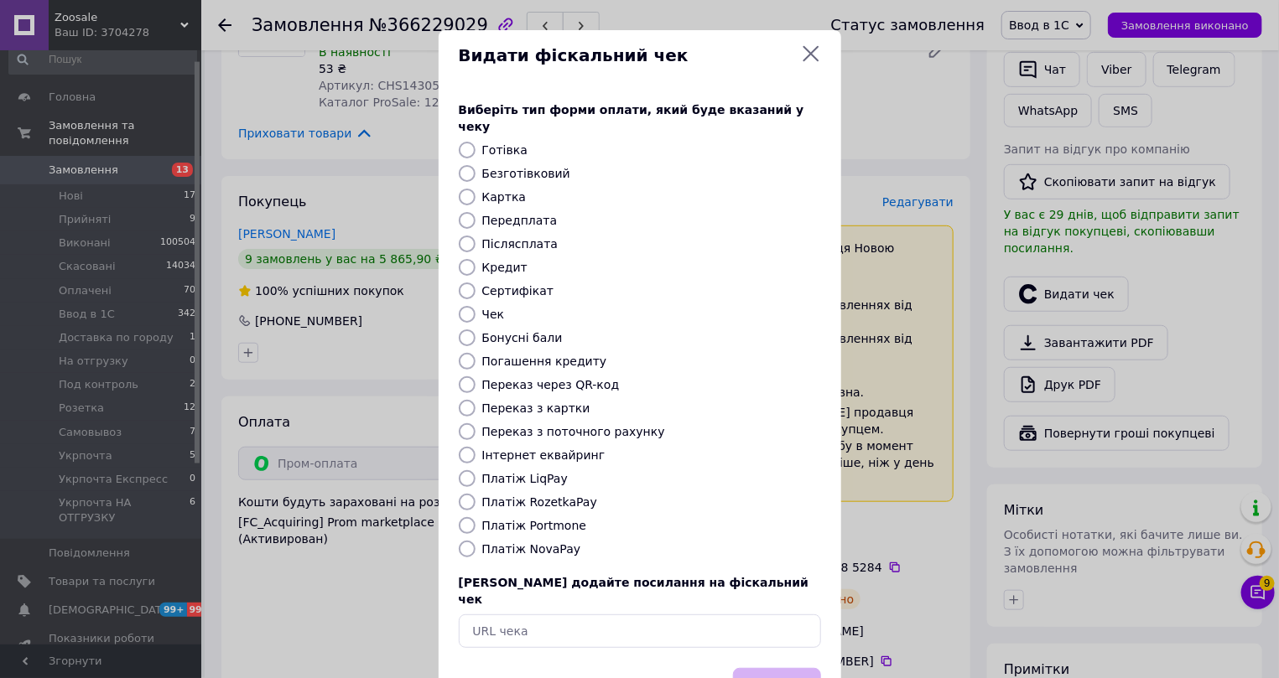
click at [491, 449] on label "Інтернет еквайринг" at bounding box center [543, 455] width 123 height 13
click at [476, 447] on input "Інтернет еквайринг" at bounding box center [467, 455] width 17 height 17
radio input "true"
click at [771, 668] on button "Вибрати" at bounding box center [777, 686] width 88 height 36
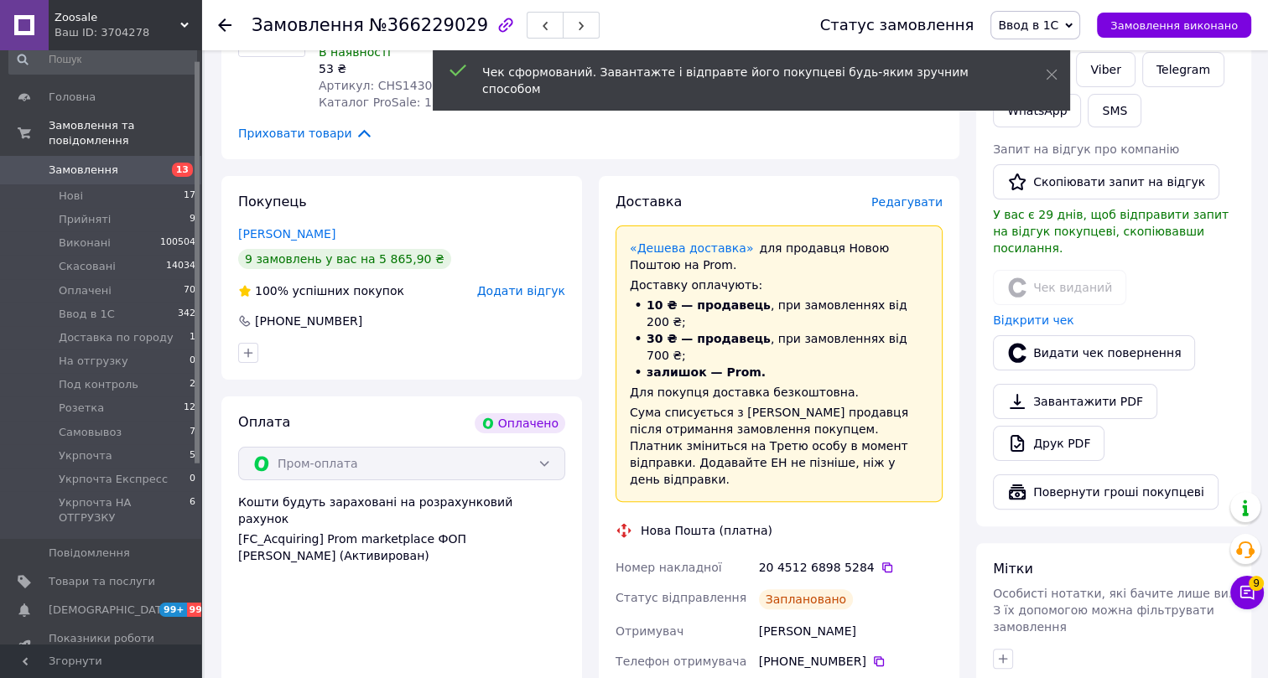
click at [226, 18] on icon at bounding box center [224, 24] width 13 height 13
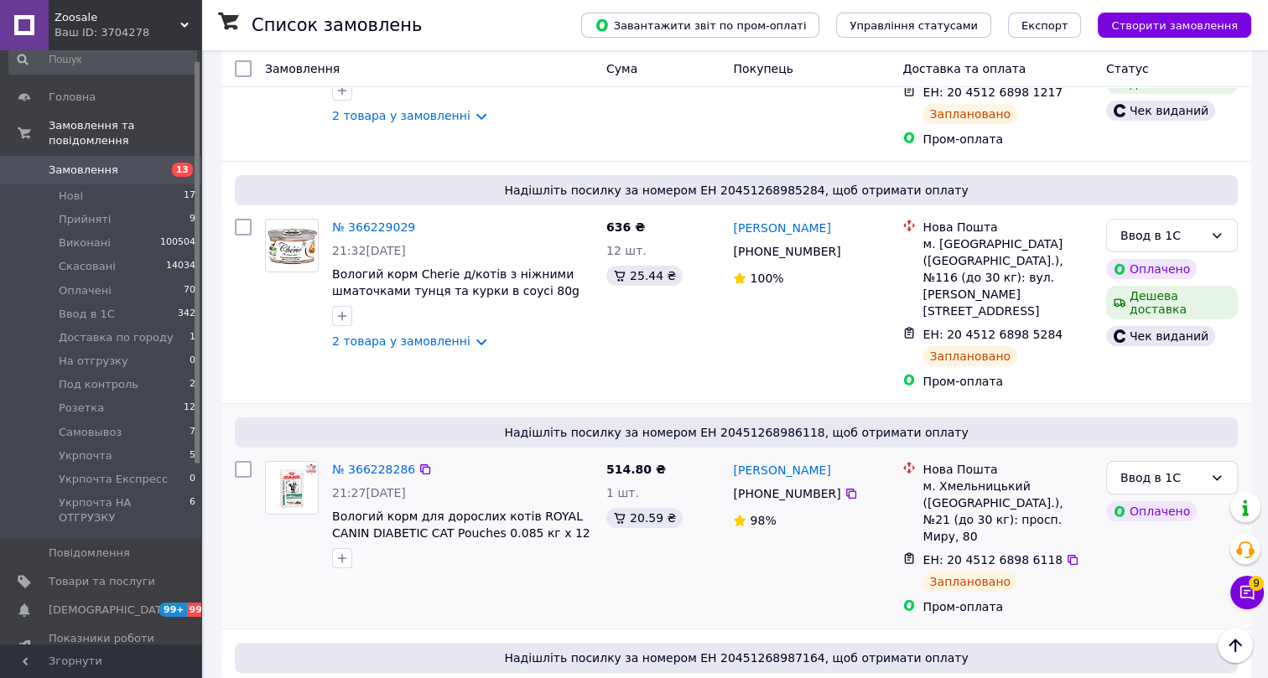
scroll to position [304, 0]
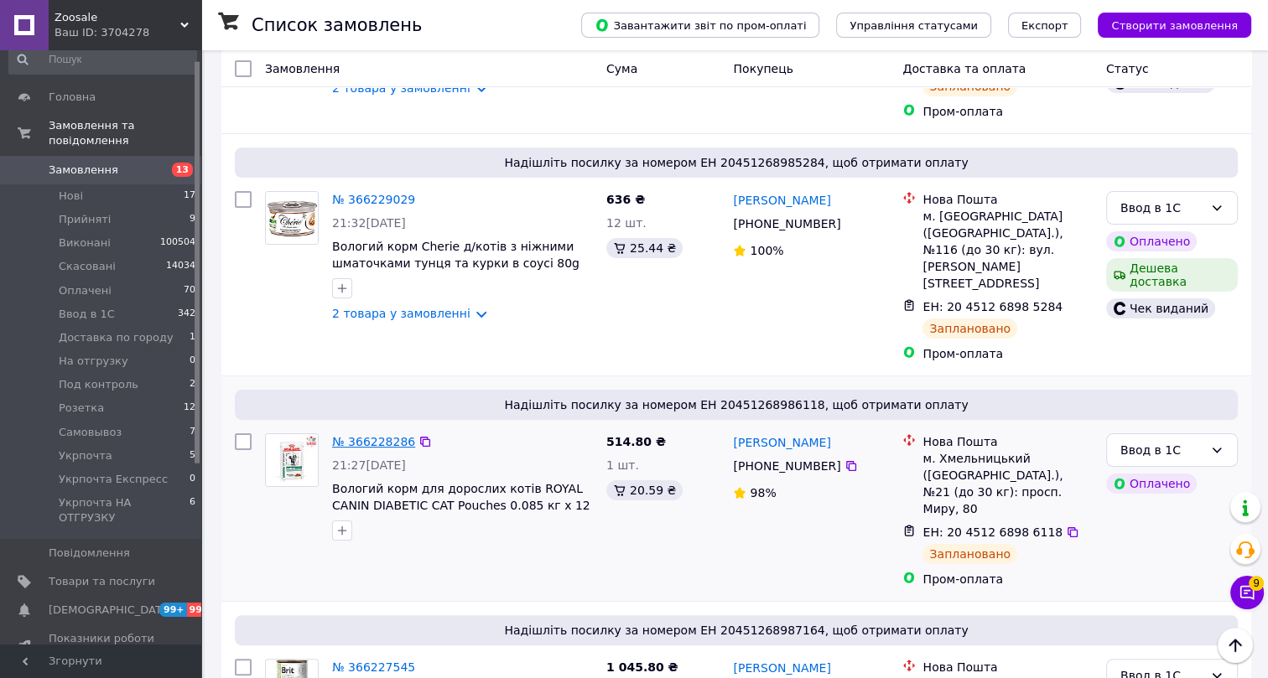
click at [376, 435] on link "№ 366228286" at bounding box center [373, 441] width 83 height 13
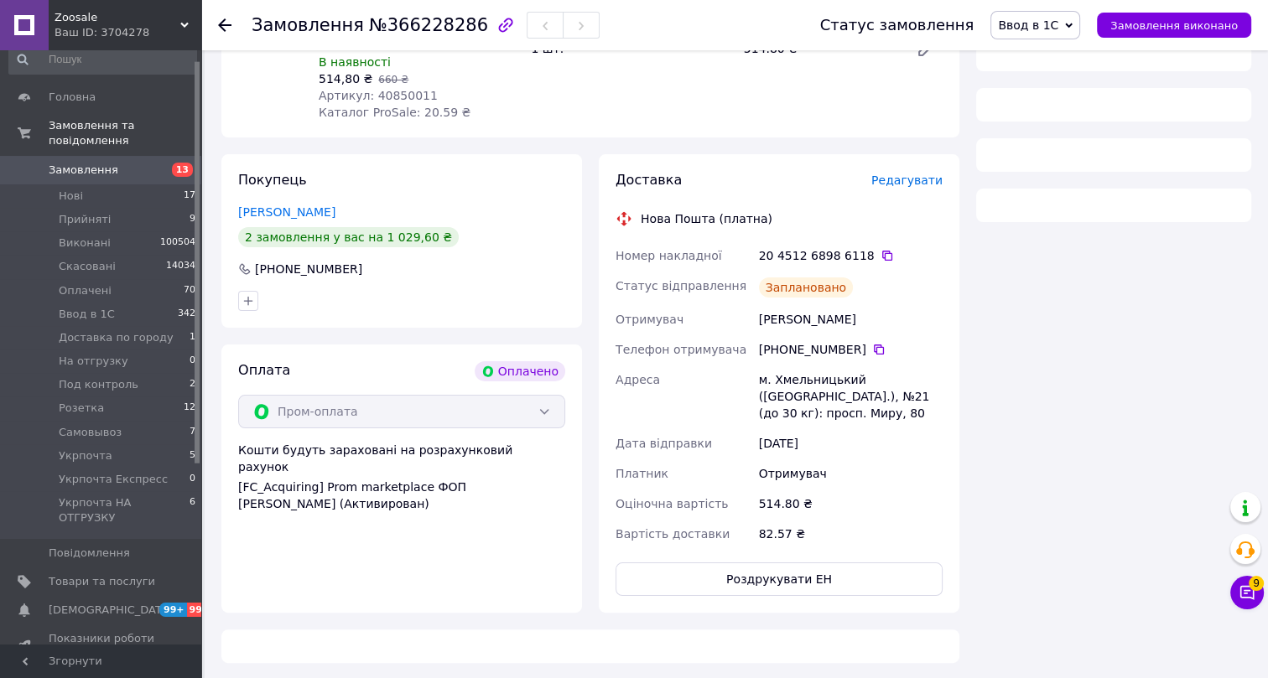
scroll to position [304, 0]
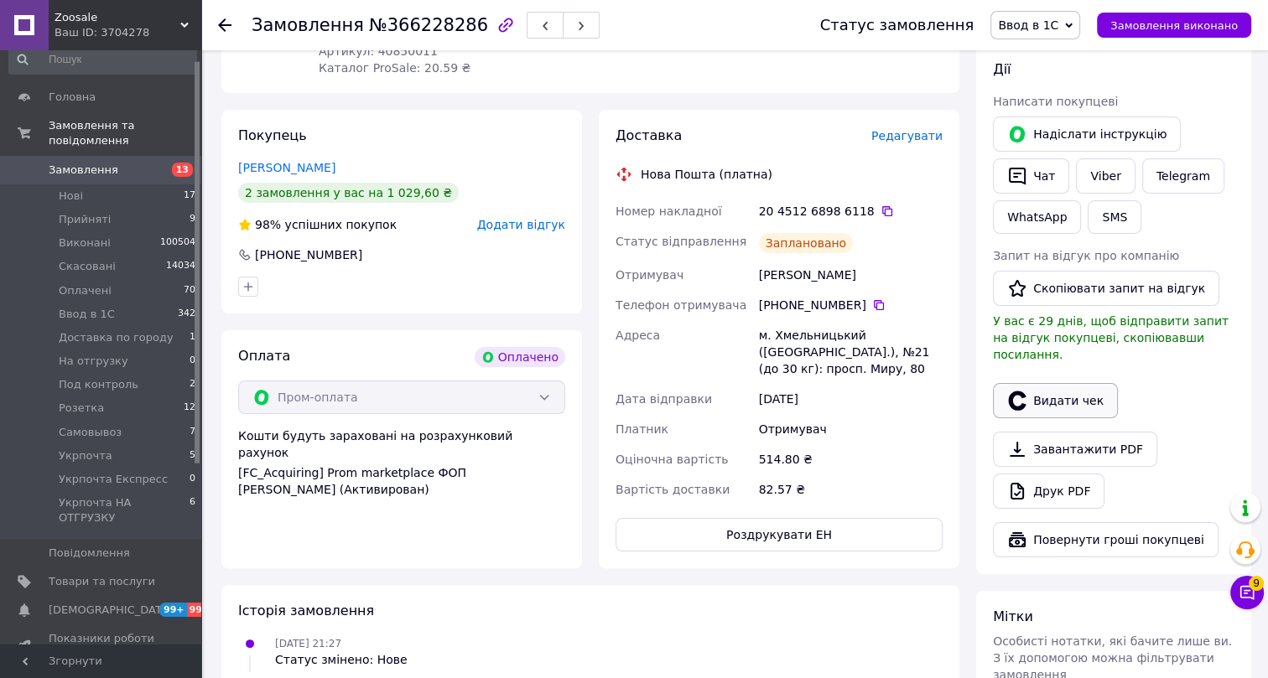
click at [1055, 383] on button "Видати чек" at bounding box center [1055, 400] width 125 height 35
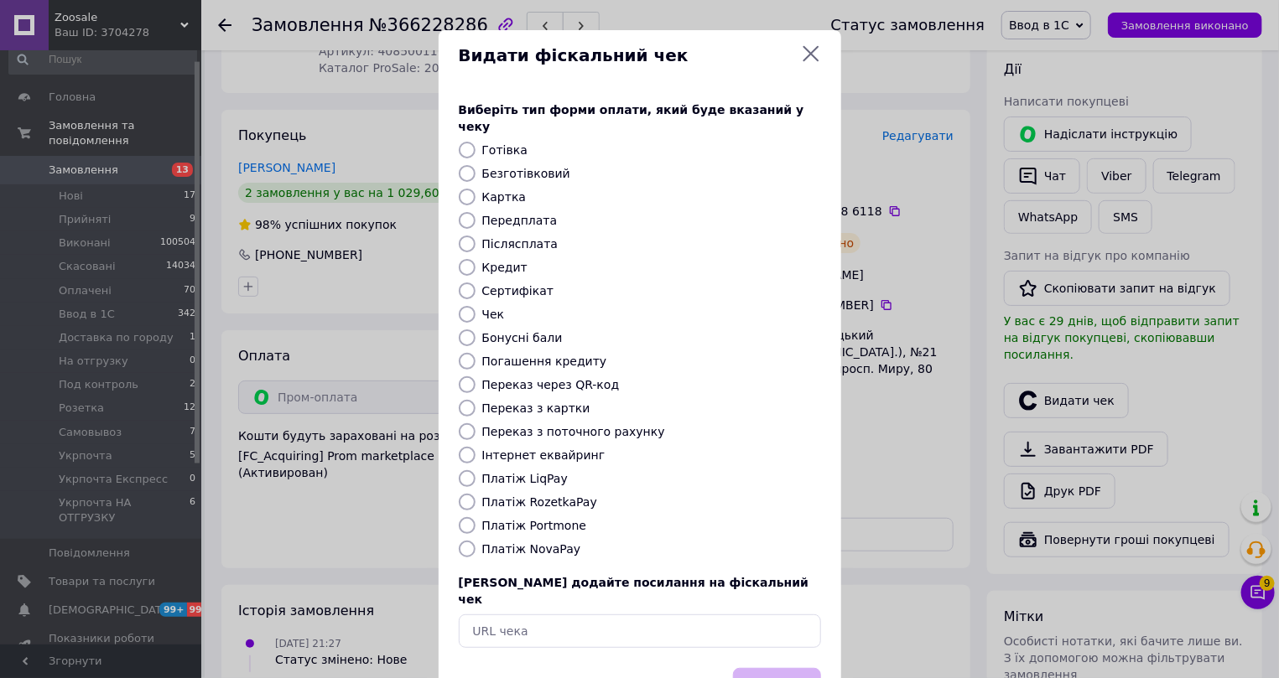
click at [501, 449] on label "Інтернет еквайринг" at bounding box center [543, 455] width 123 height 13
click at [476, 447] on input "Інтернет еквайринг" at bounding box center [467, 455] width 17 height 17
radio input "true"
click at [777, 668] on button "Вибрати" at bounding box center [777, 686] width 88 height 36
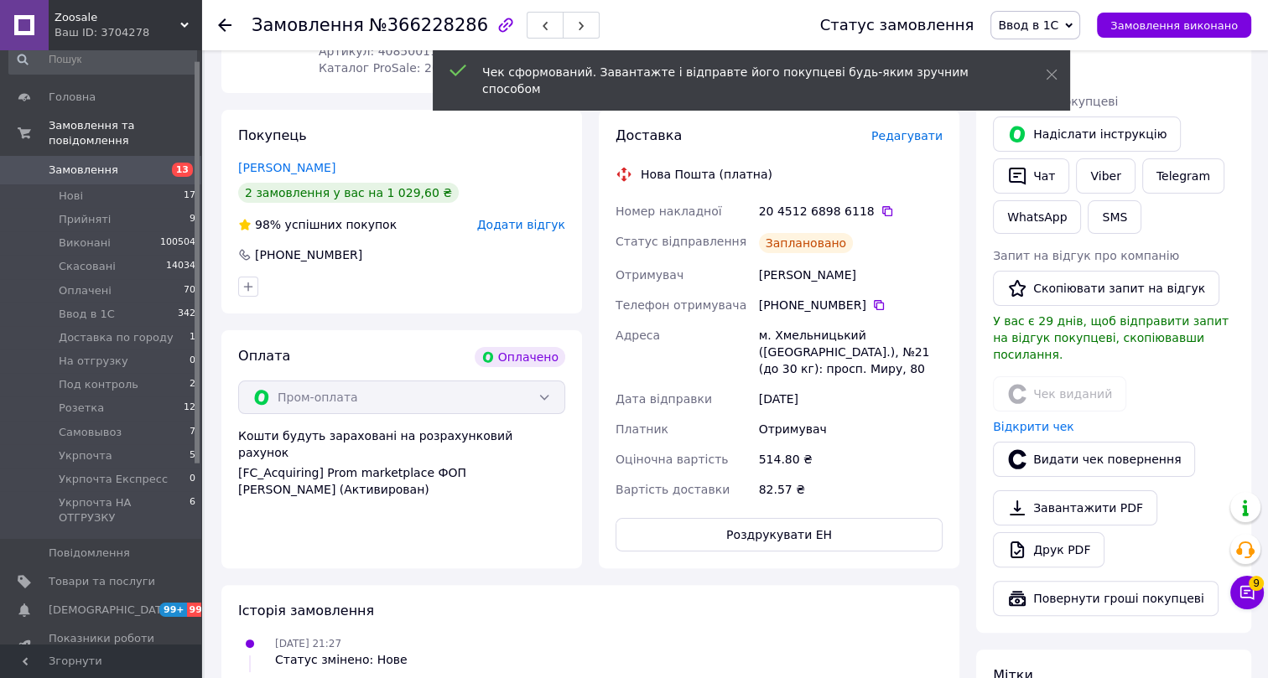
click at [219, 23] on icon at bounding box center [224, 24] width 13 height 13
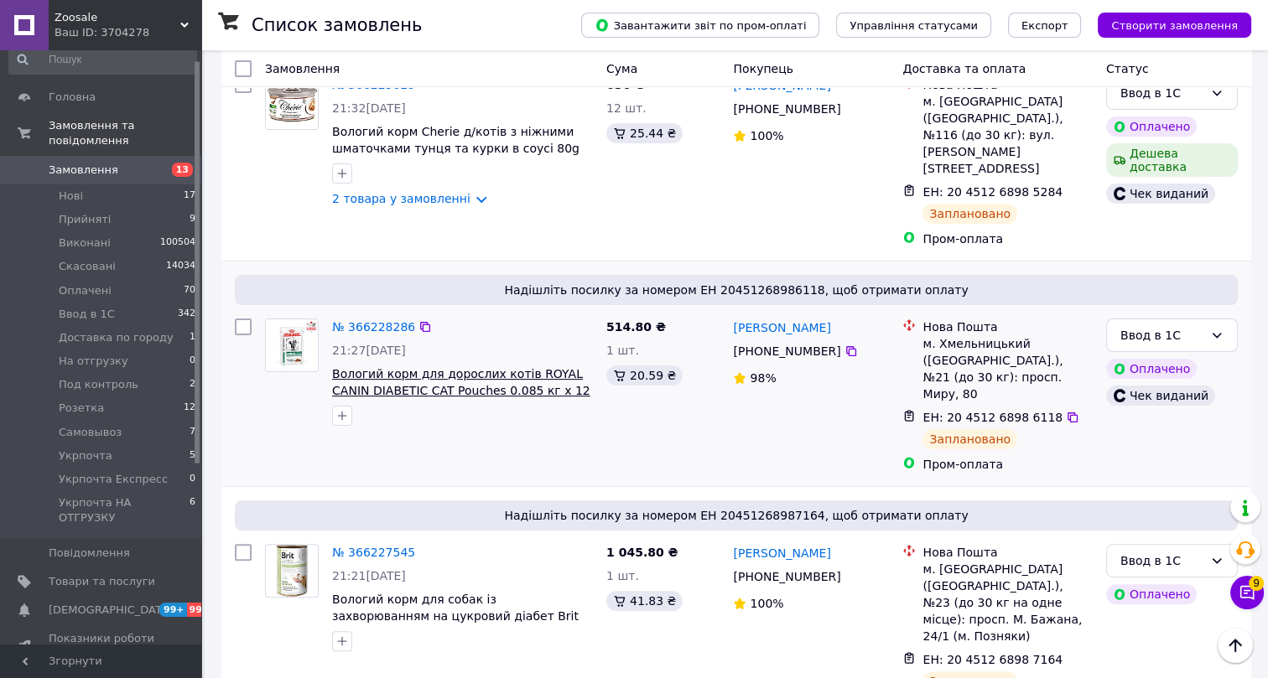
scroll to position [457, 0]
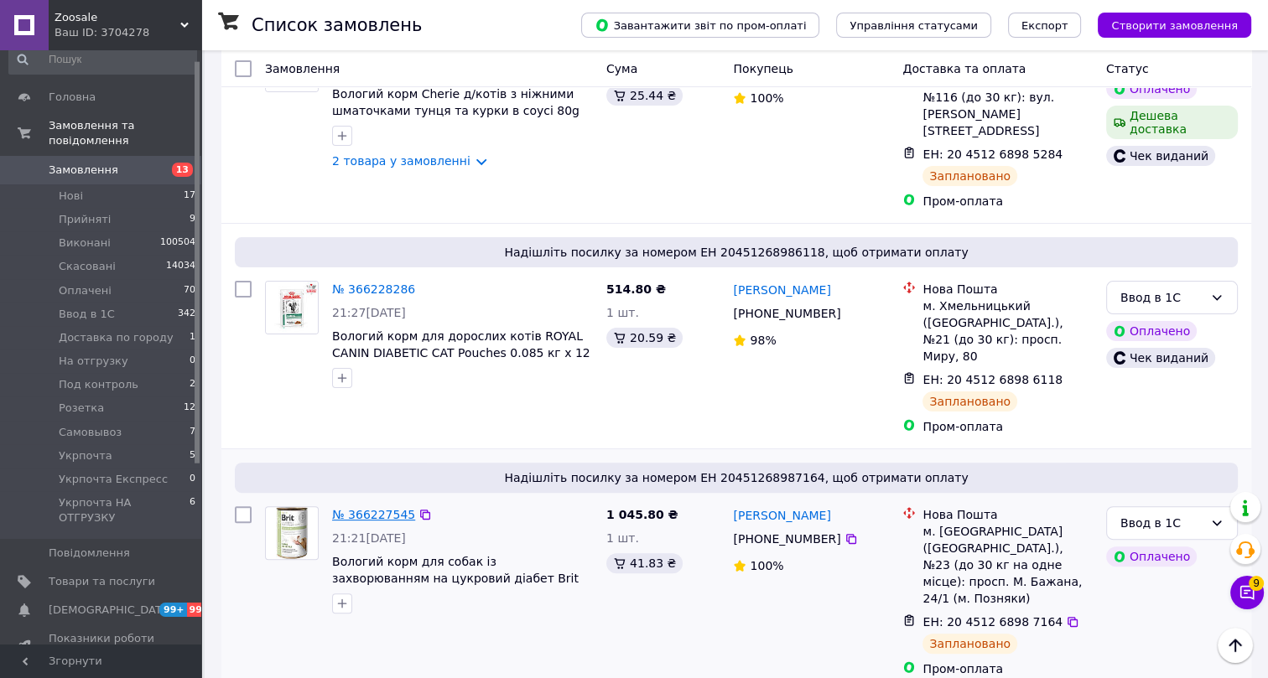
click at [373, 508] on link "№ 366227545" at bounding box center [373, 514] width 83 height 13
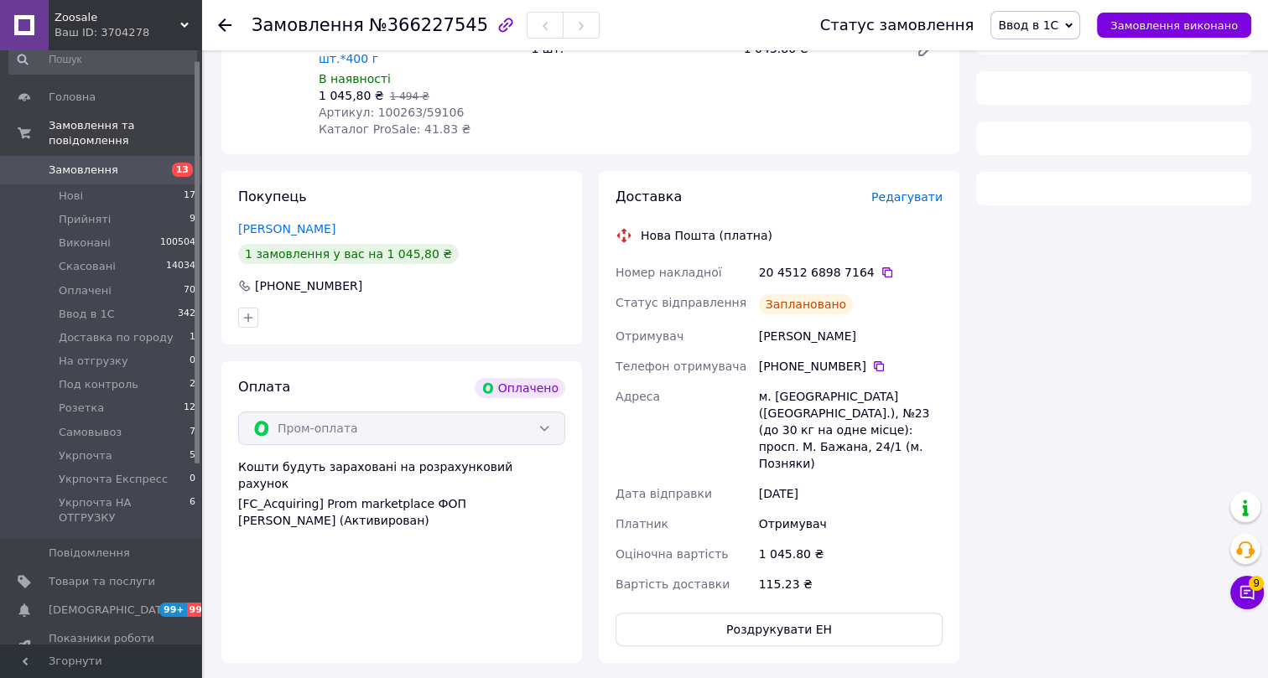
scroll to position [457, 0]
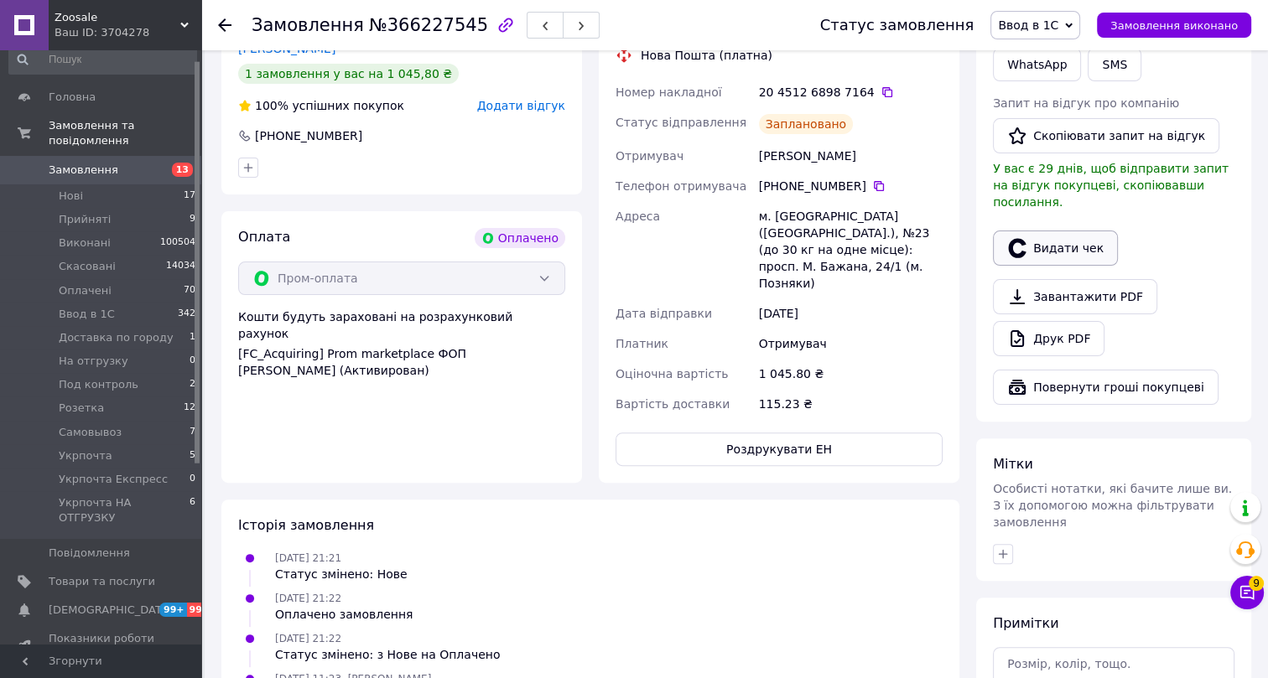
click at [1049, 231] on button "Видати чек" at bounding box center [1055, 248] width 125 height 35
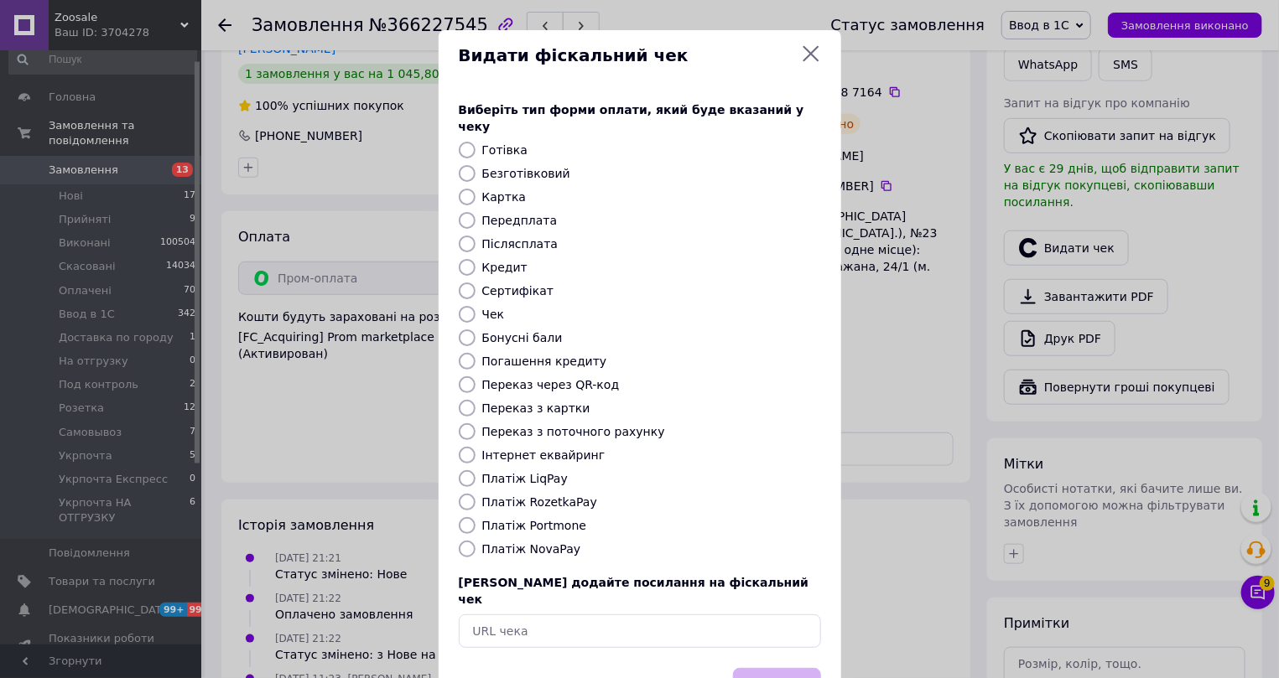
click at [512, 449] on label "Інтернет еквайринг" at bounding box center [543, 455] width 123 height 13
click at [476, 447] on input "Інтернет еквайринг" at bounding box center [467, 455] width 17 height 17
radio input "true"
click at [754, 668] on button "Вибрати" at bounding box center [777, 686] width 88 height 36
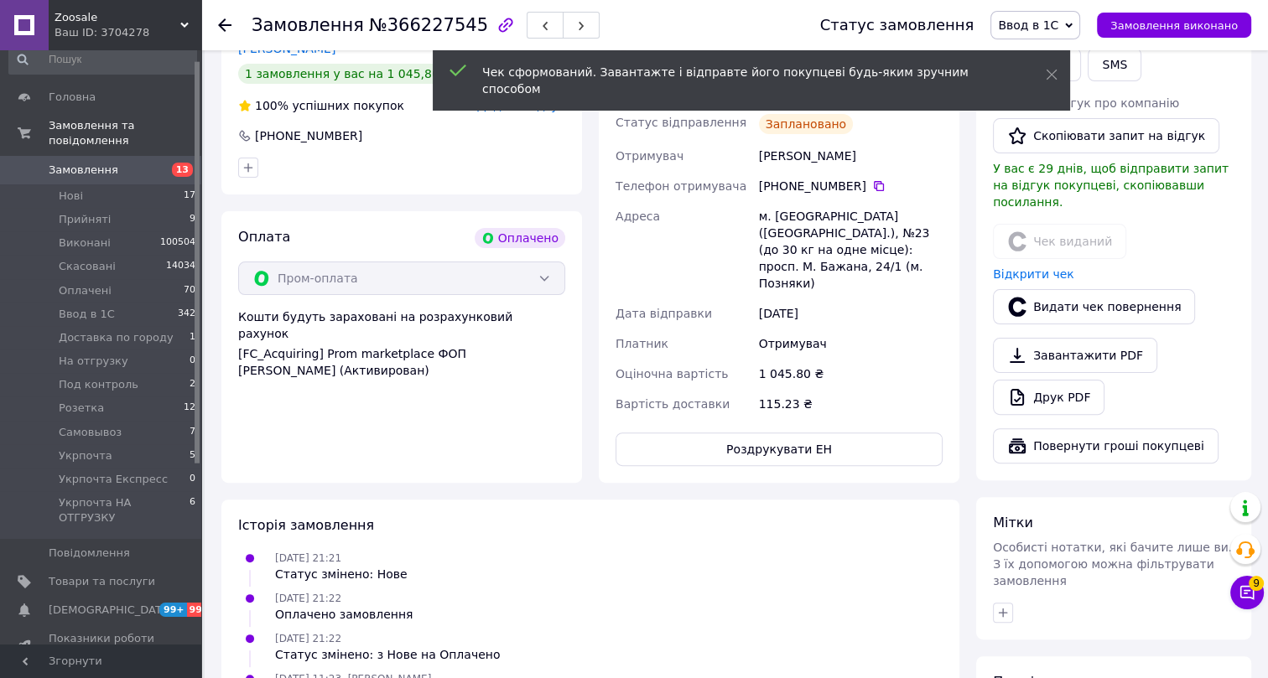
click at [221, 23] on use at bounding box center [224, 24] width 13 height 13
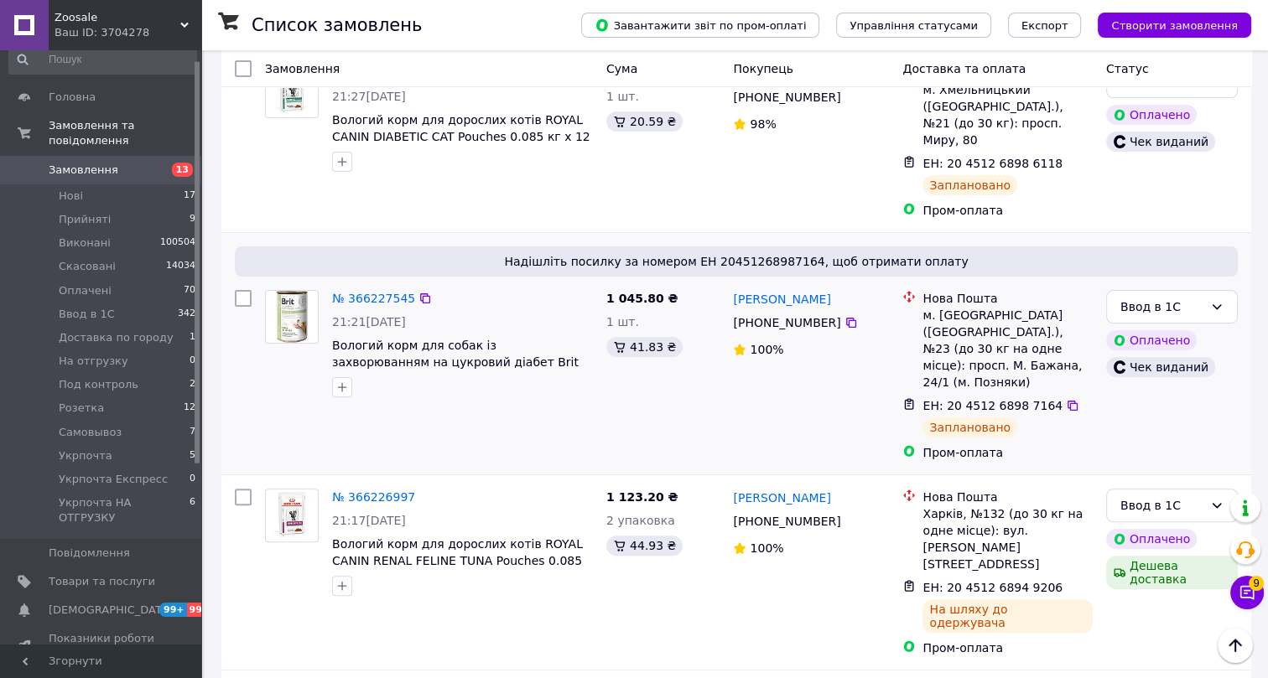
scroll to position [457, 0]
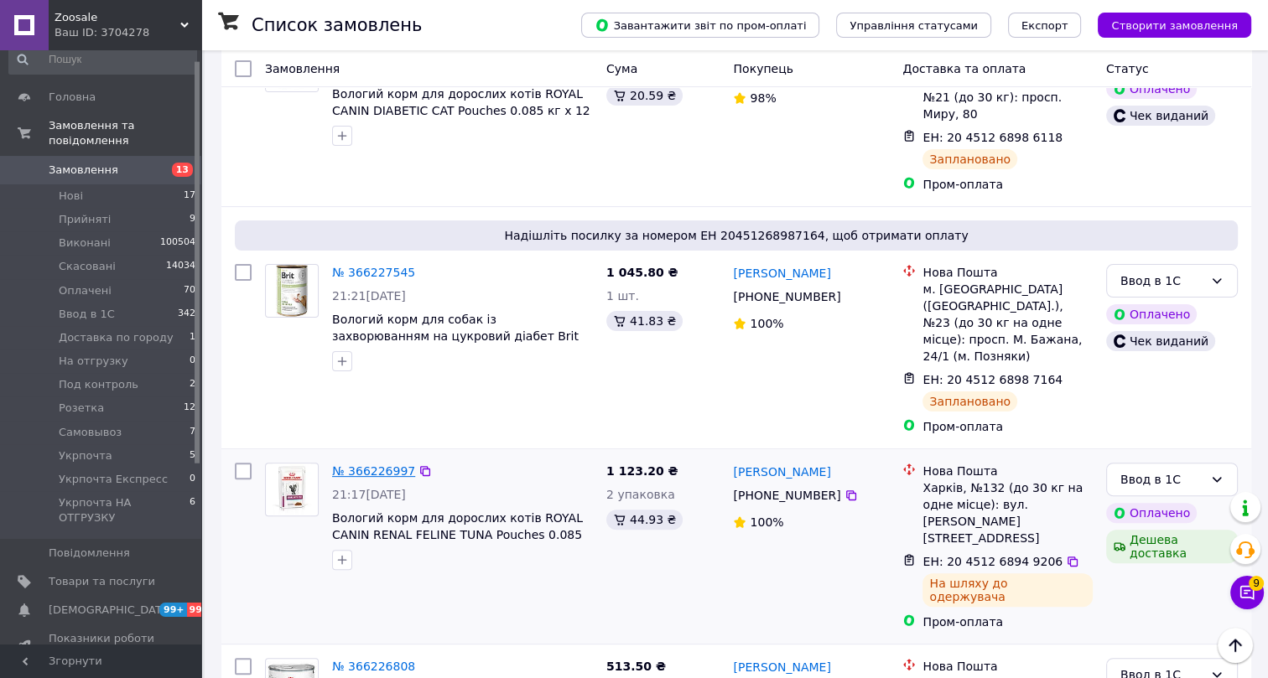
click at [387, 465] on link "№ 366226997" at bounding box center [373, 471] width 83 height 13
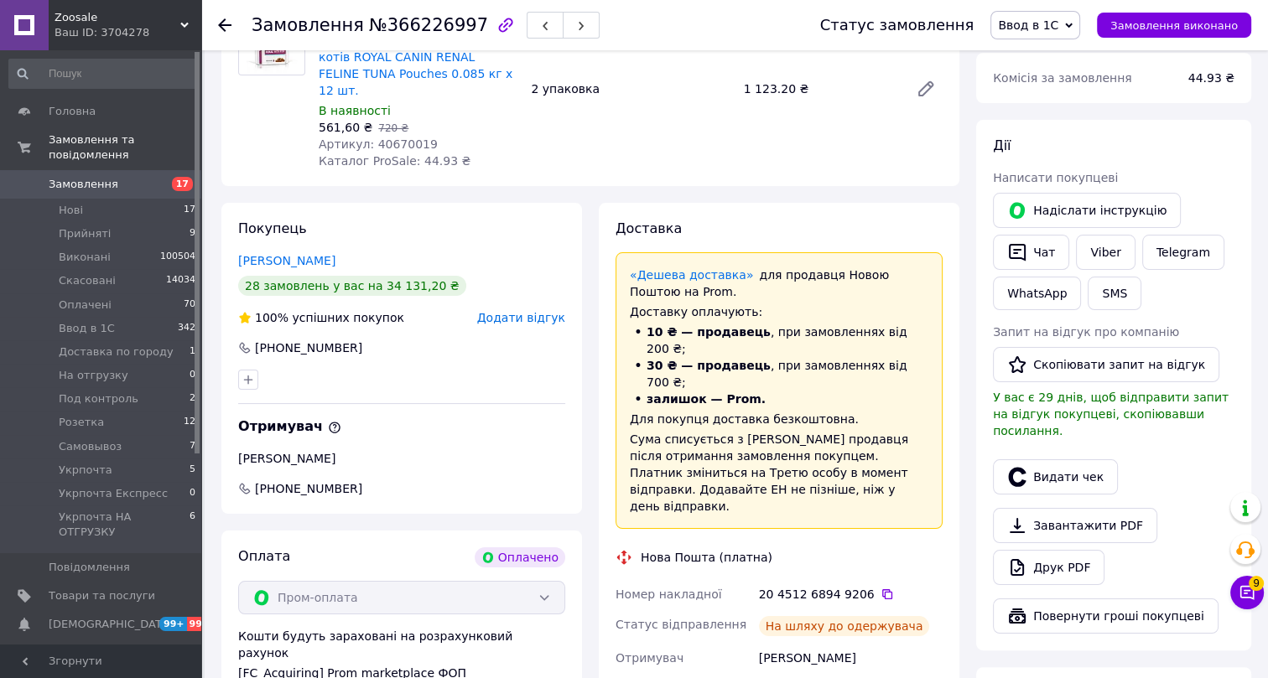
scroll to position [381, 0]
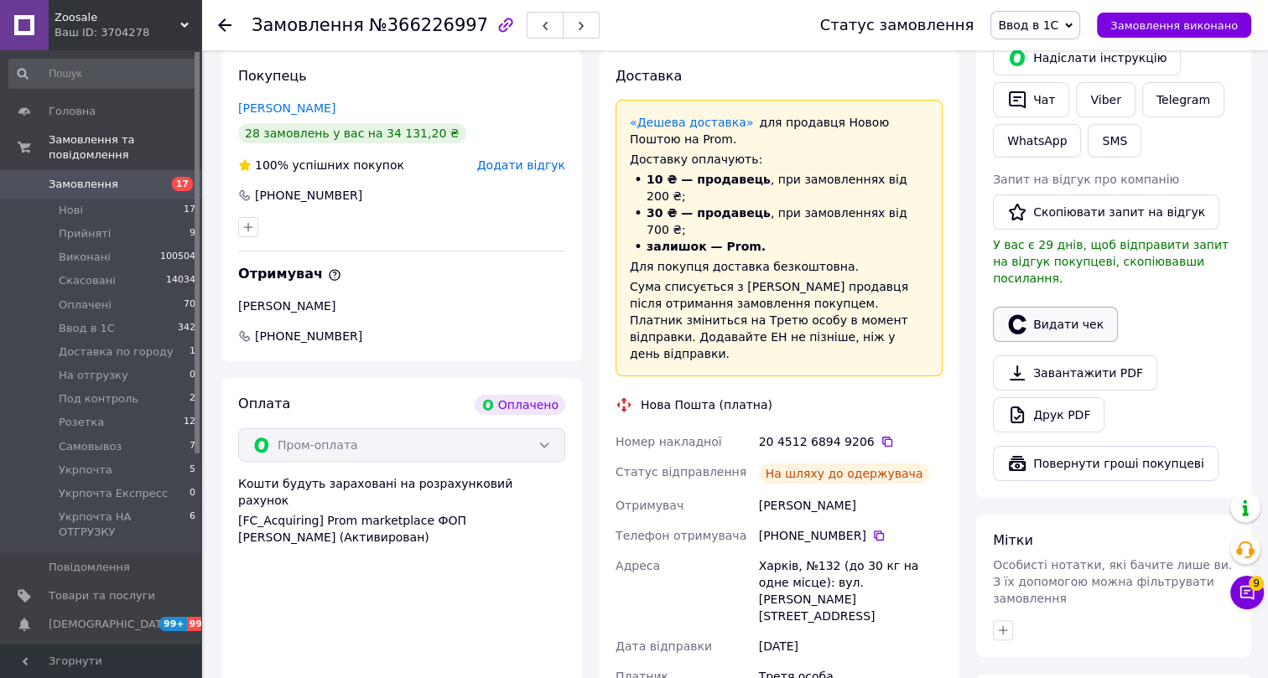
click at [1061, 308] on button "Видати чек" at bounding box center [1055, 324] width 125 height 35
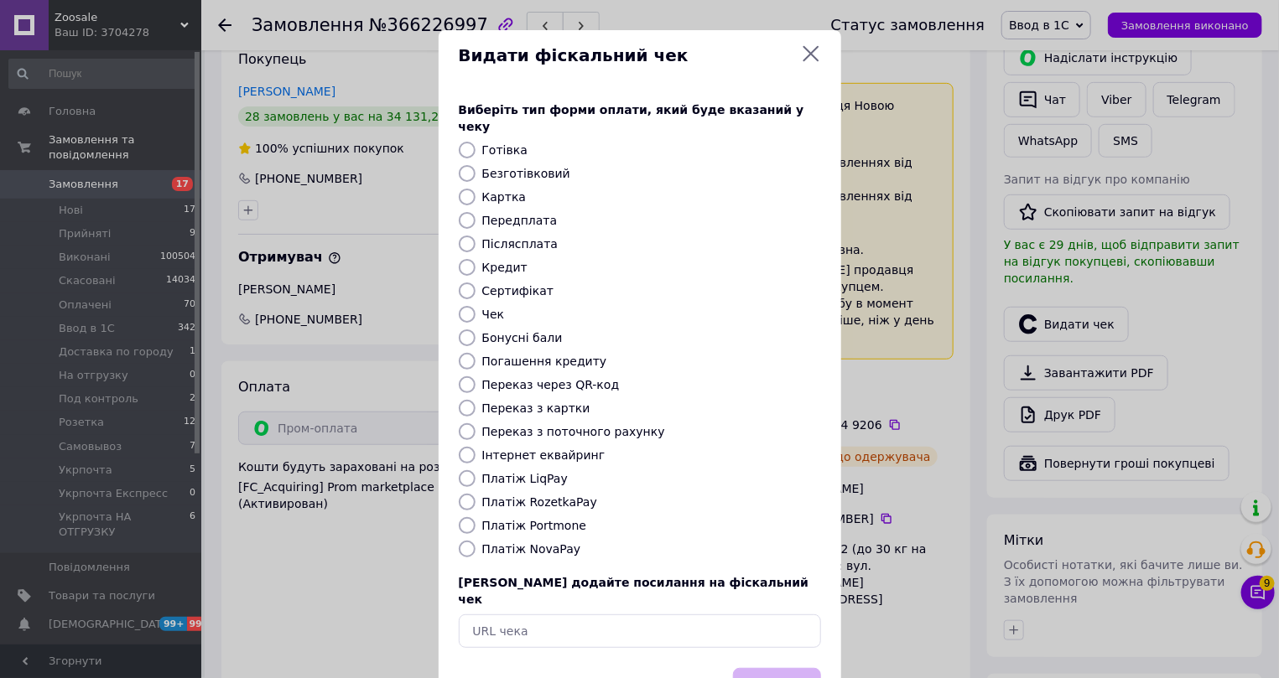
click at [513, 449] on label "Інтернет еквайринг" at bounding box center [543, 455] width 123 height 13
click at [476, 447] on input "Інтернет еквайринг" at bounding box center [467, 455] width 17 height 17
radio input "true"
click at [756, 668] on button "Вибрати" at bounding box center [777, 686] width 88 height 36
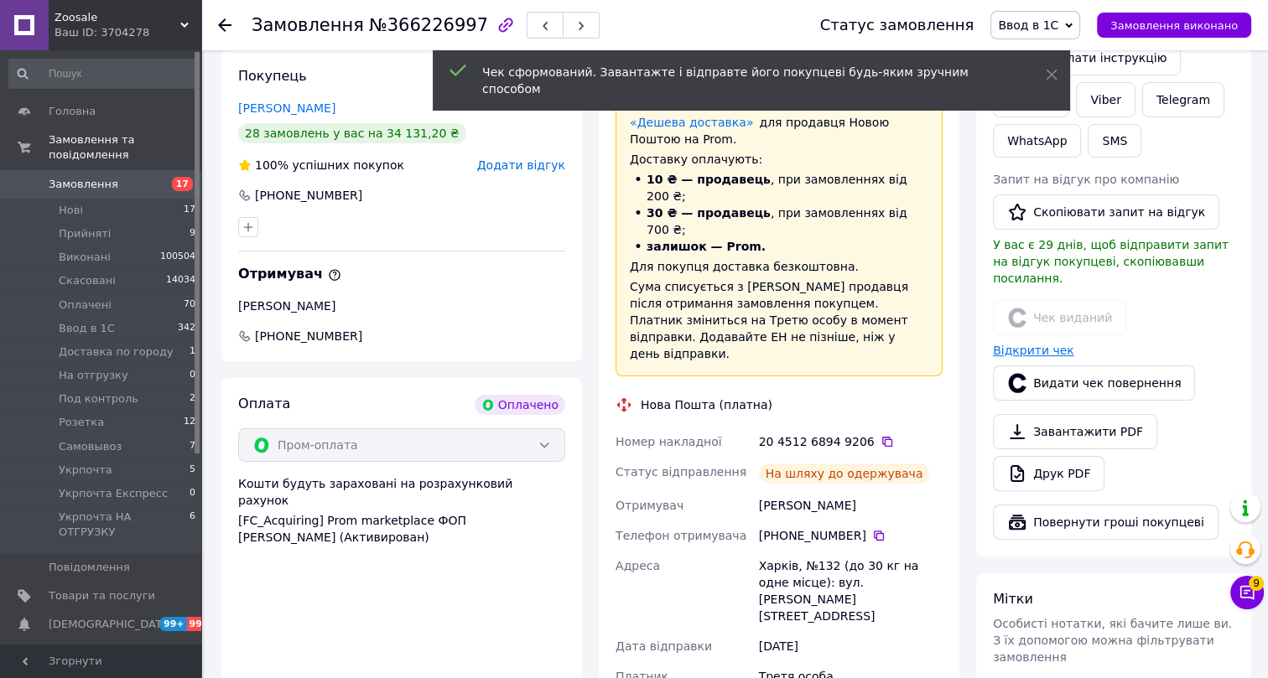
click at [1028, 344] on link "Відкрити чек" at bounding box center [1033, 350] width 81 height 13
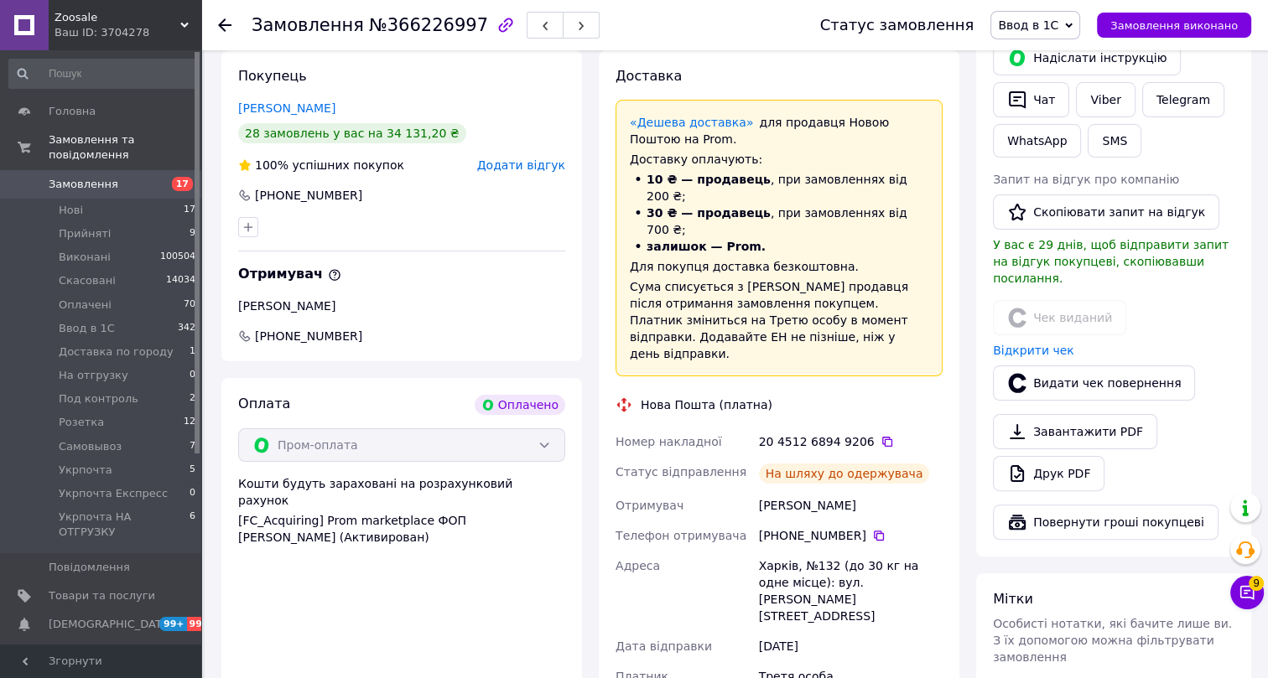
click at [226, 28] on icon at bounding box center [224, 24] width 13 height 13
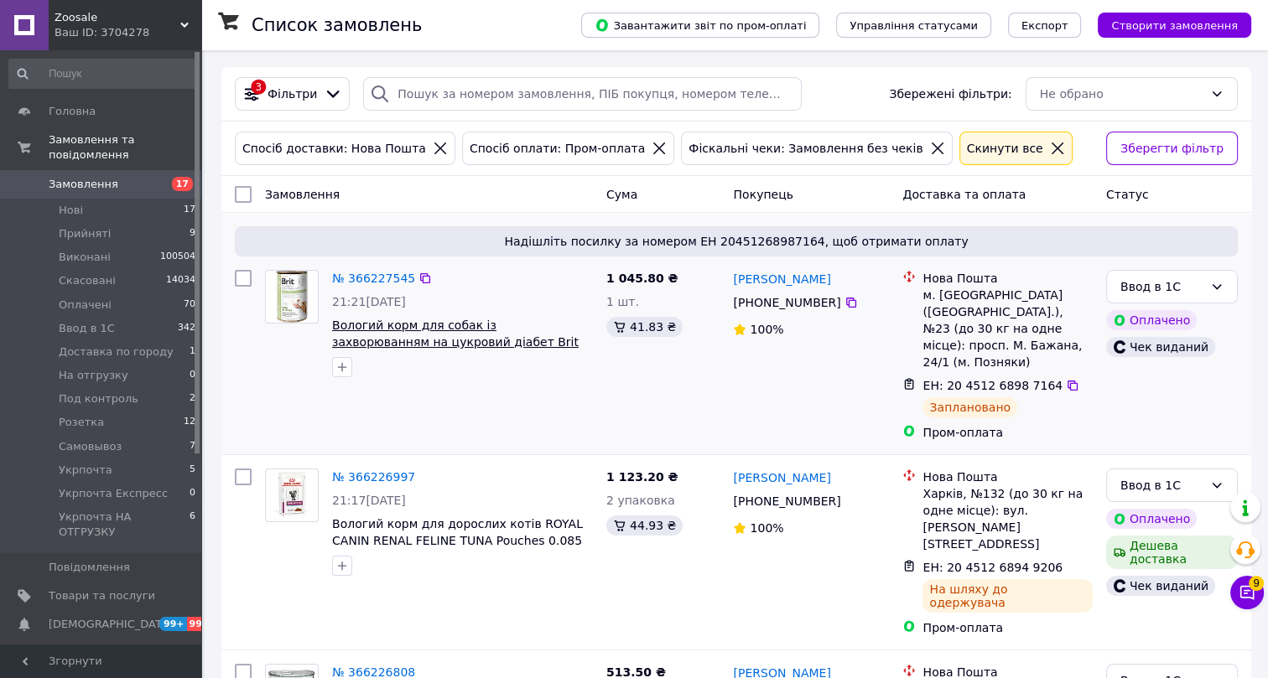
scroll to position [228, 0]
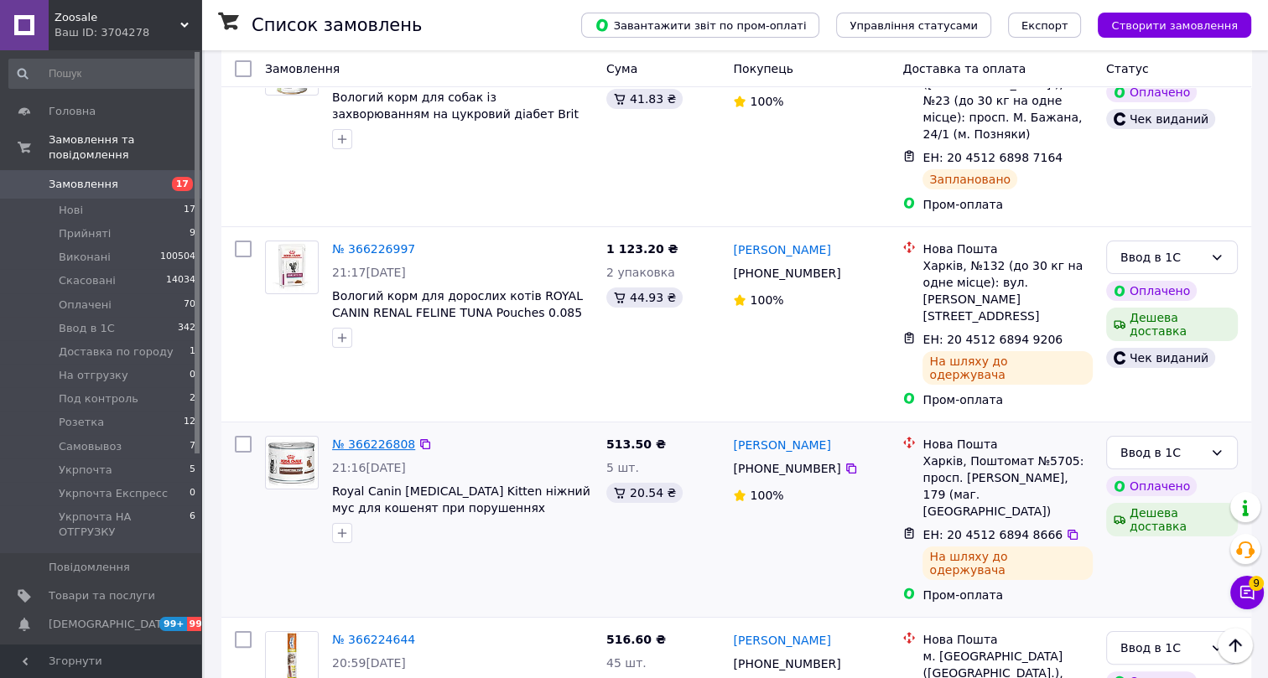
click at [390, 438] on link "№ 366226808" at bounding box center [373, 444] width 83 height 13
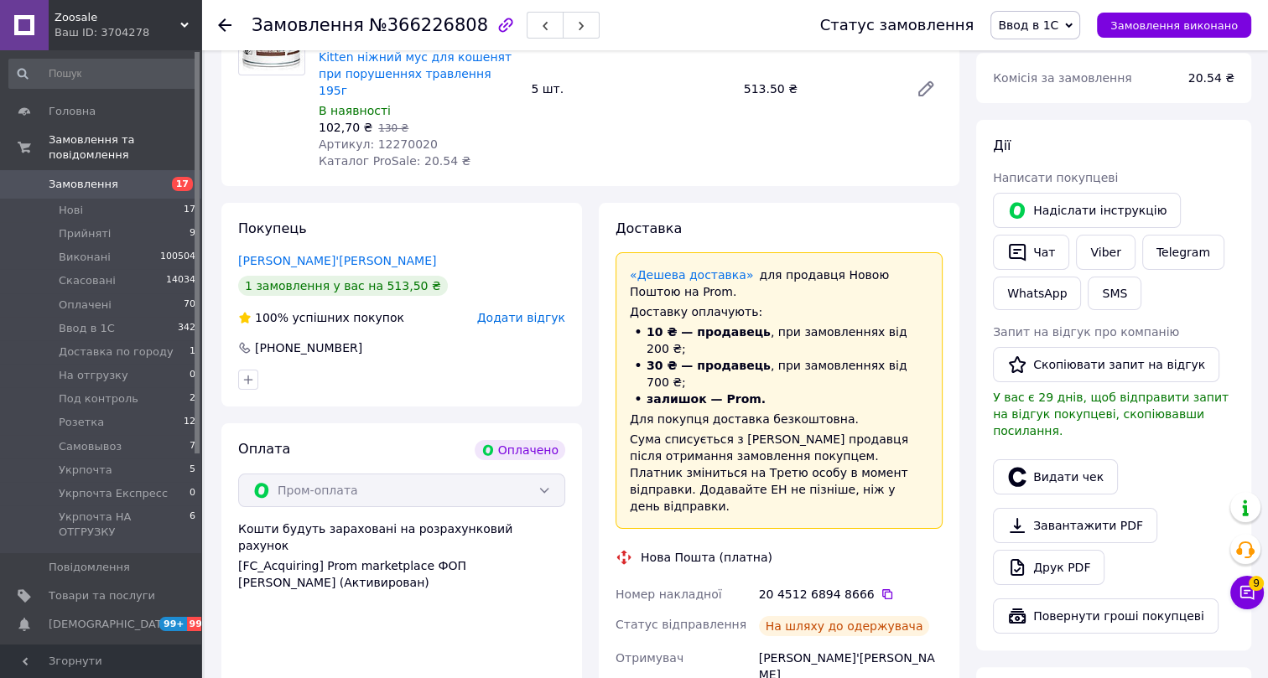
scroll to position [13, 0]
click at [1057, 466] on button "Видати чек" at bounding box center [1055, 477] width 125 height 35
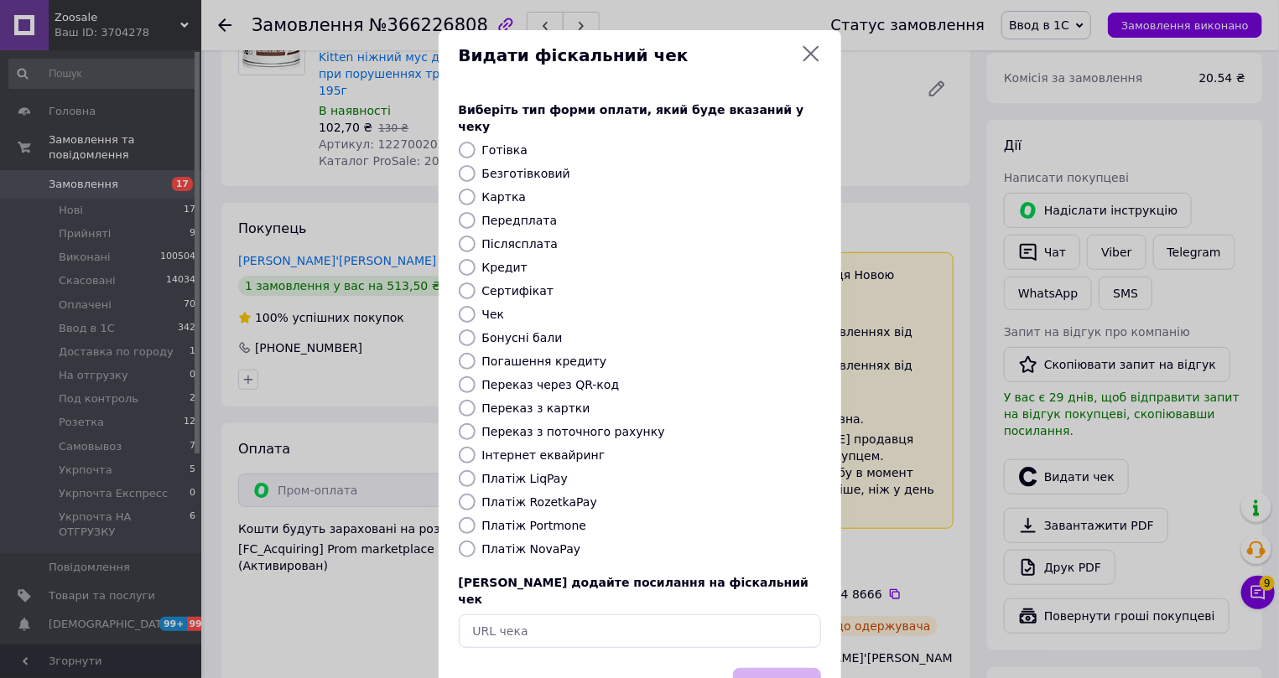
click at [491, 449] on label "Інтернет еквайринг" at bounding box center [543, 455] width 123 height 13
click at [476, 447] on input "Інтернет еквайринг" at bounding box center [467, 455] width 17 height 17
radio input "true"
click at [790, 668] on button "Вибрати" at bounding box center [777, 686] width 88 height 36
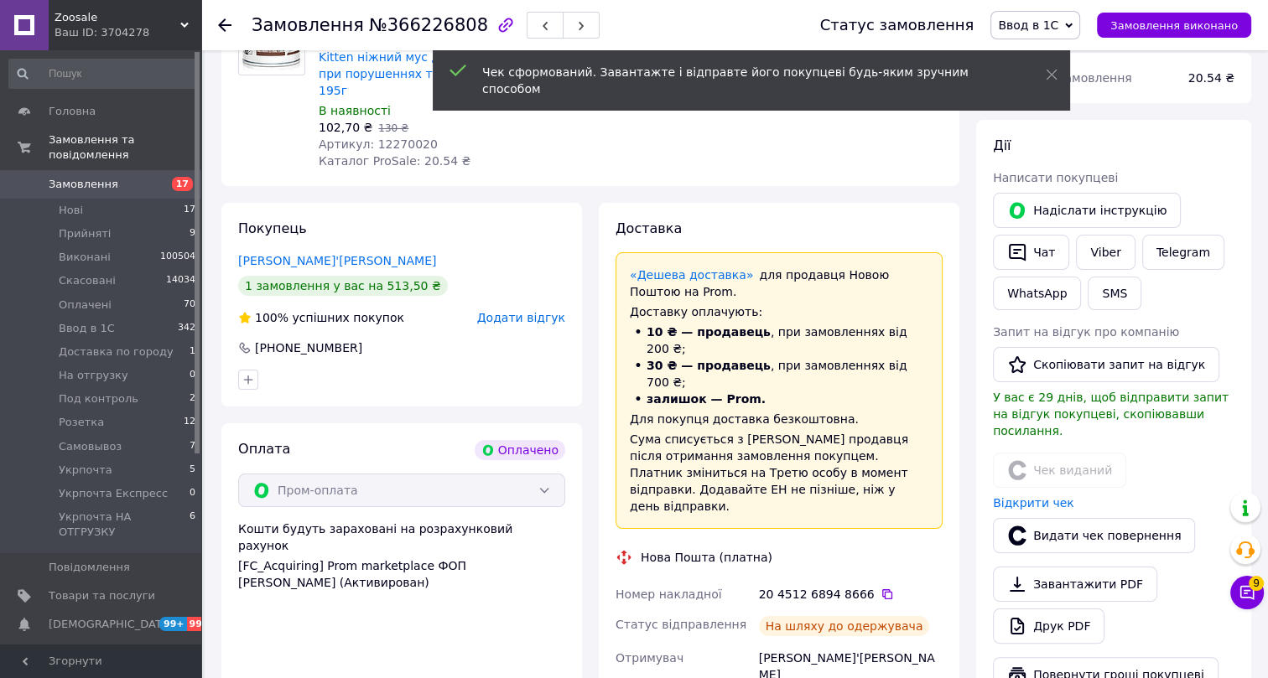
click at [221, 24] on use at bounding box center [224, 24] width 13 height 13
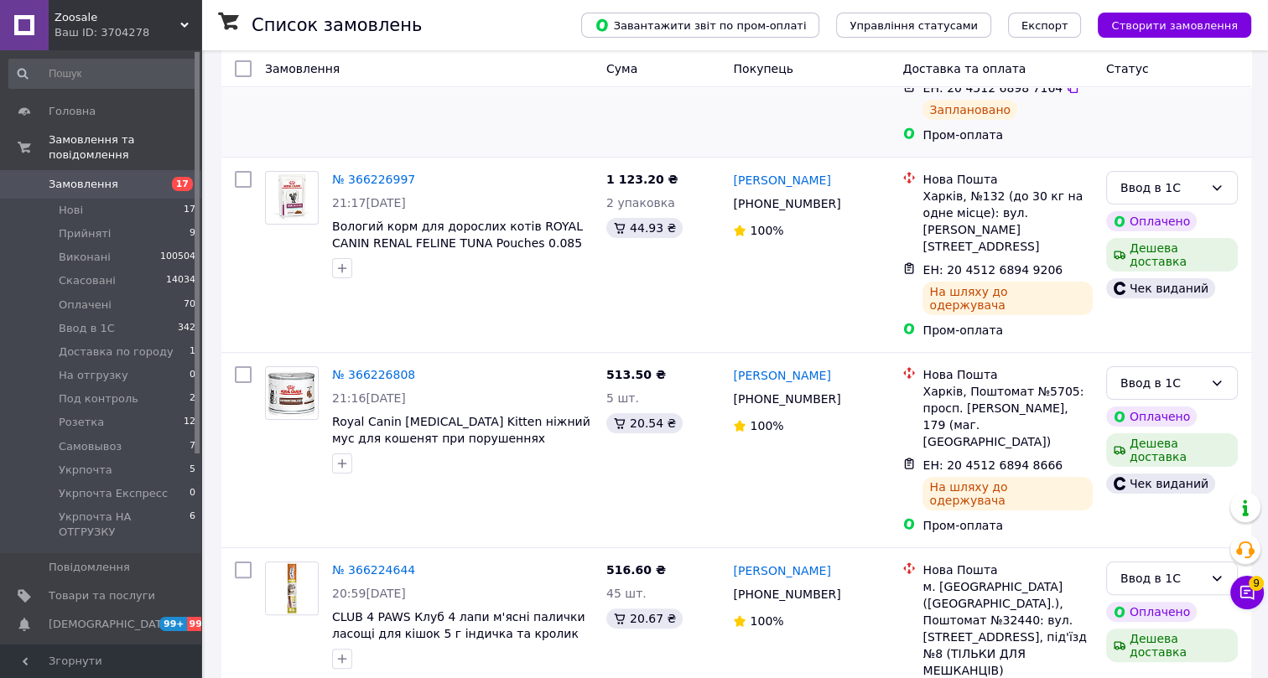
scroll to position [304, 0]
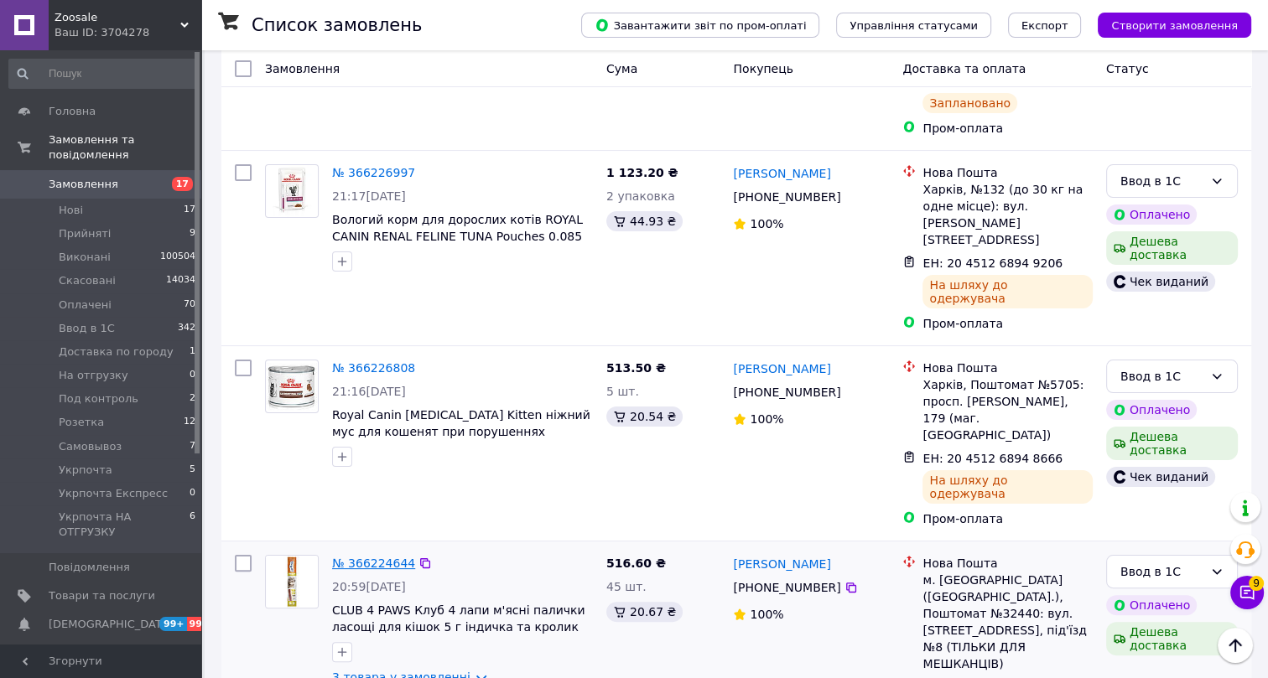
click at [375, 557] on link "№ 366224644" at bounding box center [373, 563] width 83 height 13
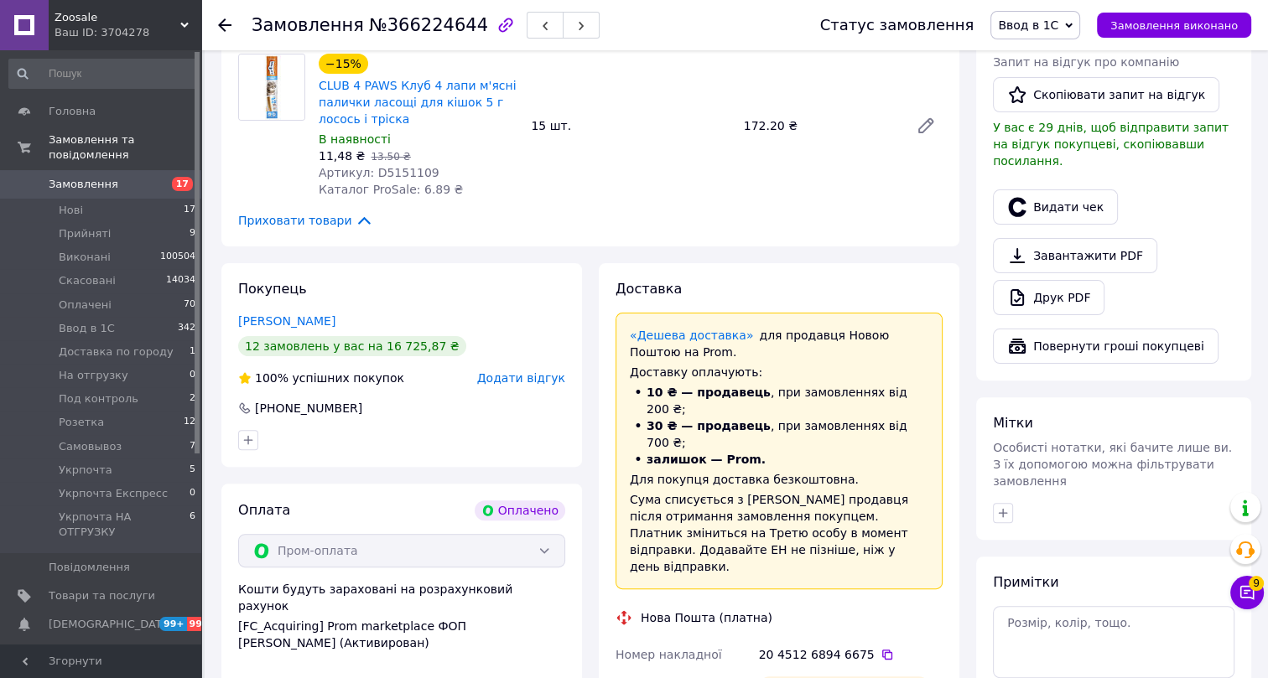
scroll to position [533, 0]
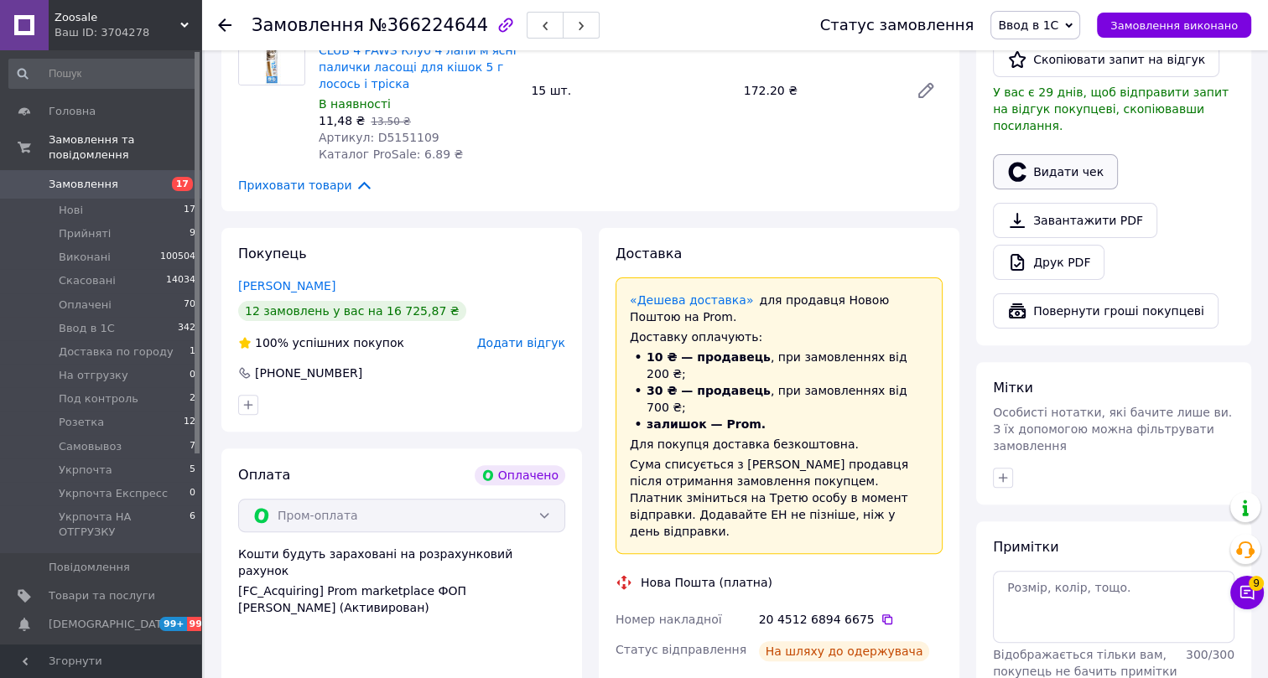
click at [1052, 154] on button "Видати чек" at bounding box center [1055, 171] width 125 height 35
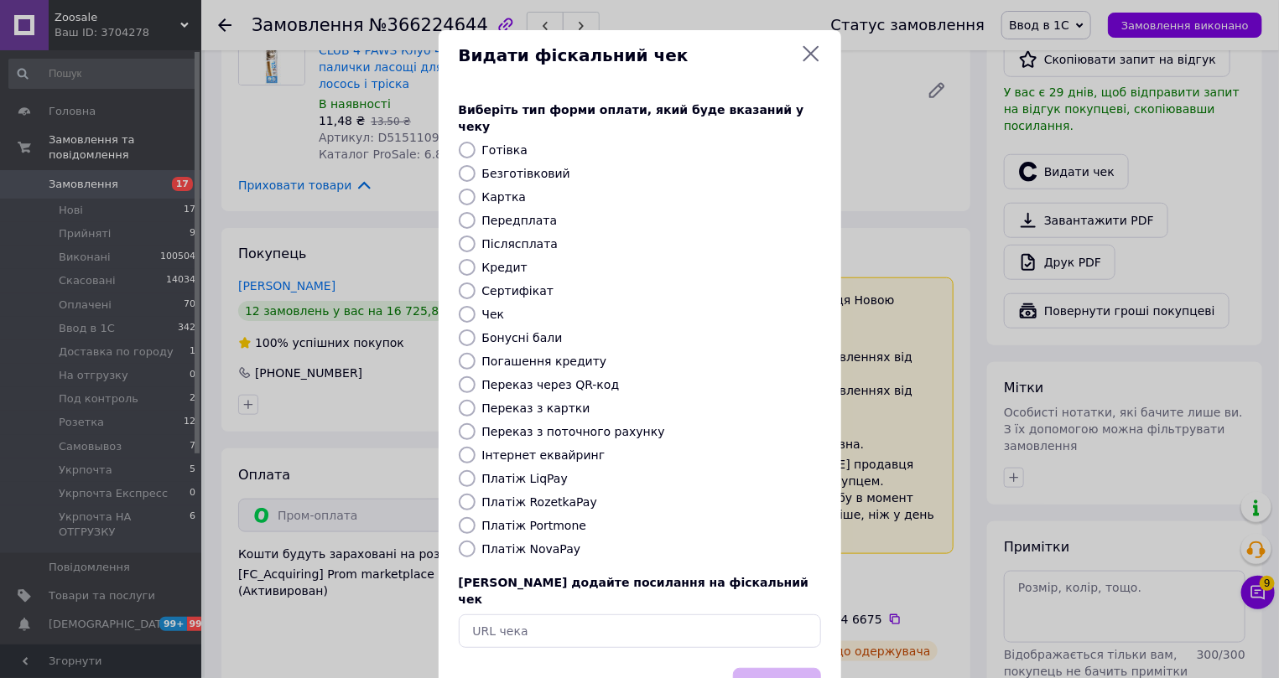
click at [504, 449] on label "Інтернет еквайринг" at bounding box center [543, 455] width 123 height 13
click at [476, 447] on input "Інтернет еквайринг" at bounding box center [467, 455] width 17 height 17
radio input "true"
click at [754, 668] on button "Вибрати" at bounding box center [777, 686] width 88 height 36
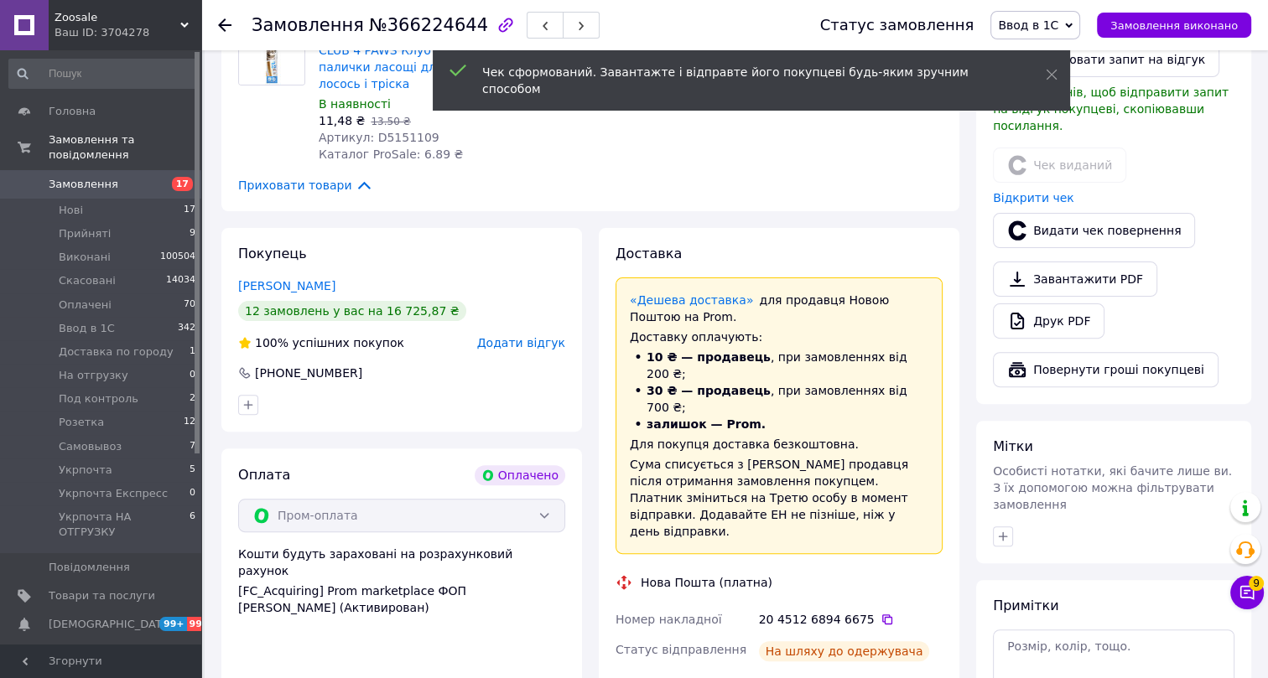
click at [226, 21] on icon at bounding box center [224, 24] width 13 height 13
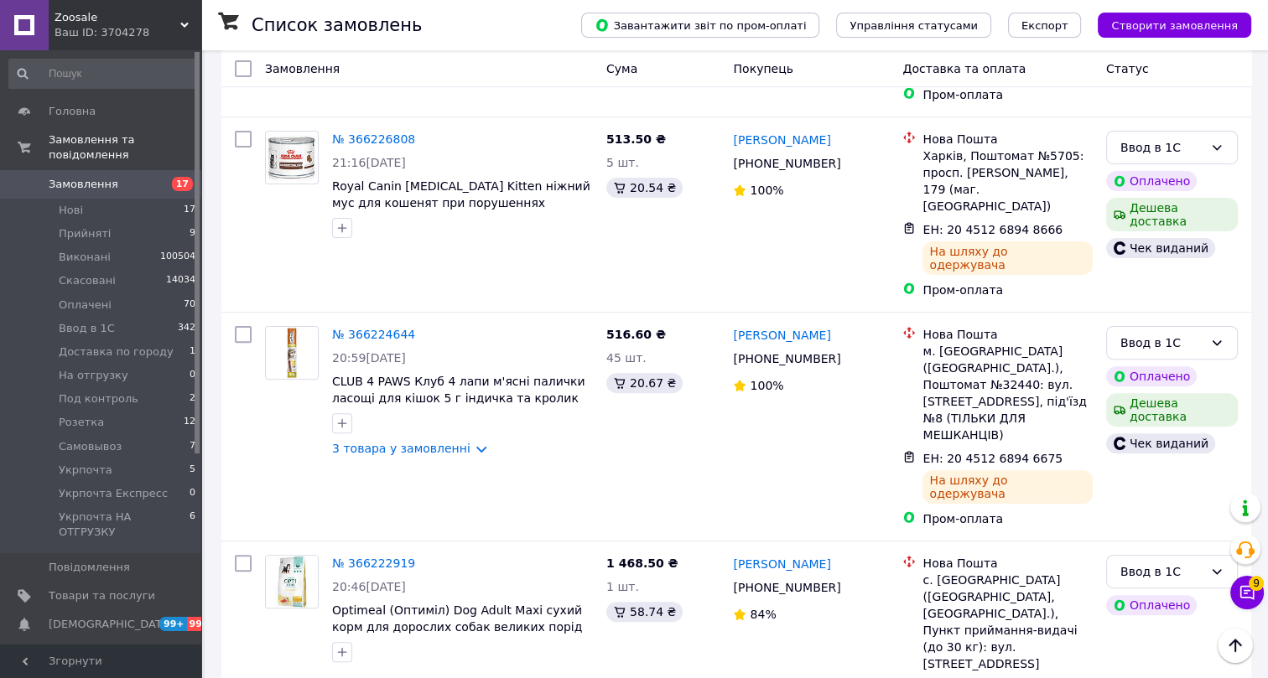
scroll to position [610, 0]
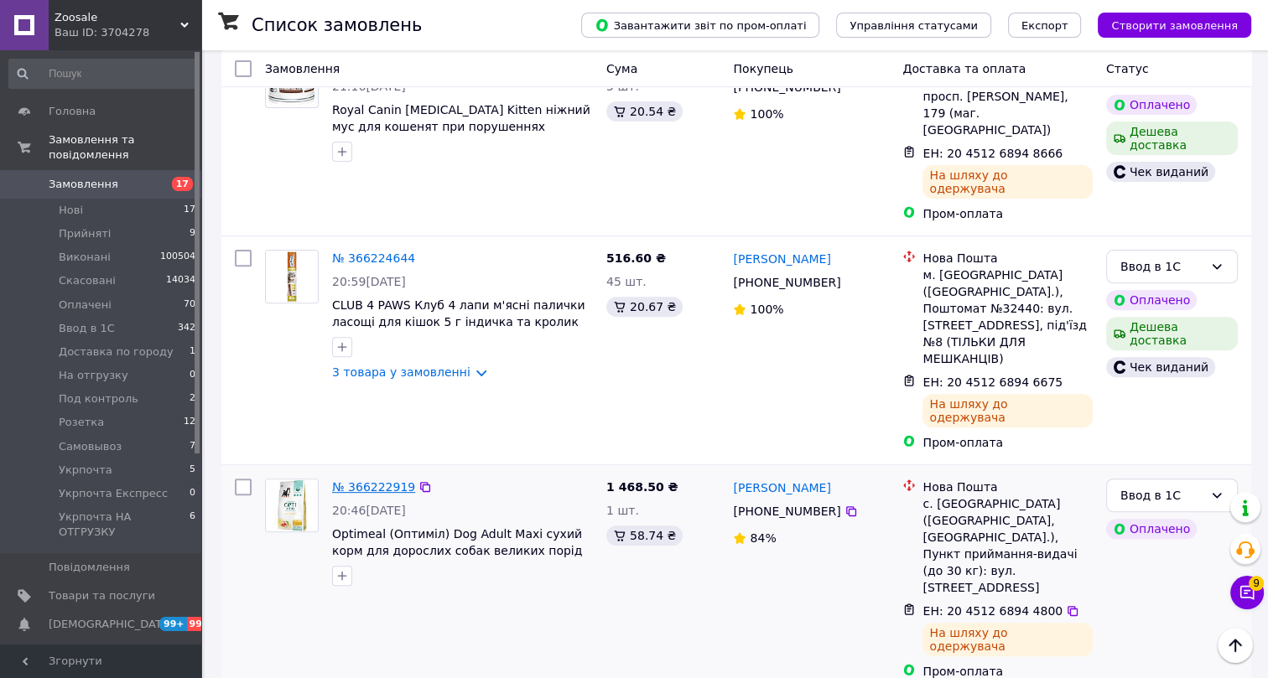
click at [373, 481] on link "№ 366222919" at bounding box center [373, 487] width 83 height 13
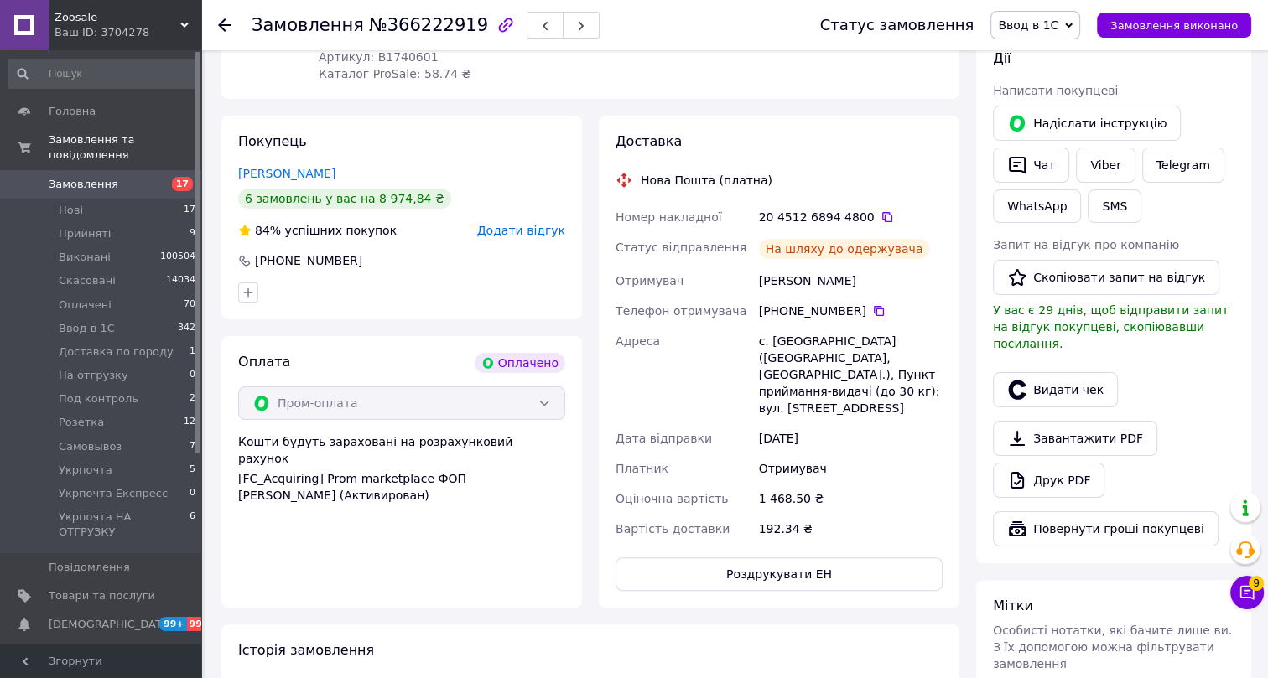
scroll to position [280, 0]
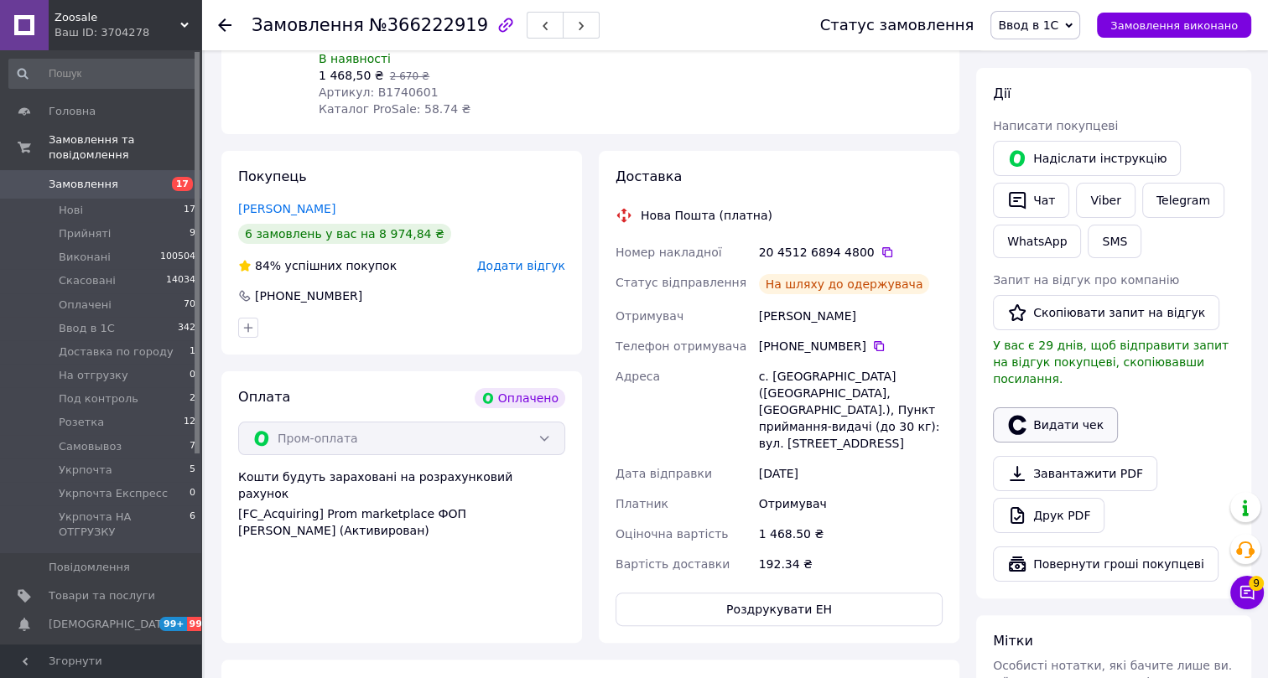
click at [1057, 408] on button "Видати чек" at bounding box center [1055, 425] width 125 height 35
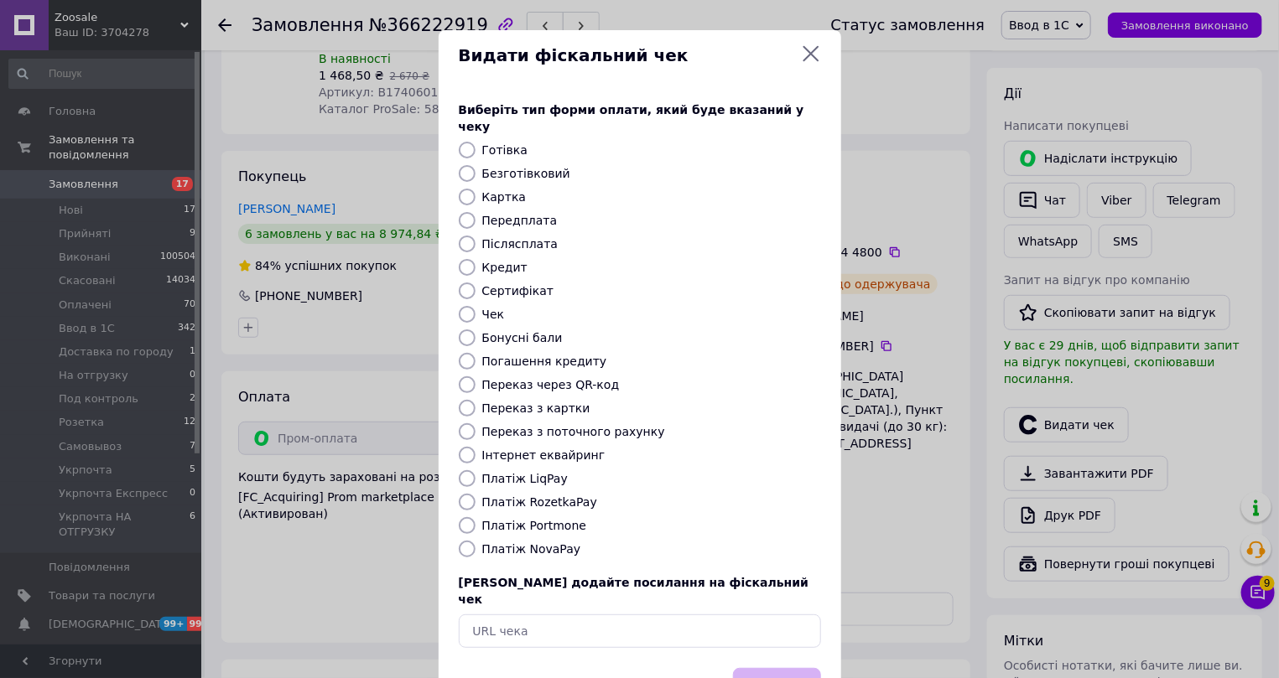
click at [502, 449] on label "Інтернет еквайринг" at bounding box center [543, 455] width 123 height 13
click at [476, 447] on input "Інтернет еквайринг" at bounding box center [467, 455] width 17 height 17
radio input "true"
click at [769, 668] on button "Вибрати" at bounding box center [777, 686] width 88 height 36
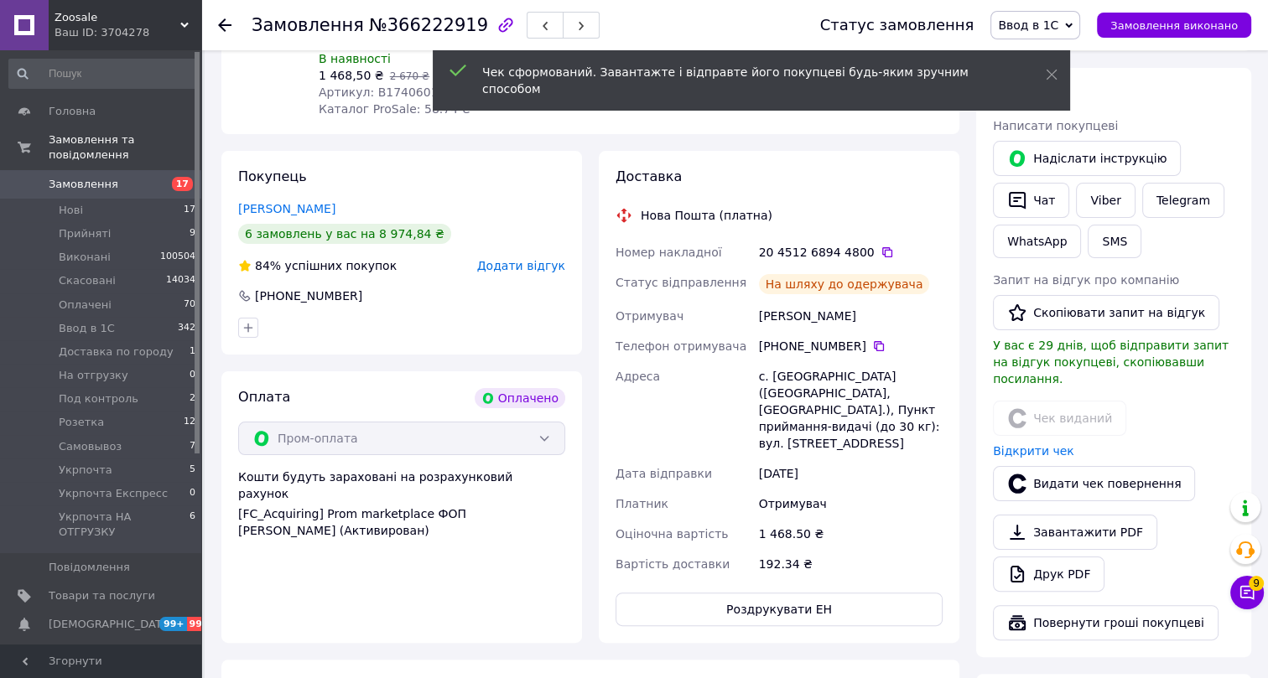
click at [225, 20] on use at bounding box center [224, 24] width 13 height 13
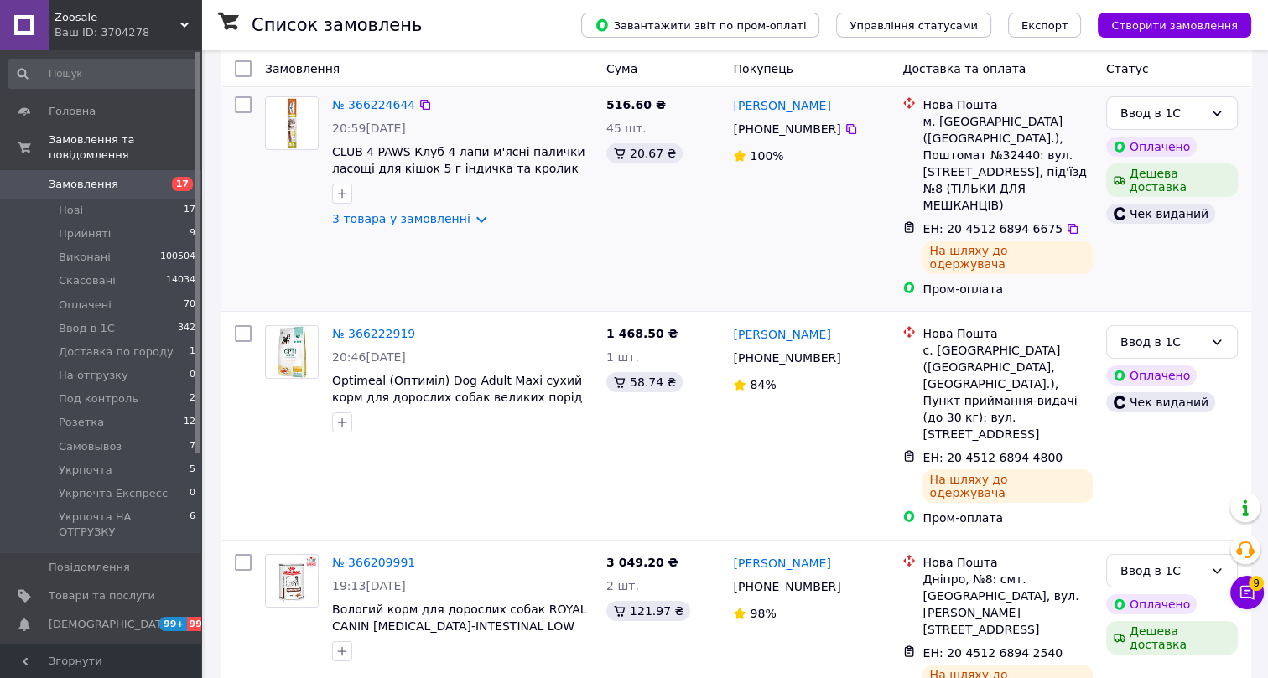
scroll to position [152, 0]
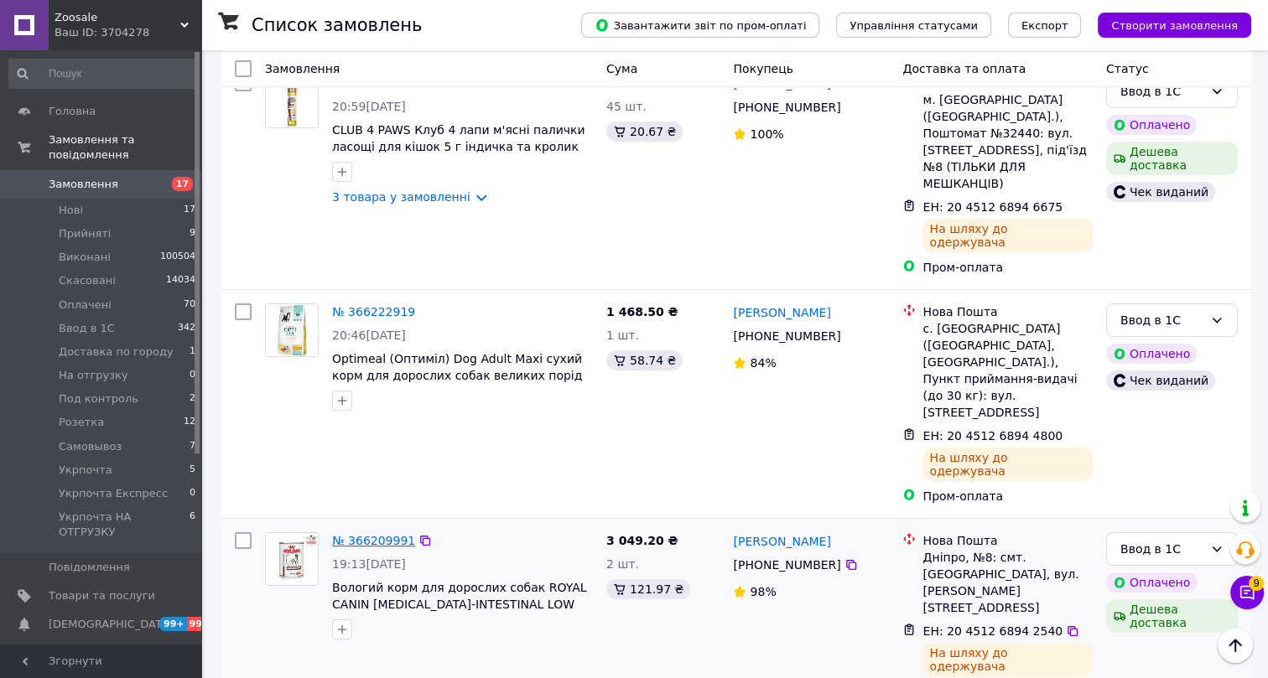
click at [364, 534] on link "№ 366209991" at bounding box center [373, 540] width 83 height 13
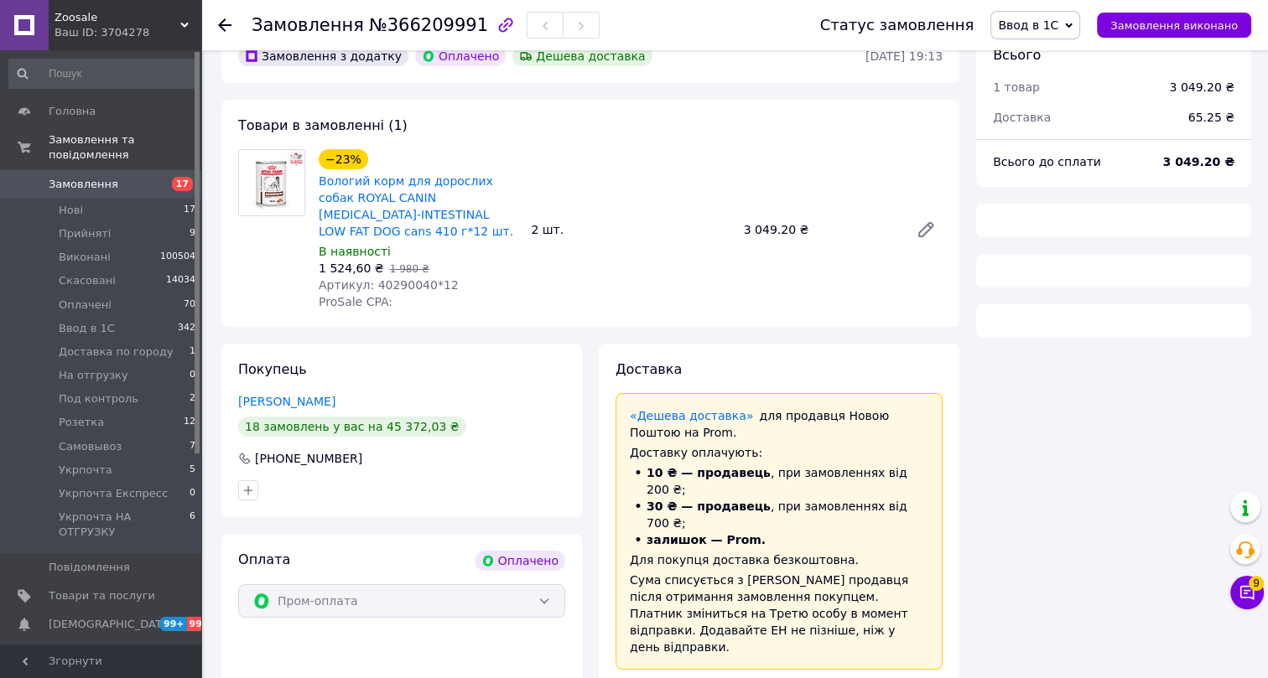
scroll to position [152, 0]
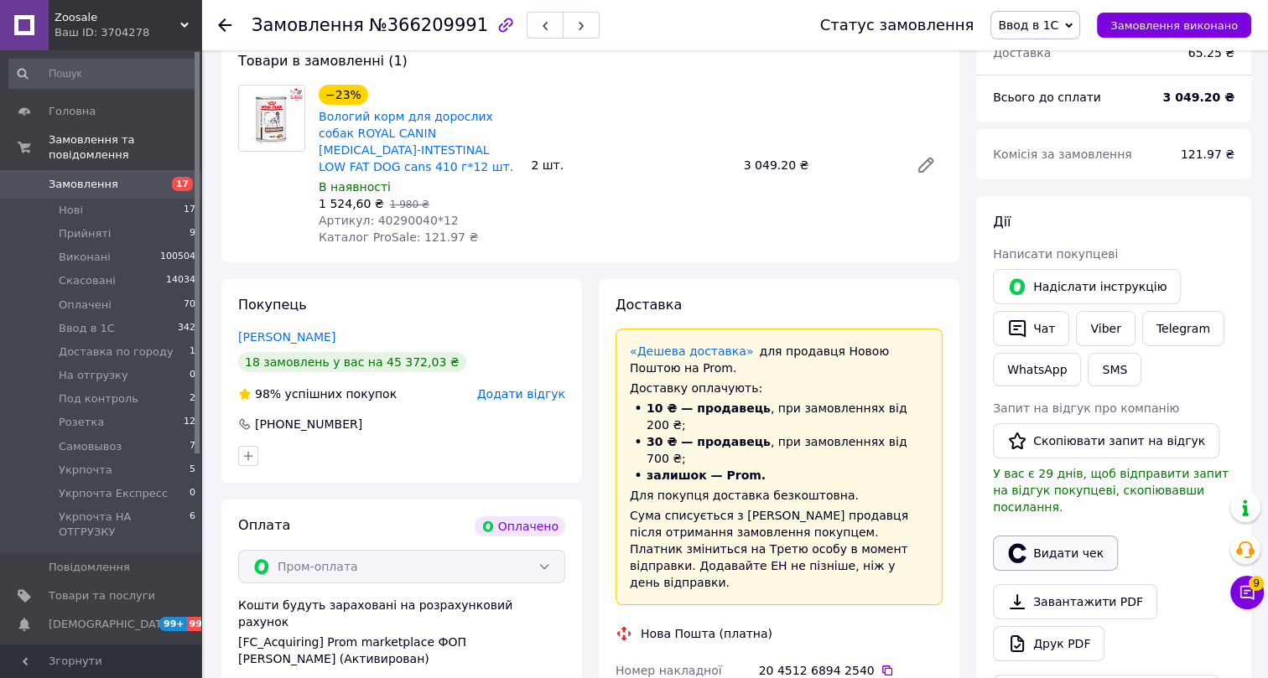
click at [1057, 536] on button "Видати чек" at bounding box center [1055, 553] width 125 height 35
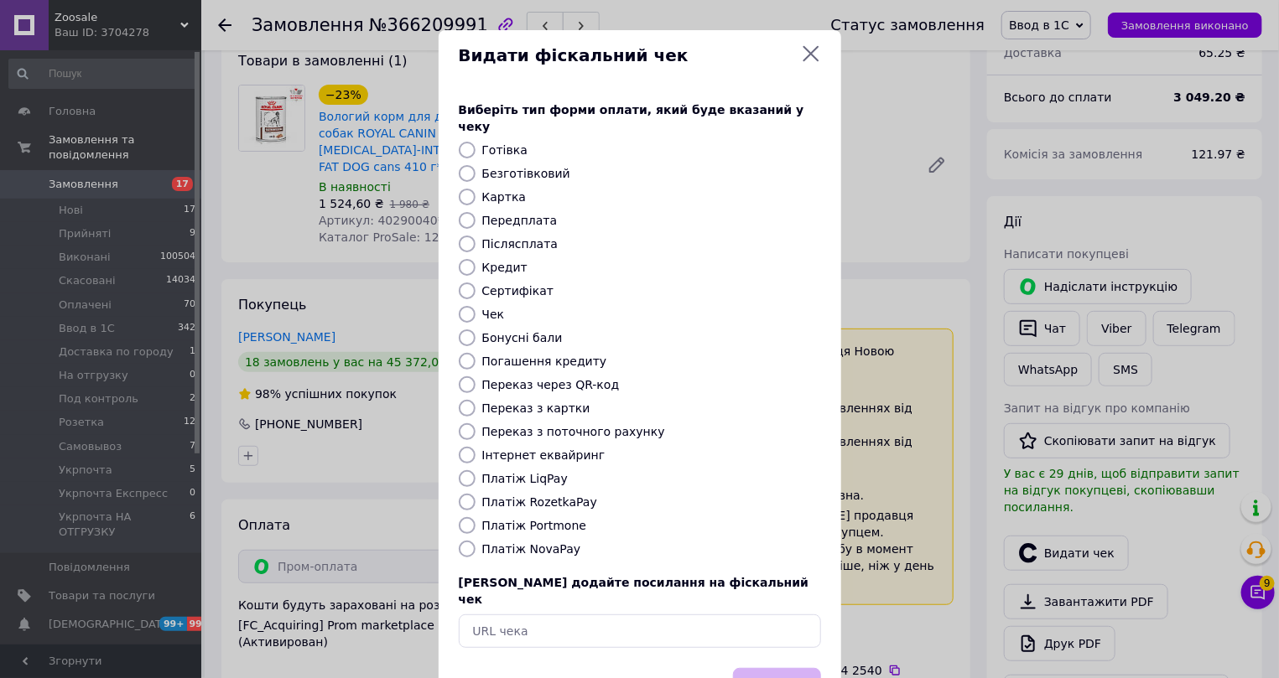
click at [486, 449] on label "Інтернет еквайринг" at bounding box center [543, 455] width 123 height 13
click at [476, 447] on input "Інтернет еквайринг" at bounding box center [467, 455] width 17 height 17
radio input "true"
click at [770, 668] on button "Вибрати" at bounding box center [777, 686] width 88 height 36
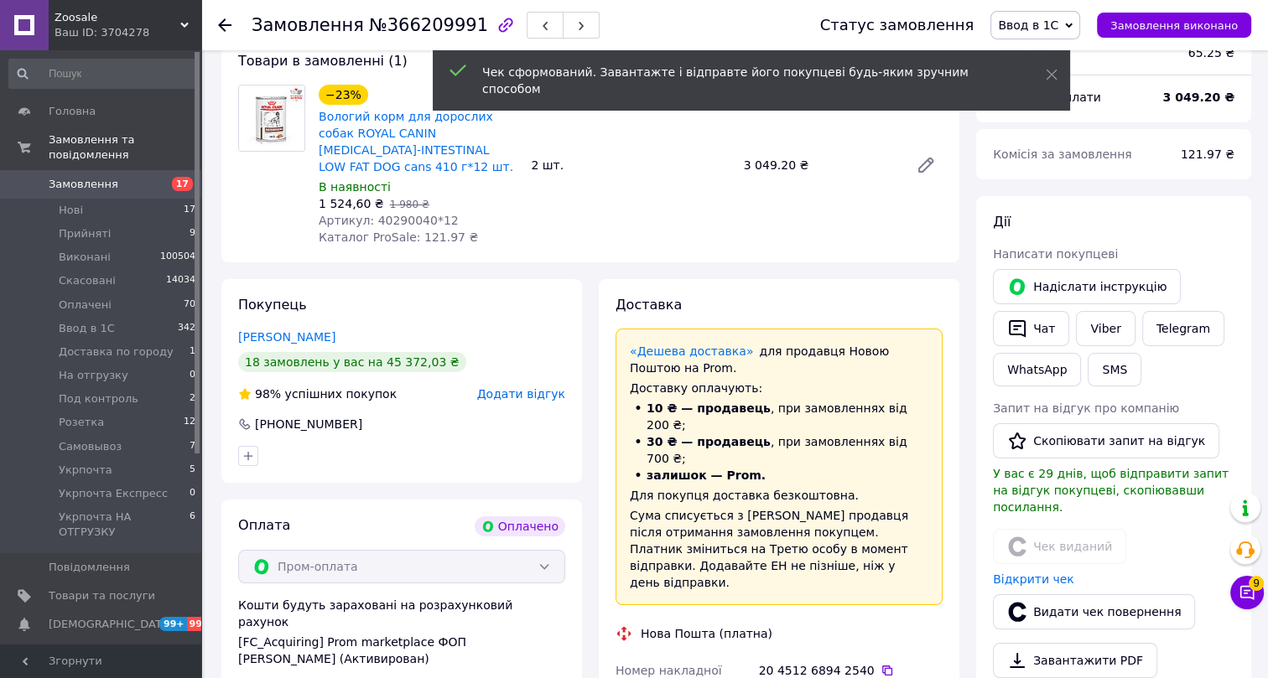
click at [221, 24] on use at bounding box center [224, 24] width 13 height 13
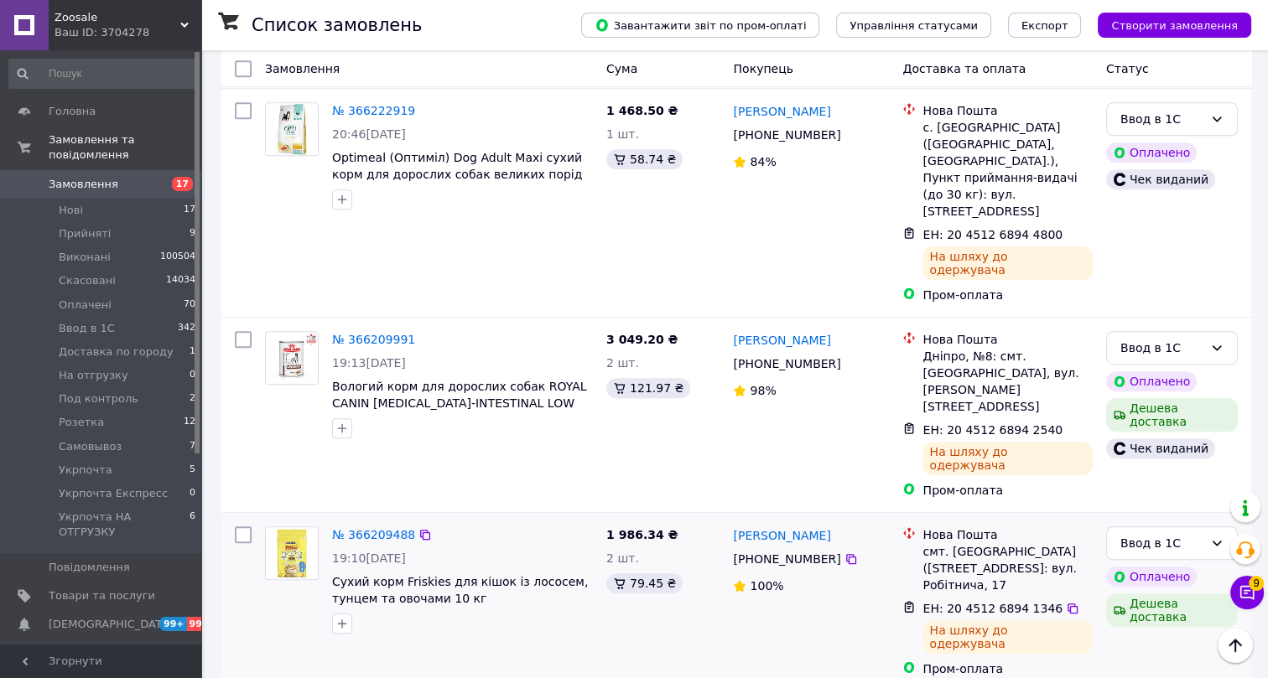
scroll to position [990, 0]
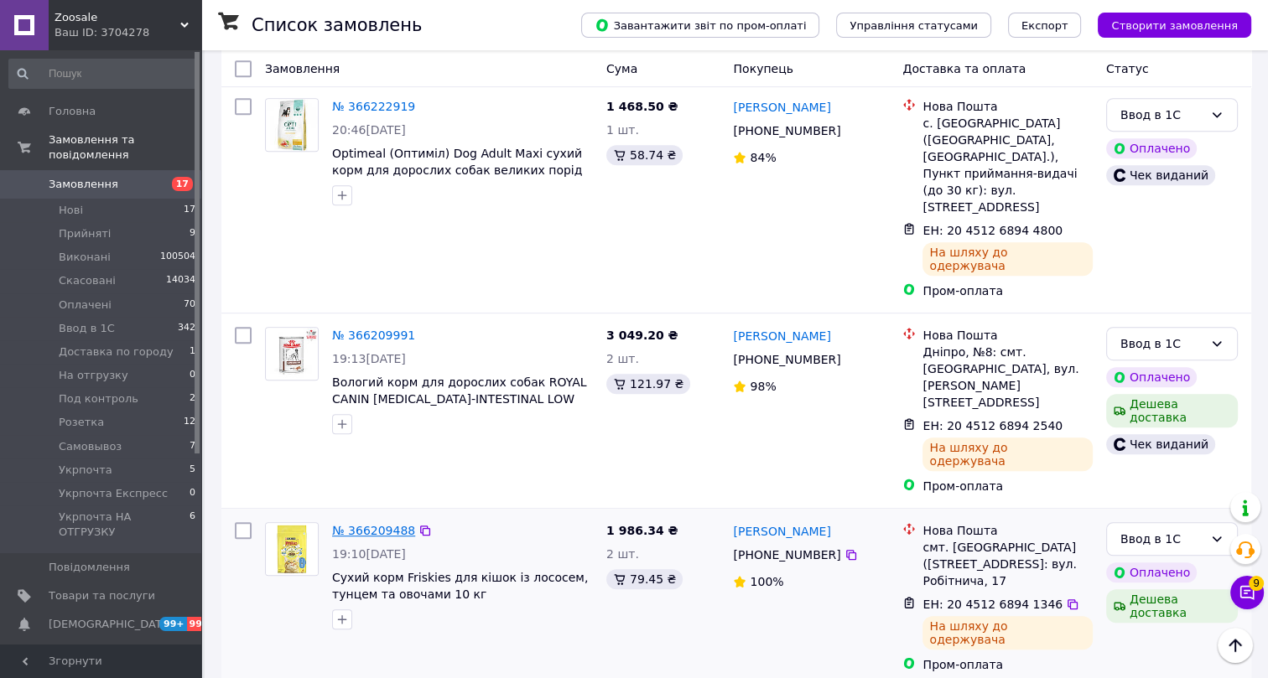
click at [368, 524] on link "№ 366209488" at bounding box center [373, 530] width 83 height 13
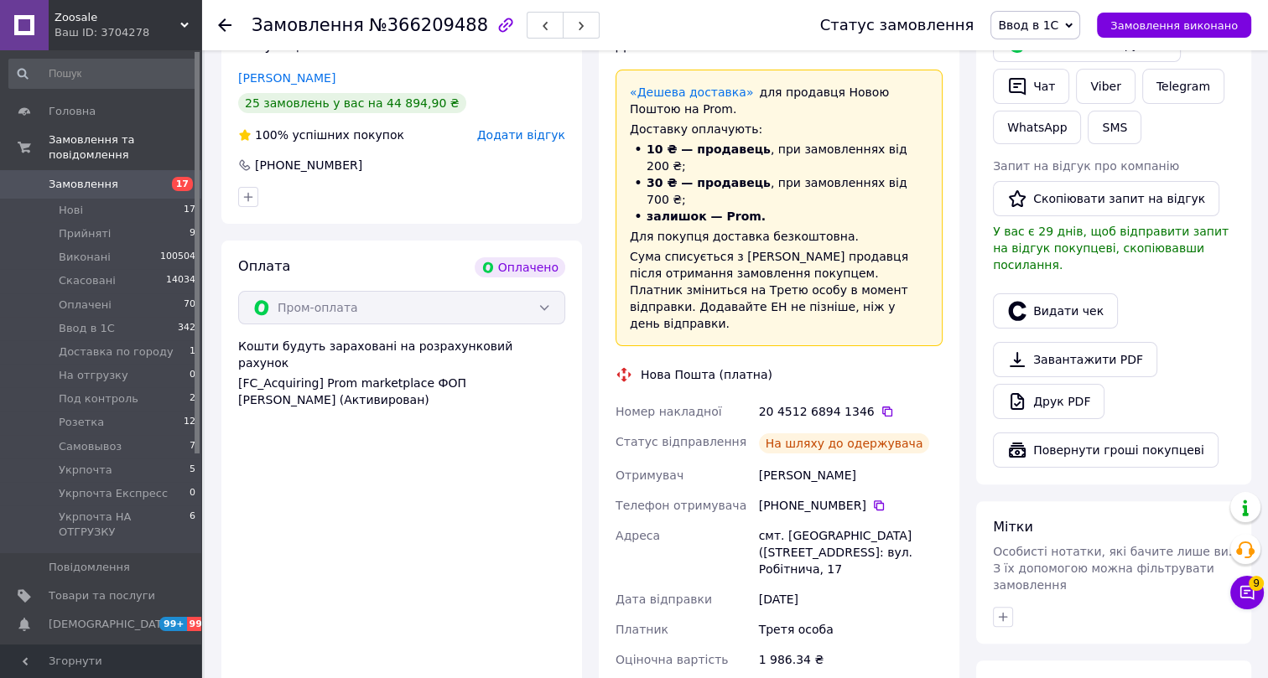
scroll to position [381, 0]
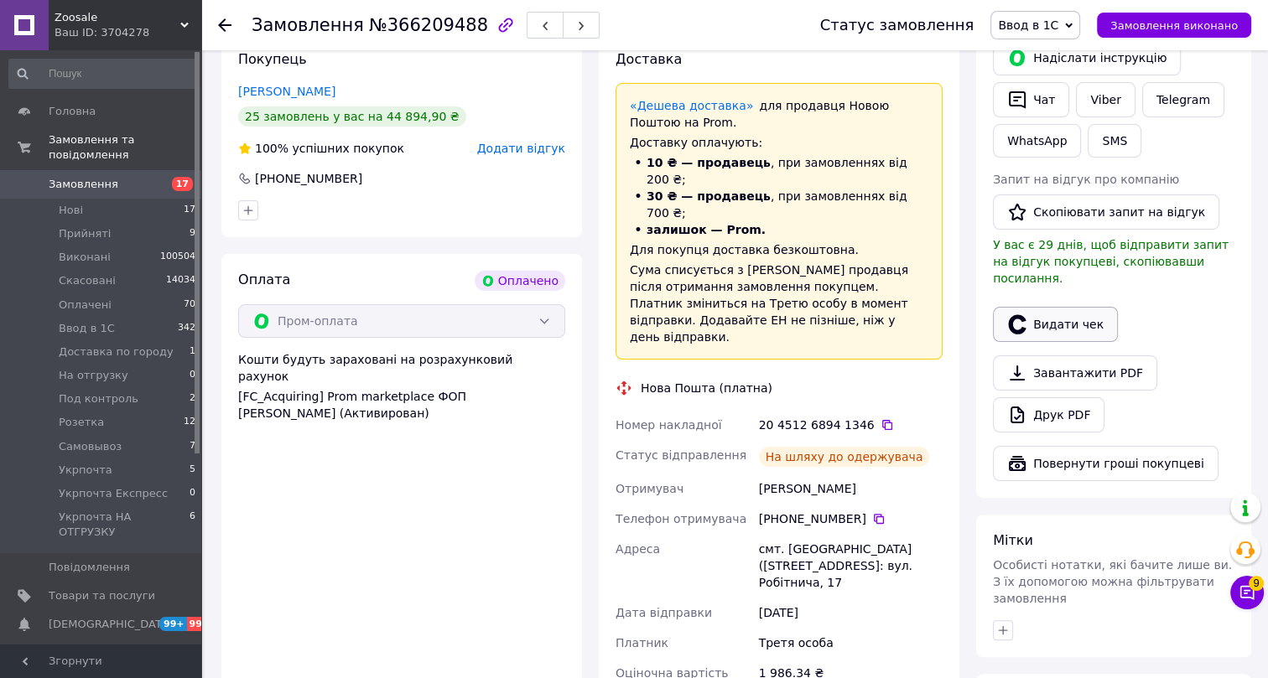
click at [1051, 307] on button "Видати чек" at bounding box center [1055, 324] width 125 height 35
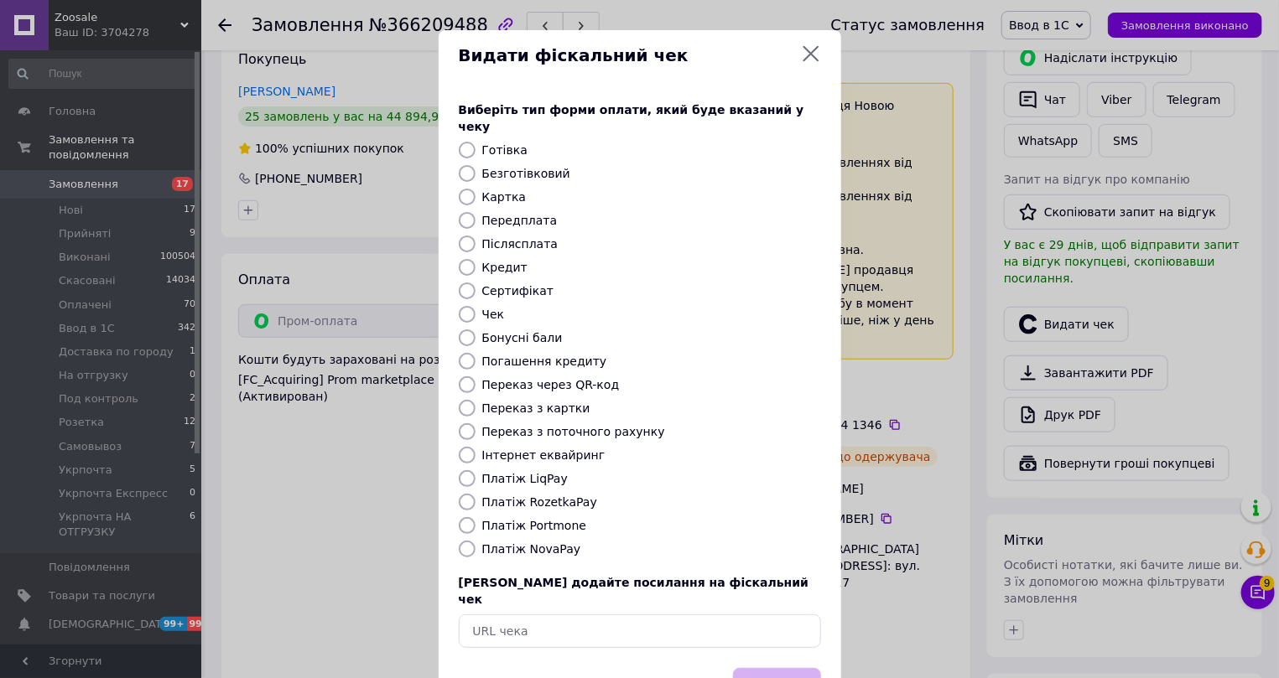
click at [496, 449] on label "Інтернет еквайринг" at bounding box center [543, 455] width 123 height 13
click at [476, 447] on input "Інтернет еквайринг" at bounding box center [467, 455] width 17 height 17
radio input "true"
click at [746, 668] on button "Вибрати" at bounding box center [777, 686] width 88 height 36
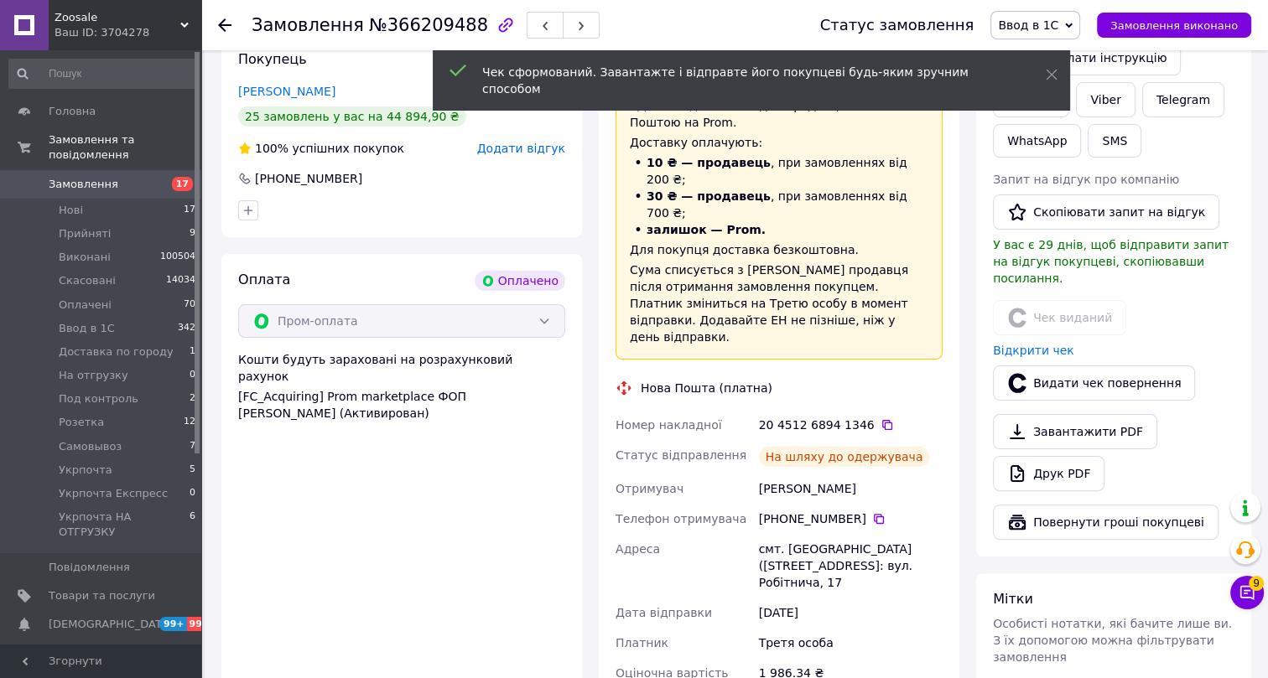
click at [224, 26] on icon at bounding box center [224, 24] width 13 height 13
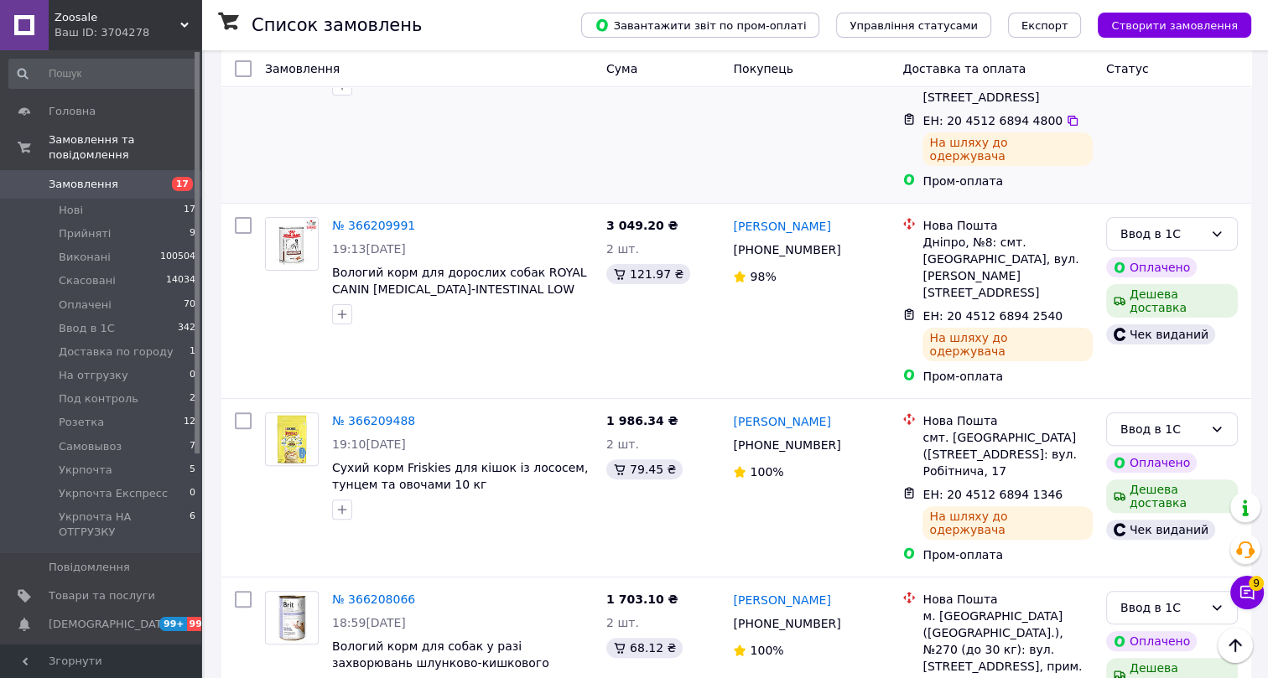
scroll to position [610, 0]
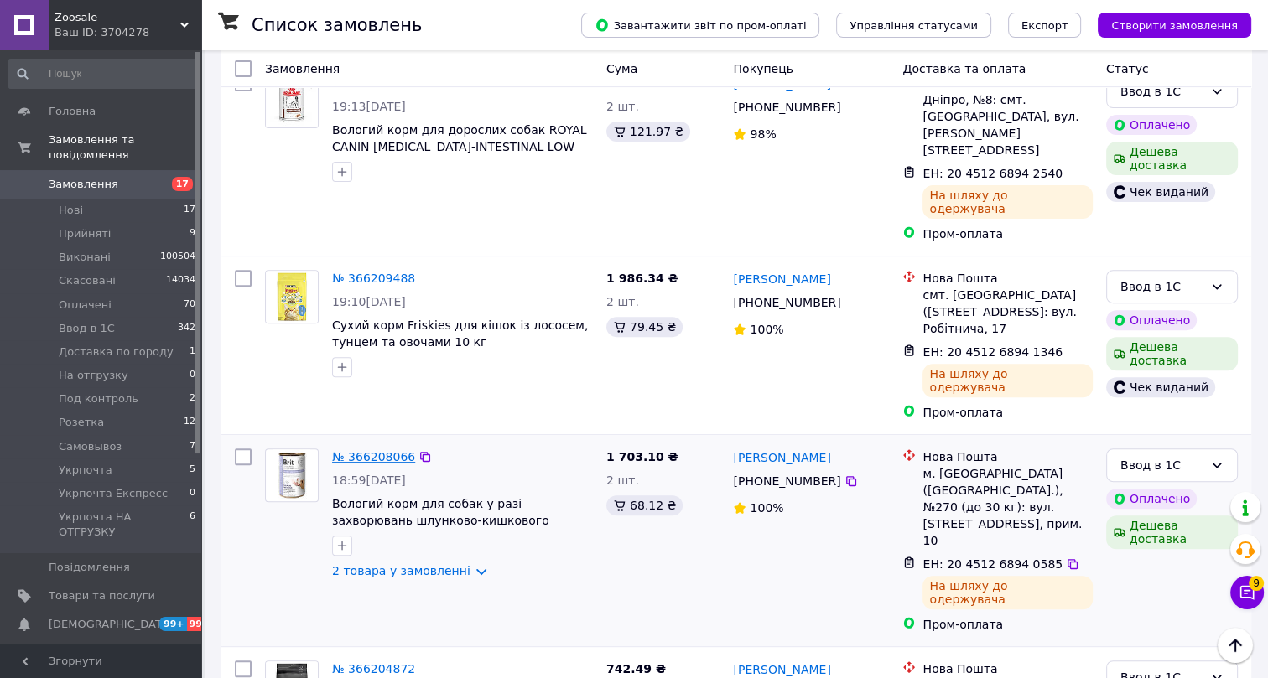
click at [377, 450] on link "№ 366208066" at bounding box center [373, 456] width 83 height 13
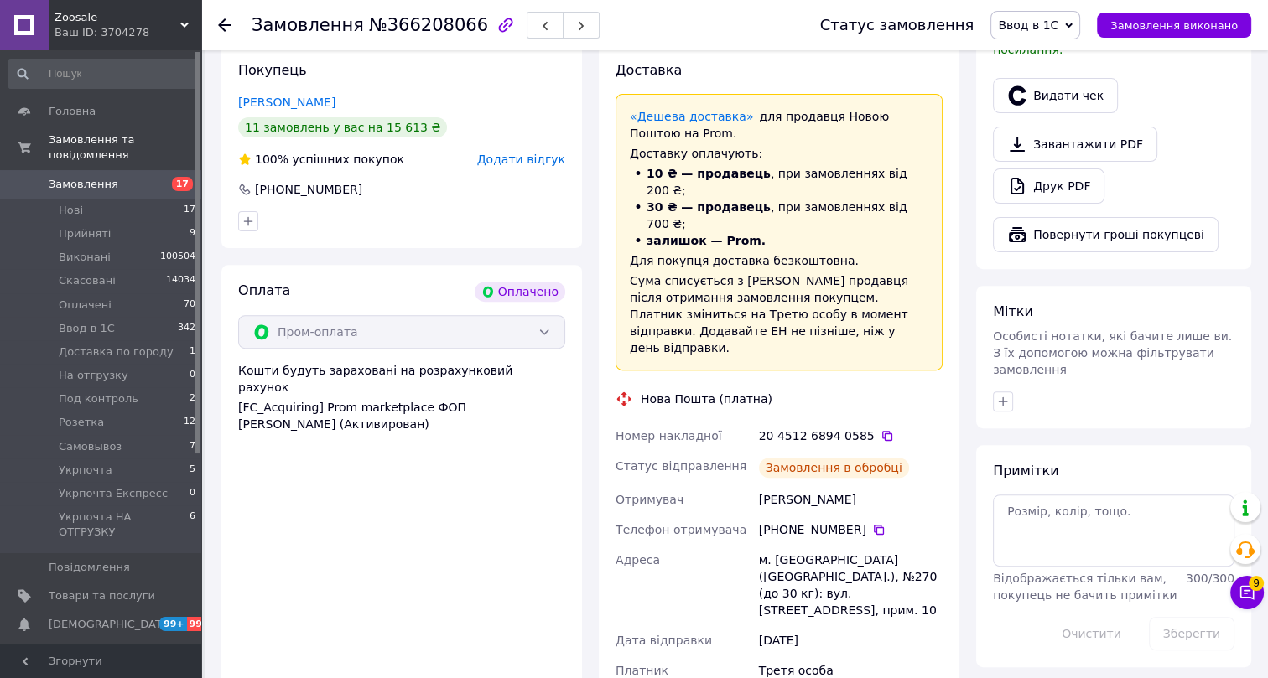
scroll to position [533, 0]
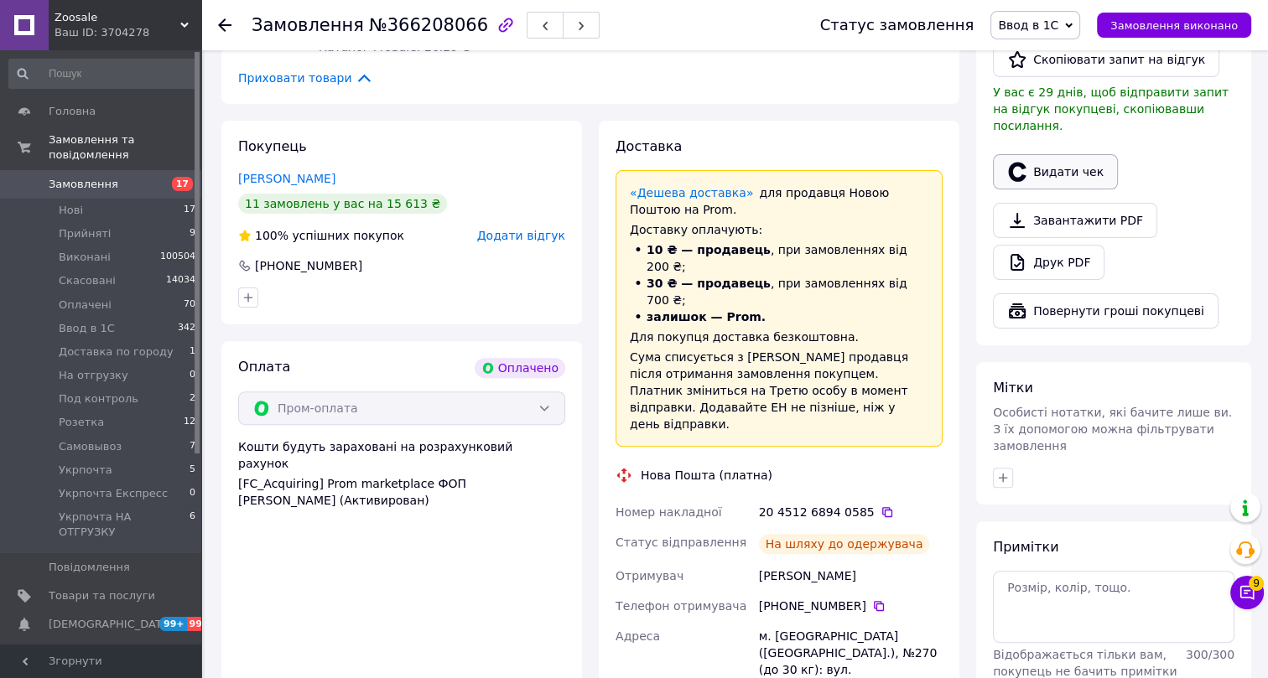
click at [1057, 159] on button "Видати чек" at bounding box center [1055, 171] width 125 height 35
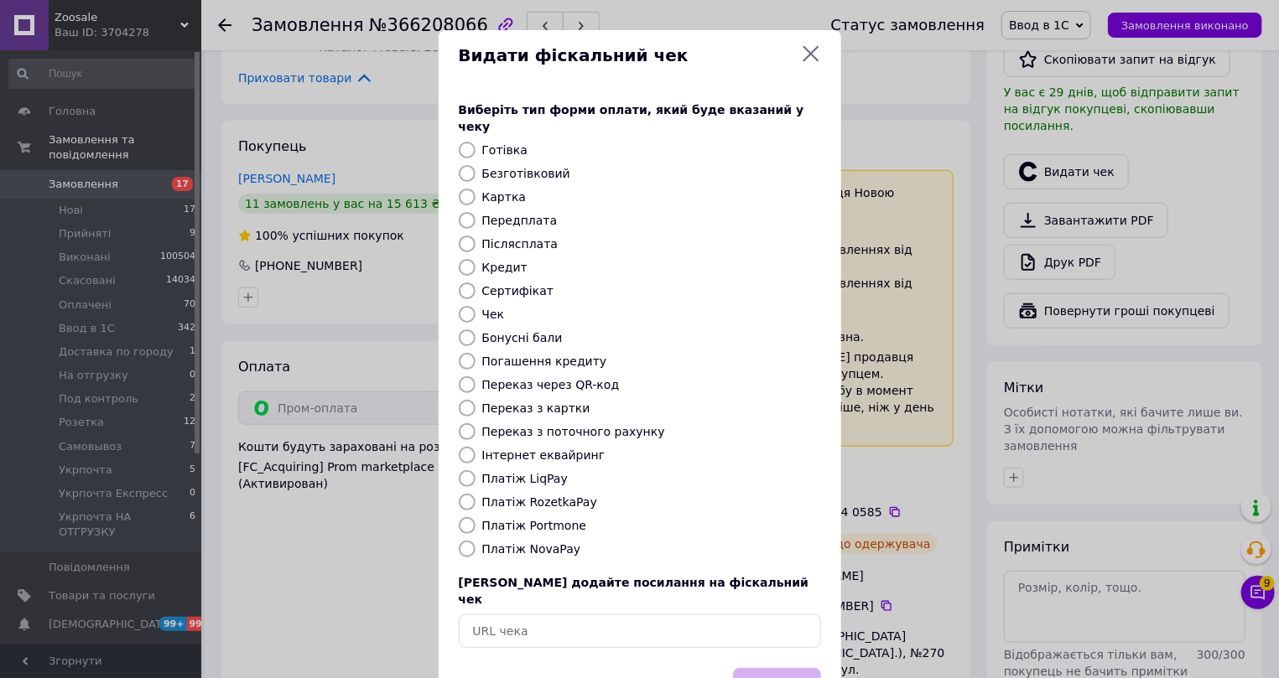
click at [504, 449] on label "Інтернет еквайринг" at bounding box center [543, 455] width 123 height 13
click at [476, 447] on input "Інтернет еквайринг" at bounding box center [467, 455] width 17 height 17
radio input "true"
click at [759, 668] on button "Вибрати" at bounding box center [777, 686] width 88 height 36
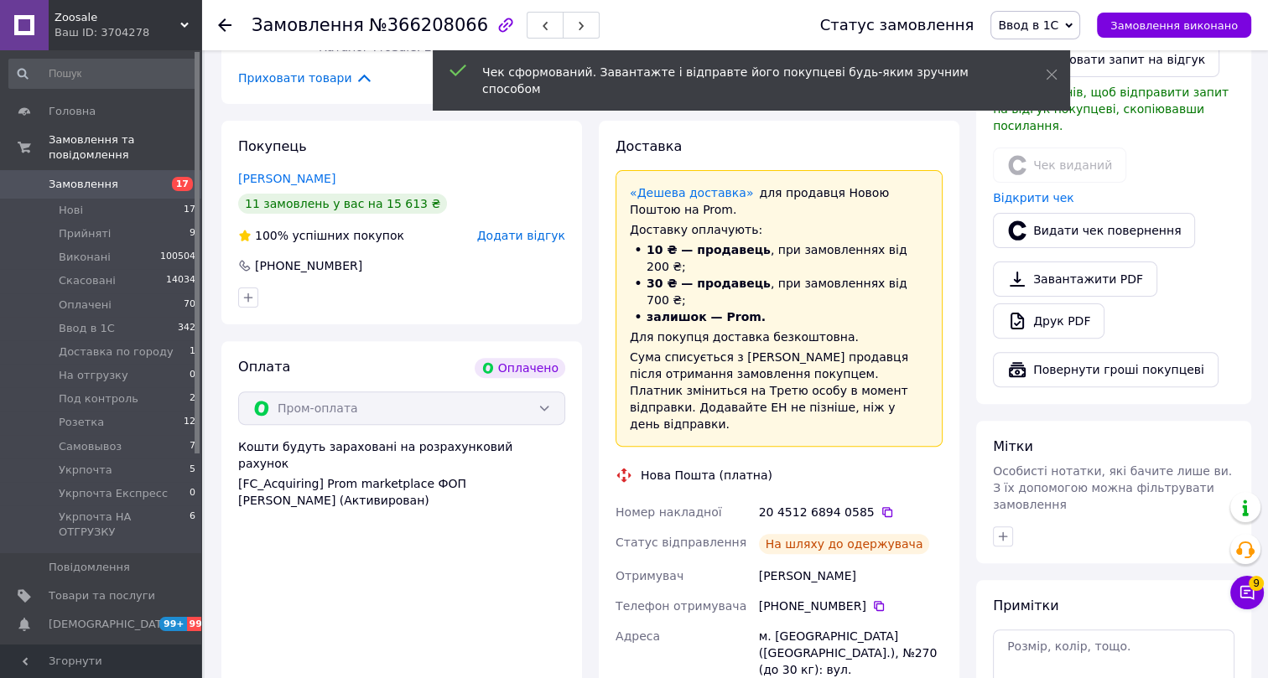
click at [224, 25] on use at bounding box center [224, 24] width 13 height 13
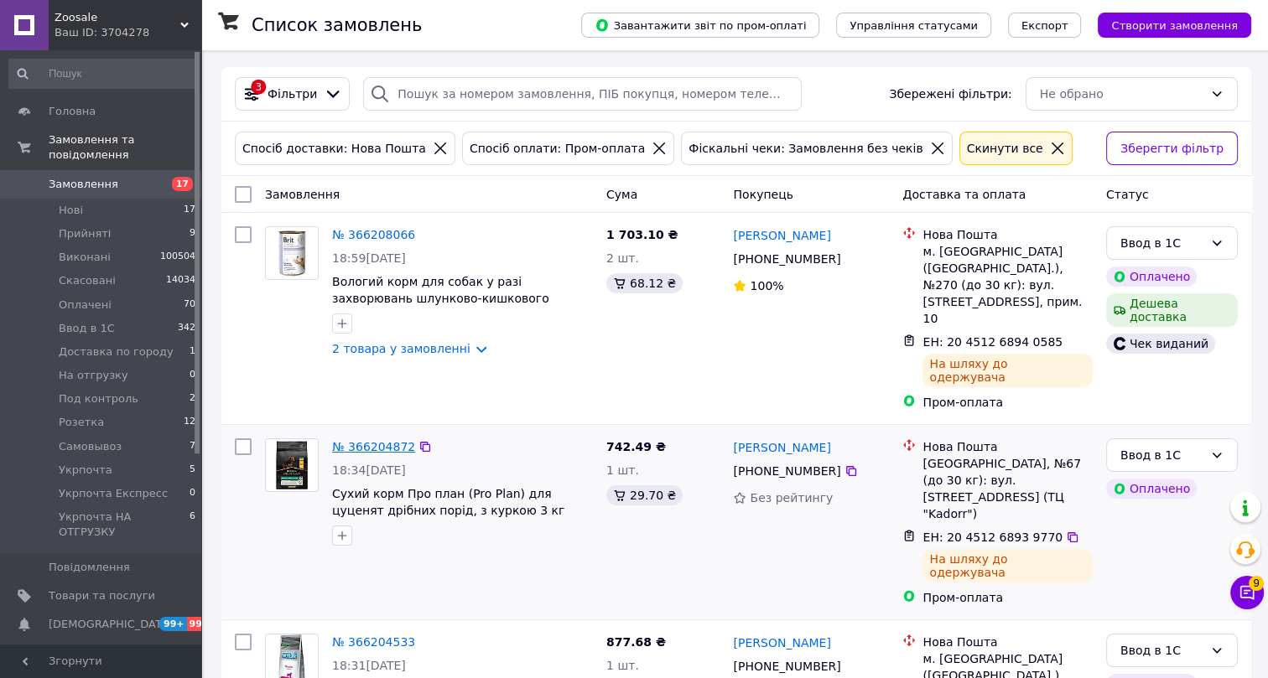
click at [374, 440] on link "№ 366204872" at bounding box center [373, 446] width 83 height 13
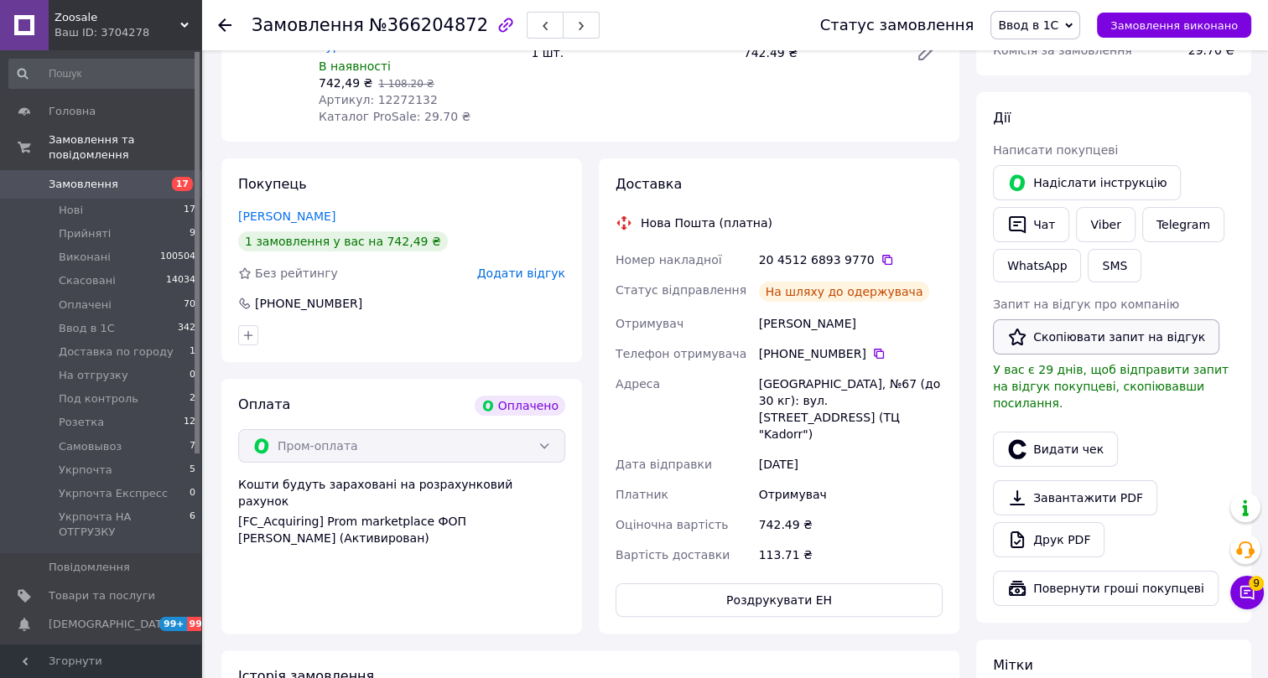
scroll to position [228, 0]
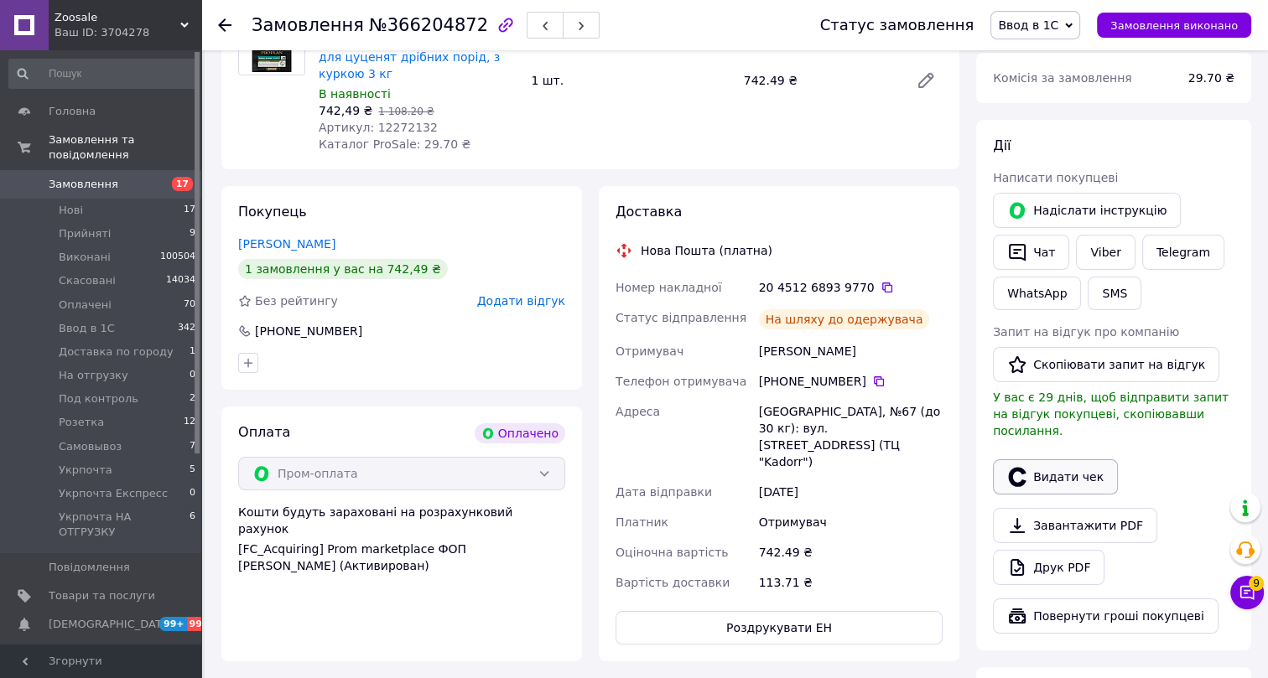
click at [1051, 460] on button "Видати чек" at bounding box center [1055, 477] width 125 height 35
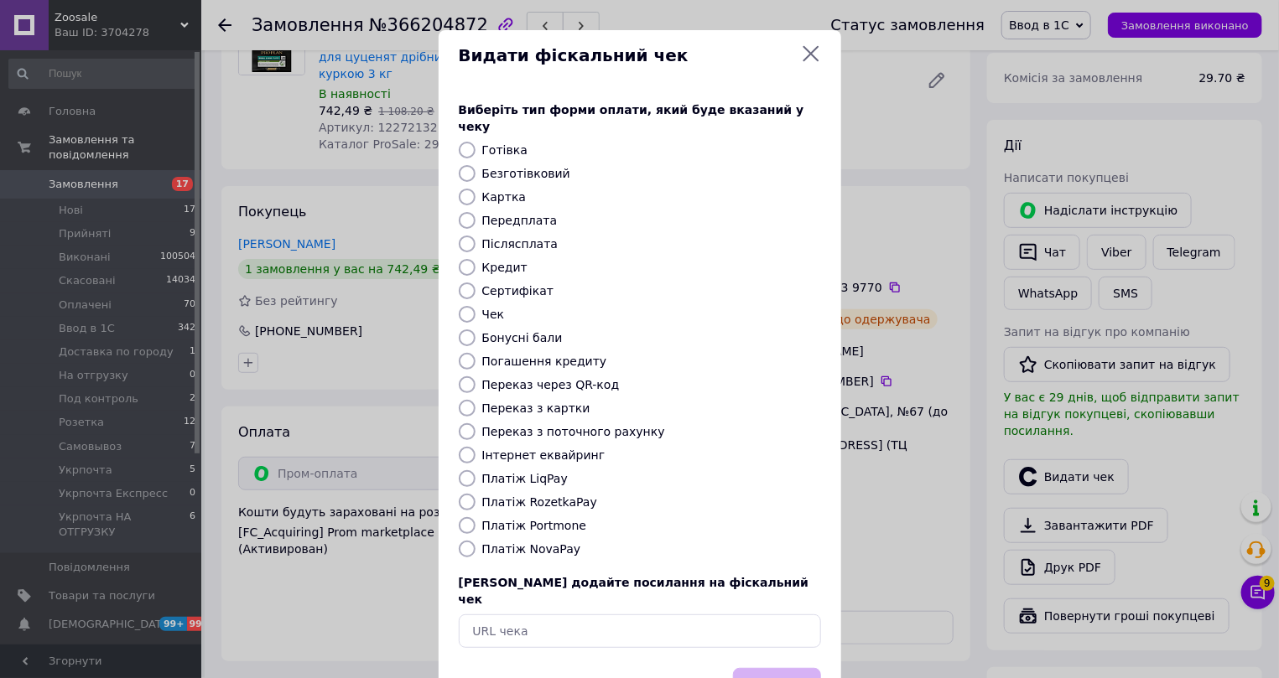
click at [517, 449] on label "Інтернет еквайринг" at bounding box center [543, 455] width 123 height 13
click at [476, 447] on input "Інтернет еквайринг" at bounding box center [467, 455] width 17 height 17
radio input "true"
click at [782, 668] on button "Вибрати" at bounding box center [777, 686] width 88 height 36
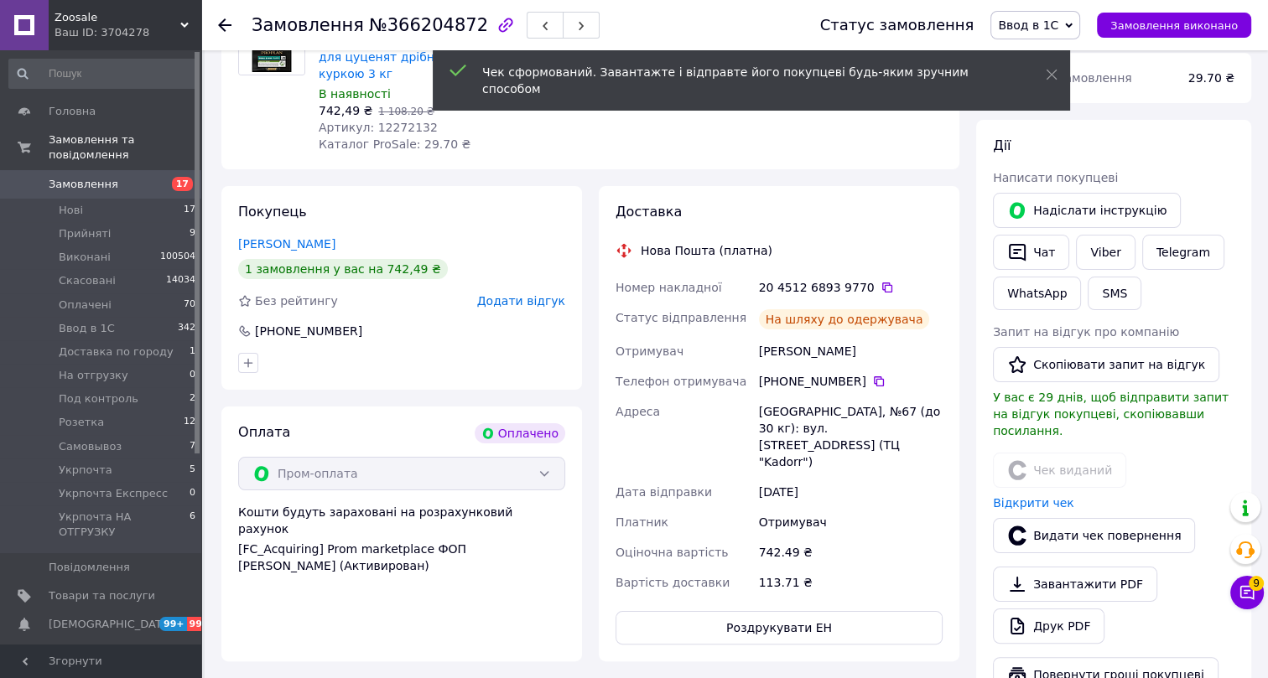
click at [226, 22] on icon at bounding box center [224, 24] width 13 height 13
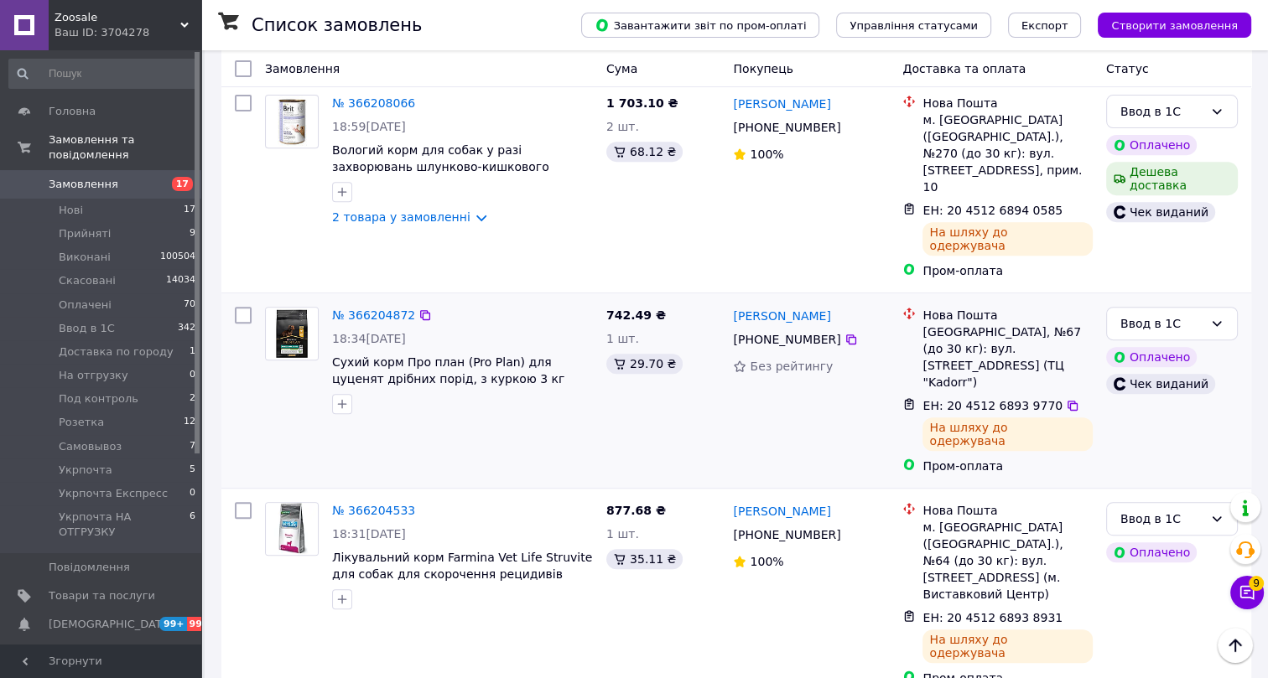
scroll to position [762, 0]
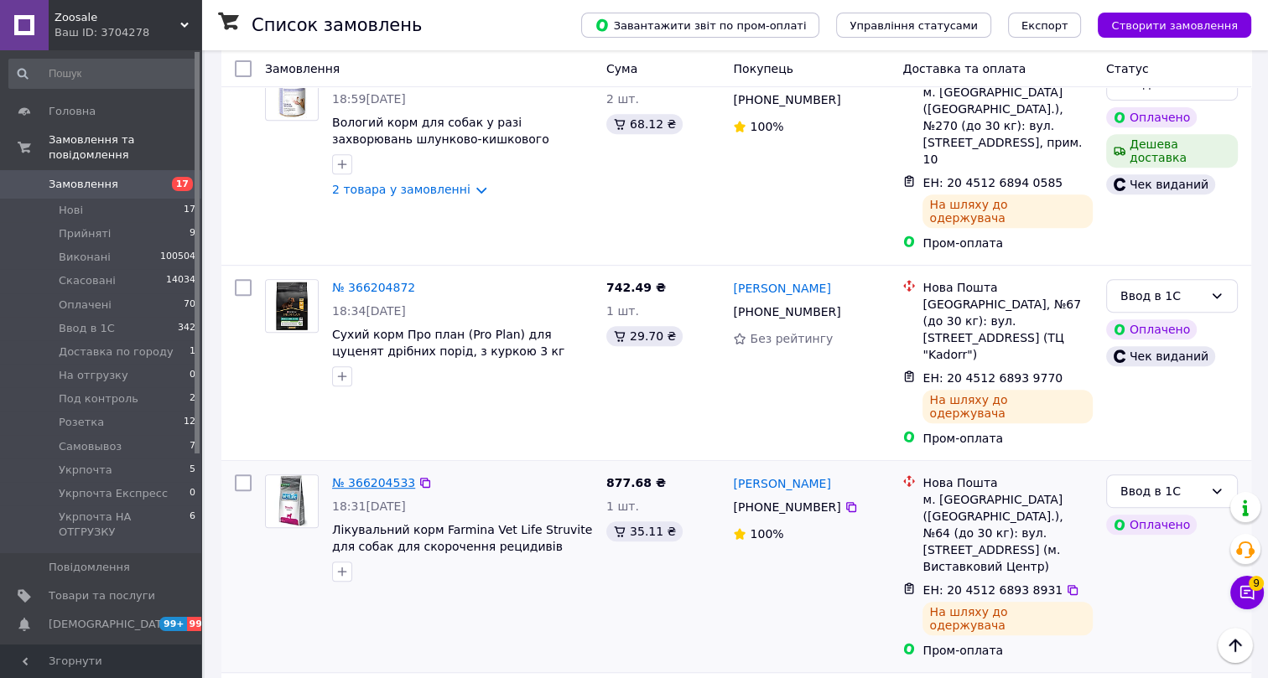
click at [361, 476] on link "№ 366204533" at bounding box center [373, 482] width 83 height 13
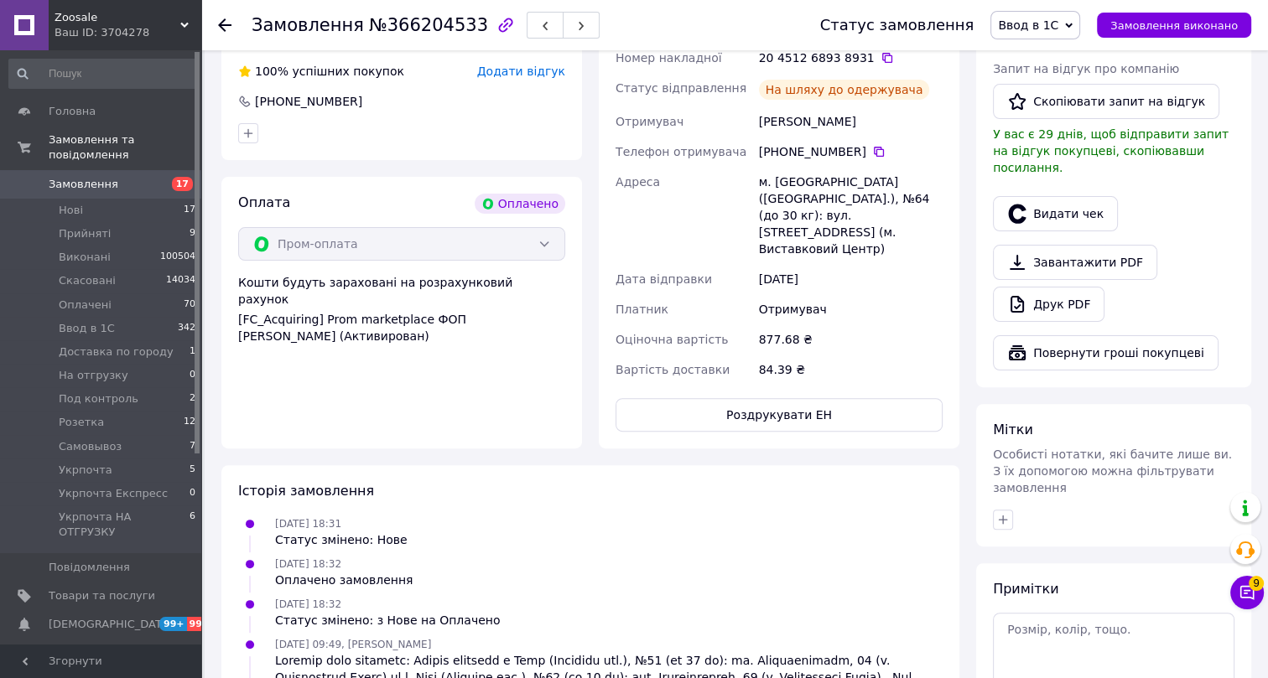
scroll to position [404, 0]
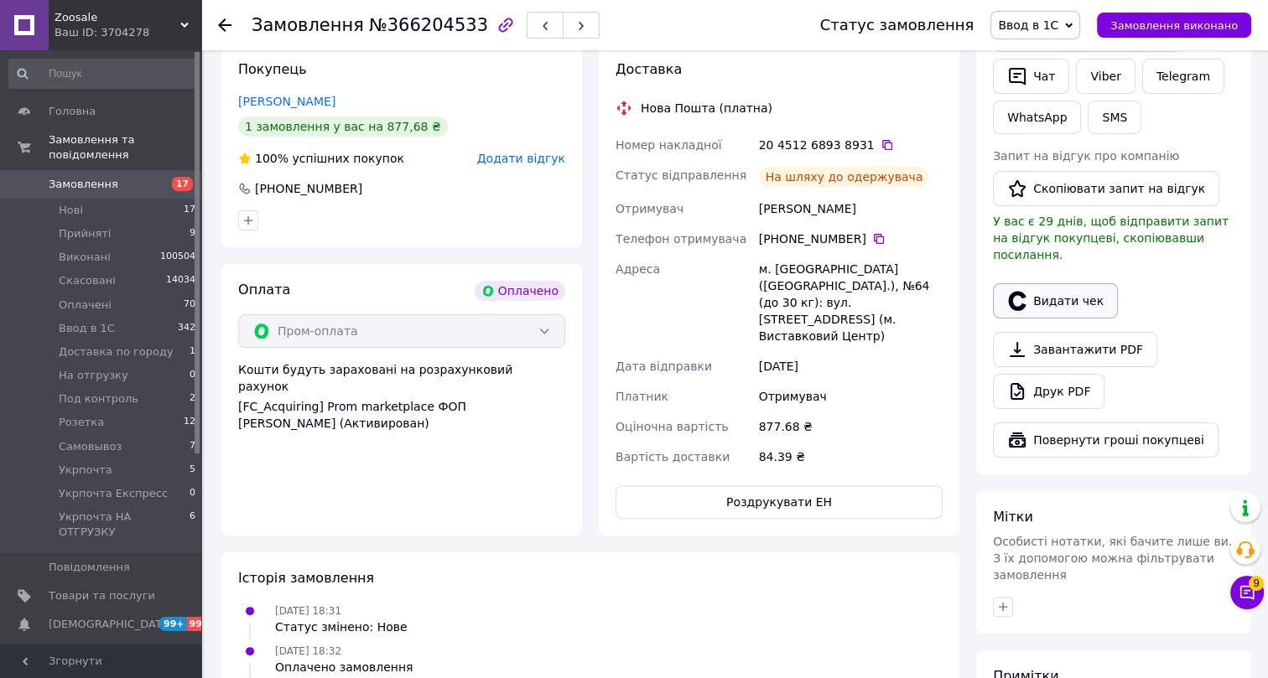
click at [1040, 283] on button "Видати чек" at bounding box center [1055, 300] width 125 height 35
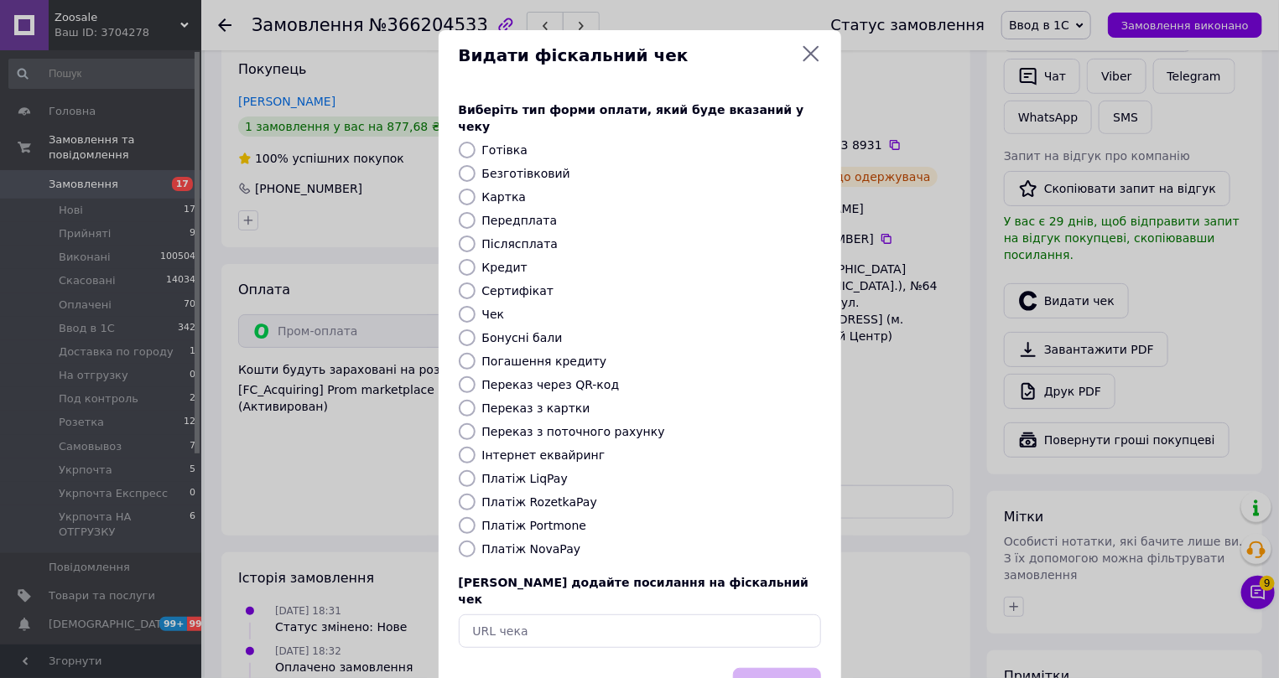
click at [517, 449] on label "Інтернет еквайринг" at bounding box center [543, 455] width 123 height 13
click at [476, 447] on input "Інтернет еквайринг" at bounding box center [467, 455] width 17 height 17
radio input "true"
click at [759, 668] on button "Вибрати" at bounding box center [777, 686] width 88 height 36
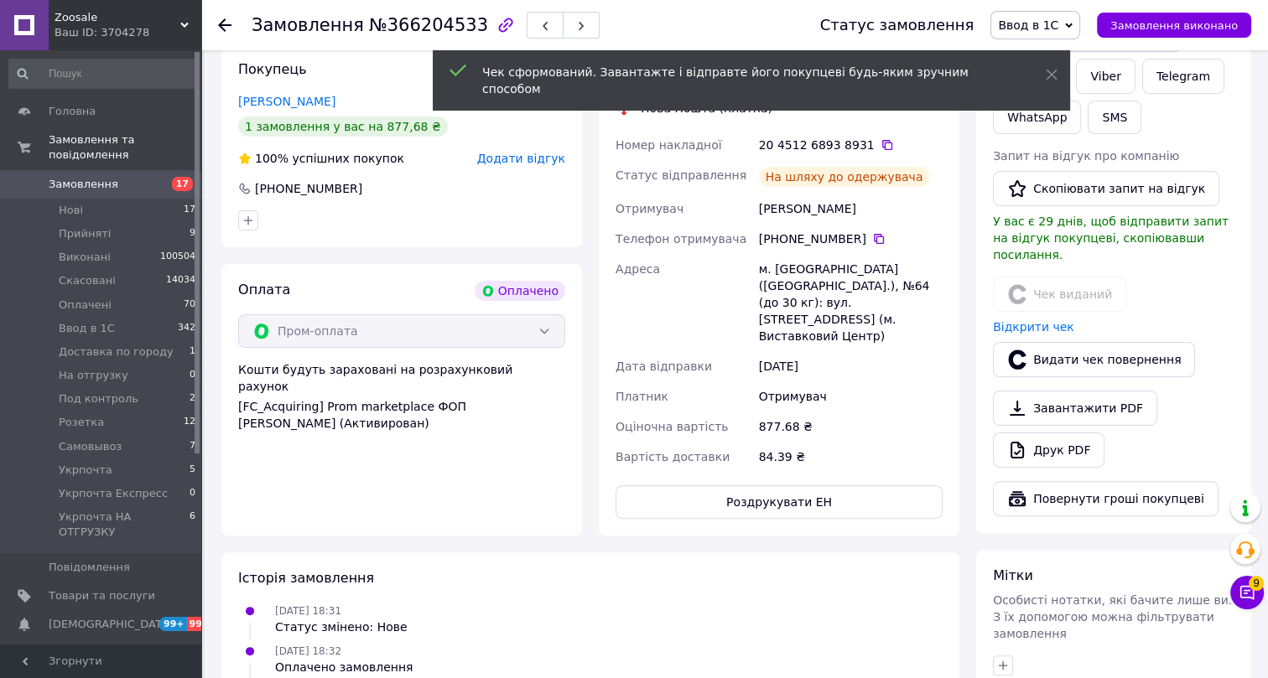
click at [227, 19] on icon at bounding box center [224, 24] width 13 height 13
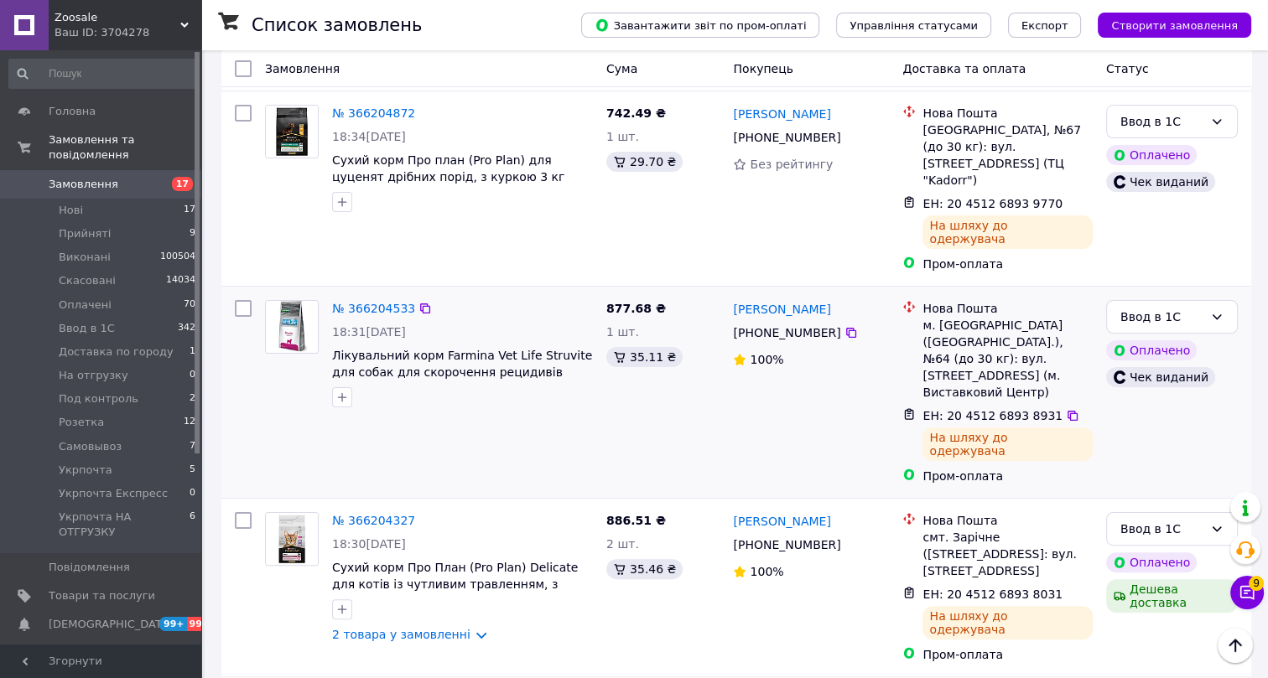
scroll to position [381, 0]
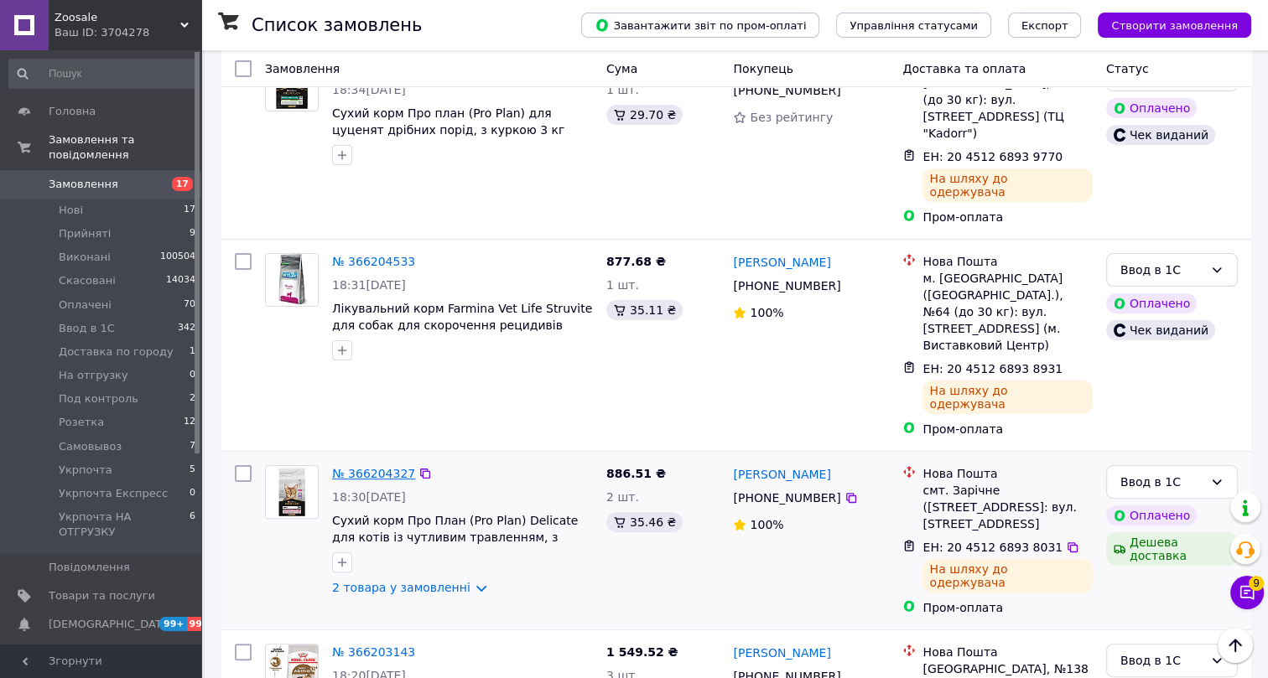
click at [373, 467] on link "№ 366204327" at bounding box center [373, 473] width 83 height 13
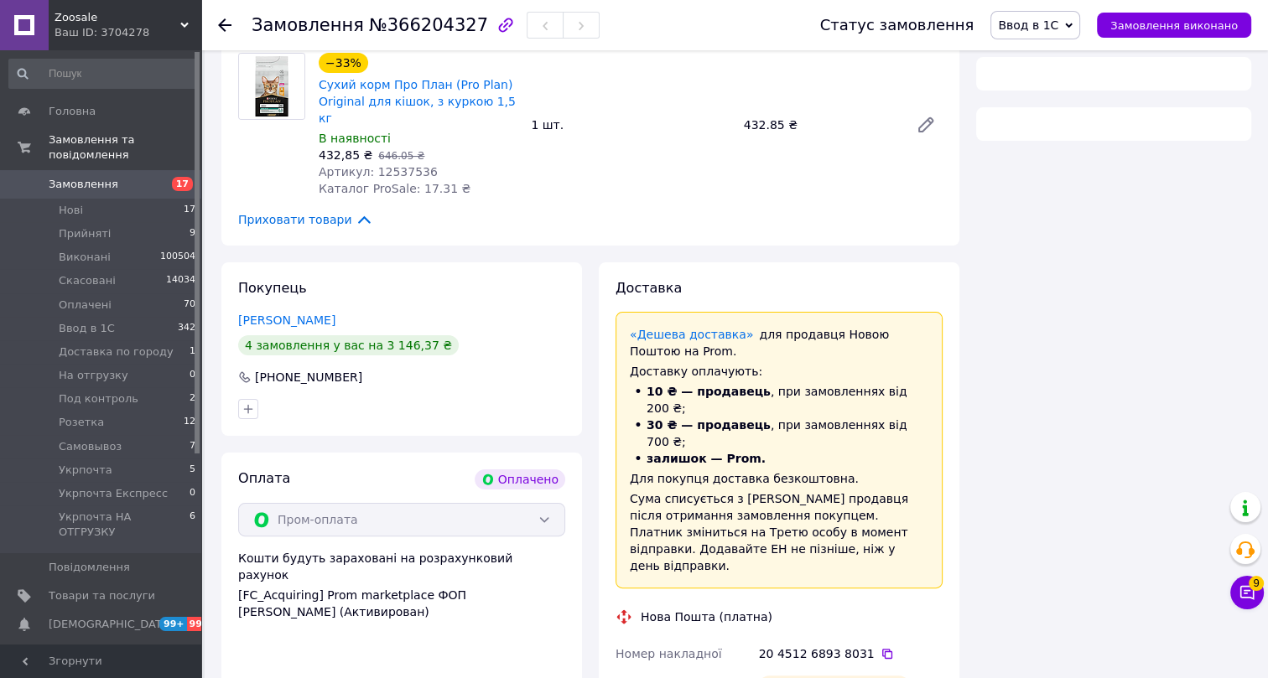
scroll to position [381, 0]
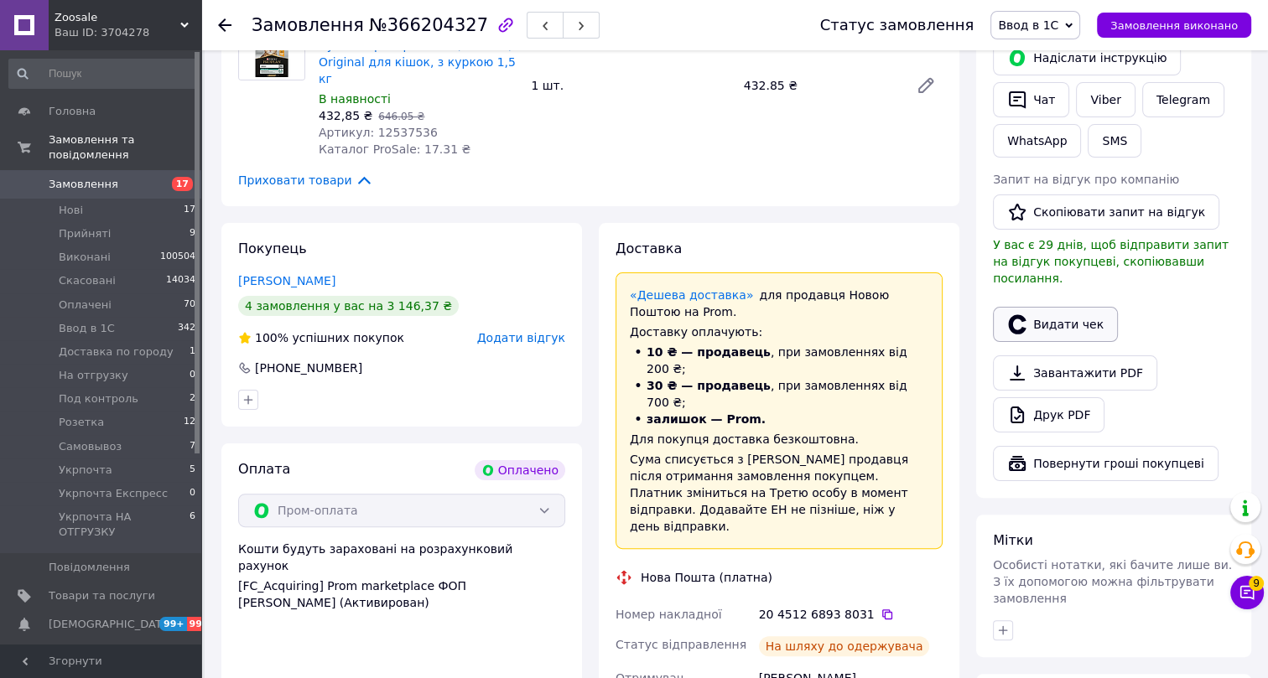
click at [1082, 310] on button "Видати чек" at bounding box center [1055, 324] width 125 height 35
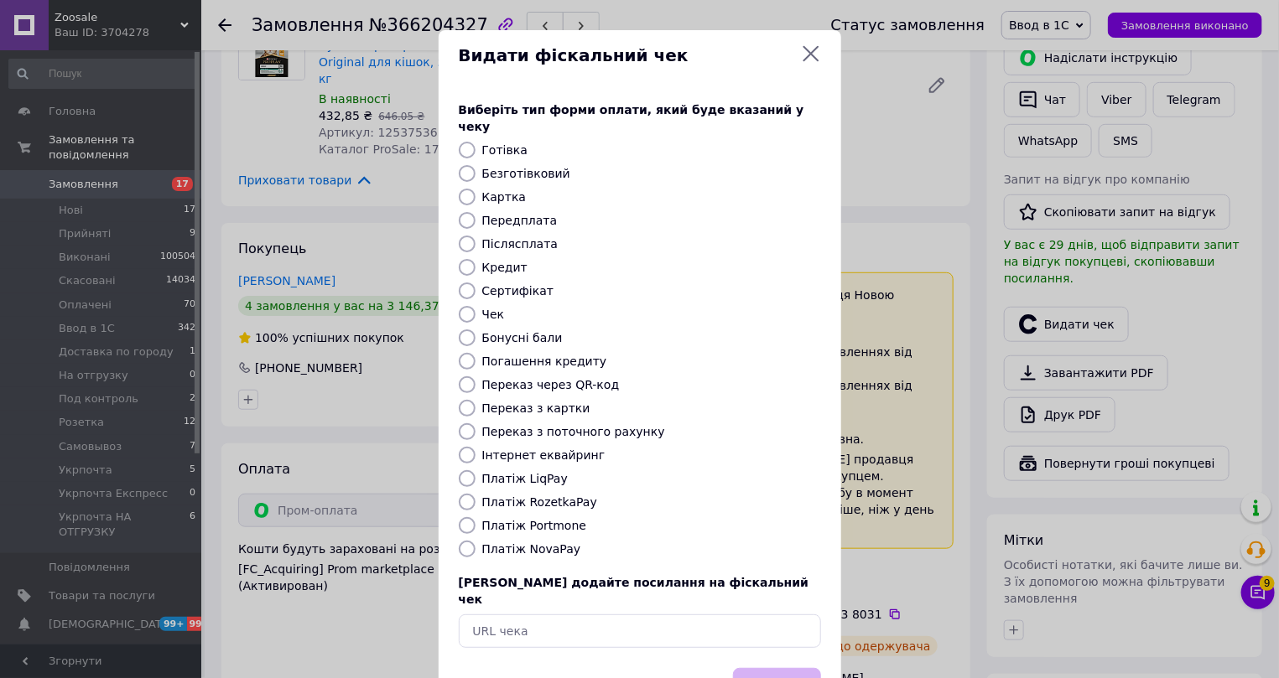
click at [505, 449] on label "Інтернет еквайринг" at bounding box center [543, 455] width 123 height 13
click at [476, 447] on input "Інтернет еквайринг" at bounding box center [467, 455] width 17 height 17
radio input "true"
click at [788, 668] on button "Вибрати" at bounding box center [777, 686] width 88 height 36
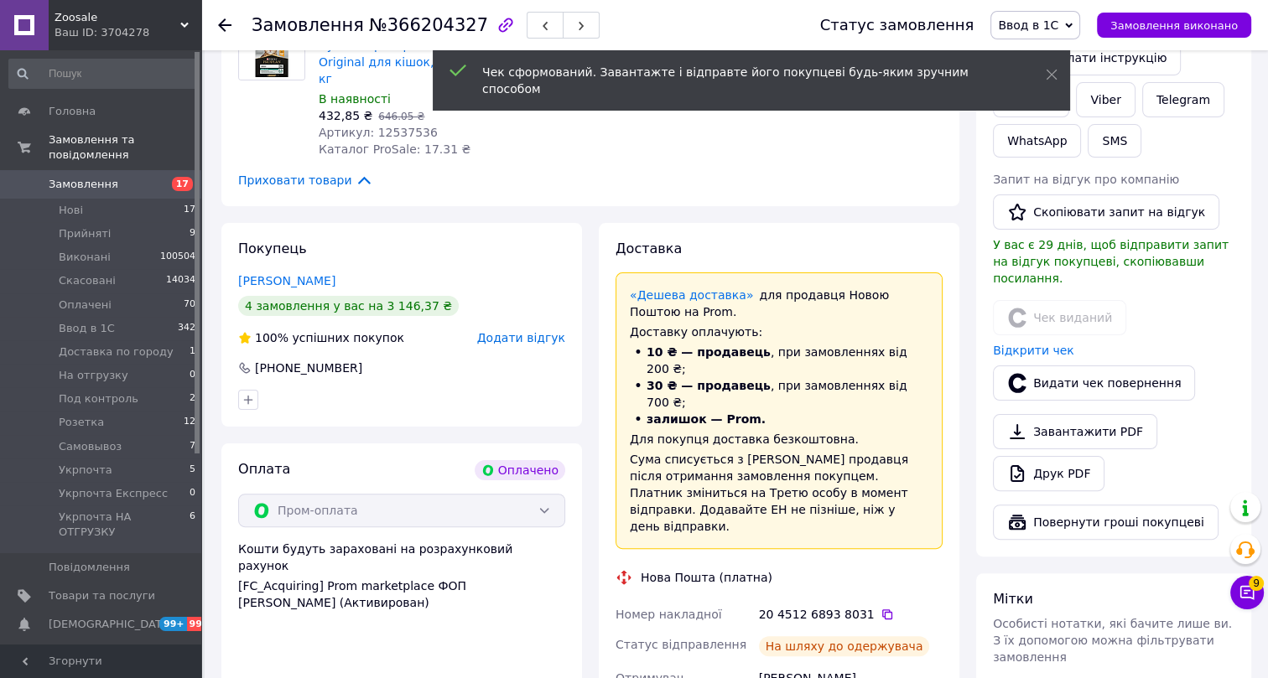
click at [221, 24] on use at bounding box center [224, 24] width 13 height 13
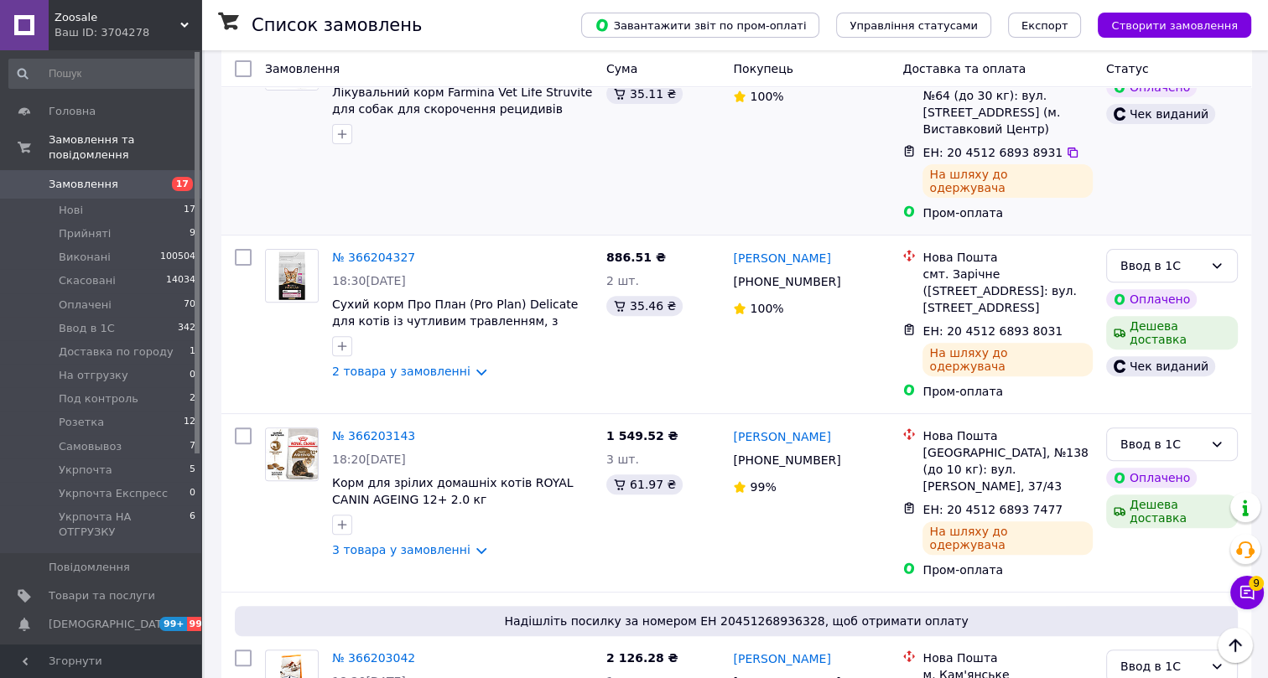
scroll to position [610, 0]
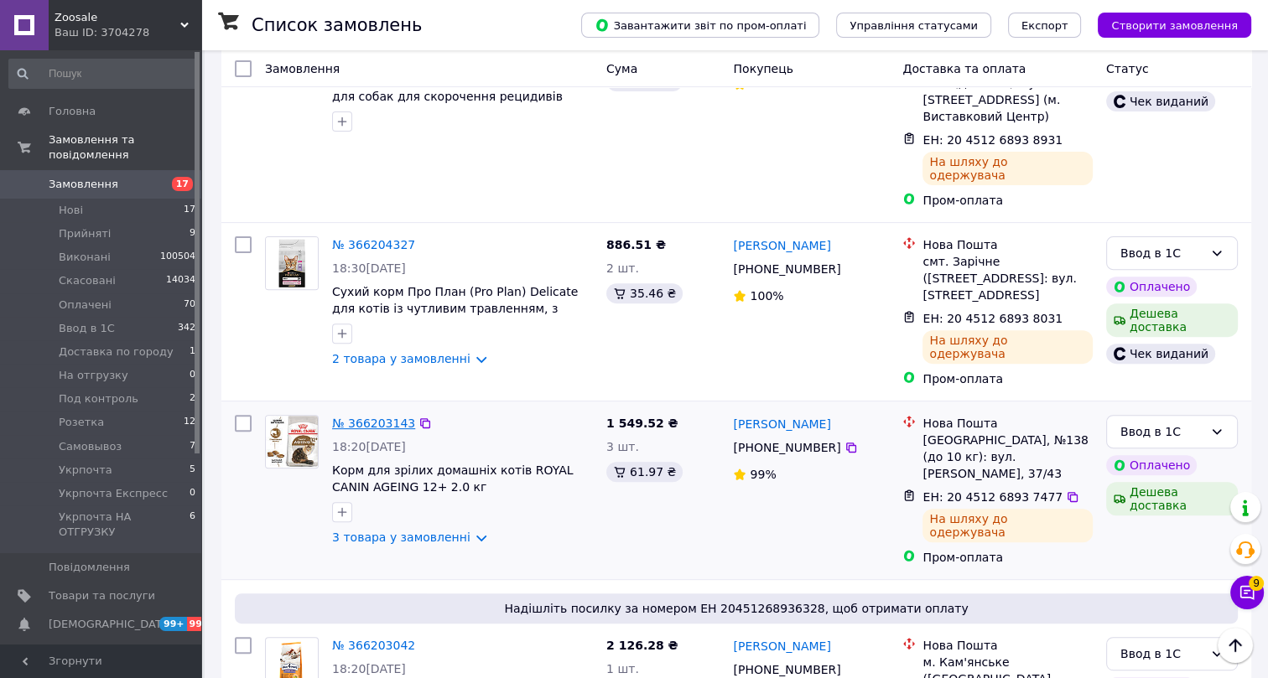
click at [382, 417] on link "№ 366203143" at bounding box center [373, 423] width 83 height 13
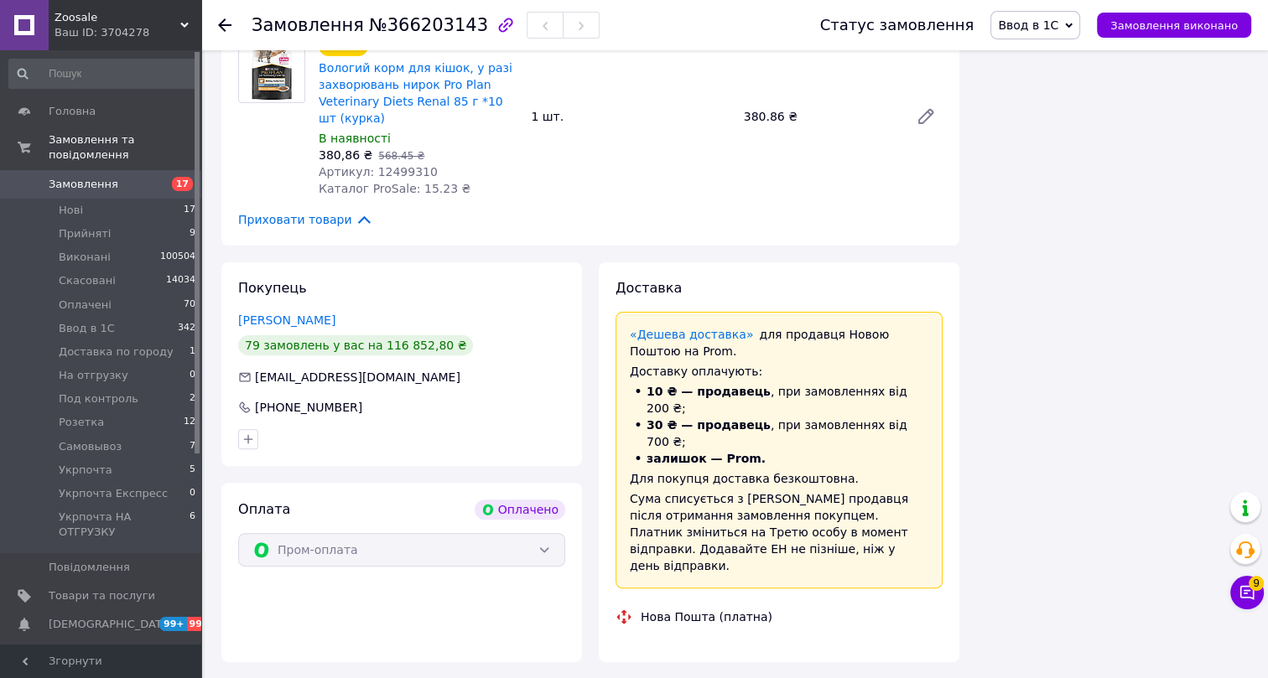
scroll to position [610, 0]
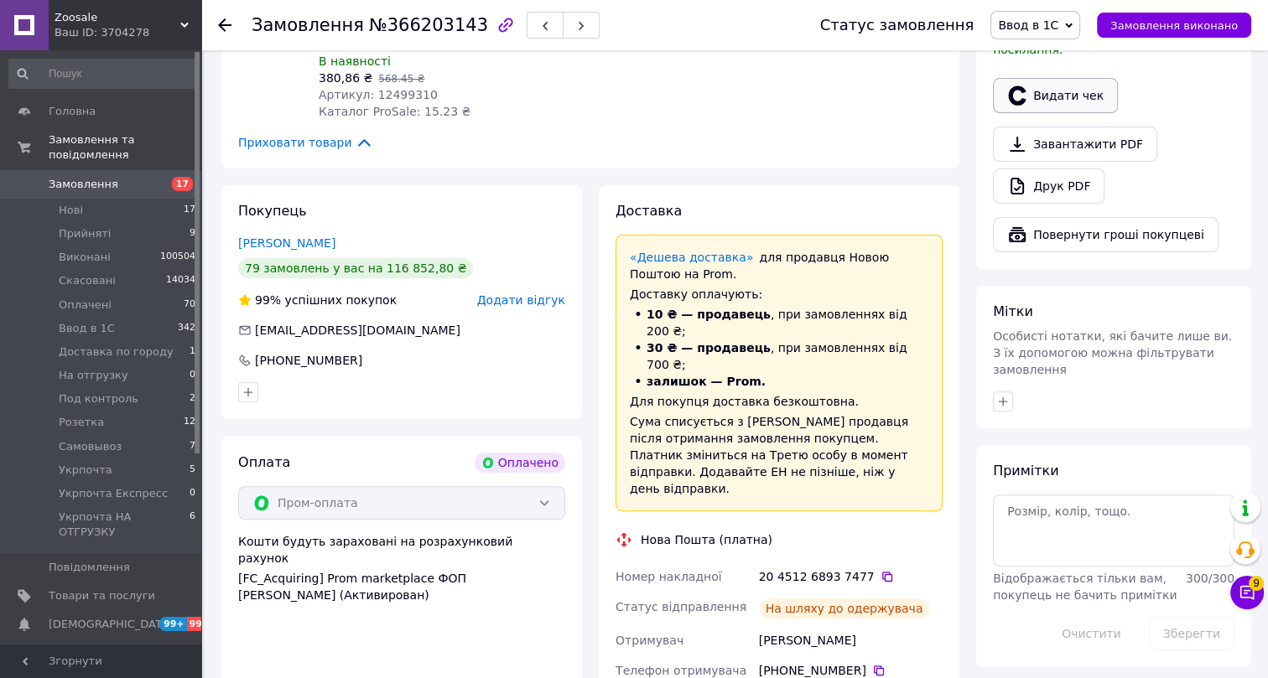
click at [1052, 81] on button "Видати чек" at bounding box center [1055, 95] width 125 height 35
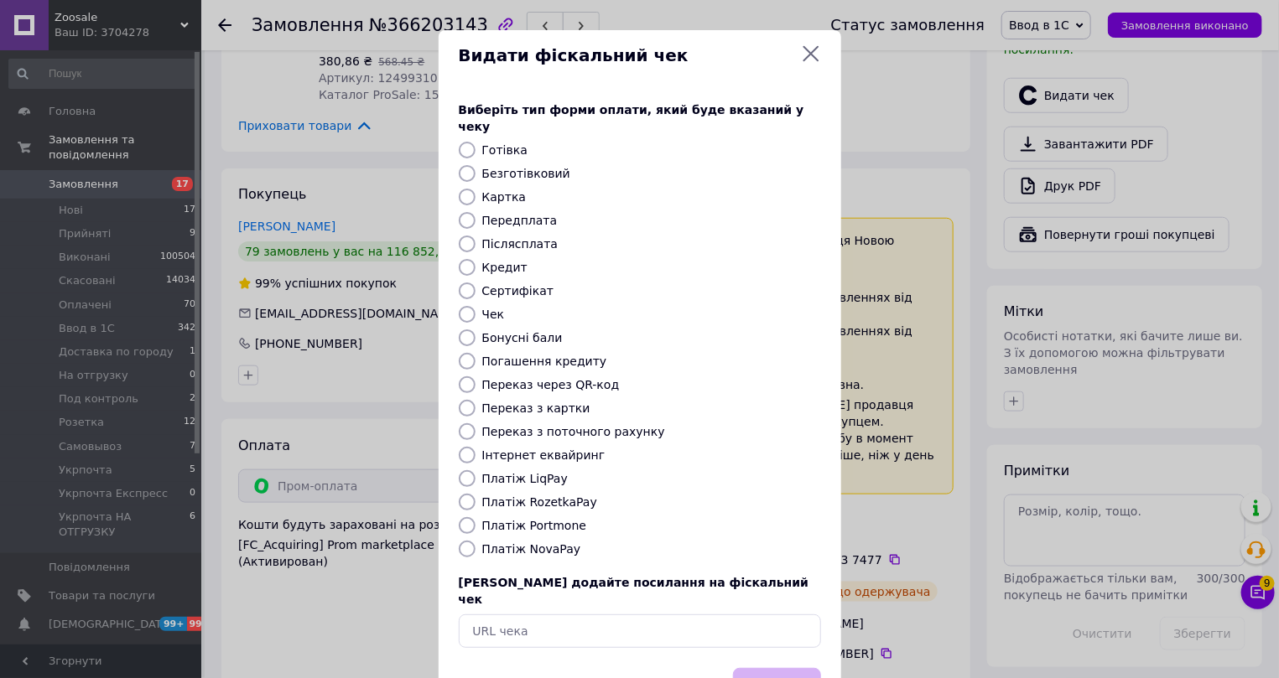
click at [482, 449] on label "Інтернет еквайринг" at bounding box center [543, 455] width 123 height 13
click at [476, 447] on input "Інтернет еквайринг" at bounding box center [467, 455] width 17 height 17
radio input "true"
click at [783, 668] on button "Вибрати" at bounding box center [777, 686] width 88 height 36
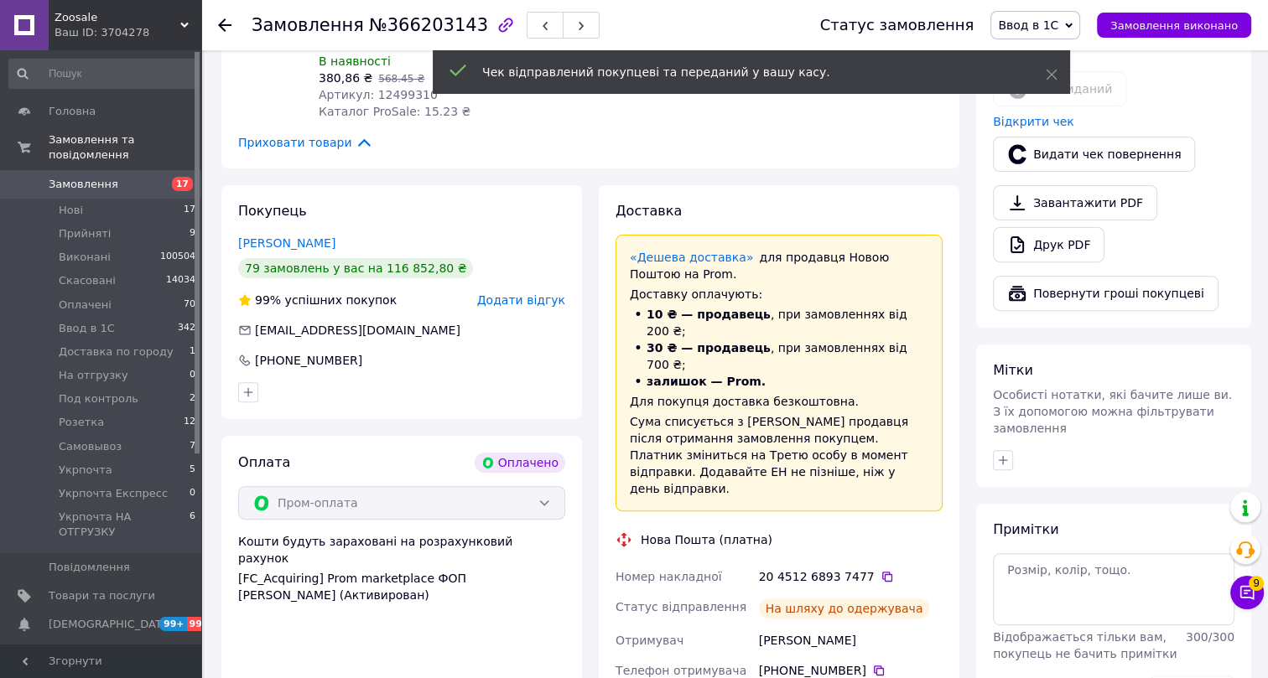
click at [225, 24] on use at bounding box center [224, 24] width 13 height 13
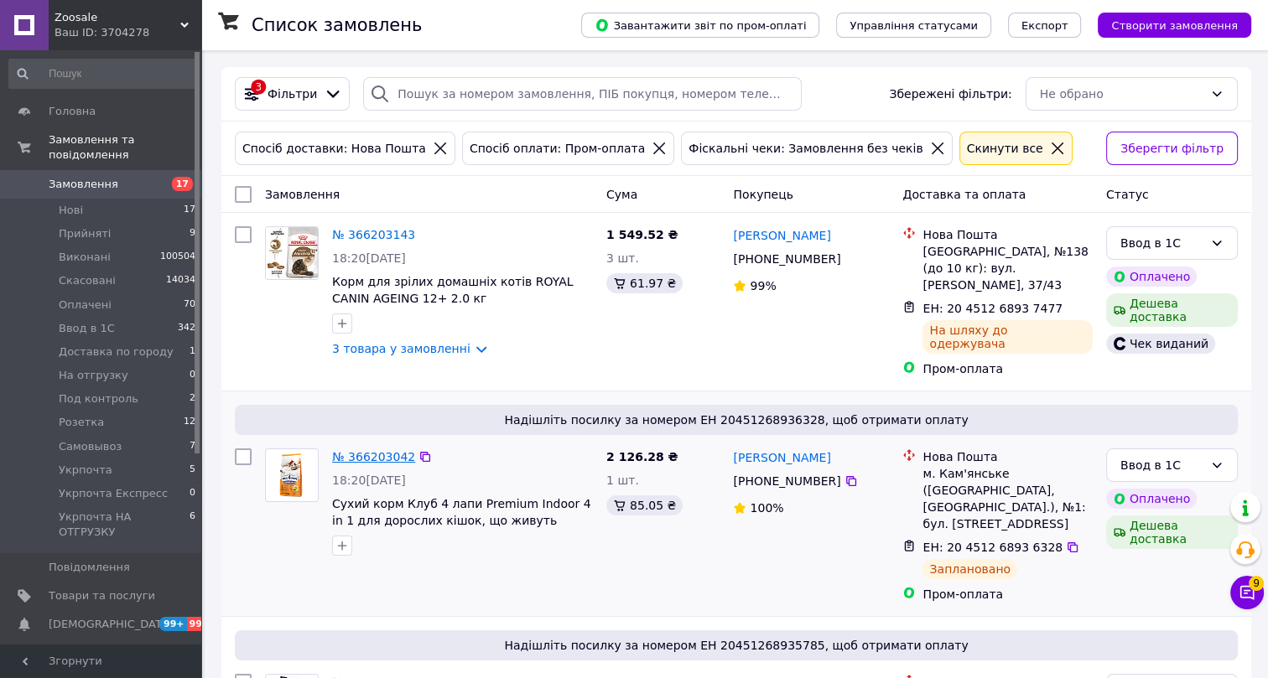
click at [370, 450] on link "№ 366203042" at bounding box center [373, 456] width 83 height 13
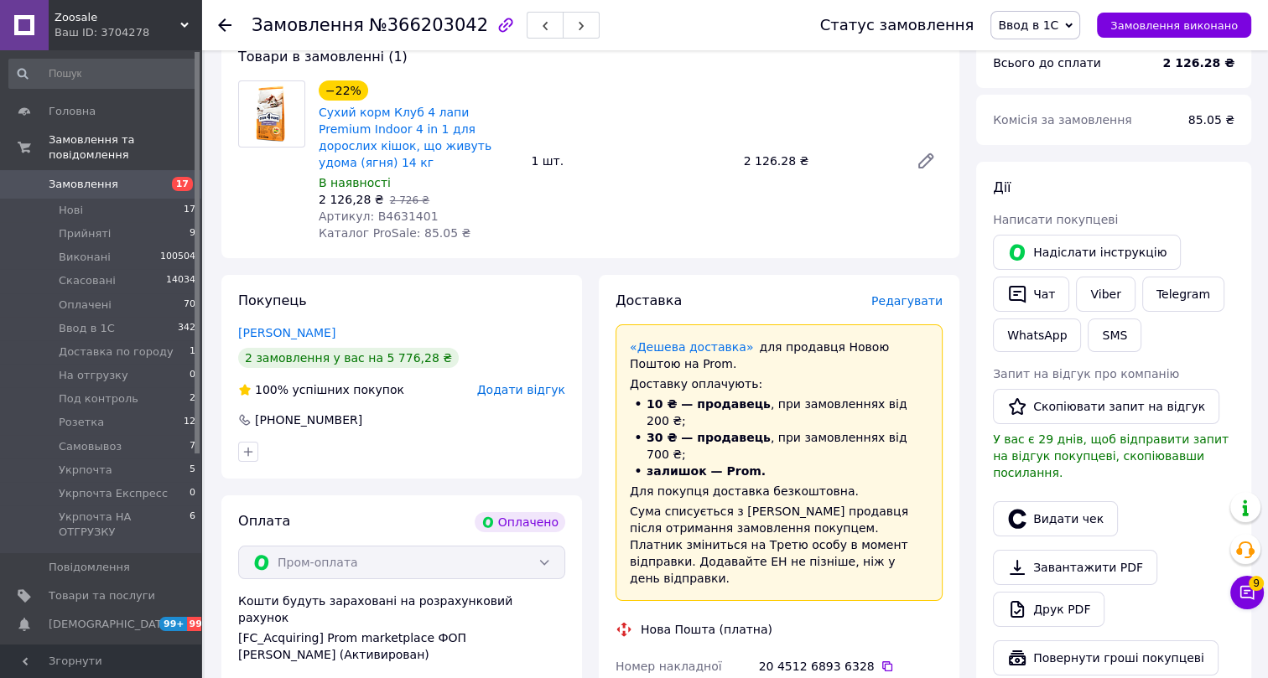
scroll to position [228, 0]
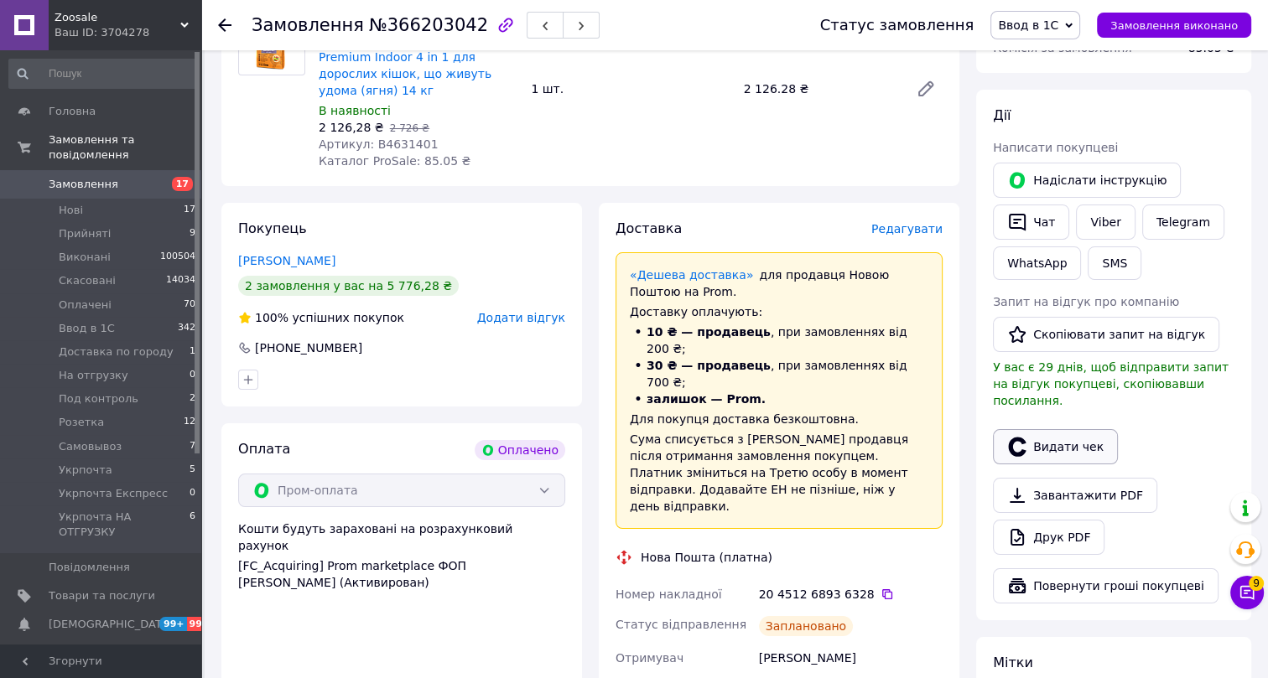
click at [1047, 429] on button "Видати чек" at bounding box center [1055, 446] width 125 height 35
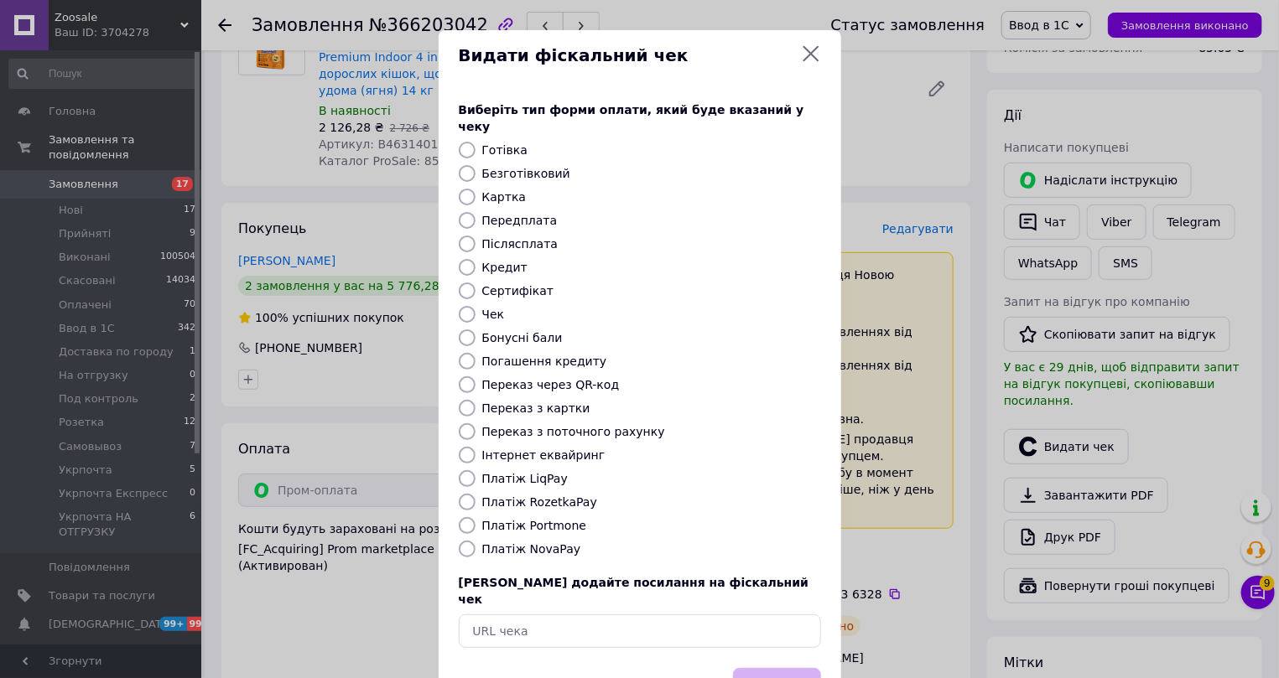
click at [503, 449] on label "Інтернет еквайринг" at bounding box center [543, 455] width 123 height 13
click at [476, 447] on input "Інтернет еквайринг" at bounding box center [467, 455] width 17 height 17
radio input "true"
click at [761, 668] on button "Вибрати" at bounding box center [777, 686] width 88 height 36
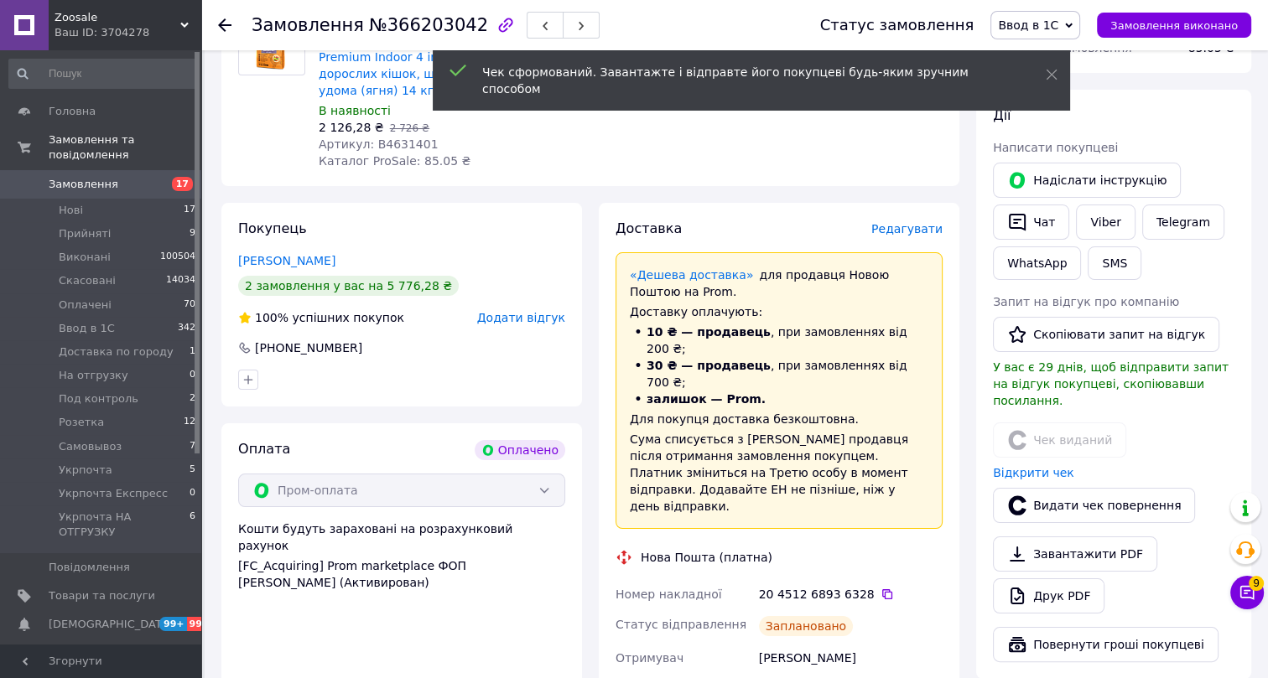
click at [224, 24] on use at bounding box center [224, 24] width 13 height 13
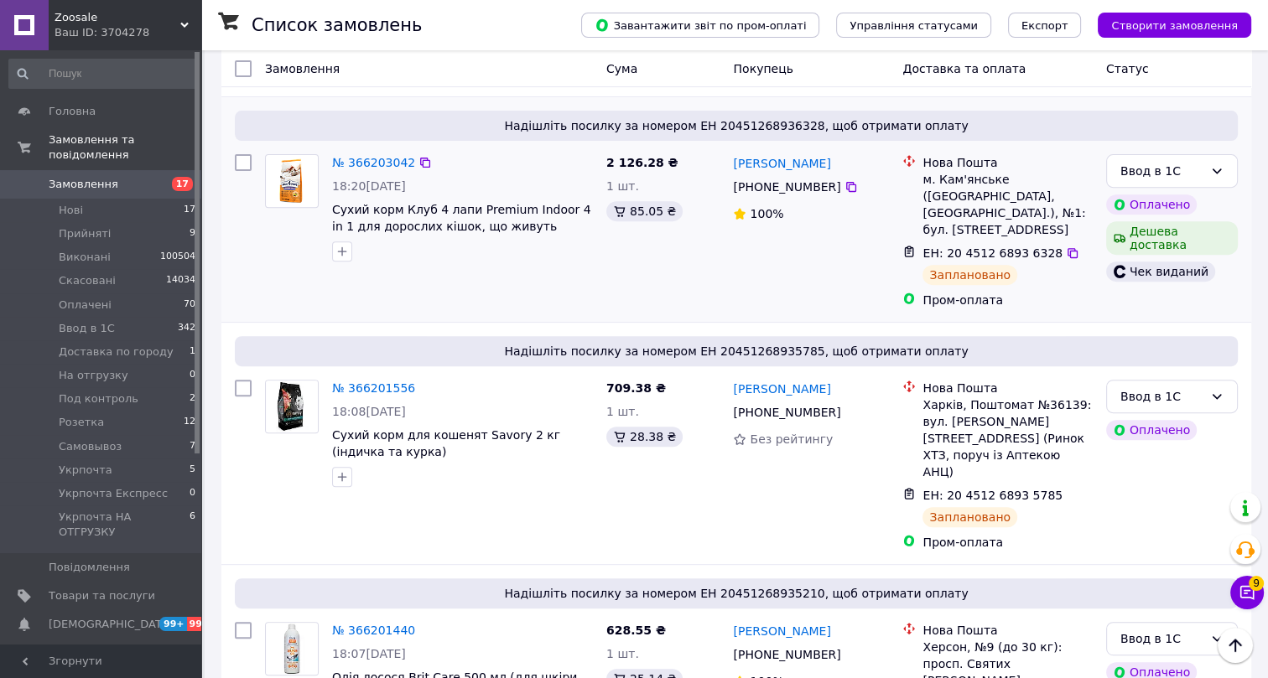
scroll to position [686, 0]
click at [377, 381] on link "№ 366201556" at bounding box center [373, 387] width 83 height 13
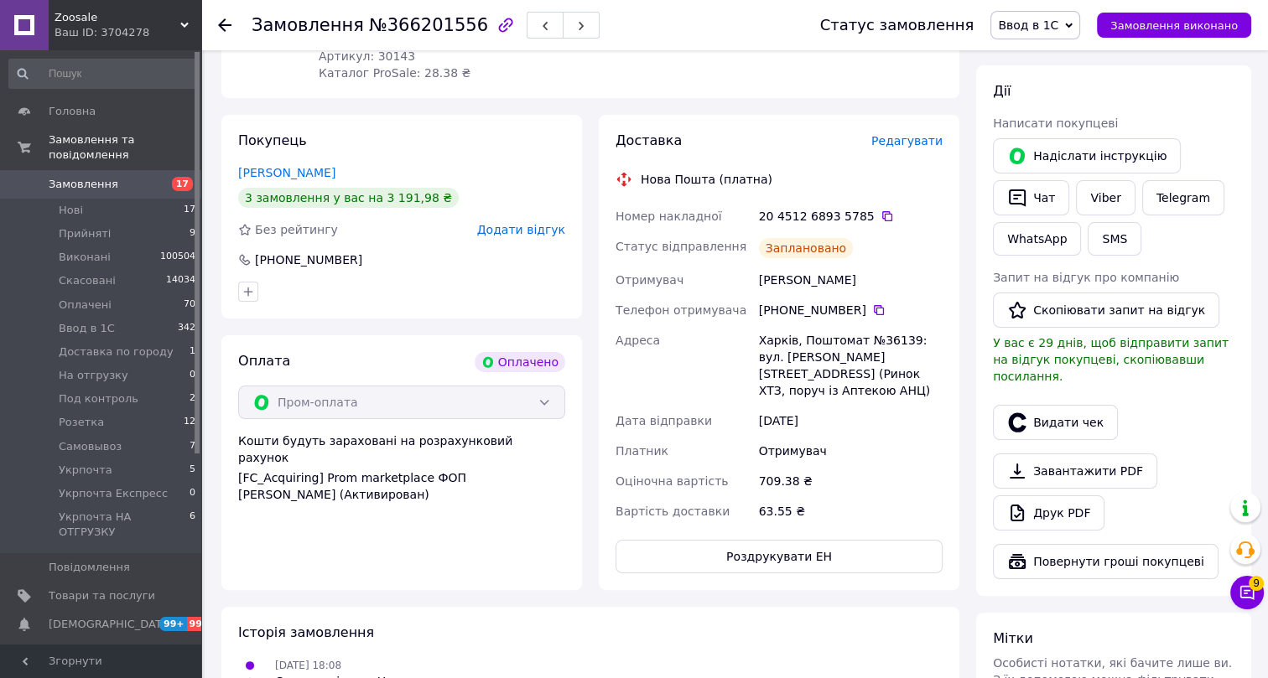
scroll to position [276, 0]
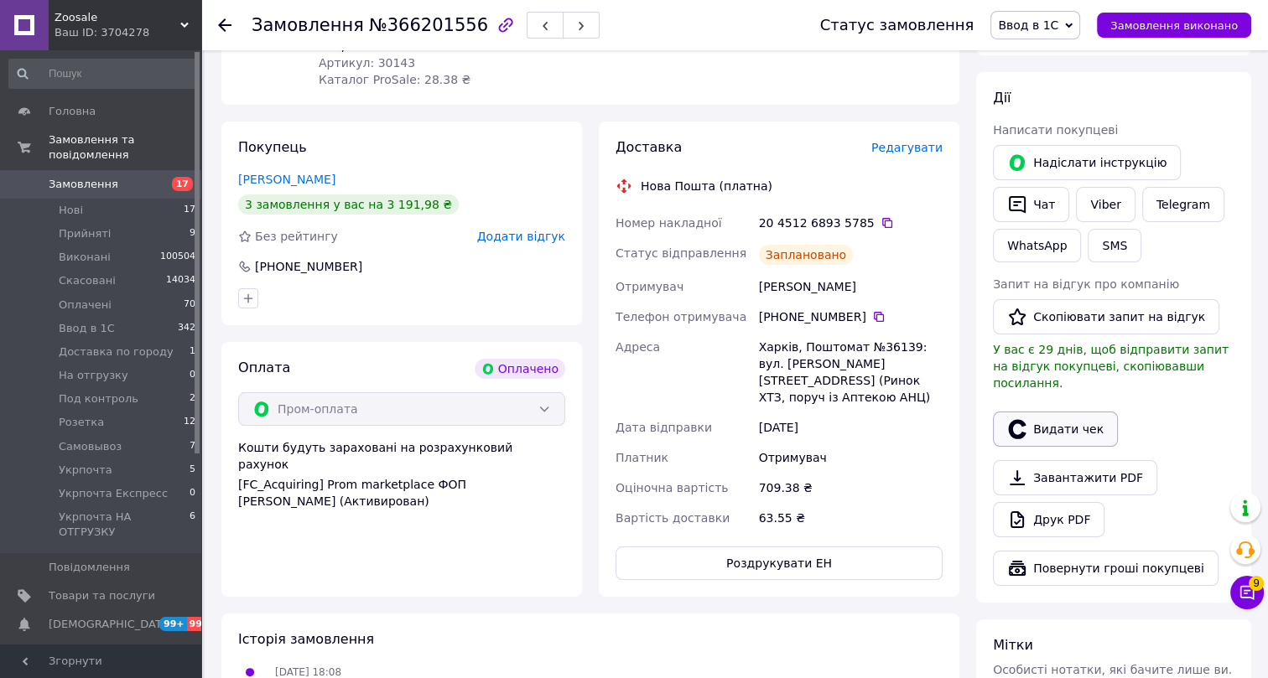
click at [1059, 413] on button "Видати чек" at bounding box center [1055, 429] width 125 height 35
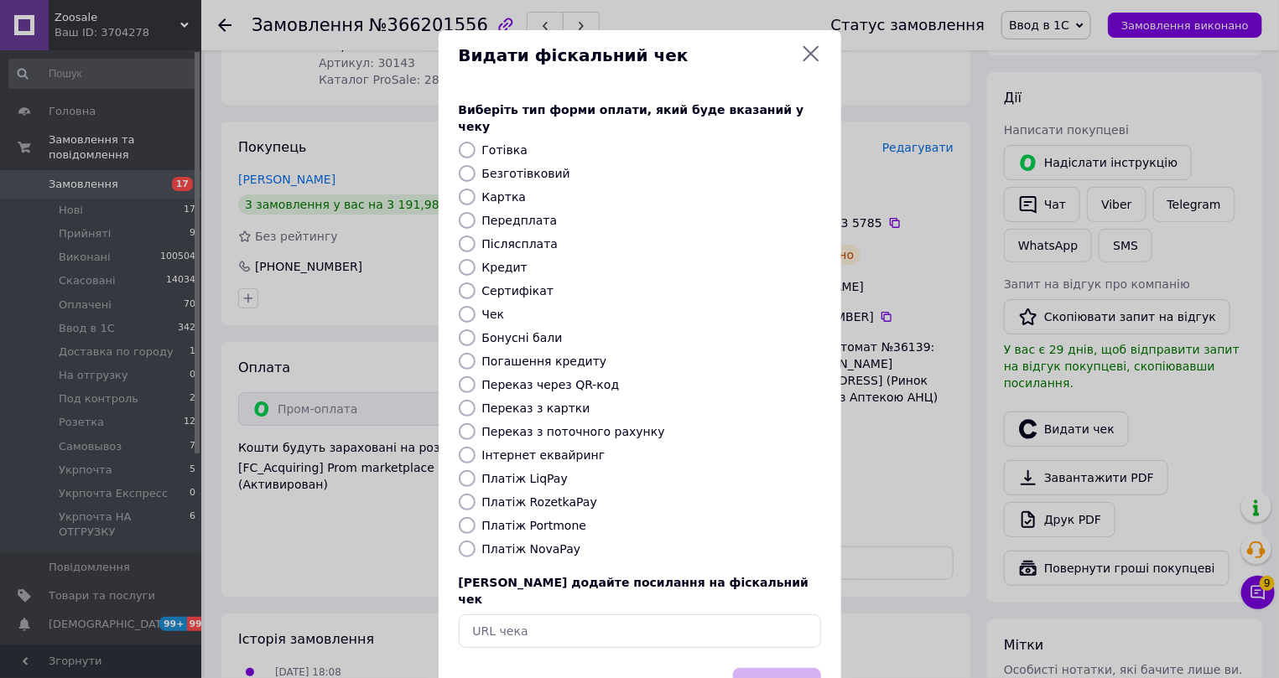
click at [512, 449] on label "Інтернет еквайринг" at bounding box center [543, 455] width 123 height 13
click at [476, 447] on input "Інтернет еквайринг" at bounding box center [467, 455] width 17 height 17
radio input "true"
click at [760, 668] on button "Вибрати" at bounding box center [777, 686] width 88 height 36
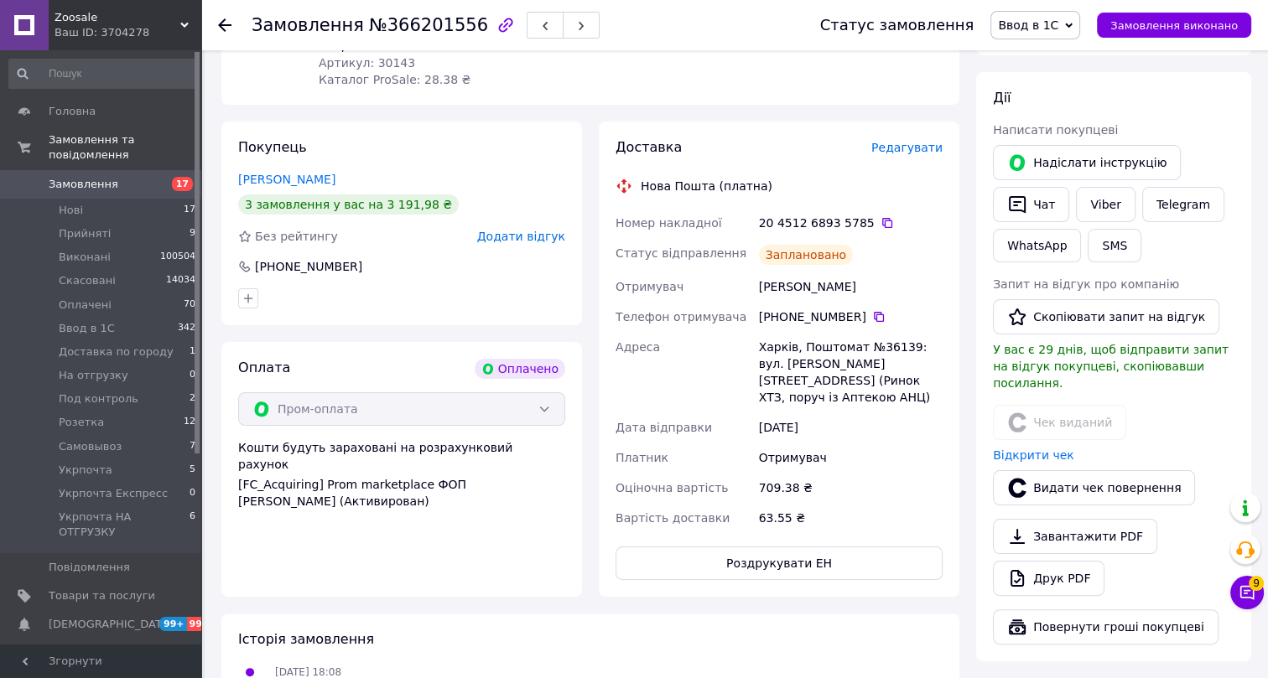
click at [225, 28] on icon at bounding box center [224, 24] width 13 height 13
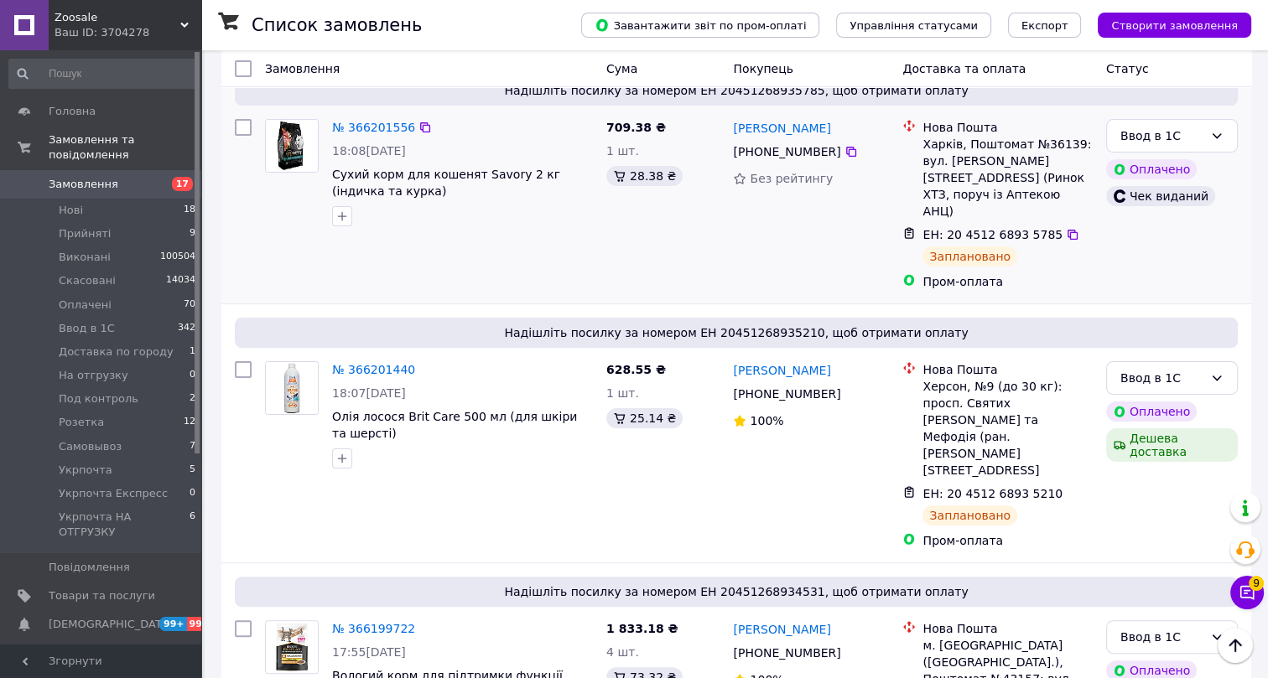
scroll to position [381, 0]
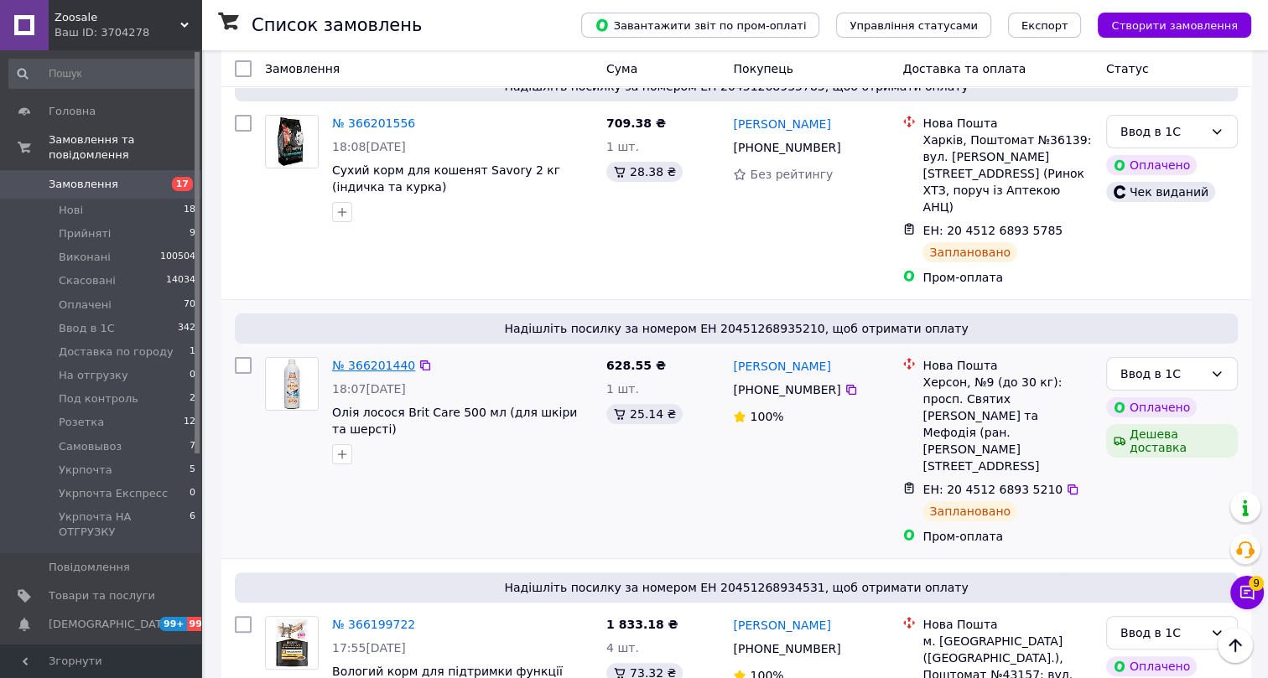
click at [357, 359] on link "№ 366201440" at bounding box center [373, 365] width 83 height 13
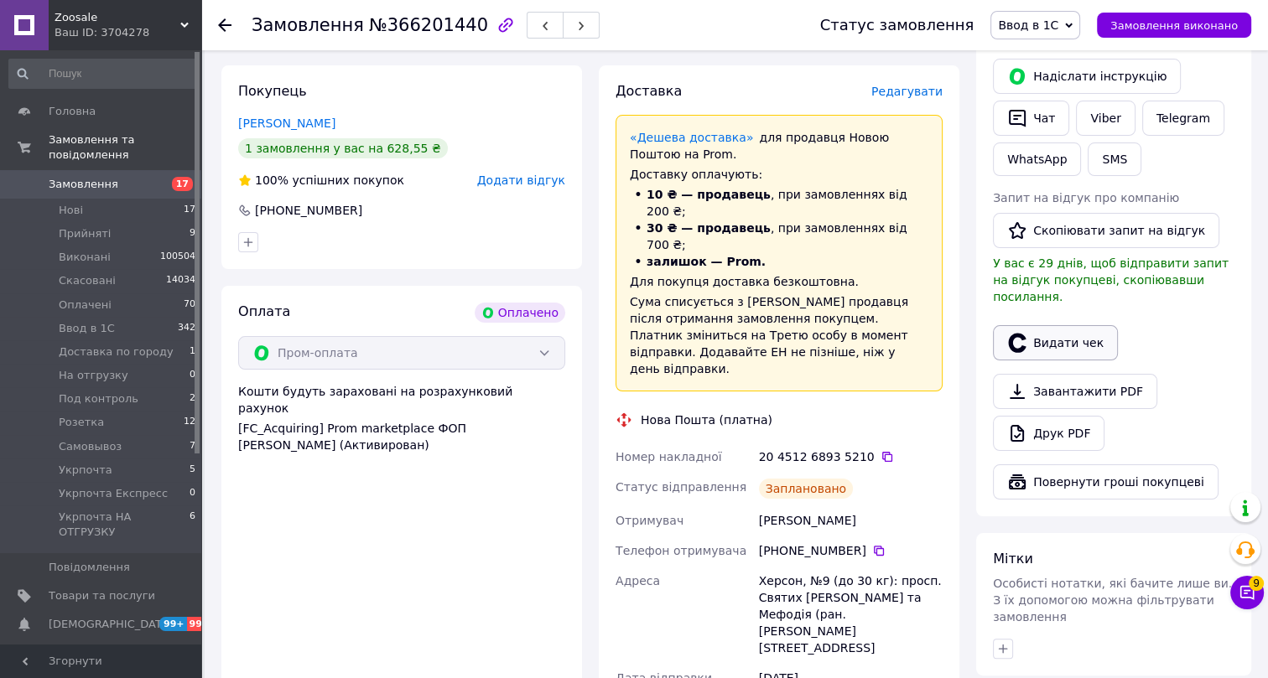
scroll to position [304, 0]
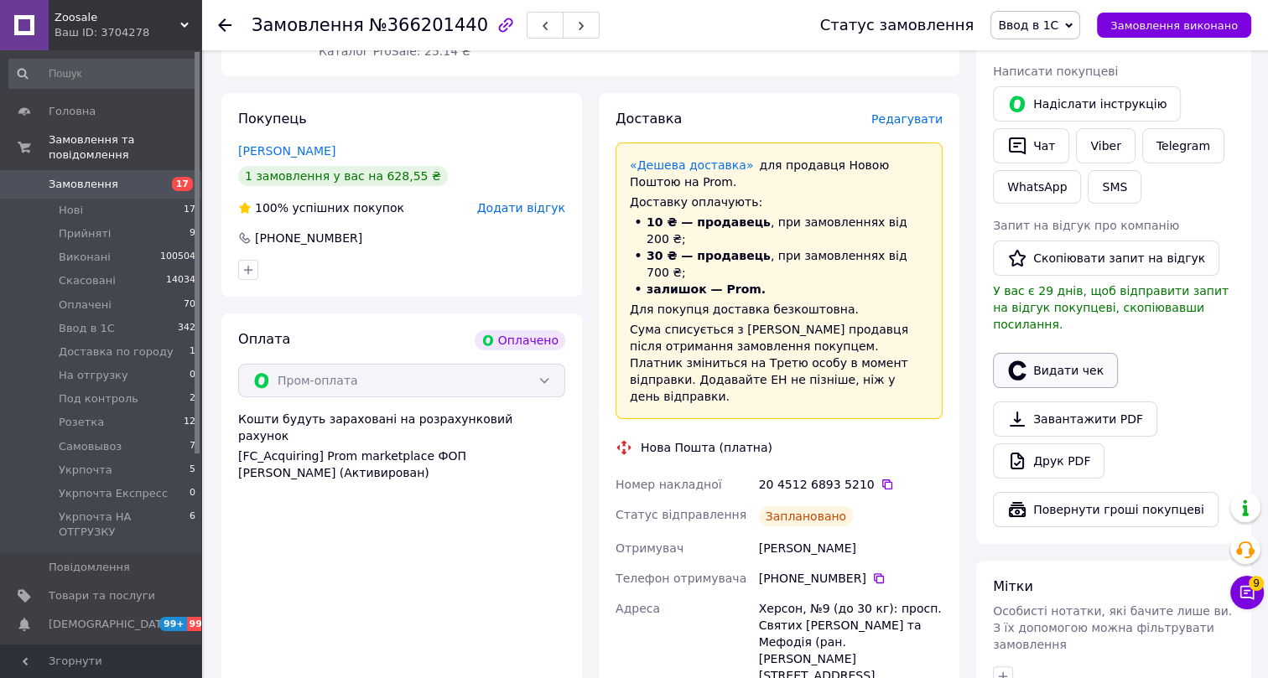
click at [1048, 353] on button "Видати чек" at bounding box center [1055, 370] width 125 height 35
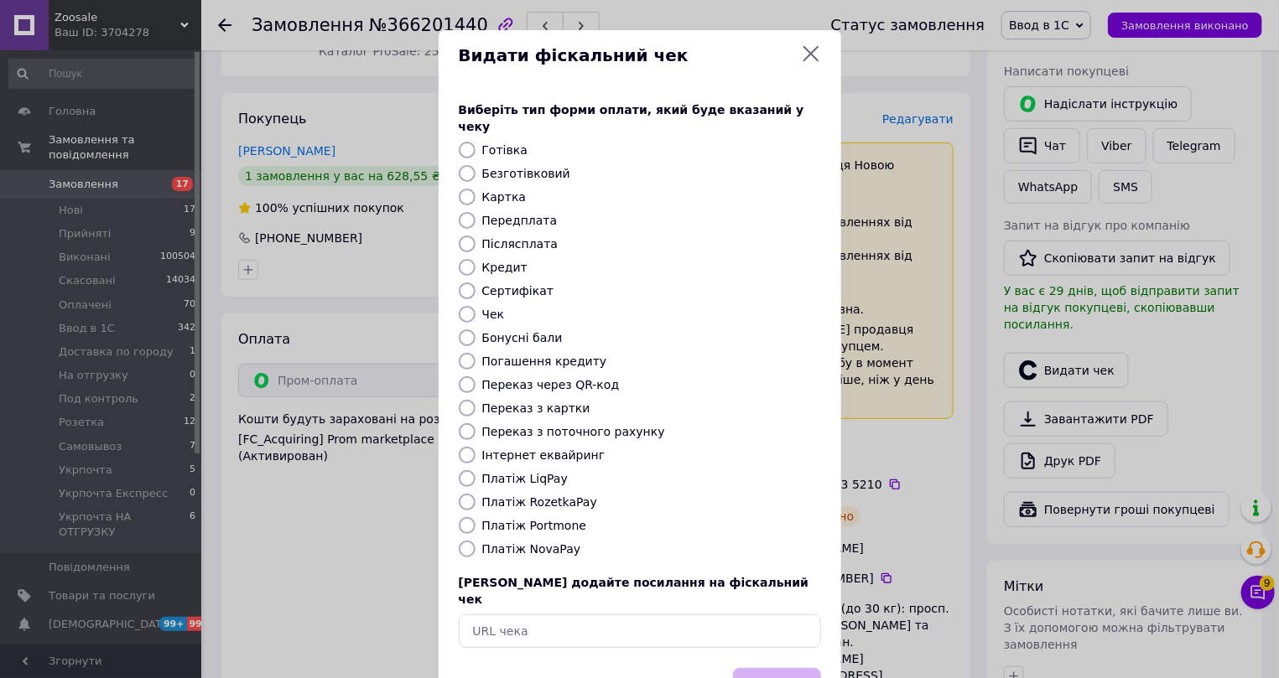
click at [501, 449] on label "Інтернет еквайринг" at bounding box center [543, 455] width 123 height 13
click at [476, 447] on input "Інтернет еквайринг" at bounding box center [467, 455] width 17 height 17
radio input "true"
click at [780, 668] on button "Вибрати" at bounding box center [777, 686] width 88 height 36
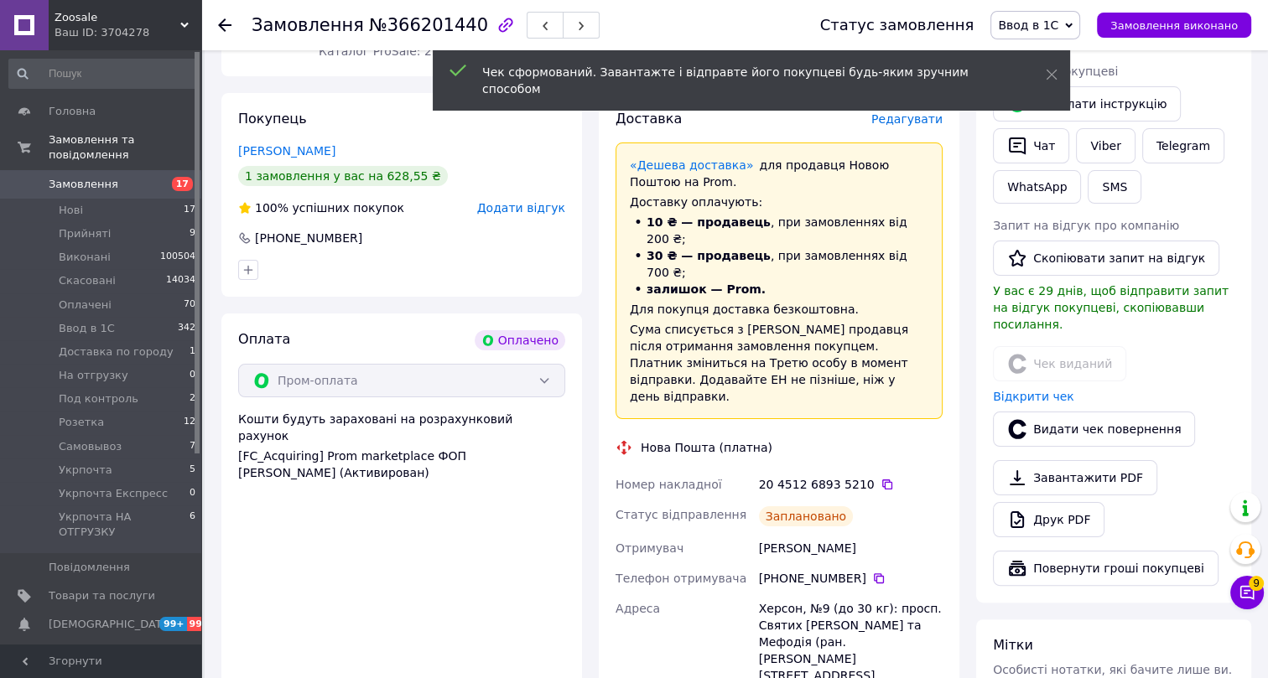
click at [221, 24] on use at bounding box center [224, 24] width 13 height 13
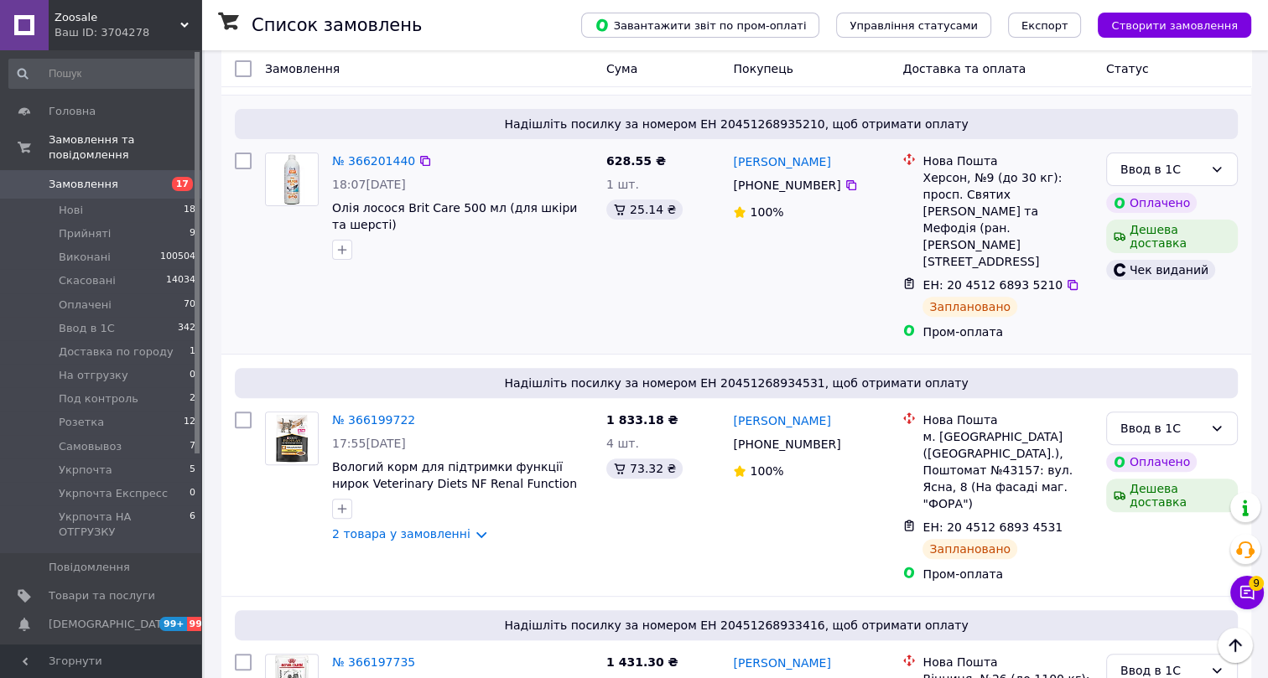
scroll to position [610, 0]
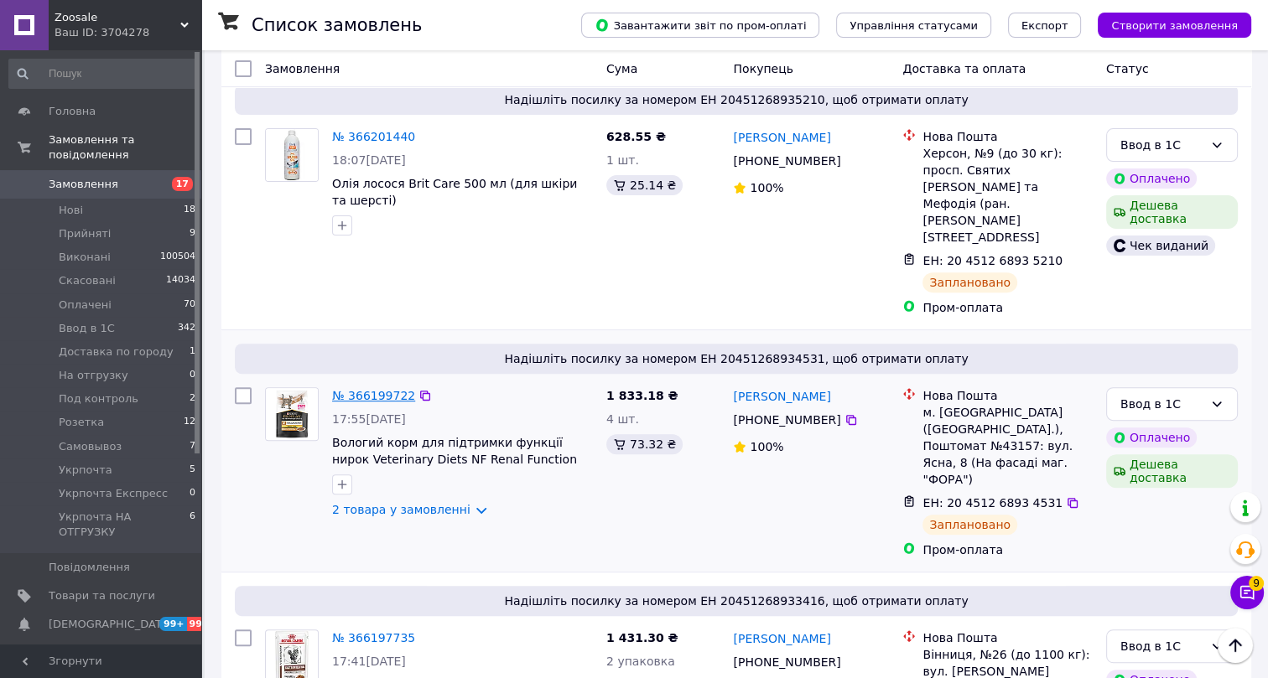
click at [354, 389] on link "№ 366199722" at bounding box center [373, 395] width 83 height 13
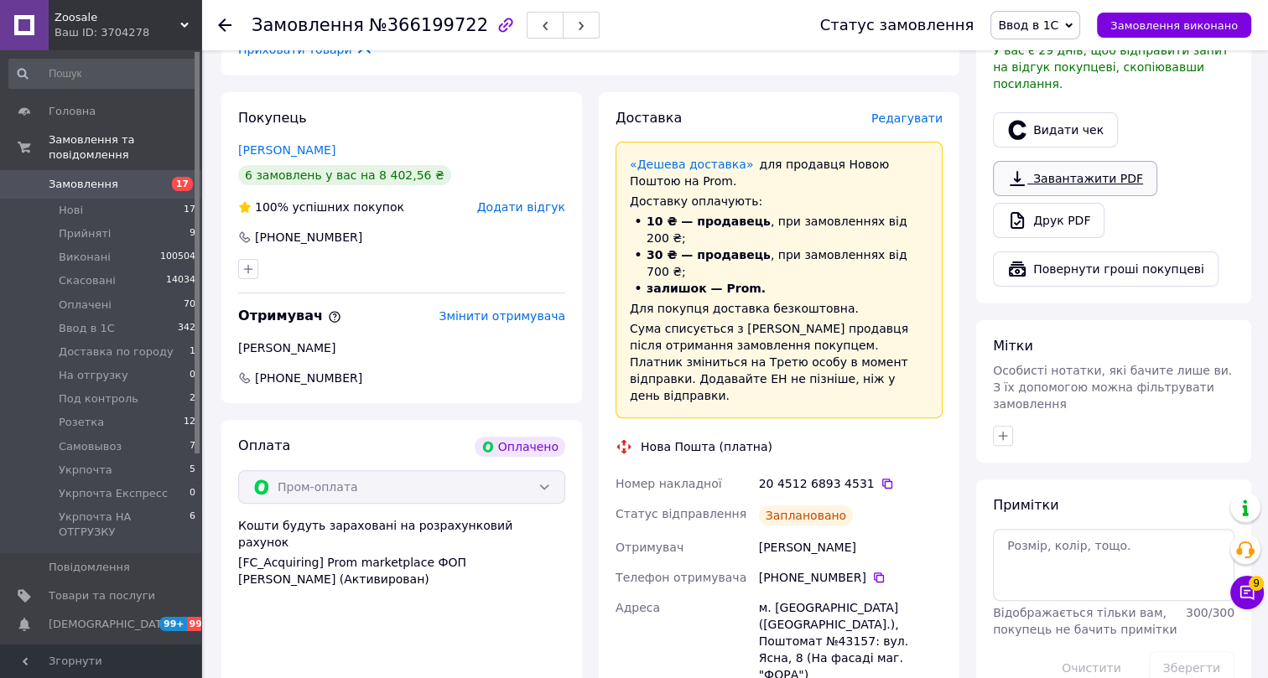
scroll to position [457, 0]
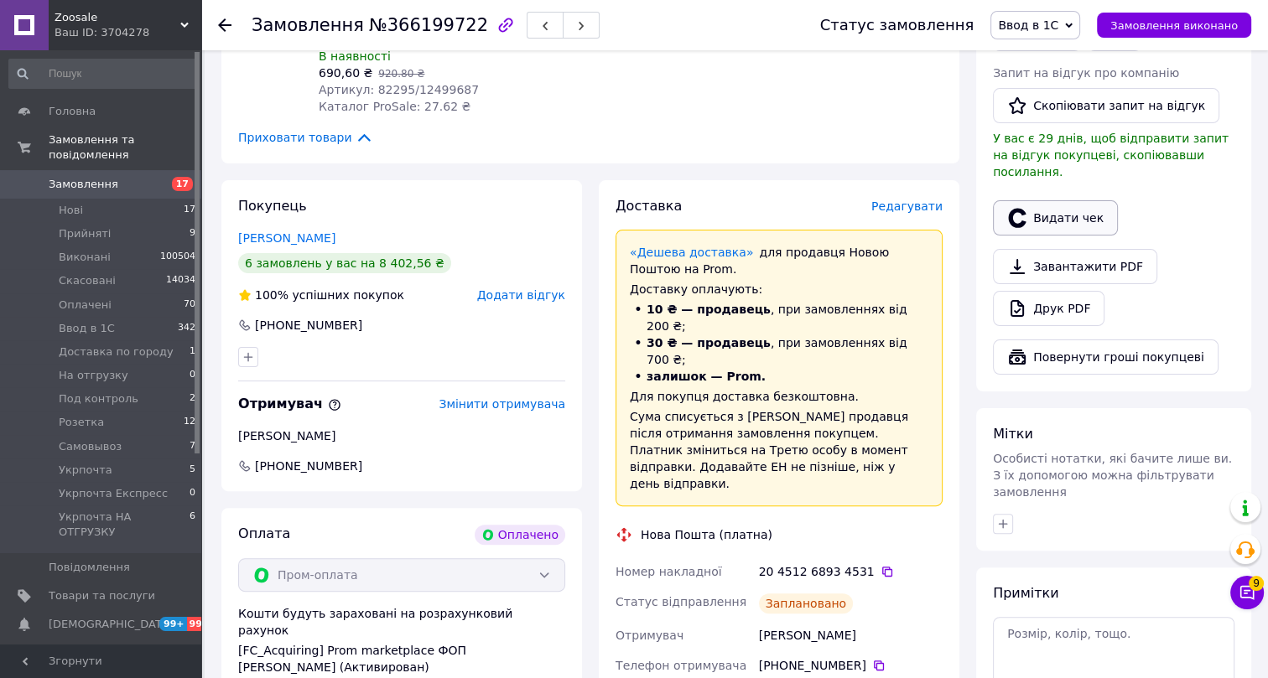
click at [1056, 200] on button "Видати чек" at bounding box center [1055, 217] width 125 height 35
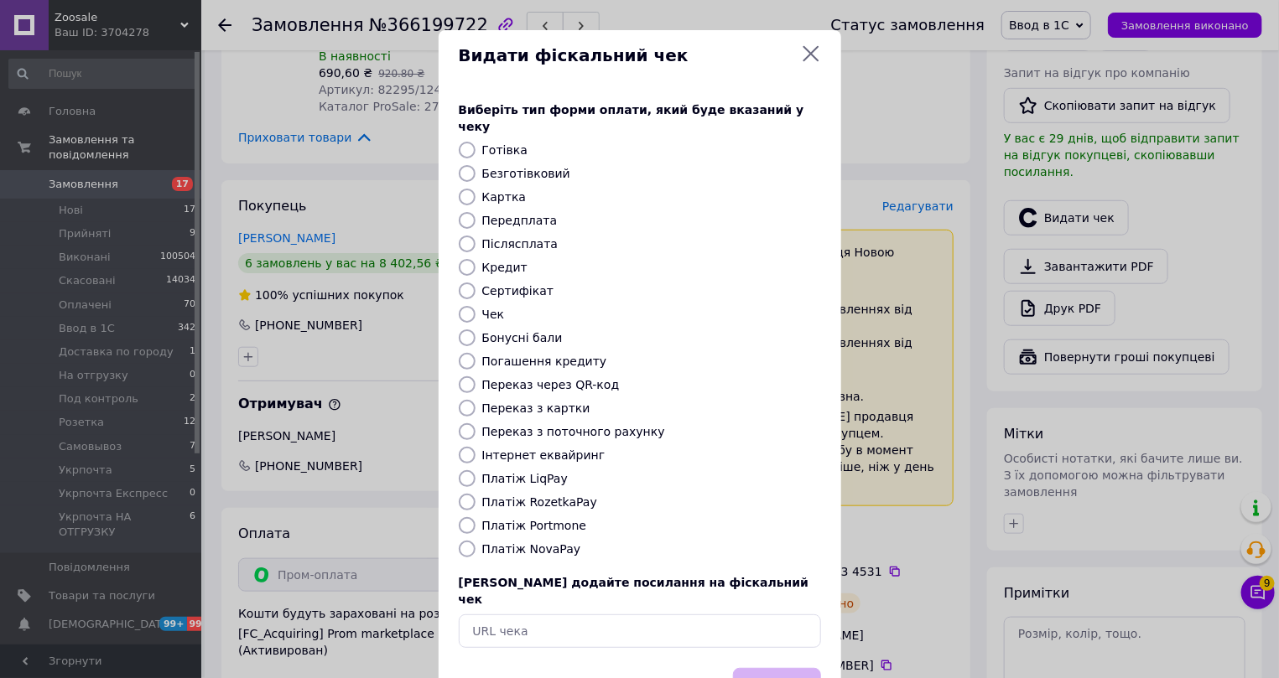
click at [509, 449] on label "Інтернет еквайринг" at bounding box center [543, 455] width 123 height 13
click at [476, 447] on input "Інтернет еквайринг" at bounding box center [467, 455] width 17 height 17
radio input "true"
click at [765, 668] on button "Вибрати" at bounding box center [777, 686] width 88 height 36
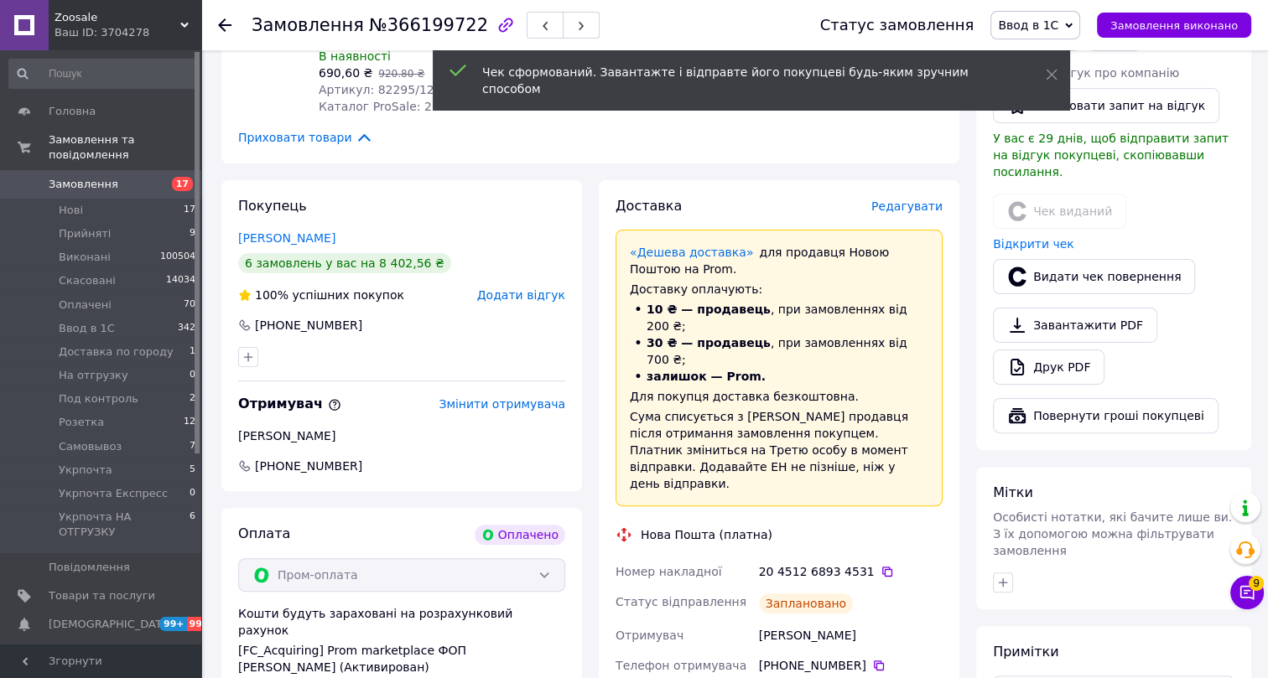
click at [226, 23] on icon at bounding box center [224, 24] width 13 height 13
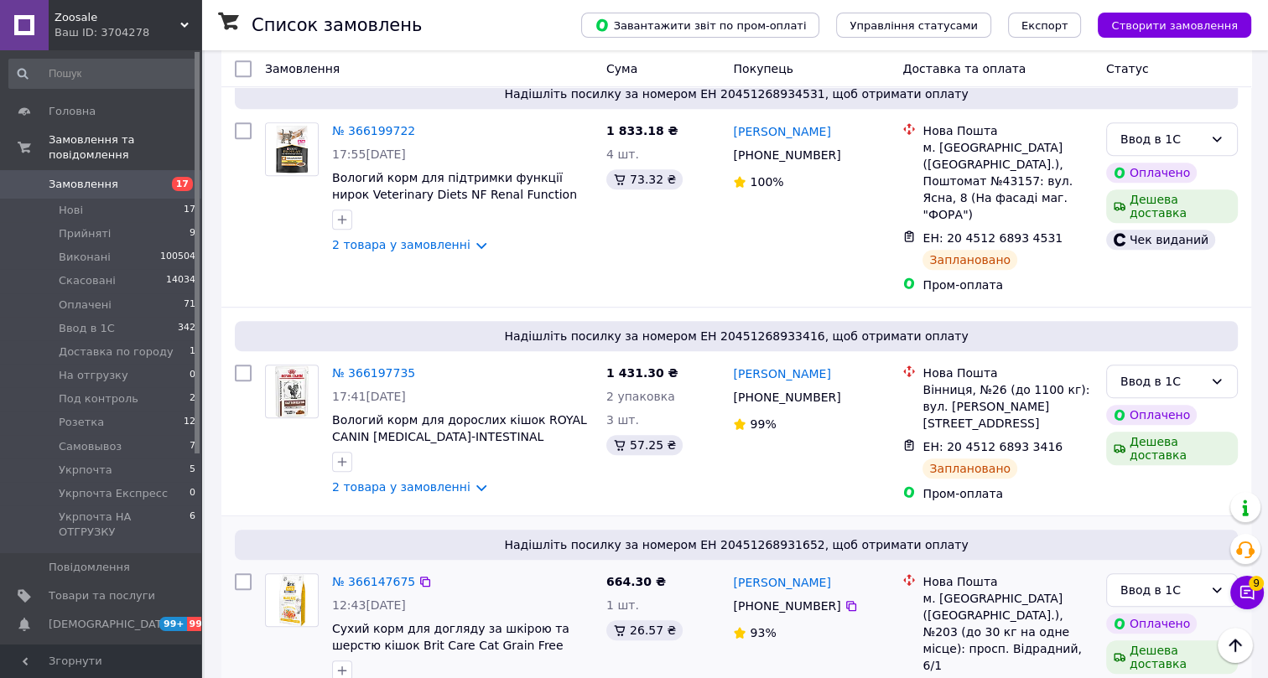
scroll to position [914, 0]
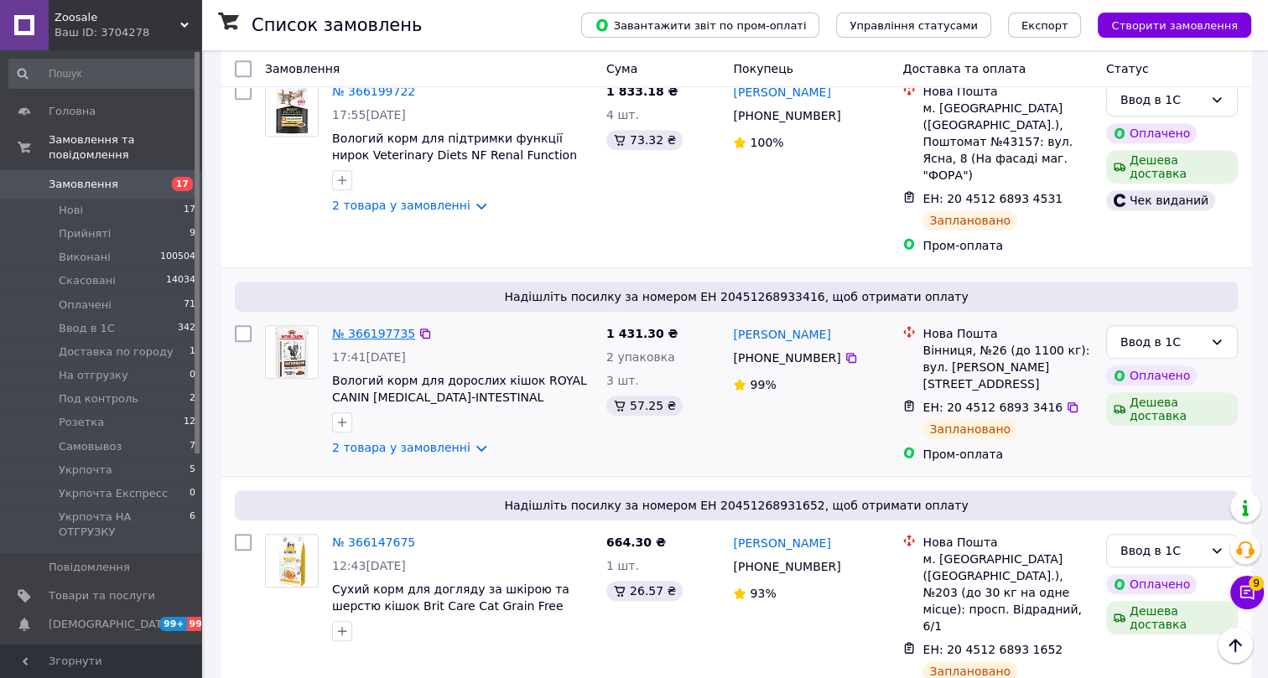
click at [387, 327] on link "№ 366197735" at bounding box center [373, 333] width 83 height 13
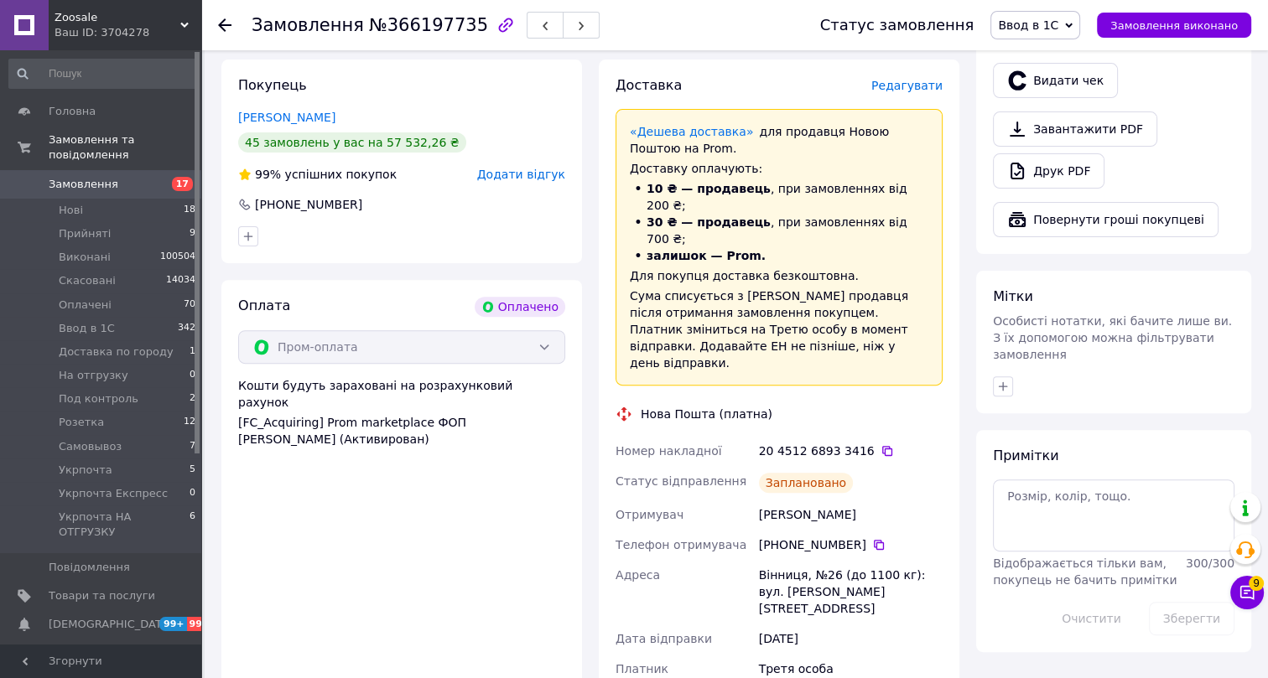
scroll to position [533, 0]
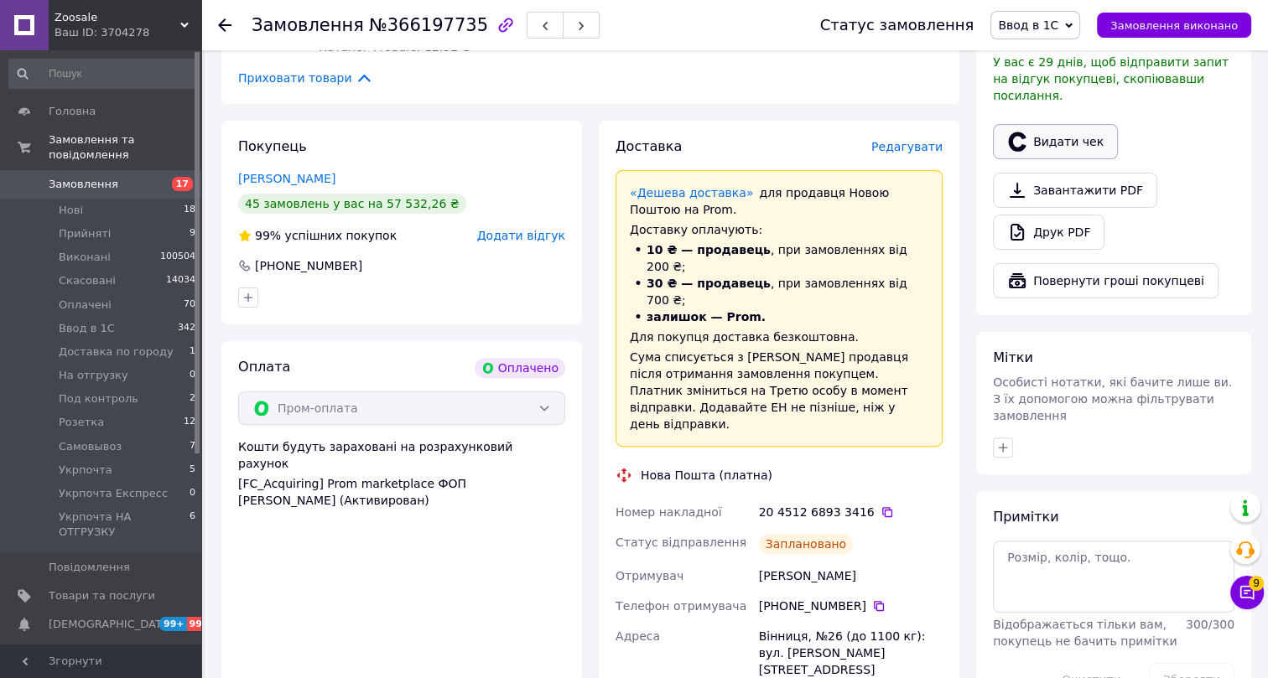
click at [1058, 124] on button "Видати чек" at bounding box center [1055, 141] width 125 height 35
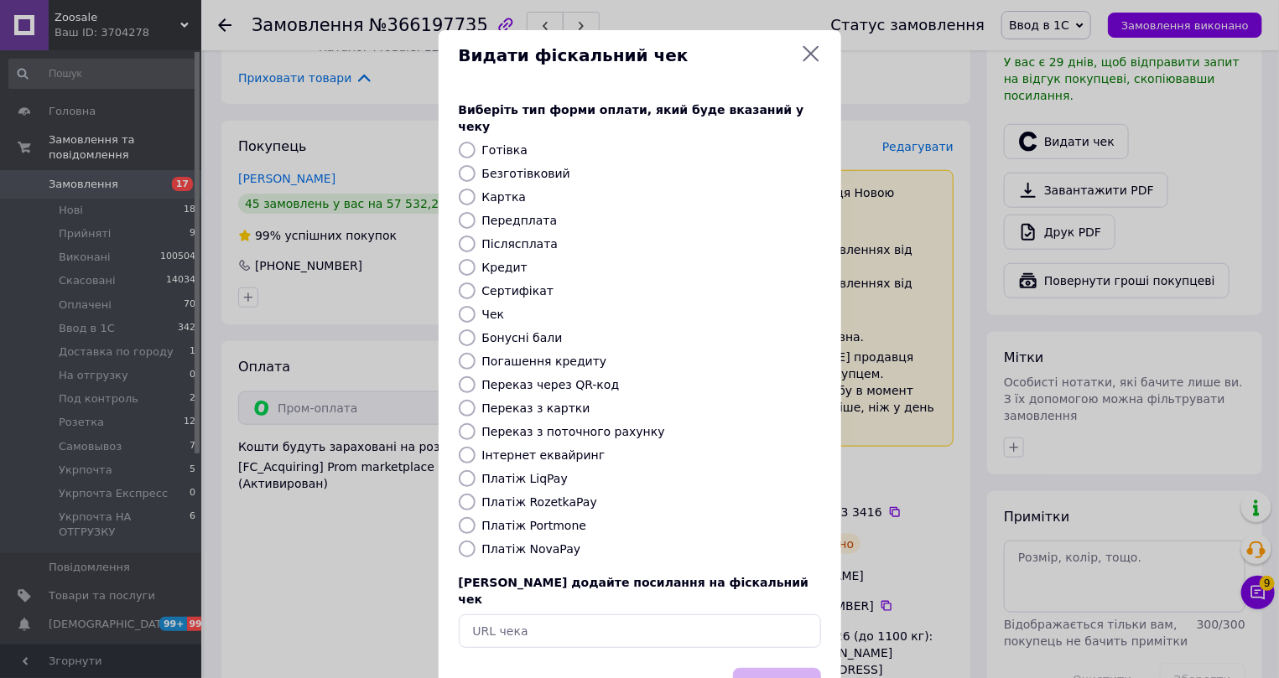
click at [503, 449] on label "Інтернет еквайринг" at bounding box center [543, 455] width 123 height 13
click at [476, 447] on input "Інтернет еквайринг" at bounding box center [467, 455] width 17 height 17
radio input "true"
click at [752, 668] on button "Вибрати" at bounding box center [777, 686] width 88 height 36
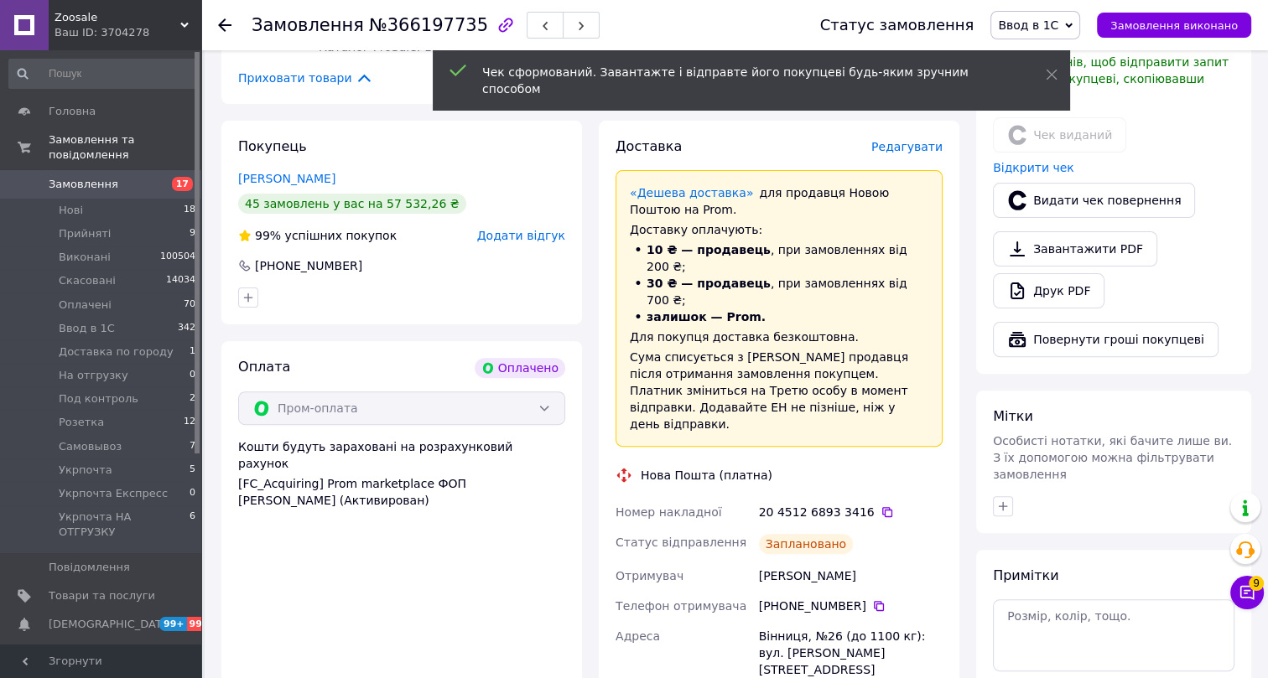
click at [221, 22] on use at bounding box center [224, 24] width 13 height 13
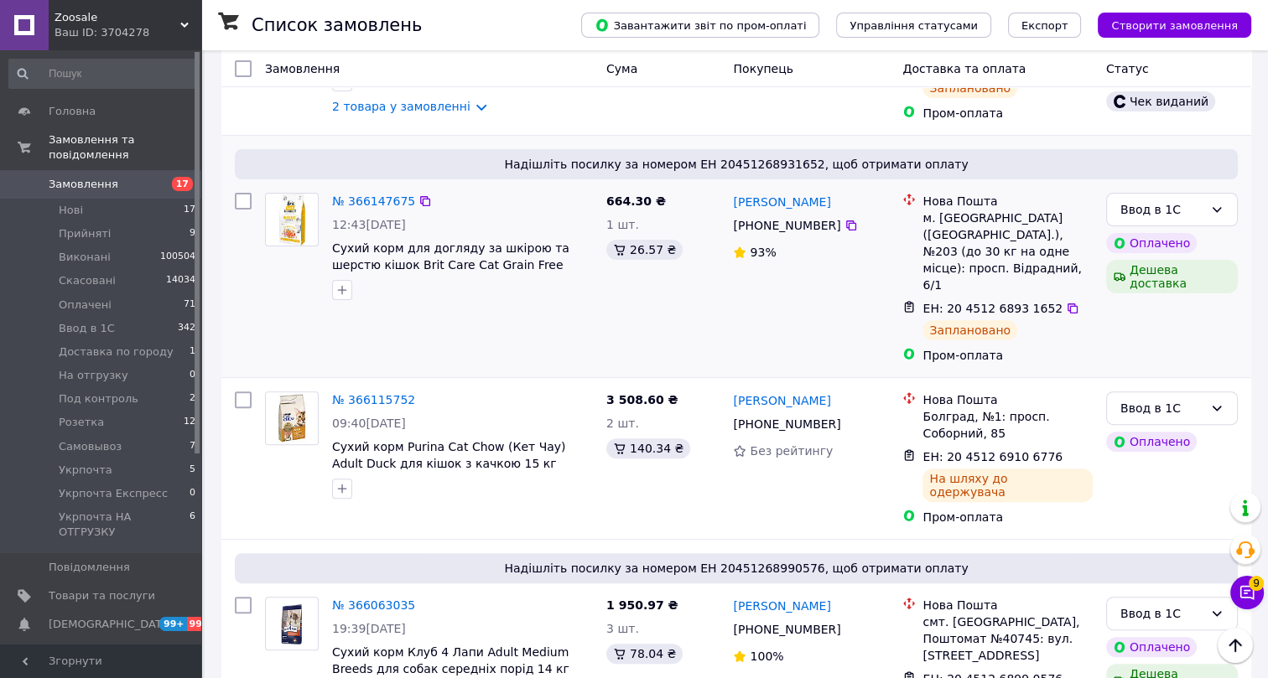
scroll to position [457, 0]
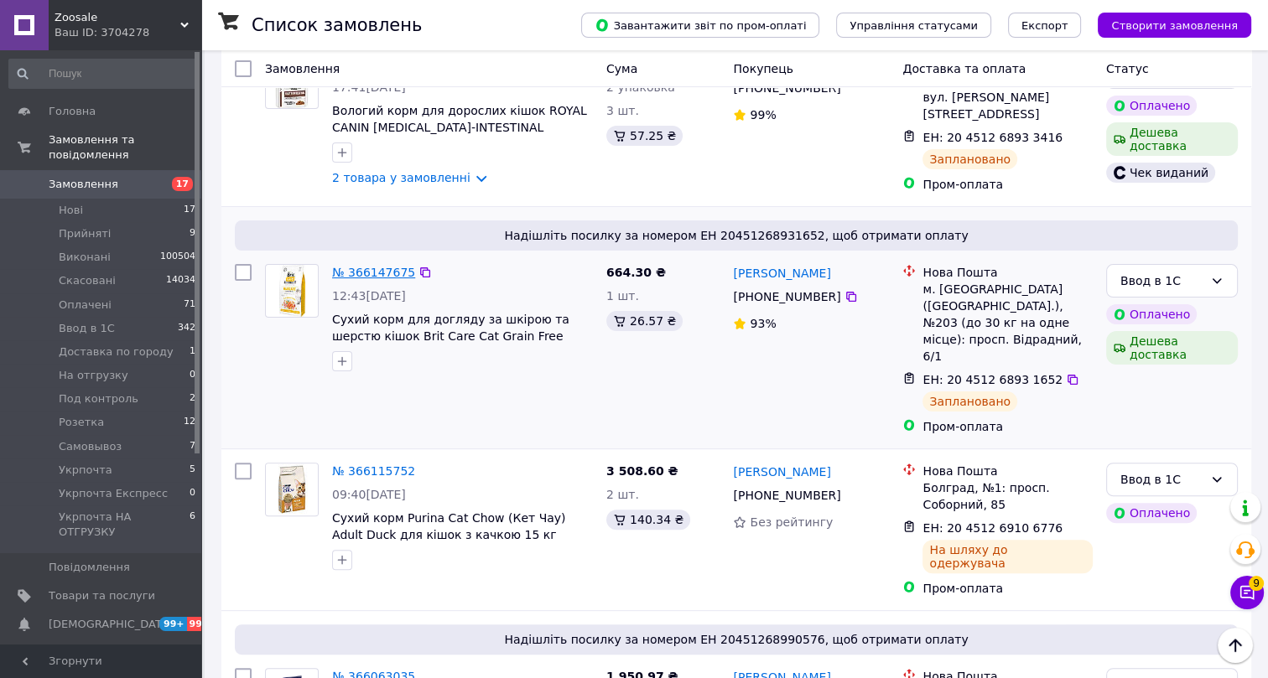
click at [360, 266] on link "№ 366147675" at bounding box center [373, 272] width 83 height 13
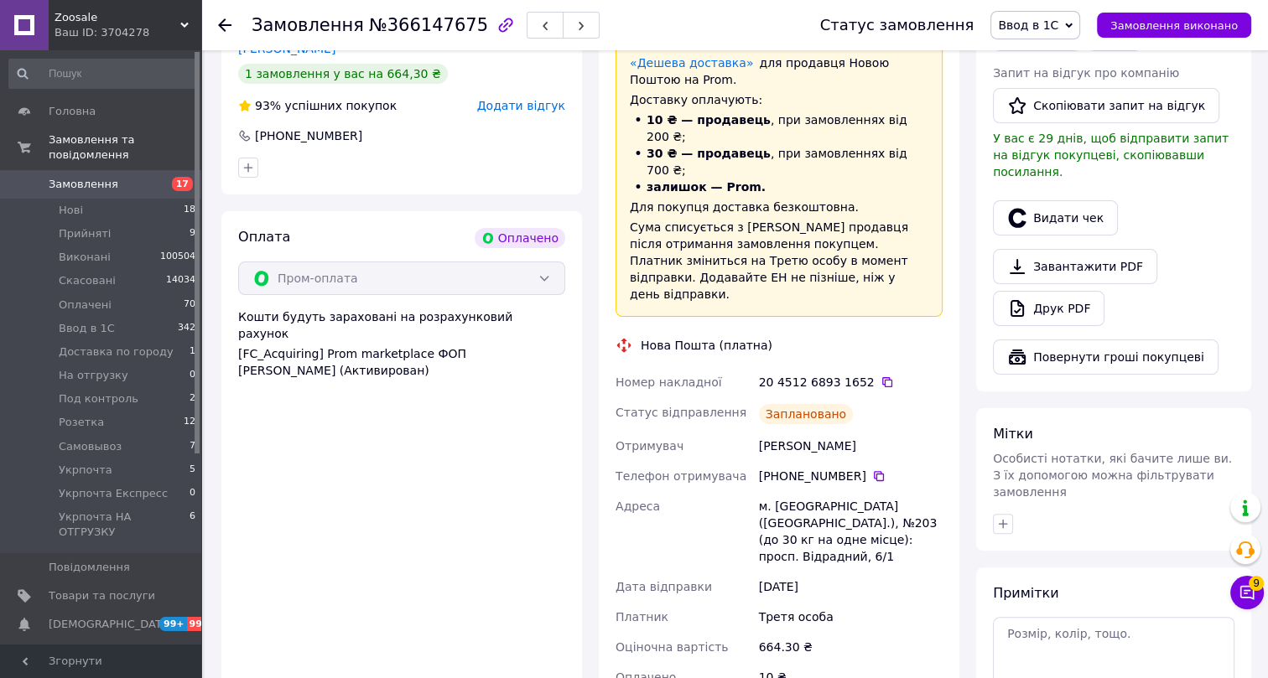
scroll to position [304, 0]
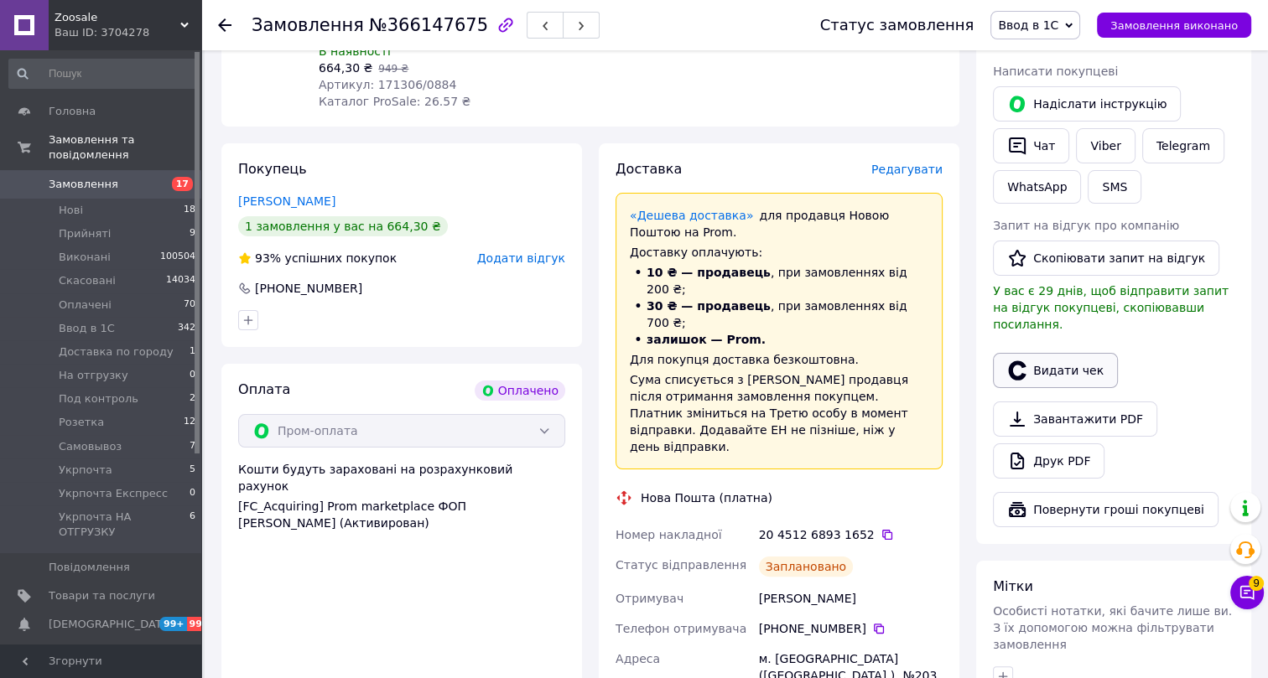
click at [1063, 353] on button "Видати чек" at bounding box center [1055, 370] width 125 height 35
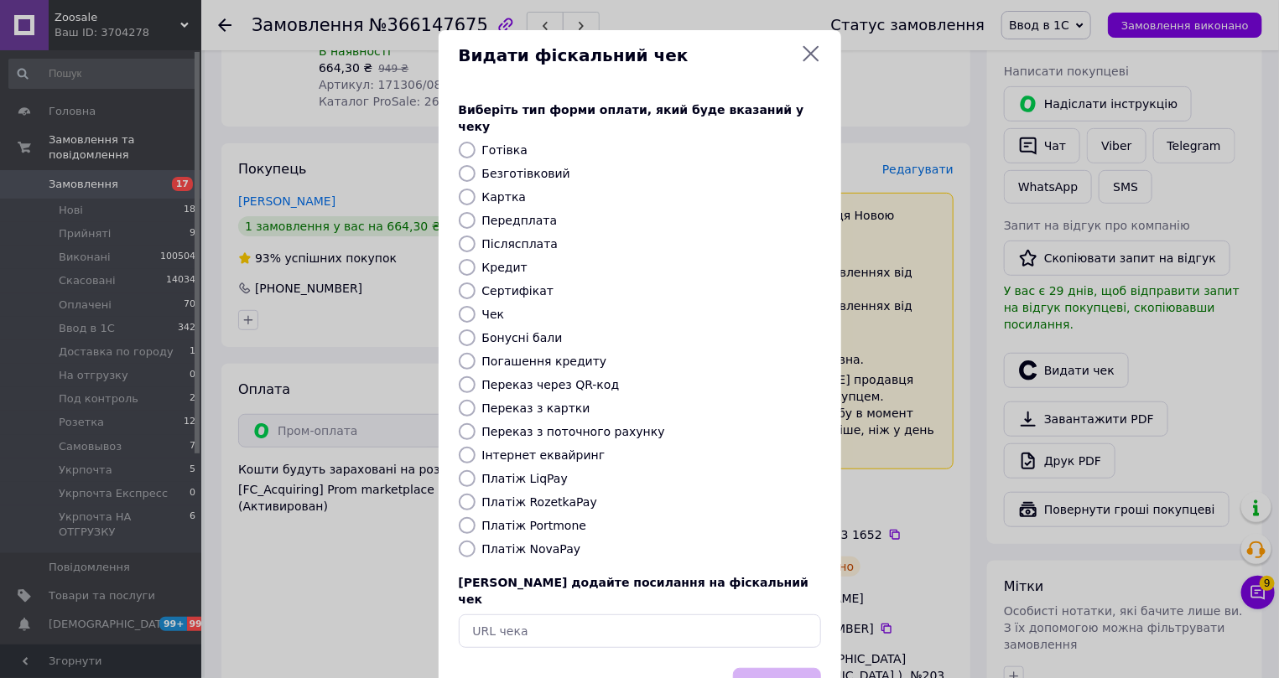
click at [502, 449] on label "Інтернет еквайринг" at bounding box center [543, 455] width 123 height 13
click at [476, 447] on input "Інтернет еквайринг" at bounding box center [467, 455] width 17 height 17
radio input "true"
click at [782, 668] on button "Вибрати" at bounding box center [777, 686] width 88 height 36
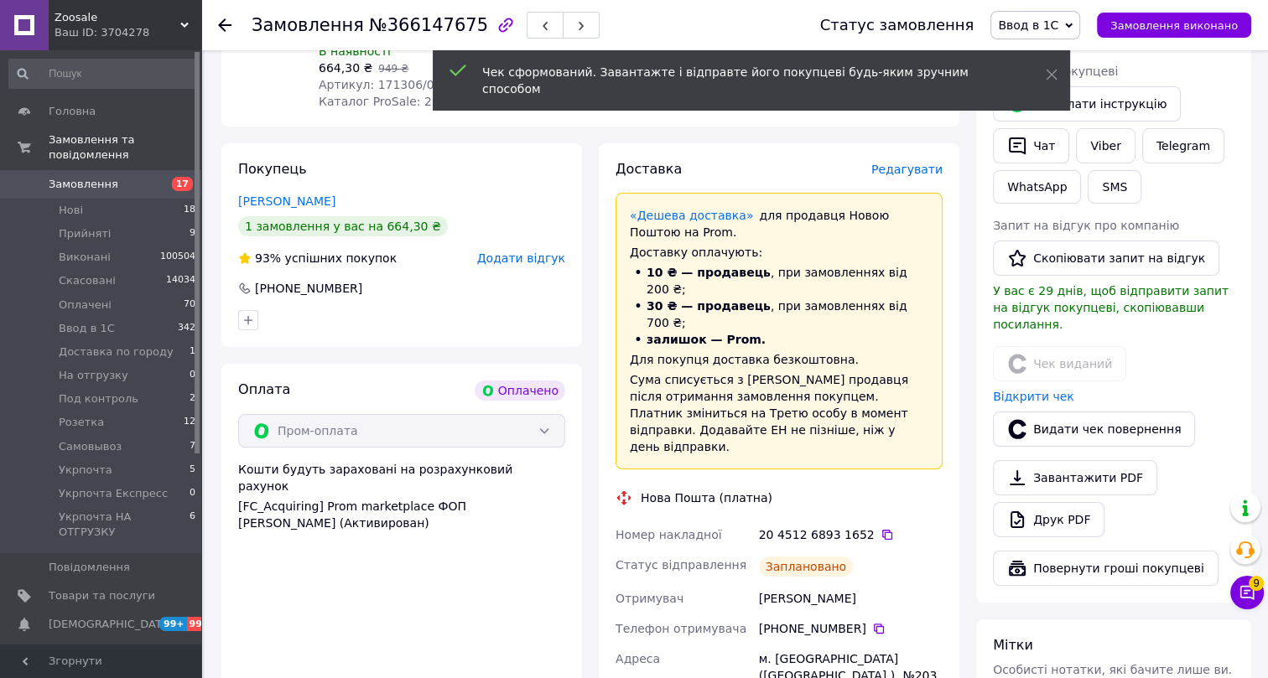
click at [225, 23] on icon at bounding box center [224, 24] width 13 height 13
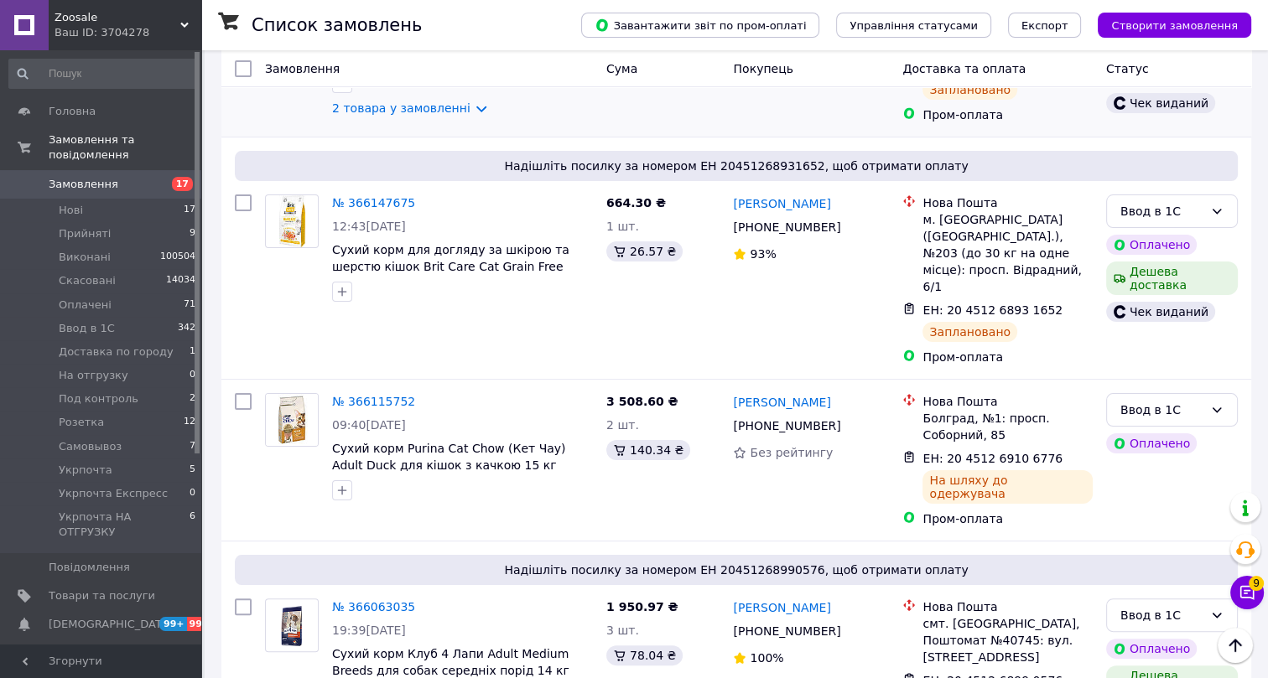
scroll to position [304, 0]
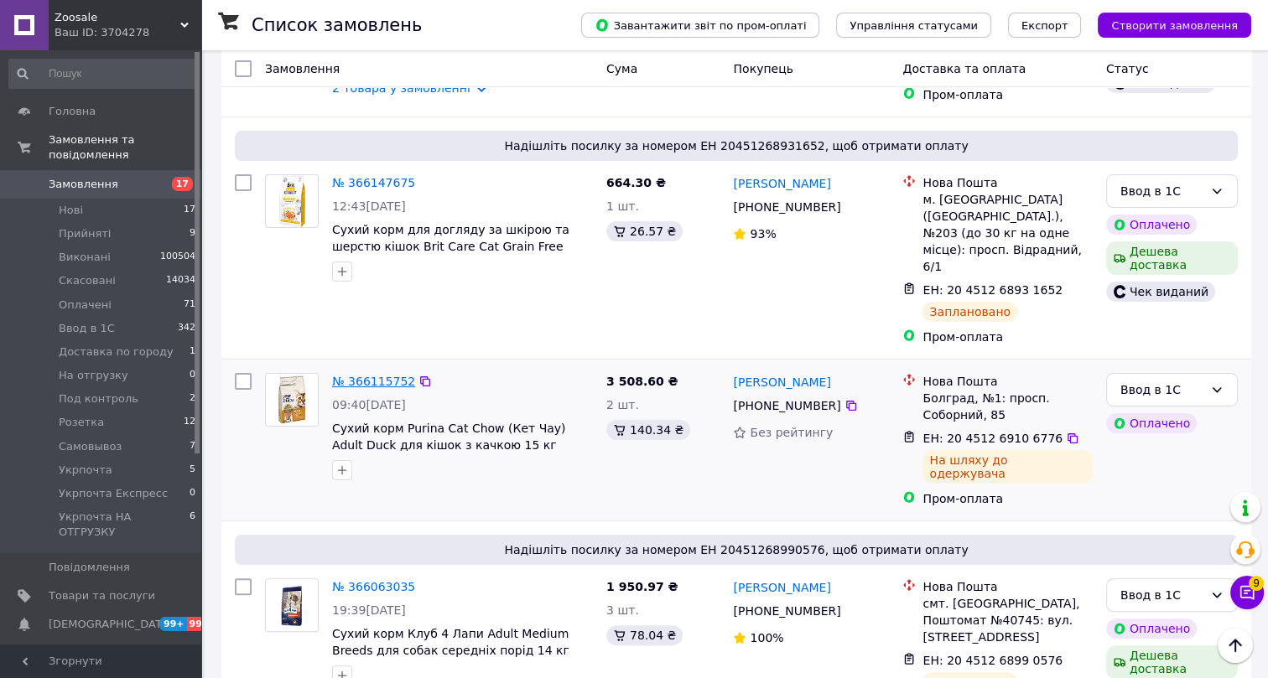
click at [377, 375] on link "№ 366115752" at bounding box center [373, 381] width 83 height 13
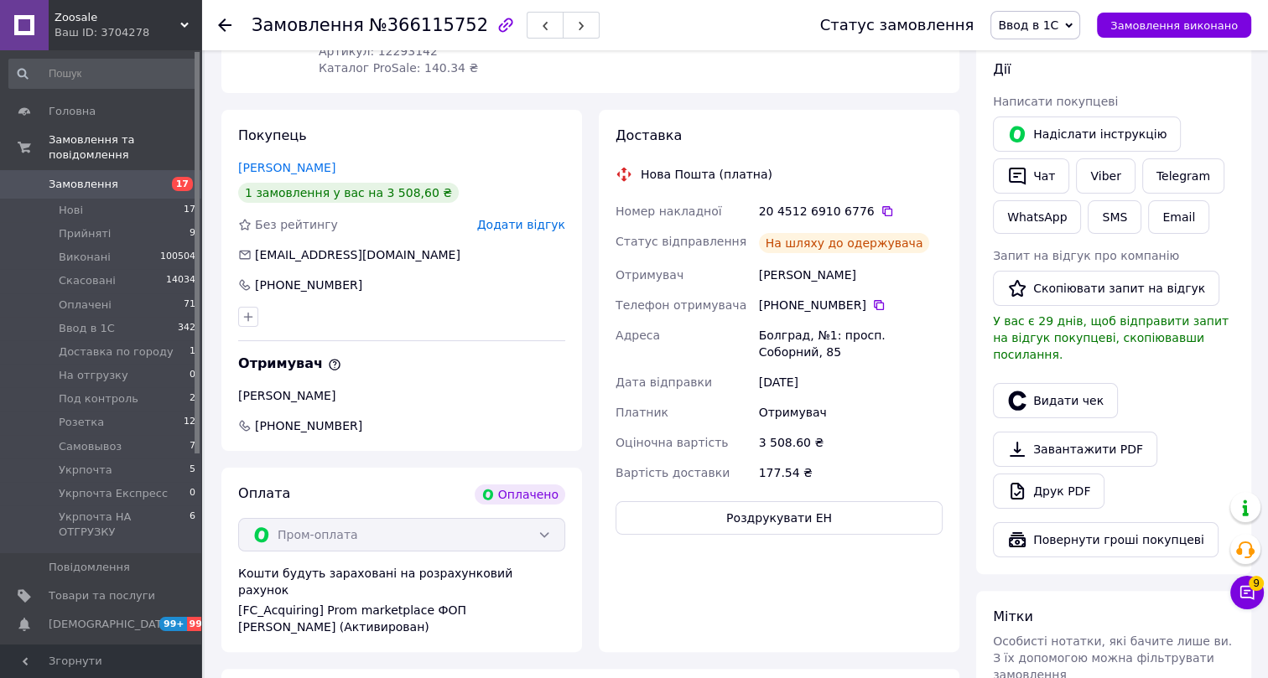
scroll to position [114, 0]
click at [1056, 388] on button "Видати чек" at bounding box center [1055, 400] width 125 height 35
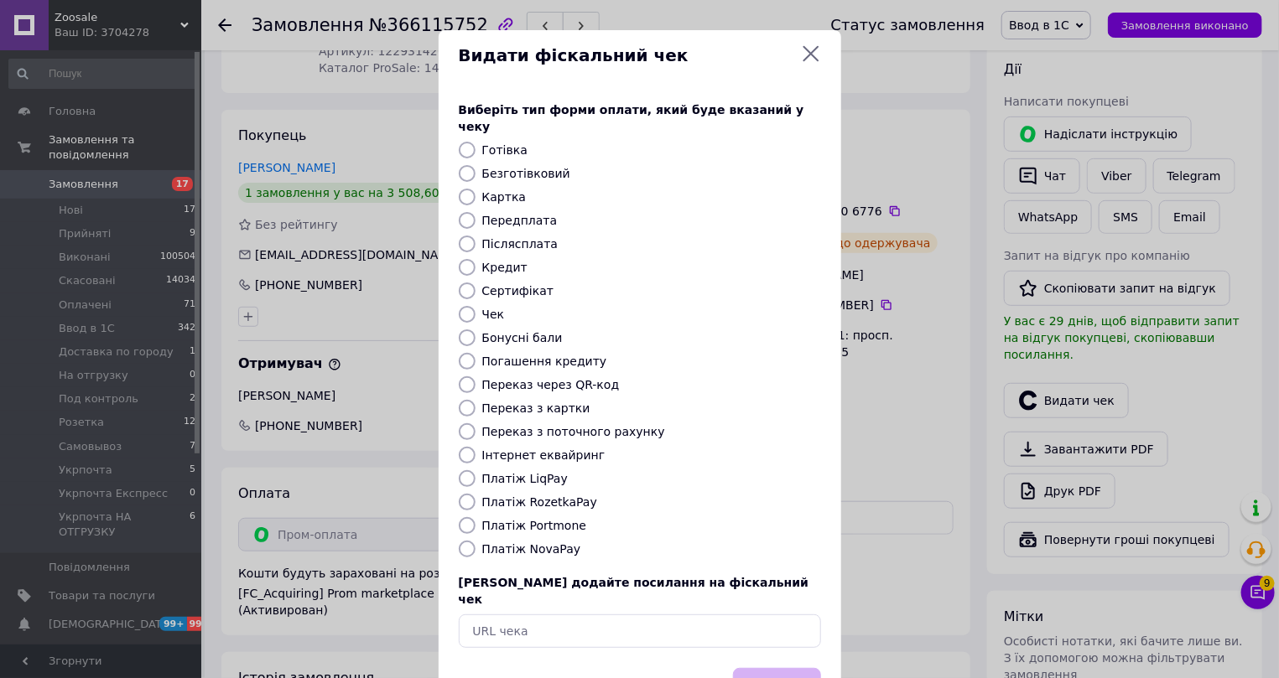
click at [512, 449] on label "Інтернет еквайринг" at bounding box center [543, 455] width 123 height 13
click at [476, 447] on input "Інтернет еквайринг" at bounding box center [467, 455] width 17 height 17
radio input "true"
click at [792, 668] on button "Вибрати" at bounding box center [777, 686] width 88 height 36
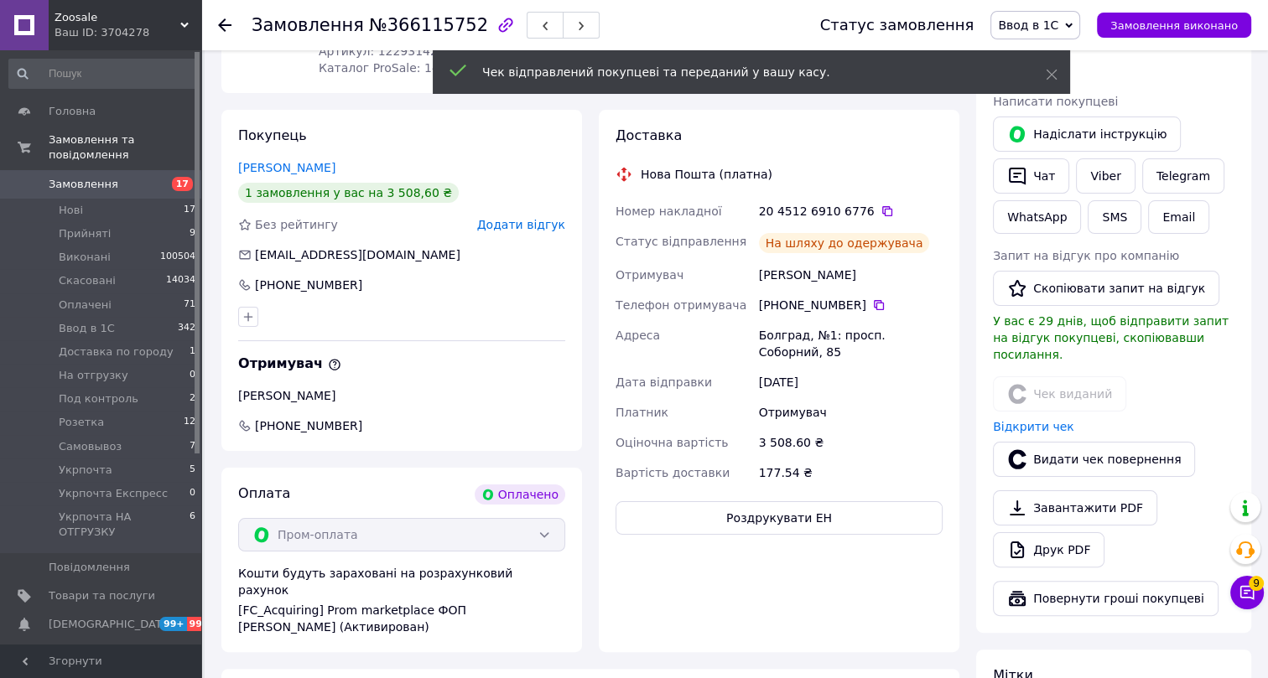
click at [218, 23] on icon at bounding box center [224, 24] width 13 height 13
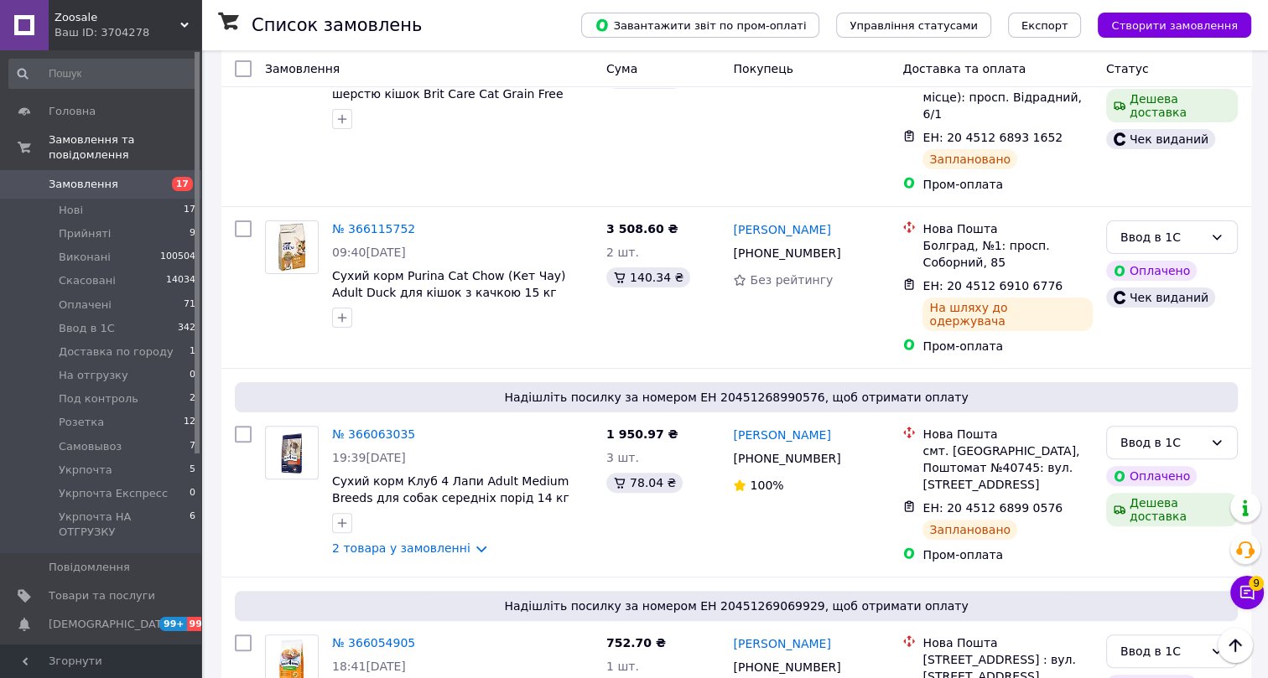
scroll to position [610, 0]
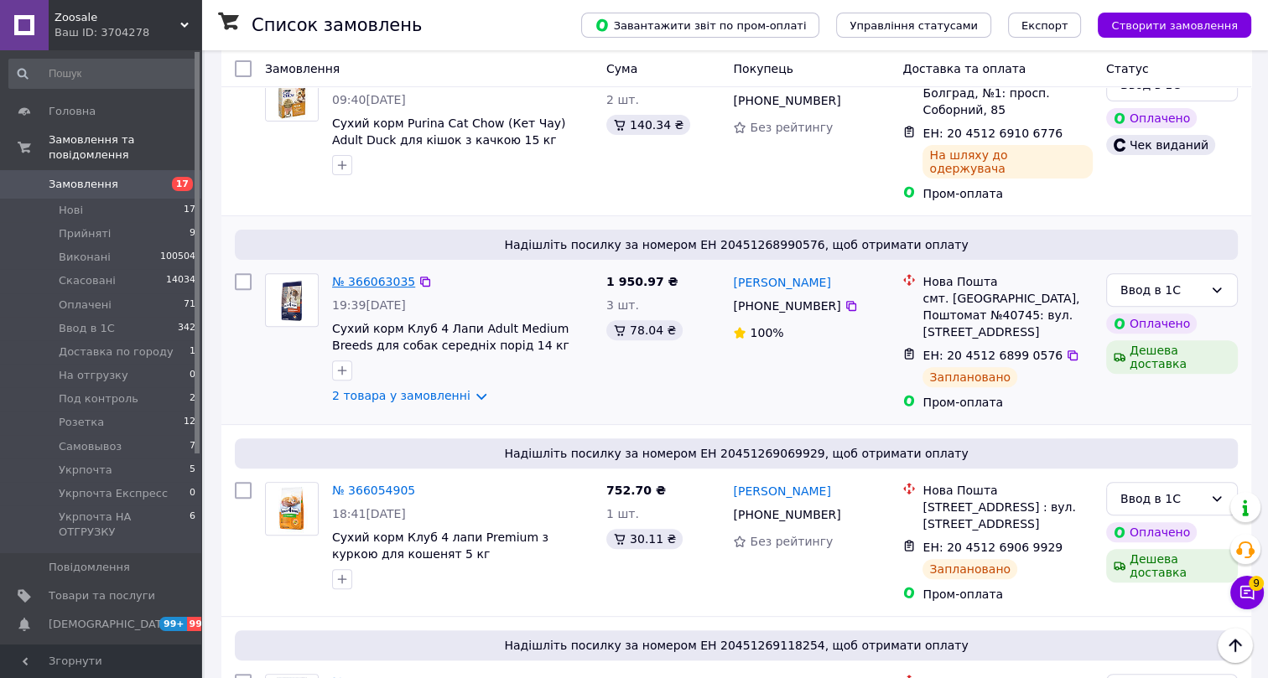
click at [366, 275] on link "№ 366063035" at bounding box center [373, 281] width 83 height 13
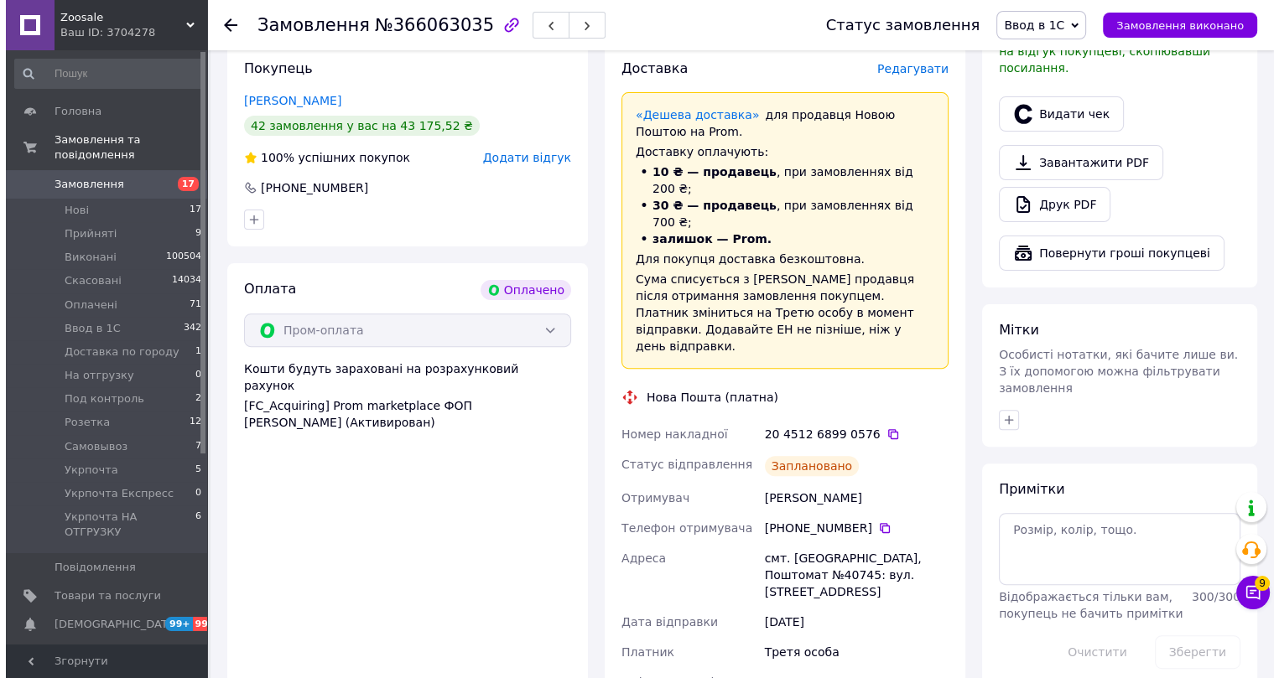
scroll to position [533, 0]
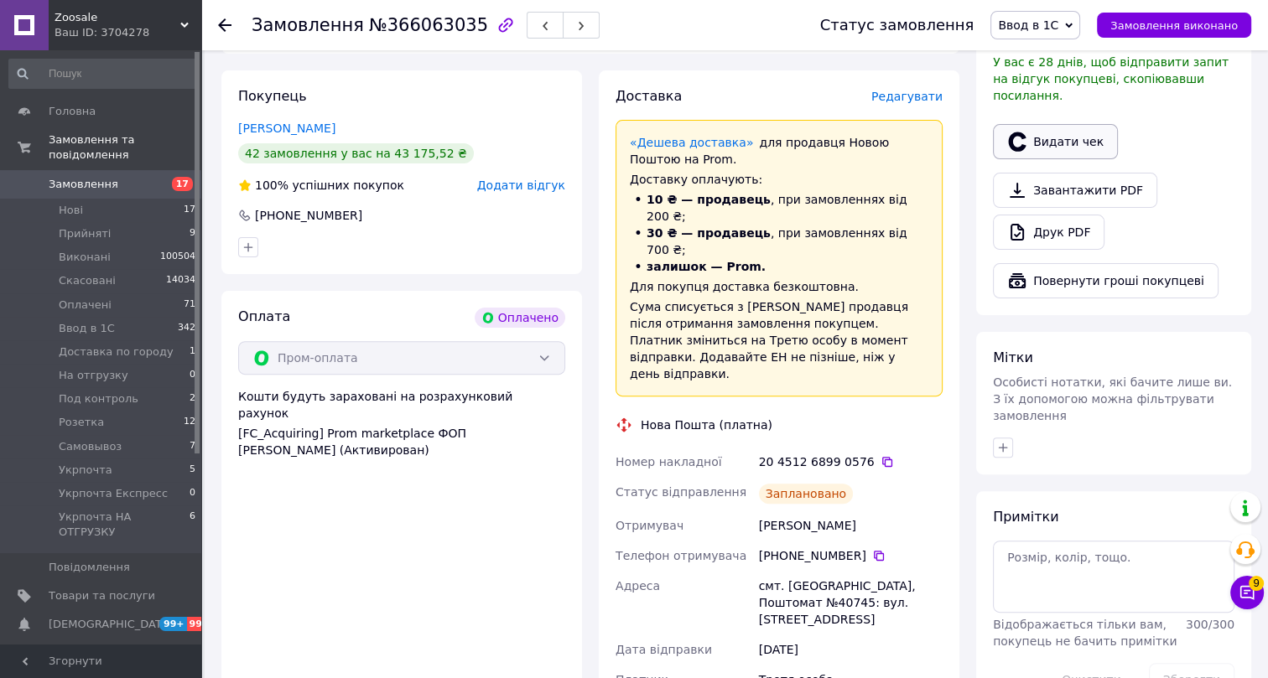
click at [1057, 124] on button "Видати чек" at bounding box center [1055, 141] width 125 height 35
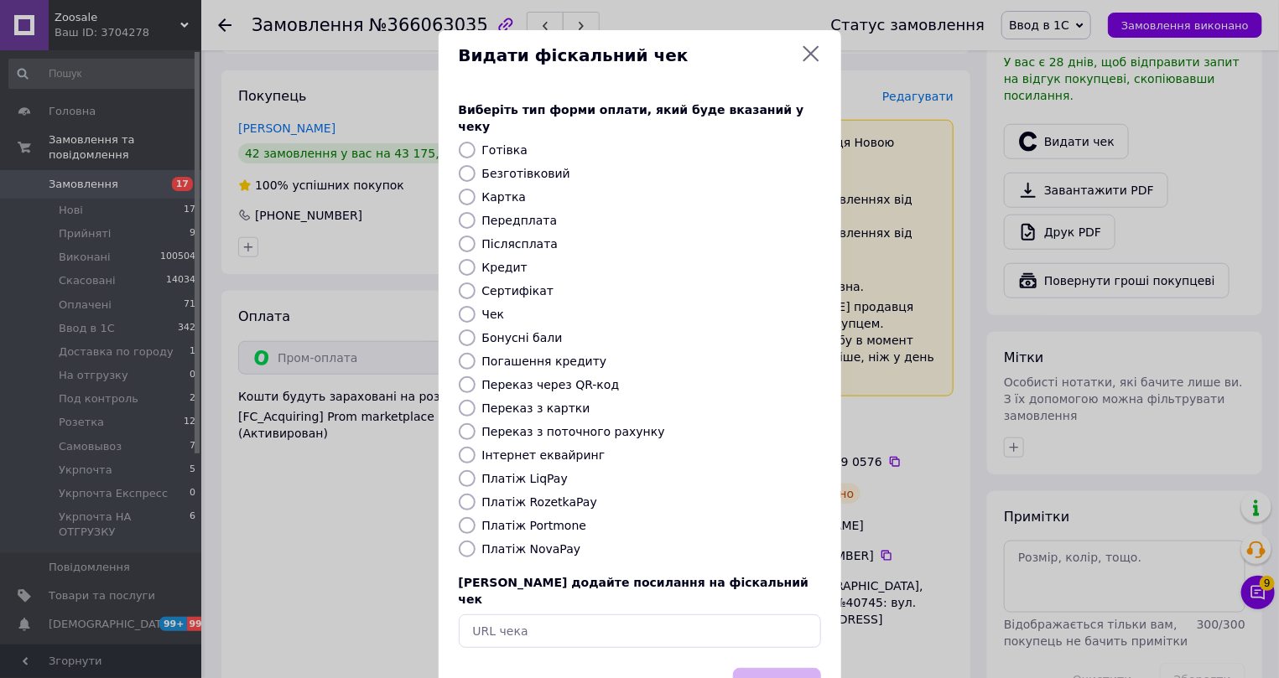
click at [500, 449] on label "Інтернет еквайринг" at bounding box center [543, 455] width 123 height 13
click at [476, 447] on input "Інтернет еквайринг" at bounding box center [467, 455] width 17 height 17
radio input "true"
drag, startPoint x: 756, startPoint y: 648, endPoint x: 772, endPoint y: 647, distance: 16.0
click at [757, 668] on button "Вибрати" at bounding box center [777, 686] width 88 height 36
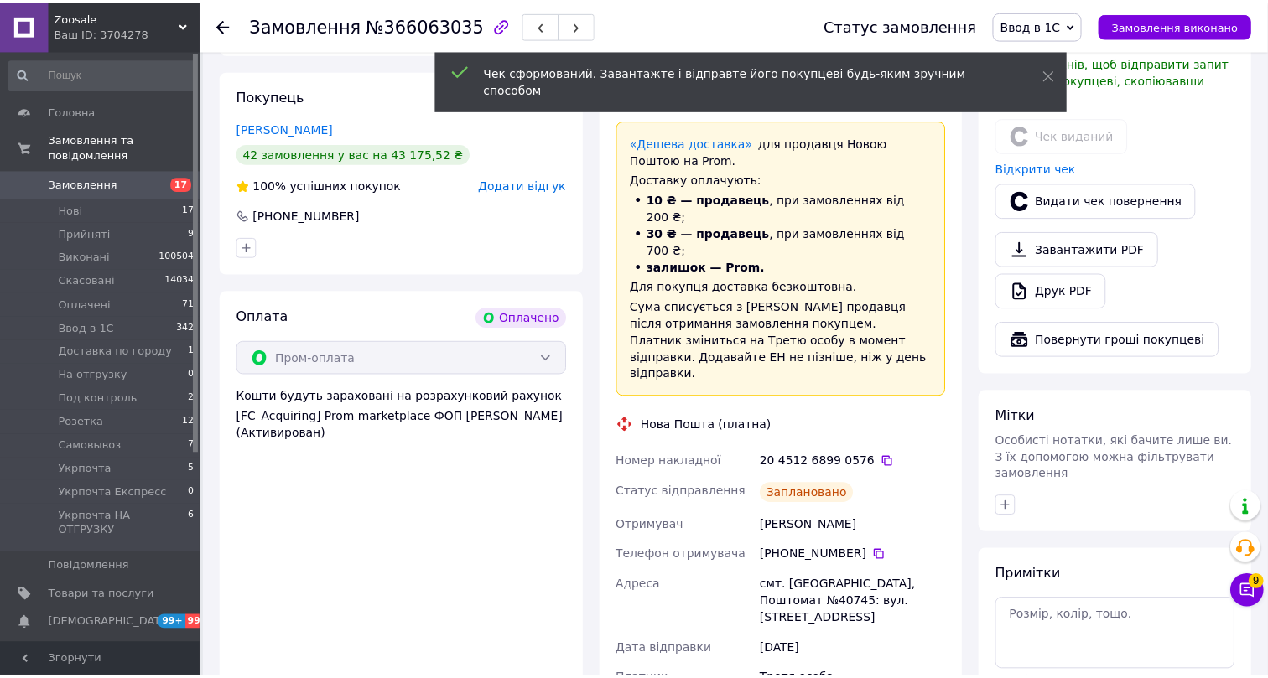
scroll to position [550, 0]
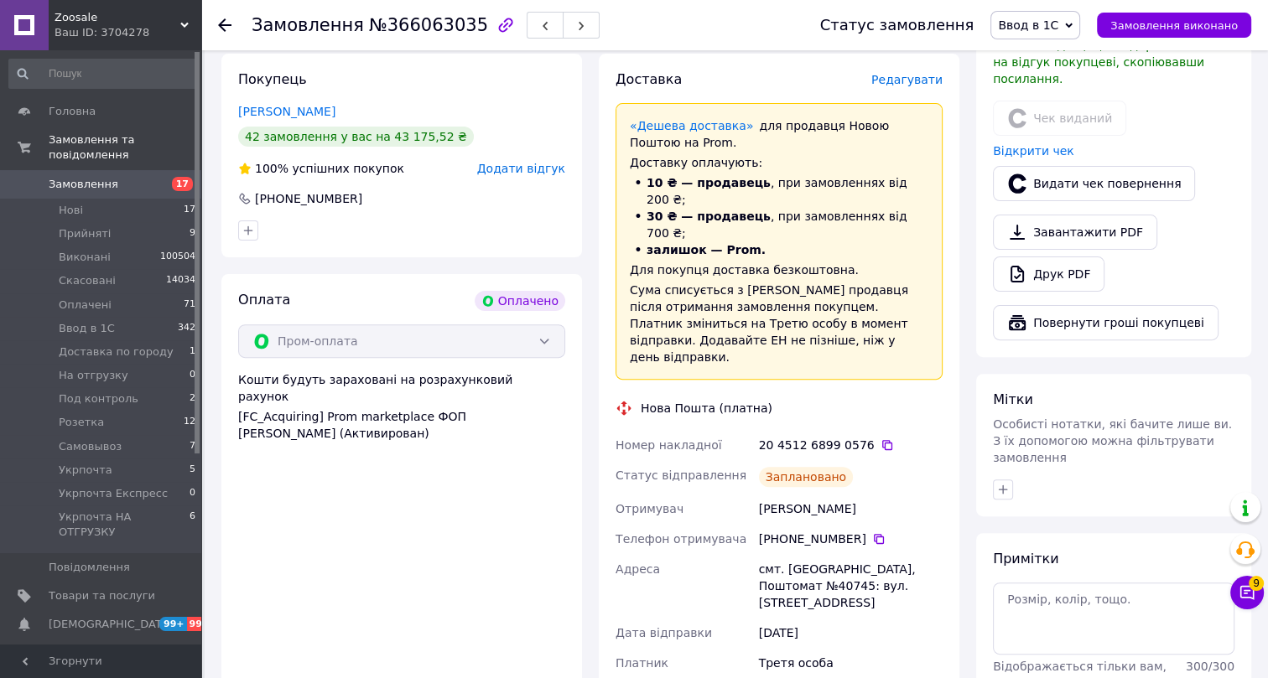
click at [226, 23] on icon at bounding box center [224, 24] width 13 height 13
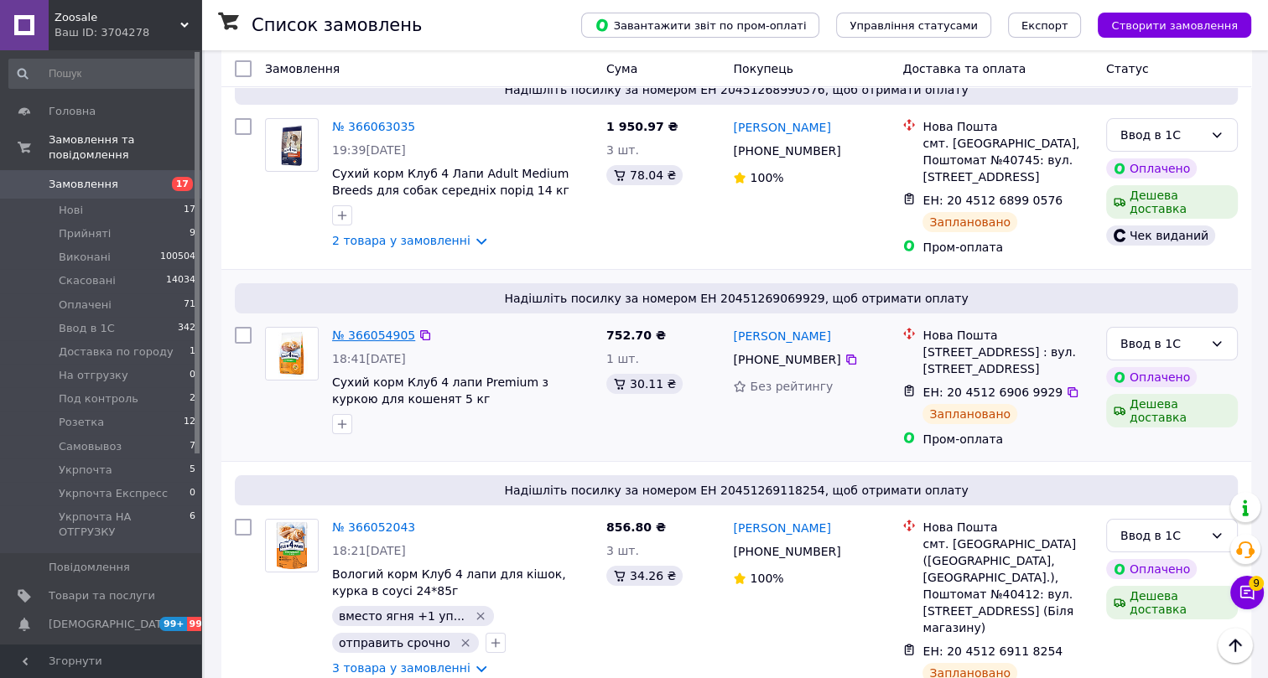
click at [373, 333] on link "№ 366054905" at bounding box center [373, 335] width 83 height 13
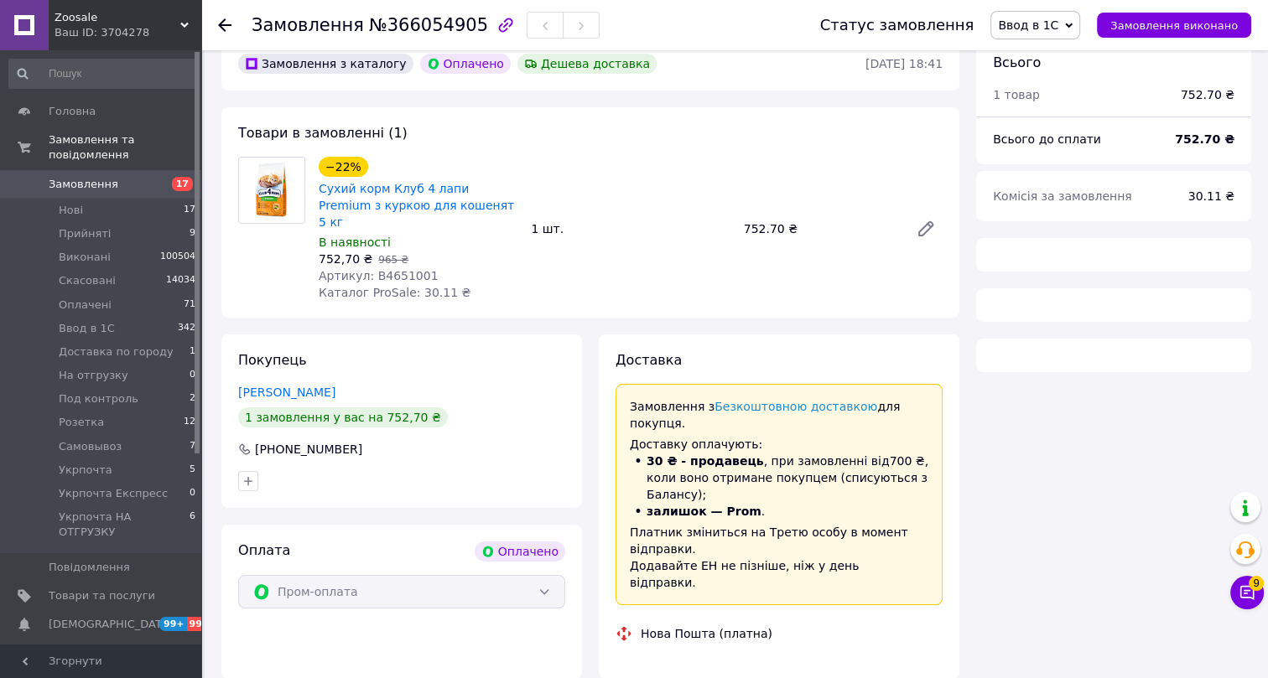
scroll to position [152, 0]
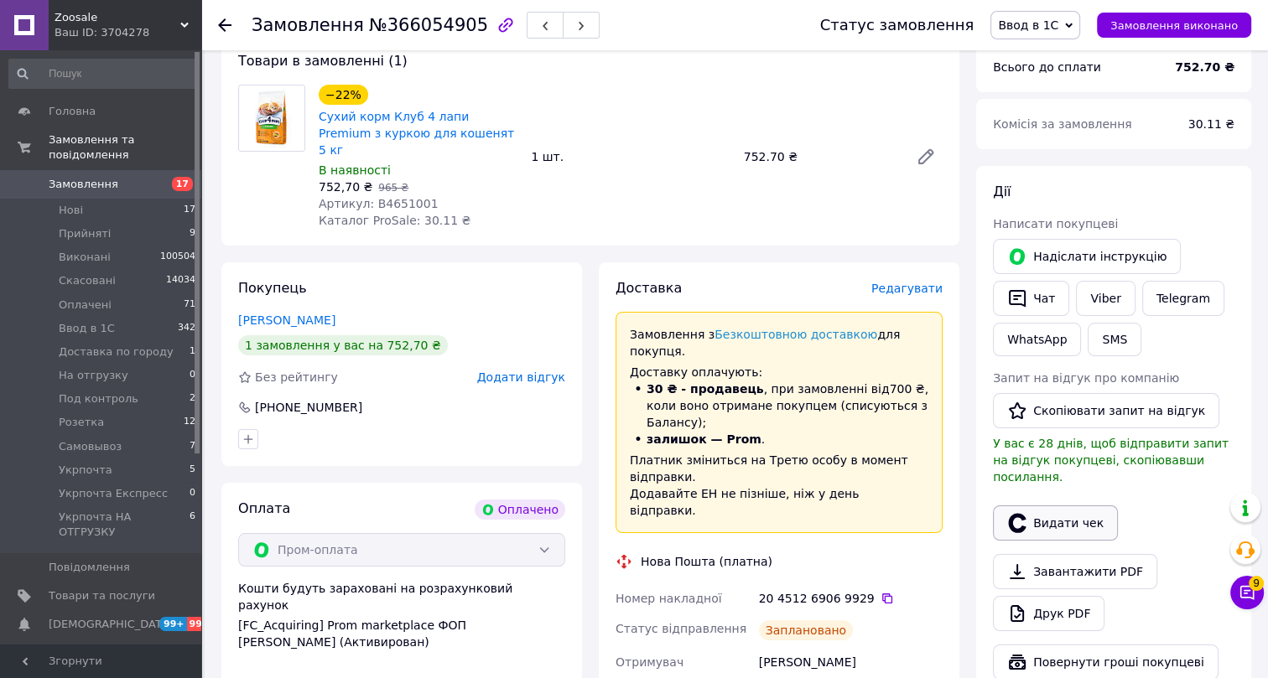
click at [1057, 506] on button "Видати чек" at bounding box center [1055, 523] width 125 height 35
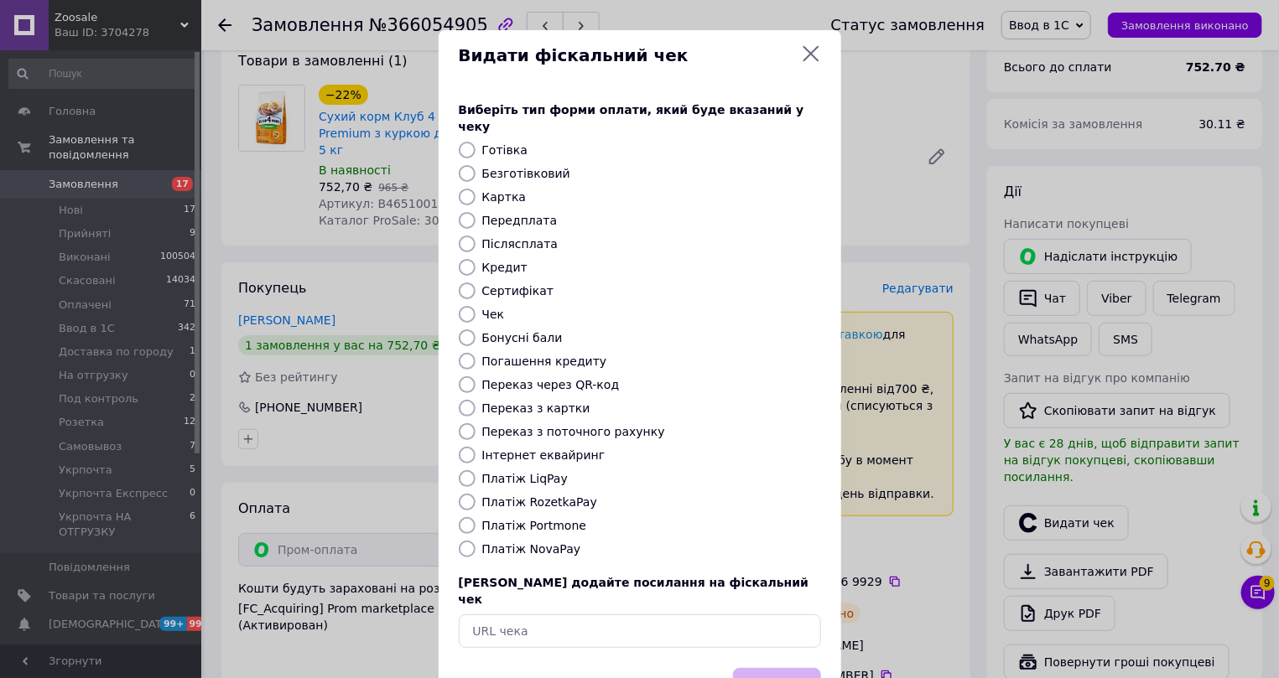
click at [491, 449] on label "Інтернет еквайринг" at bounding box center [543, 455] width 123 height 13
click at [476, 447] on input "Інтернет еквайринг" at bounding box center [467, 455] width 17 height 17
radio input "true"
click at [765, 668] on button "Вибрати" at bounding box center [777, 686] width 88 height 36
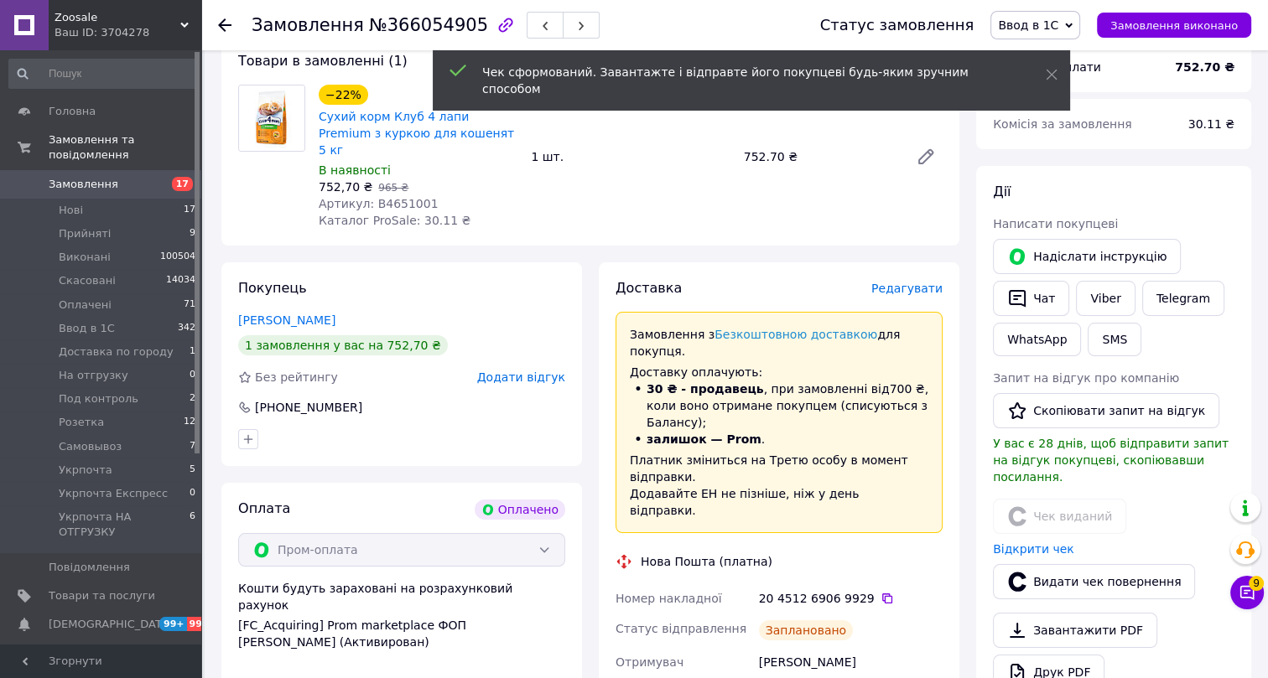
click at [226, 25] on use at bounding box center [224, 24] width 13 height 13
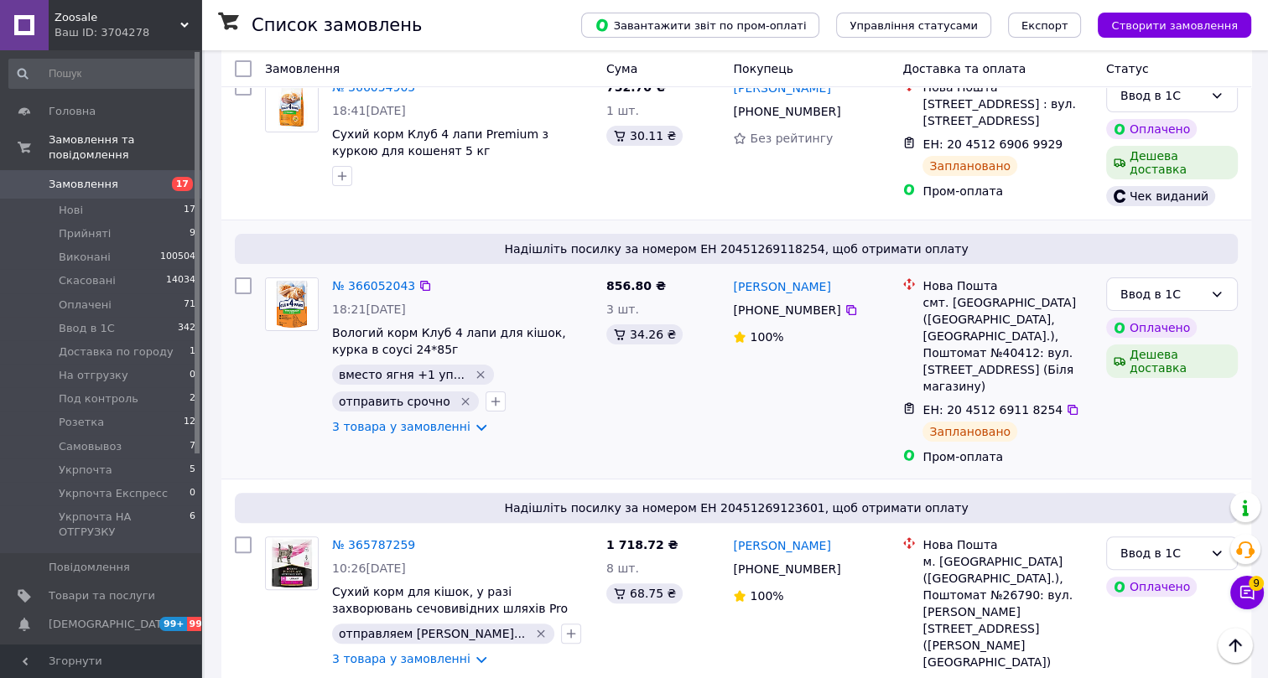
scroll to position [406, 0]
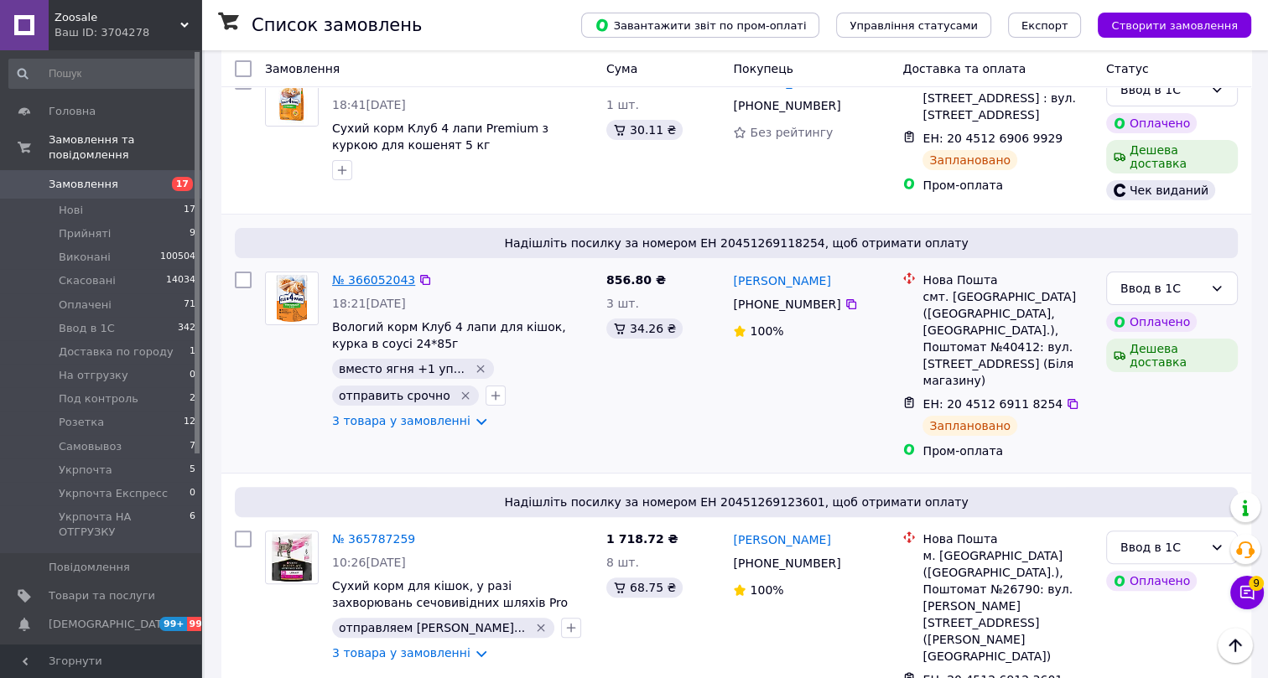
click at [380, 274] on link "№ 366052043" at bounding box center [373, 279] width 83 height 13
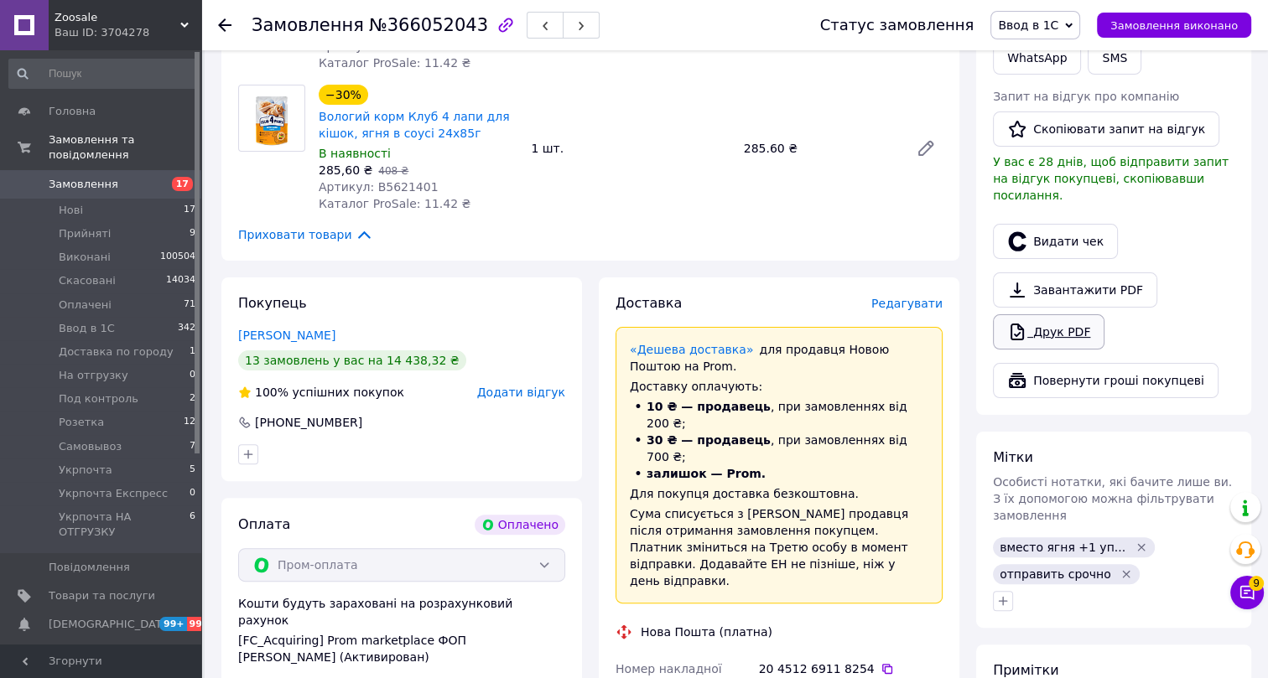
scroll to position [406, 0]
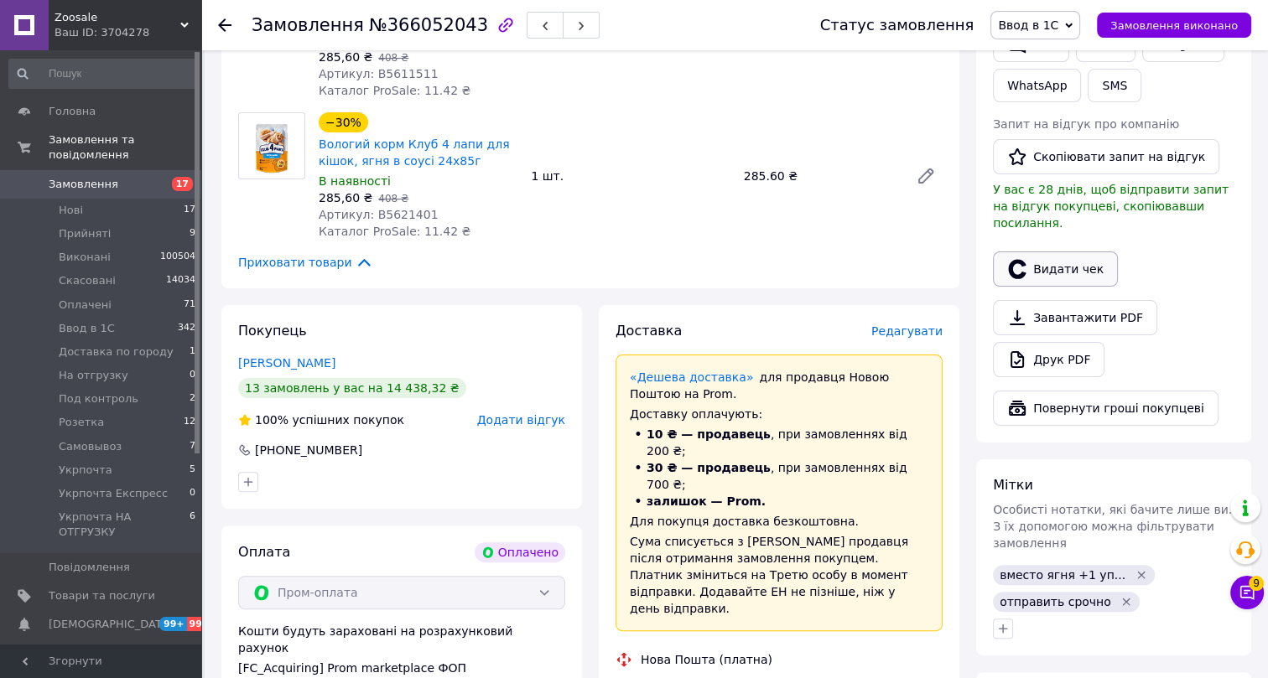
click at [1059, 254] on button "Видати чек" at bounding box center [1055, 269] width 125 height 35
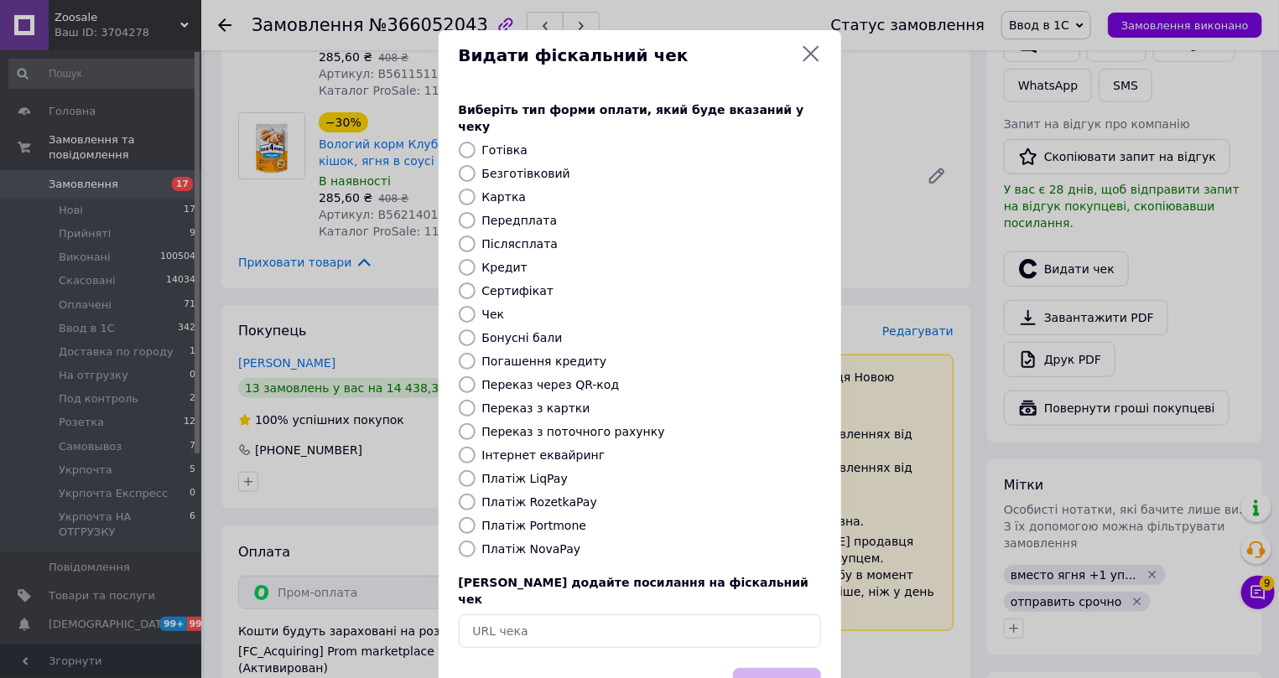
click at [505, 449] on label "Інтернет еквайринг" at bounding box center [543, 455] width 123 height 13
click at [476, 447] on input "Інтернет еквайринг" at bounding box center [467, 455] width 17 height 17
radio input "true"
click at [768, 668] on button "Вибрати" at bounding box center [777, 686] width 88 height 36
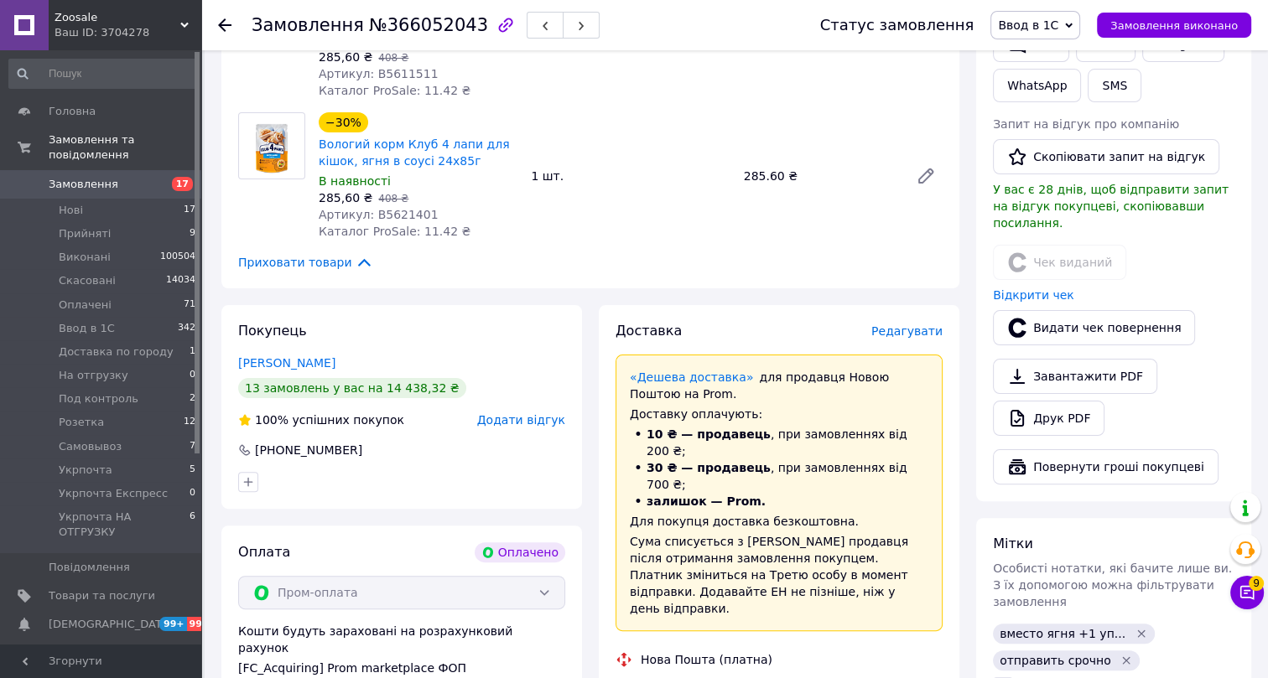
click at [221, 23] on use at bounding box center [224, 24] width 13 height 13
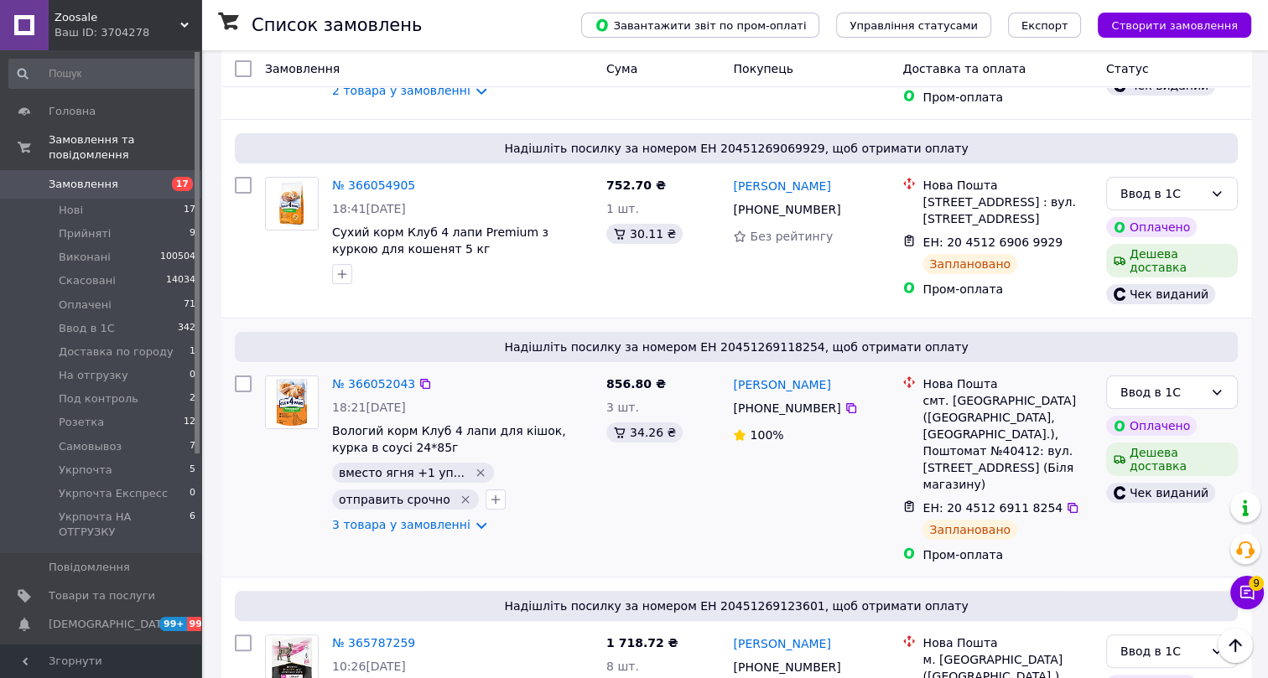
scroll to position [406, 0]
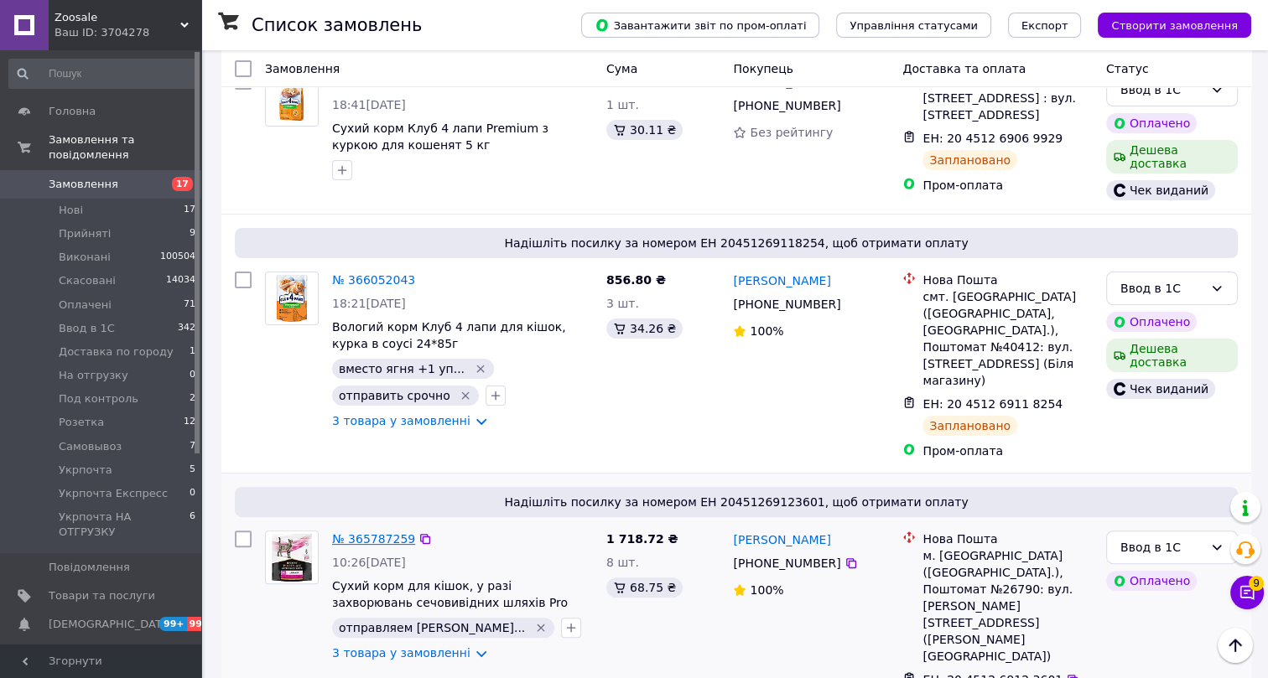
click at [377, 533] on link "№ 365787259" at bounding box center [373, 539] width 83 height 13
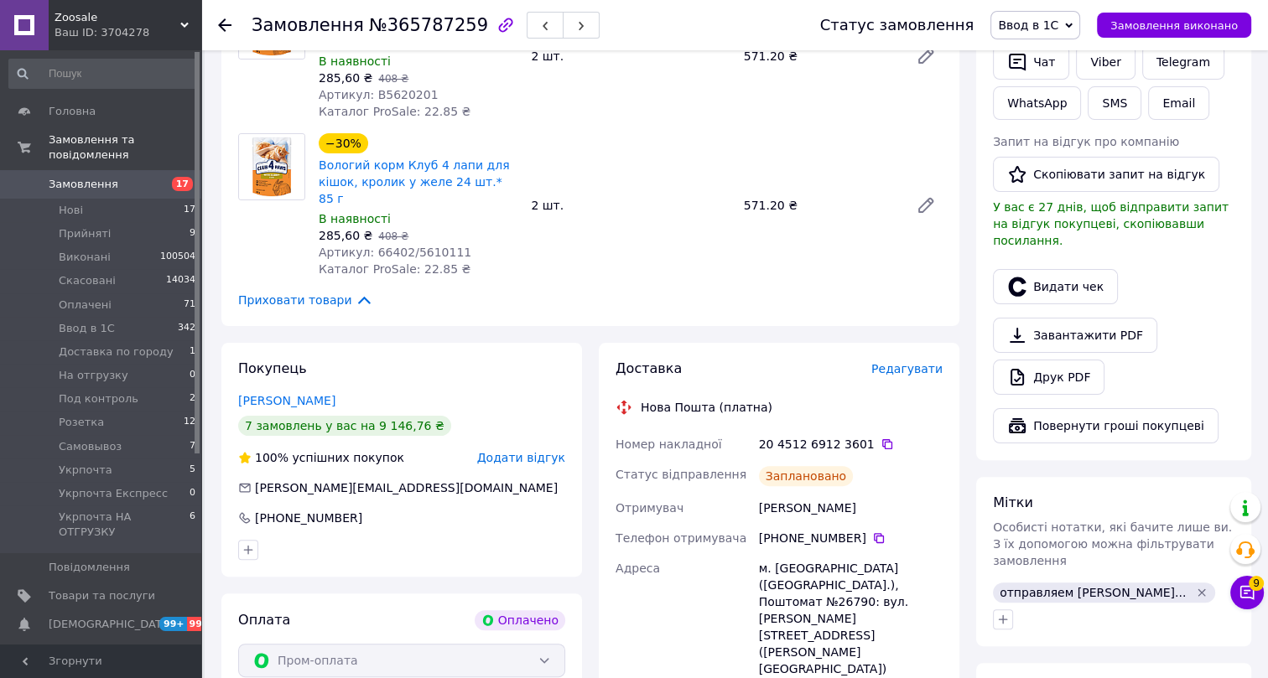
scroll to position [330, 0]
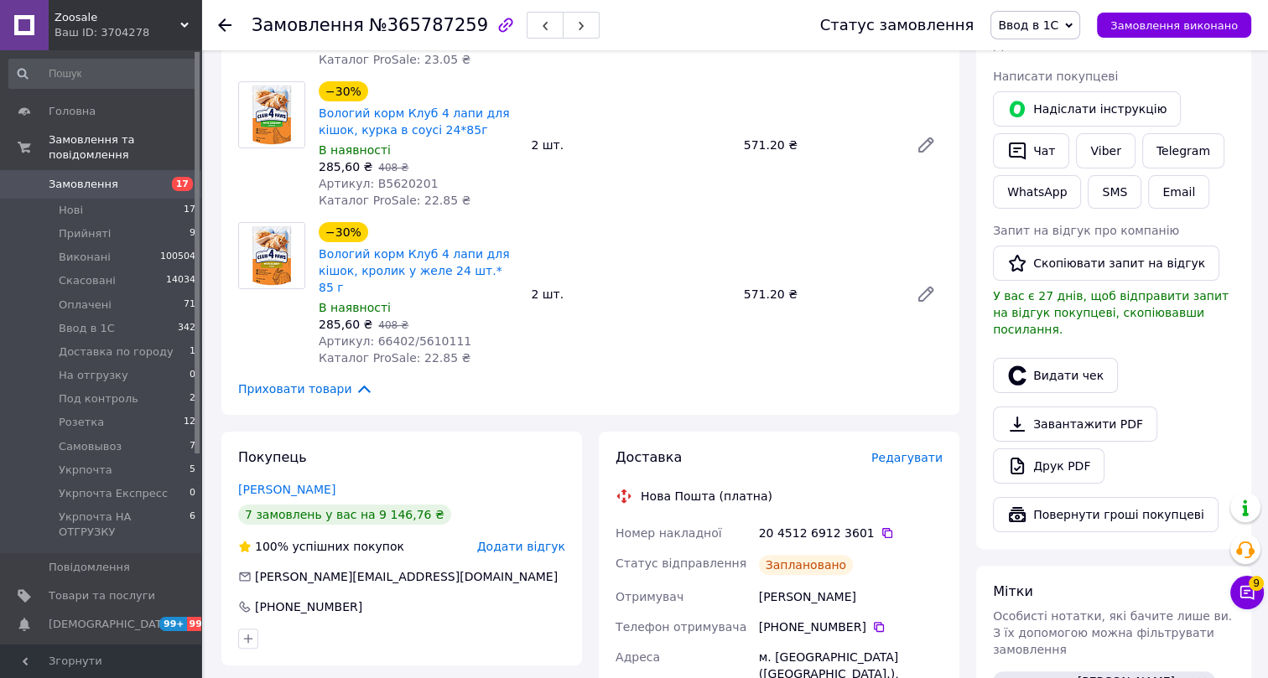
click at [216, 26] on div "Замовлення №365787259 Статус замовлення Ввод в 1С Прийнято Виконано Скасовано О…" at bounding box center [734, 25] width 1067 height 50
click at [221, 27] on use at bounding box center [224, 24] width 13 height 13
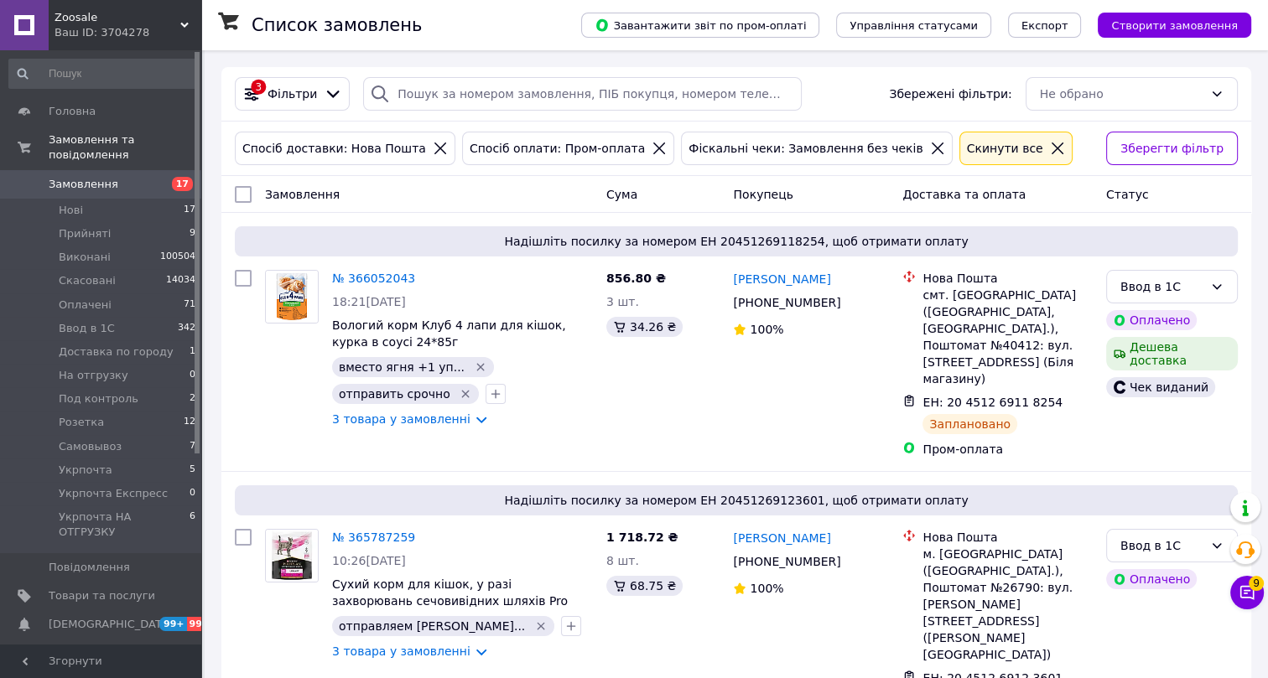
click at [1050, 146] on icon at bounding box center [1057, 148] width 15 height 15
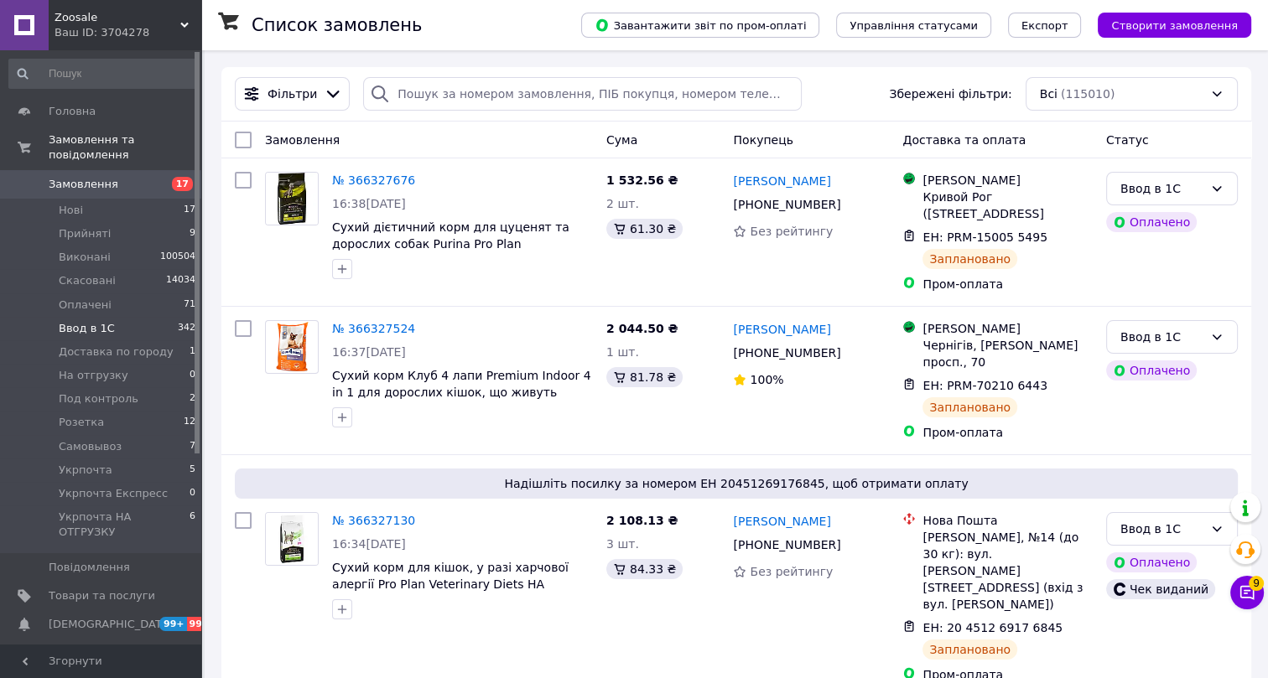
click at [94, 321] on span "Ввод в 1С" at bounding box center [87, 328] width 56 height 15
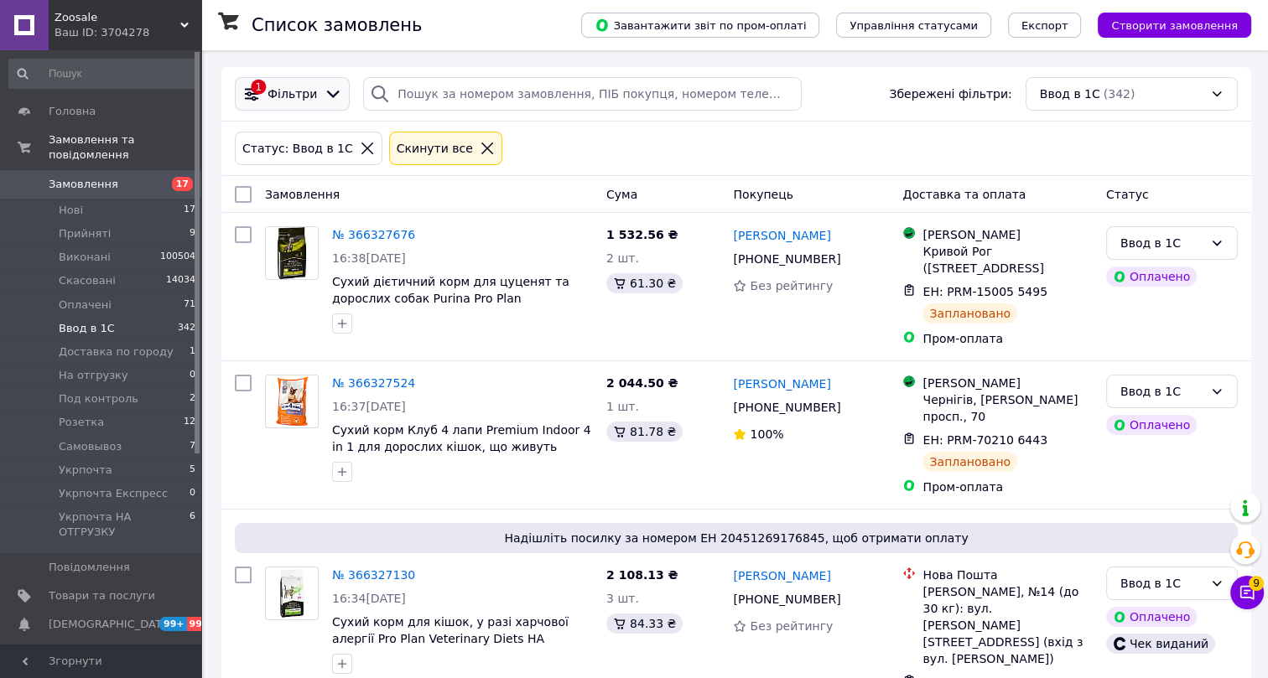
click at [304, 95] on span "Фільтри" at bounding box center [292, 94] width 49 height 17
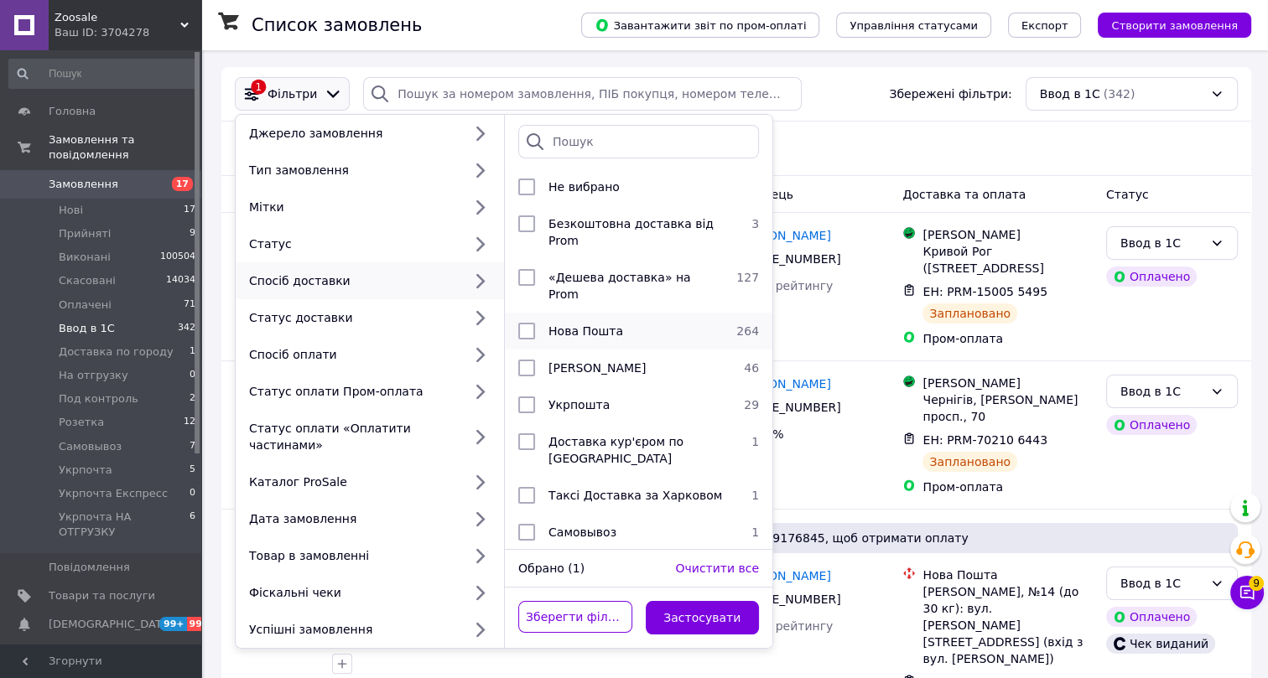
click at [577, 325] on span "Нова Пошта" at bounding box center [585, 331] width 75 height 13
checkbox input "true"
click at [701, 601] on button "Застосувати" at bounding box center [703, 618] width 114 height 34
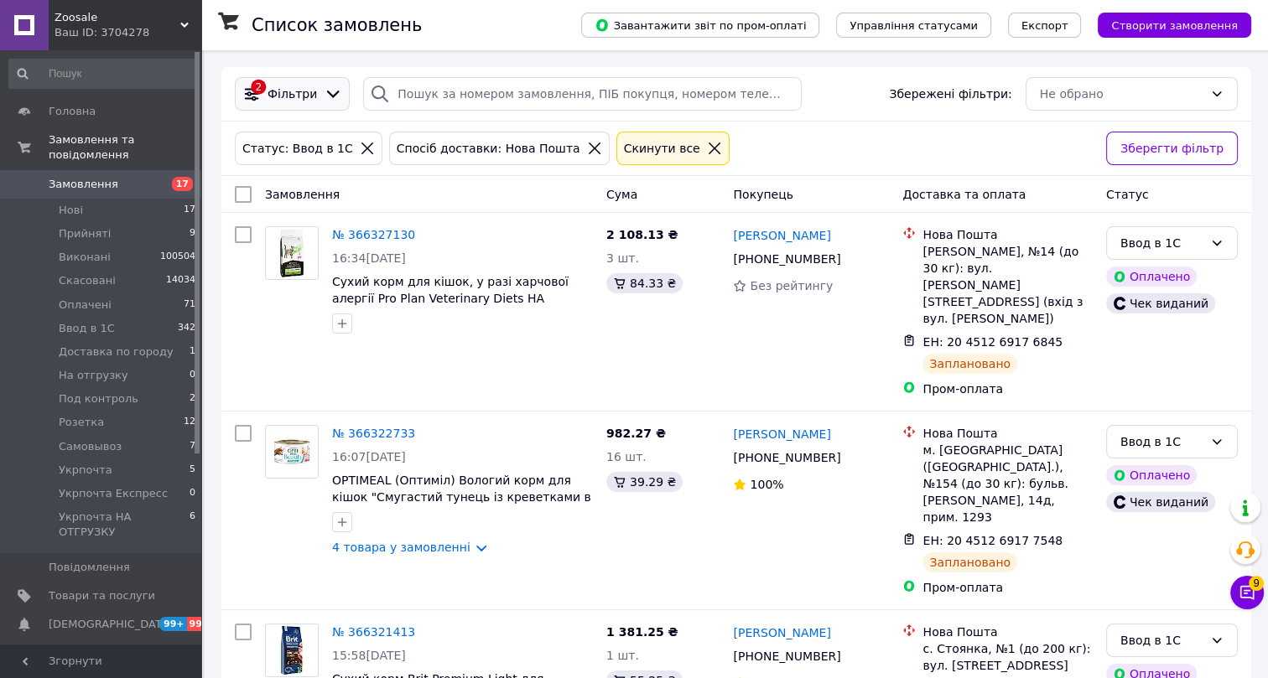
click at [280, 94] on span "Фільтри" at bounding box center [292, 94] width 49 height 17
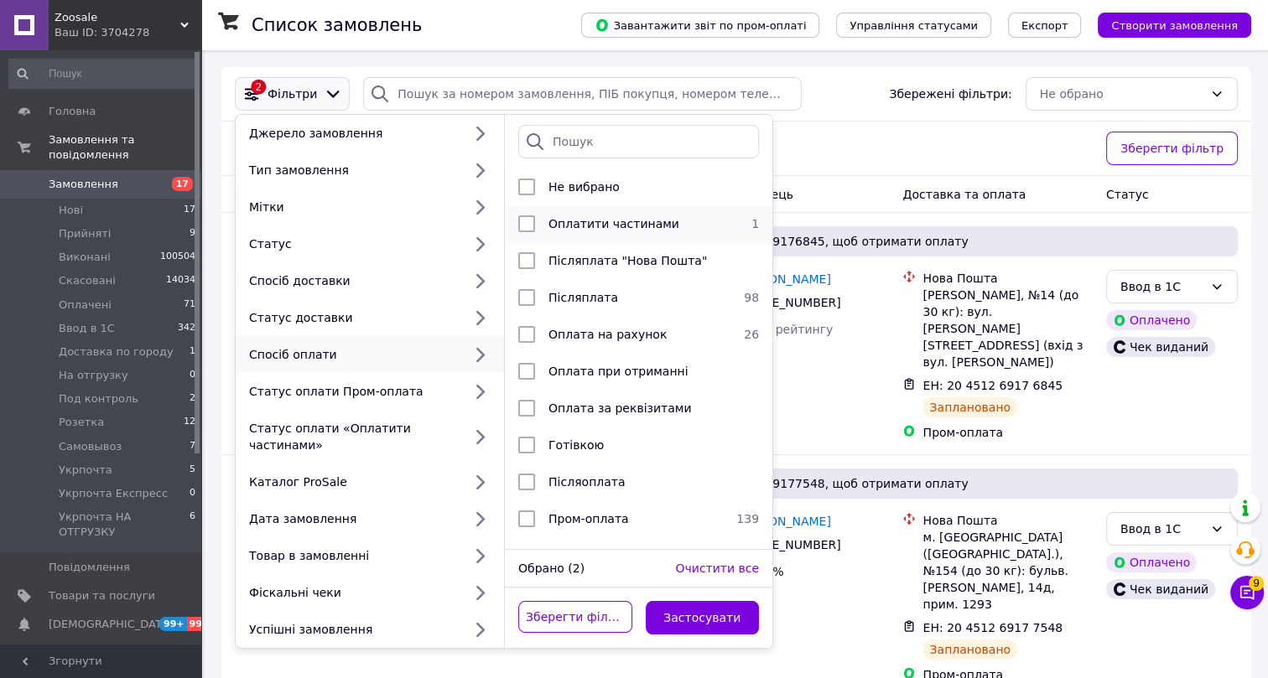
click at [588, 221] on span "Оплатити частинами" at bounding box center [613, 223] width 131 height 13
checkbox input "true"
click at [700, 602] on button "Застосувати" at bounding box center [703, 618] width 114 height 34
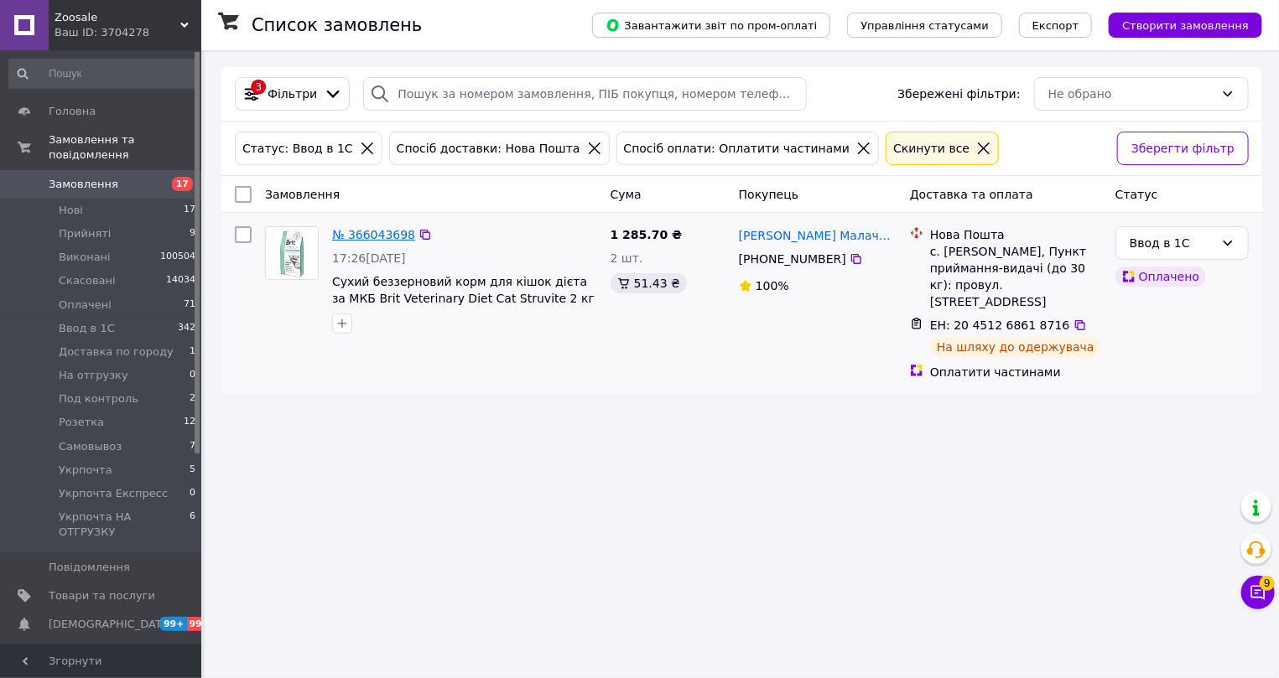
click at [380, 236] on link "№ 366043698" at bounding box center [373, 234] width 83 height 13
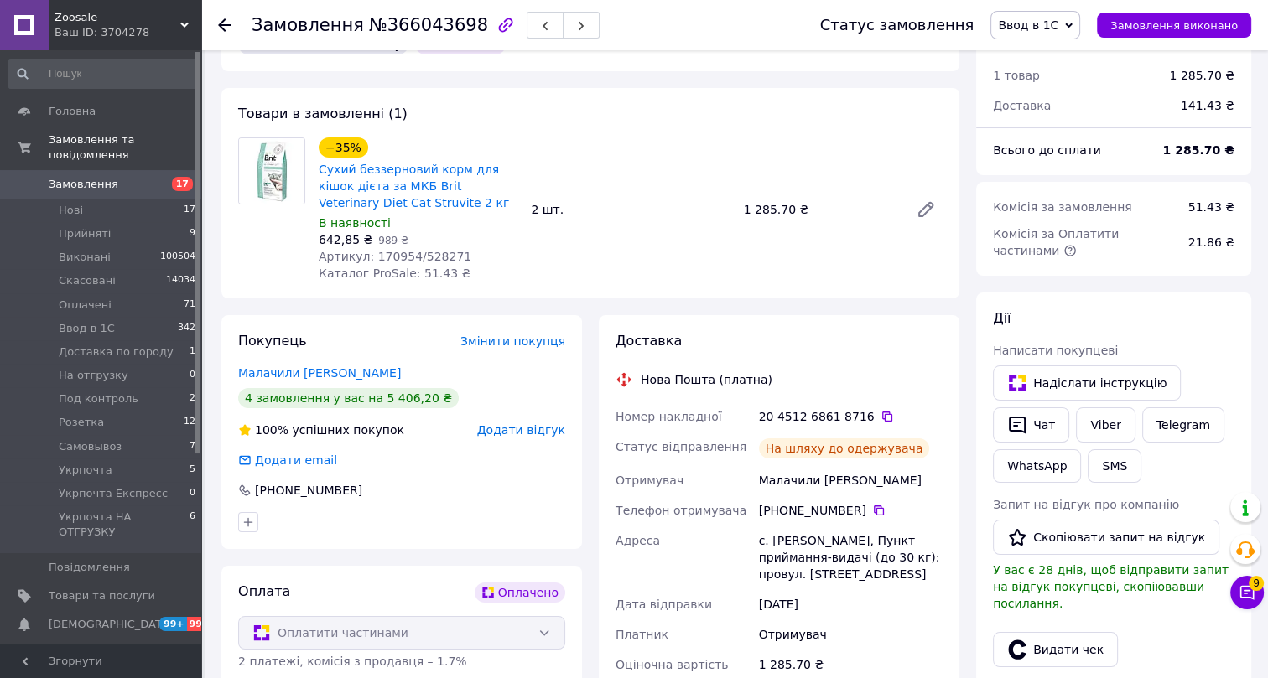
scroll to position [152, 0]
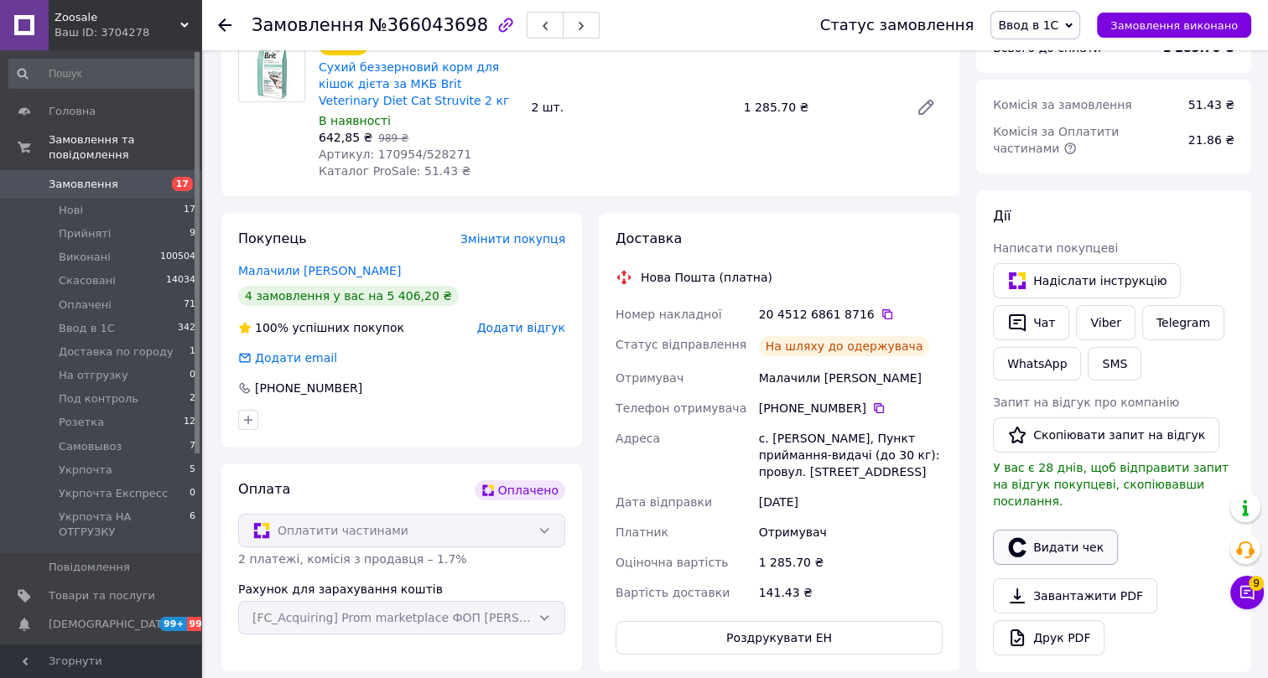
click at [1072, 530] on button "Видати чек" at bounding box center [1055, 547] width 125 height 35
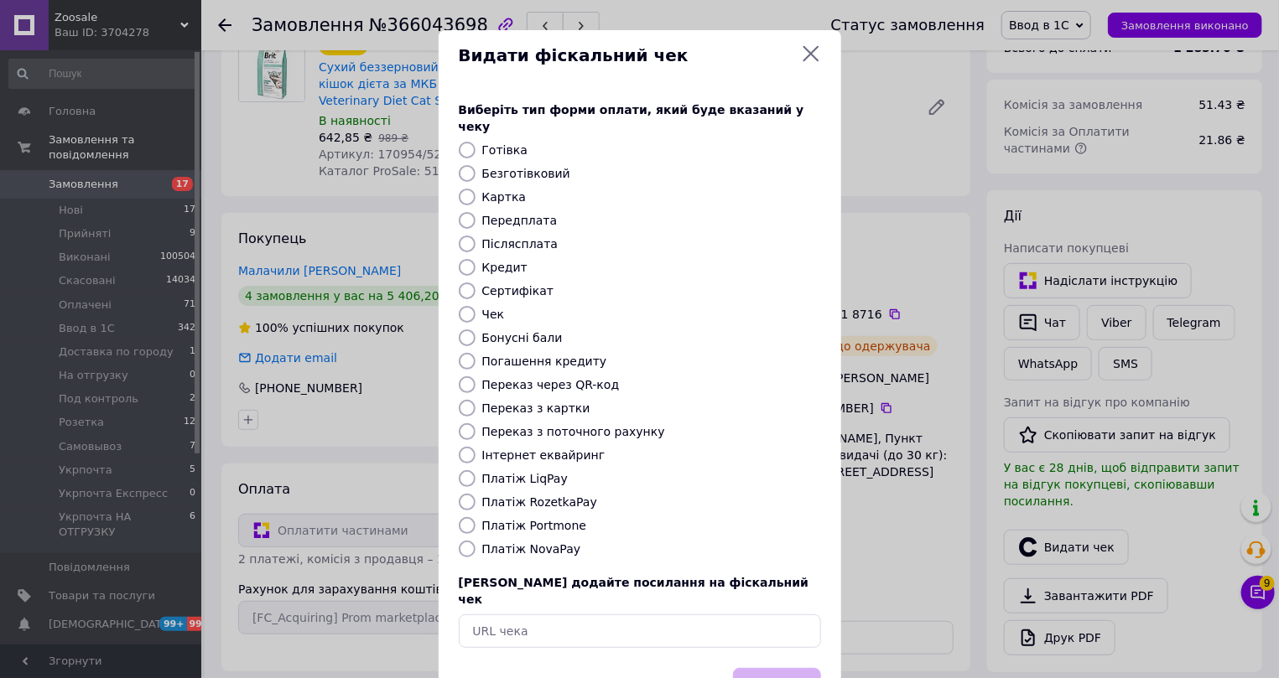
click at [504, 449] on label "Інтернет еквайринг" at bounding box center [543, 455] width 123 height 13
click at [476, 447] on input "Інтернет еквайринг" at bounding box center [467, 455] width 17 height 17
radio input "true"
click at [754, 668] on button "Вибрати" at bounding box center [777, 686] width 88 height 36
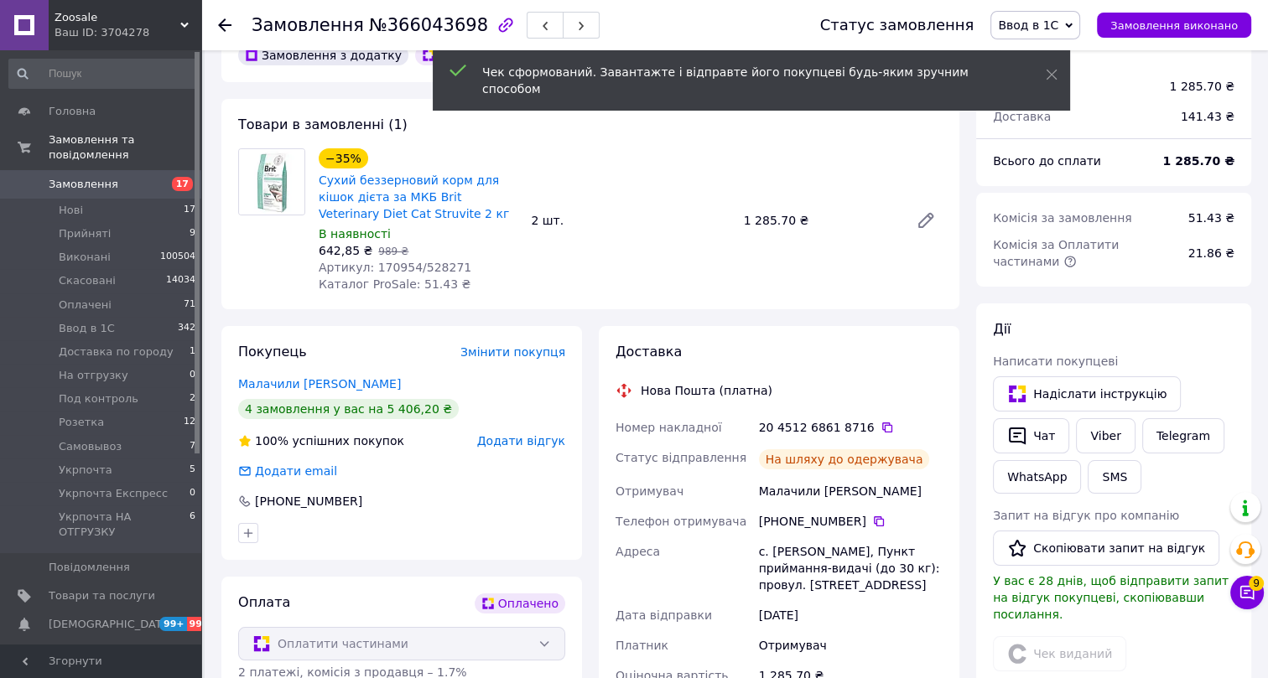
scroll to position [0, 0]
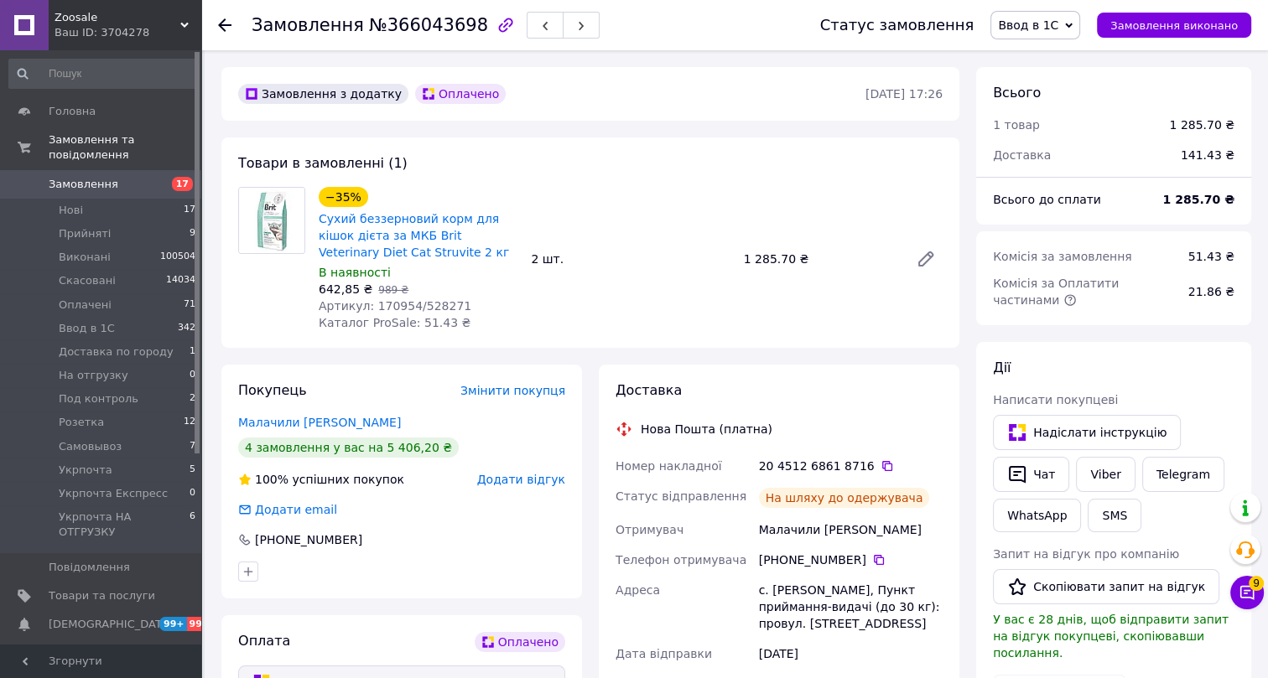
click at [225, 23] on icon at bounding box center [224, 24] width 13 height 13
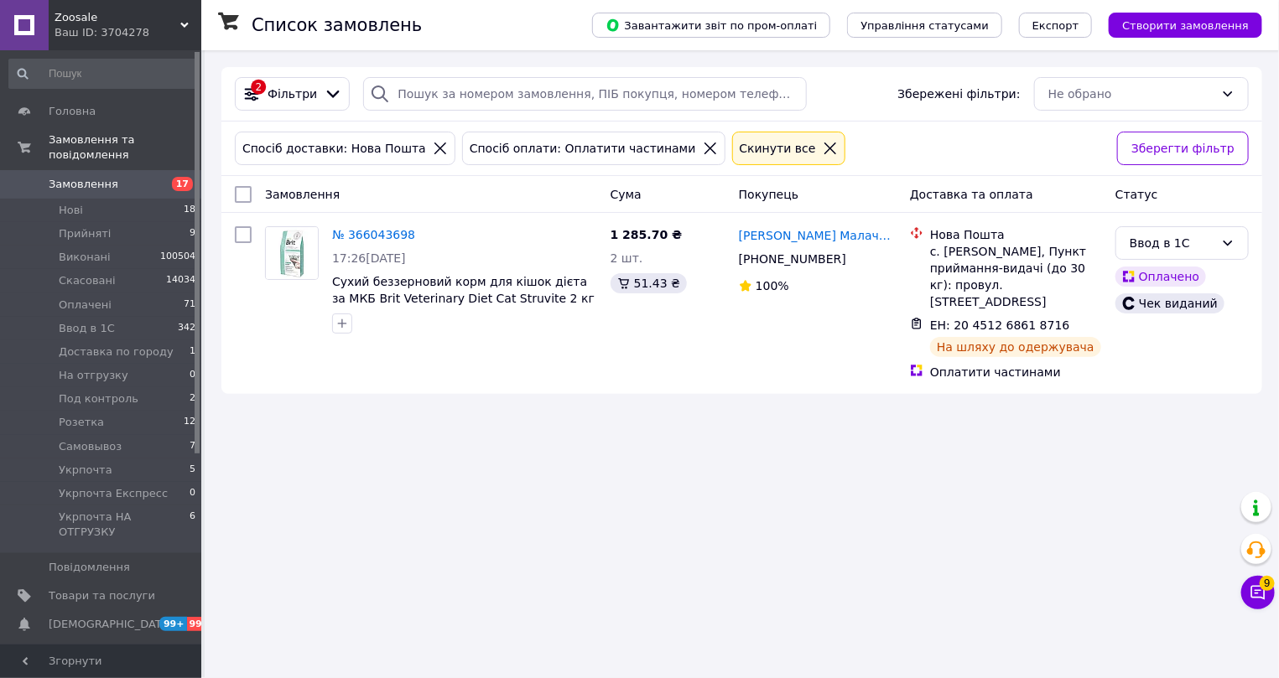
click at [824, 147] on icon at bounding box center [830, 149] width 12 height 12
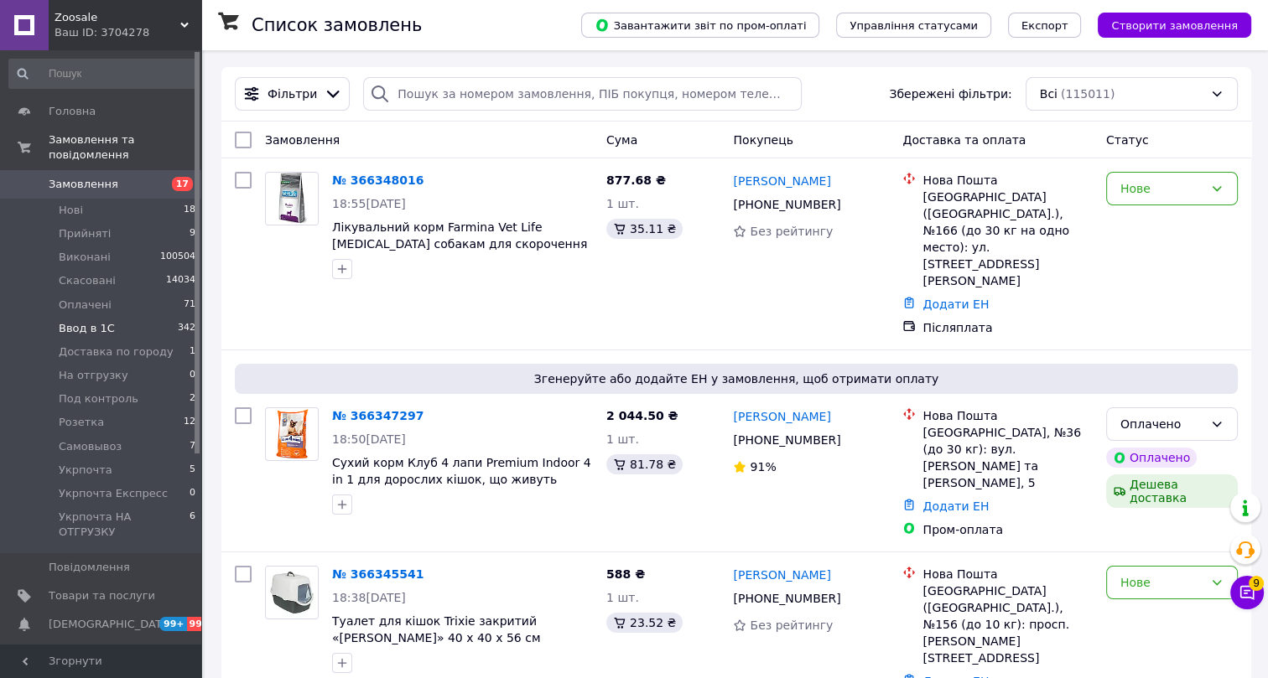
click at [73, 321] on span "Ввод в 1С" at bounding box center [87, 328] width 56 height 15
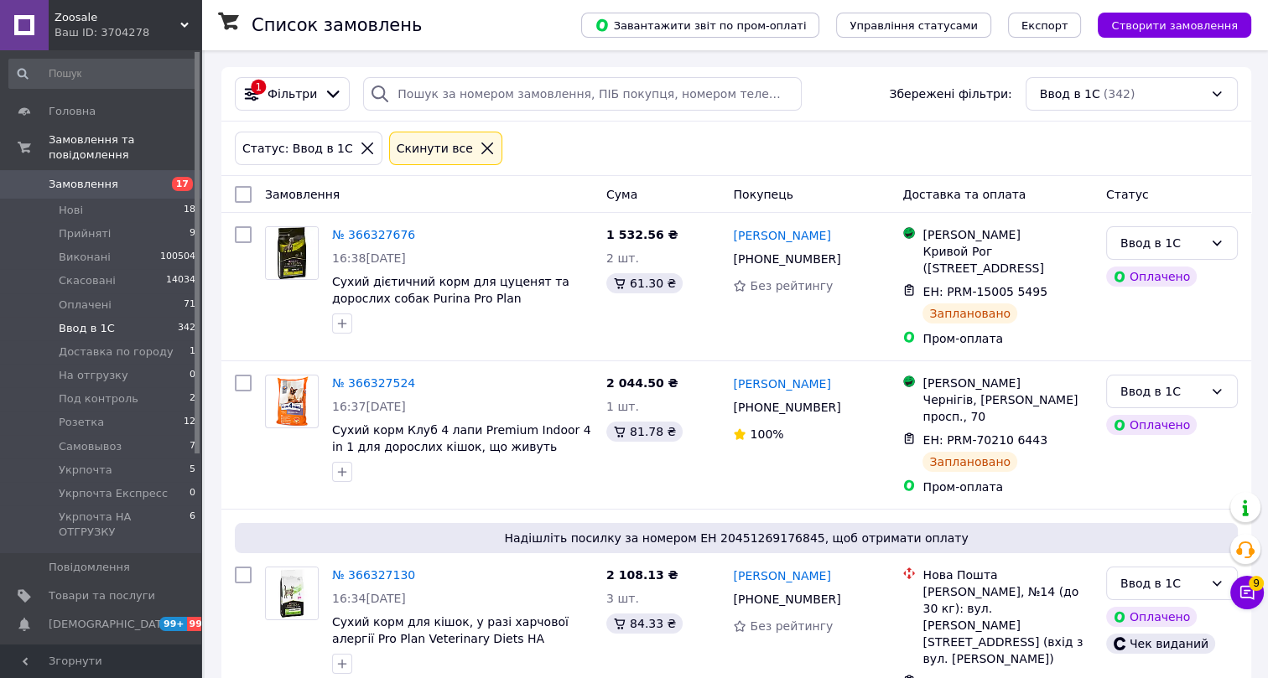
click at [298, 94] on span "Фільтри" at bounding box center [292, 94] width 49 height 17
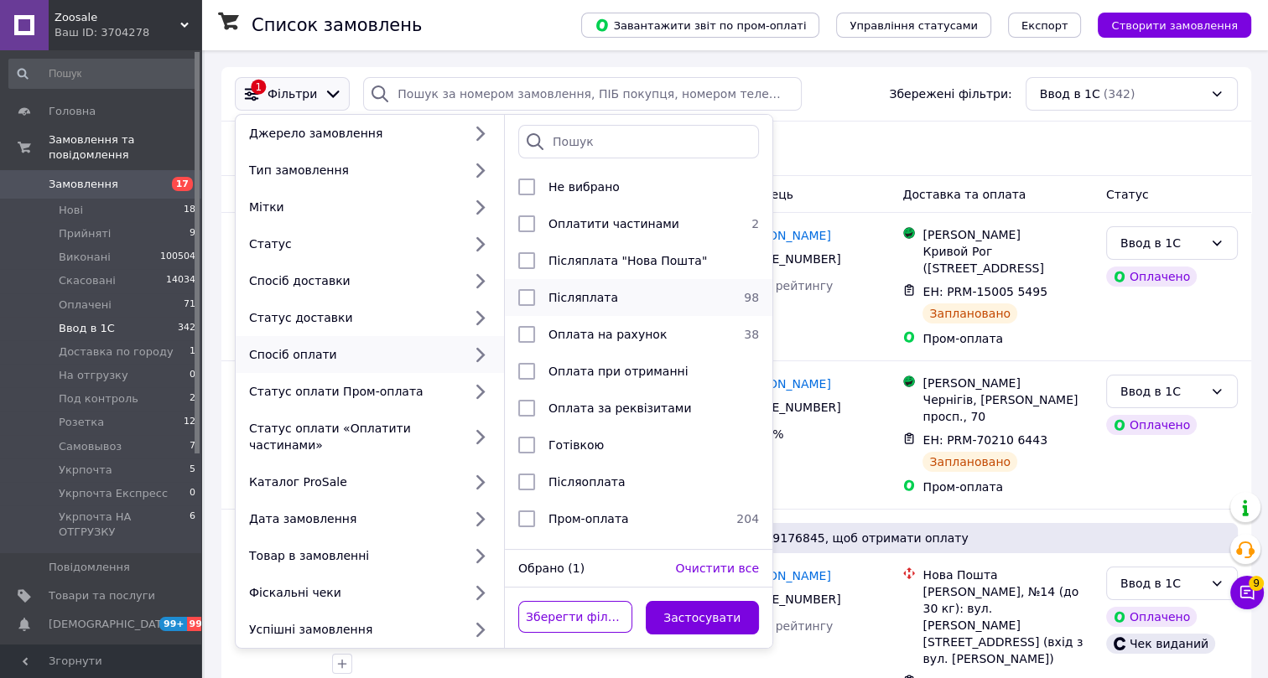
click at [570, 297] on span "Післяплата" at bounding box center [583, 297] width 70 height 13
checkbox input "true"
click at [699, 601] on button "Застосувати" at bounding box center [703, 618] width 114 height 34
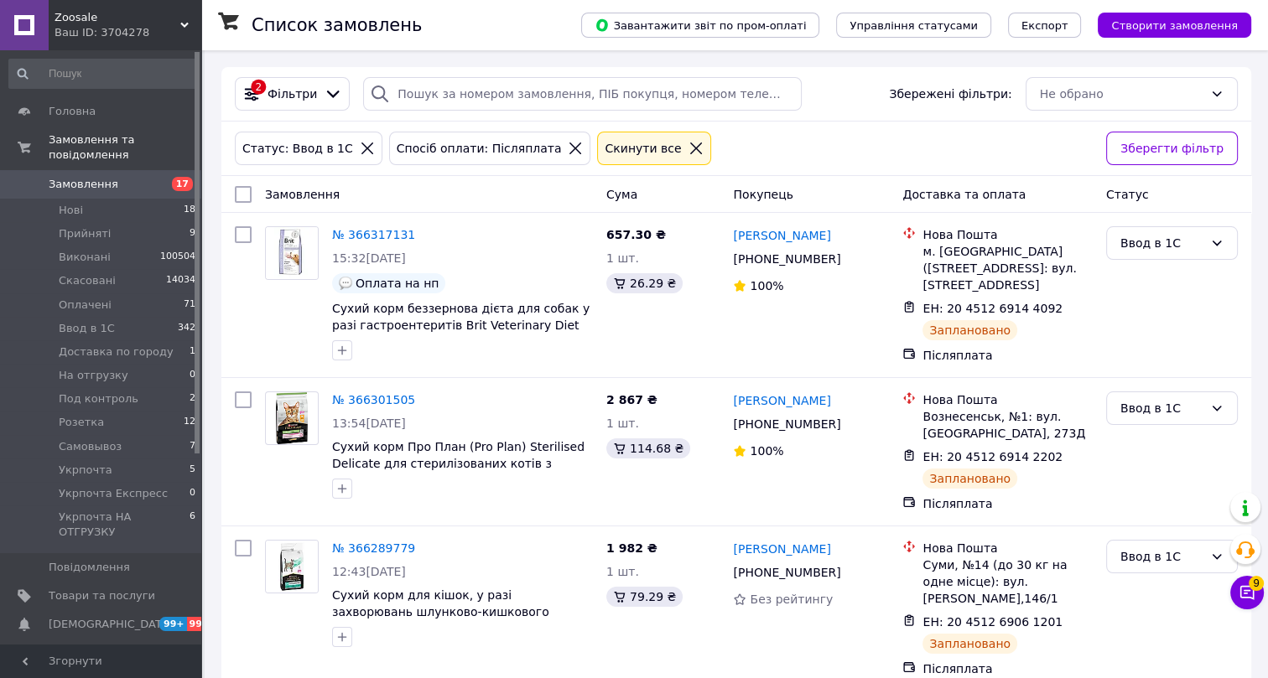
click at [690, 147] on icon at bounding box center [696, 149] width 12 height 12
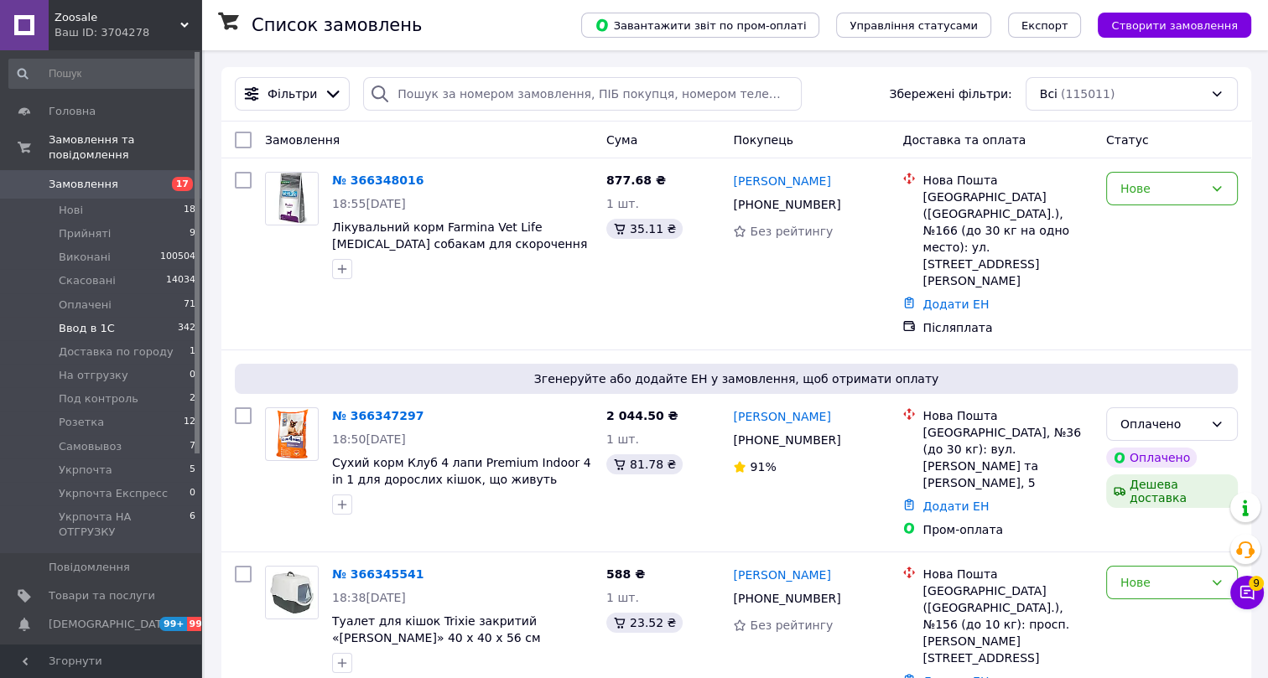
click at [95, 321] on span "Ввод в 1С" at bounding box center [87, 328] width 56 height 15
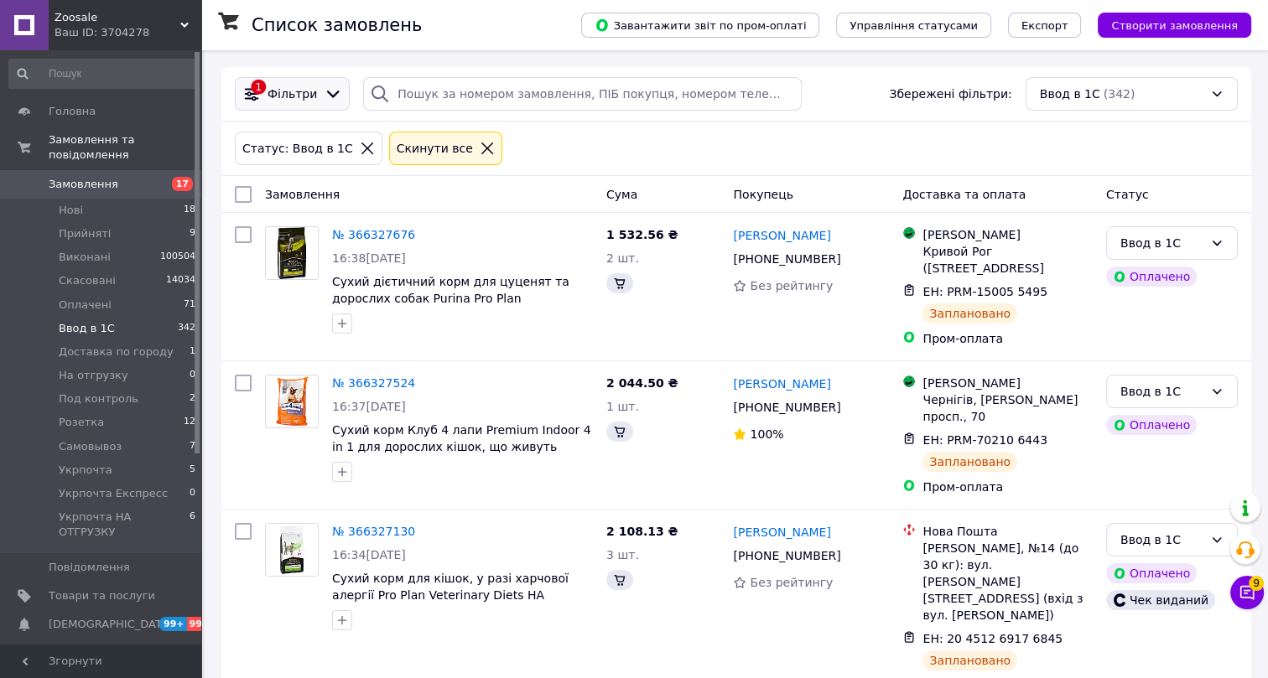
click at [304, 91] on span "Фільтри" at bounding box center [292, 94] width 49 height 17
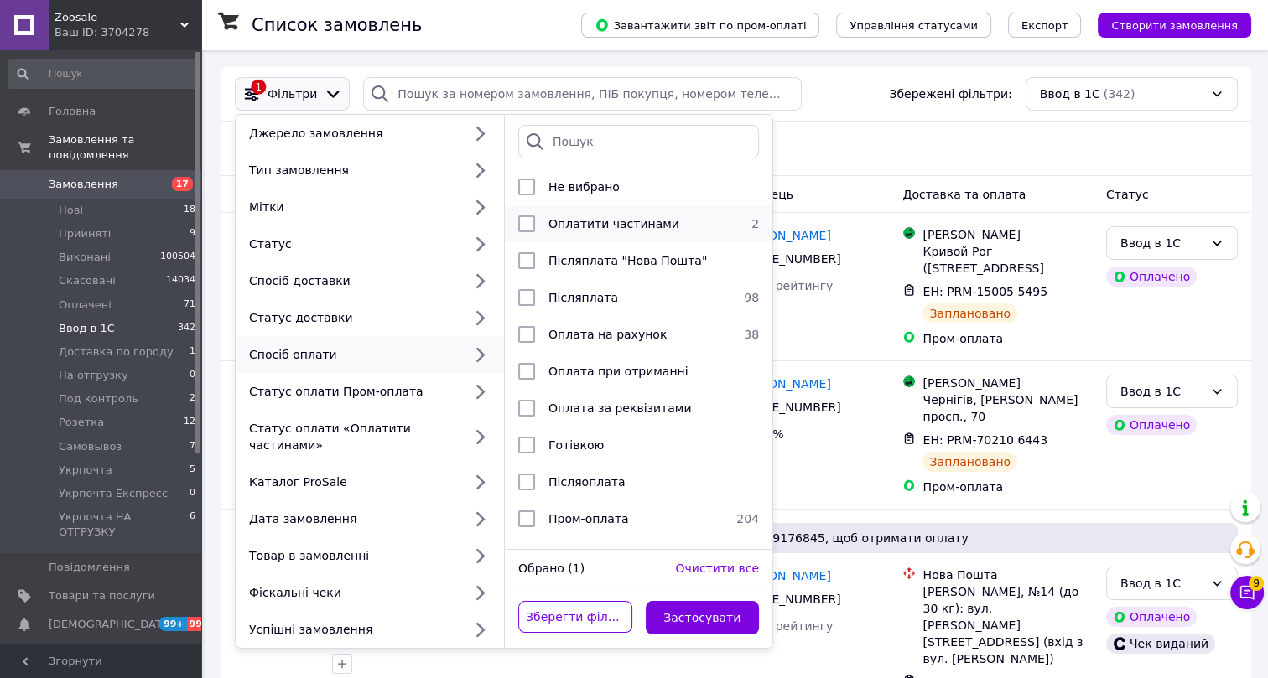
click at [625, 226] on span "Оплатити частинами" at bounding box center [613, 223] width 131 height 13
checkbox input "true"
click at [701, 601] on button "Застосувати" at bounding box center [703, 618] width 114 height 34
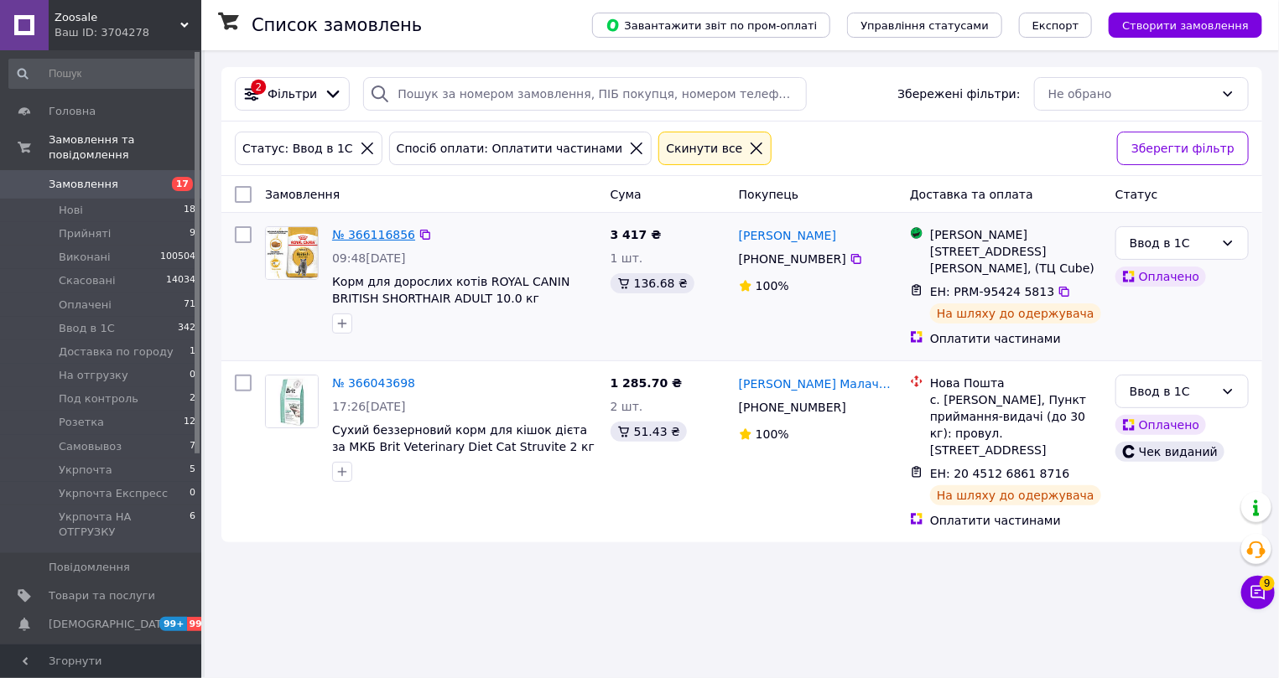
click at [385, 232] on link "№ 366116856" at bounding box center [373, 234] width 83 height 13
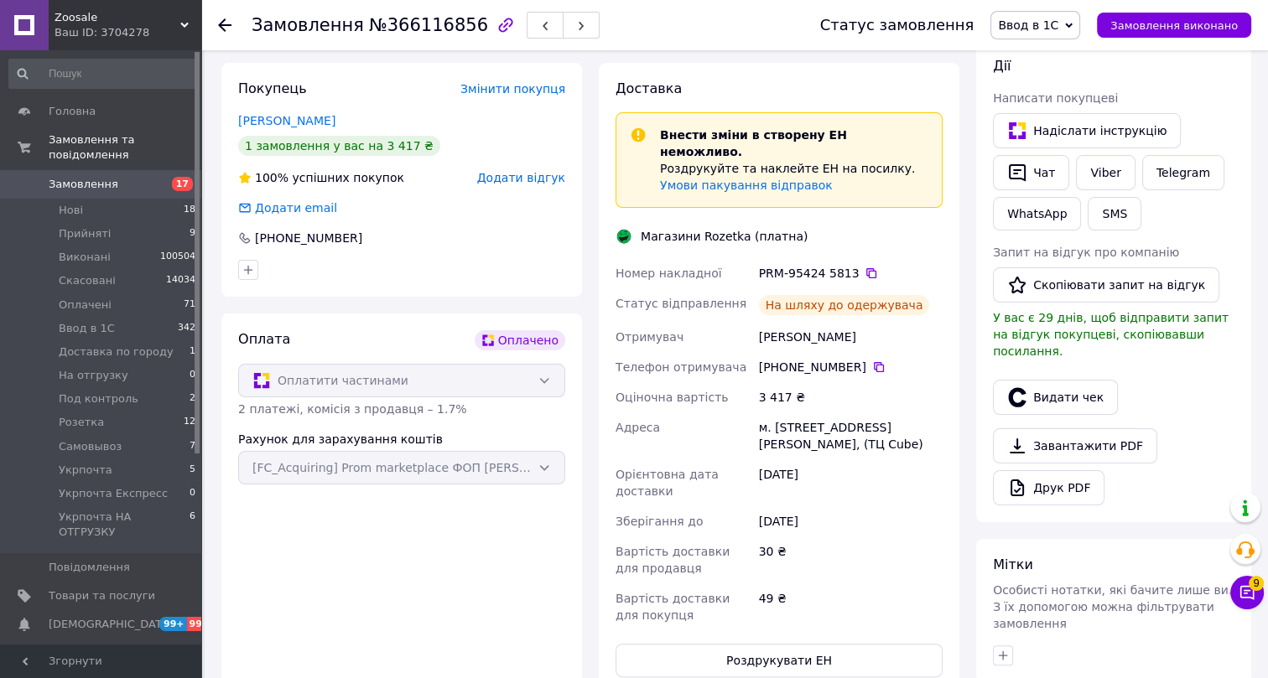
scroll to position [226, 0]
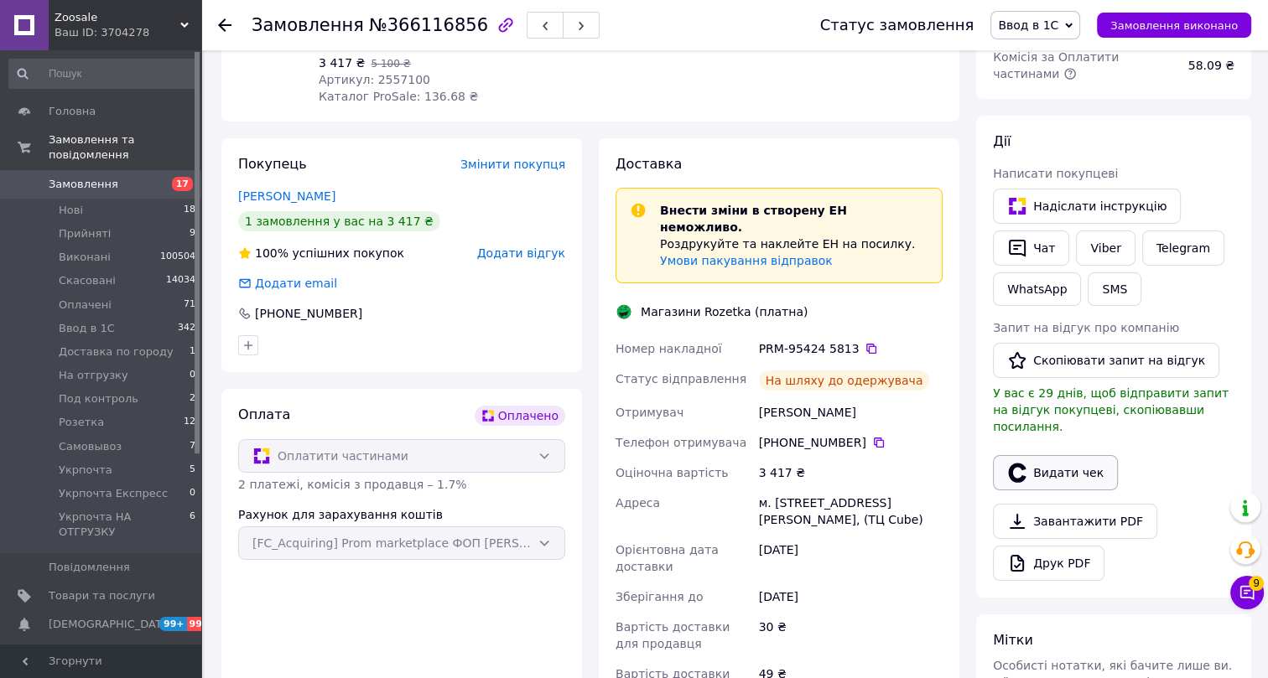
click at [1064, 455] on button "Видати чек" at bounding box center [1055, 472] width 125 height 35
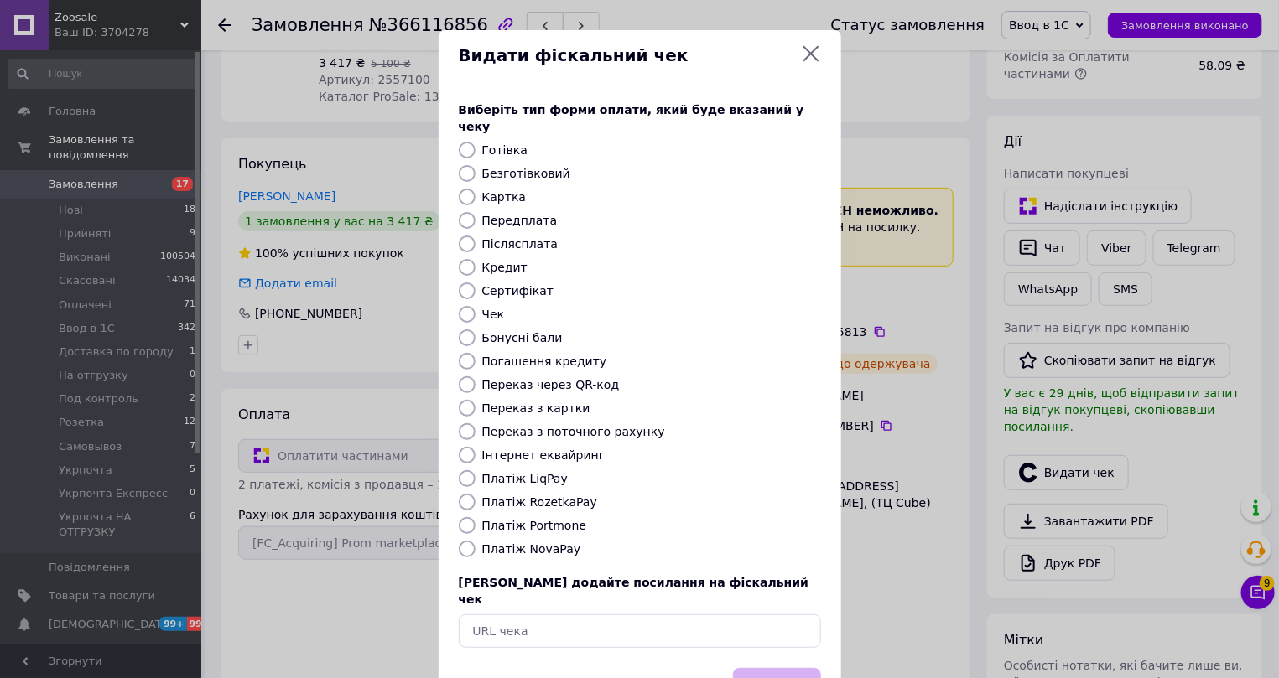
click at [498, 449] on label "Інтернет еквайринг" at bounding box center [543, 455] width 123 height 13
click at [476, 447] on input "Інтернет еквайринг" at bounding box center [467, 455] width 17 height 17
radio input "true"
click at [769, 668] on button "Вибрати" at bounding box center [777, 686] width 88 height 36
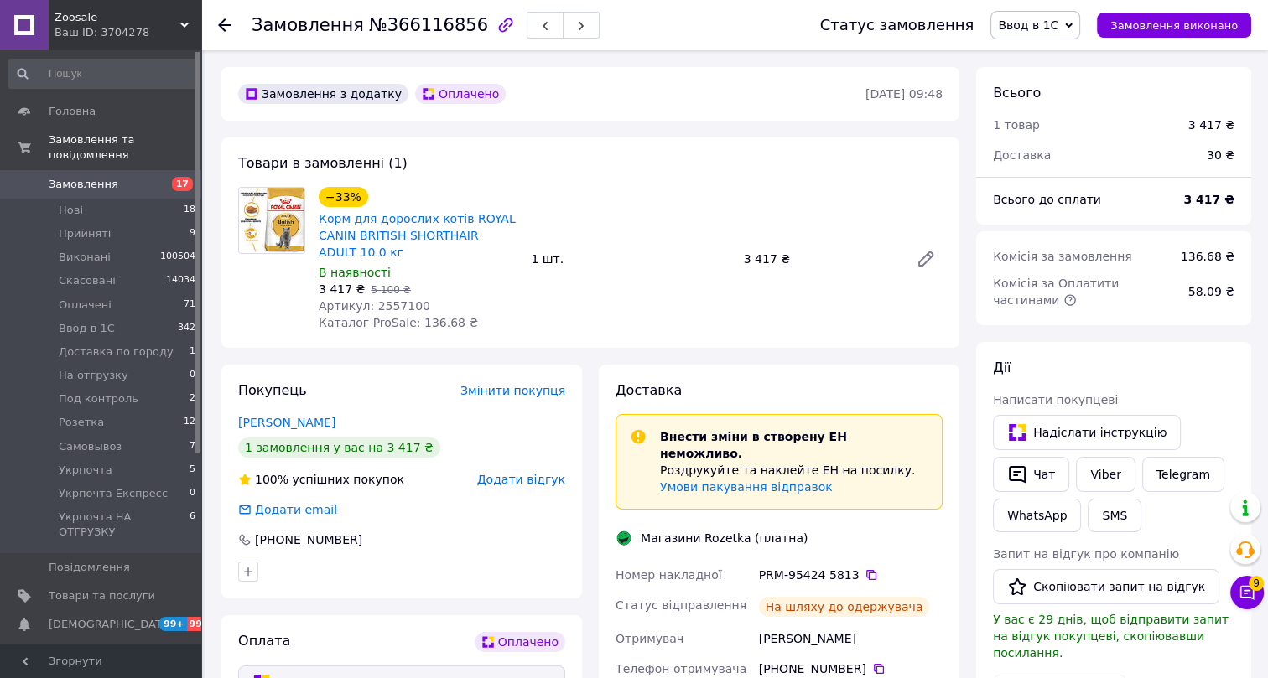
scroll to position [228, 0]
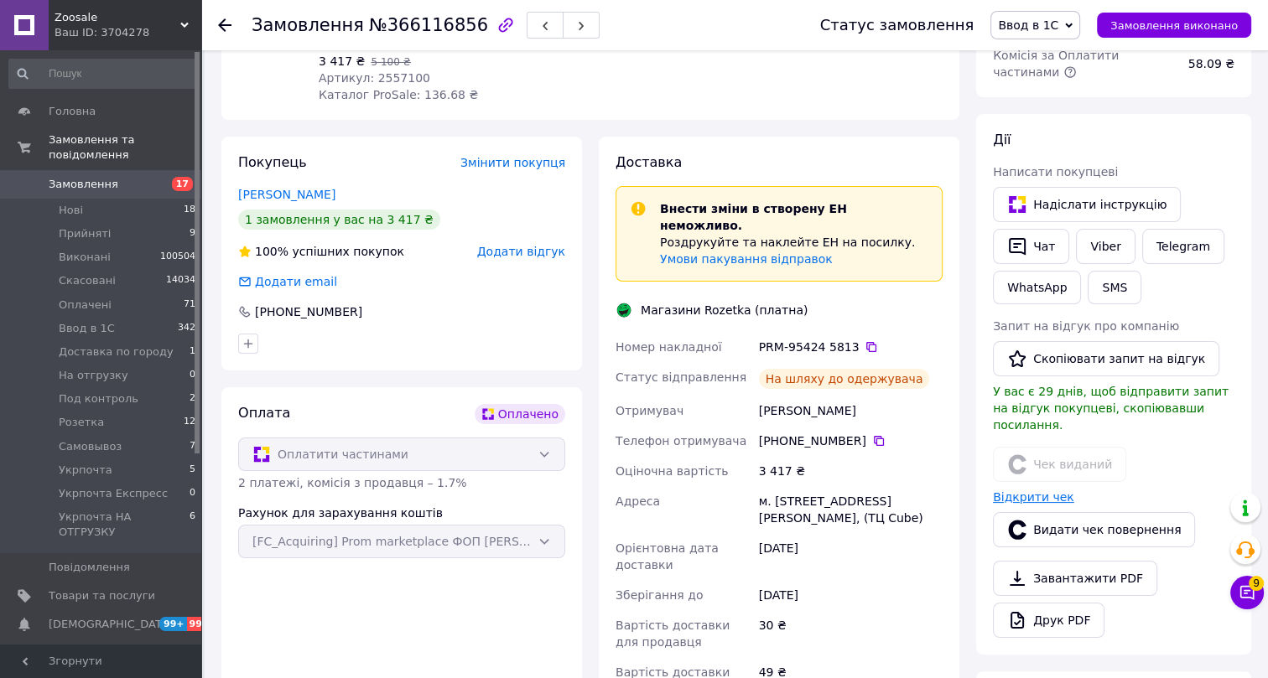
click at [1028, 491] on link "Відкрити чек" at bounding box center [1033, 497] width 81 height 13
click at [227, 24] on use at bounding box center [224, 24] width 13 height 13
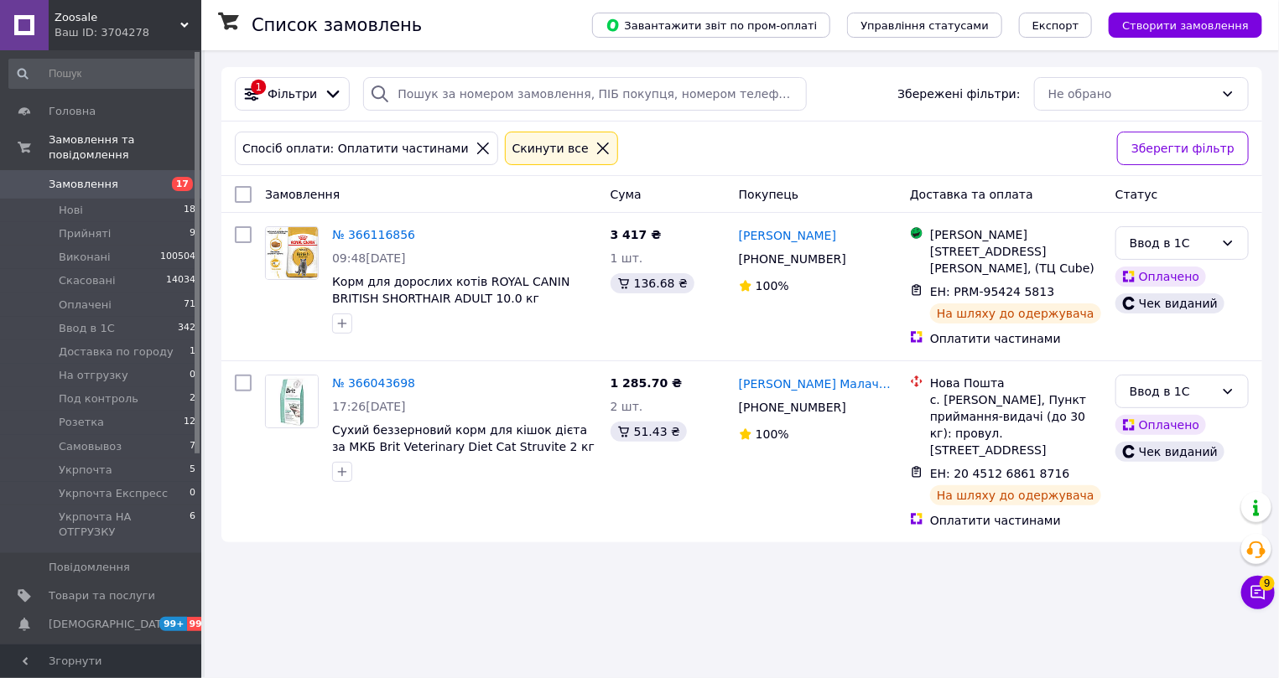
click at [595, 142] on icon at bounding box center [602, 148] width 15 height 15
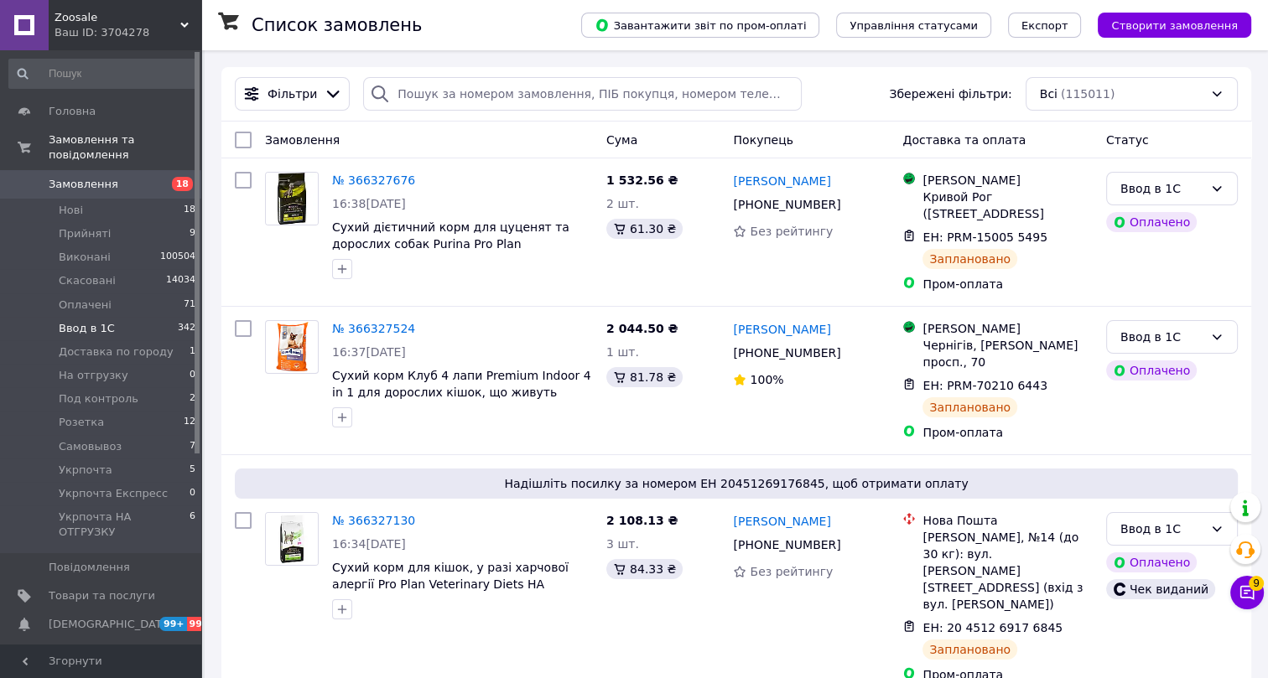
click at [99, 321] on span "Ввод в 1С" at bounding box center [87, 328] width 56 height 15
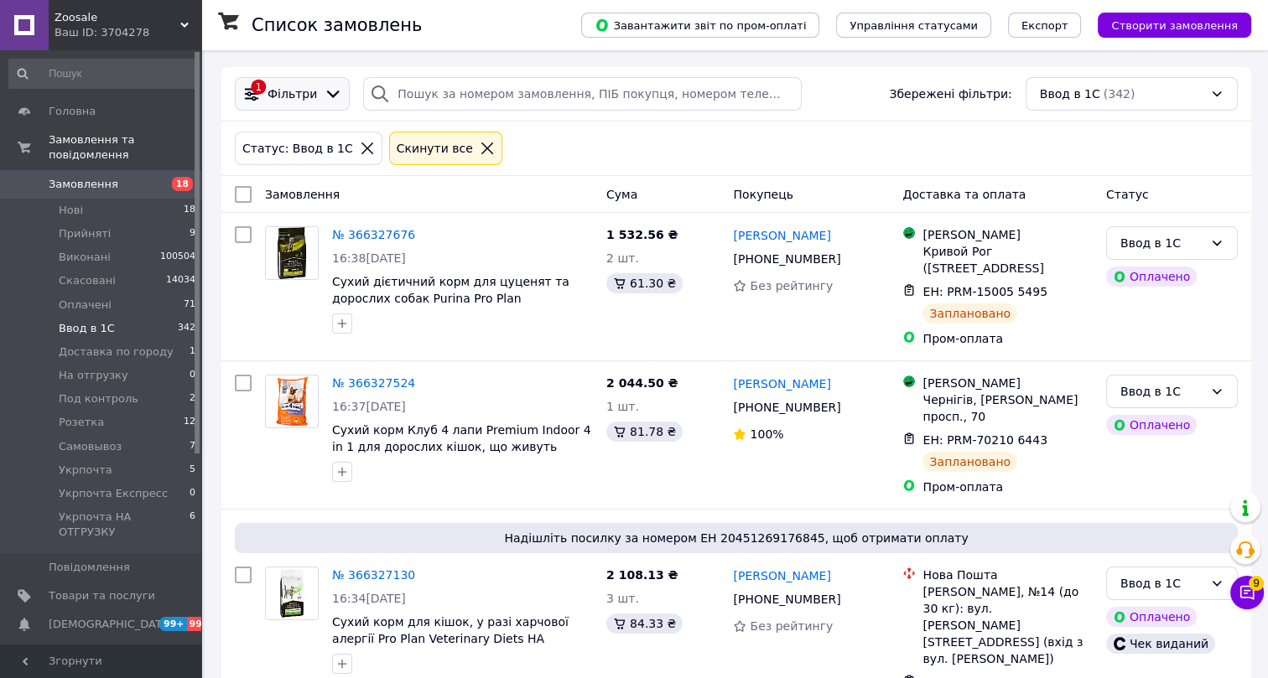
click at [297, 92] on span "Фільтри" at bounding box center [292, 94] width 49 height 17
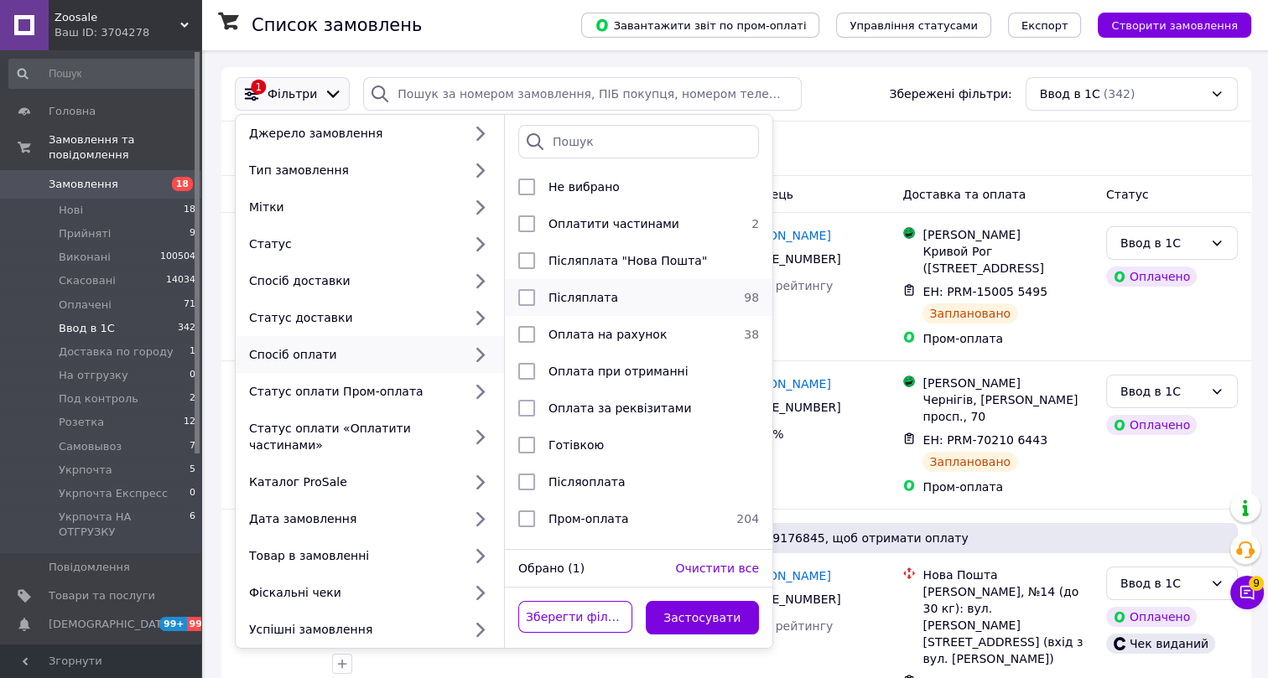
click at [603, 296] on span "Післяплата" at bounding box center [583, 297] width 70 height 13
checkbox input "true"
click at [707, 601] on button "Застосувати" at bounding box center [703, 618] width 114 height 34
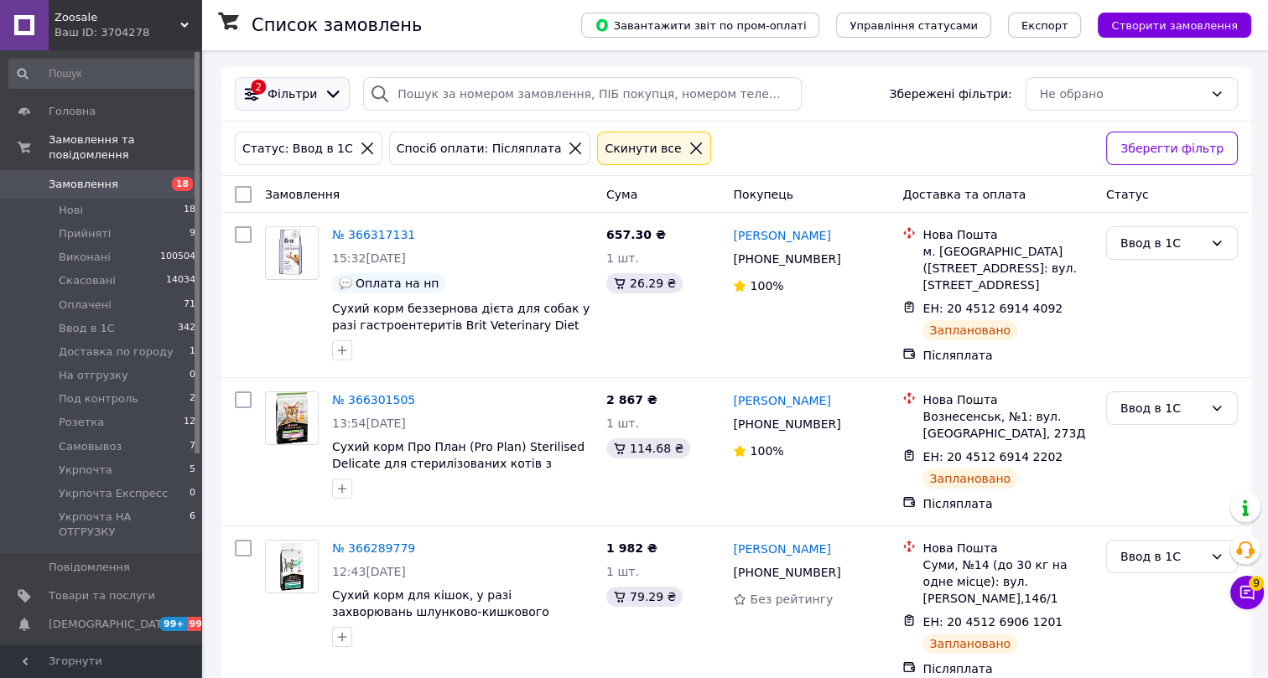
click at [293, 97] on span "Фільтри" at bounding box center [292, 94] width 49 height 17
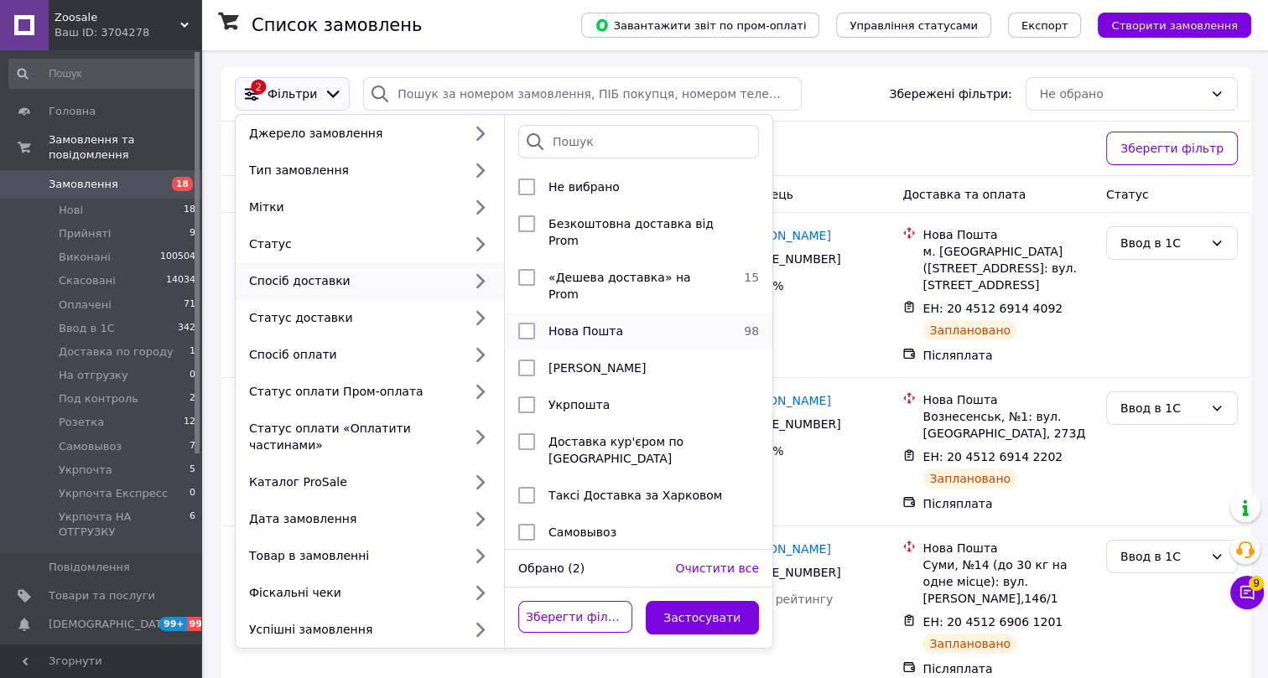
click at [574, 325] on span "Нова Пошта" at bounding box center [585, 331] width 75 height 13
checkbox input "true"
click at [687, 604] on button "Застосувати" at bounding box center [703, 618] width 114 height 34
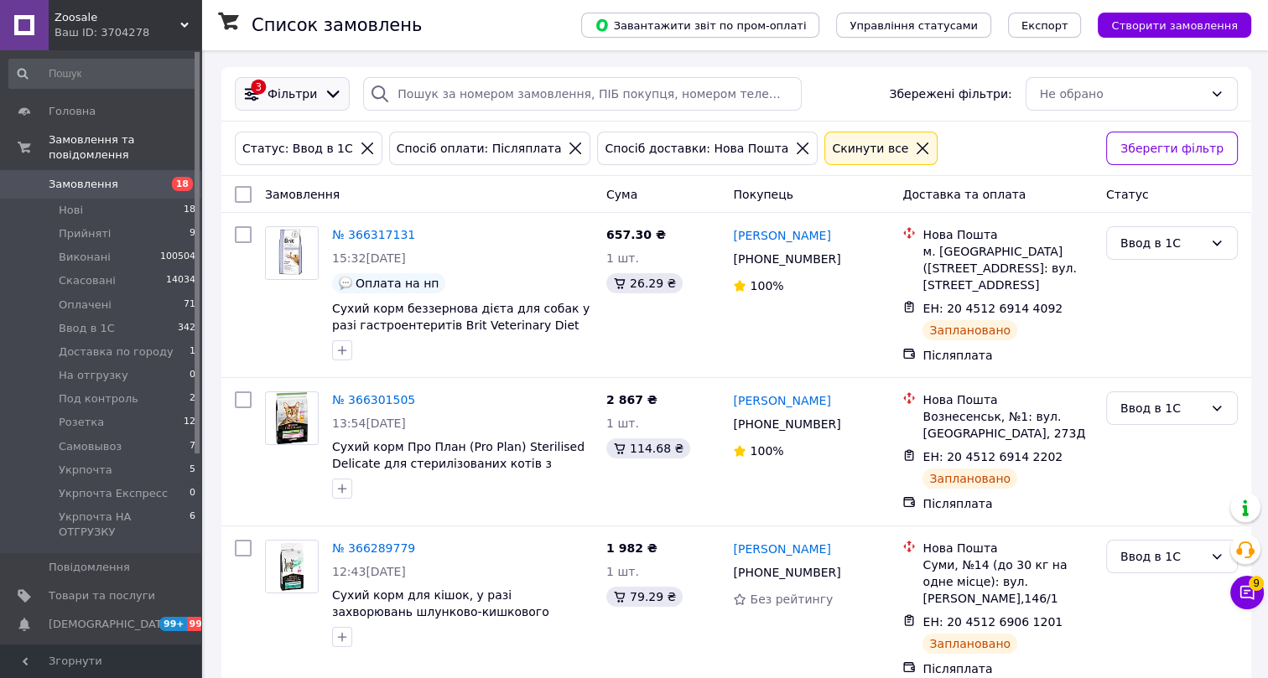
click at [304, 93] on span "Фільтри" at bounding box center [292, 94] width 49 height 17
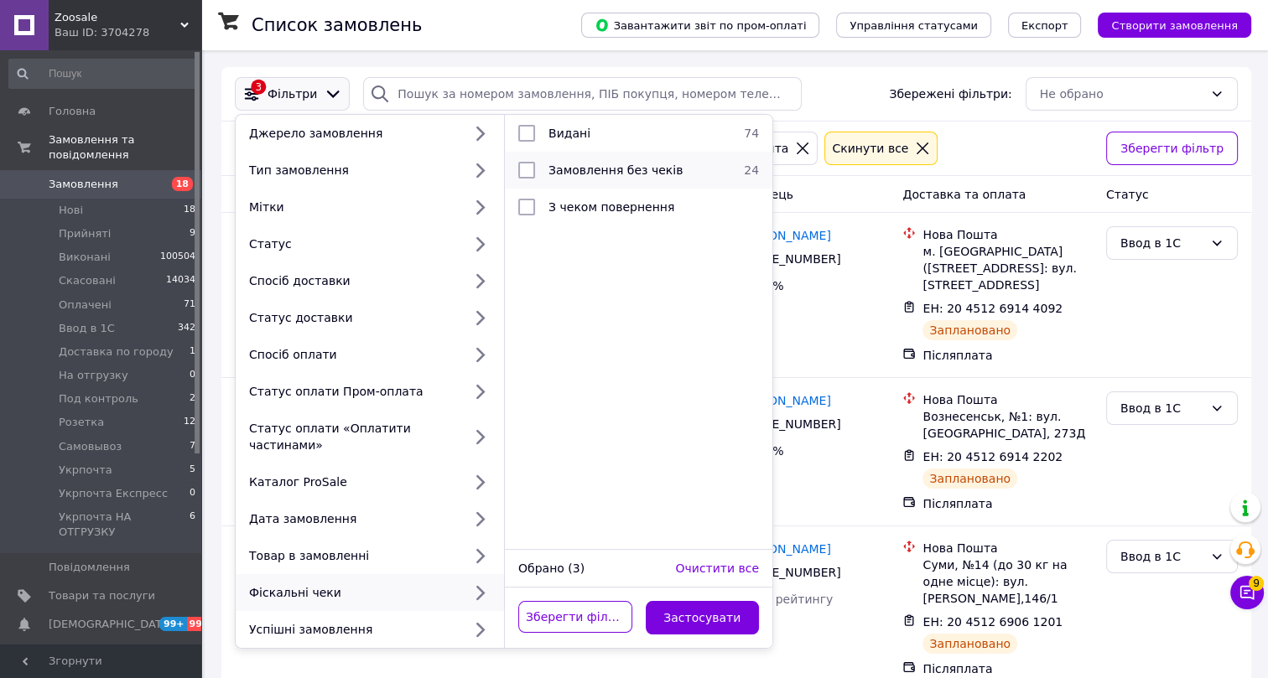
click at [579, 172] on span "Замовлення без чеків" at bounding box center [615, 170] width 134 height 13
checkbox input "true"
click at [684, 601] on button "Застосувати" at bounding box center [703, 618] width 114 height 34
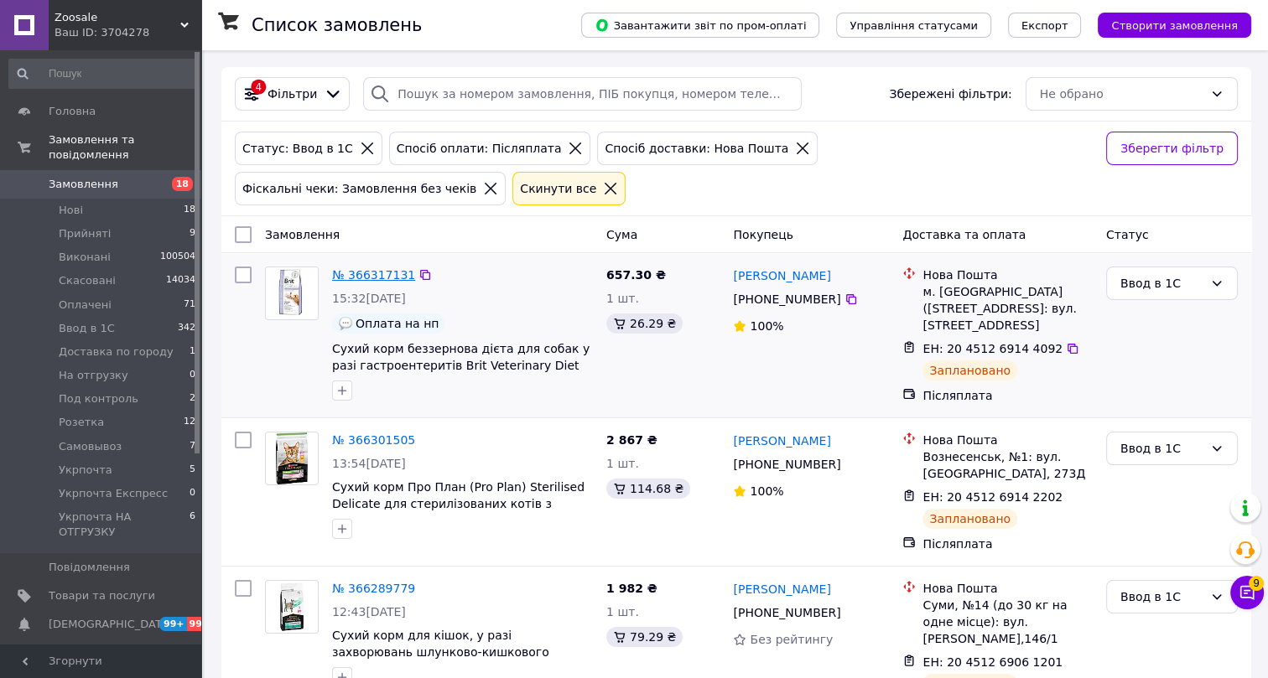
click at [368, 268] on link "№ 366317131" at bounding box center [373, 274] width 83 height 13
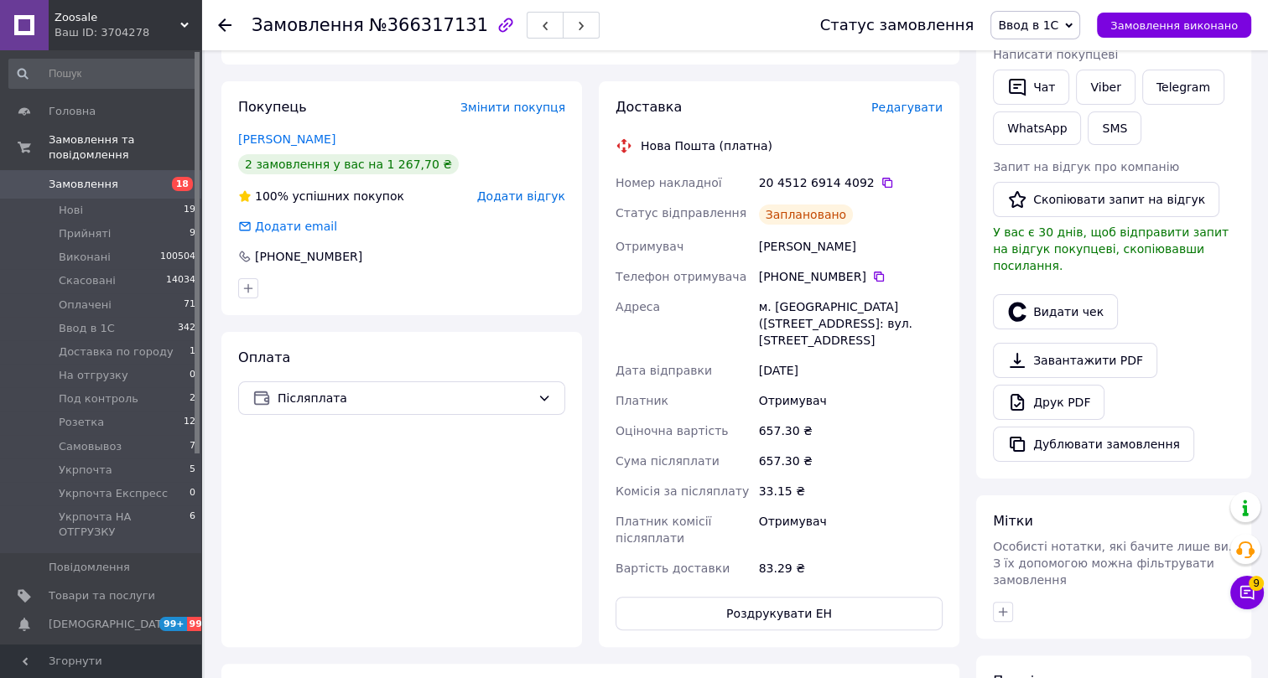
scroll to position [304, 0]
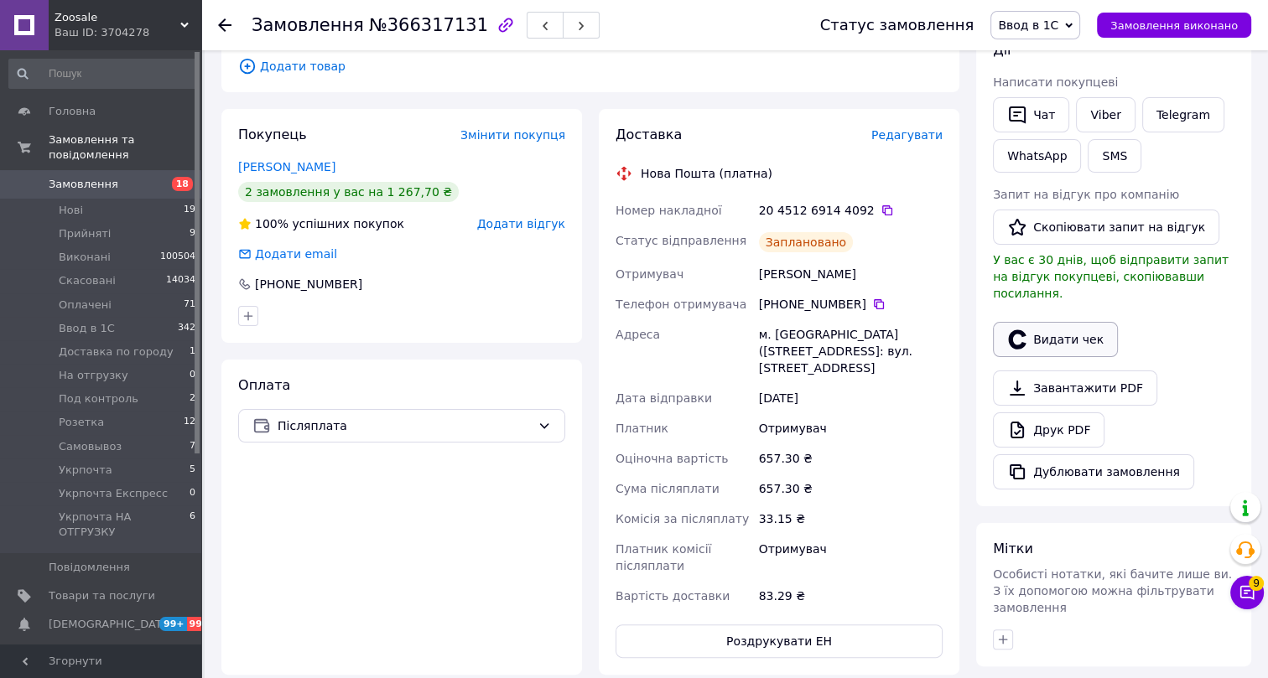
click at [1064, 322] on button "Видати чек" at bounding box center [1055, 339] width 125 height 35
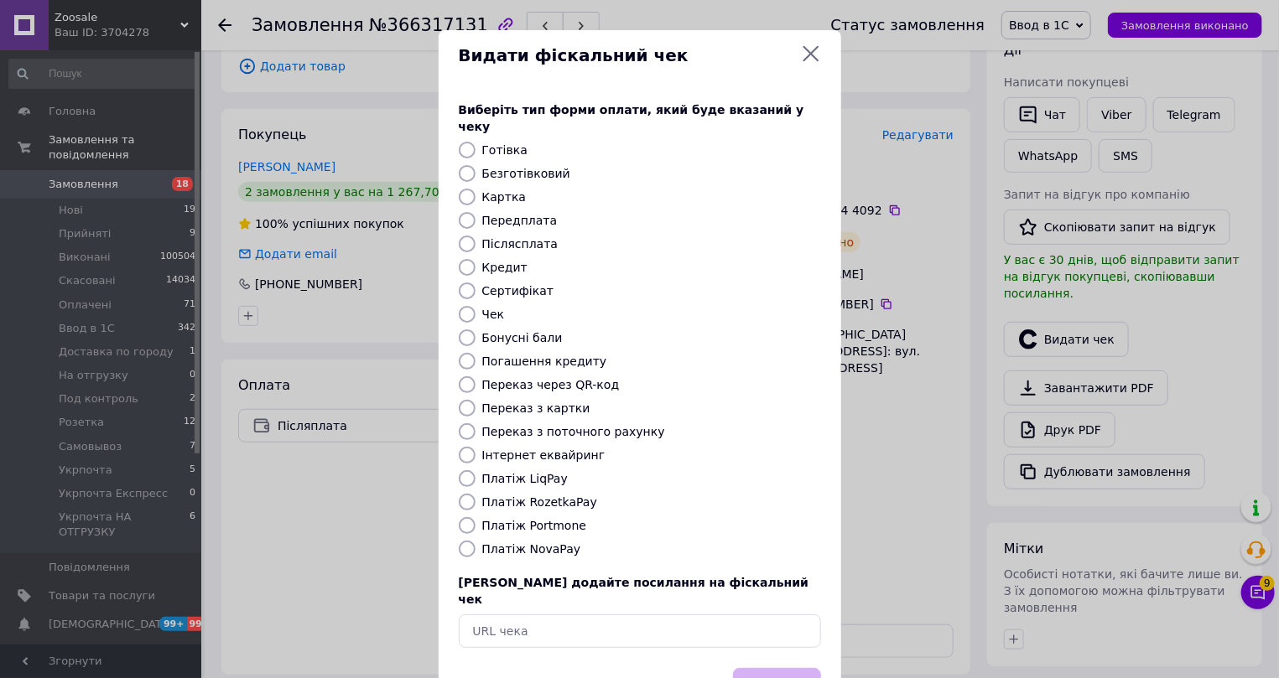
click at [496, 543] on label "Платіж NovaPay" at bounding box center [531, 549] width 99 height 13
click at [476, 541] on input "Платіж NovaPay" at bounding box center [467, 549] width 17 height 17
radio input "true"
click at [786, 668] on button "Вибрати" at bounding box center [777, 686] width 88 height 36
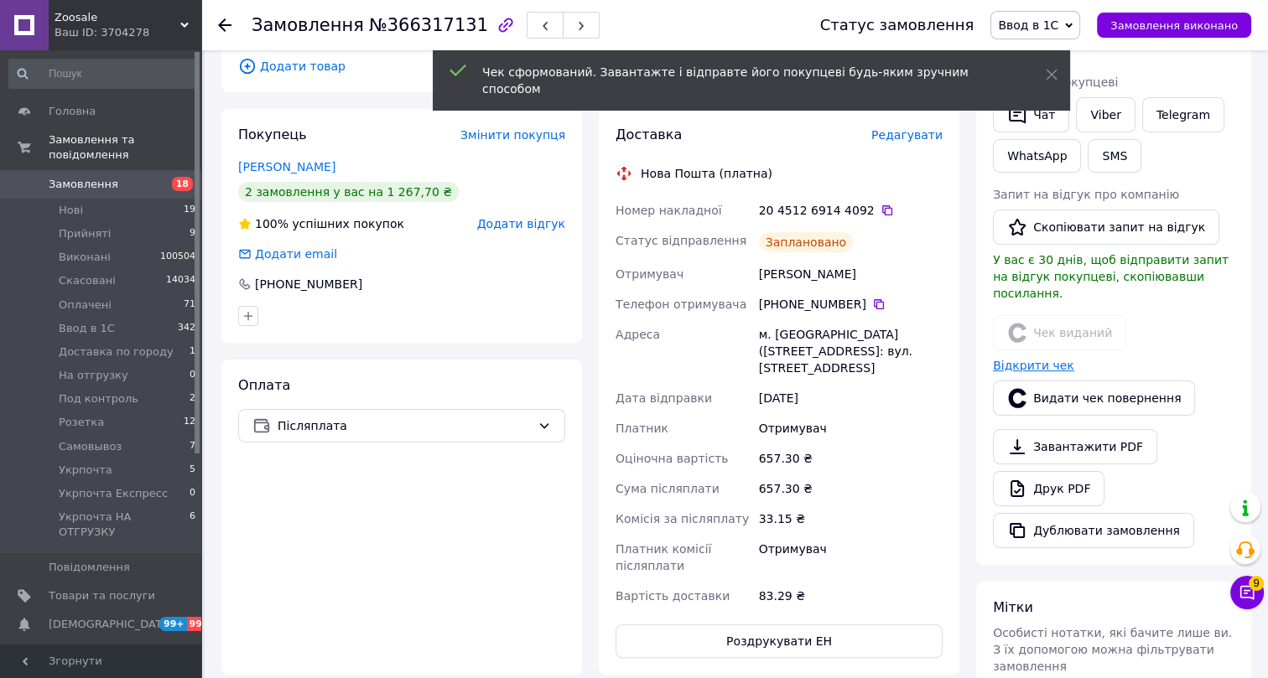
click at [1028, 359] on link "Відкрити чек" at bounding box center [1033, 365] width 81 height 13
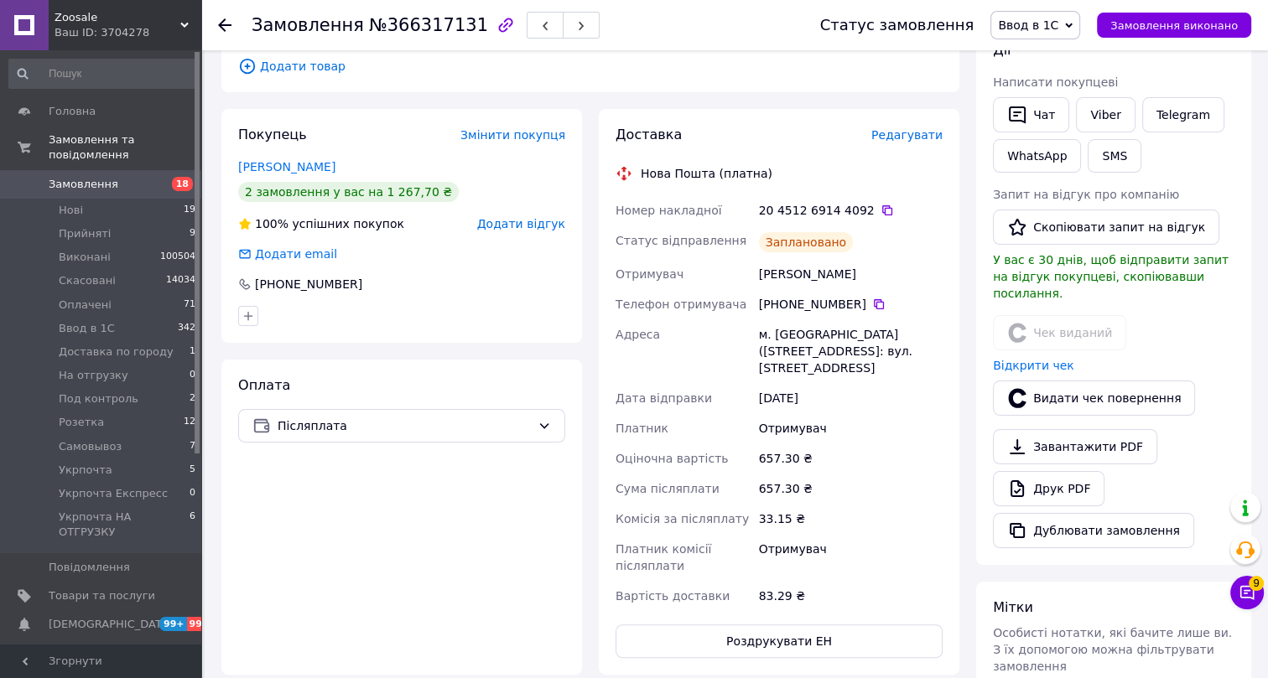
click at [224, 27] on icon at bounding box center [224, 24] width 13 height 13
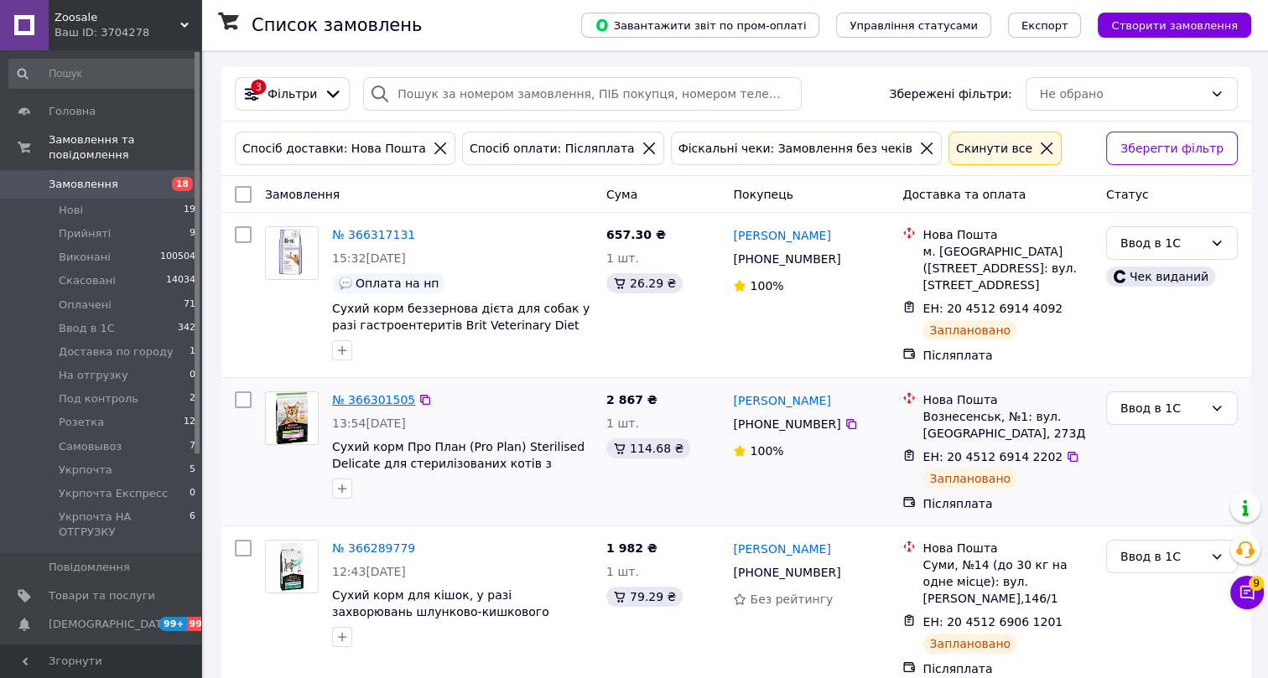
click at [360, 396] on link "№ 366301505" at bounding box center [373, 399] width 83 height 13
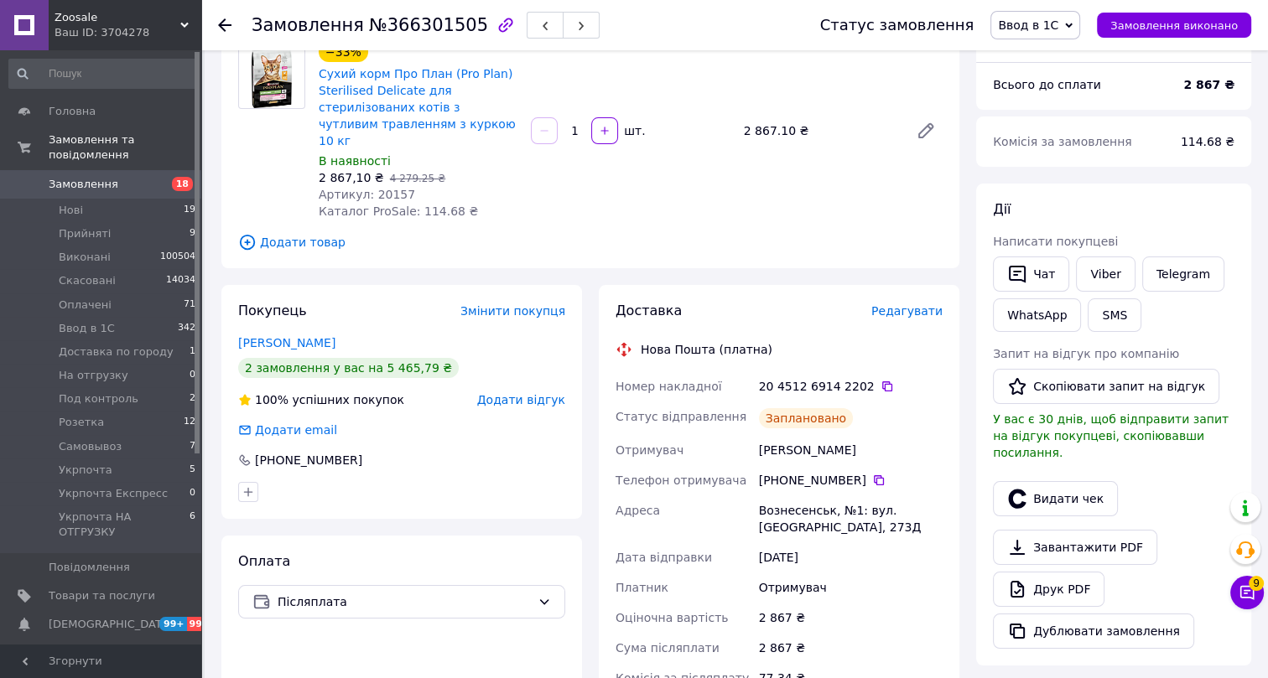
scroll to position [152, 0]
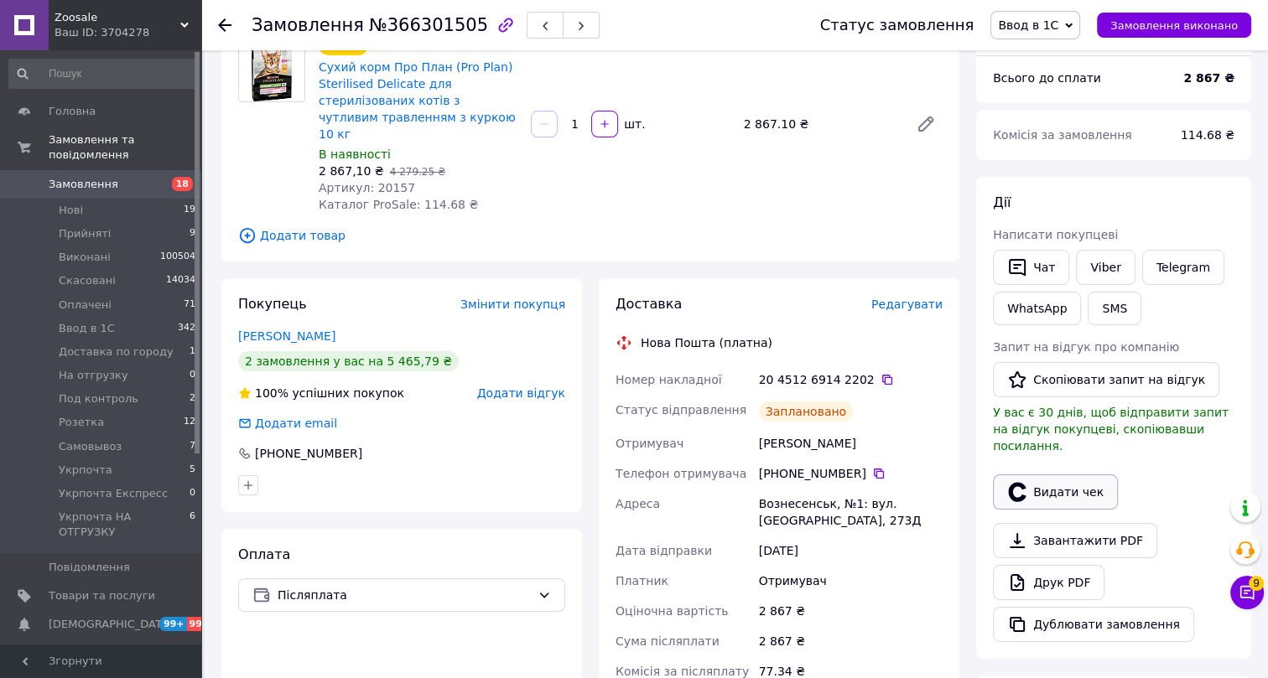
click at [1062, 476] on button "Видати чек" at bounding box center [1055, 492] width 125 height 35
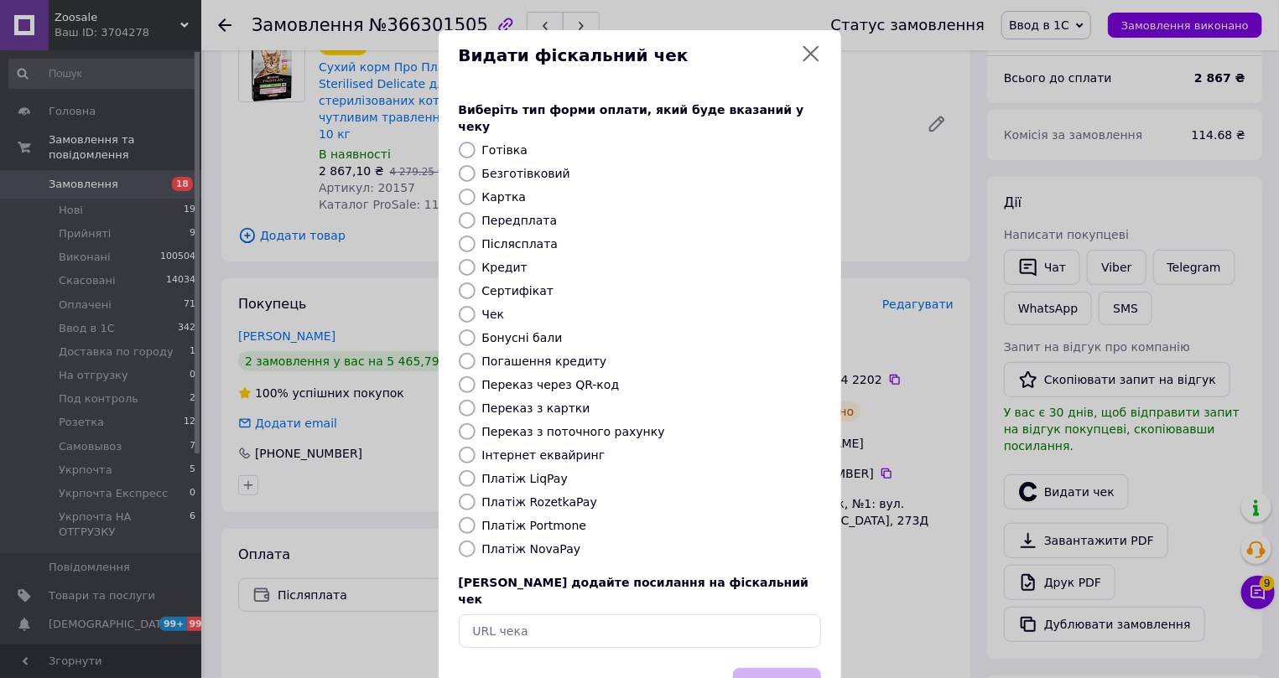
click at [486, 543] on label "Платіж NovaPay" at bounding box center [531, 549] width 99 height 13
click at [476, 541] on input "Платіж NovaPay" at bounding box center [467, 549] width 17 height 17
radio input "true"
click at [777, 668] on button "Вибрати" at bounding box center [777, 686] width 88 height 36
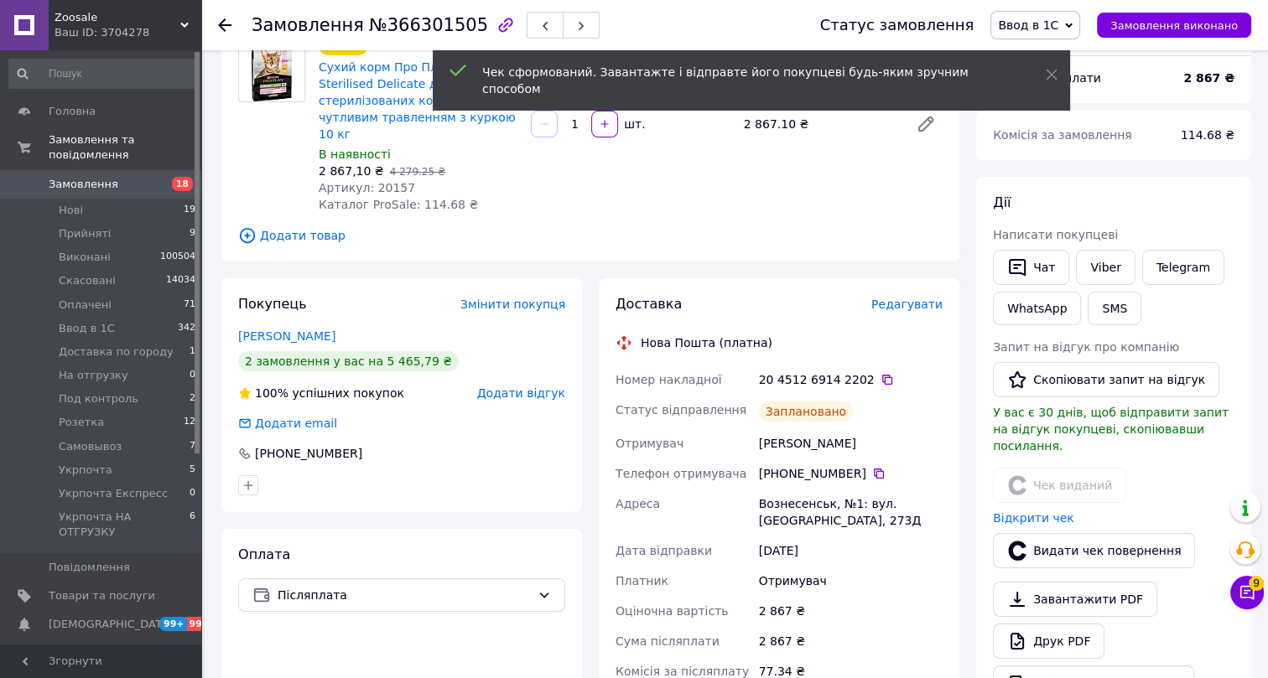
click at [223, 22] on use at bounding box center [224, 24] width 13 height 13
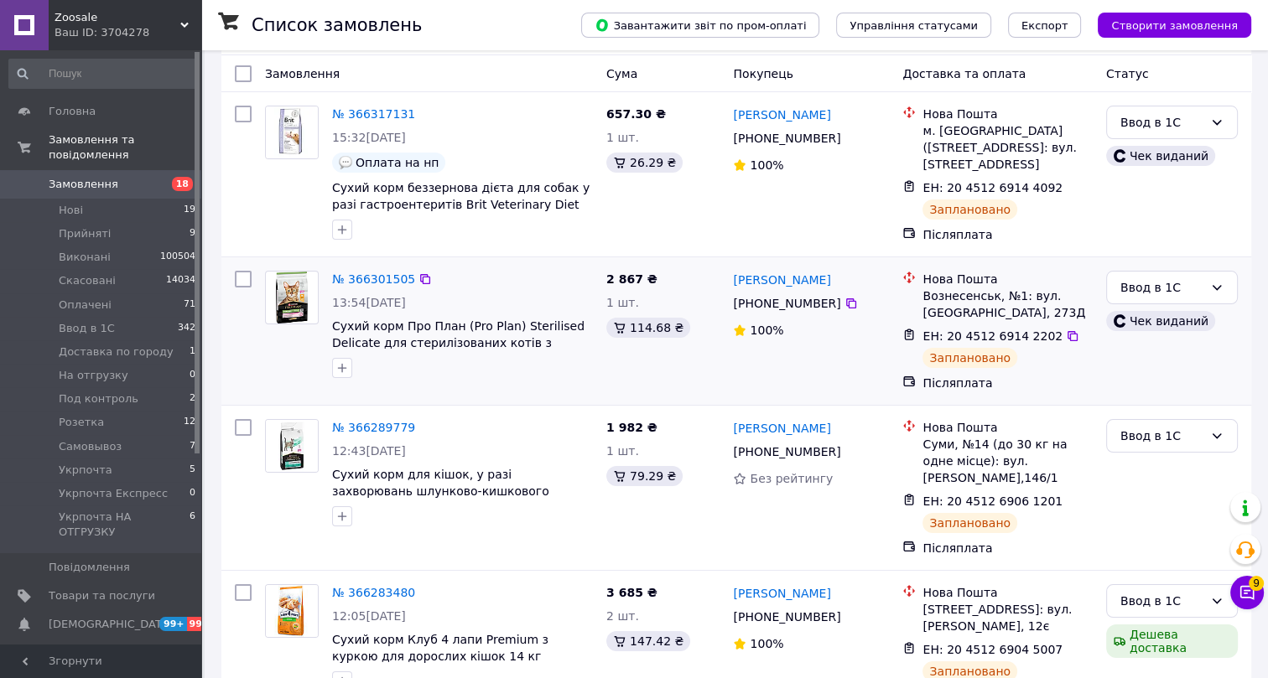
scroll to position [152, 0]
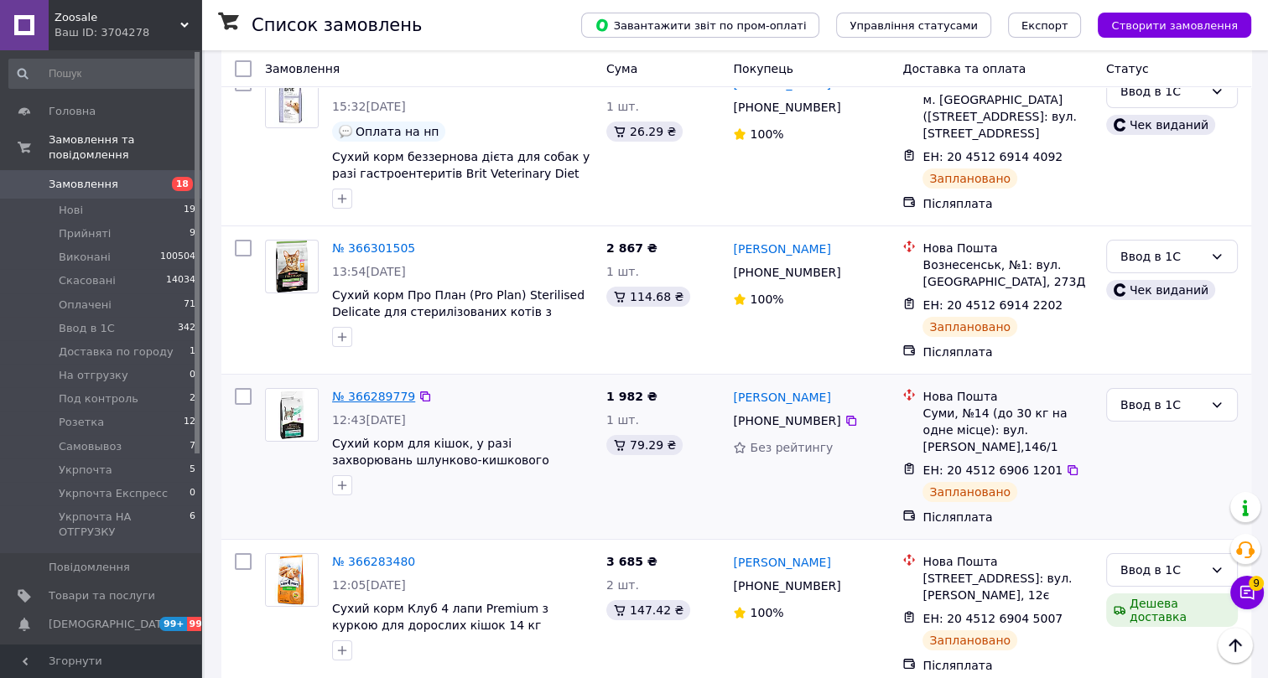
click at [382, 390] on link "№ 366289779" at bounding box center [373, 396] width 83 height 13
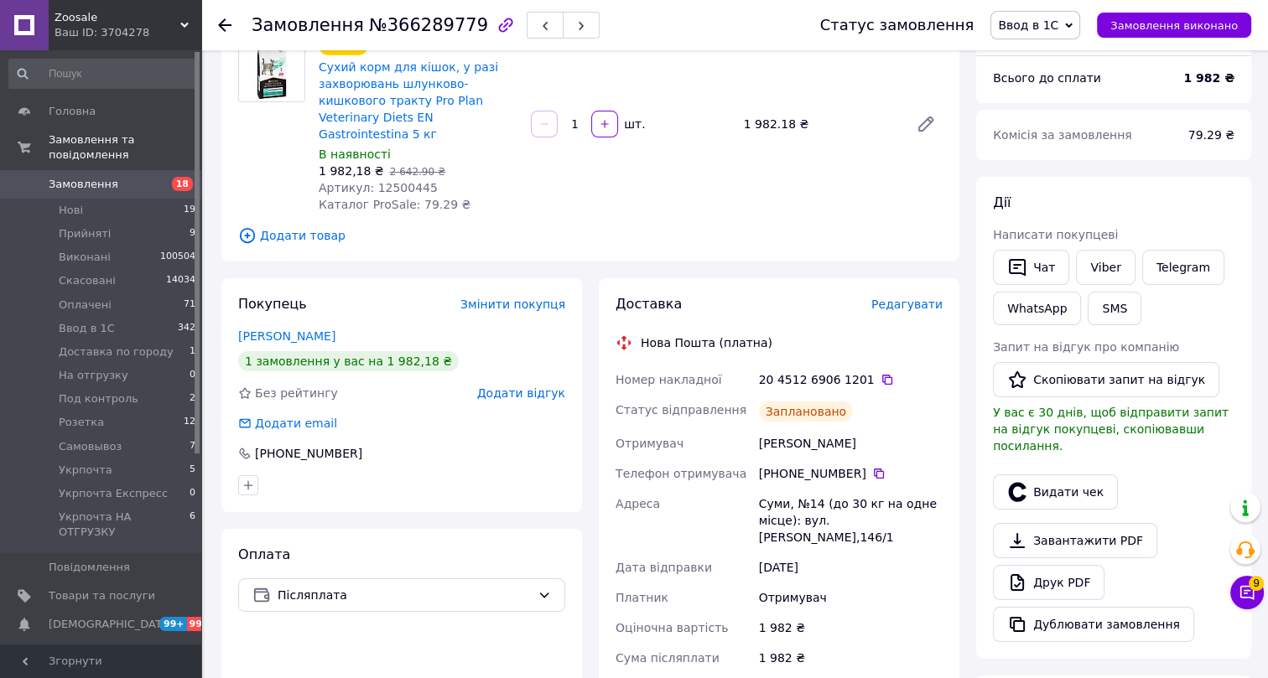
scroll to position [228, 0]
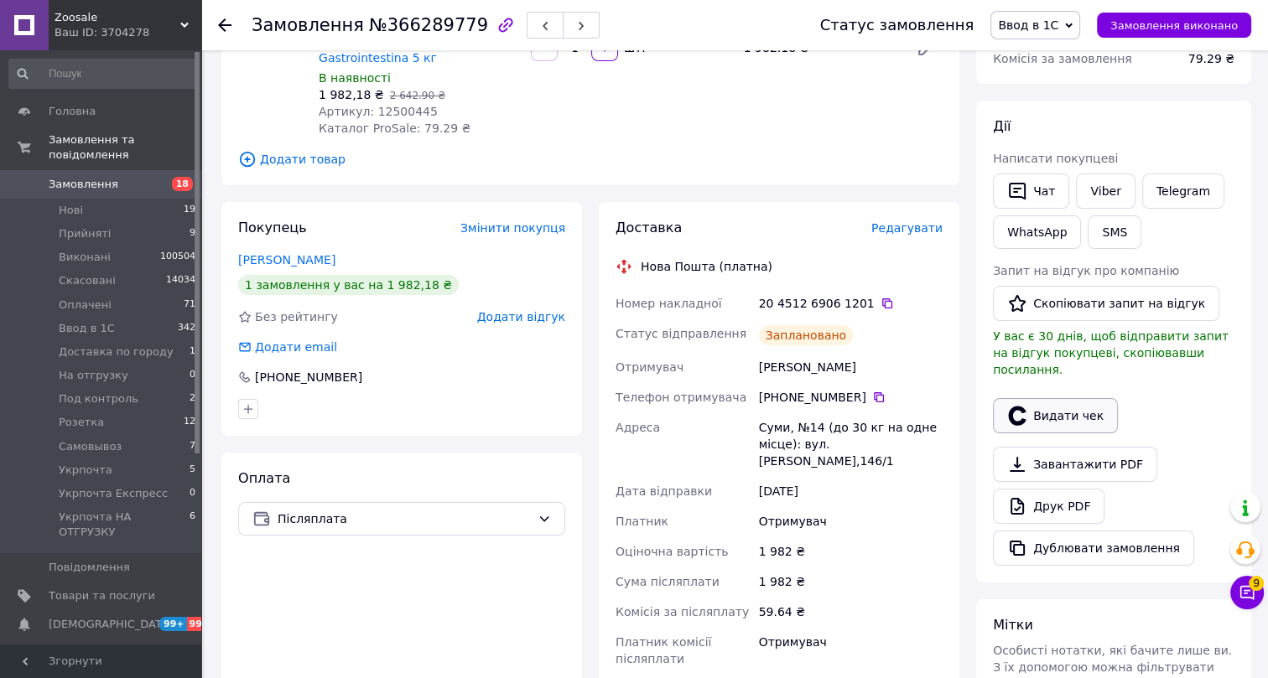
click at [1061, 403] on button "Видати чек" at bounding box center [1055, 415] width 125 height 35
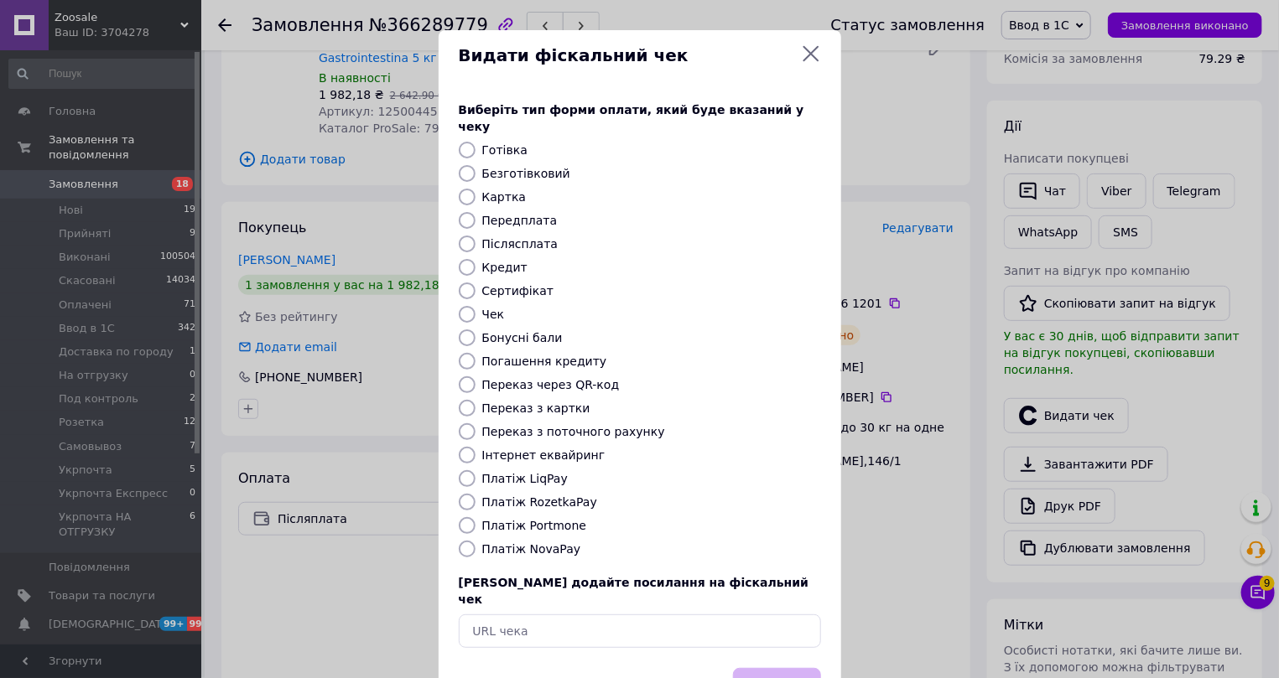
click at [519, 543] on label "Платіж NovaPay" at bounding box center [531, 549] width 99 height 13
click at [476, 541] on input "Платіж NovaPay" at bounding box center [467, 549] width 17 height 17
radio input "true"
click at [756, 668] on button "Вибрати" at bounding box center [777, 686] width 88 height 36
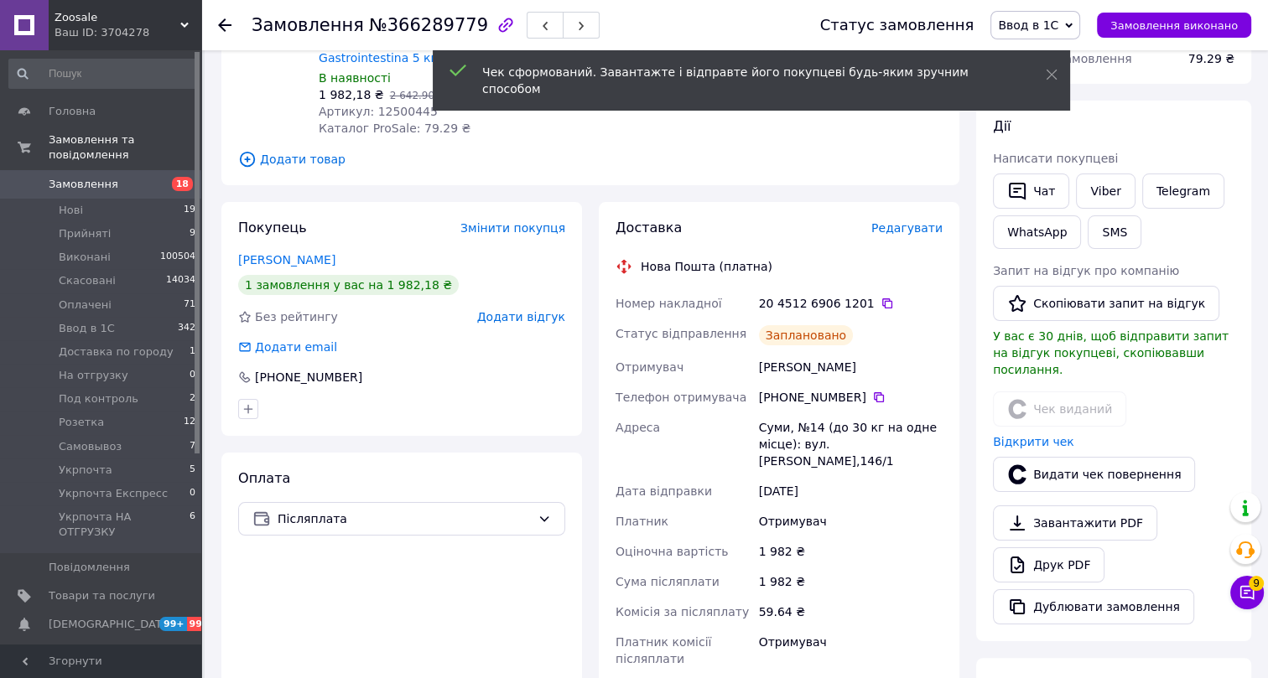
click at [221, 25] on use at bounding box center [224, 24] width 13 height 13
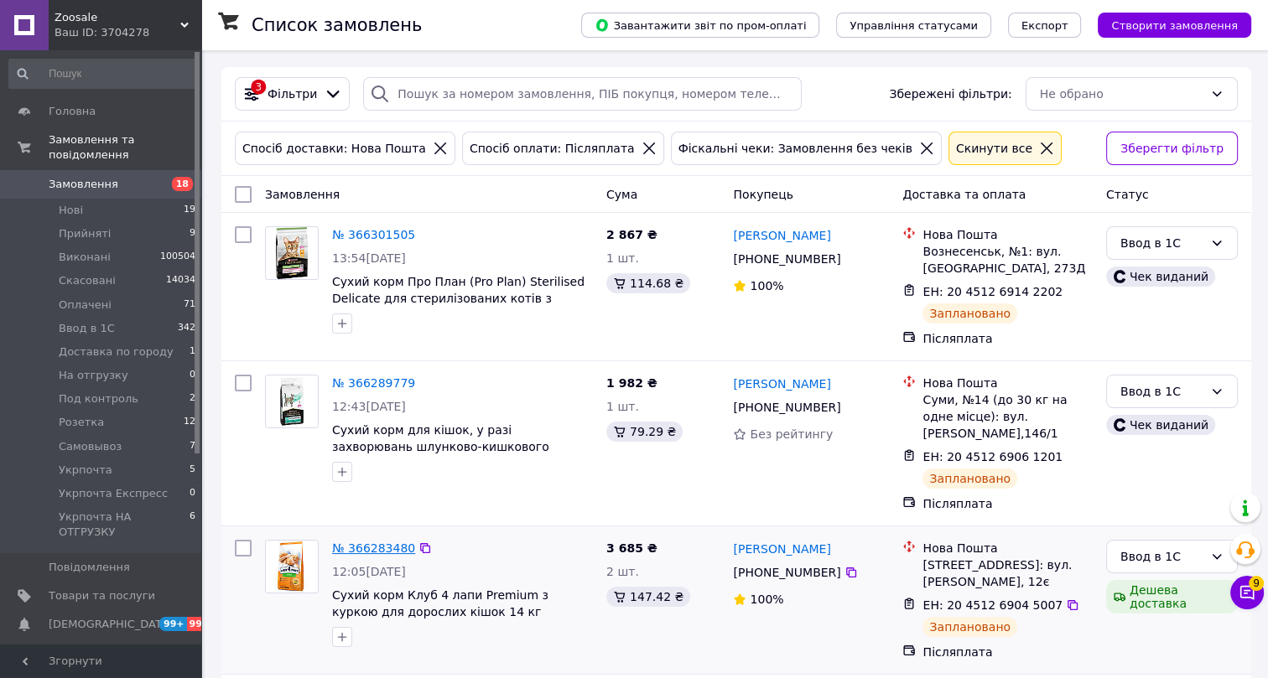
click at [392, 546] on link "№ 366283480" at bounding box center [373, 548] width 83 height 13
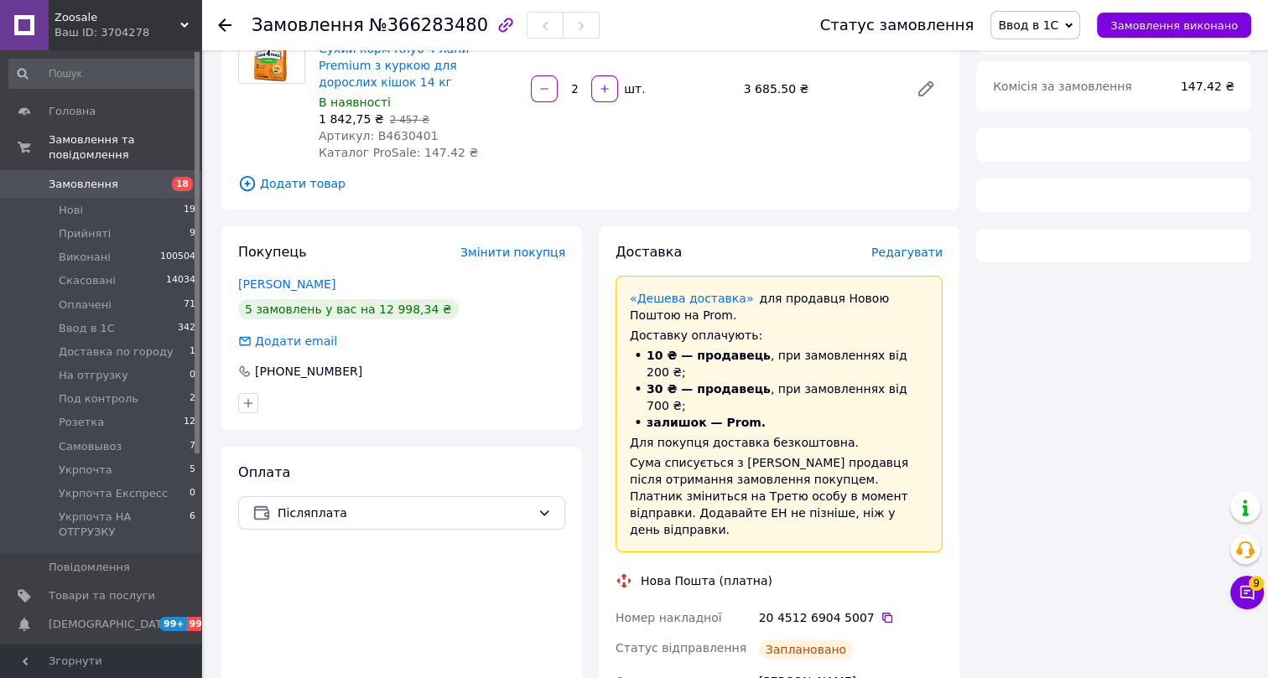
scroll to position [228, 0]
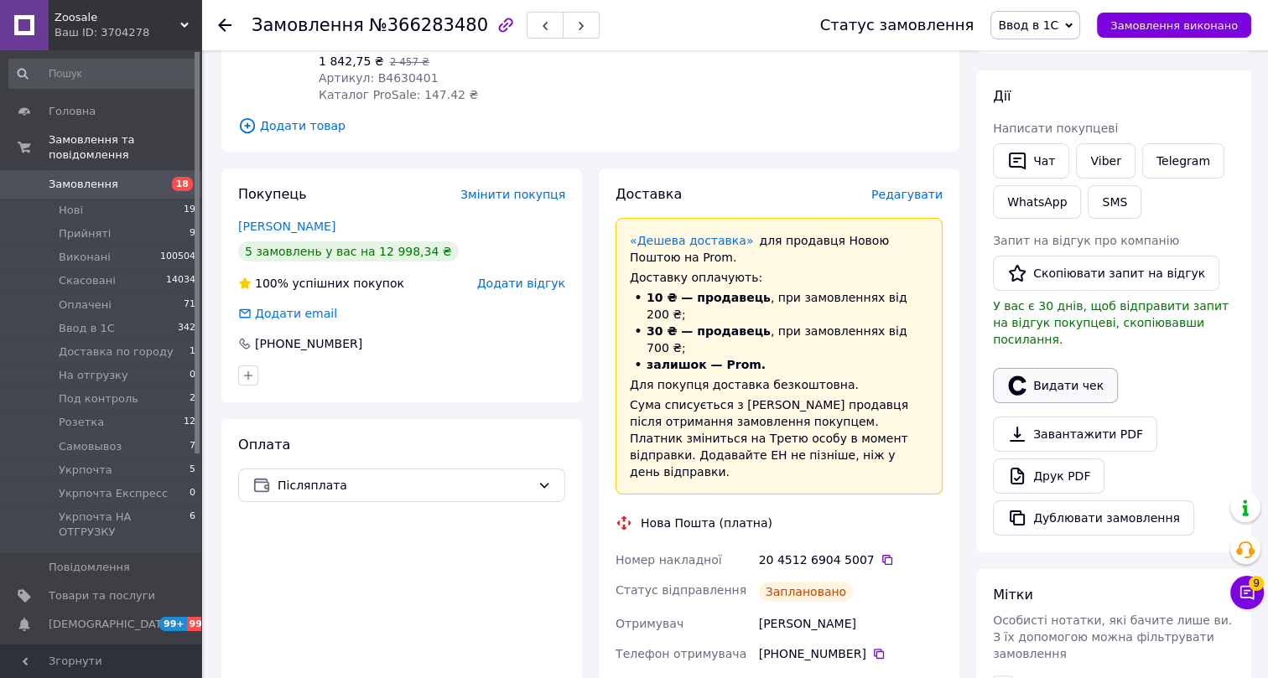
click at [1063, 368] on button "Видати чек" at bounding box center [1055, 385] width 125 height 35
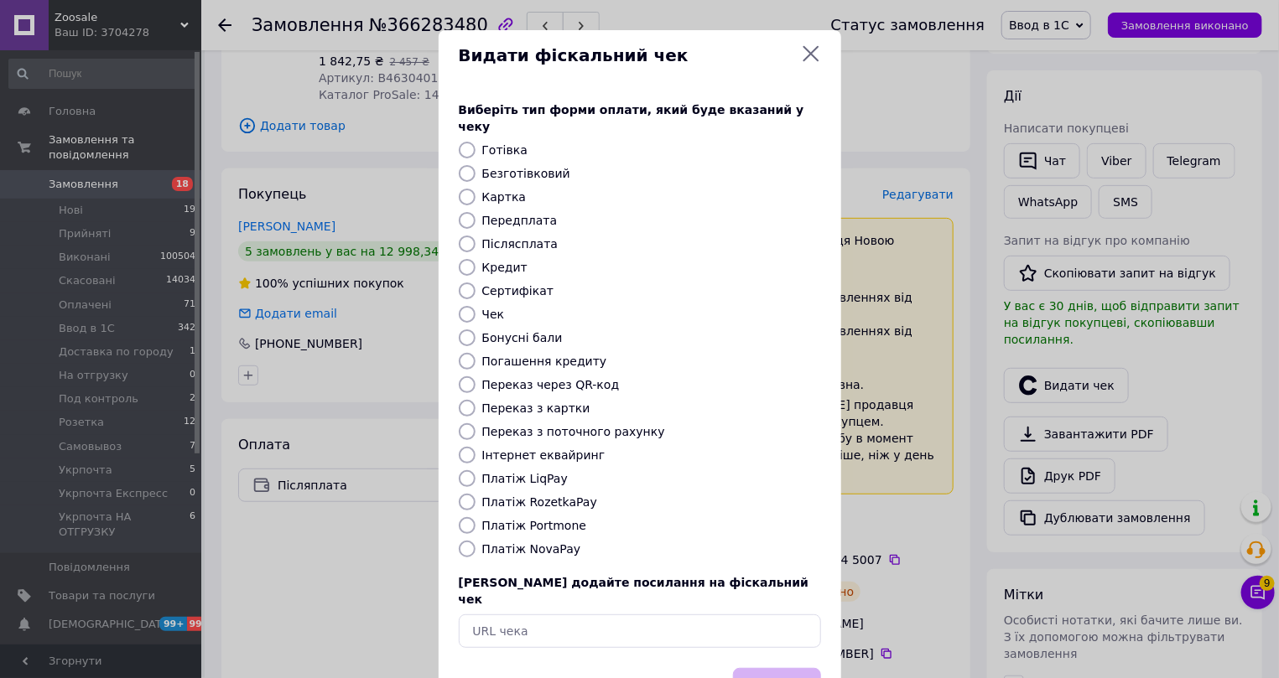
click at [502, 543] on label "Платіж NovaPay" at bounding box center [531, 549] width 99 height 13
click at [476, 541] on input "Платіж NovaPay" at bounding box center [467, 549] width 17 height 17
radio input "true"
click at [765, 668] on button "Вибрати" at bounding box center [777, 686] width 88 height 36
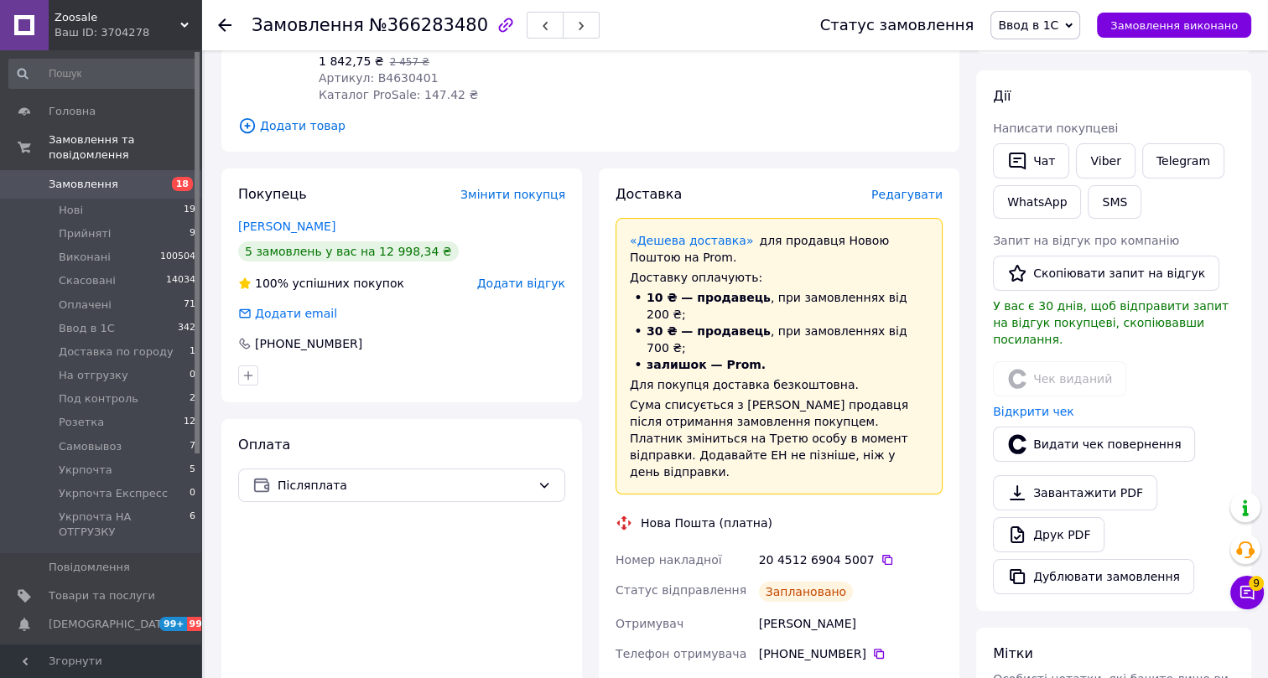
click at [226, 22] on icon at bounding box center [224, 24] width 13 height 13
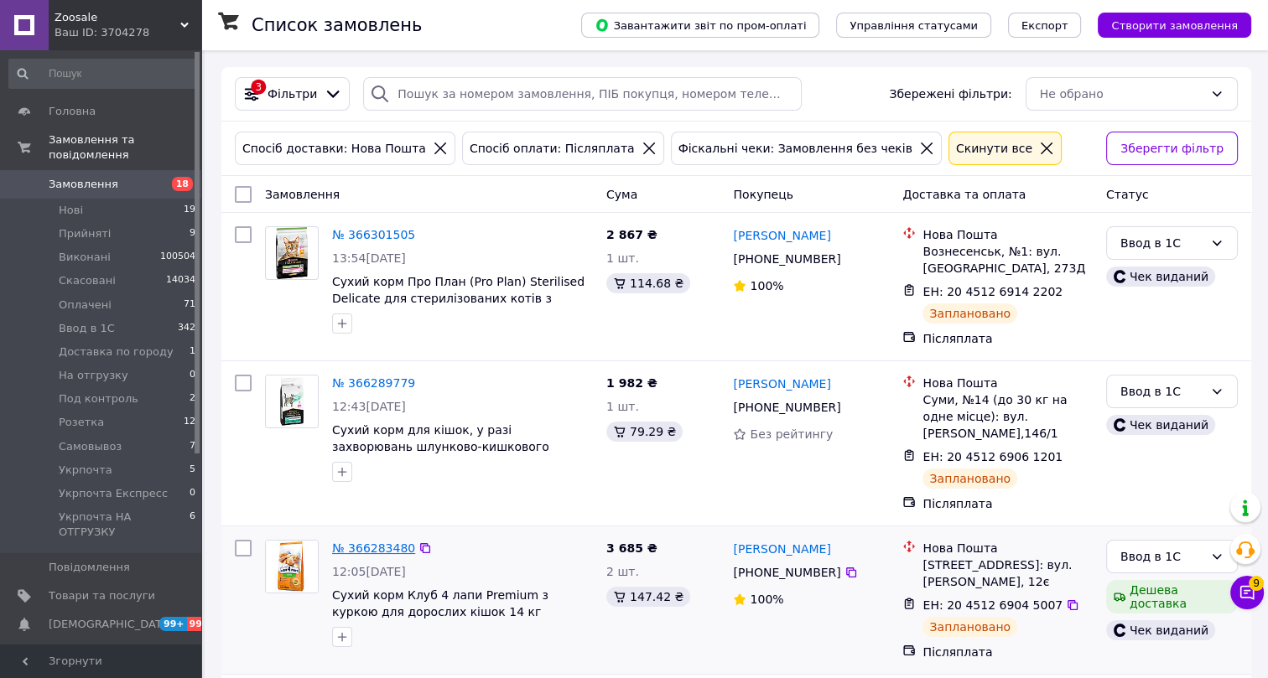
click at [379, 547] on link "№ 366283480" at bounding box center [373, 548] width 83 height 13
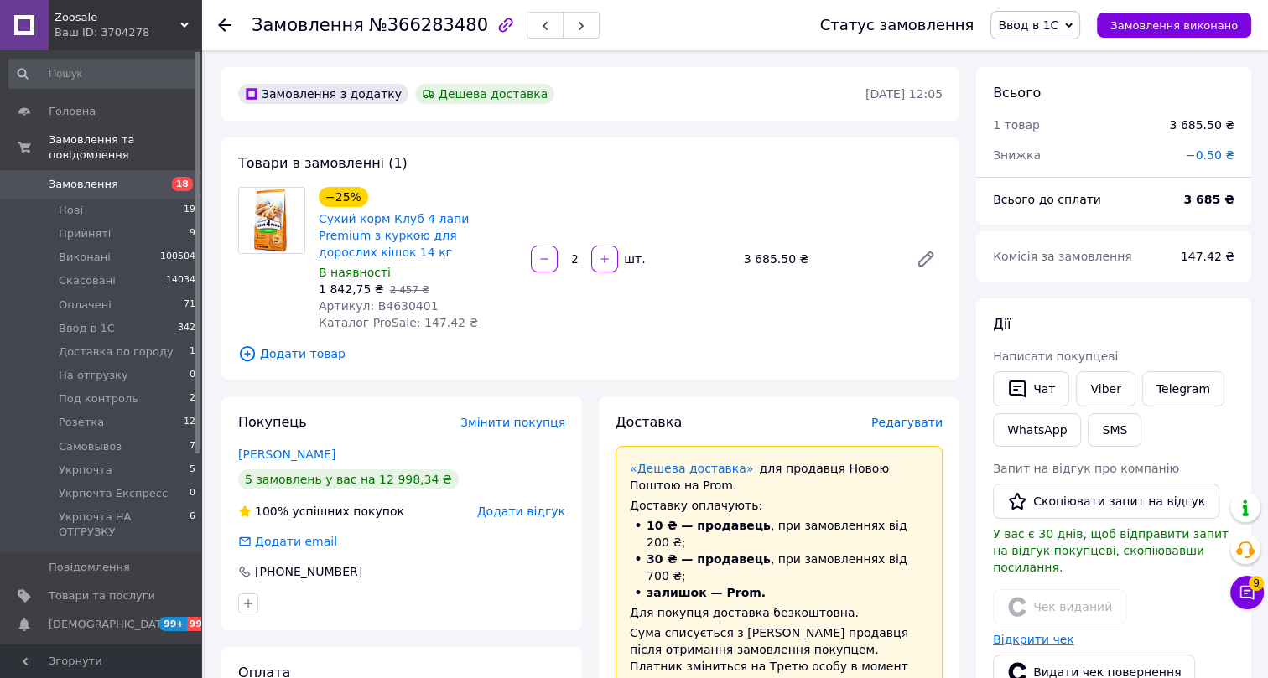
click at [1026, 633] on link "Відкрити чек" at bounding box center [1033, 639] width 81 height 13
click at [225, 24] on use at bounding box center [224, 24] width 13 height 13
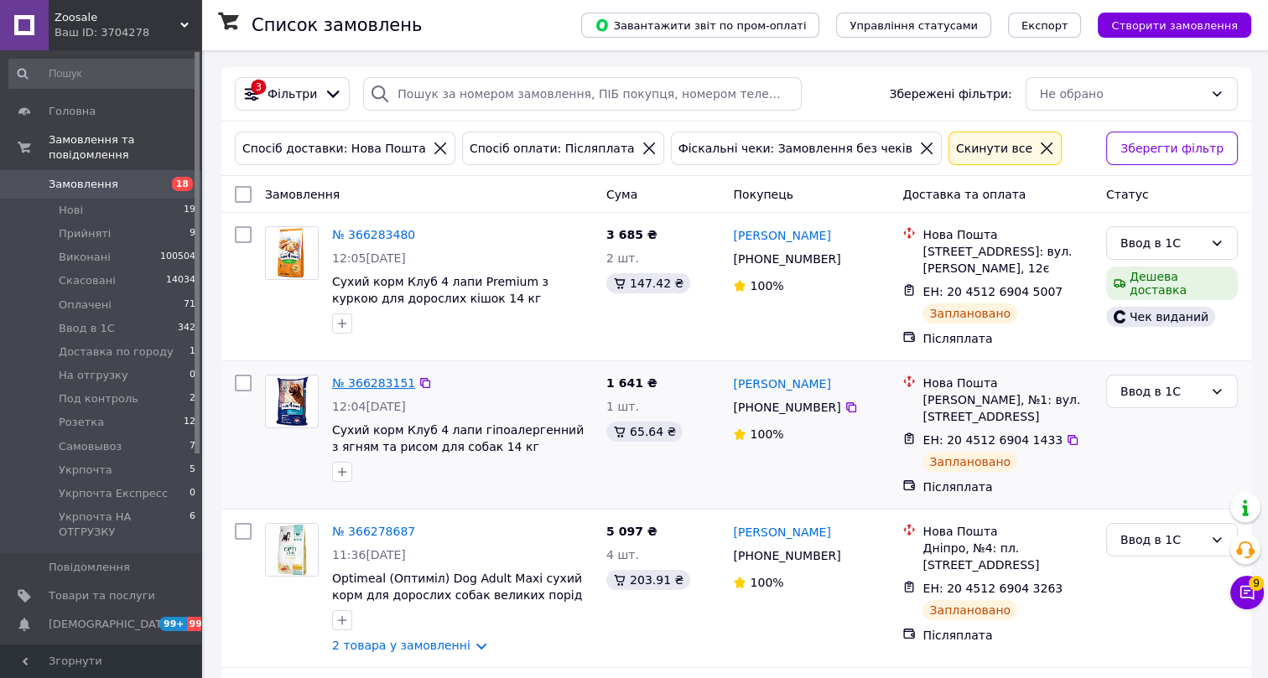
click at [377, 382] on link "№ 366283151" at bounding box center [373, 383] width 83 height 13
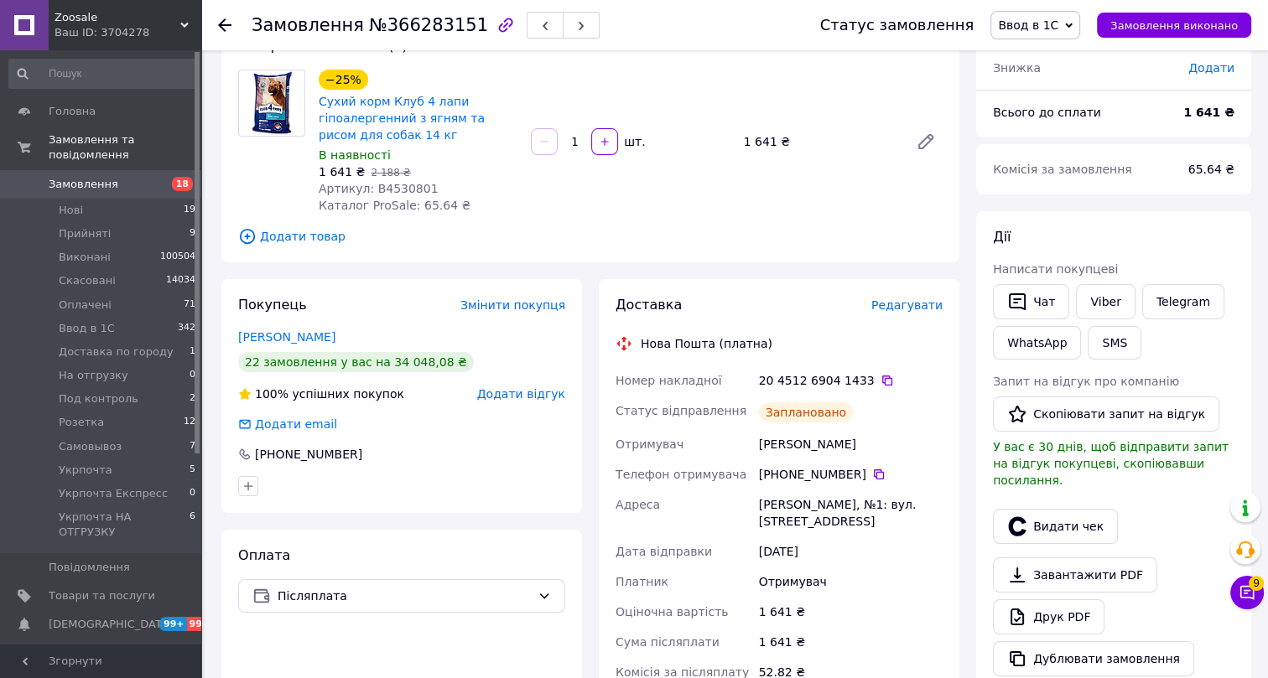
scroll to position [152, 0]
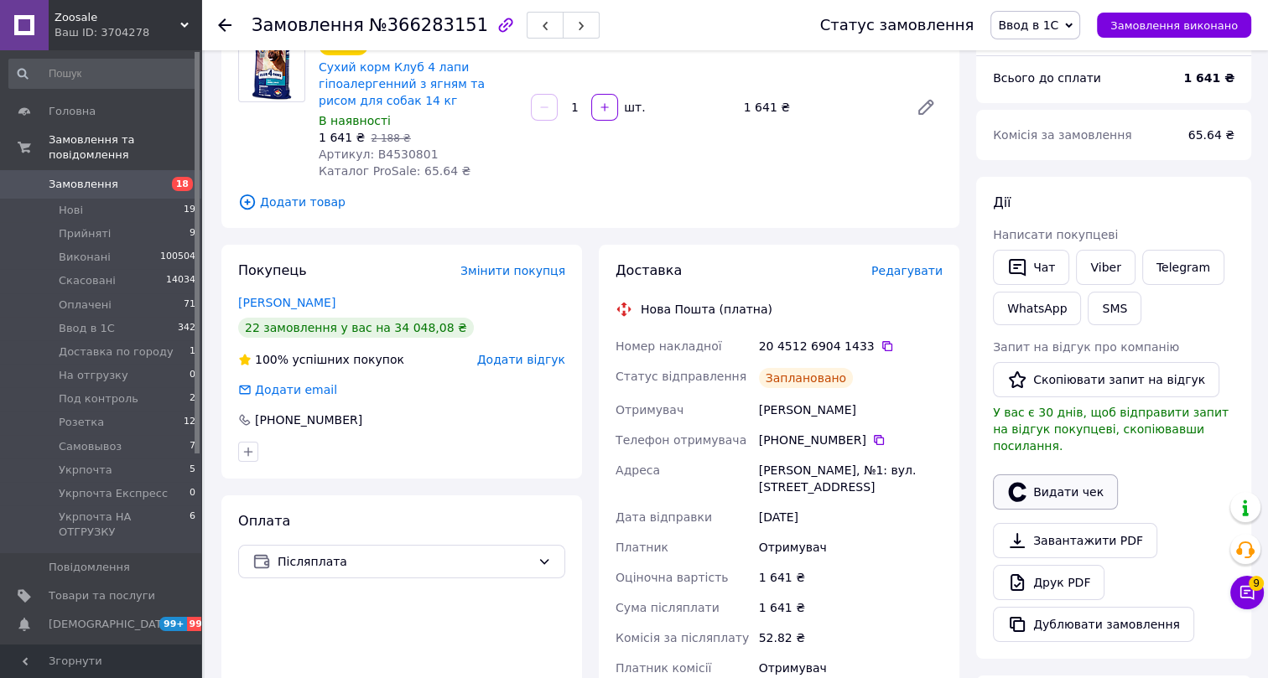
click at [1056, 476] on button "Видати чек" at bounding box center [1055, 492] width 125 height 35
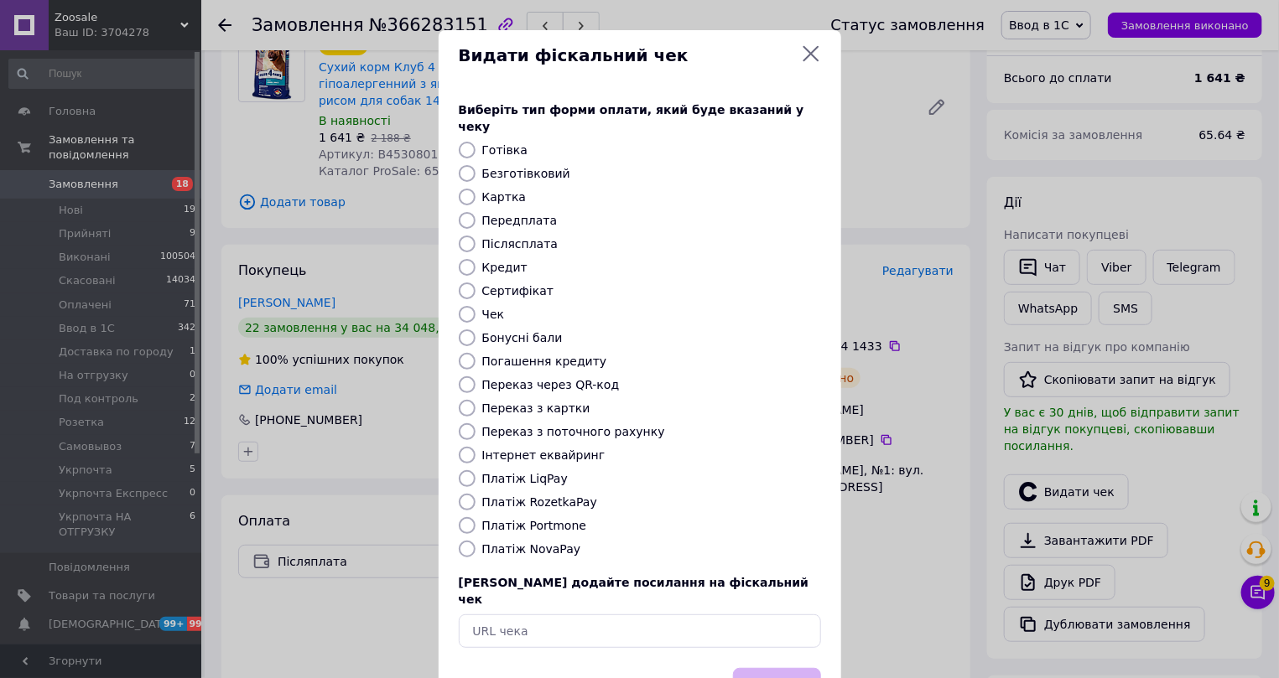
click at [522, 543] on label "Платіж NovaPay" at bounding box center [531, 549] width 99 height 13
click at [476, 541] on input "Платіж NovaPay" at bounding box center [467, 549] width 17 height 17
radio input "true"
click at [763, 668] on button "Вибрати" at bounding box center [777, 686] width 88 height 36
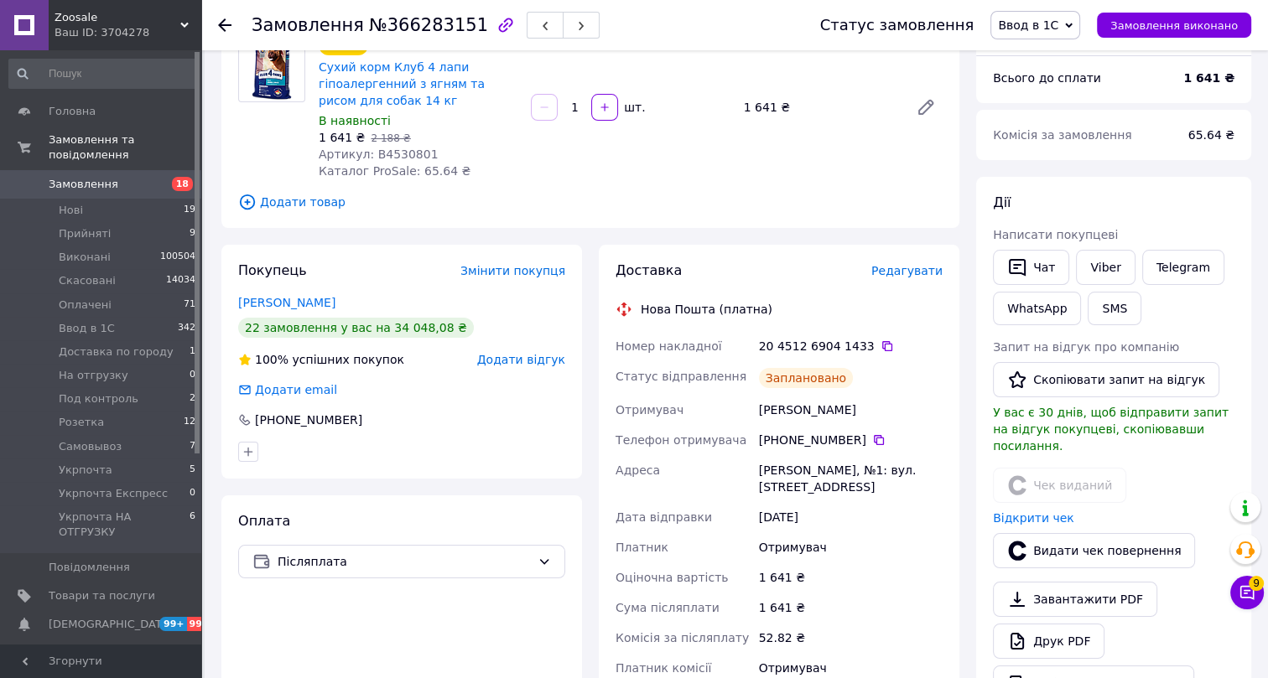
click at [226, 23] on icon at bounding box center [224, 24] width 13 height 13
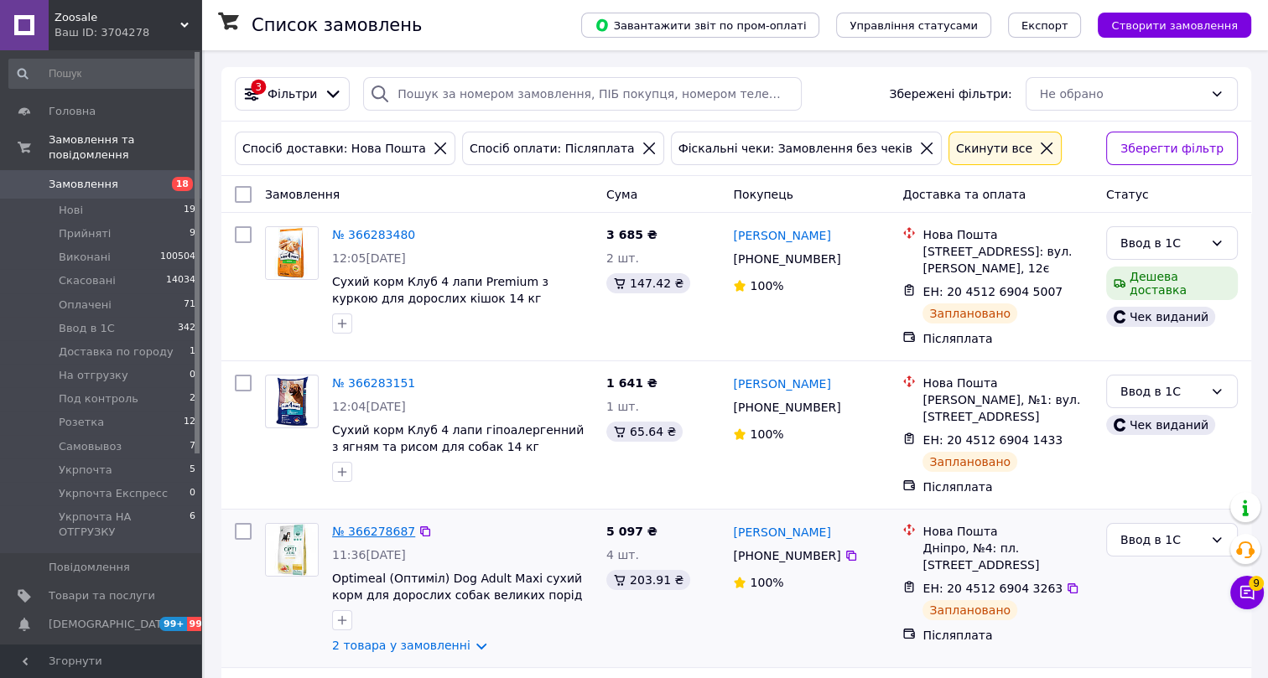
click at [384, 533] on link "№ 366278687" at bounding box center [373, 531] width 83 height 13
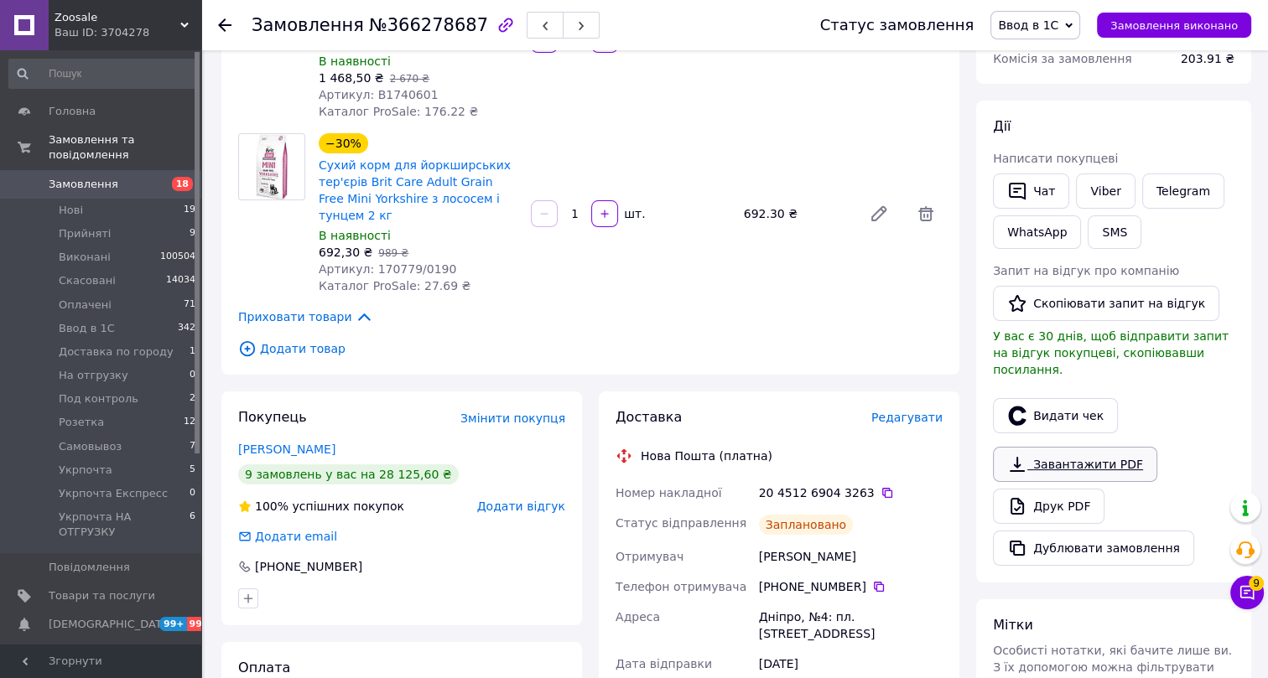
scroll to position [304, 0]
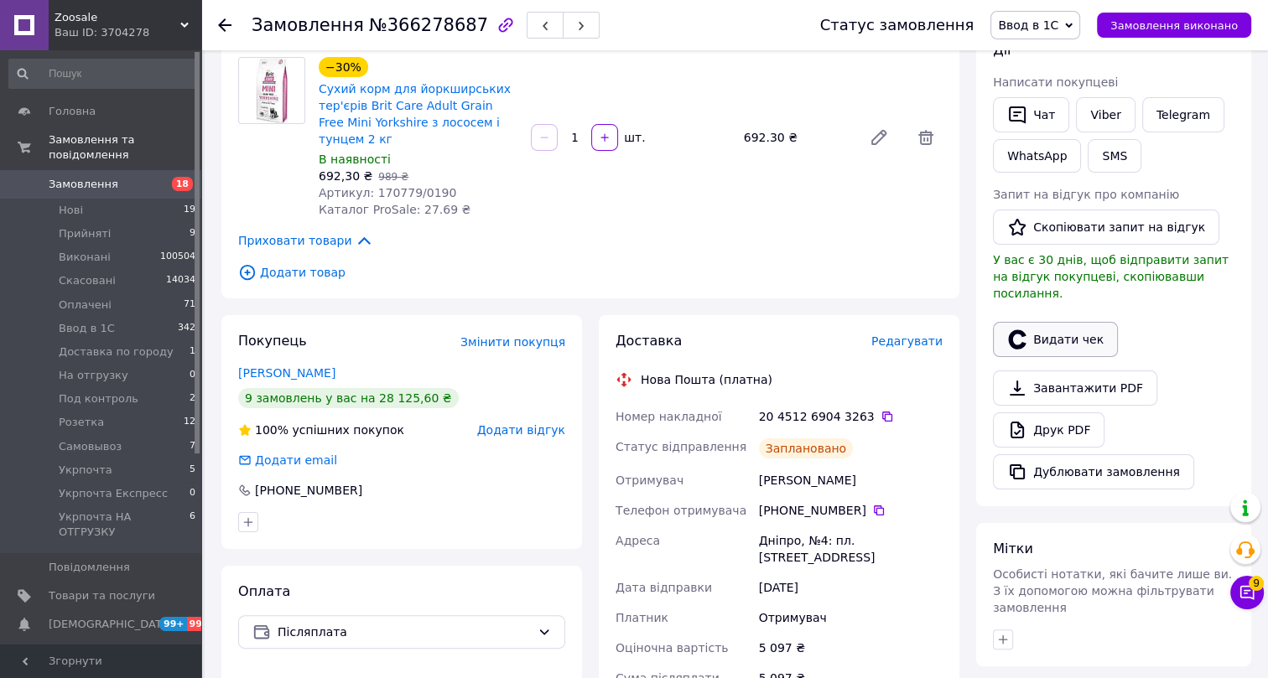
click at [1061, 322] on button "Видати чек" at bounding box center [1055, 339] width 125 height 35
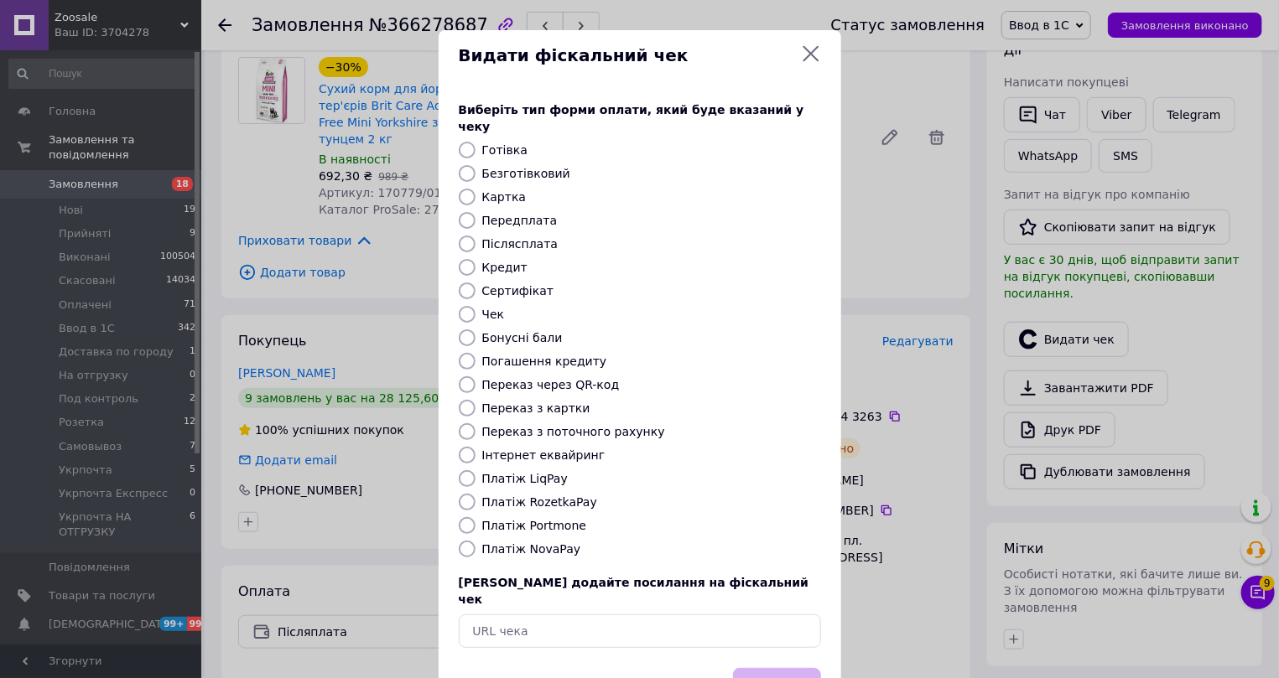
click at [495, 543] on label "Платіж NovaPay" at bounding box center [531, 549] width 99 height 13
click at [476, 541] on input "Платіж NovaPay" at bounding box center [467, 549] width 17 height 17
radio input "true"
click at [792, 668] on button "Вибрати" at bounding box center [777, 686] width 88 height 36
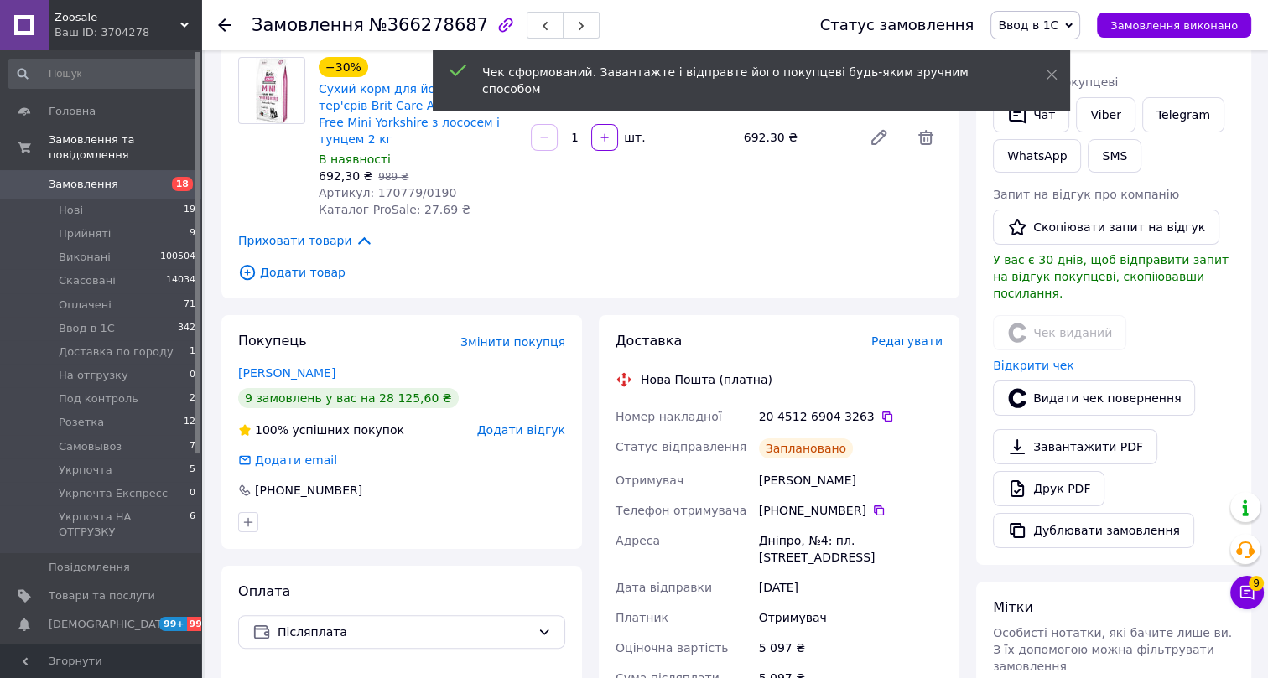
click at [225, 21] on icon at bounding box center [224, 24] width 13 height 13
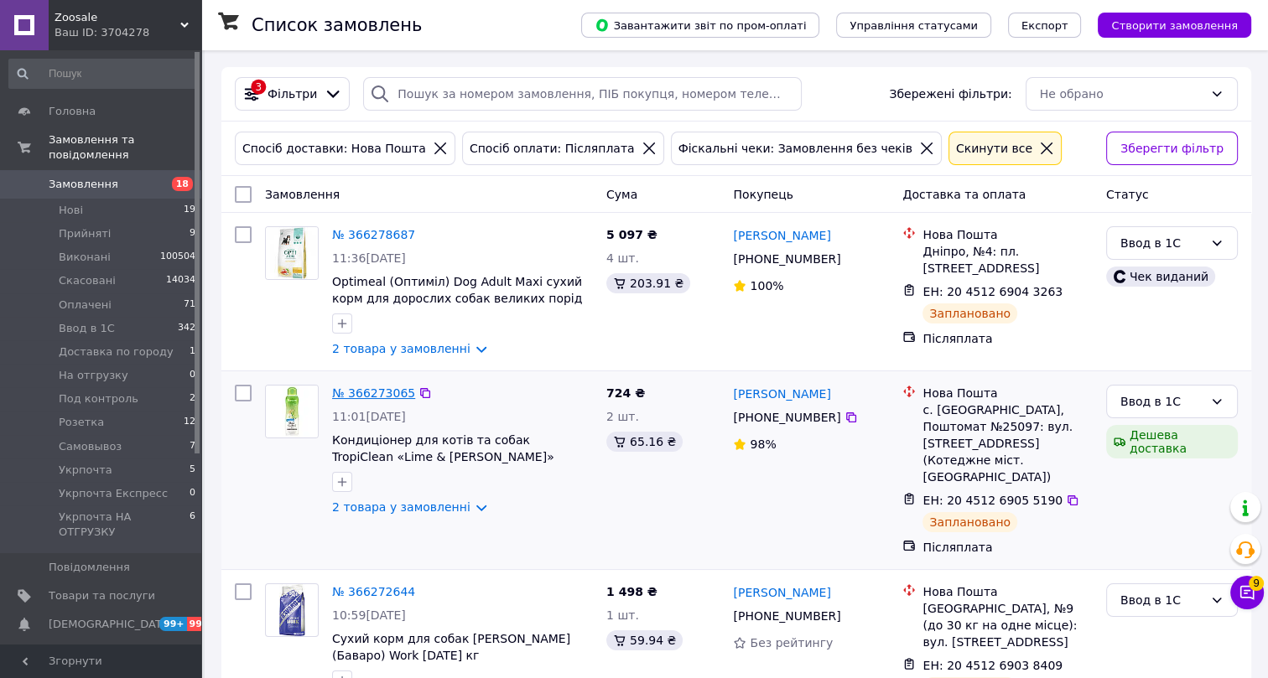
click at [372, 397] on link "№ 366273065" at bounding box center [373, 393] width 83 height 13
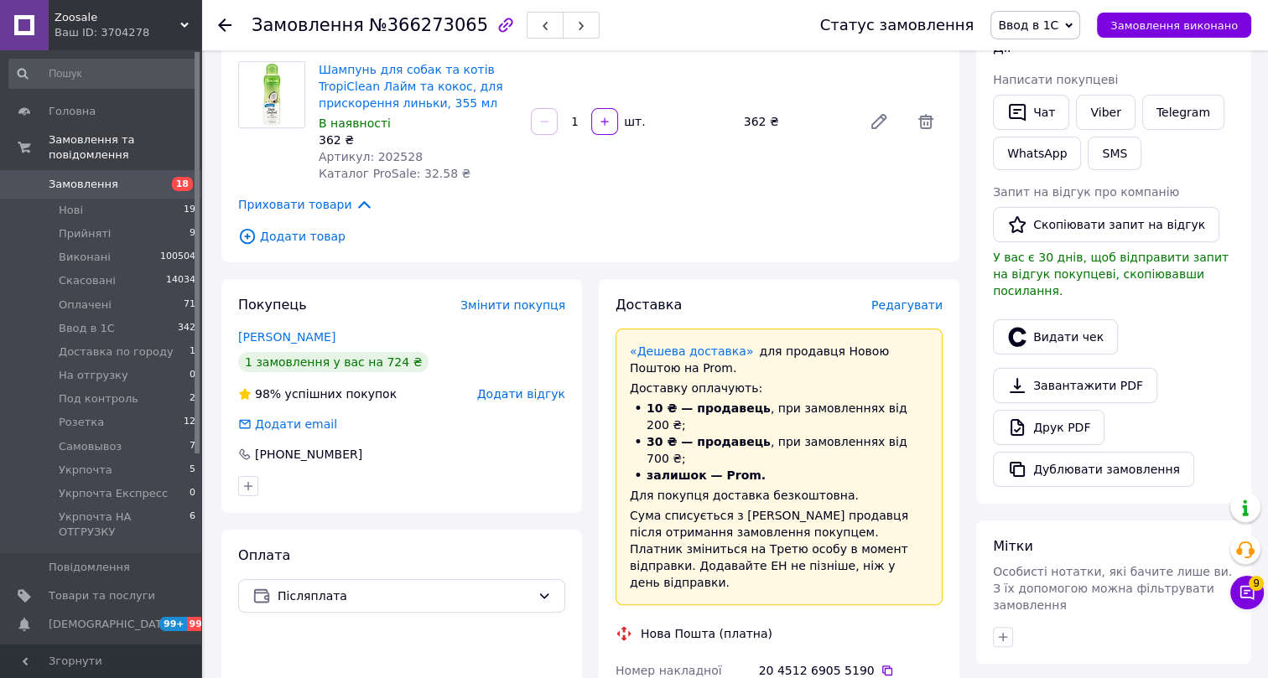
scroll to position [304, 0]
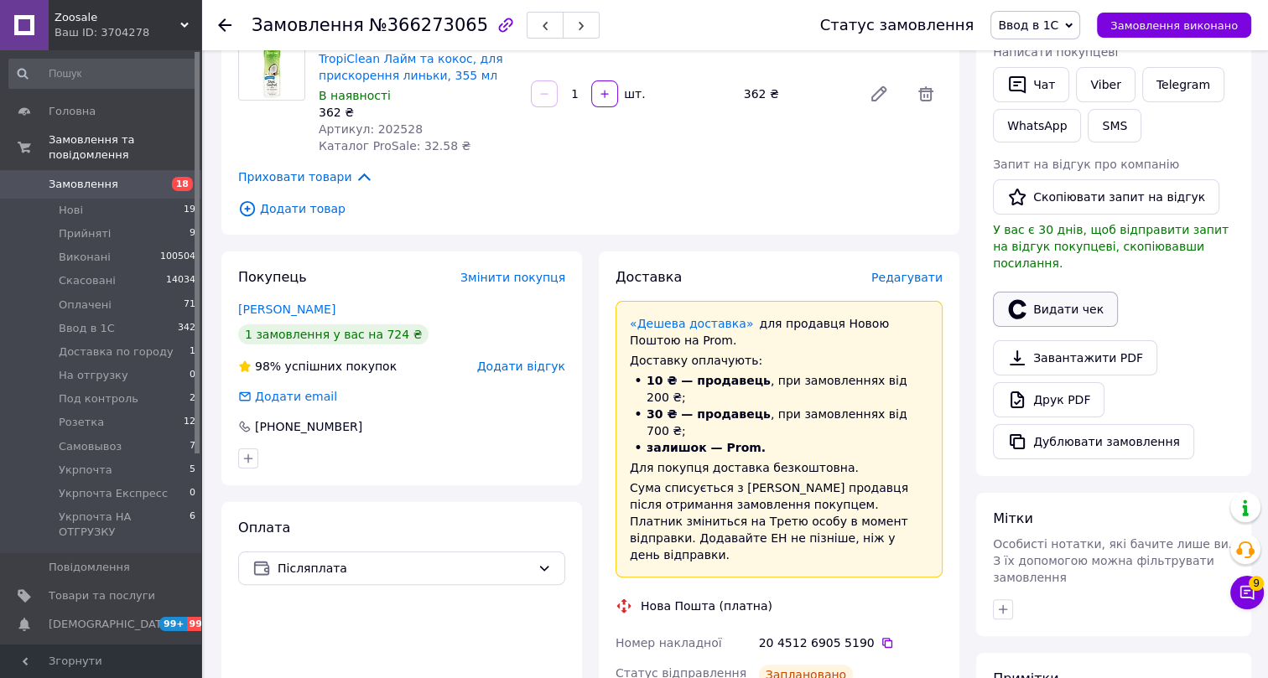
click at [1060, 292] on button "Видати чек" at bounding box center [1055, 309] width 125 height 35
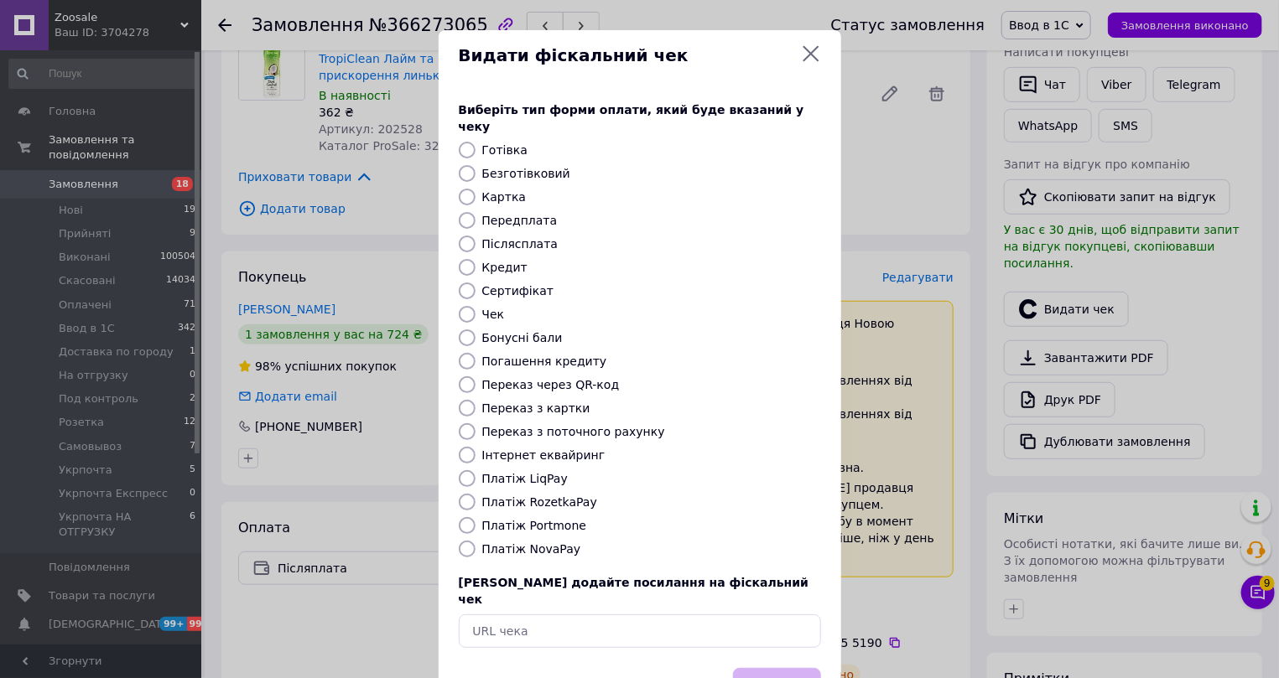
click at [503, 543] on label "Платіж NovaPay" at bounding box center [531, 549] width 99 height 13
click at [476, 541] on input "Платіж NovaPay" at bounding box center [467, 549] width 17 height 17
radio input "true"
click at [781, 668] on button "Вибрати" at bounding box center [777, 686] width 88 height 36
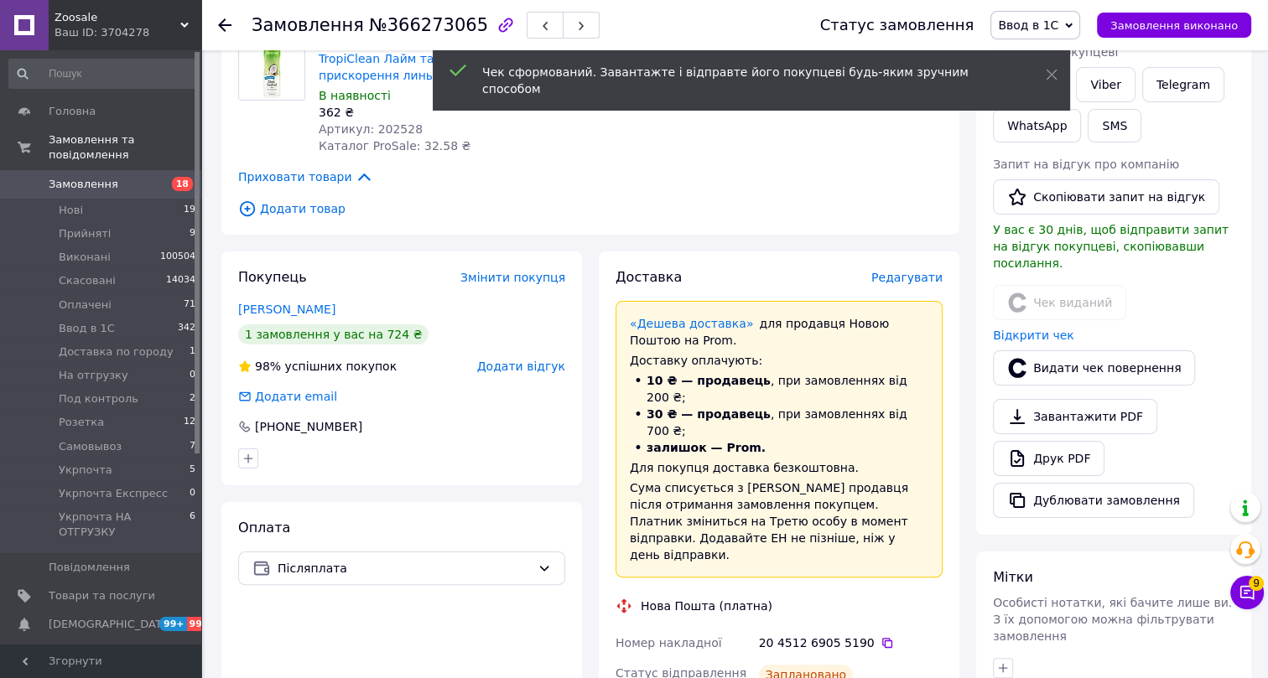
click at [226, 23] on icon at bounding box center [224, 24] width 13 height 13
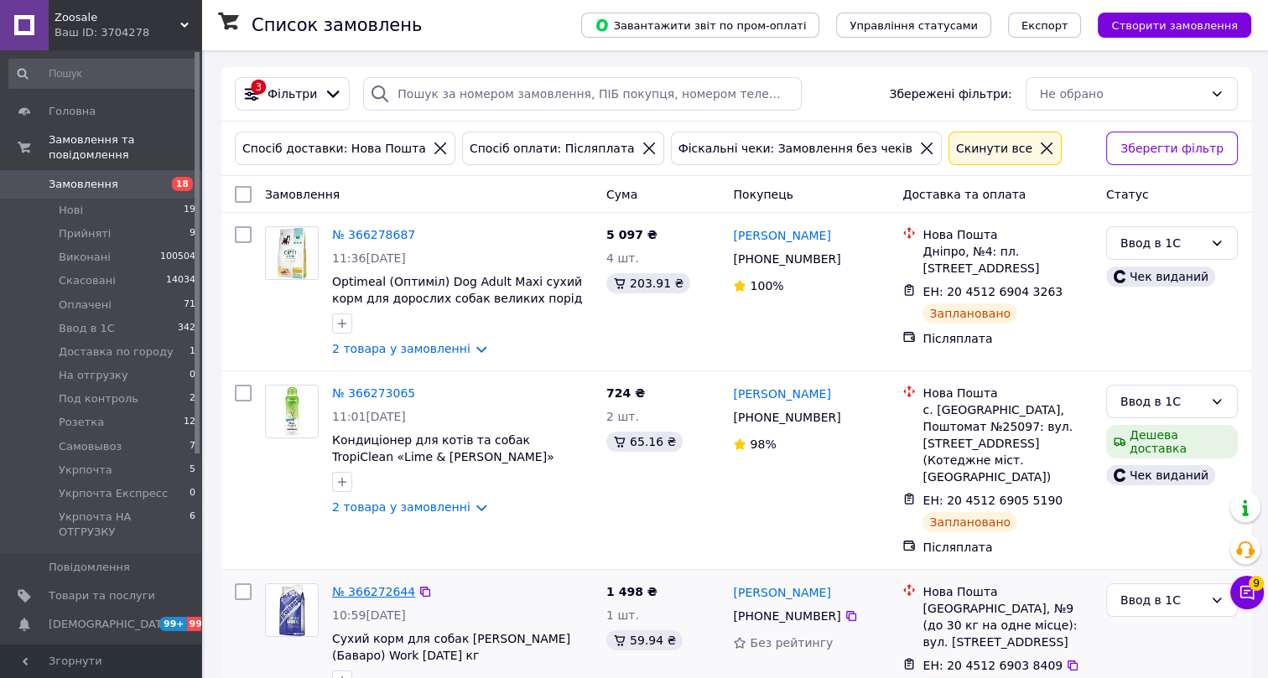
drag, startPoint x: 377, startPoint y: 554, endPoint x: 372, endPoint y: 562, distance: 9.8
click at [372, 585] on link "№ 366272644" at bounding box center [373, 591] width 83 height 13
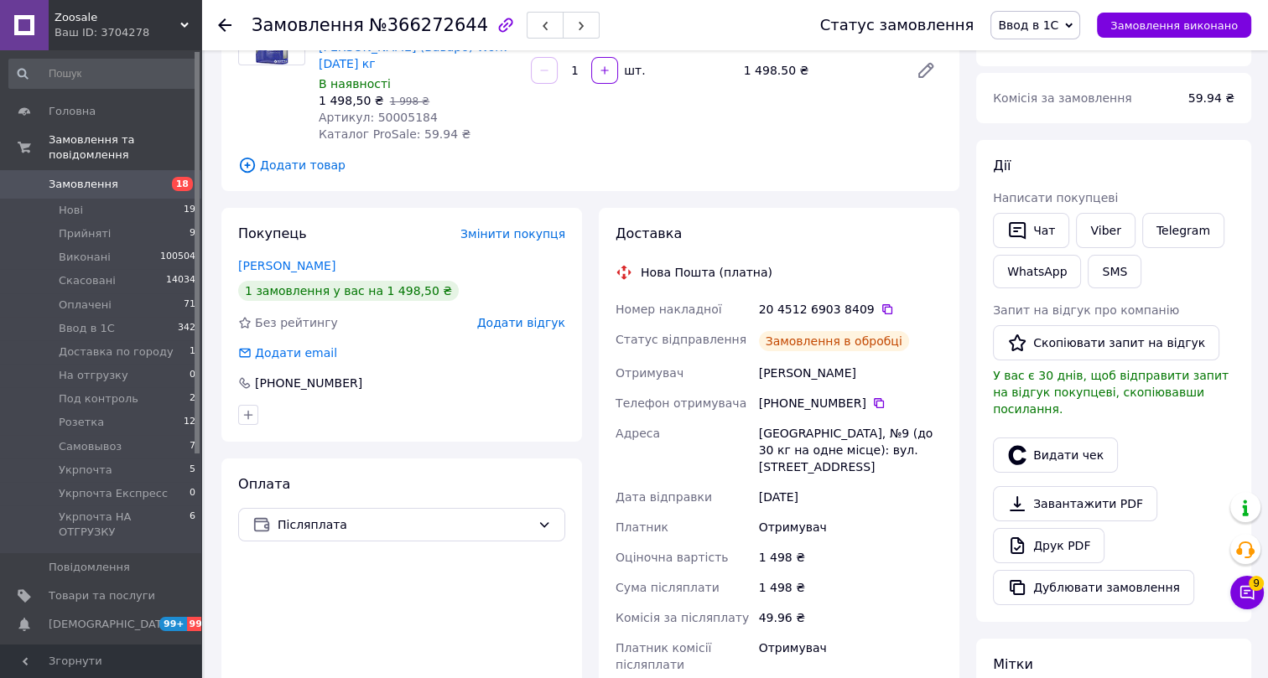
scroll to position [228, 0]
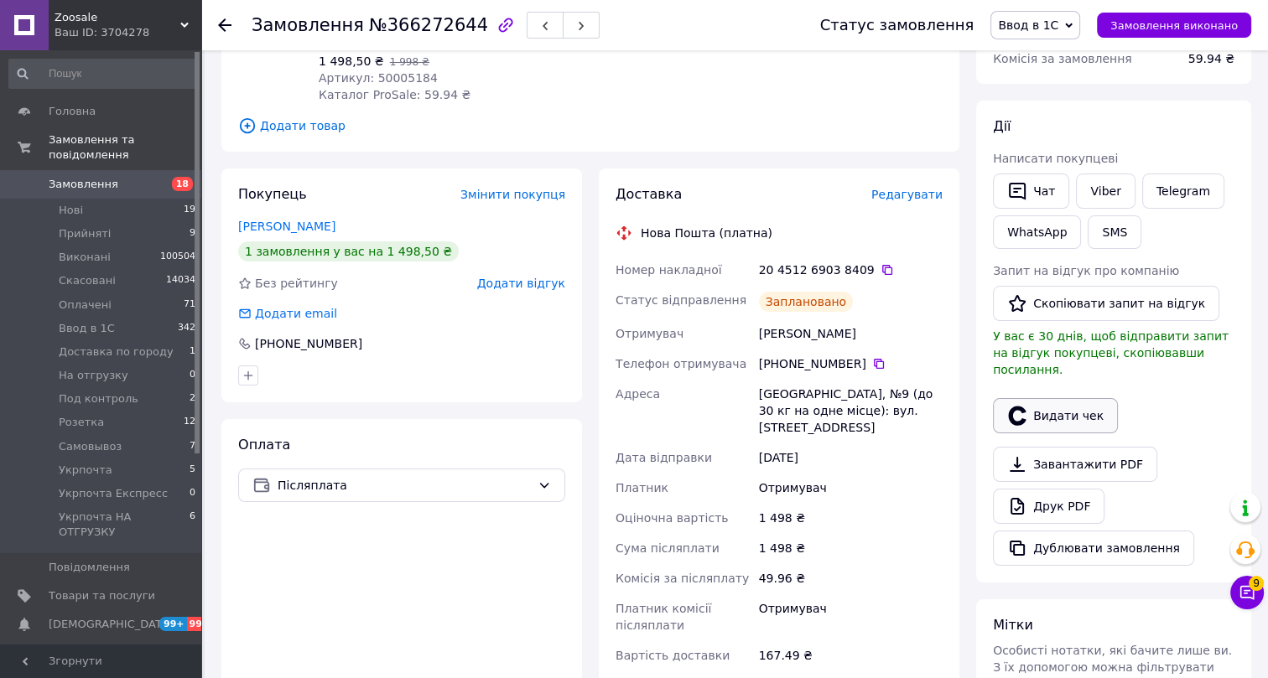
click at [1073, 398] on button "Видати чек" at bounding box center [1055, 415] width 125 height 35
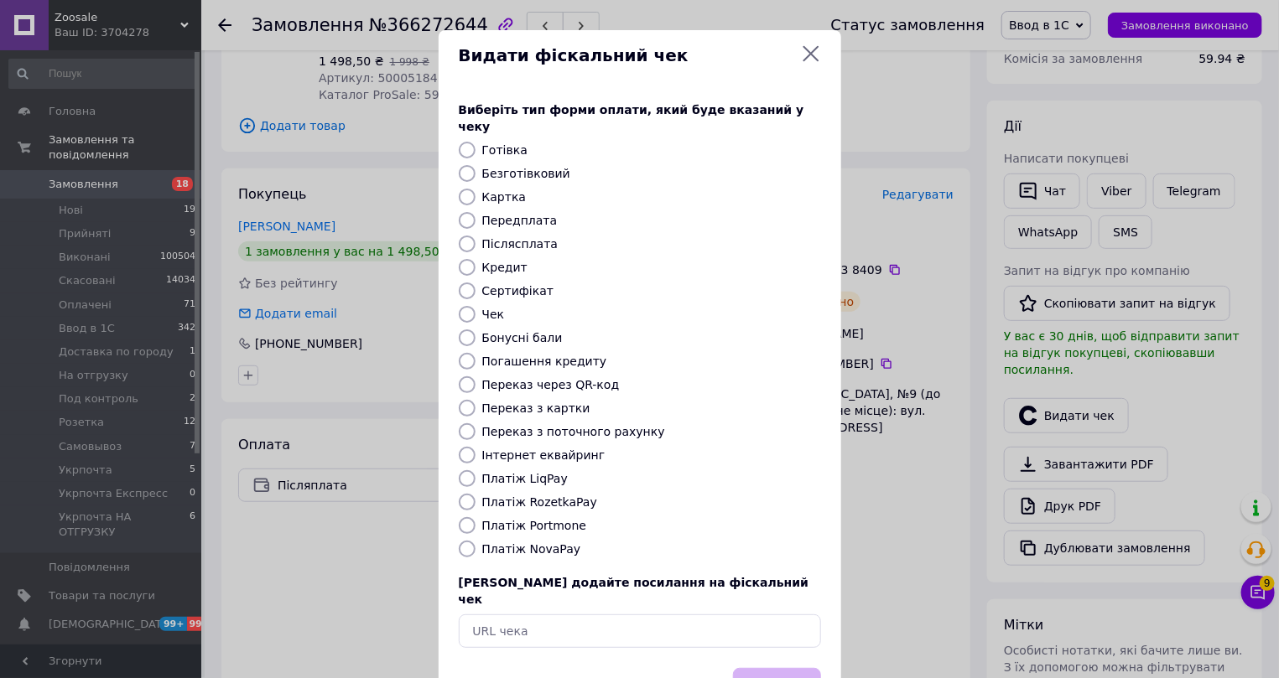
click at [507, 543] on label "Платіж NovaPay" at bounding box center [531, 549] width 99 height 13
click at [476, 541] on input "Платіж NovaPay" at bounding box center [467, 549] width 17 height 17
radio input "true"
click at [759, 668] on button "Вибрати" at bounding box center [777, 686] width 88 height 36
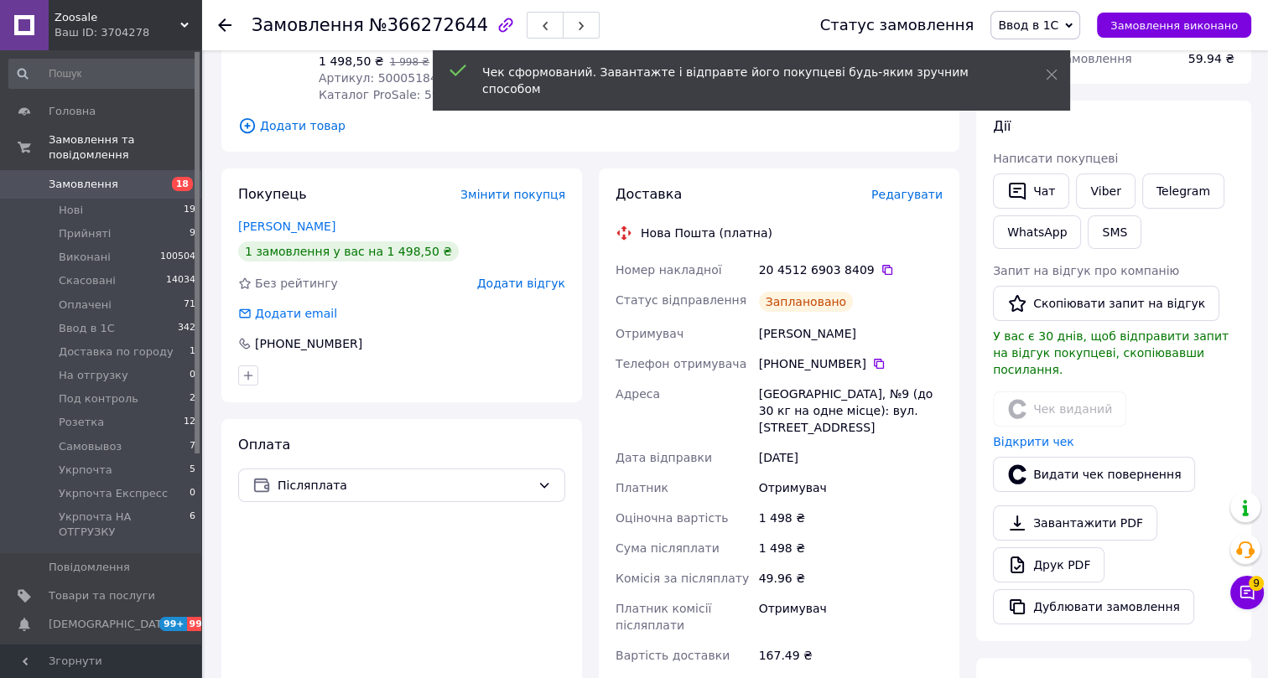
click at [226, 23] on icon at bounding box center [224, 24] width 13 height 13
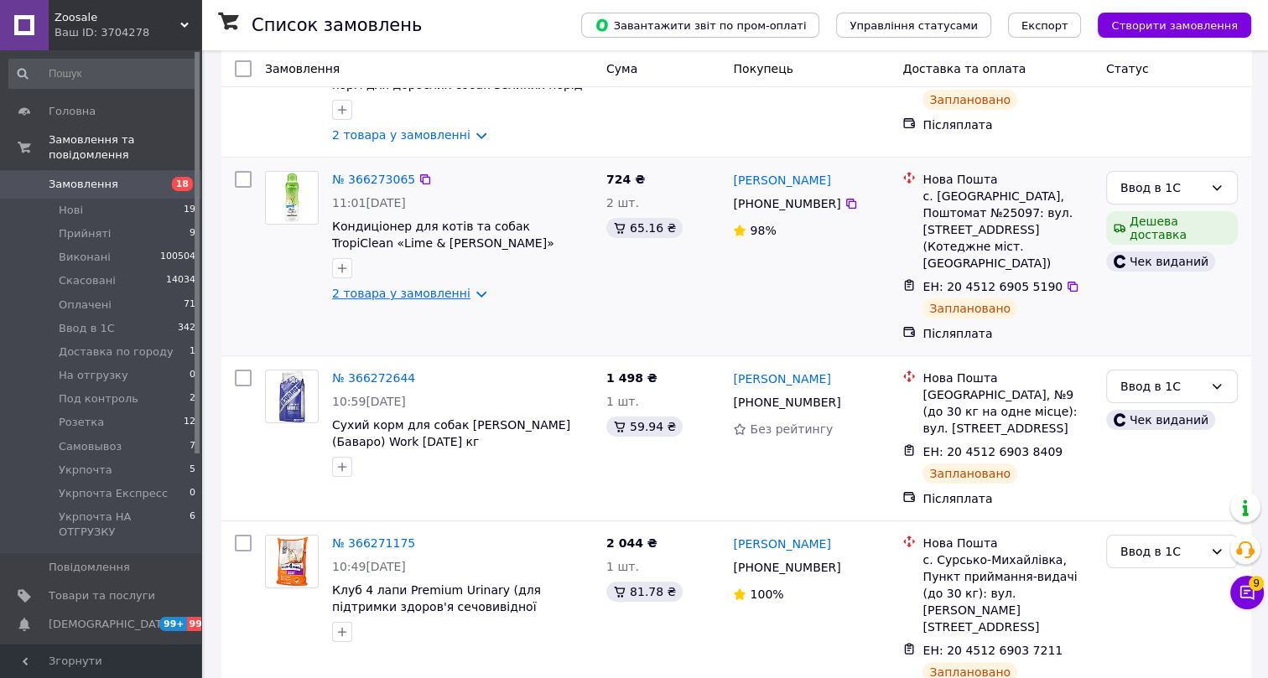
scroll to position [228, 0]
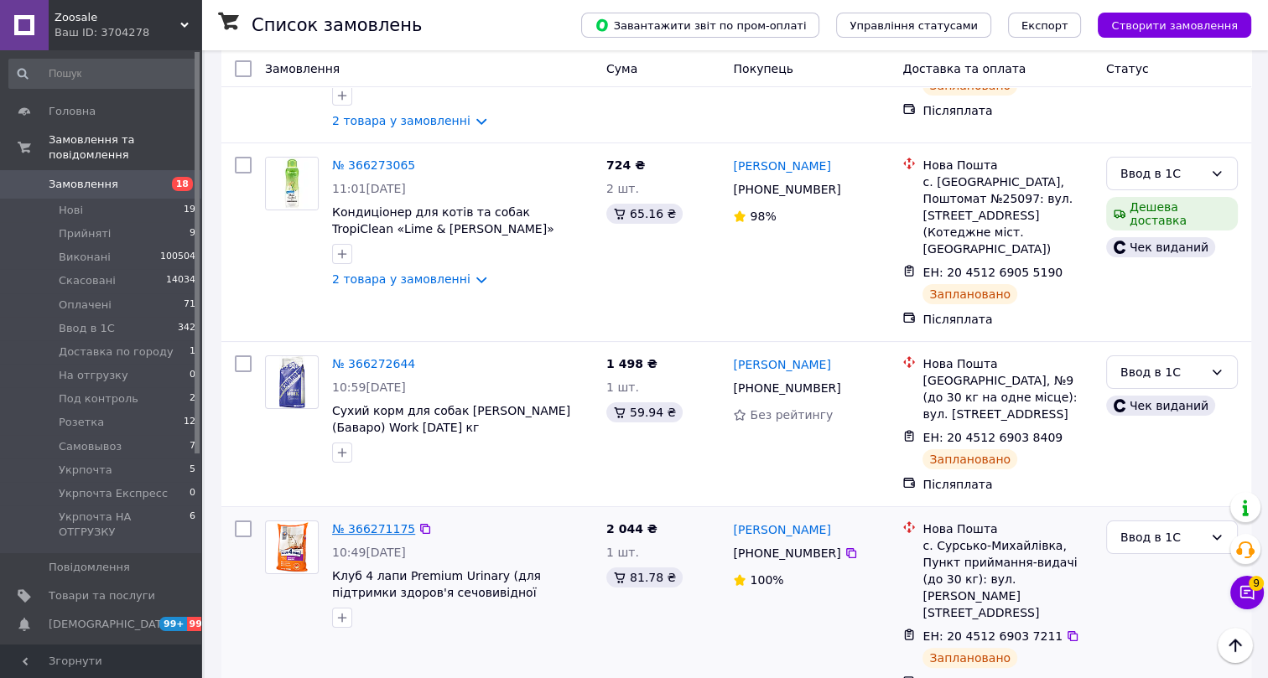
click at [372, 522] on link "№ 366271175" at bounding box center [373, 528] width 83 height 13
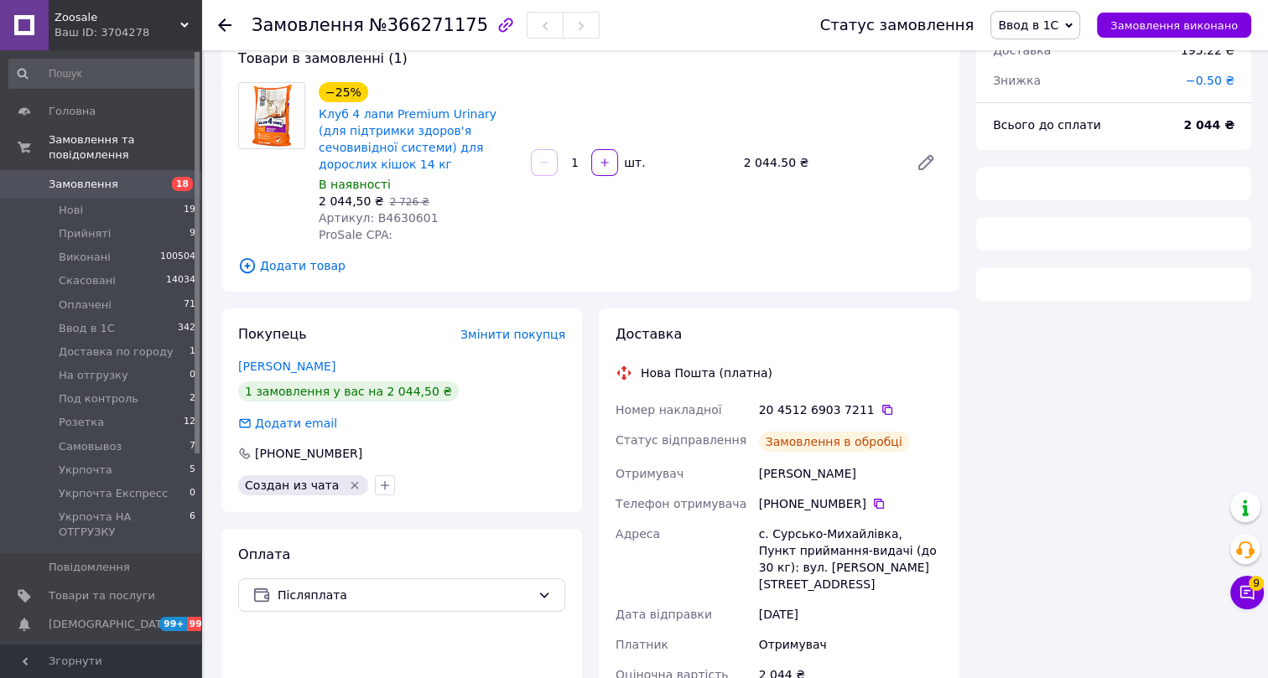
scroll to position [228, 0]
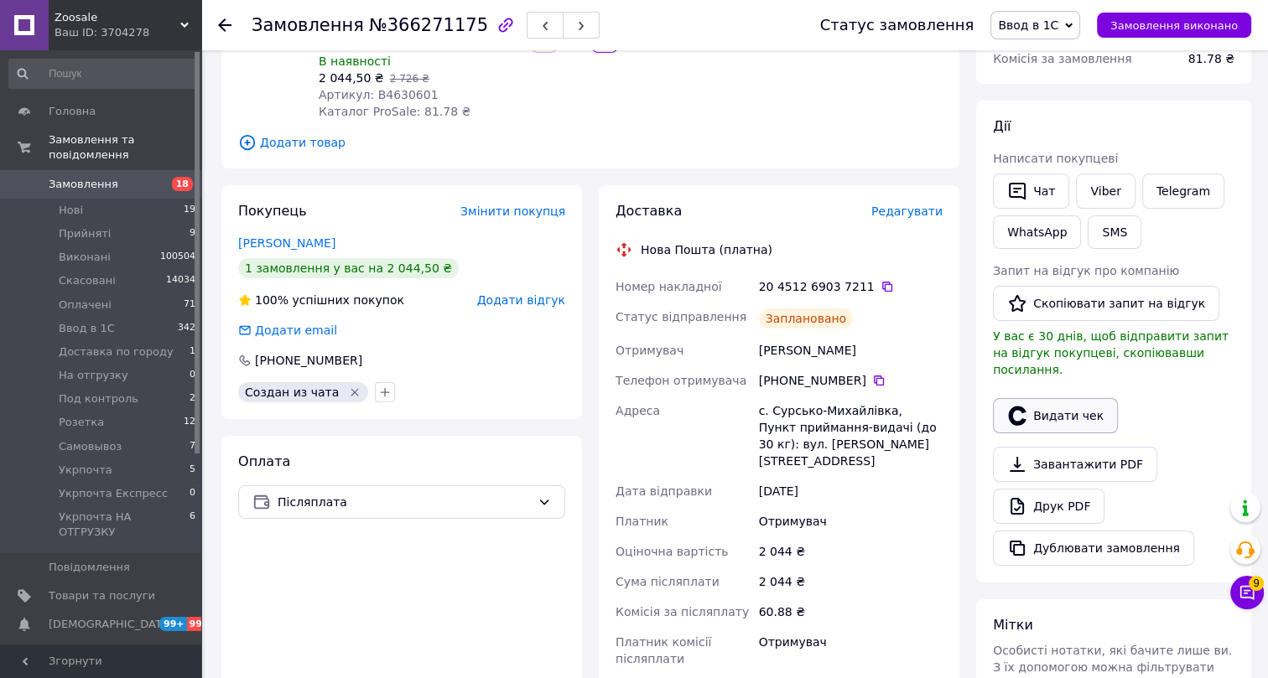
click at [1079, 398] on button "Видати чек" at bounding box center [1055, 415] width 125 height 35
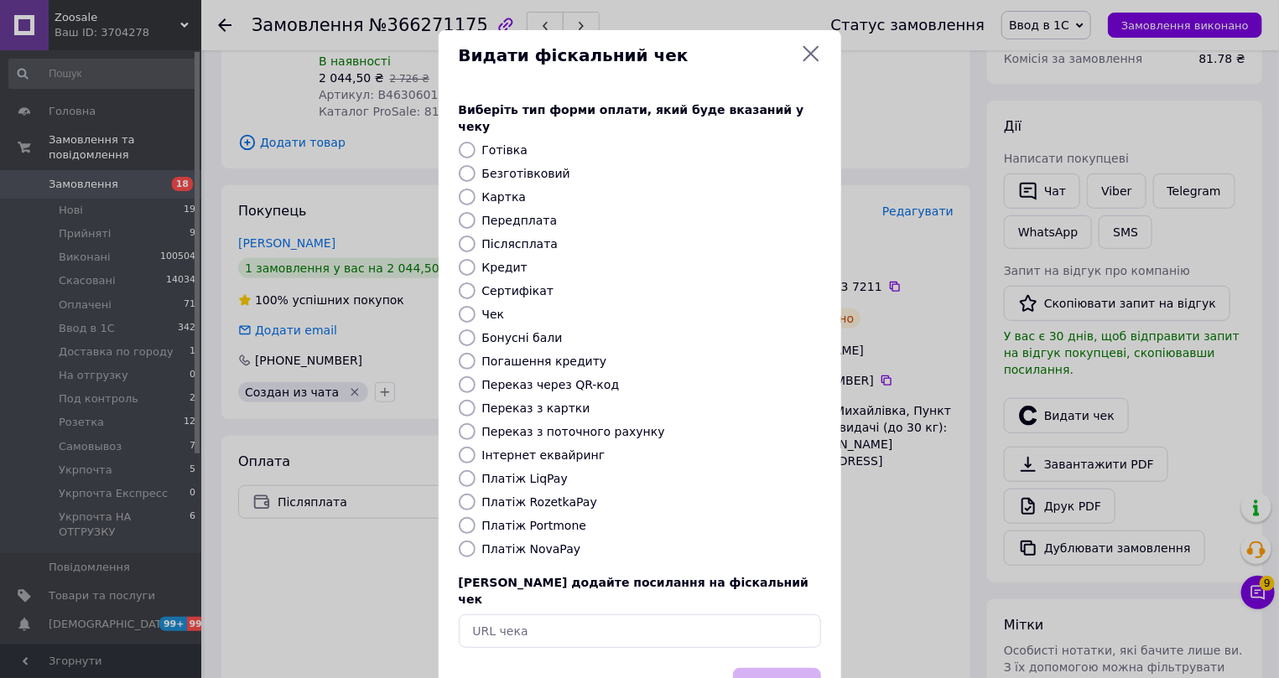
click at [495, 543] on label "Платіж NovaPay" at bounding box center [531, 549] width 99 height 13
click at [476, 541] on input "Платіж NovaPay" at bounding box center [467, 549] width 17 height 17
radio input "true"
click at [787, 668] on button "Вибрати" at bounding box center [777, 686] width 88 height 36
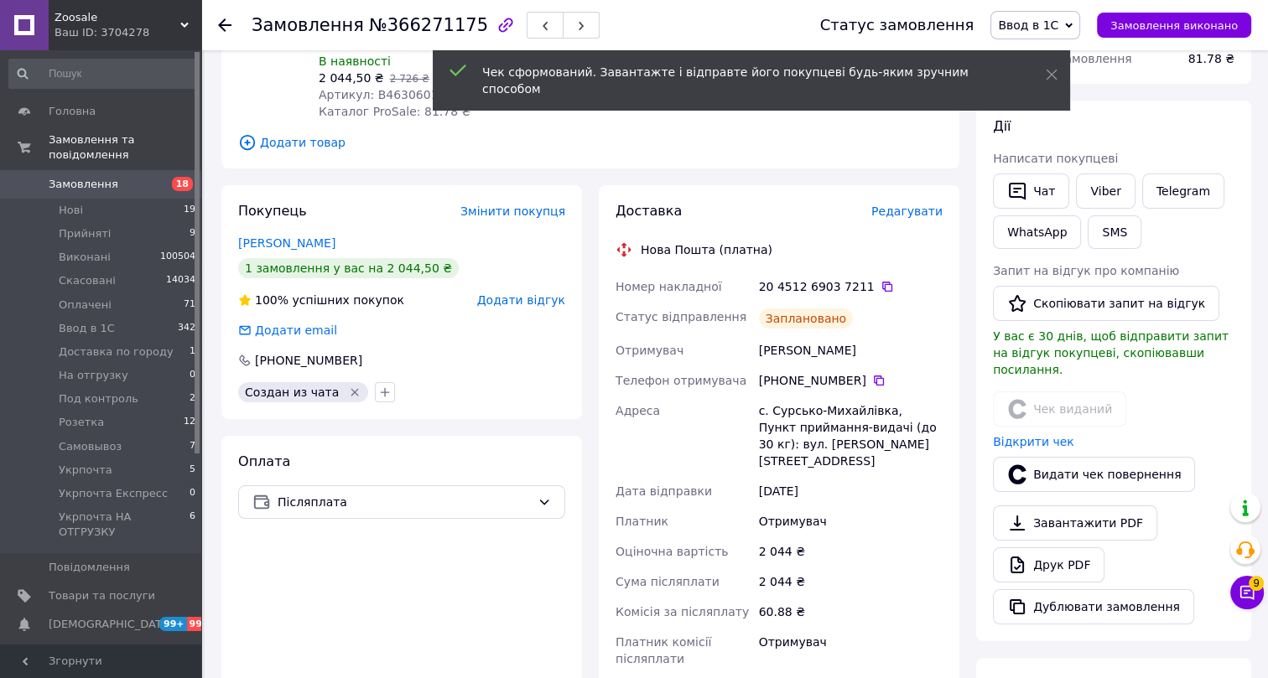
click at [221, 19] on icon at bounding box center [224, 24] width 13 height 13
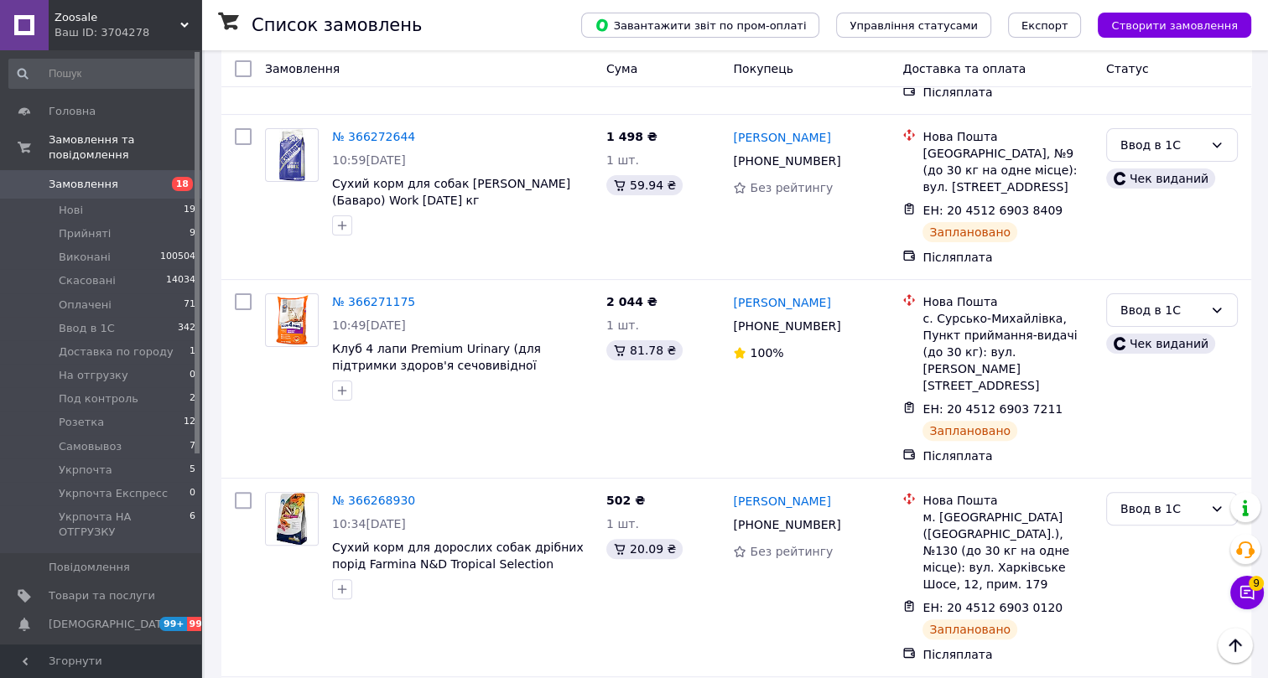
scroll to position [457, 0]
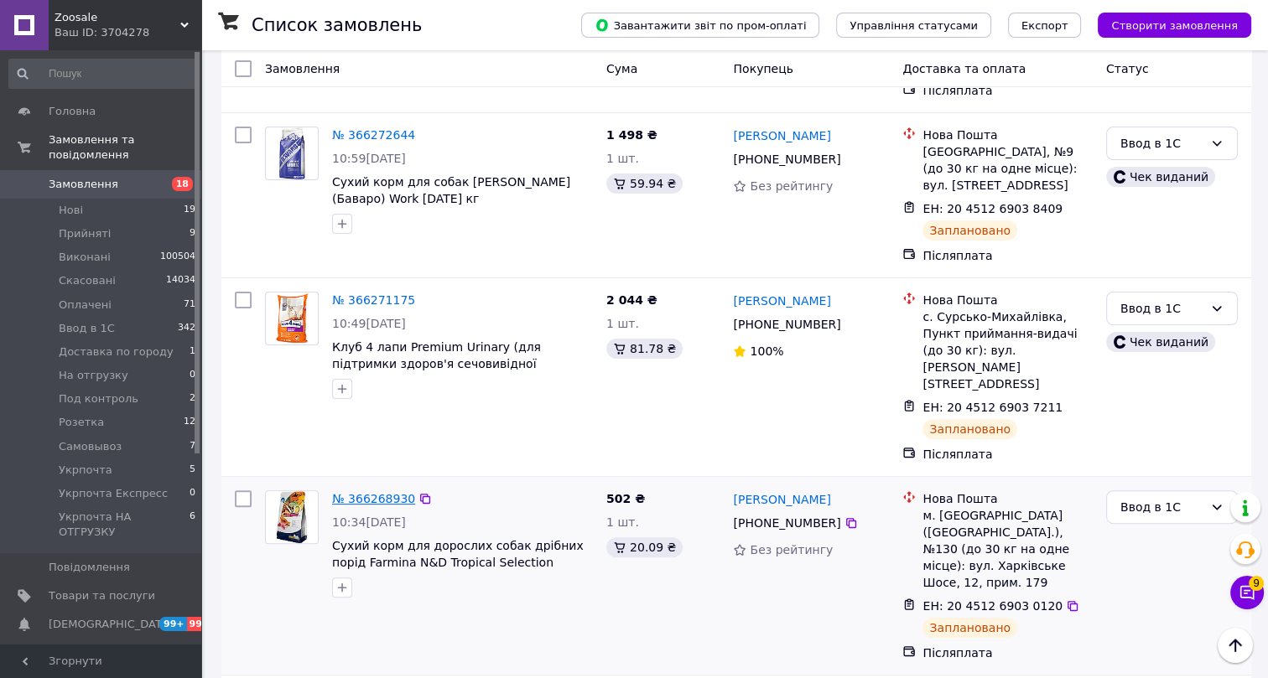
click at [369, 492] on link "№ 366268930" at bounding box center [373, 498] width 83 height 13
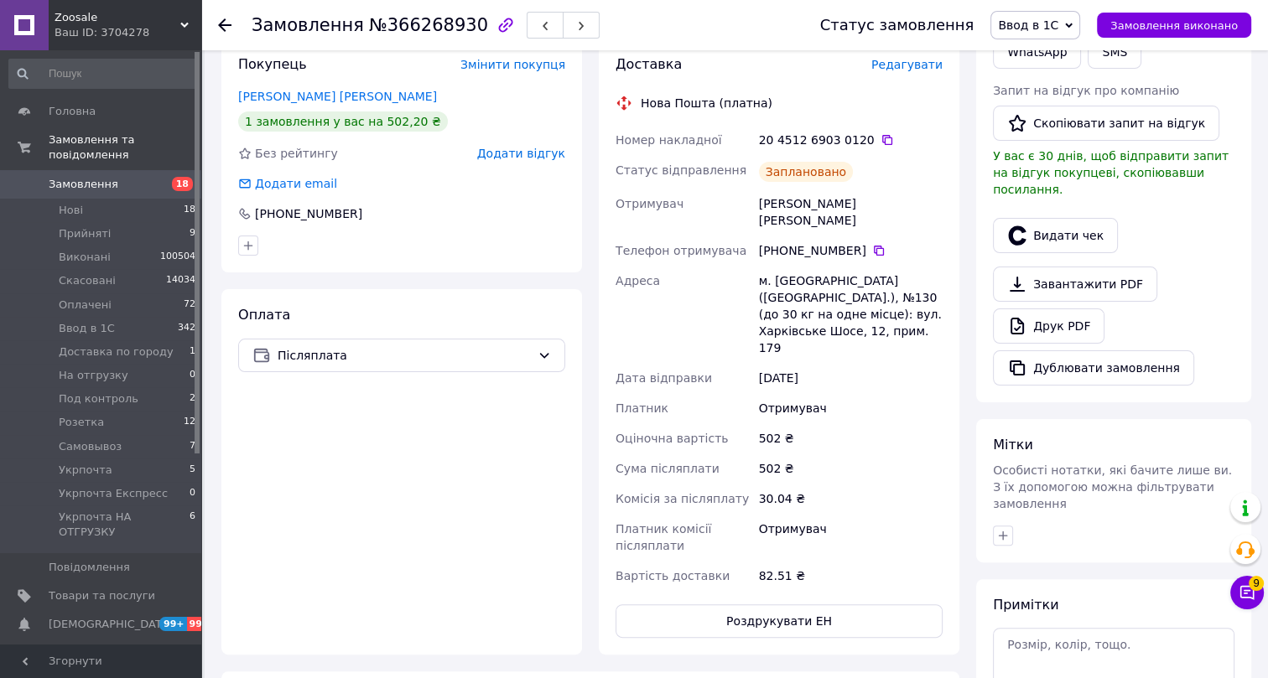
scroll to position [381, 0]
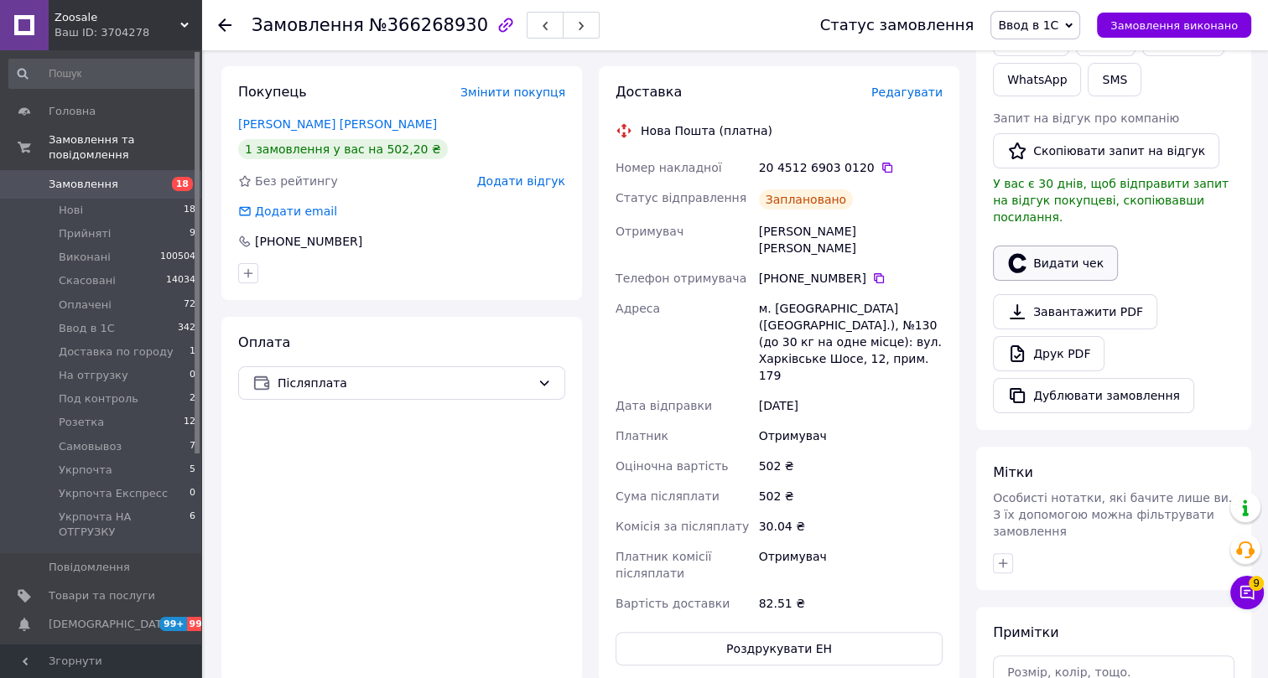
click at [1065, 246] on button "Видати чек" at bounding box center [1055, 263] width 125 height 35
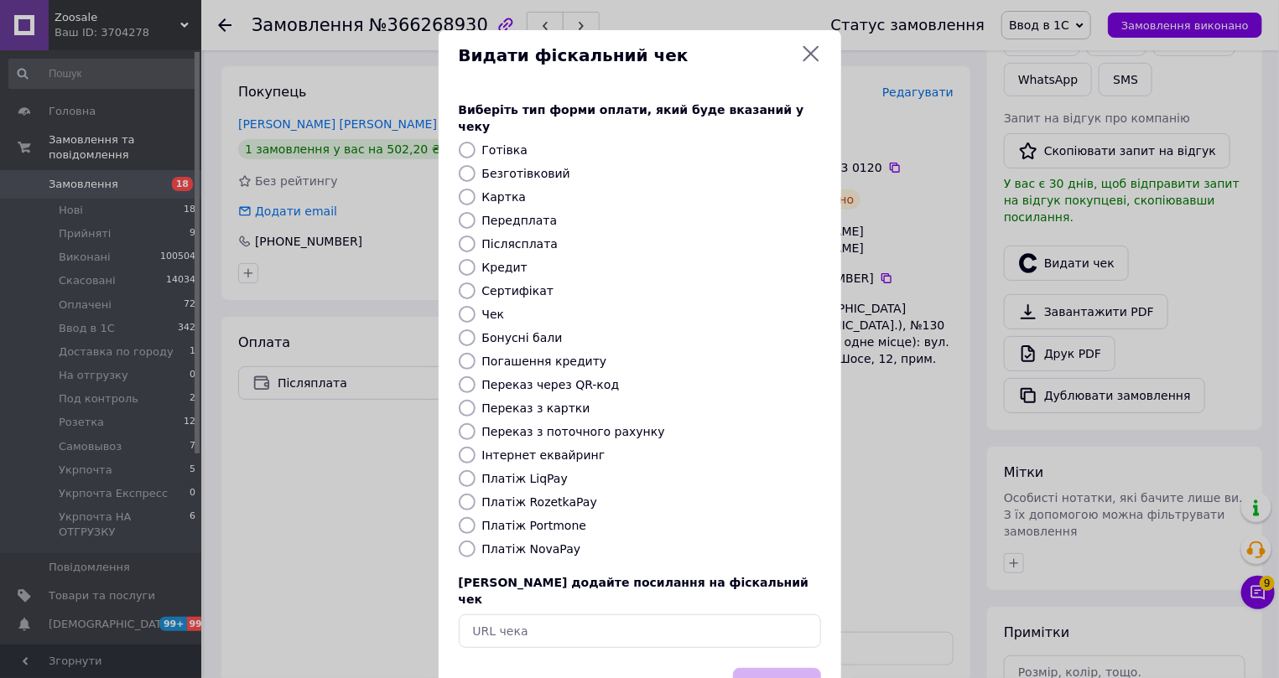
click at [502, 543] on label "Платіж NovaPay" at bounding box center [531, 549] width 99 height 13
click at [476, 541] on input "Платіж NovaPay" at bounding box center [467, 549] width 17 height 17
radio input "true"
click at [747, 668] on button "Вибрати" at bounding box center [777, 686] width 88 height 36
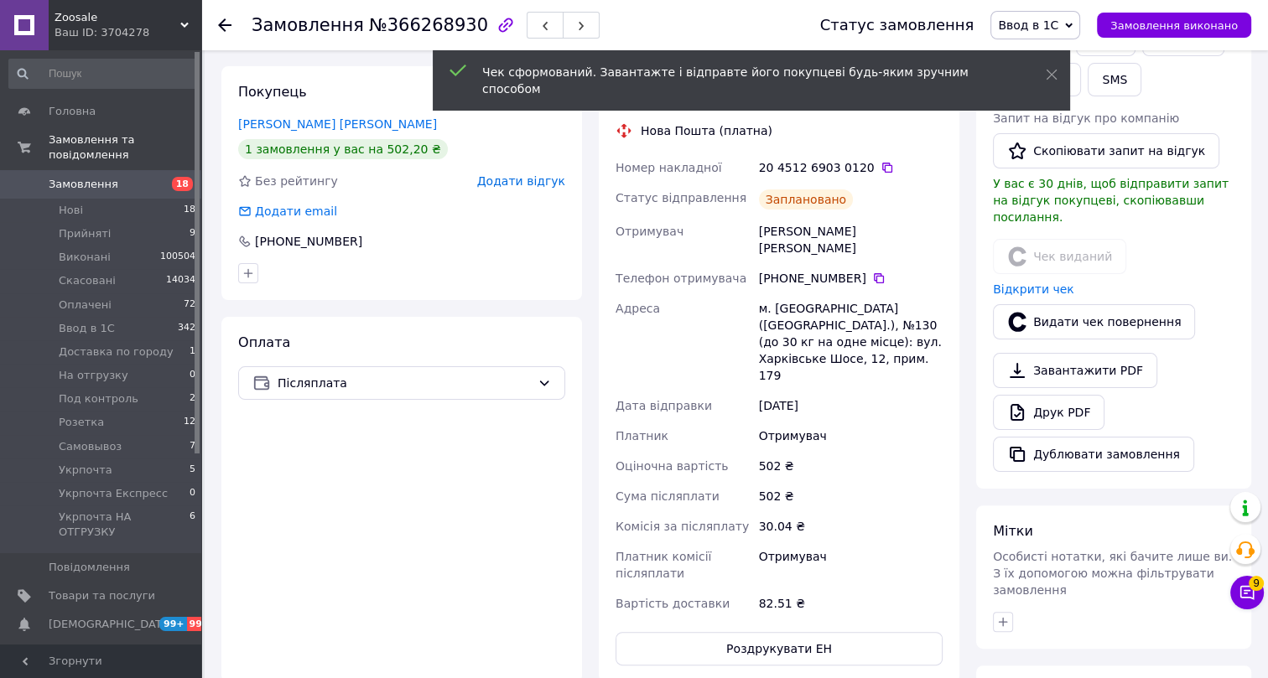
click at [226, 23] on icon at bounding box center [224, 24] width 13 height 13
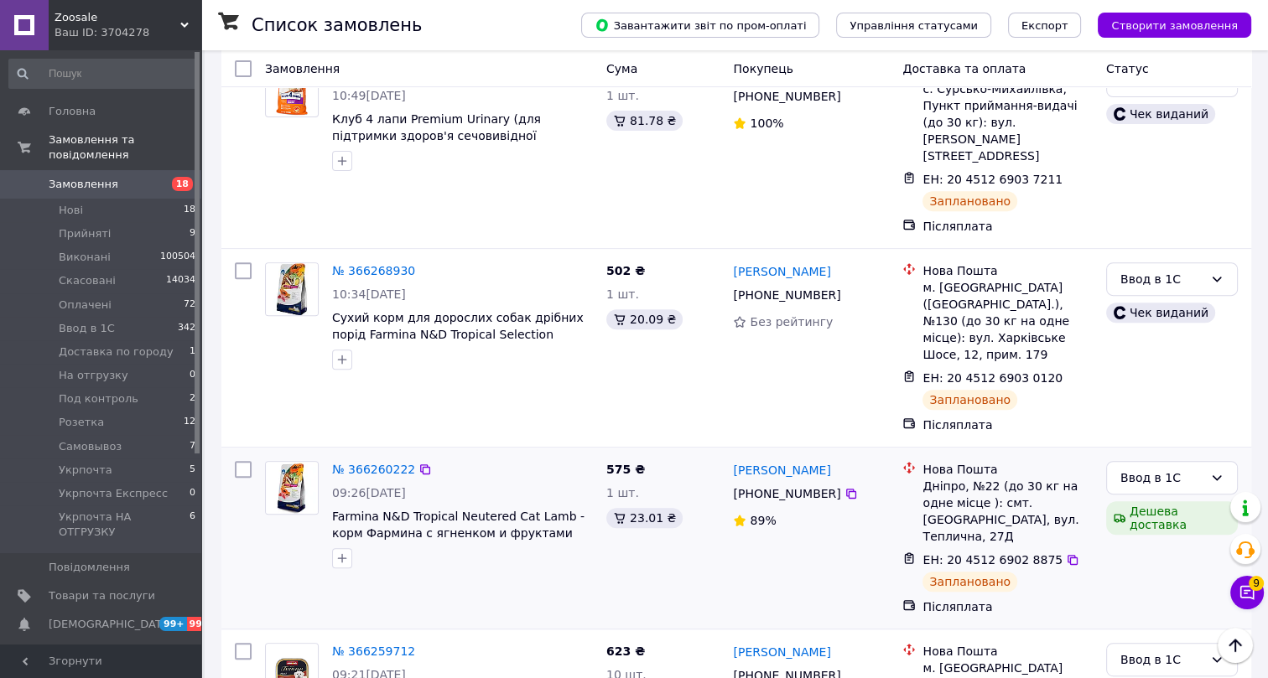
scroll to position [686, 0]
click at [381, 462] on link "№ 366260222" at bounding box center [373, 468] width 83 height 13
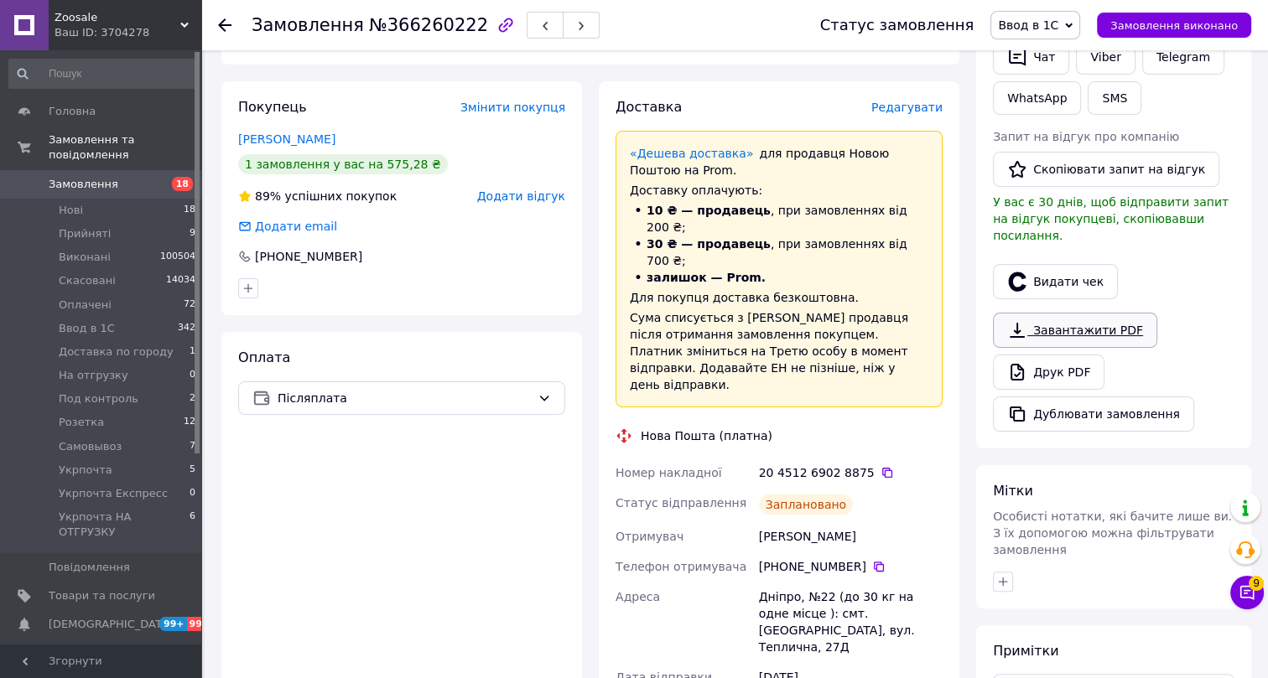
scroll to position [304, 0]
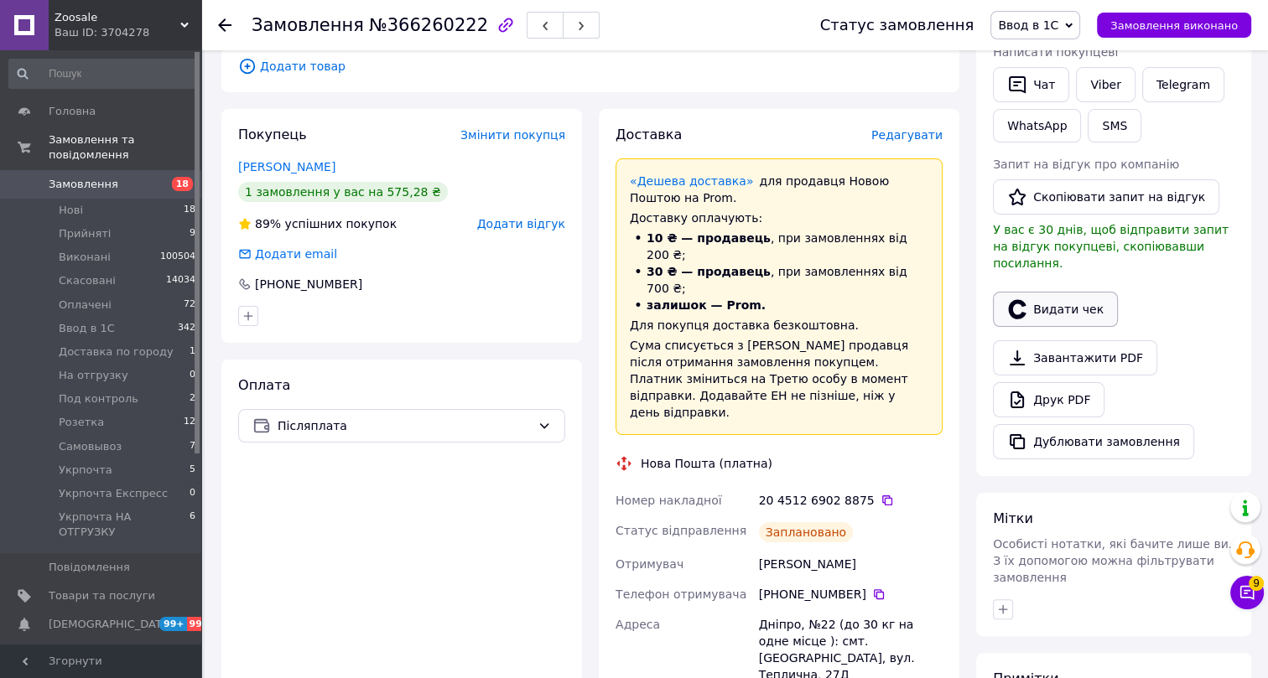
click at [1065, 294] on button "Видати чек" at bounding box center [1055, 309] width 125 height 35
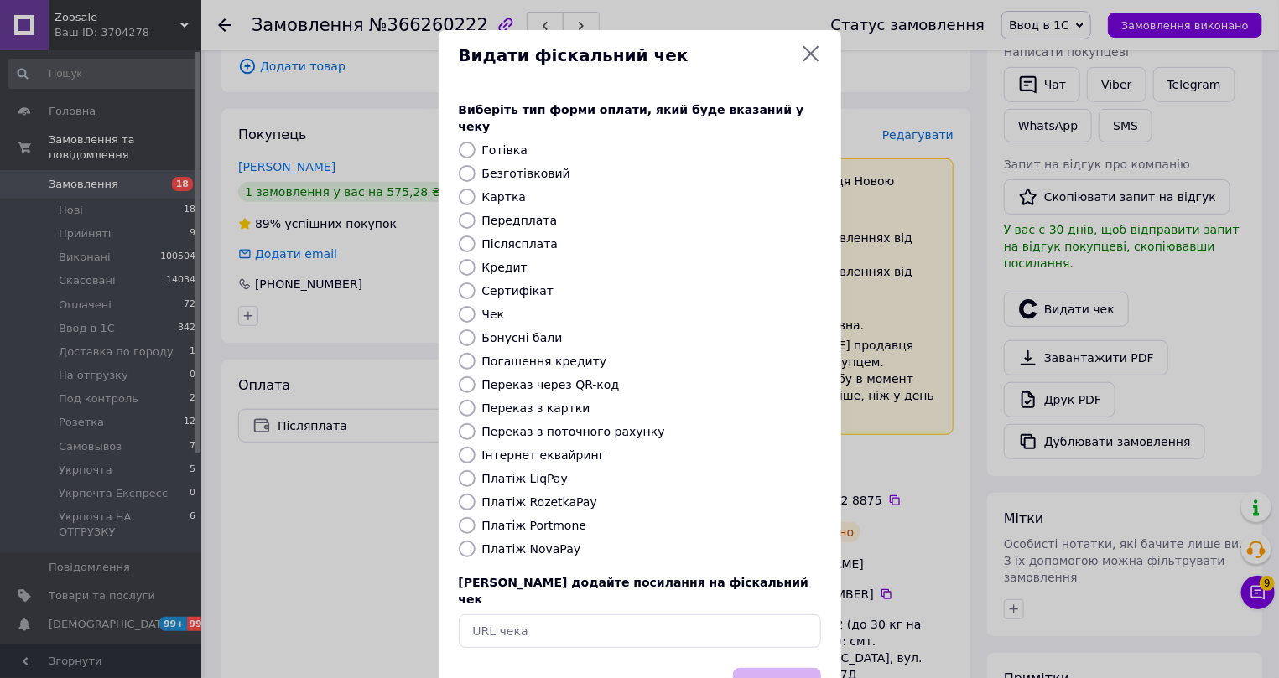
click at [493, 543] on label "Платіж NovaPay" at bounding box center [531, 549] width 99 height 13
click at [476, 541] on input "Платіж NovaPay" at bounding box center [467, 549] width 17 height 17
radio input "true"
click at [784, 668] on button "Вибрати" at bounding box center [777, 686] width 88 height 36
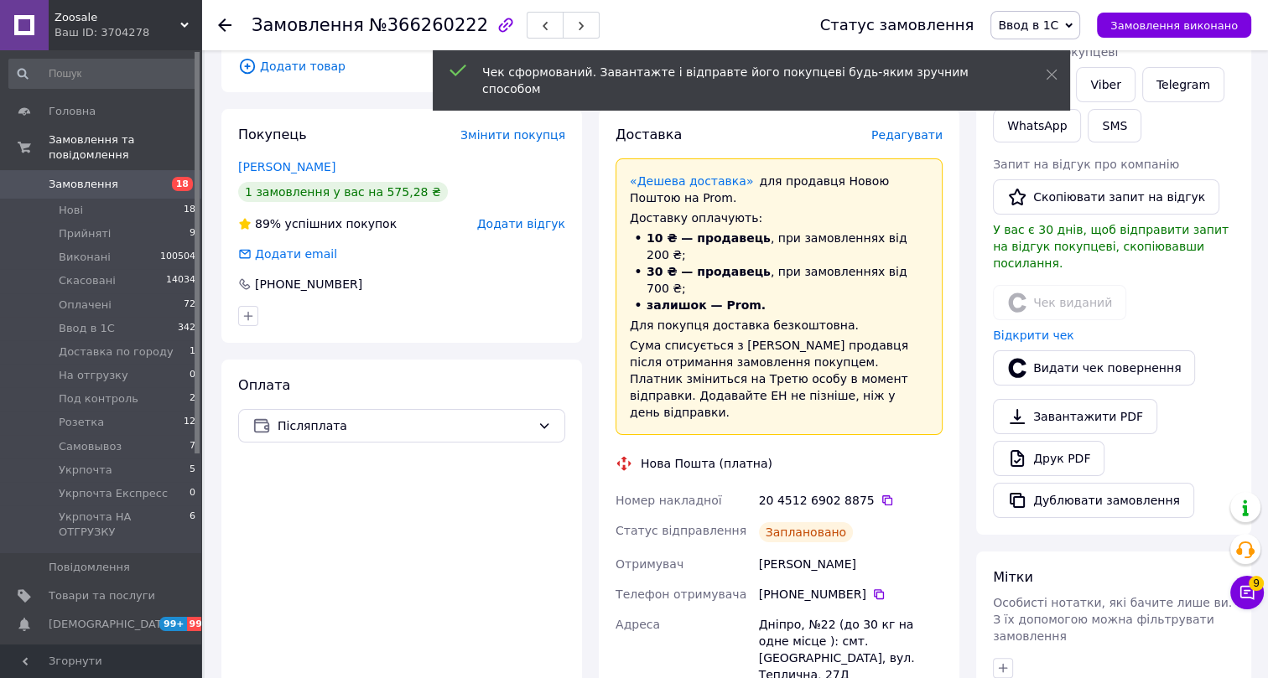
click at [226, 23] on icon at bounding box center [224, 24] width 13 height 13
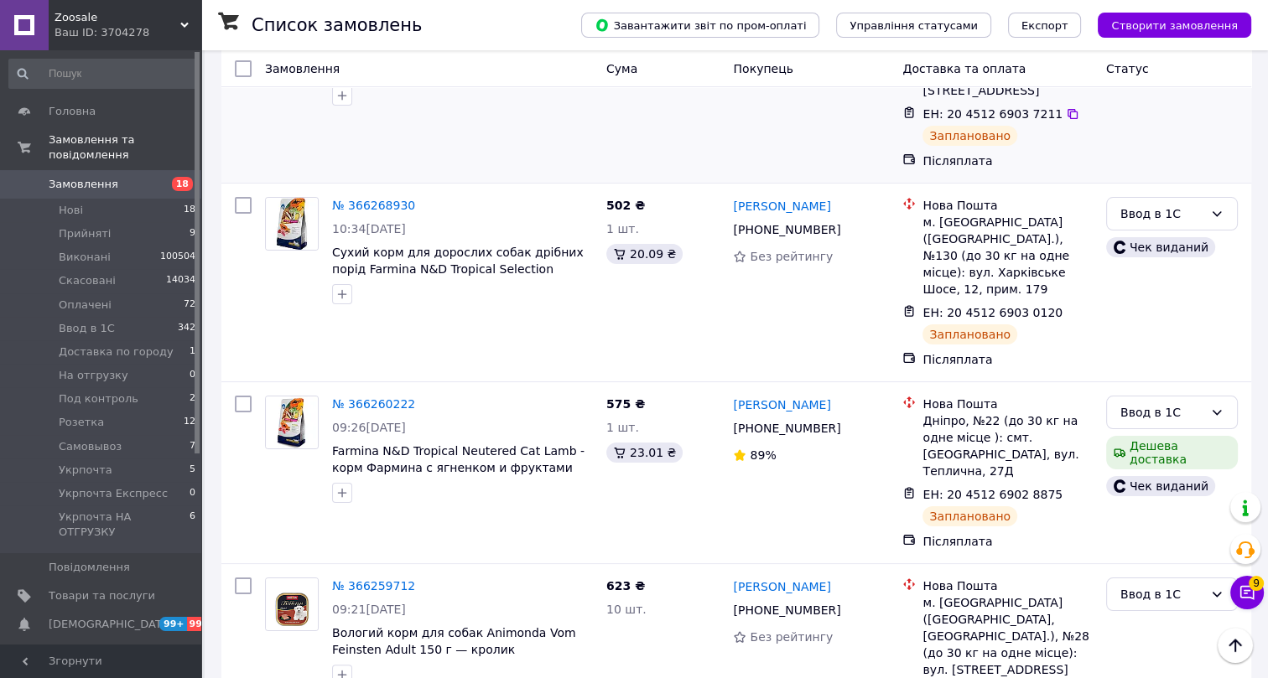
scroll to position [381, 0]
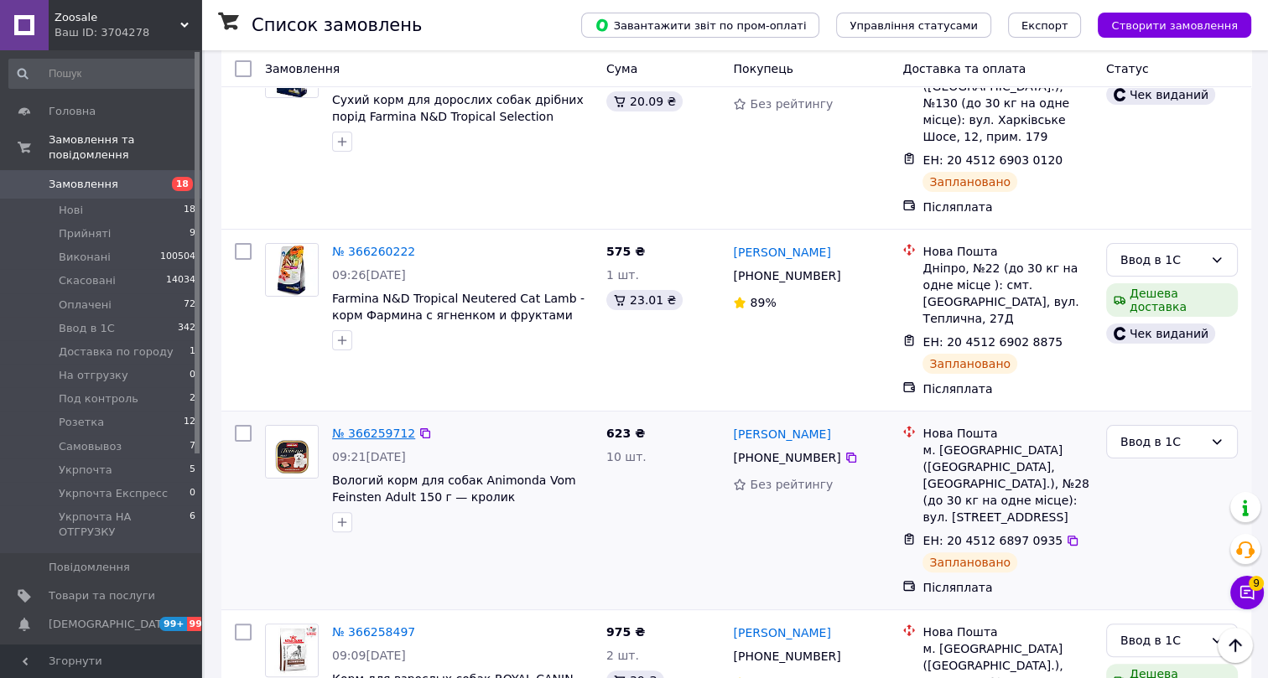
click at [394, 427] on link "№ 366259712" at bounding box center [373, 433] width 83 height 13
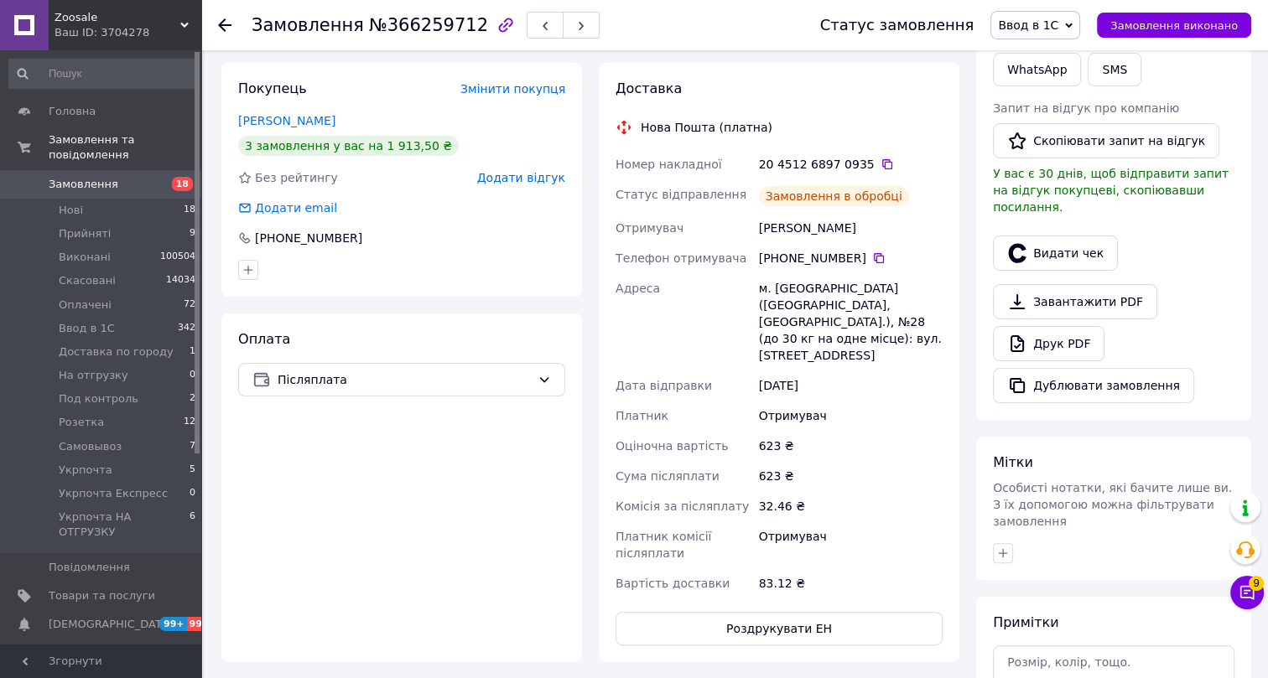
scroll to position [381, 0]
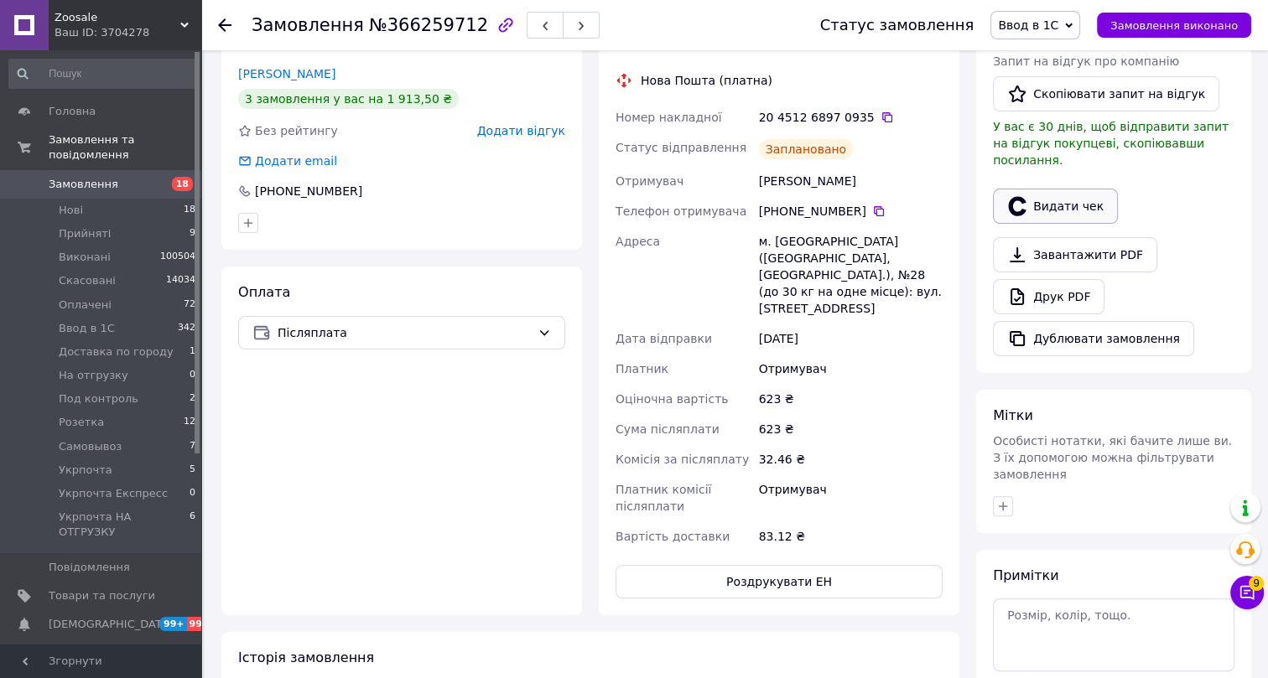
click at [1053, 190] on button "Видати чек" at bounding box center [1055, 206] width 125 height 35
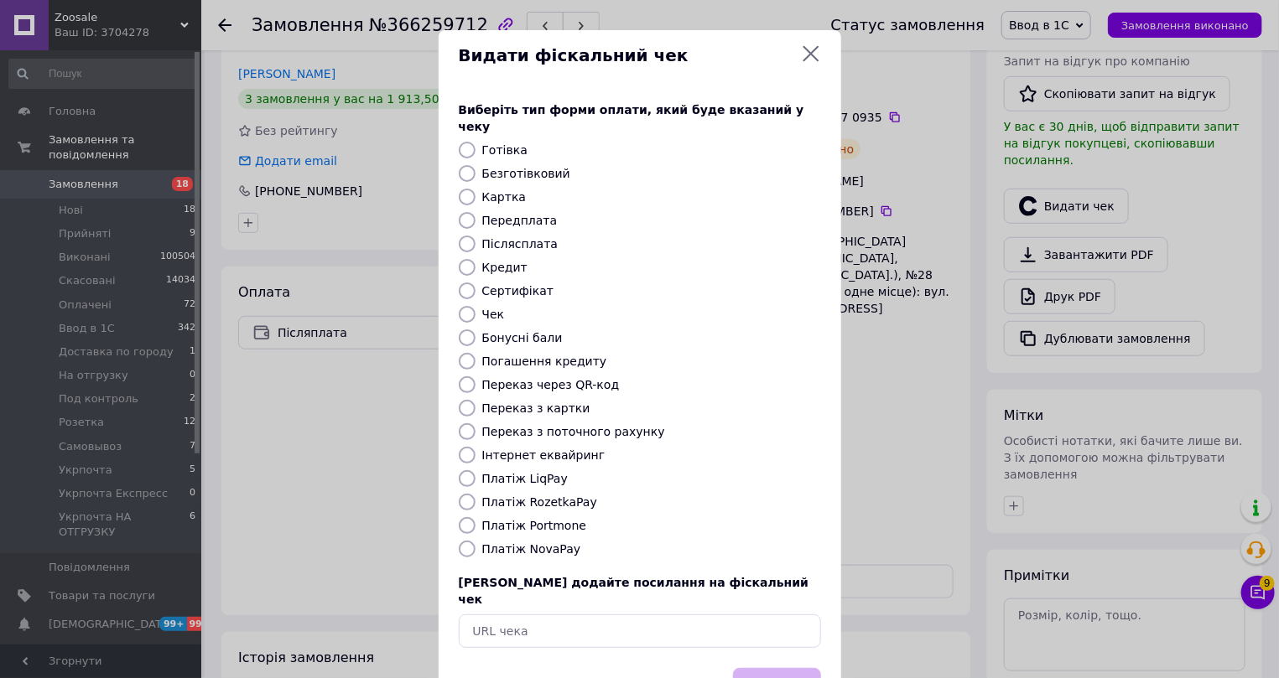
click at [495, 543] on label "Платіж NovaPay" at bounding box center [531, 549] width 99 height 13
click at [476, 541] on input "Платіж NovaPay" at bounding box center [467, 549] width 17 height 17
radio input "true"
click at [782, 668] on button "Вибрати" at bounding box center [777, 686] width 88 height 36
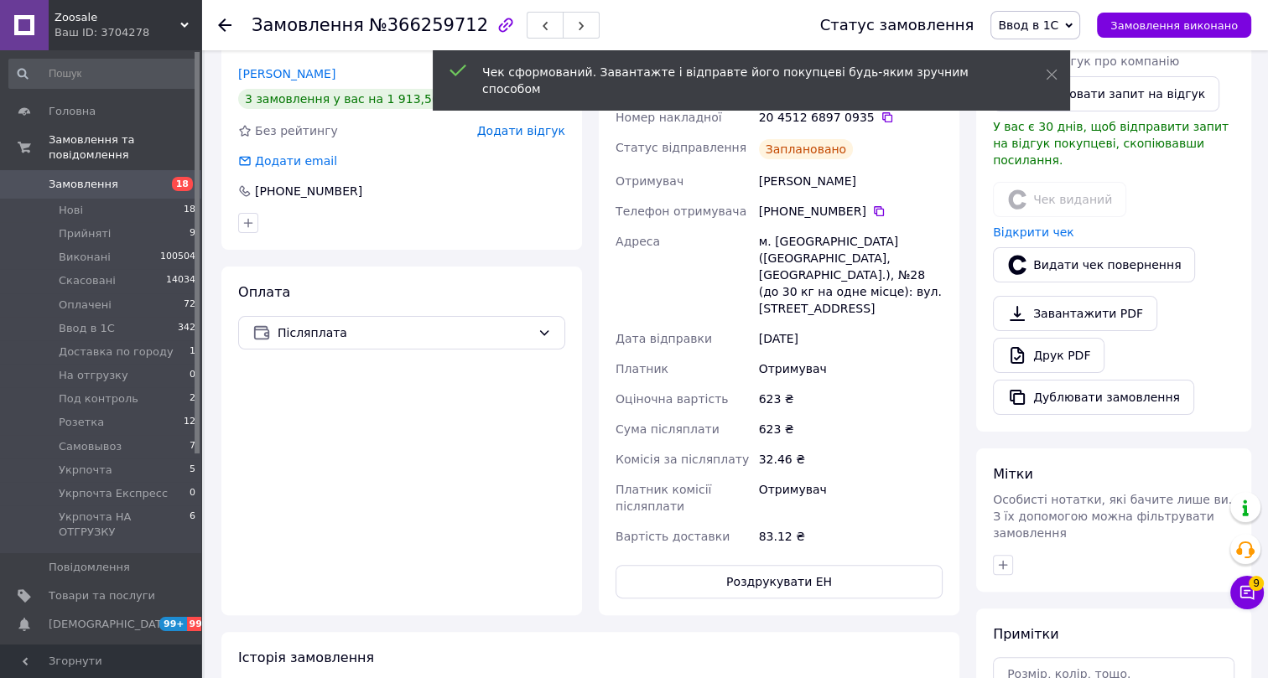
click at [227, 21] on icon at bounding box center [224, 24] width 13 height 13
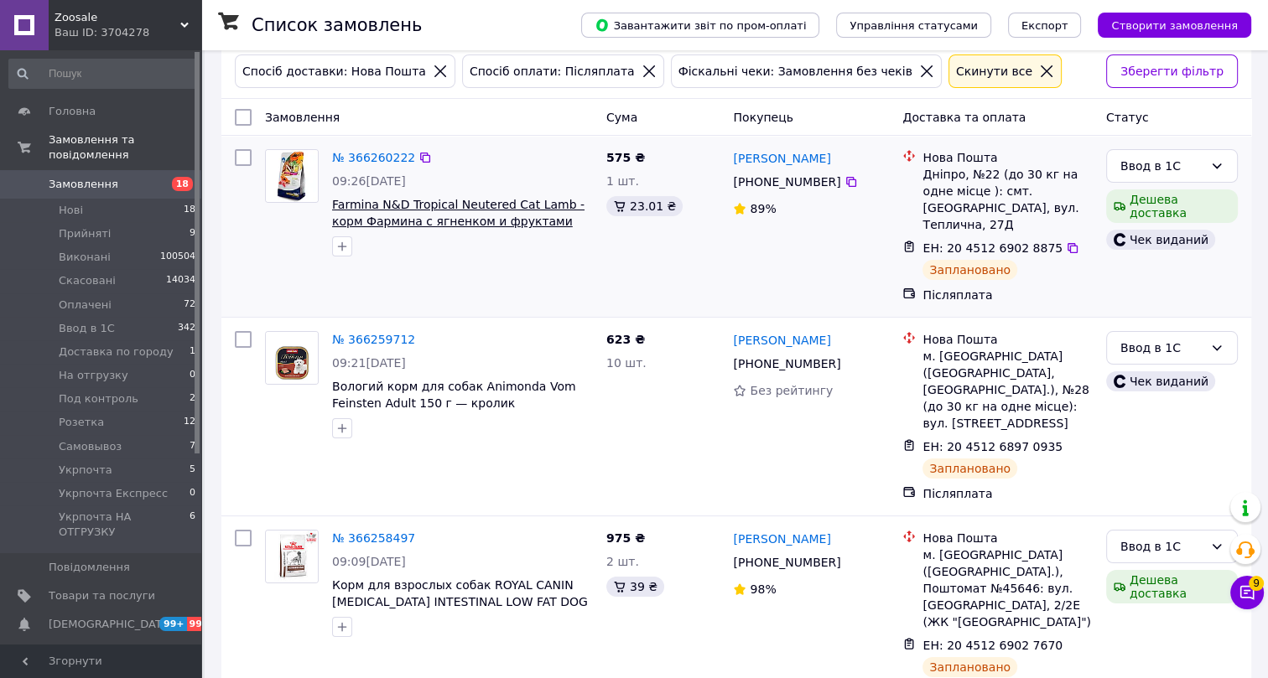
scroll to position [152, 0]
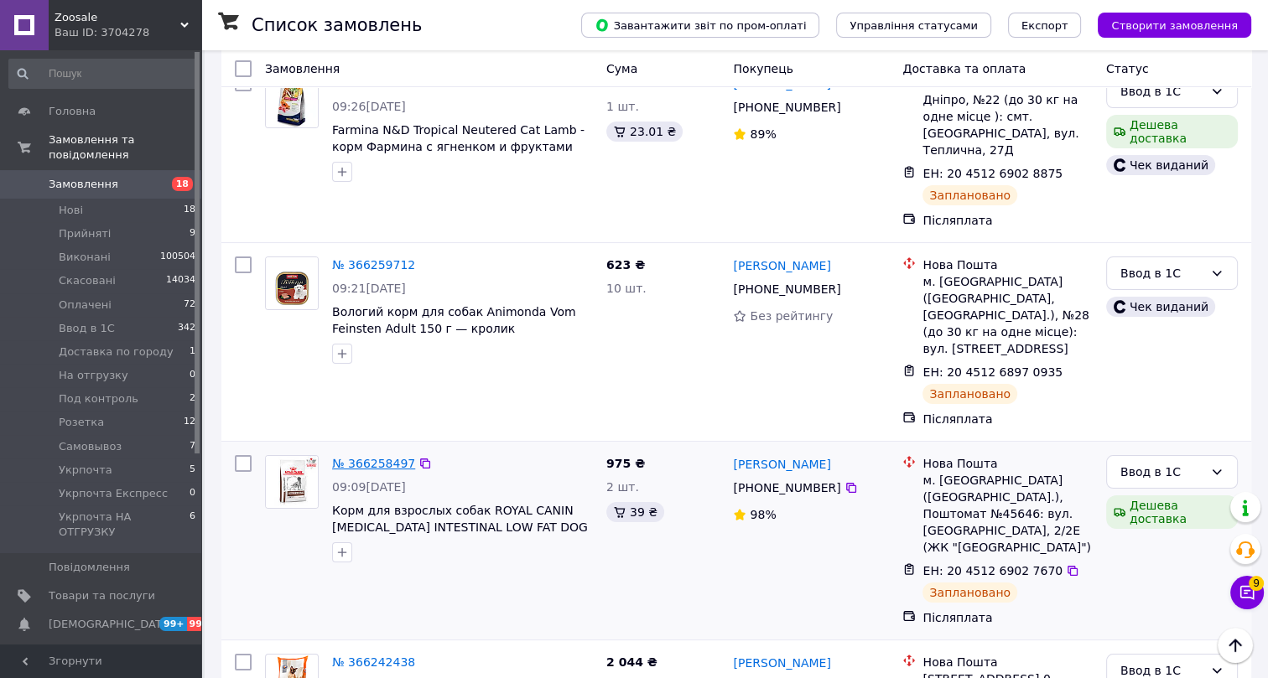
click at [348, 457] on link "№ 366258497" at bounding box center [373, 463] width 83 height 13
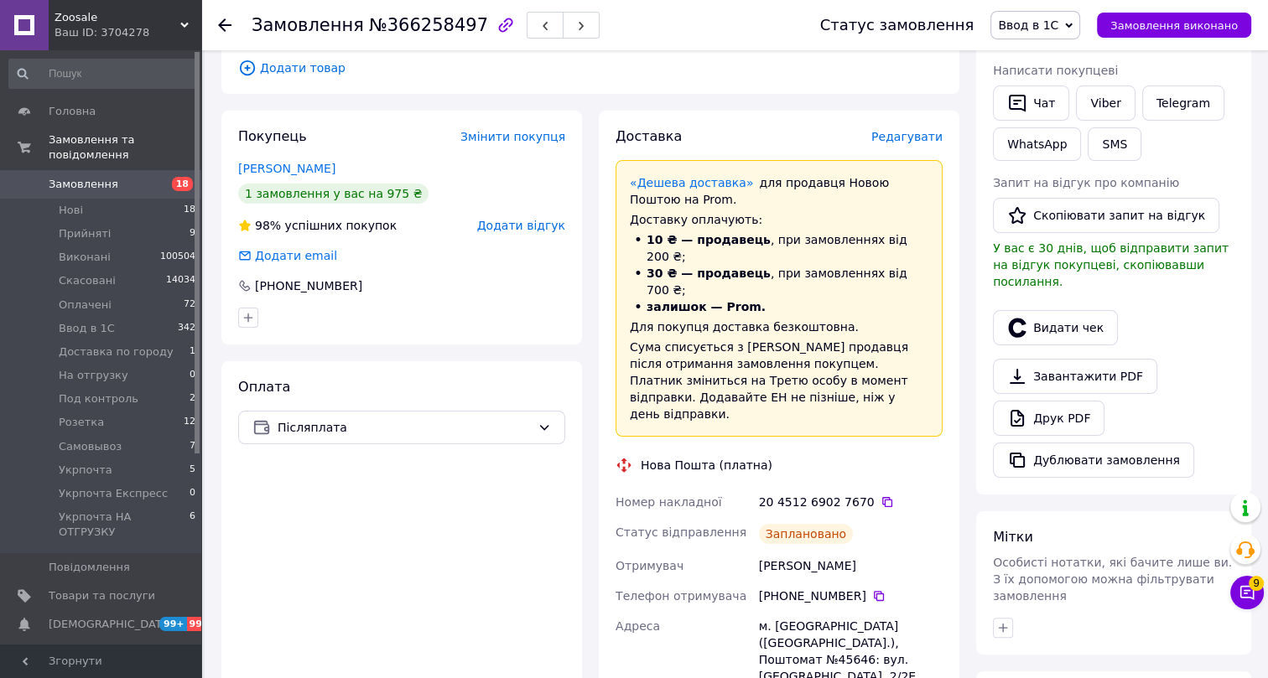
scroll to position [304, 0]
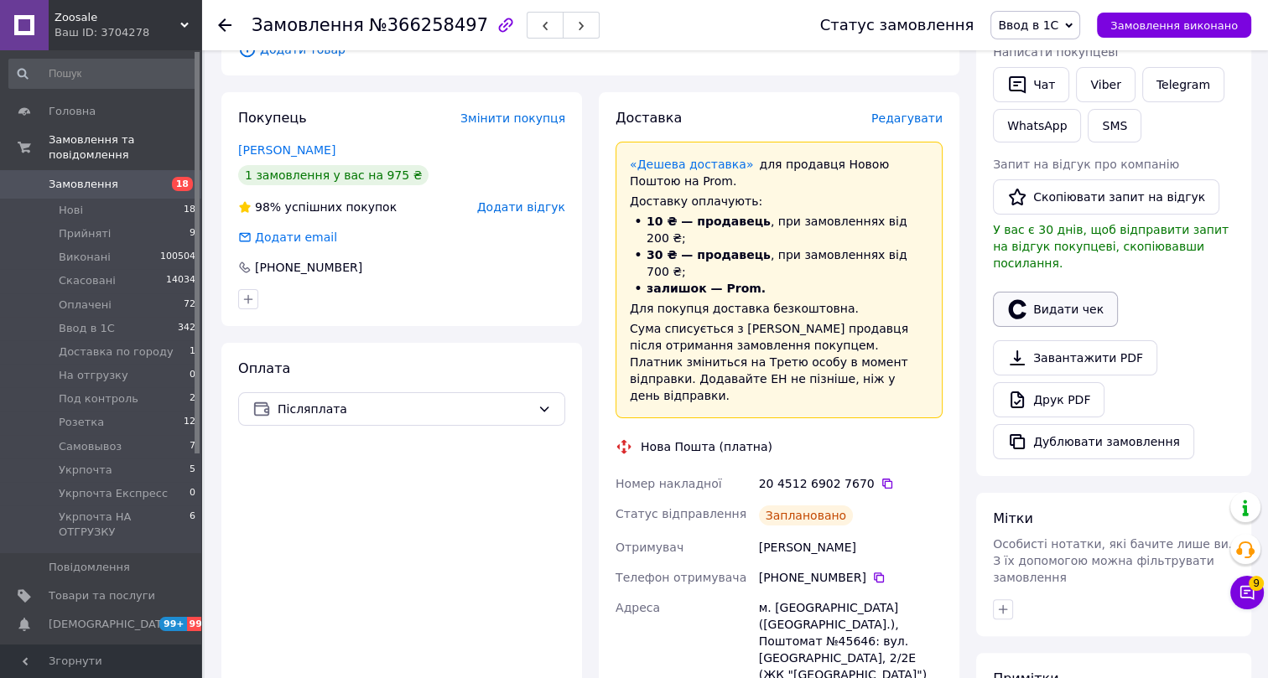
click at [1050, 292] on button "Видати чек" at bounding box center [1055, 309] width 125 height 35
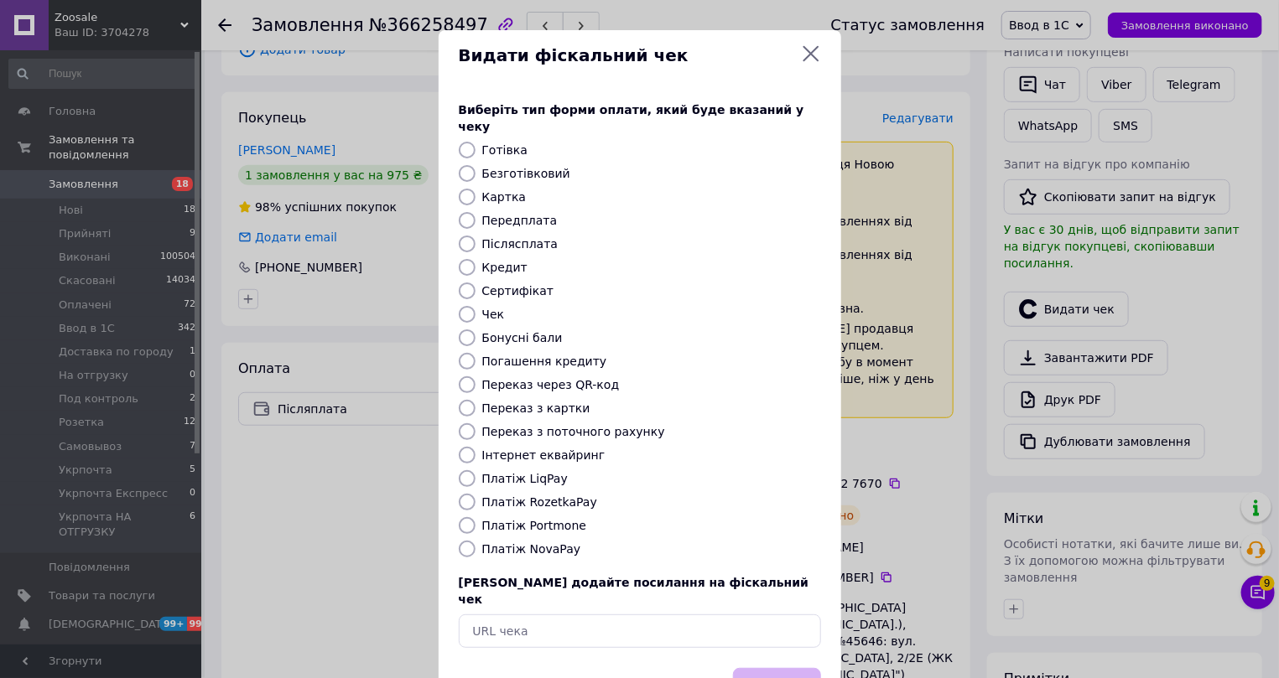
click at [499, 543] on label "Платіж NovaPay" at bounding box center [531, 549] width 99 height 13
click at [476, 541] on input "Платіж NovaPay" at bounding box center [467, 549] width 17 height 17
radio input "true"
click at [761, 668] on button "Вибрати" at bounding box center [777, 686] width 88 height 36
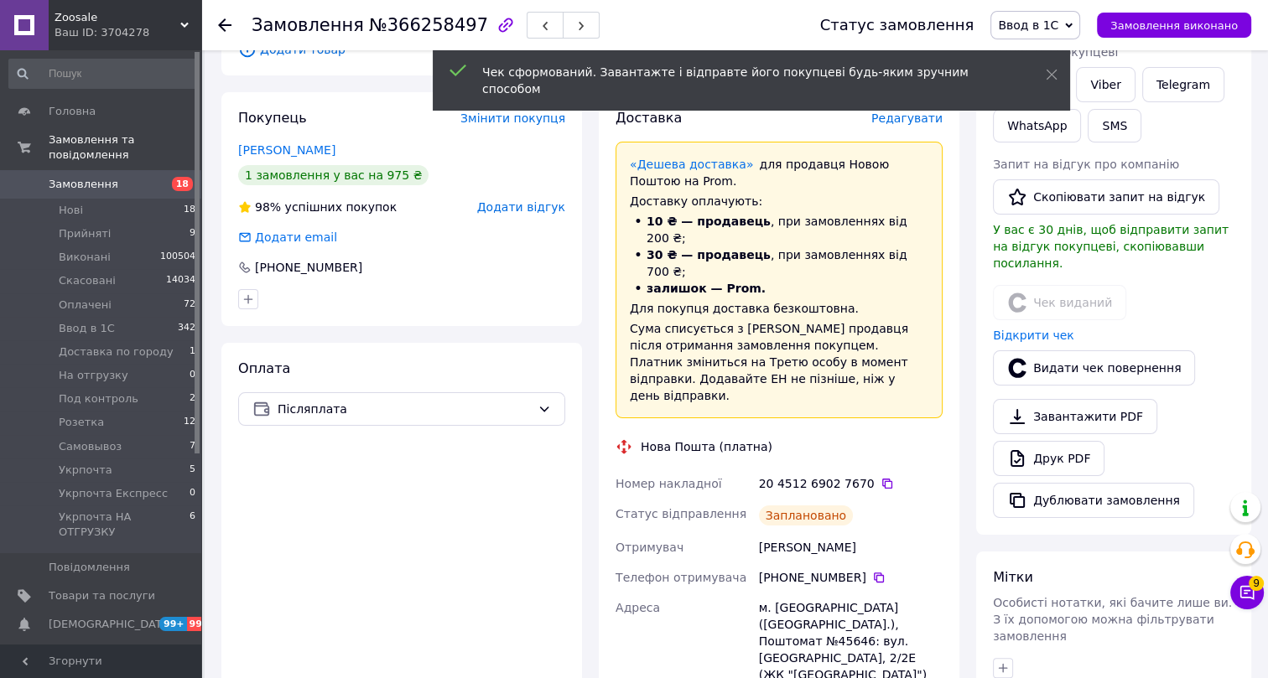
click at [226, 21] on icon at bounding box center [224, 24] width 13 height 13
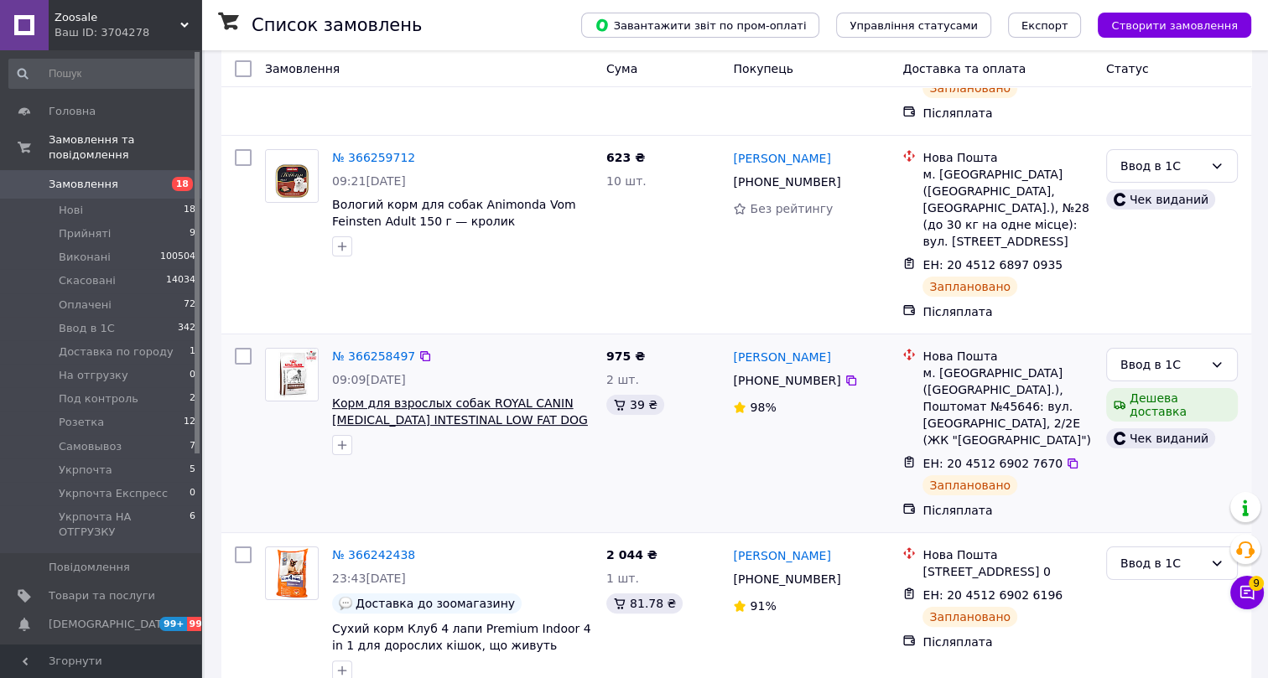
scroll to position [304, 0]
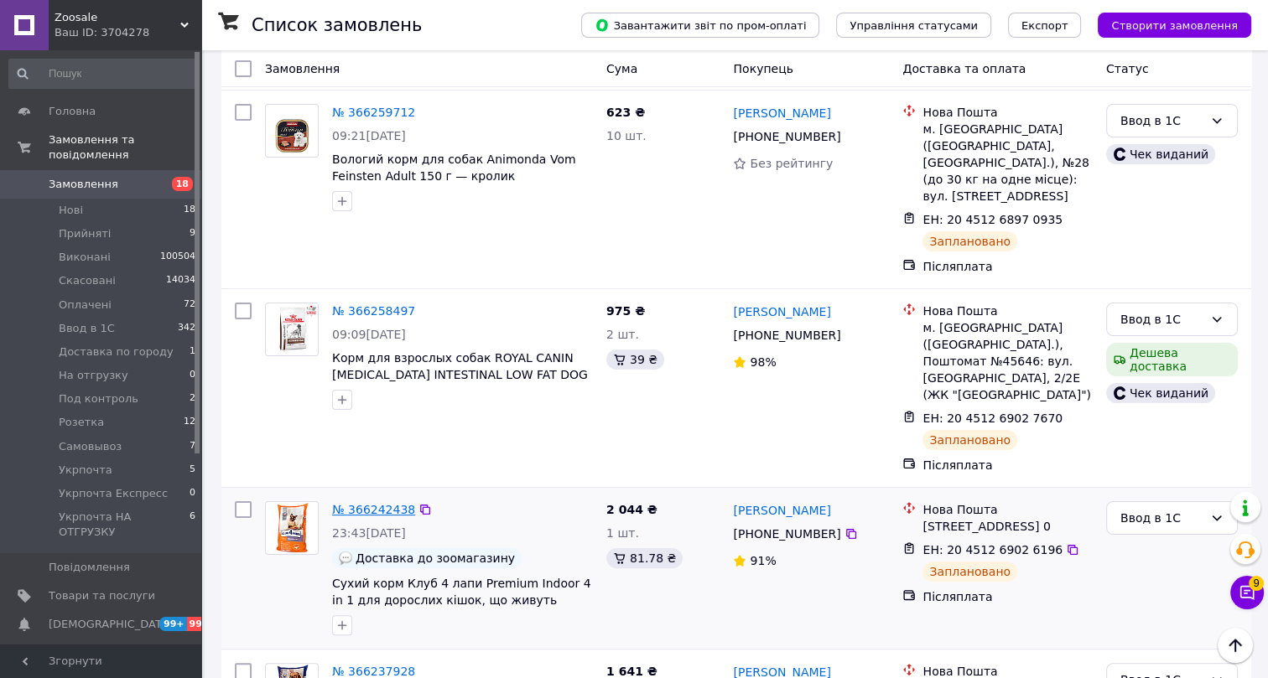
click at [381, 503] on link "№ 366242438" at bounding box center [373, 509] width 83 height 13
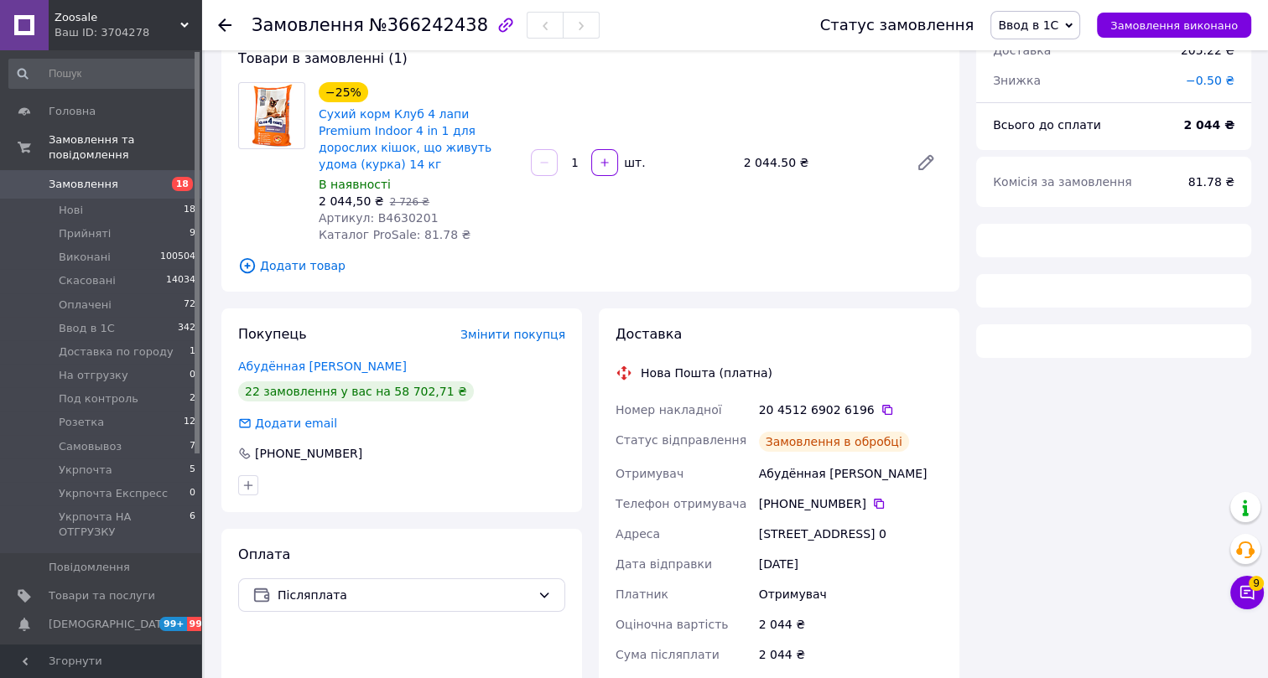
scroll to position [304, 0]
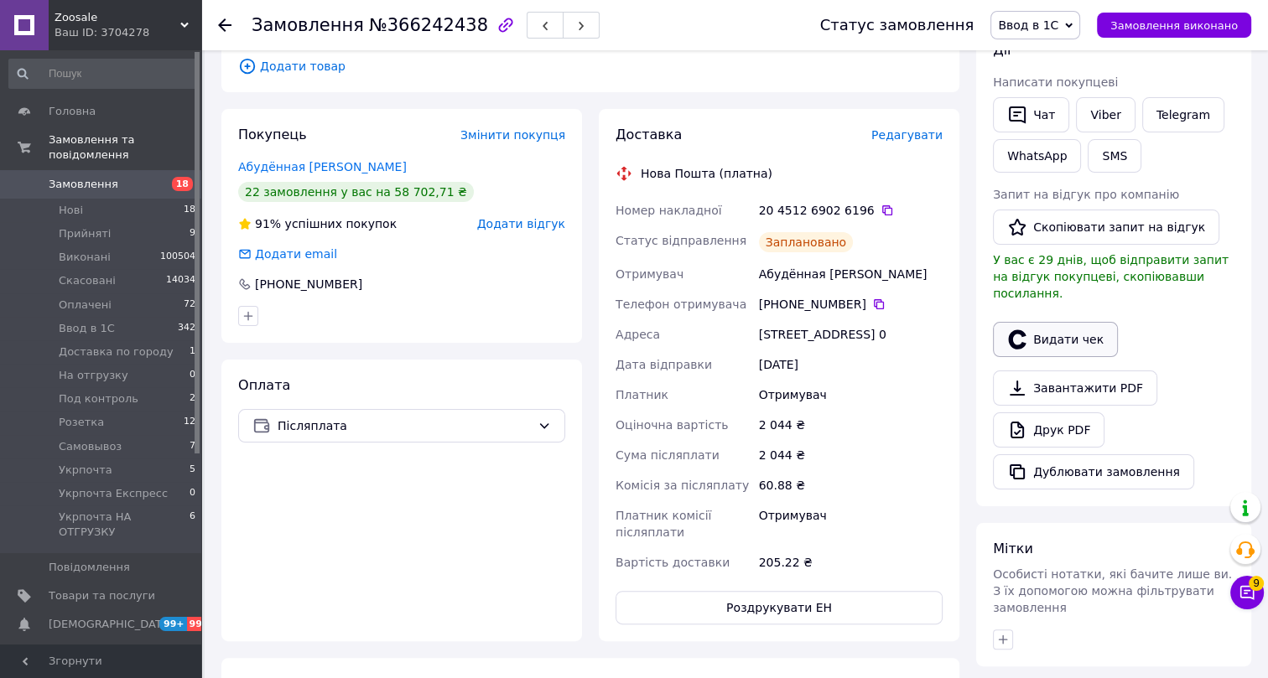
click at [1051, 327] on button "Видати чек" at bounding box center [1055, 339] width 125 height 35
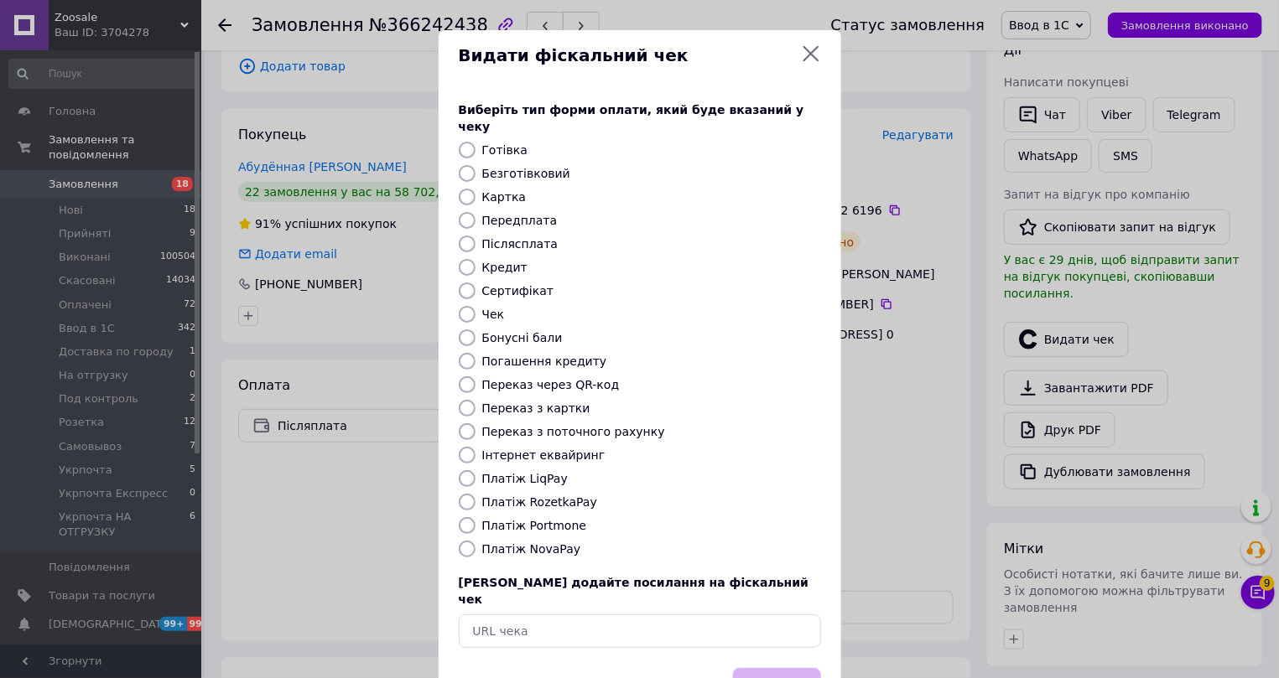
click at [495, 543] on label "Платіж NovaPay" at bounding box center [531, 549] width 99 height 13
click at [476, 541] on input "Платіж NovaPay" at bounding box center [467, 549] width 17 height 17
radio input "true"
click at [759, 668] on button "Вибрати" at bounding box center [777, 686] width 88 height 36
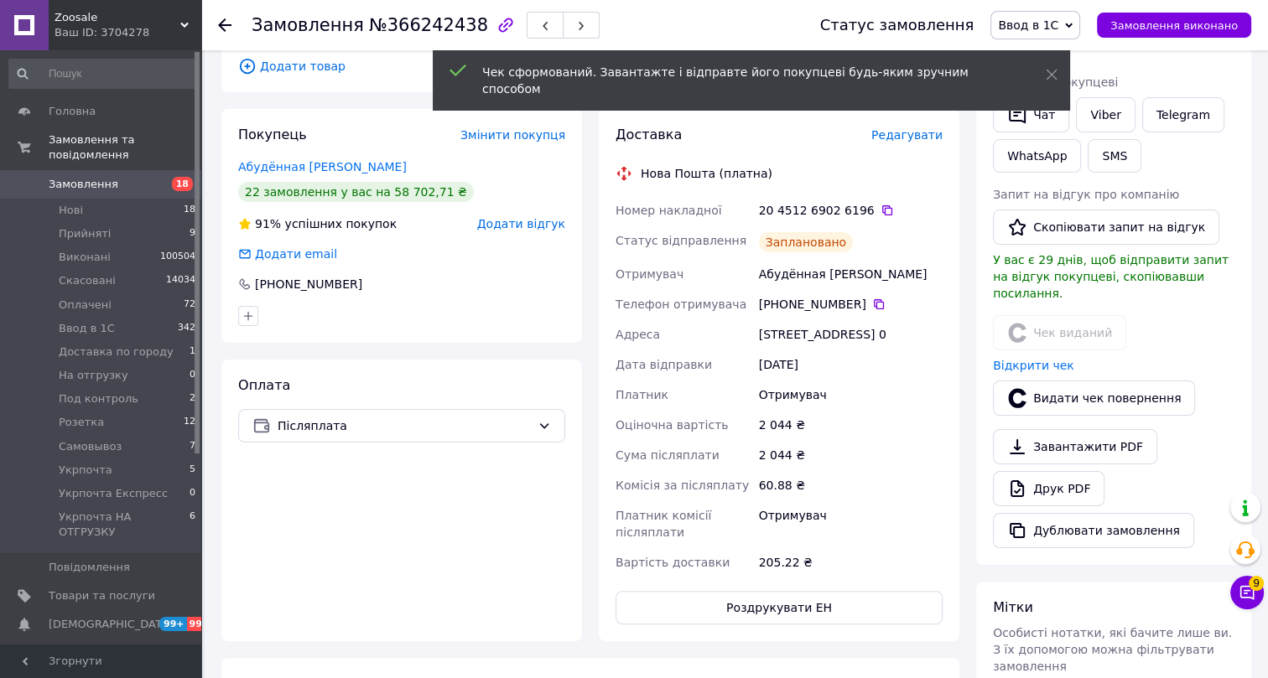
click at [221, 19] on icon at bounding box center [224, 24] width 13 height 13
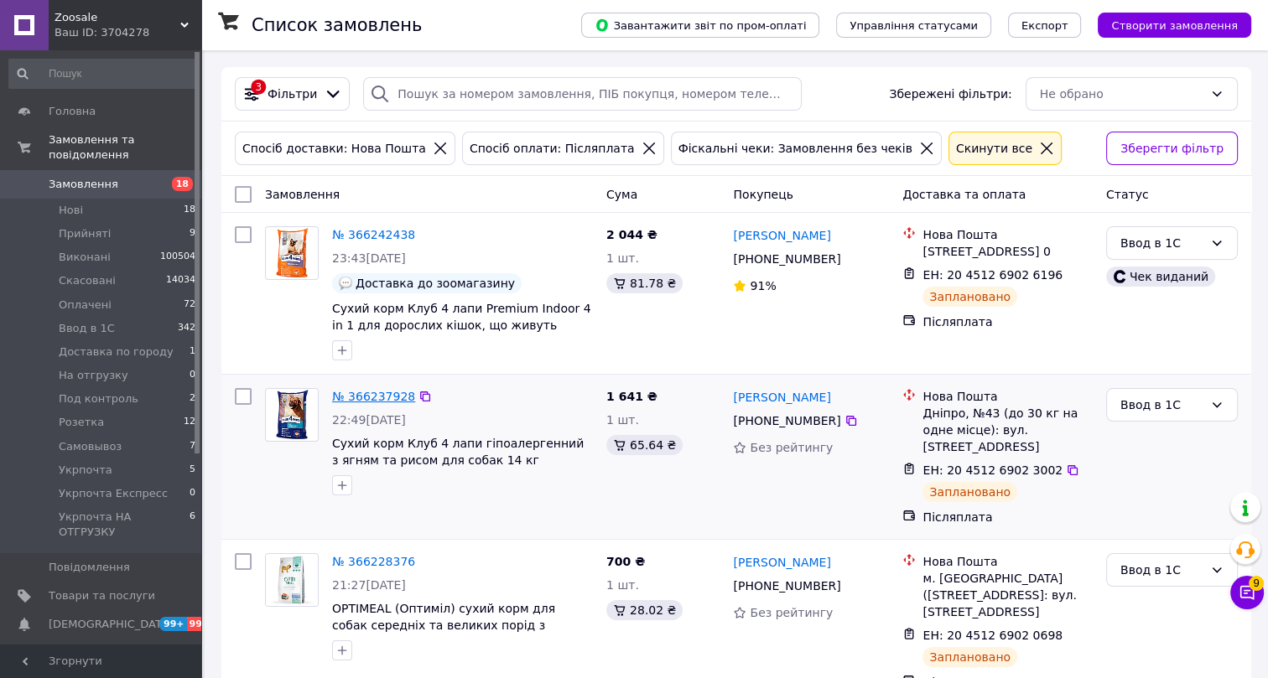
click at [347, 392] on link "№ 366237928" at bounding box center [373, 396] width 83 height 13
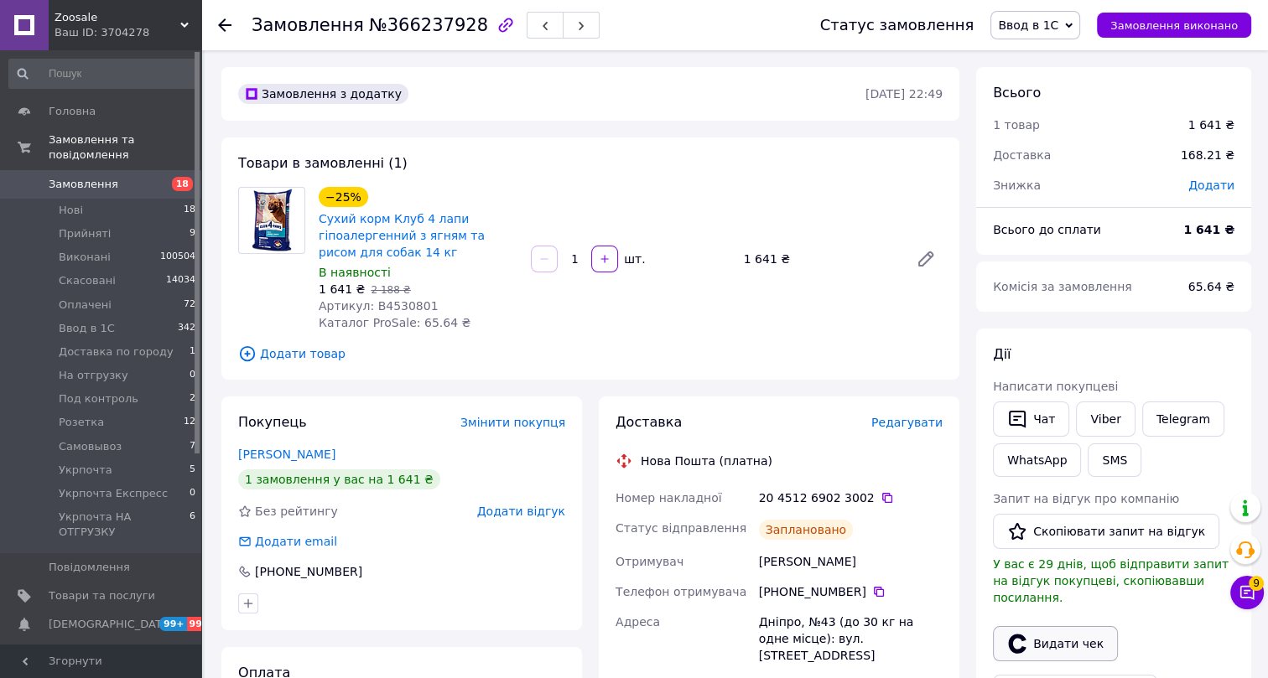
click at [1059, 626] on button "Видати чек" at bounding box center [1055, 643] width 125 height 35
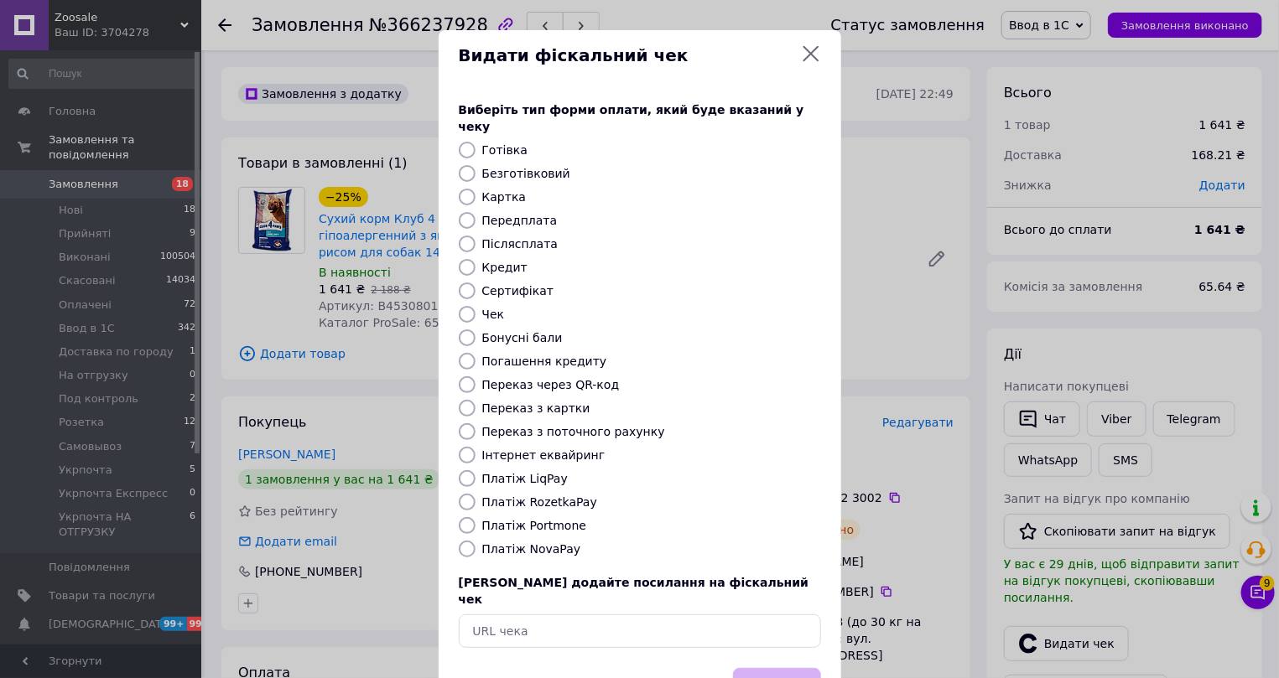
click at [506, 543] on label "Платіж NovaPay" at bounding box center [531, 549] width 99 height 13
click at [476, 541] on input "Платіж NovaPay" at bounding box center [467, 549] width 17 height 17
radio input "true"
click at [761, 668] on button "Вибрати" at bounding box center [777, 686] width 88 height 36
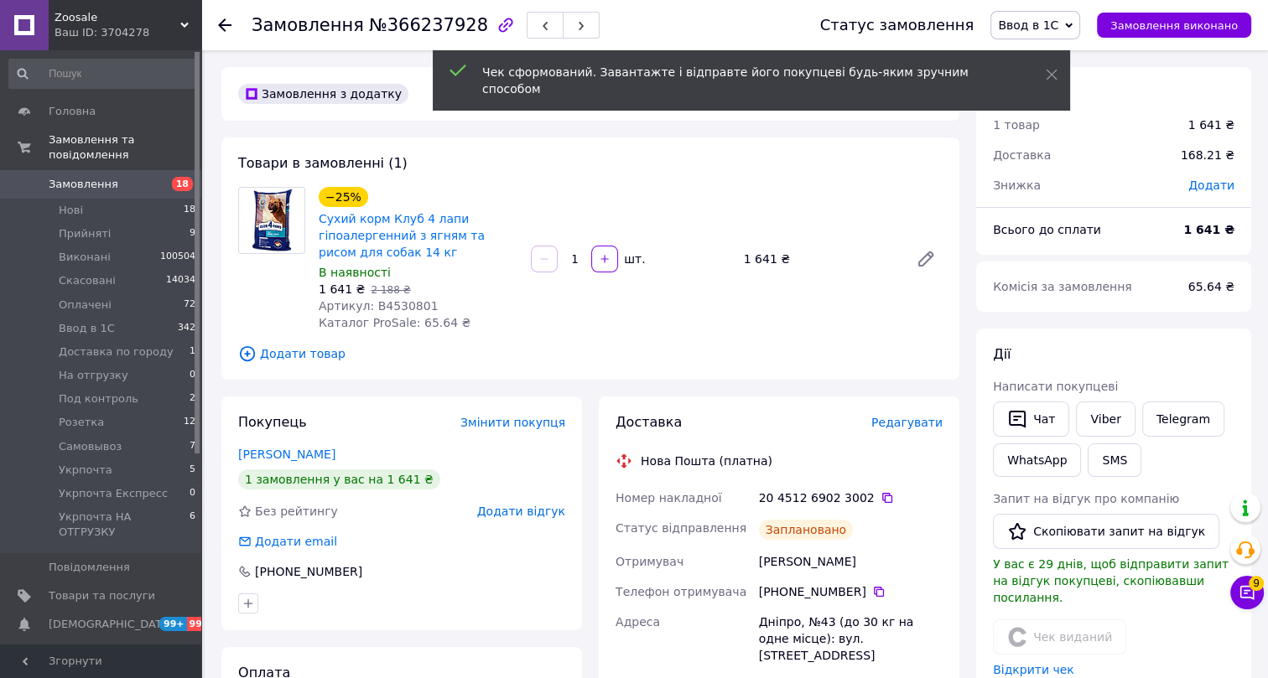
click at [222, 22] on use at bounding box center [224, 24] width 13 height 13
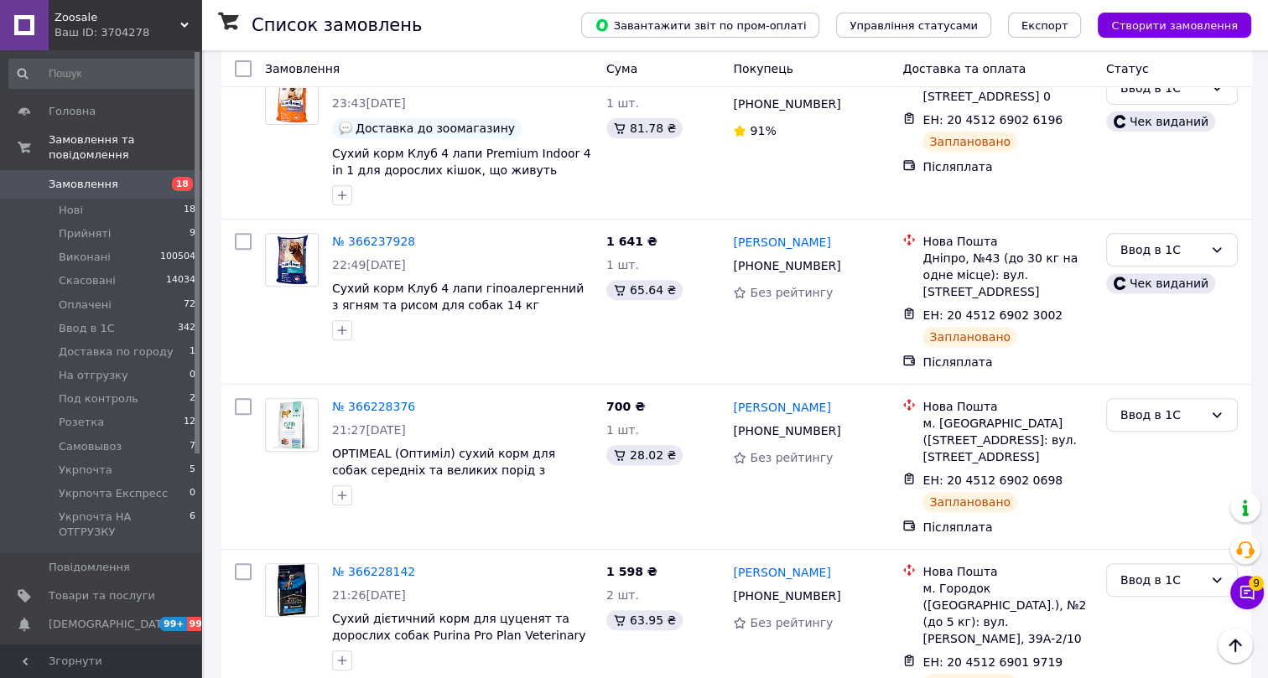
scroll to position [762, 0]
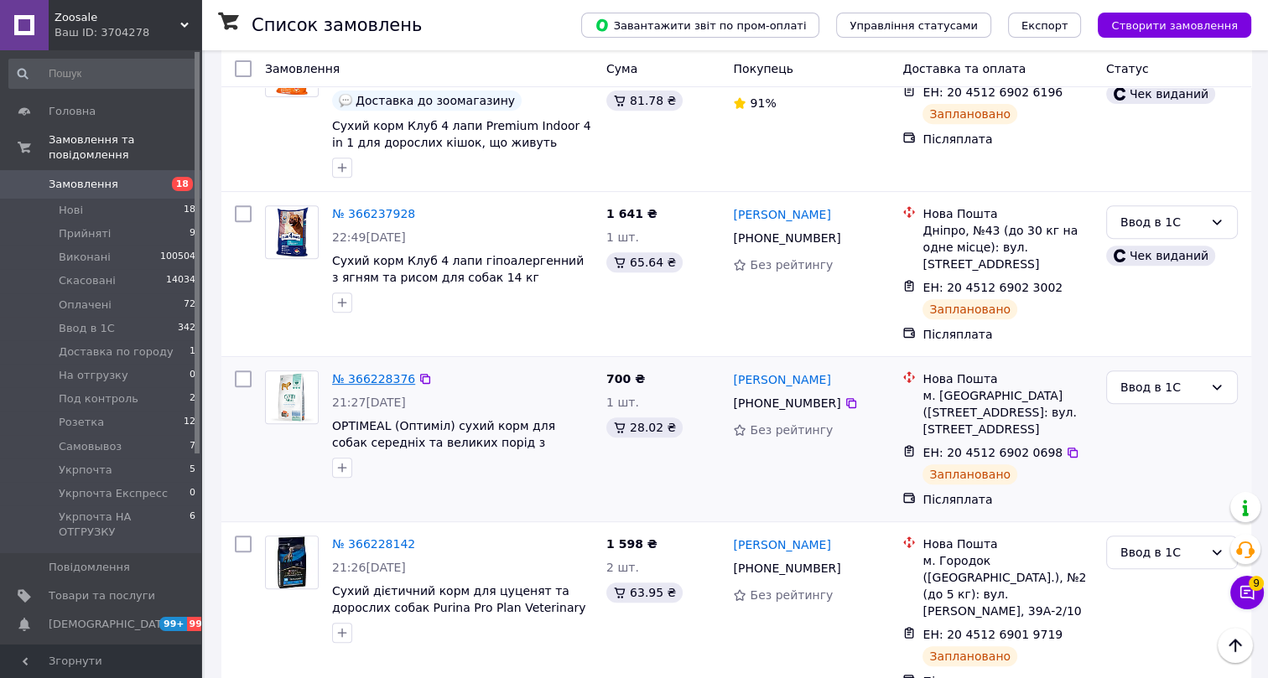
click at [354, 372] on link "№ 366228376" at bounding box center [373, 378] width 83 height 13
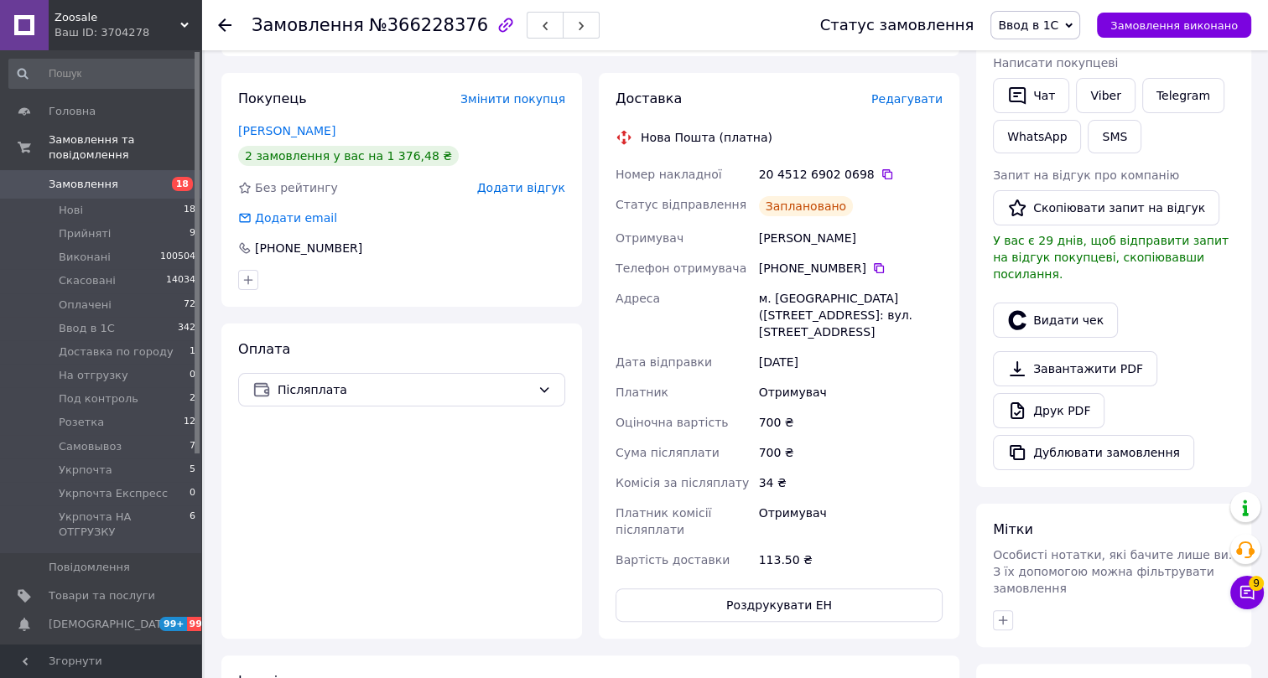
scroll to position [296, 0]
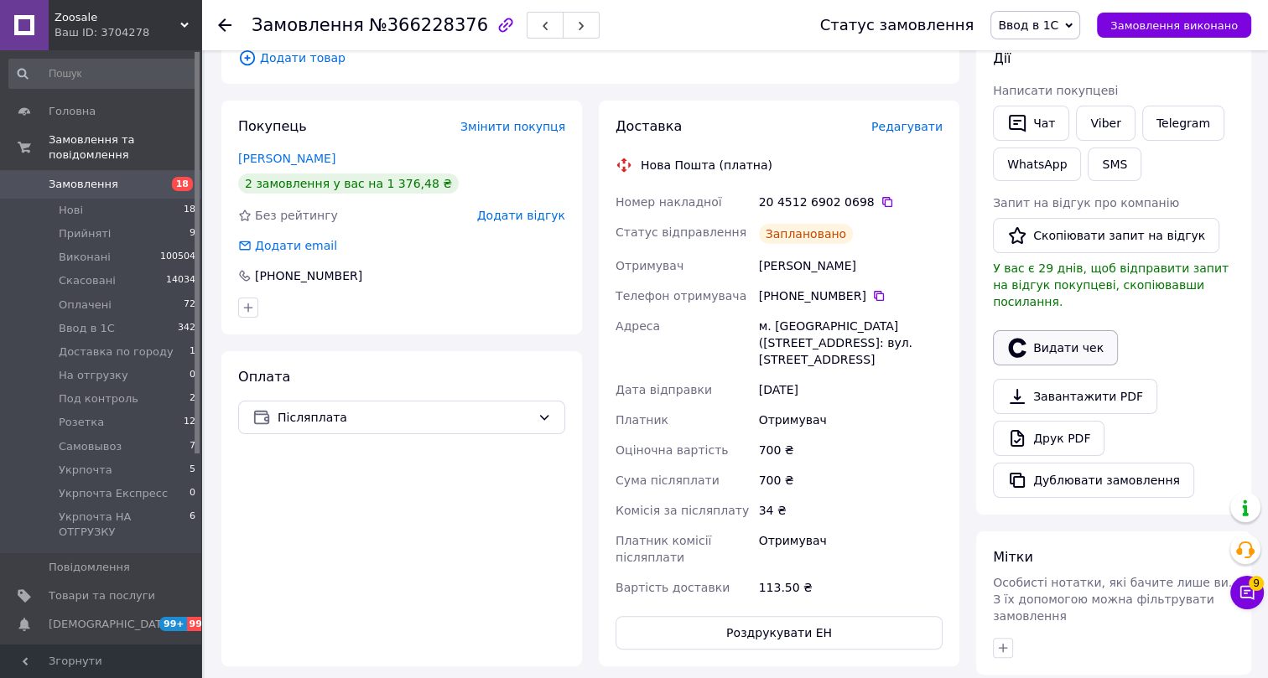
click at [1058, 330] on button "Видати чек" at bounding box center [1055, 347] width 125 height 35
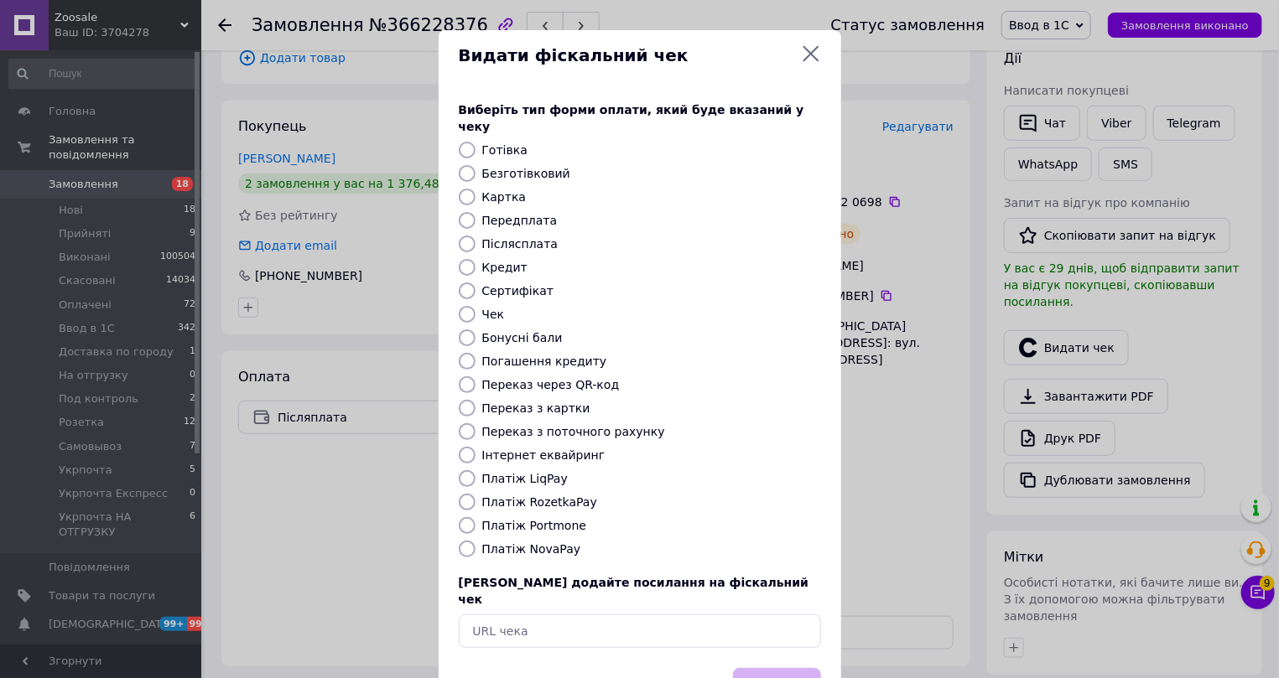
click at [486, 543] on label "Платіж NovaPay" at bounding box center [531, 549] width 99 height 13
click at [476, 541] on input "Платіж NovaPay" at bounding box center [467, 549] width 17 height 17
radio input "true"
click at [753, 668] on button "Вибрати" at bounding box center [777, 686] width 88 height 36
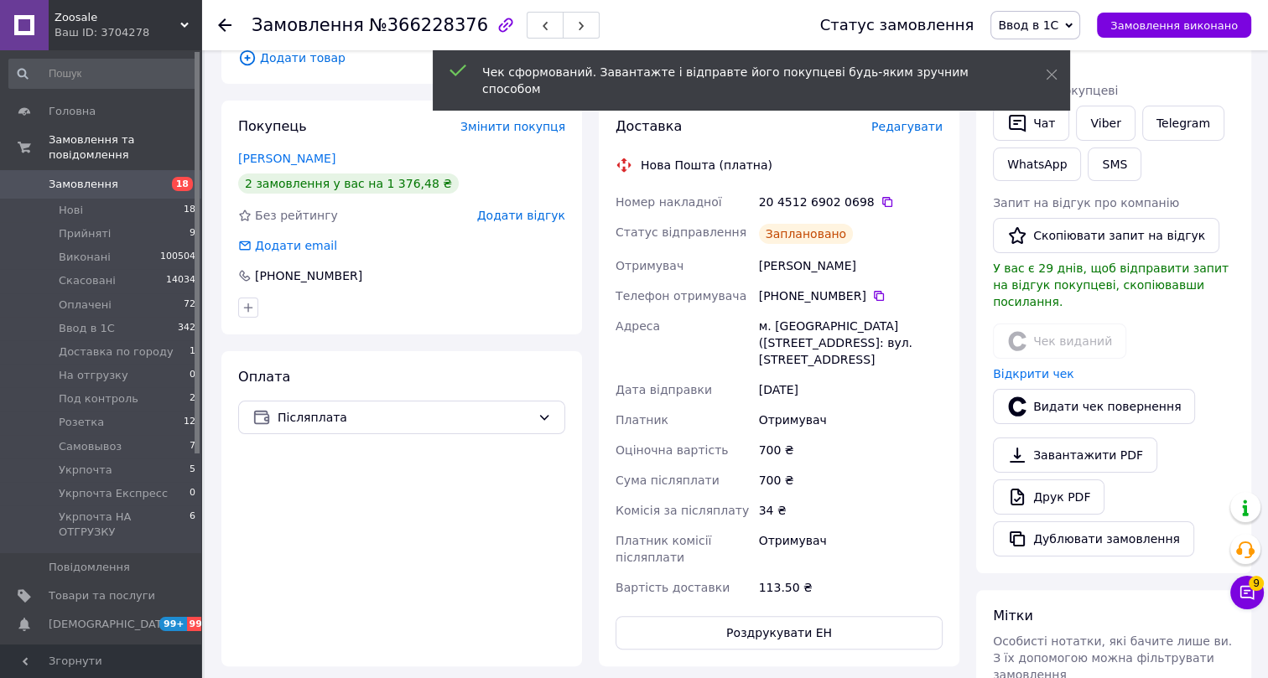
click at [223, 26] on icon at bounding box center [224, 24] width 13 height 13
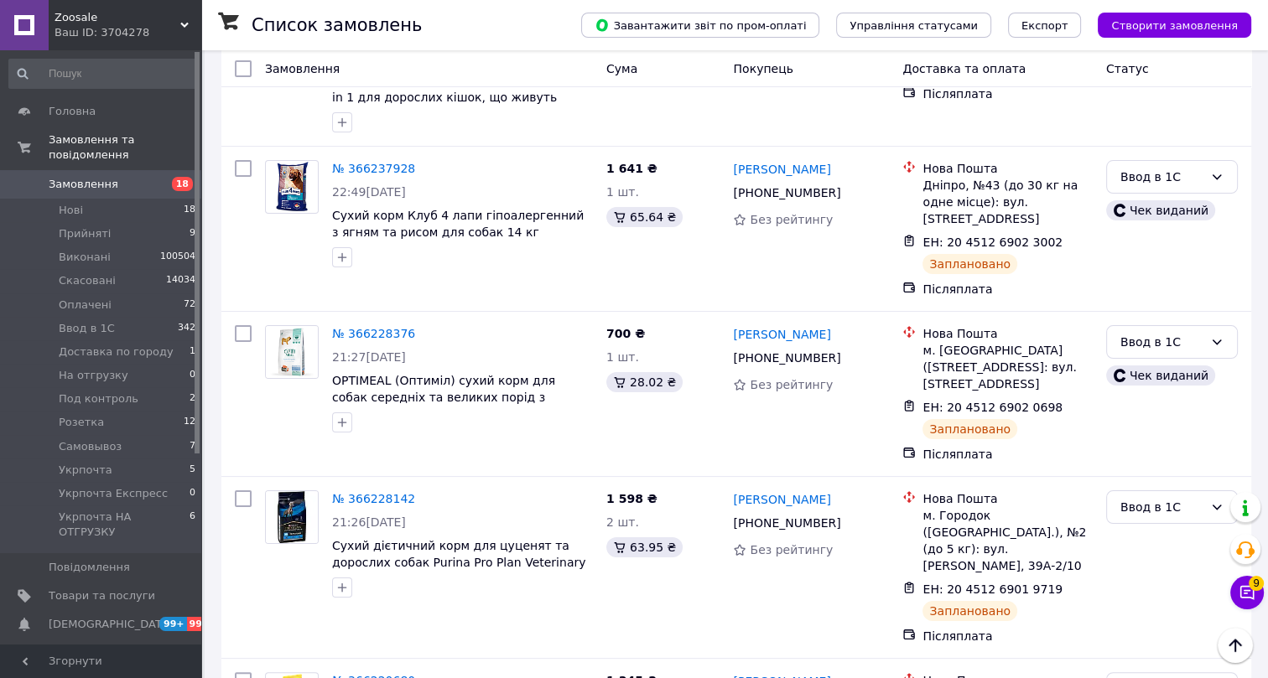
scroll to position [381, 0]
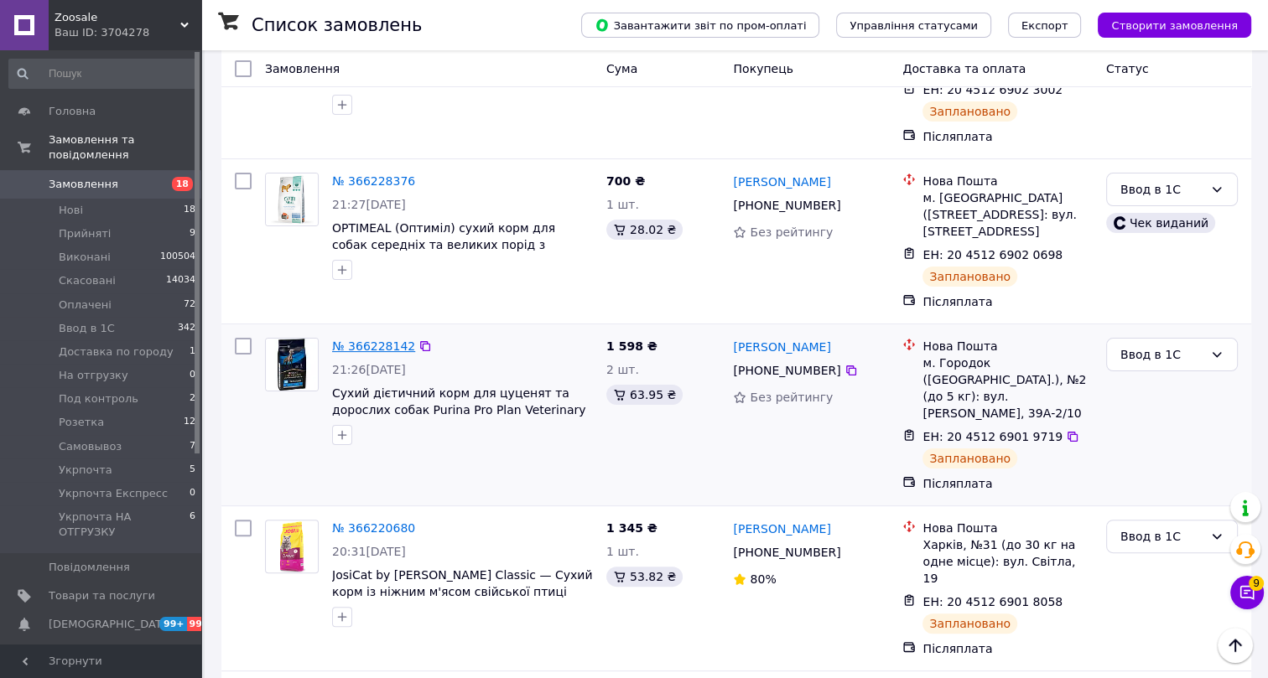
click at [381, 340] on link "№ 366228142" at bounding box center [373, 346] width 83 height 13
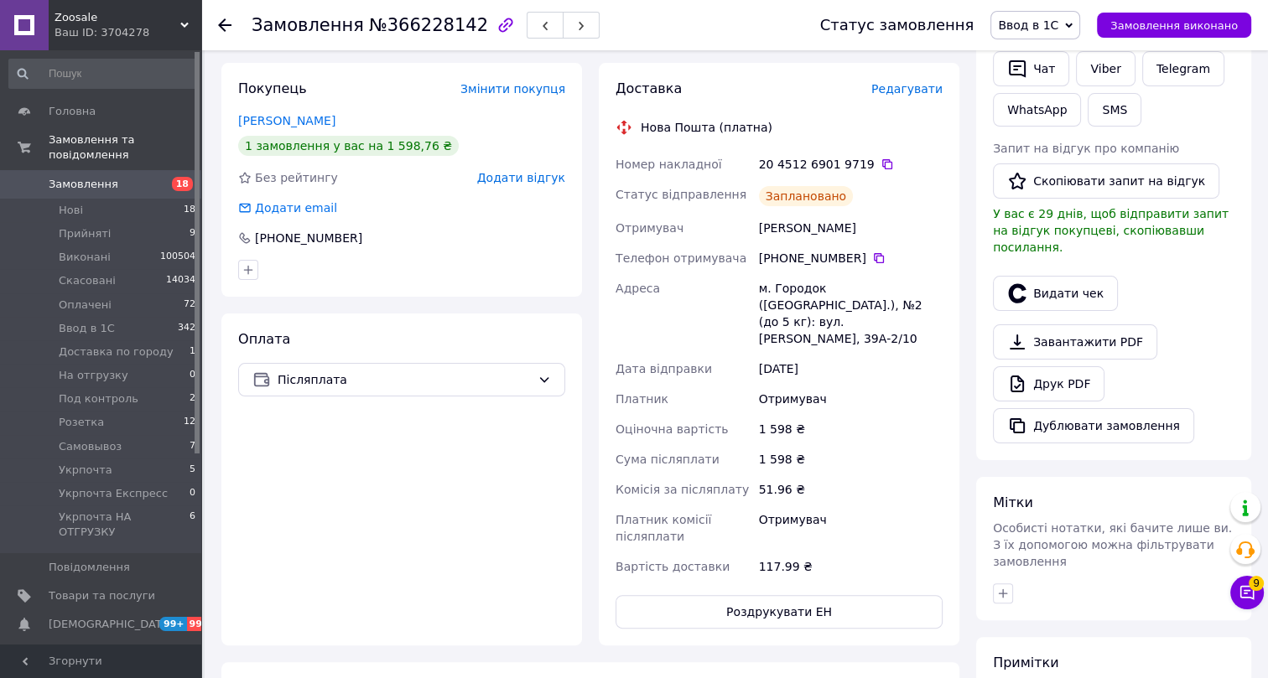
scroll to position [381, 0]
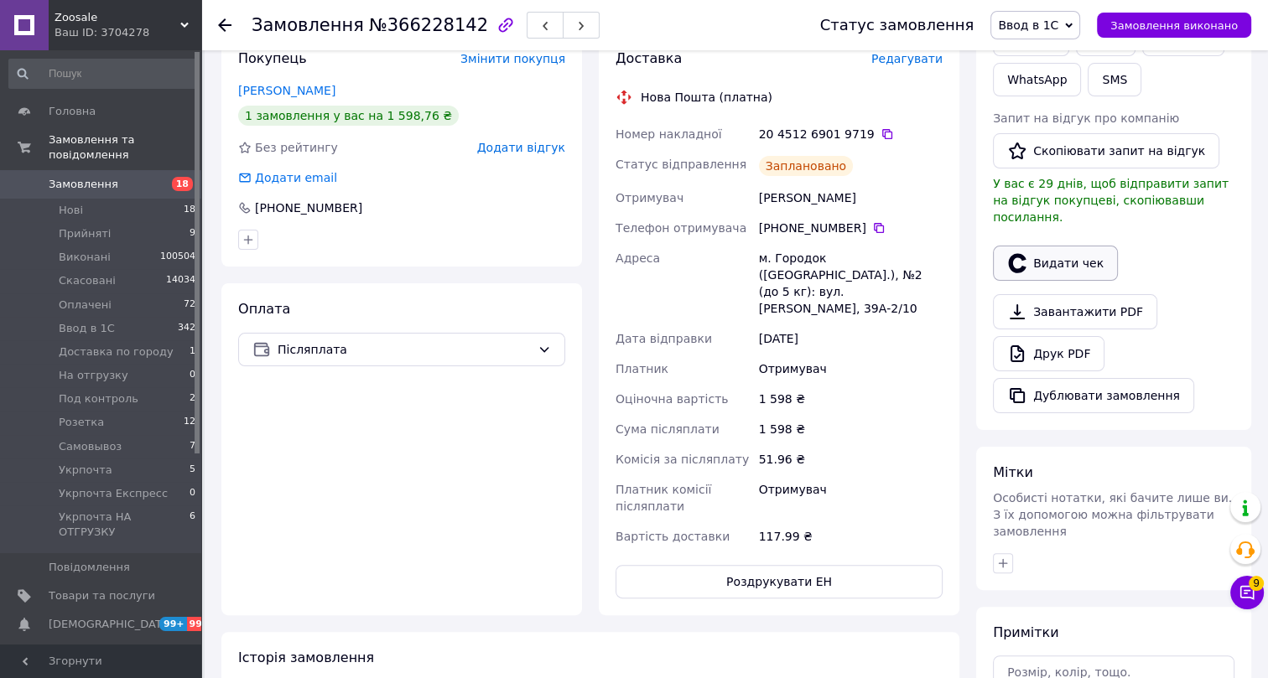
click at [1047, 246] on button "Видати чек" at bounding box center [1055, 263] width 125 height 35
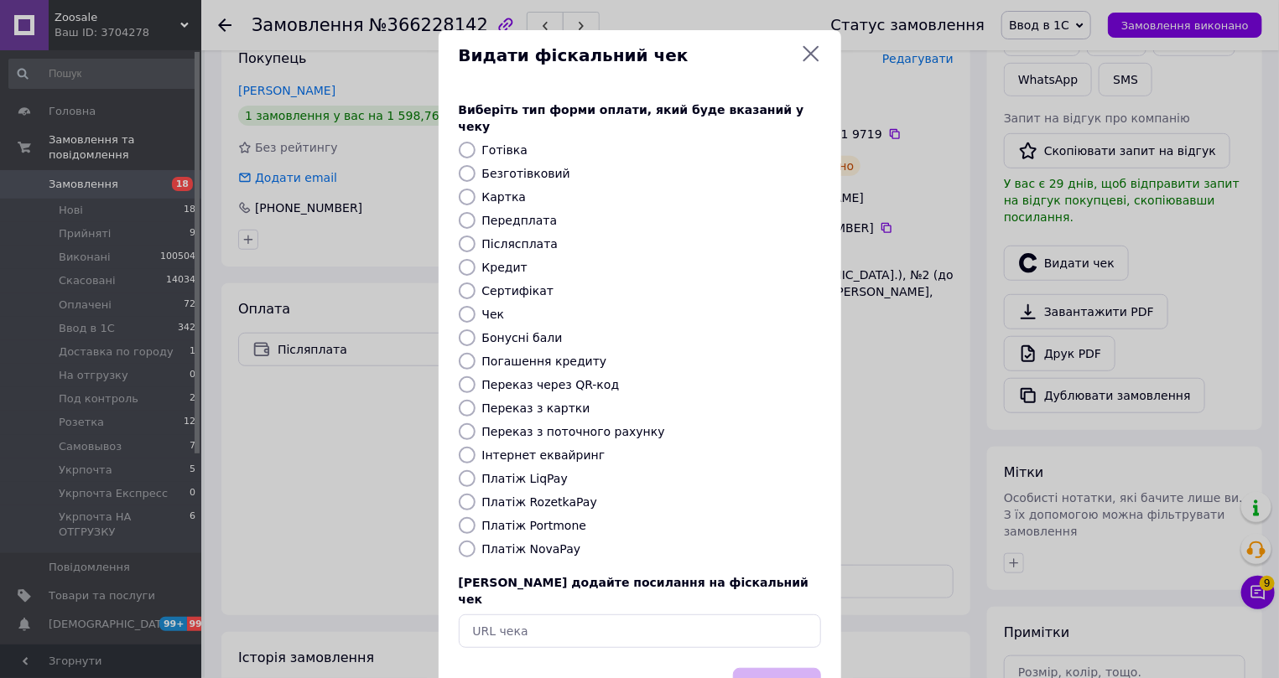
click at [500, 543] on label "Платіж NovaPay" at bounding box center [531, 549] width 99 height 13
click at [476, 541] on input "Платіж NovaPay" at bounding box center [467, 549] width 17 height 17
radio input "true"
click at [760, 668] on button "Вибрати" at bounding box center [777, 686] width 88 height 36
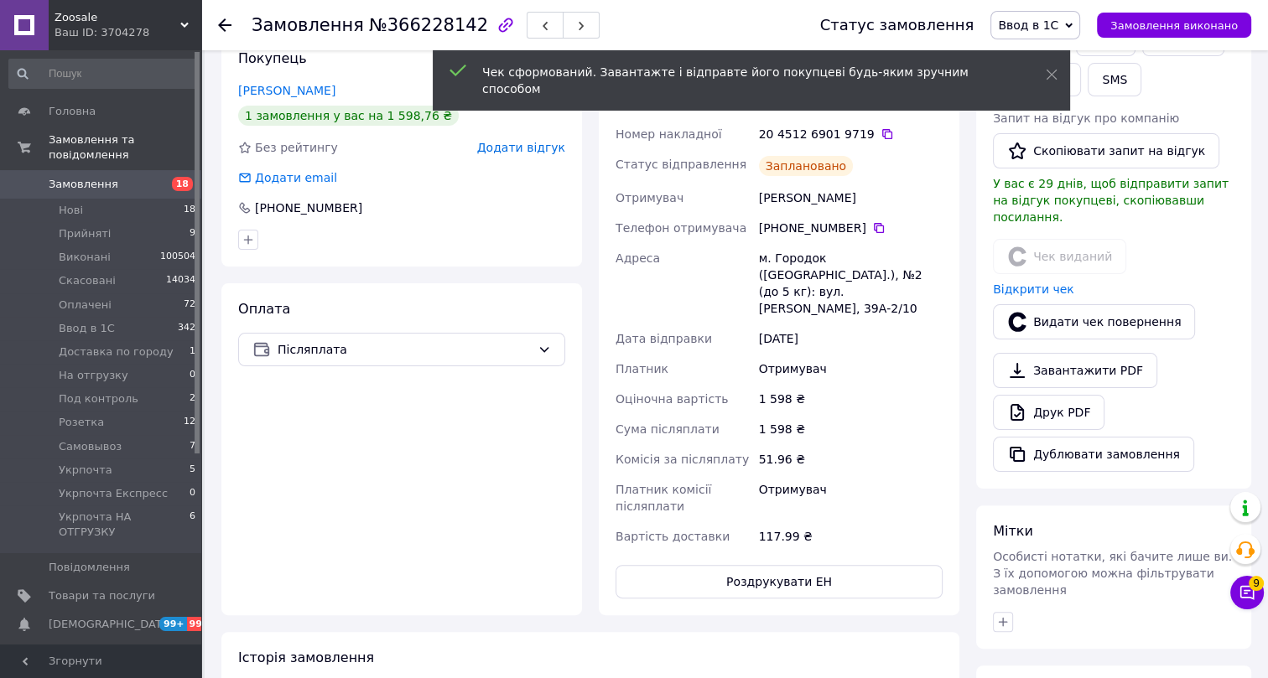
click at [223, 28] on use at bounding box center [224, 24] width 13 height 13
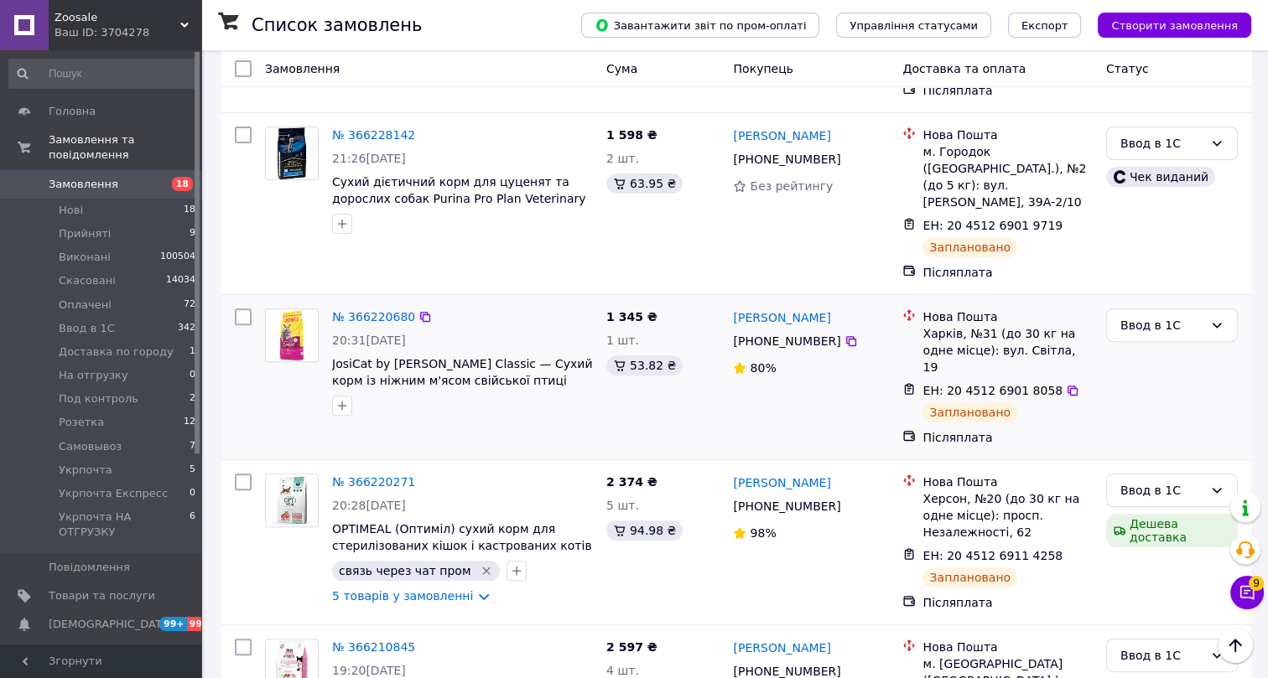
scroll to position [610, 0]
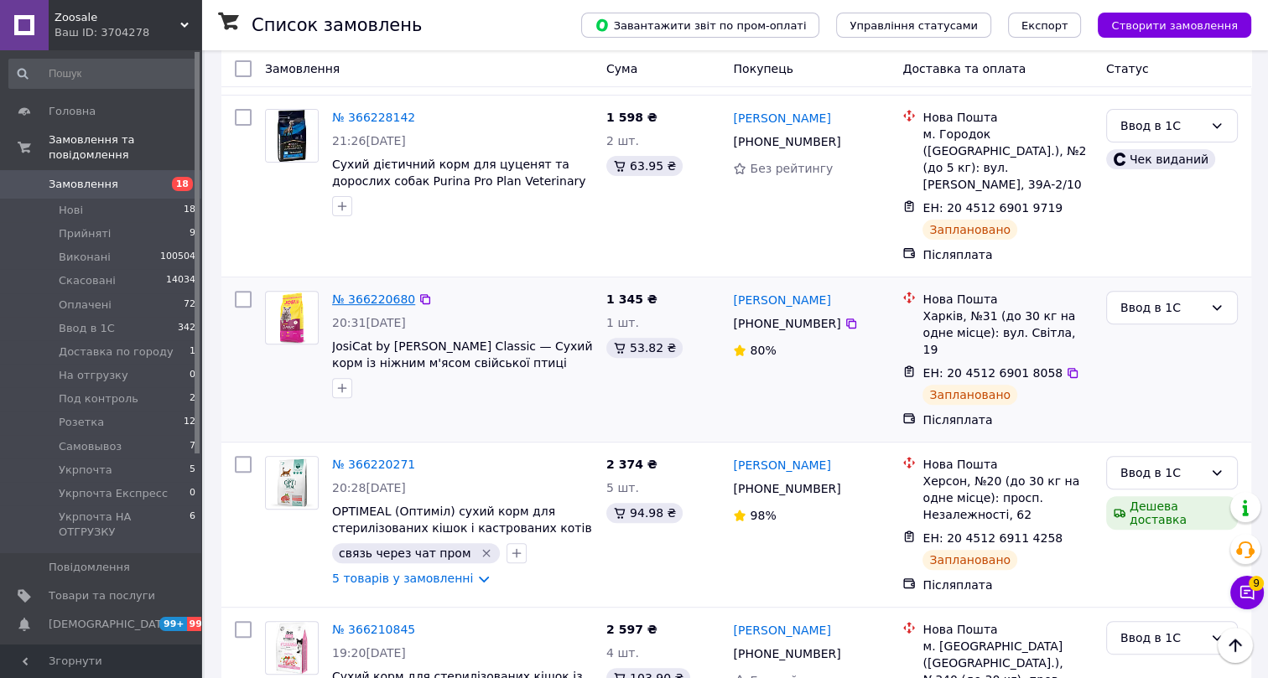
click at [377, 293] on link "№ 366220680" at bounding box center [373, 299] width 83 height 13
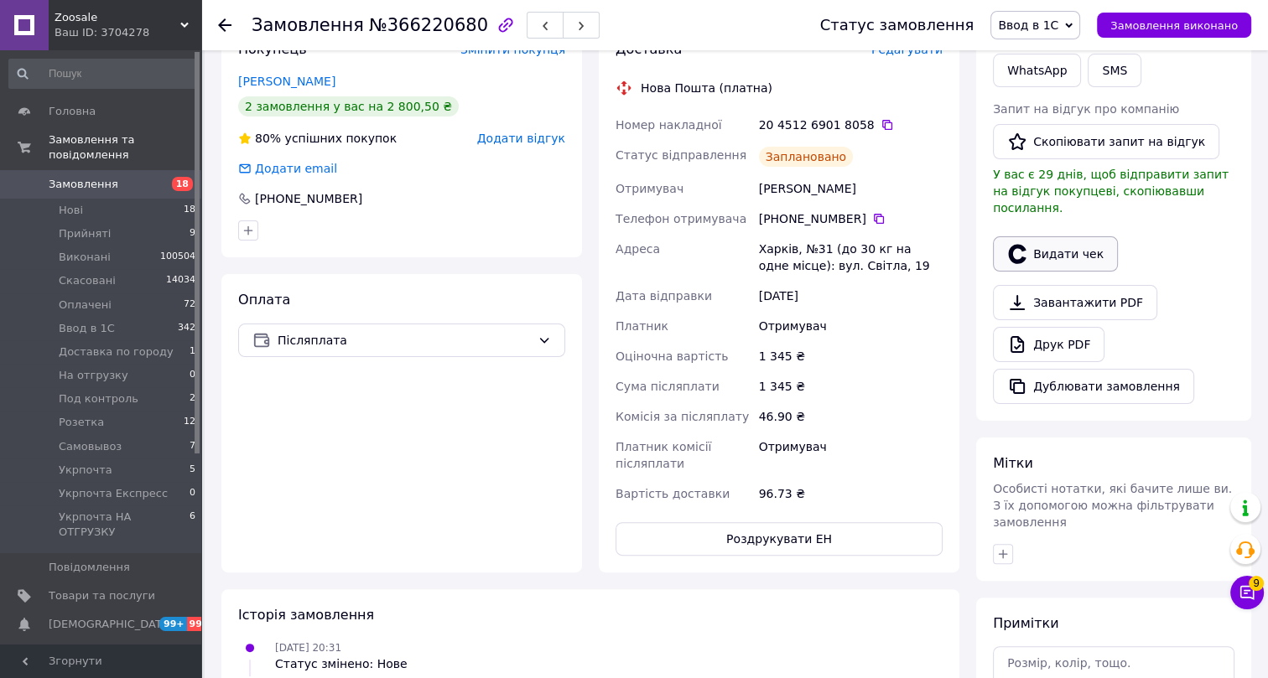
scroll to position [304, 0]
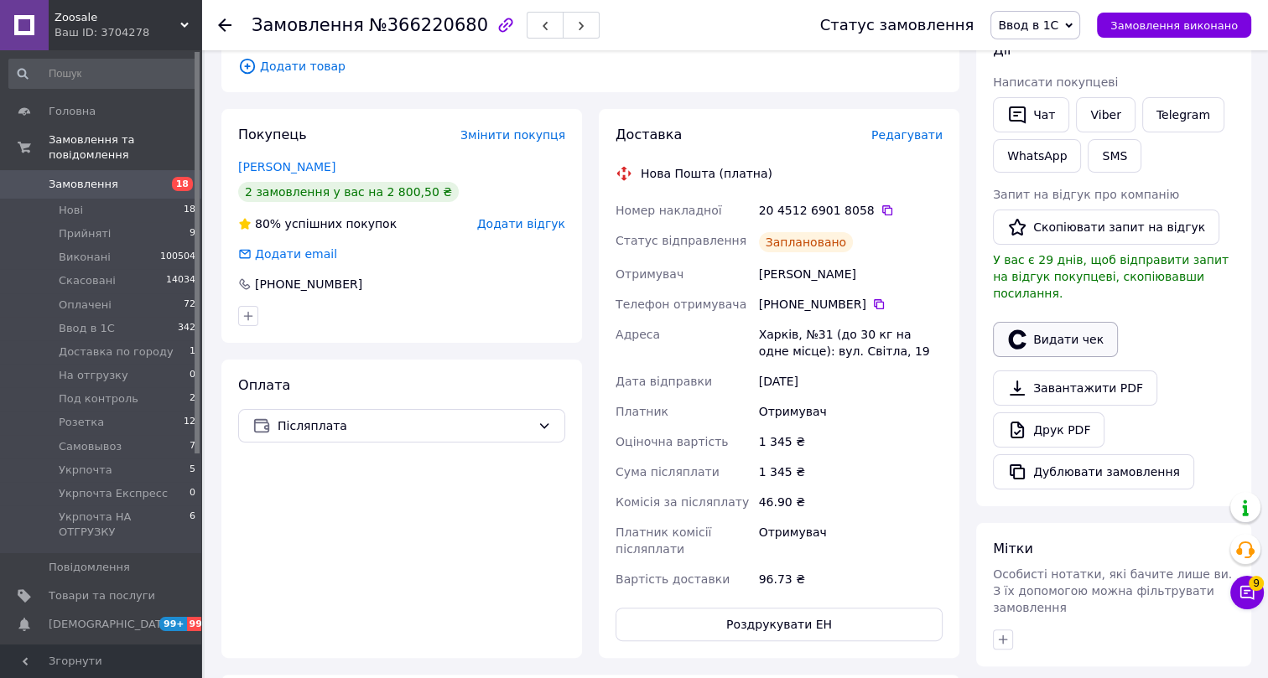
click at [1058, 322] on button "Видати чек" at bounding box center [1055, 339] width 125 height 35
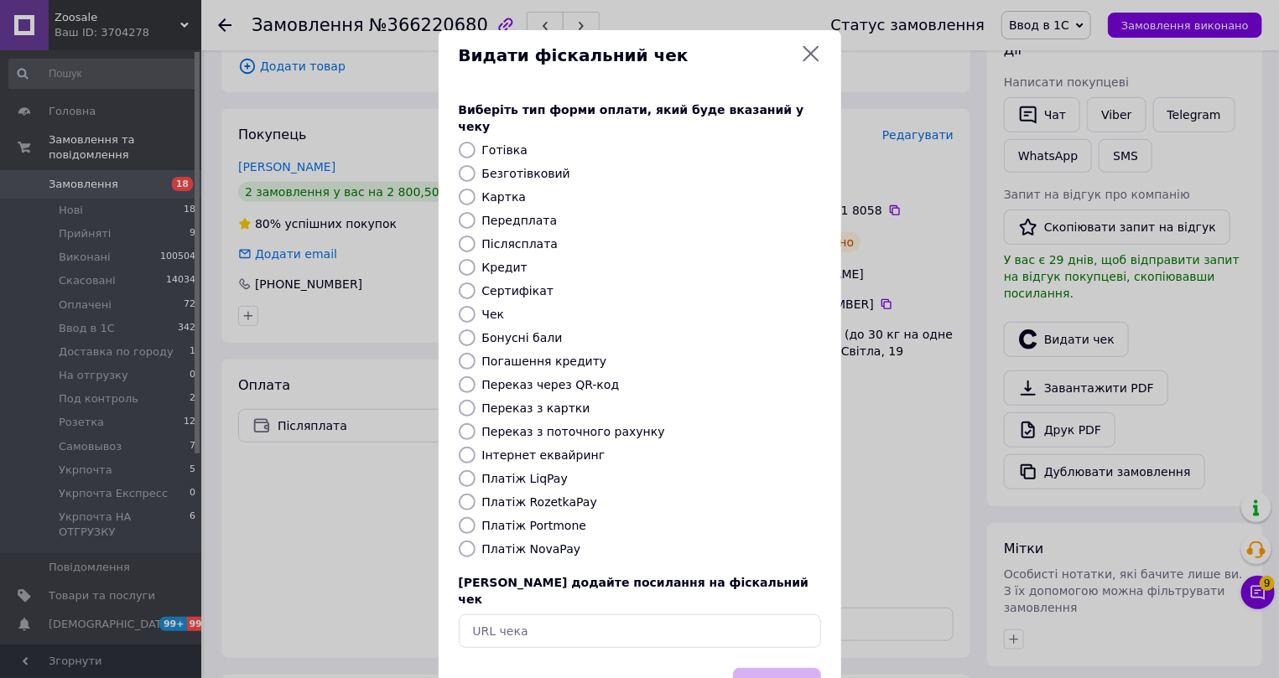
click at [510, 543] on label "Платіж NovaPay" at bounding box center [531, 549] width 99 height 13
click at [476, 541] on input "Платіж NovaPay" at bounding box center [467, 549] width 17 height 17
radio input "true"
click at [775, 668] on button "Вибрати" at bounding box center [777, 686] width 88 height 36
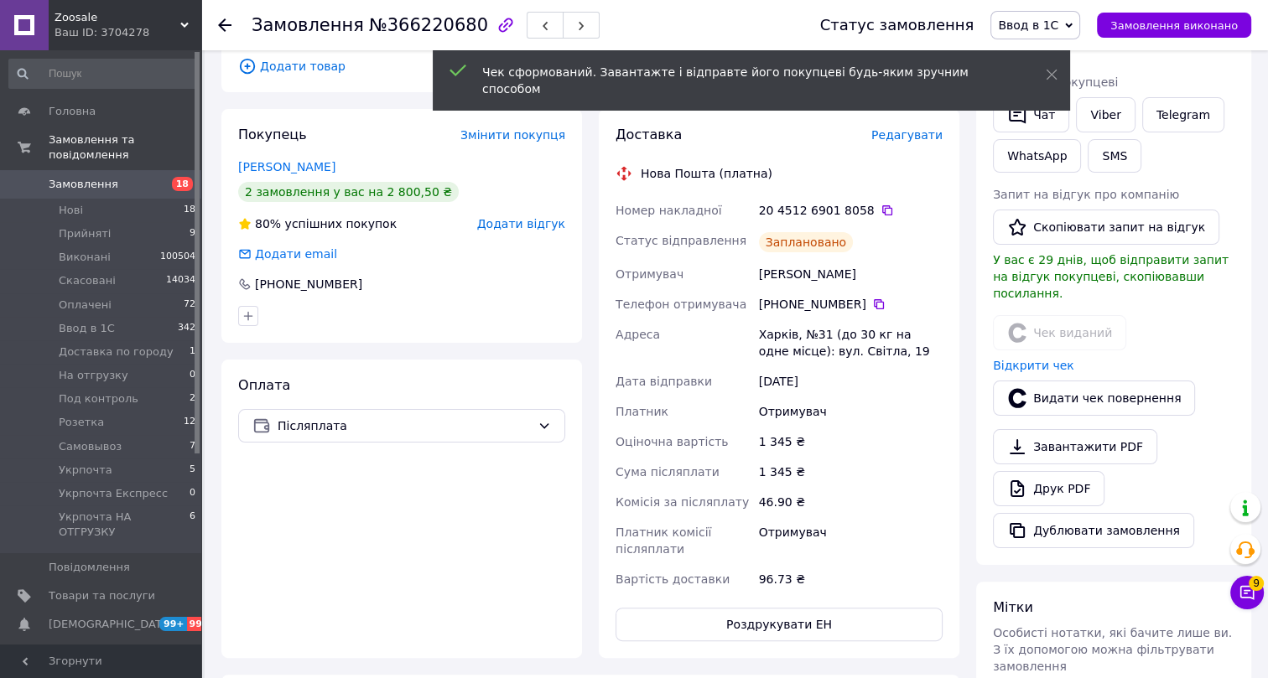
click at [226, 23] on icon at bounding box center [224, 24] width 13 height 13
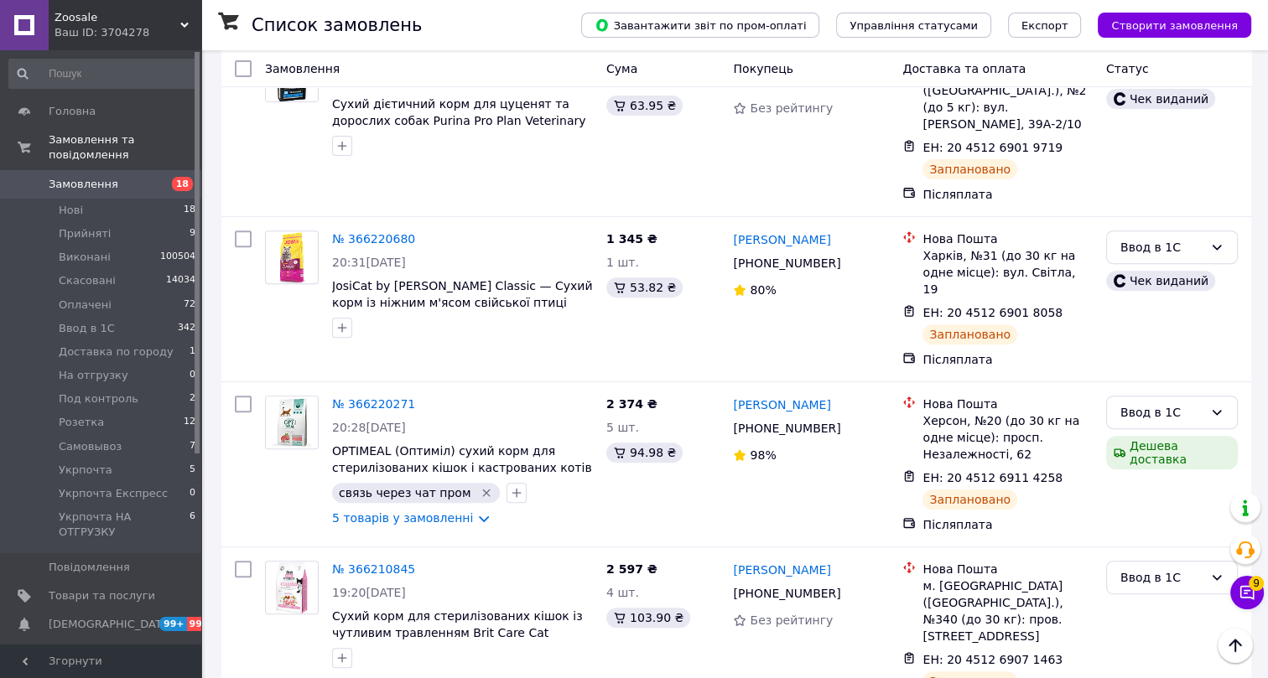
scroll to position [686, 0]
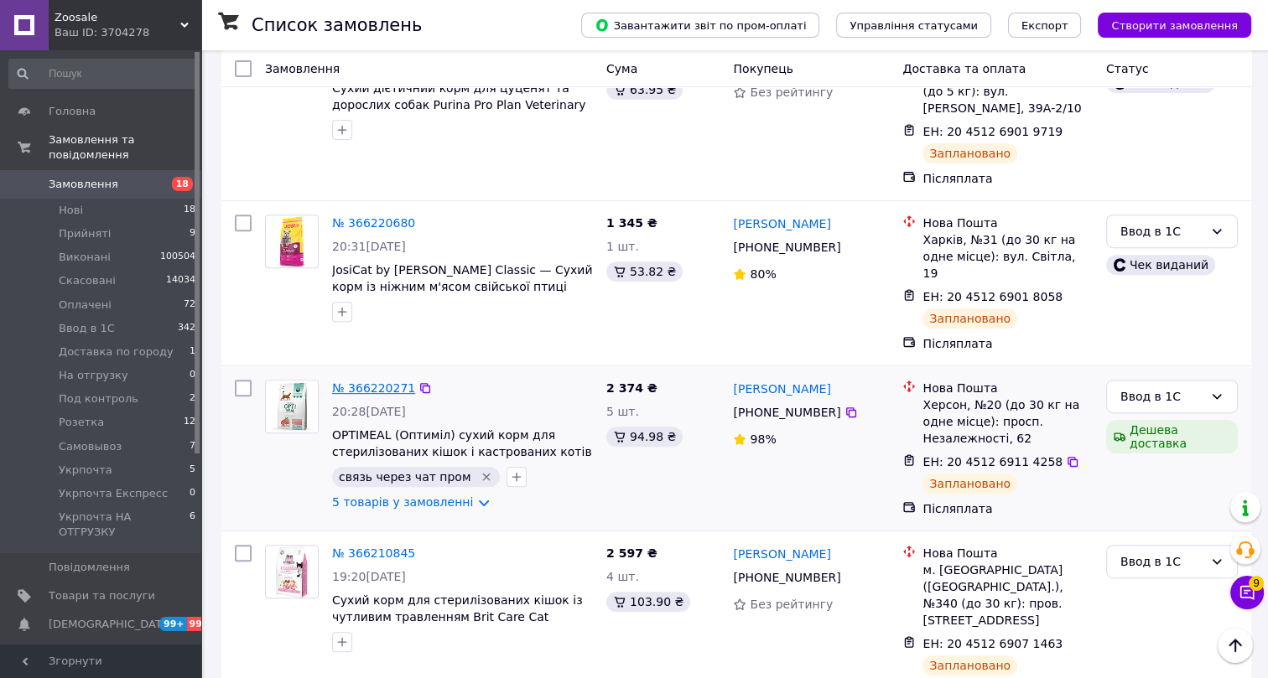
click at [386, 382] on link "№ 366220271" at bounding box center [373, 388] width 83 height 13
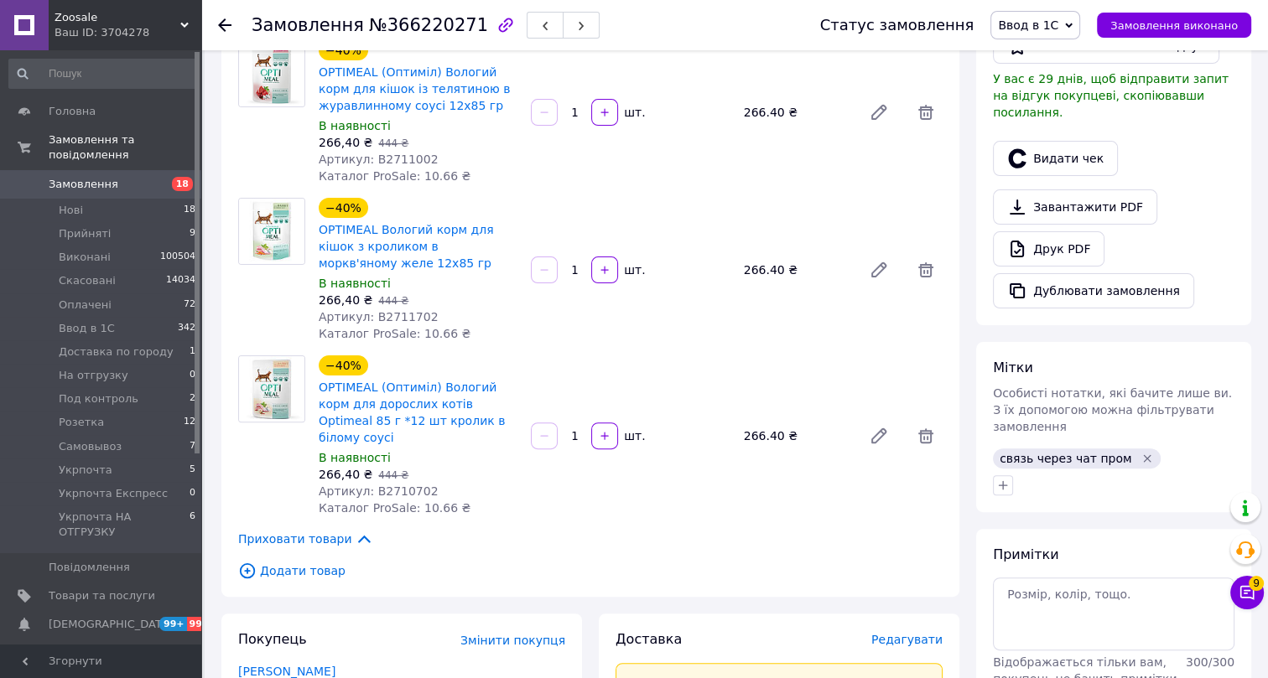
scroll to position [381, 0]
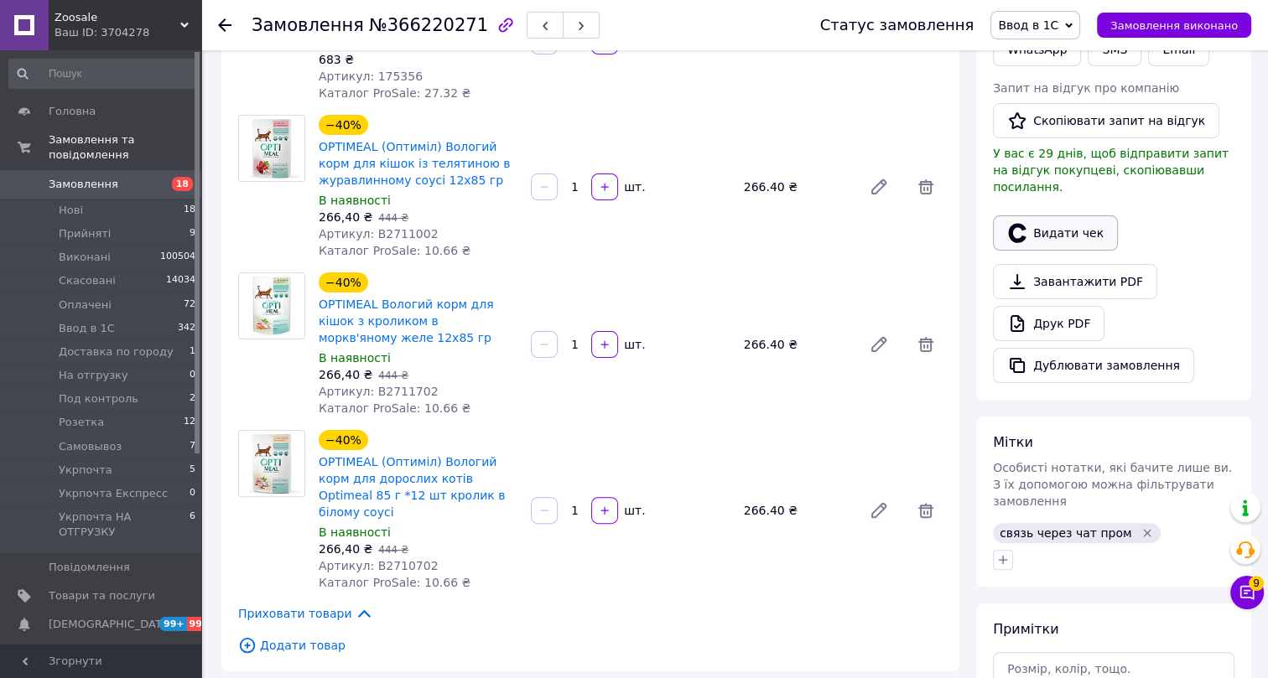
click at [1055, 217] on button "Видати чек" at bounding box center [1055, 233] width 125 height 35
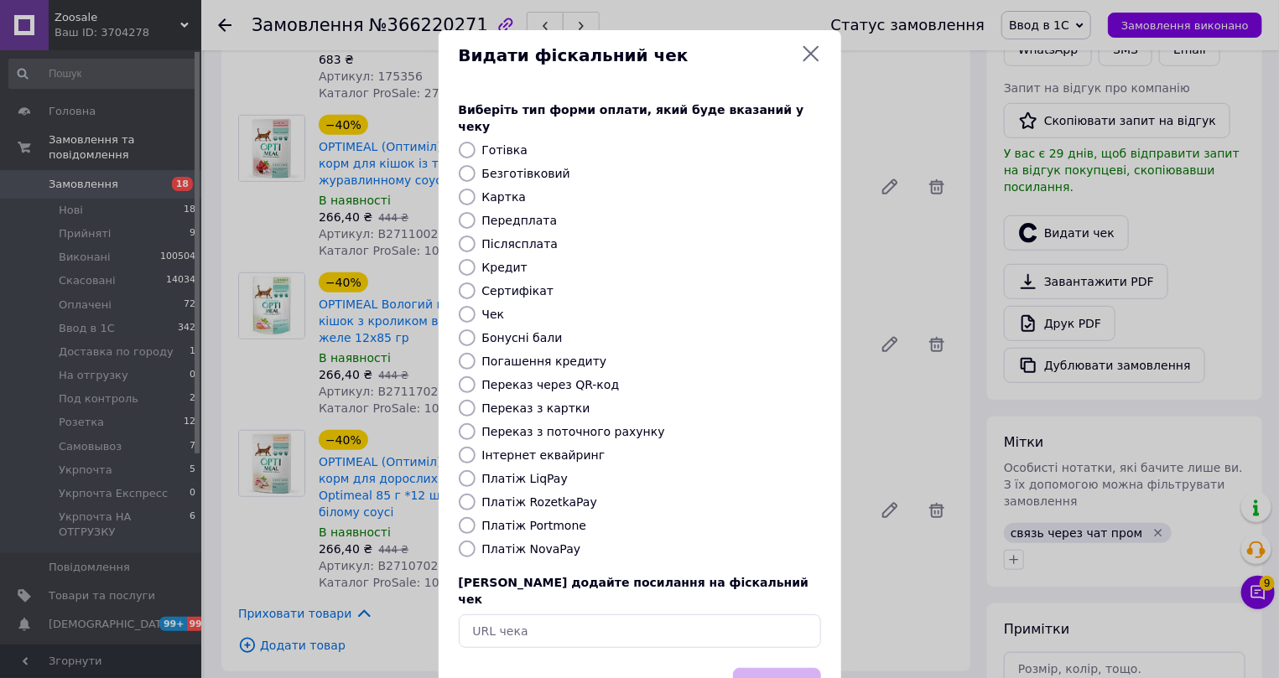
click at [507, 543] on label "Платіж NovaPay" at bounding box center [531, 549] width 99 height 13
click at [476, 541] on input "Платіж NovaPay" at bounding box center [467, 549] width 17 height 17
radio input "true"
click at [801, 668] on button "Вибрати" at bounding box center [777, 686] width 88 height 36
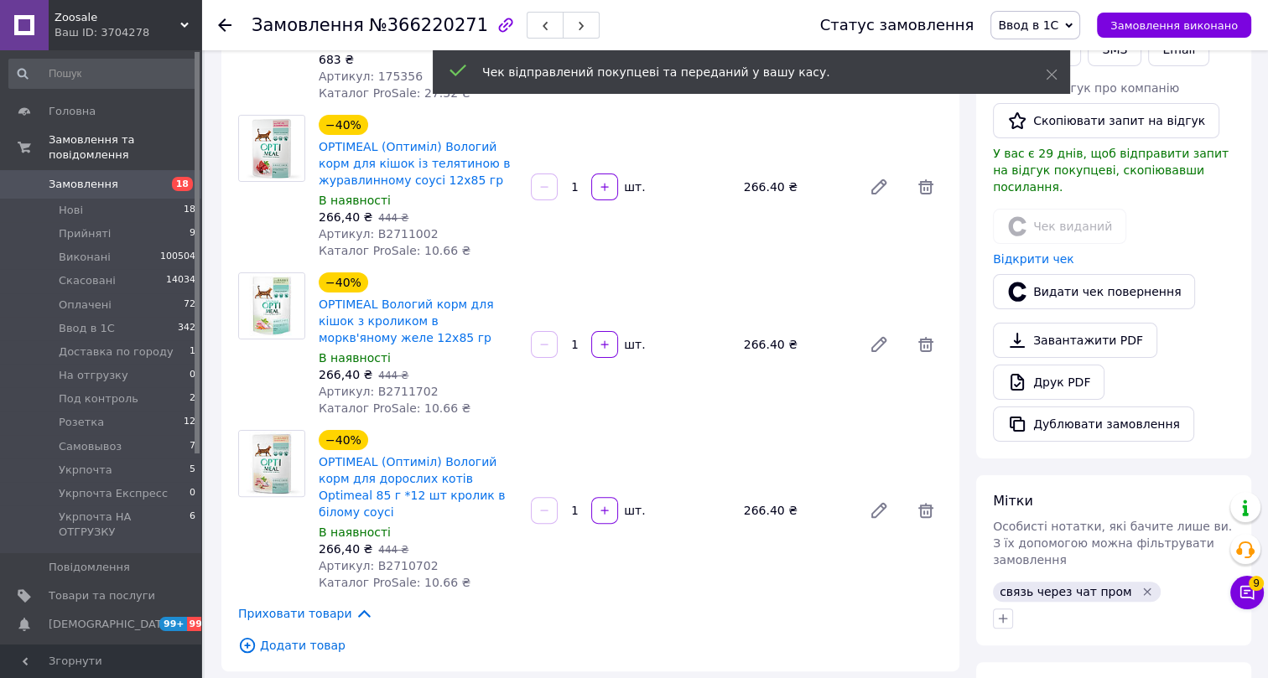
click at [224, 23] on icon at bounding box center [224, 24] width 13 height 13
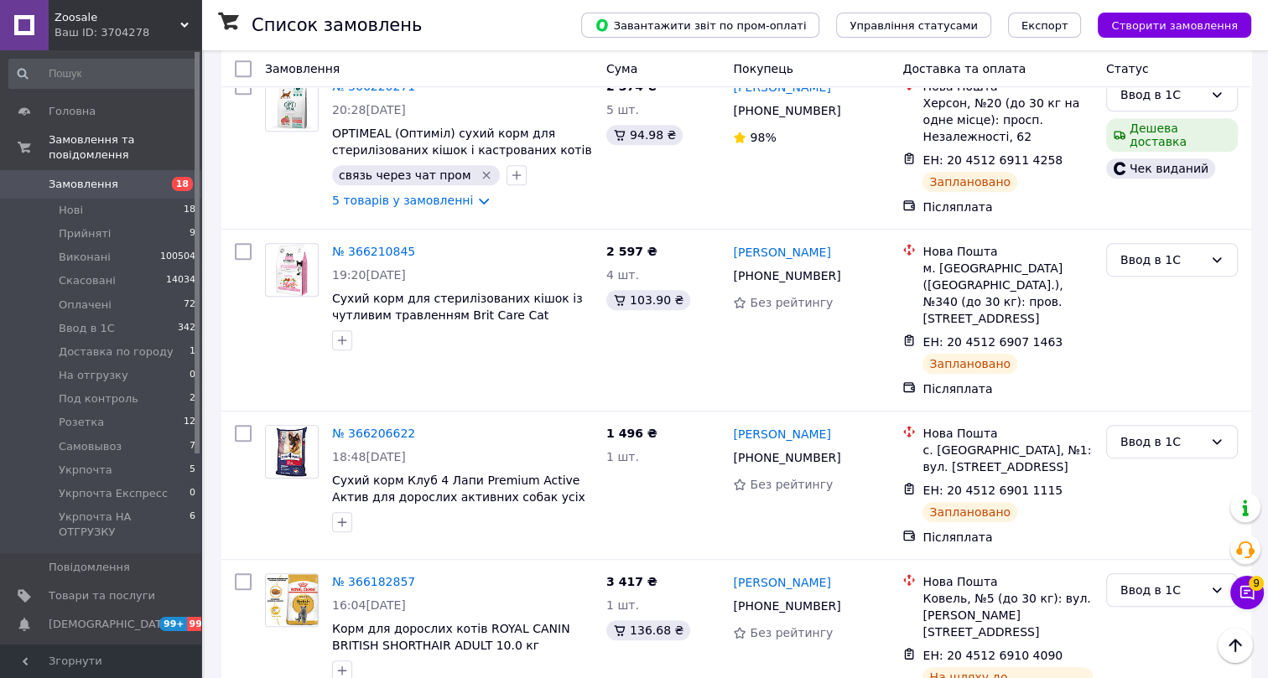
scroll to position [990, 0]
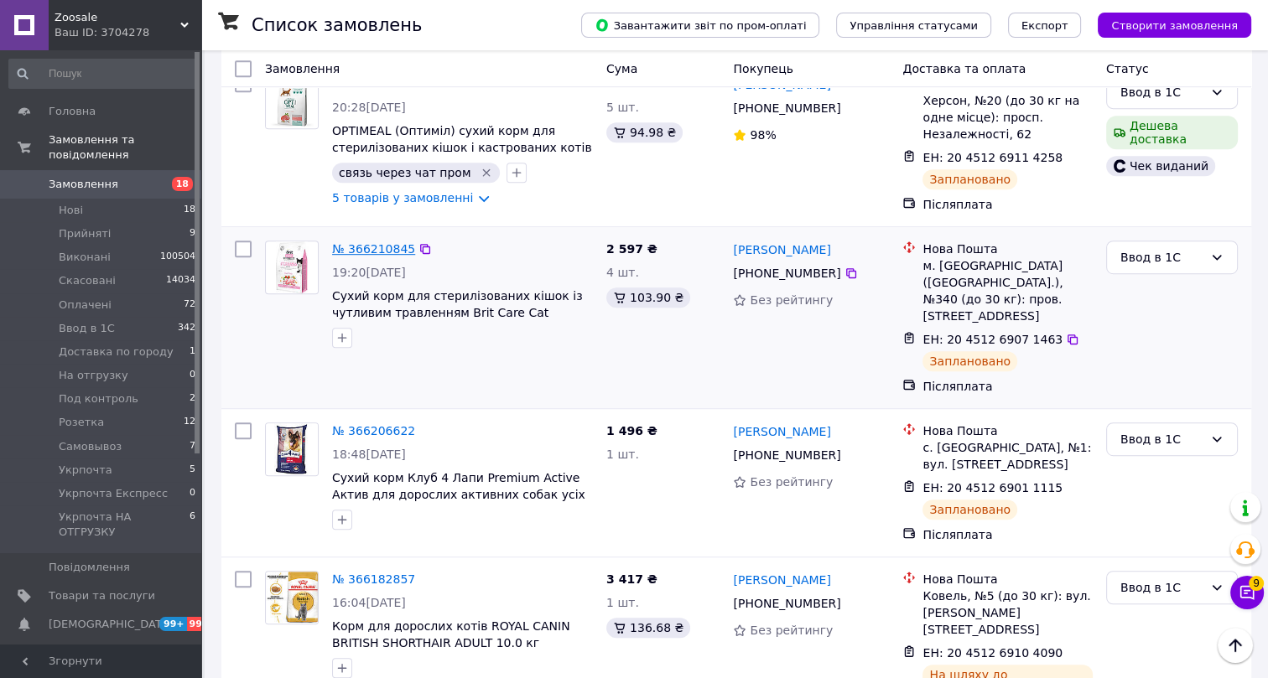
click at [385, 242] on link "№ 366210845" at bounding box center [373, 248] width 83 height 13
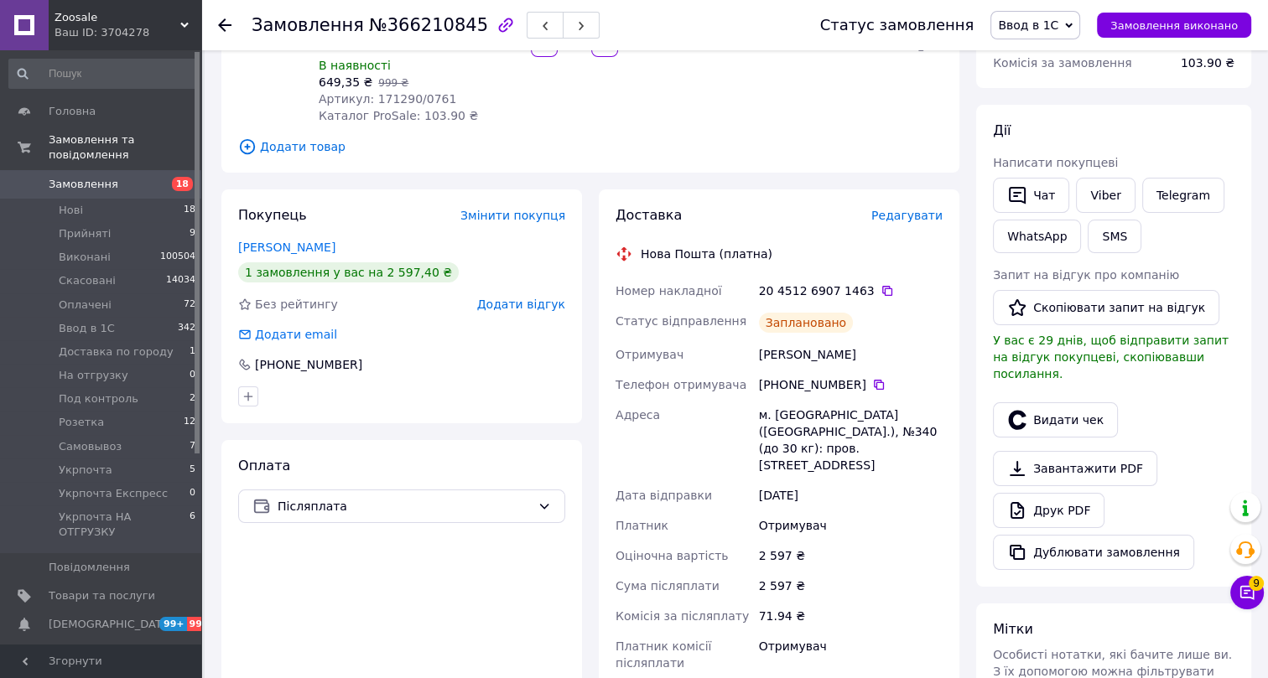
scroll to position [228, 0]
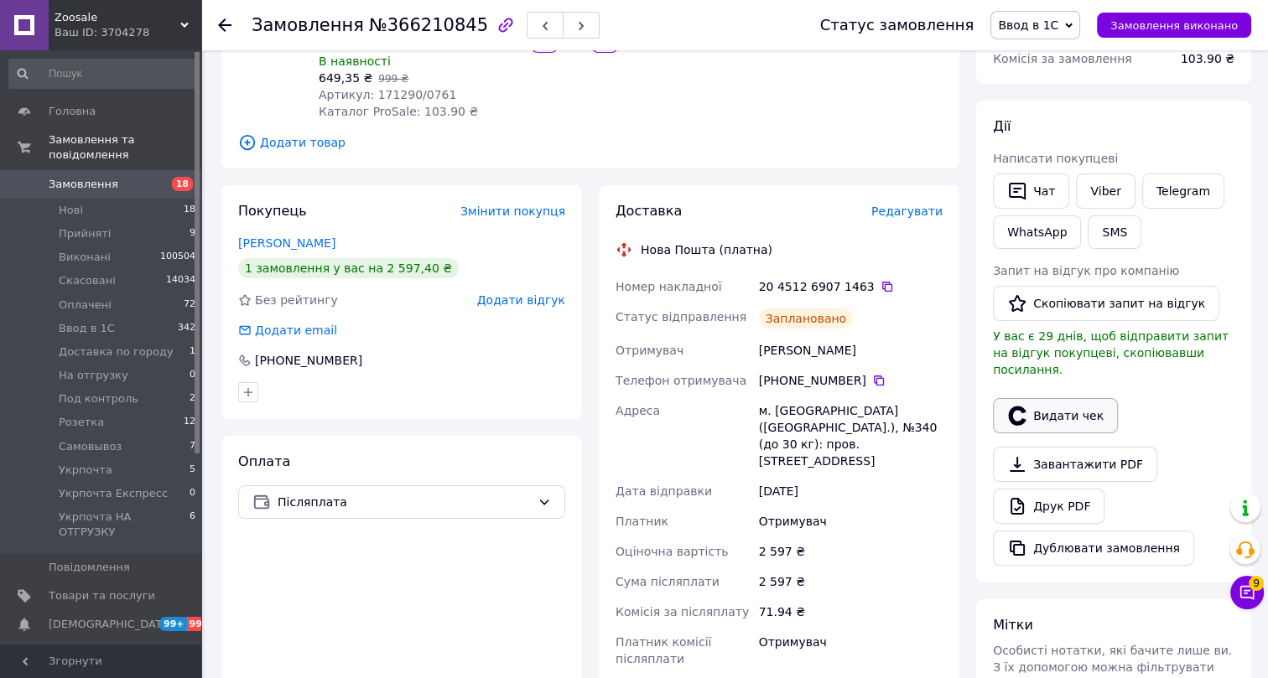
click at [1065, 398] on button "Видати чек" at bounding box center [1055, 415] width 125 height 35
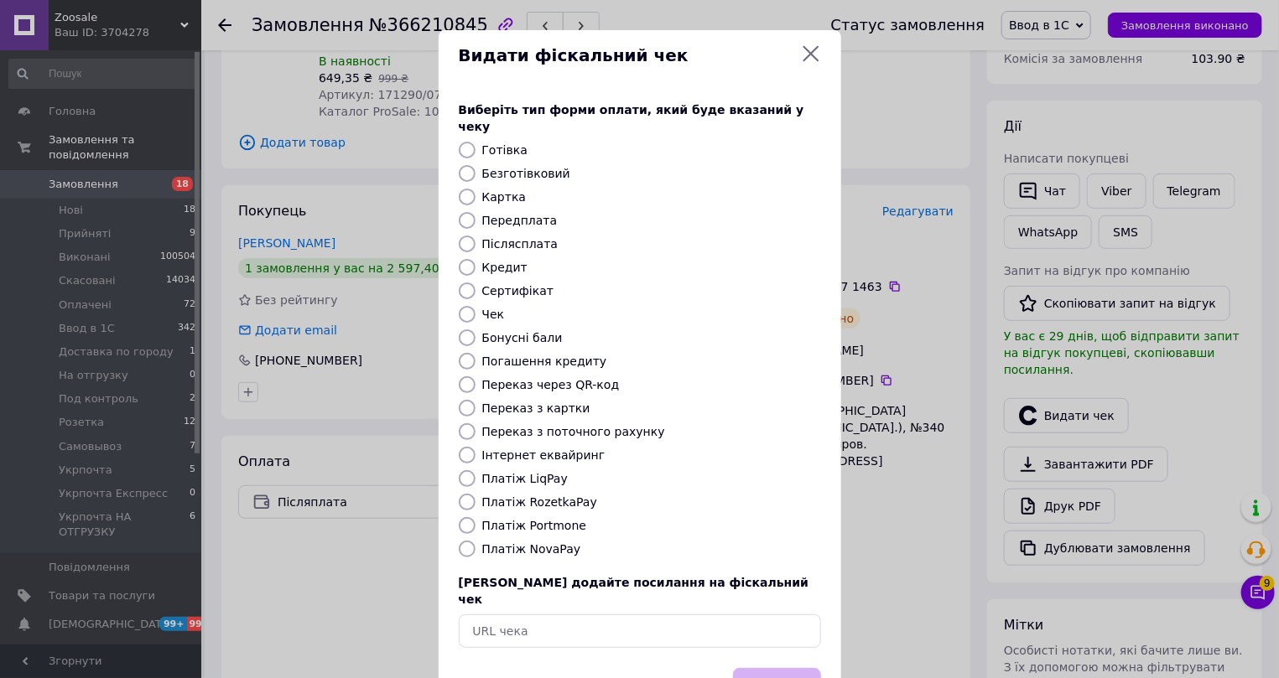
click at [535, 543] on label "Платіж NovaPay" at bounding box center [531, 549] width 99 height 13
click at [476, 541] on input "Платіж NovaPay" at bounding box center [467, 549] width 17 height 17
radio input "true"
click at [782, 668] on button "Вибрати" at bounding box center [777, 686] width 88 height 36
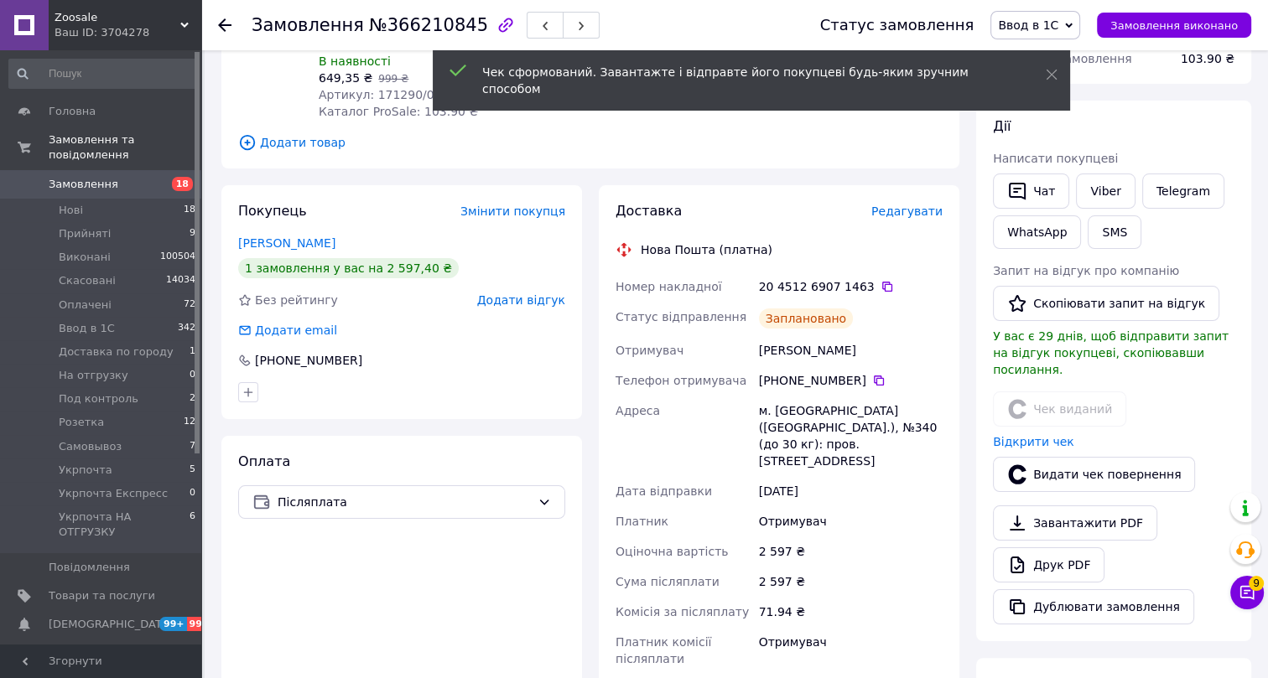
click at [223, 22] on use at bounding box center [224, 24] width 13 height 13
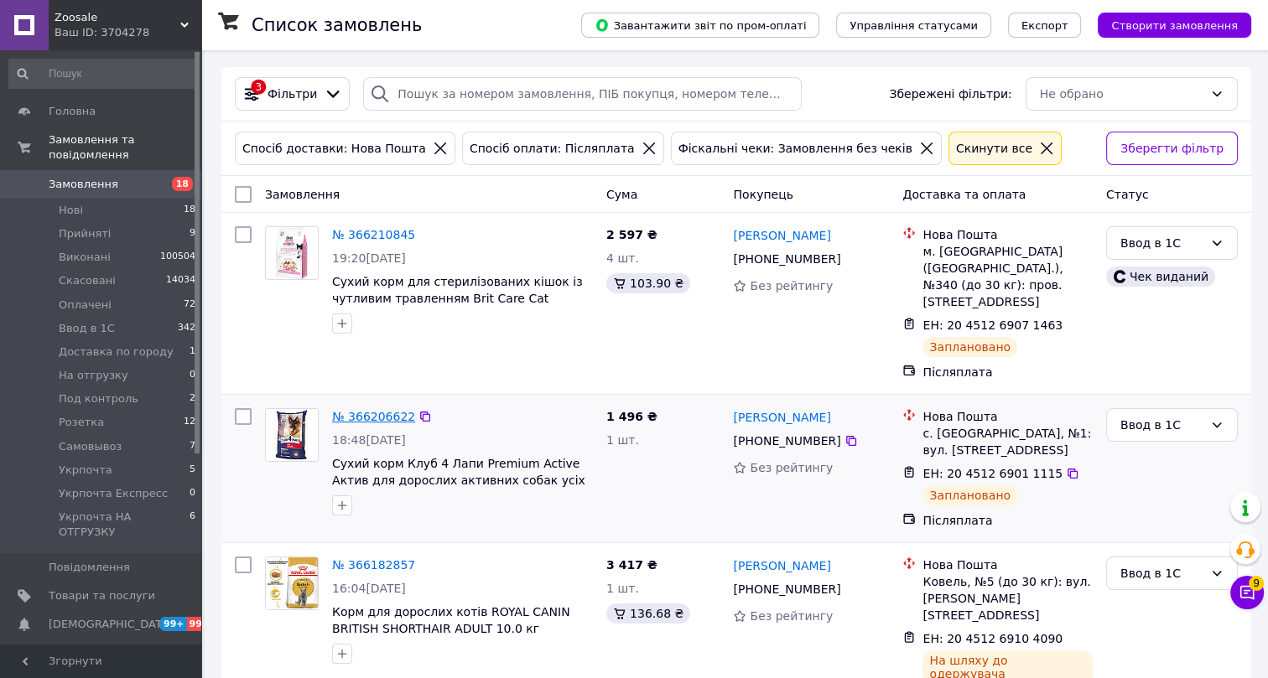
click at [382, 410] on link "№ 366206622" at bounding box center [373, 416] width 83 height 13
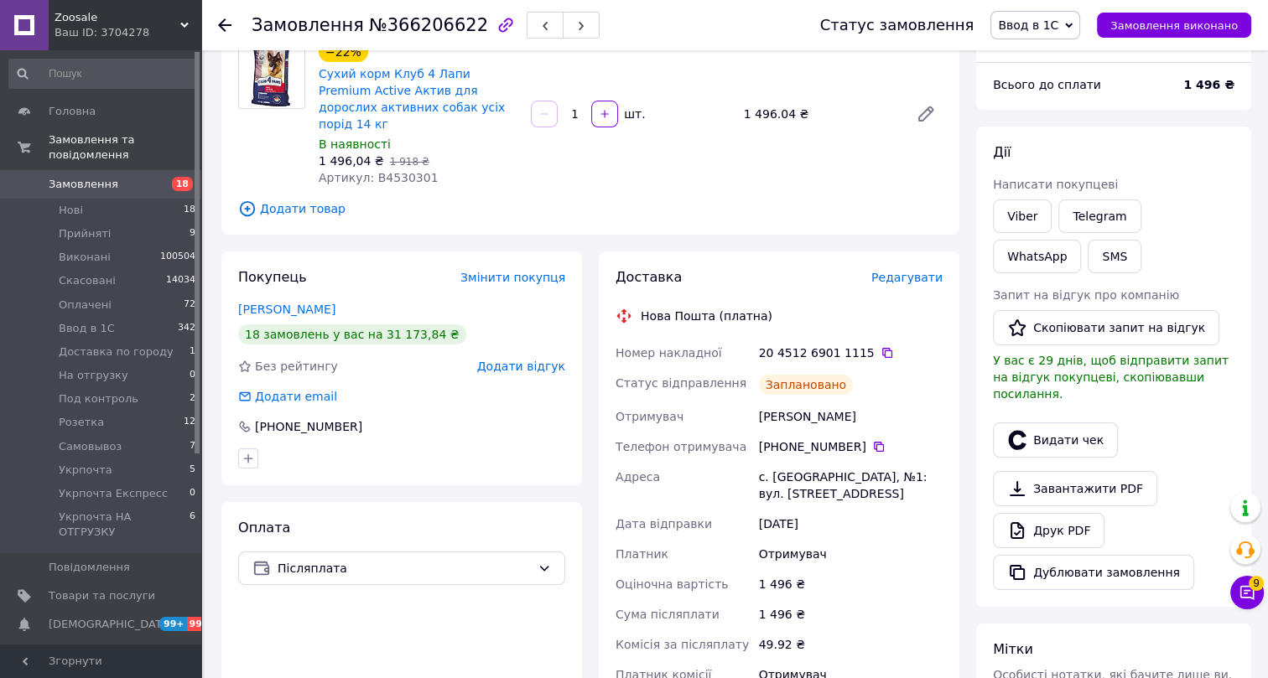
scroll to position [152, 0]
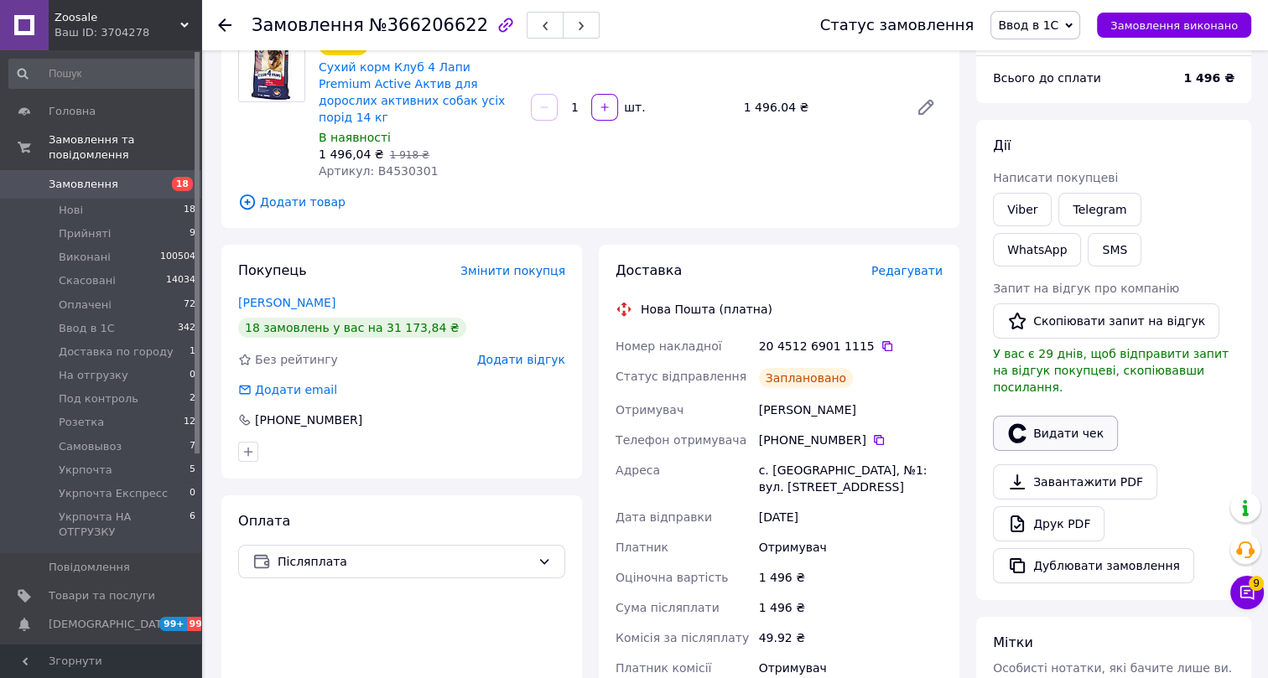
click at [1071, 416] on button "Видати чек" at bounding box center [1055, 433] width 125 height 35
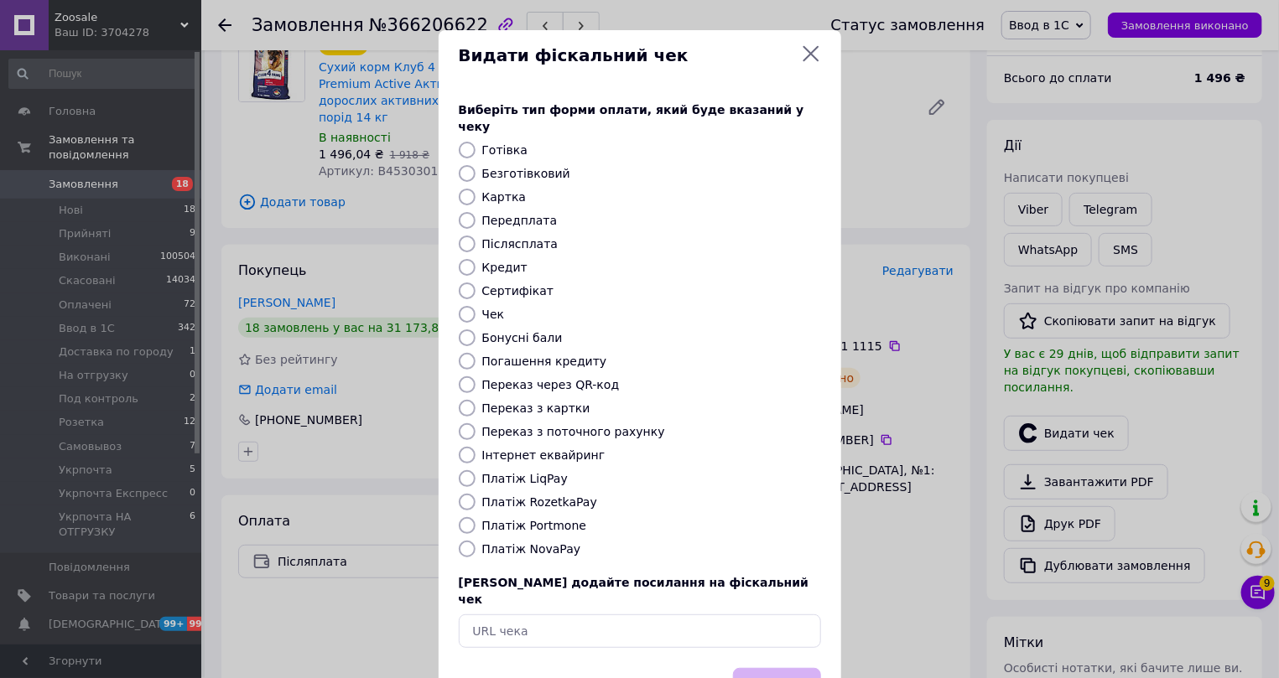
click at [496, 543] on label "Платіж NovaPay" at bounding box center [531, 549] width 99 height 13
click at [476, 541] on input "Платіж NovaPay" at bounding box center [467, 549] width 17 height 17
radio input "true"
click at [769, 668] on button "Вибрати" at bounding box center [777, 686] width 88 height 36
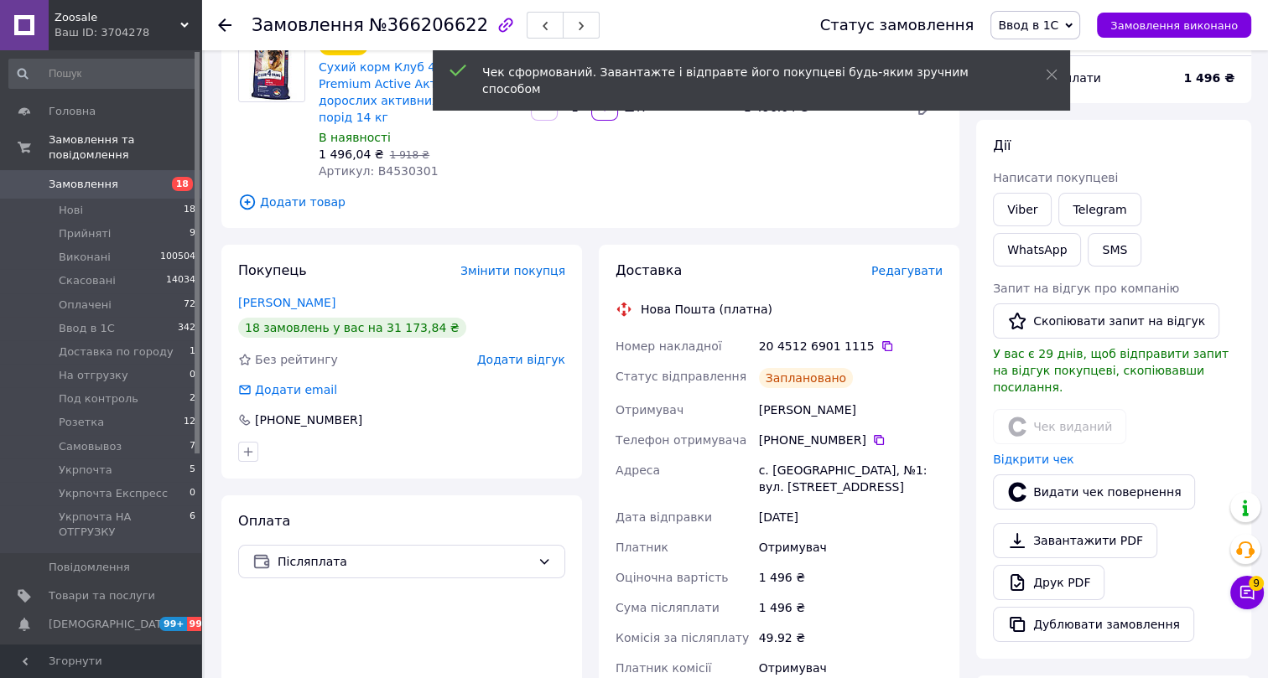
click at [227, 23] on icon at bounding box center [224, 24] width 13 height 13
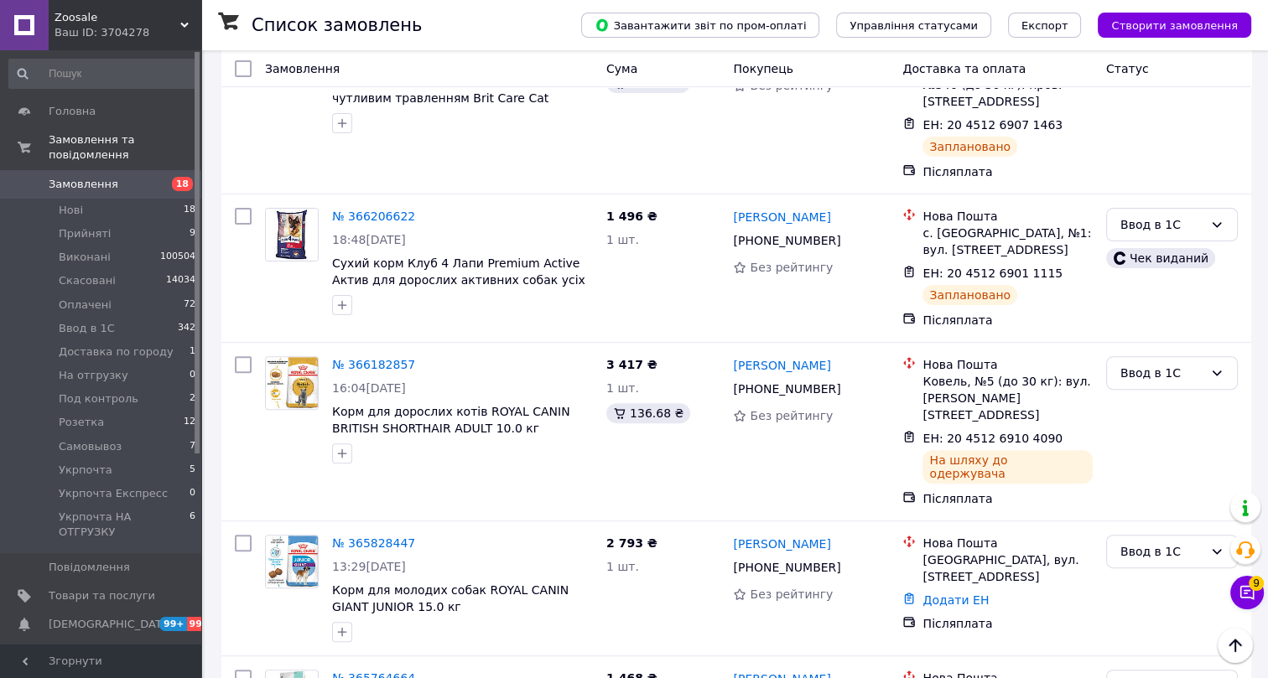
scroll to position [603, 0]
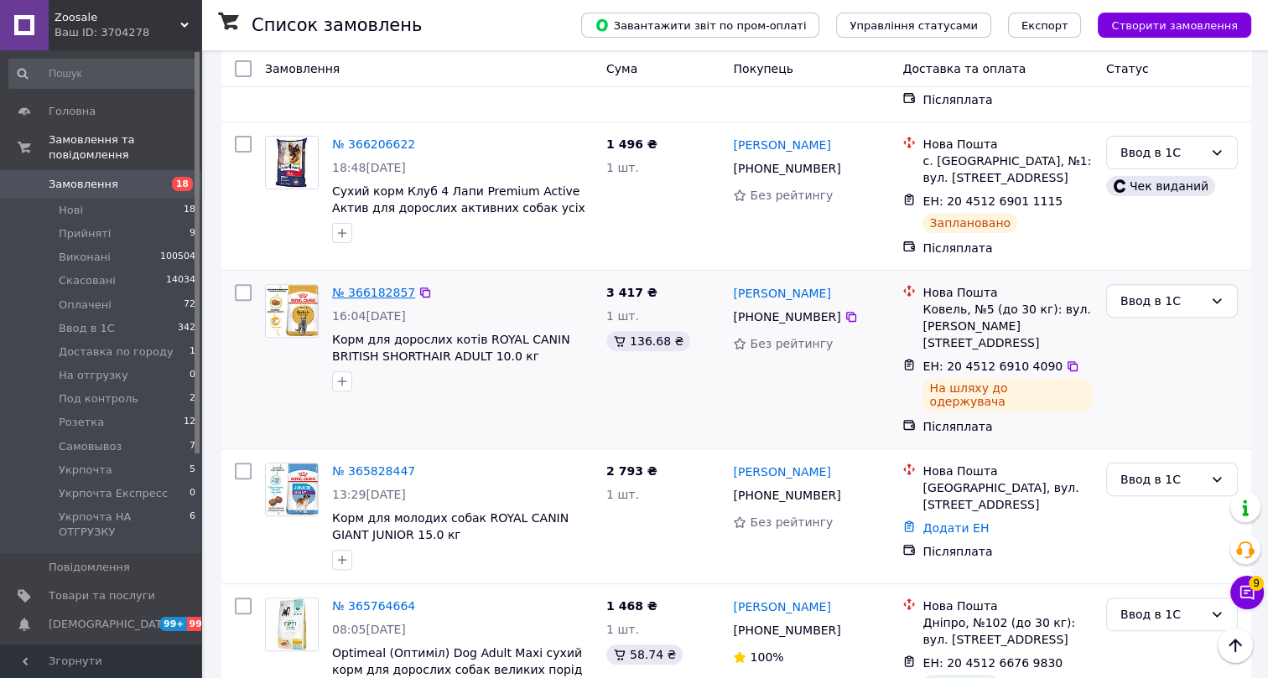
click at [351, 286] on link "№ 366182857" at bounding box center [373, 292] width 83 height 13
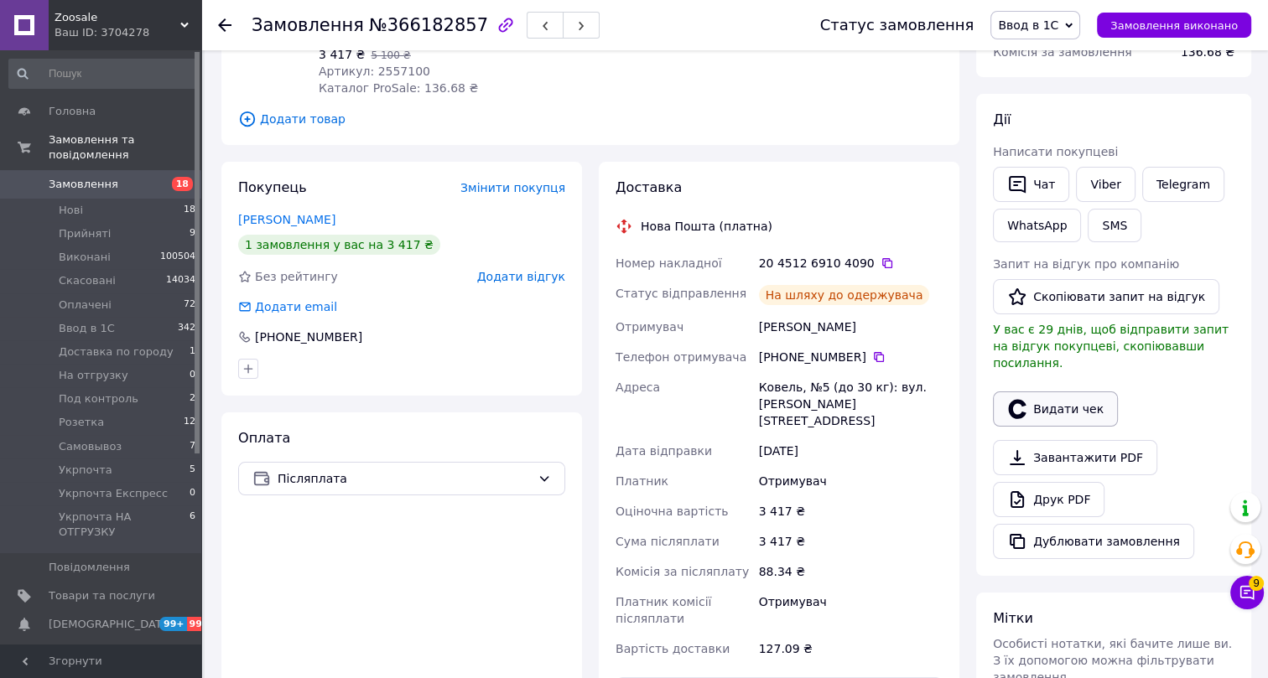
scroll to position [221, 0]
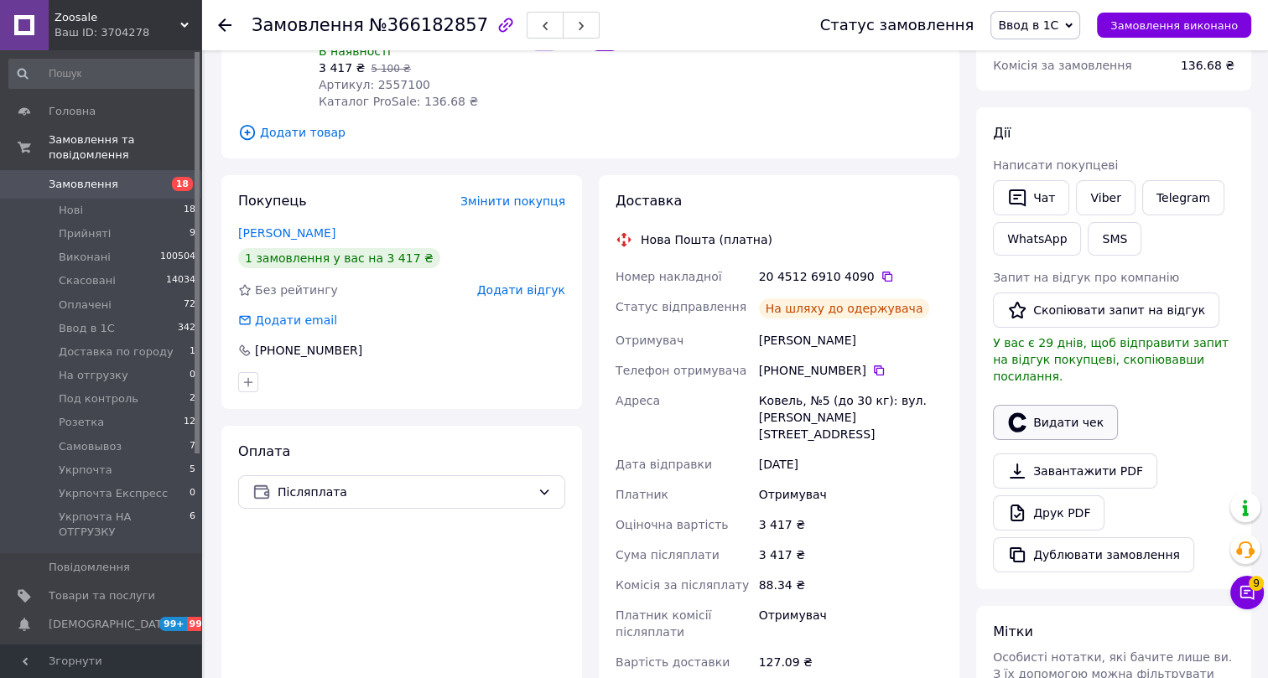
click at [1057, 410] on button "Видати чек" at bounding box center [1055, 422] width 125 height 35
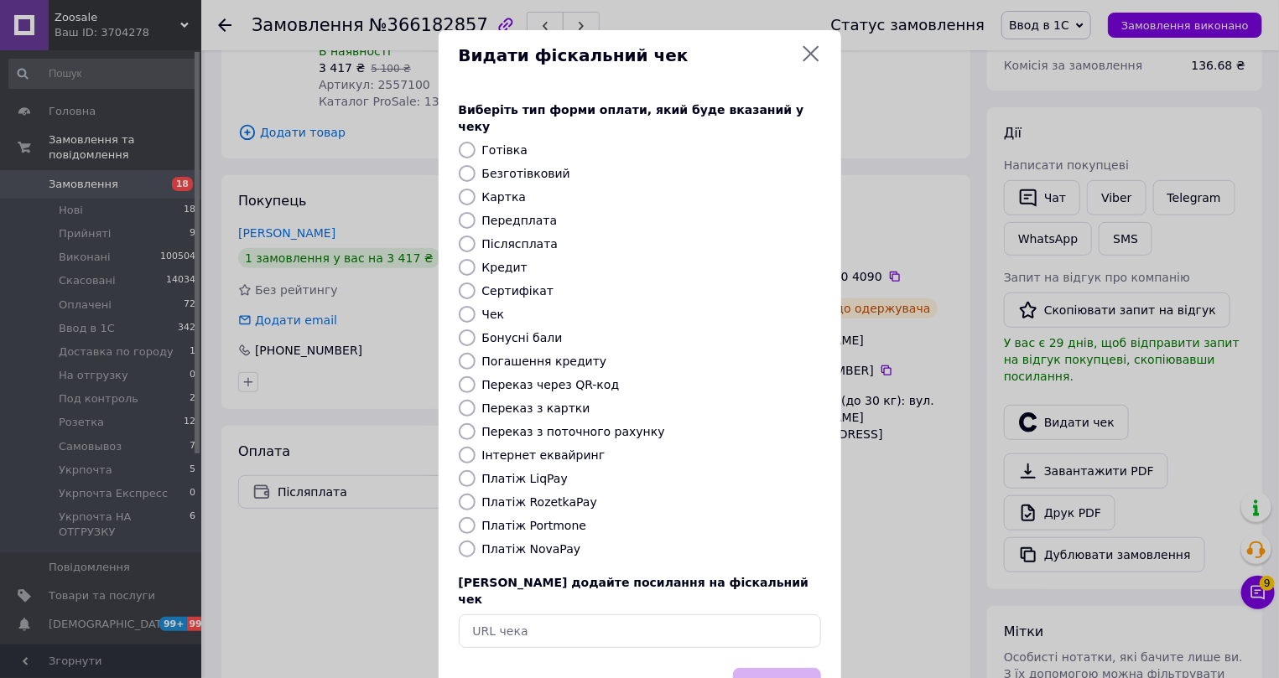
click at [496, 543] on label "Платіж NovaPay" at bounding box center [531, 549] width 99 height 13
click at [476, 541] on input "Платіж NovaPay" at bounding box center [467, 549] width 17 height 17
radio input "true"
click at [760, 668] on button "Вибрати" at bounding box center [777, 686] width 88 height 36
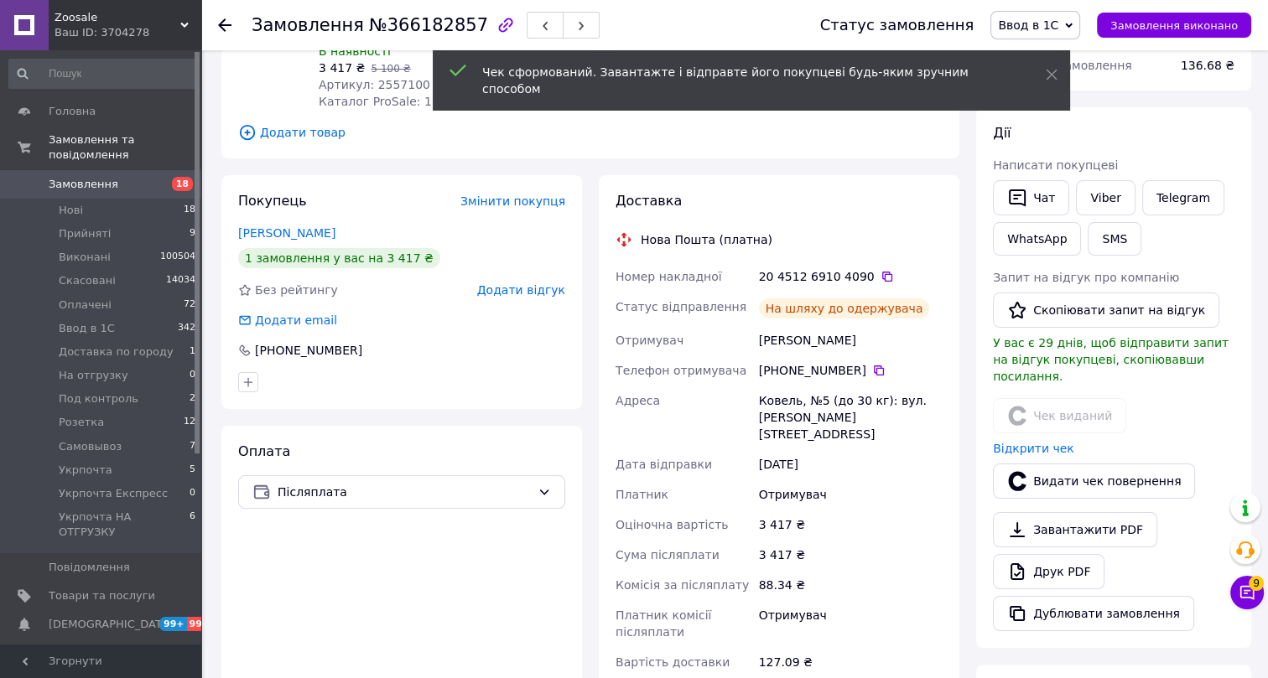
click at [225, 22] on icon at bounding box center [224, 24] width 13 height 13
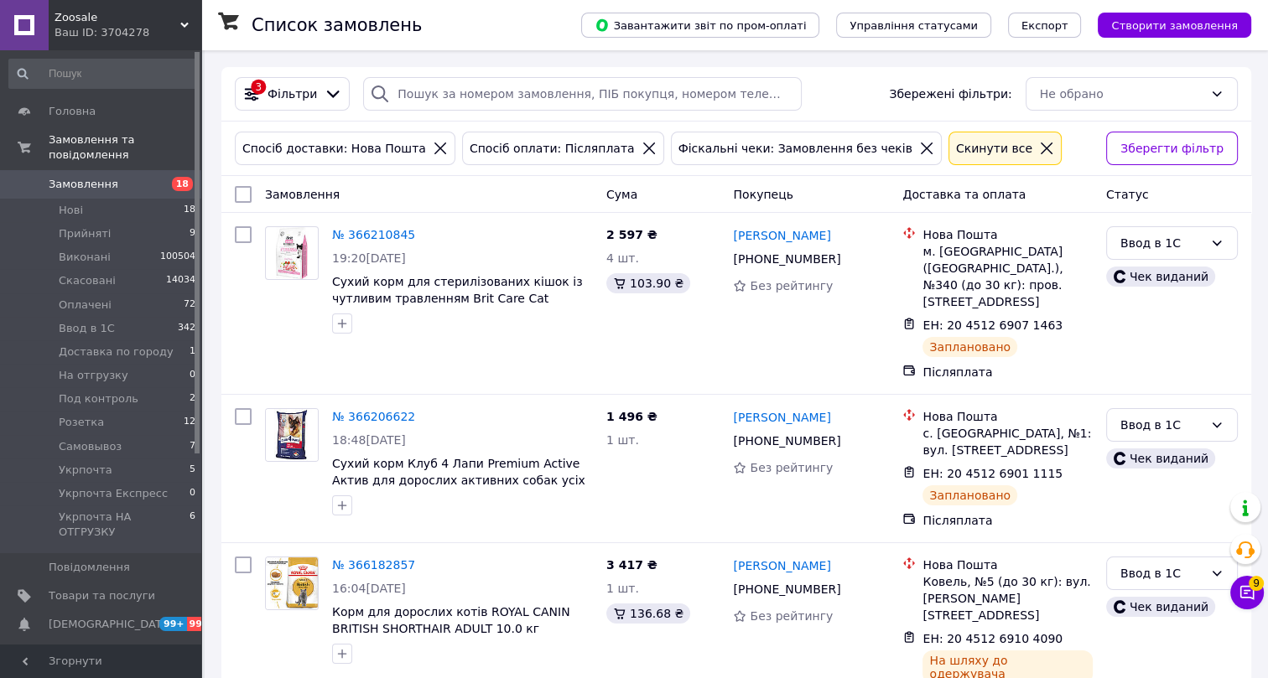
click at [1039, 148] on icon at bounding box center [1046, 148] width 15 height 15
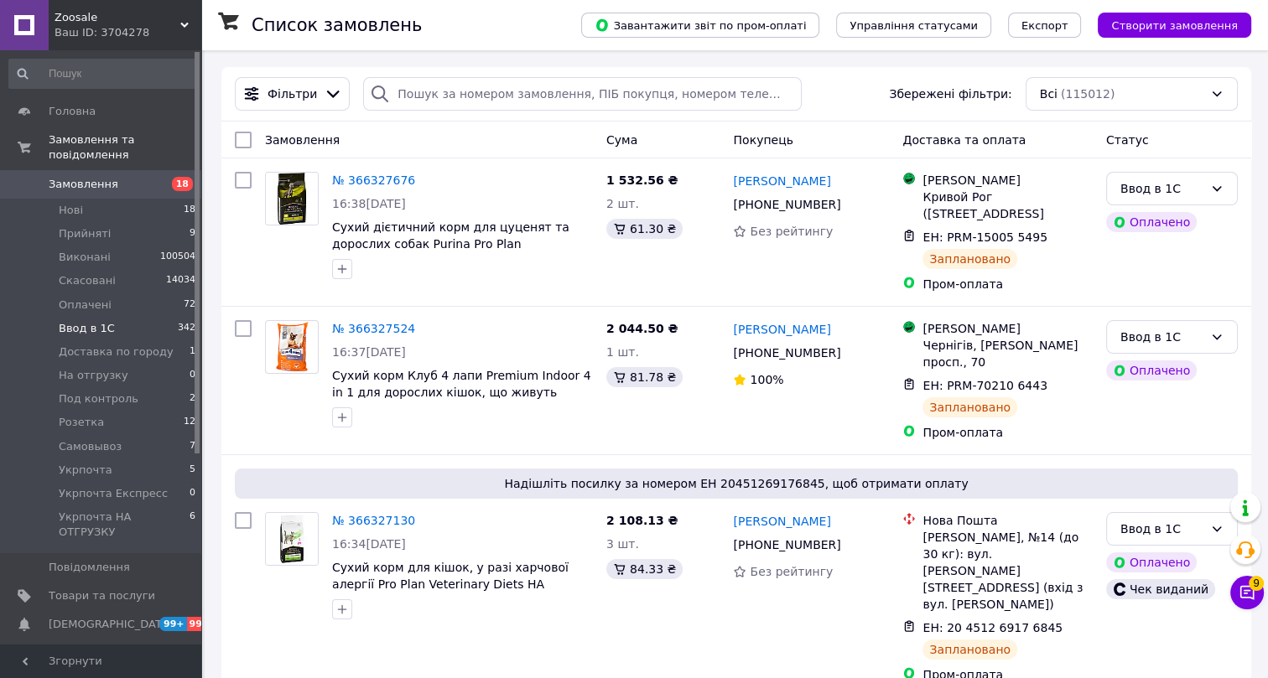
click at [91, 321] on span "Ввод в 1С" at bounding box center [87, 328] width 56 height 15
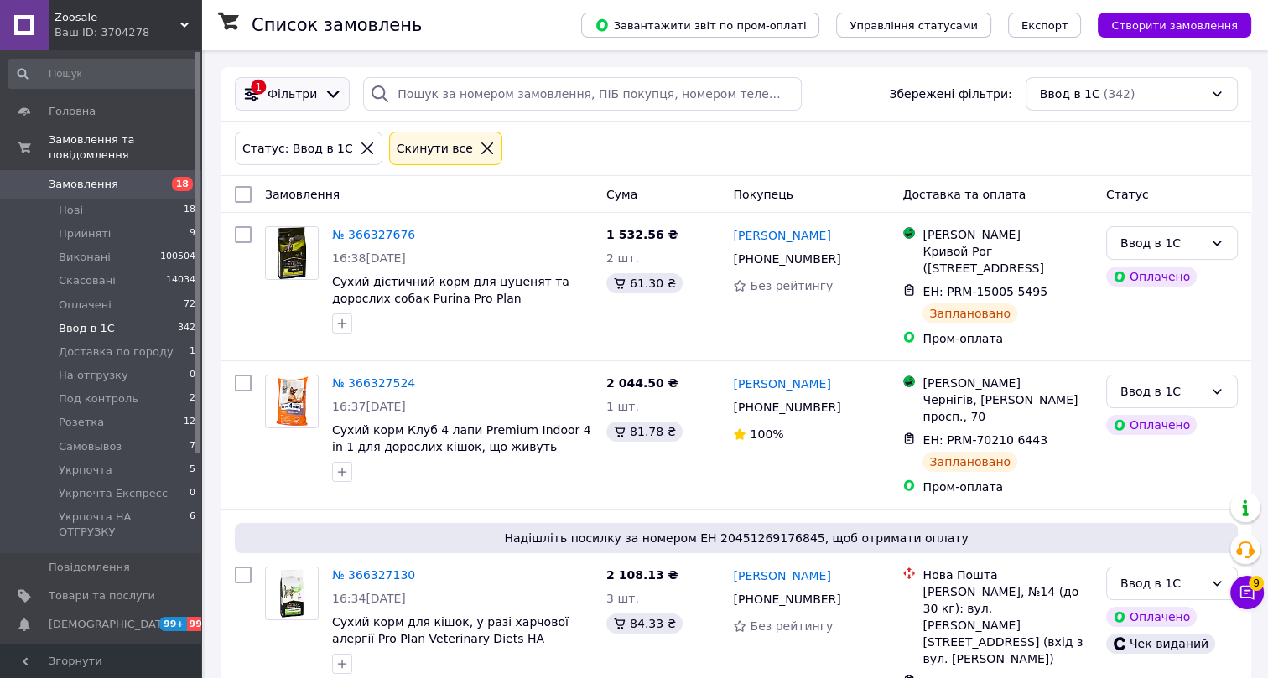
click at [299, 95] on span "Фільтри" at bounding box center [292, 94] width 49 height 17
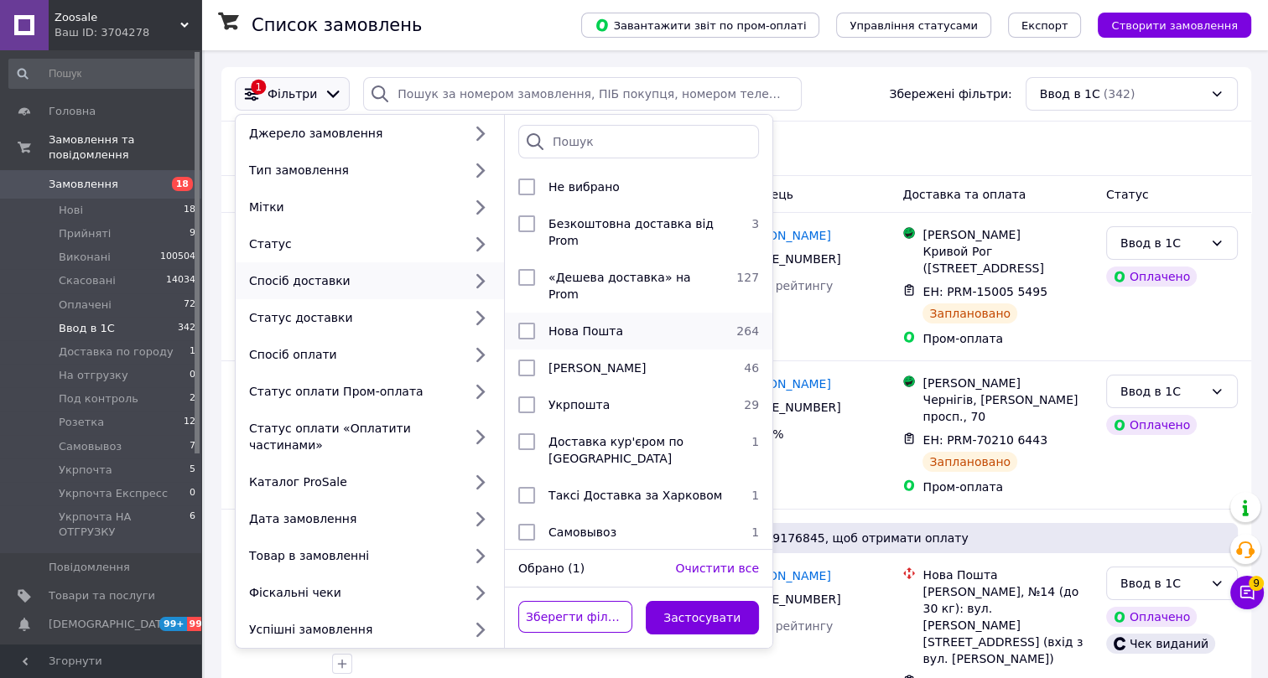
click at [563, 325] on span "Нова Пошта" at bounding box center [585, 331] width 75 height 13
checkbox input "true"
click at [712, 604] on button "Застосувати" at bounding box center [703, 618] width 114 height 34
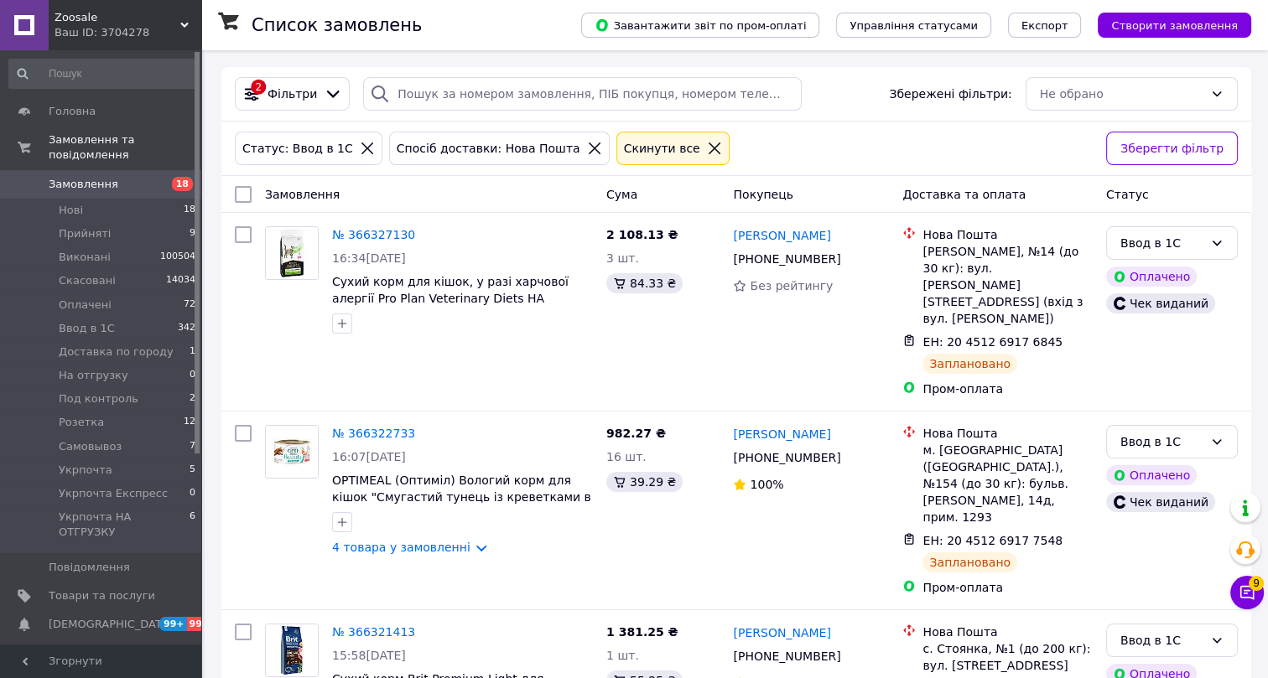
click at [292, 91] on span "Фільтри" at bounding box center [292, 94] width 49 height 17
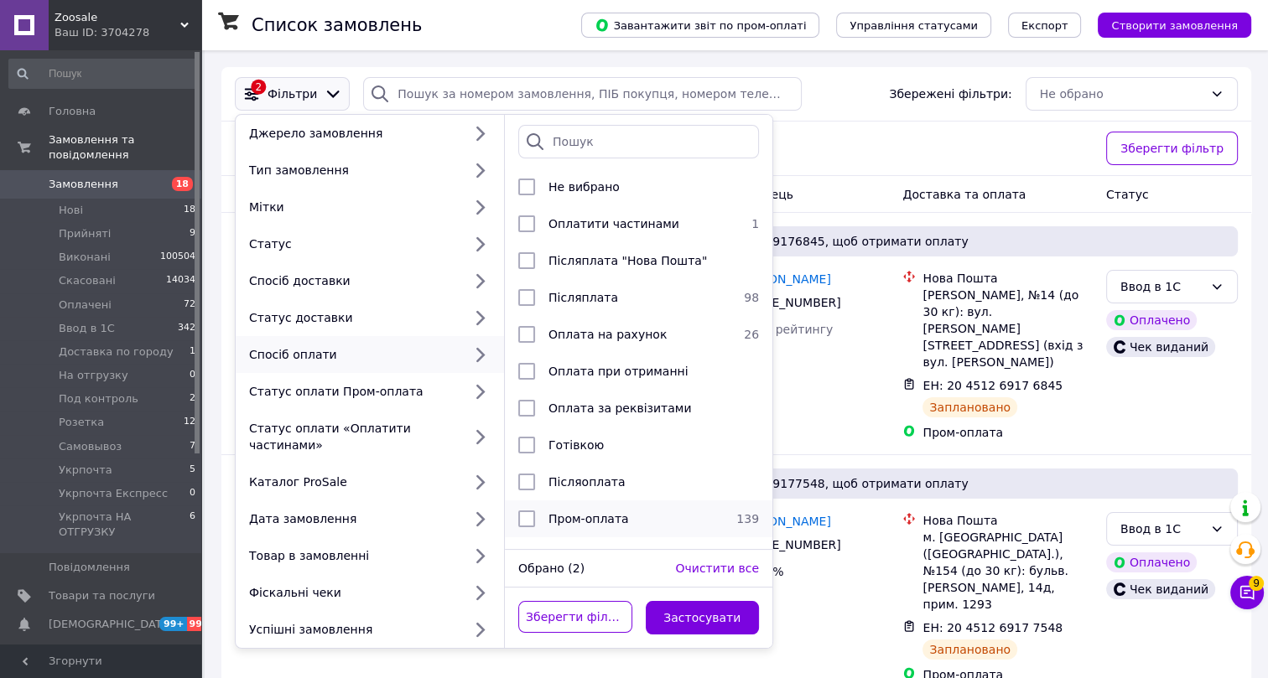
click at [603, 512] on span "Пром-оплата" at bounding box center [588, 518] width 81 height 13
checkbox input "true"
click at [693, 601] on button "Застосувати" at bounding box center [703, 618] width 114 height 34
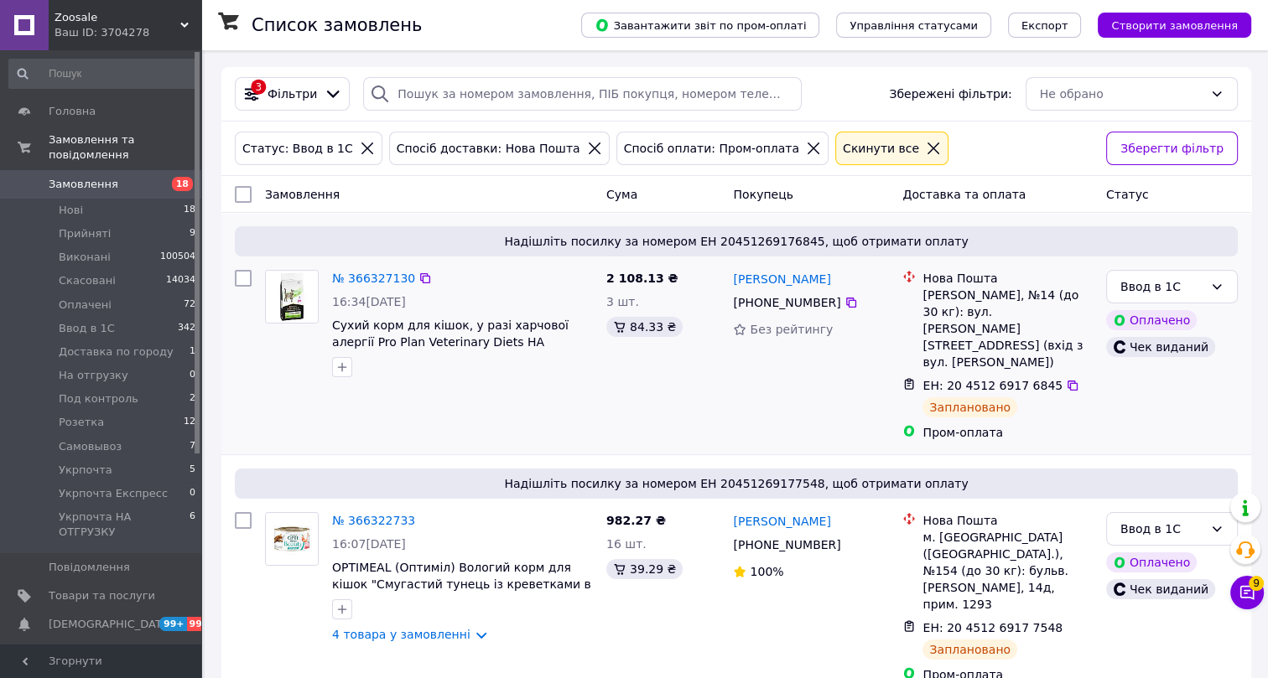
click at [285, 91] on span "Фільтри" at bounding box center [292, 94] width 49 height 17
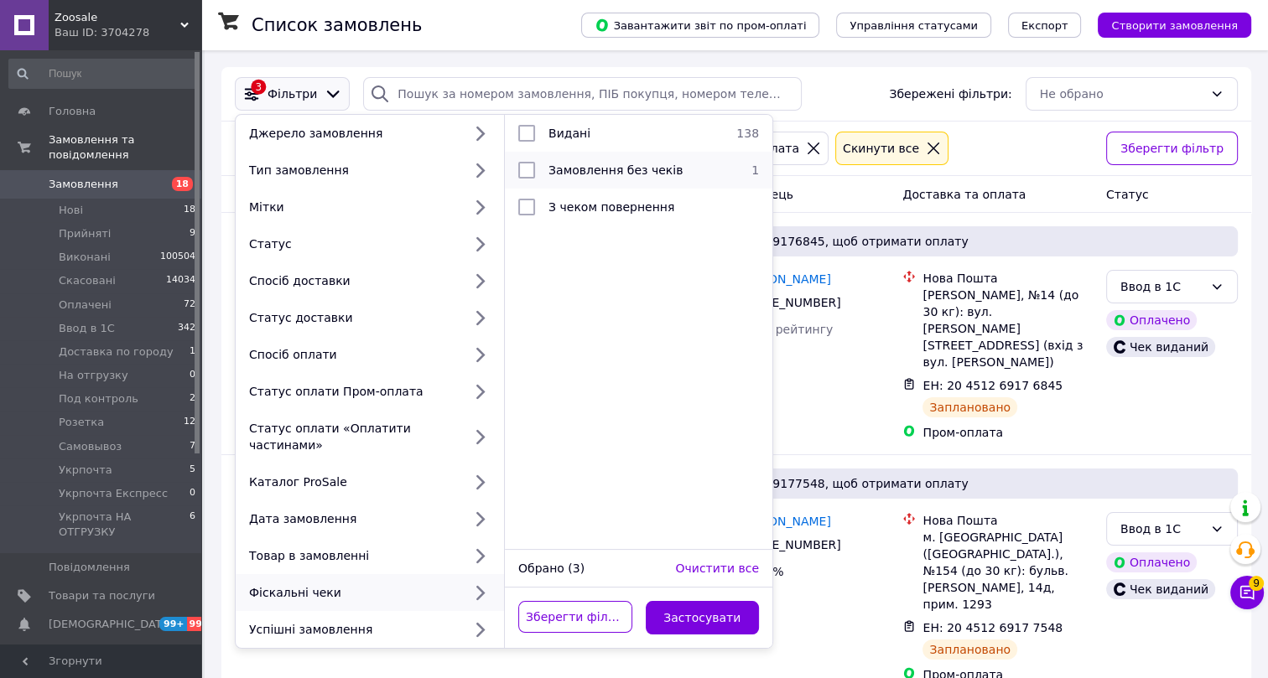
click at [597, 178] on div "Замовлення без чеків" at bounding box center [636, 170] width 189 height 17
checkbox input "true"
click at [702, 601] on button "Застосувати" at bounding box center [703, 618] width 114 height 34
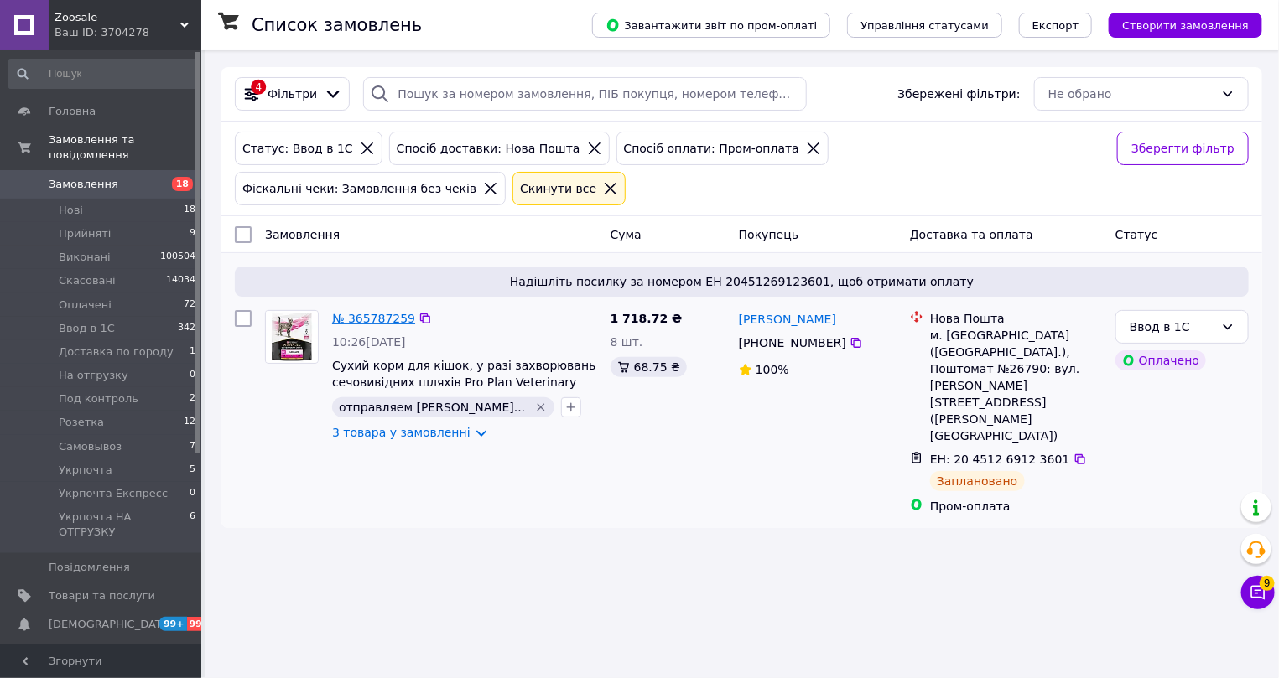
click at [384, 318] on link "№ 365787259" at bounding box center [373, 318] width 83 height 13
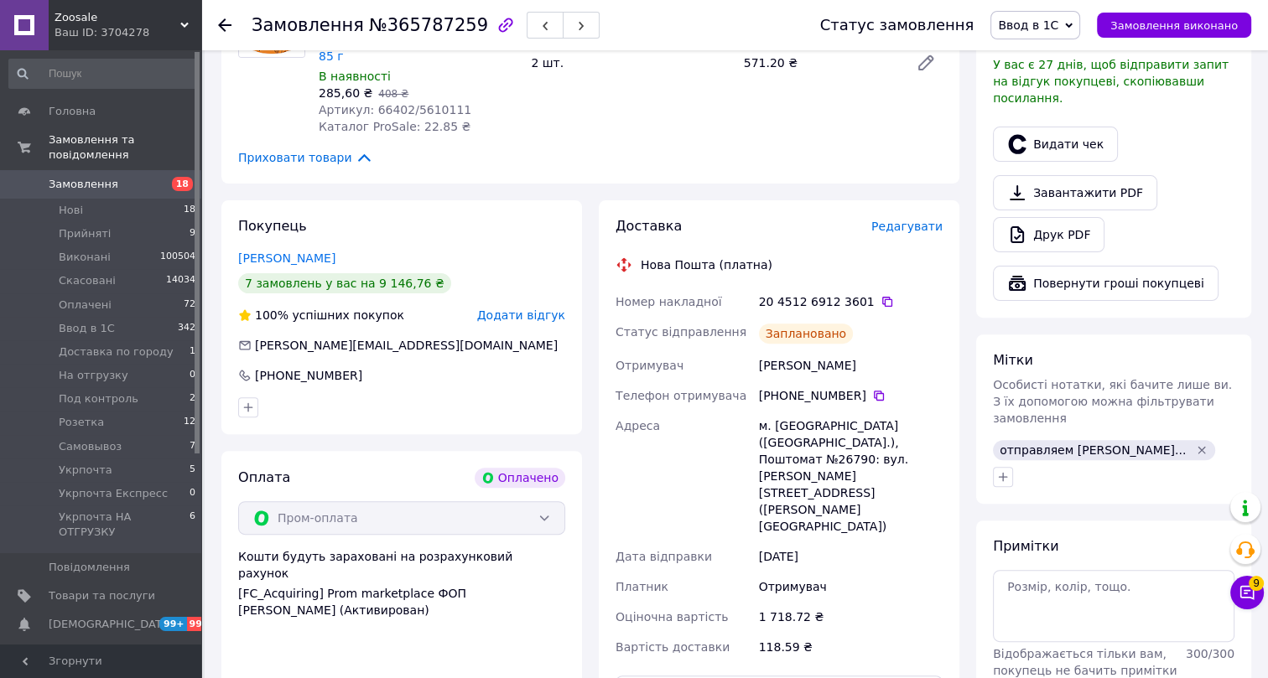
scroll to position [533, 0]
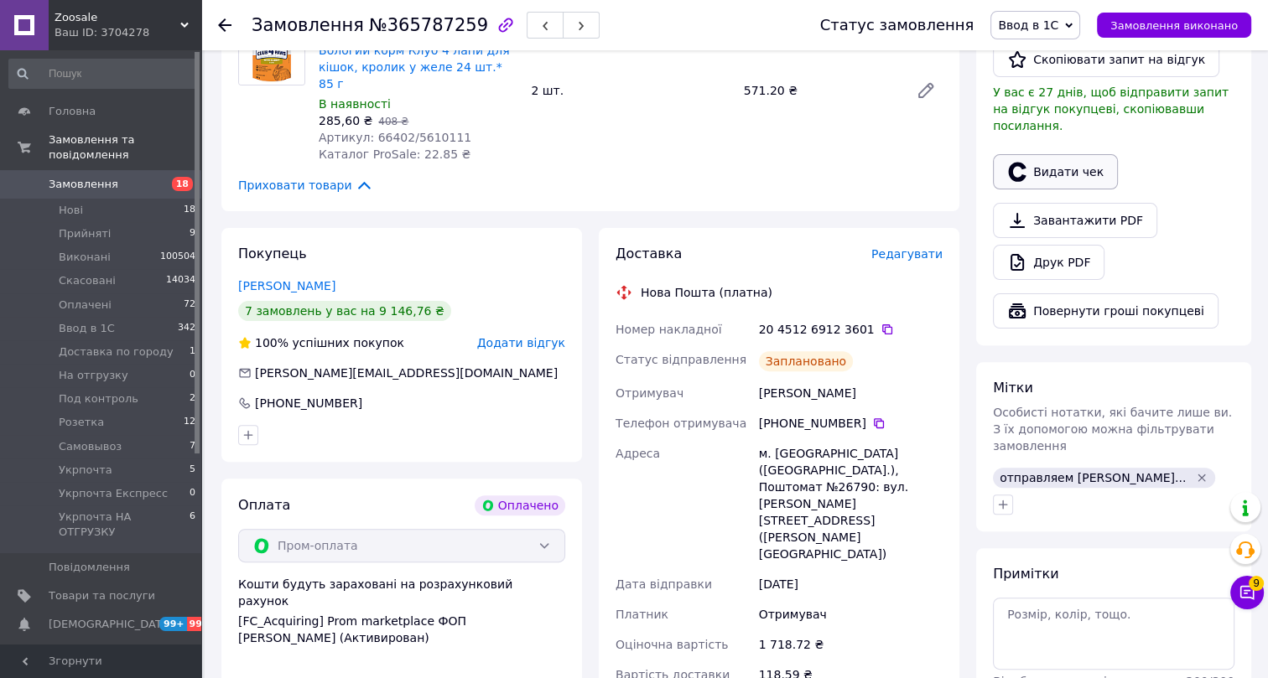
click at [1054, 155] on button "Видати чек" at bounding box center [1055, 171] width 125 height 35
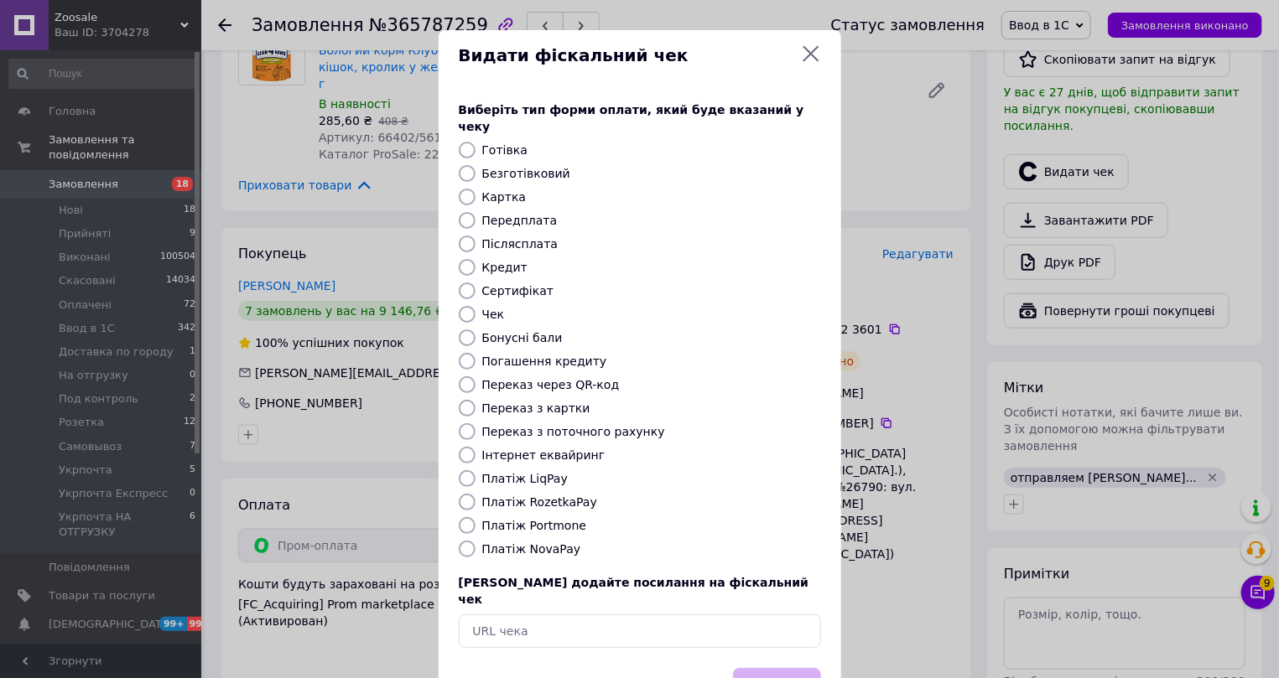
click at [502, 449] on label "Інтернет еквайринг" at bounding box center [543, 455] width 123 height 13
click at [476, 447] on input "Інтернет еквайринг" at bounding box center [467, 455] width 17 height 17
radio input "true"
click at [782, 668] on button "Вибрати" at bounding box center [777, 686] width 88 height 36
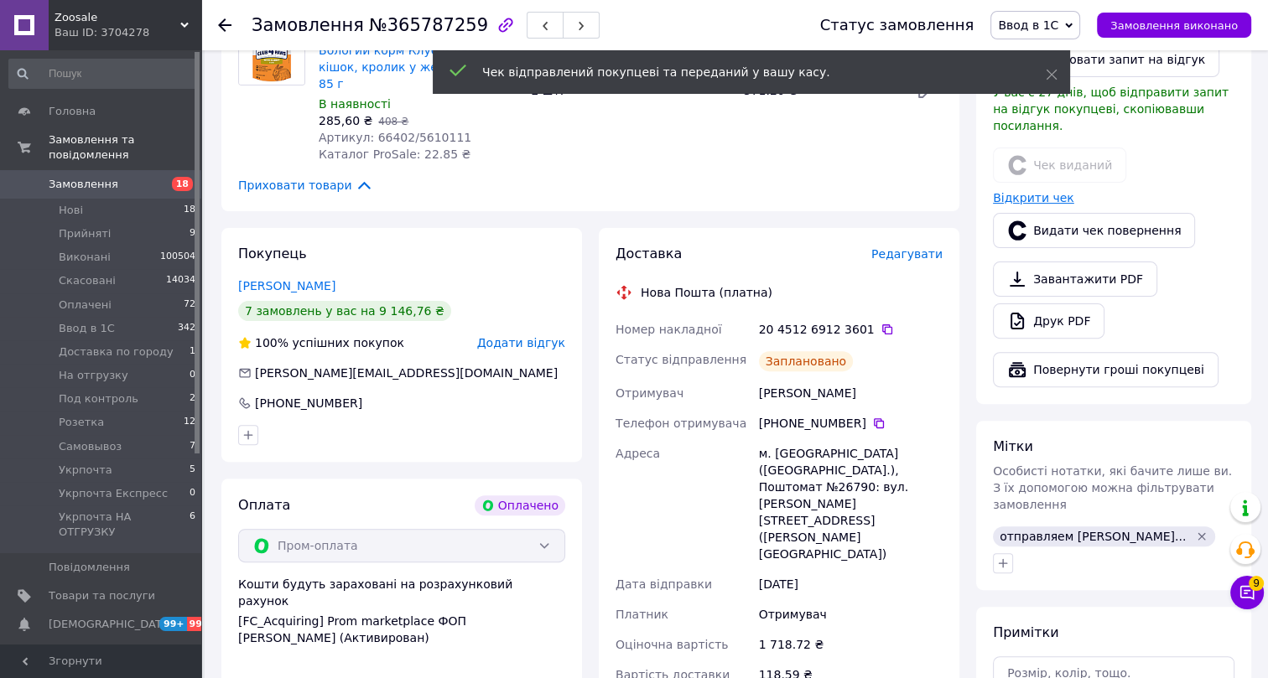
click at [1035, 191] on link "Відкрити чек" at bounding box center [1033, 197] width 81 height 13
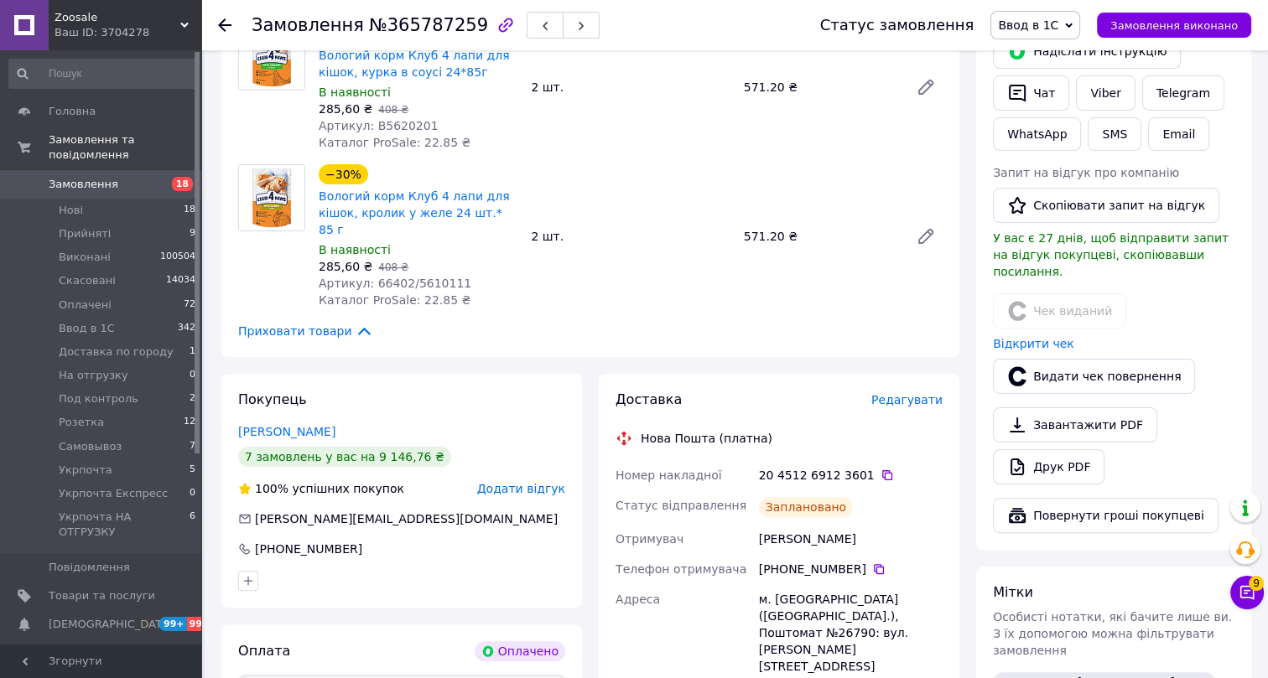
scroll to position [381, 0]
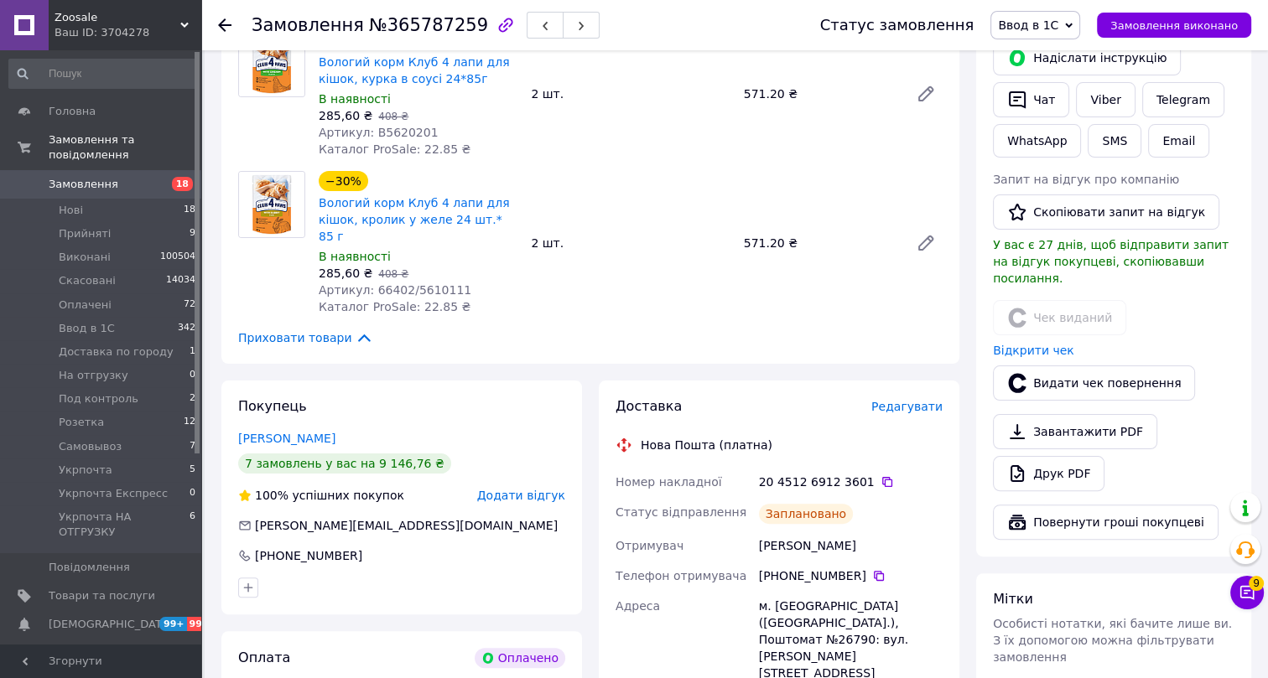
click at [226, 24] on use at bounding box center [224, 24] width 13 height 13
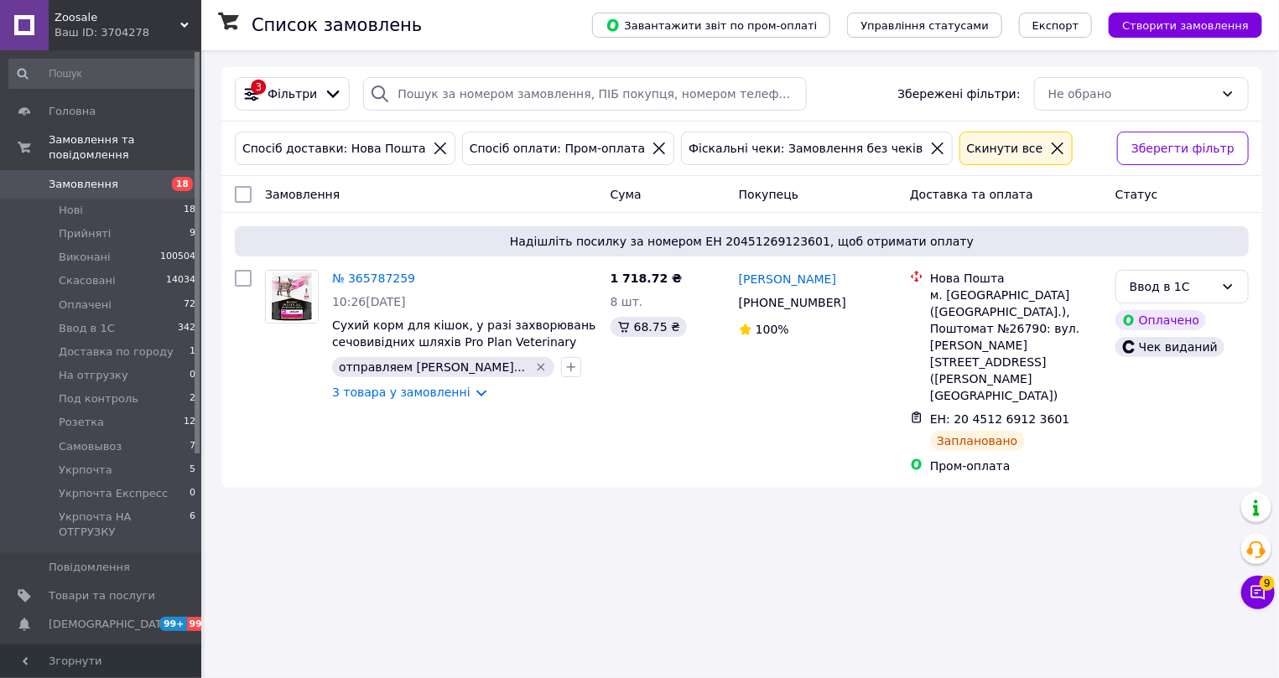
click at [1050, 145] on icon at bounding box center [1057, 148] width 15 height 15
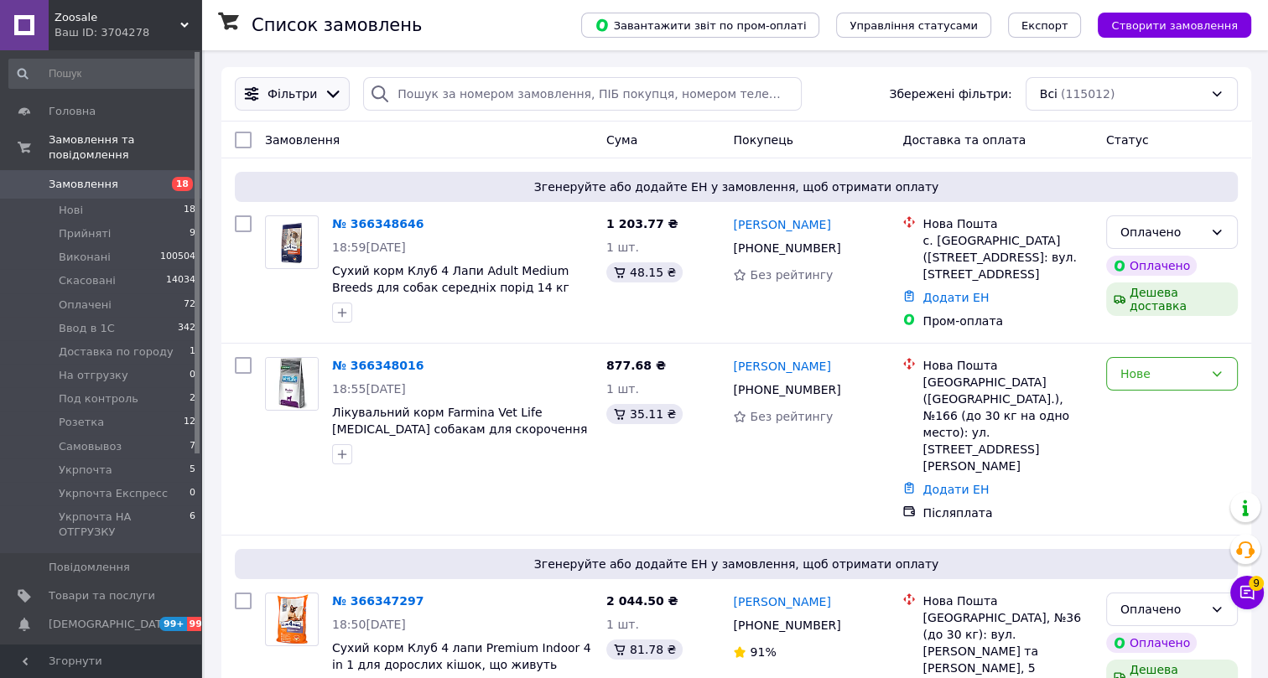
click at [295, 95] on span "Фільтри" at bounding box center [292, 94] width 49 height 17
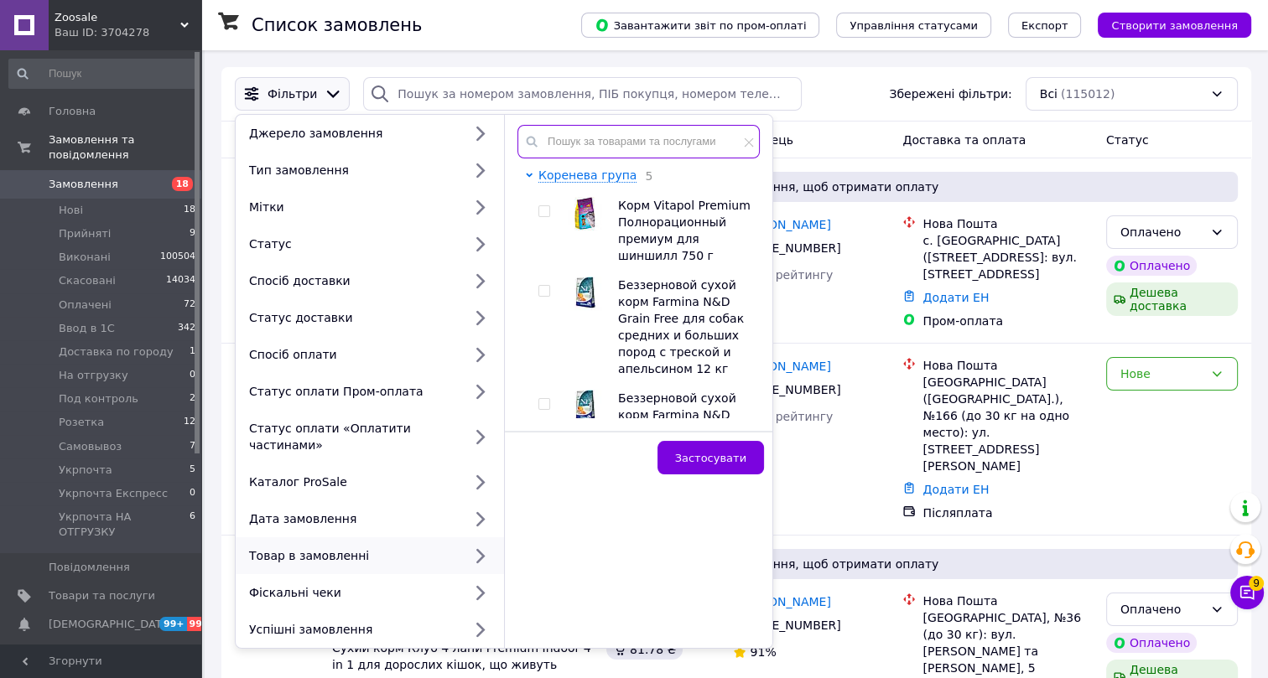
click at [590, 141] on input "text" at bounding box center [638, 142] width 242 height 34
paste input "Вологий корм для котів у разі захворювань шлунково-кишкового тракту Pro Plan Ve…"
type input "Вологий корм для котів у разі захворювань шлунково-кишкового тракту Pro Plan Ve…"
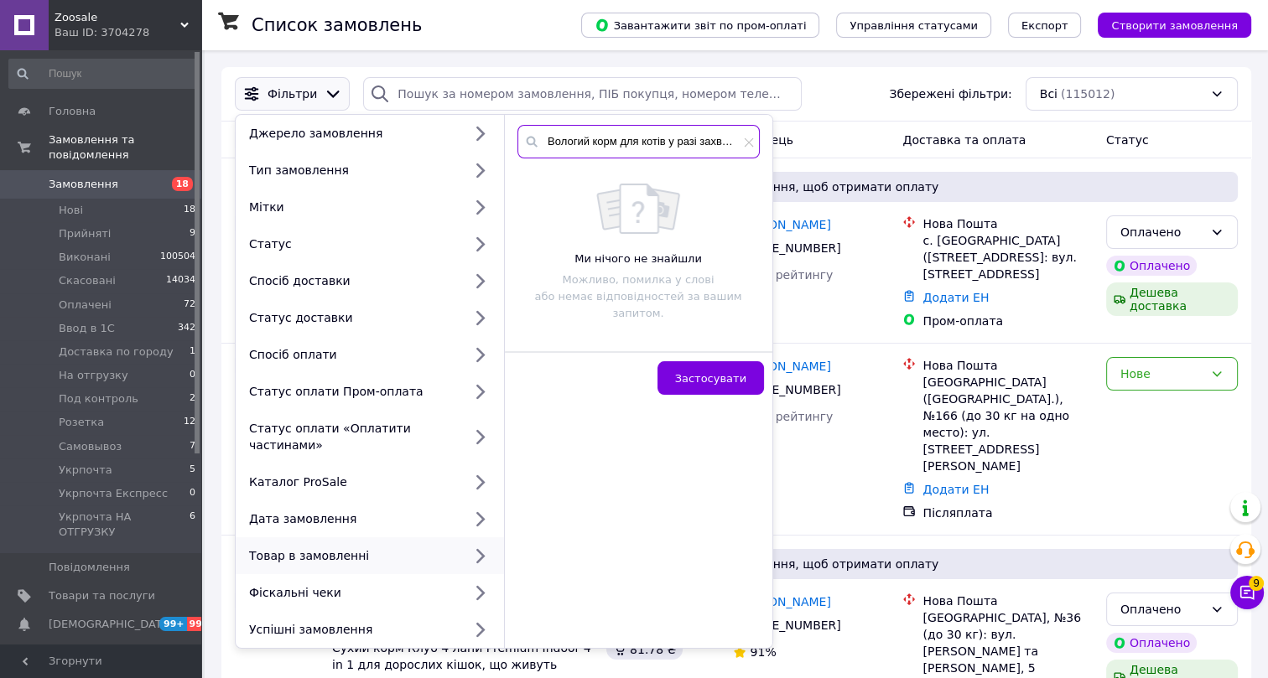
scroll to position [0, 331]
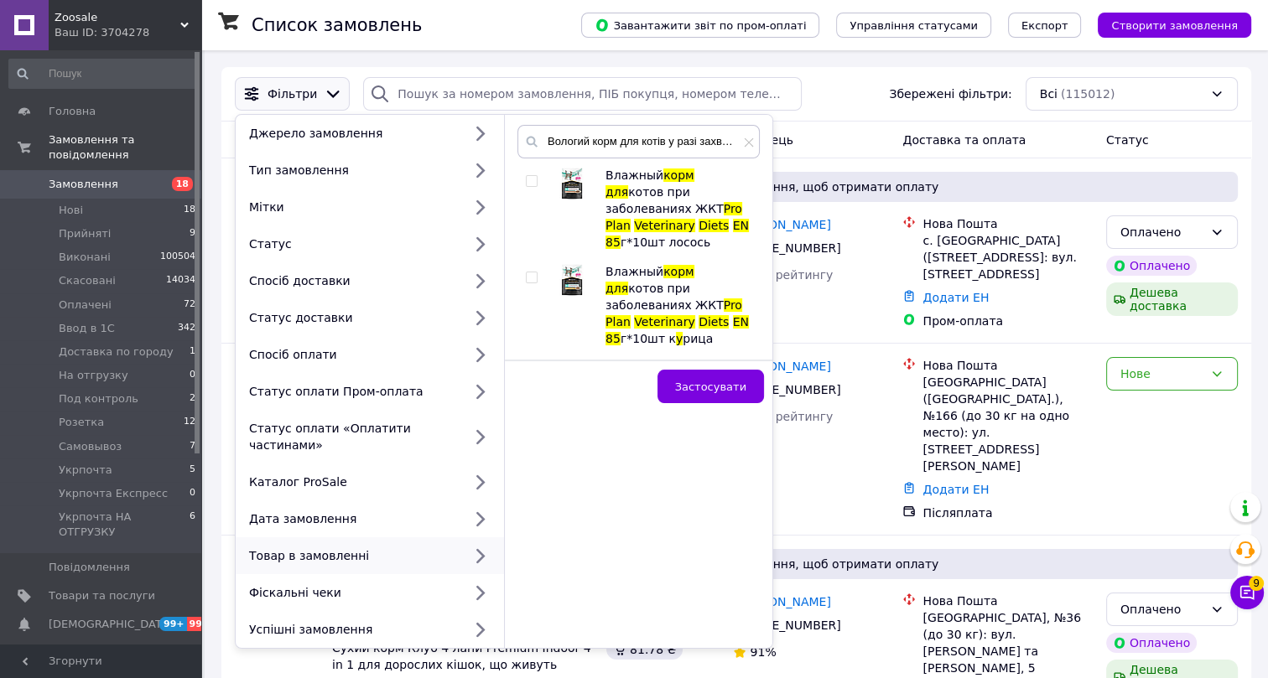
click at [528, 273] on input "checkbox" at bounding box center [531, 278] width 11 height 11
checkbox input "true"
click at [729, 381] on span "Застосувати" at bounding box center [710, 387] width 71 height 13
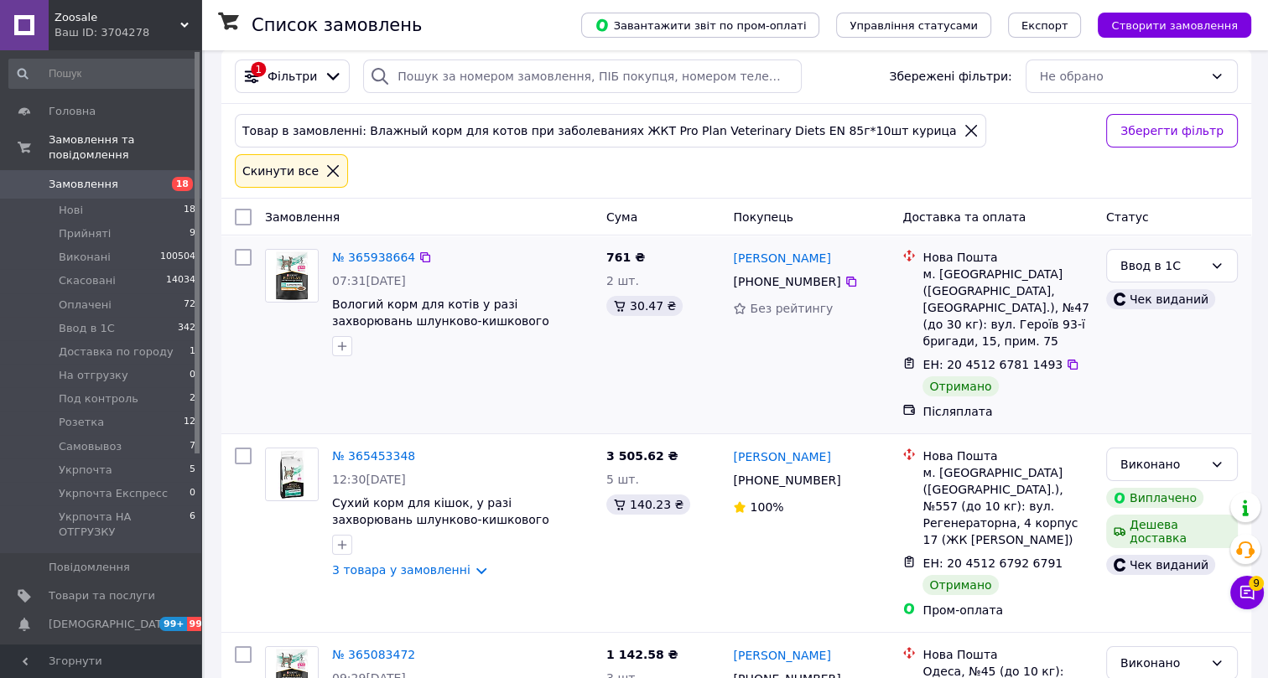
scroll to position [75, 0]
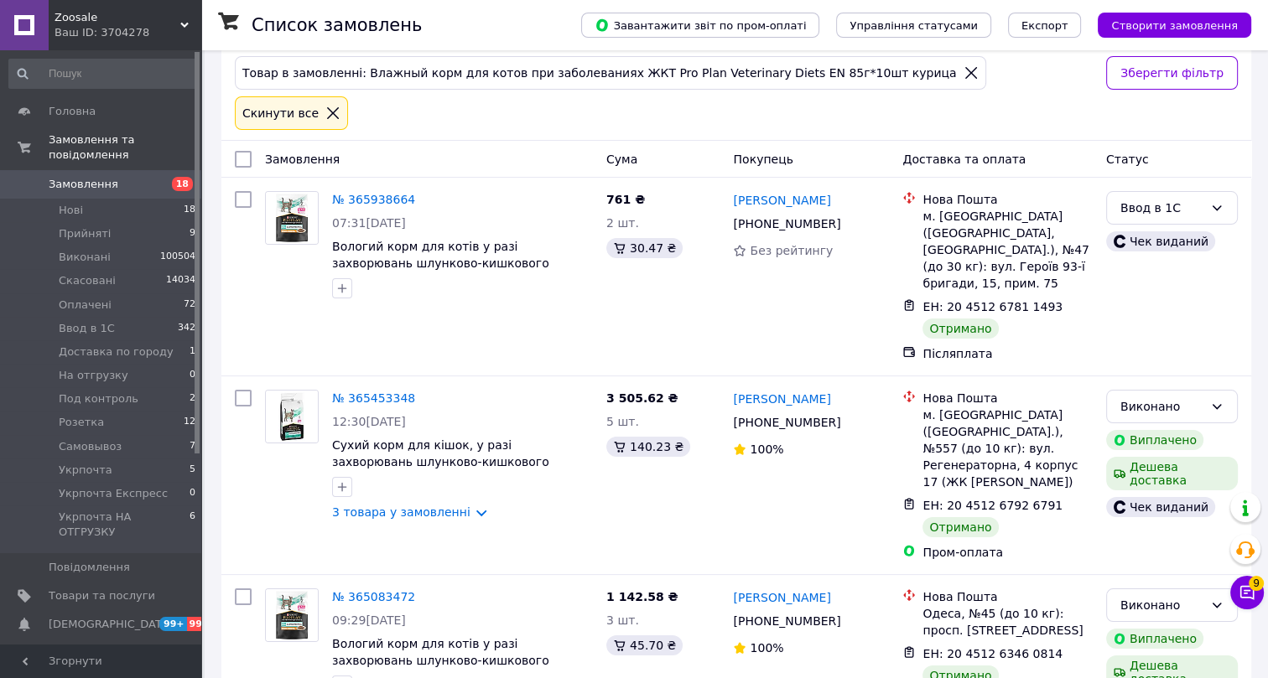
click at [965, 73] on icon at bounding box center [971, 73] width 12 height 12
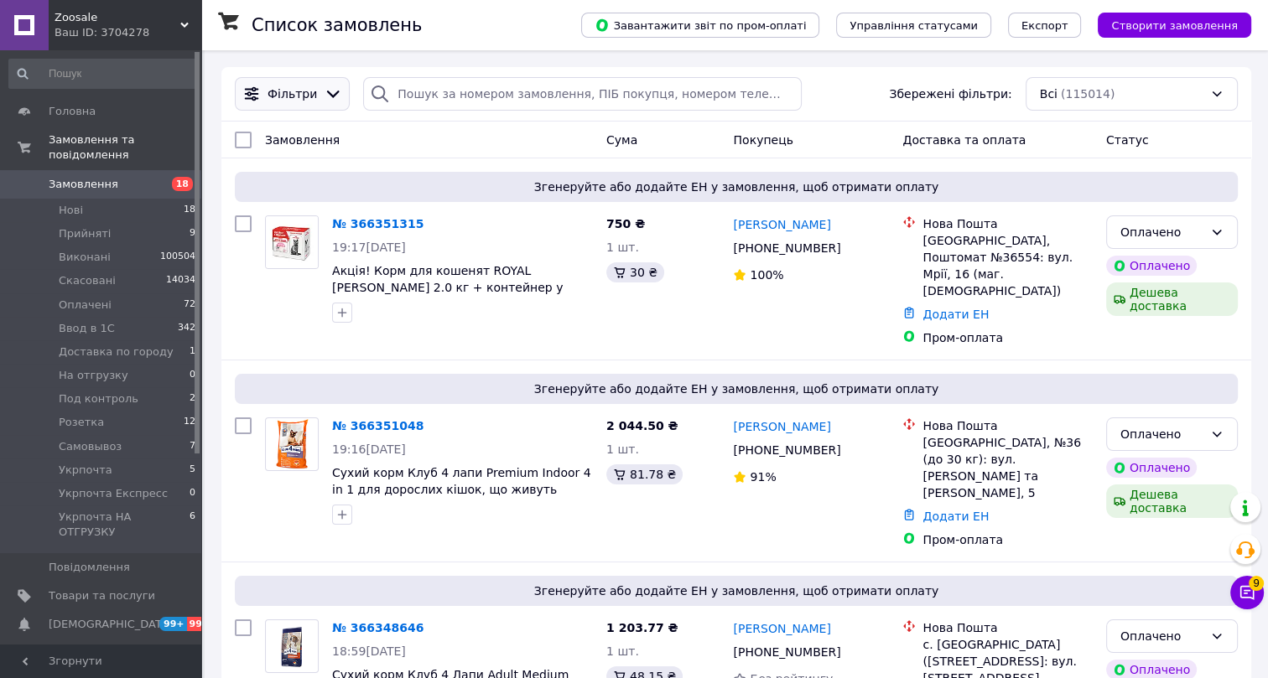
click at [288, 95] on span "Фільтри" at bounding box center [292, 94] width 49 height 17
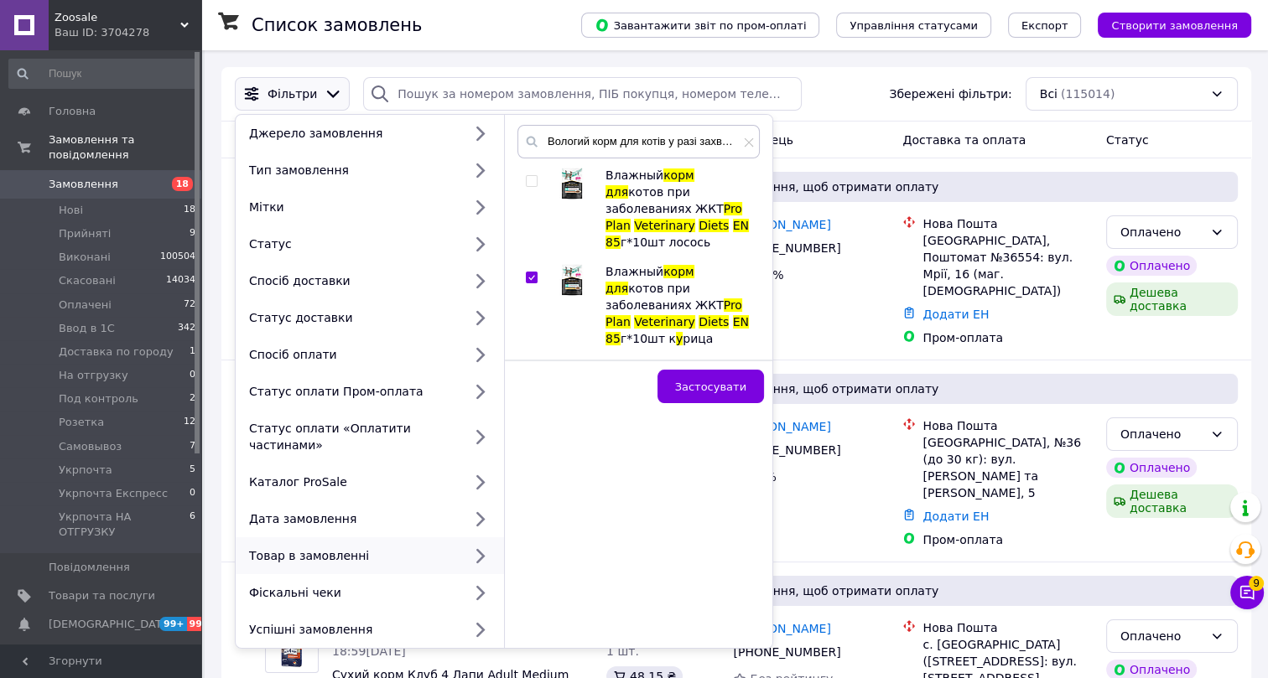
click at [528, 273] on input "checkbox" at bounding box center [531, 278] width 11 height 11
checkbox input "false"
click at [745, 140] on icon at bounding box center [749, 142] width 9 height 9
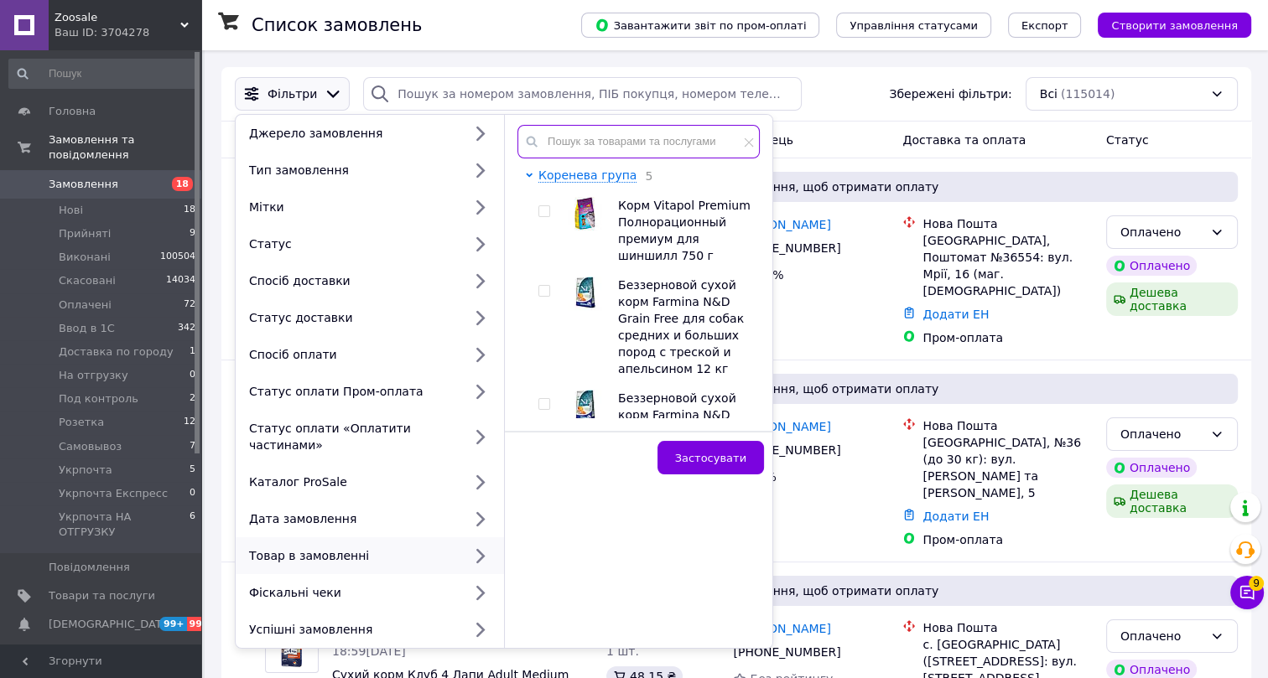
paste input "DELICKCIOUS™ суп для котів з тунця з додаванням мінікукурузи та зеленого горошк…"
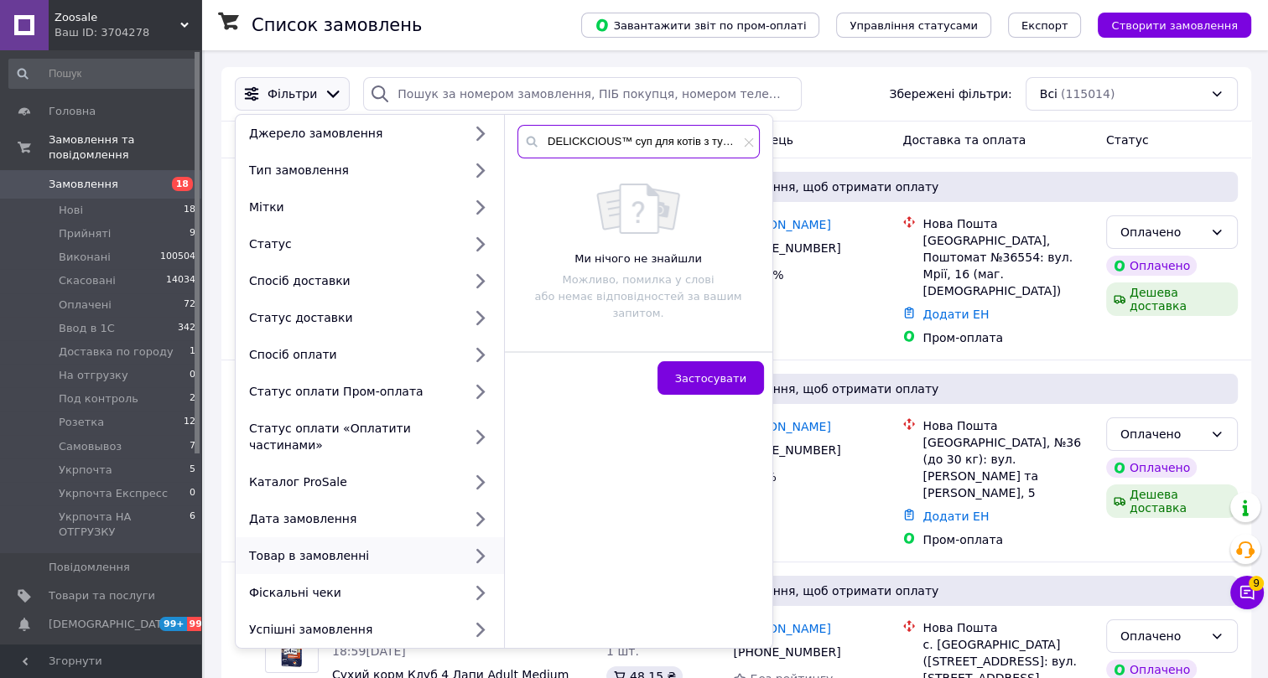
scroll to position [0, 300]
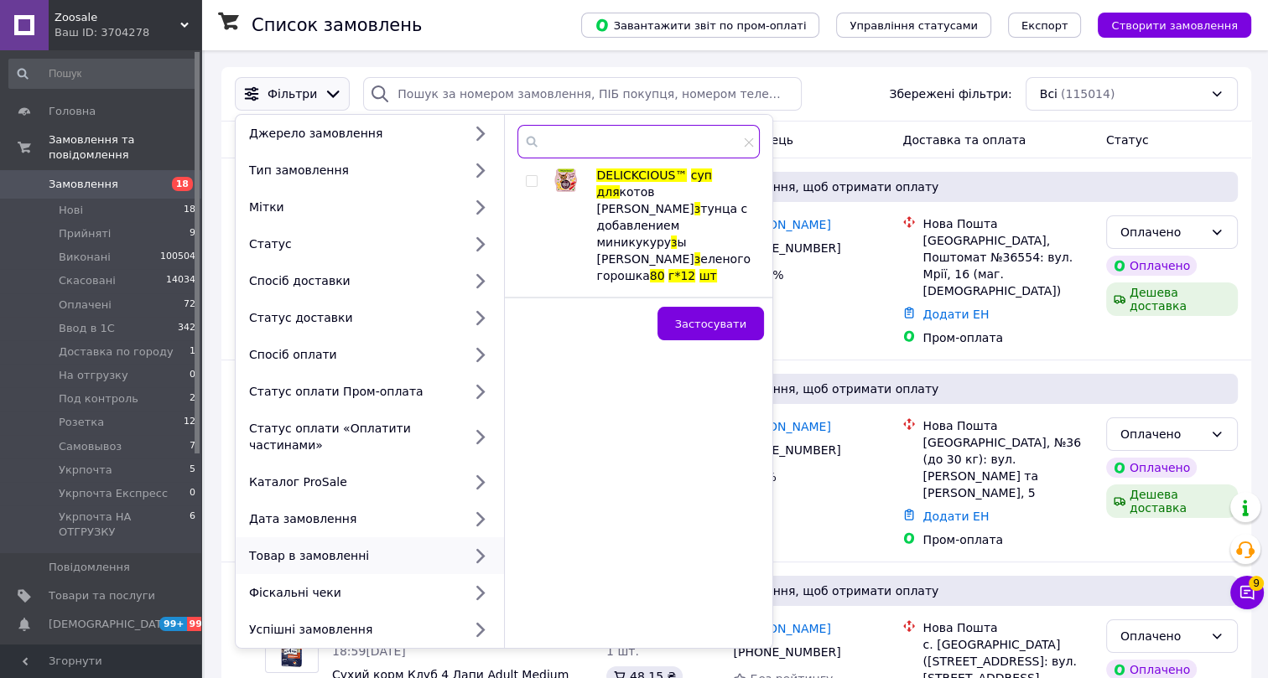
type input "DELICKCIOUS™ суп для котів з тунця з додаванням мінікукурузи та зеленого горошк…"
click at [535, 179] on input "checkbox" at bounding box center [531, 181] width 11 height 11
checkbox input "true"
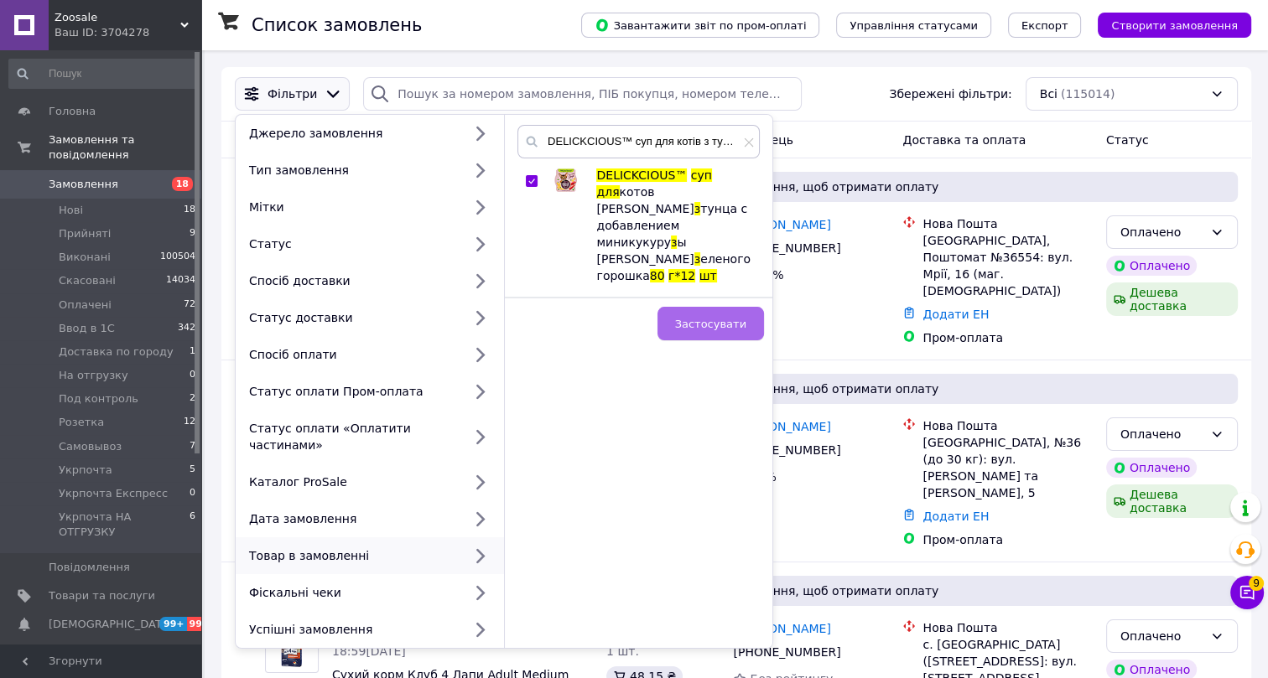
click at [724, 318] on span "Застосувати" at bounding box center [710, 324] width 71 height 13
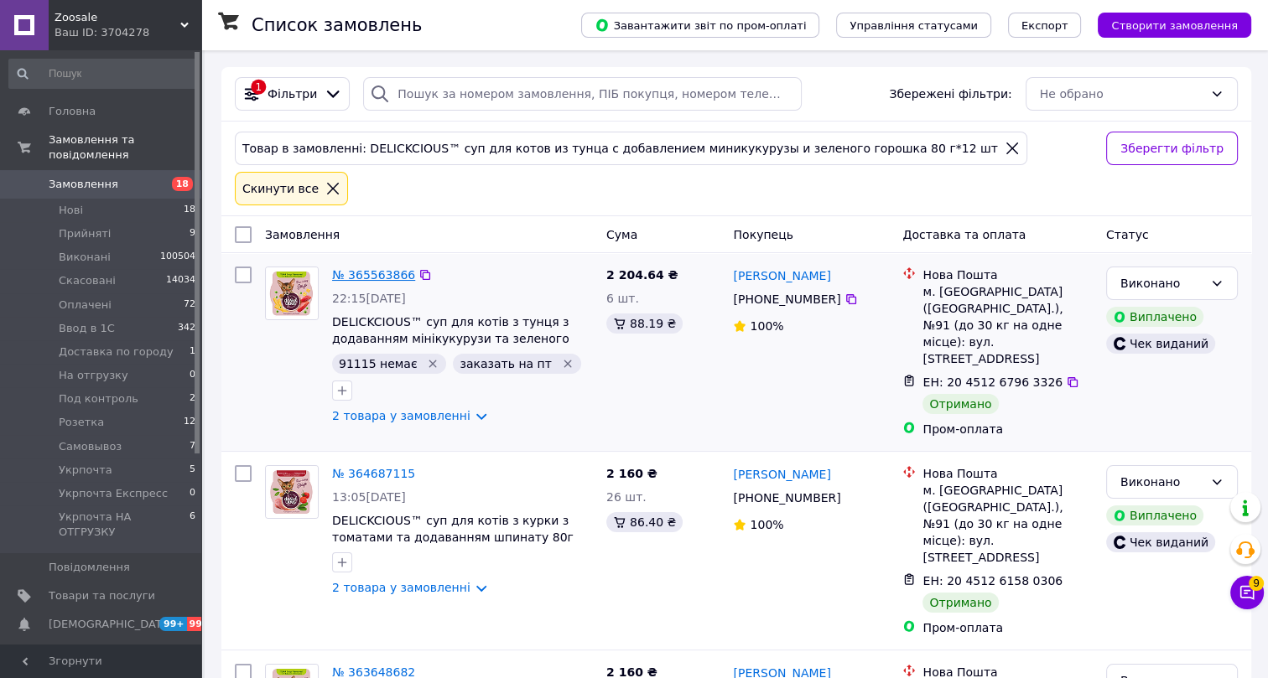
click at [356, 268] on link "№ 365563866" at bounding box center [373, 274] width 83 height 13
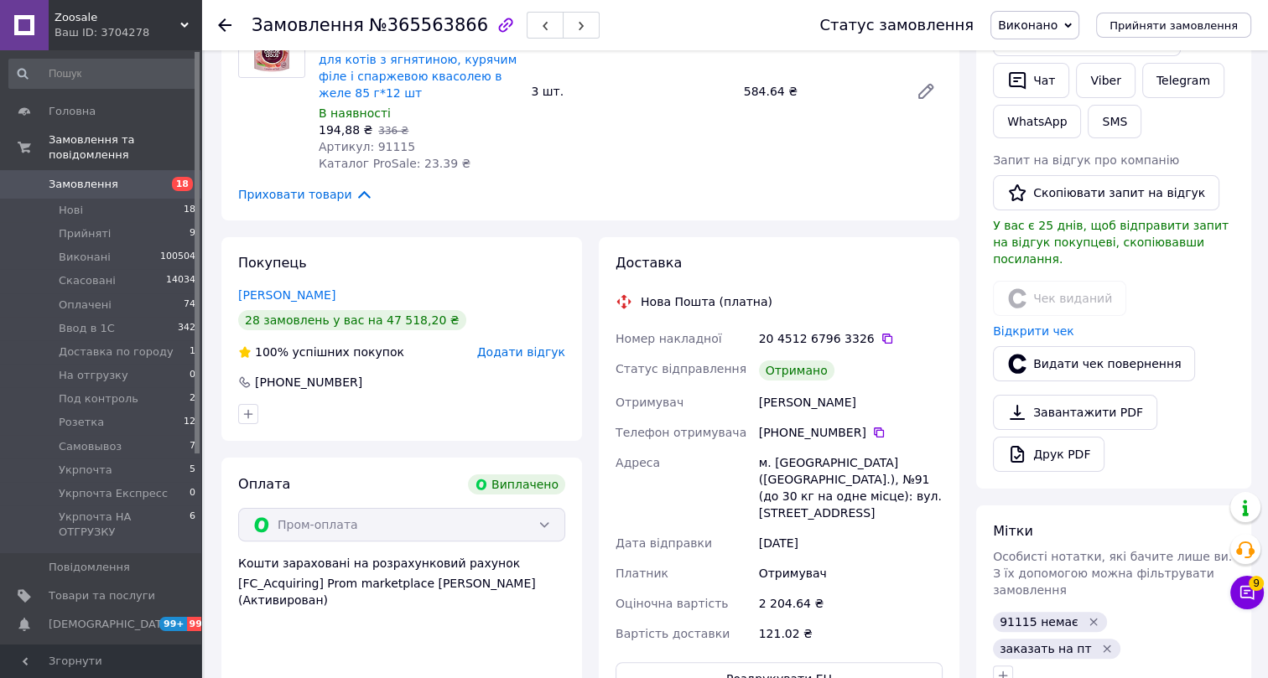
scroll to position [344, 0]
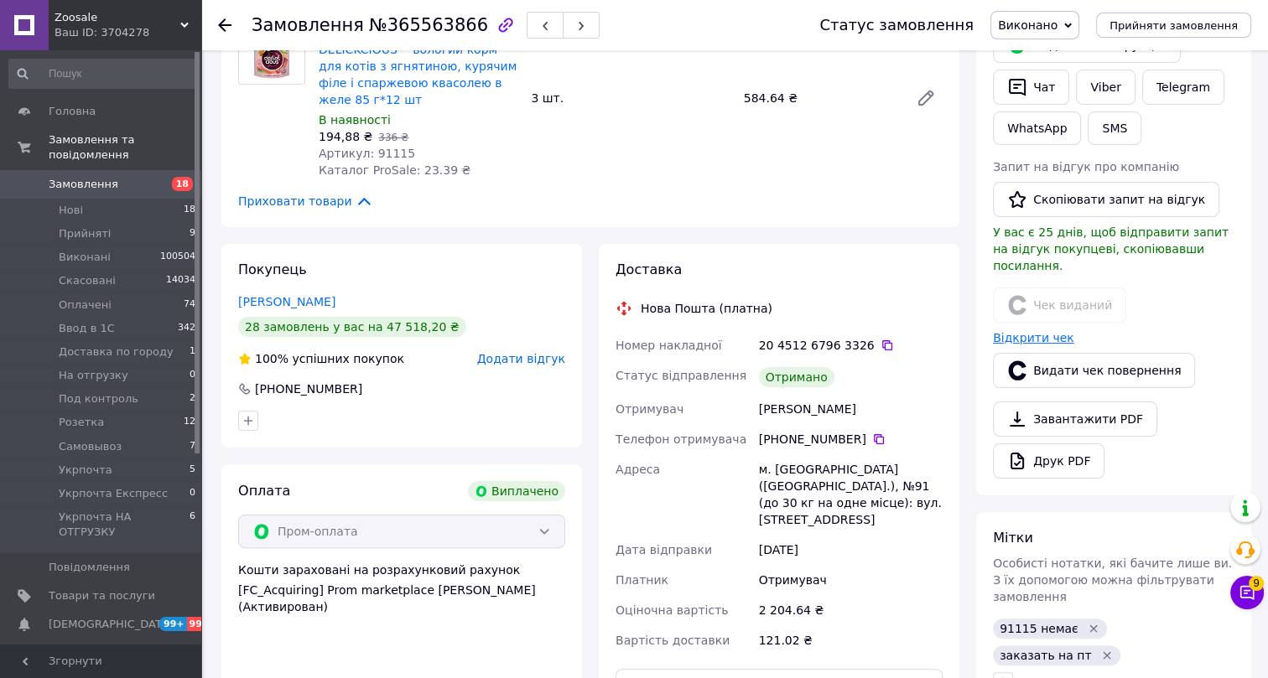
click at [1039, 331] on link "Відкрити чек" at bounding box center [1033, 337] width 81 height 13
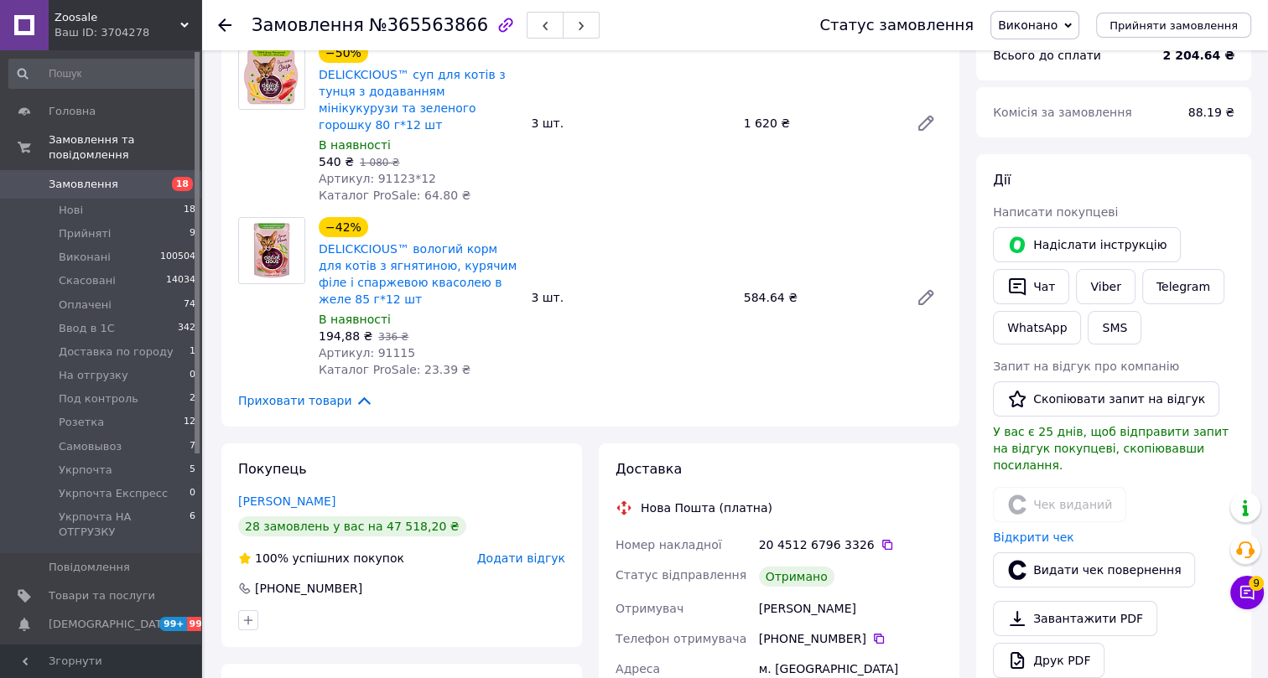
scroll to position [152, 0]
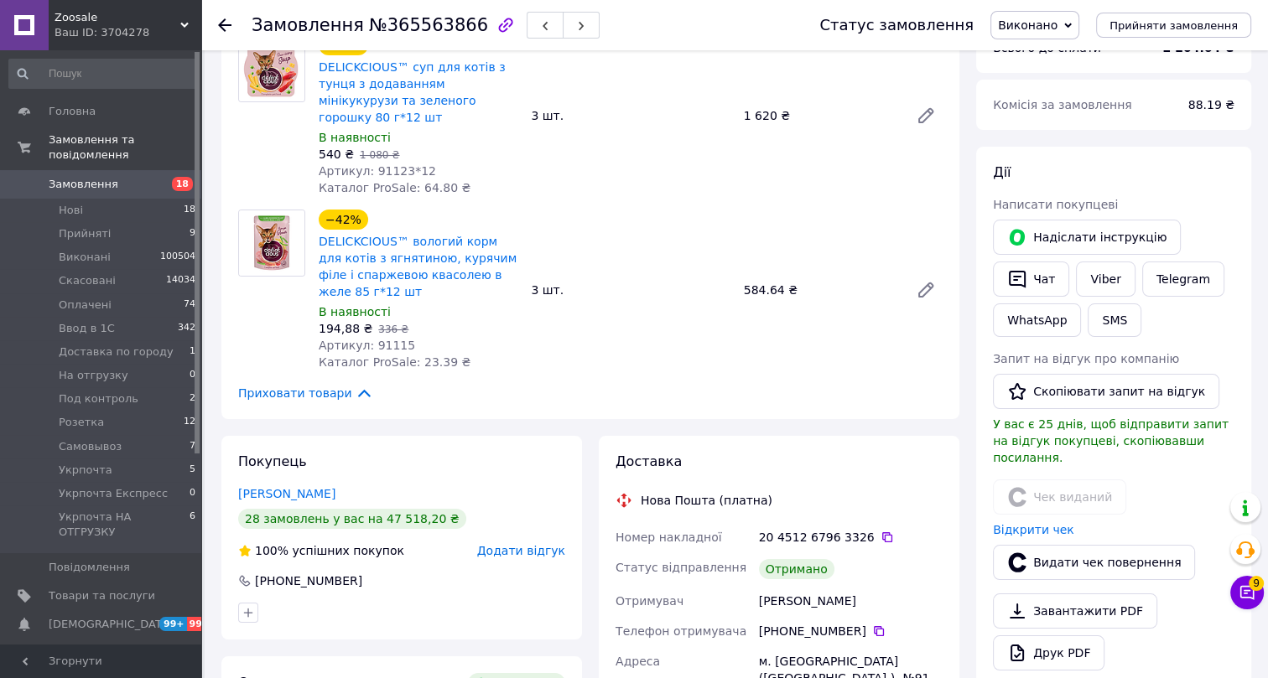
click at [404, 29] on span "№365563866" at bounding box center [428, 25] width 119 height 20
copy span "365563866"
drag, startPoint x: 361, startPoint y: 563, endPoint x: 248, endPoint y: 559, distance: 112.4
click at [248, 573] on div "+380 50 310 97 88" at bounding box center [401, 581] width 327 height 17
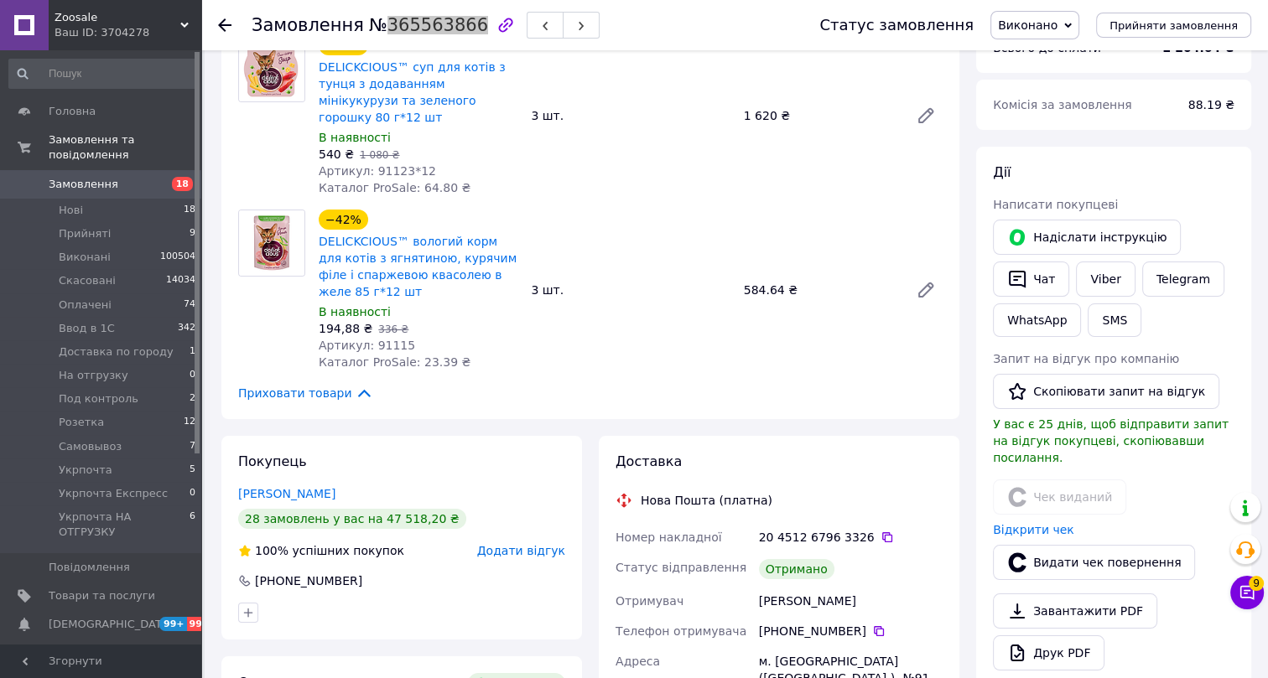
copy div "+380 50 310 97 88"
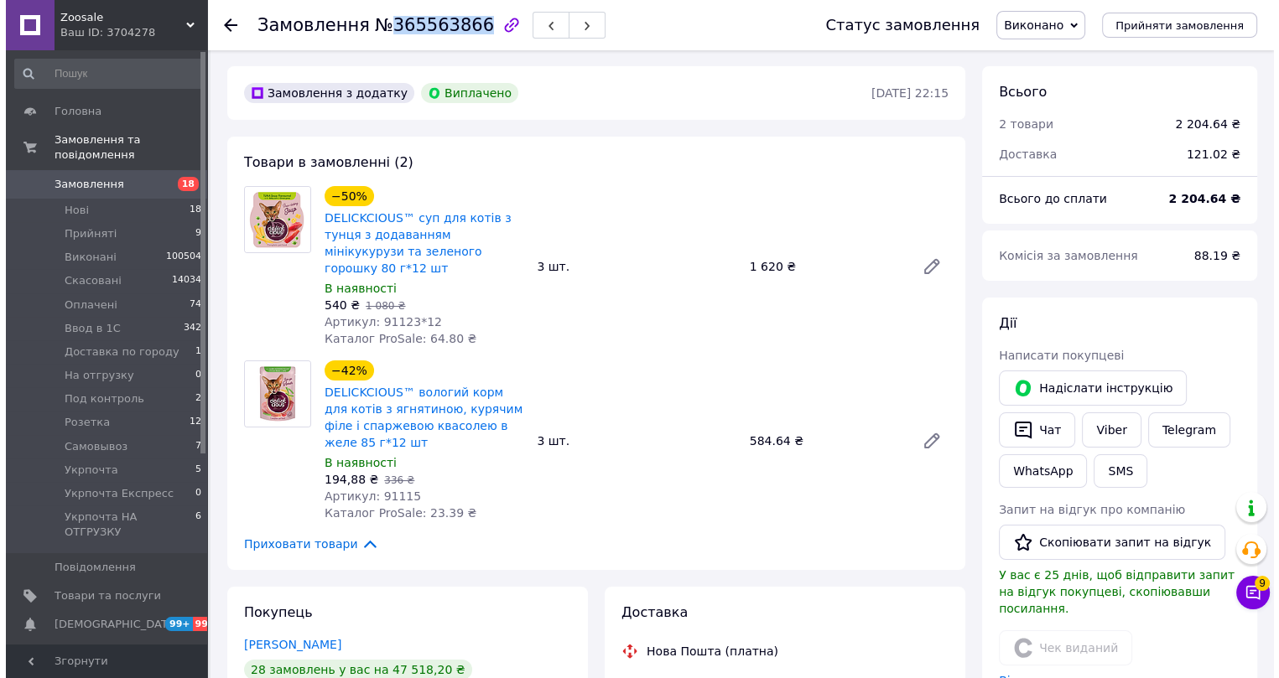
scroll to position [0, 0]
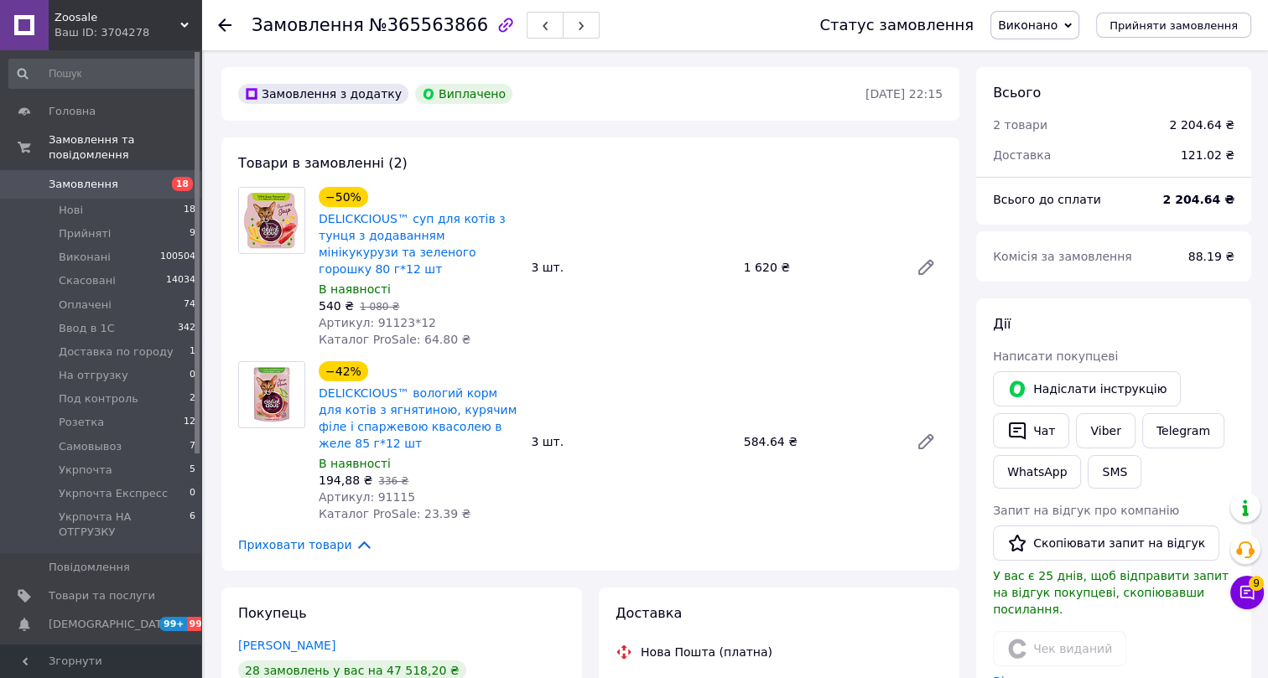
click at [380, 316] on span "Артикул: 91123*12" at bounding box center [377, 322] width 117 height 13
copy span "91123"
click at [382, 491] on span "Артикул: 91115" at bounding box center [367, 497] width 96 height 13
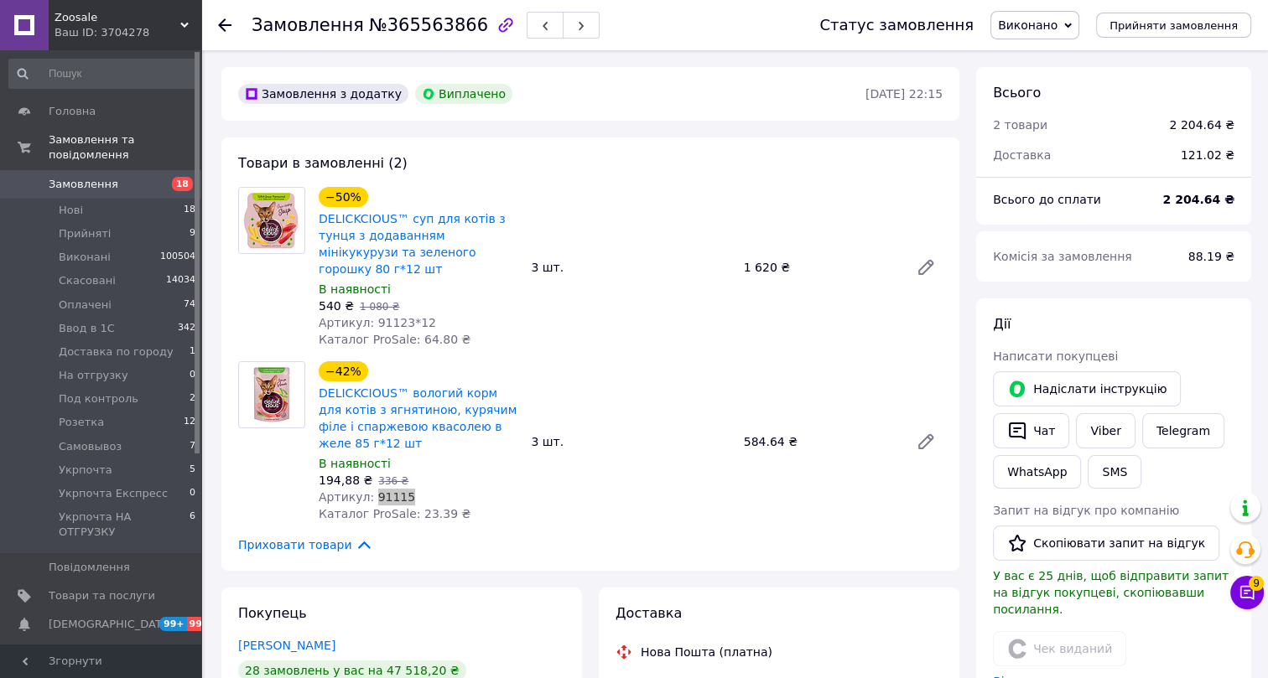
copy span "91115"
click at [223, 25] on use at bounding box center [224, 24] width 13 height 13
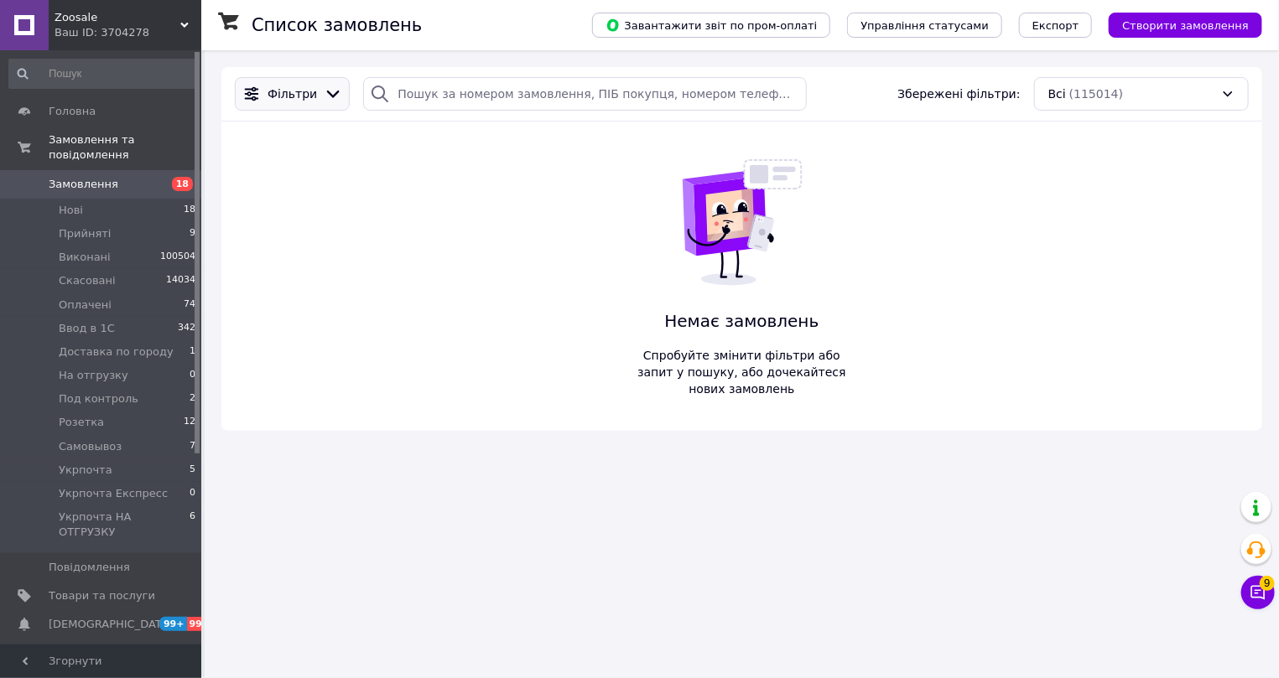
click at [282, 91] on span "Фільтри" at bounding box center [292, 94] width 49 height 17
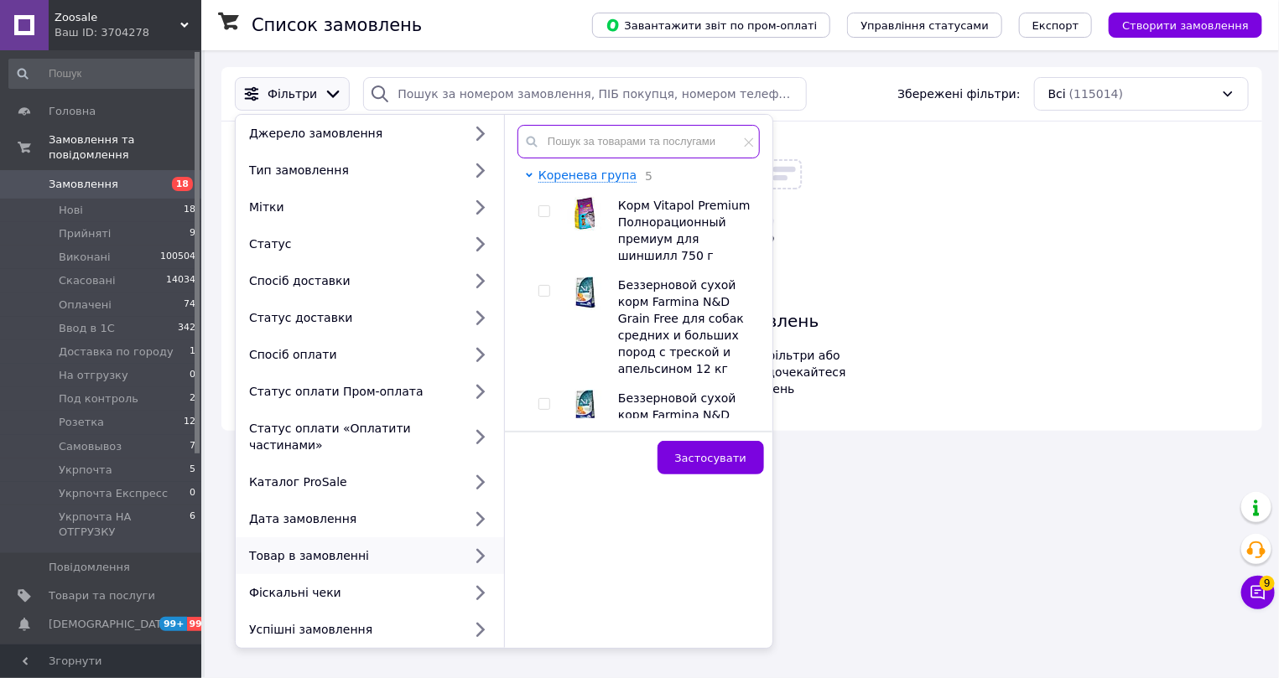
click at [627, 139] on input "text" at bounding box center [638, 142] width 242 height 34
paste input "Orijen (Оріджен) Kitten - Сухий корм із м'ясом птиці та риби для кошенят 1.8 кг"
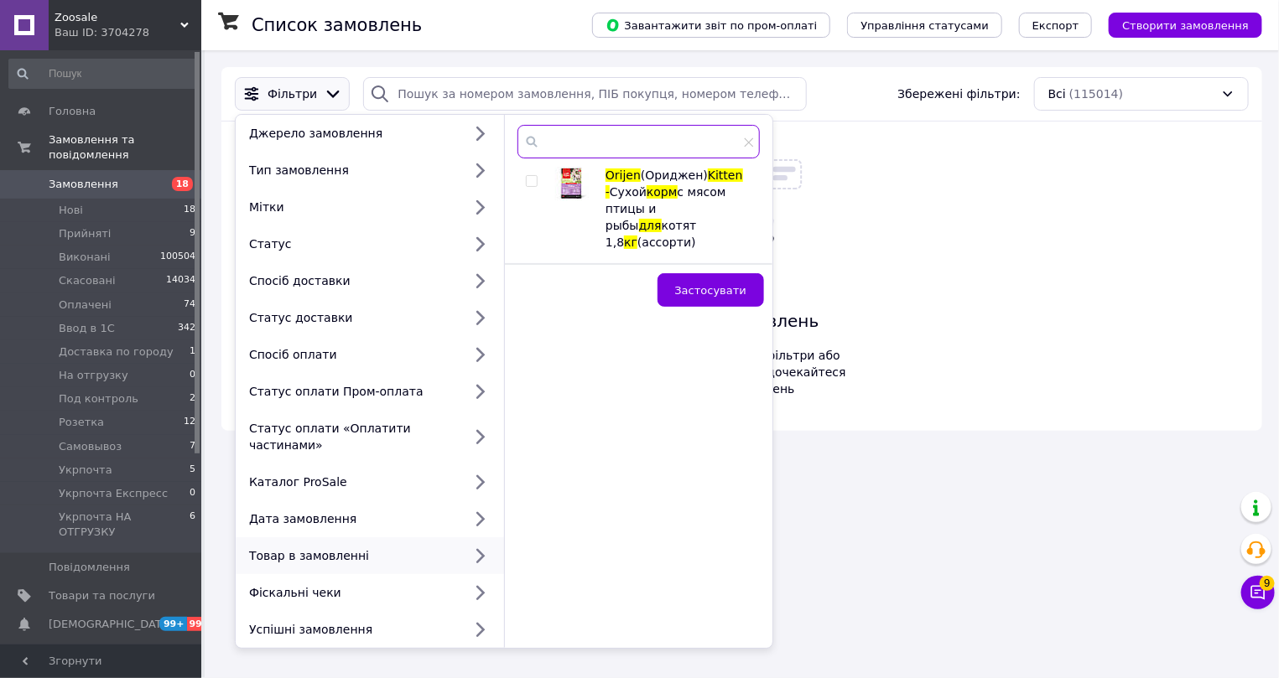
type input "Orijen (Оріджен) Kitten - Сухий корм із м'ясом птиці та риби для кошенят 1.8 кг"
click at [532, 176] on input "checkbox" at bounding box center [531, 181] width 11 height 11
checkbox input "true"
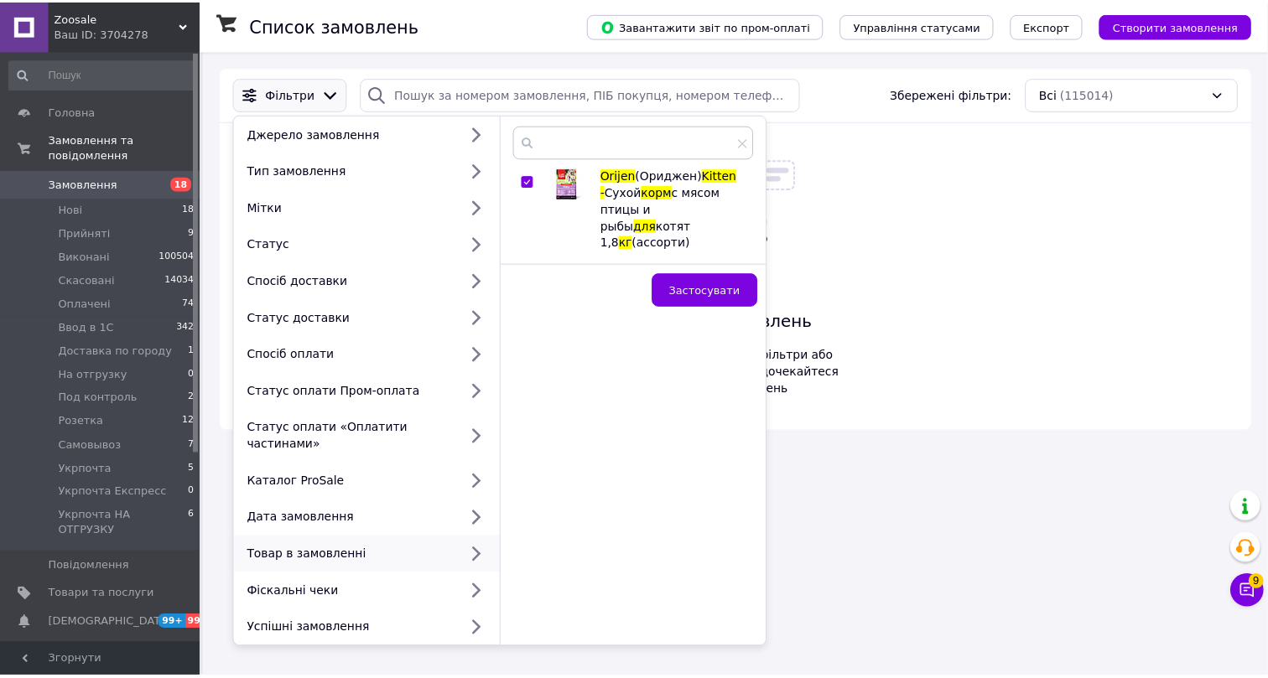
scroll to position [0, 0]
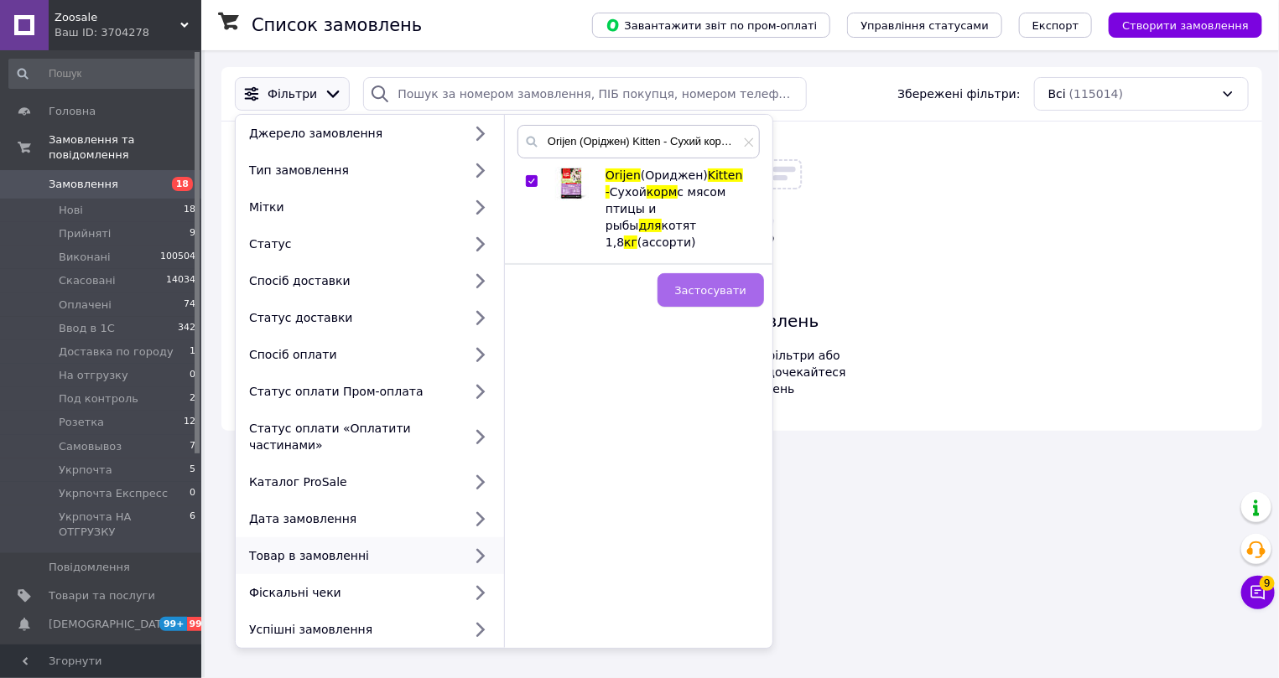
click at [726, 284] on span "Застосувати" at bounding box center [710, 290] width 71 height 13
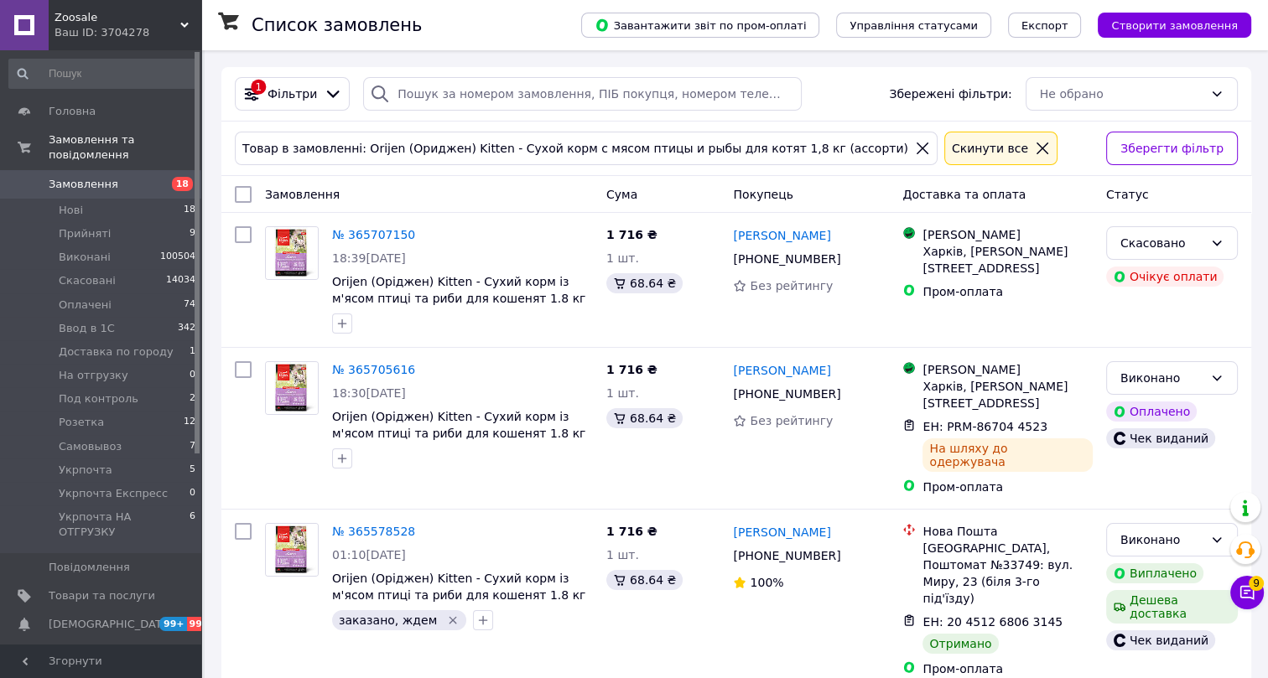
click at [915, 153] on icon at bounding box center [922, 148] width 15 height 15
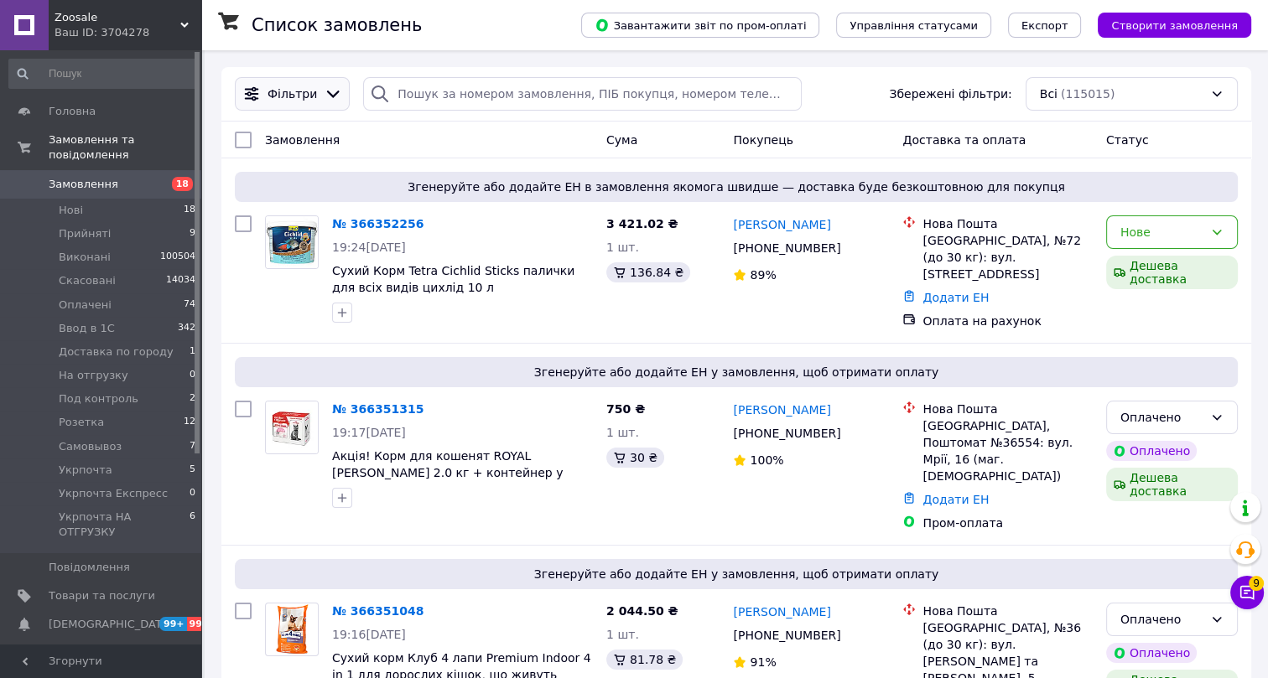
click at [302, 91] on span "Фільтри" at bounding box center [292, 94] width 49 height 17
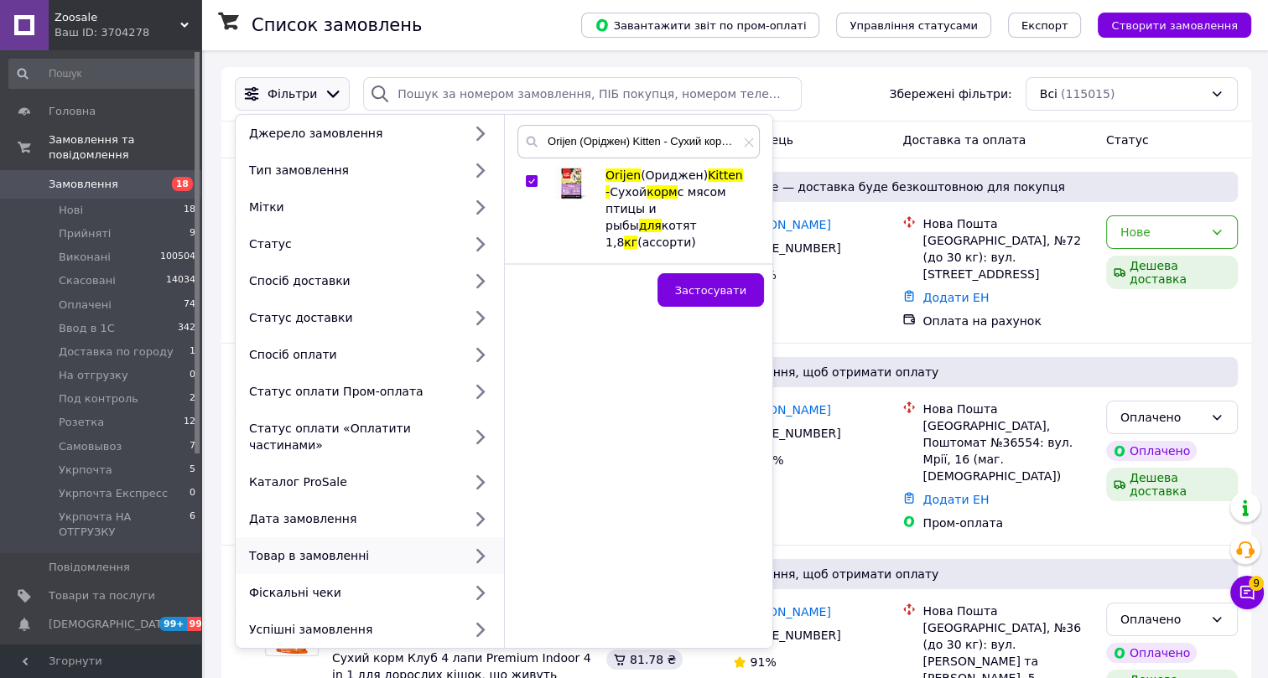
click at [529, 183] on input "checkbox" at bounding box center [531, 181] width 11 height 11
checkbox input "false"
click at [752, 141] on icon at bounding box center [749, 143] width 10 height 10
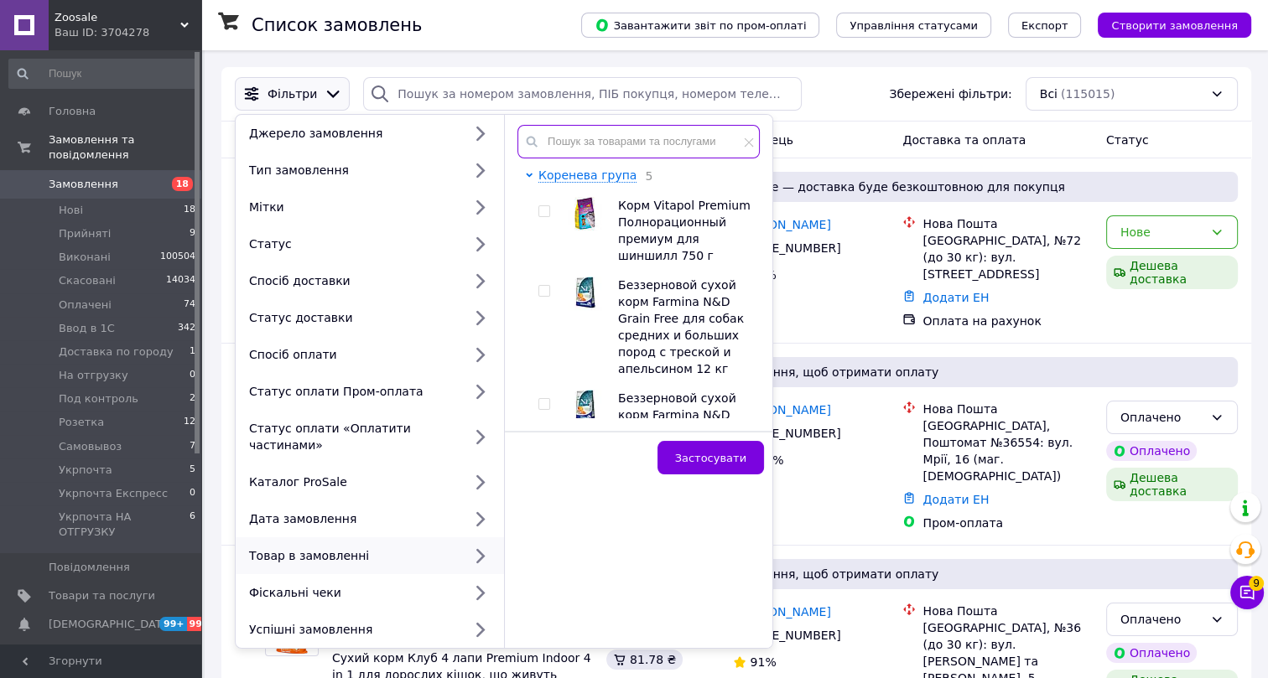
paste input "Royal Canin Hairball Care Gravy Вологий корм для кішок АКЦІЯ 3+1"
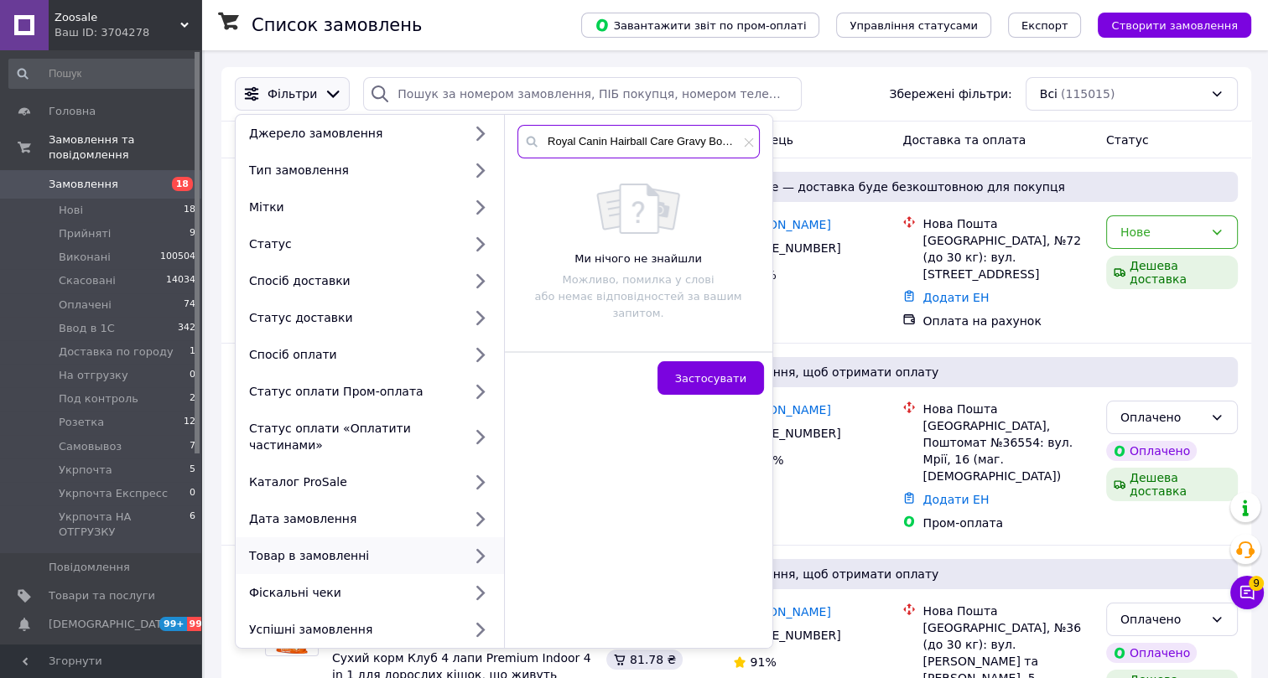
scroll to position [0, 148]
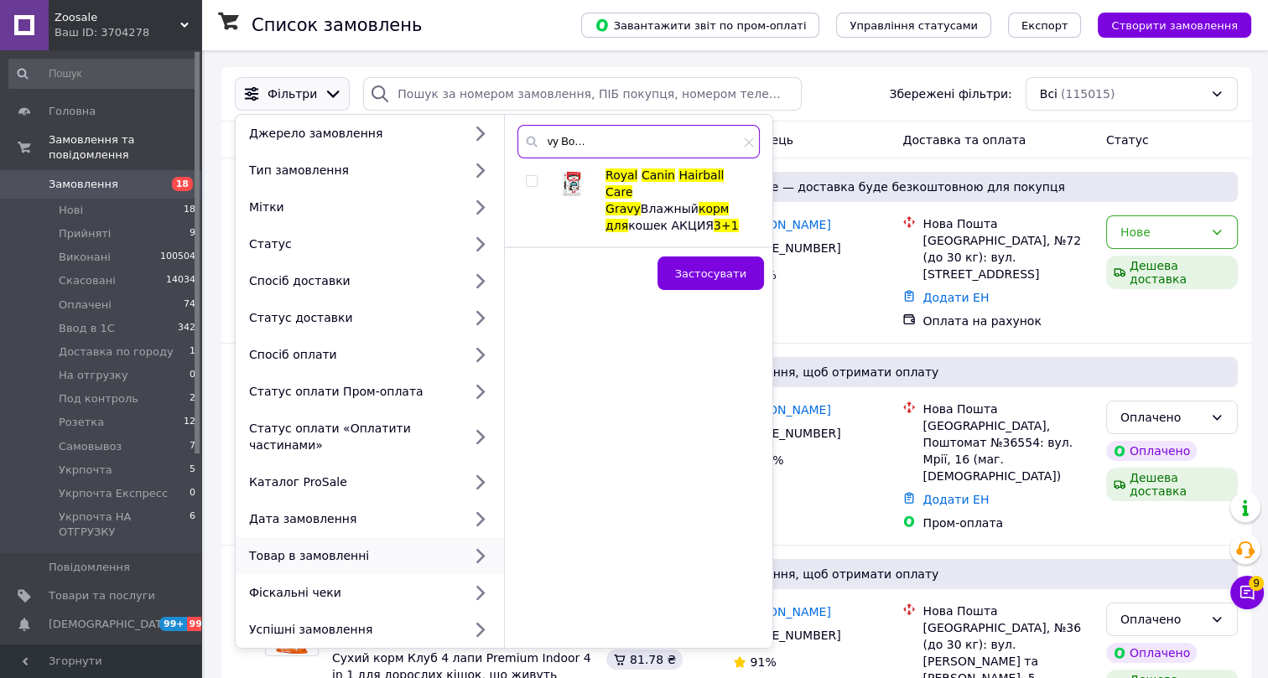
type input "Royal Canin Hairball Care Gravy Вологий корм для кішок АКЦІЯ 3+1"
click at [533, 179] on input "checkbox" at bounding box center [531, 181] width 11 height 11
checkbox input "true"
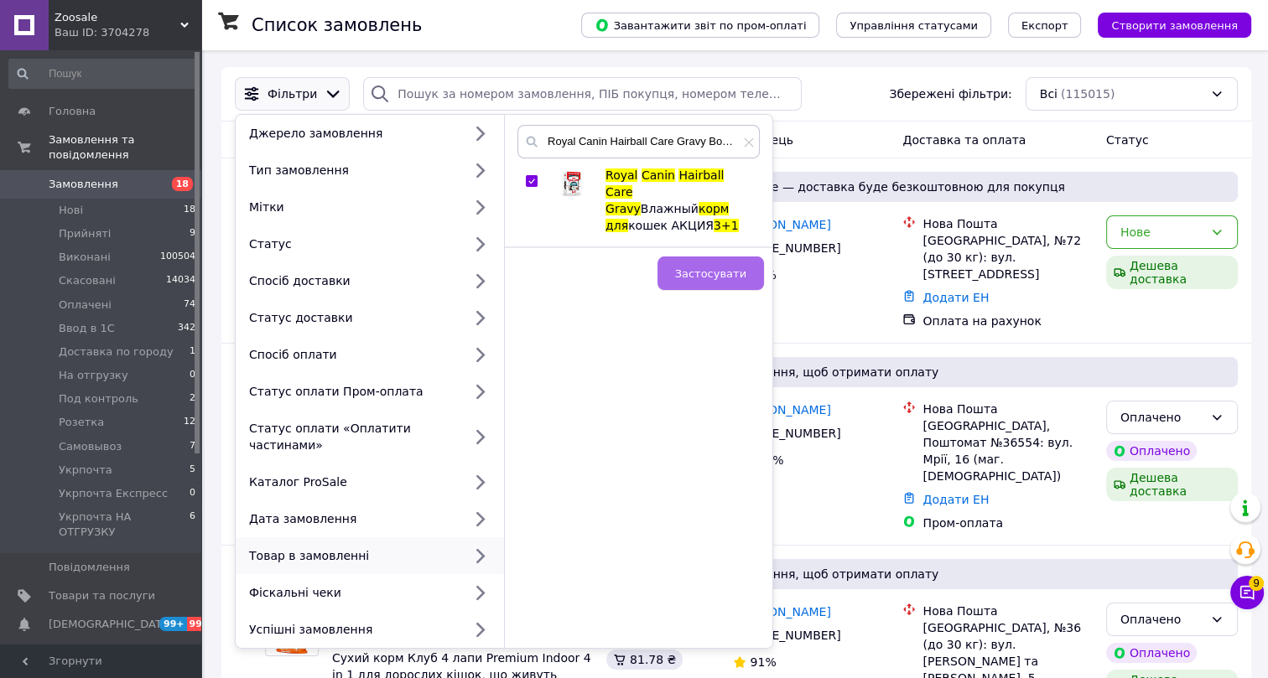
click at [697, 268] on span "Застосувати" at bounding box center [710, 274] width 71 height 13
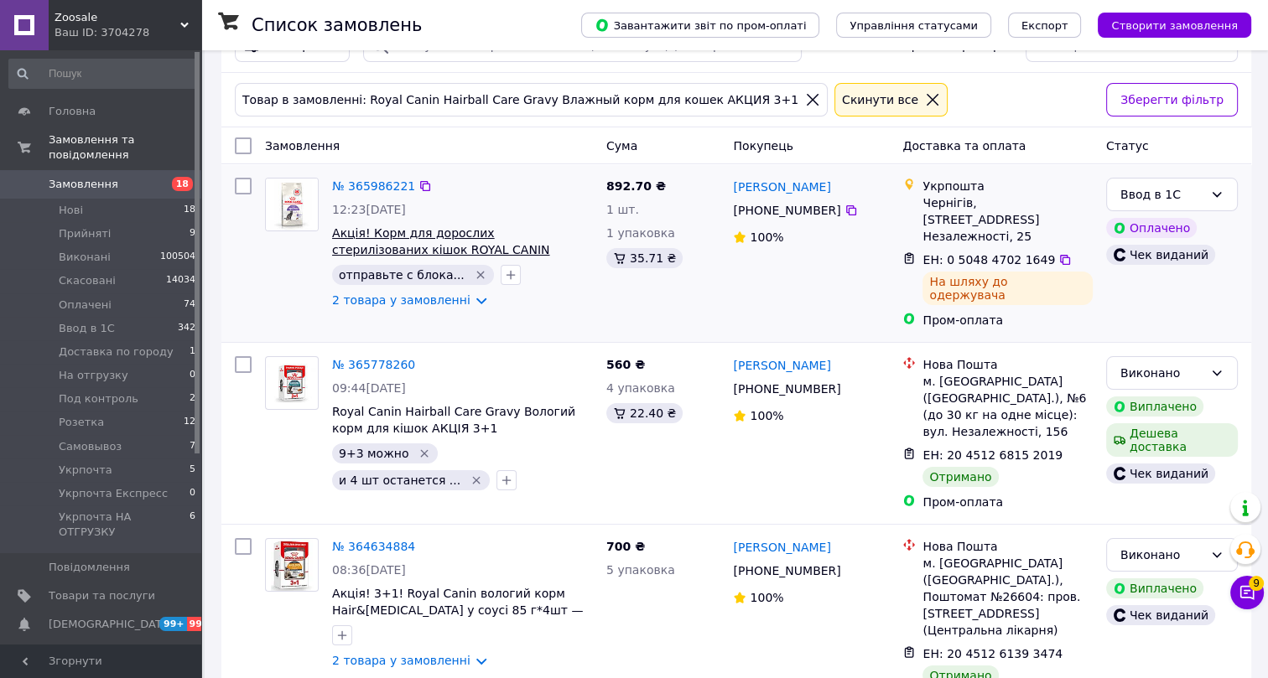
scroll to position [75, 0]
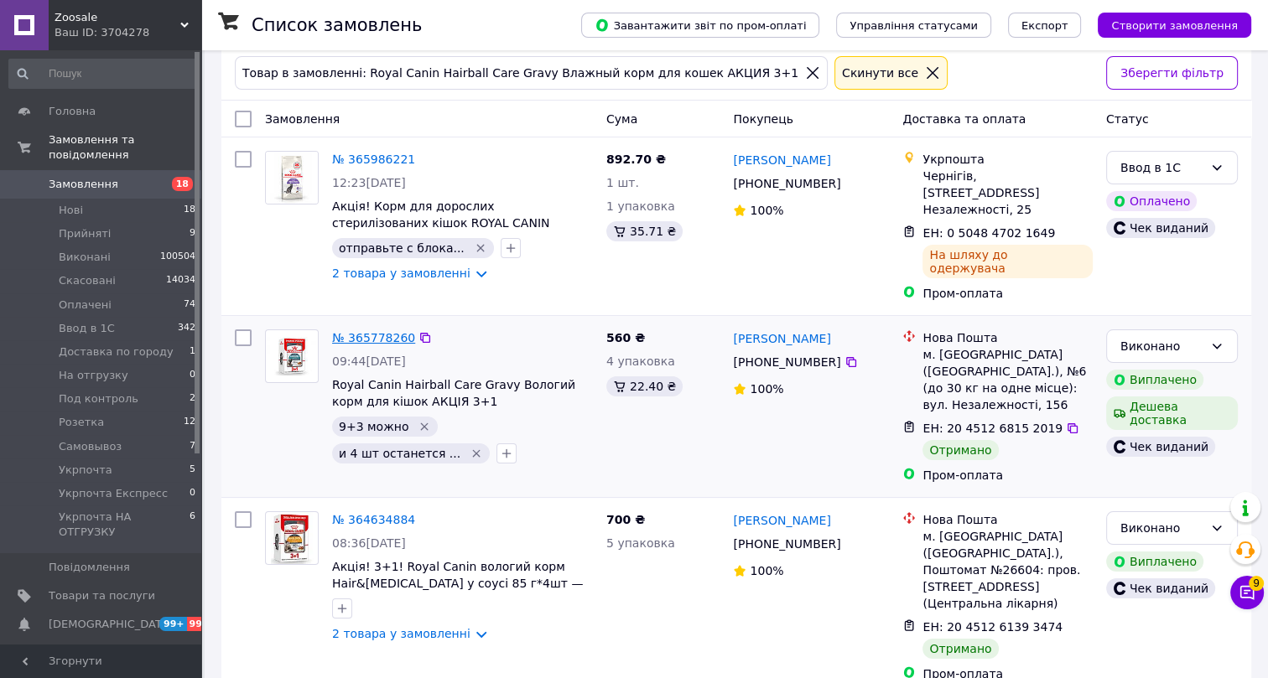
click at [384, 331] on link "№ 365778260" at bounding box center [373, 337] width 83 height 13
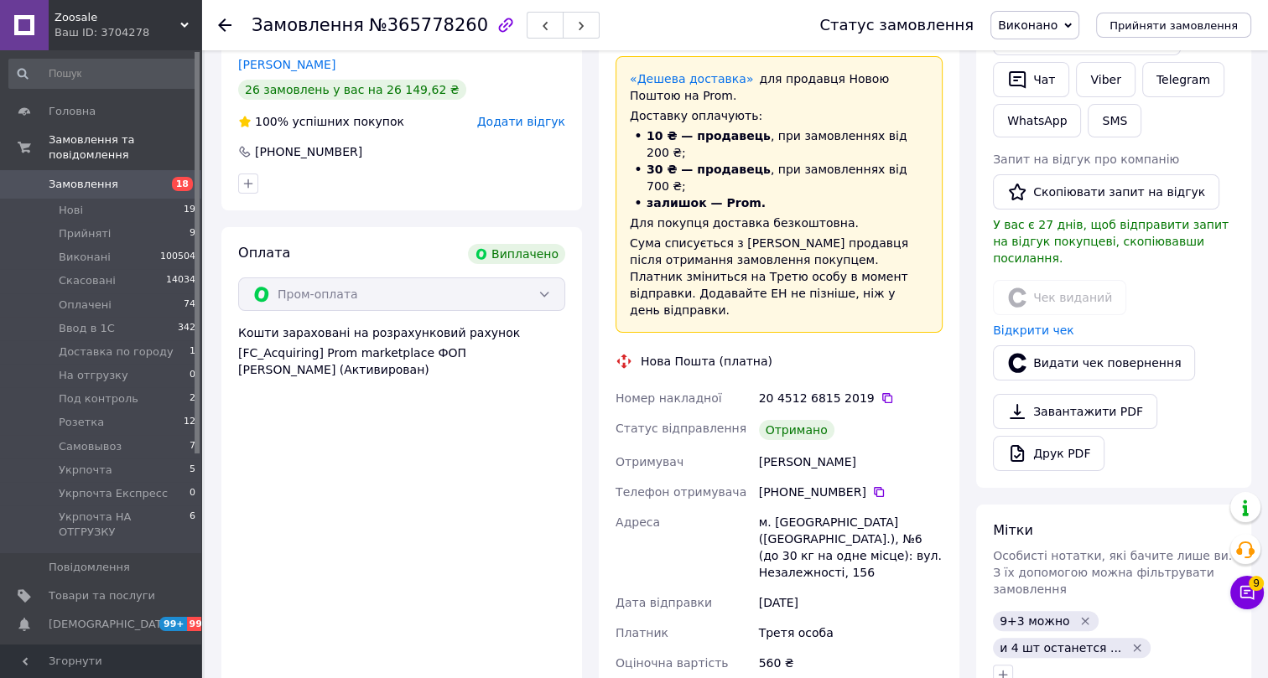
scroll to position [278, 0]
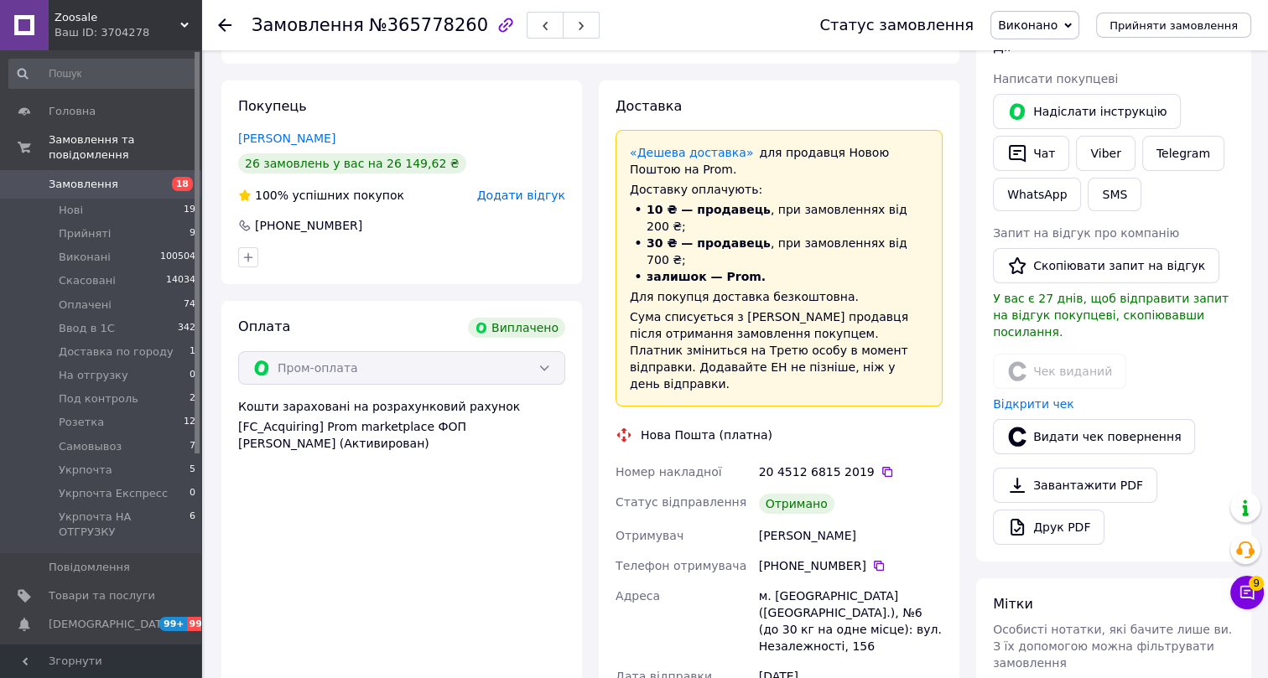
click at [402, 20] on span "№365778260" at bounding box center [428, 25] width 119 height 20
copy span "365778260"
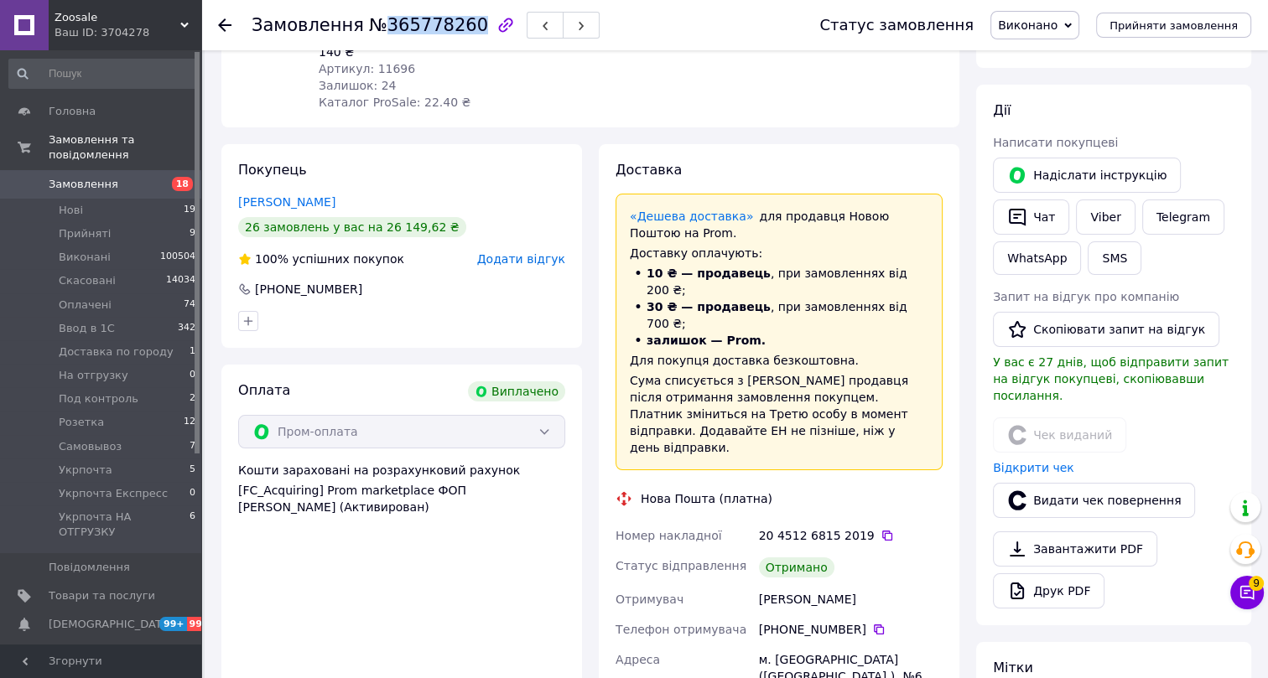
scroll to position [126, 0]
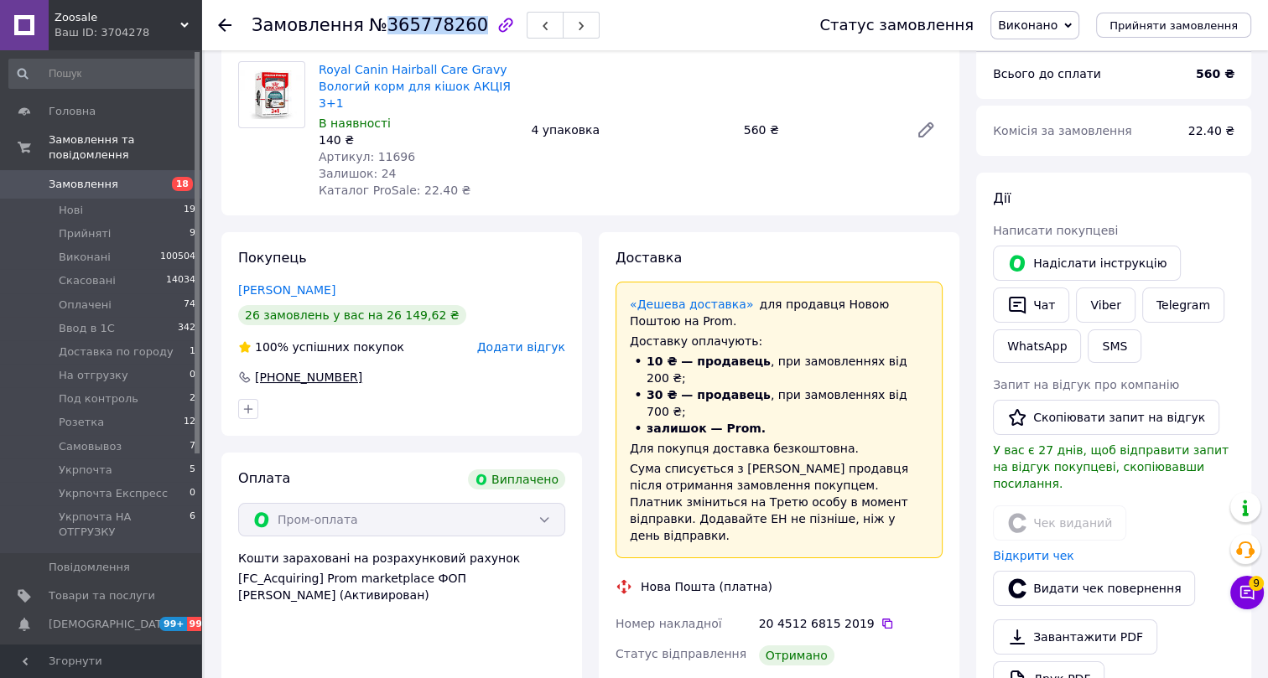
drag, startPoint x: 360, startPoint y: 356, endPoint x: 240, endPoint y: 354, distance: 120.0
click at [240, 369] on div "+380 50 557 07 05" at bounding box center [401, 377] width 327 height 17
copy div "+380 50 557 07 05"
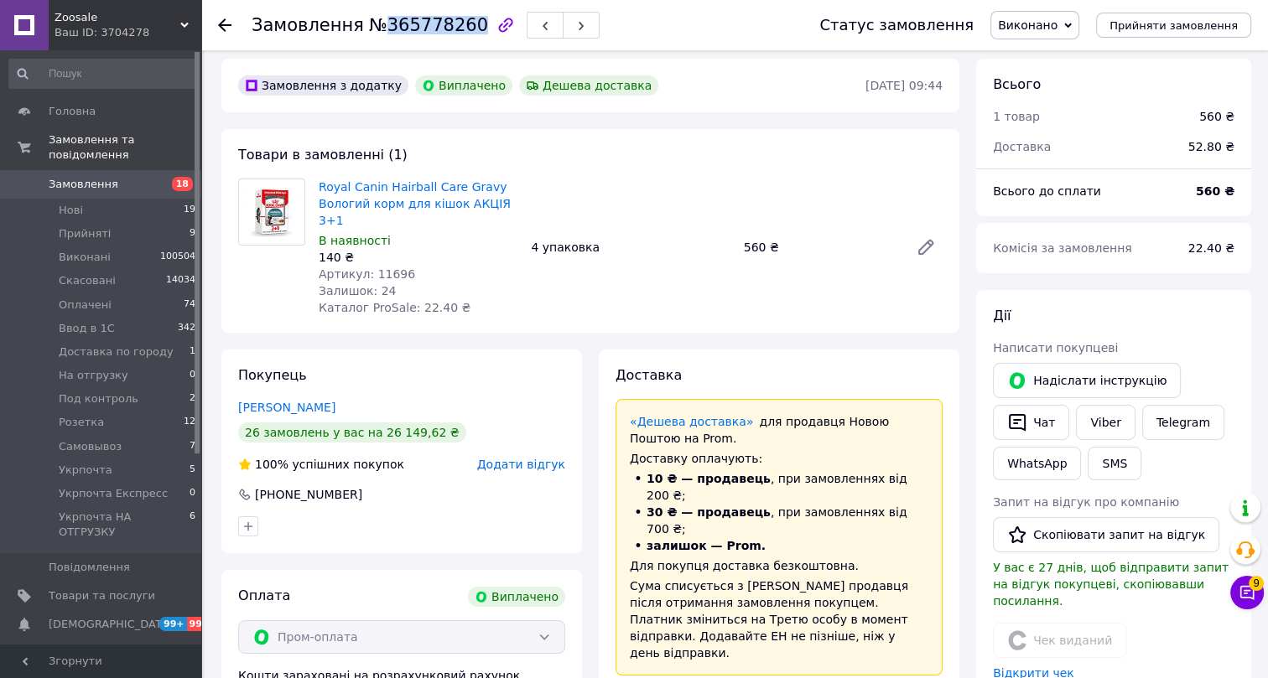
scroll to position [0, 0]
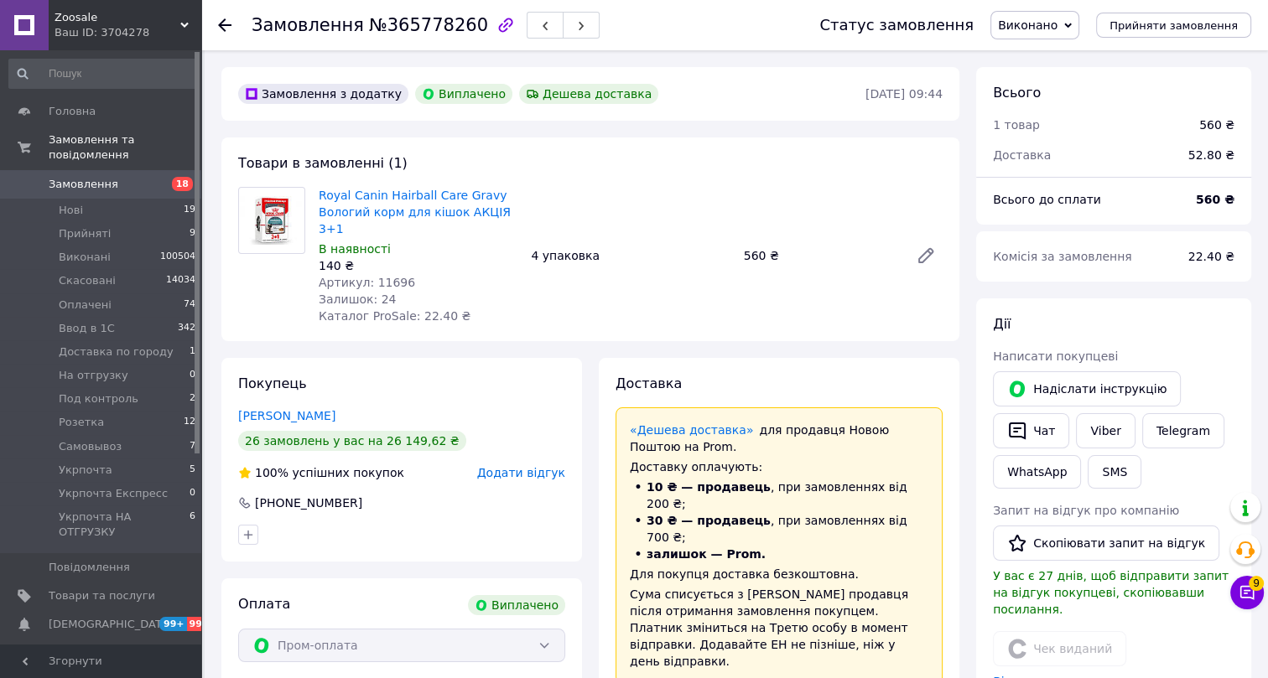
click at [386, 276] on span "Артикул: 11696" at bounding box center [367, 282] width 96 height 13
copy span "11696"
click at [228, 25] on use at bounding box center [224, 24] width 13 height 13
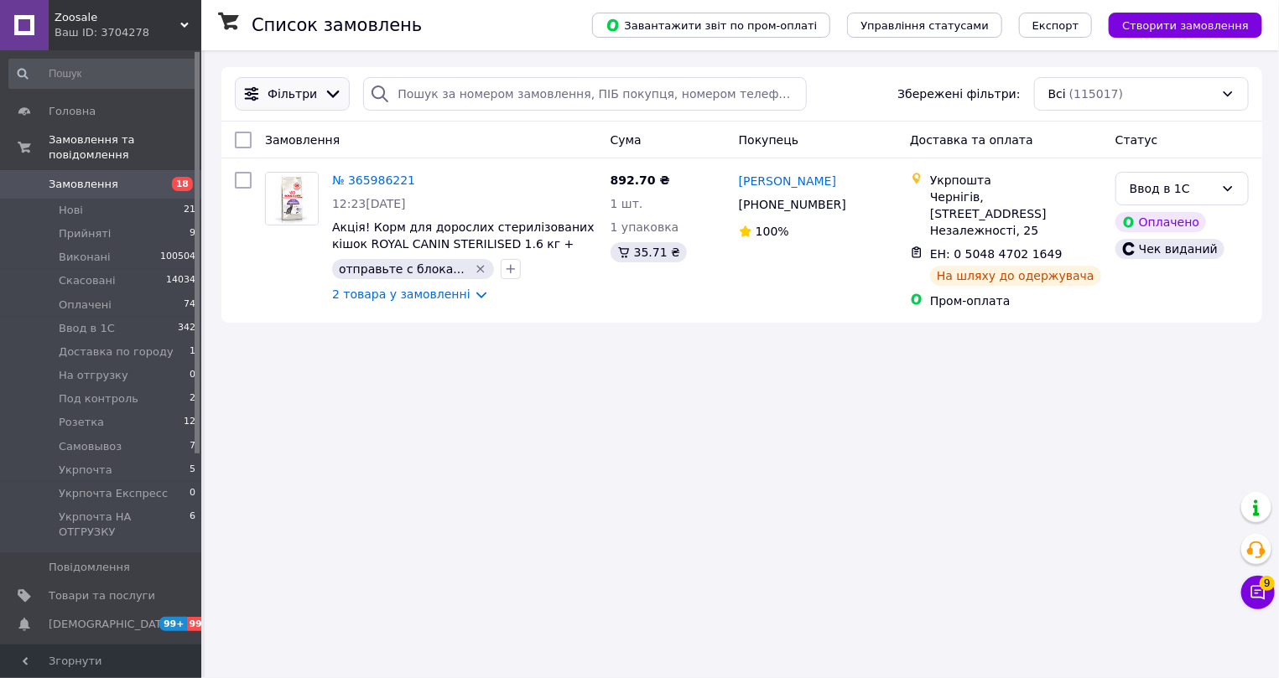
click at [290, 96] on span "Фільтри" at bounding box center [292, 94] width 49 height 17
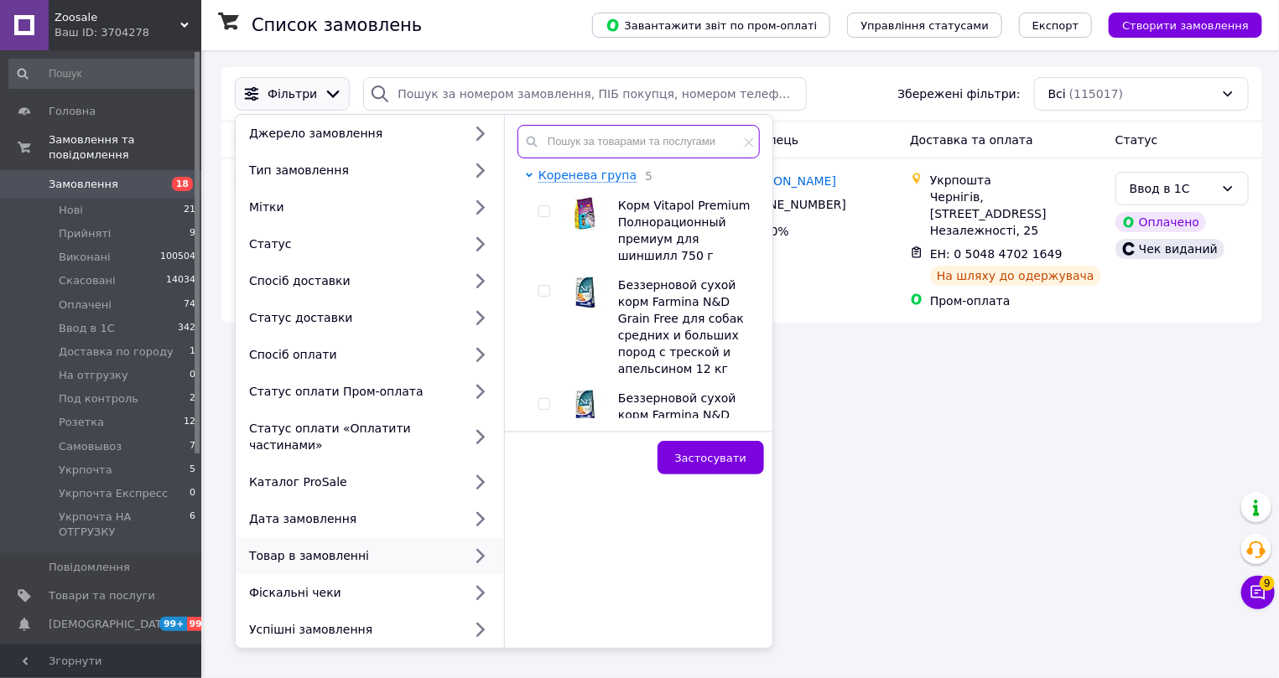
click at [618, 143] on input "text" at bounding box center [638, 142] width 242 height 34
paste input "Вітамінні ласощі для котів GimCat Nutri Pockets Кантрі мікс 150 г"
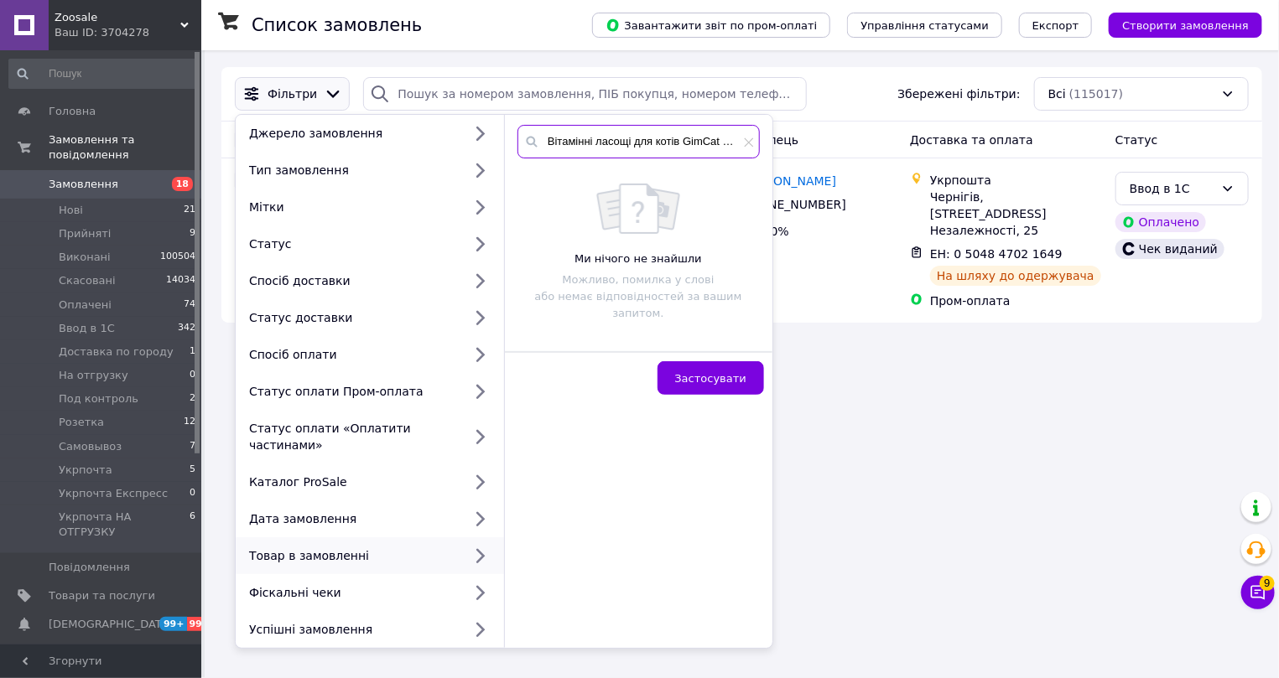
scroll to position [0, 135]
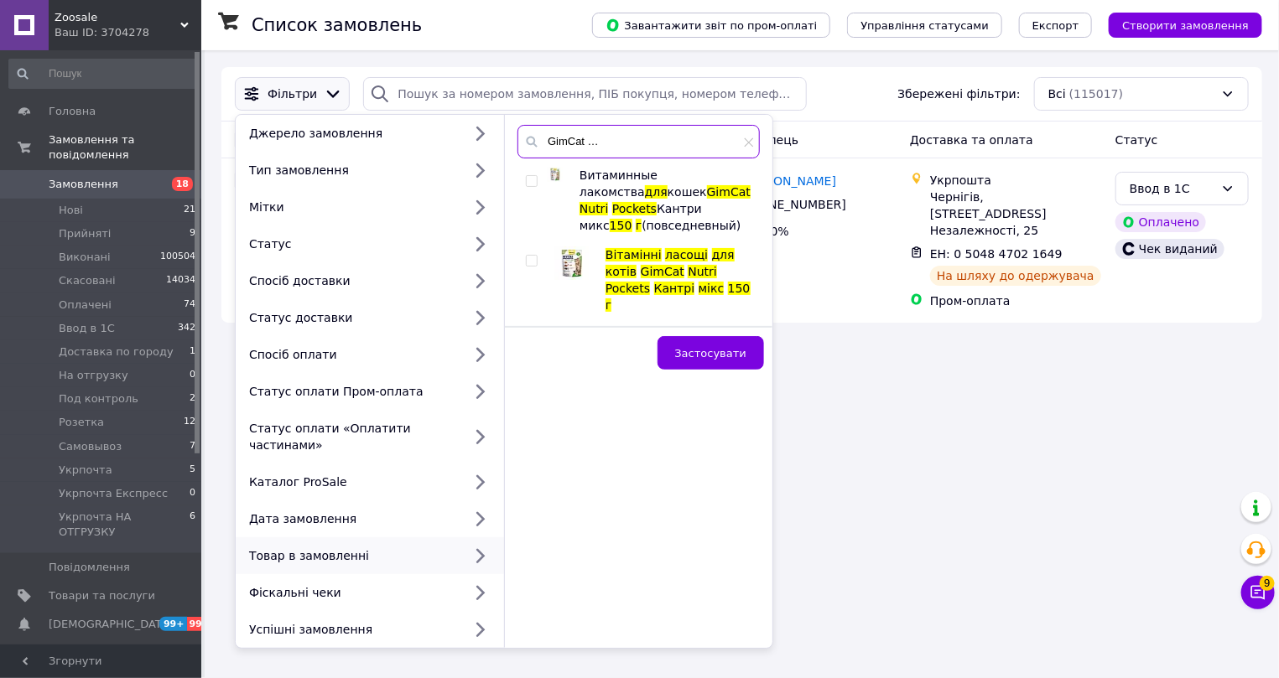
type input "Вітамінні ласощі для котів GimCat Nutri Pockets Кантрі мікс 150 г"
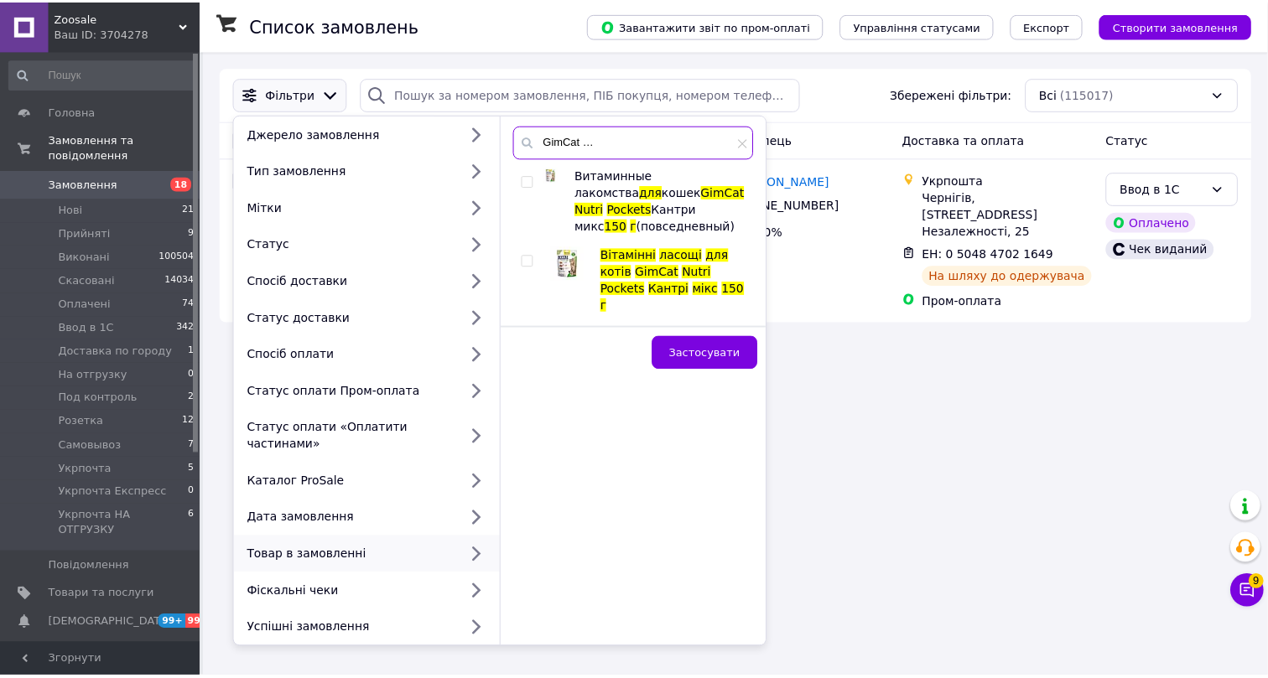
scroll to position [0, 0]
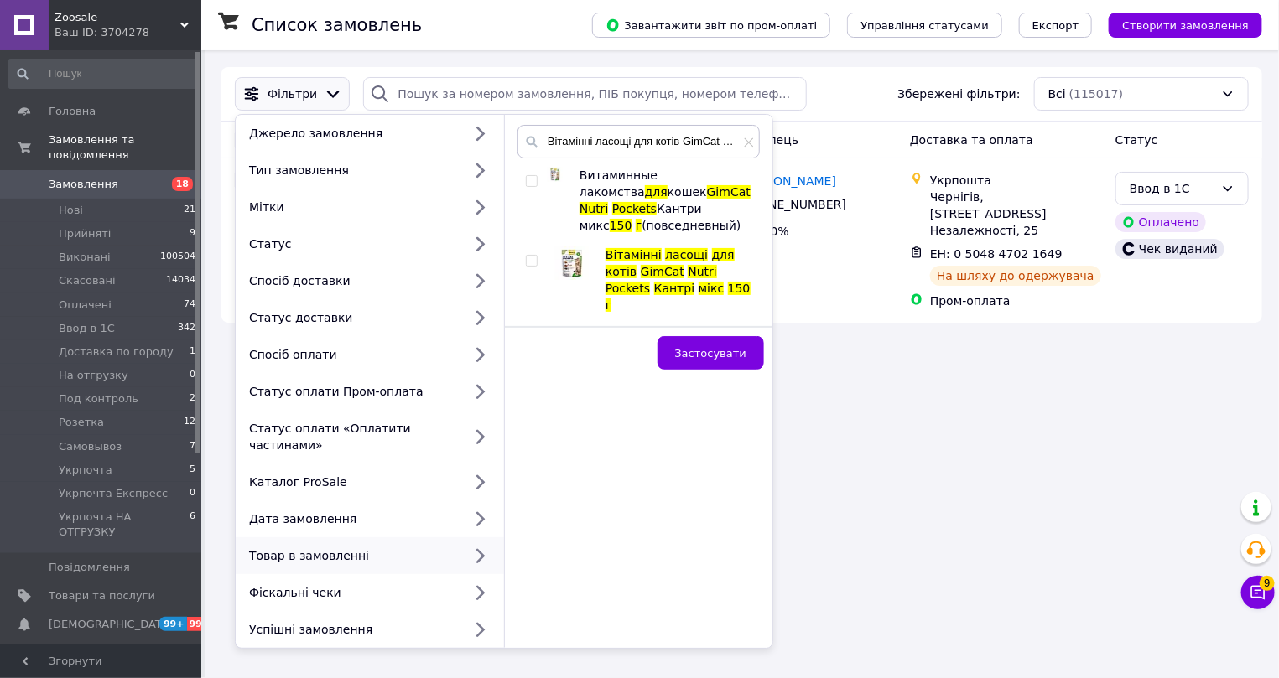
click at [532, 257] on input "checkbox" at bounding box center [531, 261] width 11 height 11
checkbox input "true"
click at [712, 347] on span "Застосувати" at bounding box center [710, 353] width 71 height 13
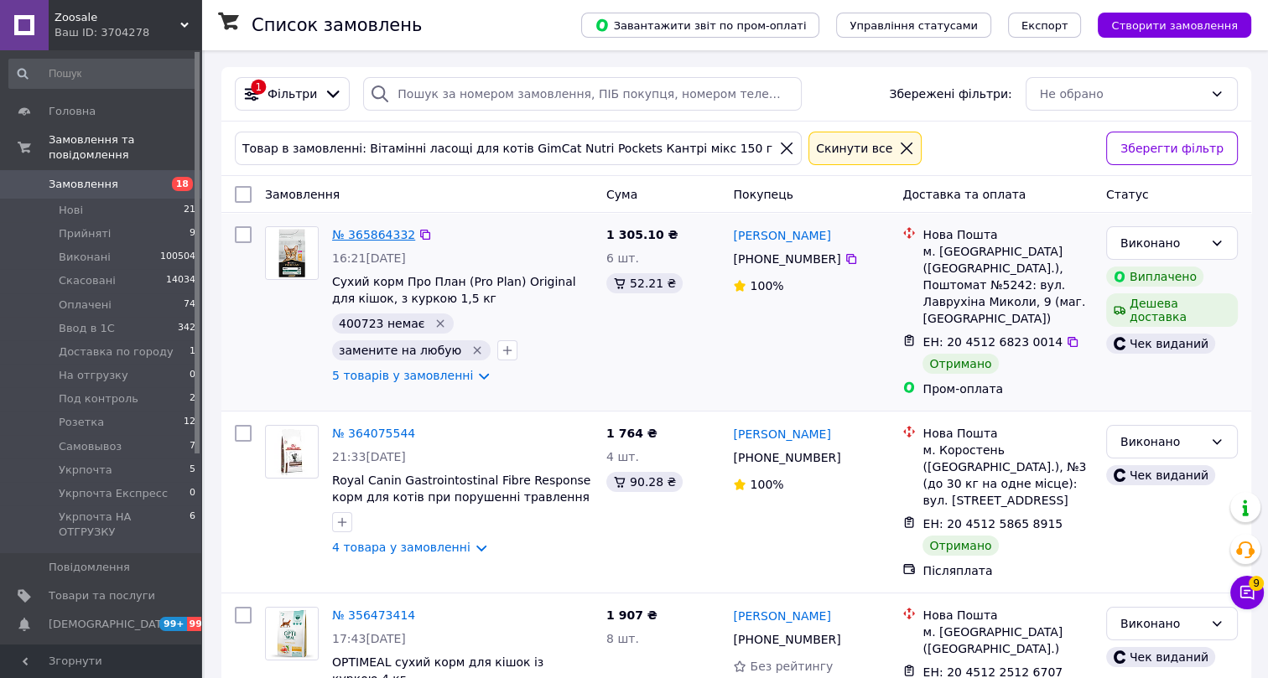
click at [383, 233] on link "№ 365864332" at bounding box center [373, 234] width 83 height 13
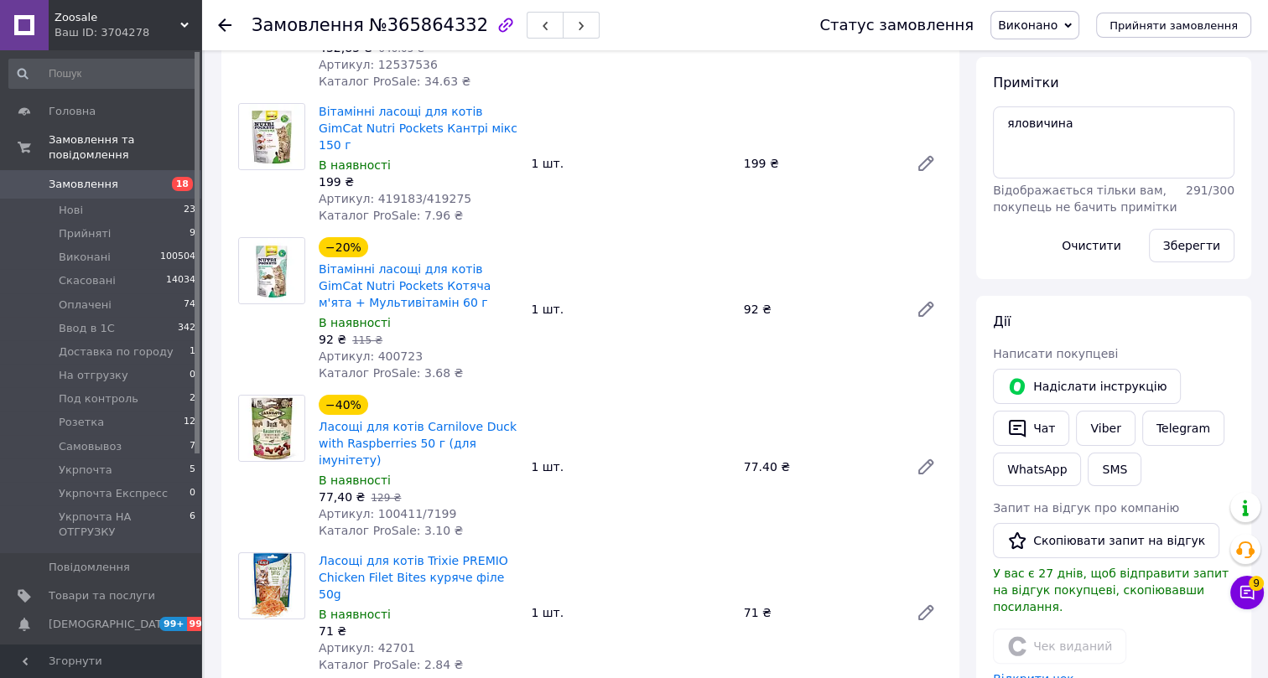
scroll to position [240, 0]
click at [397, 26] on span "№365864332" at bounding box center [428, 25] width 119 height 20
copy span "365864332"
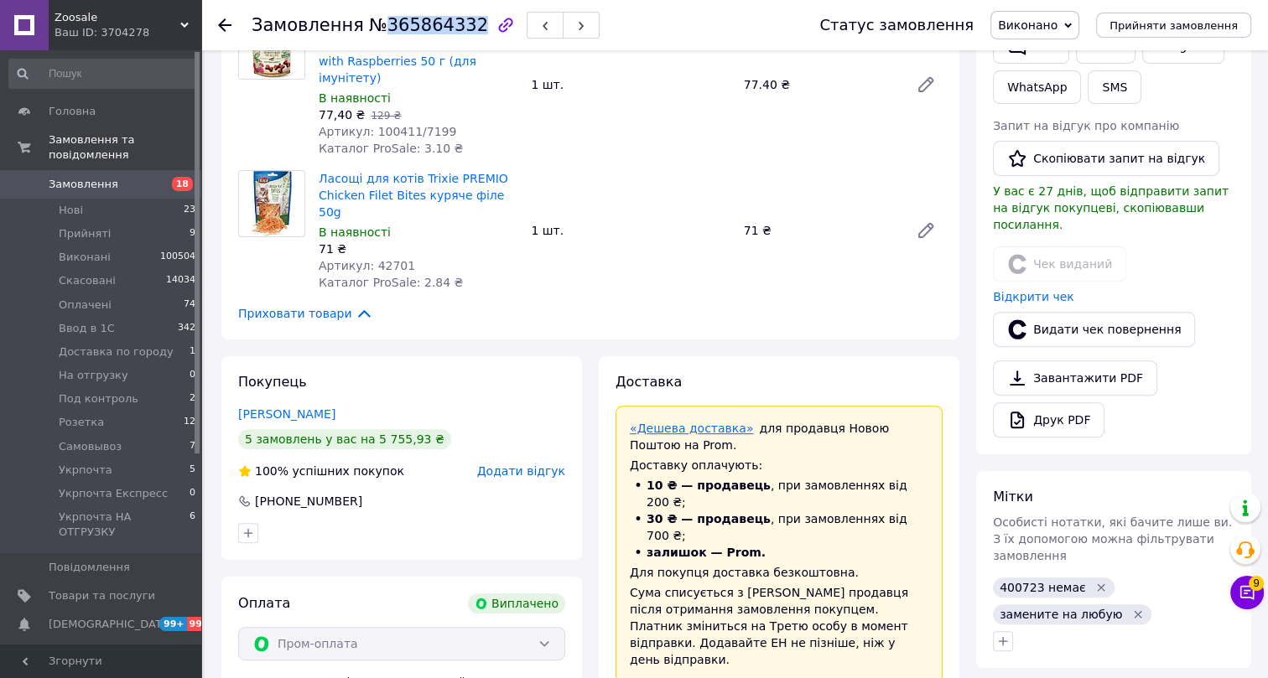
scroll to position [469, 0]
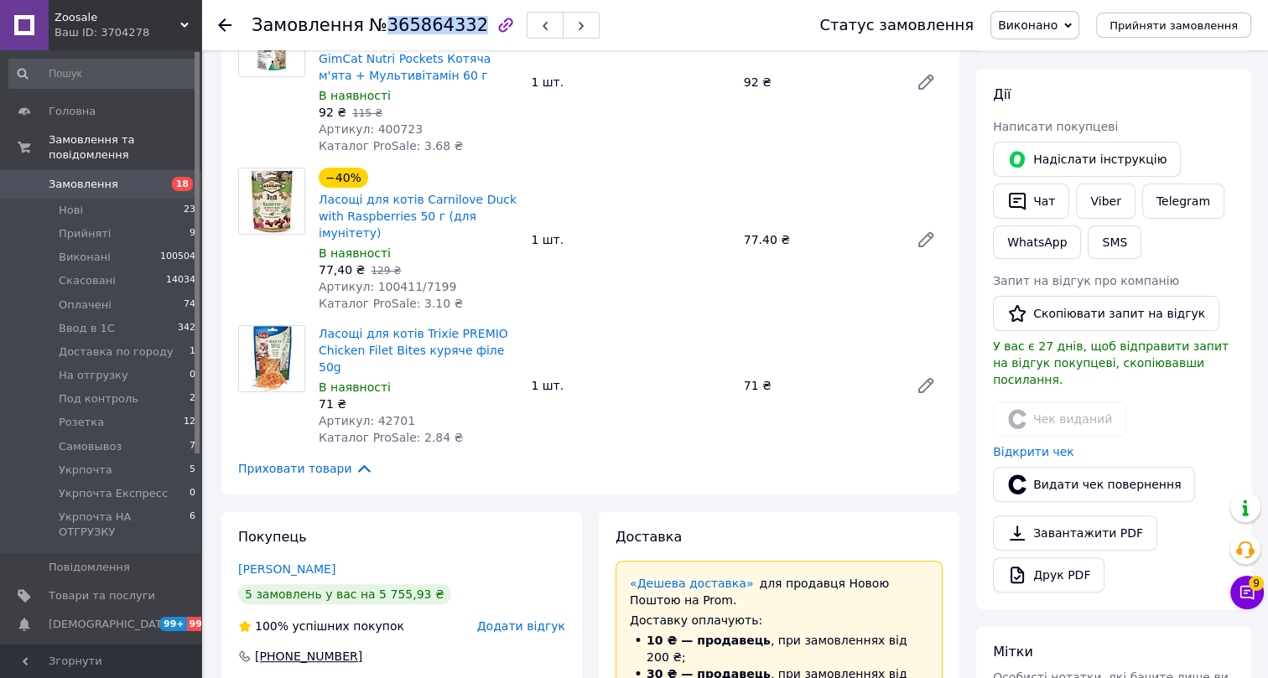
drag, startPoint x: 371, startPoint y: 587, endPoint x: 245, endPoint y: 586, distance: 125.8
click at [245, 648] on div "+380 97 945 88 44" at bounding box center [401, 656] width 327 height 17
copy div "+380 97 945 88 44"
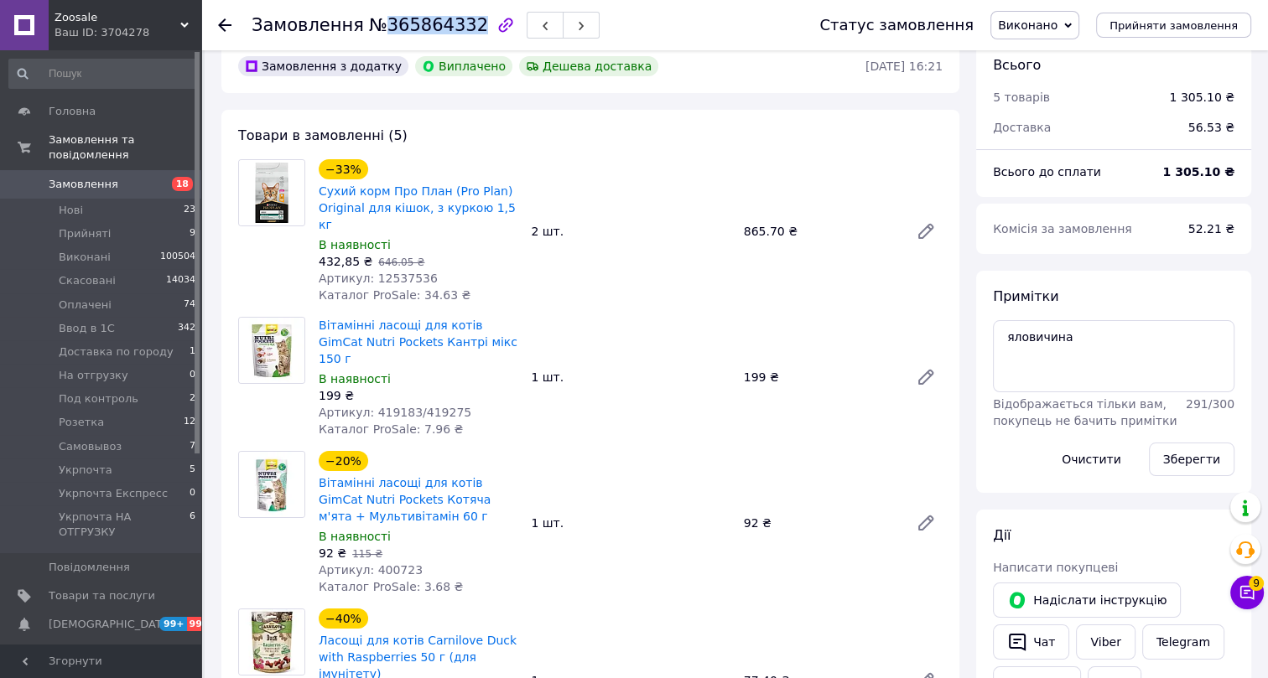
scroll to position [0, 0]
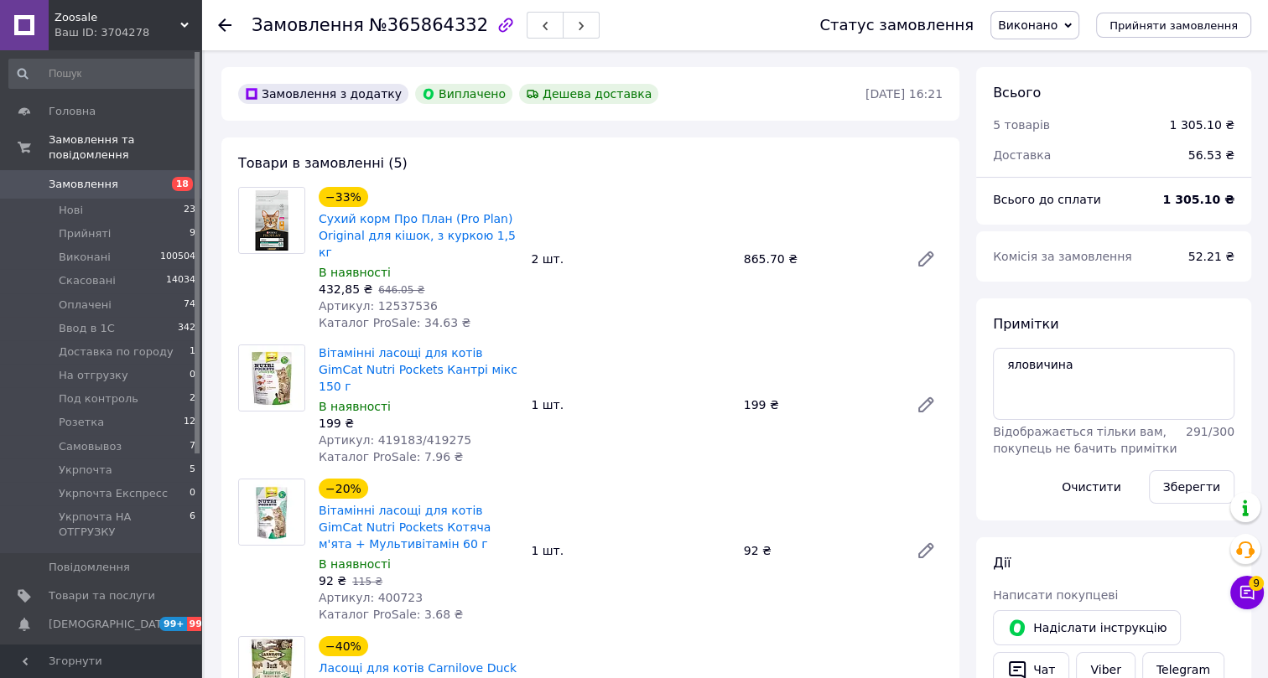
click at [387, 299] on span "Артикул: 12537536" at bounding box center [378, 305] width 119 height 13
copy span "12537536"
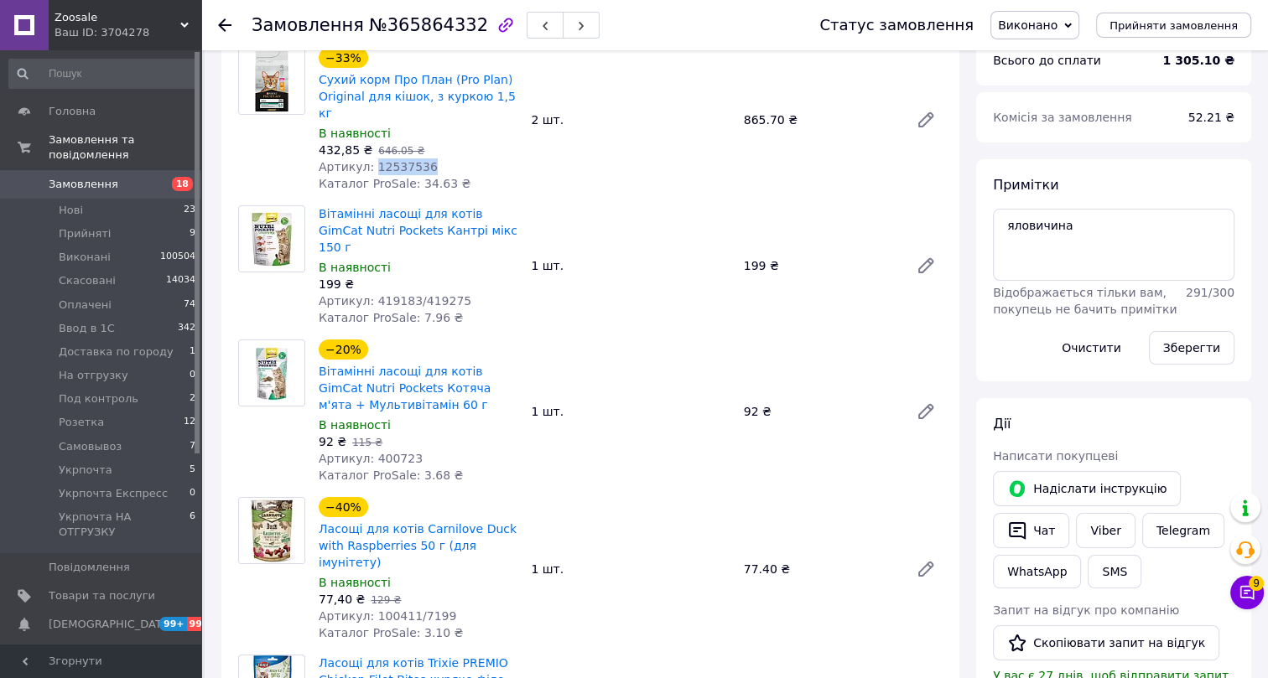
scroll to position [152, 0]
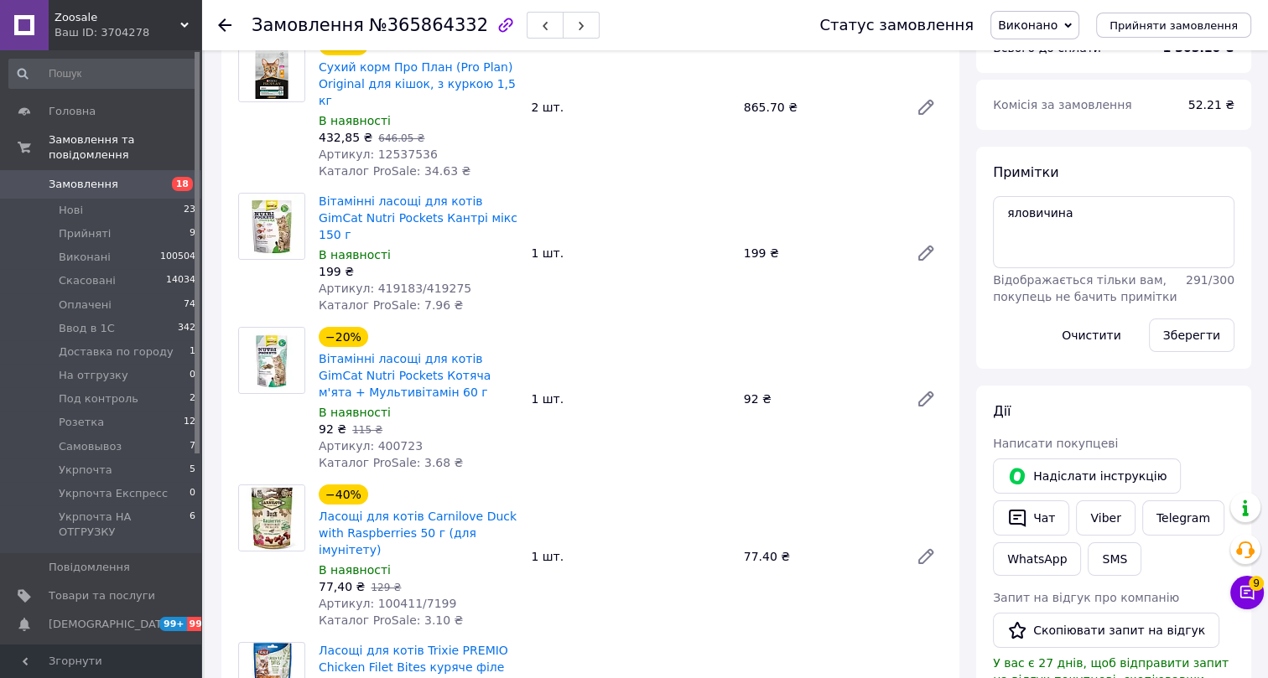
click at [387, 282] on span "Артикул: 419183/419275" at bounding box center [395, 288] width 153 height 13
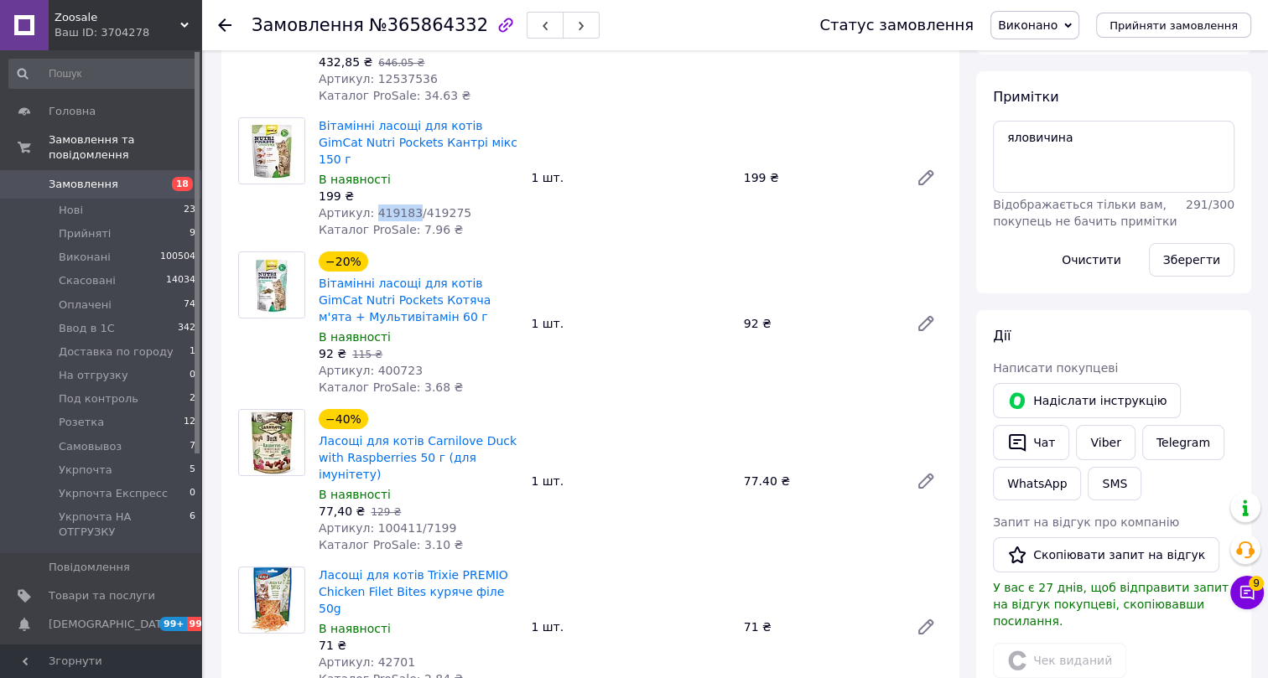
scroll to position [228, 0]
click at [382, 363] on span "Артикул: 400723" at bounding box center [371, 369] width 104 height 13
click at [393, 521] on span "Артикул: 100411/7199" at bounding box center [388, 527] width 138 height 13
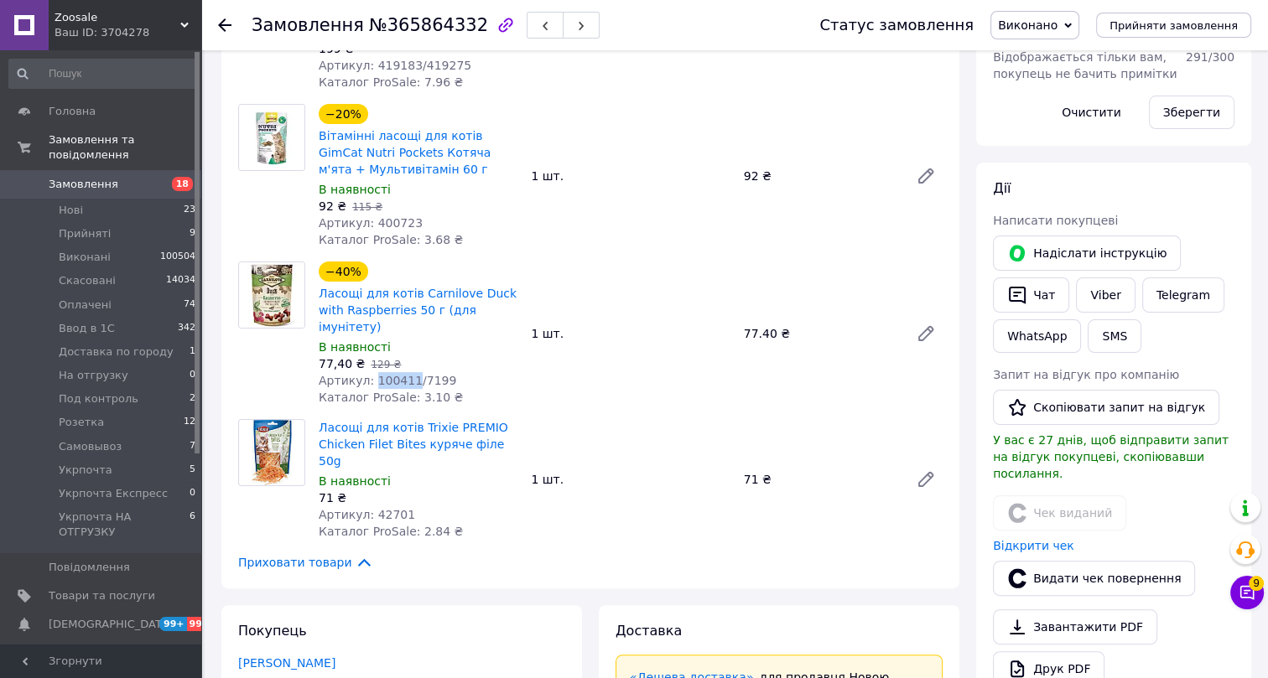
scroll to position [381, 0]
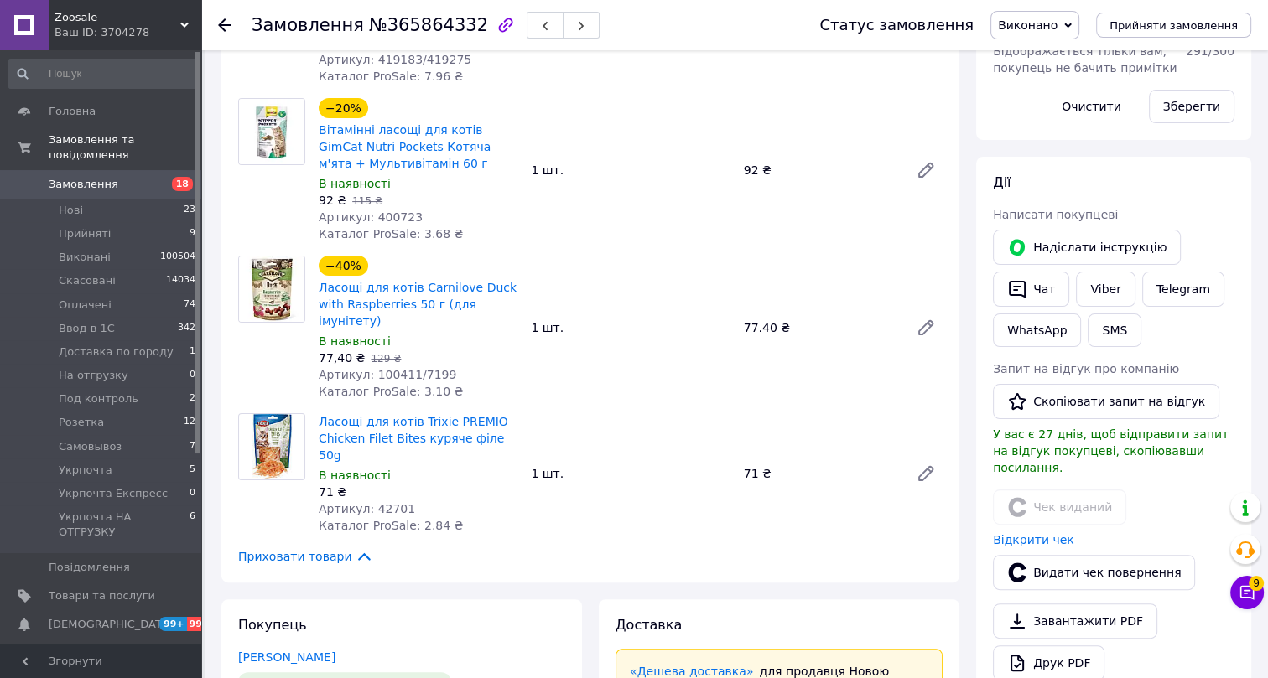
click at [383, 502] on span "Артикул: 42701" at bounding box center [367, 508] width 96 height 13
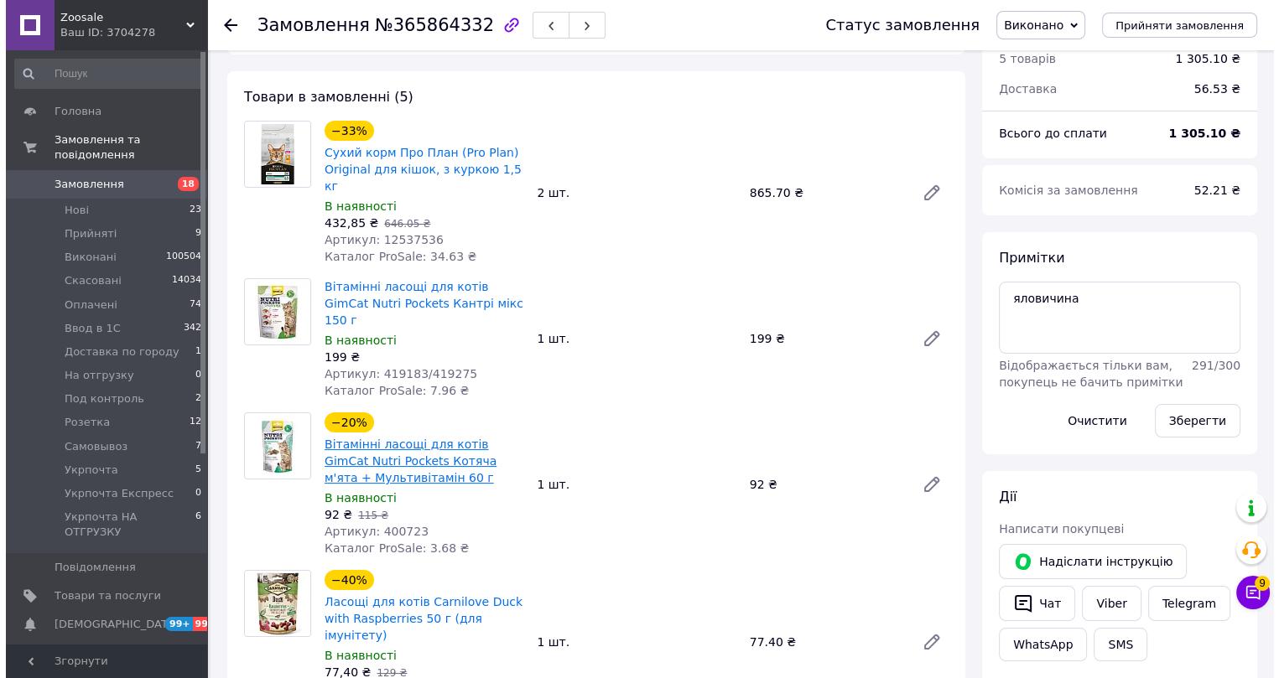
scroll to position [0, 0]
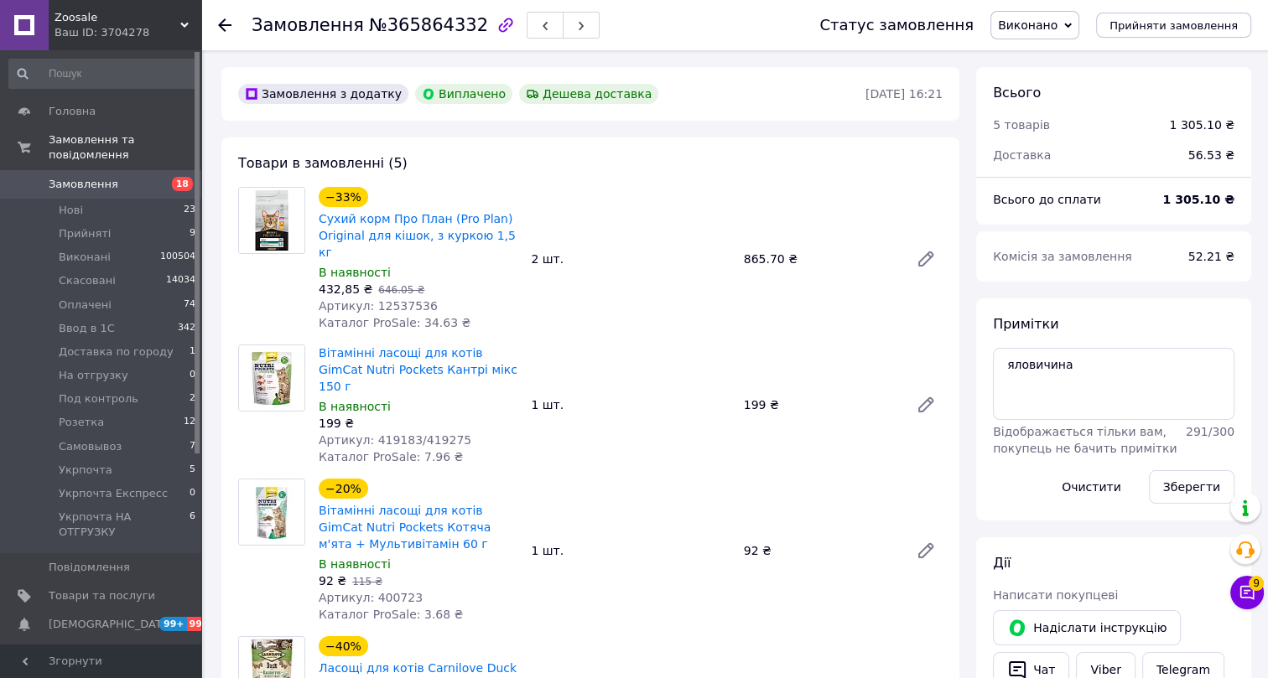
click at [225, 26] on icon at bounding box center [224, 24] width 13 height 13
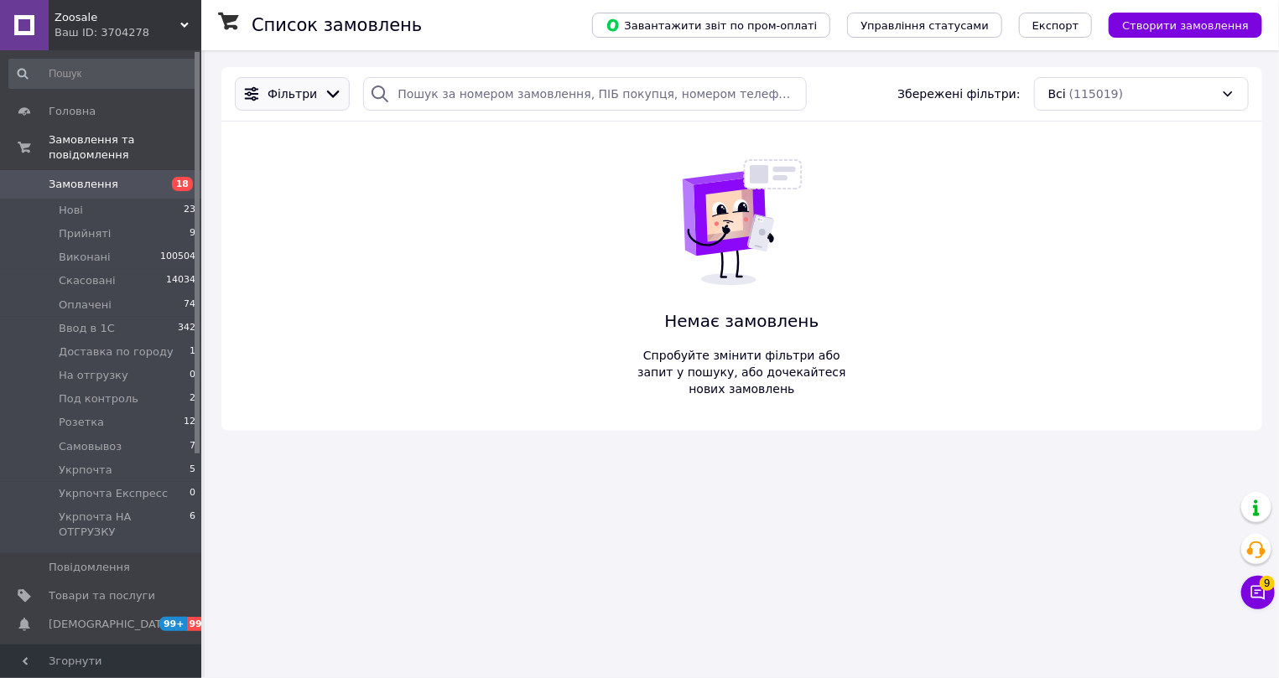
click at [299, 92] on span "Фільтри" at bounding box center [292, 94] width 49 height 17
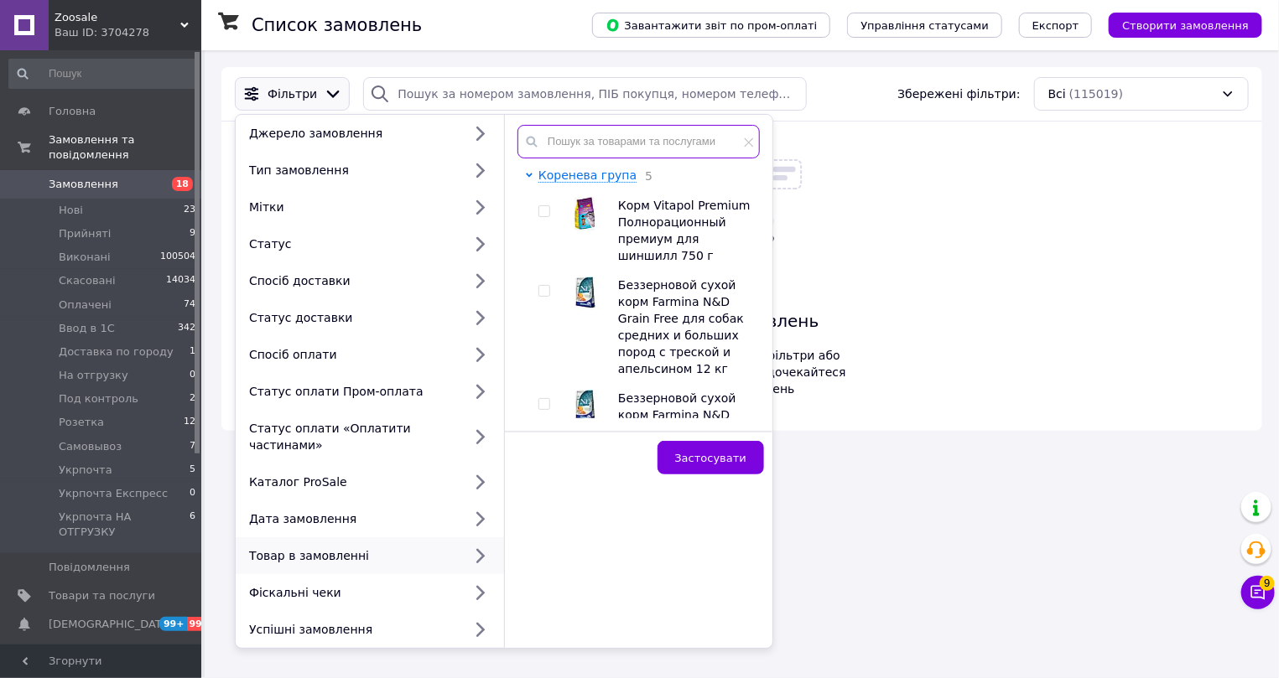
click at [595, 142] on input "text" at bounding box center [638, 142] width 242 height 34
paste input "Сухий корм Про План (Pro Plan) Delicate для котів із чутливим травленням, з ягн…"
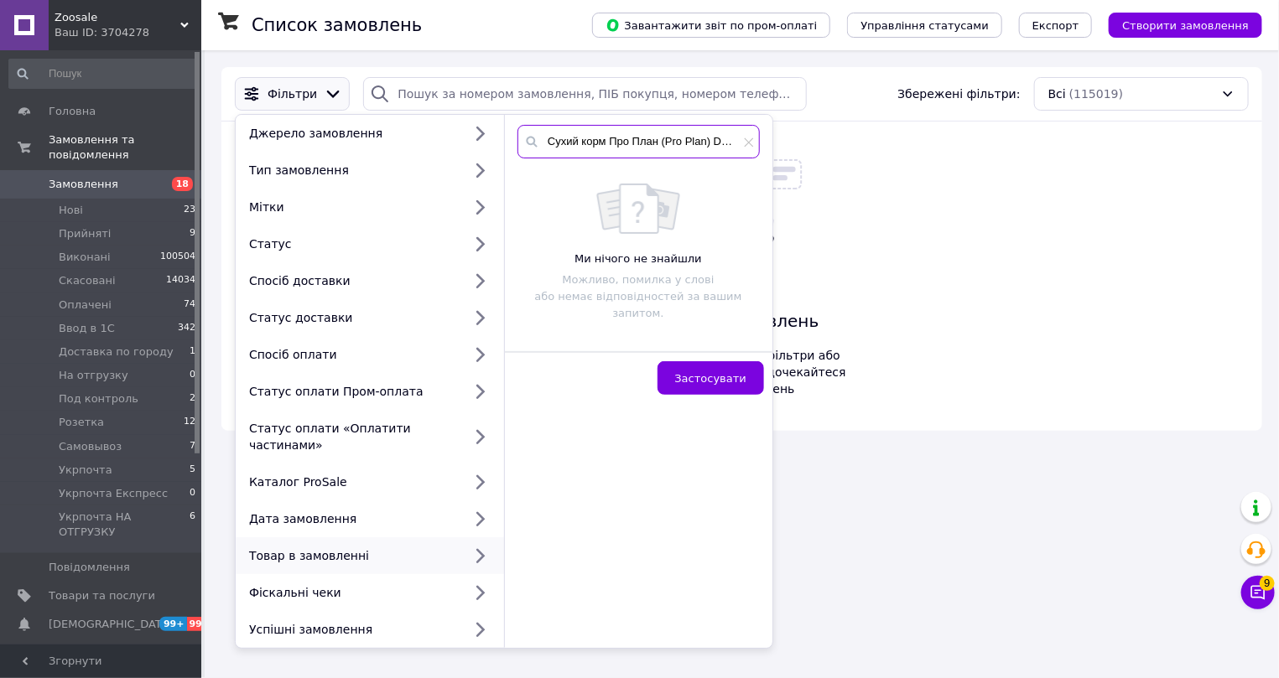
scroll to position [0, 255]
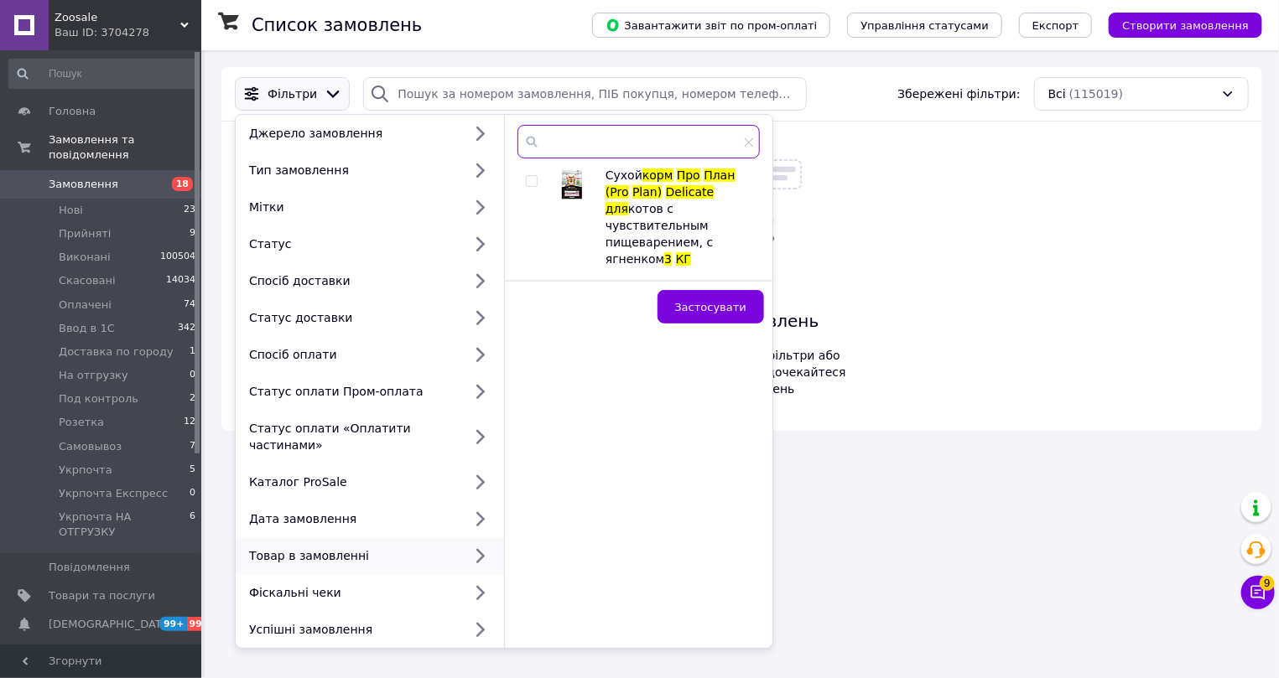
type input "Сухий корм Про План (Pro Plan) Delicate для котів із чутливим травленням, з ягн…"
click at [536, 184] on input "checkbox" at bounding box center [531, 181] width 11 height 11
checkbox input "true"
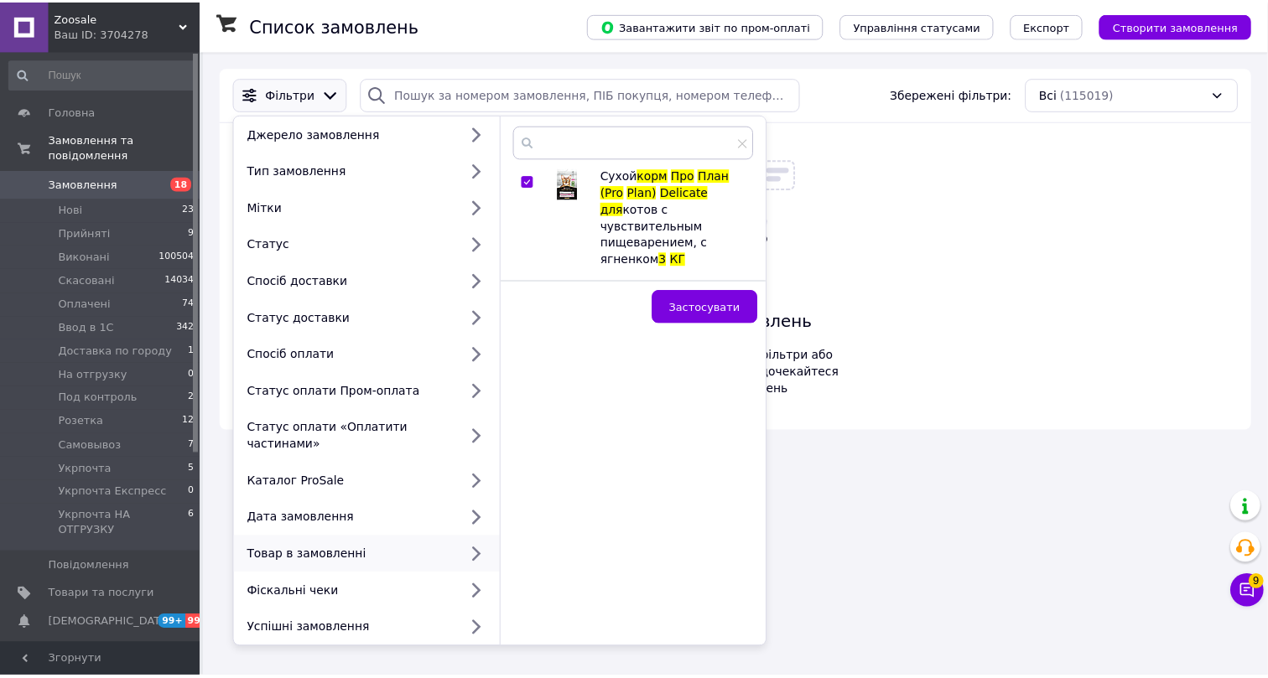
scroll to position [0, 0]
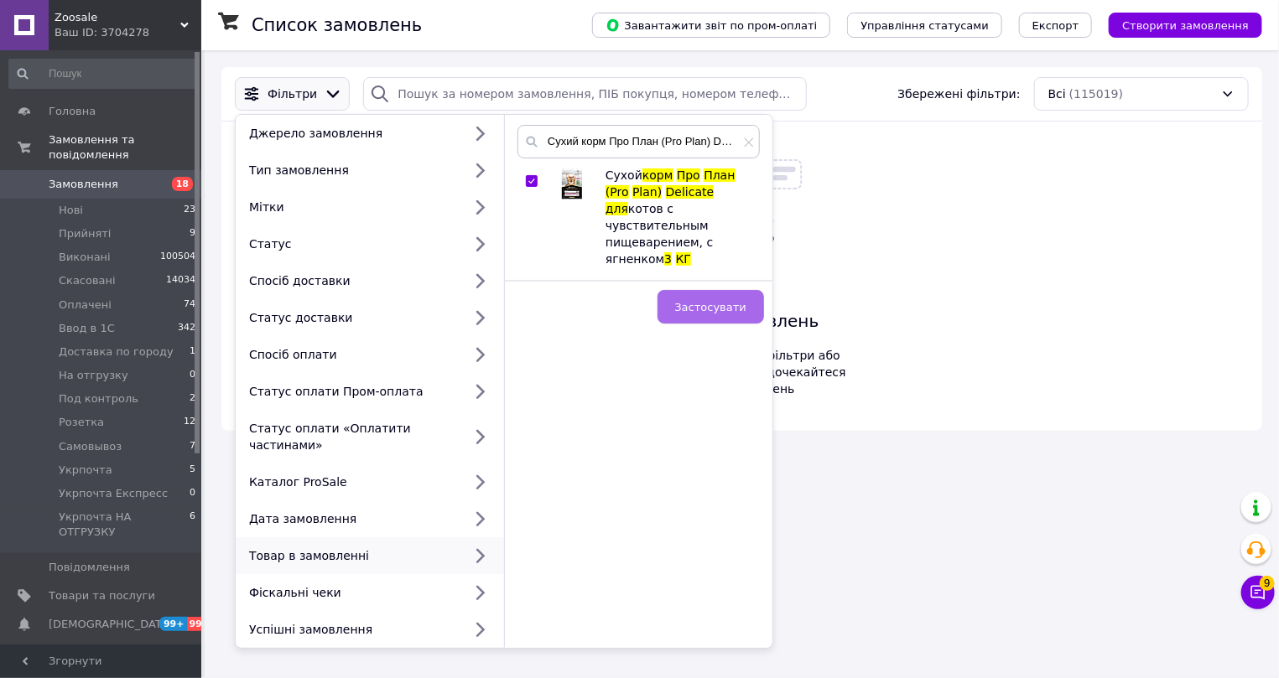
click at [720, 290] on button "Застосувати" at bounding box center [710, 307] width 107 height 34
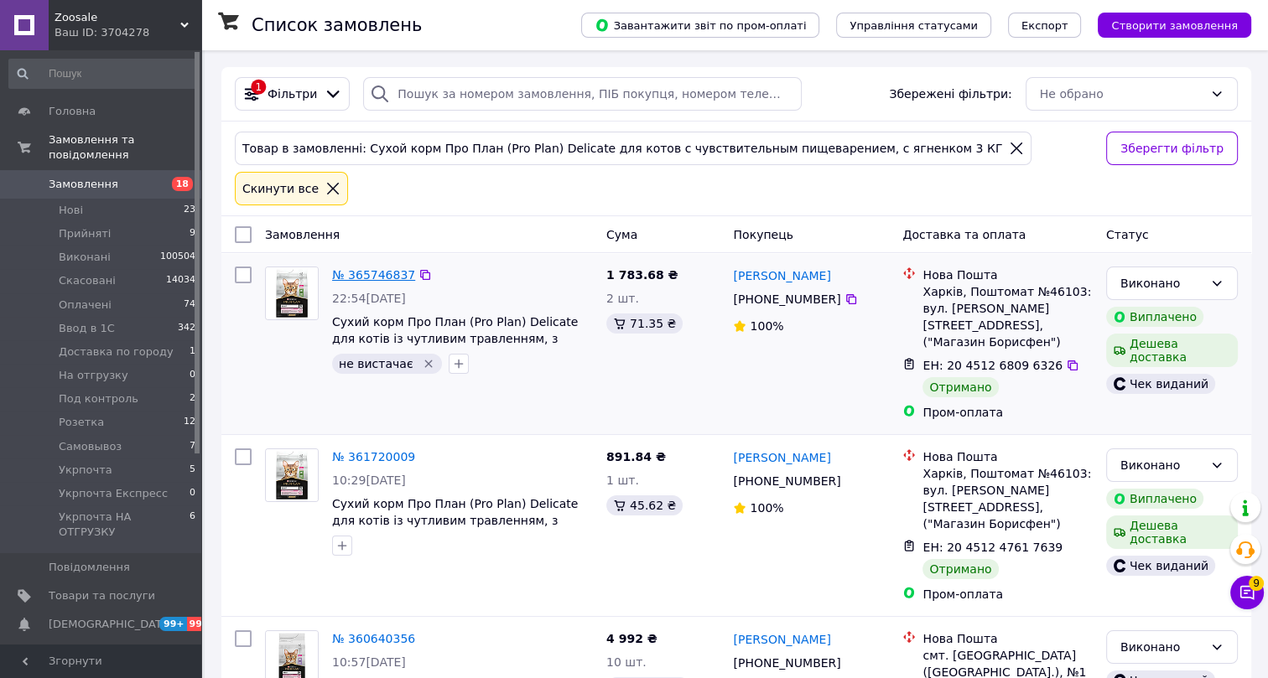
click at [382, 268] on link "№ 365746837" at bounding box center [373, 274] width 83 height 13
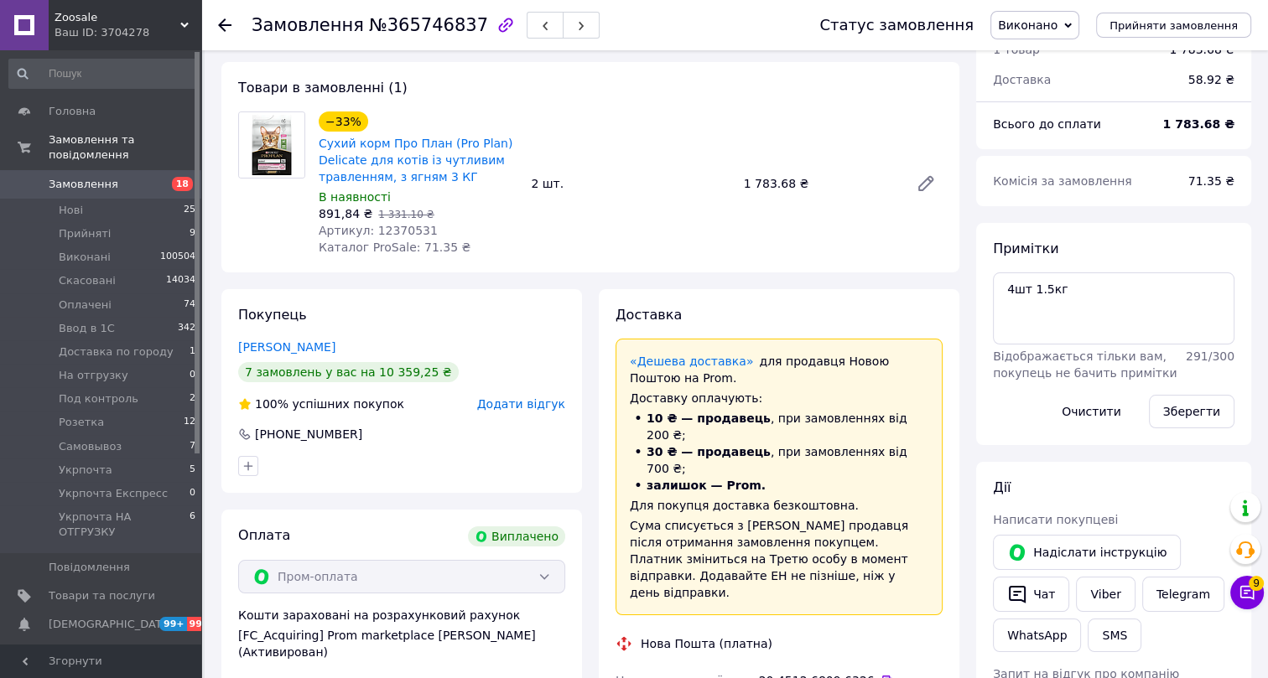
scroll to position [73, 0]
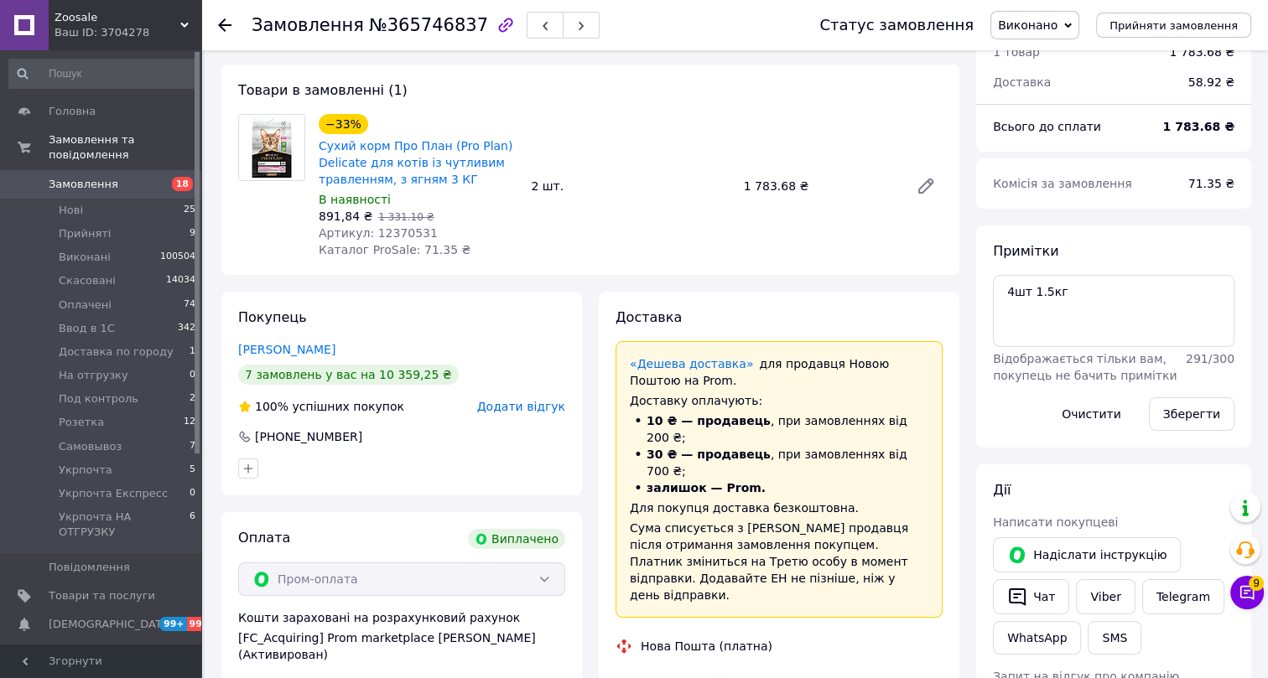
click at [413, 17] on span "№365746837" at bounding box center [428, 25] width 119 height 20
drag, startPoint x: 361, startPoint y: 431, endPoint x: 248, endPoint y: 429, distance: 112.4
click at [248, 429] on div "+380 96 591 64 43" at bounding box center [401, 437] width 327 height 17
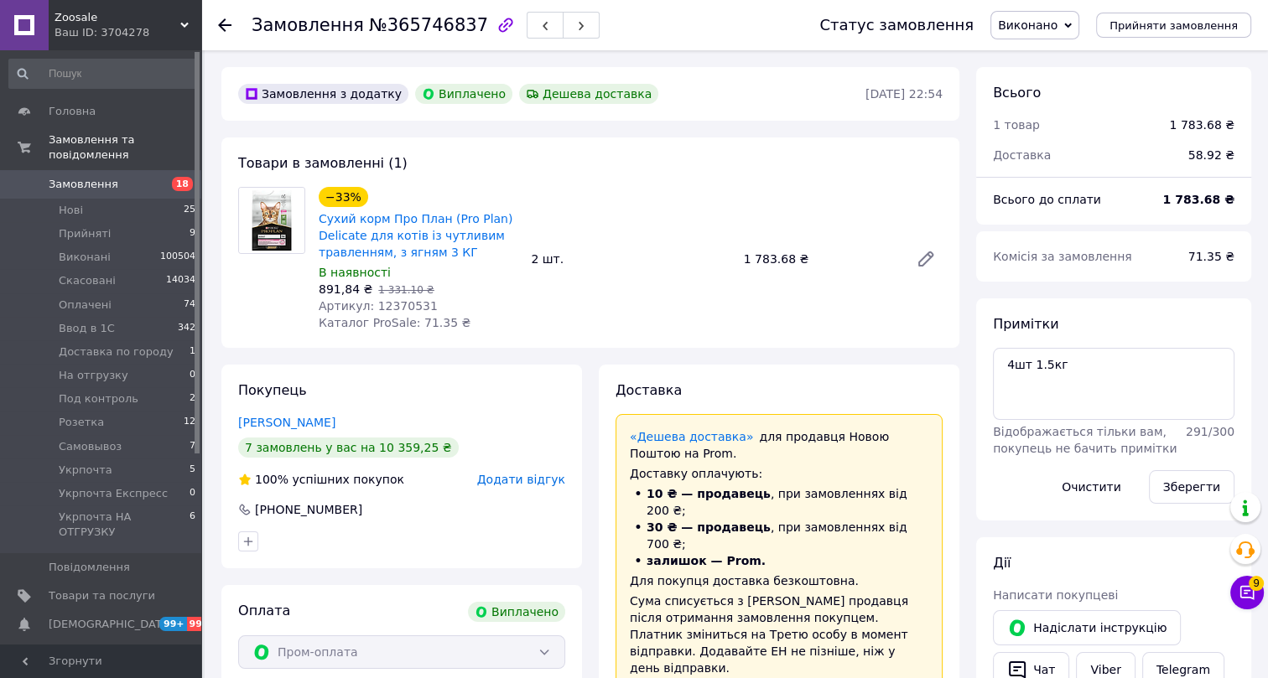
click at [395, 303] on span "Артикул: 12370531" at bounding box center [378, 305] width 119 height 13
click at [225, 20] on use at bounding box center [224, 24] width 13 height 13
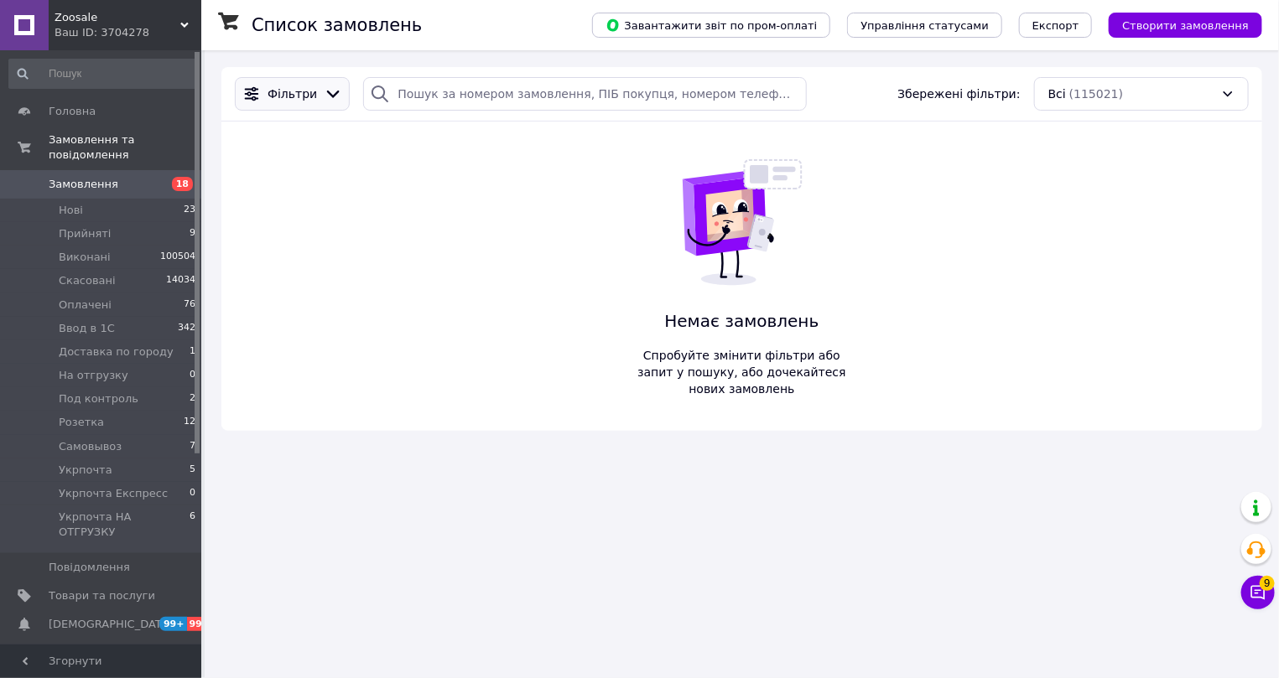
click at [284, 90] on span "Фільтри" at bounding box center [292, 94] width 49 height 17
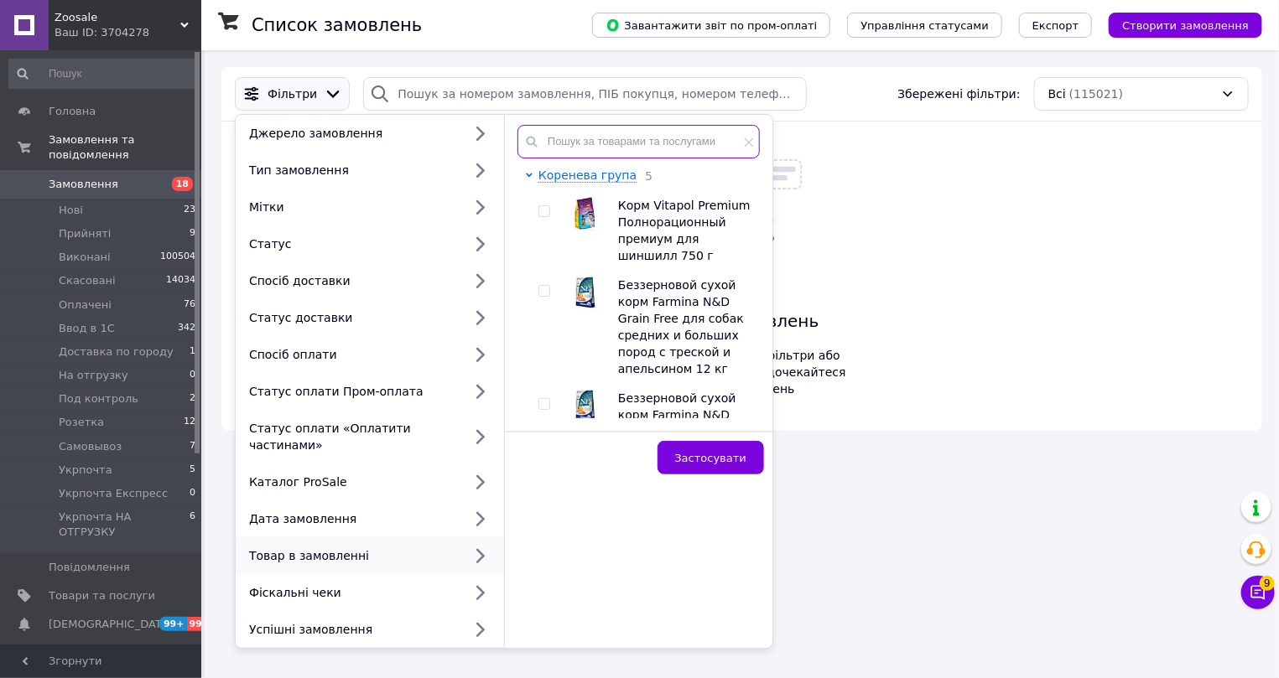
click at [611, 143] on input "text" at bounding box center [638, 142] width 242 height 34
paste input "Вологий корм для підтримки функції нирок Veterinary Diets NF Renal Function Ear…"
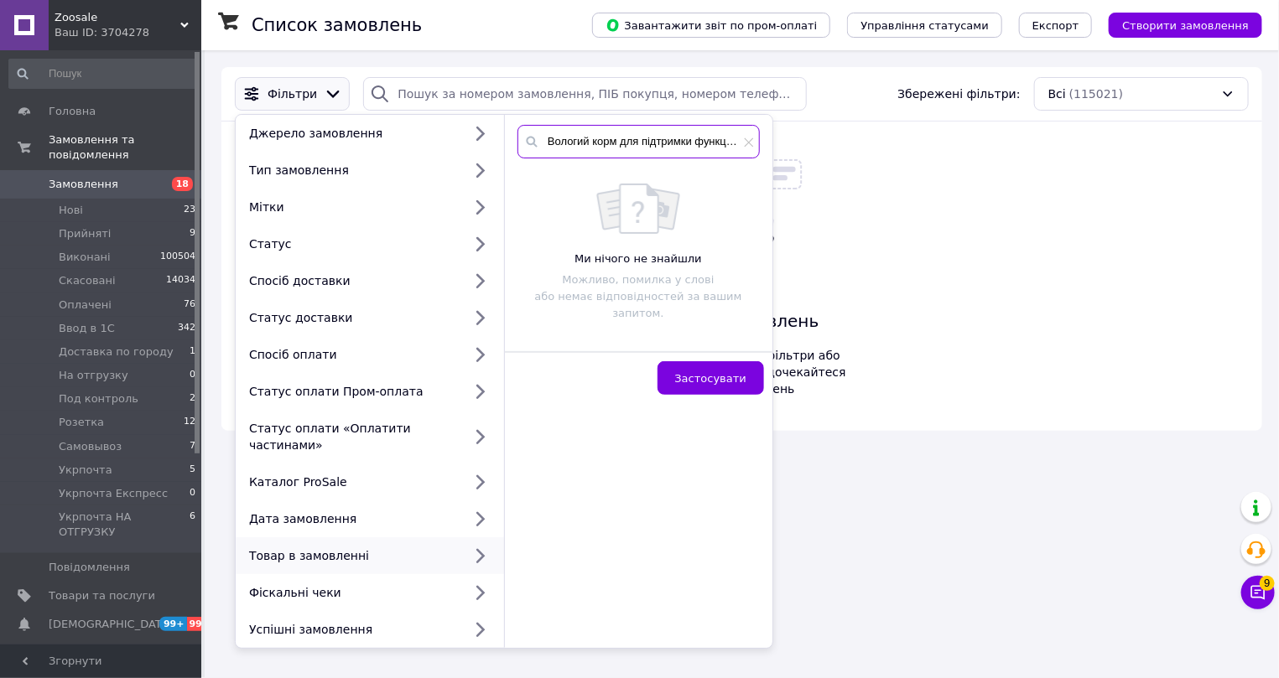
scroll to position [0, 310]
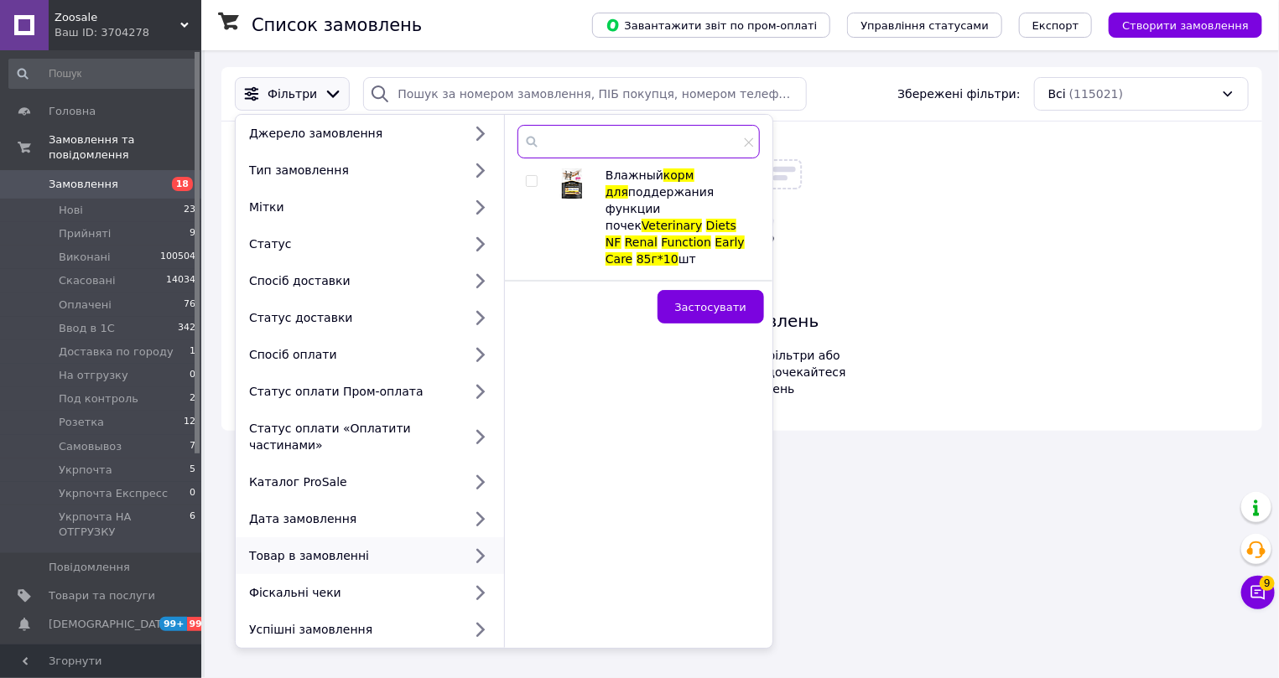
type input "Вологий корм для підтримки функції нирок Veterinary Diets NF Renal Function Ear…"
click at [532, 179] on input "checkbox" at bounding box center [531, 181] width 11 height 11
checkbox input "true"
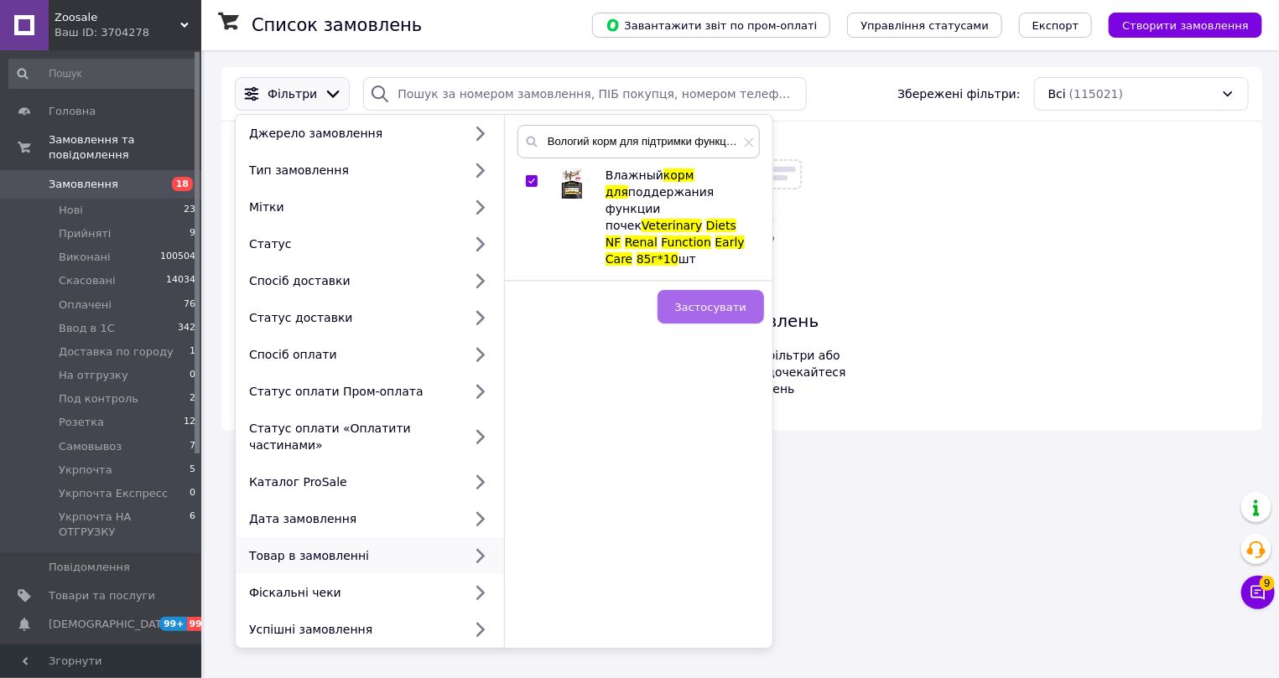
click at [710, 301] on span "Застосувати" at bounding box center [710, 307] width 71 height 13
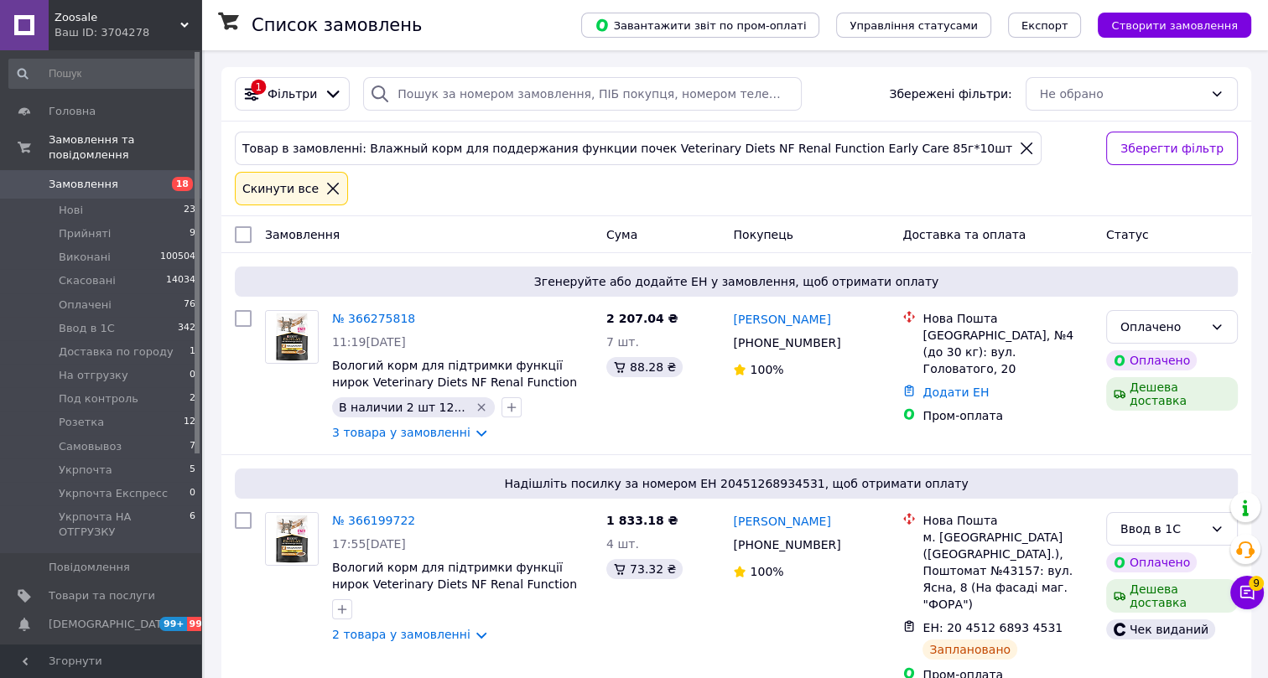
click at [1021, 148] on icon at bounding box center [1027, 149] width 12 height 12
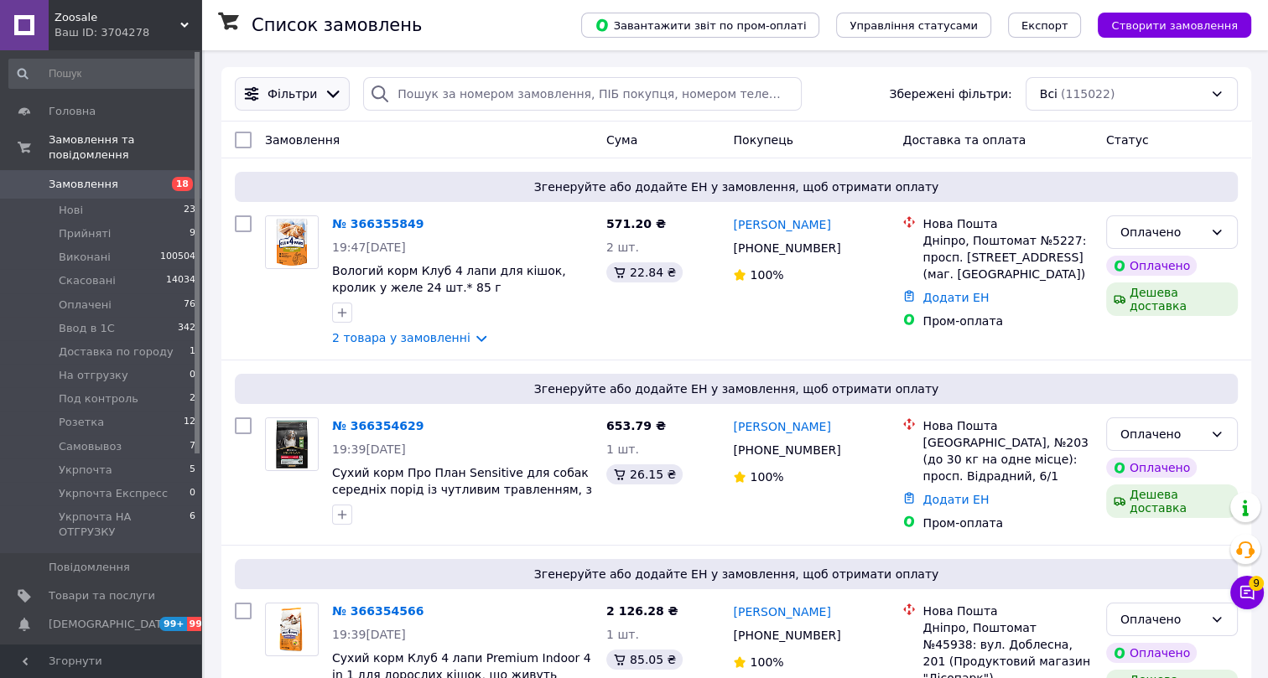
click at [283, 93] on span "Фільтри" at bounding box center [292, 94] width 49 height 17
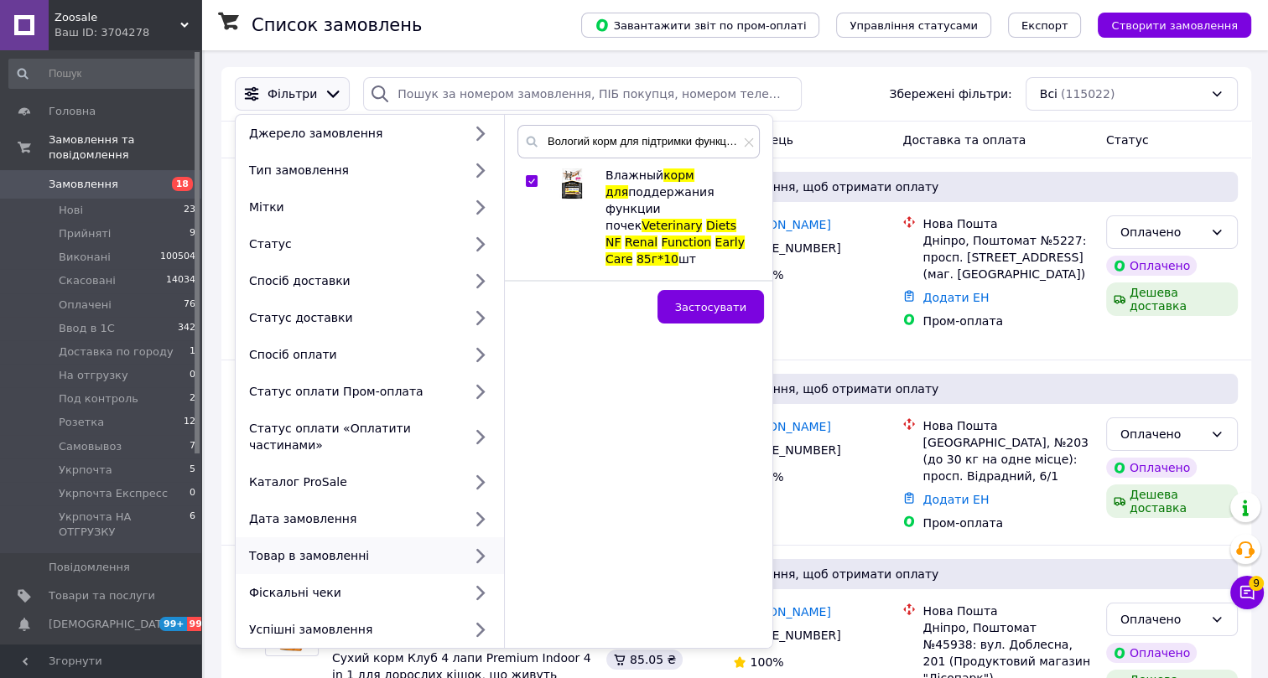
click at [528, 179] on input "checkbox" at bounding box center [531, 181] width 11 height 11
checkbox input "false"
click at [751, 145] on icon at bounding box center [749, 142] width 9 height 9
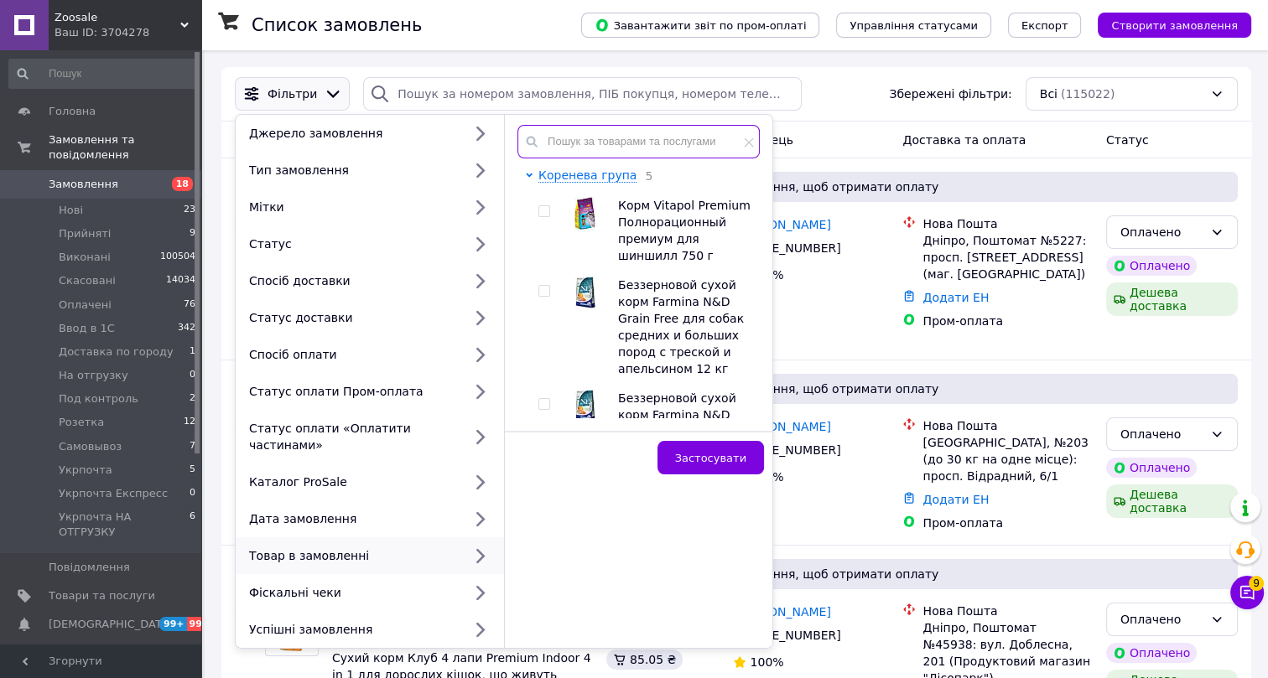
paste input "Корм для котів ROYAL CANIN EXIGENT SAVOUR 10.0 кг"
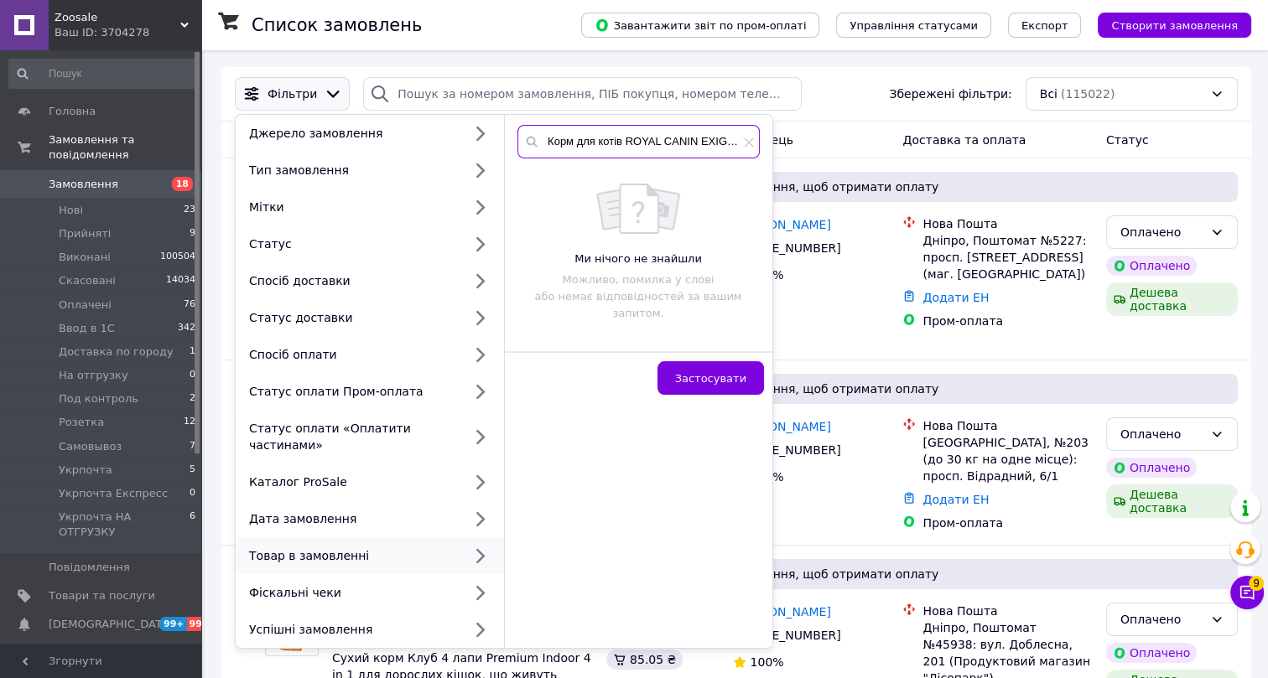
scroll to position [0, 94]
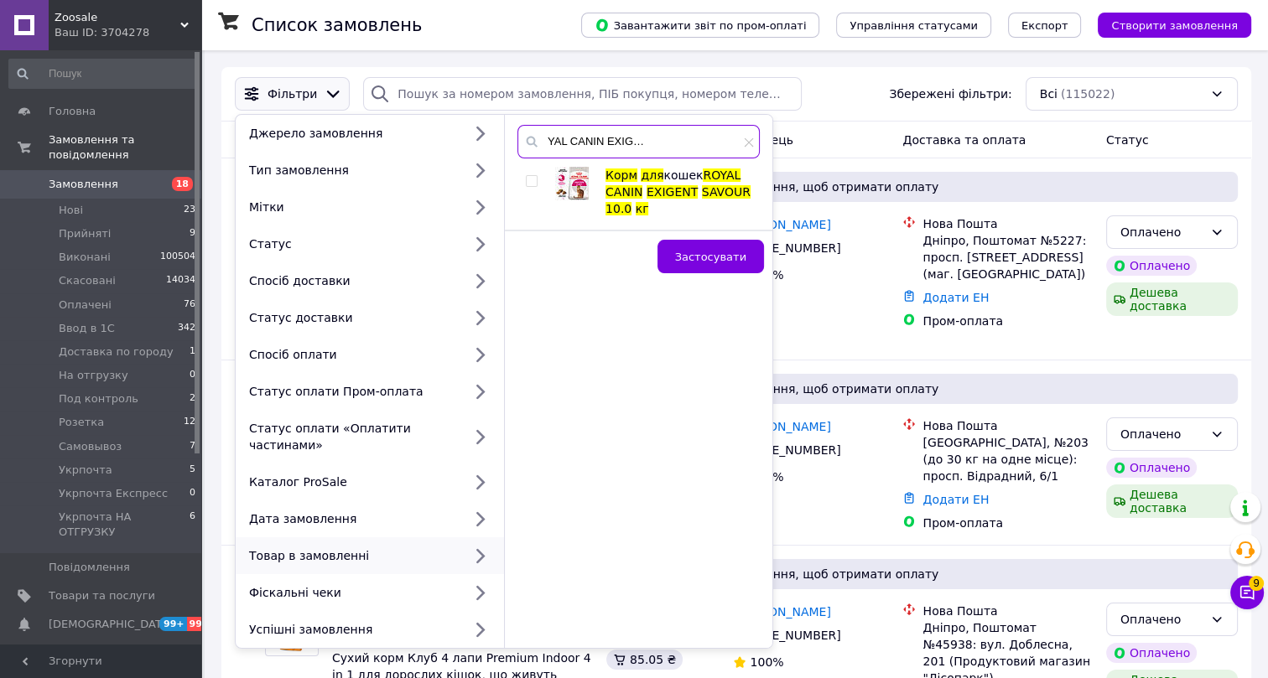
type input "Корм для котів ROYAL CANIN EXIGENT SAVOUR 10.0 кг"
click at [532, 179] on input "checkbox" at bounding box center [531, 181] width 11 height 11
checkbox input "true"
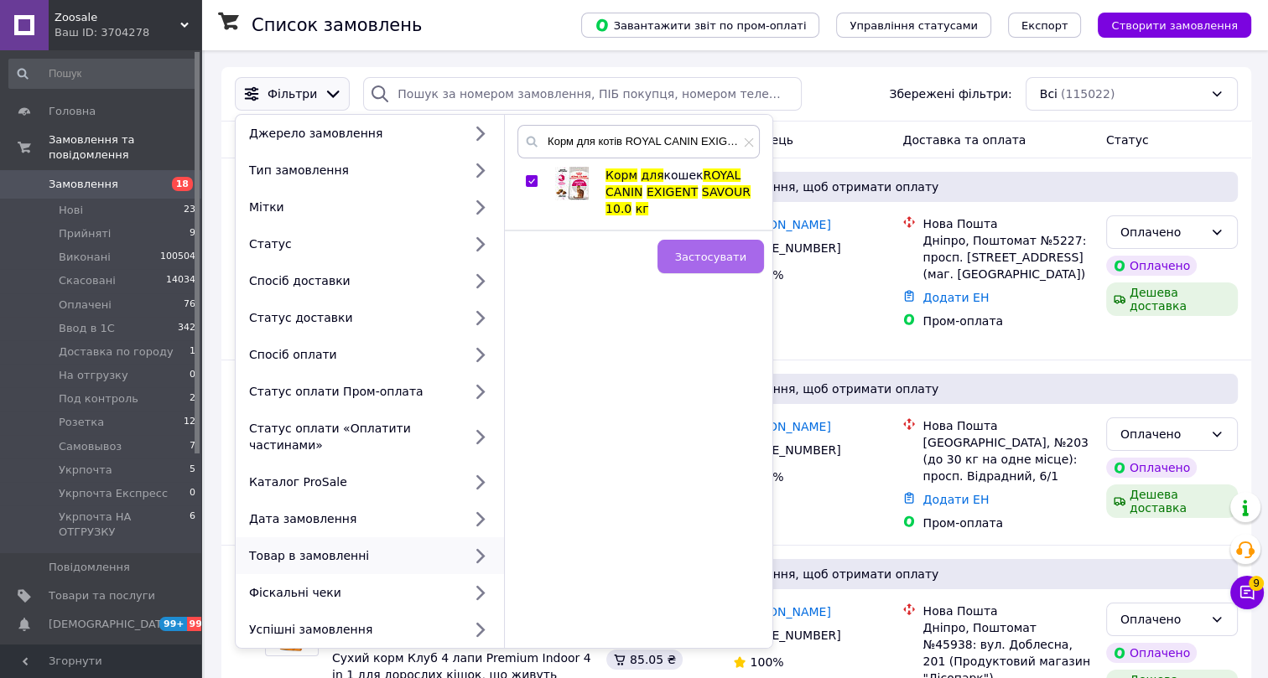
click at [713, 252] on span "Застосувати" at bounding box center [710, 257] width 71 height 13
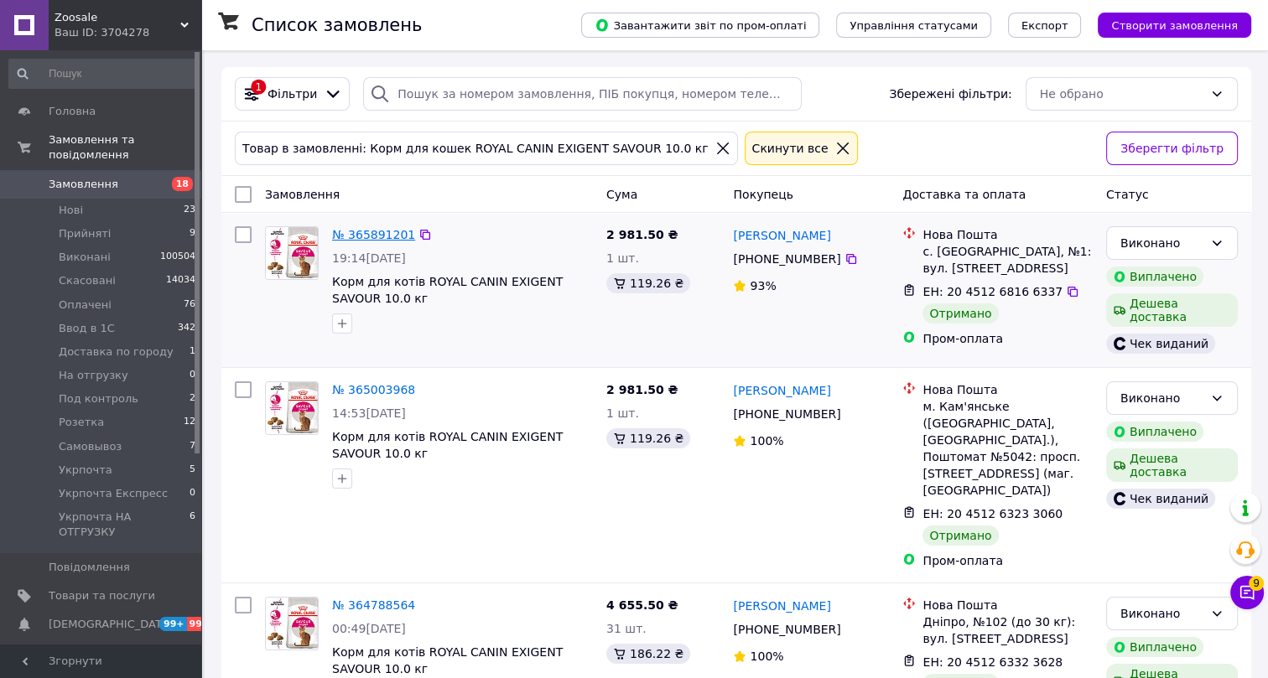
click at [360, 236] on link "№ 365891201" at bounding box center [373, 234] width 83 height 13
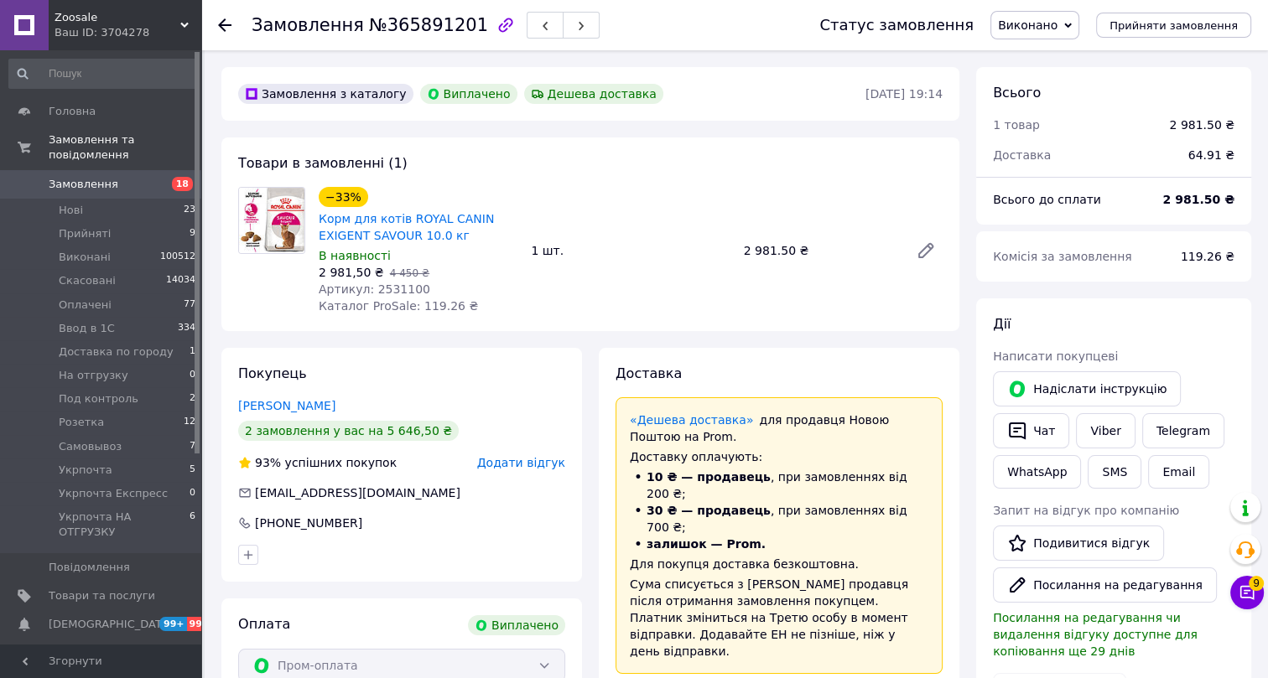
click at [406, 23] on span "№365891201" at bounding box center [428, 25] width 119 height 20
drag, startPoint x: 360, startPoint y: 528, endPoint x: 251, endPoint y: 528, distance: 109.0
click at [251, 528] on div "+380 95 888 37 37" at bounding box center [401, 523] width 327 height 17
click at [390, 286] on span "Артикул: 2531100" at bounding box center [375, 289] width 112 height 13
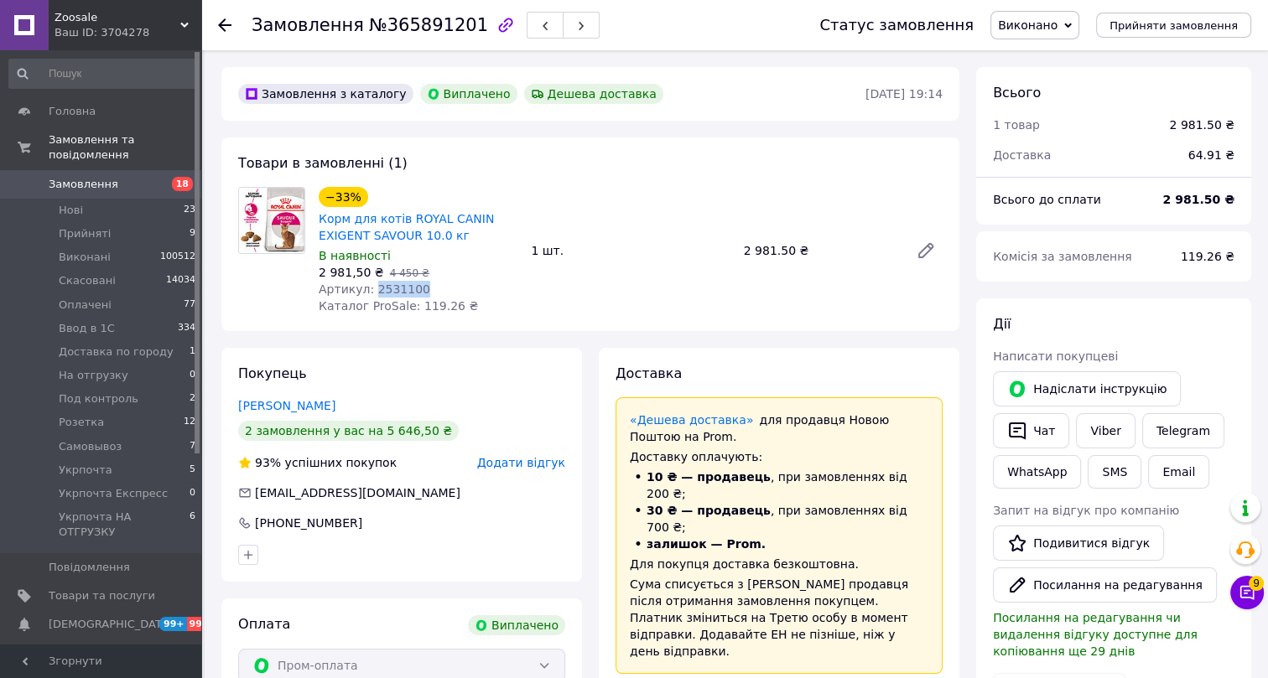
click at [390, 286] on span "Артикул: 2531100" at bounding box center [375, 289] width 112 height 13
click at [225, 23] on icon at bounding box center [224, 24] width 13 height 13
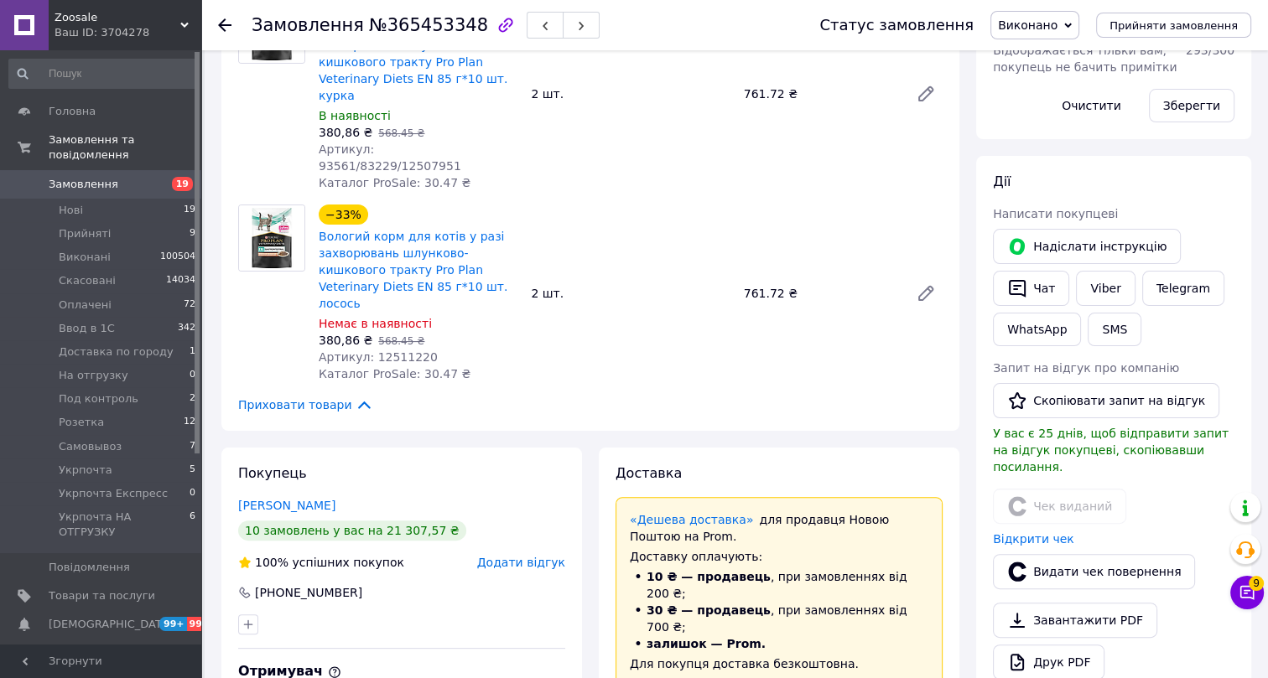
scroll to position [470, 0]
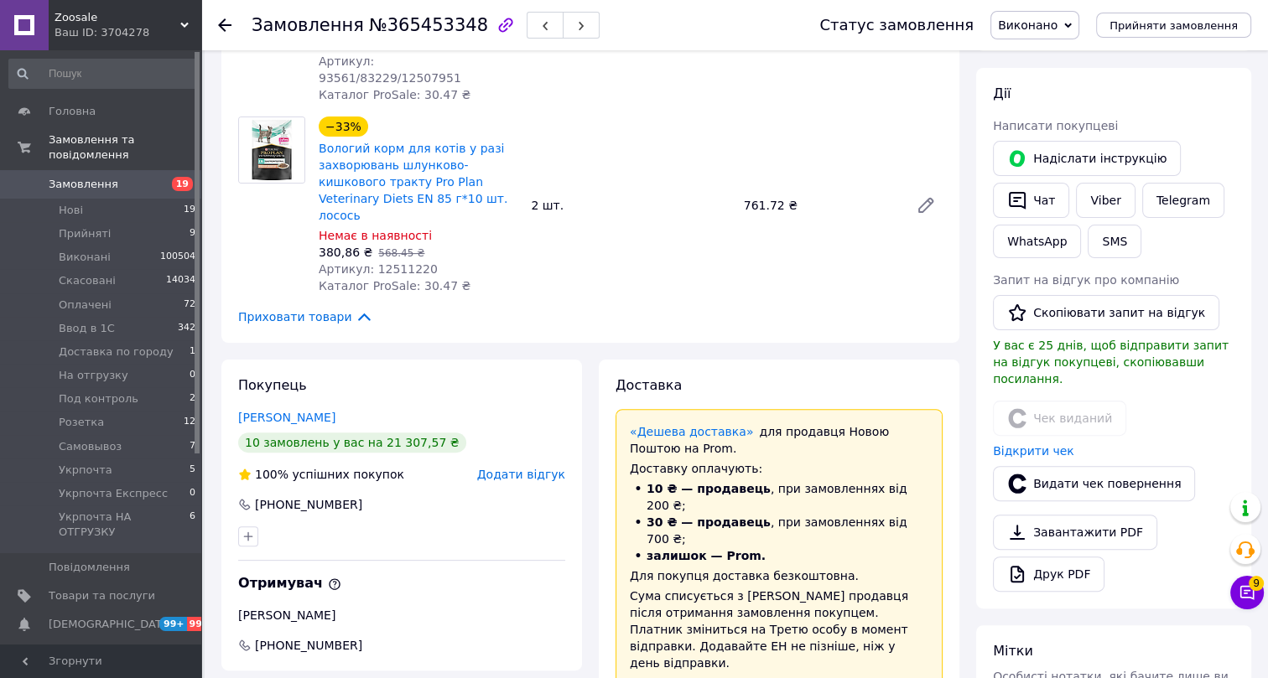
click at [403, 27] on span "№365453348" at bounding box center [428, 25] width 119 height 20
copy span "365453348"
drag, startPoint x: 366, startPoint y: 436, endPoint x: 248, endPoint y: 437, distance: 117.4
click at [248, 496] on div "[PHONE_NUMBER]" at bounding box center [401, 504] width 327 height 17
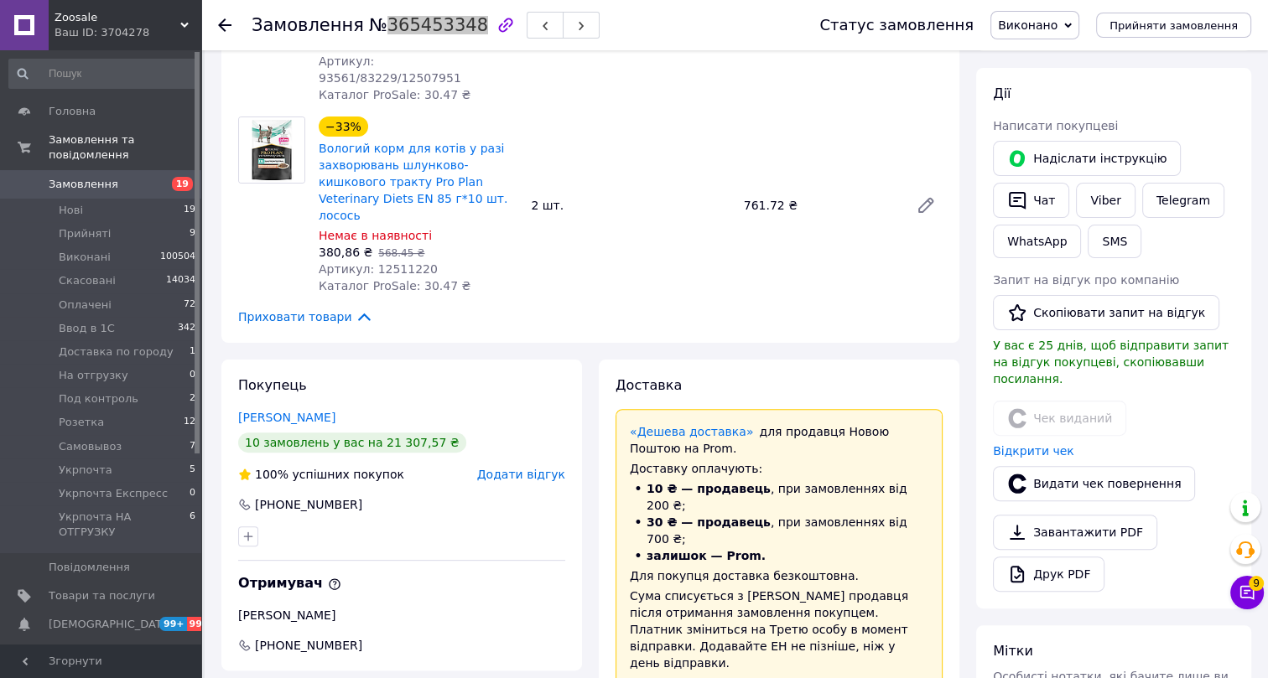
copy div "[PHONE_NUMBER]"
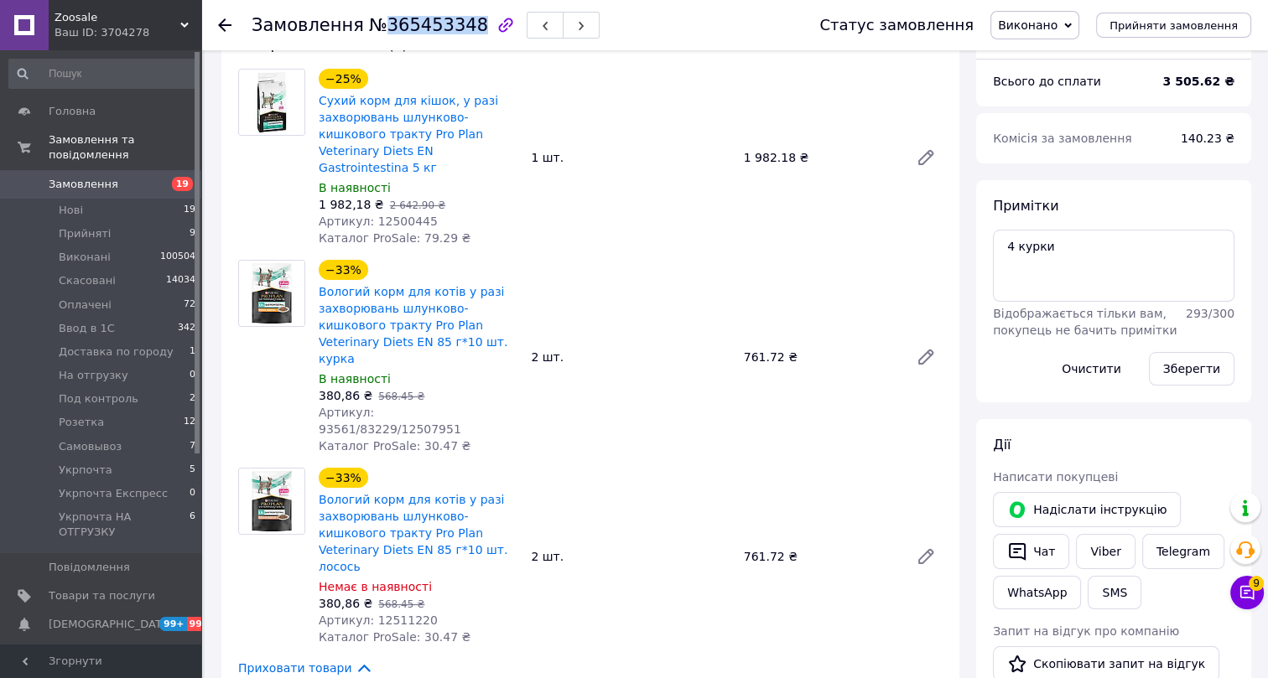
scroll to position [89, 0]
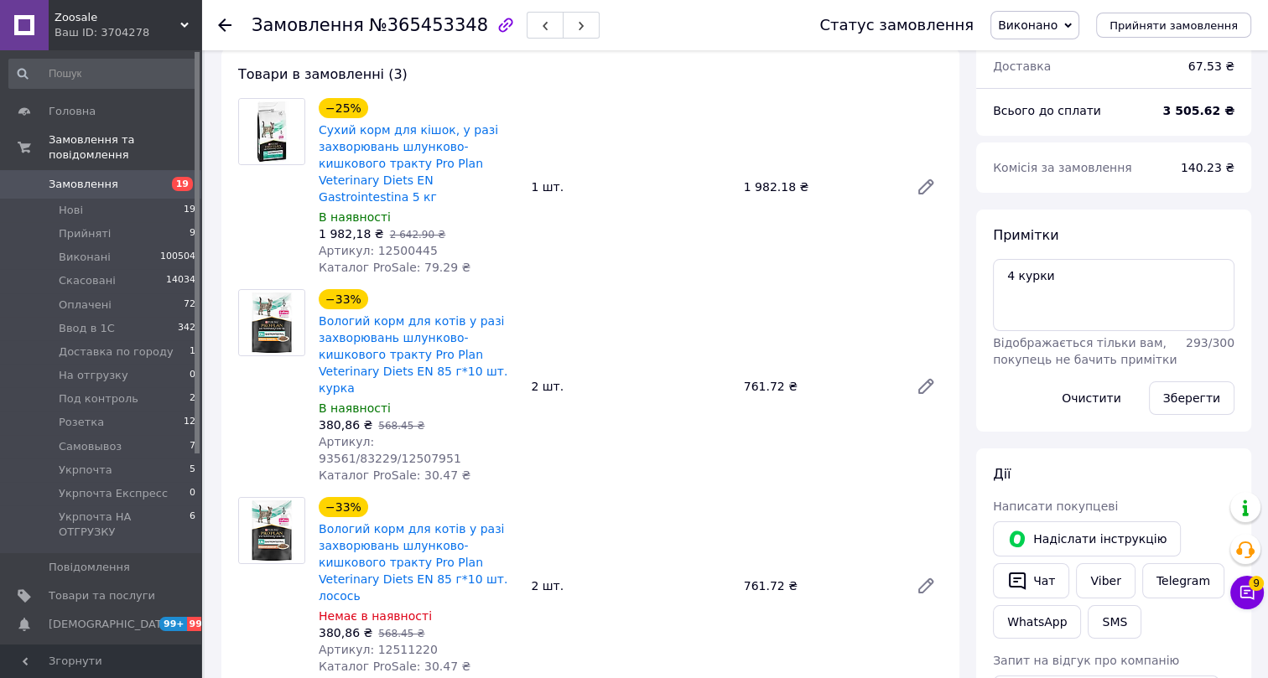
click at [390, 244] on span "Артикул: 12500445" at bounding box center [378, 250] width 119 height 13
copy span "12500445"
click at [385, 435] on span "Артикул: 93561/83229/12507951" at bounding box center [390, 450] width 143 height 30
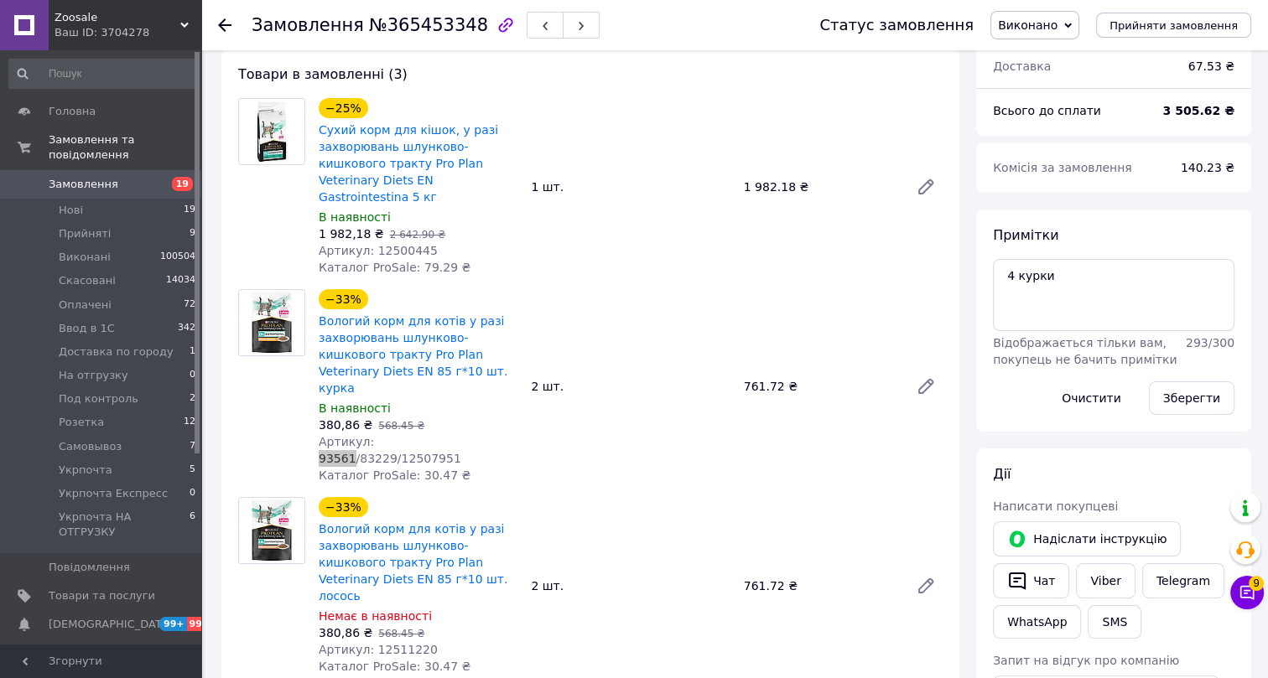
copy span "93561"
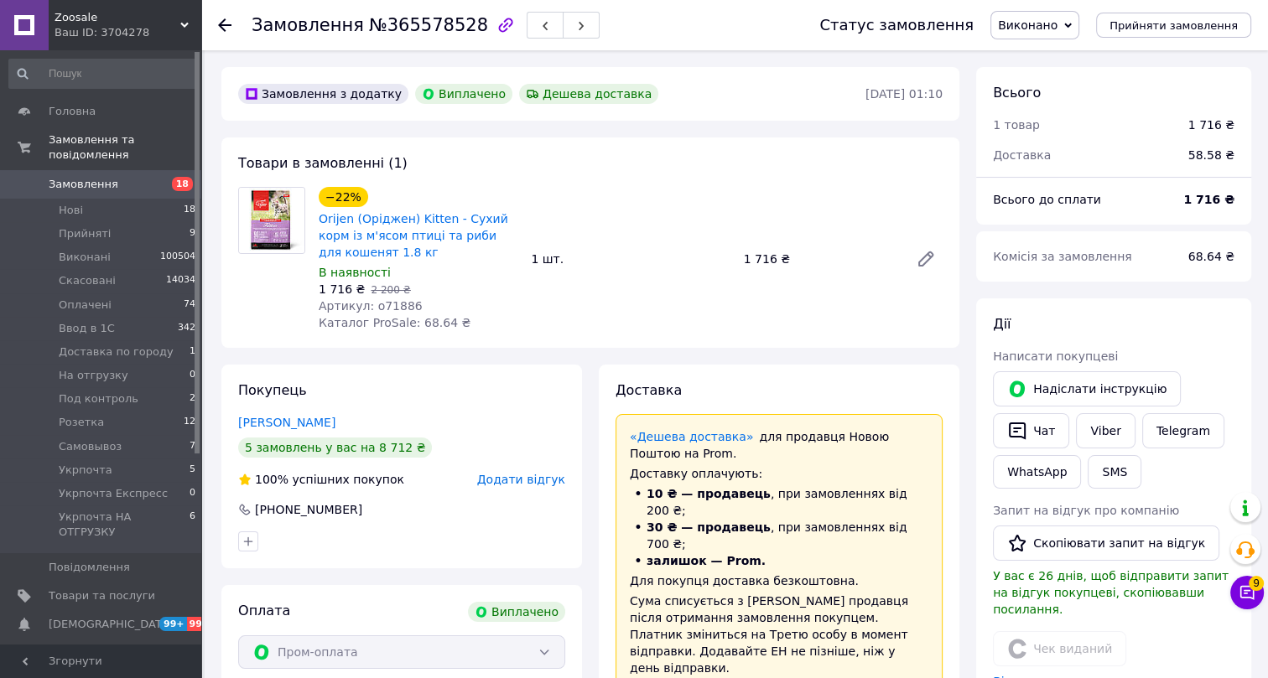
click at [402, 28] on span "№365578528" at bounding box center [428, 25] width 119 height 20
copy span "365578528"
drag, startPoint x: 372, startPoint y: 505, endPoint x: 250, endPoint y: 503, distance: 121.6
click at [250, 503] on div "[PHONE_NUMBER]" at bounding box center [401, 510] width 327 height 17
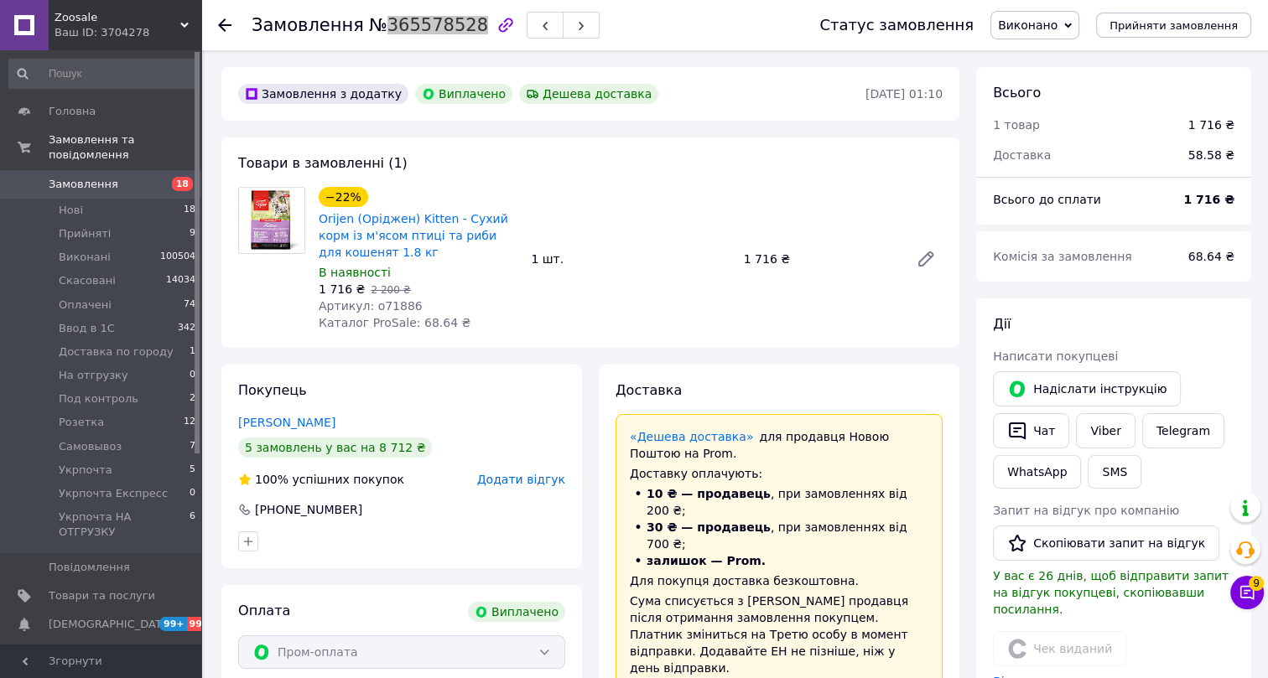
copy div "[PHONE_NUMBER]"
drag, startPoint x: 413, startPoint y: 306, endPoint x: 376, endPoint y: 306, distance: 37.7
click at [376, 306] on div "Артикул: o71886" at bounding box center [418, 306] width 199 height 17
copy span "71886"
